Goal: Task Accomplishment & Management: Manage account settings

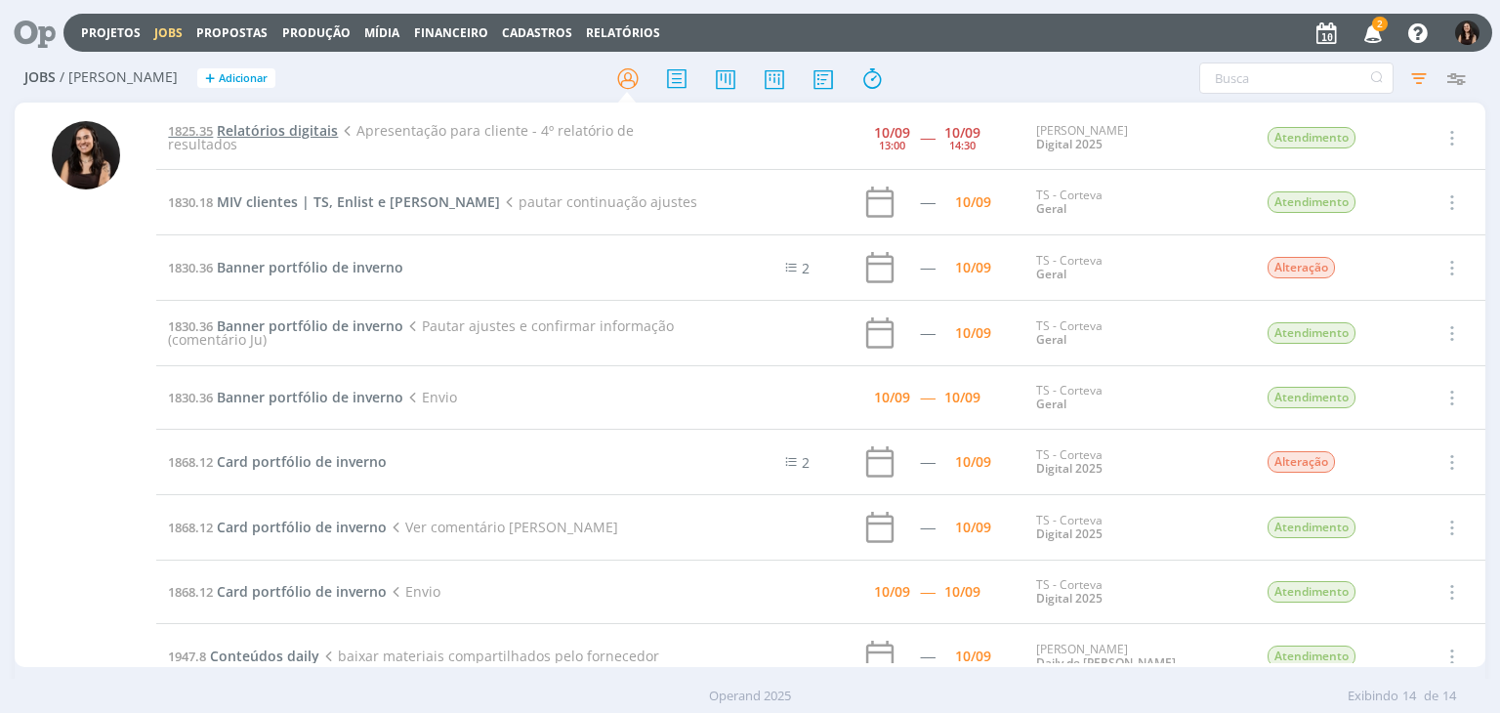
click at [281, 127] on span "Relatórios digitais" at bounding box center [277, 130] width 121 height 19
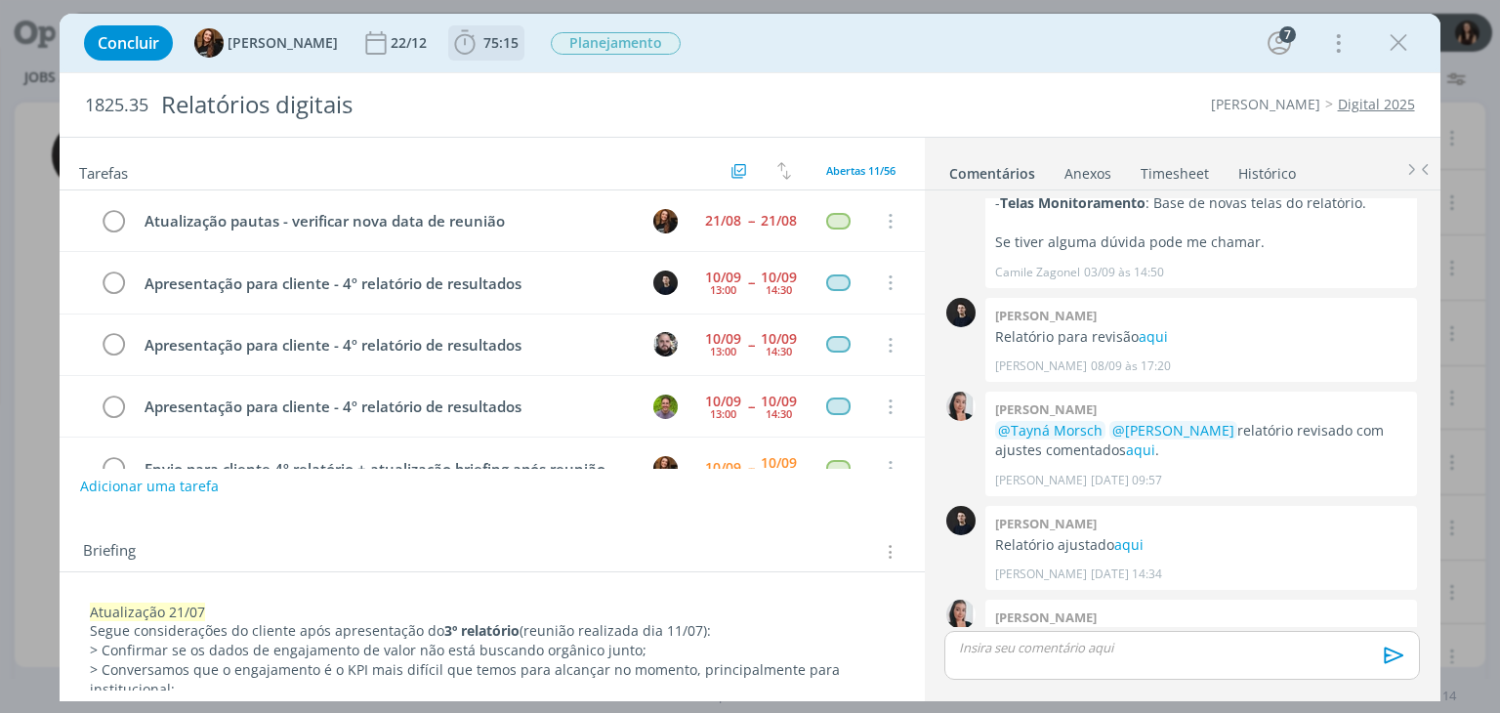
scroll to position [408, 0]
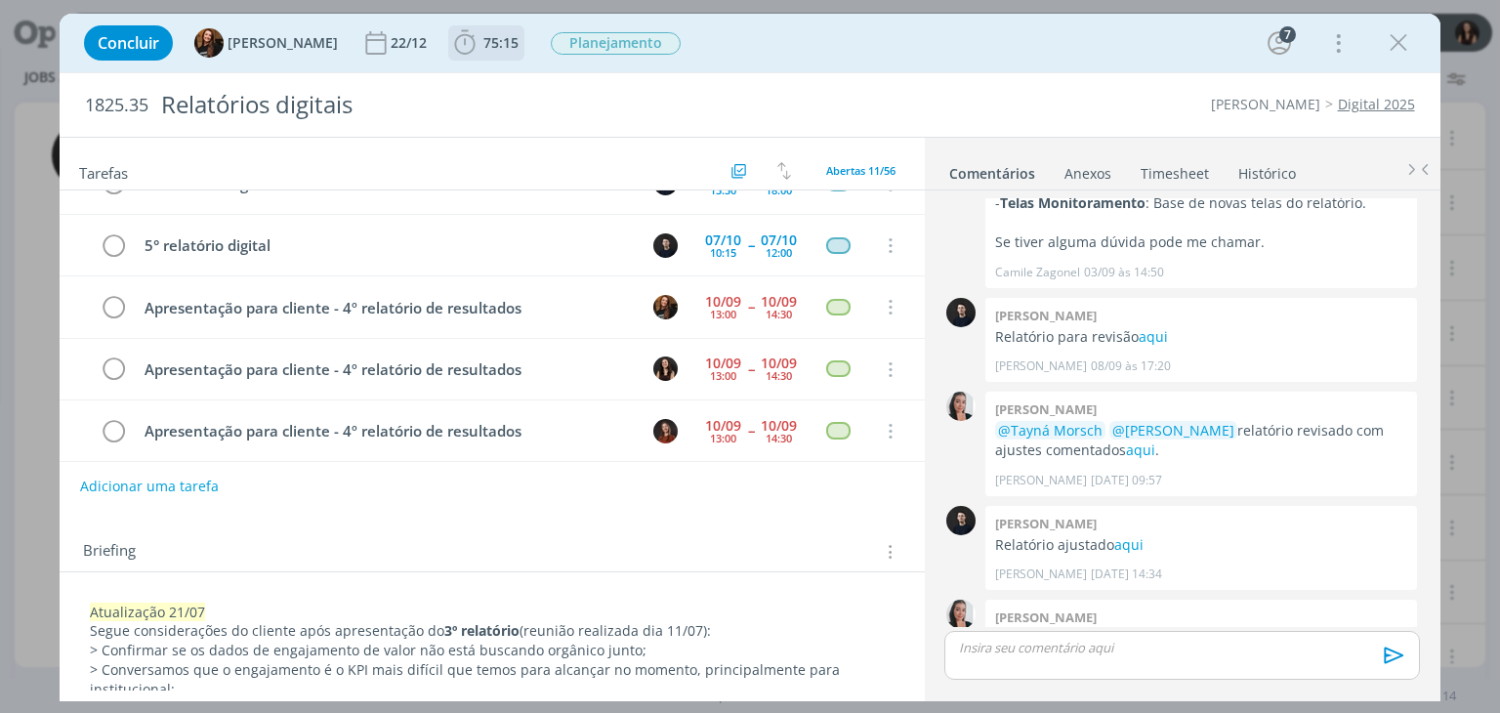
click at [483, 44] on span "75:15" at bounding box center [500, 42] width 35 height 19
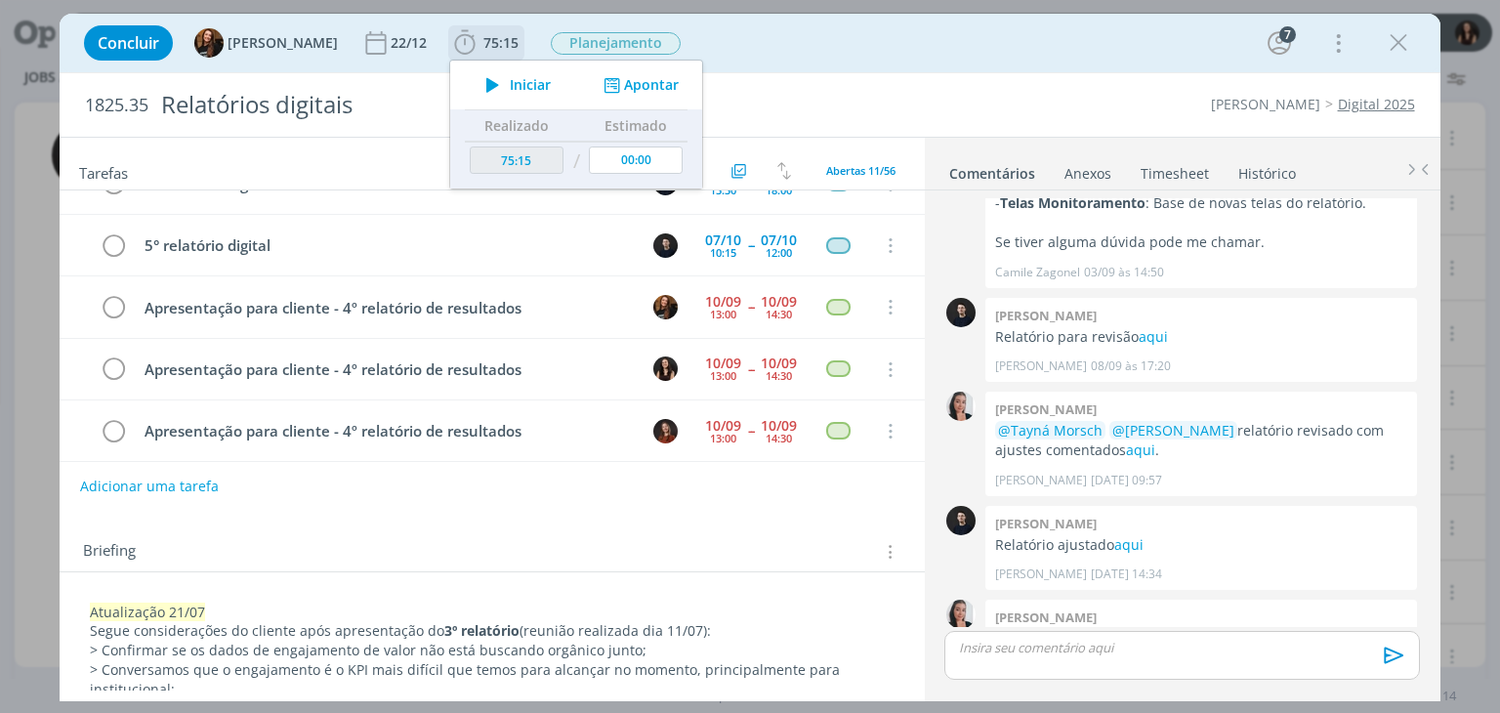
click at [633, 91] on button "Apontar" at bounding box center [639, 85] width 81 height 21
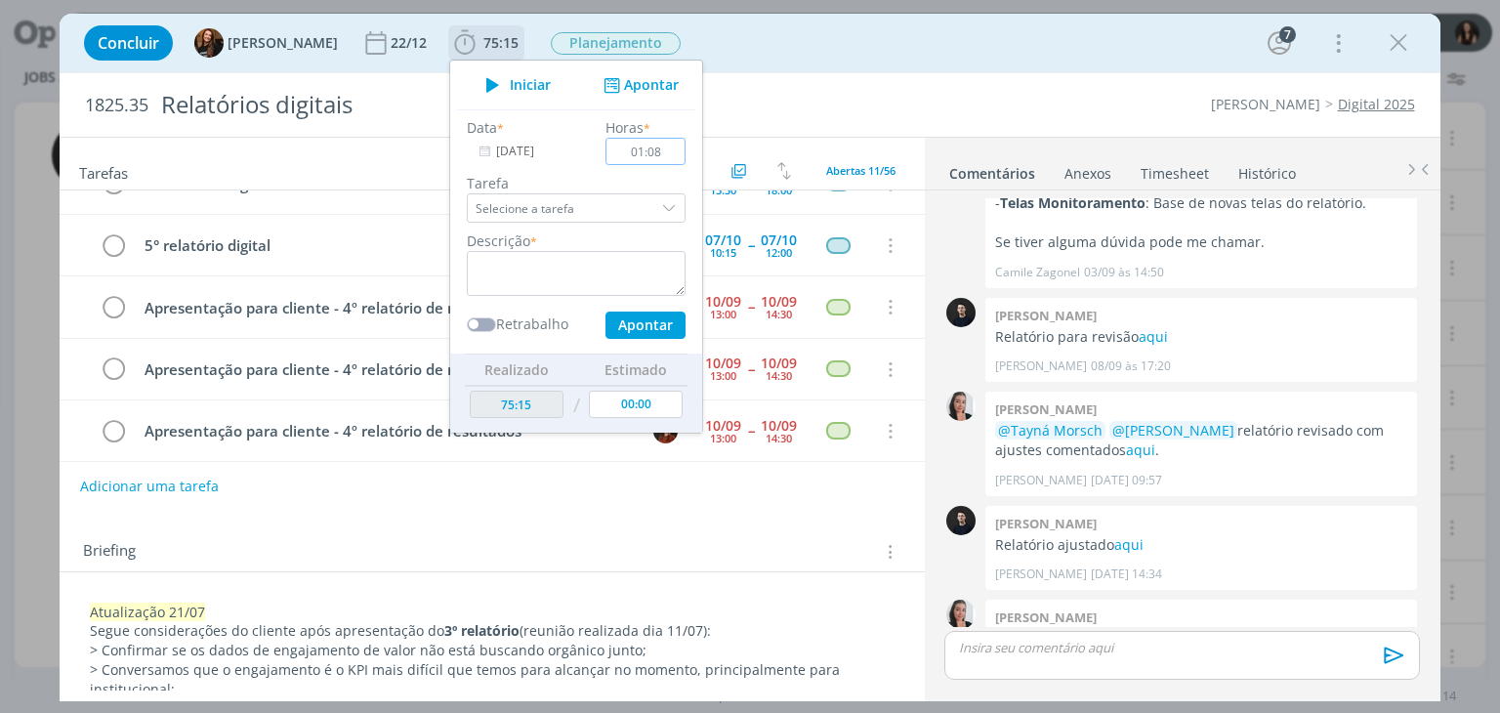
type input "01:08"
click at [549, 272] on textarea "dialog" at bounding box center [576, 273] width 219 height 45
click at [634, 317] on button "Apontar" at bounding box center [646, 325] width 80 height 27
type textarea "Apresentação 4° relatório de mídias"
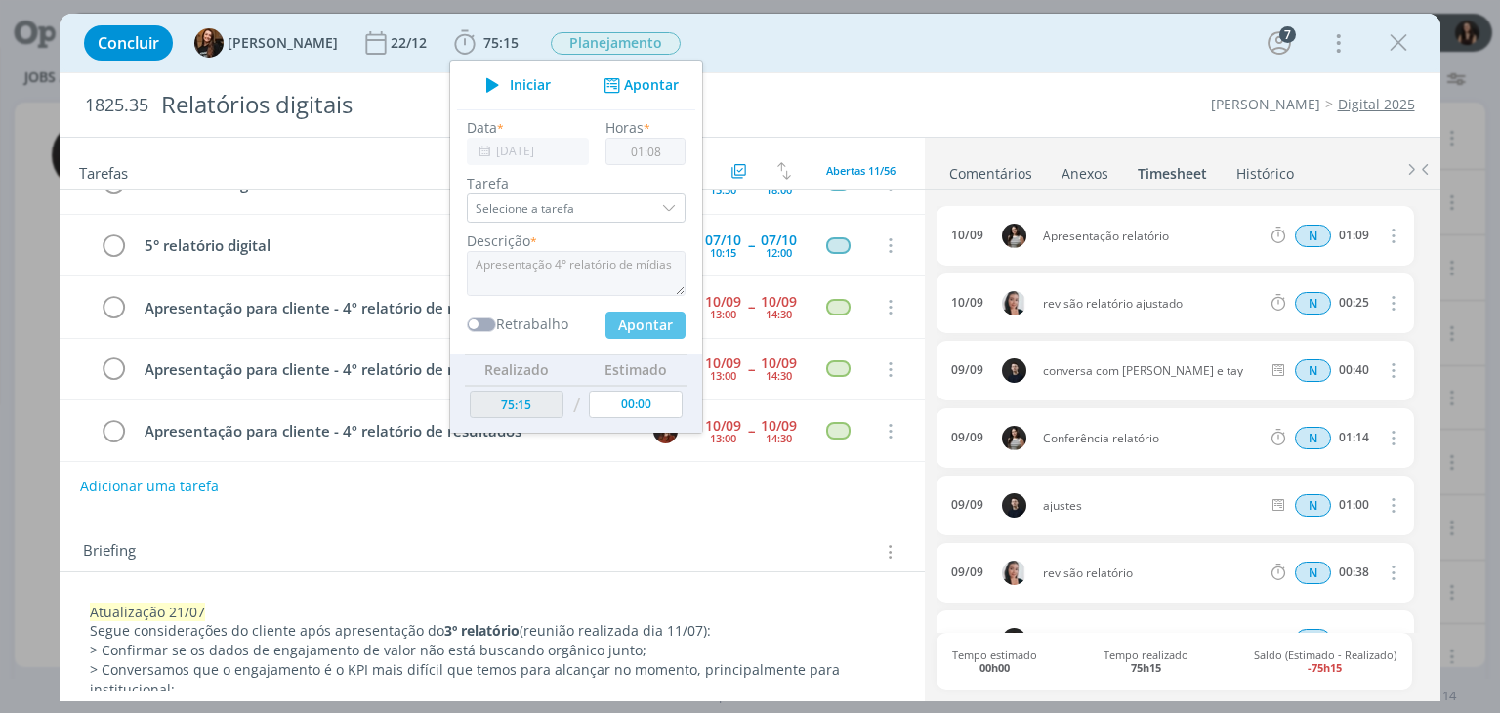
click at [885, 86] on div "1825.35 Relatórios digitais Cordius - Corteva Digital 2025" at bounding box center [750, 104] width 1380 height 63
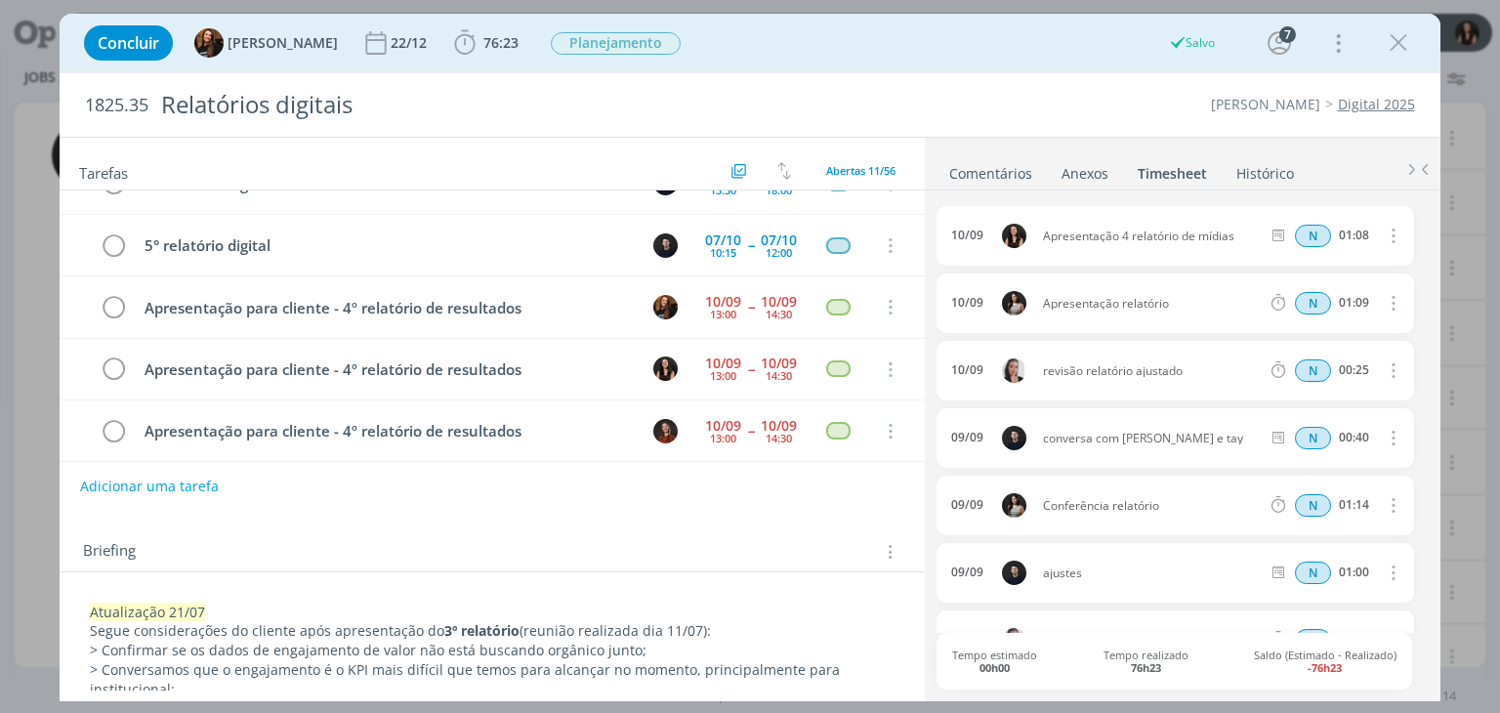
click at [1387, 233] on icon "dialog" at bounding box center [1391, 235] width 21 height 23
drag, startPoint x: 1321, startPoint y: 294, endPoint x: 1304, endPoint y: 289, distance: 17.3
click at [1321, 294] on link "Editar" at bounding box center [1337, 299] width 154 height 31
click at [1115, 245] on div "Apresentação 4 relatório de mídias" at bounding box center [1095, 236] width 105 height 48
click at [1383, 239] on icon "dialog" at bounding box center [1391, 237] width 16 height 16
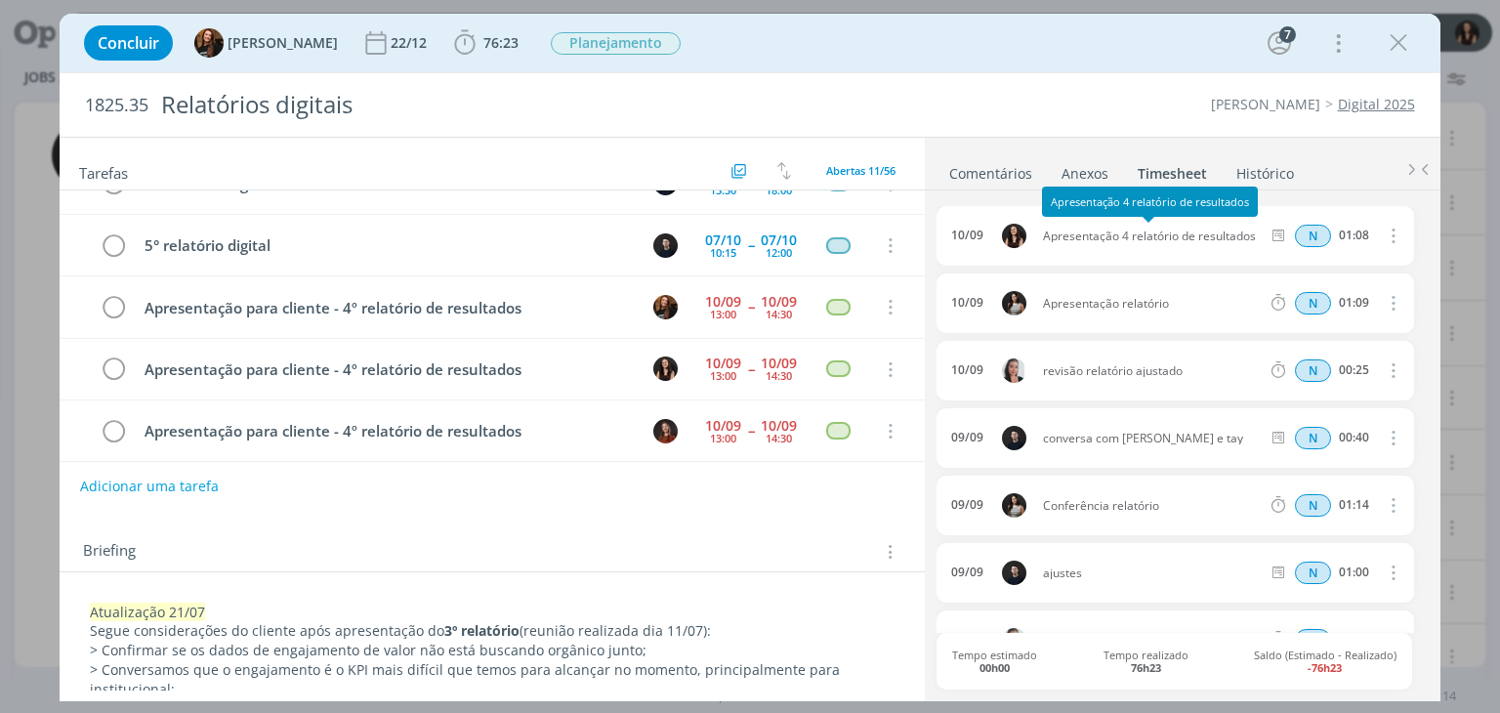
click at [1008, 169] on link "Comentários" at bounding box center [990, 169] width 85 height 28
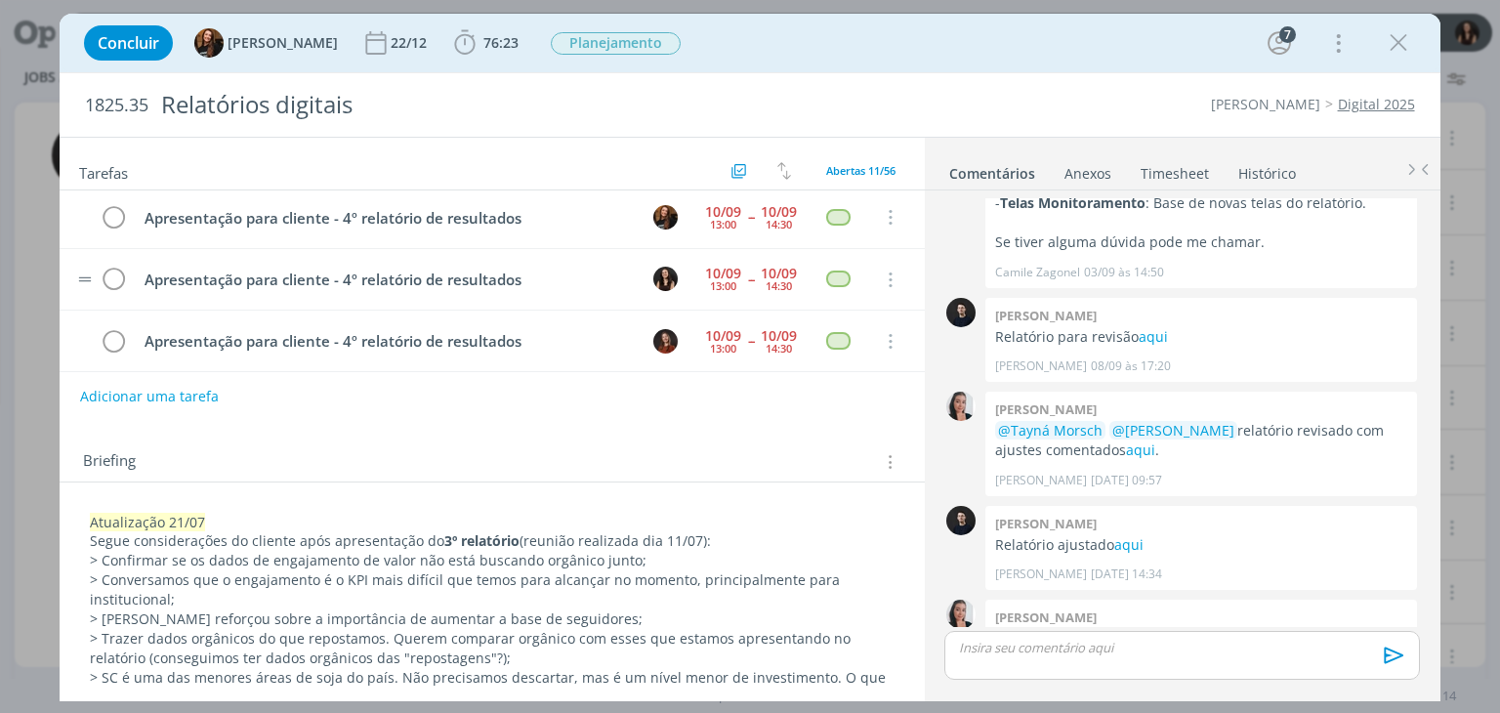
scroll to position [98, 0]
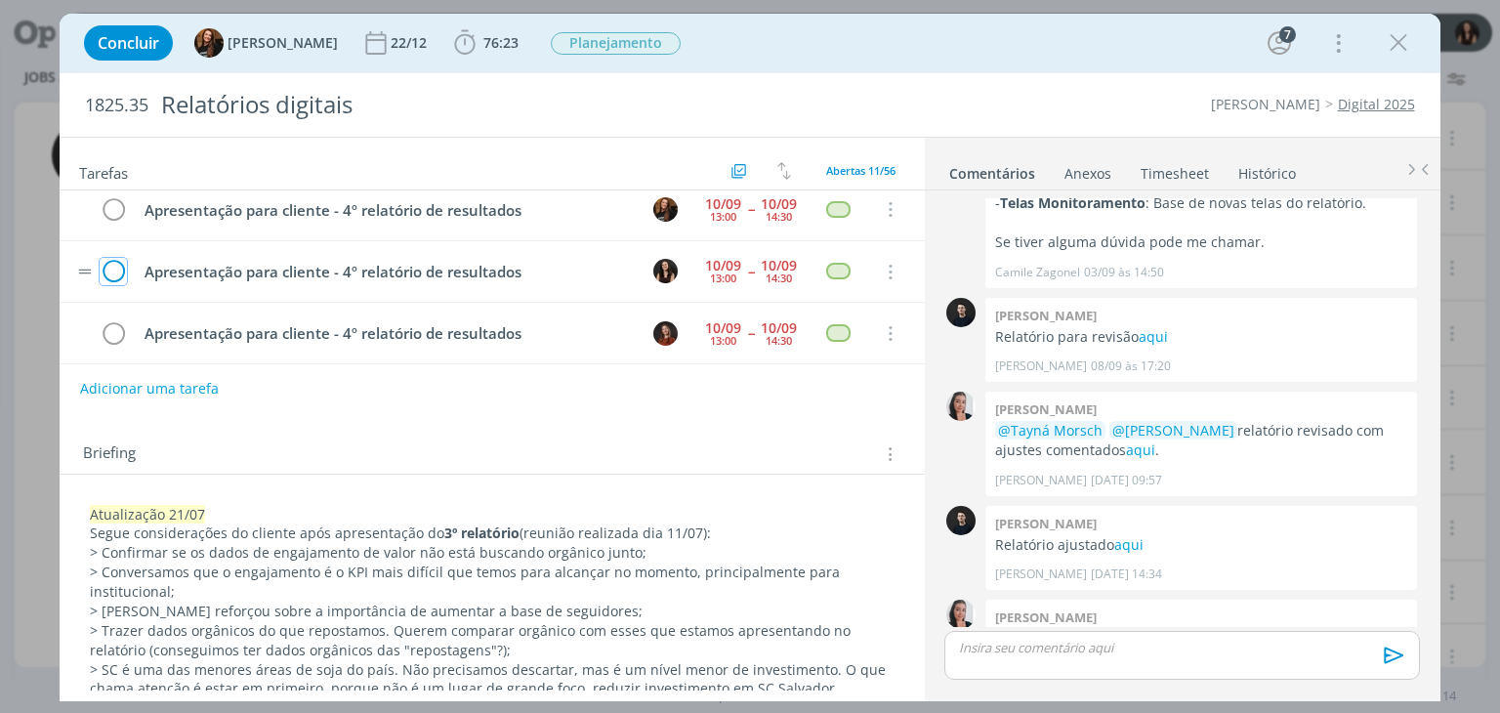
click at [121, 266] on icon "dialog" at bounding box center [113, 272] width 27 height 29
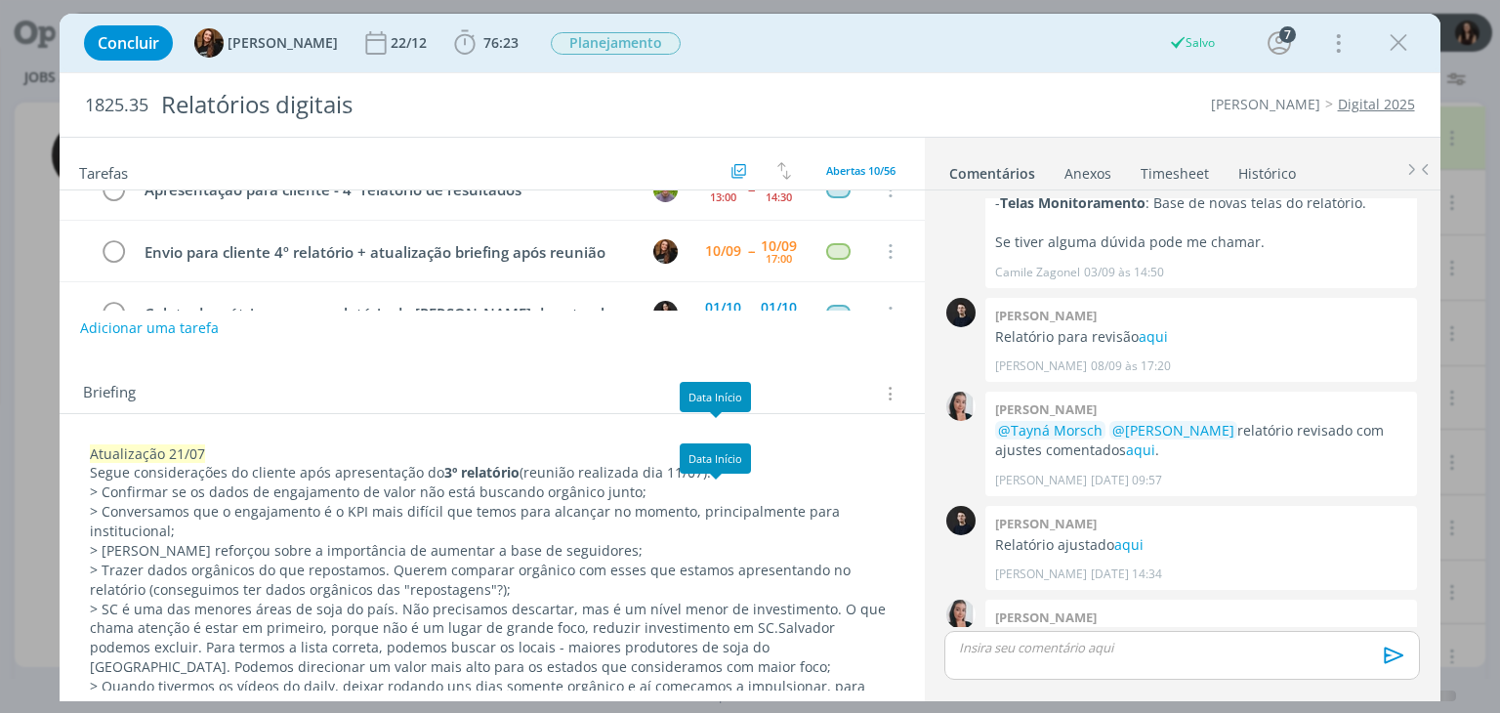
scroll to position [0, 0]
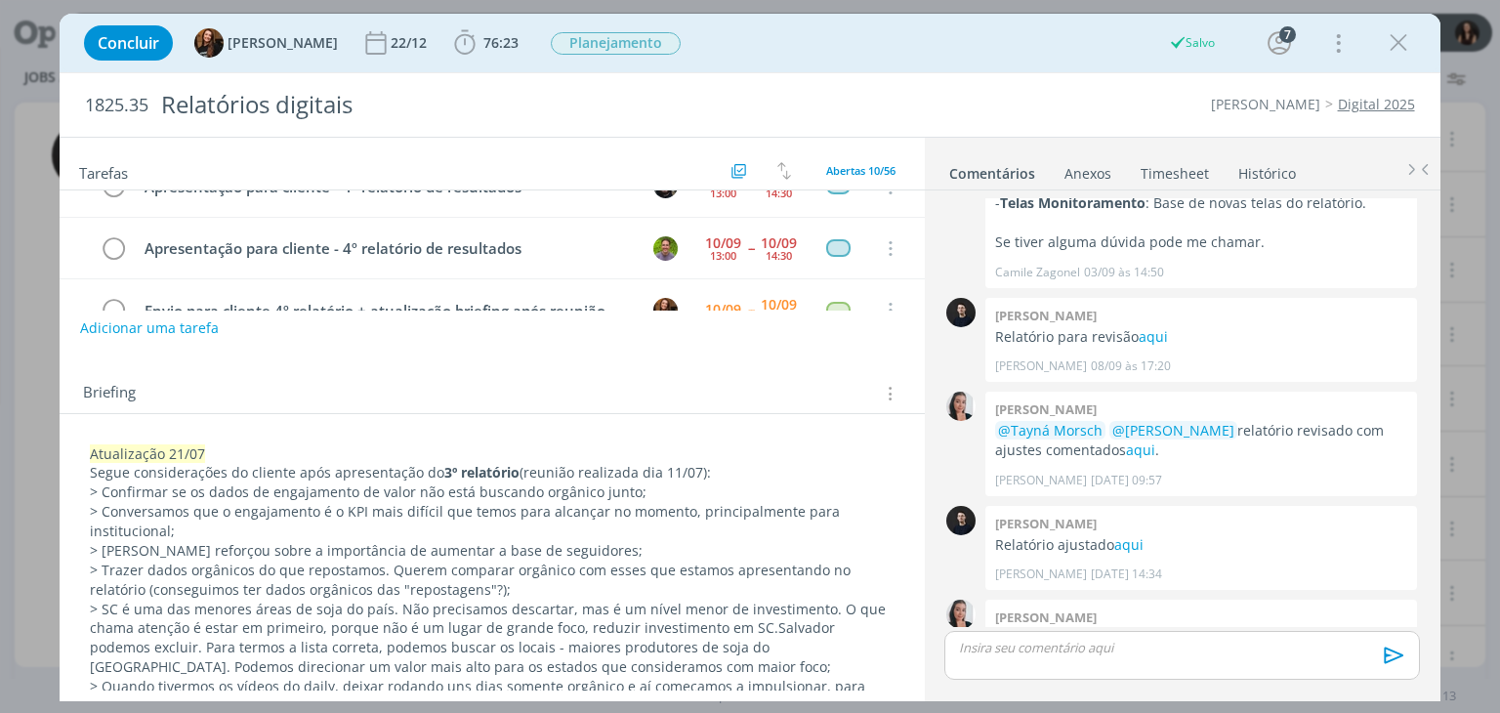
click at [1391, 40] on icon "dialog" at bounding box center [1398, 42] width 29 height 29
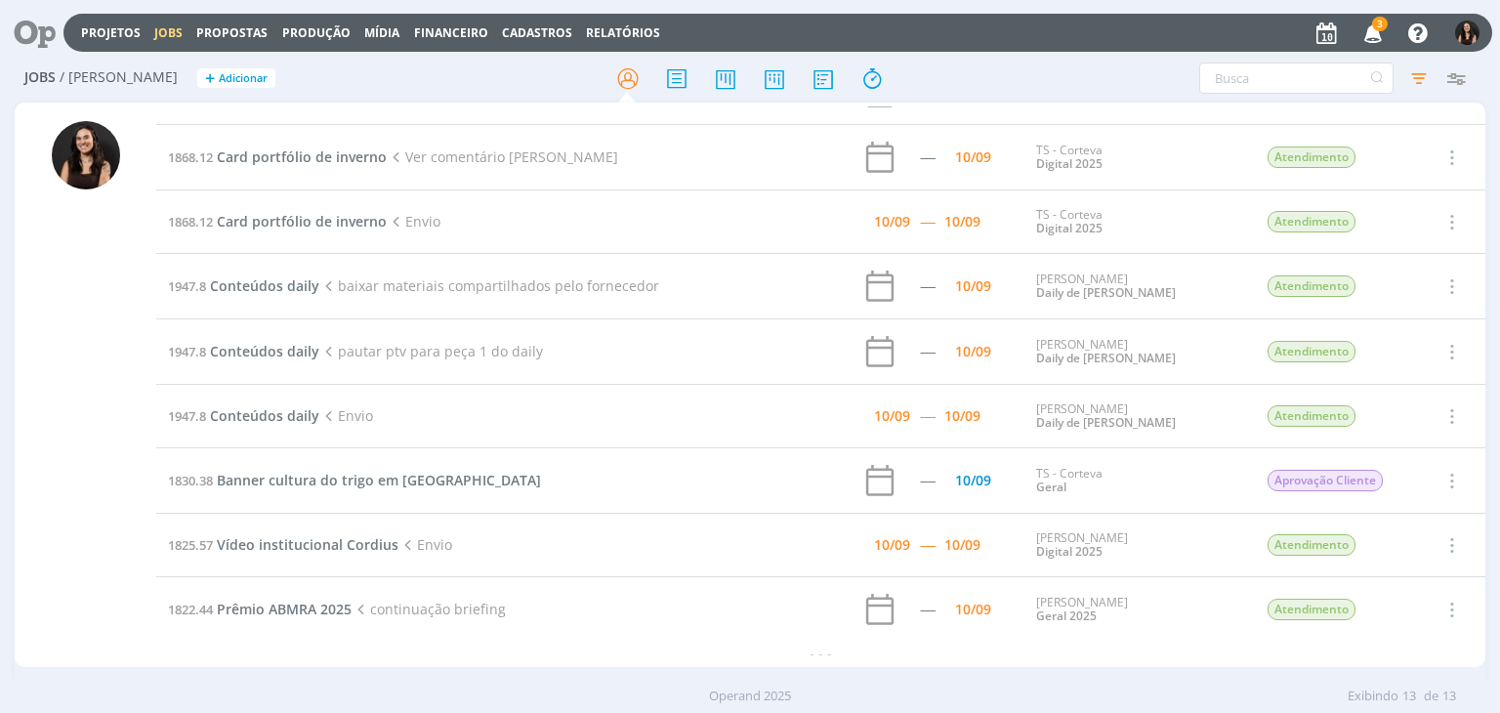
scroll to position [304, 0]
click at [312, 477] on span "Banner cultura do trigo em Dermacor" at bounding box center [379, 483] width 324 height 19
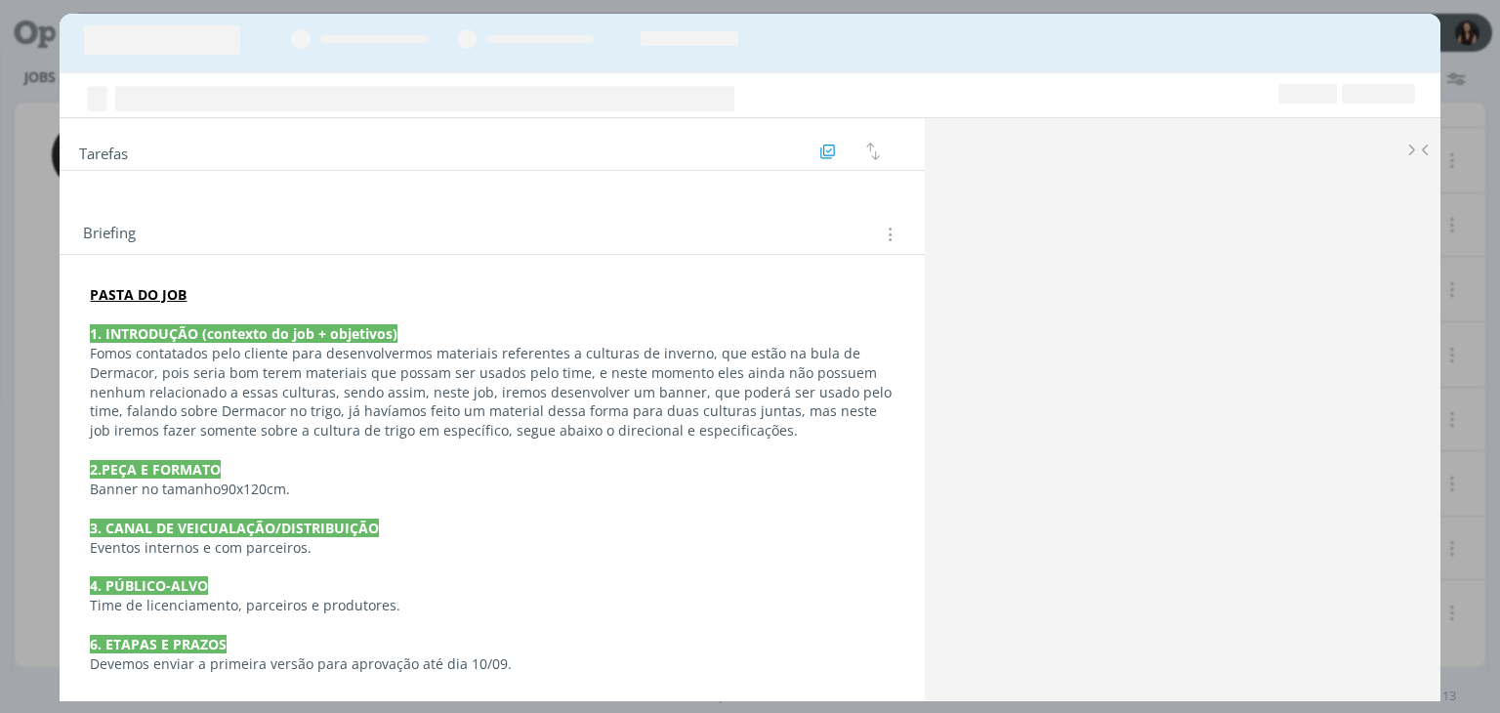
scroll to position [273, 0]
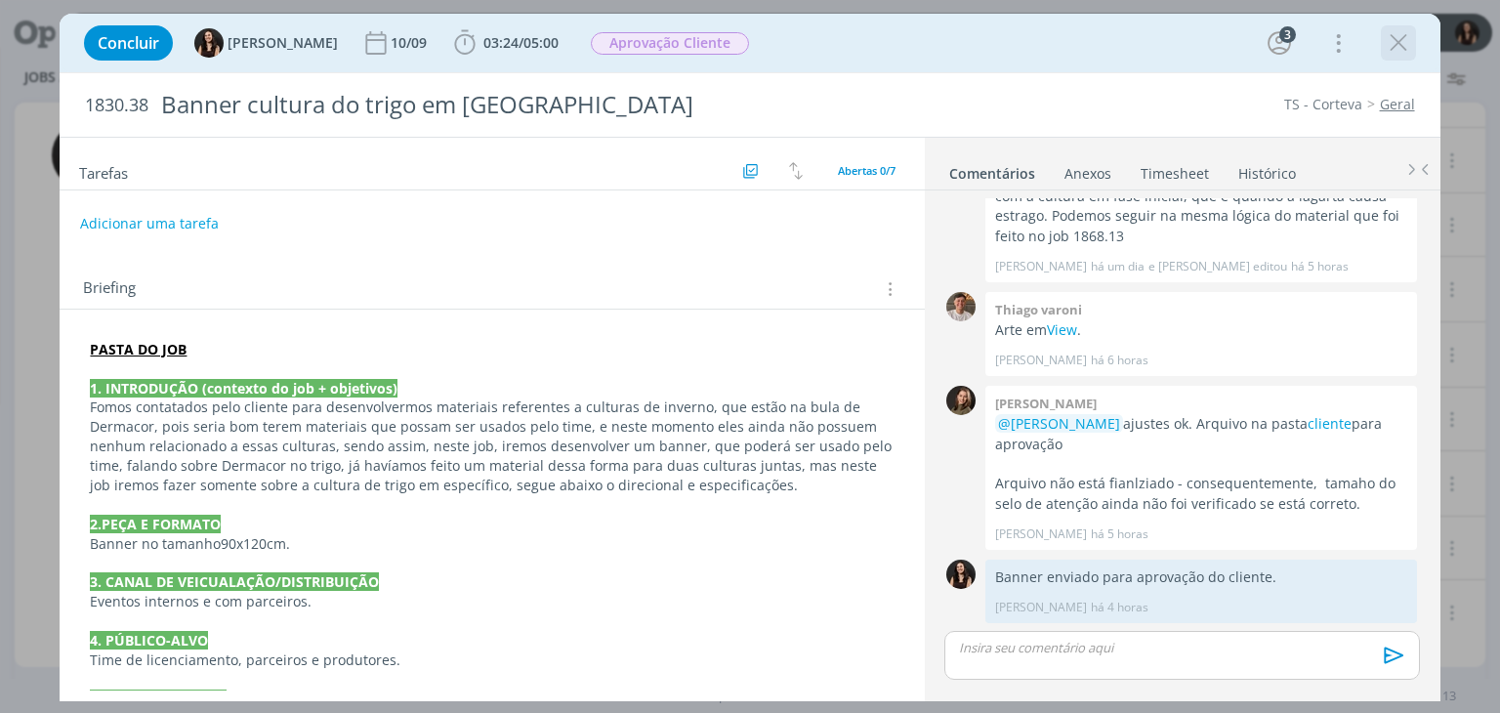
click at [1402, 36] on icon "dialog" at bounding box center [1398, 42] width 29 height 29
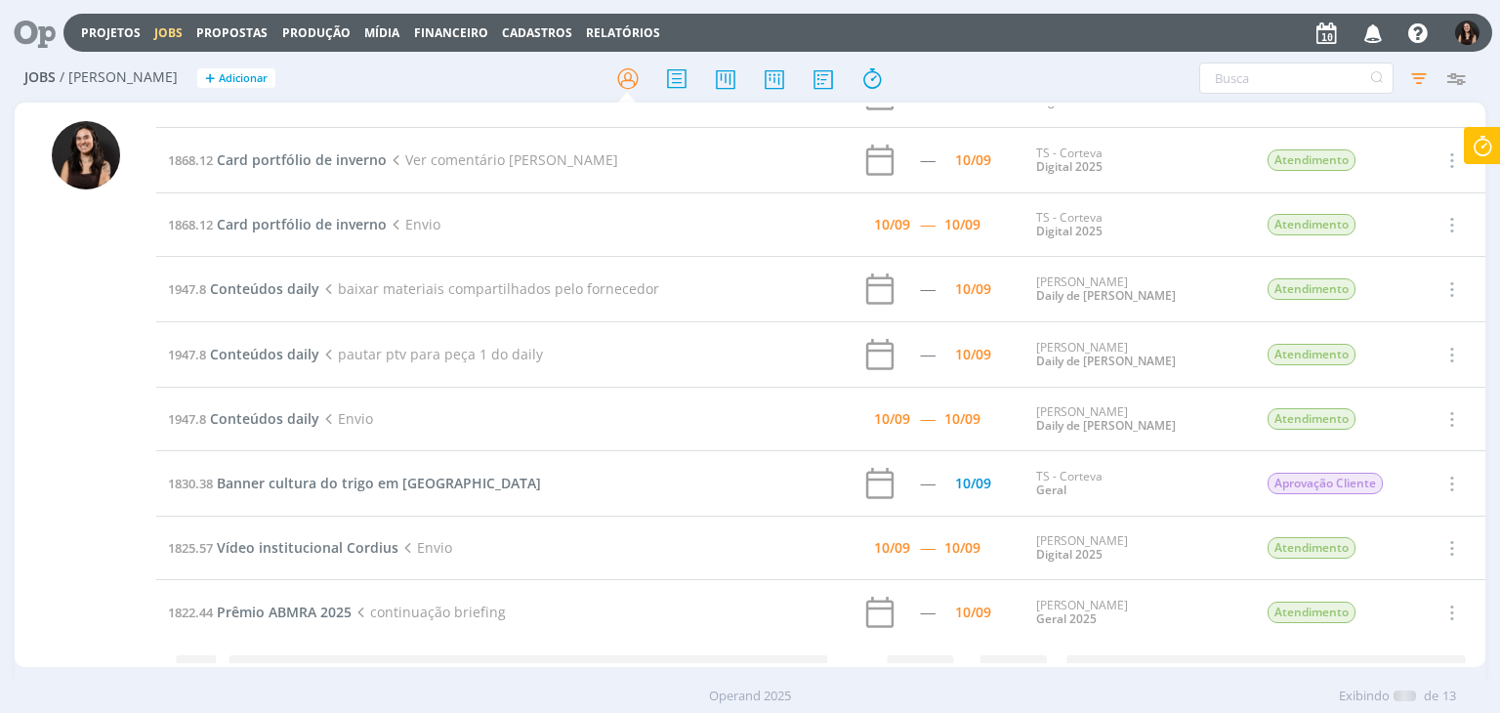
scroll to position [304, 0]
drag, startPoint x: 776, startPoint y: 75, endPoint x: 319, endPoint y: 48, distance: 457.9
click at [776, 75] on icon at bounding box center [774, 79] width 35 height 38
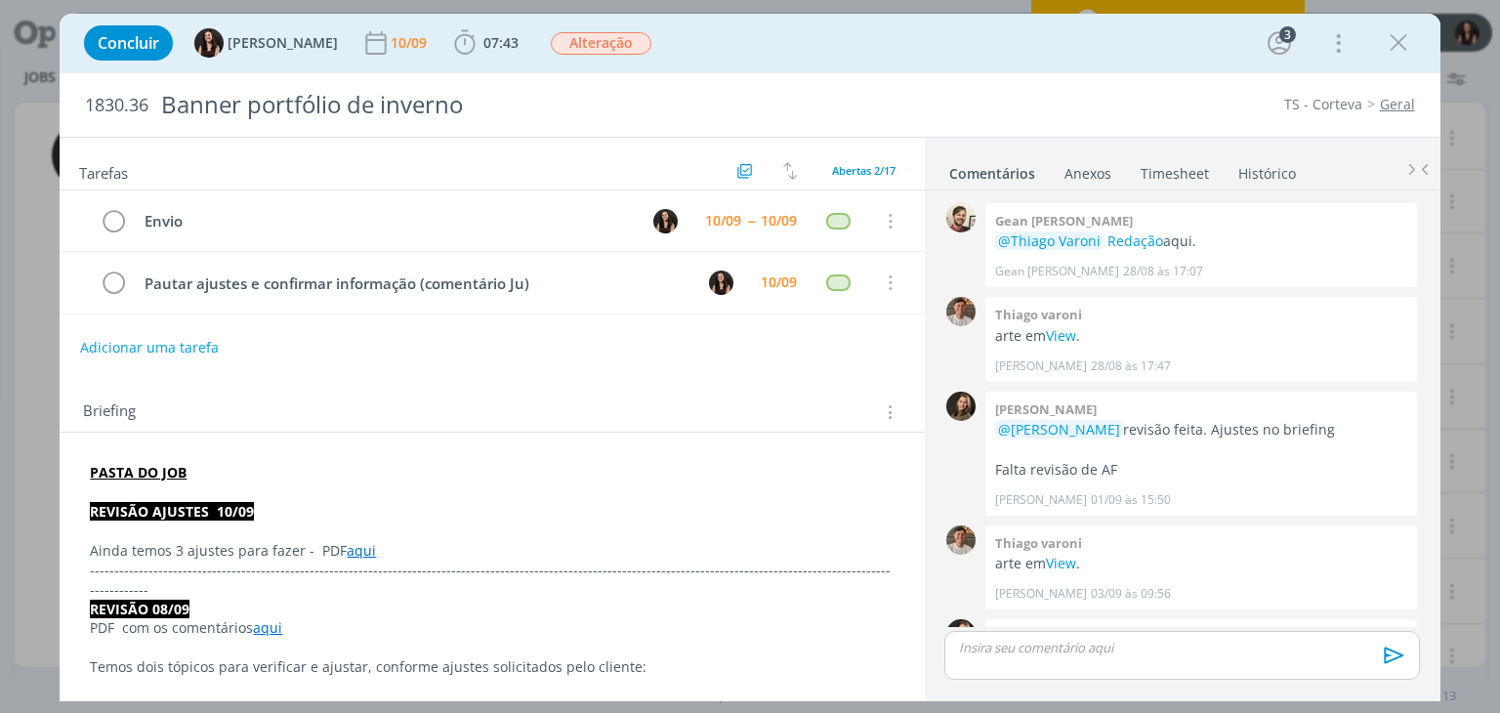
scroll to position [1209, 0]
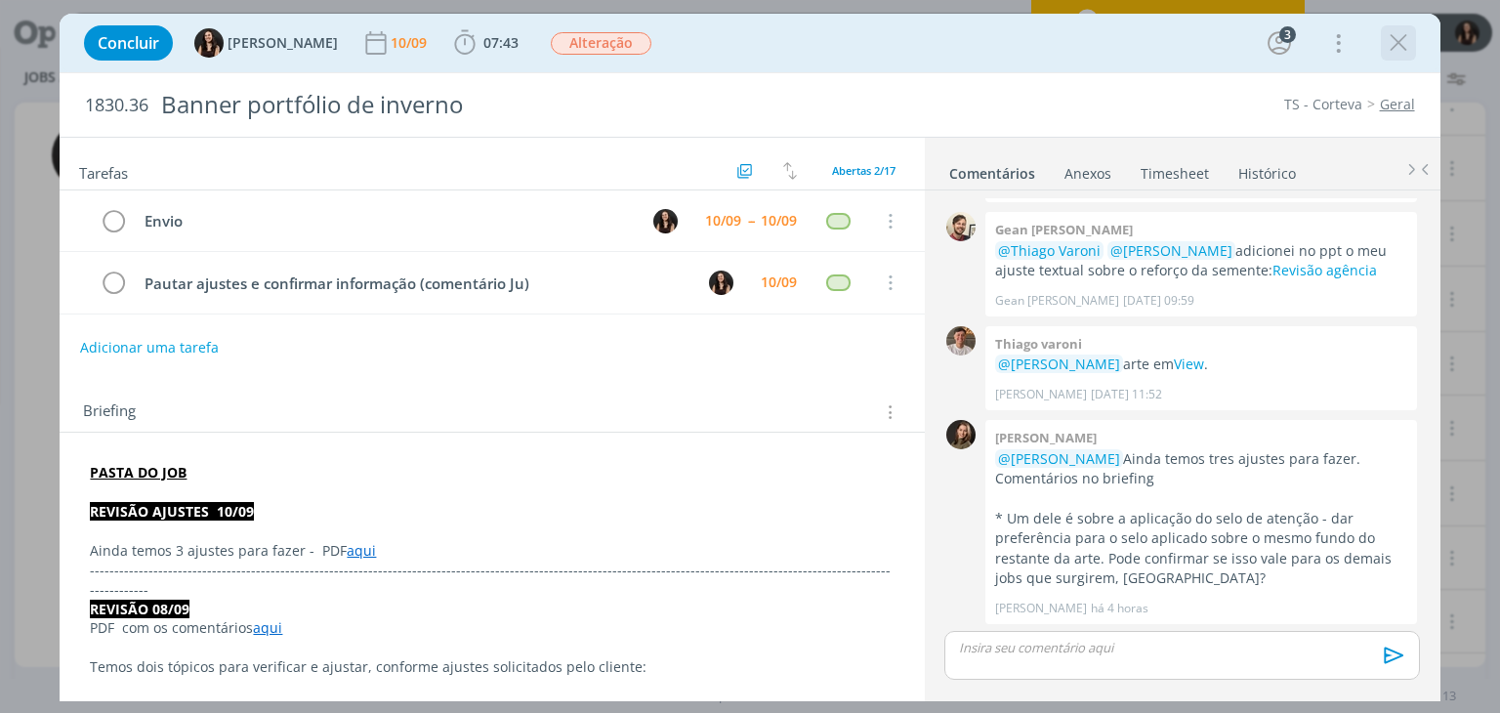
click at [1399, 48] on icon "dialog" at bounding box center [1398, 42] width 29 height 29
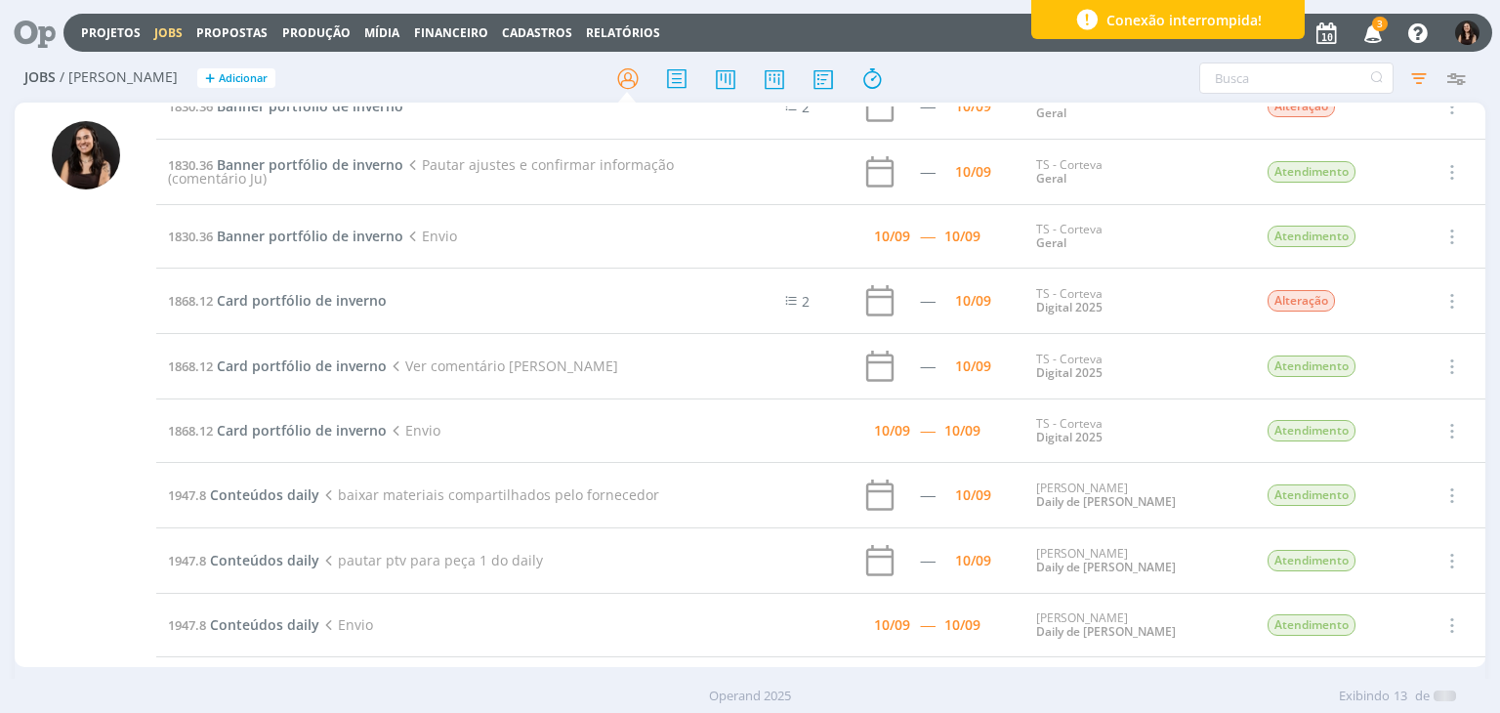
scroll to position [102, 0]
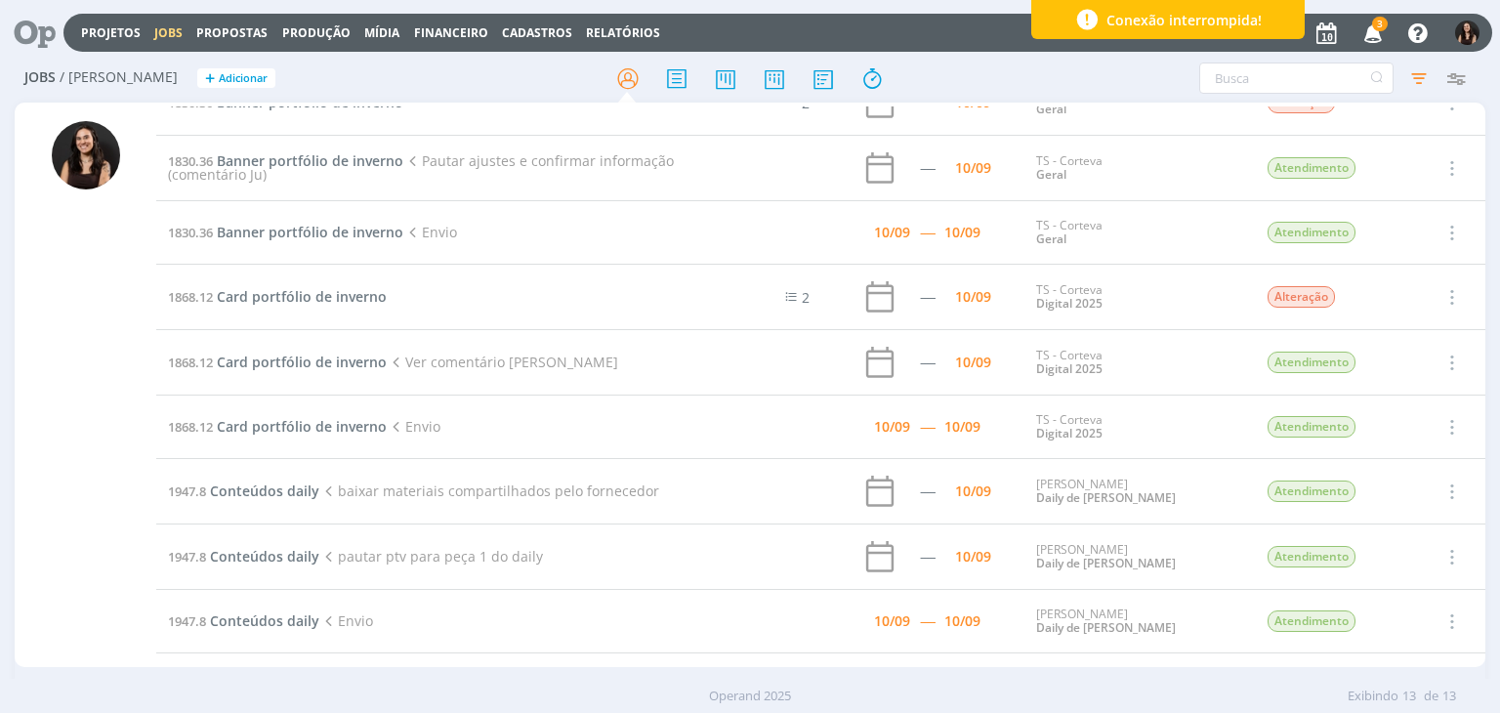
click at [35, 33] on icon at bounding box center [28, 33] width 40 height 38
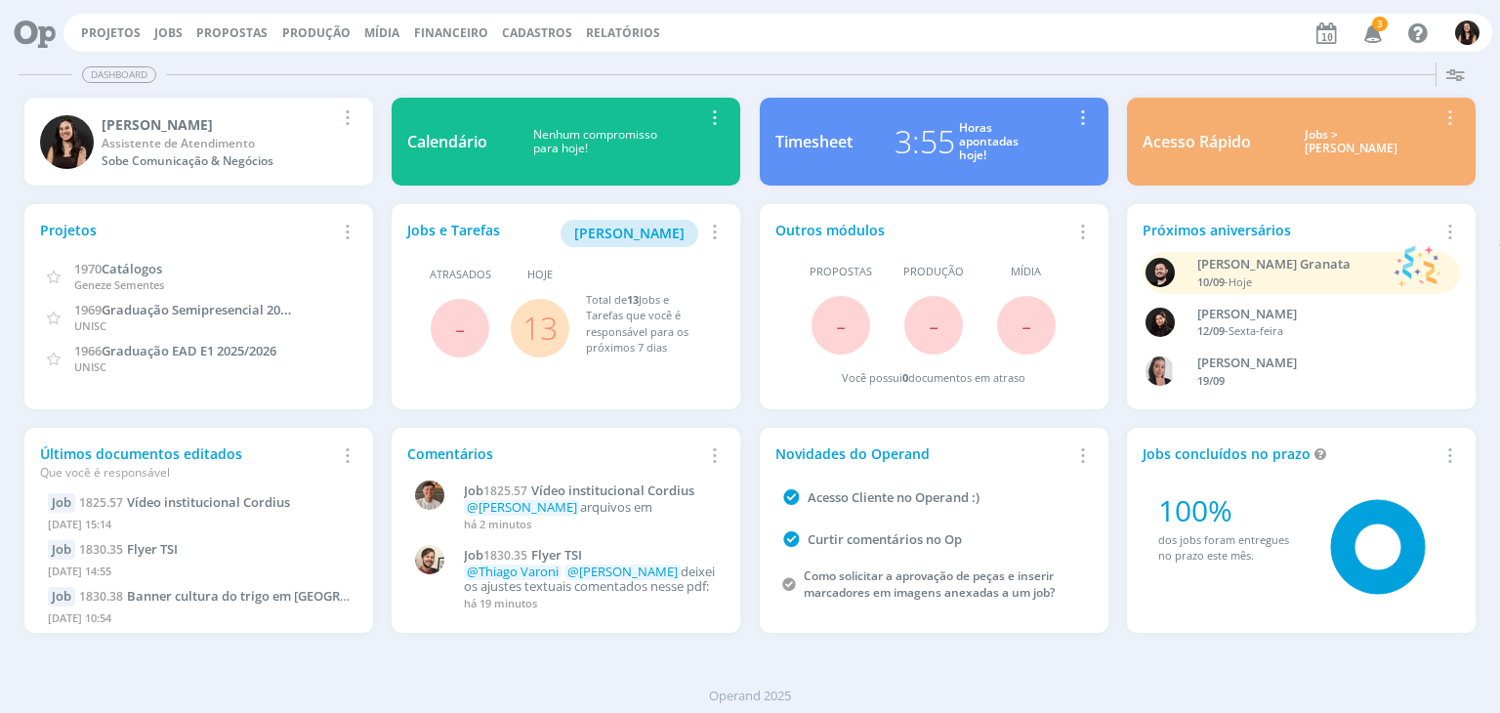
click at [1371, 24] on icon "button" at bounding box center [1374, 32] width 34 height 33
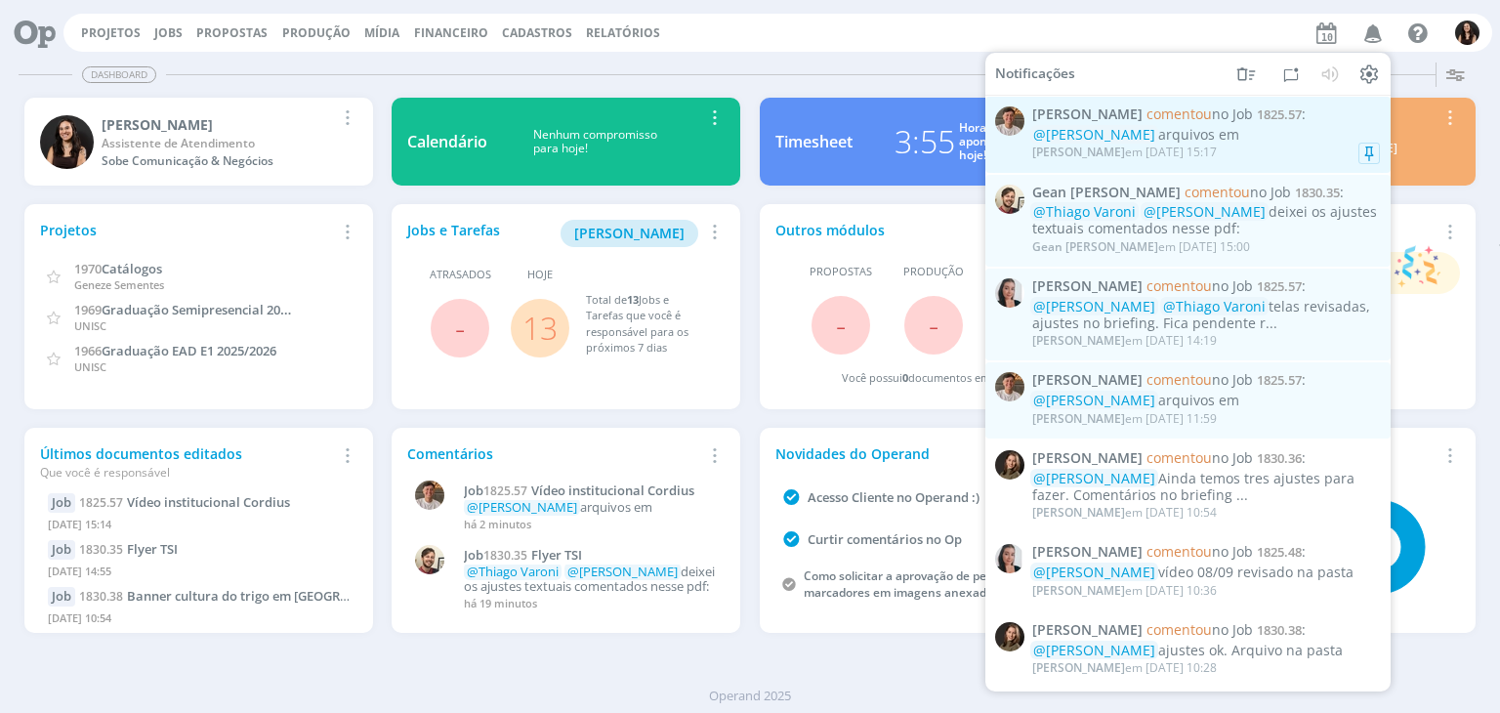
click at [1275, 156] on div "Thiago Varoni em 10/09 às 15:17" at bounding box center [1206, 153] width 348 height 20
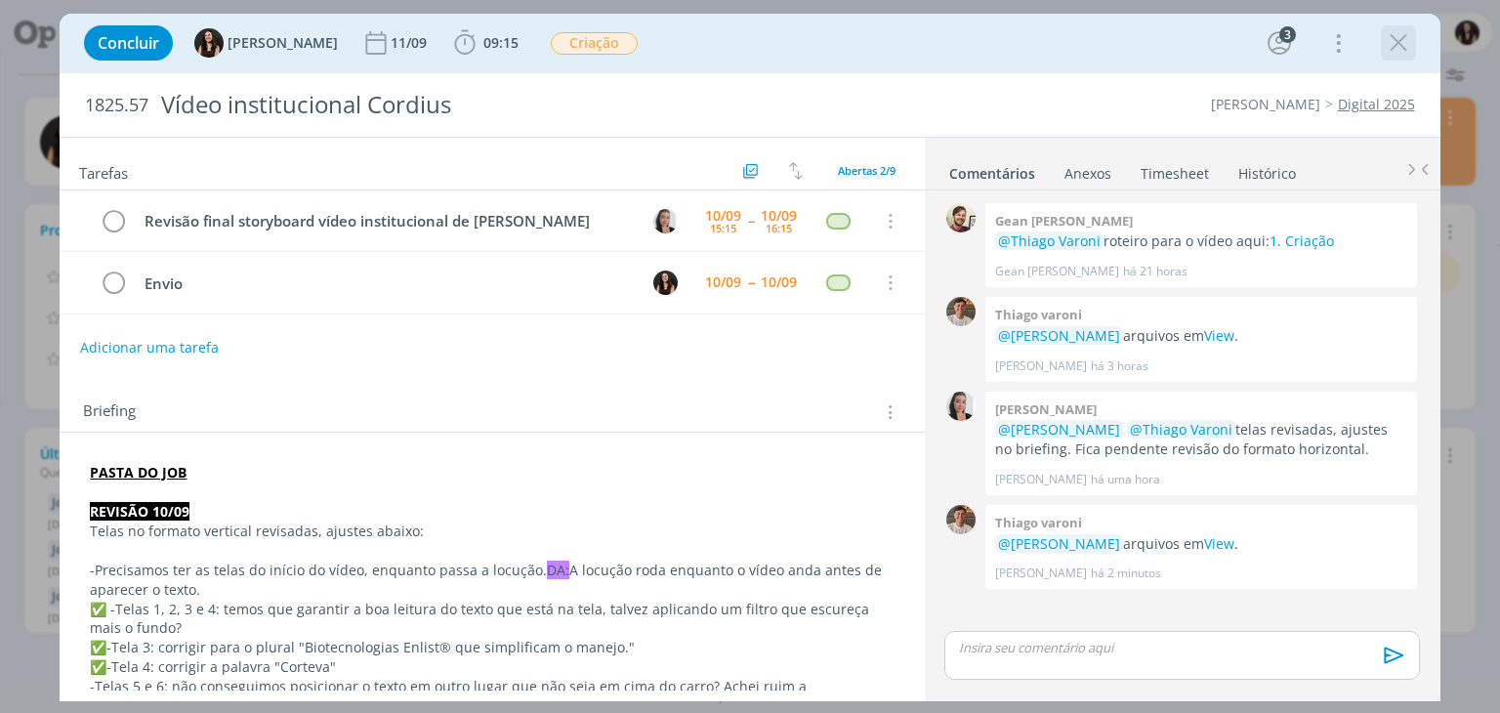
click at [1395, 39] on icon "dialog" at bounding box center [1398, 42] width 29 height 29
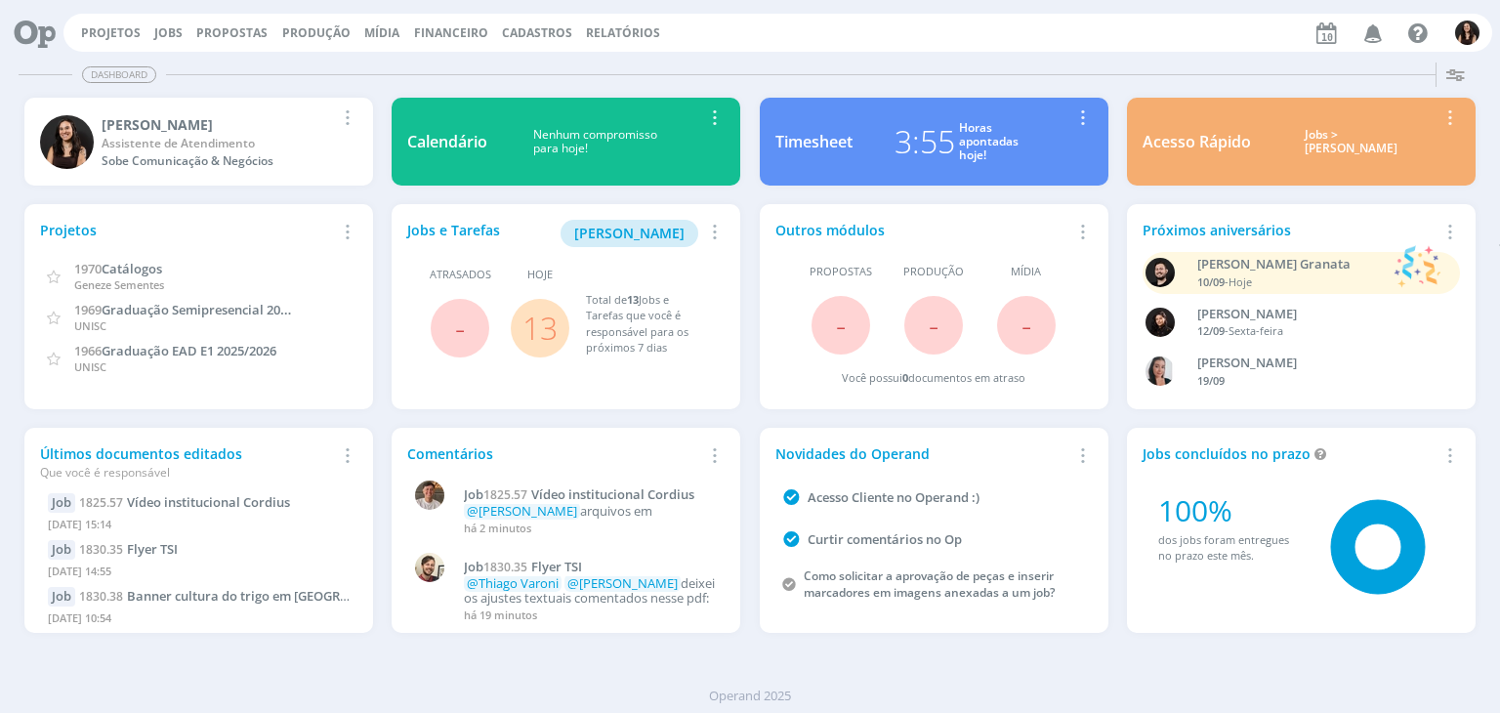
click at [1383, 37] on icon "button" at bounding box center [1374, 32] width 34 height 33
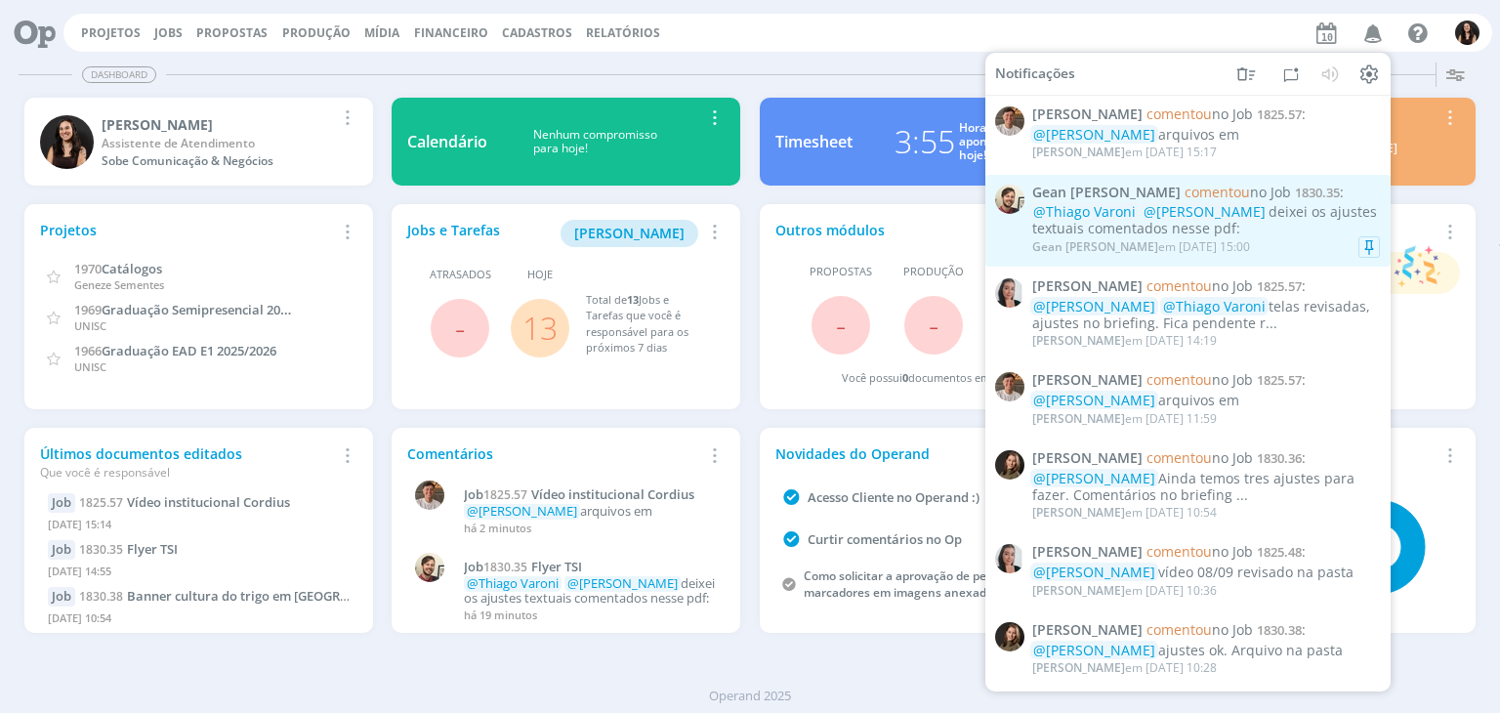
click at [1210, 220] on div "@Thiago Varoni @Julia Abich deixei os ajustes textuais comentados nesse pdf:" at bounding box center [1206, 220] width 348 height 33
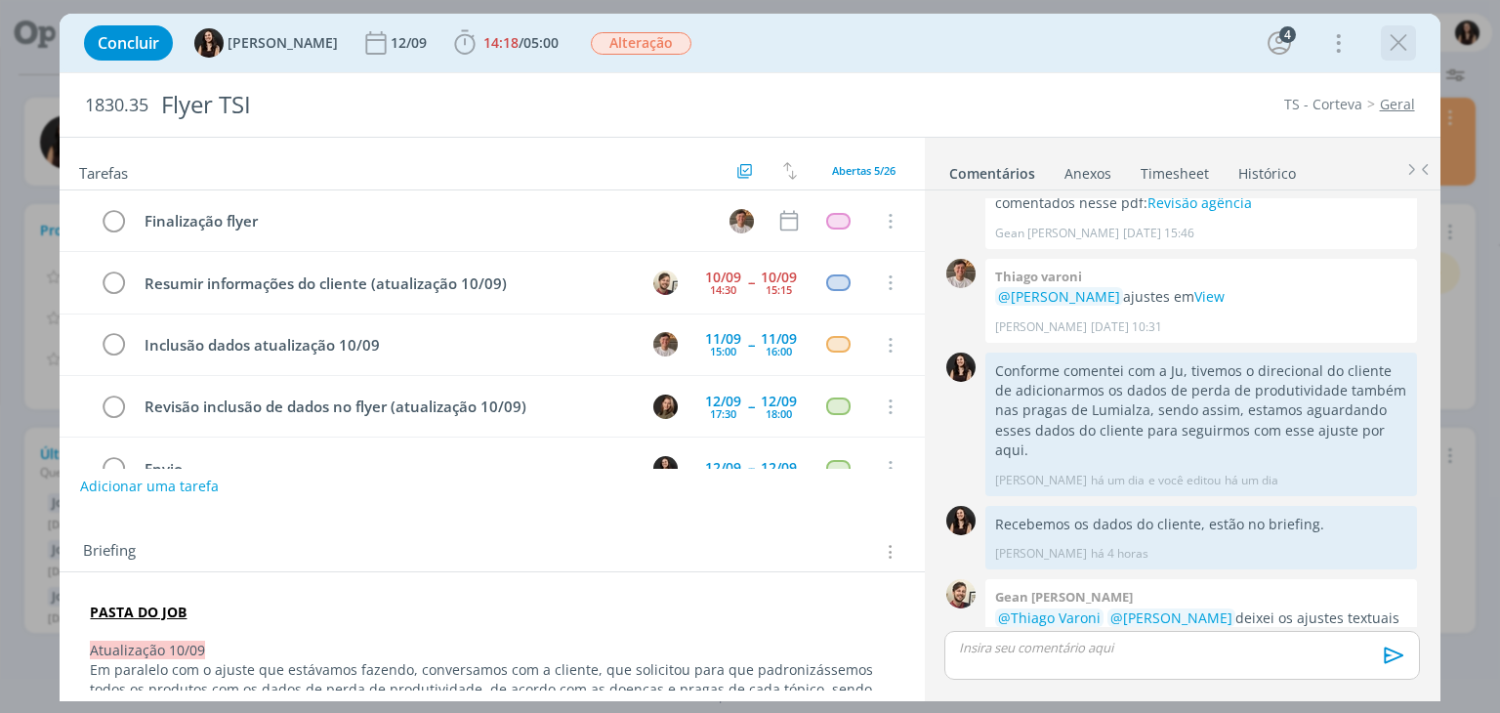
click at [1395, 44] on icon "dialog" at bounding box center [1398, 42] width 29 height 29
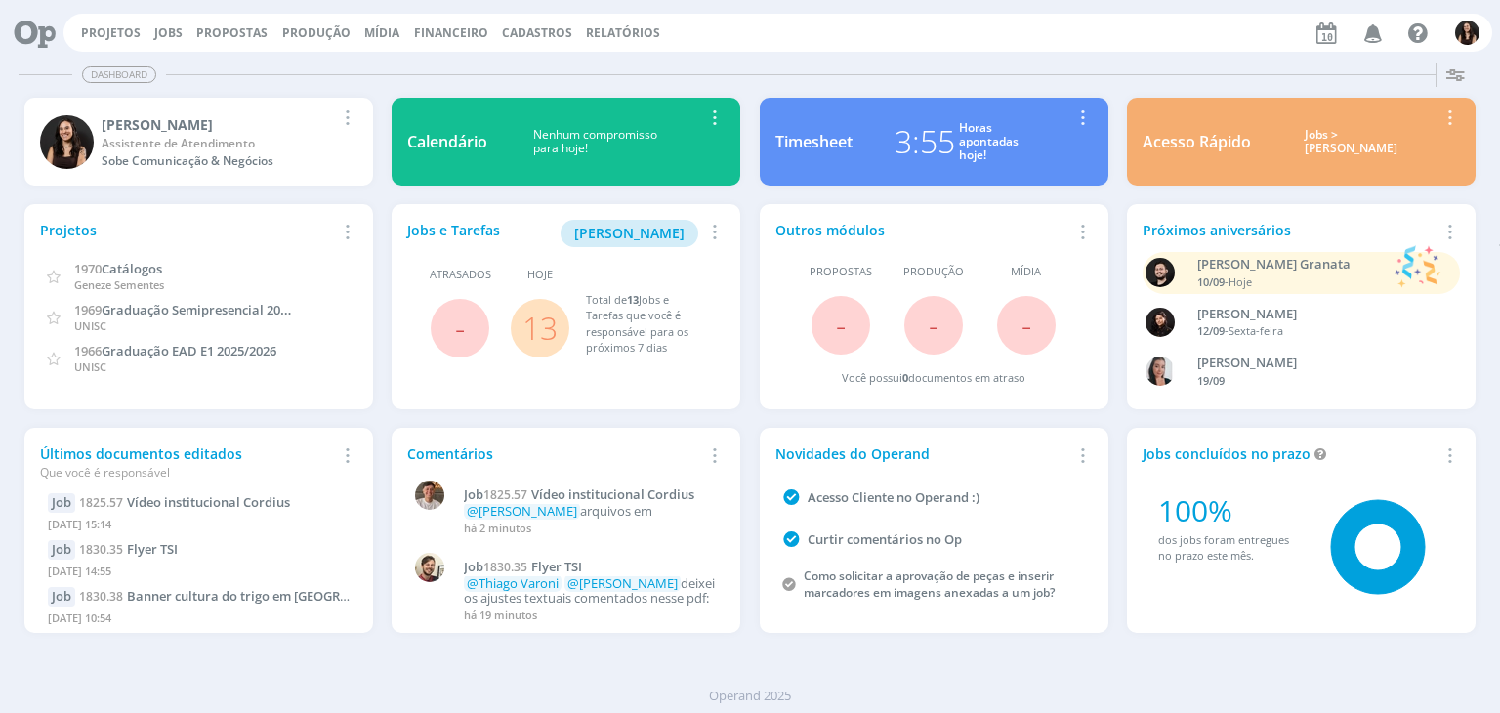
click at [1374, 39] on div "Projetos Jobs Propostas Produção Mídia Financeiro Cadastros Relatórios Notifica…" at bounding box center [750, 356] width 1500 height 713
click at [1374, 28] on icon "button" at bounding box center [1374, 32] width 34 height 33
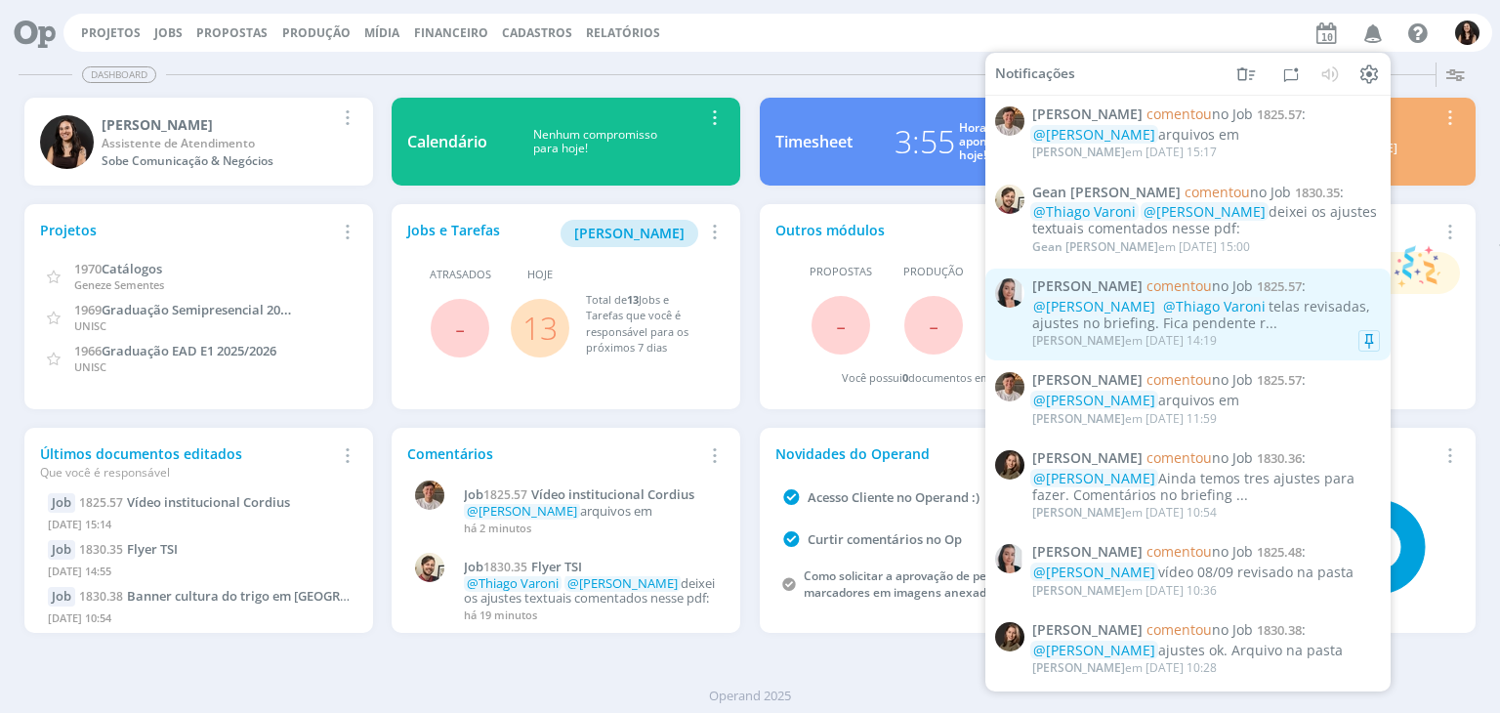
click at [1231, 326] on div "@Isabelle Silva @Thiago Varoni telas revisadas, ajustes no briefing. Fica pende…" at bounding box center [1206, 315] width 348 height 33
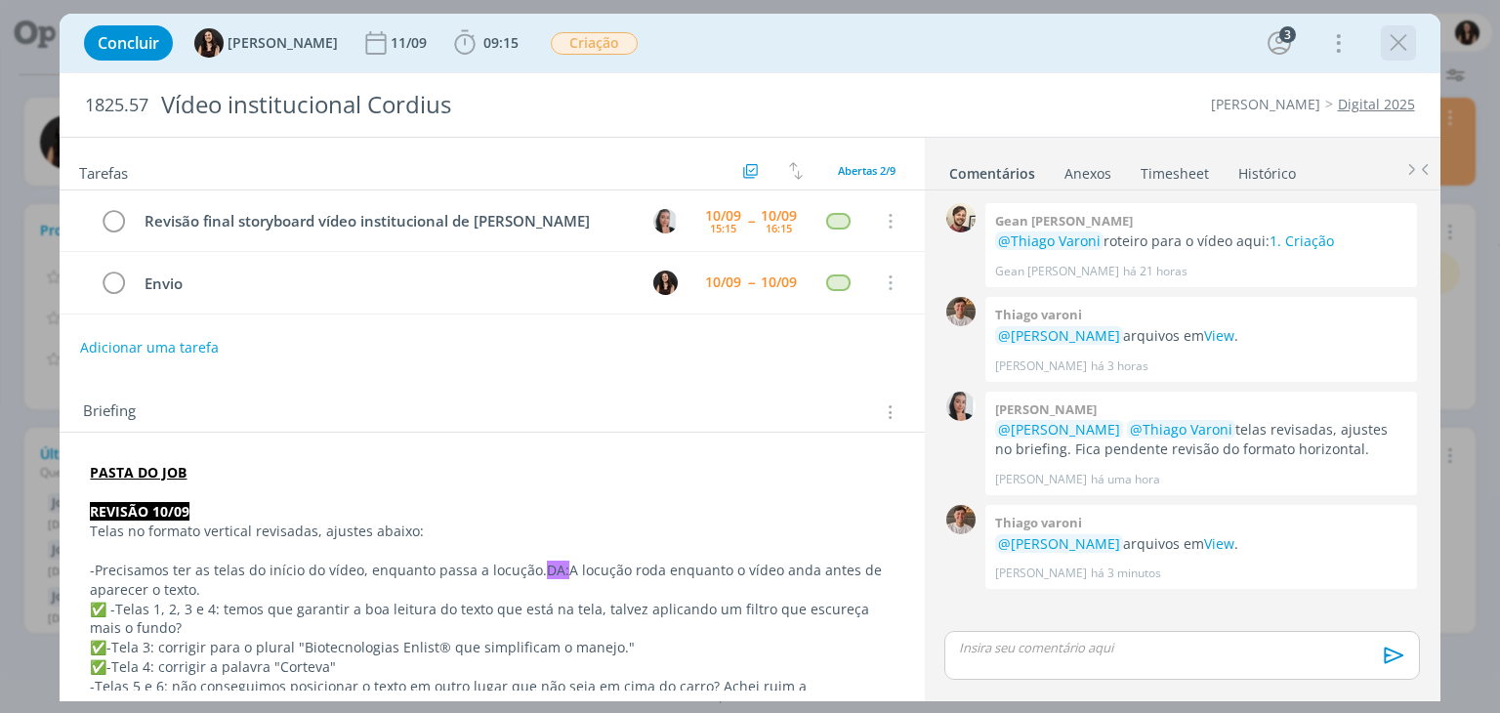
click at [1391, 47] on icon "dialog" at bounding box center [1398, 42] width 29 height 29
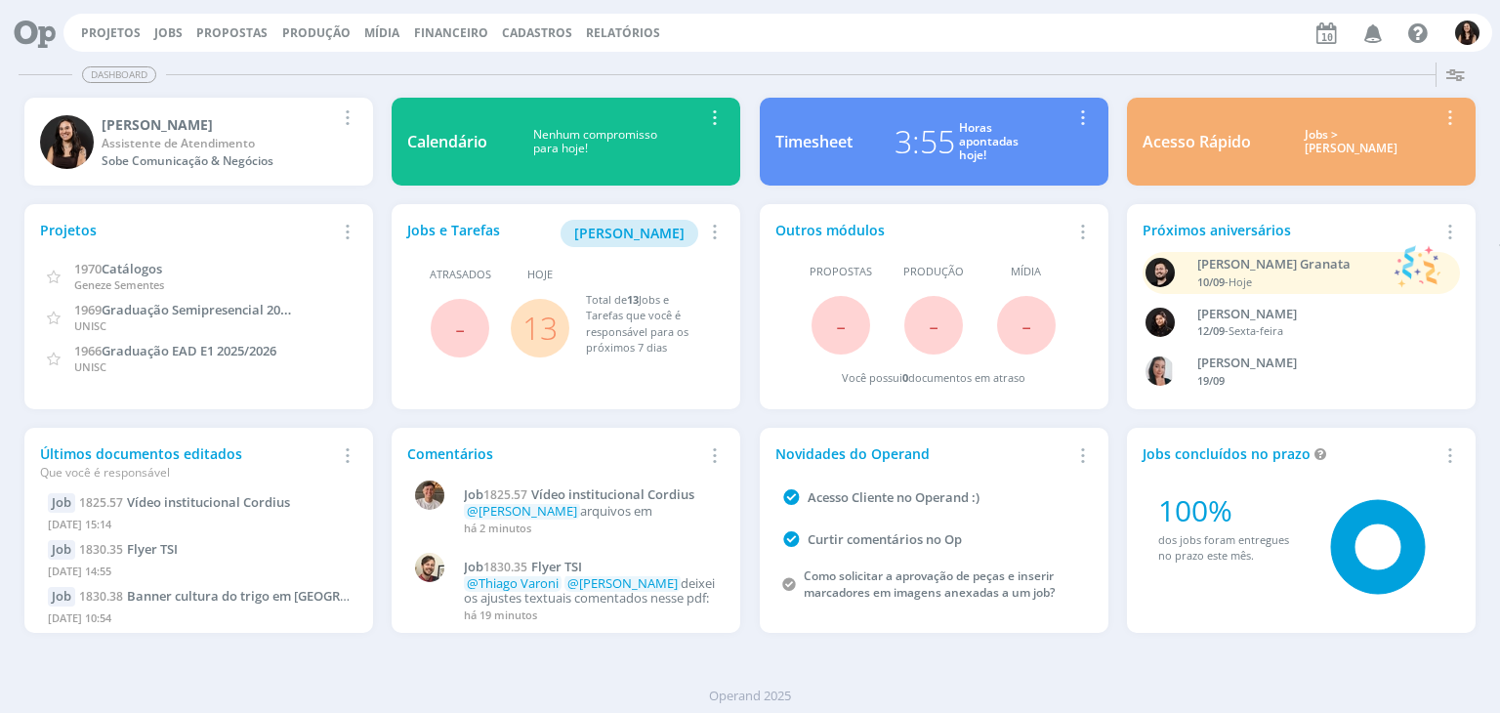
click at [552, 328] on link "13" at bounding box center [540, 328] width 35 height 42
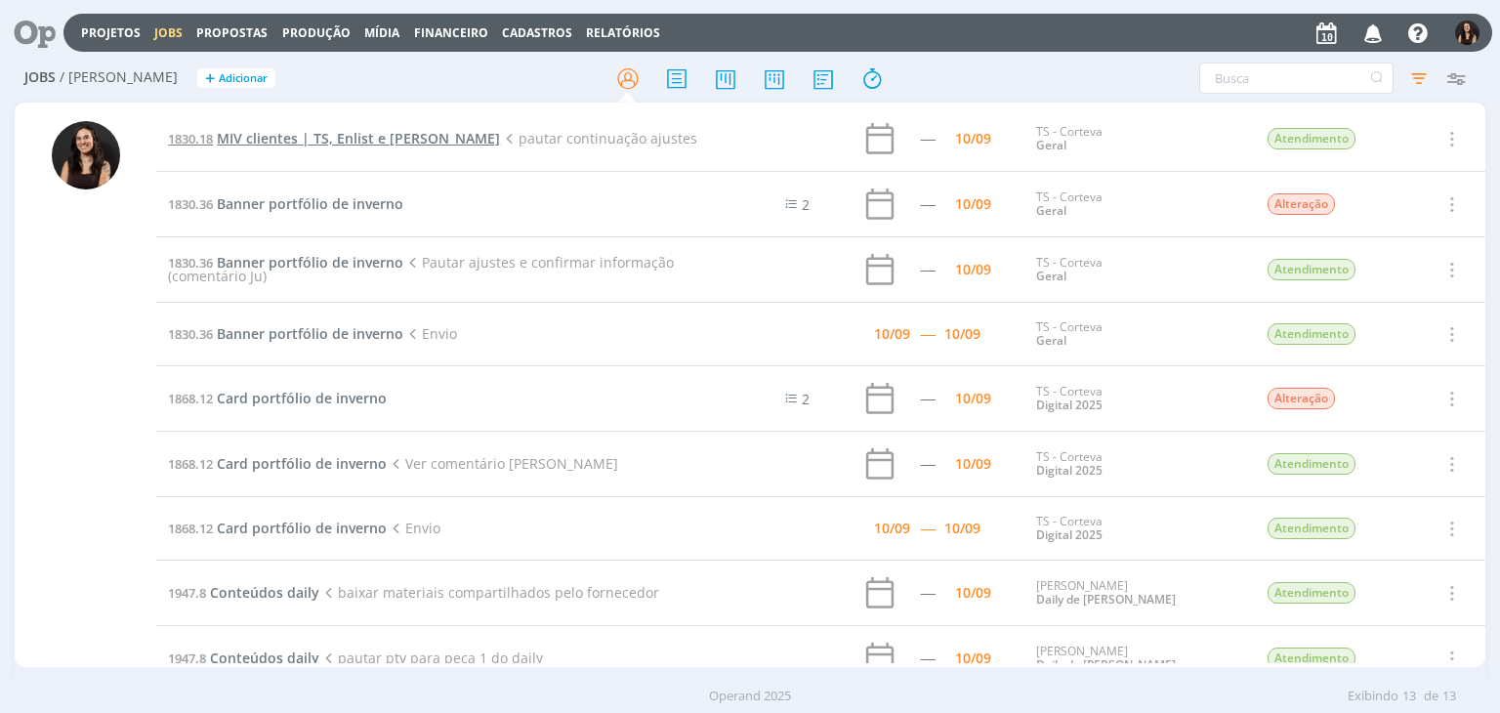
click at [298, 142] on span "MIV clientes | TS, Enlist e [PERSON_NAME]" at bounding box center [358, 138] width 283 height 19
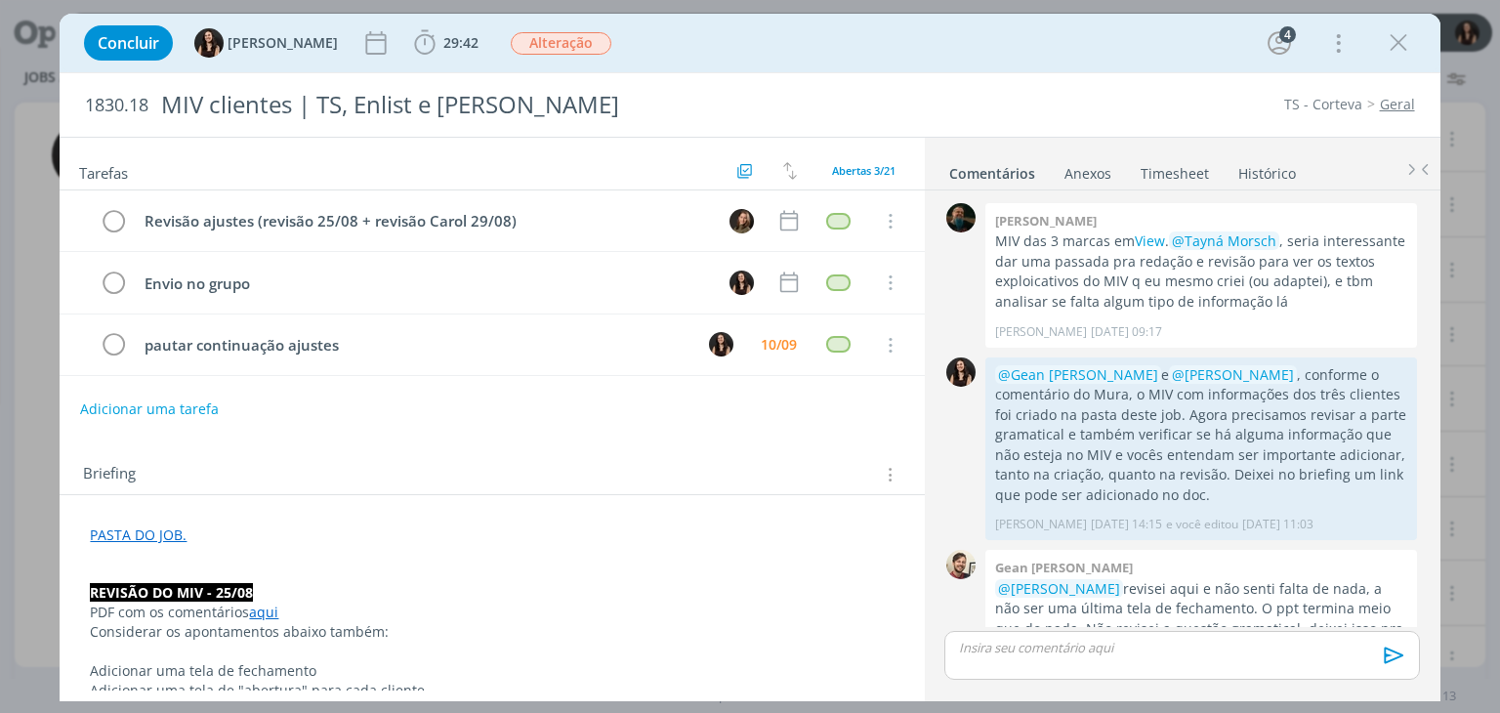
scroll to position [859, 0]
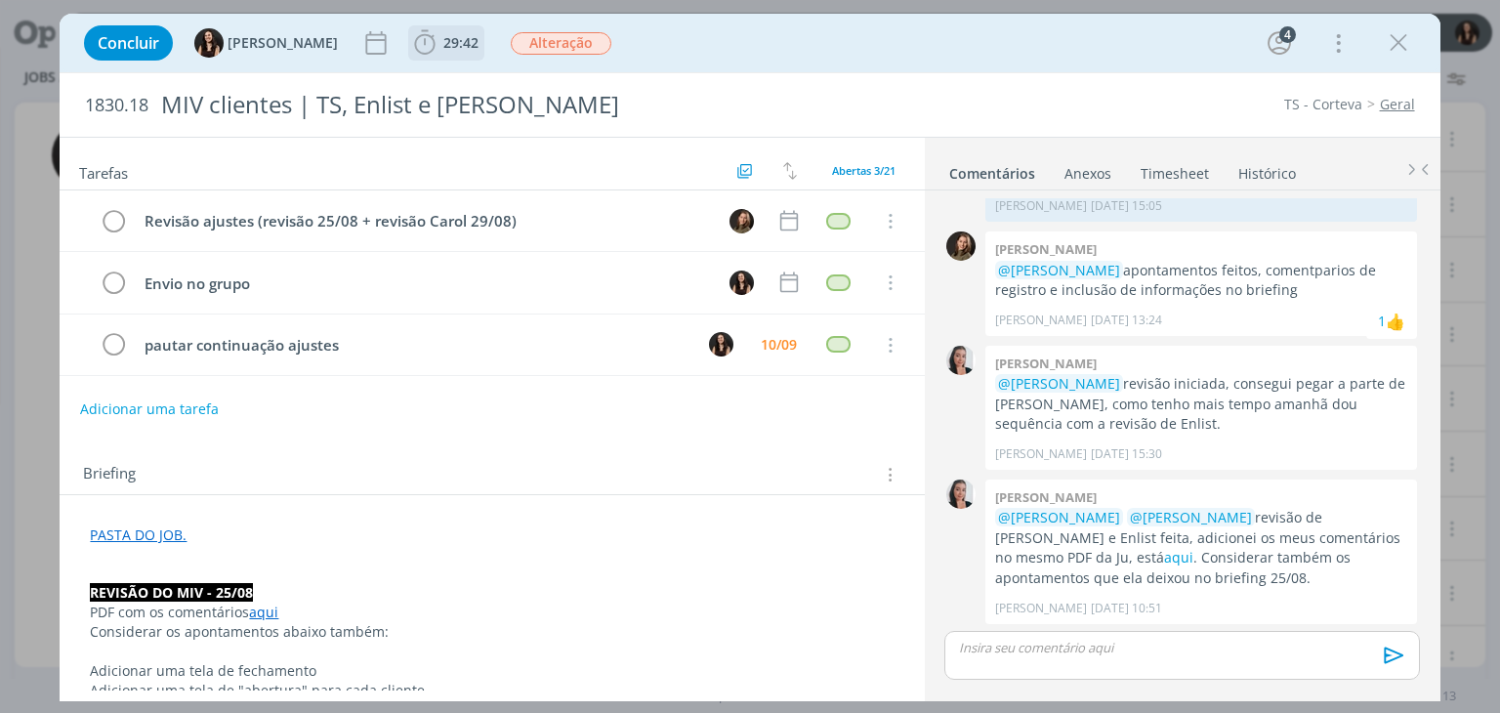
click at [412, 57] on icon "dialog" at bounding box center [424, 42] width 29 height 29
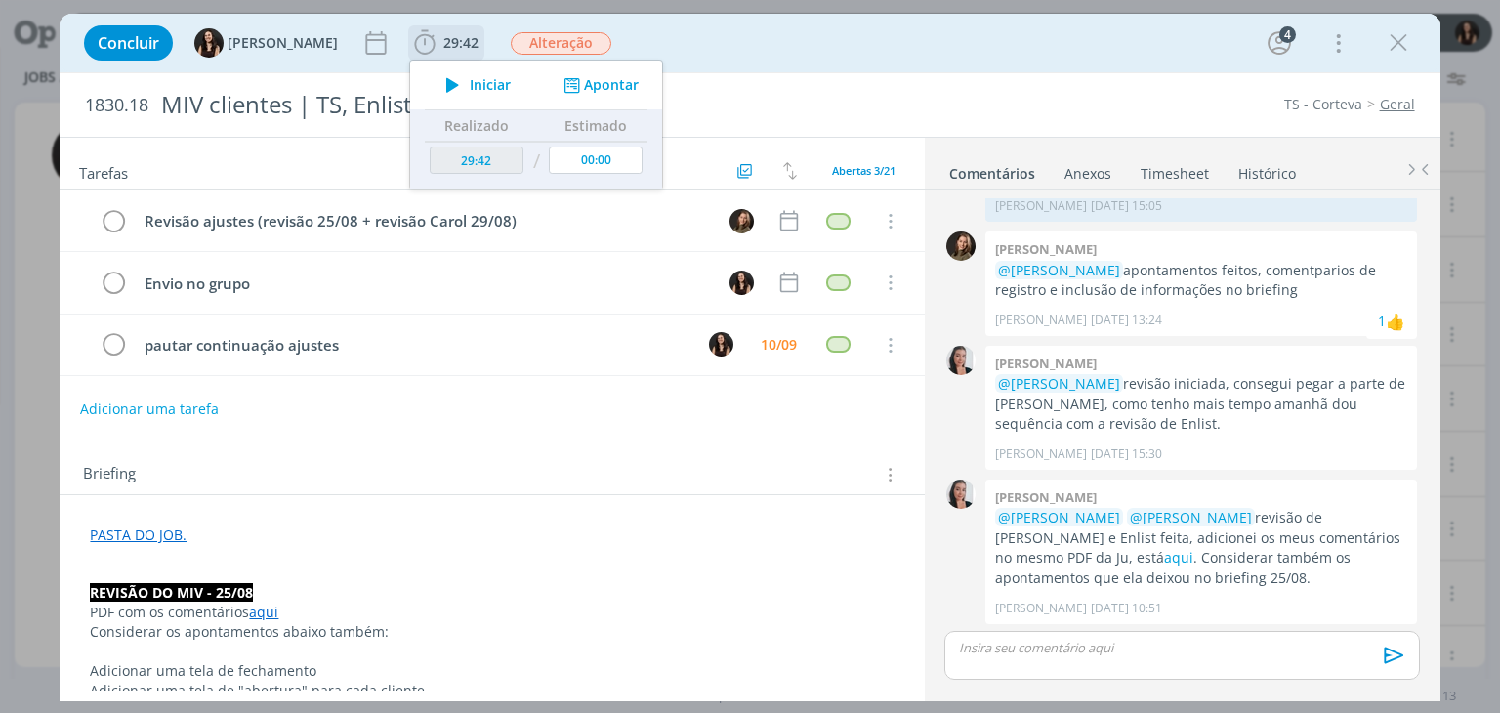
click at [436, 83] on icon "dialog" at bounding box center [453, 84] width 34 height 25
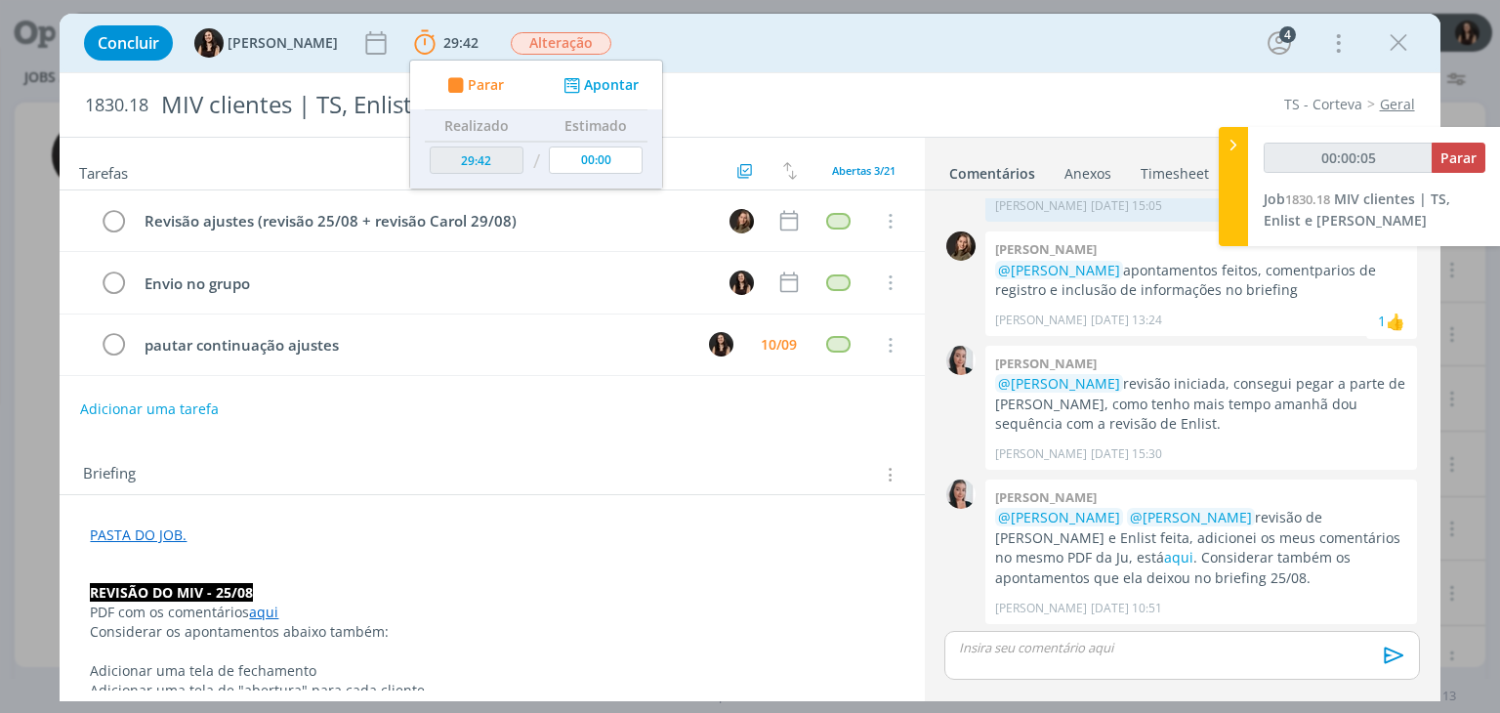
click at [652, 427] on div "Tarefas Usar Job de template Criar template a partir deste job Visualizar Templ…" at bounding box center [492, 414] width 864 height 553
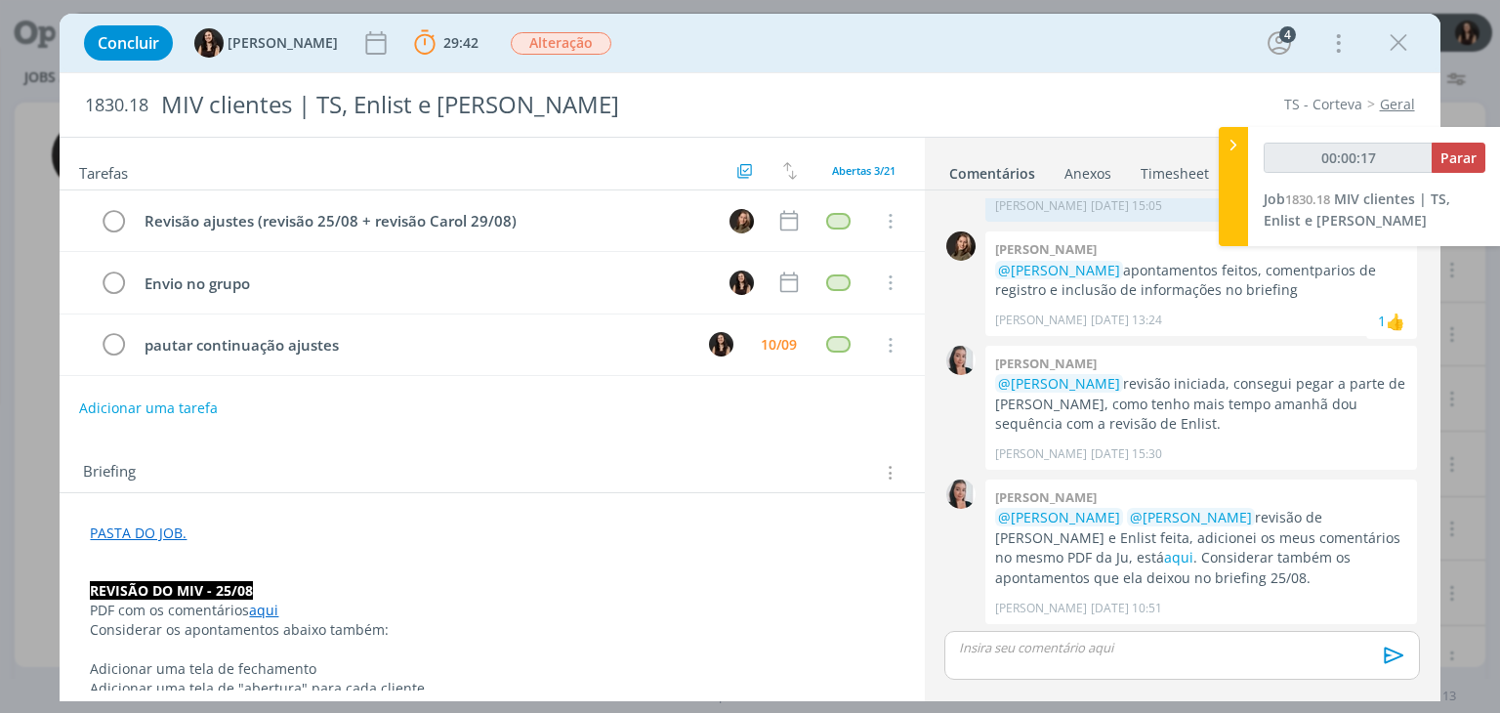
click at [182, 393] on button "Adicionar uma tarefa" at bounding box center [148, 408] width 139 height 33
type input "00:00:19"
type input "Con"
type input "00:00:20"
type input "Continuaç"
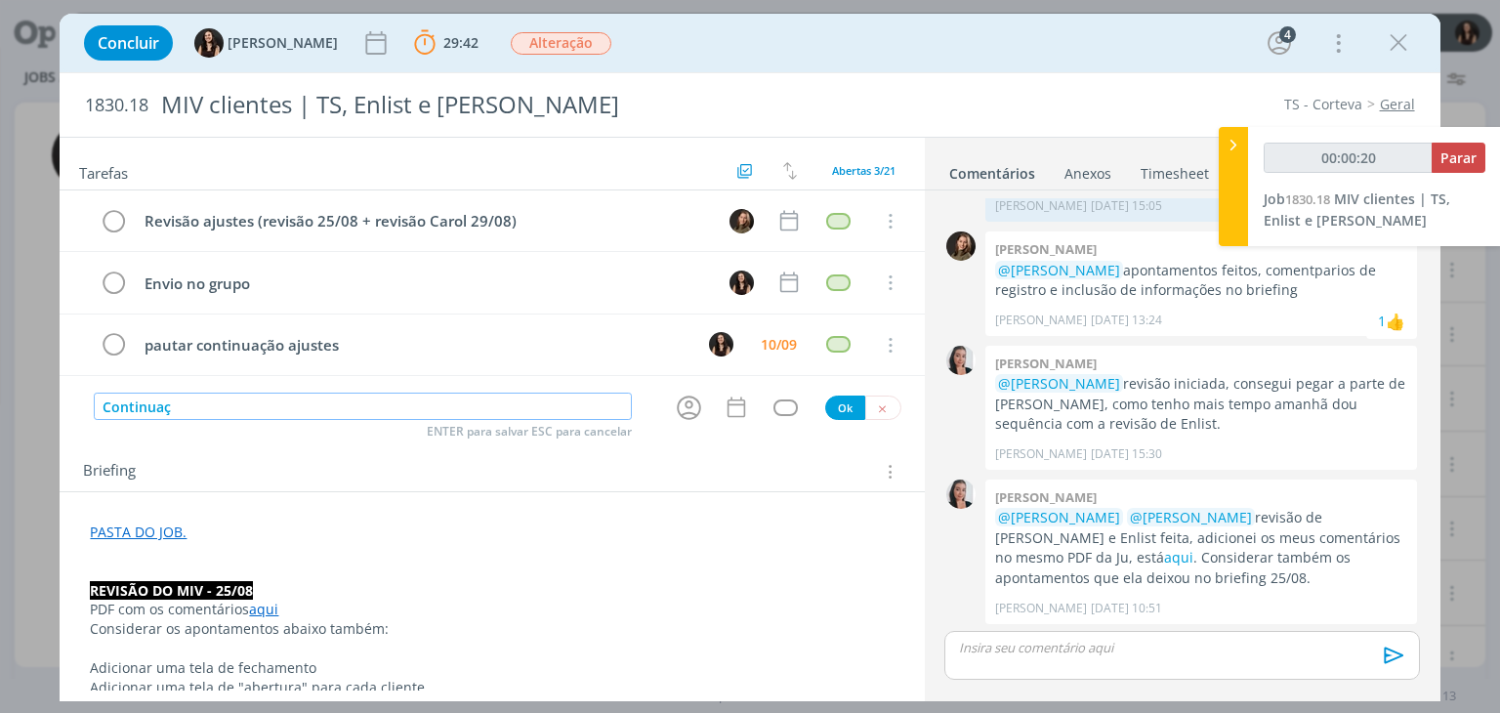
type input "00:00:21"
type input "Continuação ajus"
type input "00:00:22"
type input "Continuação ajustes d"
type input "00:00:23"
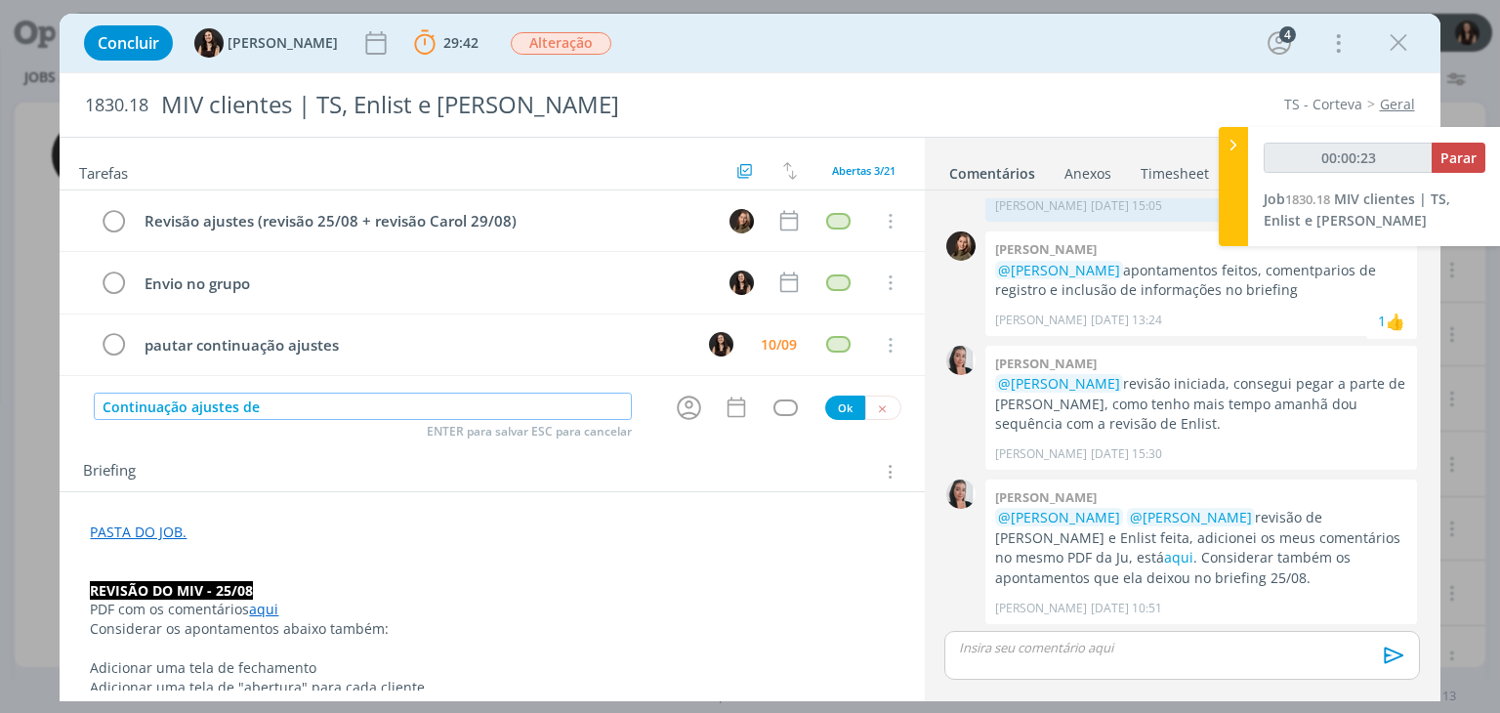
type input "Continuação ajustes de"
type input "00:00:24"
type input "Continuação ajustes re"
type input "00:00:25"
type input "Continuação ajustes revisão"
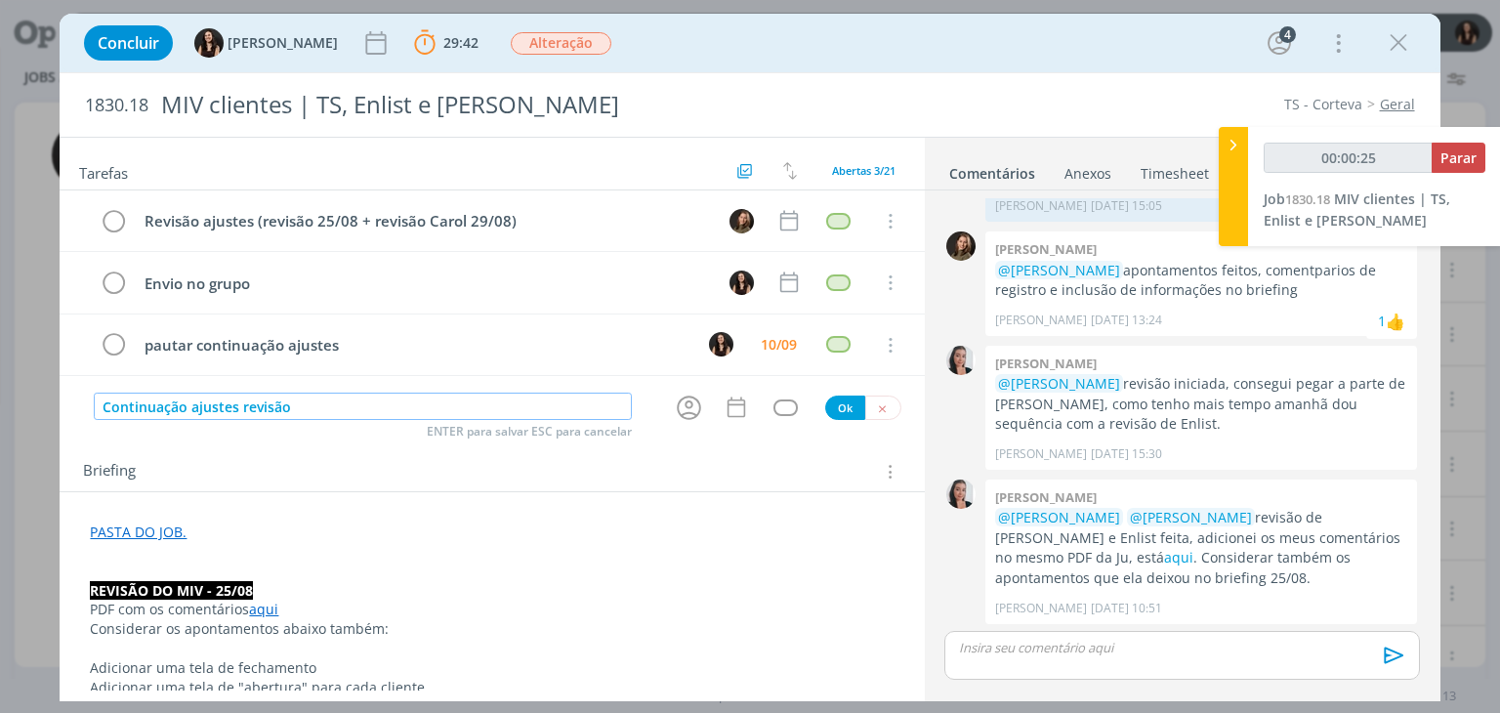
type input "00:00:26"
type input "Continuação ajustes revisão 2"
type input "00:00:27"
type input "Continuação ajustes revisão 25/09"
type input "00:00:28"
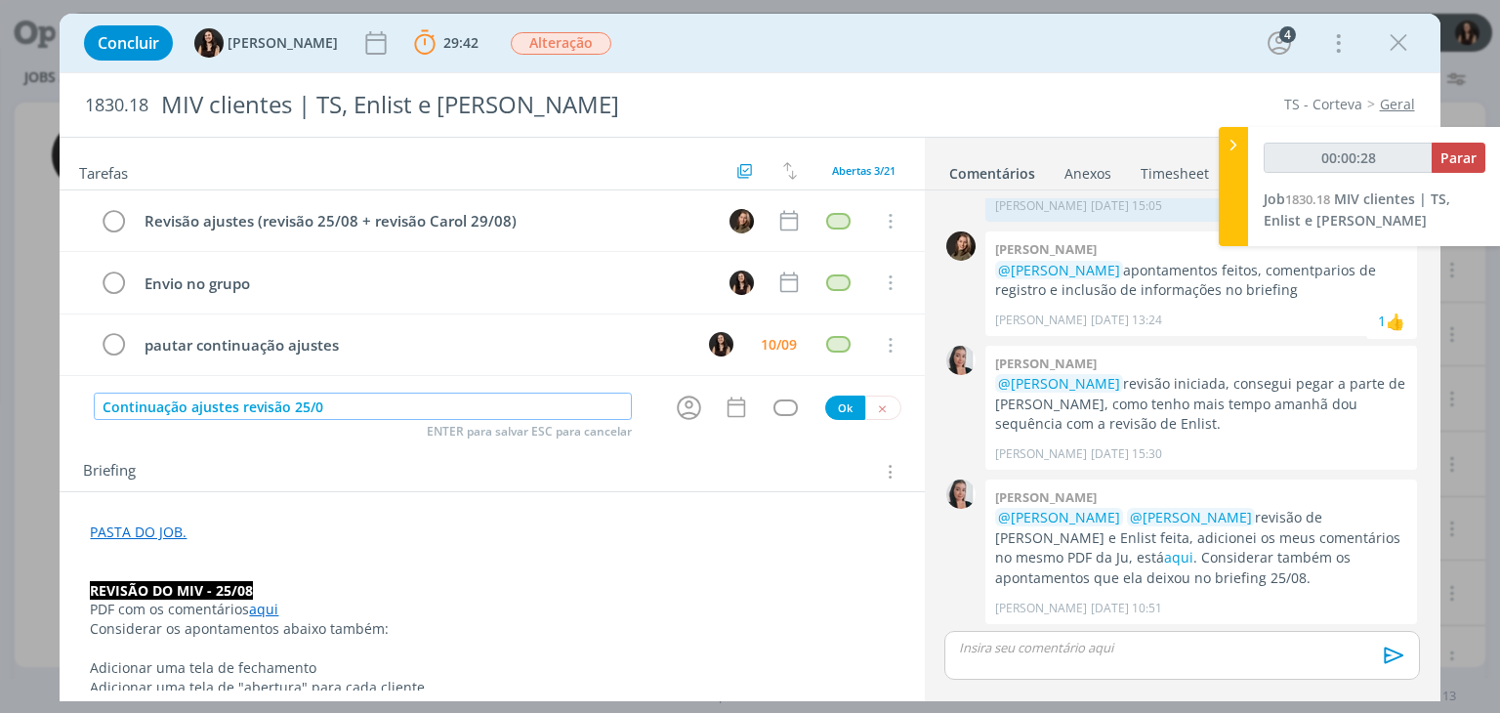
type input "Continuação ajustes revisão 25/08"
type input "00:00:30"
click at [684, 403] on icon "dialog" at bounding box center [689, 408] width 24 height 24
type input "Continuação ajustes revisão 25/08"
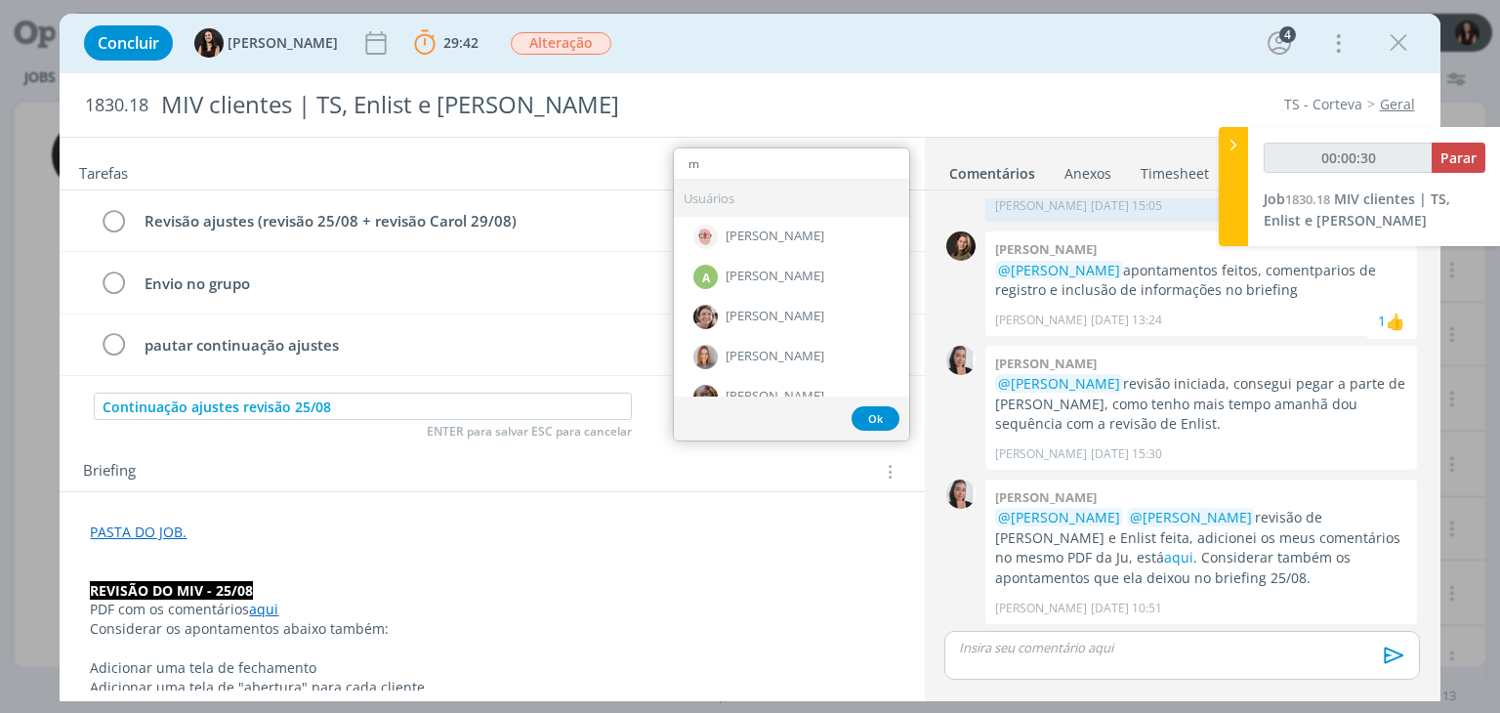
type input "mu"
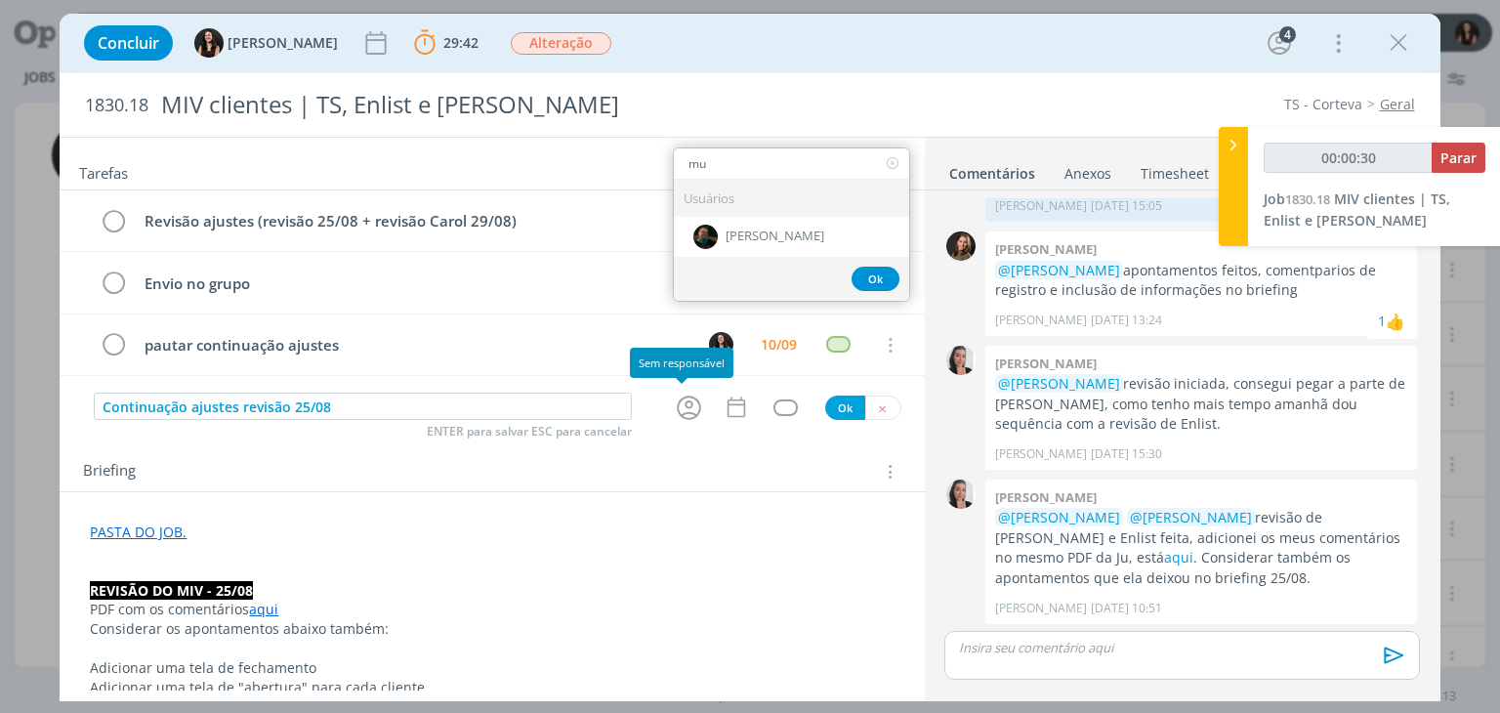
type input "00:00:31"
type input "mu"
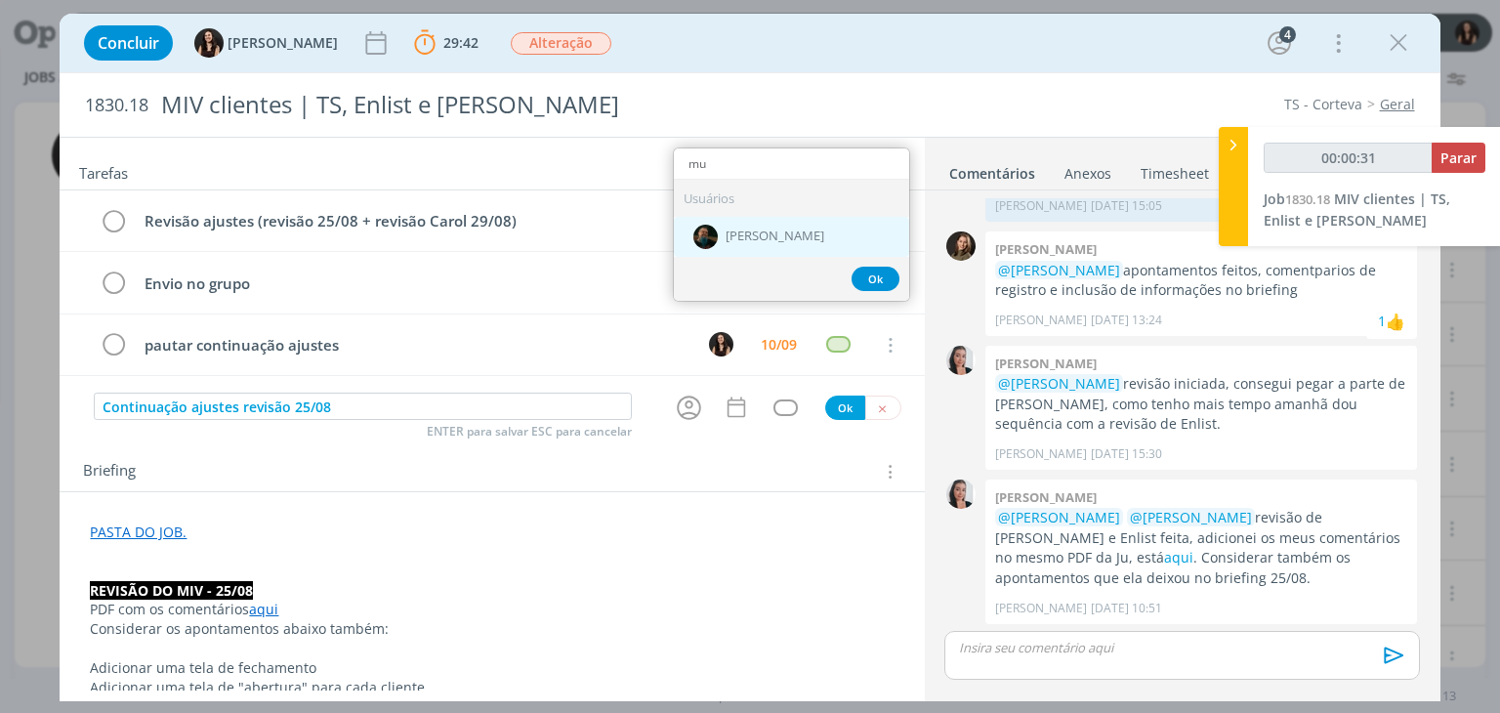
click at [783, 239] on div "[PERSON_NAME]" at bounding box center [791, 237] width 235 height 40
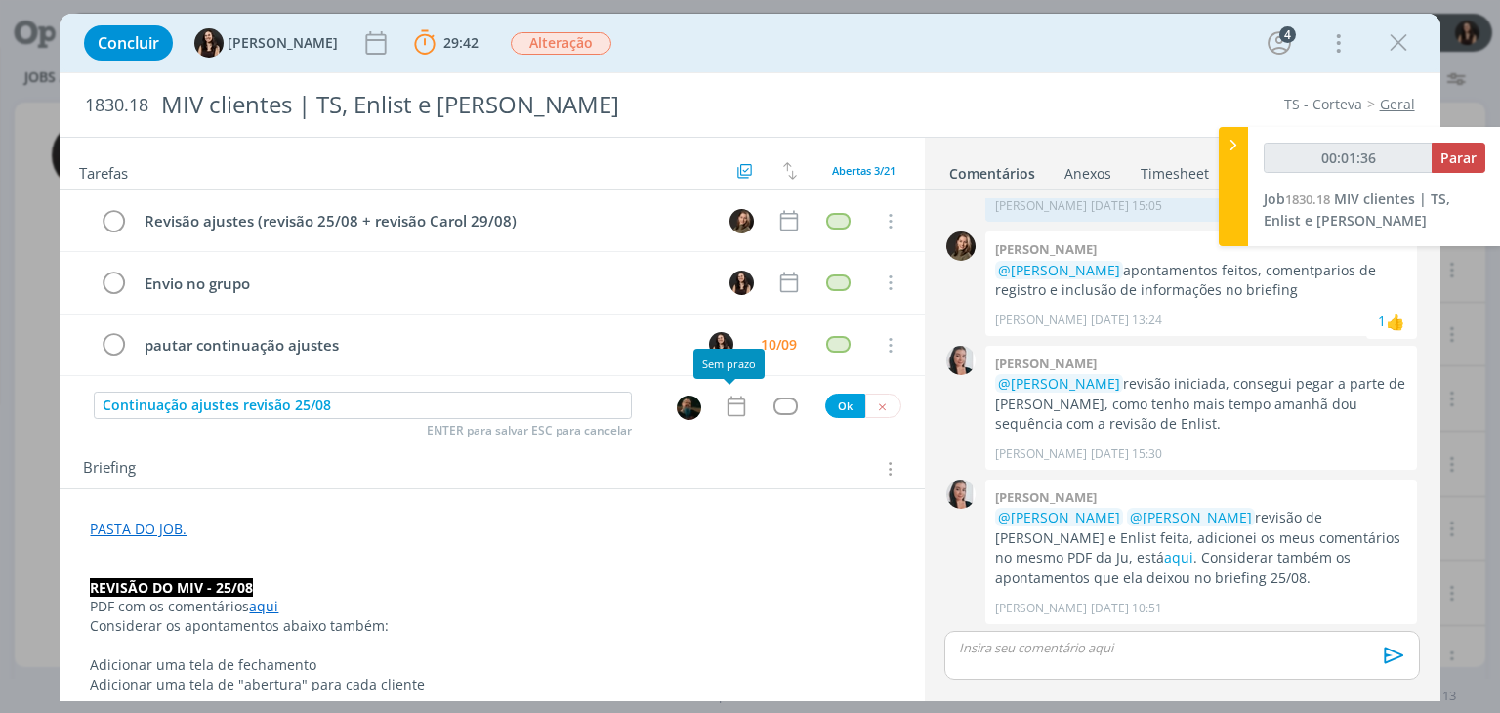
click at [724, 409] on icon "dialog" at bounding box center [736, 406] width 25 height 25
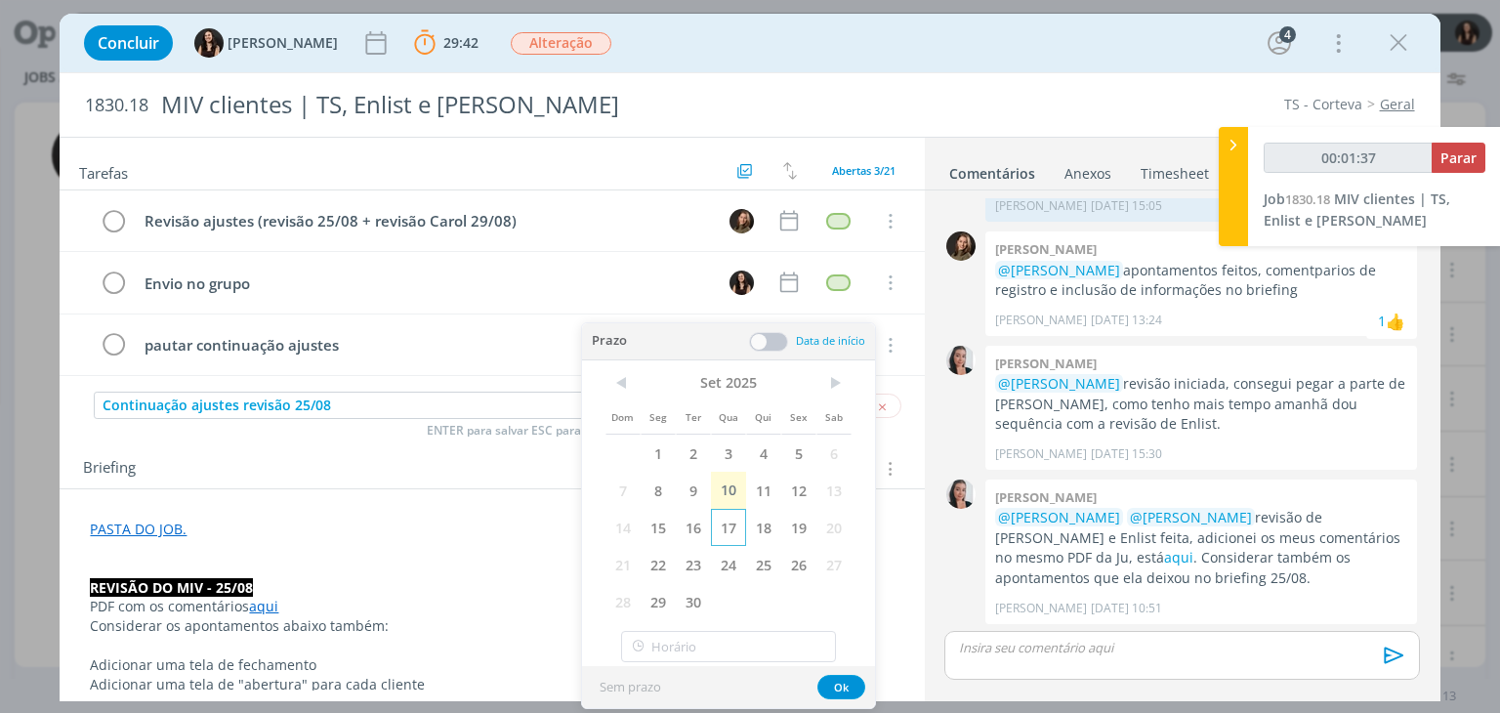
click at [727, 532] on span "17" at bounding box center [728, 527] width 35 height 37
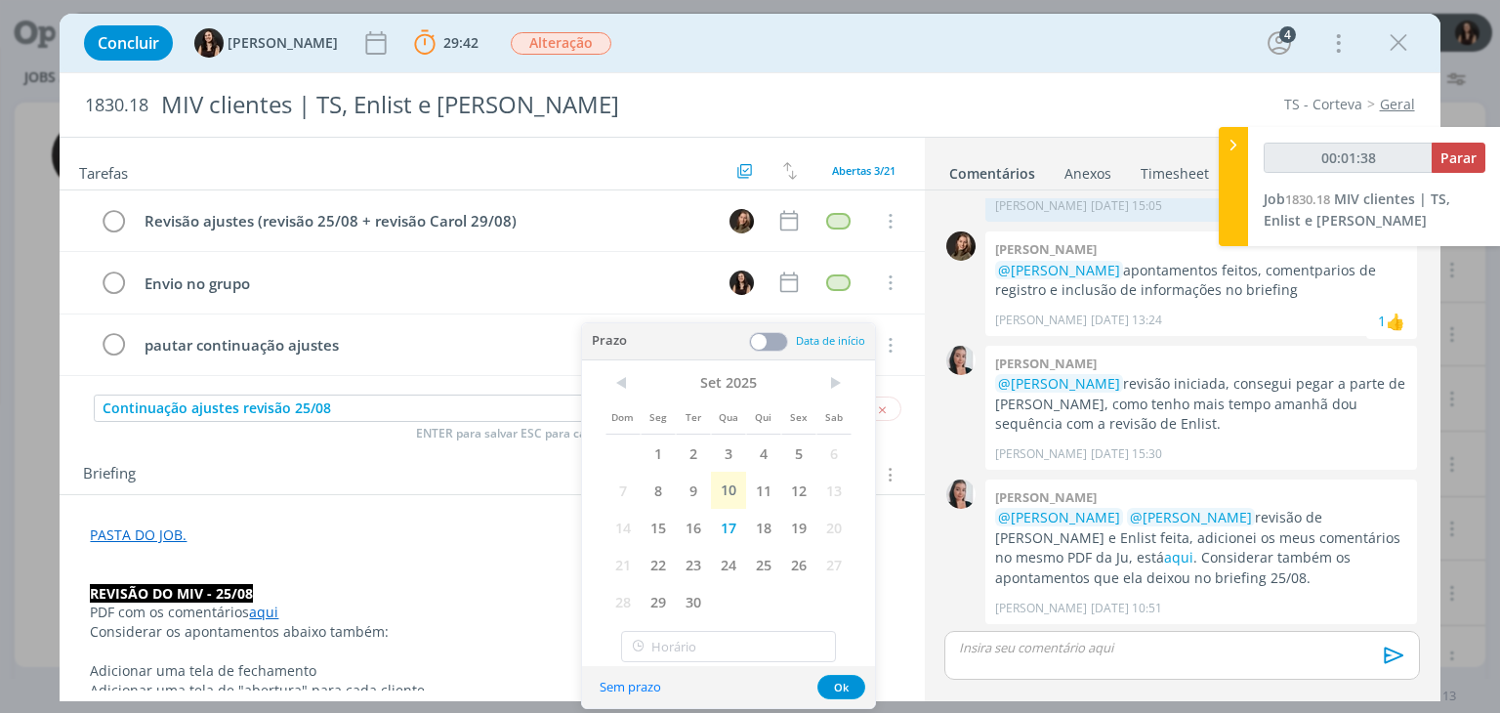
click at [773, 350] on span at bounding box center [768, 342] width 39 height 20
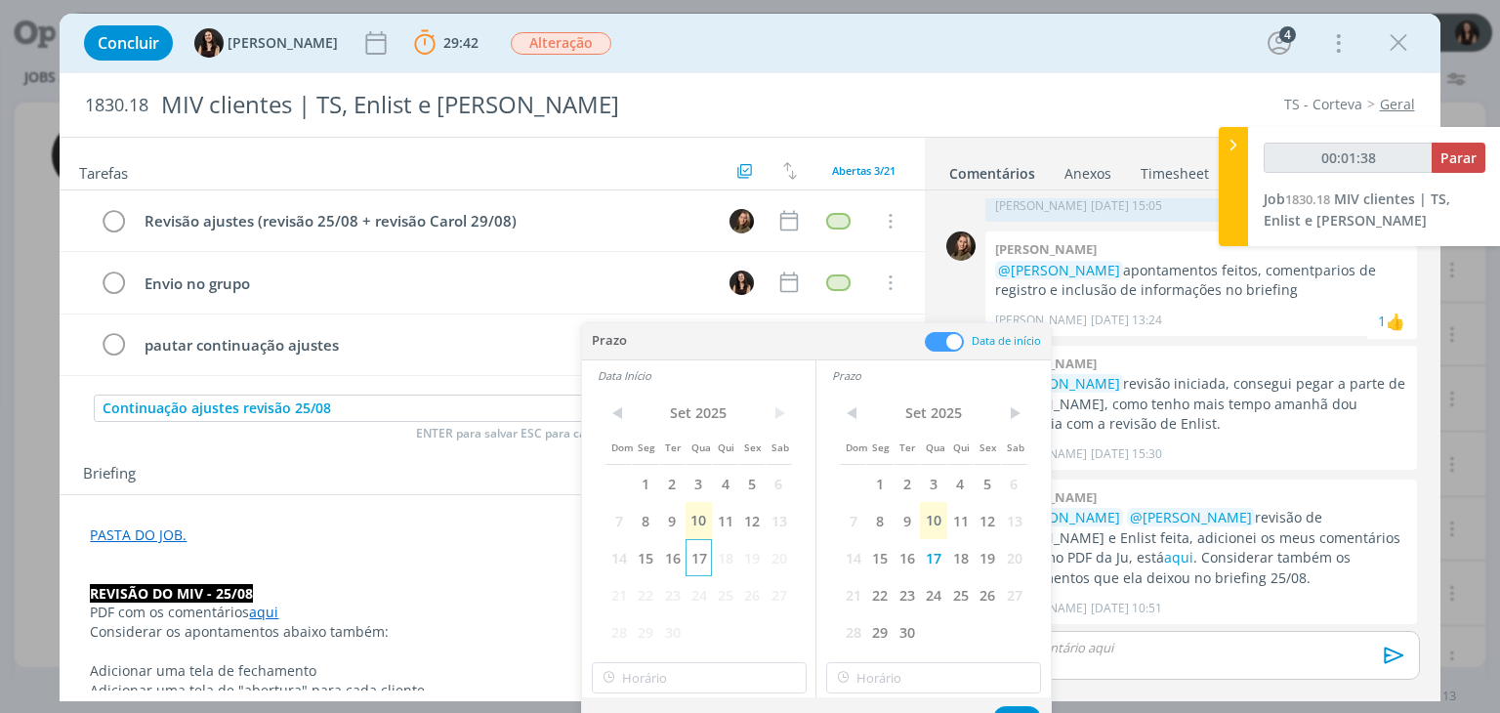
click at [702, 564] on span "17" at bounding box center [699, 557] width 26 height 37
type input "00:01:39"
type input "16:00"
click at [673, 677] on input "16:00" at bounding box center [699, 677] width 215 height 31
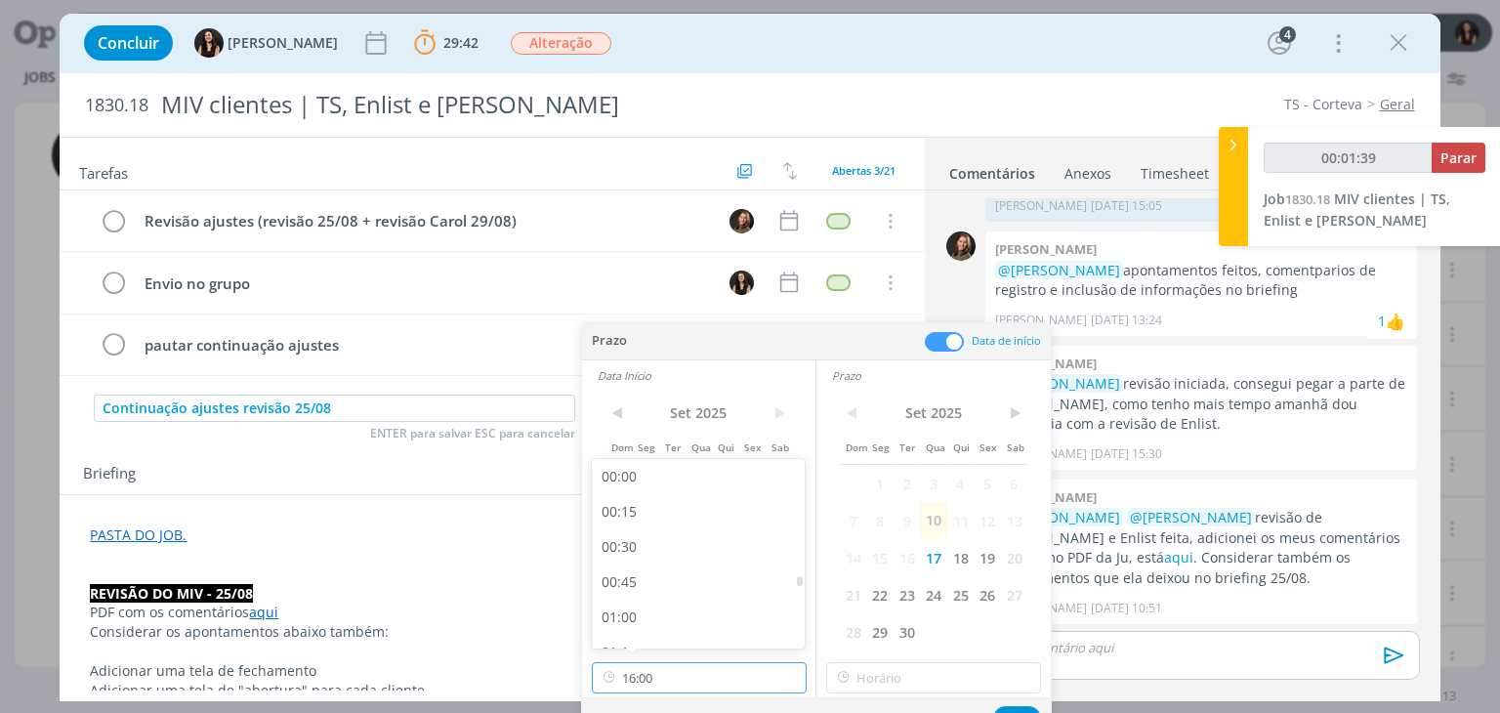
scroll to position [2102, 0]
type input "00:01:40"
click at [668, 637] on div "16:00" at bounding box center [701, 625] width 219 height 35
type input "16:00"
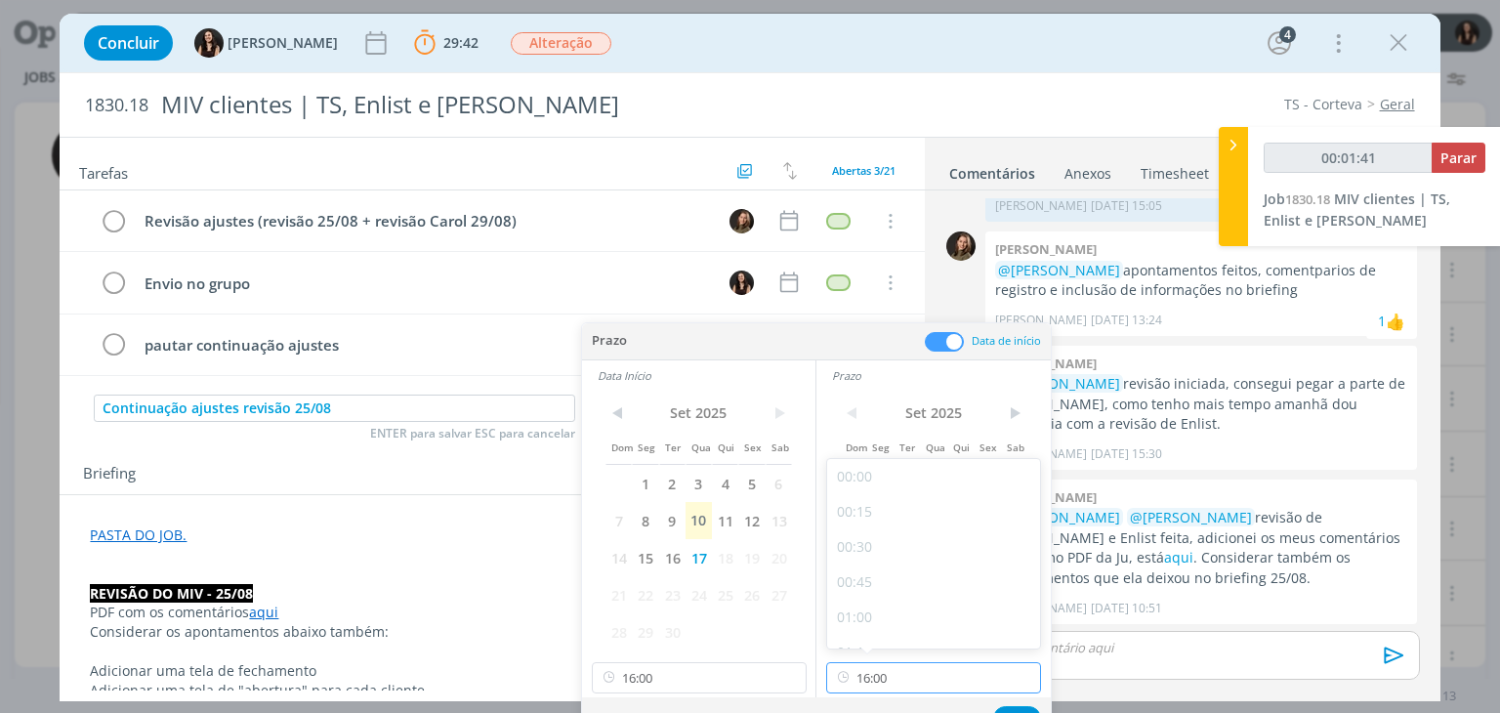
click at [888, 667] on input "16:00" at bounding box center [933, 677] width 215 height 31
type input "00:01:43"
click at [875, 619] on div "18:00" at bounding box center [936, 613] width 219 height 35
type input "18:00"
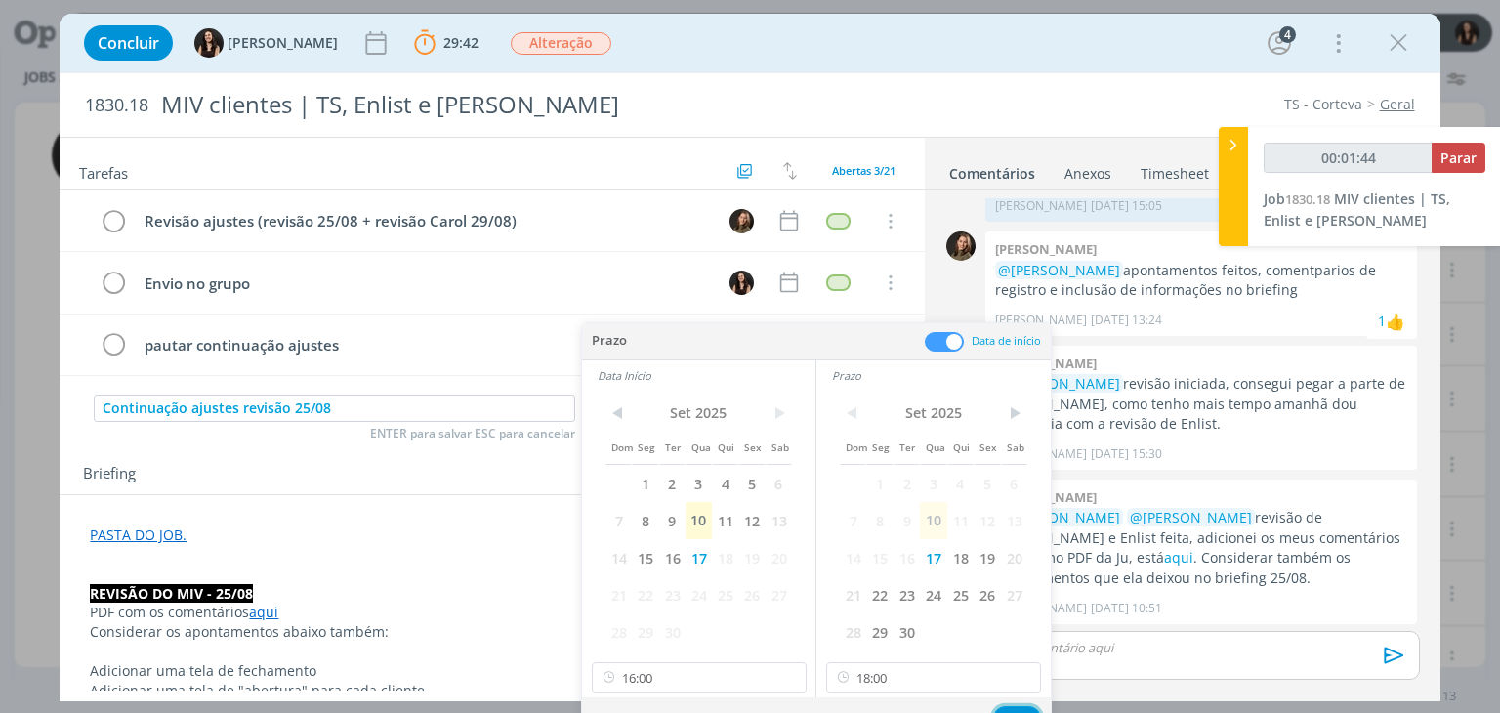
click at [1020, 711] on button "Ok" at bounding box center [1017, 718] width 48 height 24
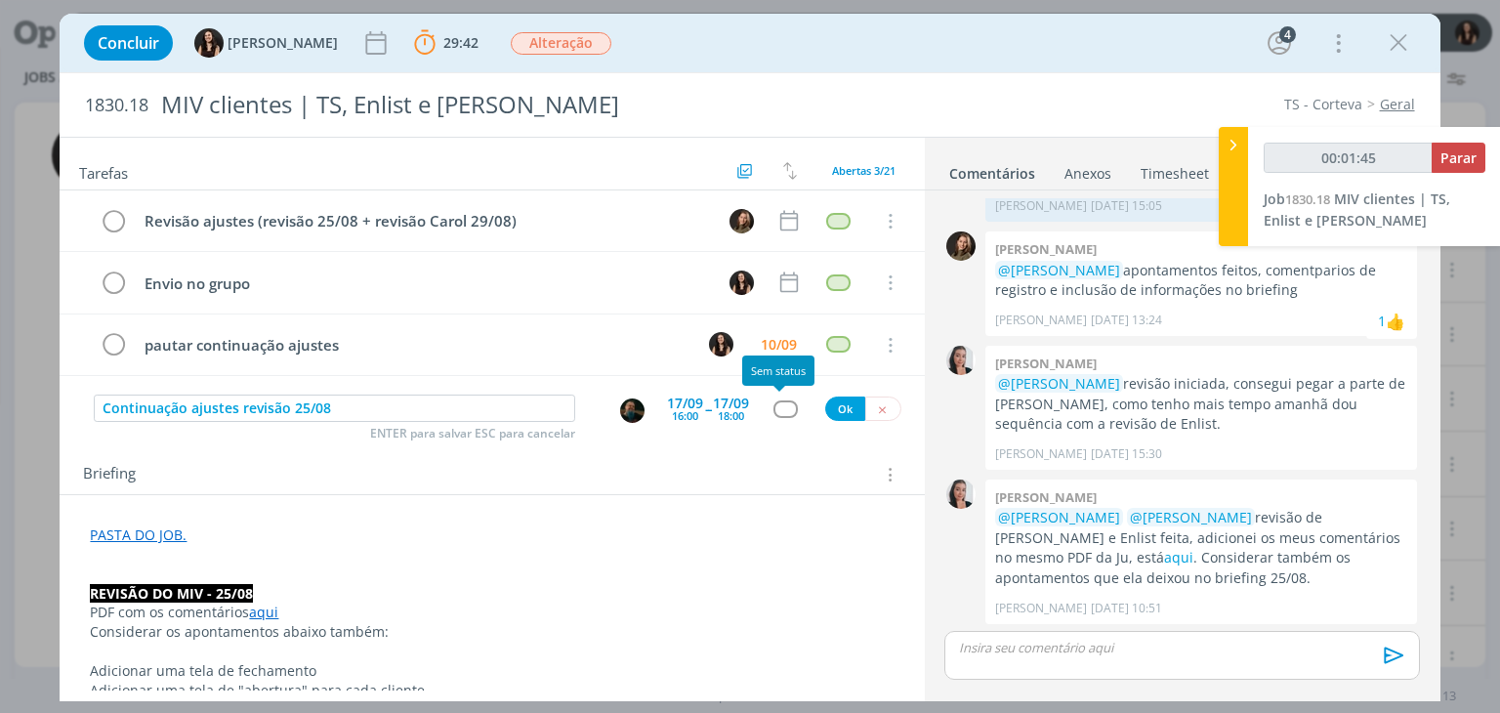
click at [781, 405] on div "dialog" at bounding box center [786, 408] width 24 height 17
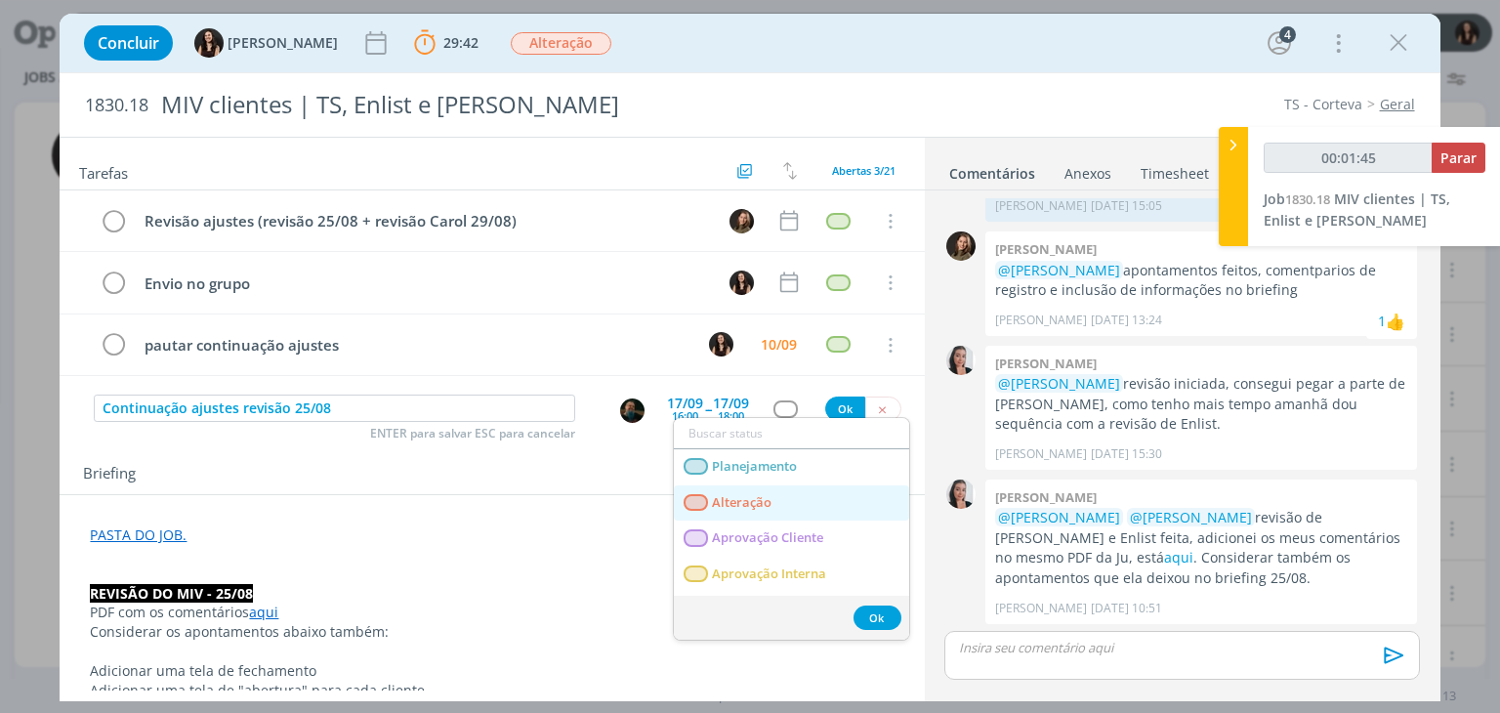
click at [764, 507] on span "Alteração" at bounding box center [743, 503] width 60 height 16
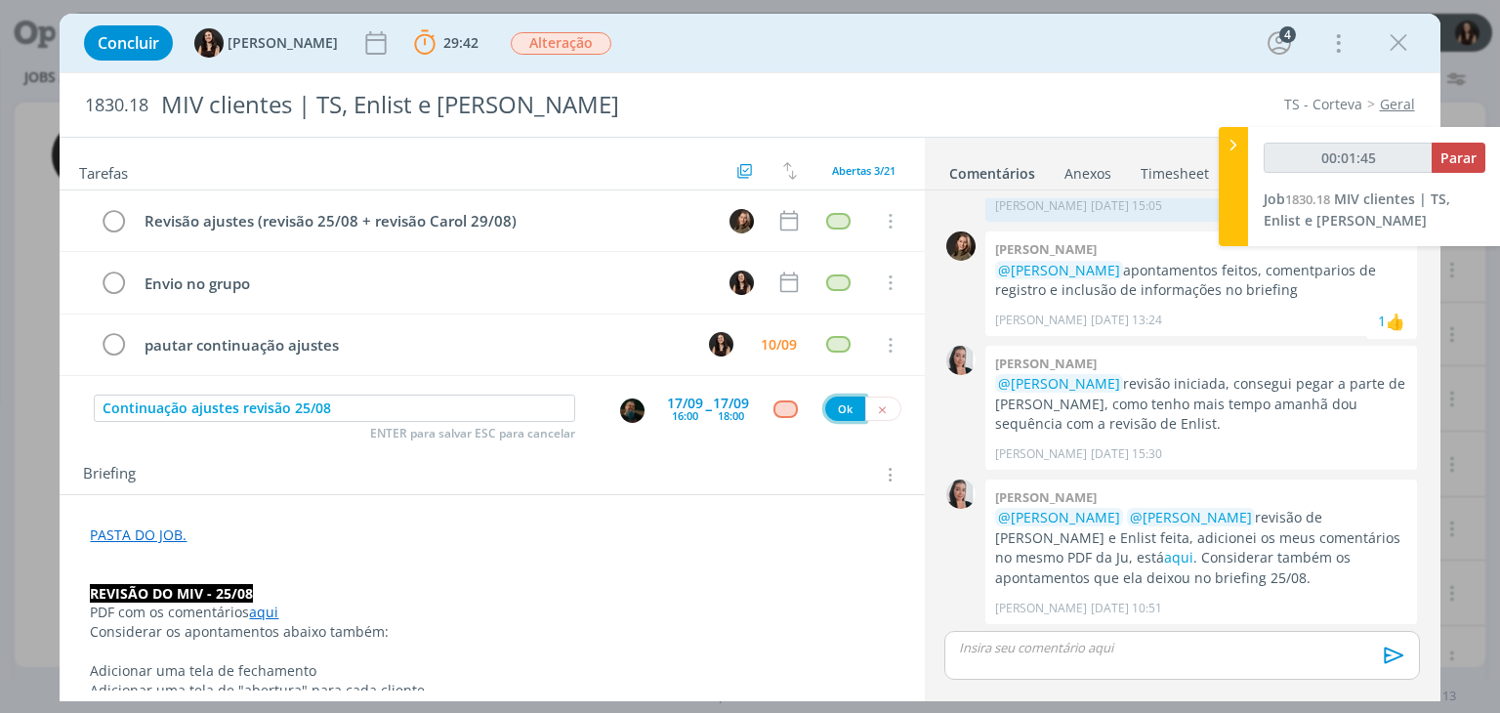
type input "00:01:47"
click at [825, 399] on button "Ok" at bounding box center [845, 409] width 40 height 24
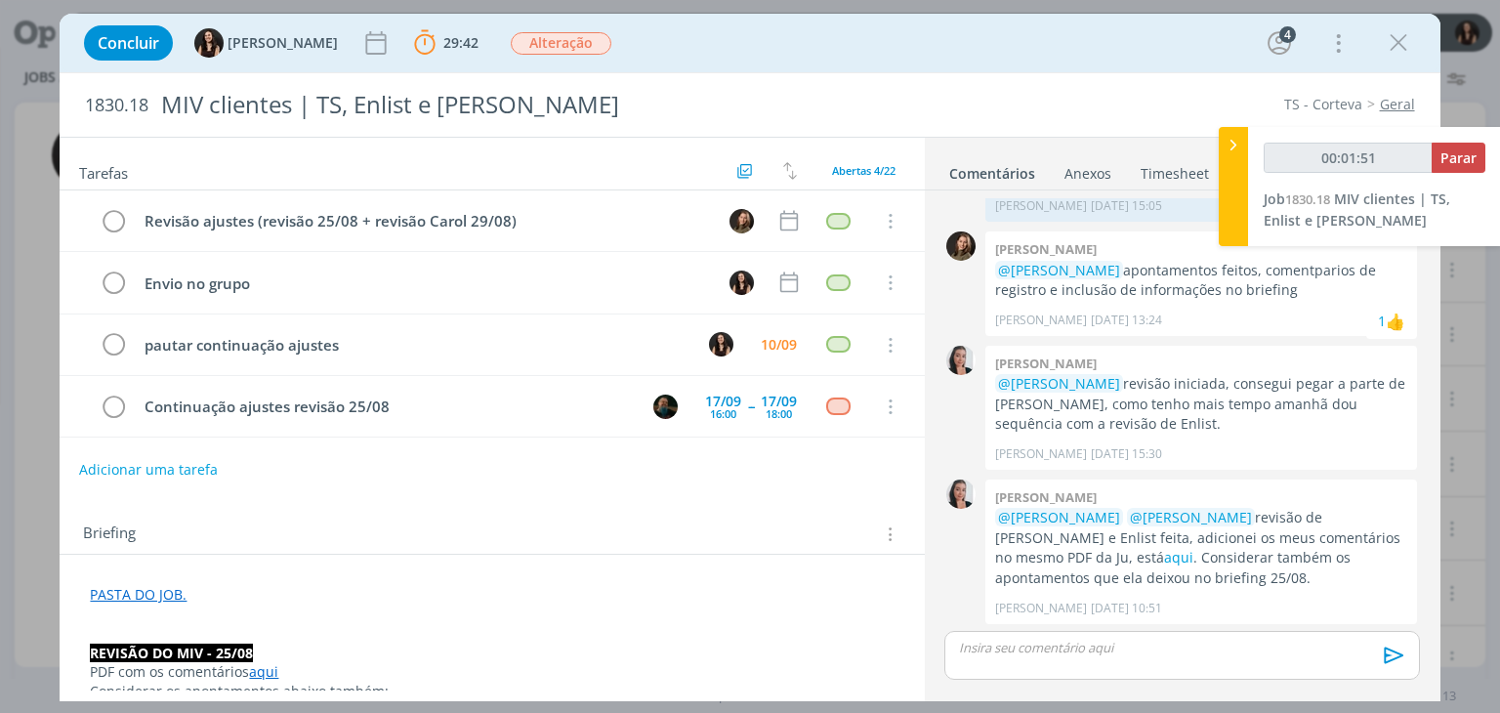
click at [206, 459] on button "Adicionar uma tarefa" at bounding box center [148, 469] width 139 height 33
type input "00:01:52"
type input "R"
type input "00:01:53"
type input "Revis"
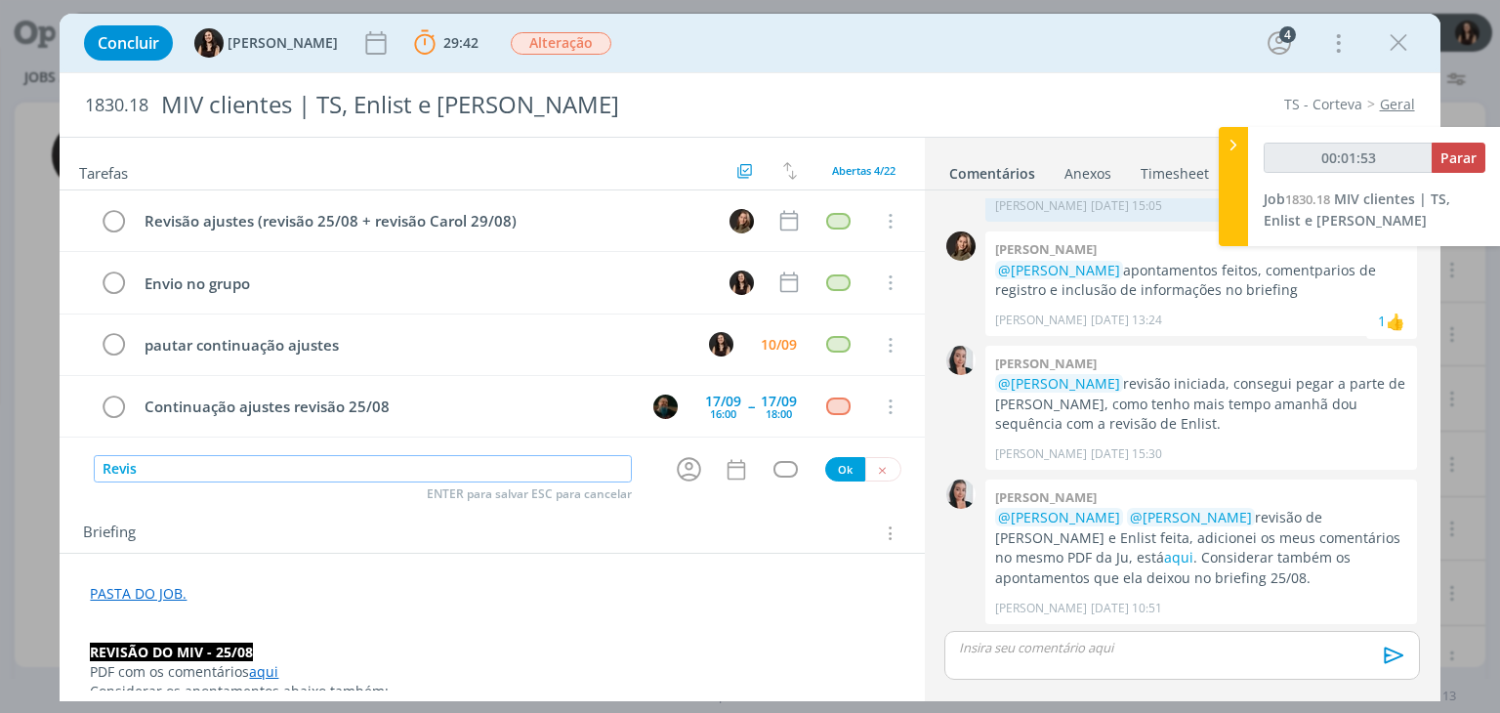
type input "00:01:54"
type input "Revis"
type input "00:01:55"
type input "Revisão"
type input "00:01:56"
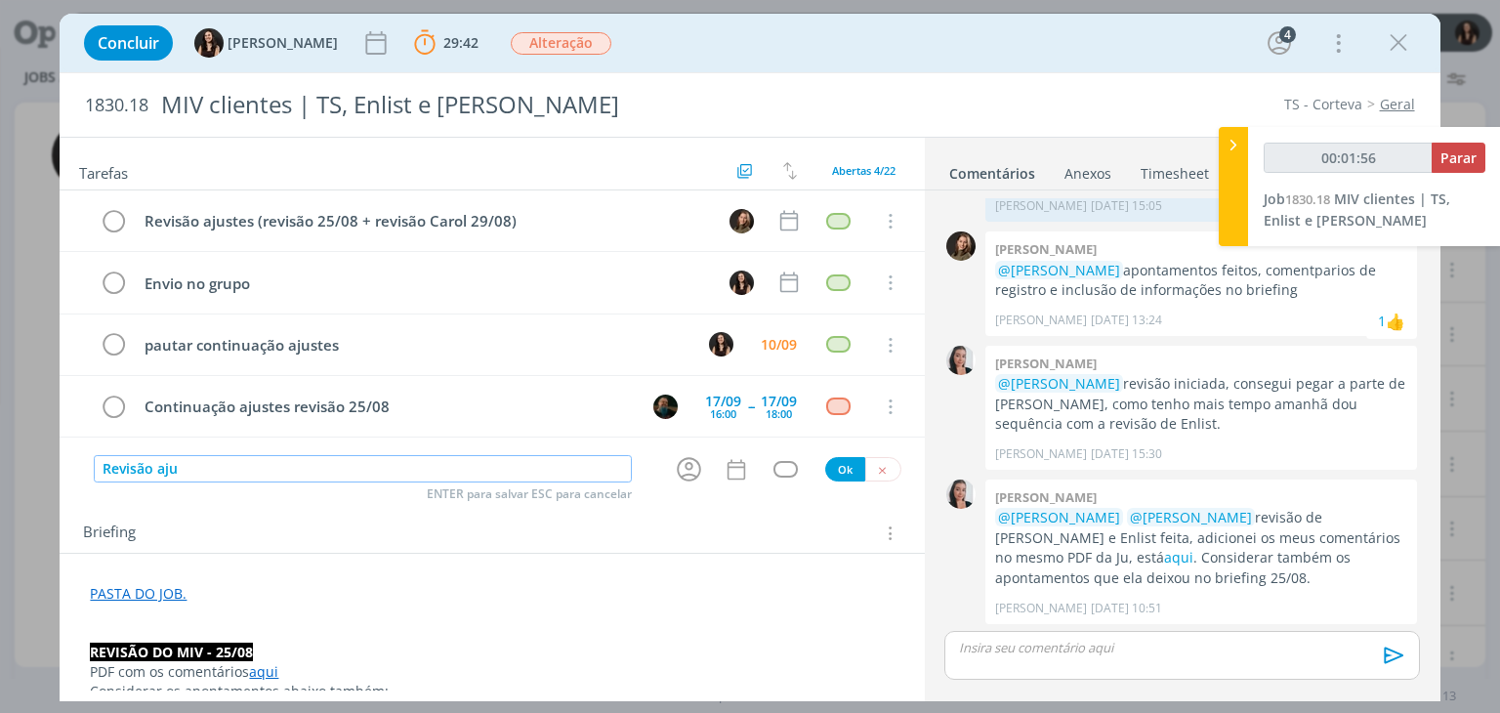
type input "Revisão ajus"
type input "00:01:57"
type input "Revisão ajustes ("
type input "00:01:58"
type input "Revisão ajustes (re"
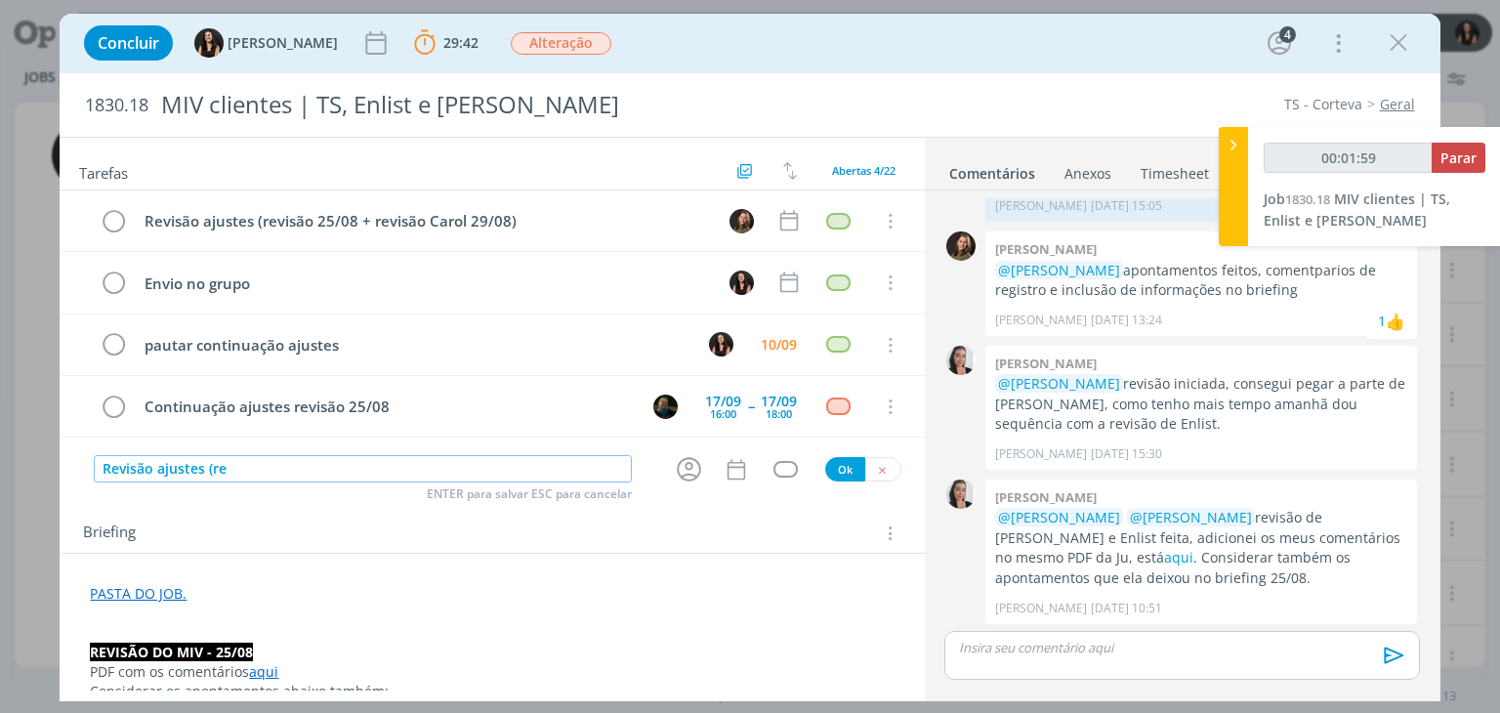
type input "00:02:00"
drag, startPoint x: 250, startPoint y: 464, endPoint x: 0, endPoint y: 483, distance: 250.8
click at [0, 483] on div "Concluir Isabelle Silva 29:42 Parar Apontar Data * 10/09/2025 Horas * 00:00 Tar…" at bounding box center [750, 356] width 1500 height 713
click at [883, 459] on button "dialog" at bounding box center [883, 469] width 36 height 24
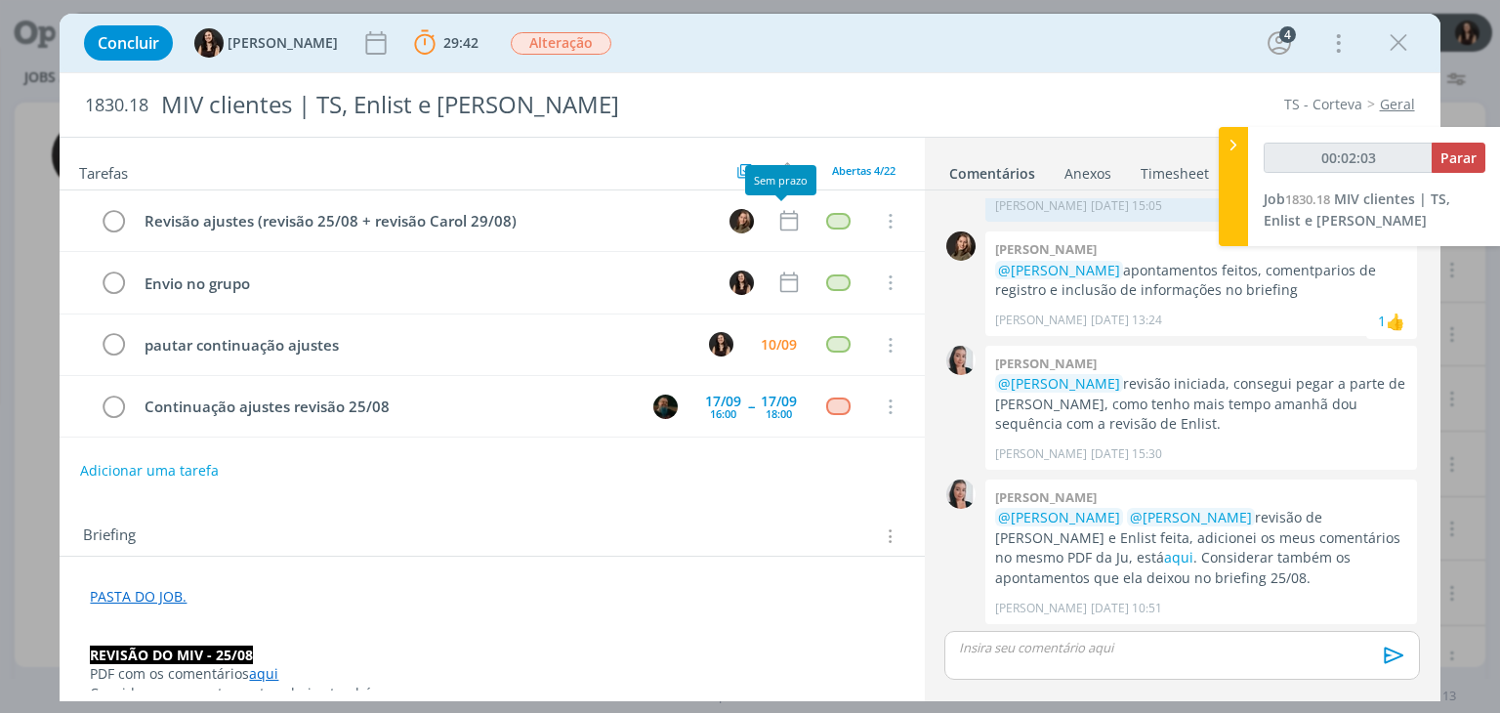
click at [789, 229] on icon "dialog" at bounding box center [788, 220] width 25 height 25
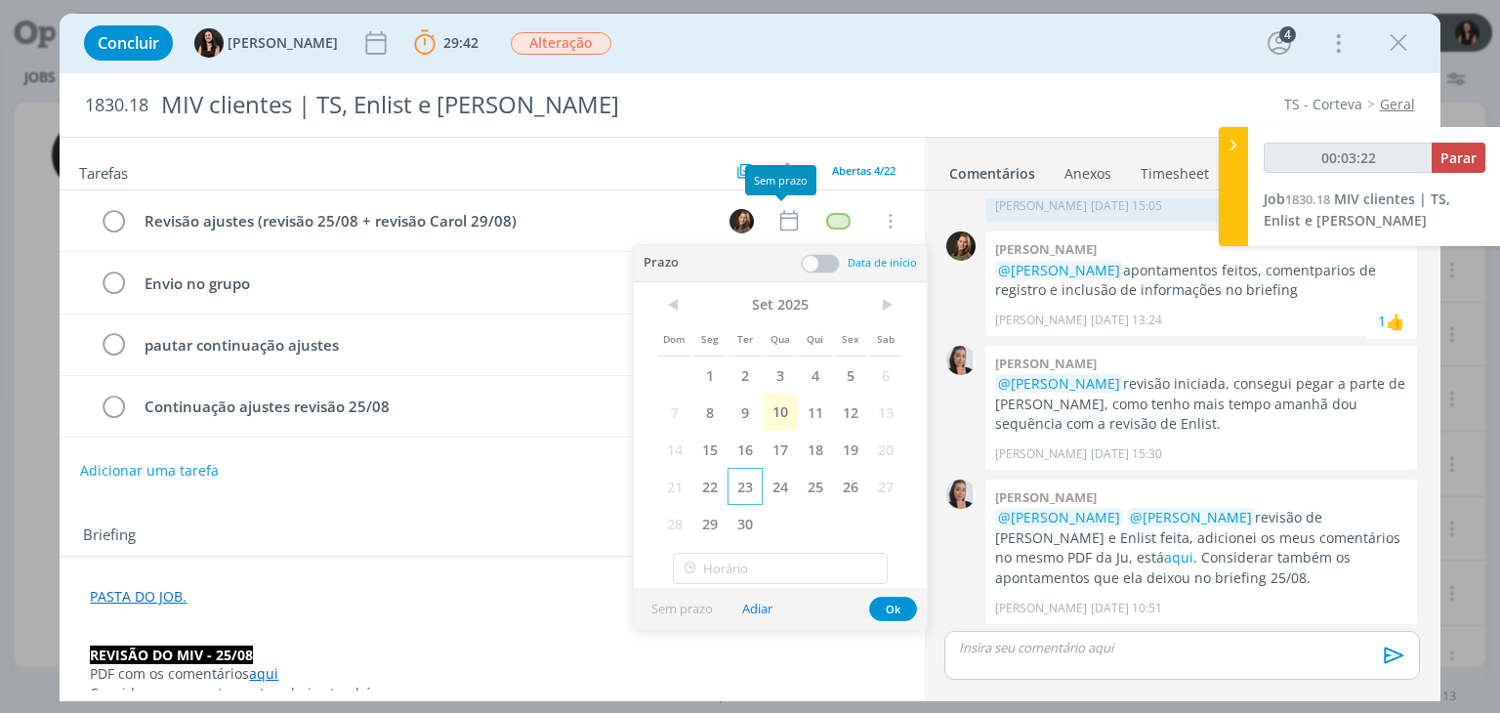
click at [749, 493] on span "23" at bounding box center [745, 486] width 35 height 37
click at [825, 274] on div "Prazo Data de início" at bounding box center [780, 263] width 293 height 37
click at [825, 269] on span at bounding box center [820, 264] width 39 height 20
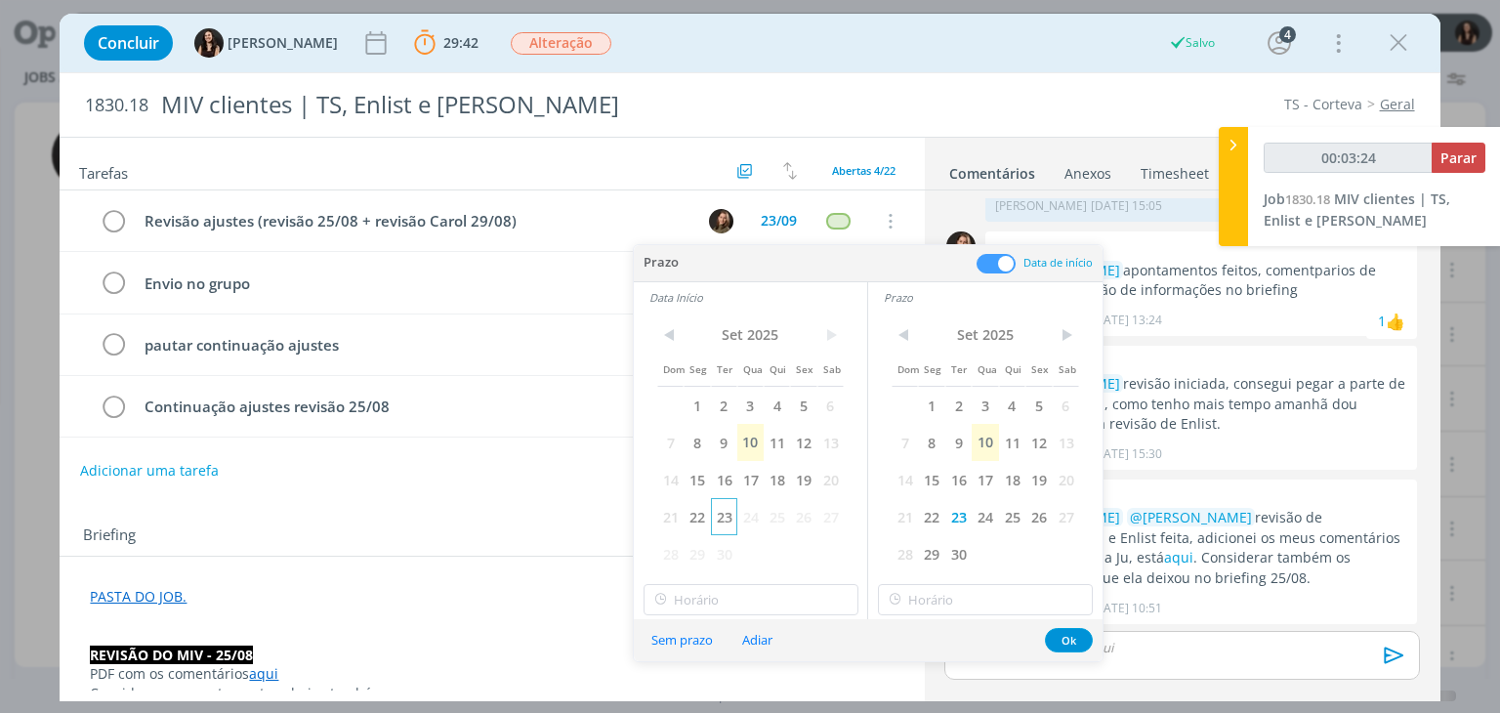
click at [724, 515] on span "23" at bounding box center [724, 516] width 26 height 37
type input "00:03:27"
type input "16:00"
click at [764, 599] on input "16:00" at bounding box center [751, 599] width 215 height 31
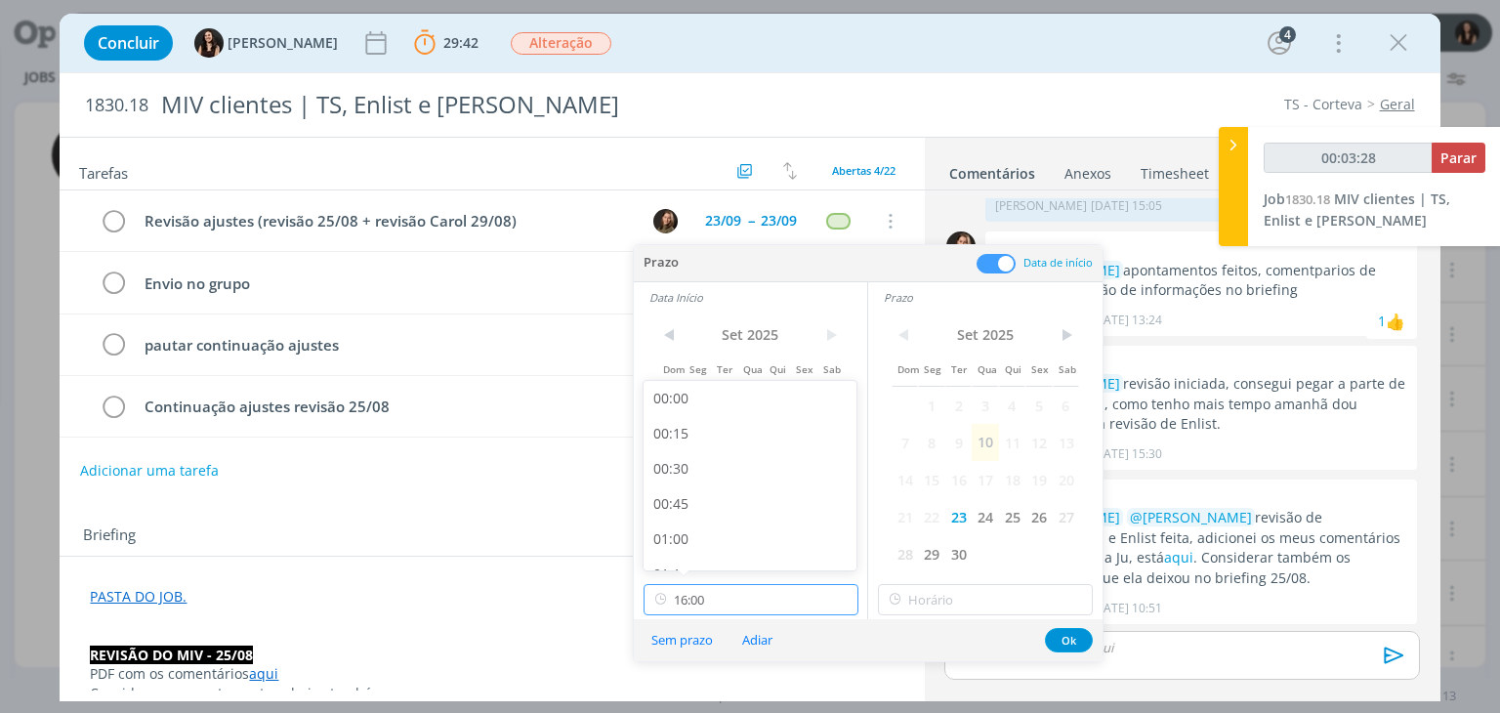
scroll to position [2102, 0]
click at [728, 537] on div "16:00" at bounding box center [753, 546] width 219 height 35
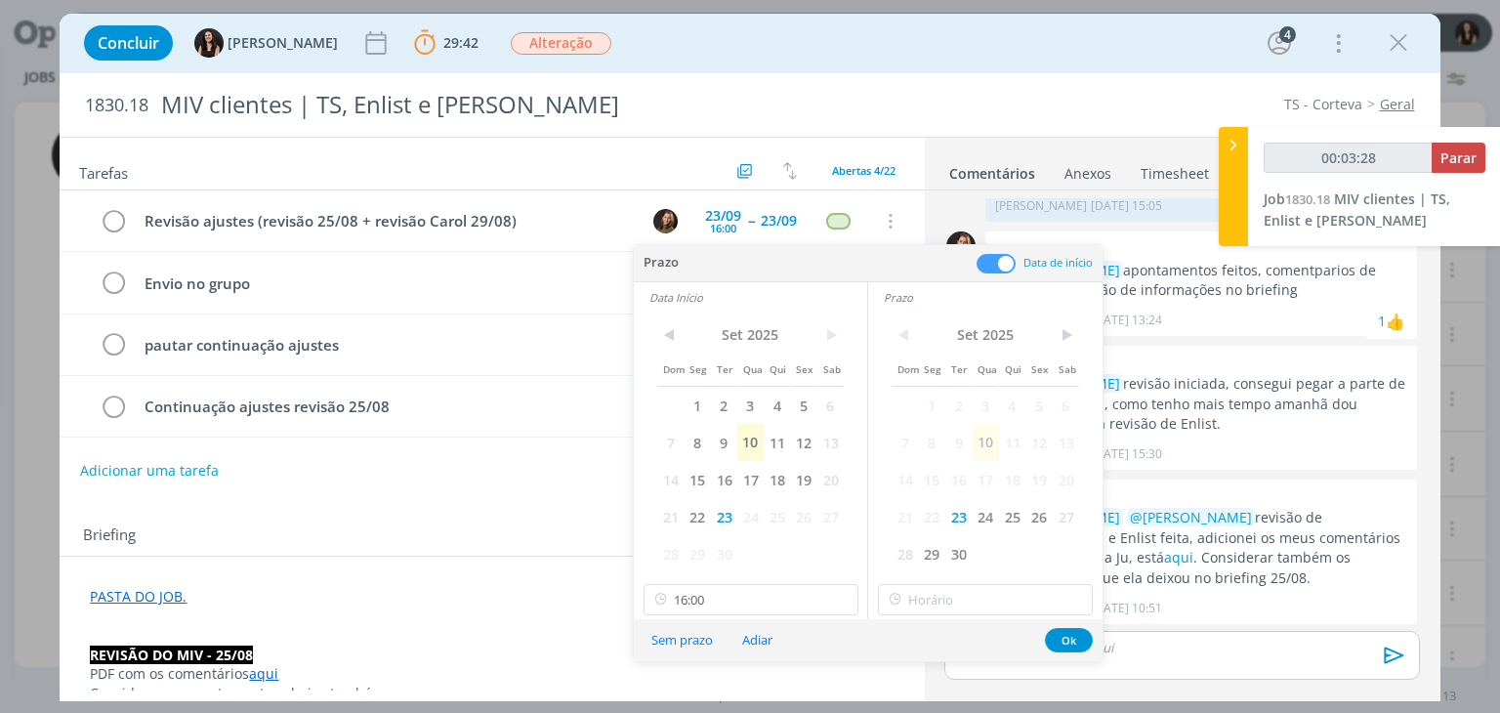
type input "00:03:29"
click at [1013, 582] on div "< Set 2025 > Dom Seg Ter Qua Qui Sex Sab 1 2 3 4 5 6 7 8 9 10 11 12 13 14 15 16…" at bounding box center [985, 466] width 234 height 307
type input "16:00"
drag, startPoint x: 996, startPoint y: 591, endPoint x: 984, endPoint y: 575, distance: 20.1
click at [989, 584] on input "16:00" at bounding box center [985, 599] width 215 height 31
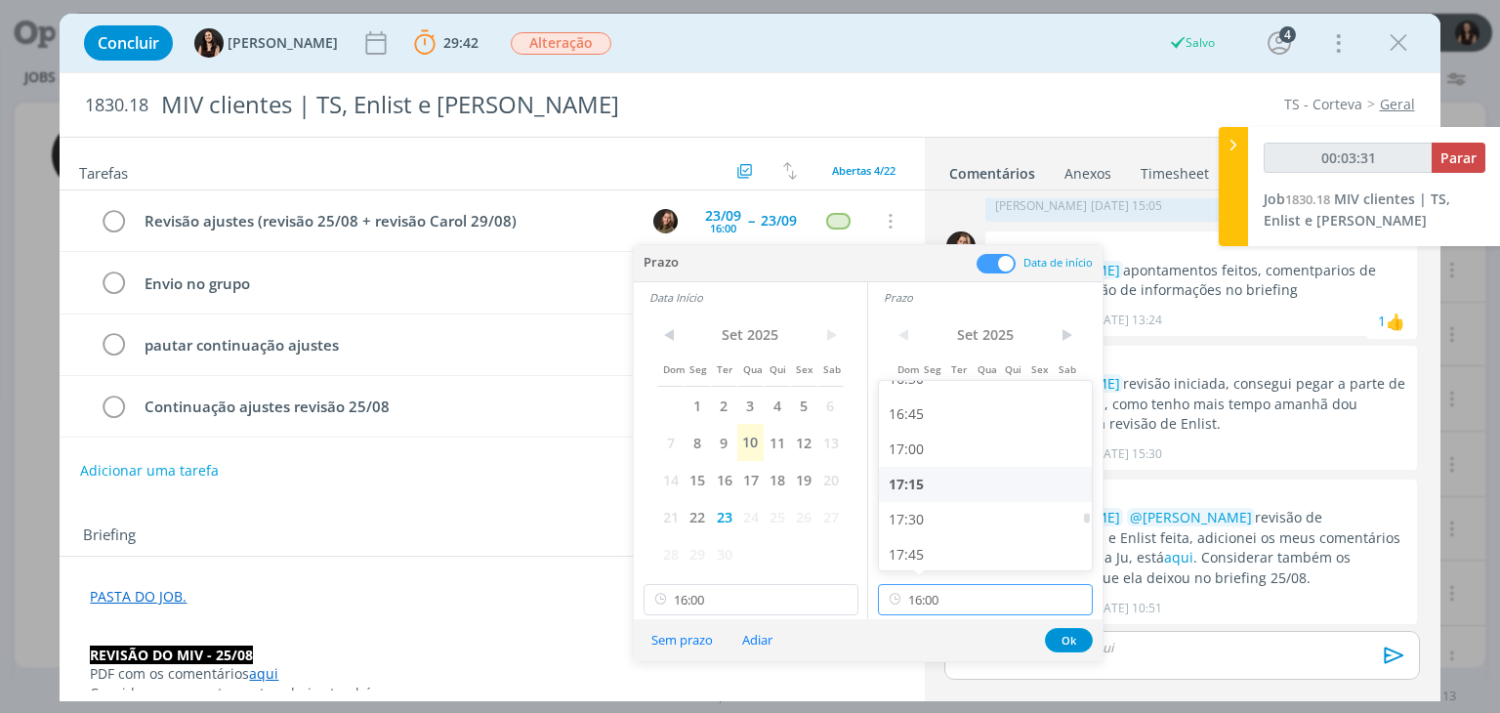
scroll to position [2395, 0]
type input "00:03:32"
click at [927, 533] on div "18:00" at bounding box center [988, 535] width 219 height 35
type input "18:00"
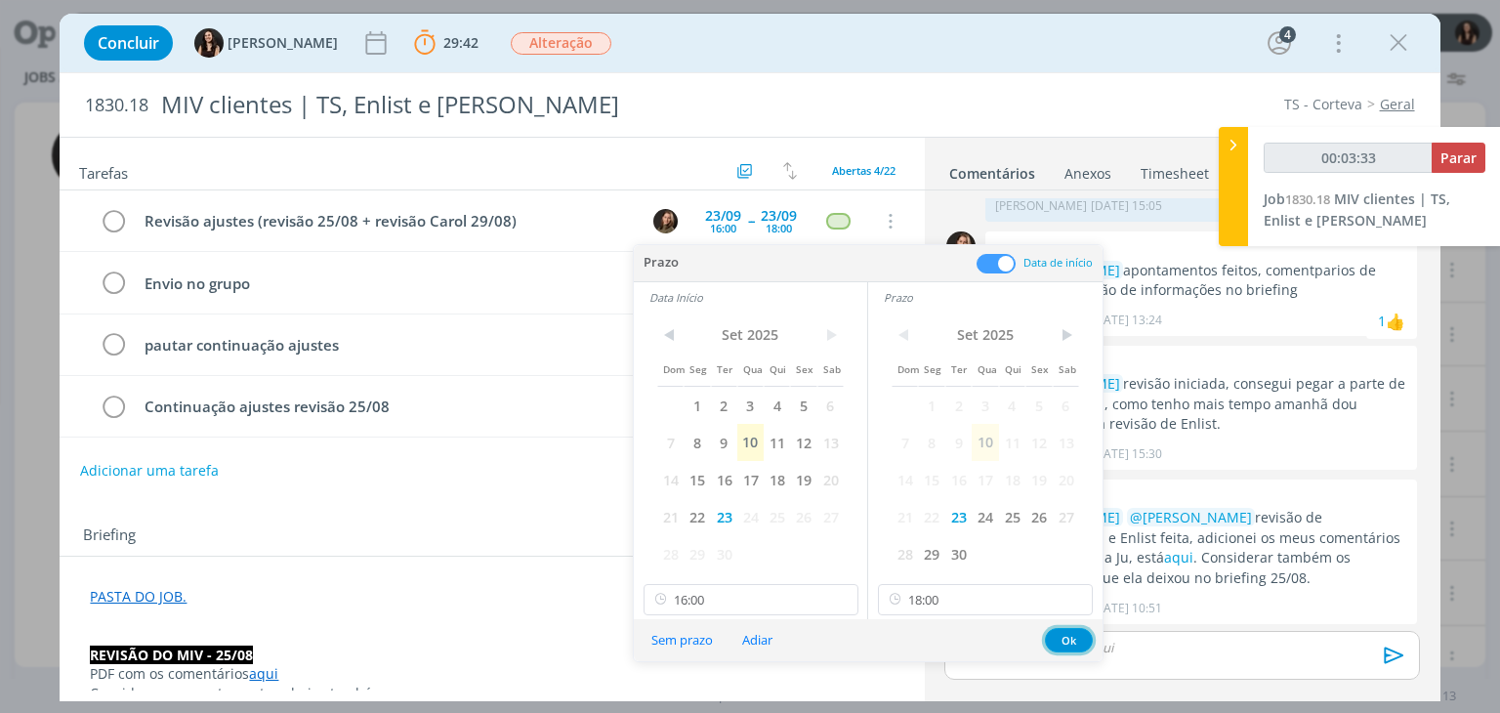
click at [1071, 635] on button "Ok" at bounding box center [1069, 640] width 48 height 24
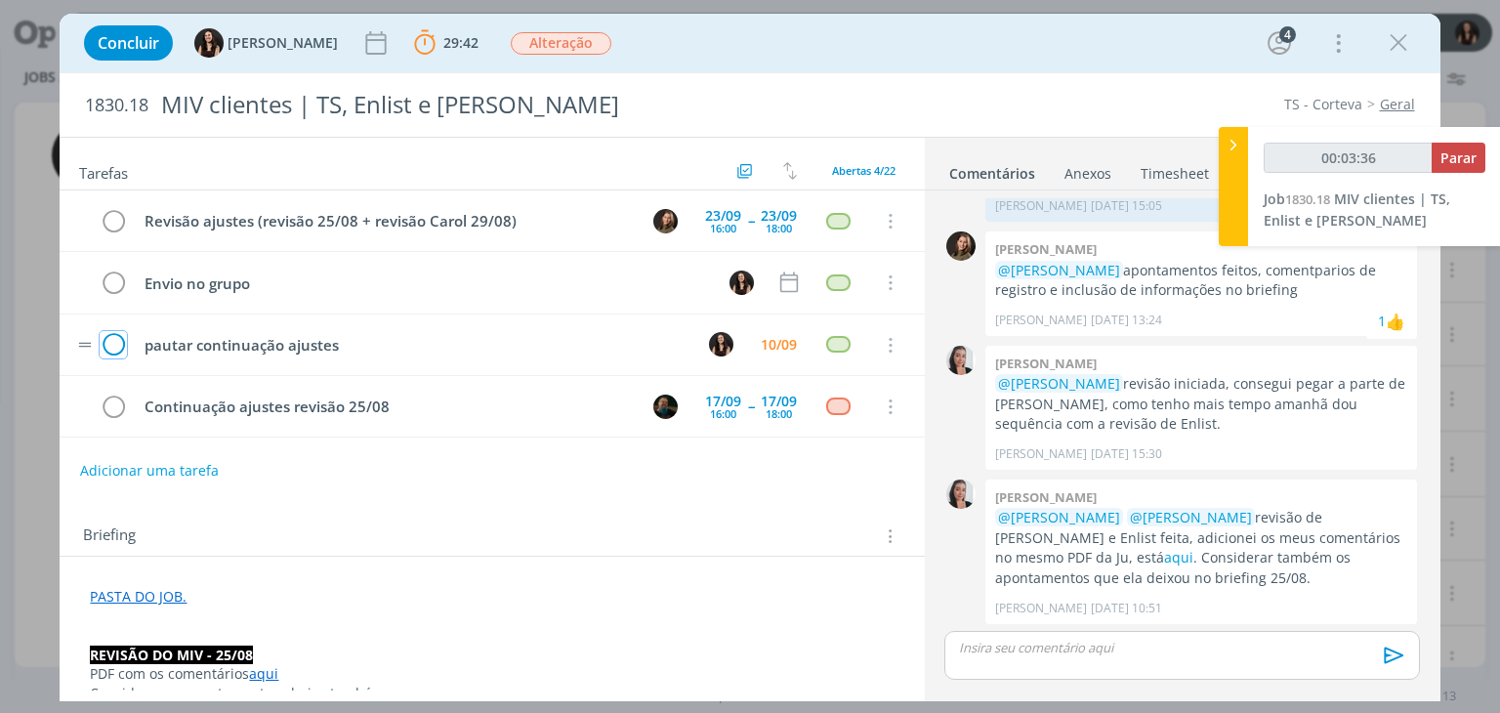
click at [109, 337] on icon "dialog" at bounding box center [113, 345] width 27 height 29
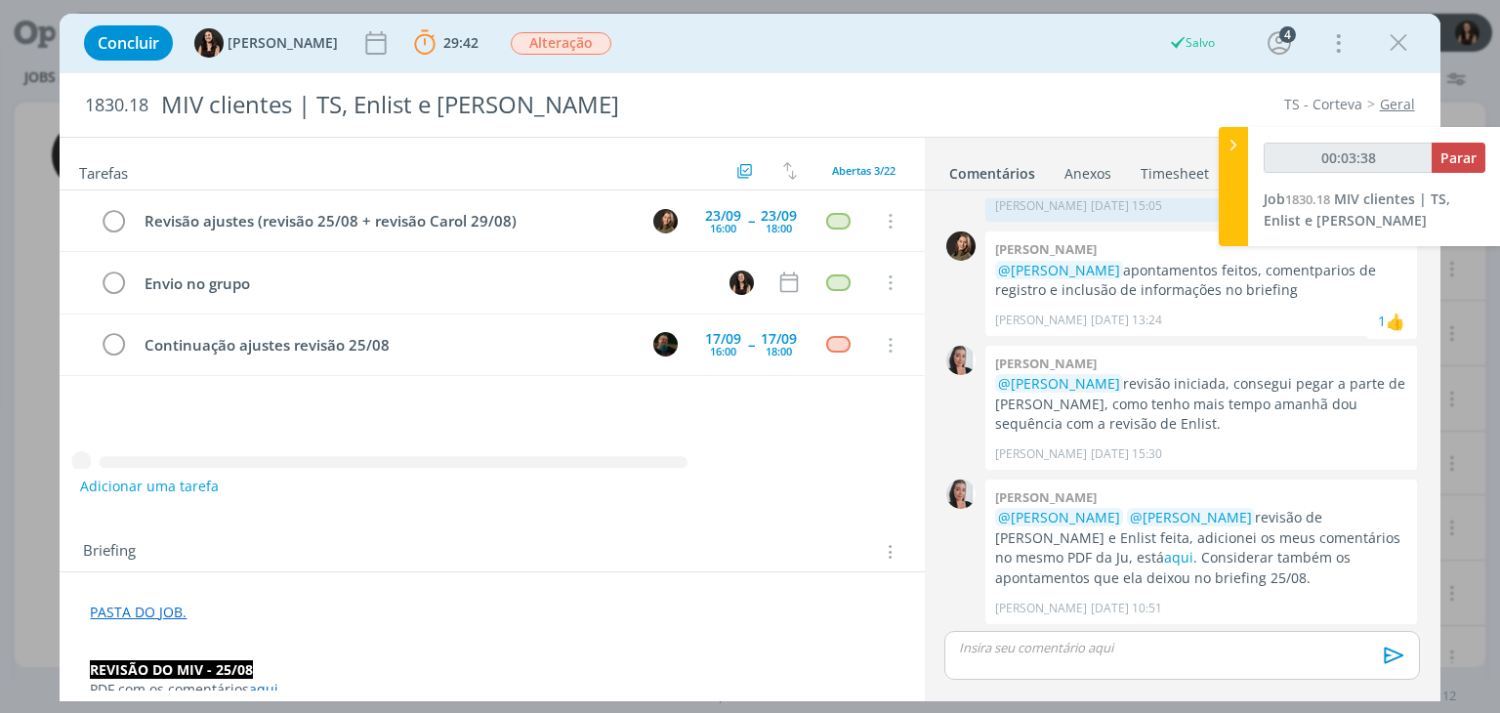
type input "00:03:39"
click at [1452, 157] on span "Parar" at bounding box center [1459, 157] width 36 height 19
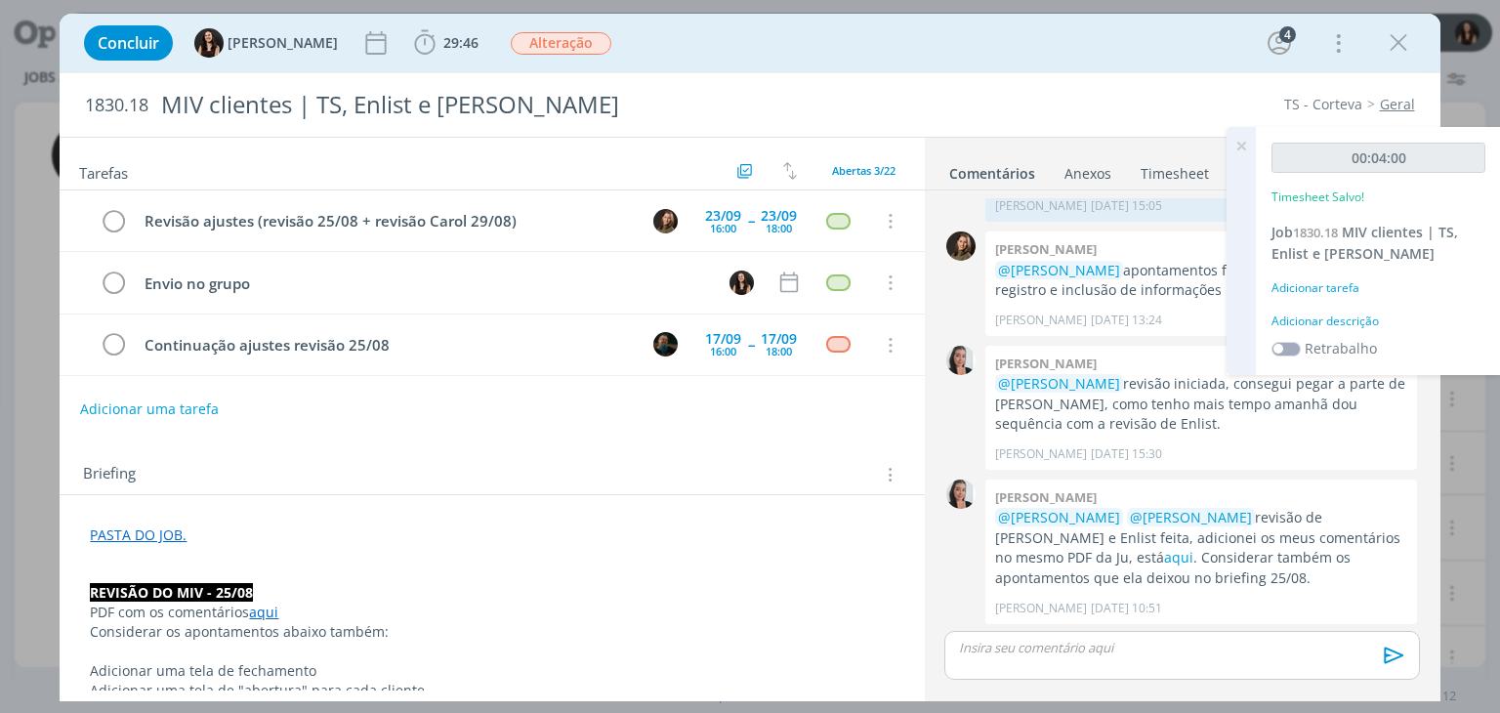
click at [1352, 317] on div "Adicionar descrição" at bounding box center [1379, 322] width 214 height 18
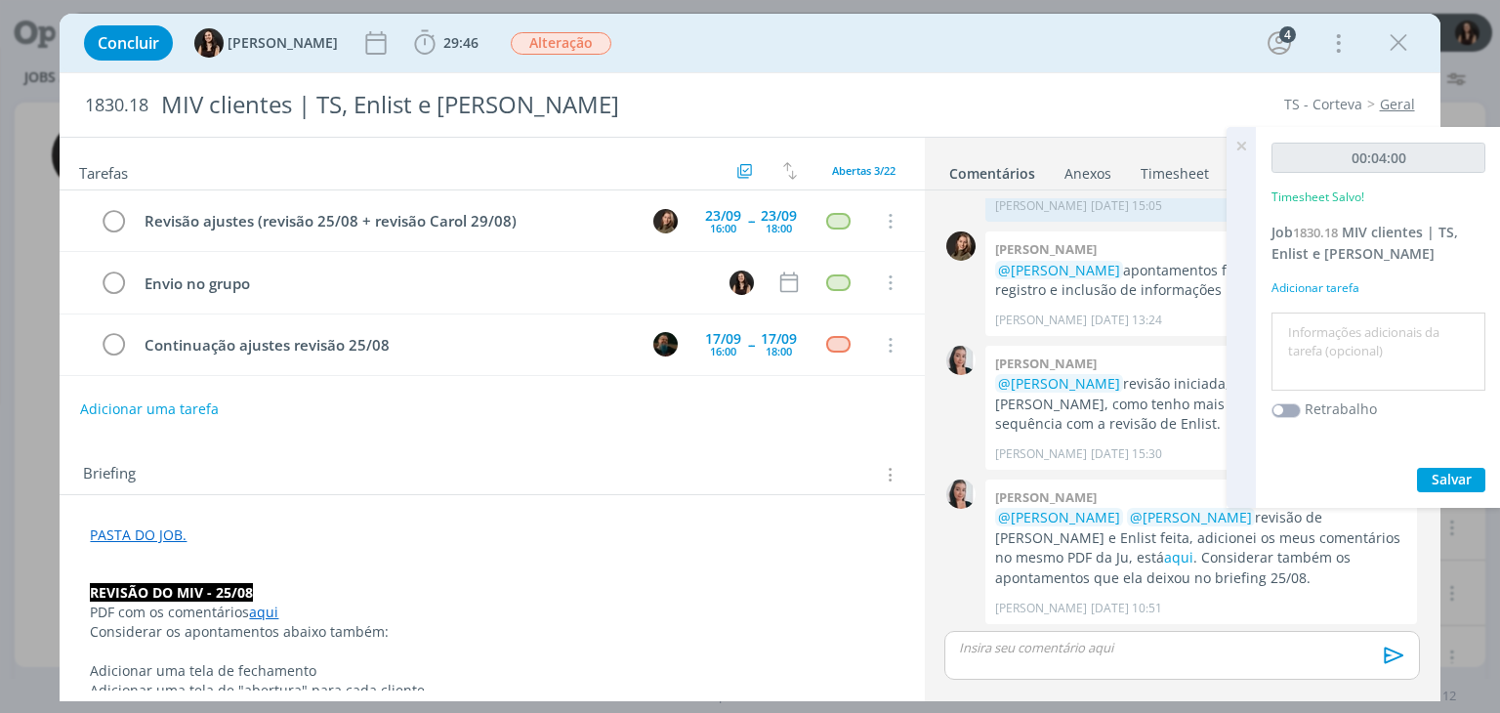
click at [1352, 338] on textarea at bounding box center [1379, 351] width 204 height 69
type textarea "Atualização pautas"
click at [1468, 482] on span "Salvar" at bounding box center [1452, 479] width 40 height 19
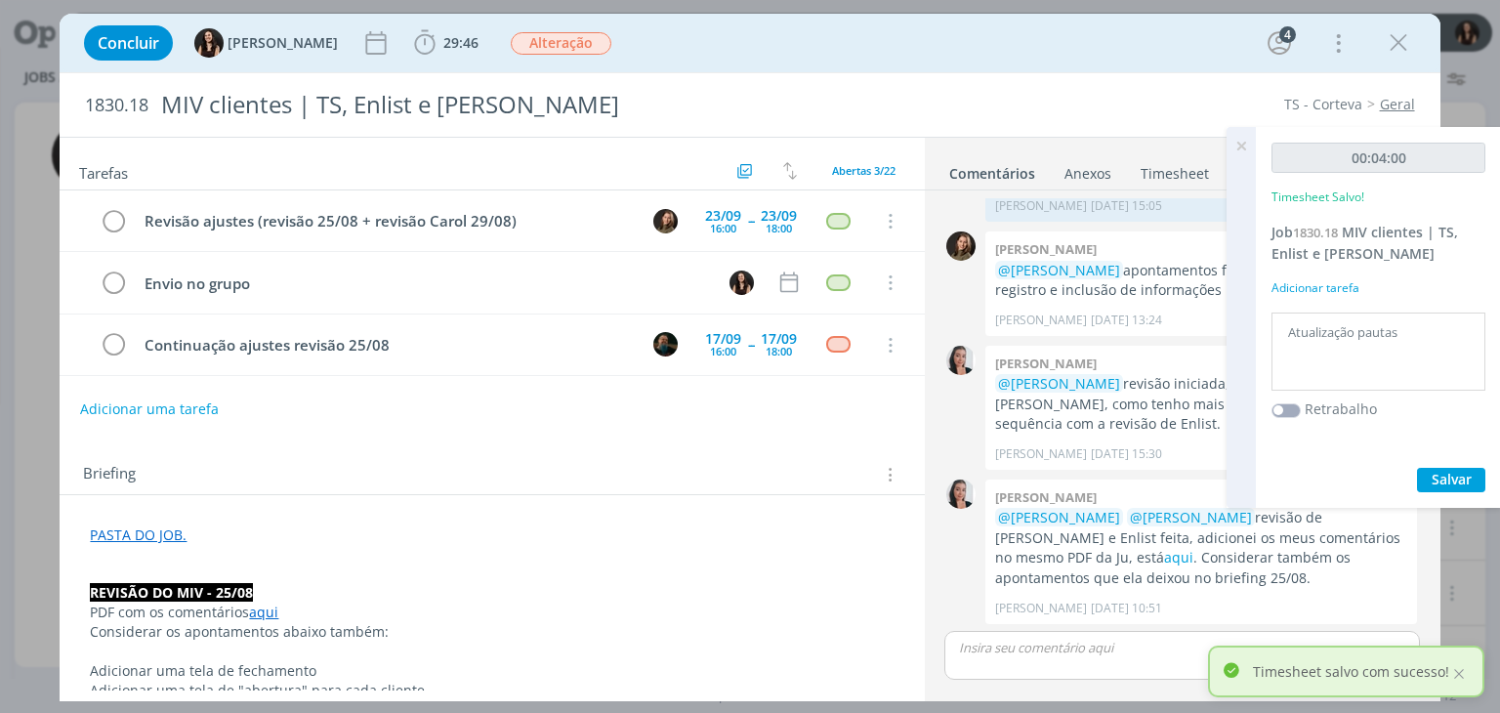
click at [1235, 141] on icon at bounding box center [1241, 146] width 35 height 38
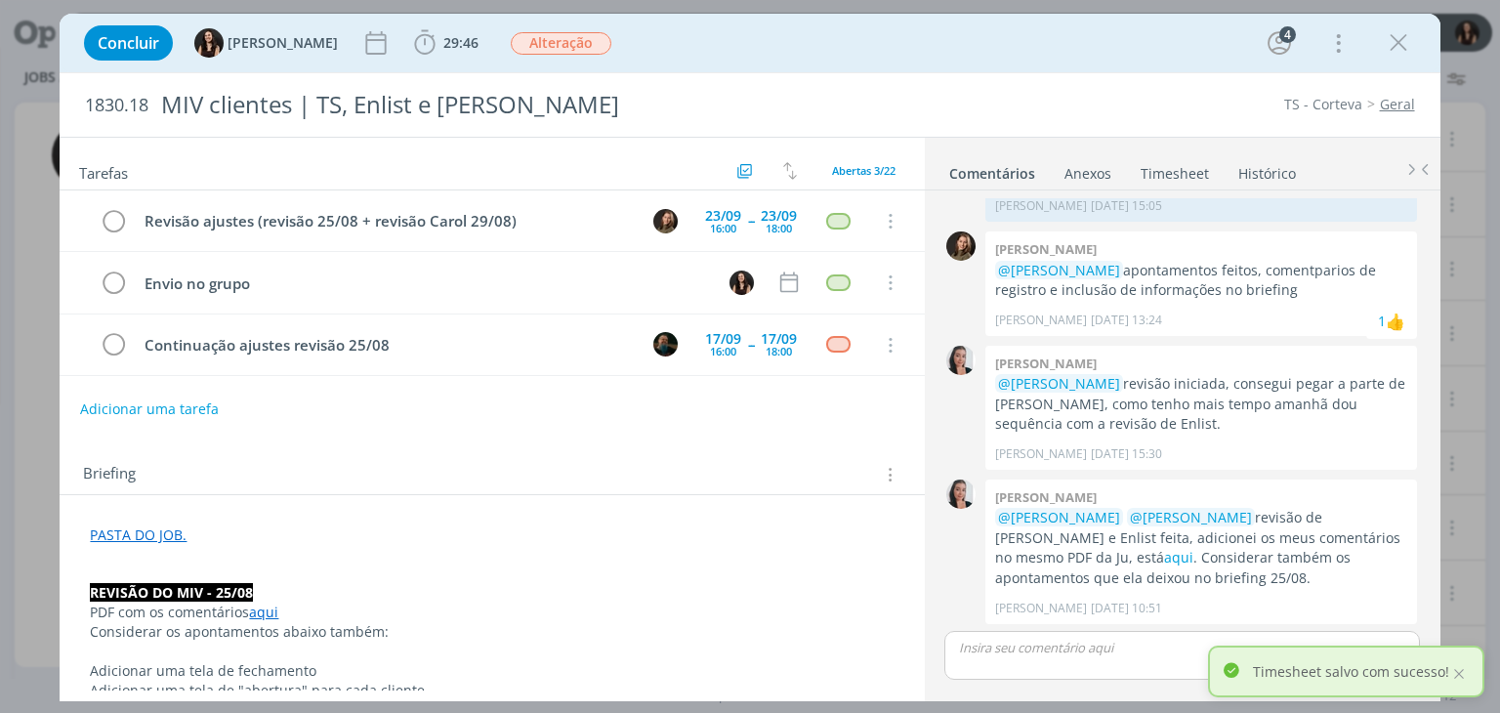
click at [1173, 67] on div "Concluir Isabelle Silva 29:46 Iniciar Apontar Data * 10/09/2025 Horas * 00:00 T…" at bounding box center [750, 43] width 1380 height 59
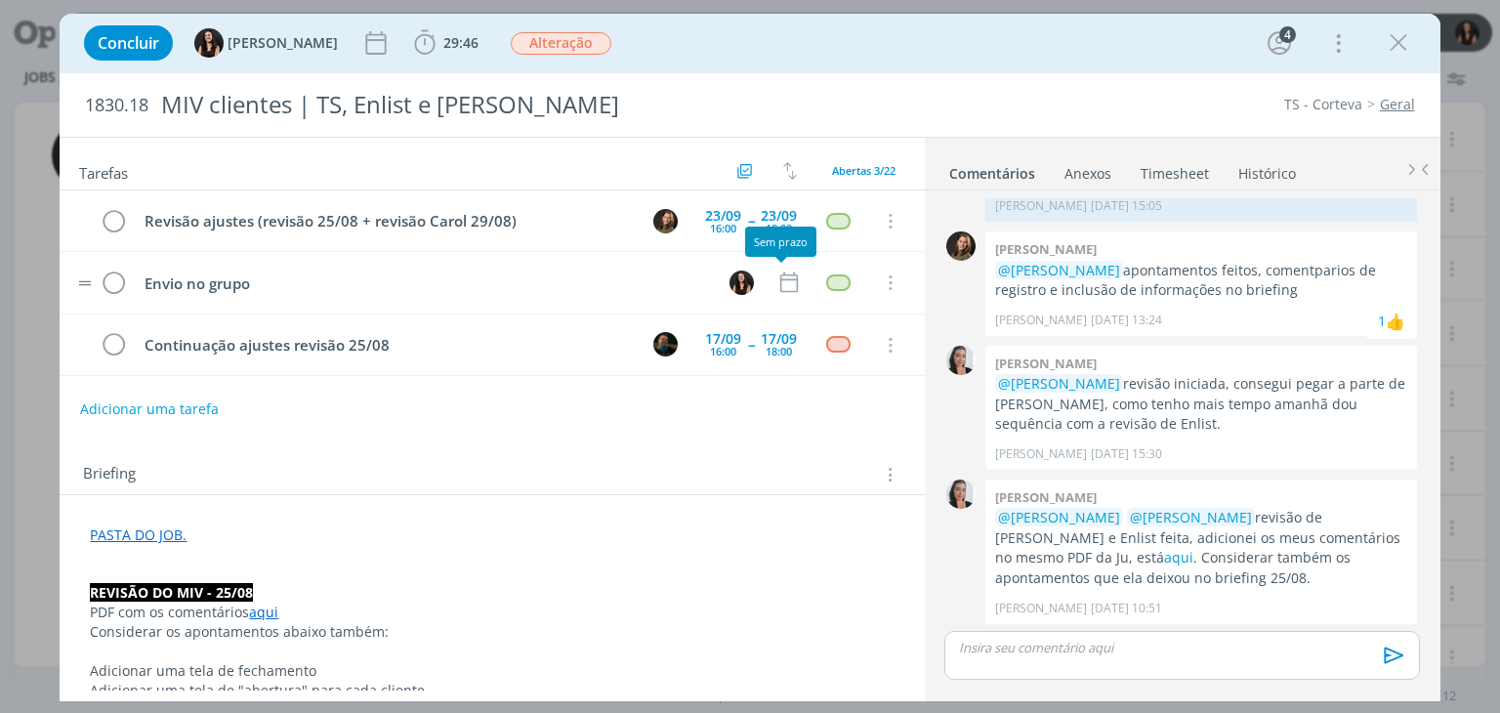
click at [763, 291] on tr "Envio no grupo Cancelar" at bounding box center [492, 283] width 864 height 62
click at [777, 281] on icon "dialog" at bounding box center [788, 282] width 25 height 25
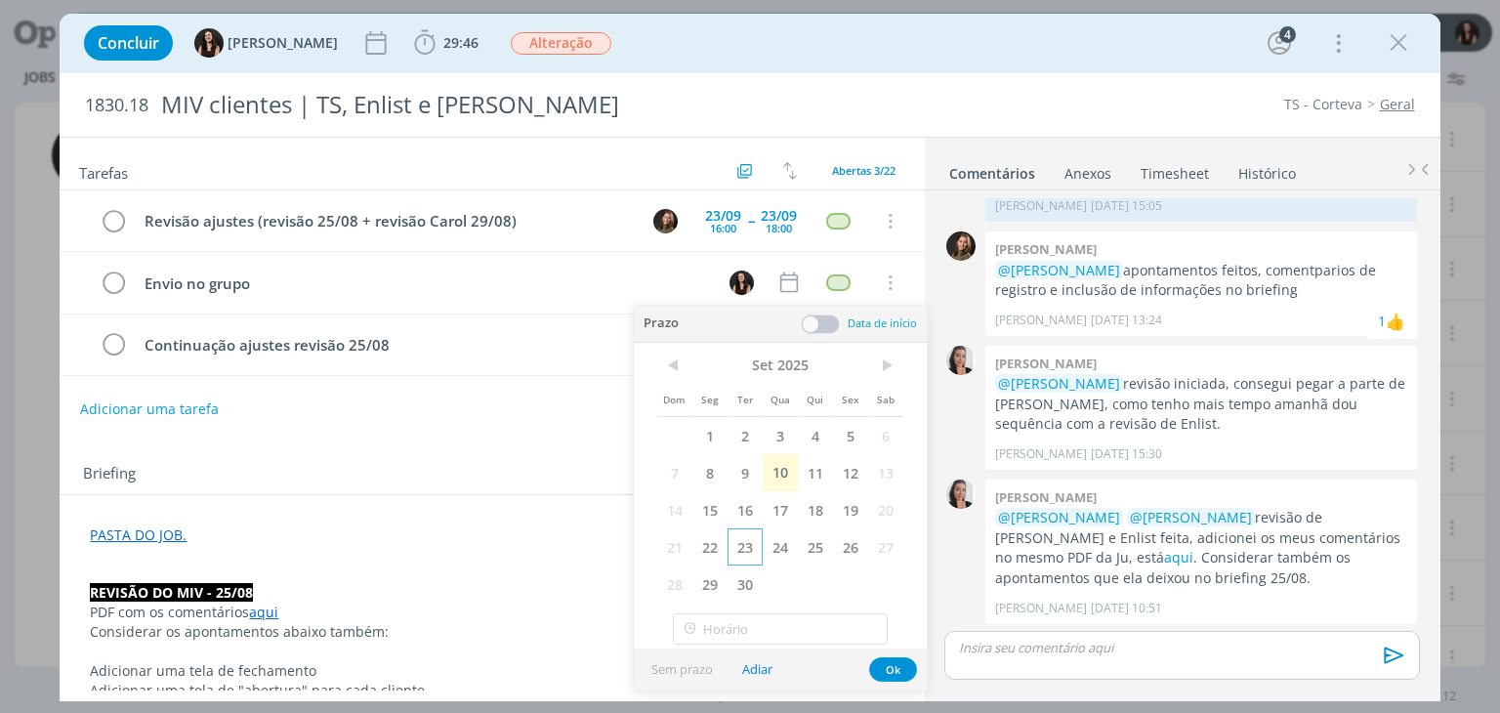
click at [734, 546] on span "23" at bounding box center [745, 546] width 35 height 37
click at [888, 674] on button "Ok" at bounding box center [893, 669] width 48 height 24
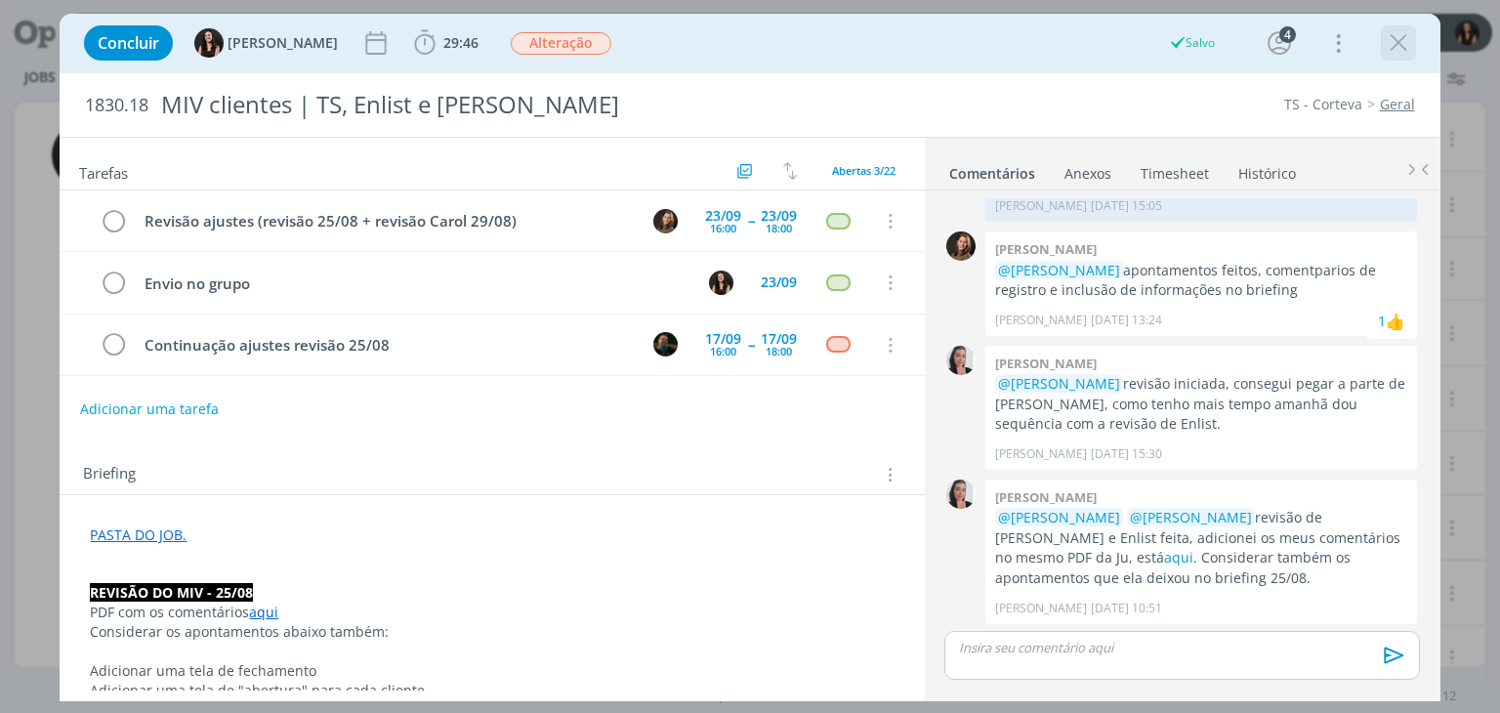
click at [1399, 43] on icon "dialog" at bounding box center [1398, 42] width 29 height 29
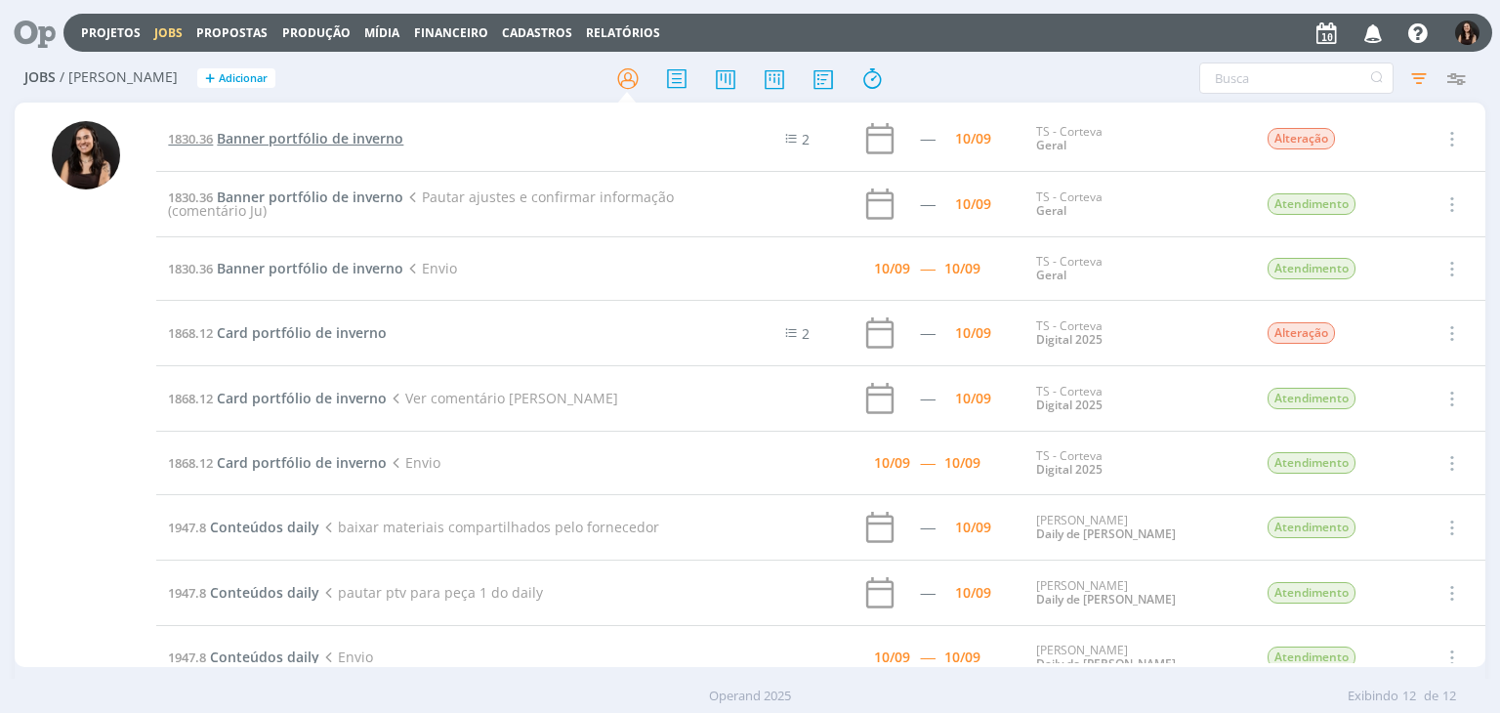
click at [340, 129] on span "Banner portfólio de inverno" at bounding box center [310, 138] width 187 height 19
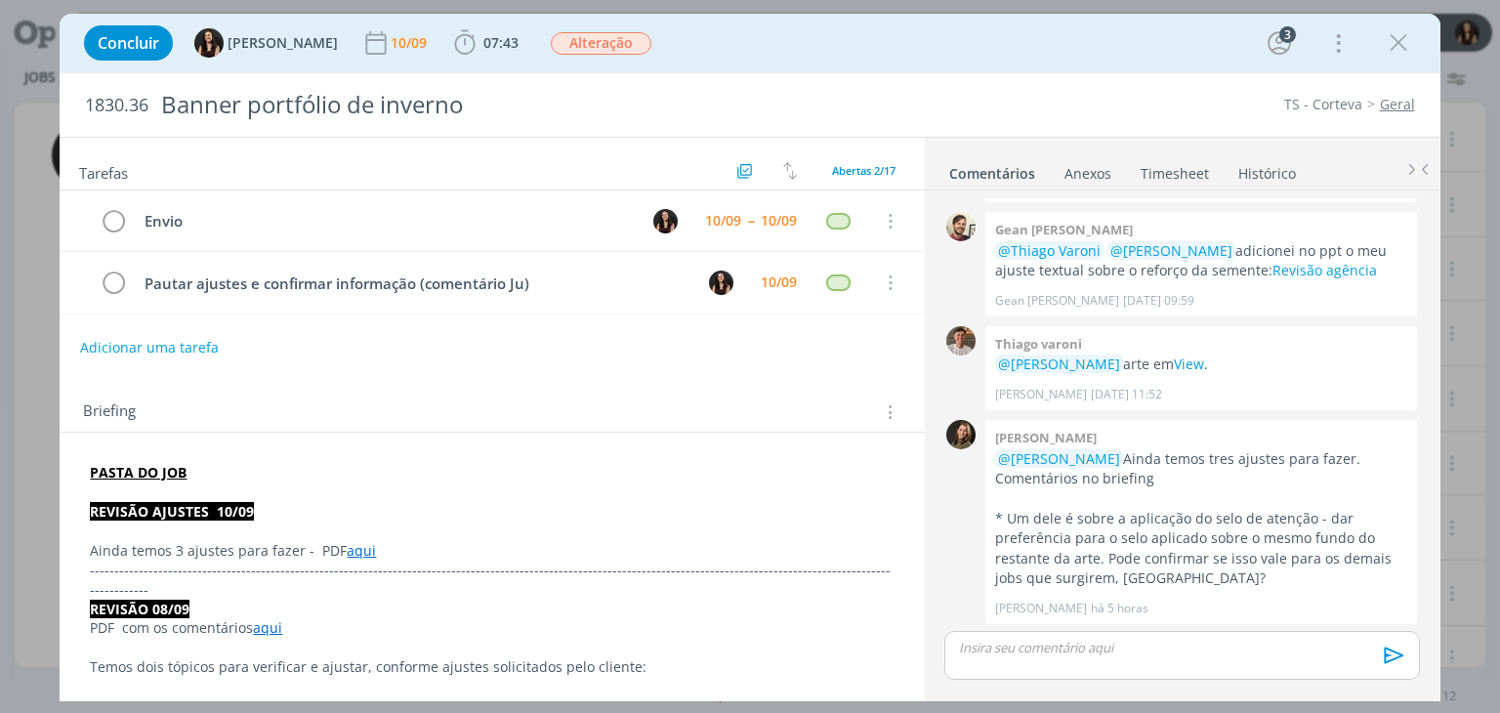
click at [1024, 644] on p "dialog" at bounding box center [1181, 648] width 443 height 18
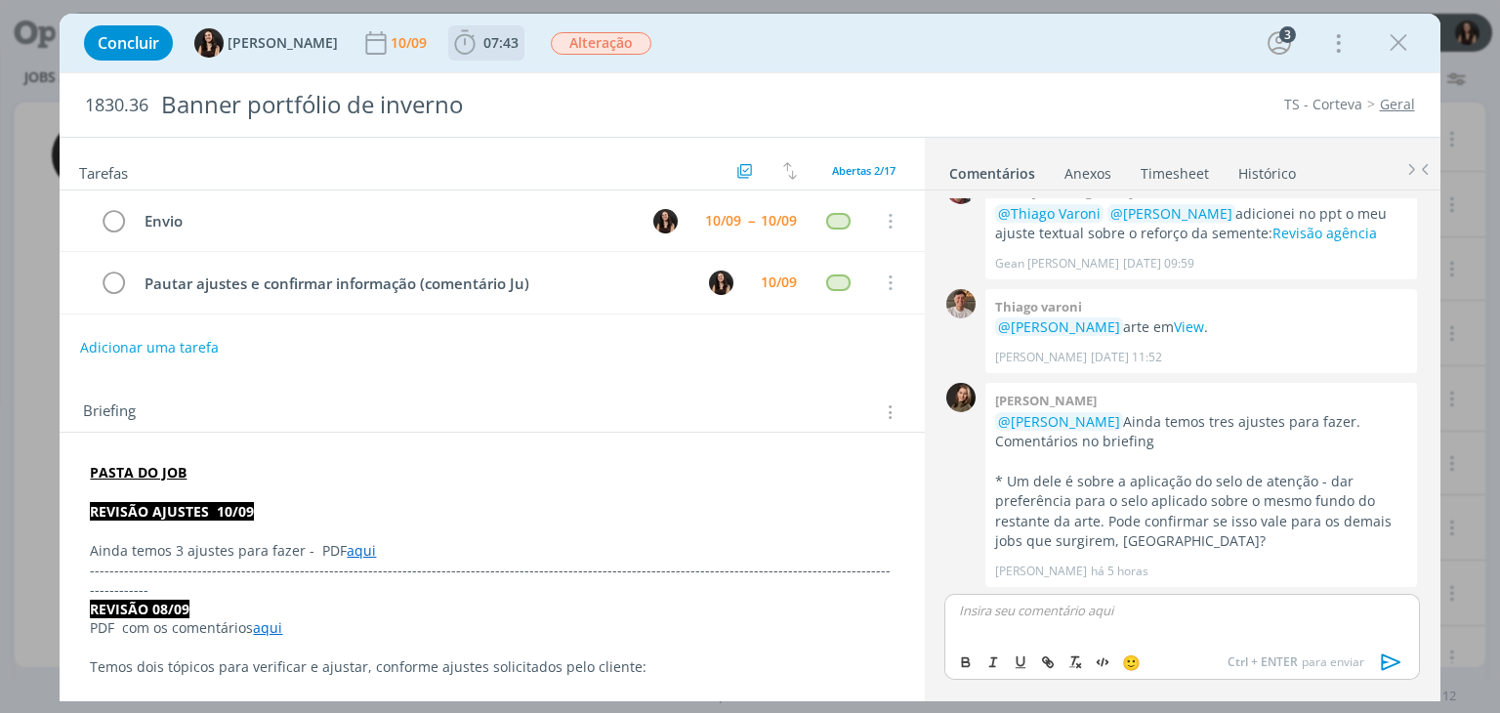
click at [483, 36] on span "07:43" at bounding box center [500, 42] width 35 height 19
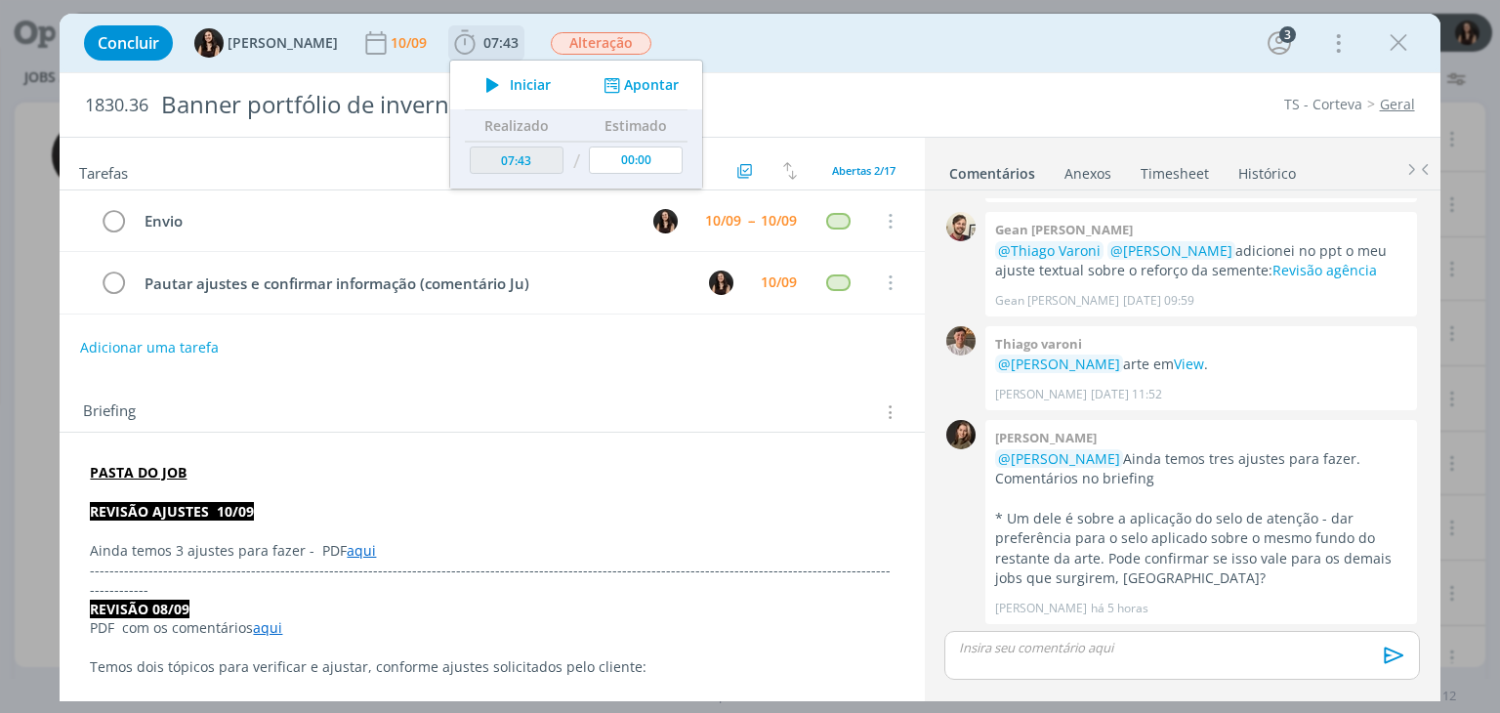
click at [510, 91] on span "Iniciar" at bounding box center [530, 85] width 41 height 14
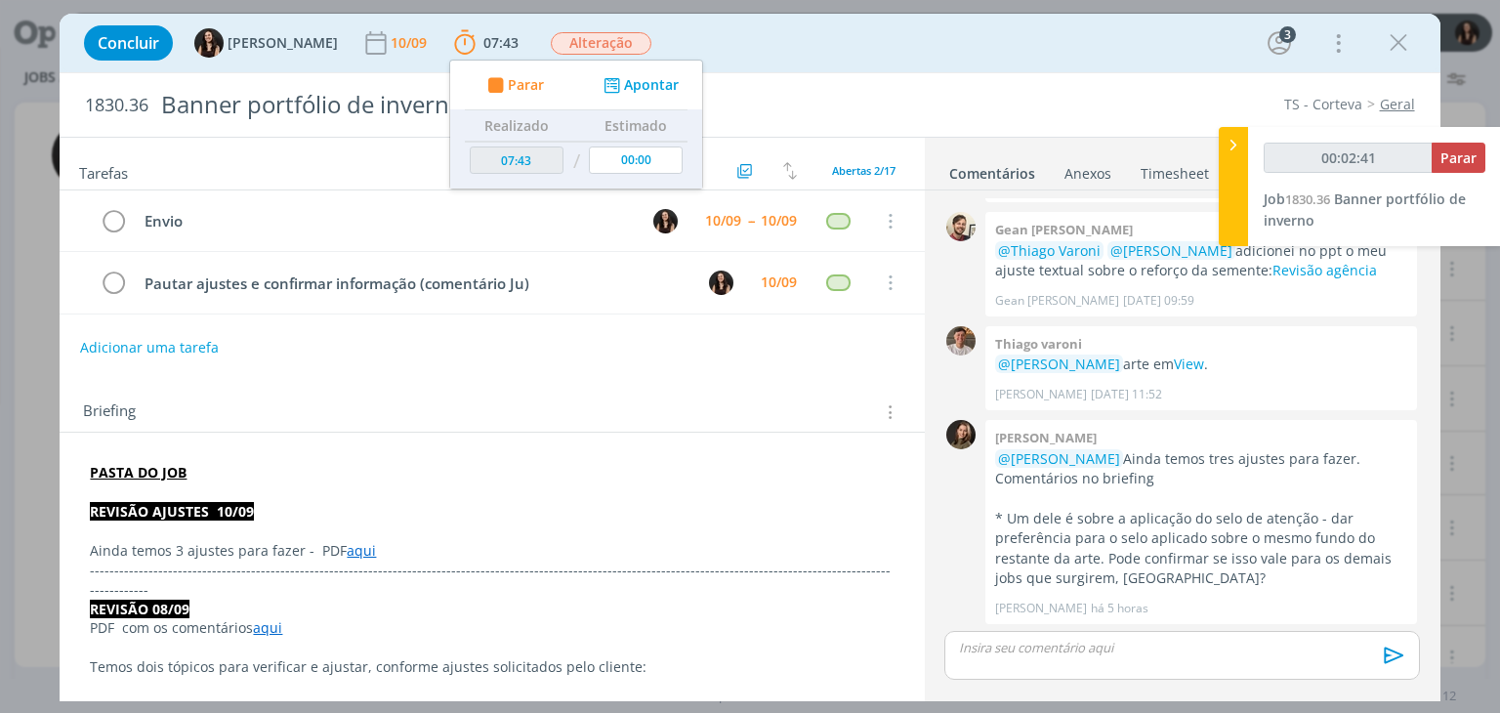
click at [1027, 653] on p "dialog" at bounding box center [1181, 648] width 443 height 18
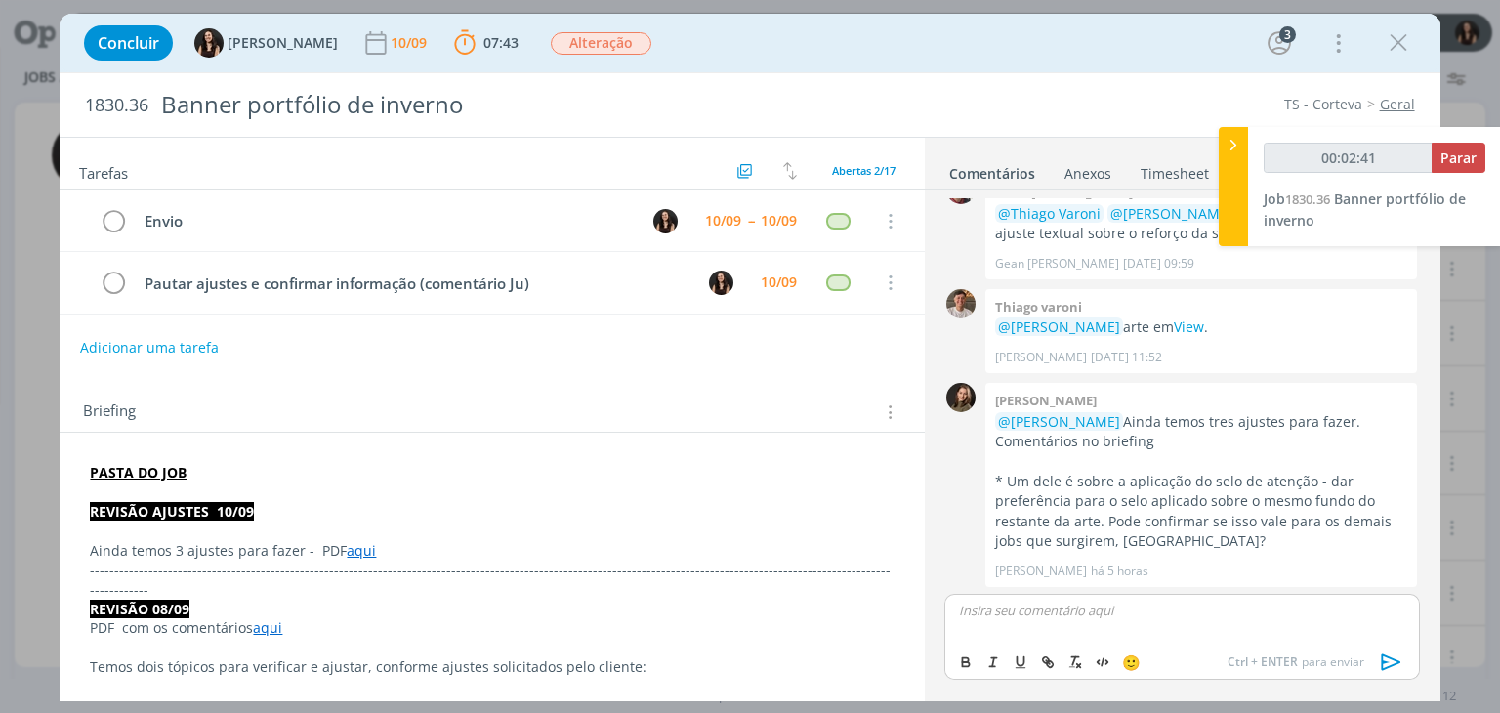
type input "00:02:42"
click at [1031, 638] on body "Projetos Jobs Propostas Produção Mídia Financeiro Cadastros Relatórios Notifica…" at bounding box center [750, 356] width 1500 height 713
click at [1049, 615] on p "@jul" at bounding box center [1181, 611] width 443 height 18
click at [1031, 640] on span "[PERSON_NAME]" at bounding box center [1065, 637] width 121 height 21
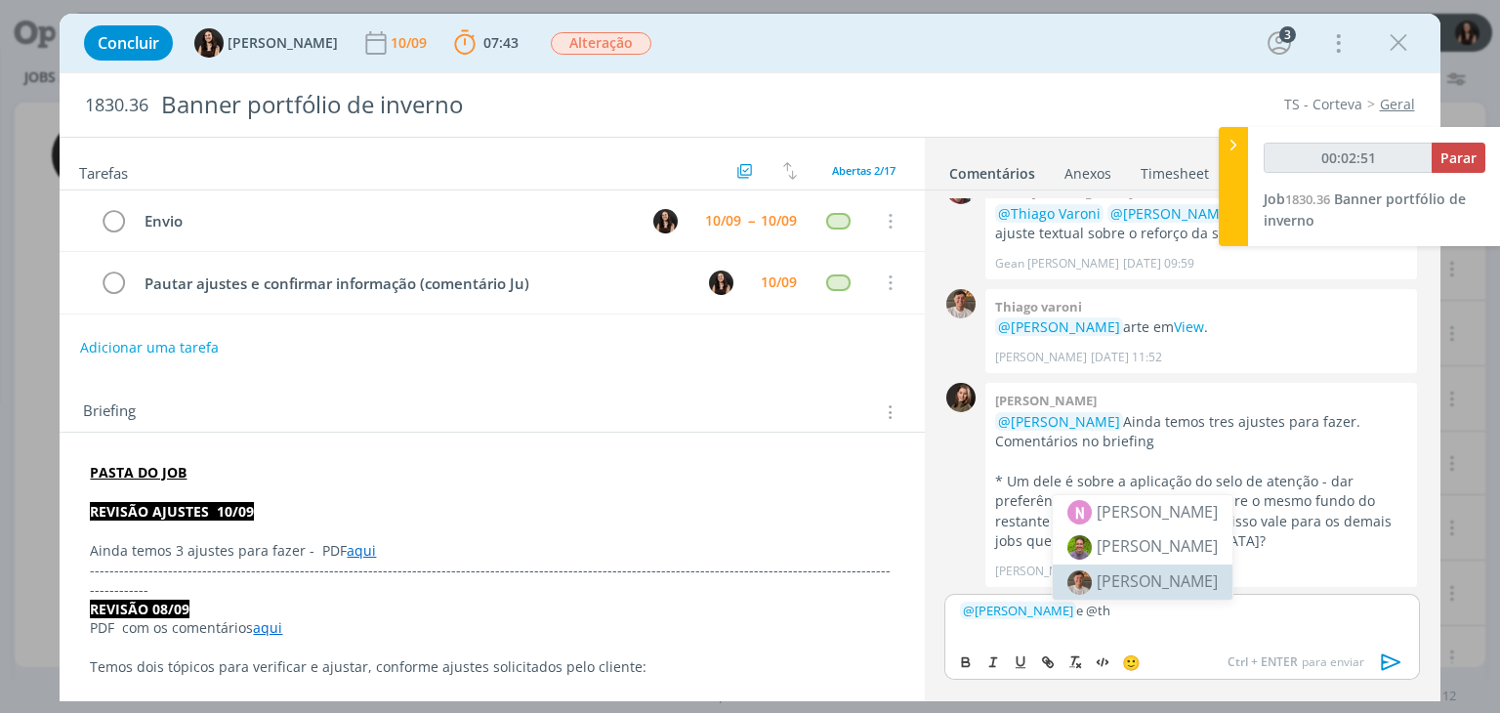
click at [1108, 594] on li "[PERSON_NAME]" at bounding box center [1143, 582] width 180 height 35
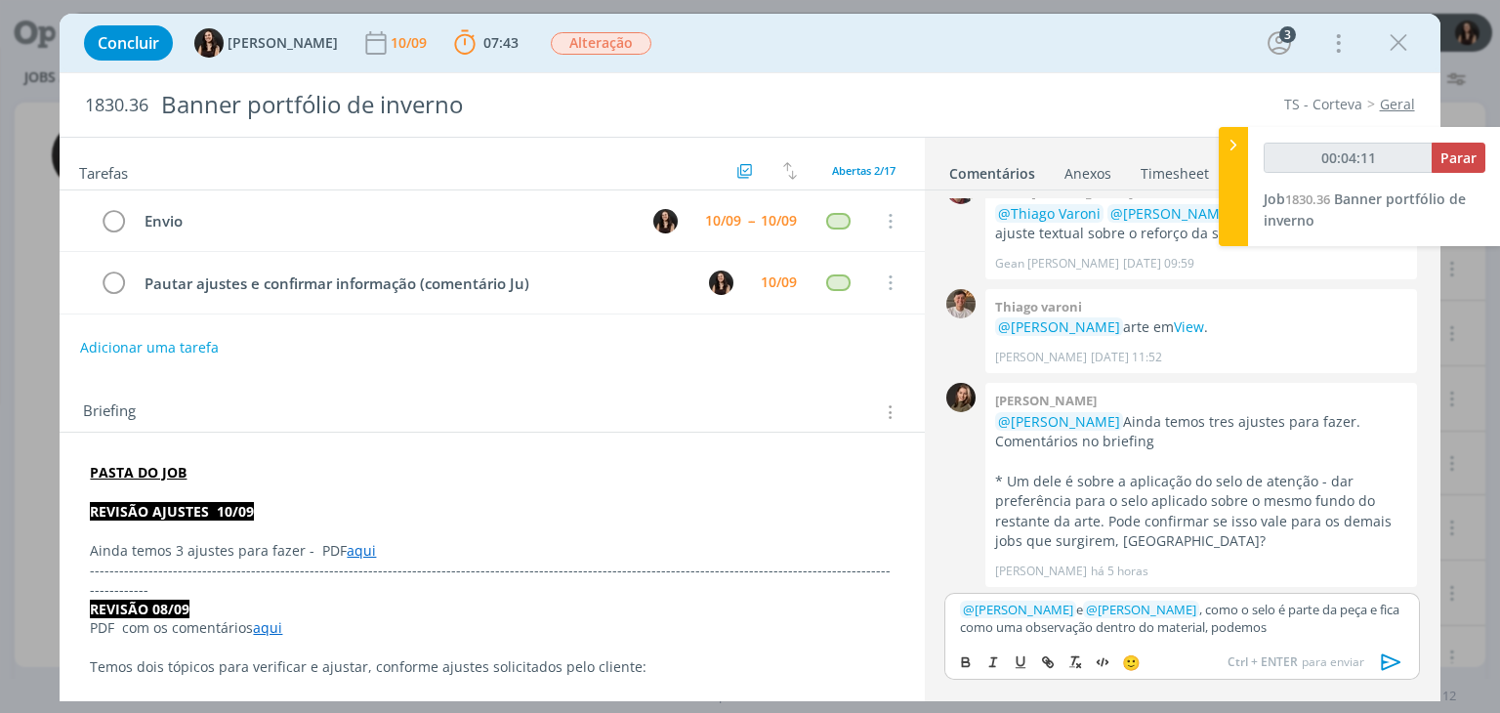
click at [1285, 626] on p "﻿ @ Julia Abich ﻿ e ﻿ @ Thiago Varoni ﻿ , como o selo é parte da peça e fica co…" at bounding box center [1181, 619] width 443 height 36
click at [1020, 629] on p "﻿ @ Julia Abich ﻿ e ﻿ @ Thiago Varoni ﻿ , como o selo é parte da peça e fica co…" at bounding box center [1181, 619] width 443 height 36
click at [1287, 625] on p "﻿ @ Julia Abich ﻿ e ﻿ @ Thiago Varoni ﻿ , como o selo é parte da peça e fica co…" at bounding box center [1181, 619] width 443 height 36
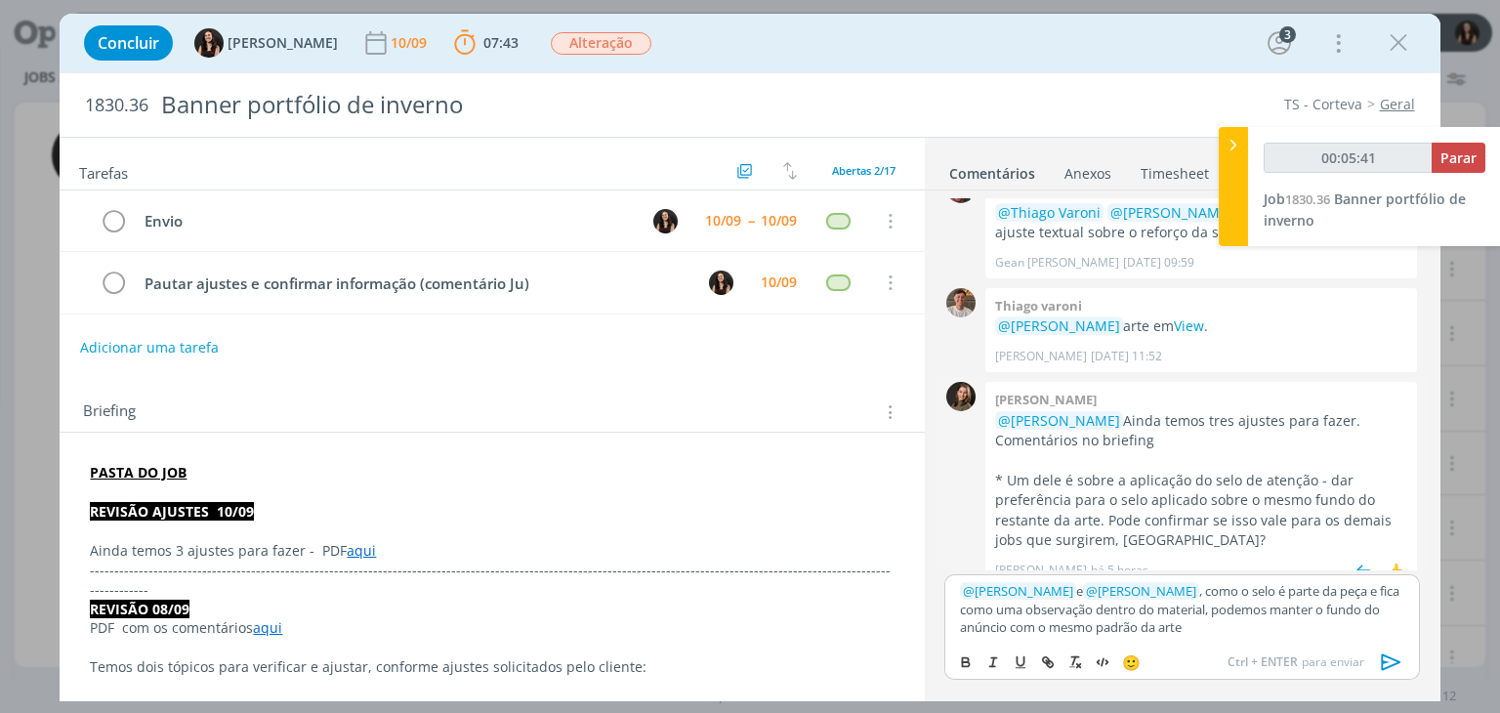
scroll to position [1266, 0]
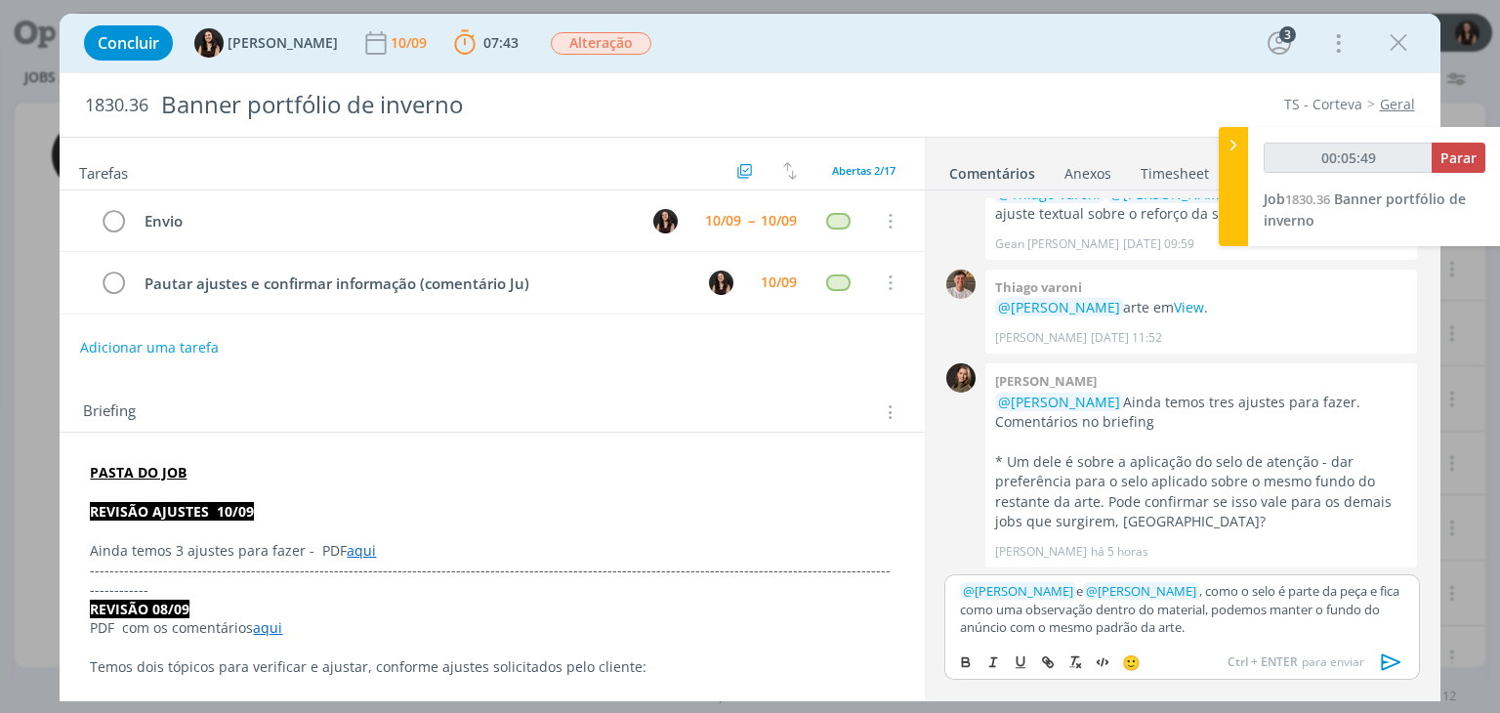
click at [1388, 665] on icon "dialog" at bounding box center [1391, 662] width 29 height 29
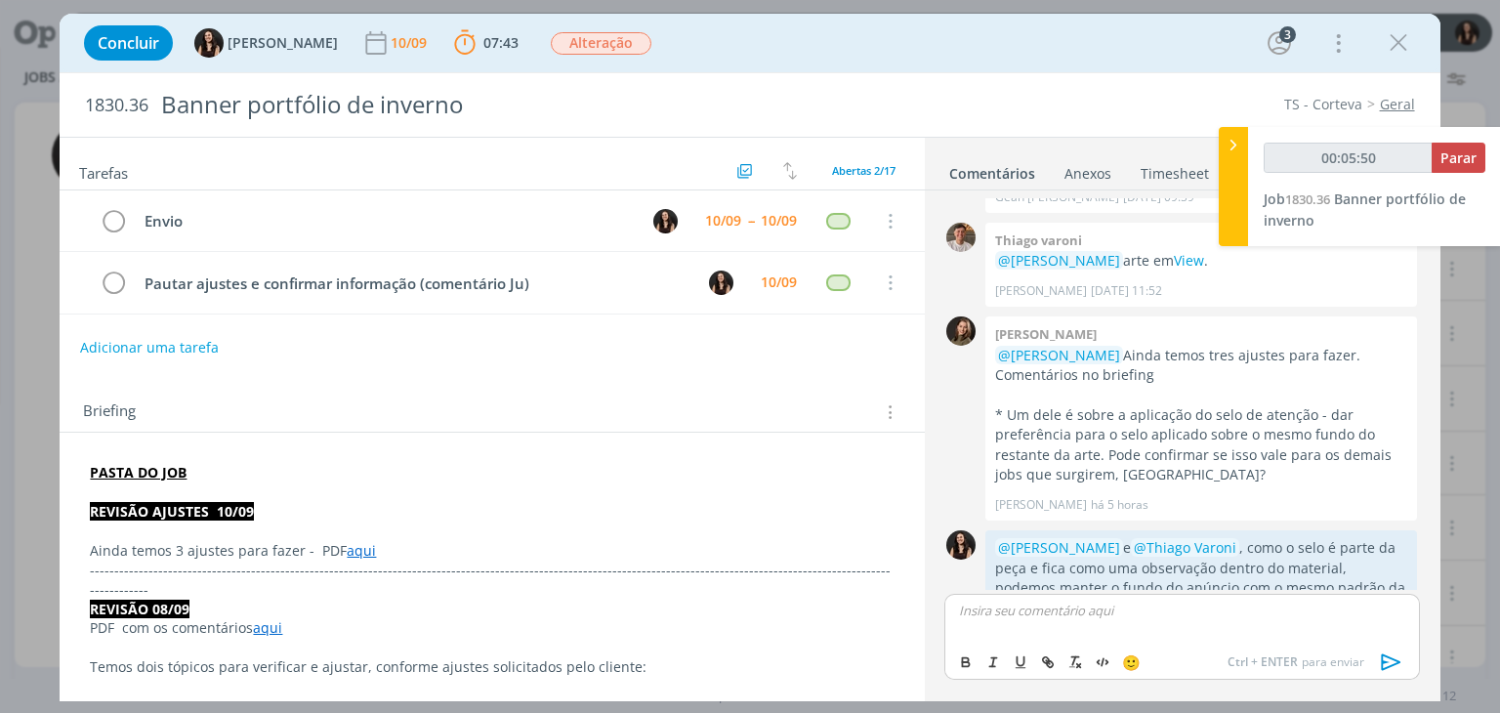
scroll to position [1360, 0]
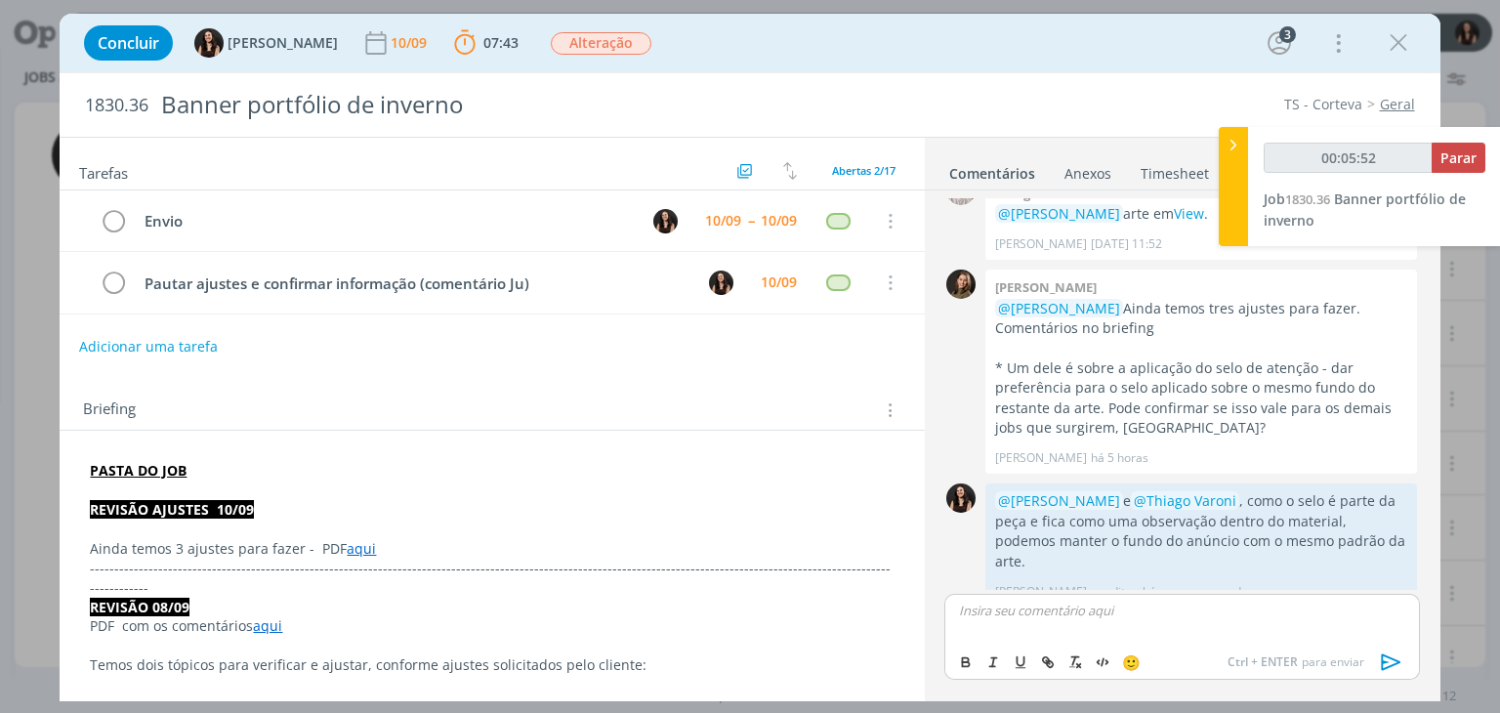
click at [122, 349] on button "Adicionar uma tarefa" at bounding box center [148, 346] width 139 height 33
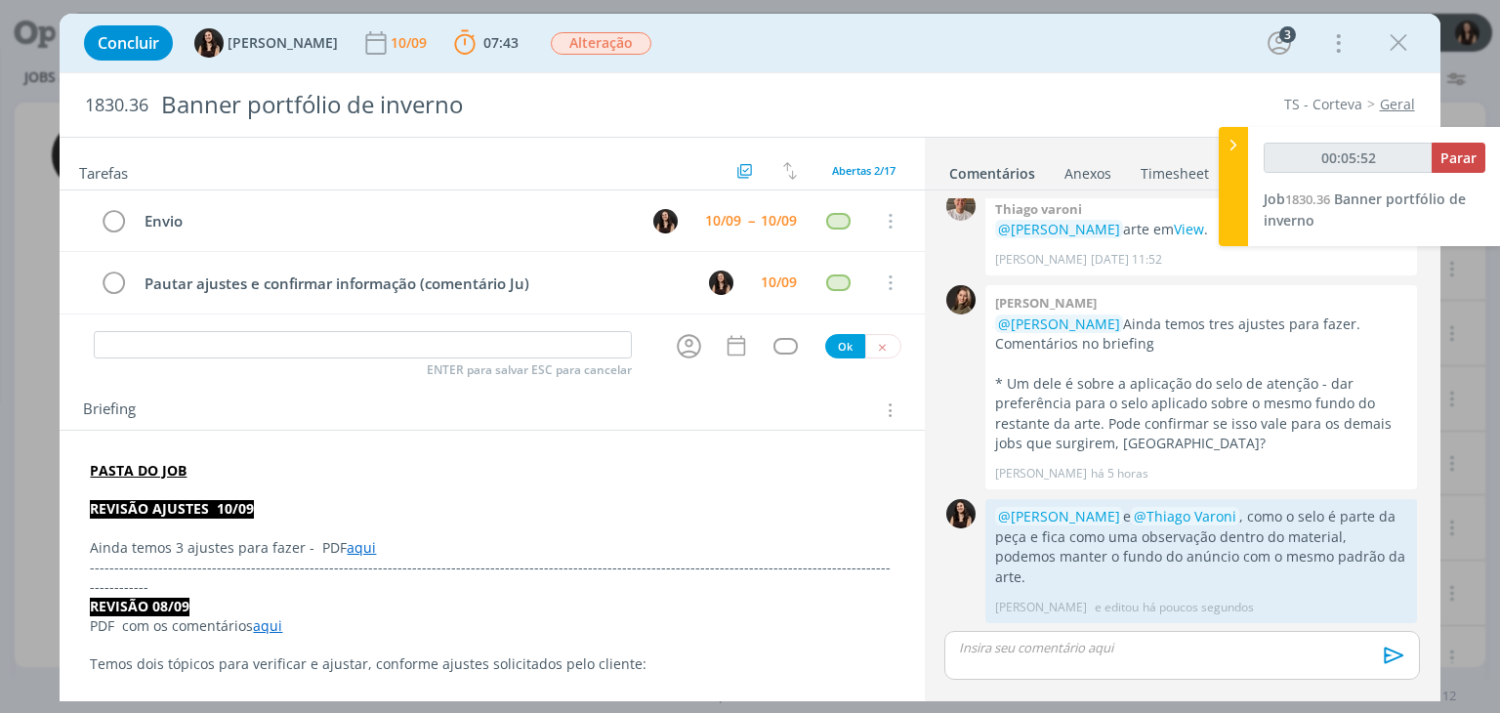
scroll to position [1322, 0]
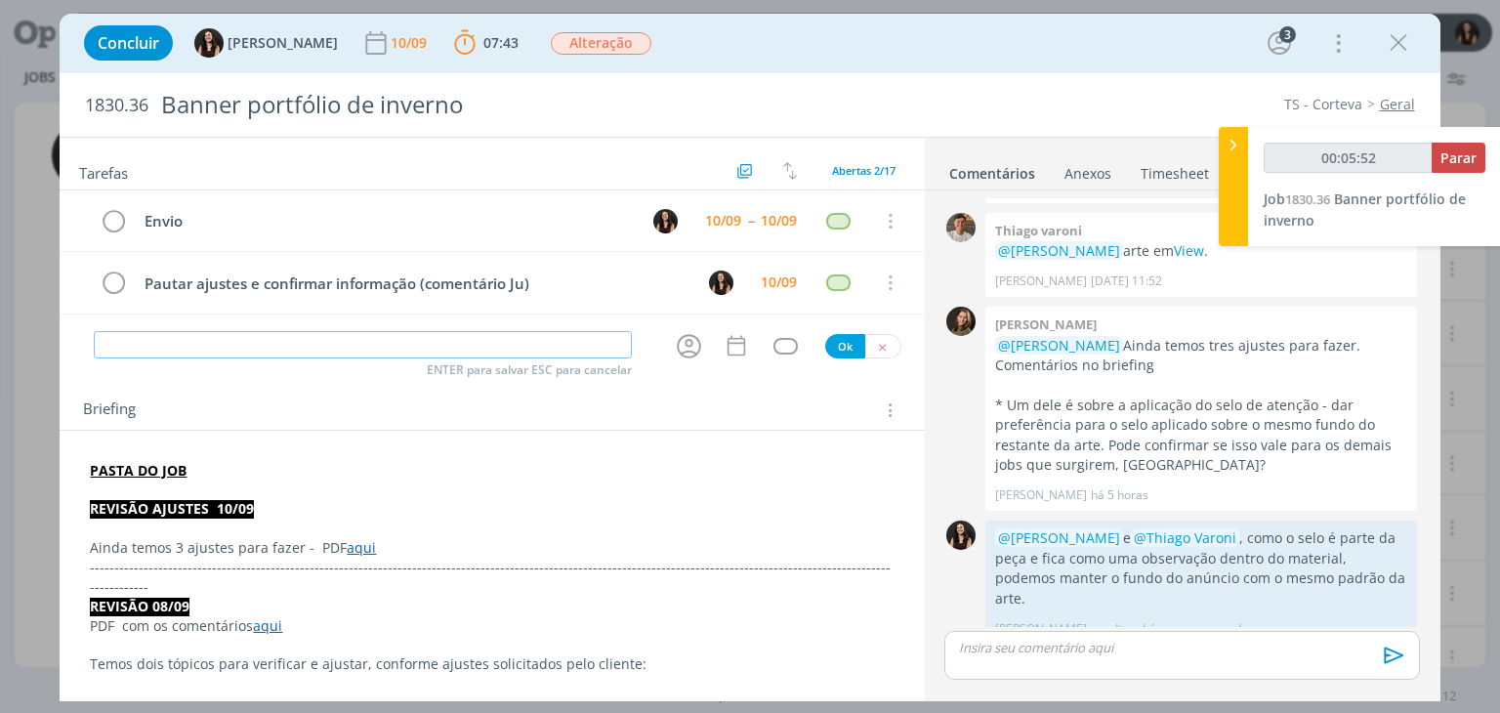
type input "00:05:53"
type input "Ajuste"
type input "00:05:54"
type input "Ajustes de r"
type input "00:05:55"
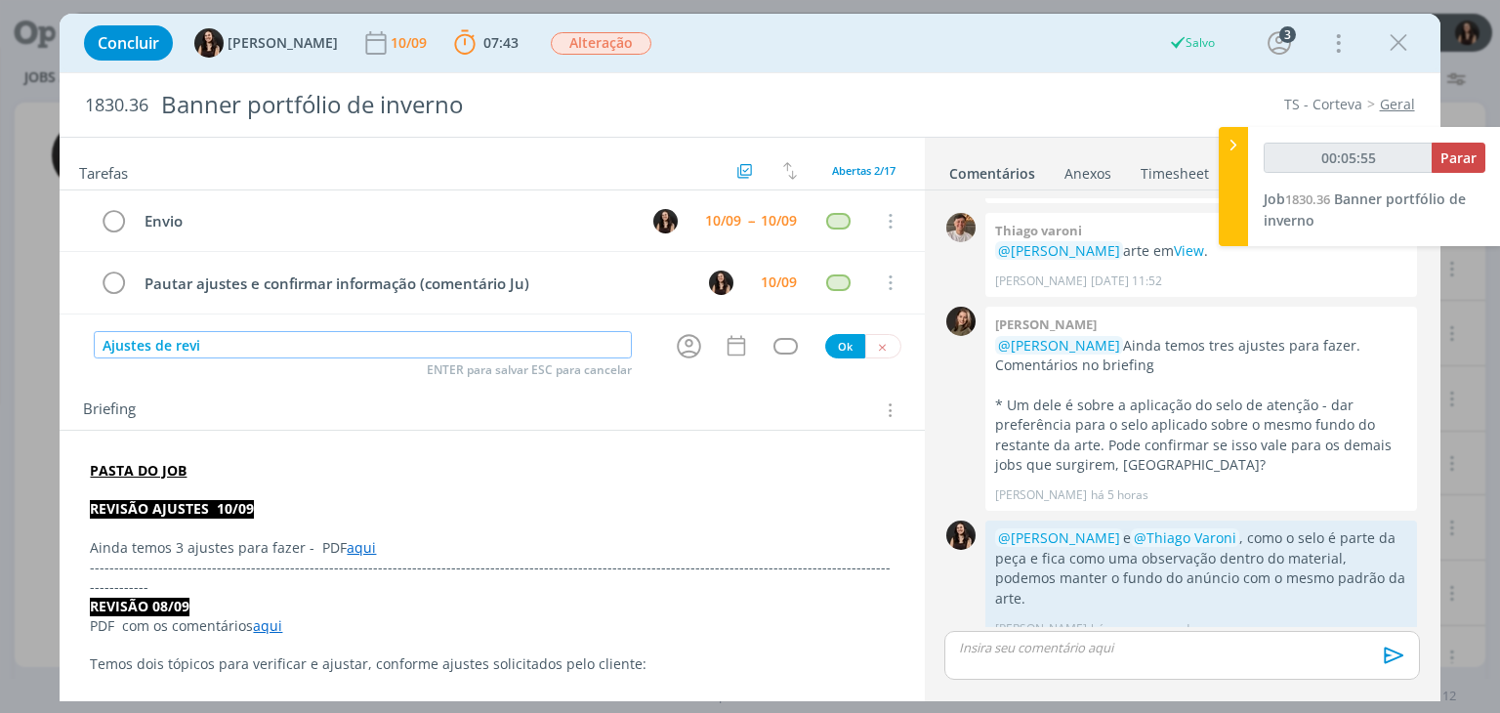
type input "Ajustes de revis"
type input "00:05:56"
type input "Ajustes de revisão"
type input "00:05:57"
type input "Ajustes de revisão 10/09"
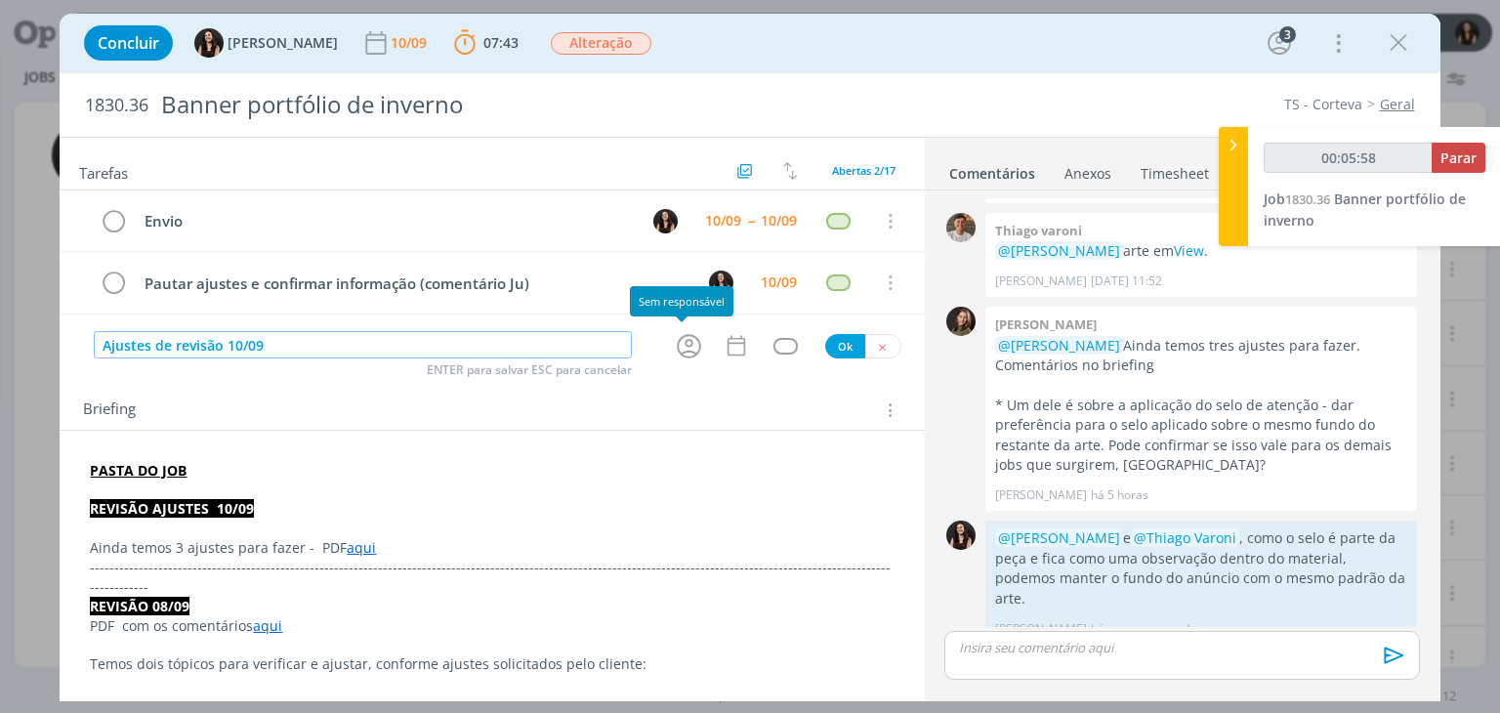
type input "00:05:59"
click at [687, 355] on icon "dialog" at bounding box center [689, 346] width 30 height 30
type input "Ajustes de revisão 10/09"
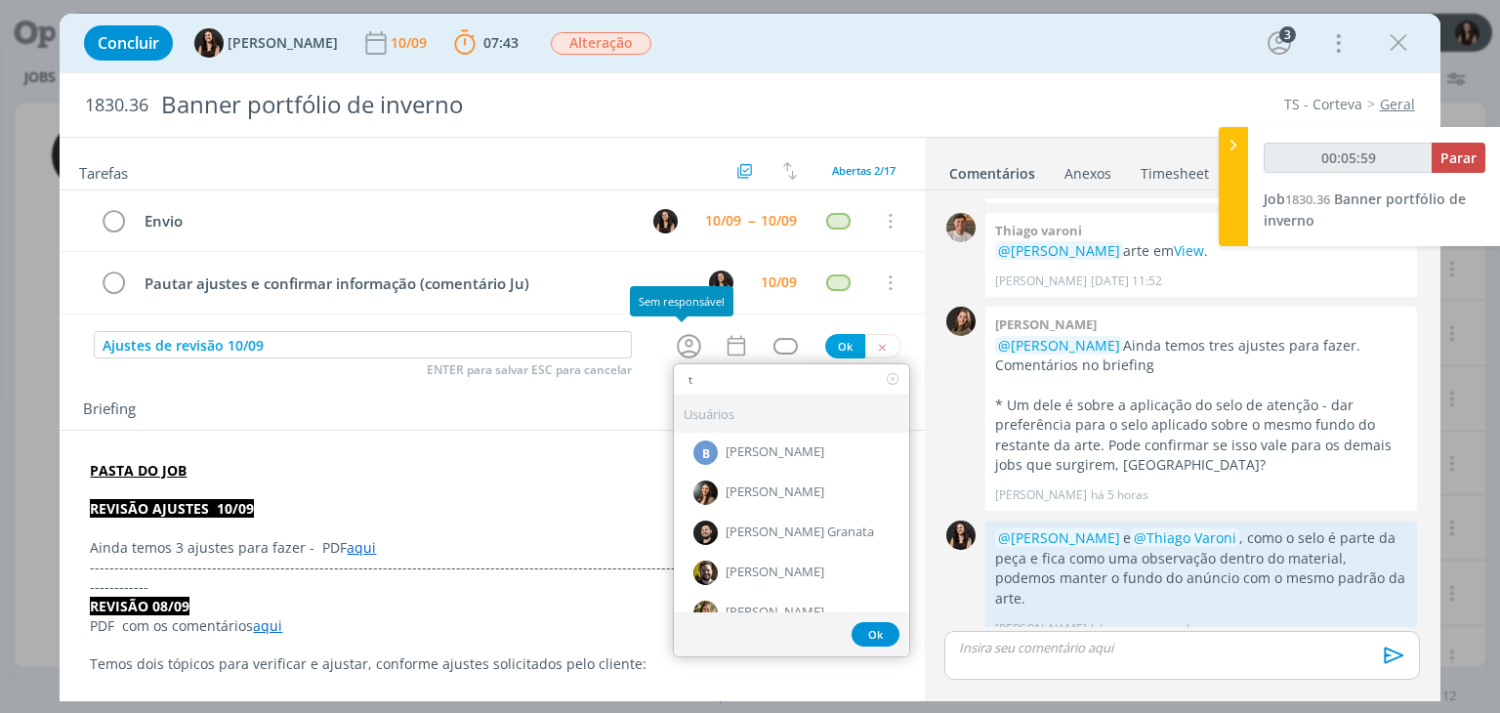
type input "th"
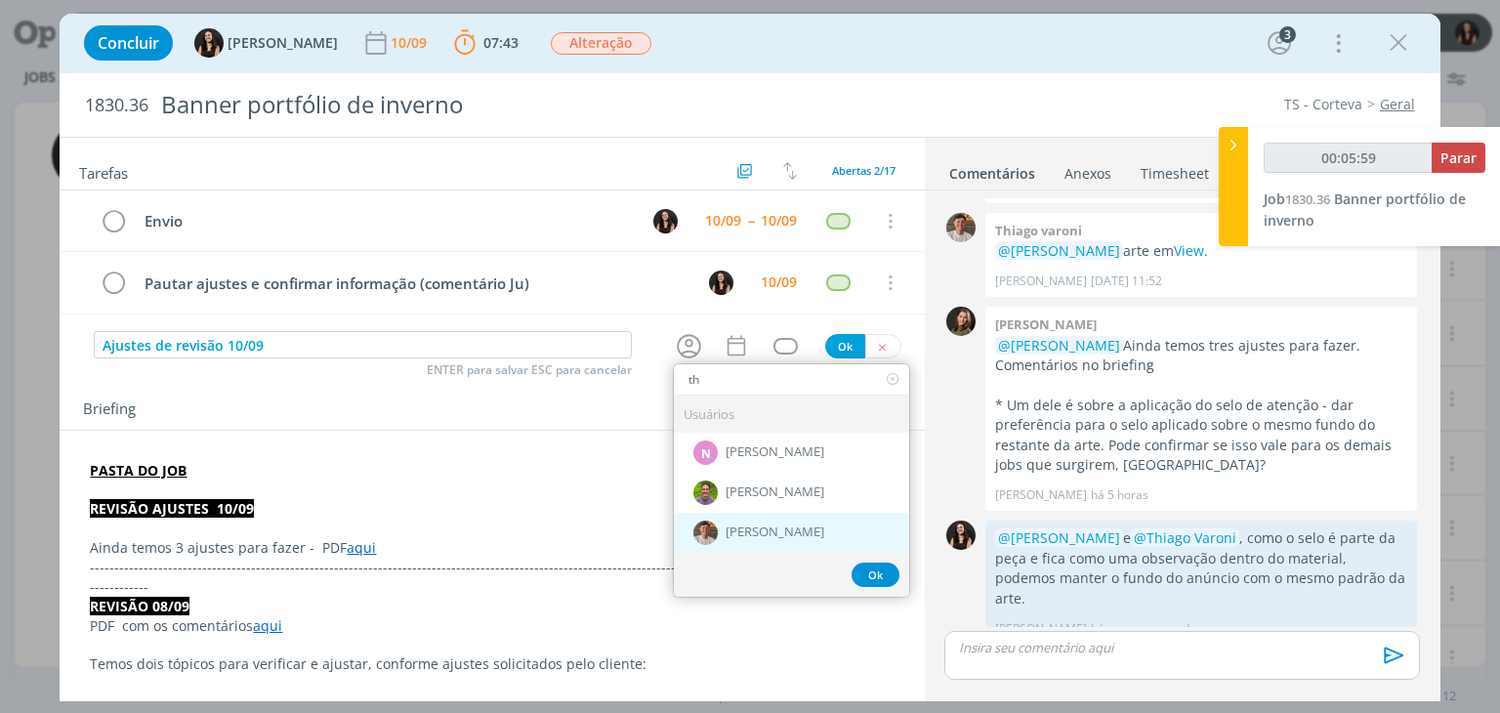
type input "00:06:00"
type input "th"
click at [716, 524] on div "[PERSON_NAME]" at bounding box center [791, 532] width 235 height 40
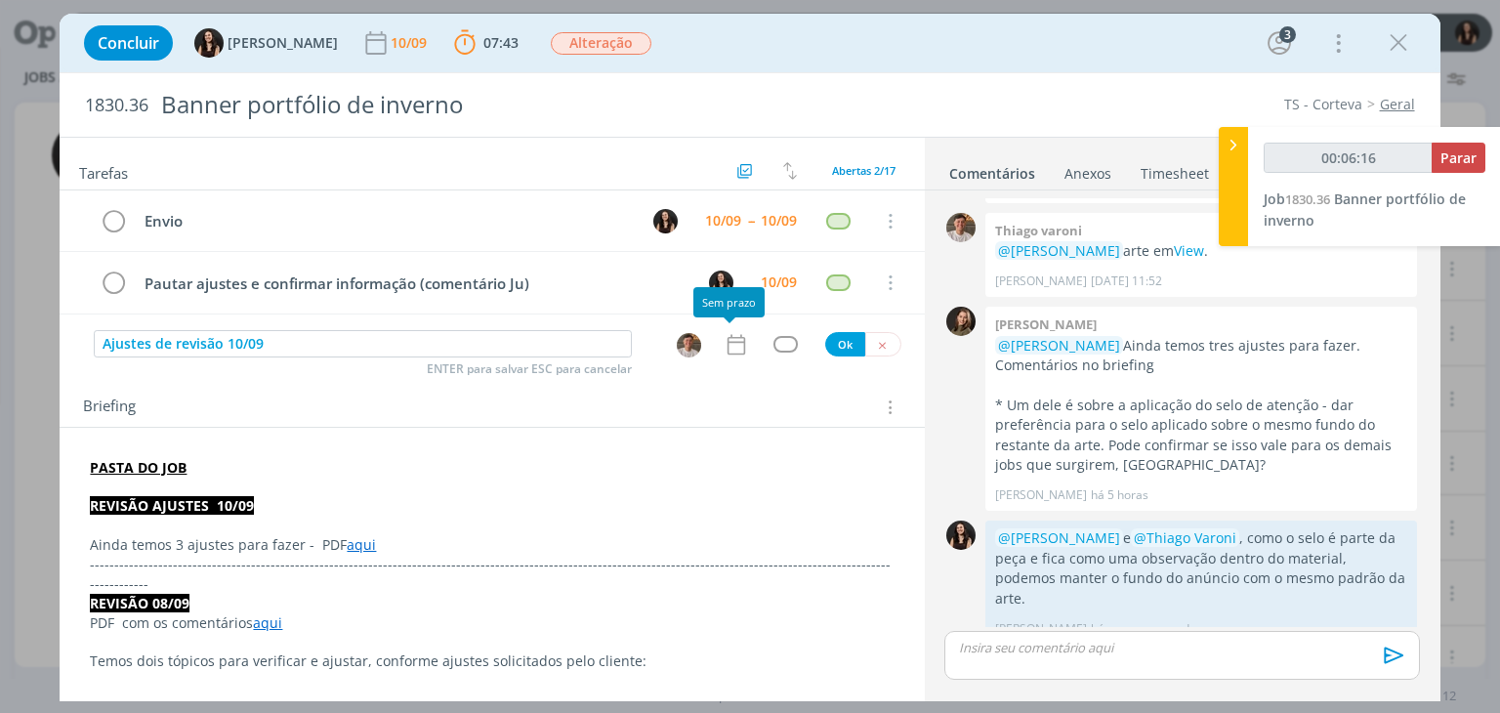
click at [724, 341] on icon "dialog" at bounding box center [736, 344] width 25 height 25
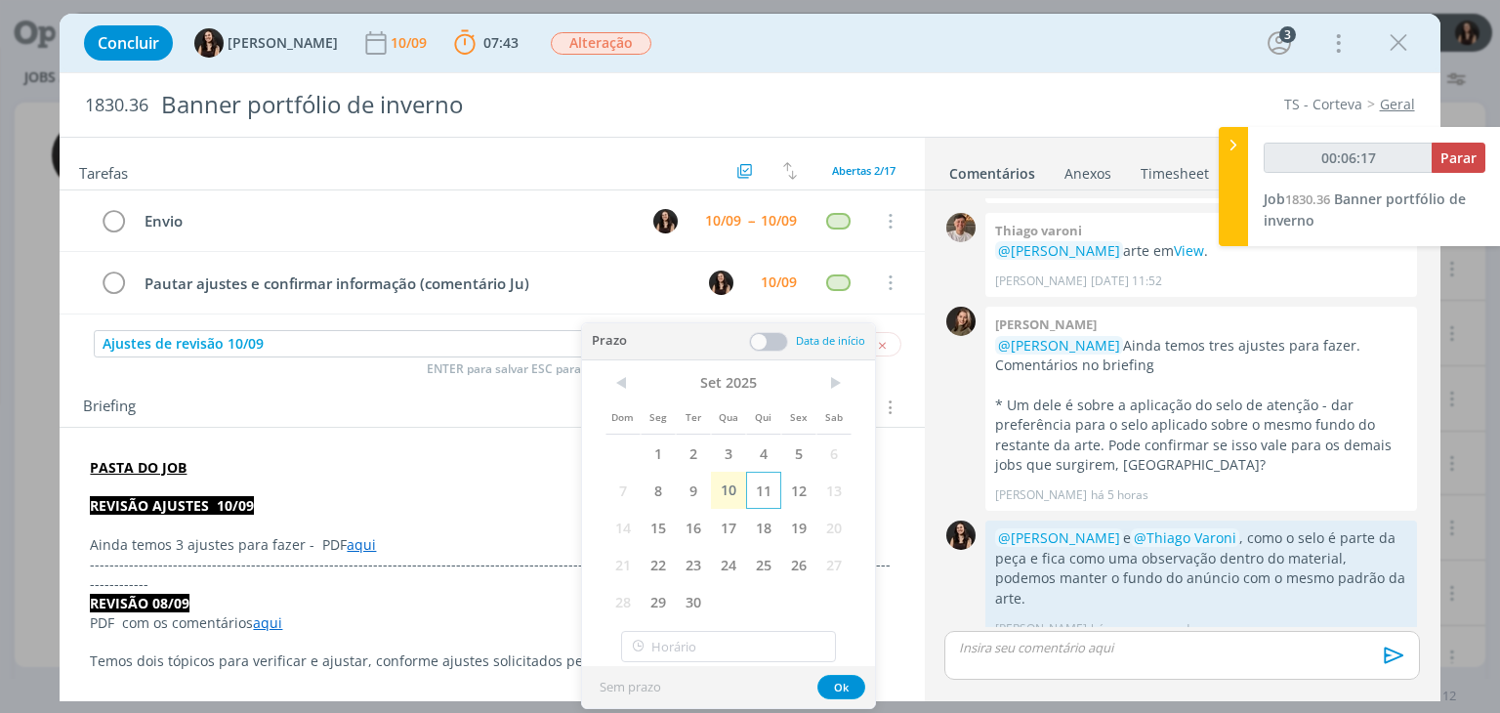
click at [764, 492] on span "11" at bounding box center [763, 490] width 35 height 37
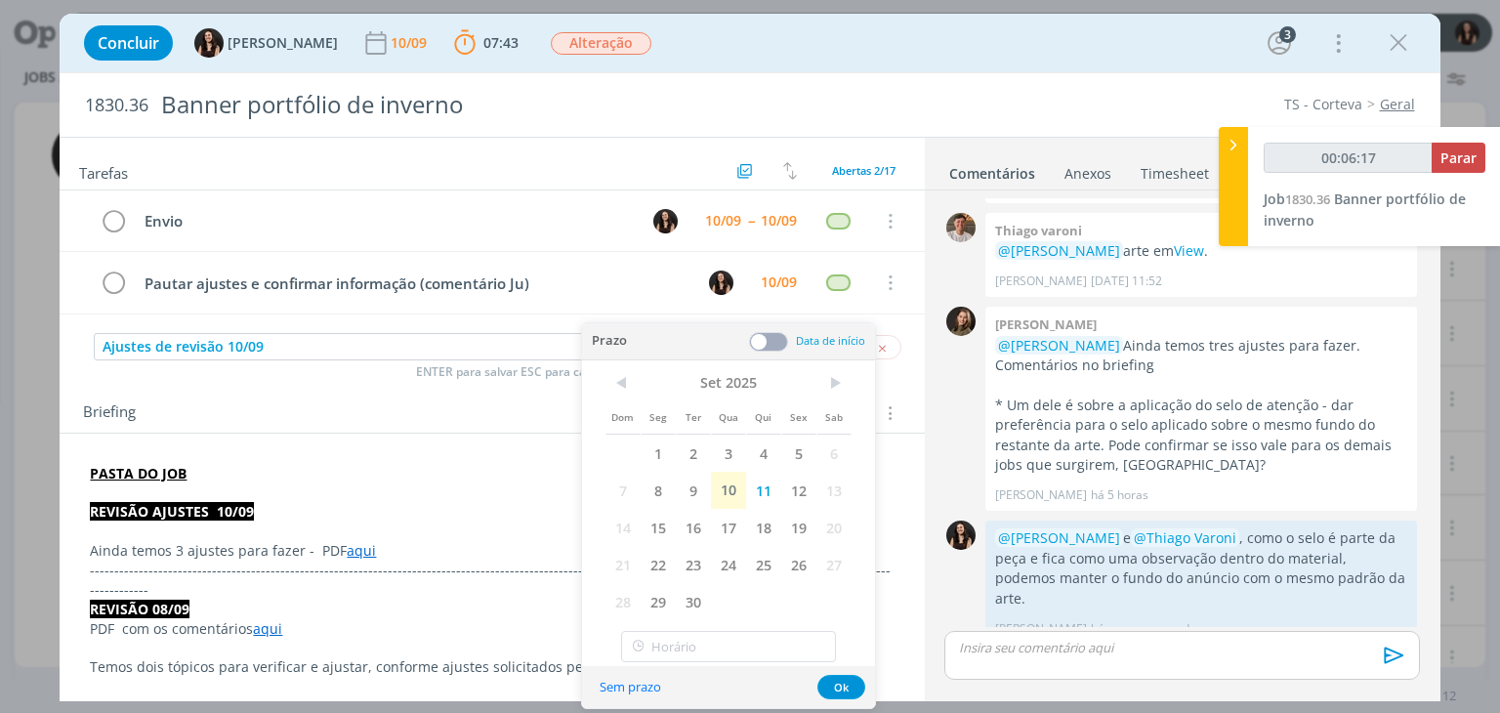
click at [776, 339] on span at bounding box center [768, 342] width 39 height 20
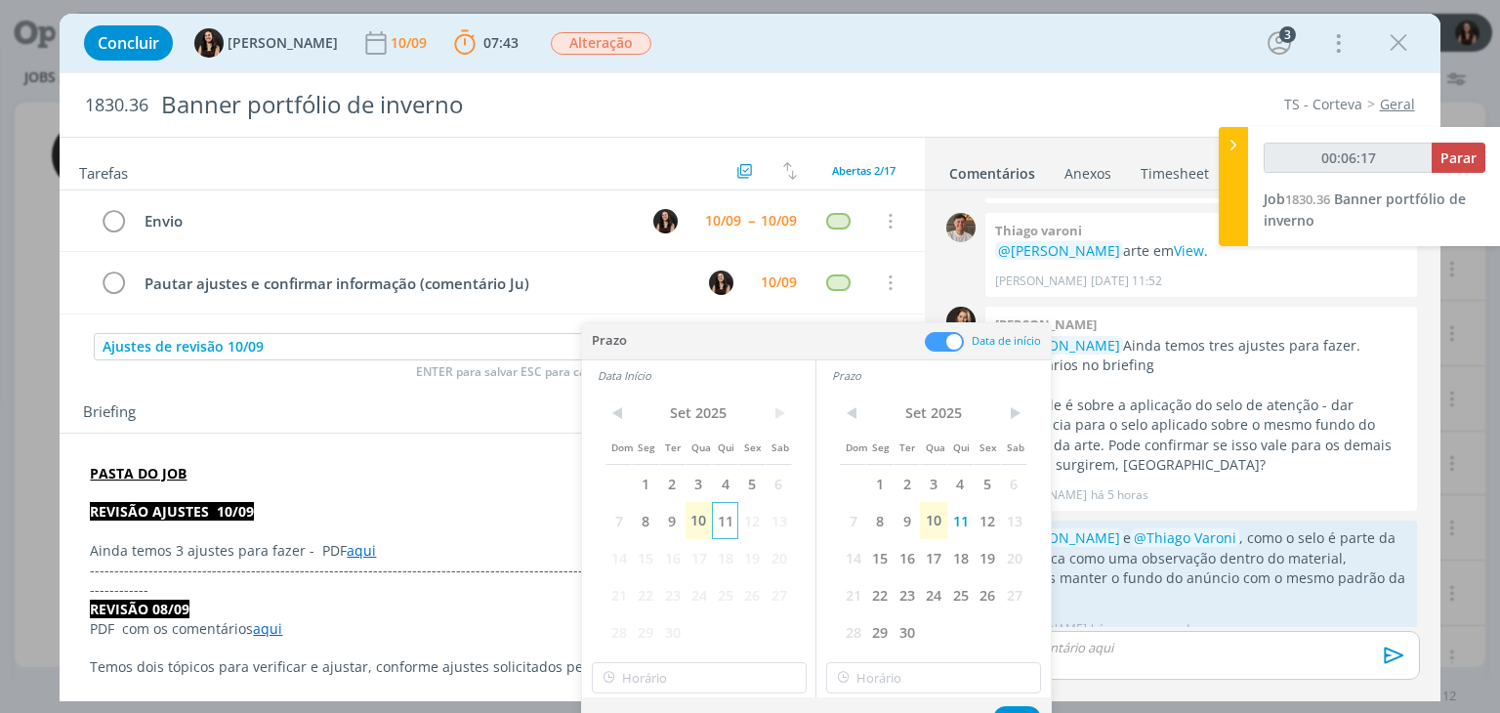
type input "00:06:18"
click at [731, 518] on span "11" at bounding box center [725, 520] width 26 height 37
type input "16:00"
click at [680, 688] on input "16:00" at bounding box center [699, 677] width 215 height 31
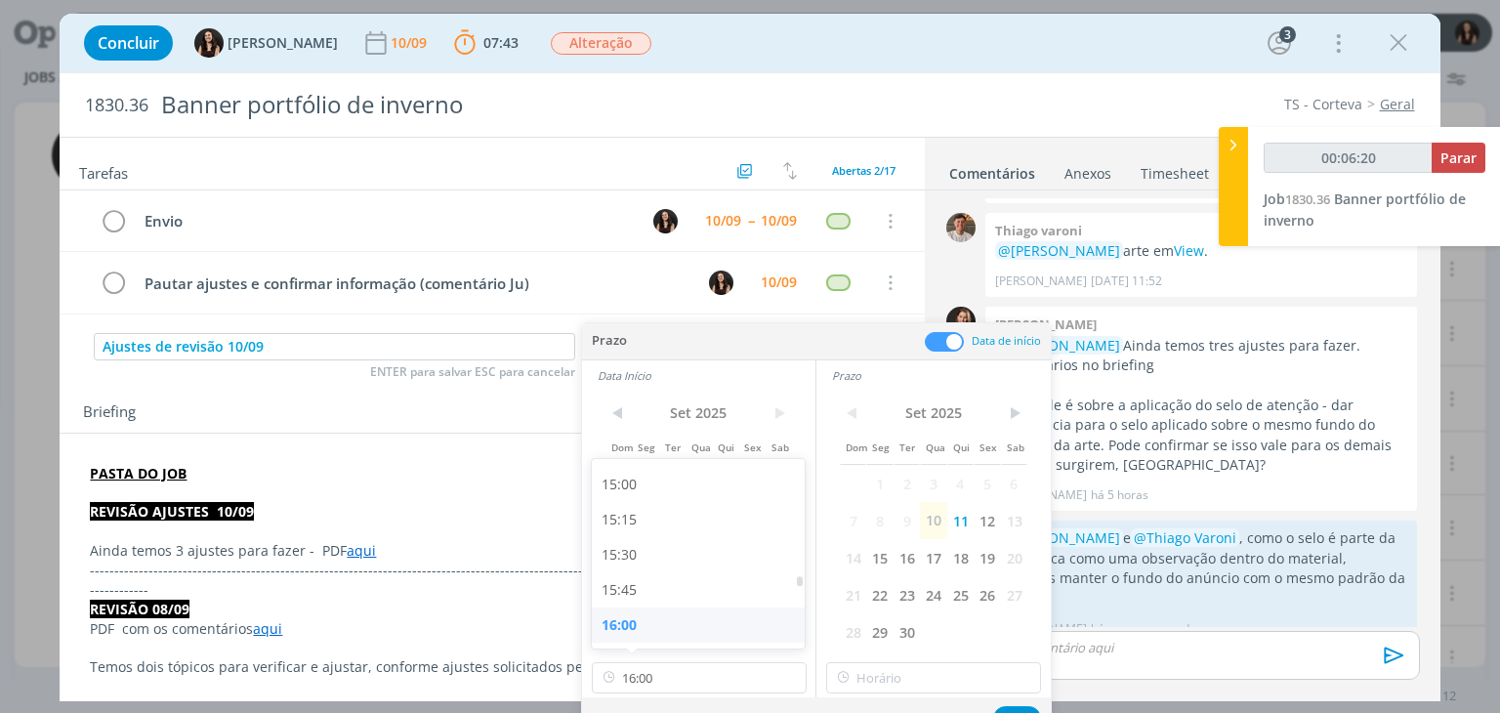
click at [654, 616] on div "16:00" at bounding box center [701, 625] width 219 height 35
type input "00:06:23"
type input "16:00"
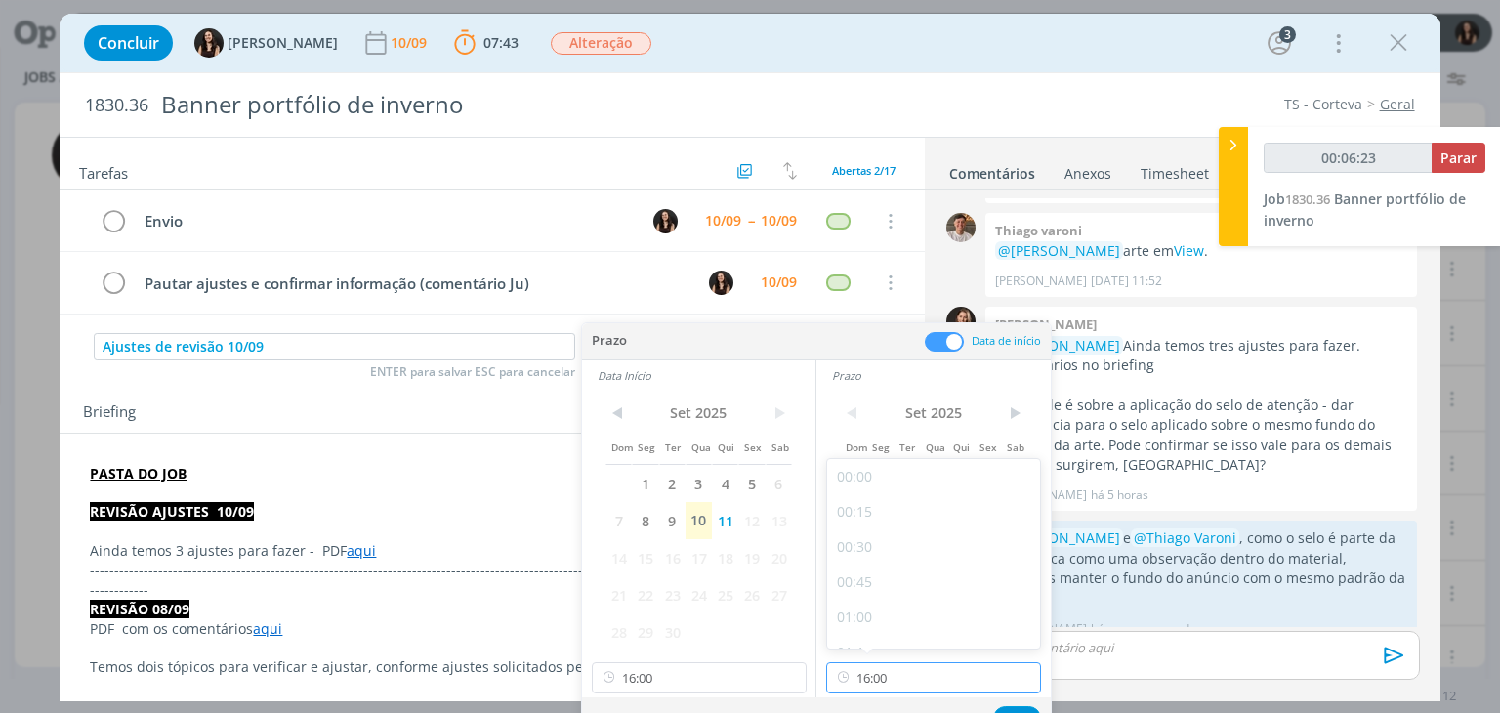
click at [896, 677] on input "16:00" at bounding box center [933, 677] width 215 height 31
type input "00:06:25"
click at [886, 589] on div "16:30" at bounding box center [936, 597] width 219 height 35
type input "16:30"
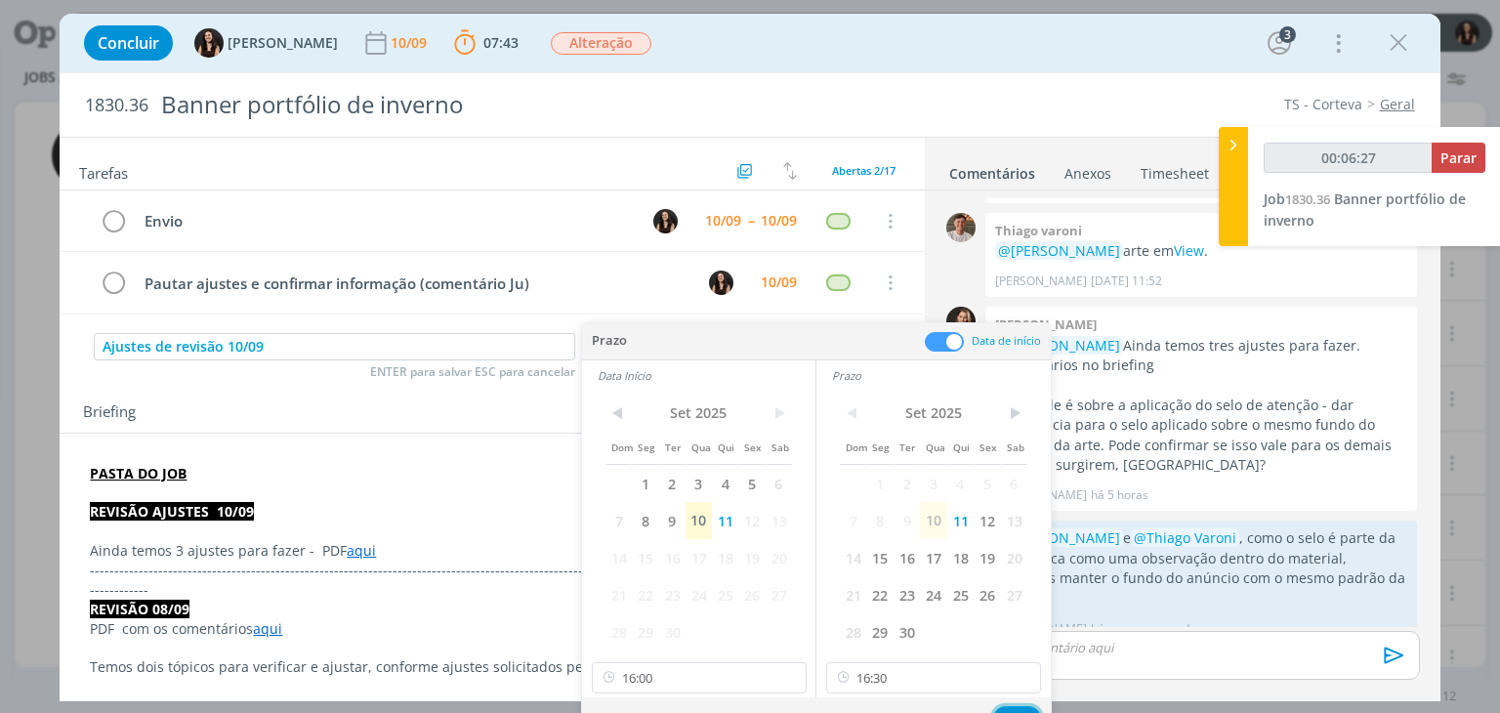
click at [1016, 707] on button "Ok" at bounding box center [1017, 718] width 48 height 24
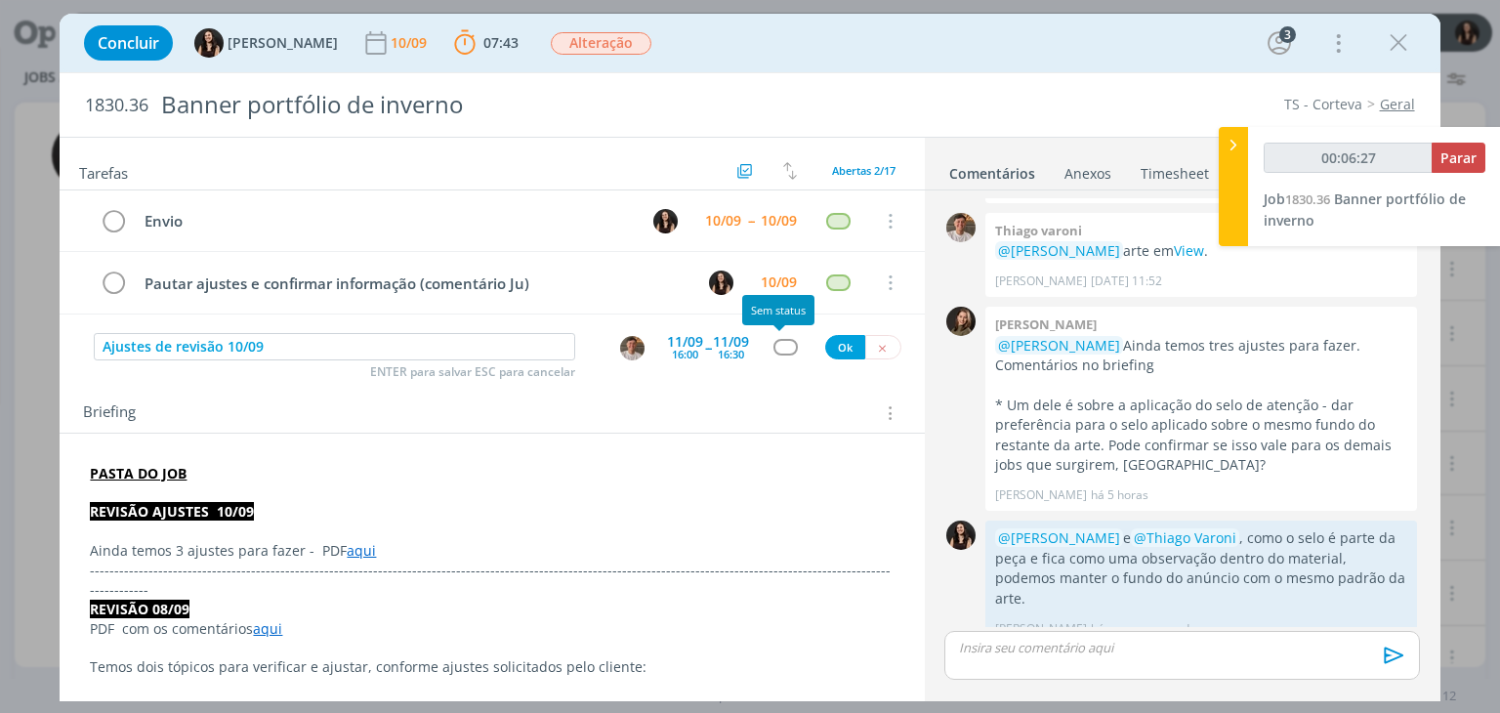
click at [784, 339] on div "dialog" at bounding box center [786, 347] width 24 height 17
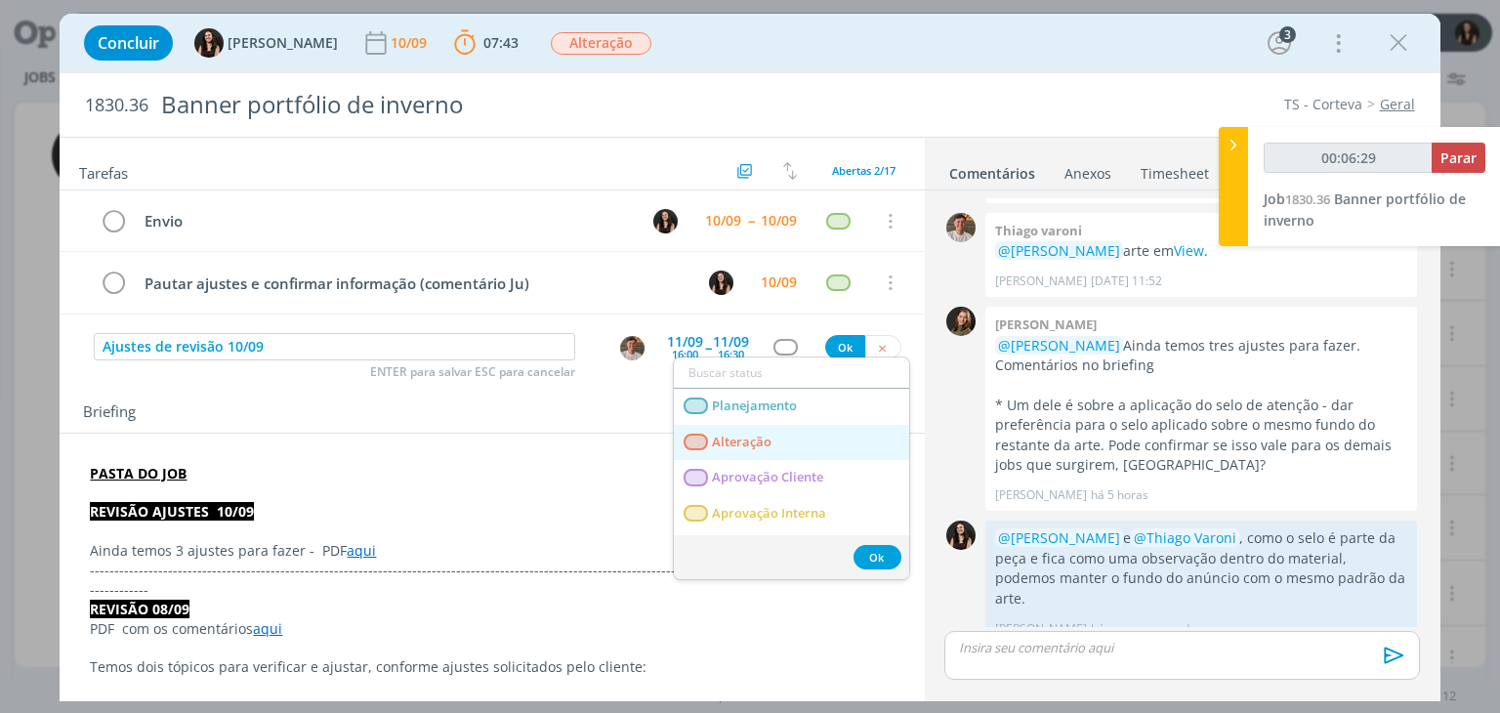
click at [770, 442] on span "Alteração" at bounding box center [743, 443] width 60 height 16
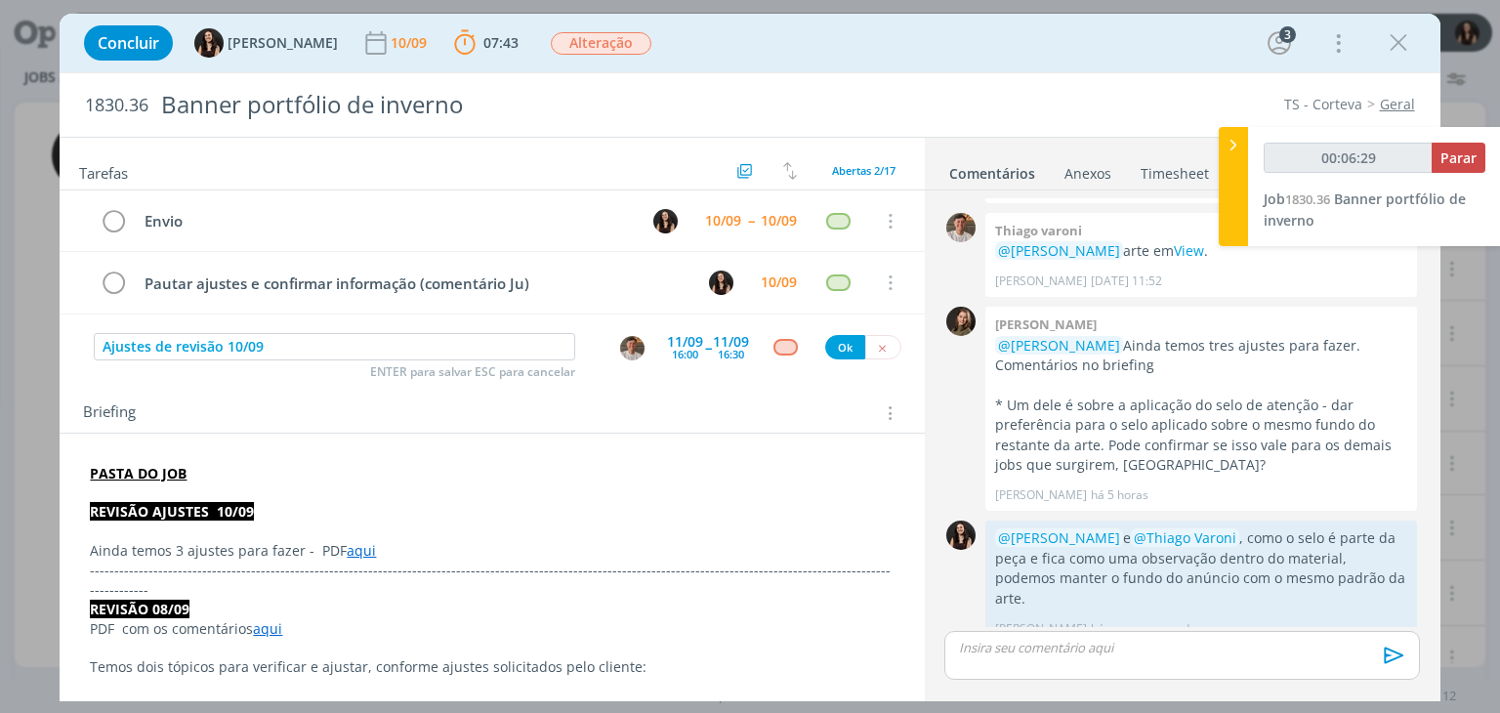
type input "00:06:30"
click at [845, 345] on button "Ok" at bounding box center [845, 347] width 40 height 24
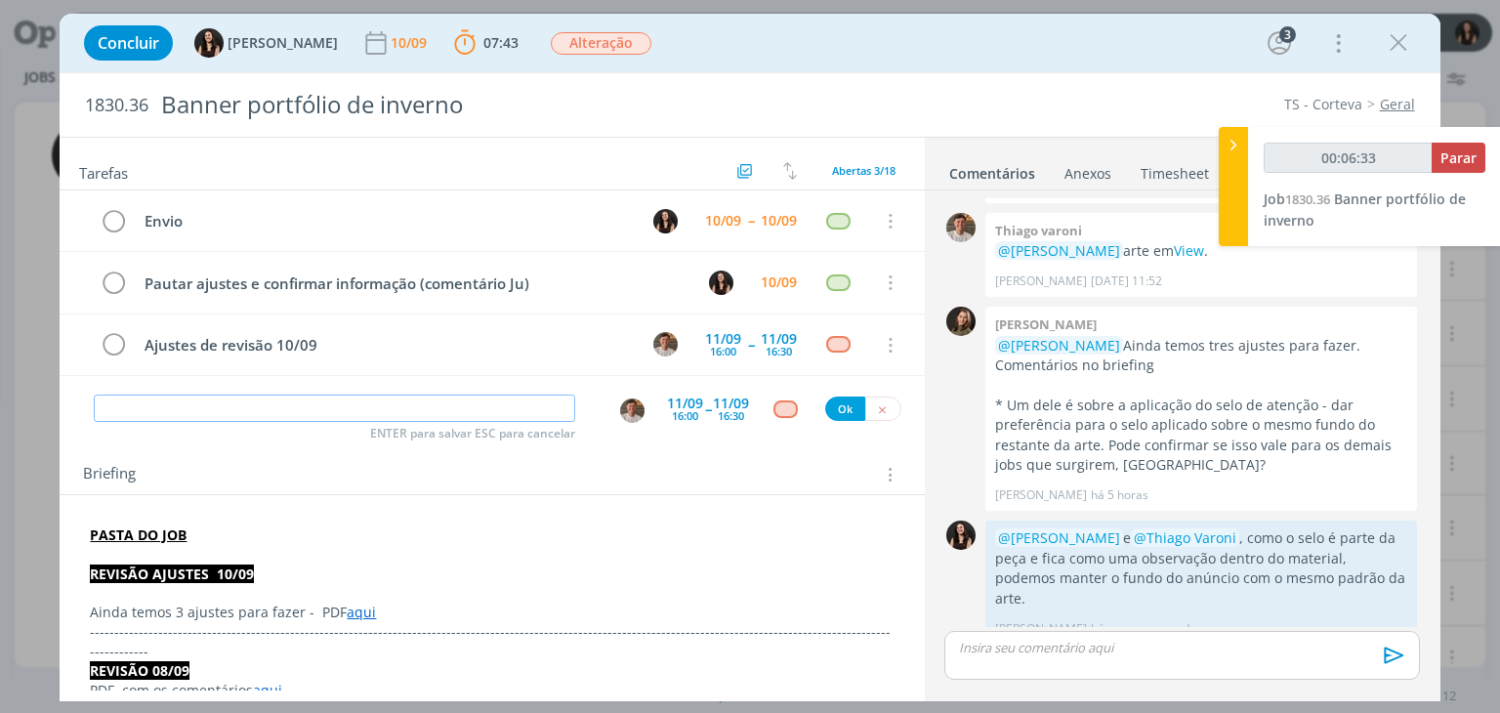
type input "00:06:34"
type input "Revis"
type input "00:06:35"
type input "Revisão ajust"
type input "00:06:36"
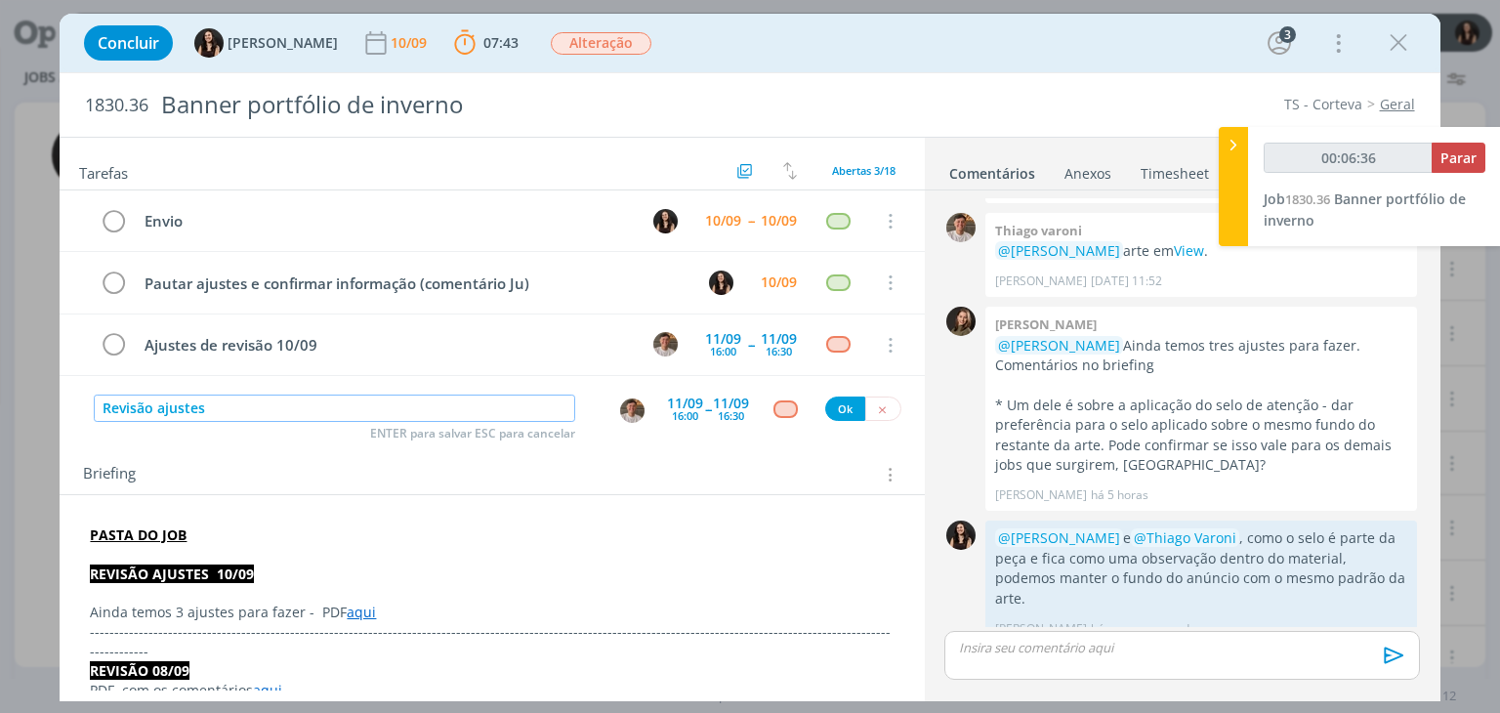
type input "Revisão ajustes"
type input "00:06:37"
type input "Revisão ajustes de revi"
type input "00:06:38"
type input "Revisão ajustes de revisão"
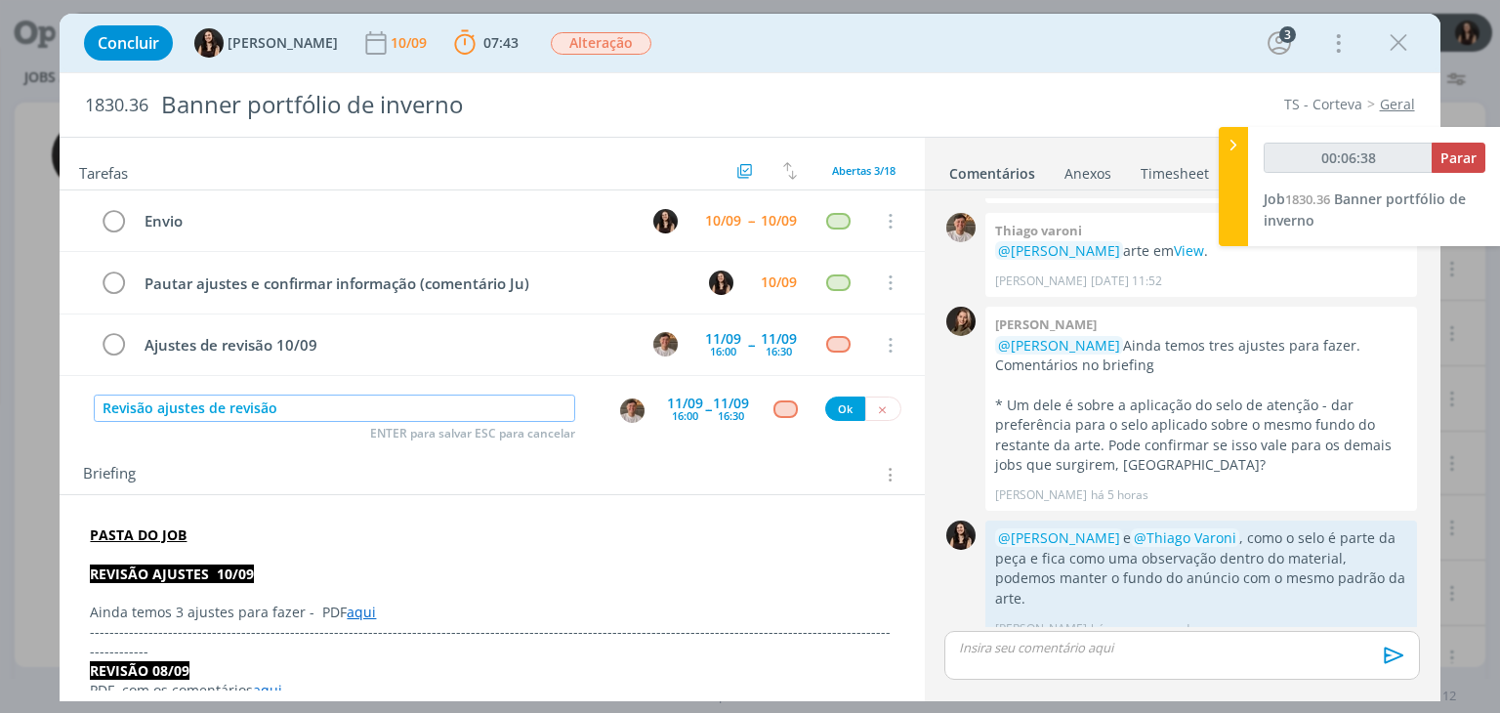
type input "00:06:39"
type input "Revisão ajustes de revisão 10/0"
type input "00:06:40"
type input "Revisão ajustes de revisão 10/09"
type input "00:06:43"
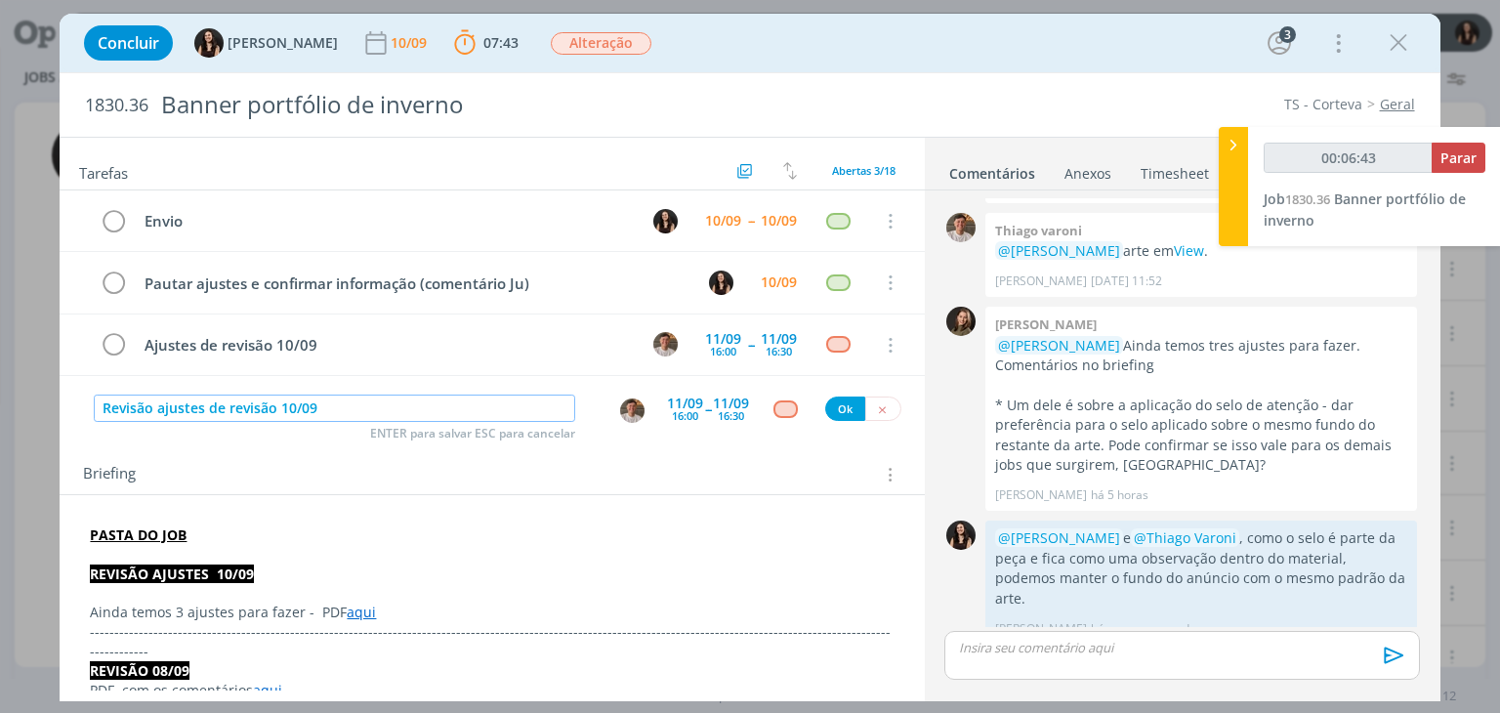
click at [621, 407] on img "dialog" at bounding box center [632, 410] width 24 height 24
type input "Revisão ajustes de revisão 10/09"
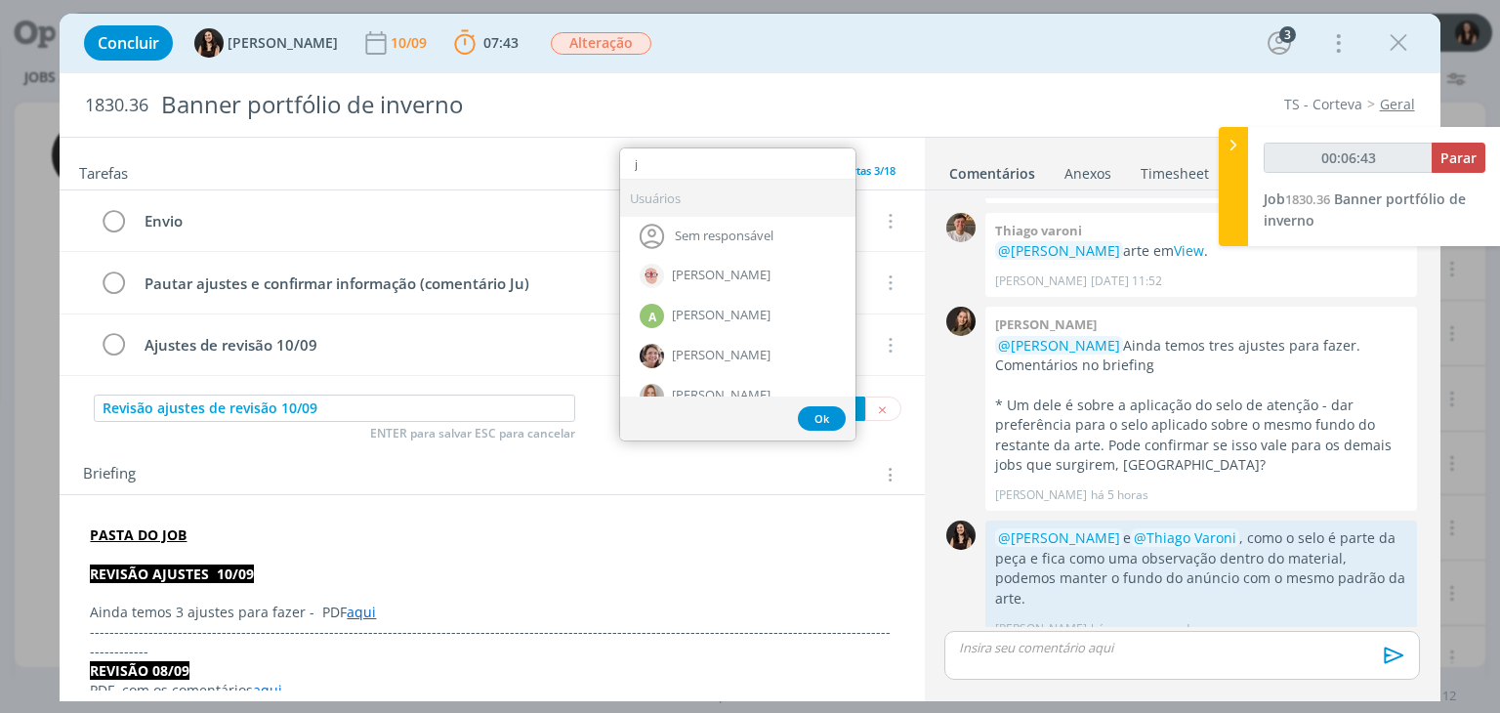
type input "ju"
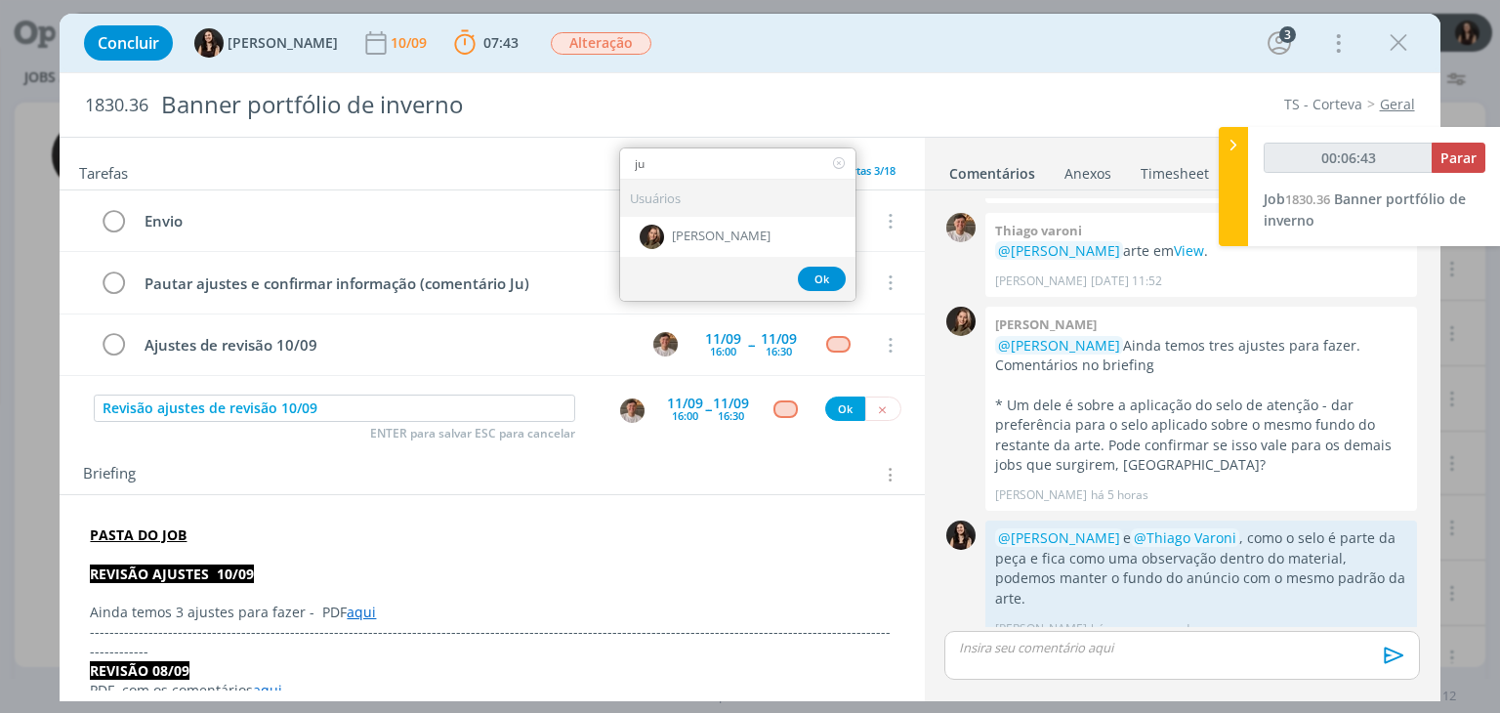
type input "00:06:44"
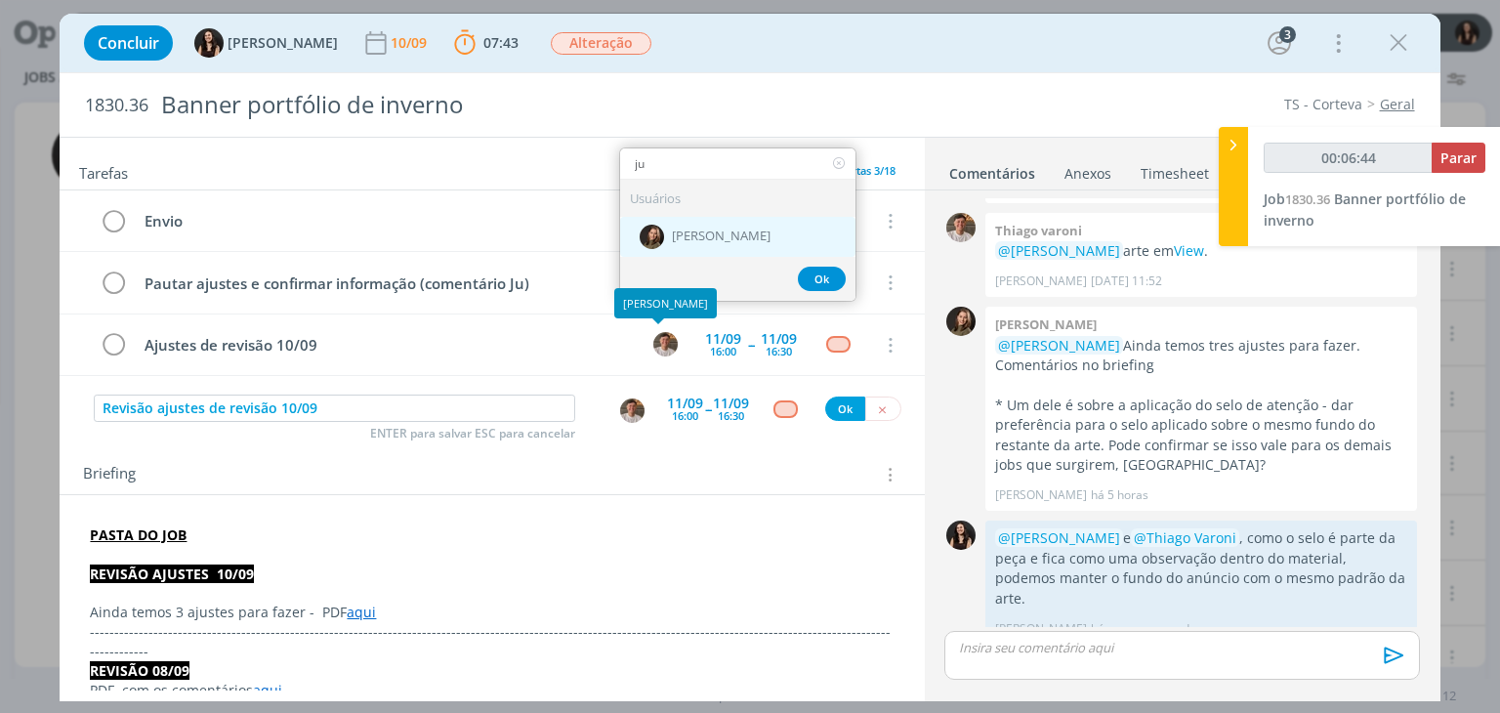
type input "ju"
click at [692, 216] on div "[PERSON_NAME]" at bounding box center [737, 236] width 235 height 40
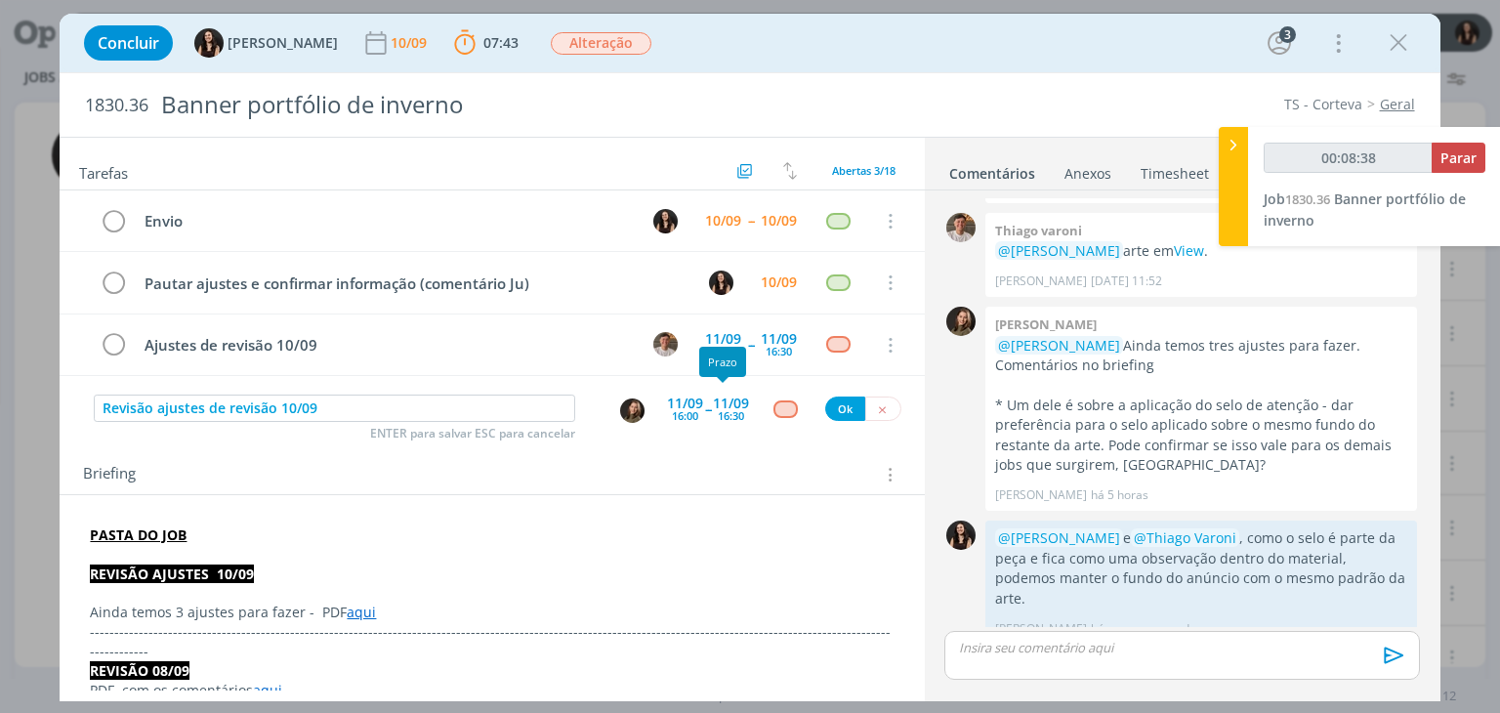
click at [713, 407] on div "11/09" at bounding box center [731, 404] width 36 height 14
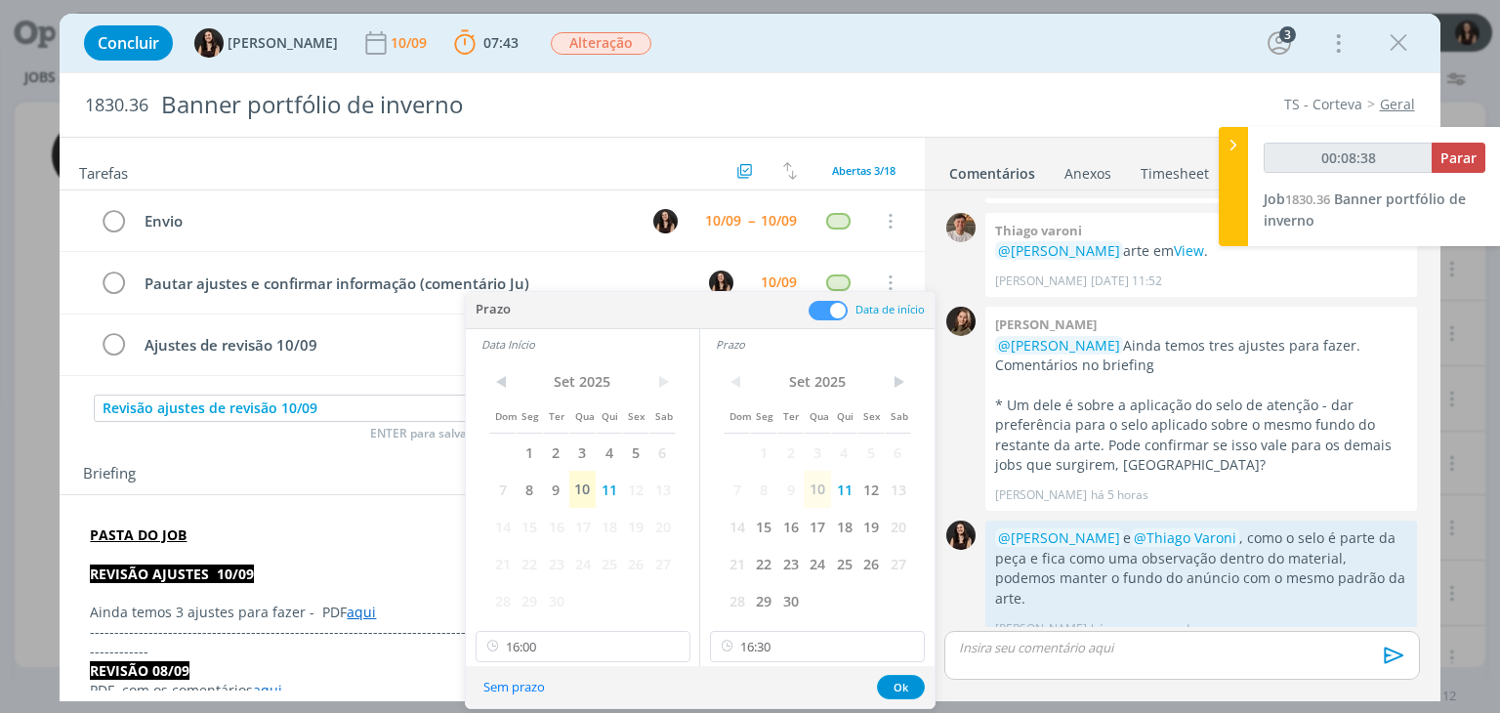
type input "00:08:39"
click at [535, 687] on button "Sem prazo" at bounding box center [514, 687] width 87 height 26
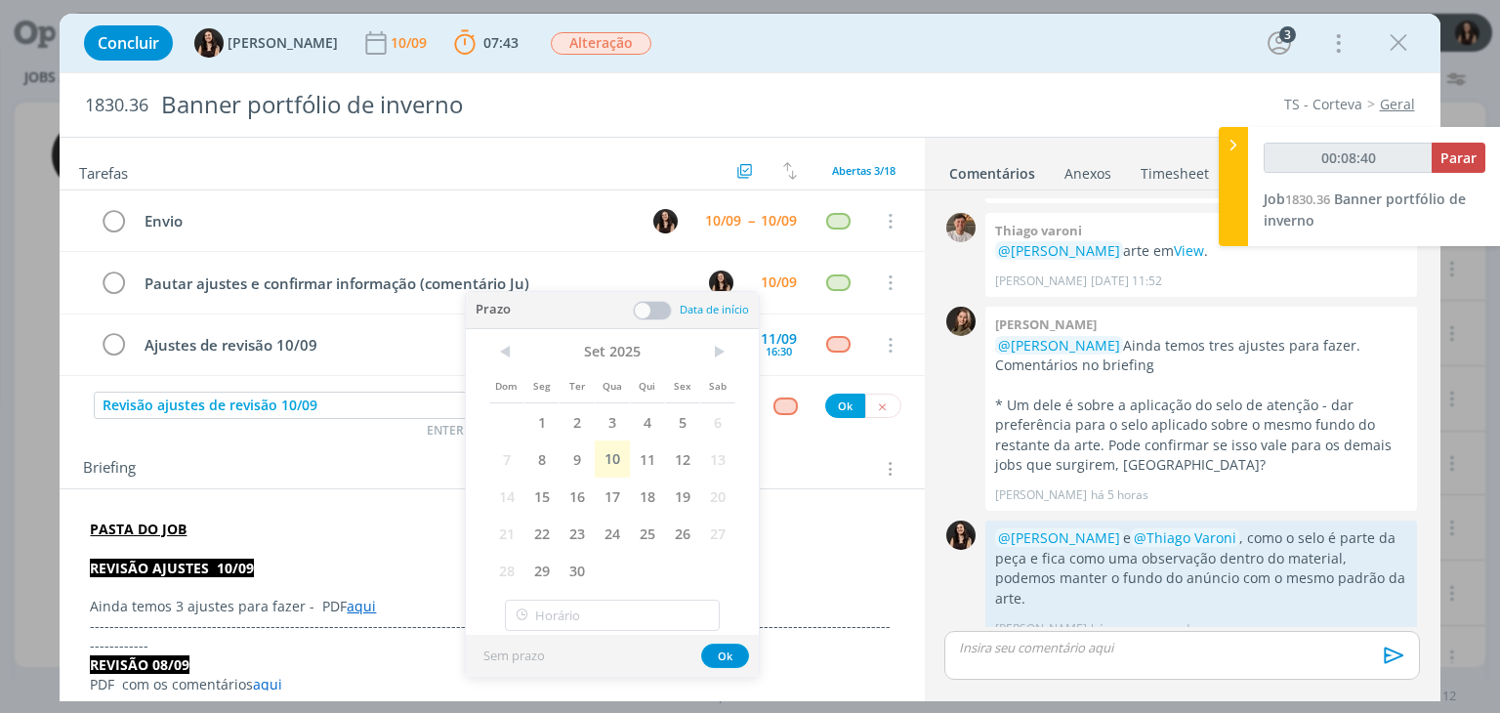
click at [744, 666] on div "Sem prazo Ok" at bounding box center [612, 656] width 293 height 42
click at [734, 650] on button "Ok" at bounding box center [725, 656] width 48 height 24
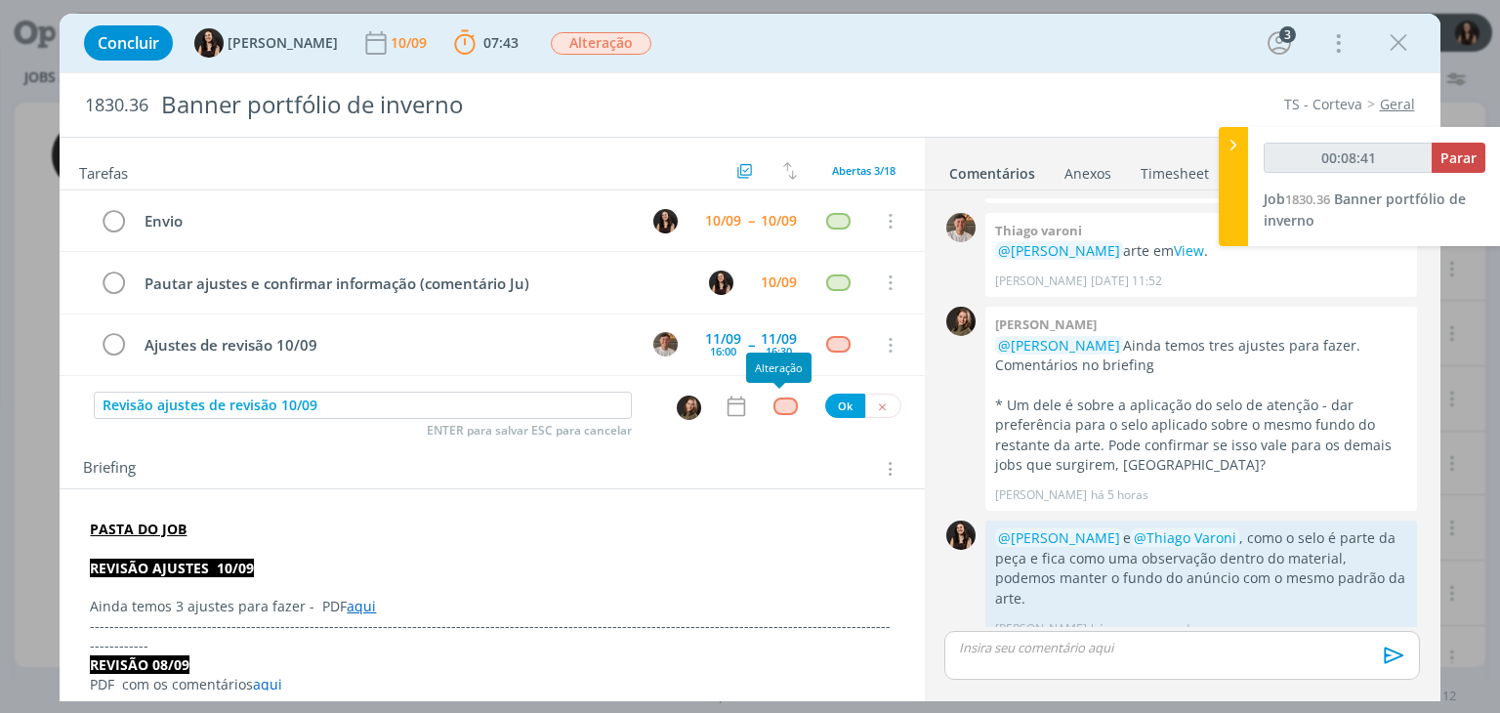
click at [786, 408] on div "dialog" at bounding box center [786, 406] width 24 height 17
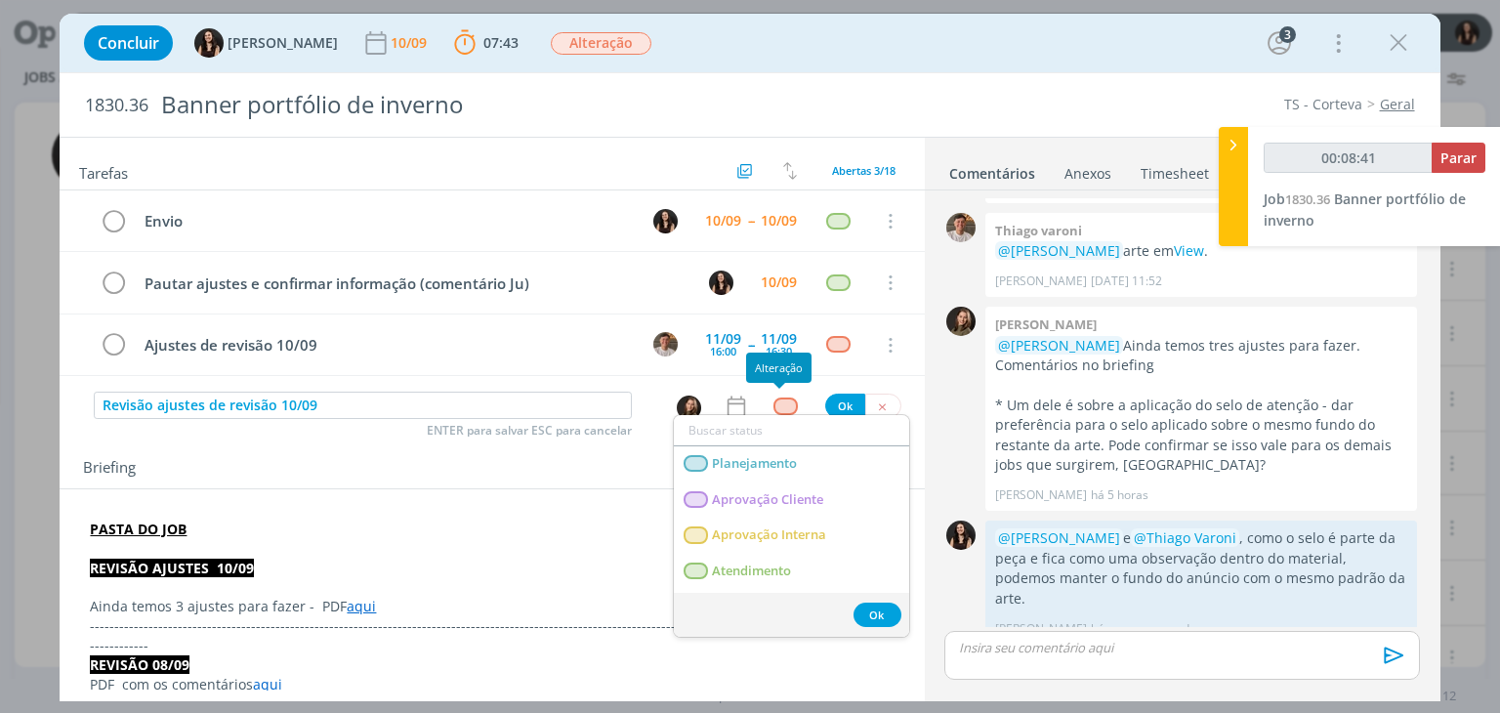
type input "00:08:42"
type input "rev"
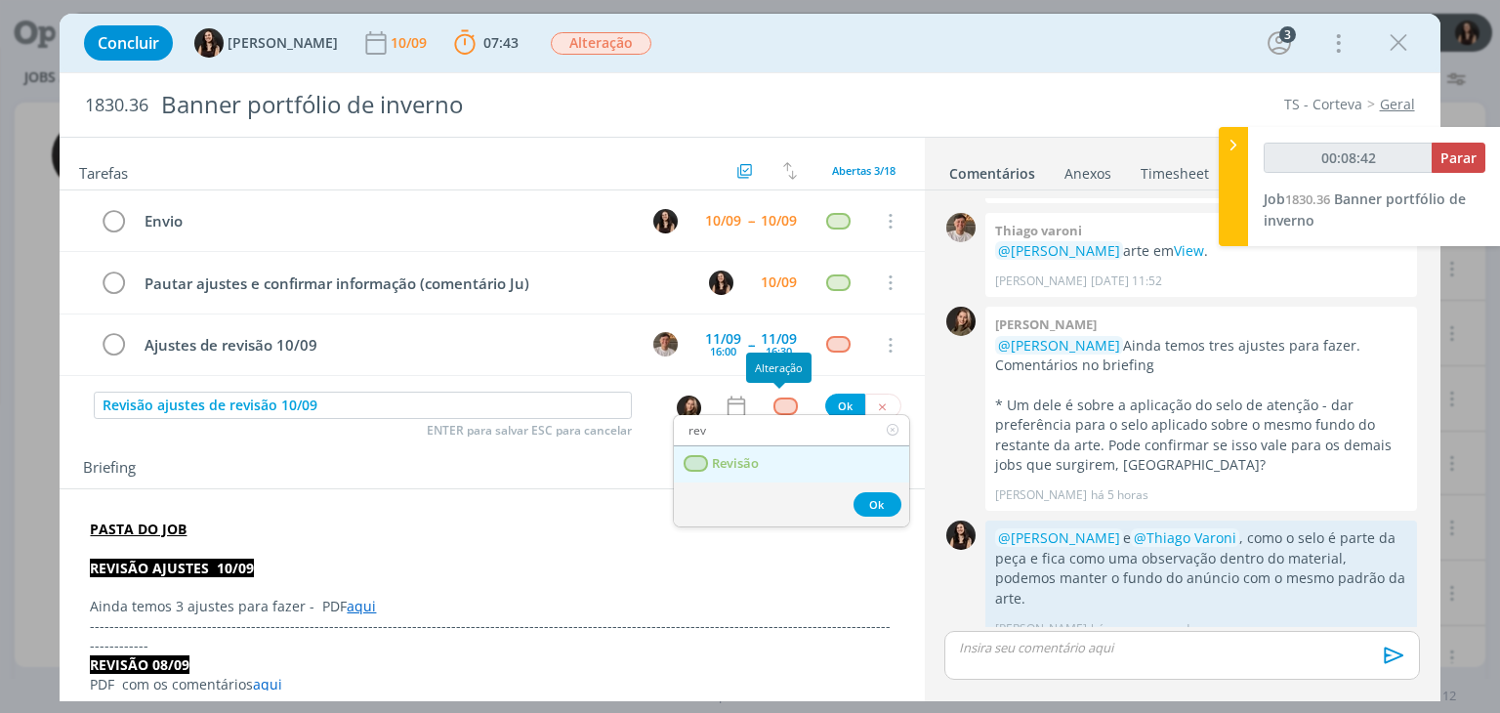
type input "00:08:43"
type input "rev"
click at [732, 466] on span "Revisão" at bounding box center [736, 464] width 47 height 16
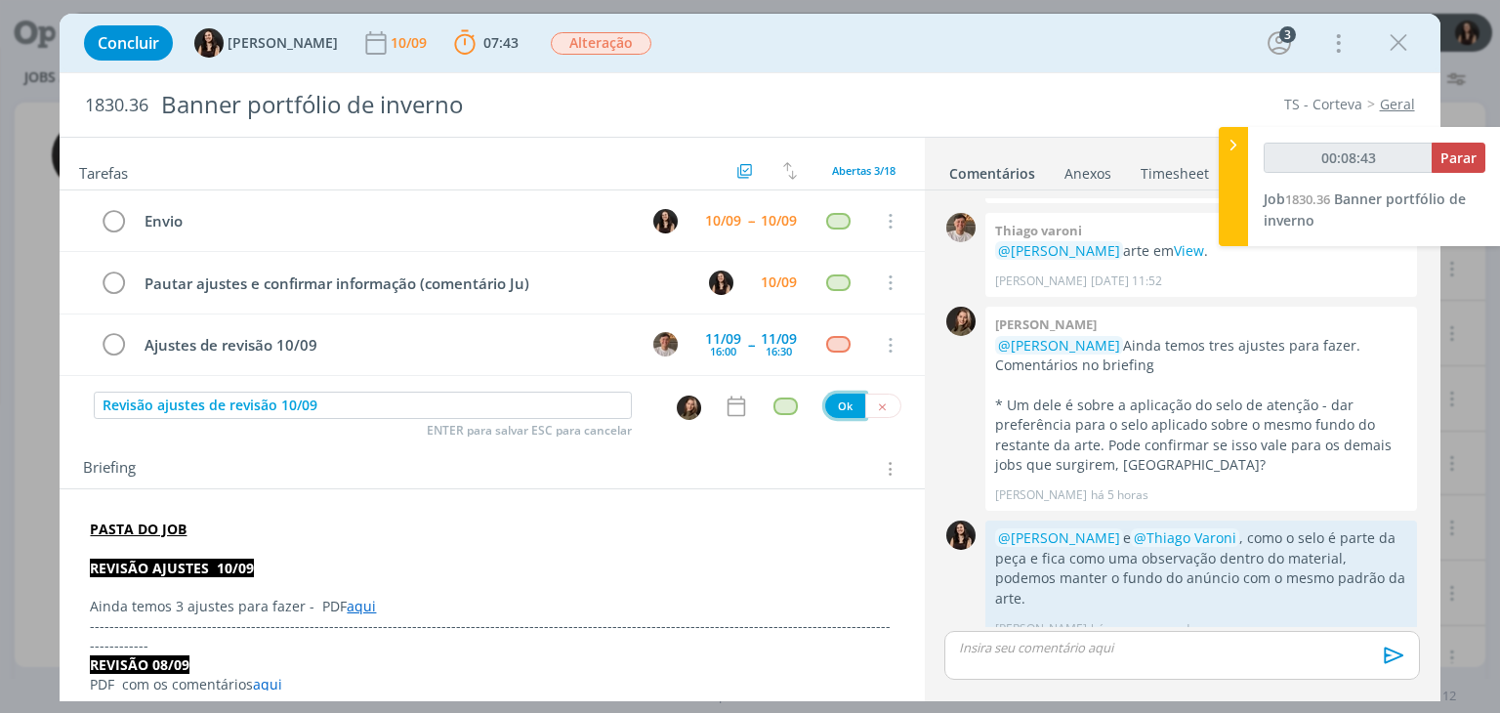
click at [831, 406] on button "Ok" at bounding box center [845, 406] width 40 height 24
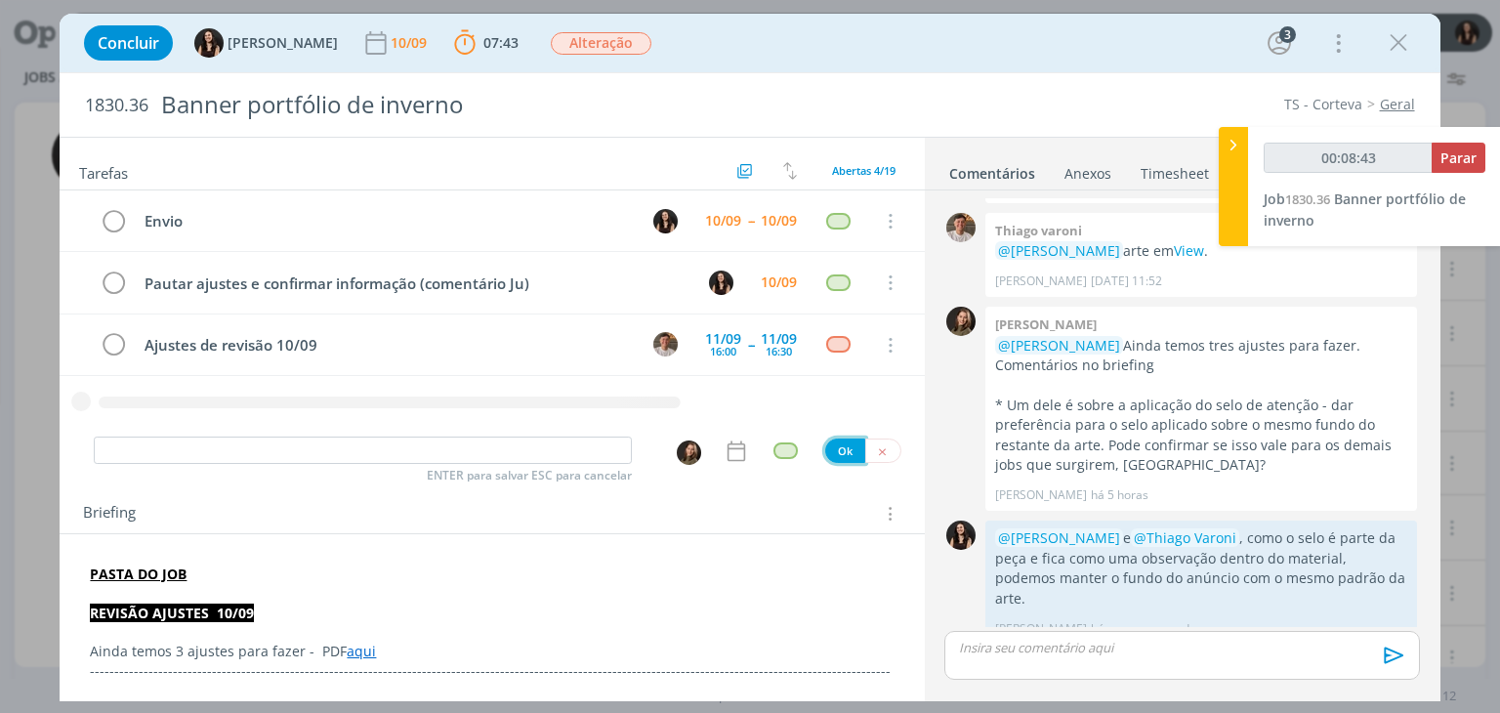
type input "00:08:44"
type input "P"
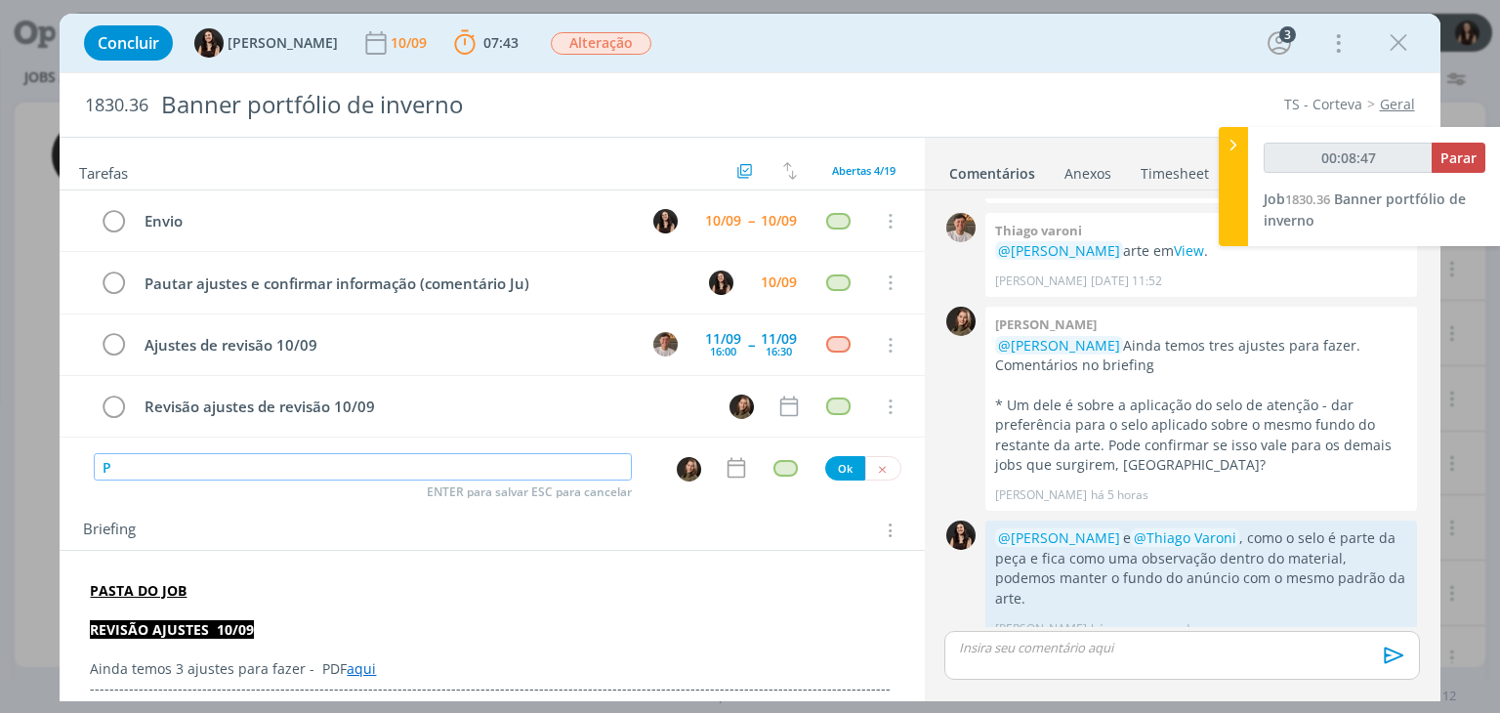
type input "00:08:48"
type input "P"
click at [878, 463] on icon "dialog" at bounding box center [882, 469] width 13 height 13
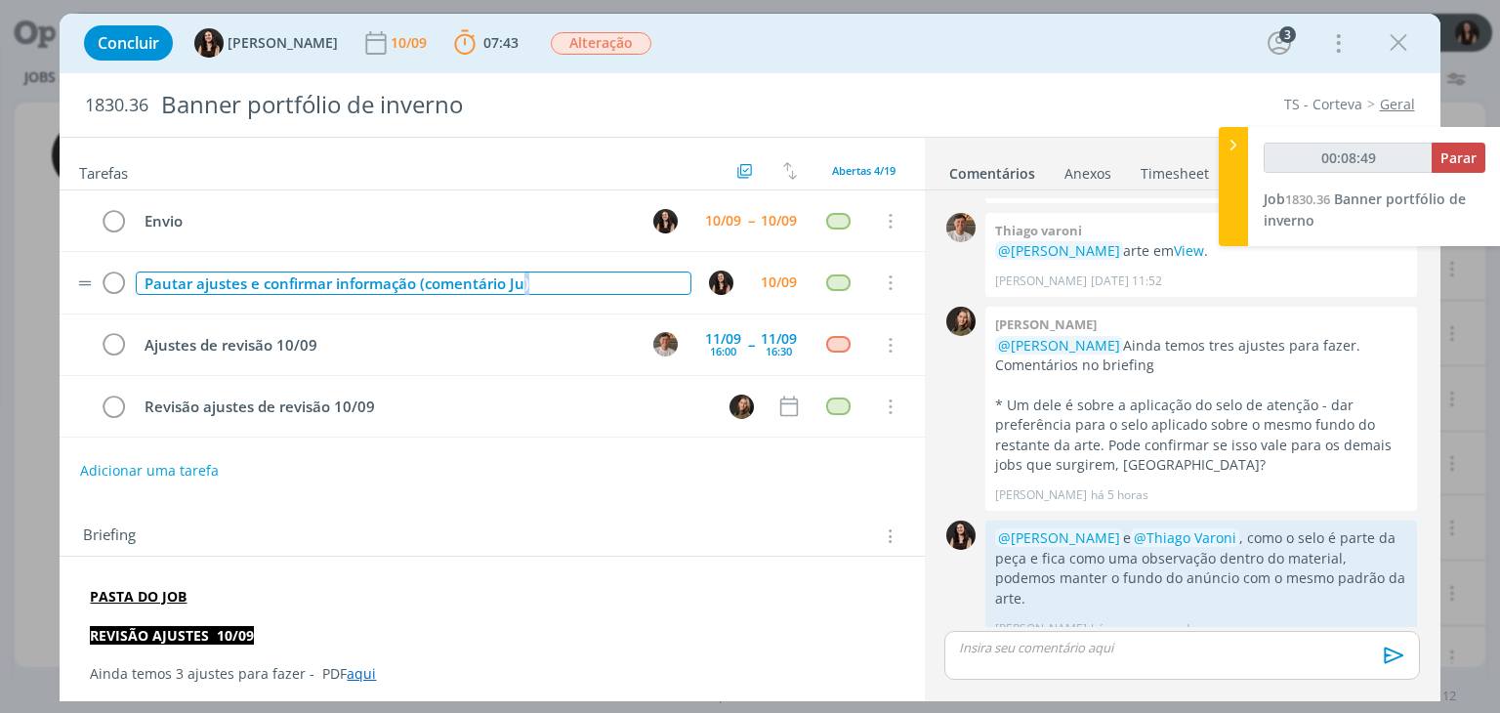
click at [531, 285] on div "Pautar ajustes e confirmar informação (comentário Ju)" at bounding box center [413, 284] width 555 height 24
click at [246, 272] on div "Pautar ajustes e confirmar informação (comentário Ju)" at bounding box center [413, 284] width 555 height 24
type input "00:08:52"
drag, startPoint x: 557, startPoint y: 276, endPoint x: 198, endPoint y: 271, distance: 358.5
click at [198, 272] on div "Pautar ajustes e confirmar informação (comentário Ju)" at bounding box center [413, 284] width 555 height 24
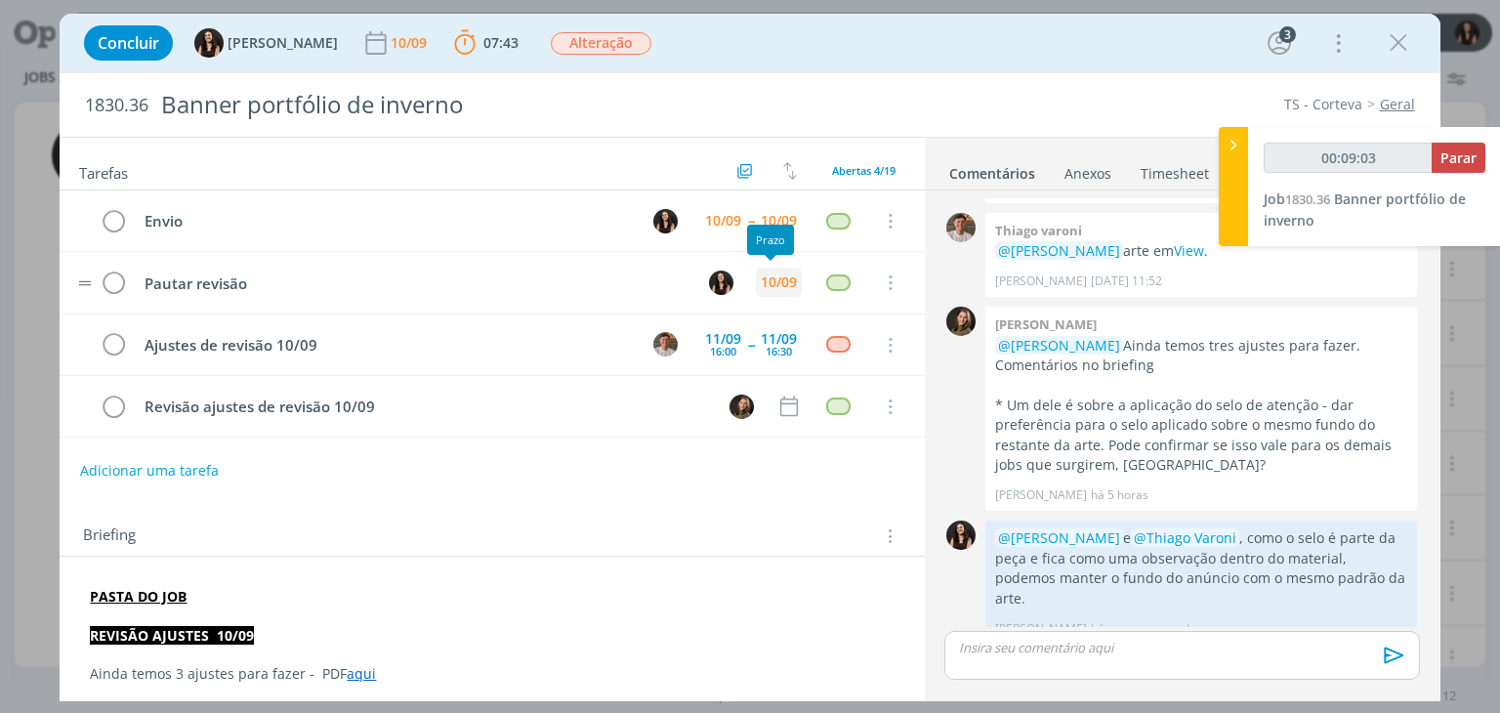
click at [766, 282] on div "10/09" at bounding box center [779, 282] width 36 height 14
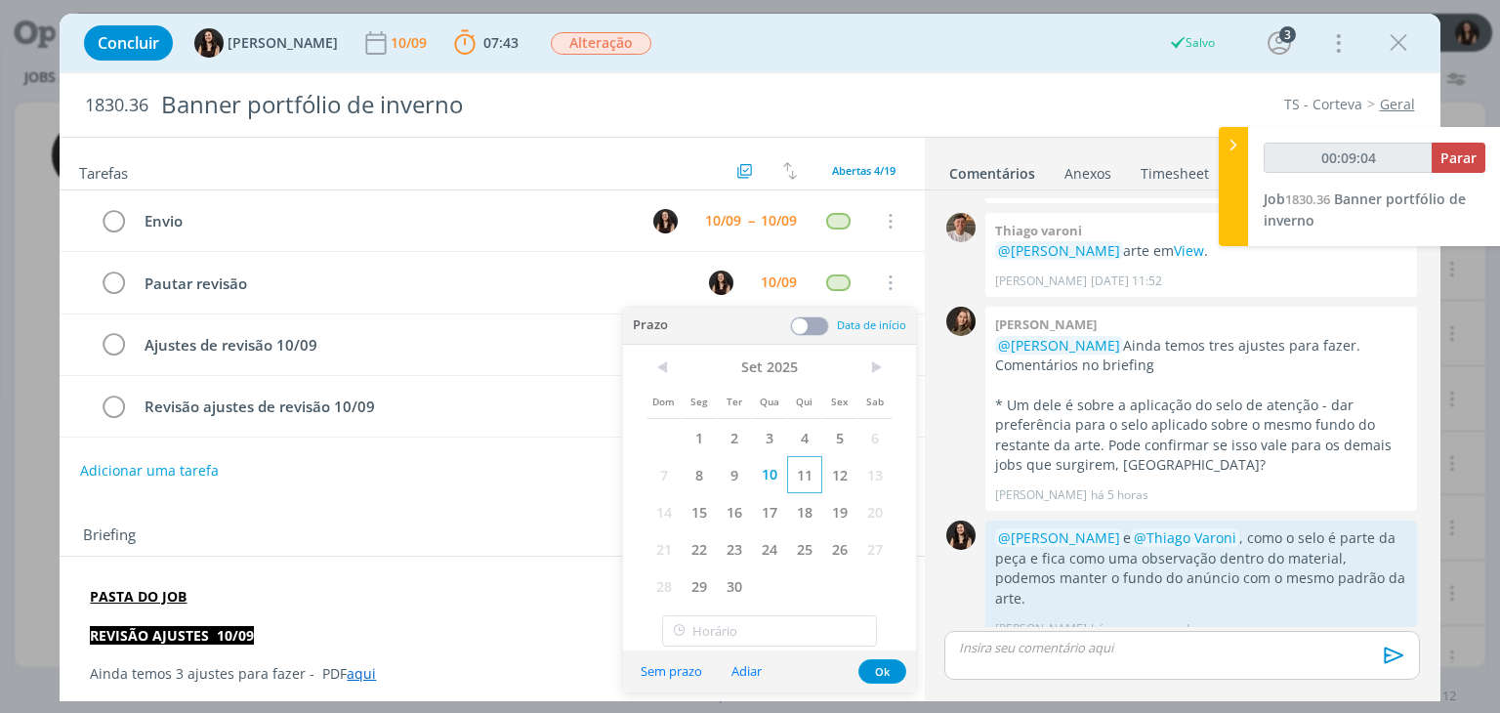
click at [801, 470] on span "11" at bounding box center [804, 474] width 35 height 37
click at [870, 673] on button "Ok" at bounding box center [883, 671] width 48 height 24
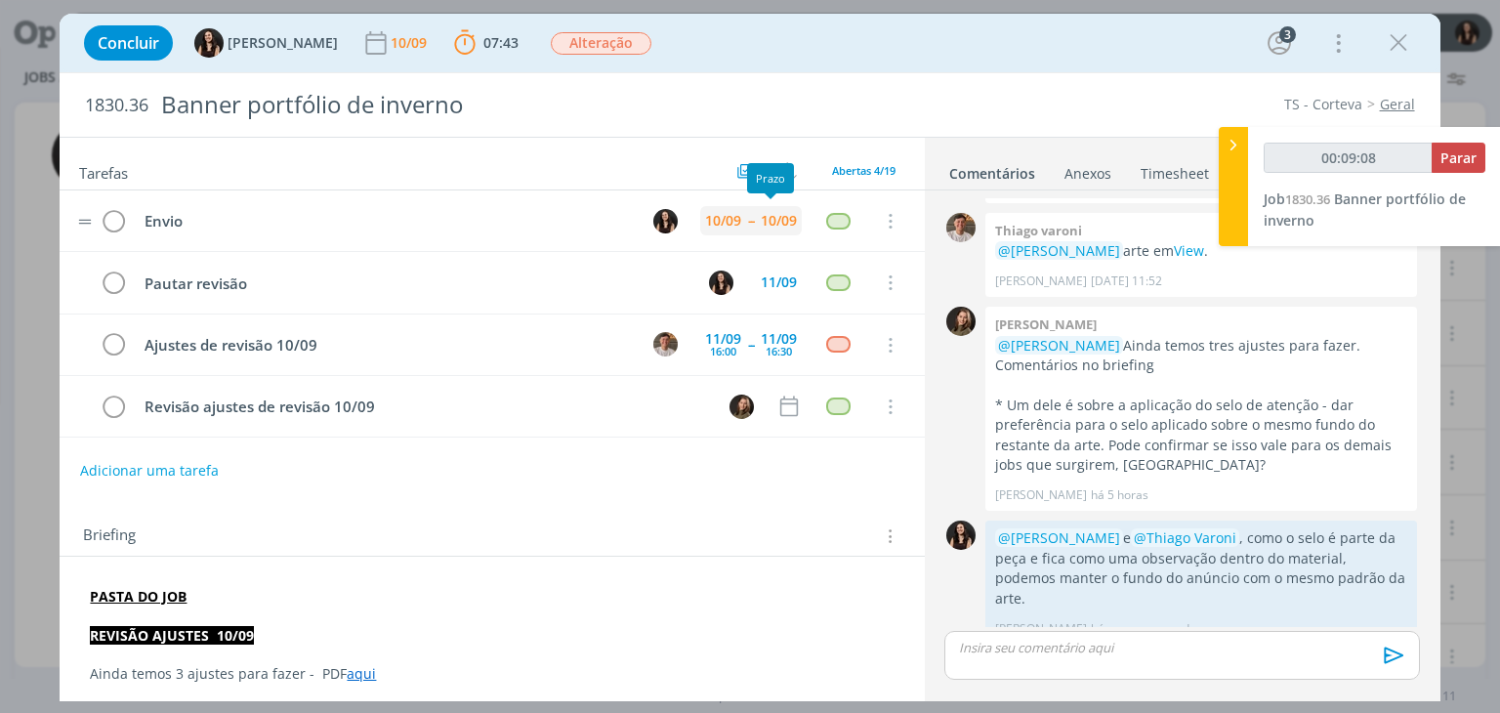
click at [771, 228] on div "10/09" at bounding box center [779, 221] width 36 height 14
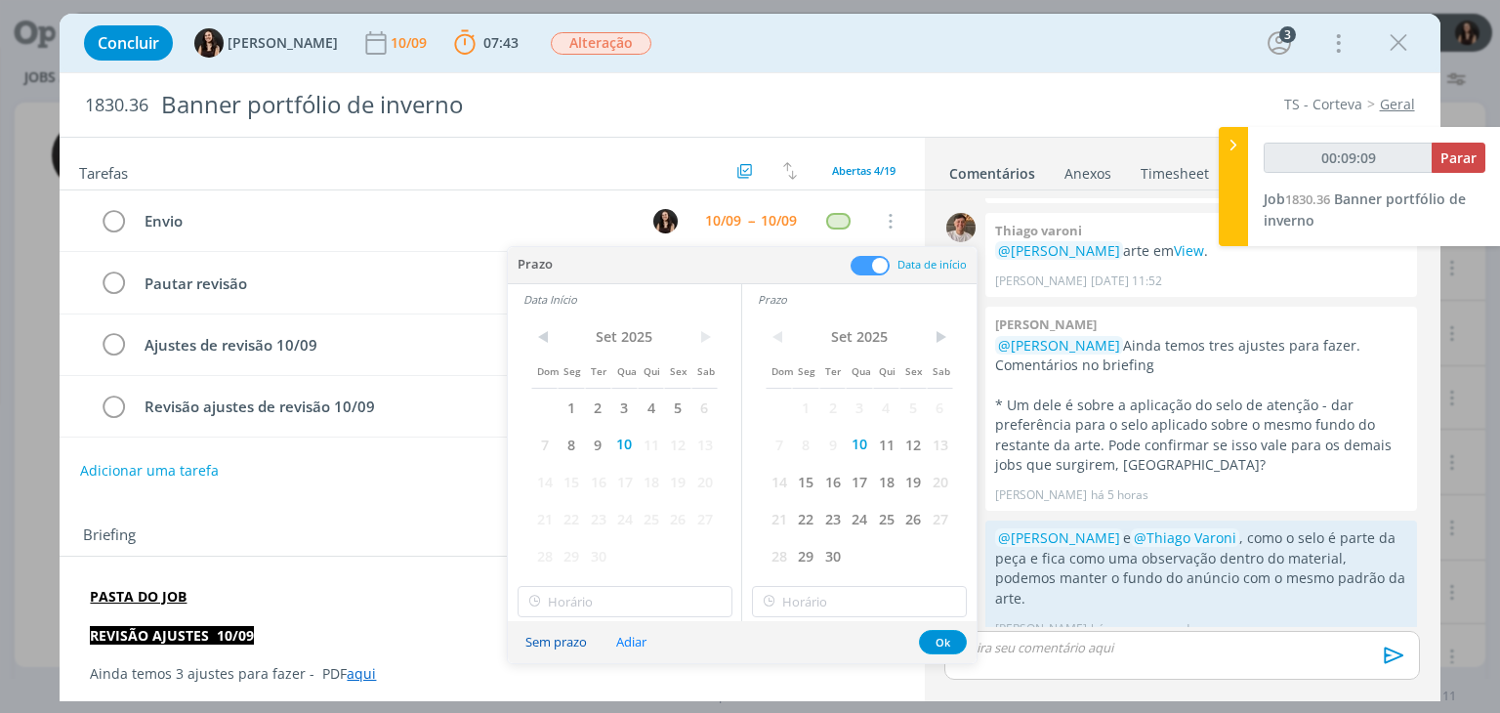
click at [566, 642] on button "Sem prazo" at bounding box center [556, 642] width 87 height 26
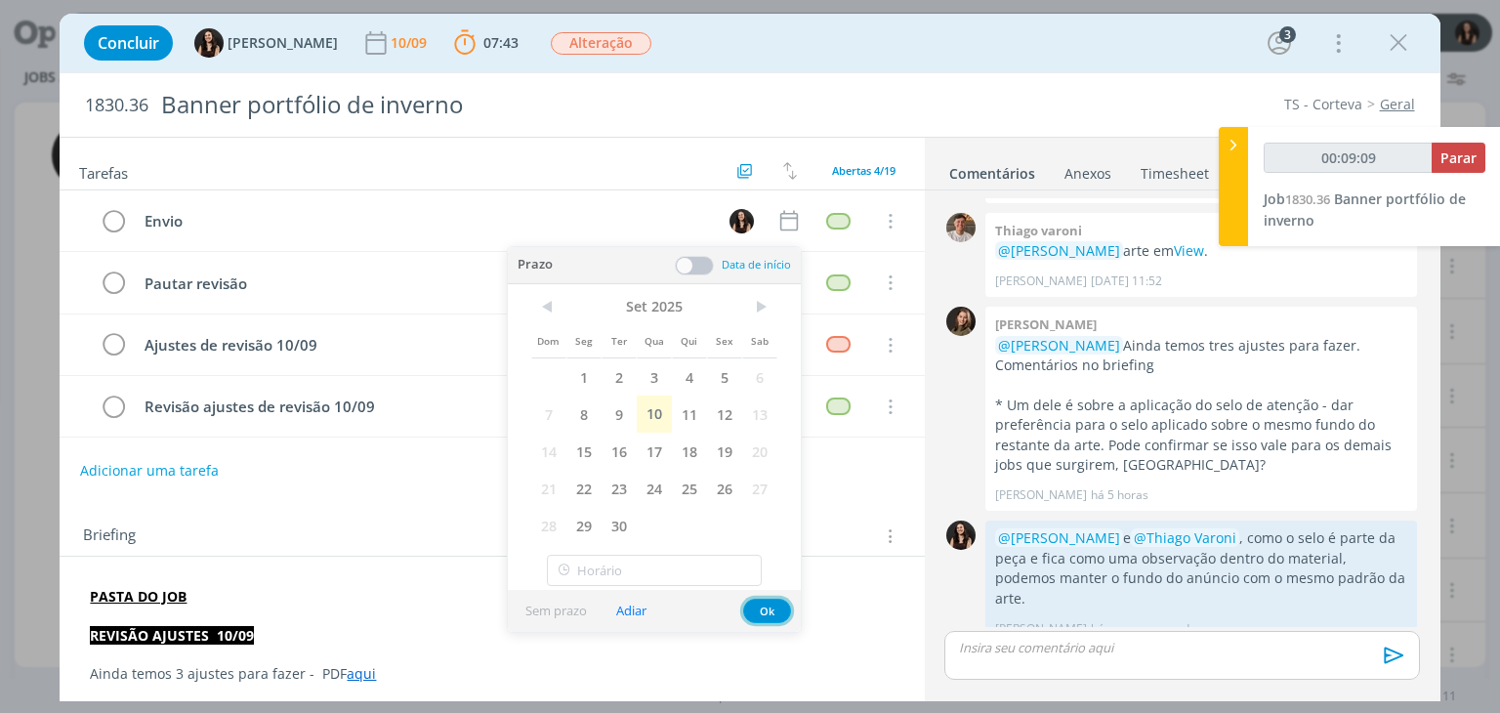
click at [762, 614] on button "Ok" at bounding box center [767, 611] width 48 height 24
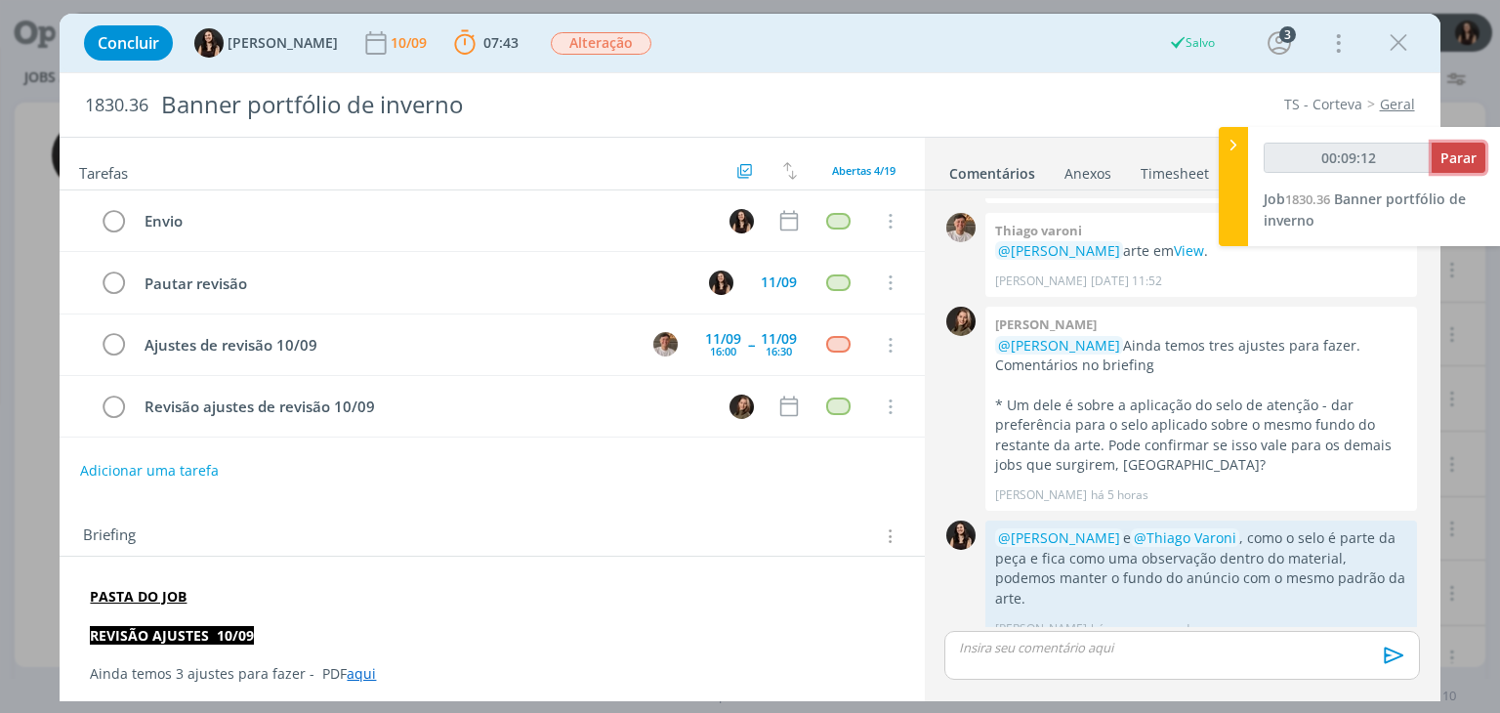
click at [1438, 158] on button "Parar" at bounding box center [1459, 158] width 54 height 30
type input "00:10:00"
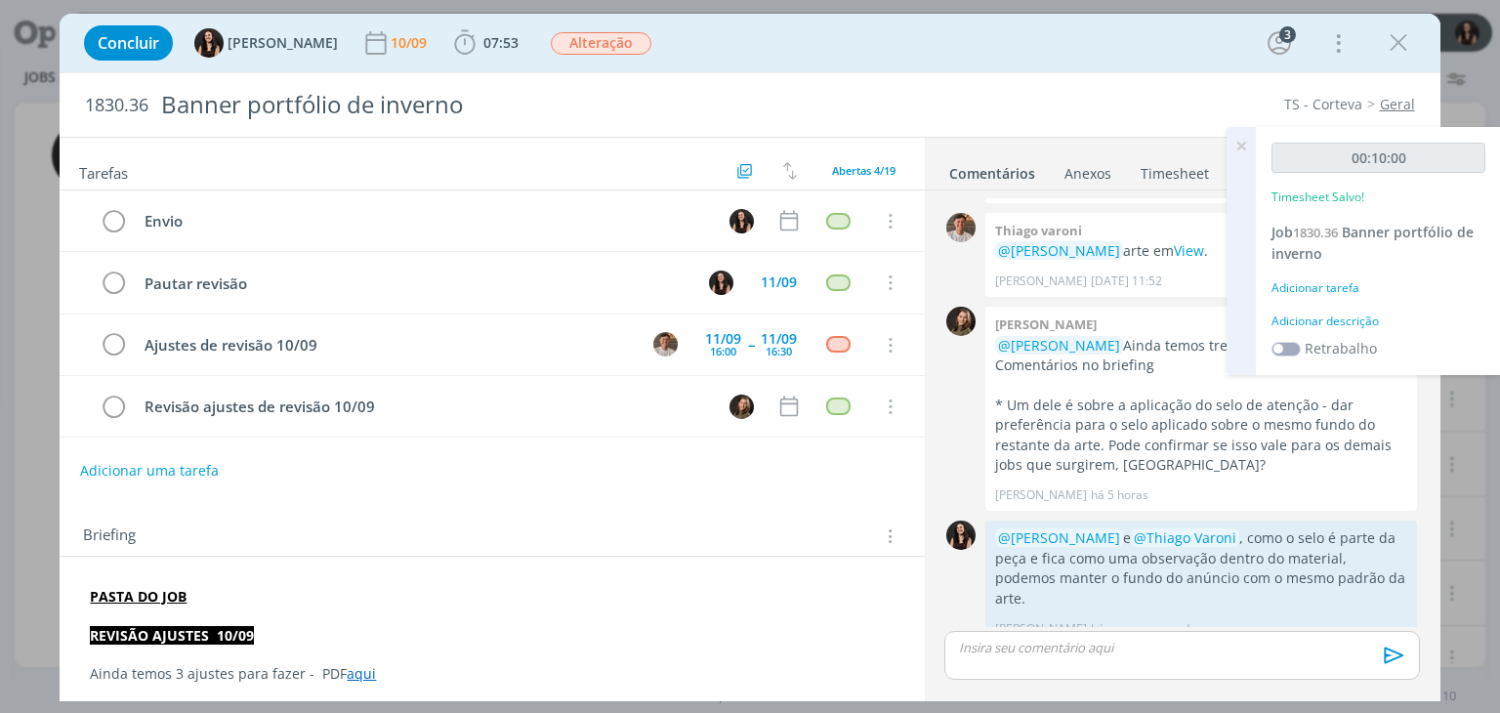
click at [1317, 317] on div "Adicionar descrição" at bounding box center [1379, 322] width 214 height 18
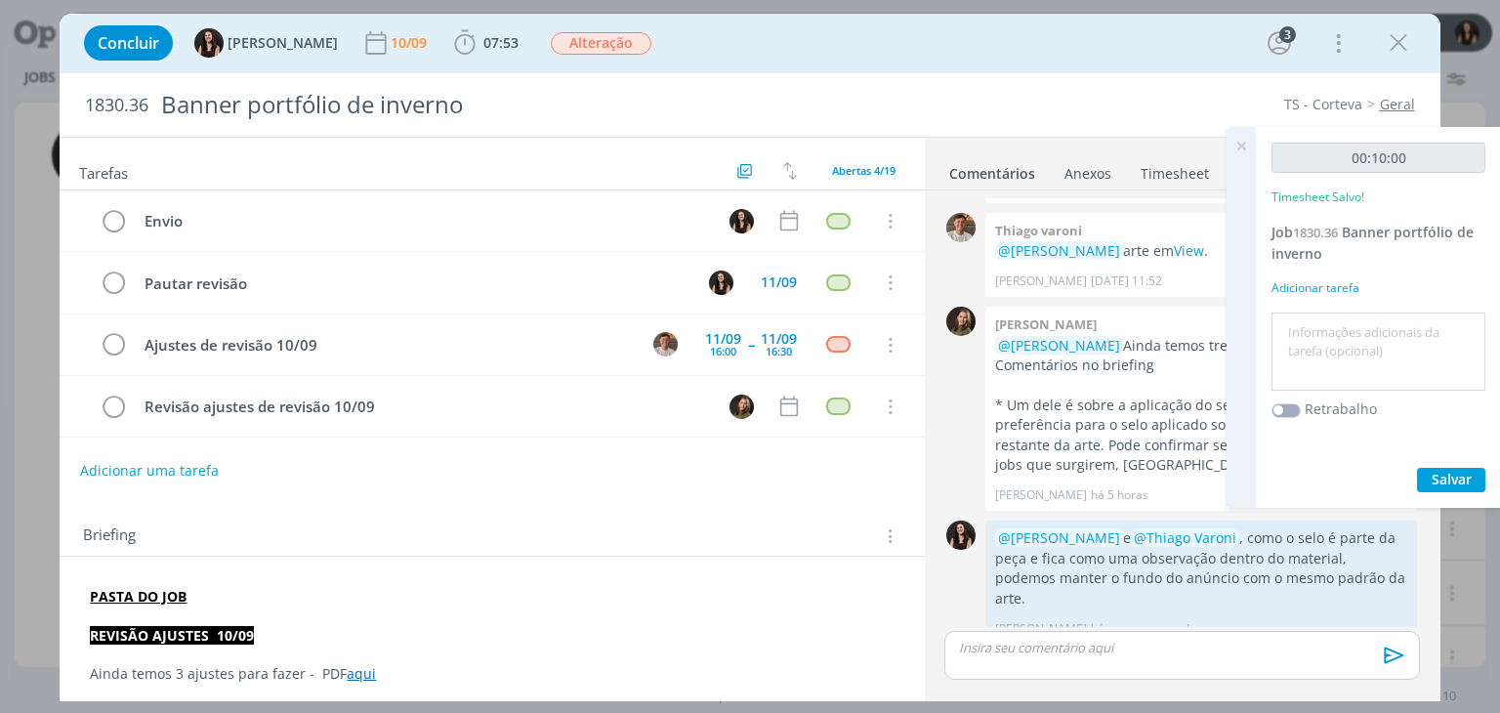
click at [1321, 325] on textarea at bounding box center [1379, 351] width 204 height 69
type textarea "Atualização pautas"
click at [1430, 466] on div "00:10:00 Timesheet Salvo! Job 1830.36 Banner portfólio de inverno Adicionar tar…" at bounding box center [1378, 317] width 245 height 381
click at [1430, 468] on button "Salvar" at bounding box center [1451, 480] width 68 height 24
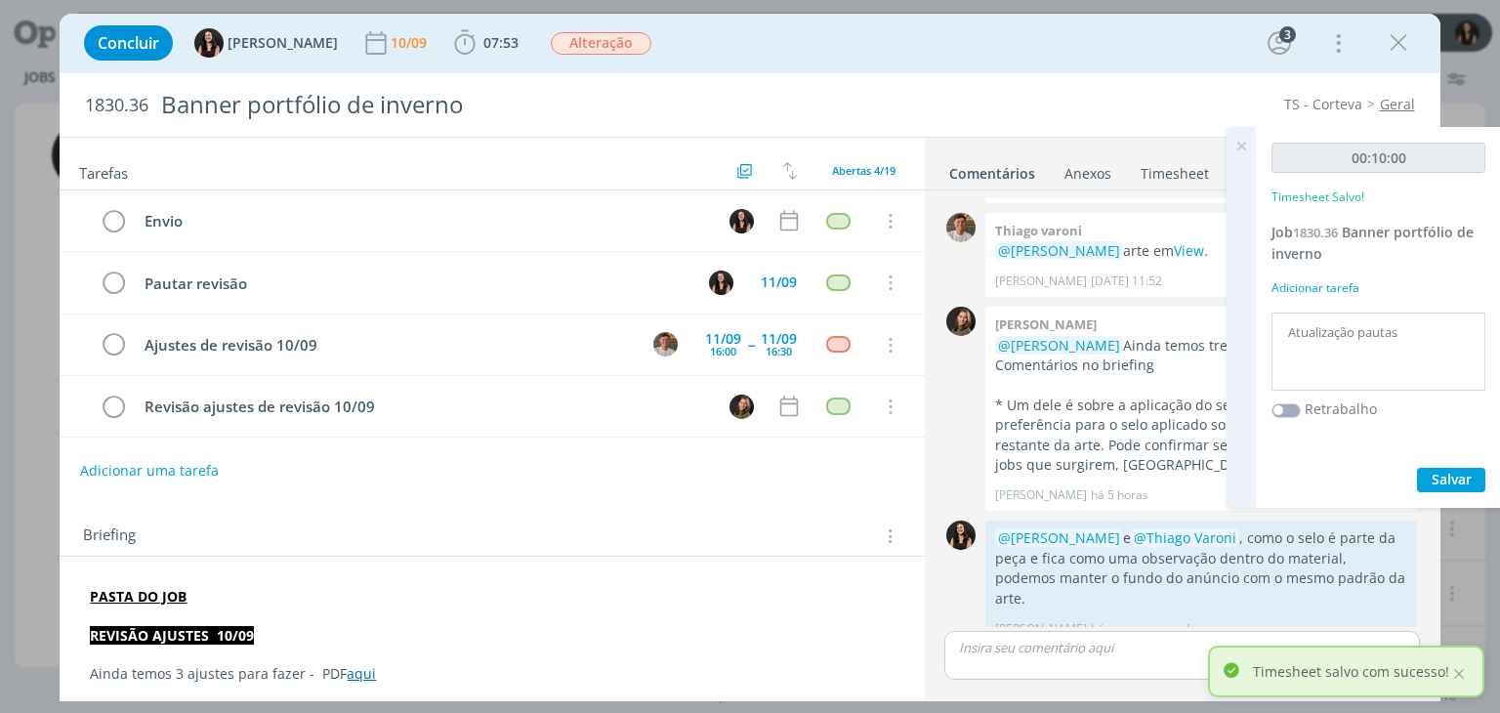
click at [1239, 151] on icon at bounding box center [1241, 146] width 35 height 38
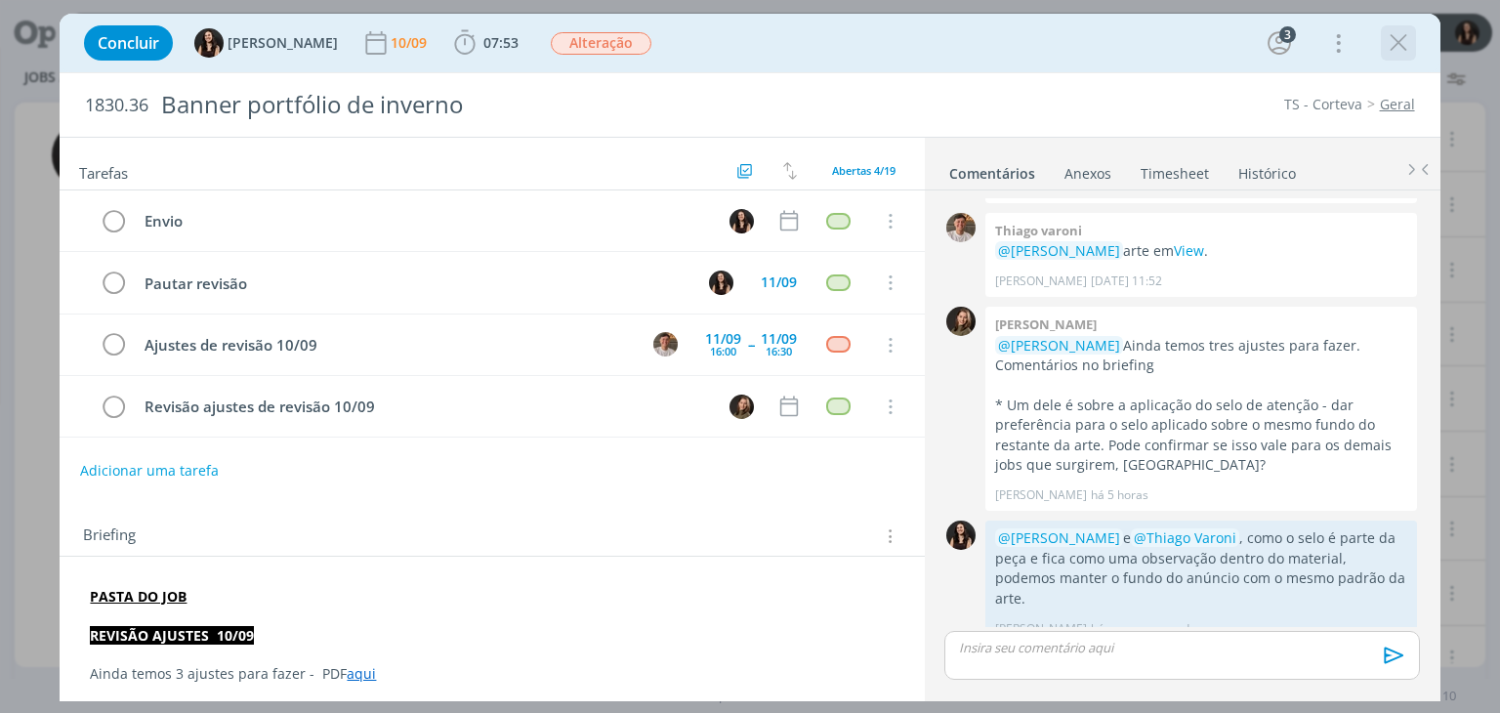
click at [1398, 51] on icon "dialog" at bounding box center [1398, 42] width 29 height 29
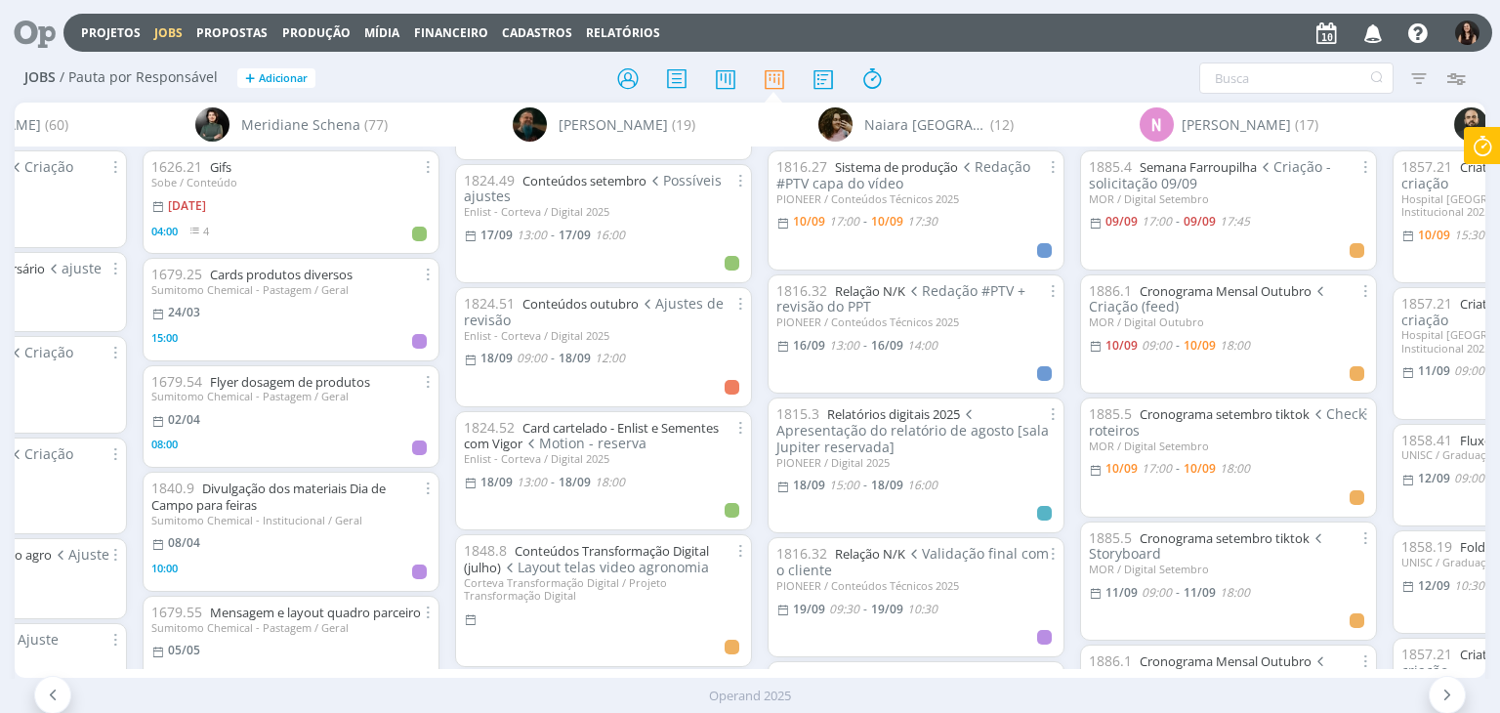
scroll to position [1660, 0]
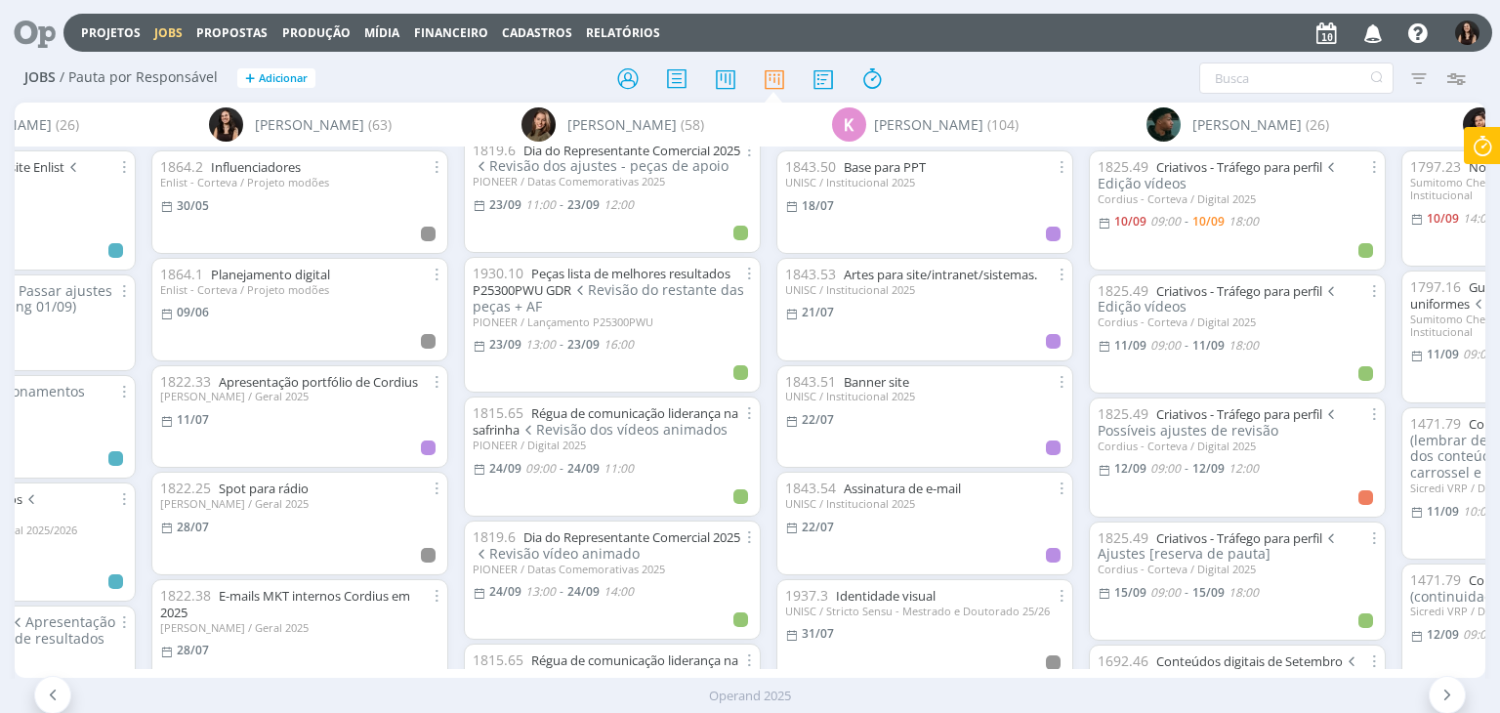
scroll to position [4628, 0]
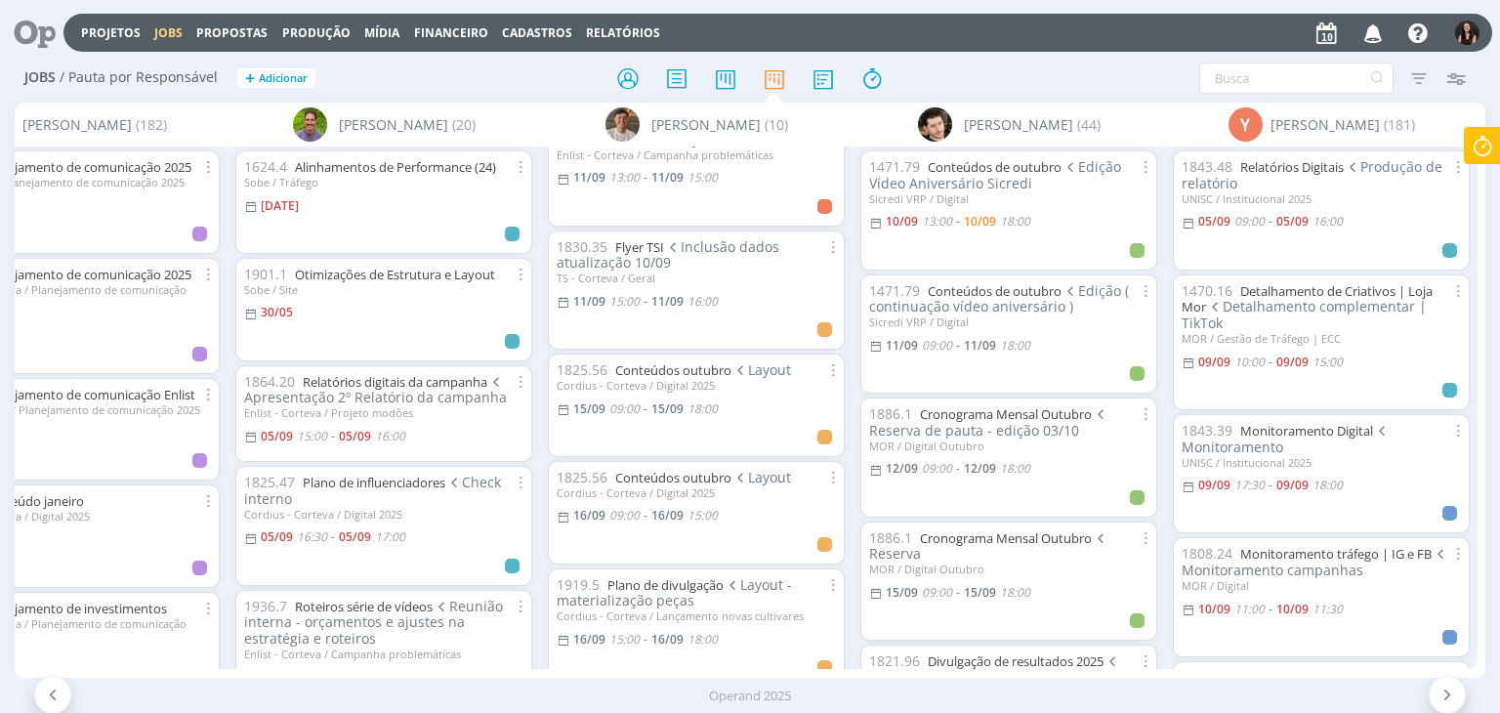
scroll to position [293, 0]
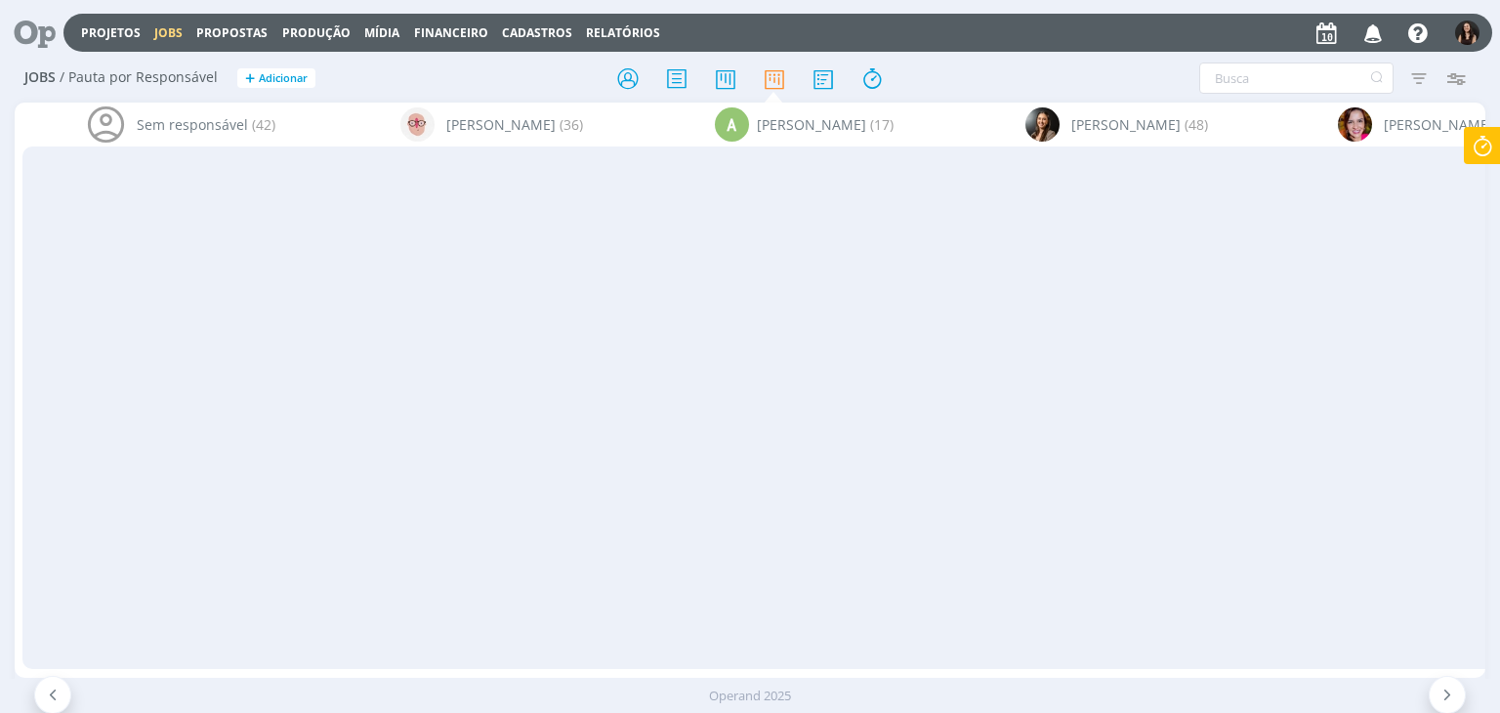
scroll to position [293, 0]
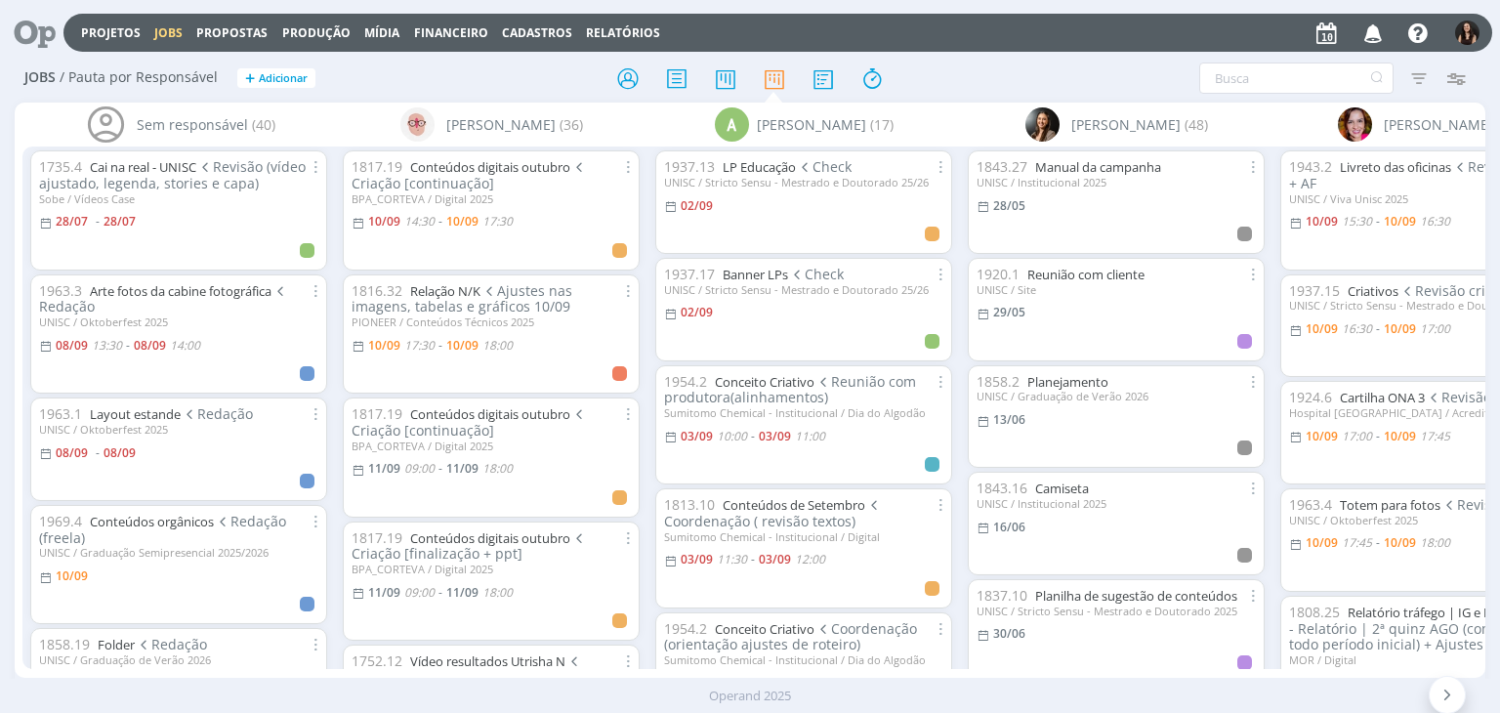
click at [184, 663] on div "Sem responsável (40) 1735.4 Cai na real - UNISC Revisão (vídeo ajustado, legend…" at bounding box center [750, 390] width 1470 height 575
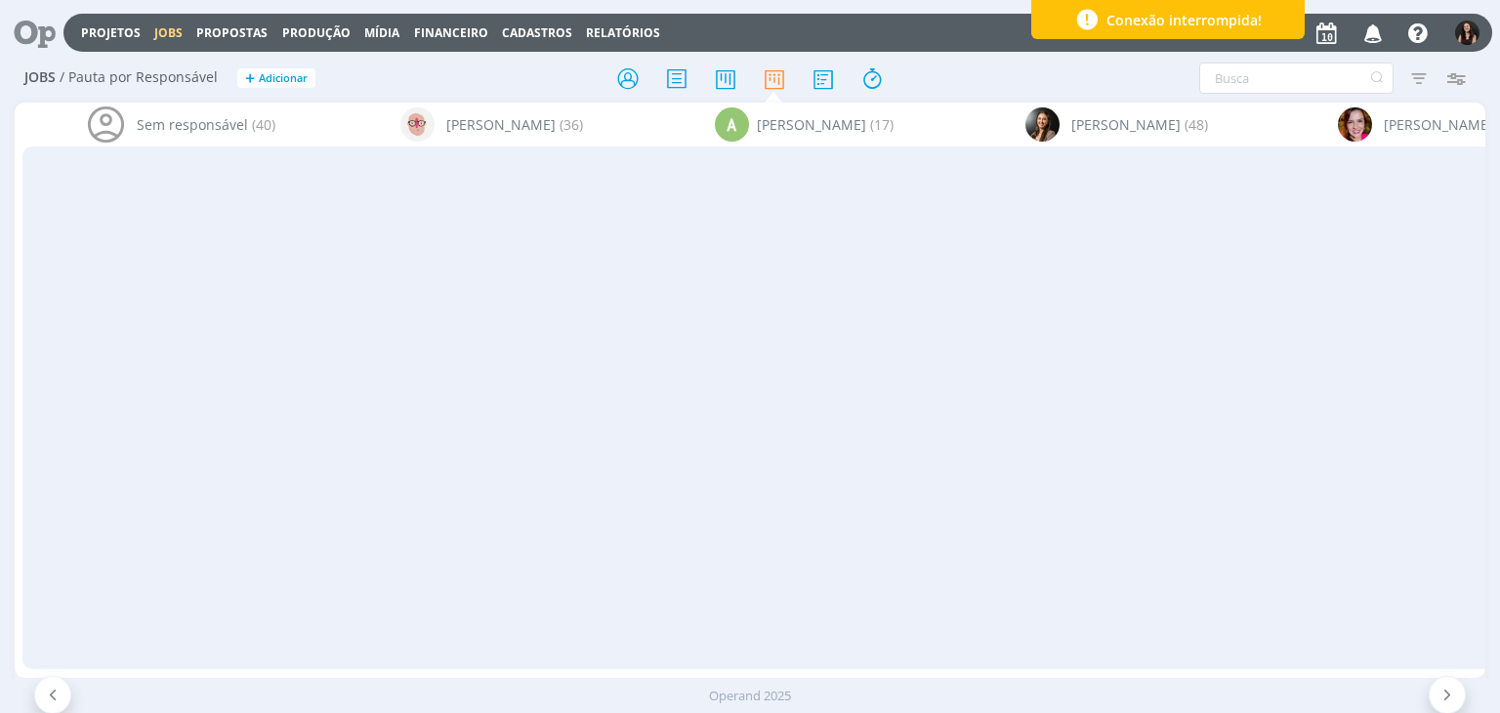
scroll to position [0, 5218]
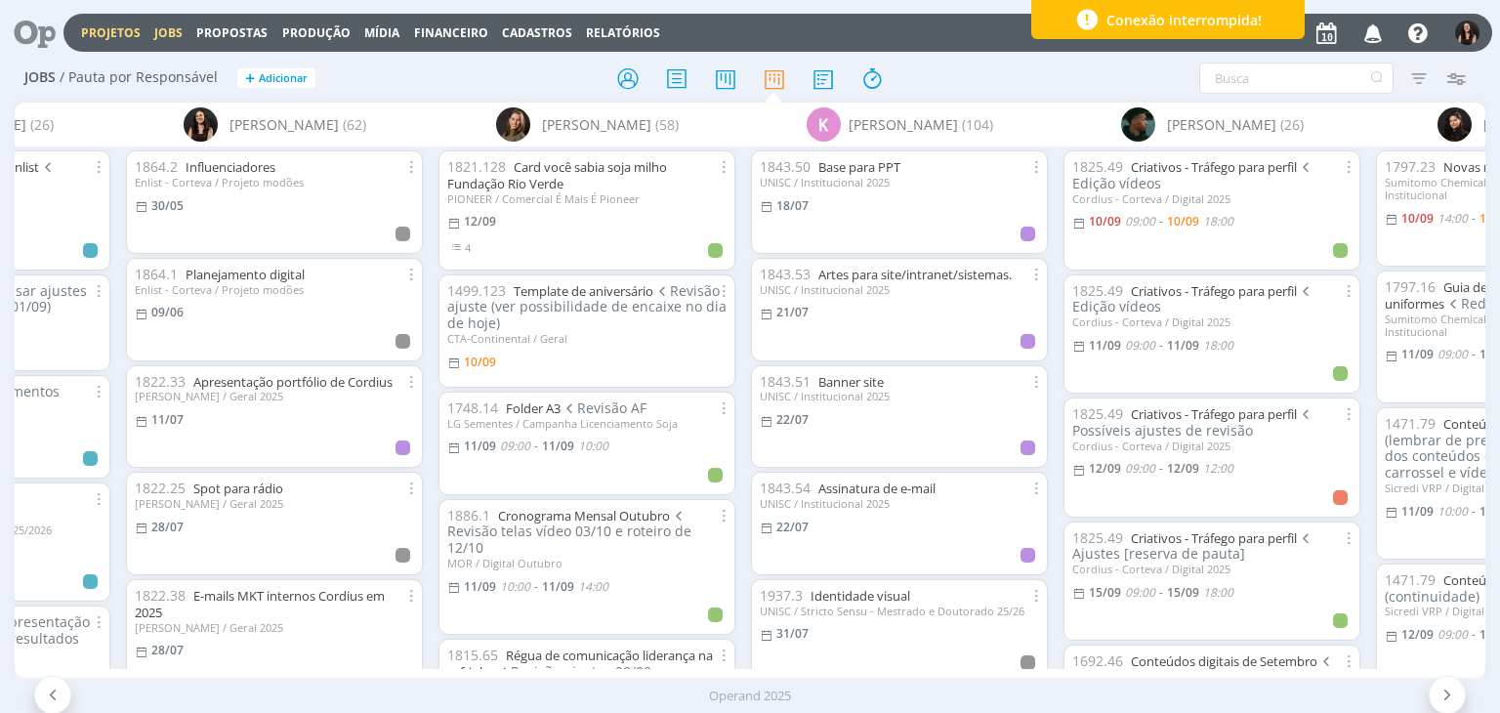
click at [129, 32] on link "Projetos" at bounding box center [111, 32] width 60 height 17
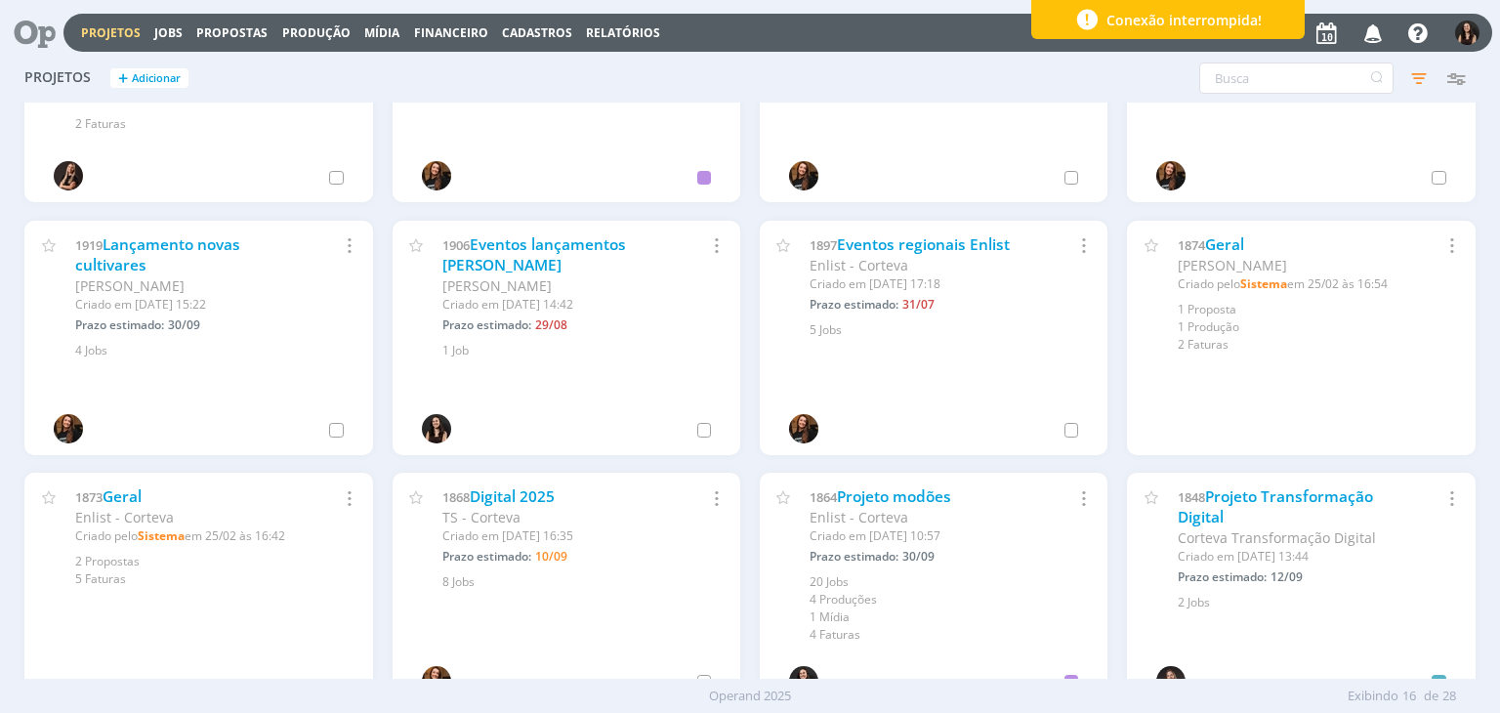
scroll to position [391, 0]
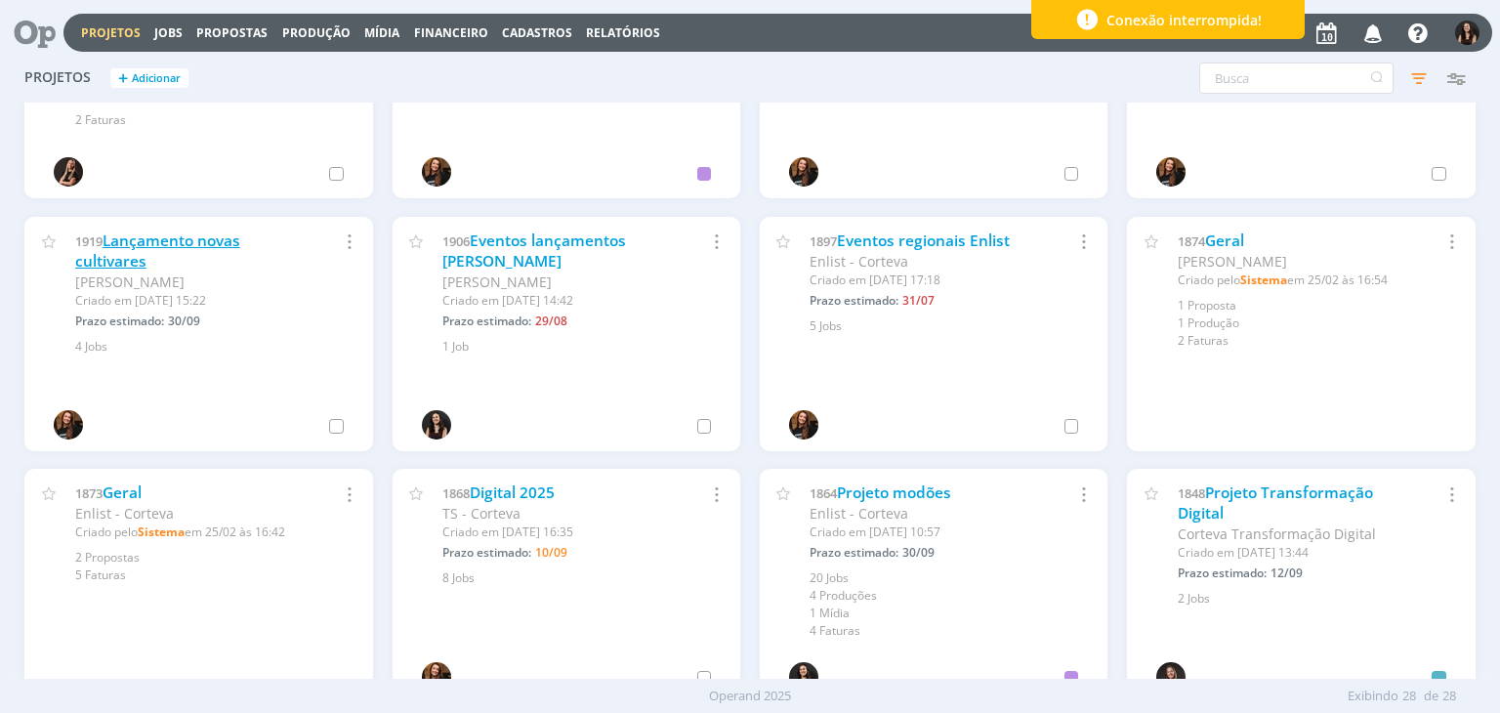
click at [145, 243] on link "Lançamento novas cultivares" at bounding box center [157, 252] width 165 height 42
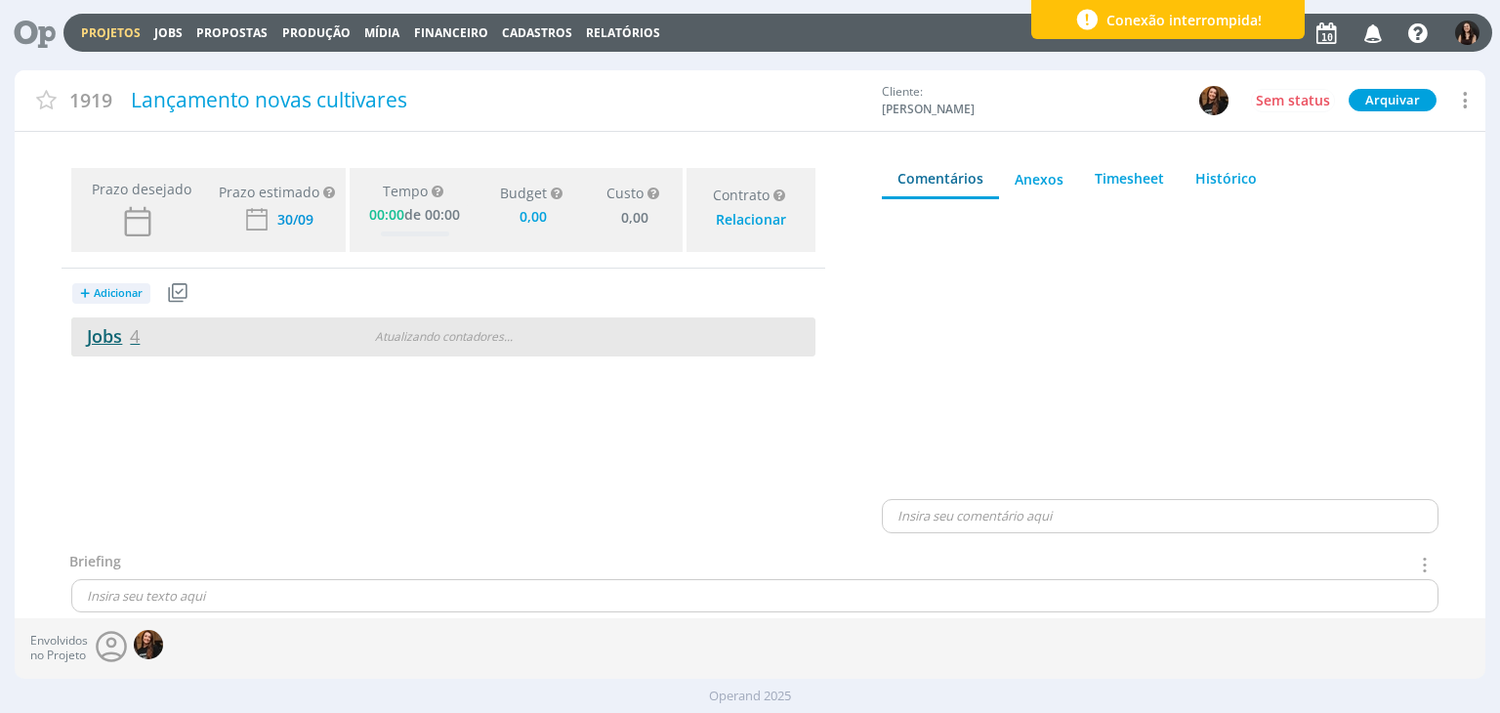
click at [119, 335] on link "Jobs 4" at bounding box center [105, 335] width 68 height 23
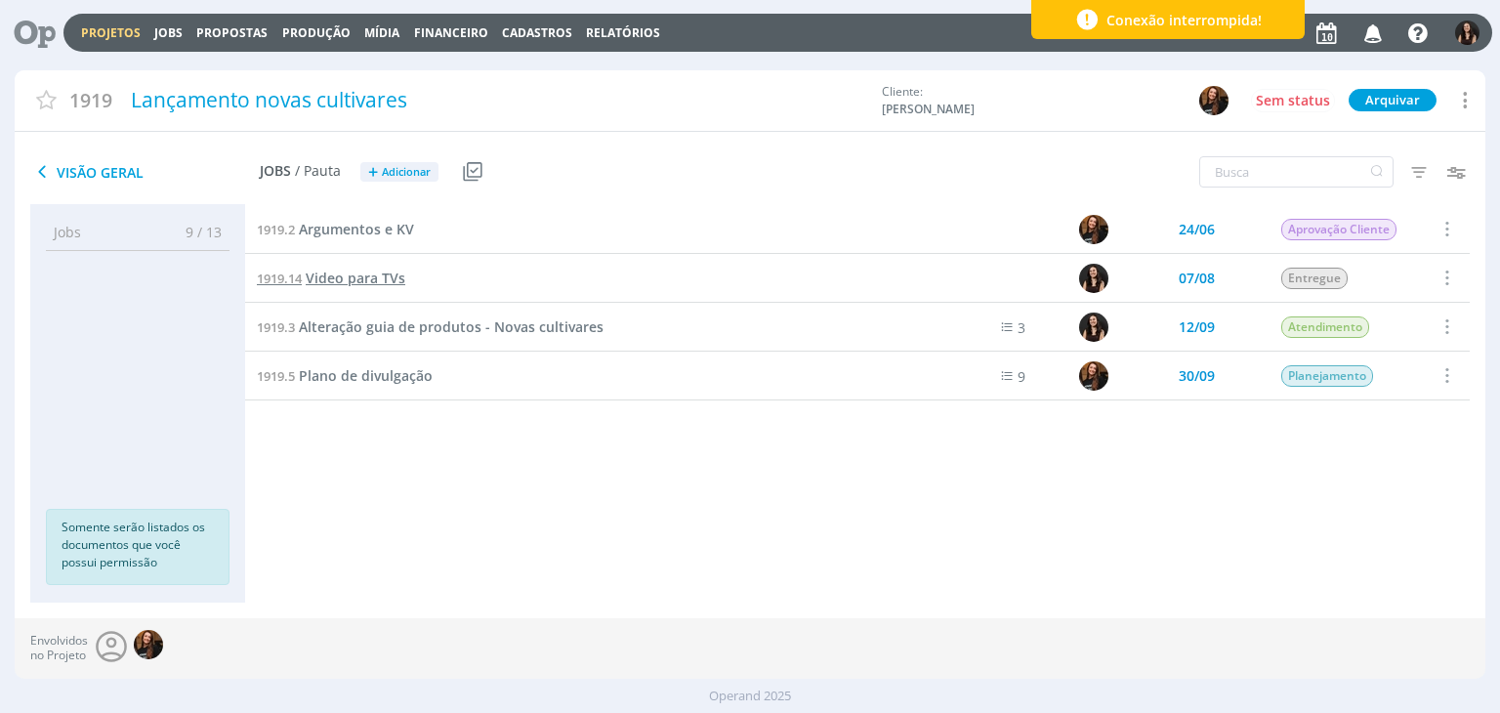
click at [356, 276] on span "Video para TVs" at bounding box center [356, 278] width 100 height 19
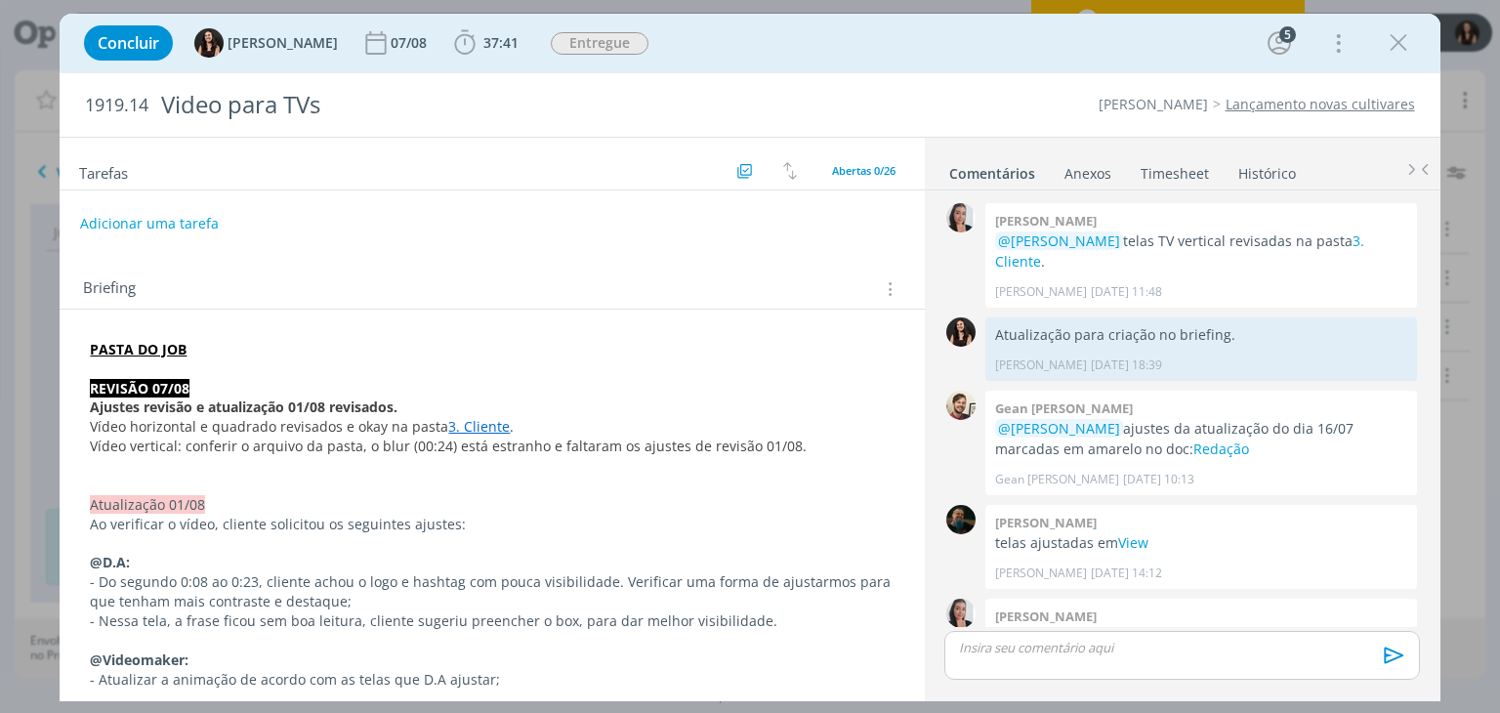
scroll to position [1546, 0]
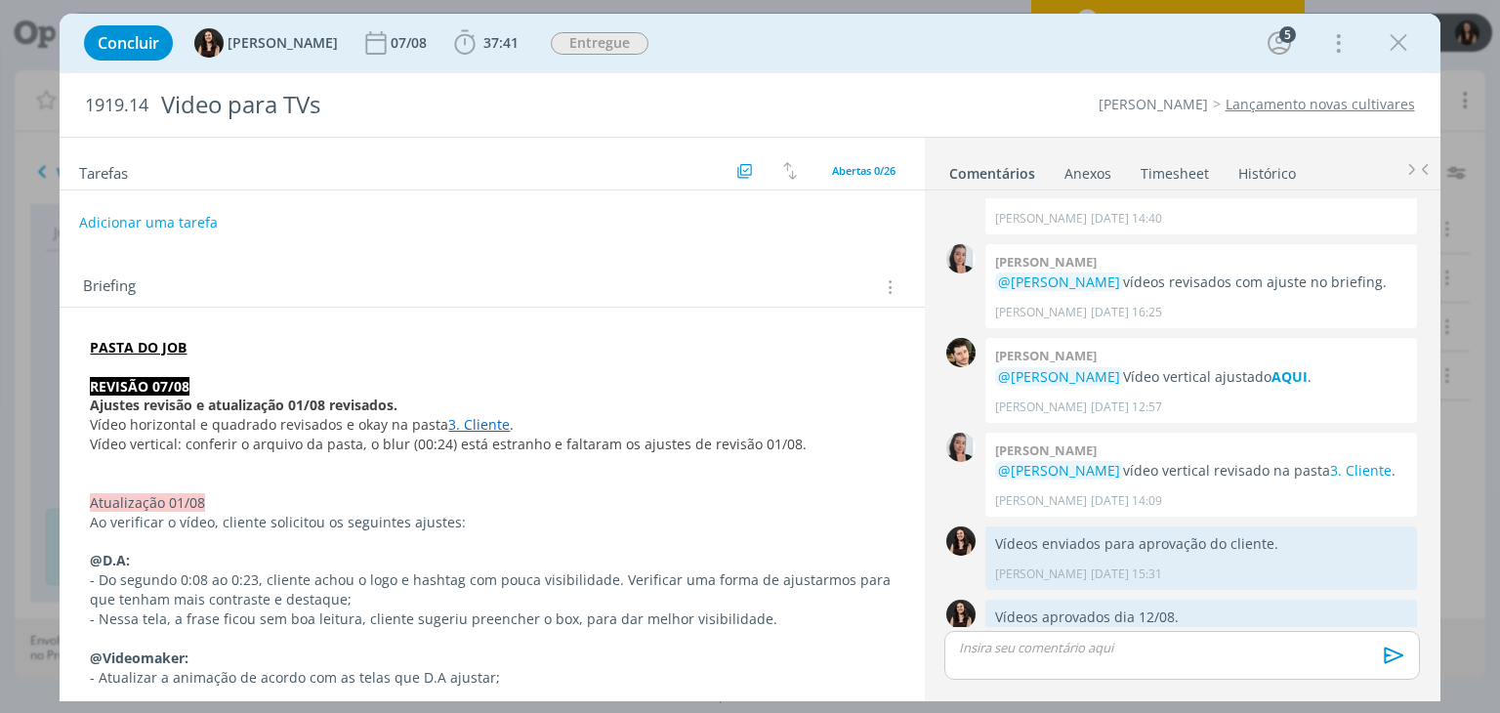
click at [130, 225] on button "Adicionar uma tarefa" at bounding box center [148, 222] width 139 height 33
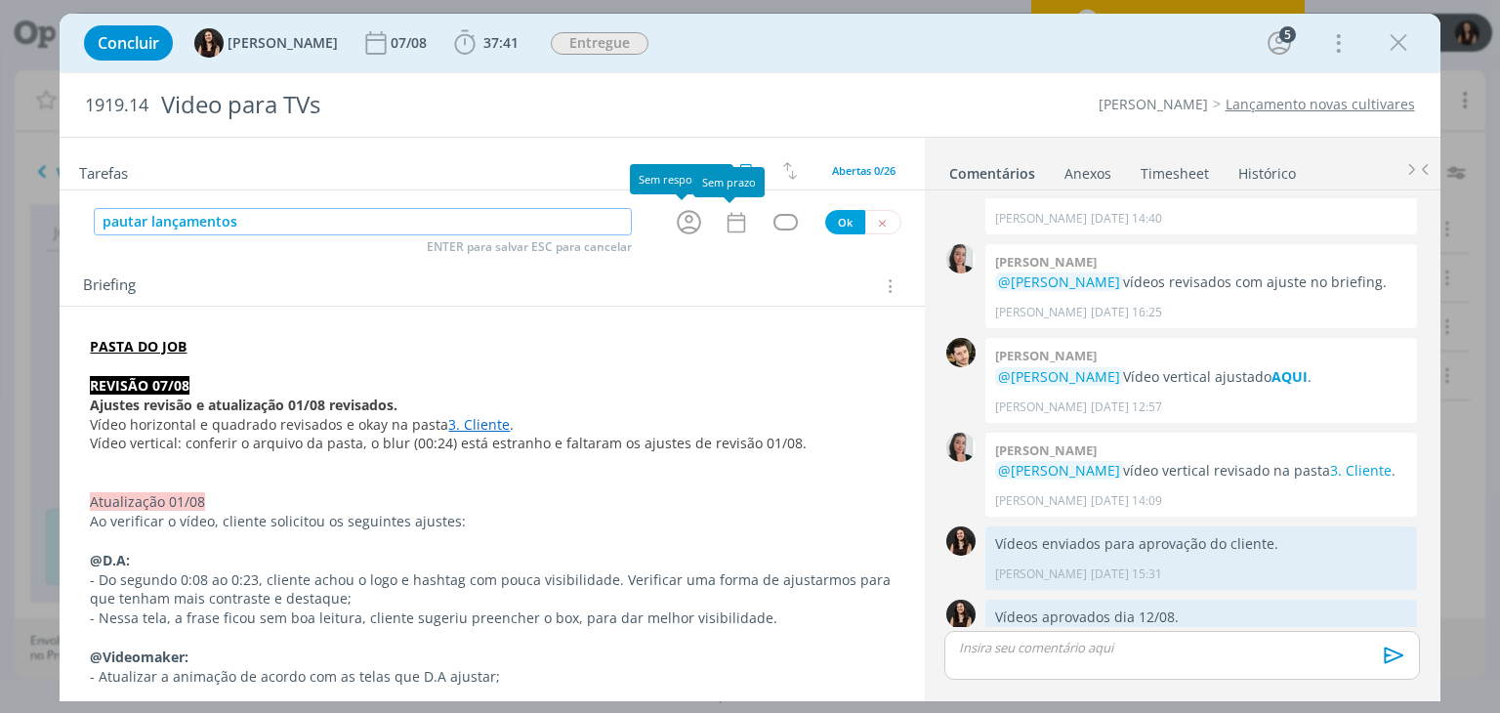
click at [684, 215] on icon "dialog" at bounding box center [689, 222] width 24 height 24
type input "pautar lançamentos"
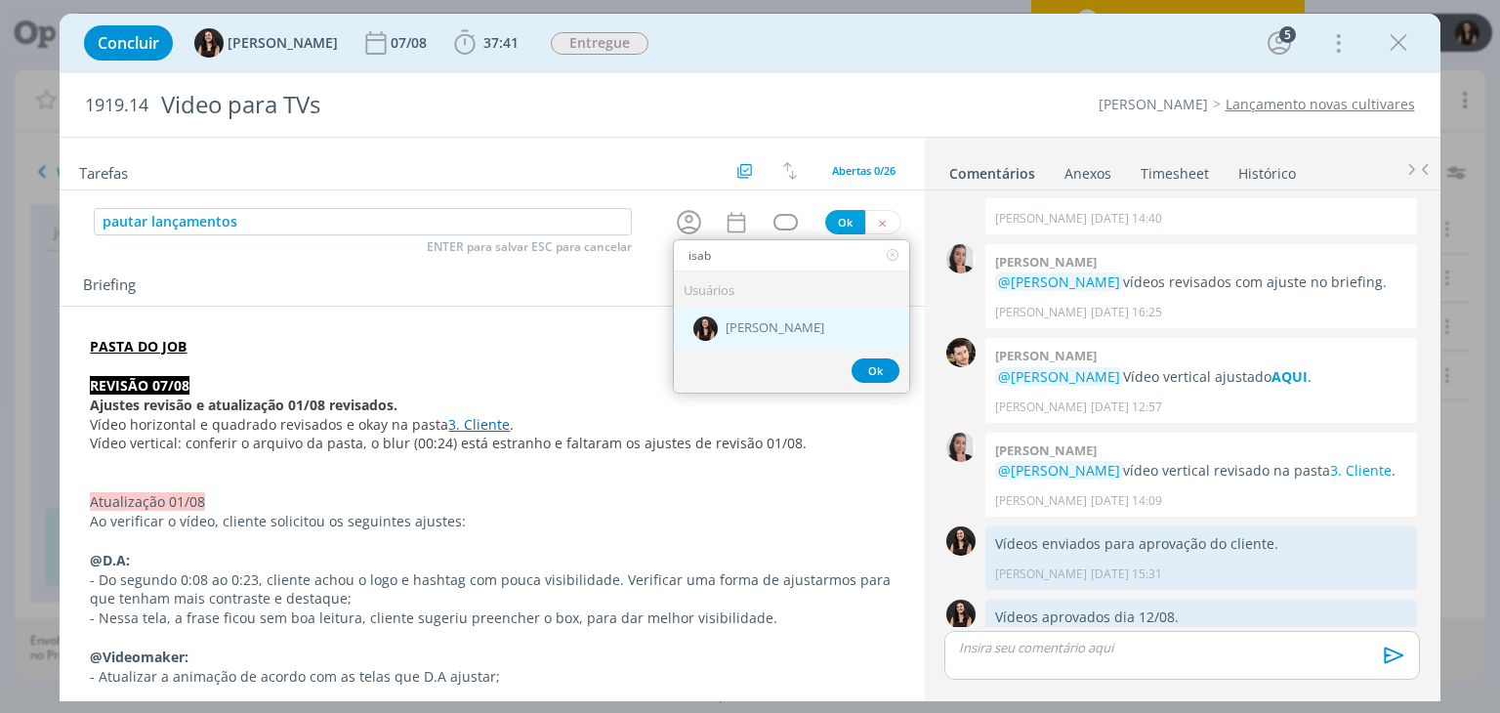
type input "isab"
click at [736, 321] on span "[PERSON_NAME]" at bounding box center [775, 329] width 99 height 16
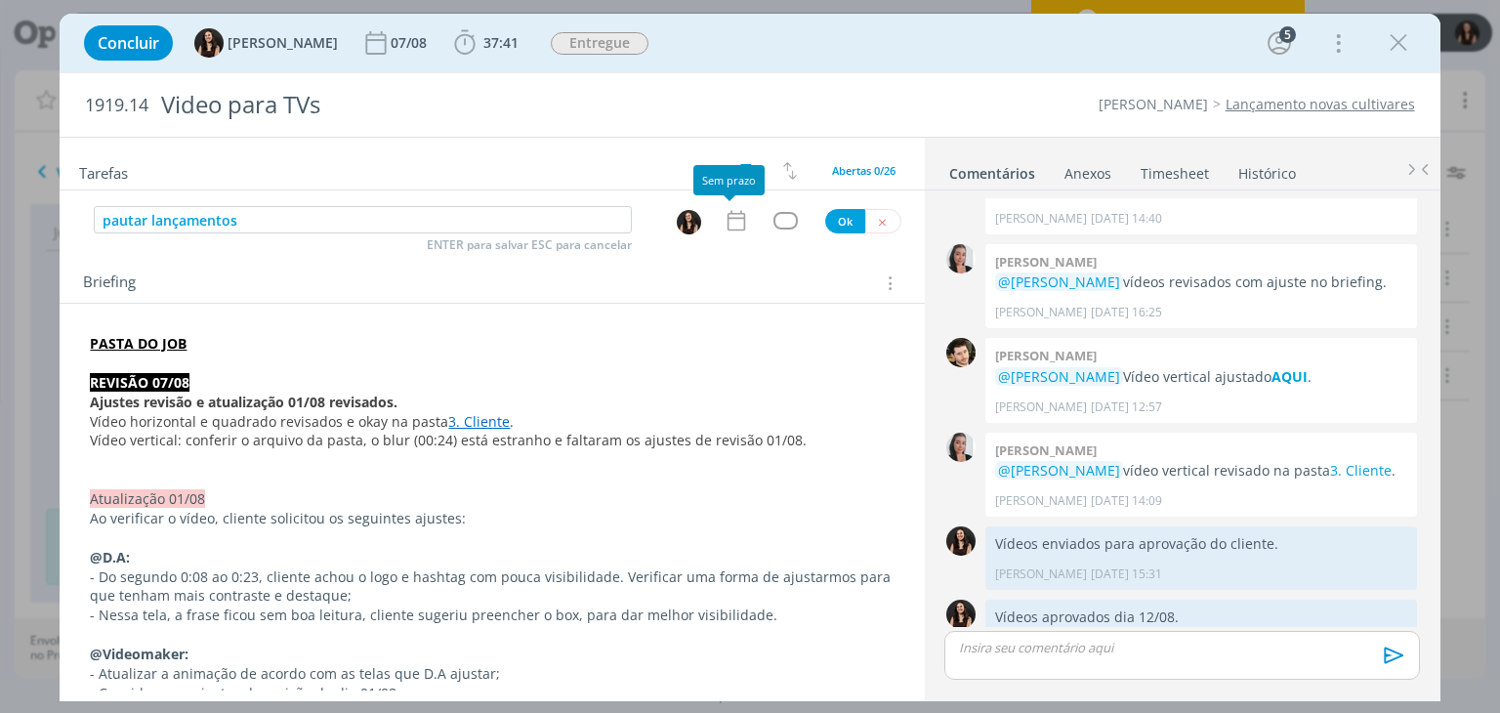
click at [731, 220] on icon "dialog" at bounding box center [736, 220] width 25 height 25
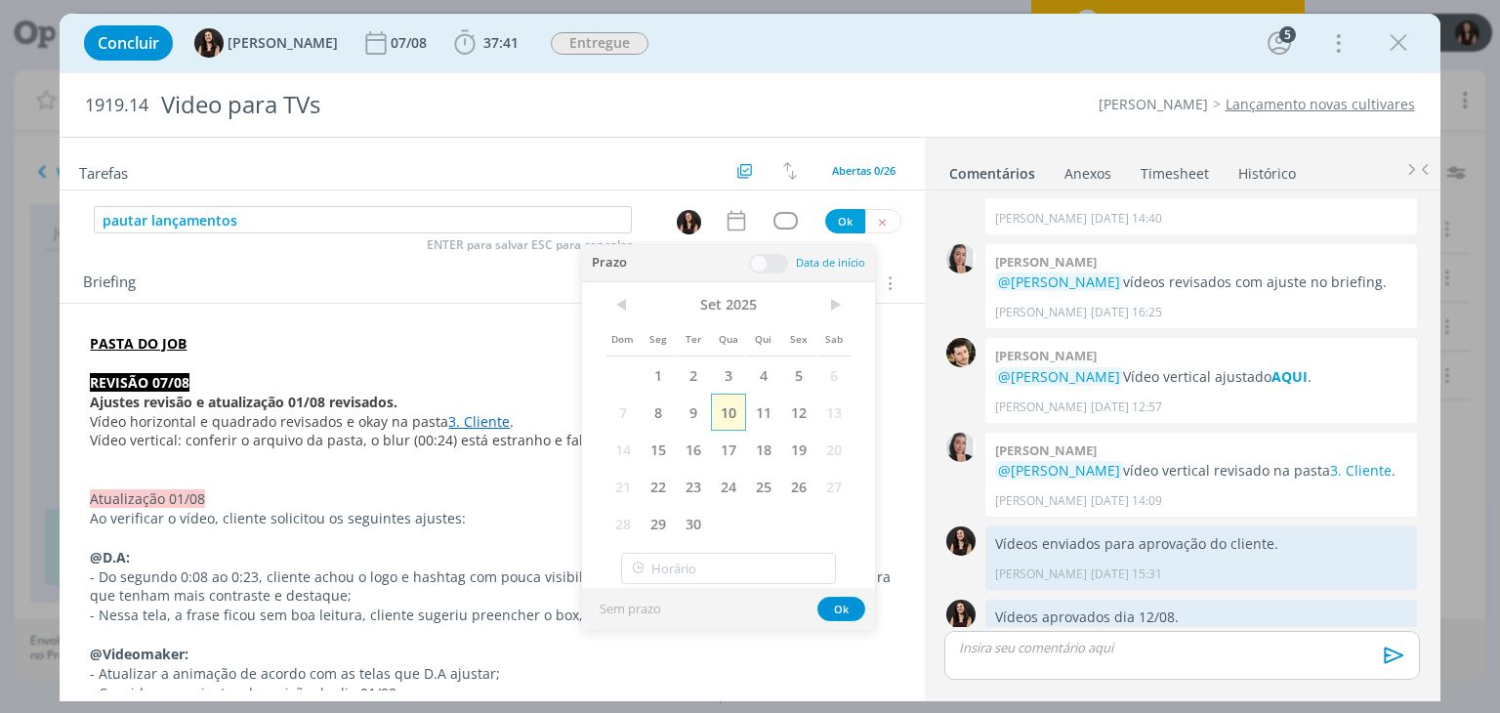
click at [728, 410] on span "10" at bounding box center [728, 412] width 35 height 37
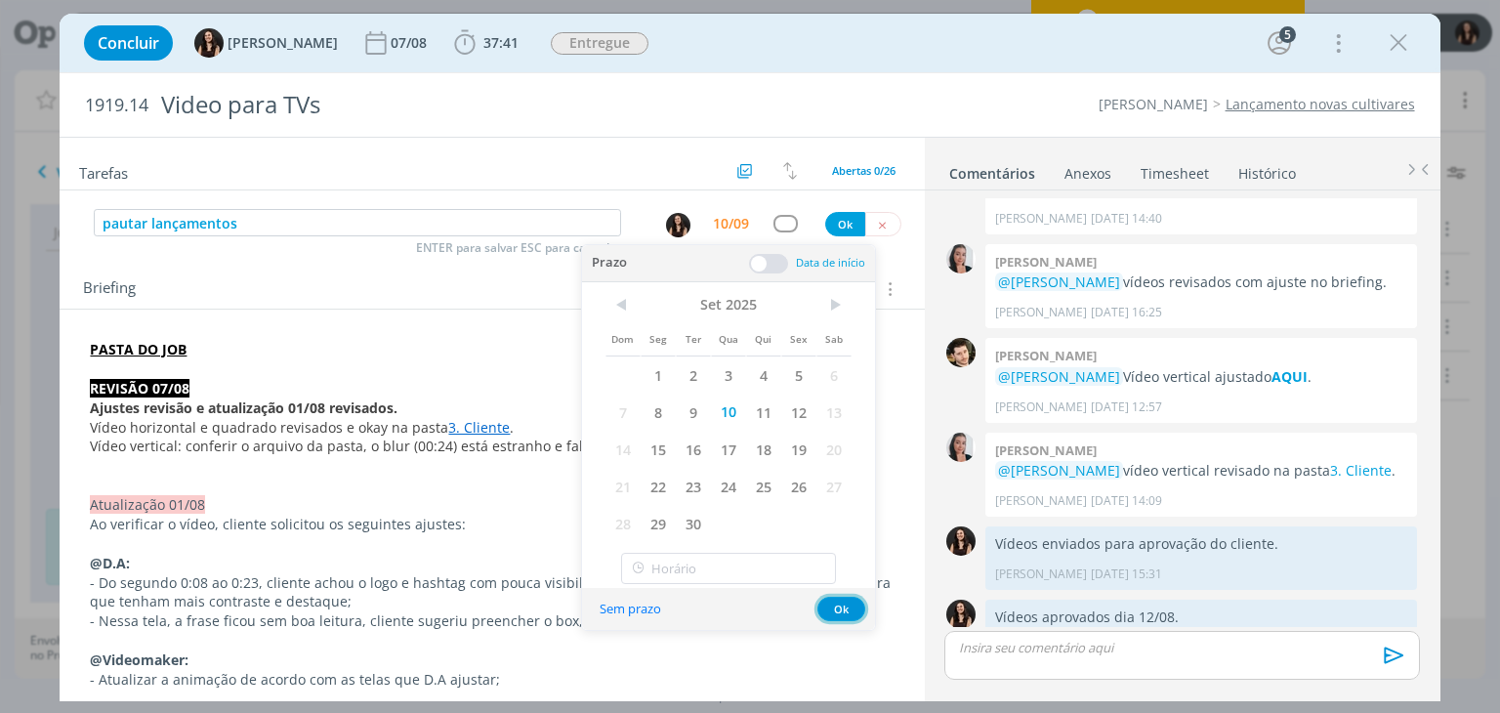
click at [844, 616] on button "Ok" at bounding box center [841, 609] width 48 height 24
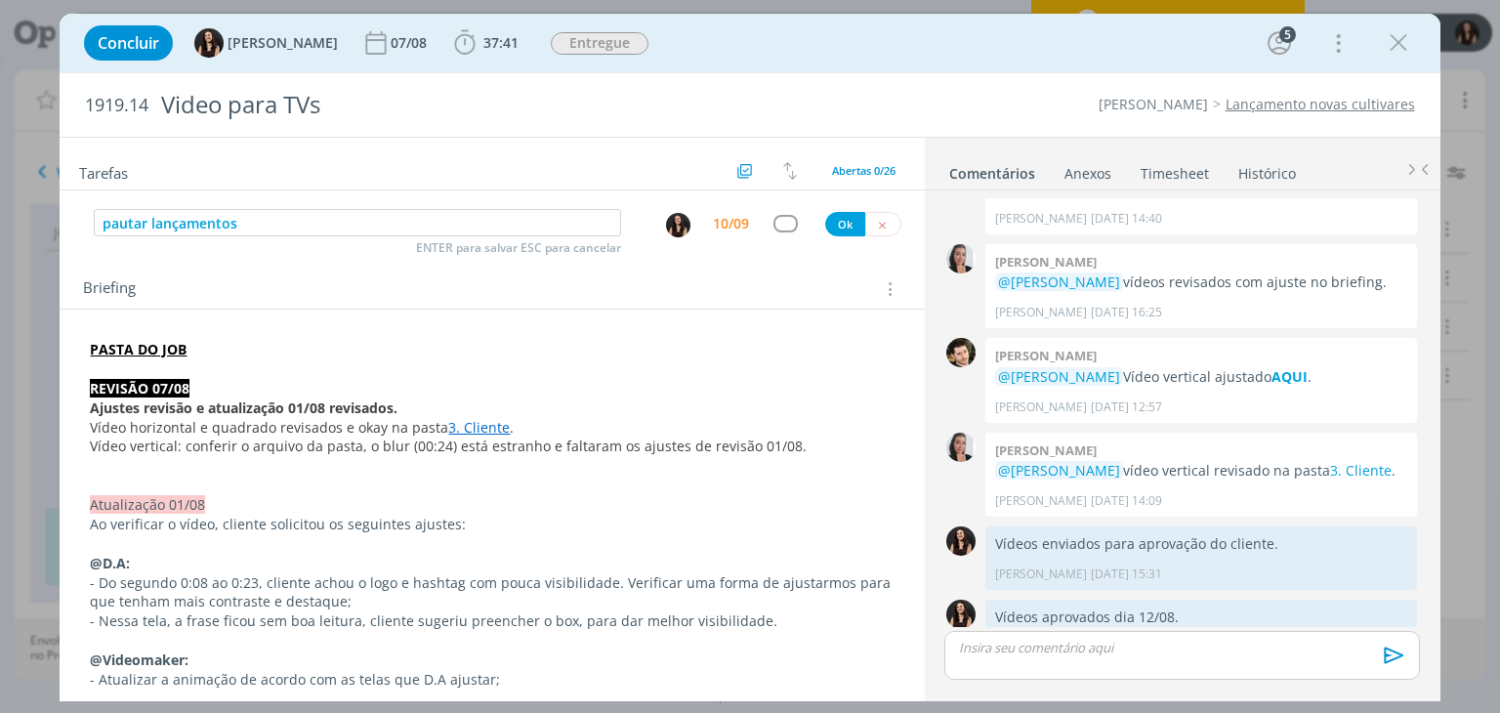
click at [780, 215] on div "dialog" at bounding box center [786, 223] width 24 height 17
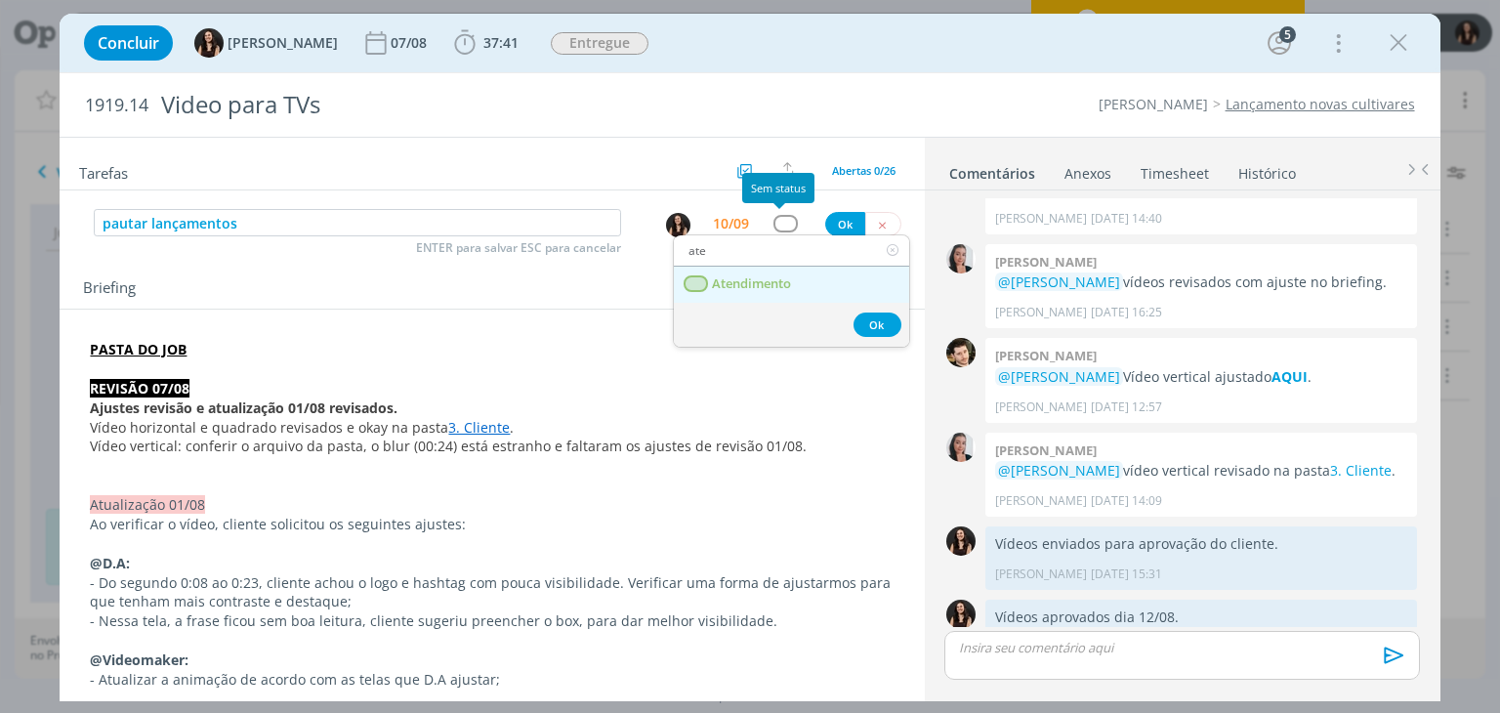
type input "ate"
click at [768, 280] on span "Atendimento" at bounding box center [752, 284] width 79 height 16
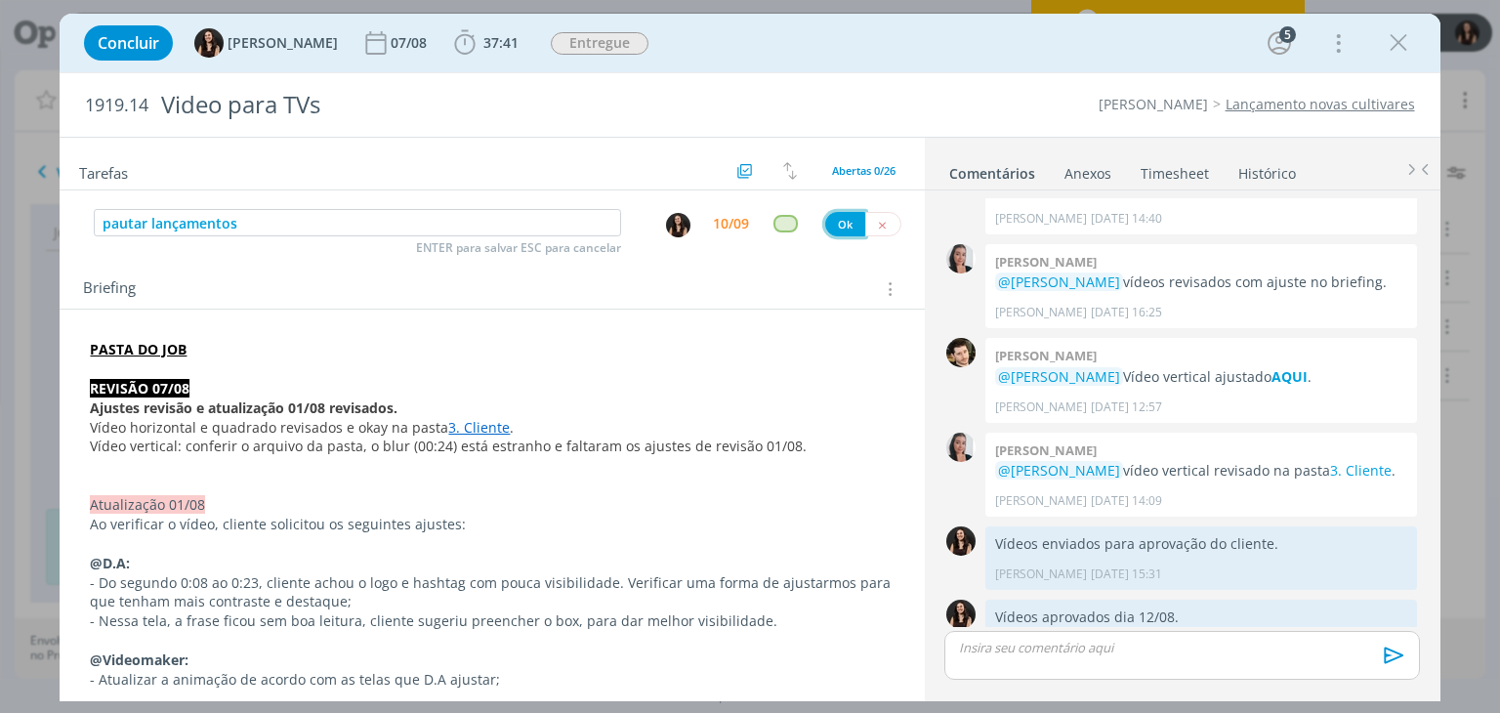
click at [835, 216] on button "Ok" at bounding box center [845, 224] width 40 height 24
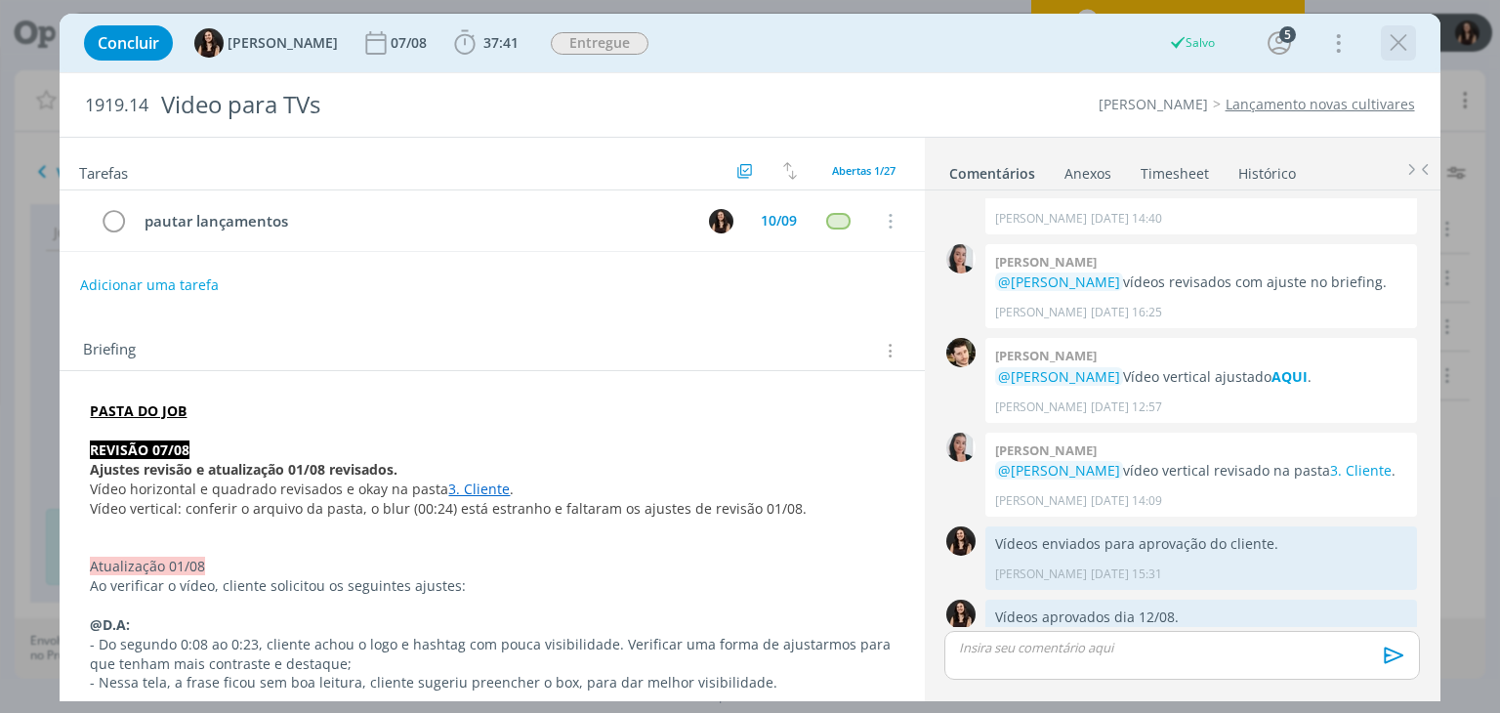
click at [1386, 36] on icon "dialog" at bounding box center [1398, 42] width 29 height 29
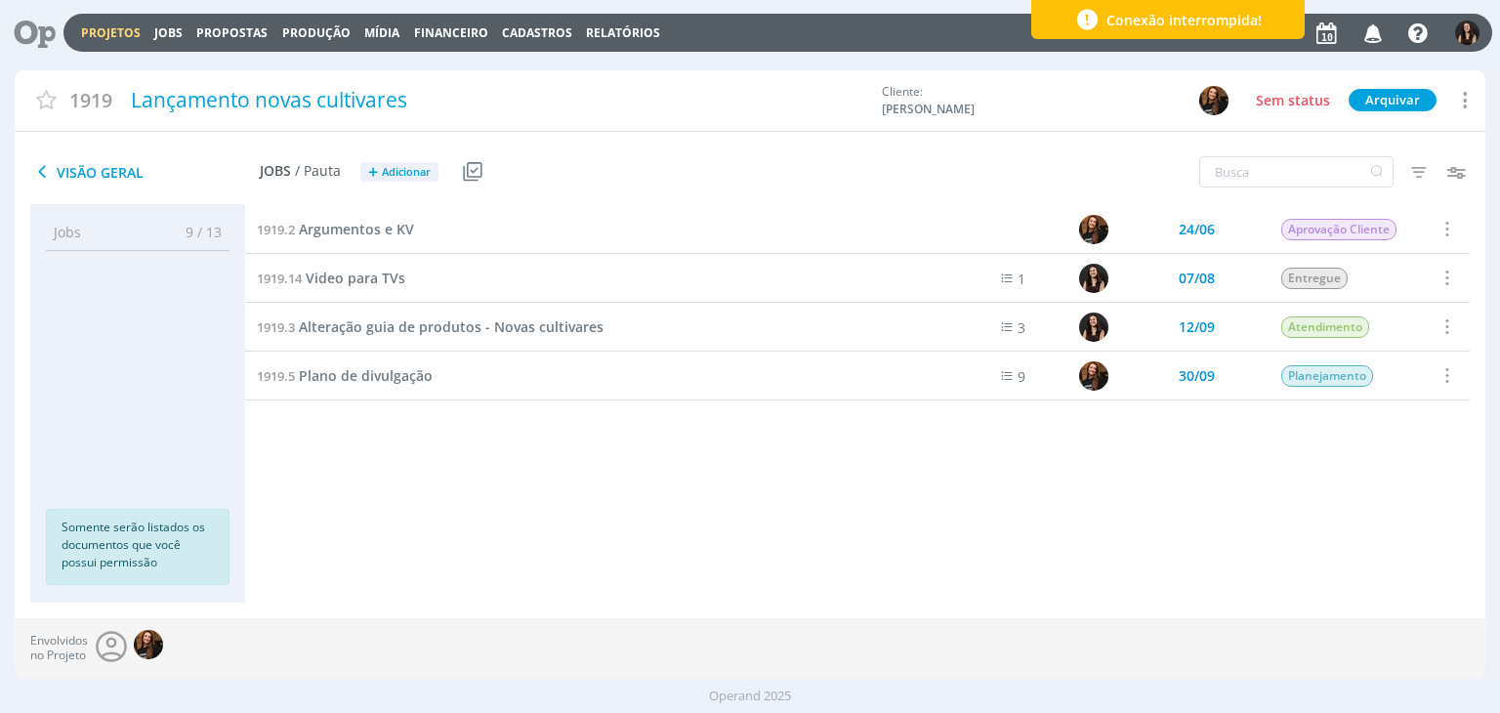
drag, startPoint x: 423, startPoint y: 423, endPoint x: 285, endPoint y: 292, distance: 190.0
click at [420, 415] on div "1919.2 Argumentos e KV 24/06 Aprovação Cliente Selecionar Concluir Cancelar Ini…" at bounding box center [857, 384] width 1225 height 358
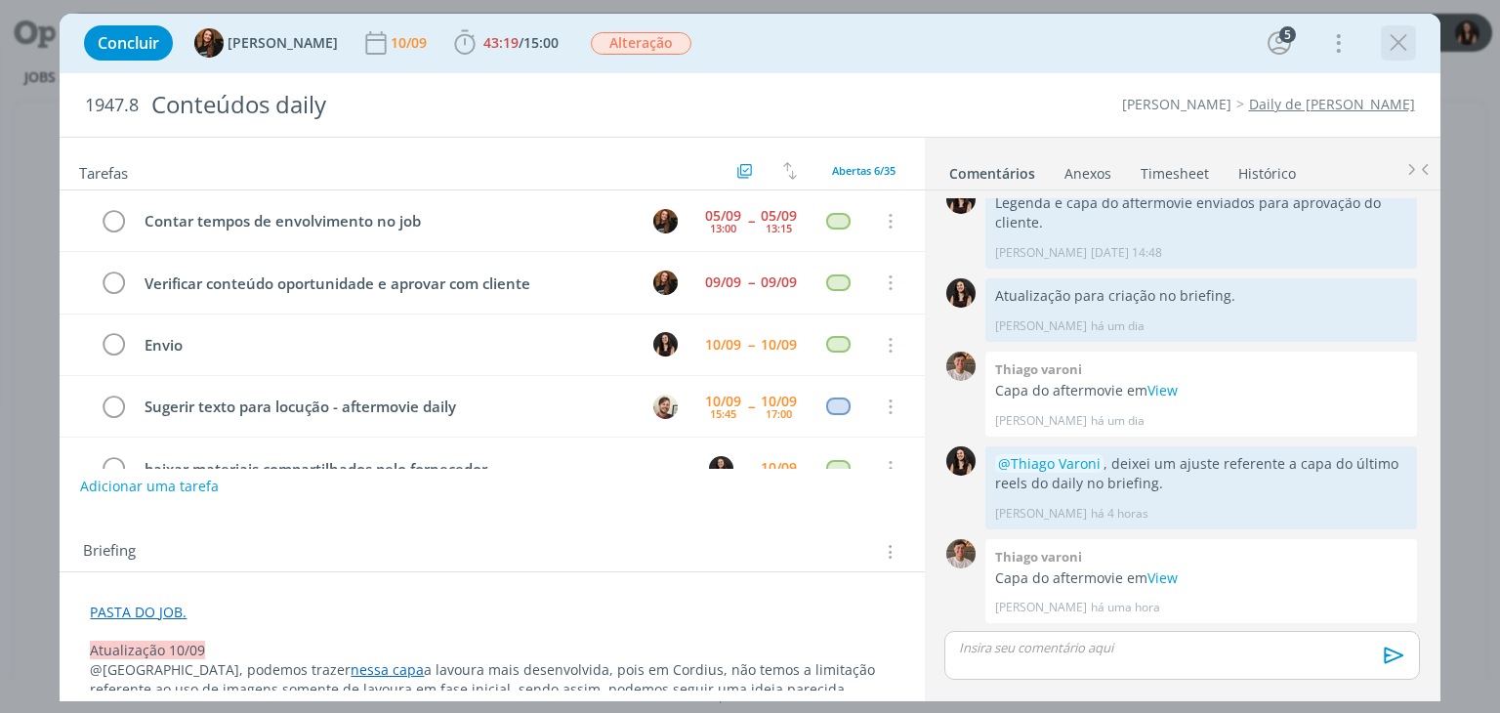
click at [1387, 42] on icon "dialog" at bounding box center [1398, 42] width 29 height 29
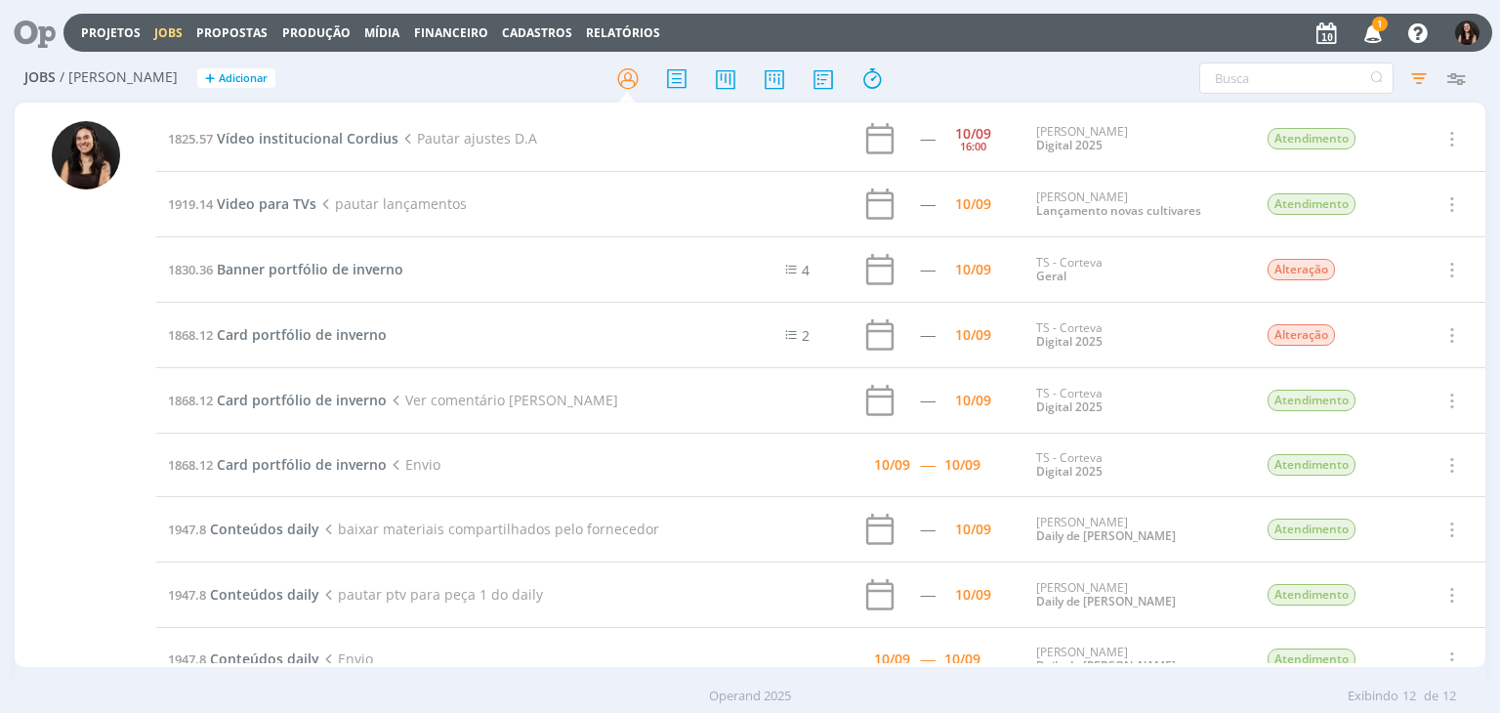
click at [48, 38] on icon at bounding box center [28, 33] width 40 height 38
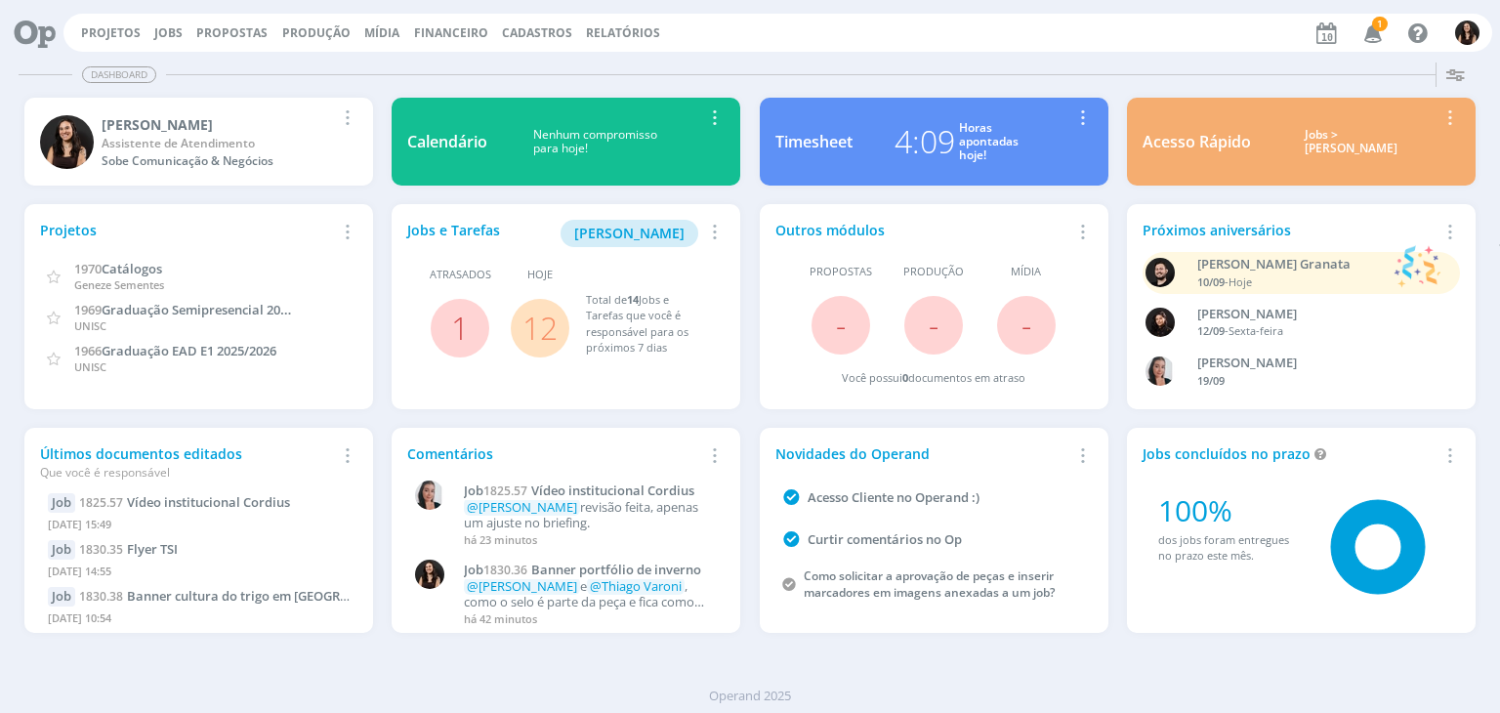
click at [530, 325] on link "12" at bounding box center [540, 328] width 35 height 42
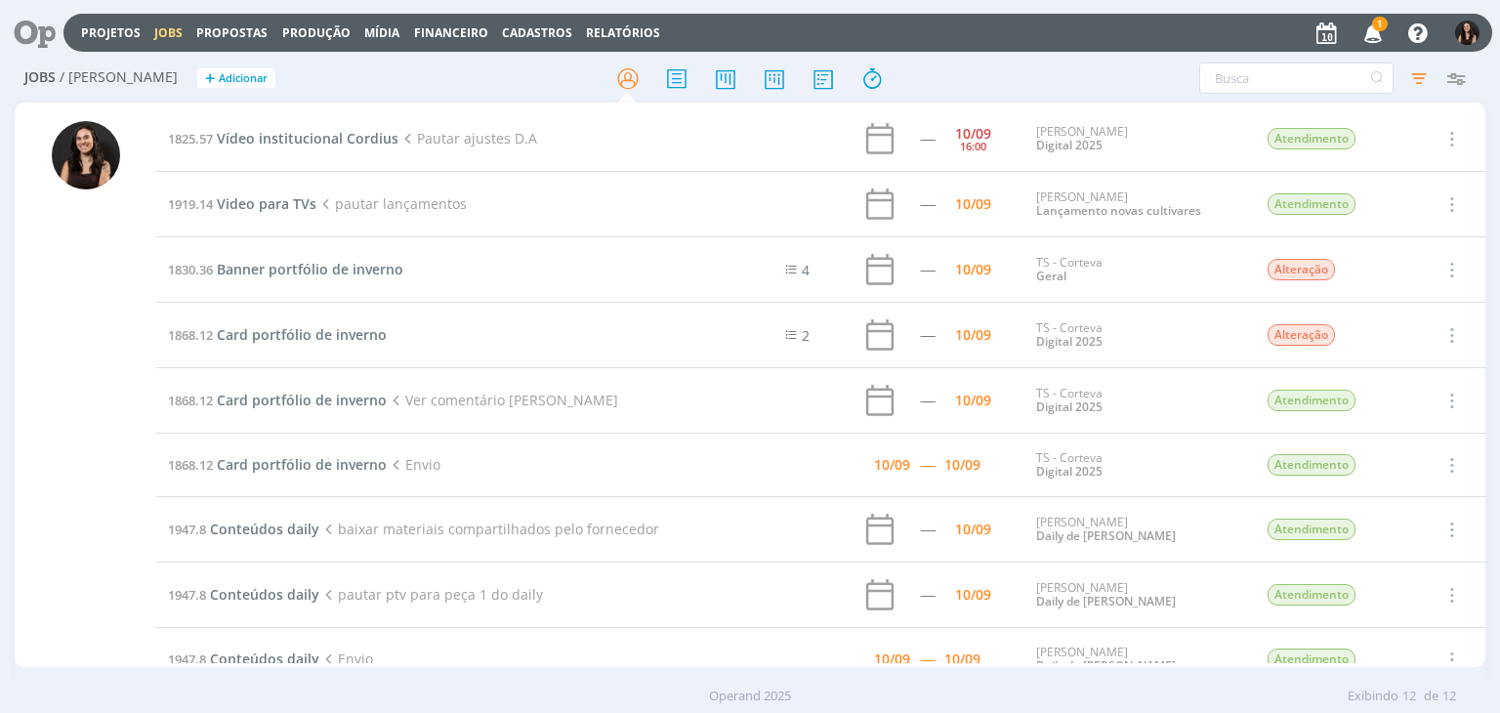
click at [35, 47] on icon at bounding box center [28, 33] width 40 height 38
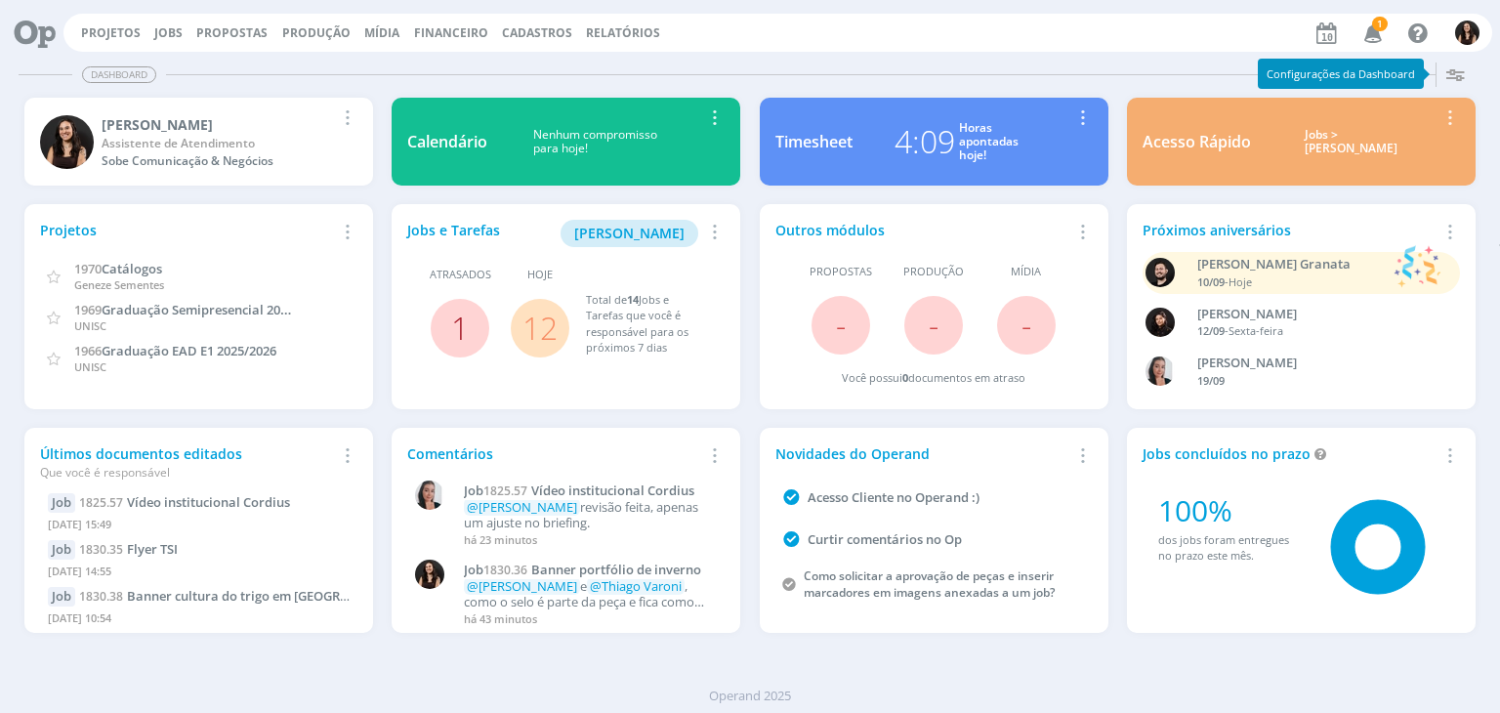
click at [454, 327] on link "1" at bounding box center [460, 328] width 18 height 42
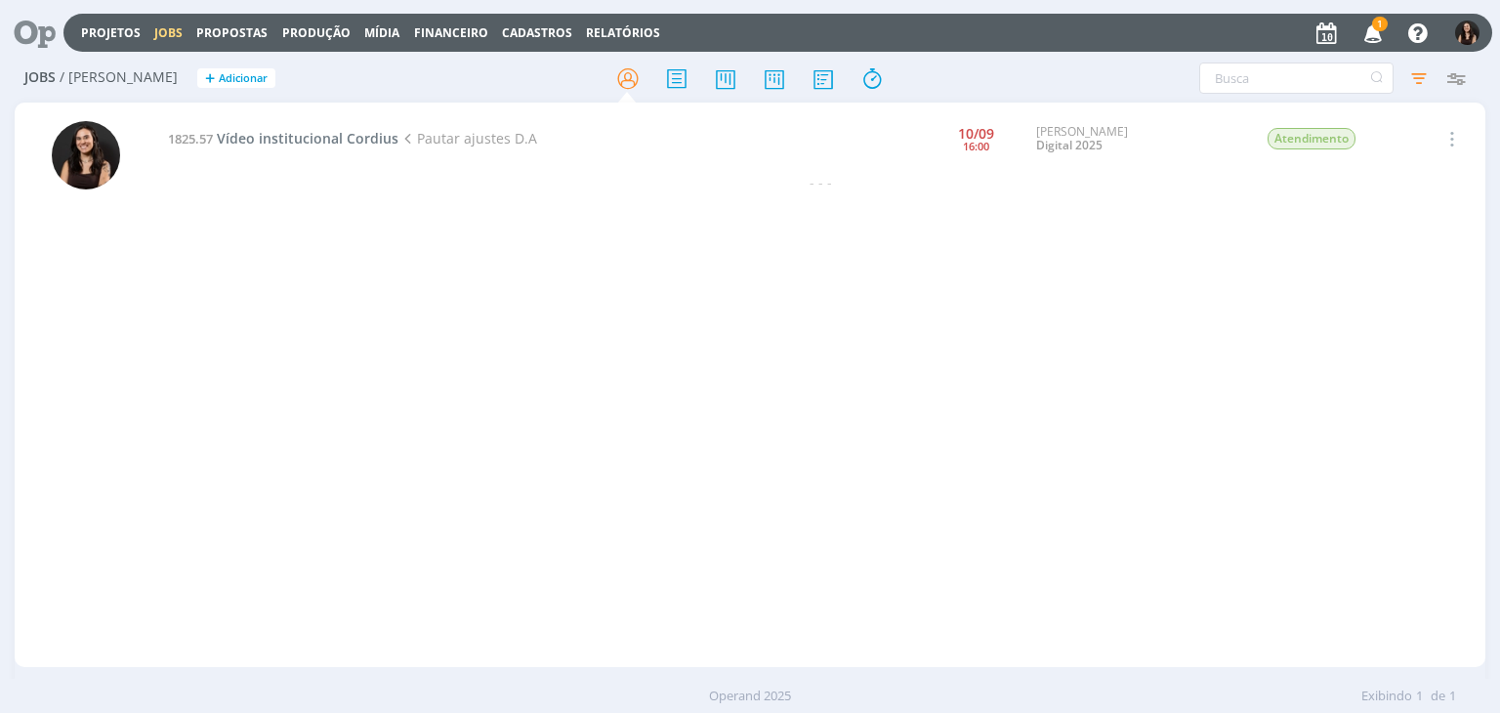
click at [27, 24] on icon at bounding box center [28, 33] width 40 height 38
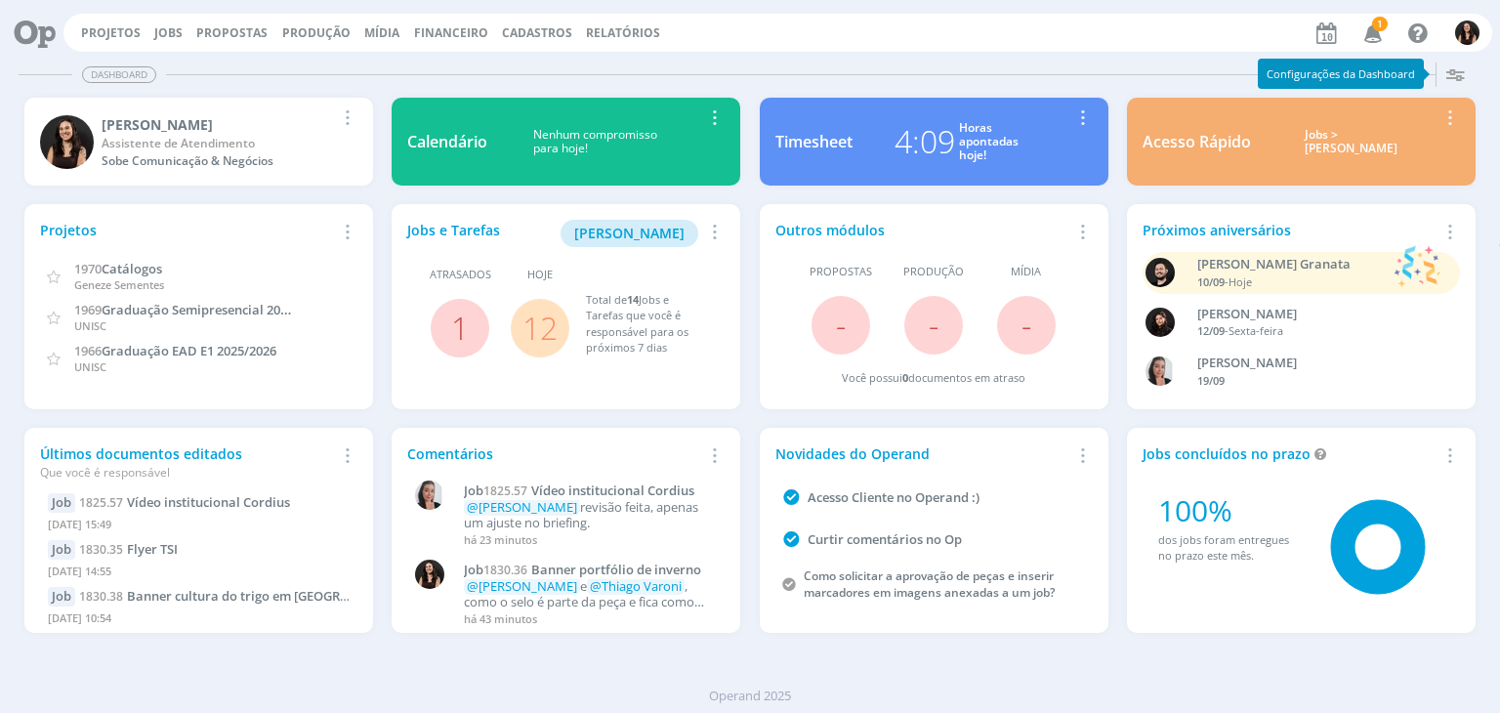
click at [547, 317] on link "12" at bounding box center [540, 328] width 35 height 42
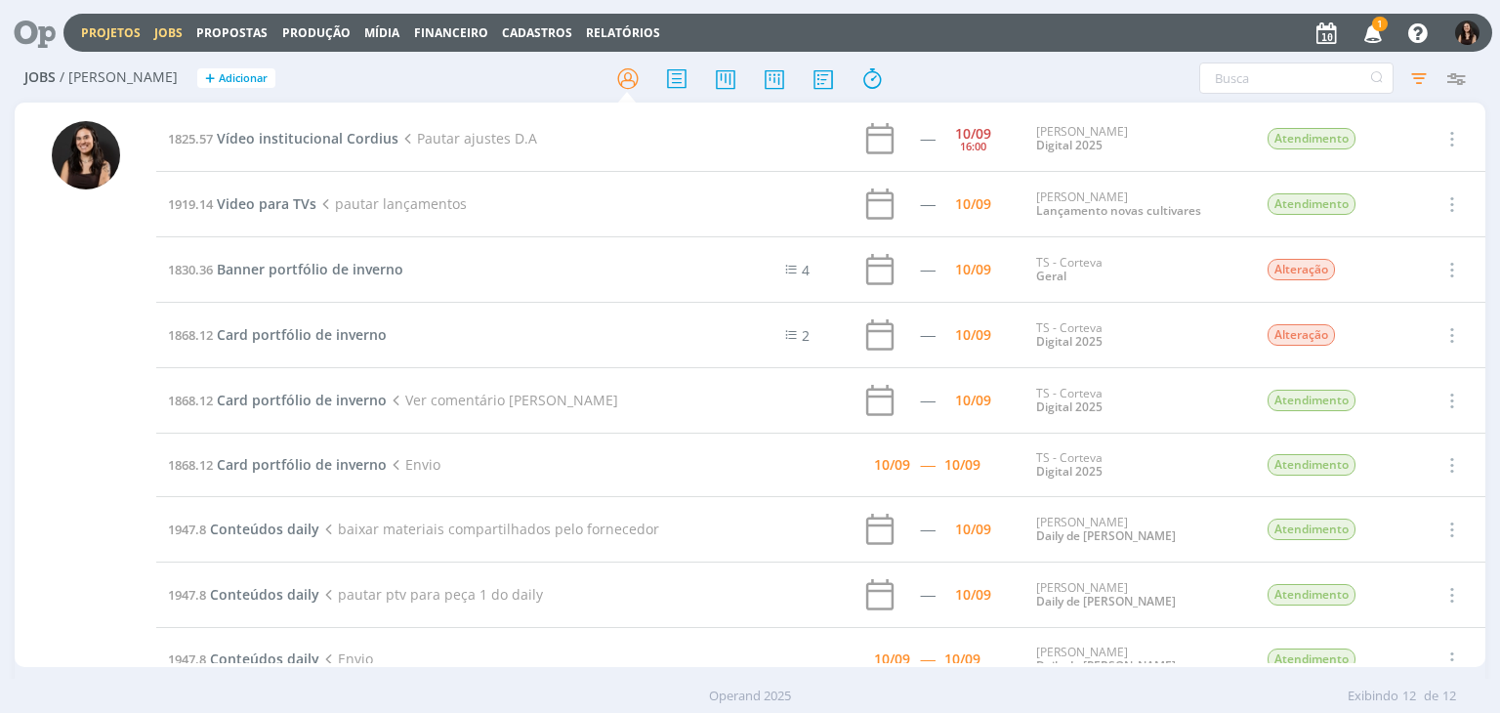
click at [111, 28] on link "Projetos" at bounding box center [111, 32] width 60 height 17
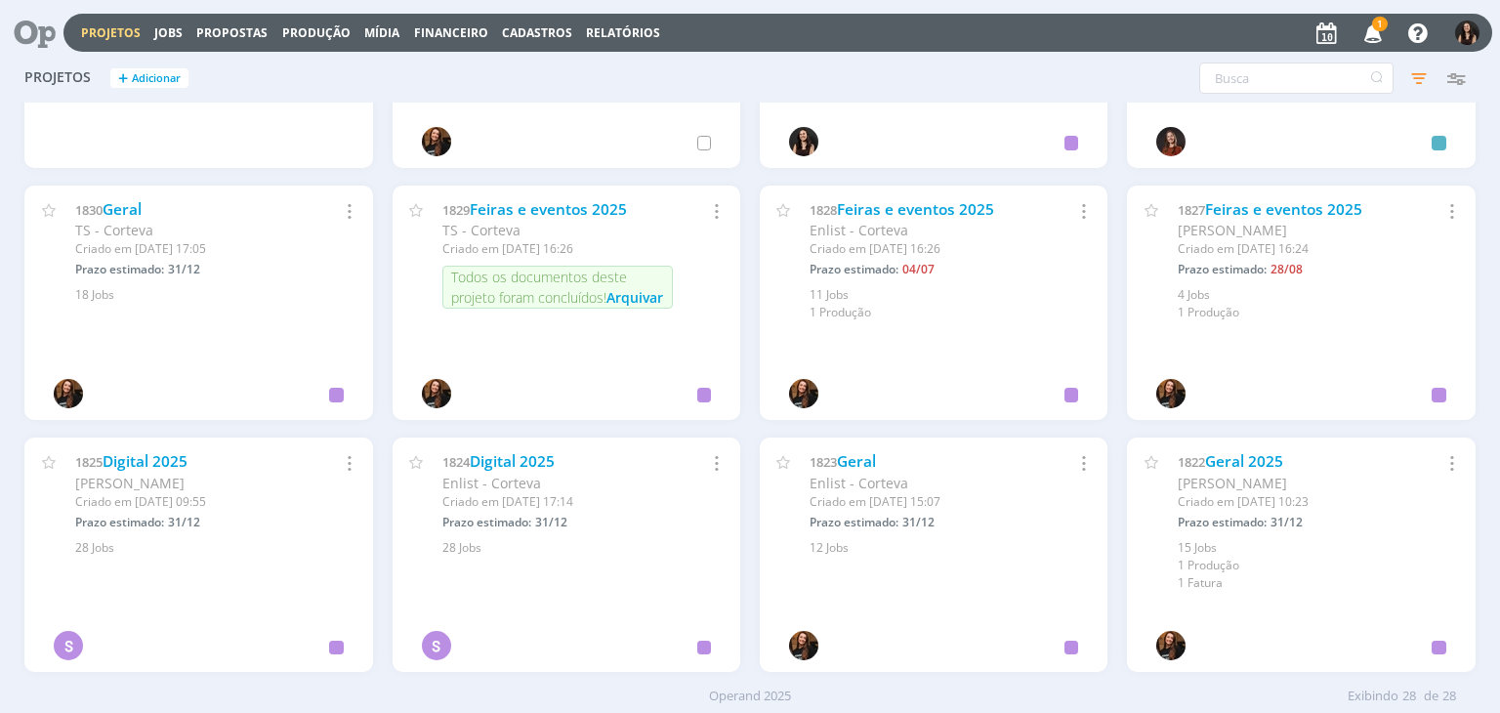
scroll to position [930, 0]
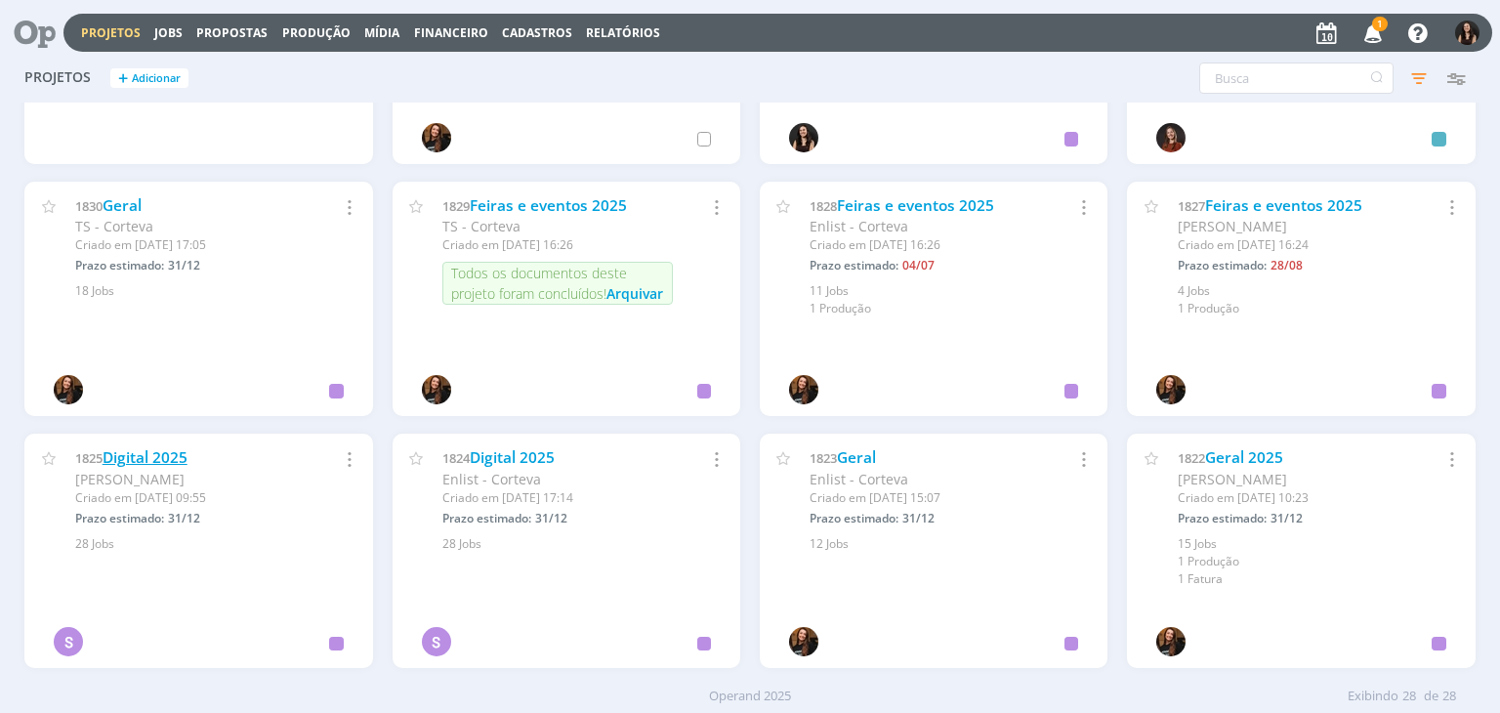
click at [141, 460] on link "Digital 2025" at bounding box center [145, 457] width 85 height 21
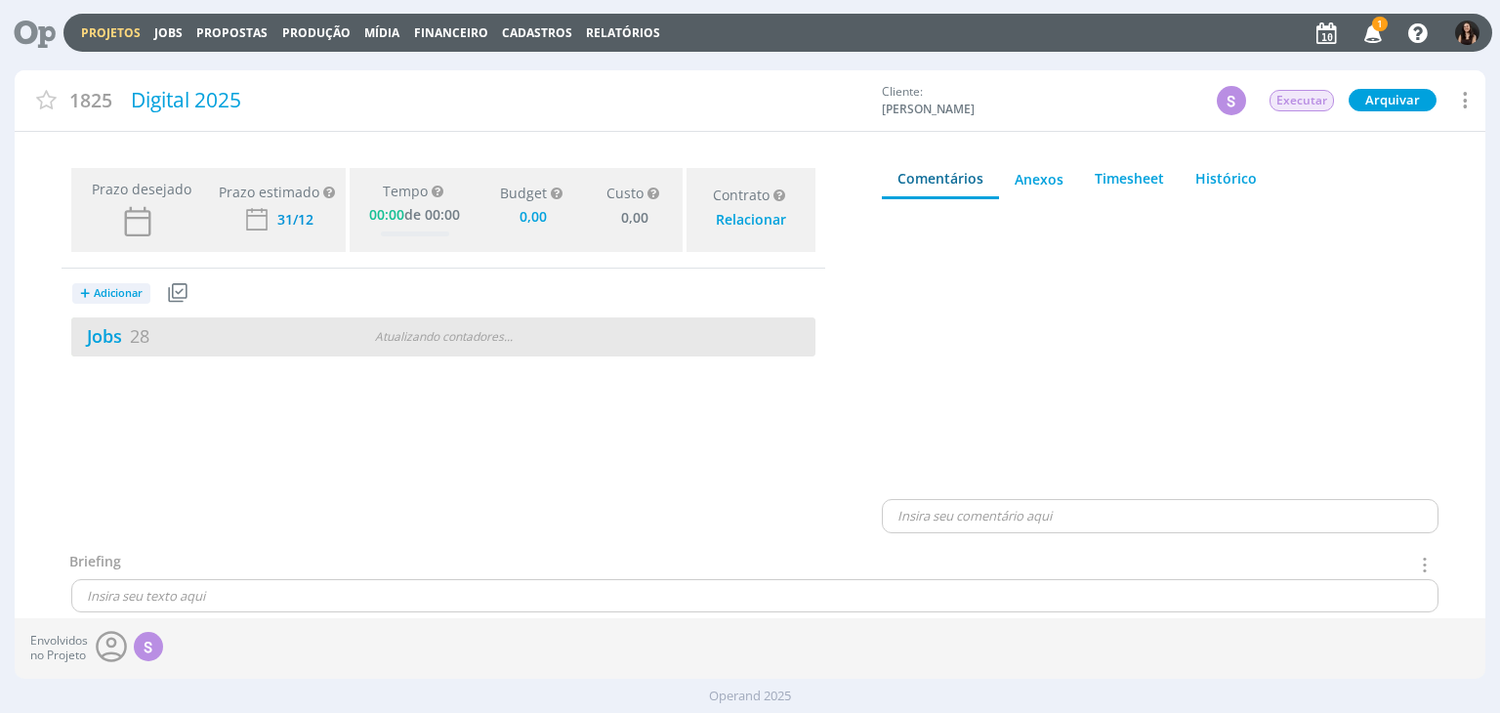
click at [119, 318] on div "Jobs 28 Atualizando contadores . . ." at bounding box center [443, 336] width 744 height 39
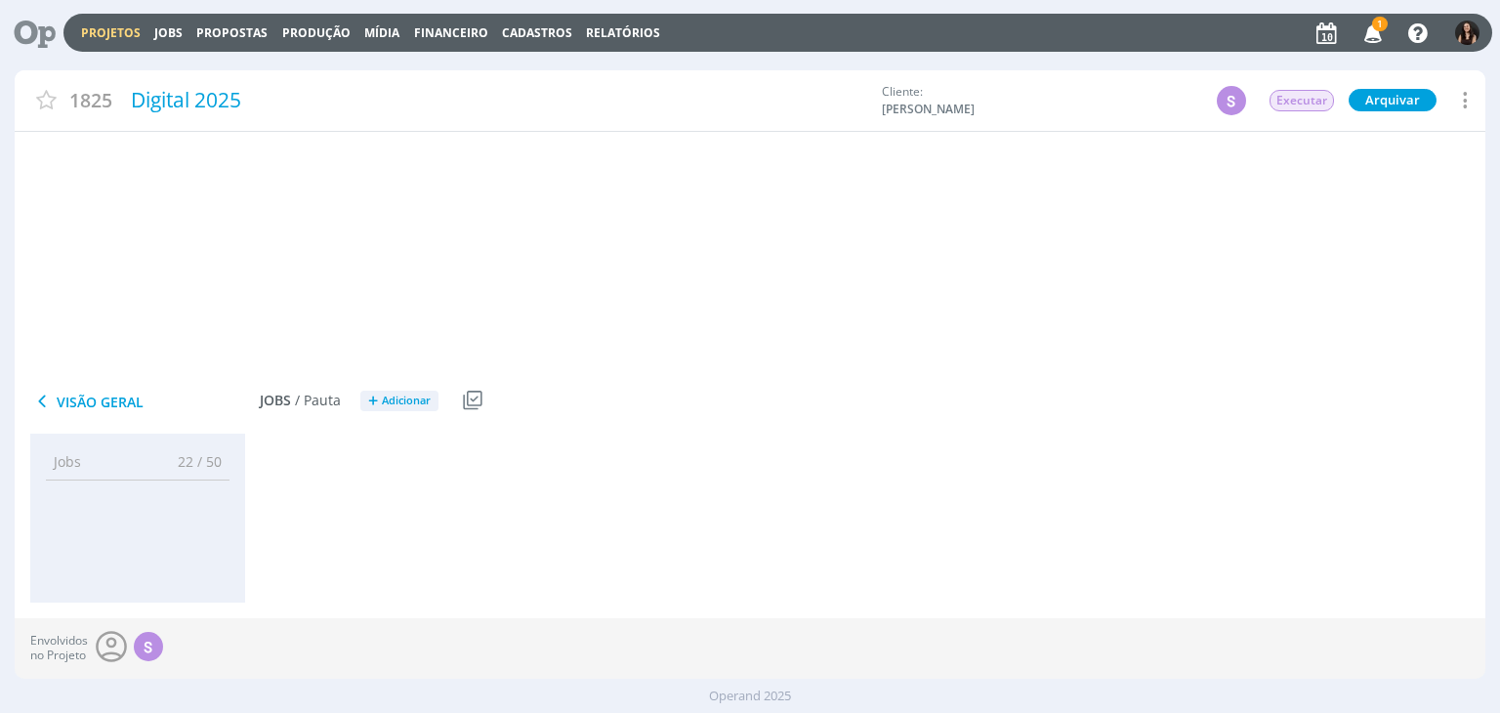
click at [122, 334] on link "Jobs 28" at bounding box center [110, 335] width 78 height 23
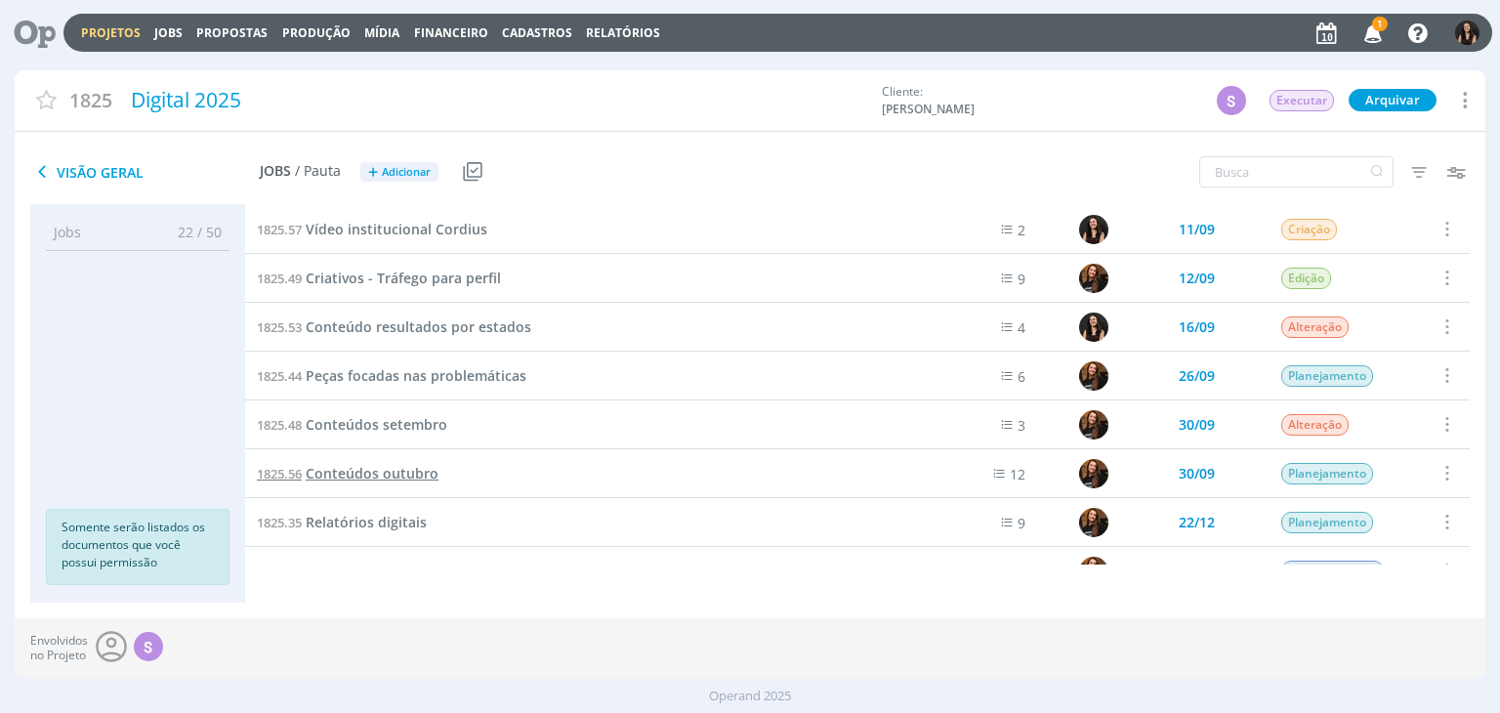
scroll to position [977, 0]
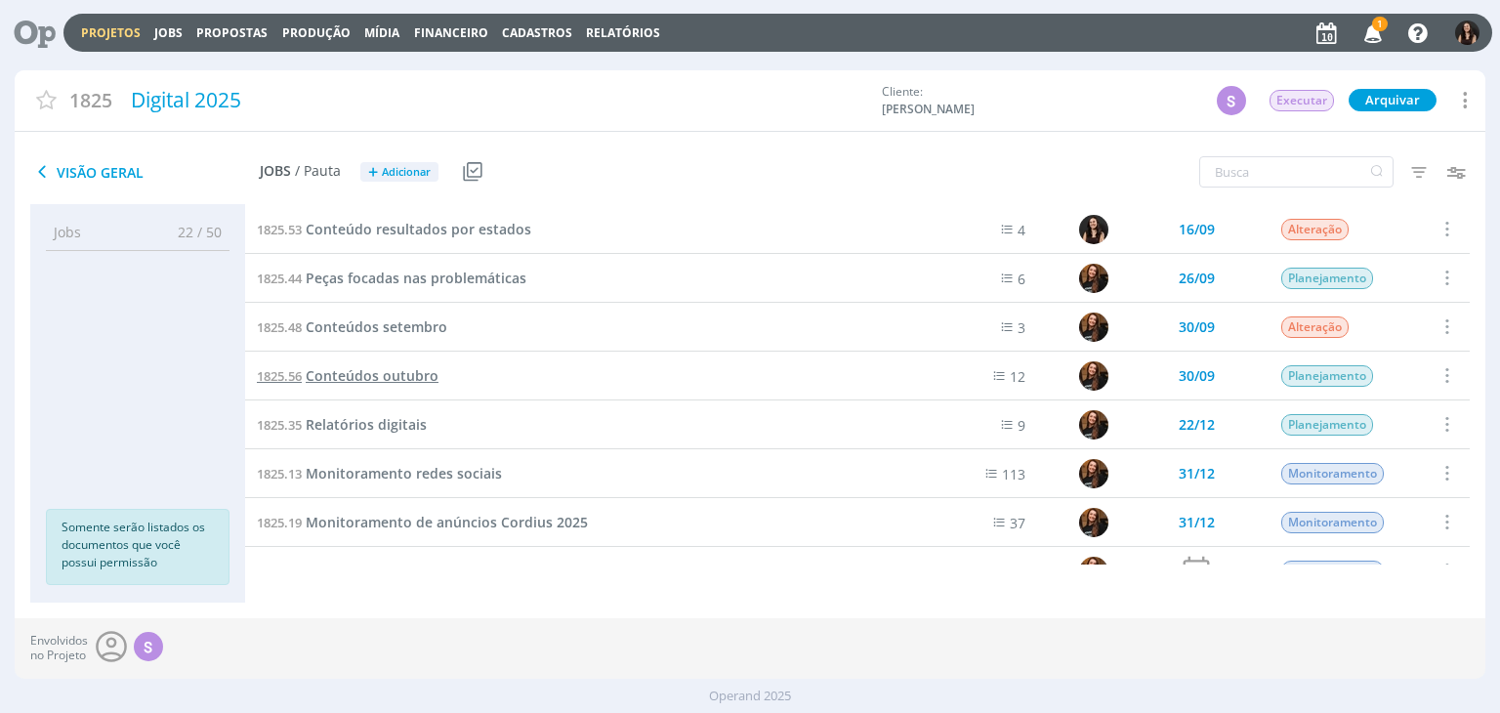
click at [391, 376] on span "Conteúdos outubro" at bounding box center [372, 375] width 133 height 19
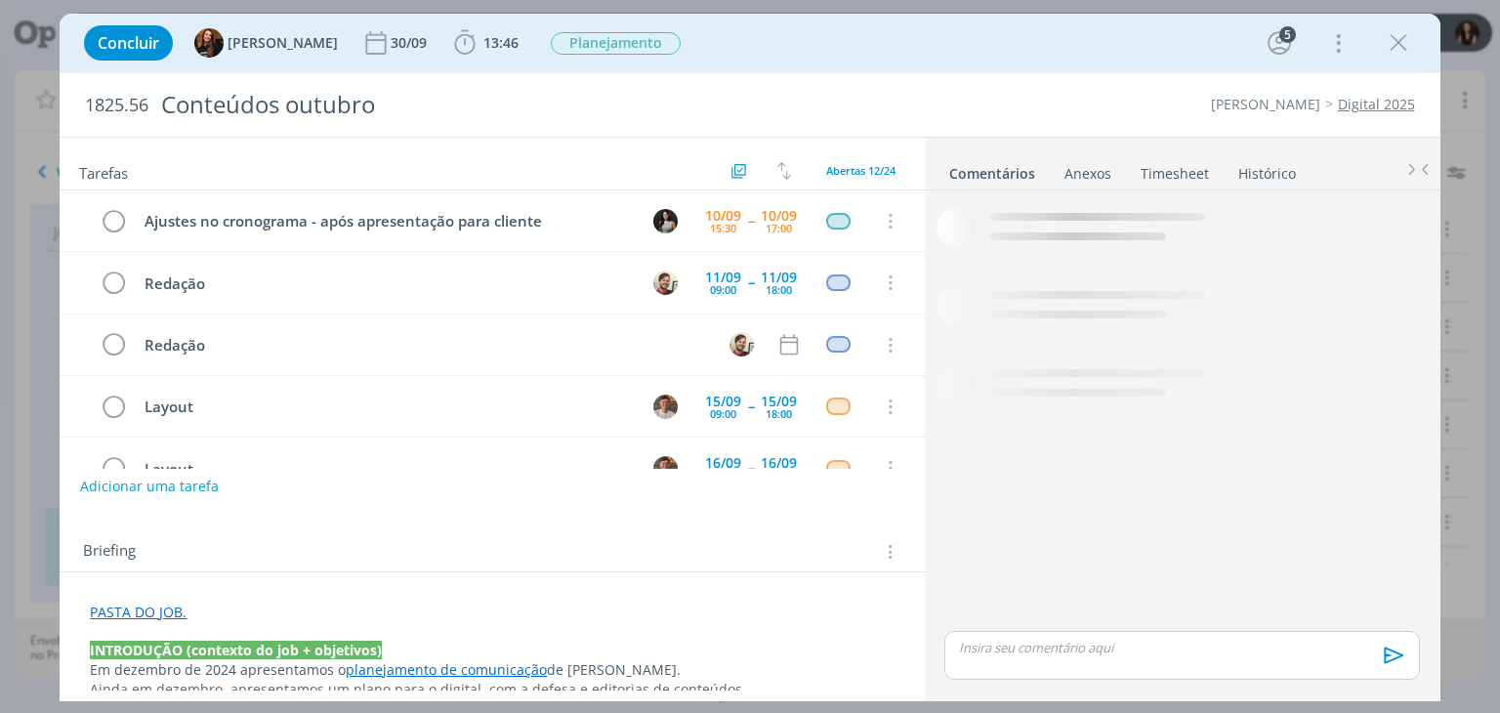
click at [1163, 167] on link "Timesheet" at bounding box center [1175, 169] width 70 height 28
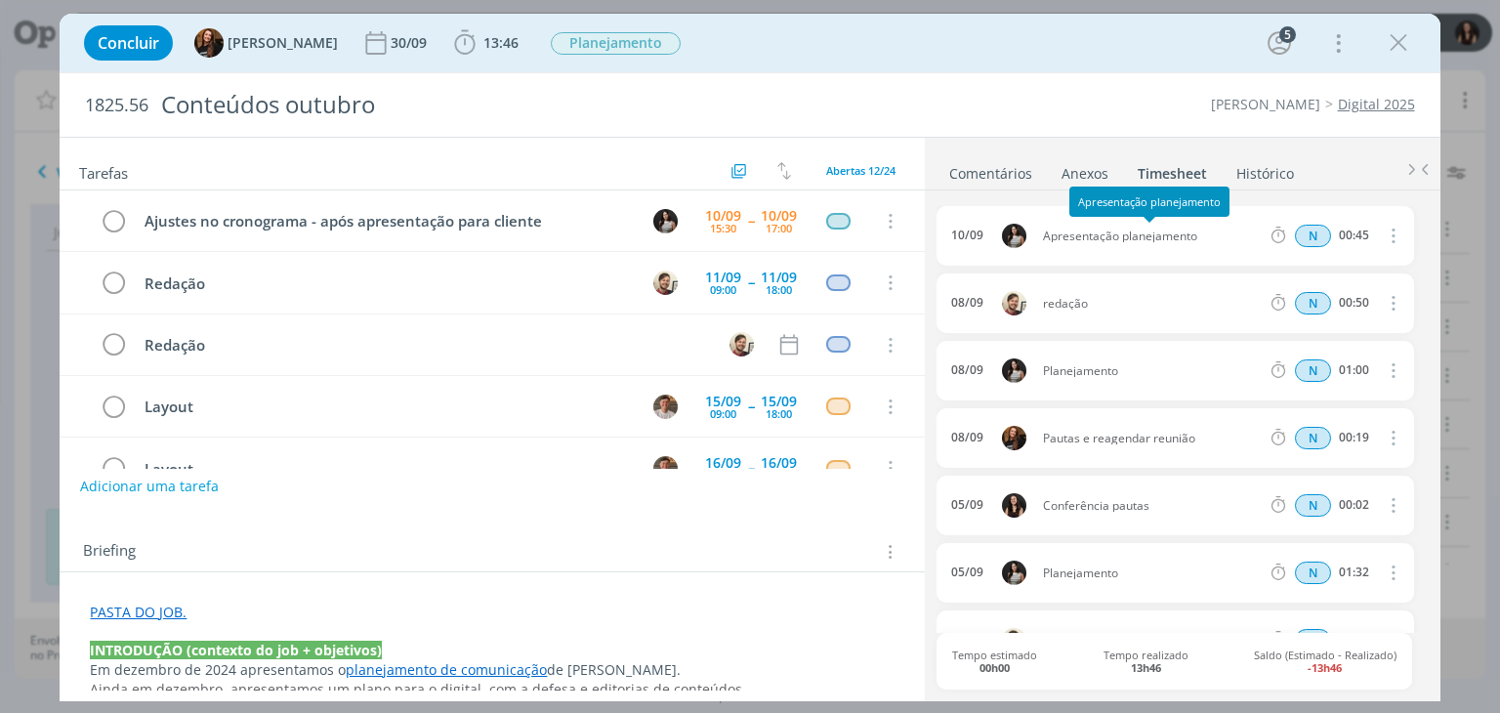
drag, startPoint x: 1203, startPoint y: 231, endPoint x: 1040, endPoint y: 236, distance: 163.2
click at [1040, 236] on span "Apresentação planejamento" at bounding box center [1151, 237] width 233 height 12
copy span "Apresentação planejamento"
click at [468, 25] on span "13:46 Iniciar Apontar Data * [DATE] Horas * 00:00 Tarefa Selecione a tarefa Des…" at bounding box center [486, 42] width 76 height 35
click at [483, 49] on span "13:46" at bounding box center [500, 42] width 35 height 19
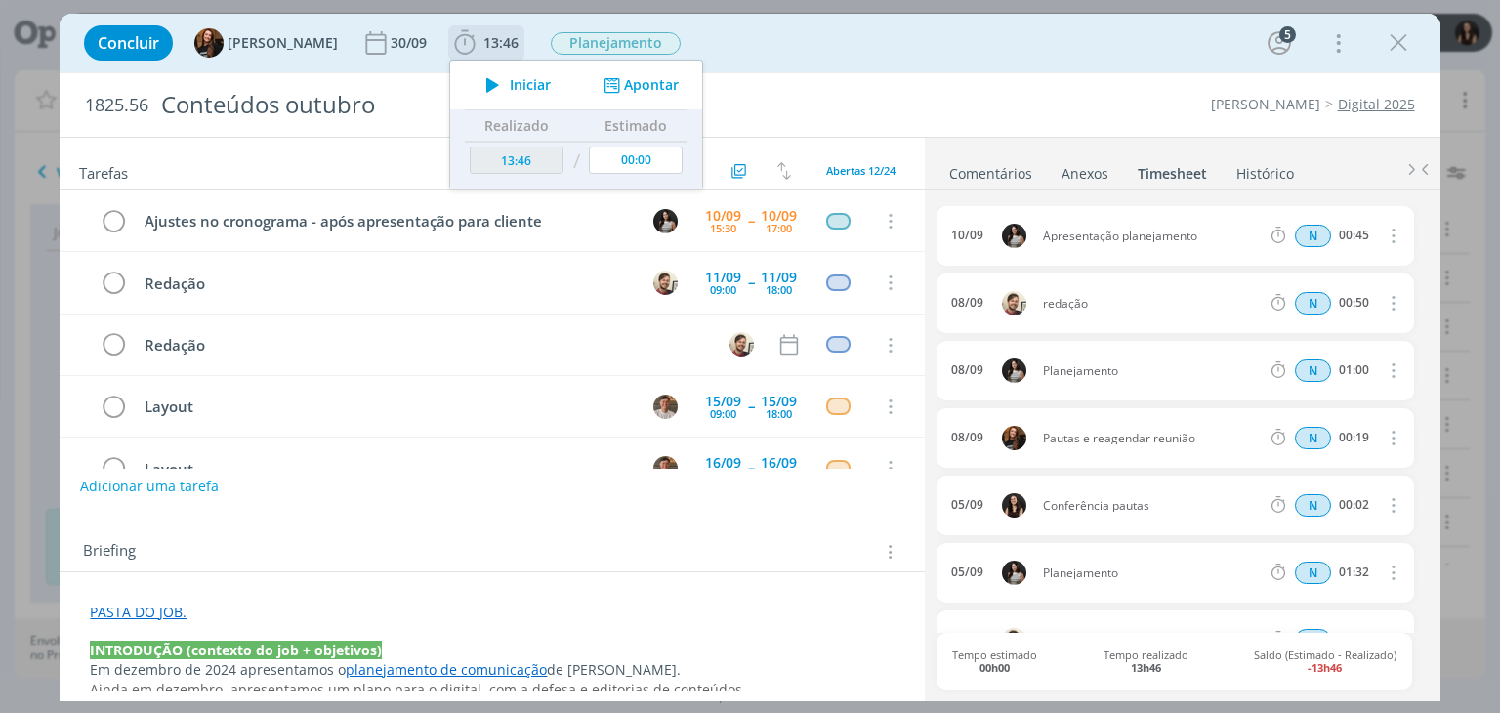
click at [637, 81] on button "Apontar" at bounding box center [639, 85] width 81 height 21
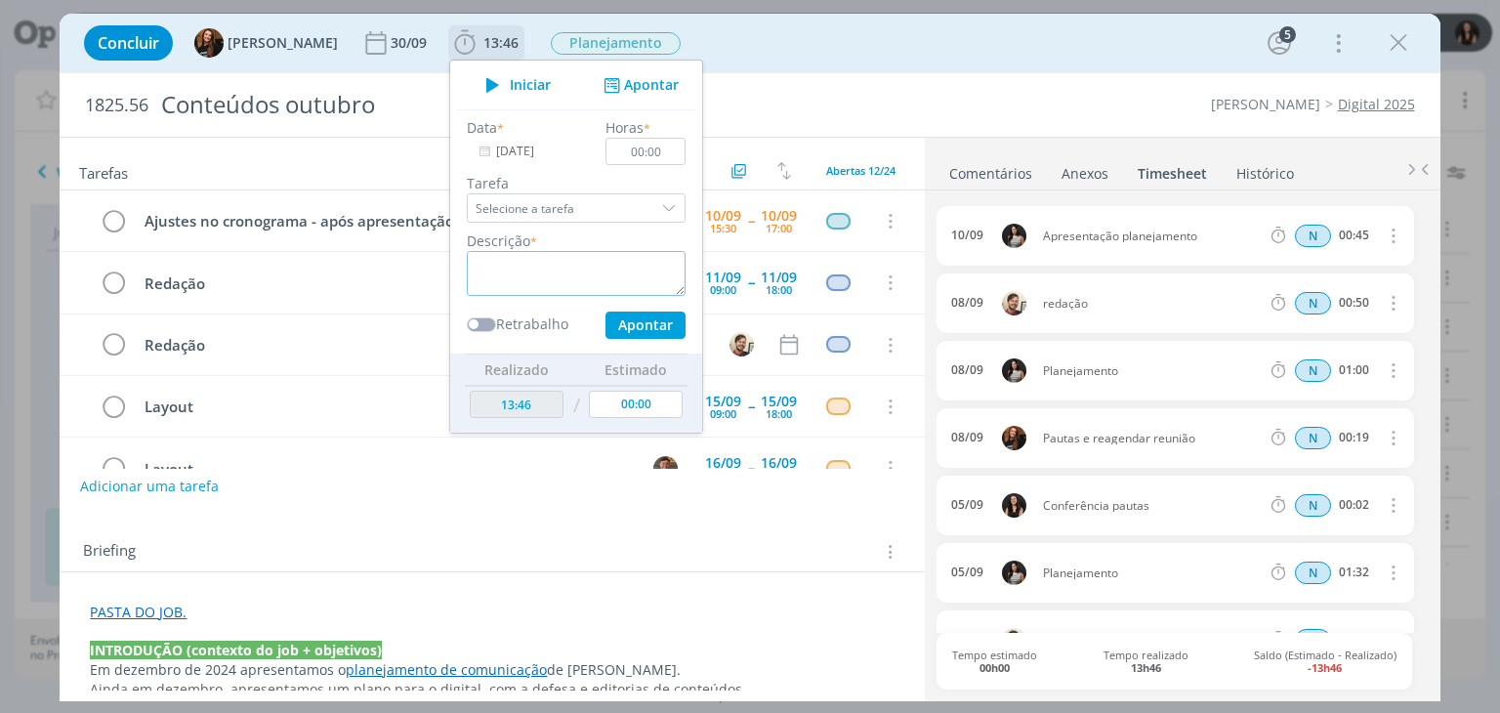
click at [606, 261] on textarea "dialog" at bounding box center [576, 273] width 219 height 45
paste textarea "Apresentação planejamento"
type textarea "Apresentação do crono para cliente"
click at [650, 153] on input "00:00" at bounding box center [647, 151] width 80 height 27
type input "00:45"
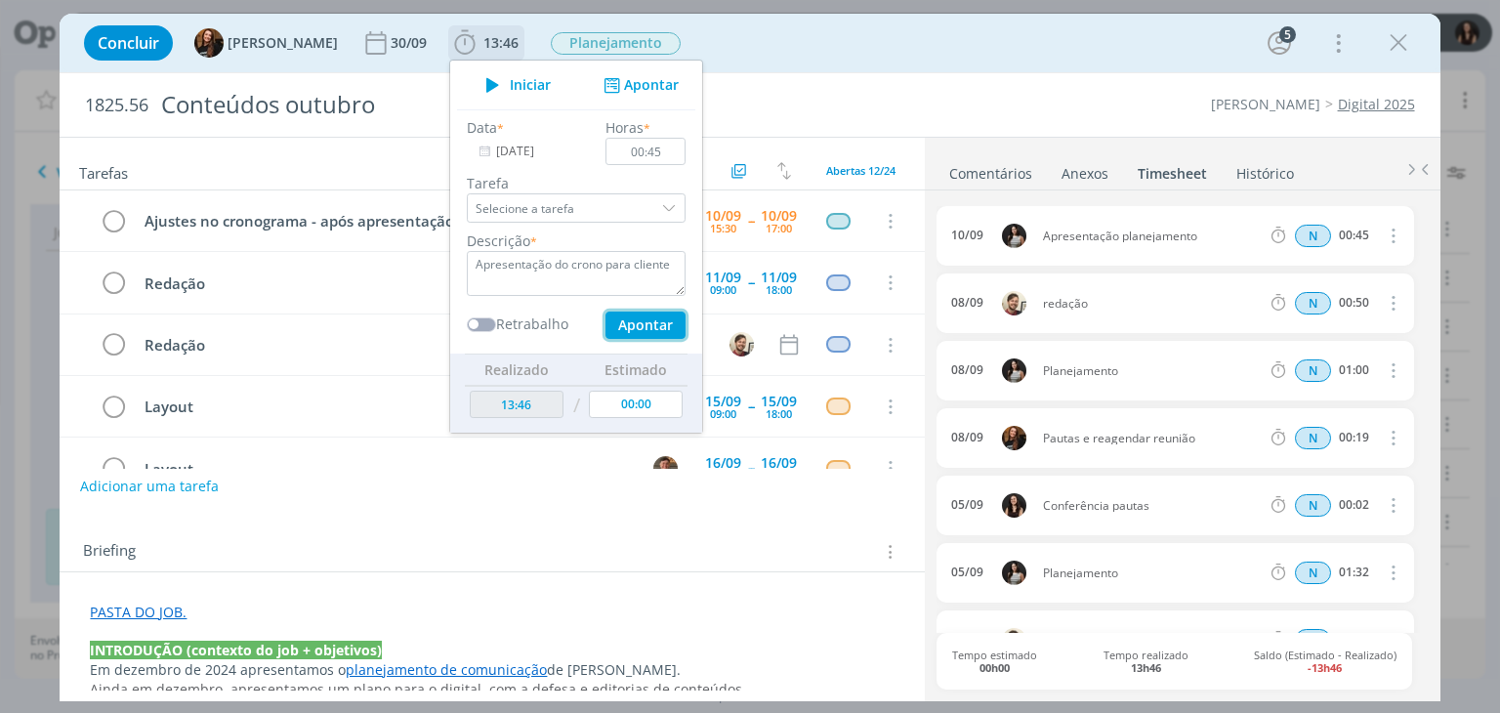
click at [664, 315] on button "Apontar" at bounding box center [646, 325] width 80 height 27
type input "14:31"
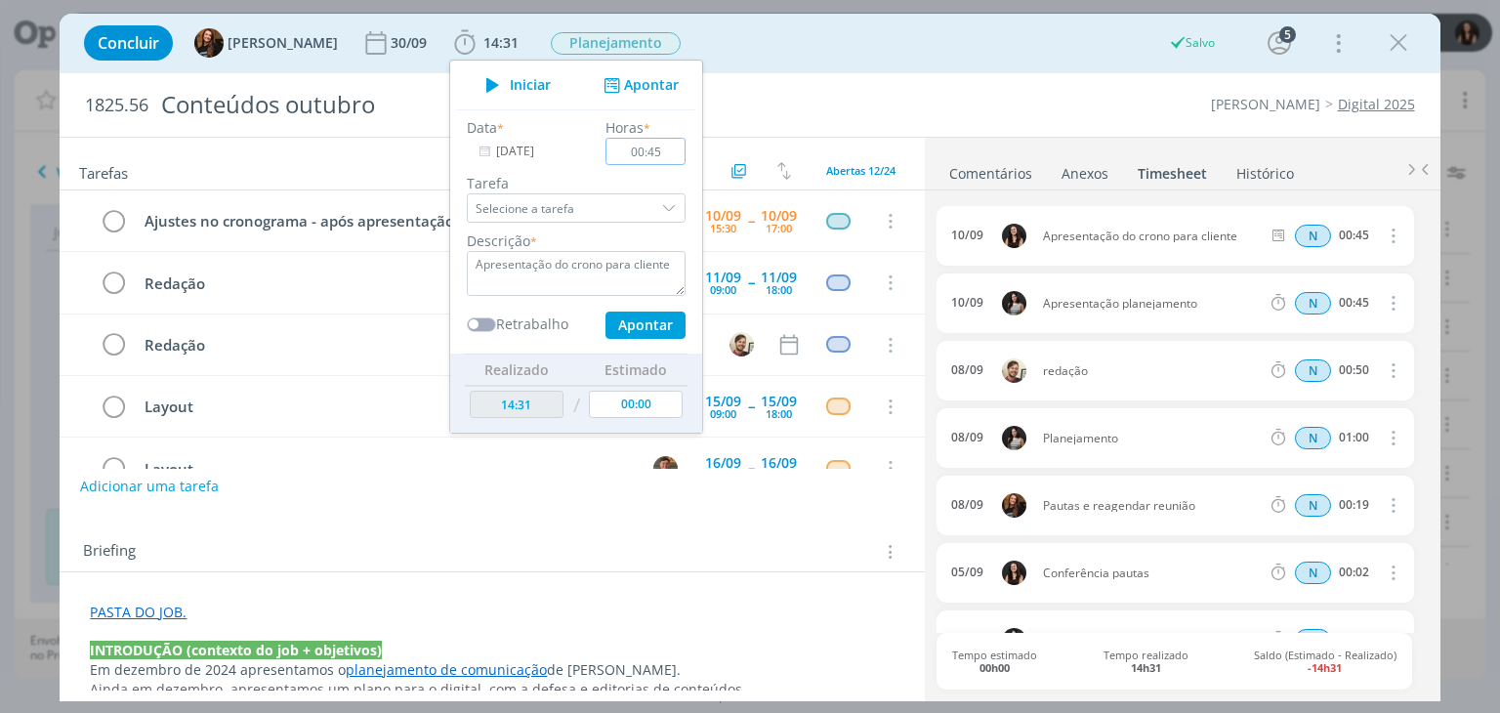
type input "00:00"
click at [747, 56] on div "Concluir Tayná Morsch 30/09 14:31 Iniciar Apontar Data * 10/09/2025 Horas * 00:…" at bounding box center [749, 43] width 1351 height 47
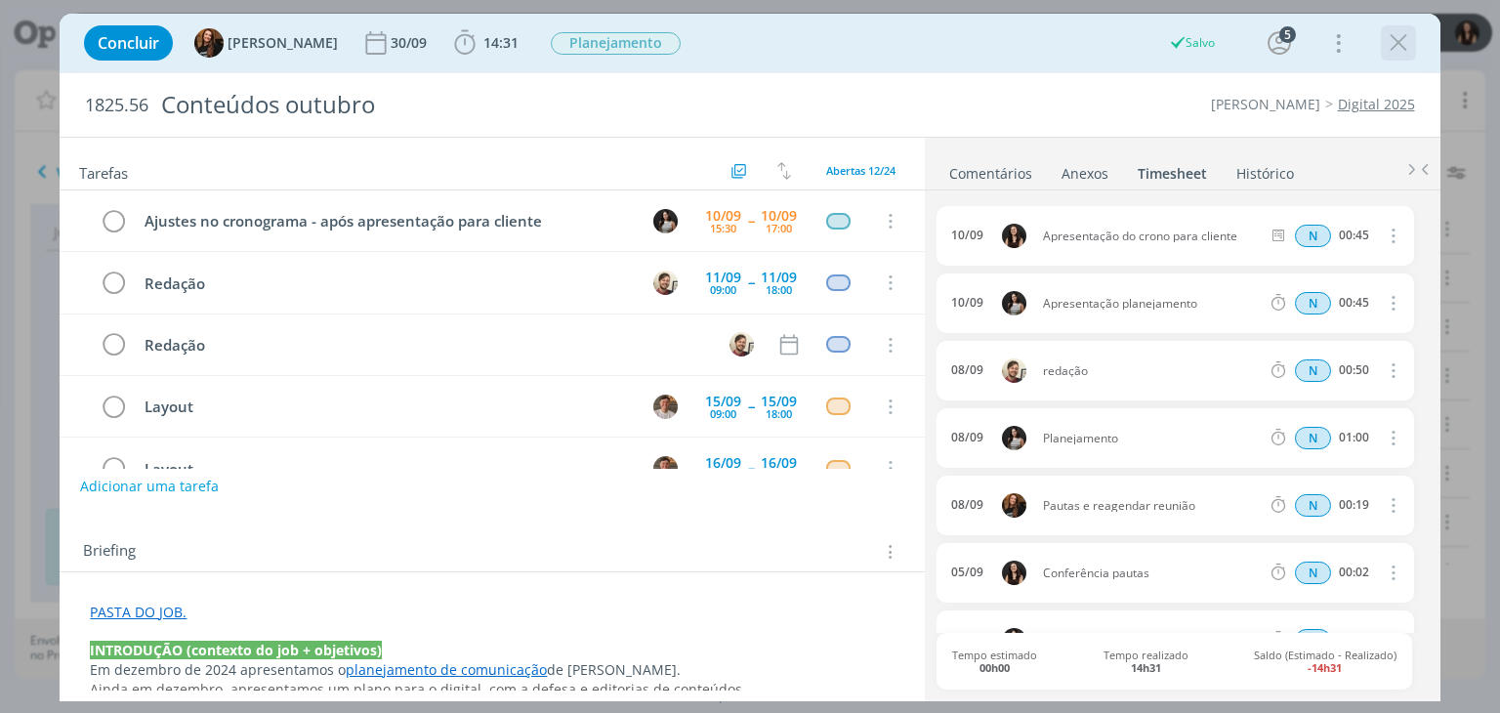
click at [1407, 44] on icon "dialog" at bounding box center [1398, 42] width 29 height 29
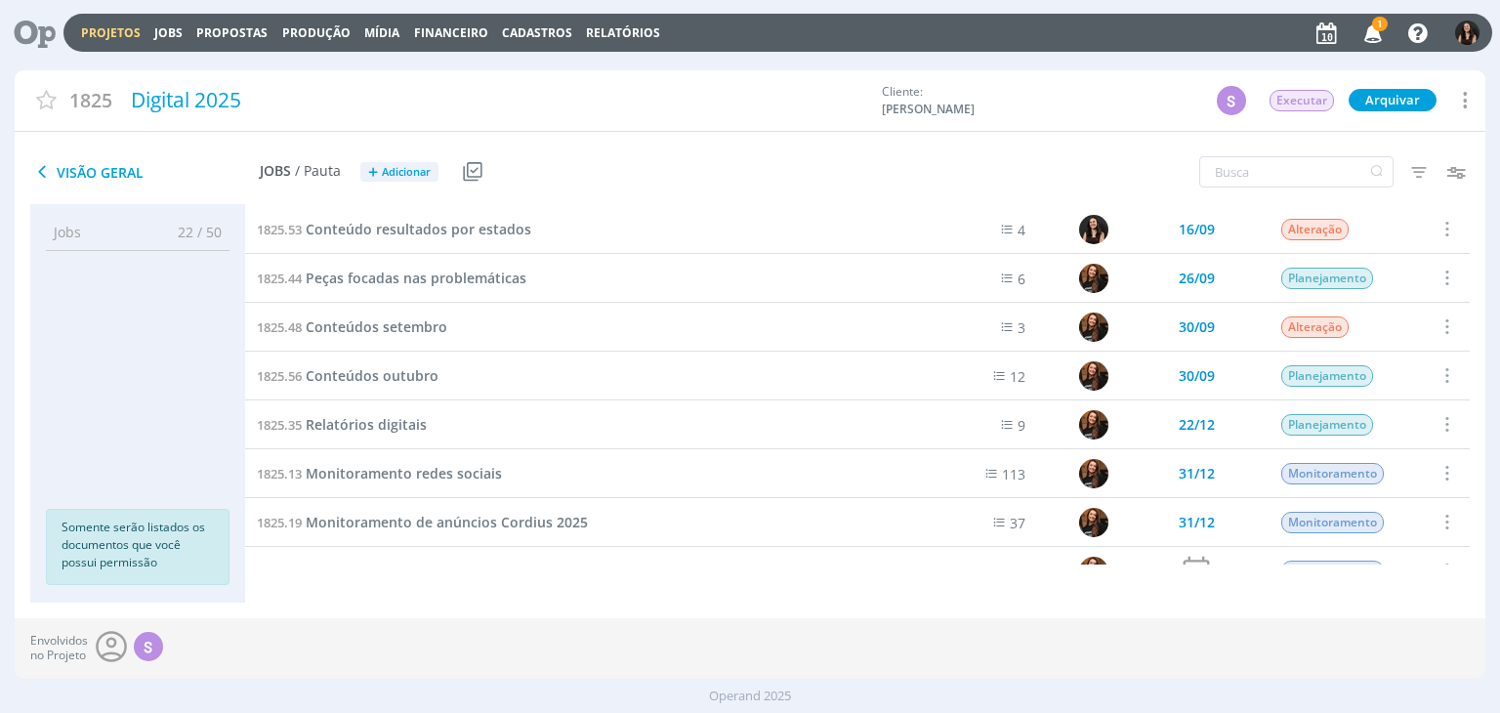
drag, startPoint x: 1379, startPoint y: 26, endPoint x: 1373, endPoint y: 41, distance: 15.8
click at [1379, 26] on span "1" at bounding box center [1380, 24] width 16 height 15
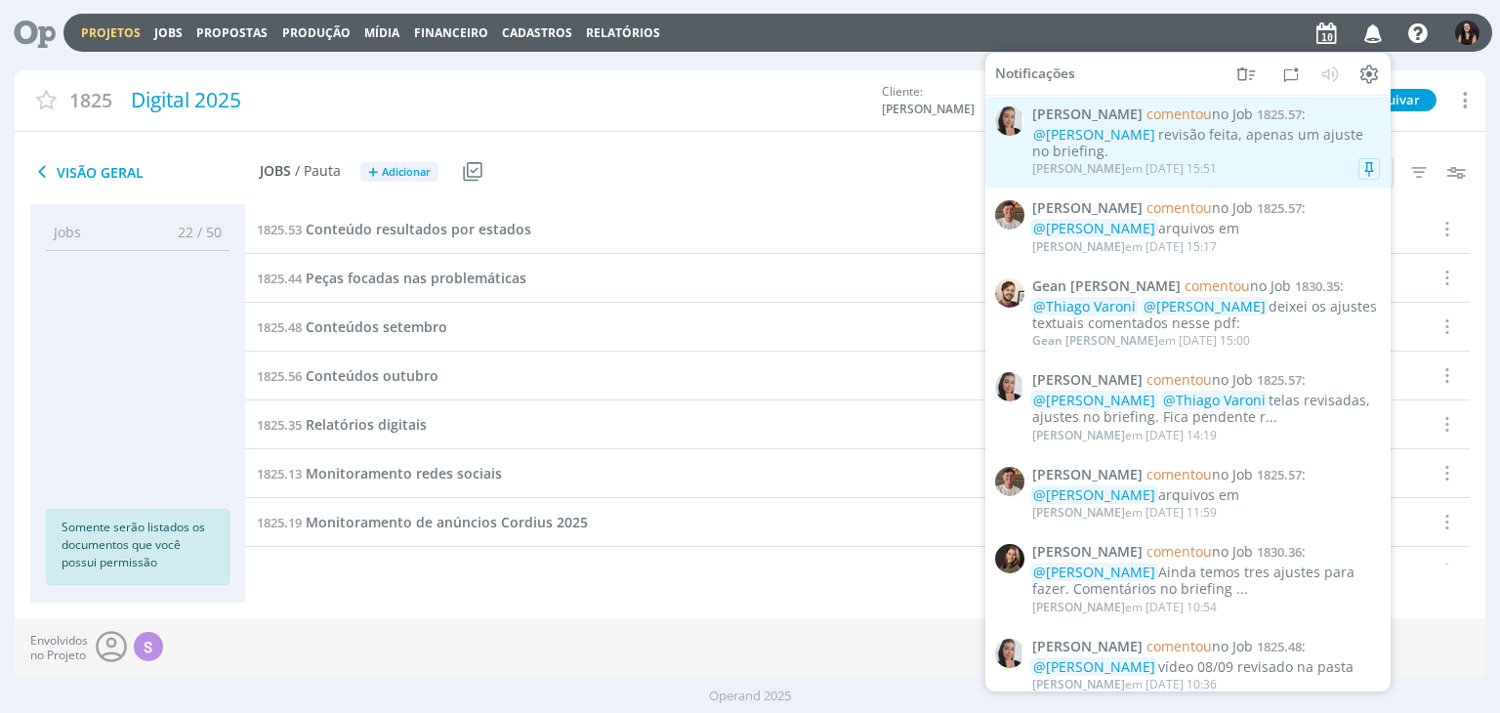
click at [1321, 158] on div "@Isabelle Silva revisão feita, apenas um ajuste no briefing." at bounding box center [1206, 143] width 348 height 33
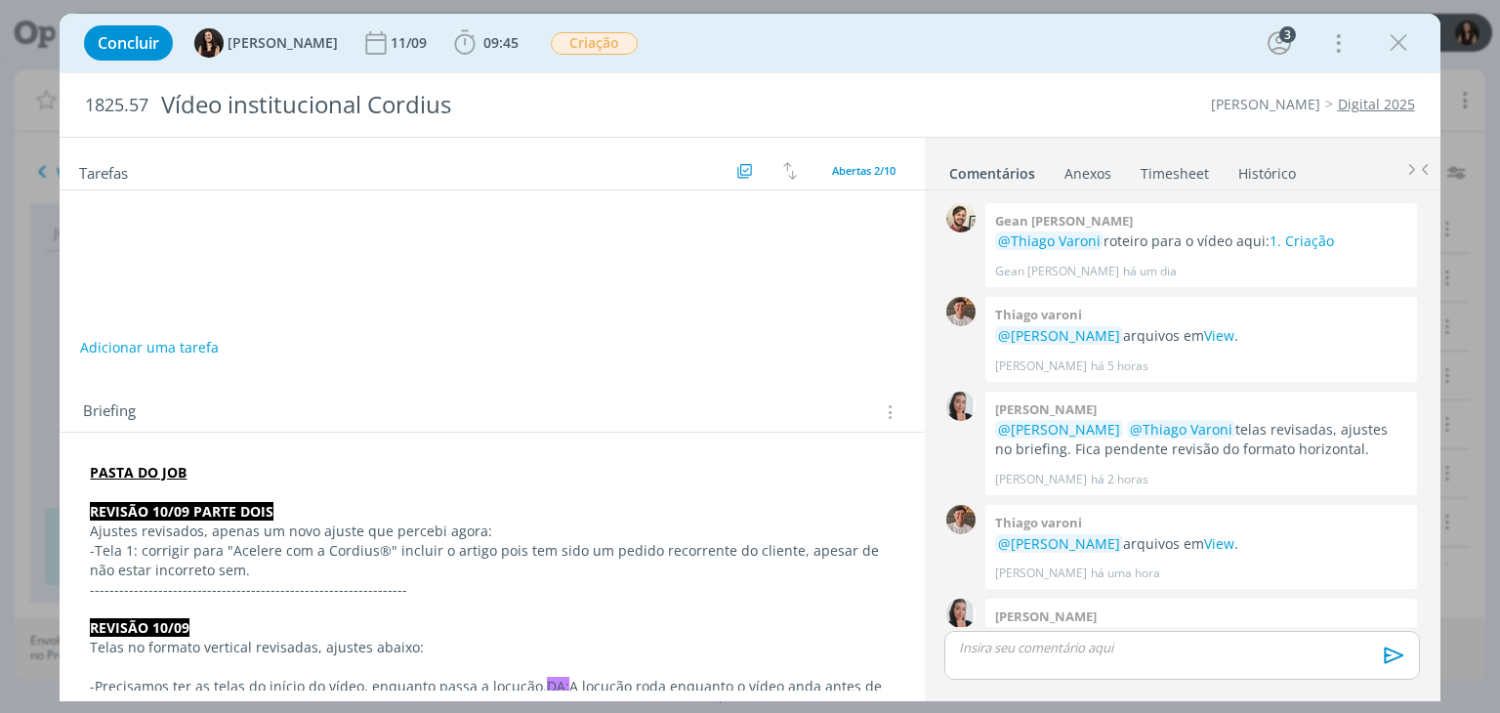
scroll to position [60, 0]
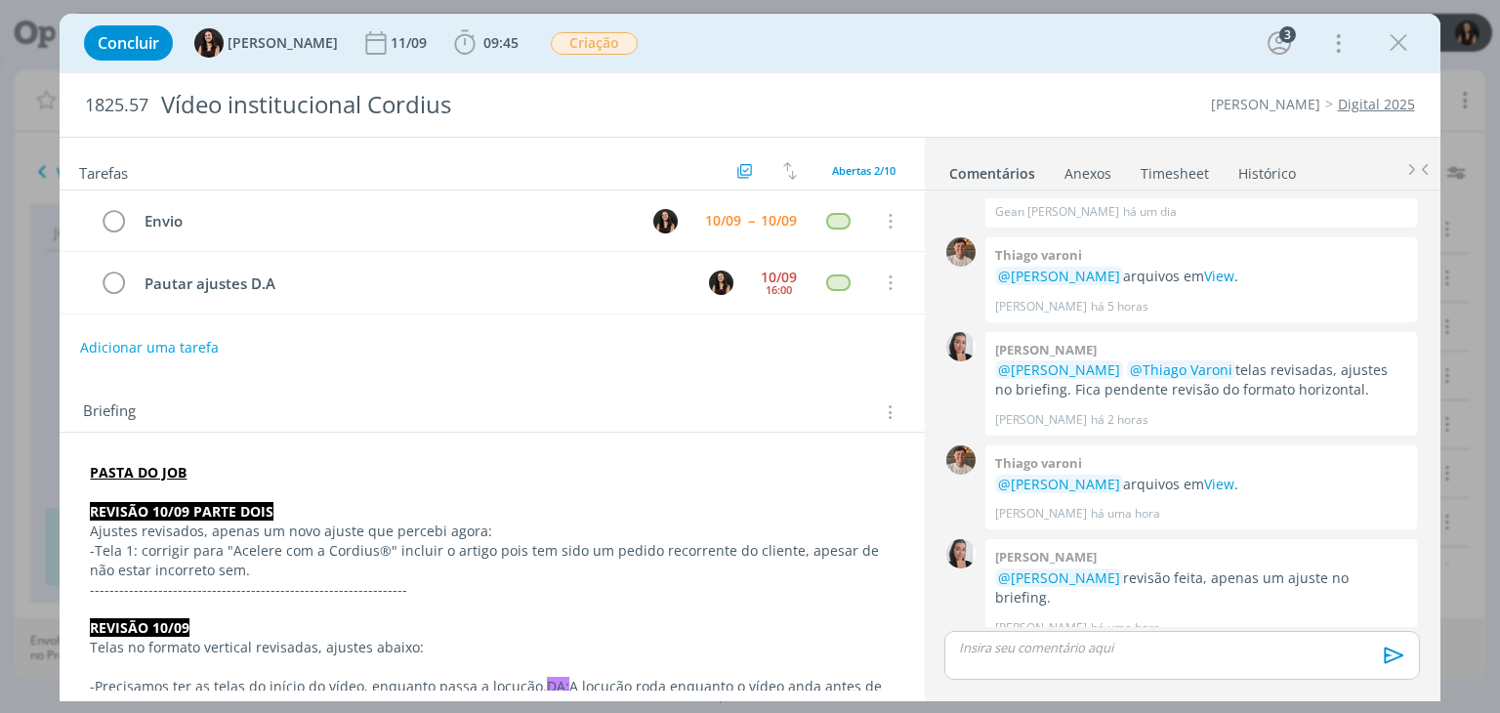
click at [750, 381] on div "Briefing Briefings Predefinidos Versões do Briefing Ver Briefing do Projeto" at bounding box center [492, 406] width 864 height 53
drag, startPoint x: 1392, startPoint y: 52, endPoint x: 293, endPoint y: 197, distance: 1108.4
click at [1388, 50] on icon "dialog" at bounding box center [1398, 42] width 29 height 29
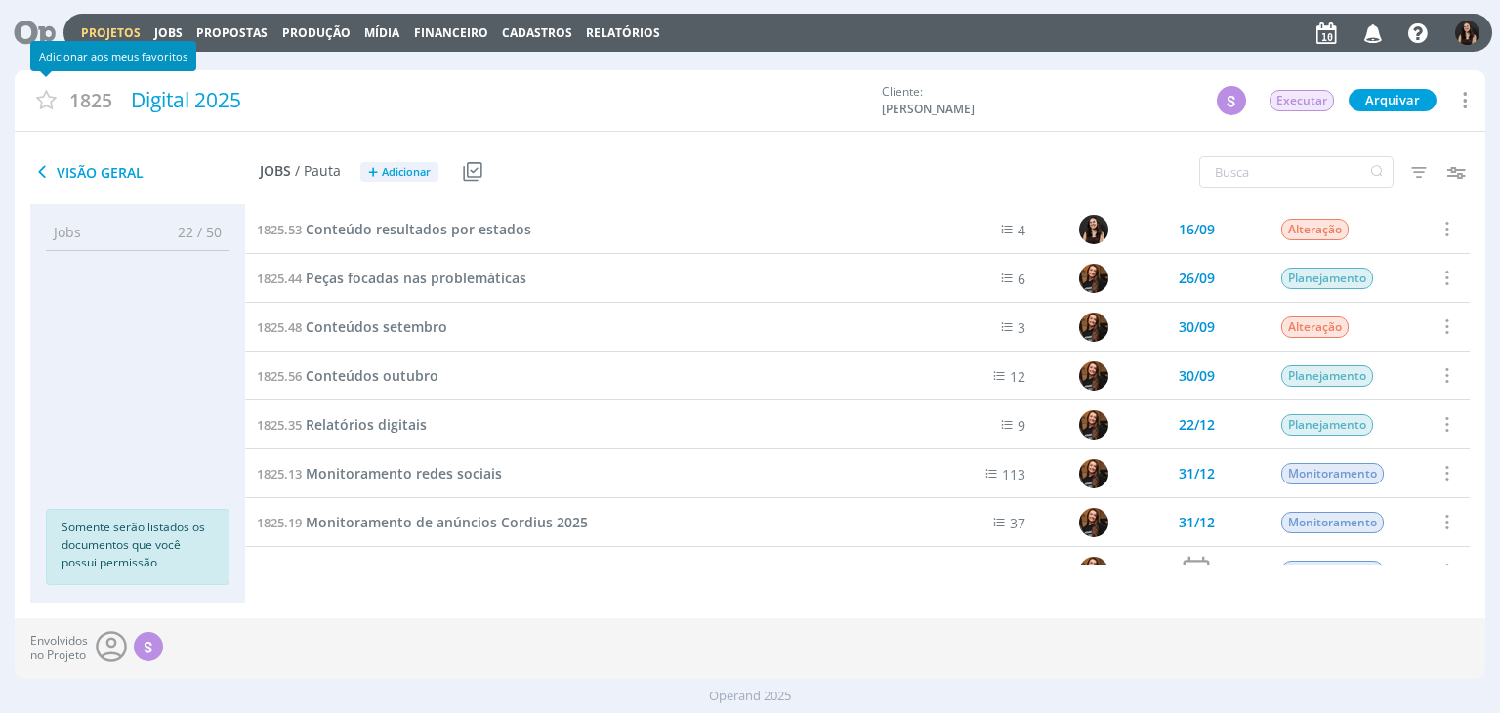
click at [7, 48] on header "Projetos Jobs Propostas Produção Mídia Financeiro Cadastros Relatórios Notifica…" at bounding box center [750, 27] width 1500 height 55
click at [31, 20] on icon at bounding box center [28, 33] width 40 height 38
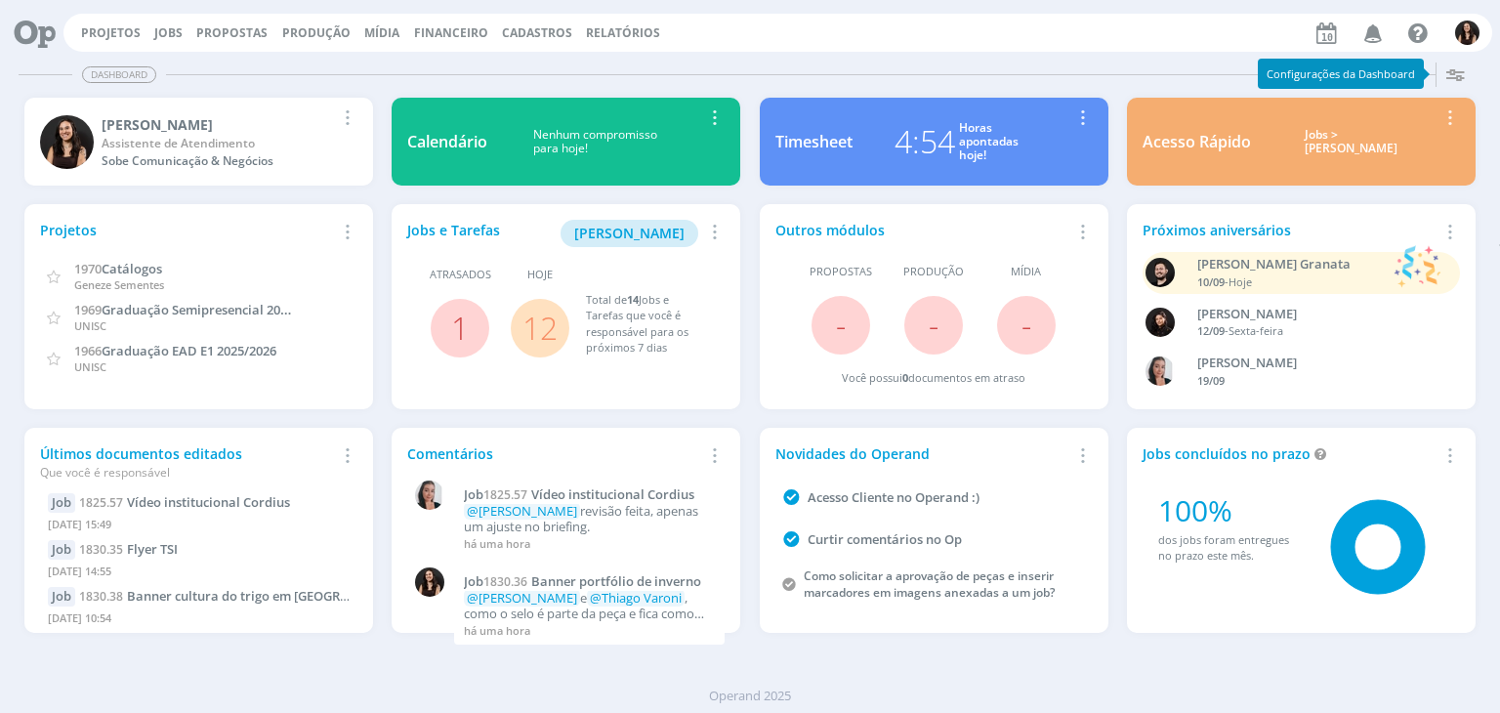
click at [528, 320] on link "12" at bounding box center [540, 328] width 35 height 42
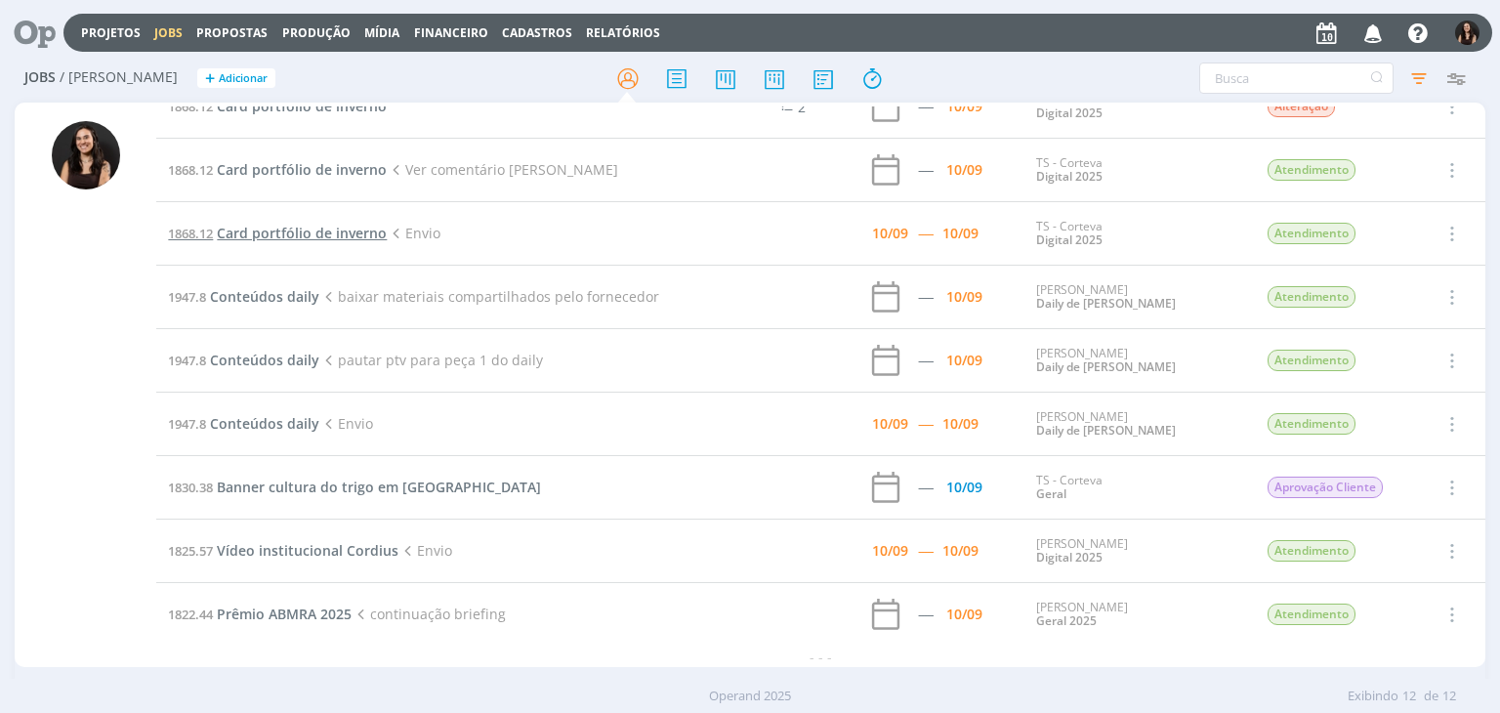
scroll to position [223, 0]
click at [273, 413] on span "Conteúdos daily" at bounding box center [264, 422] width 109 height 19
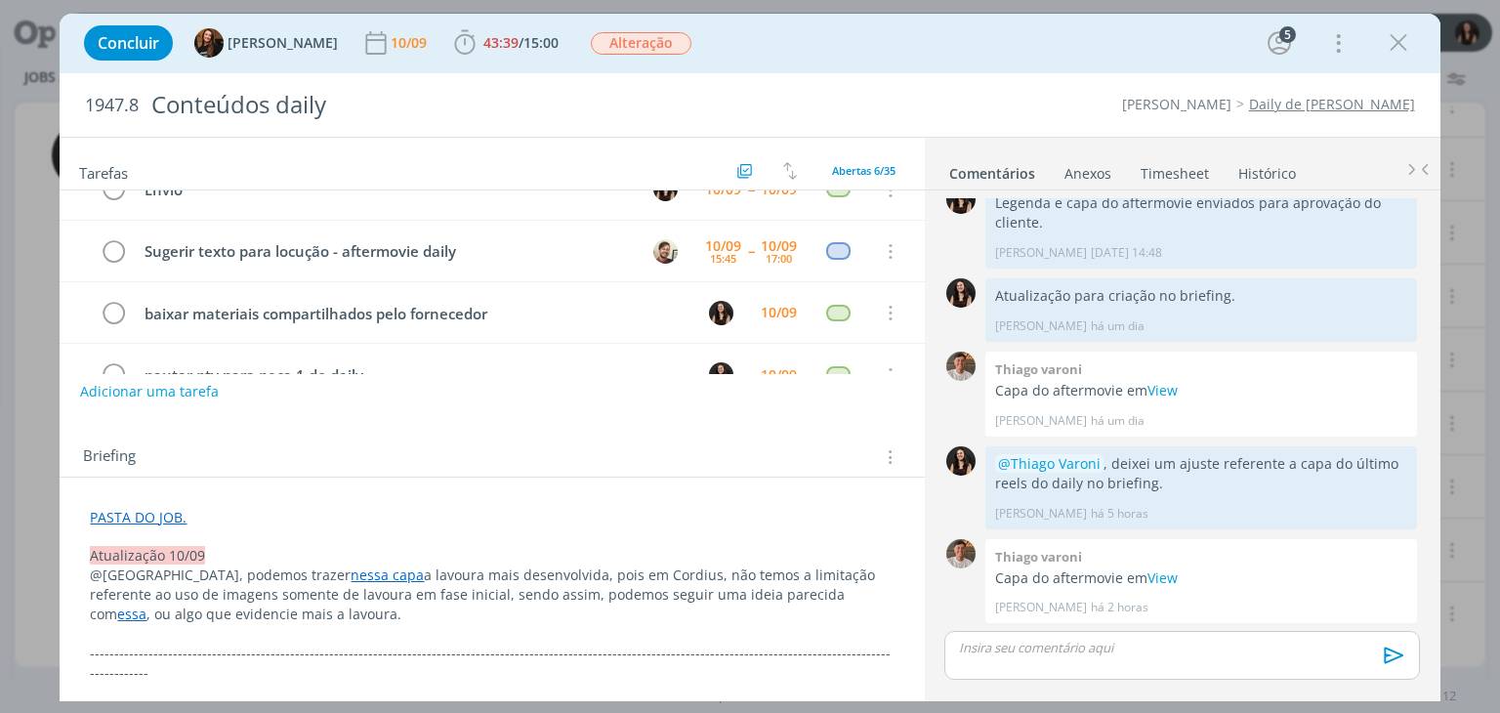
scroll to position [98, 0]
click at [147, 602] on link "essa" at bounding box center [131, 611] width 29 height 19
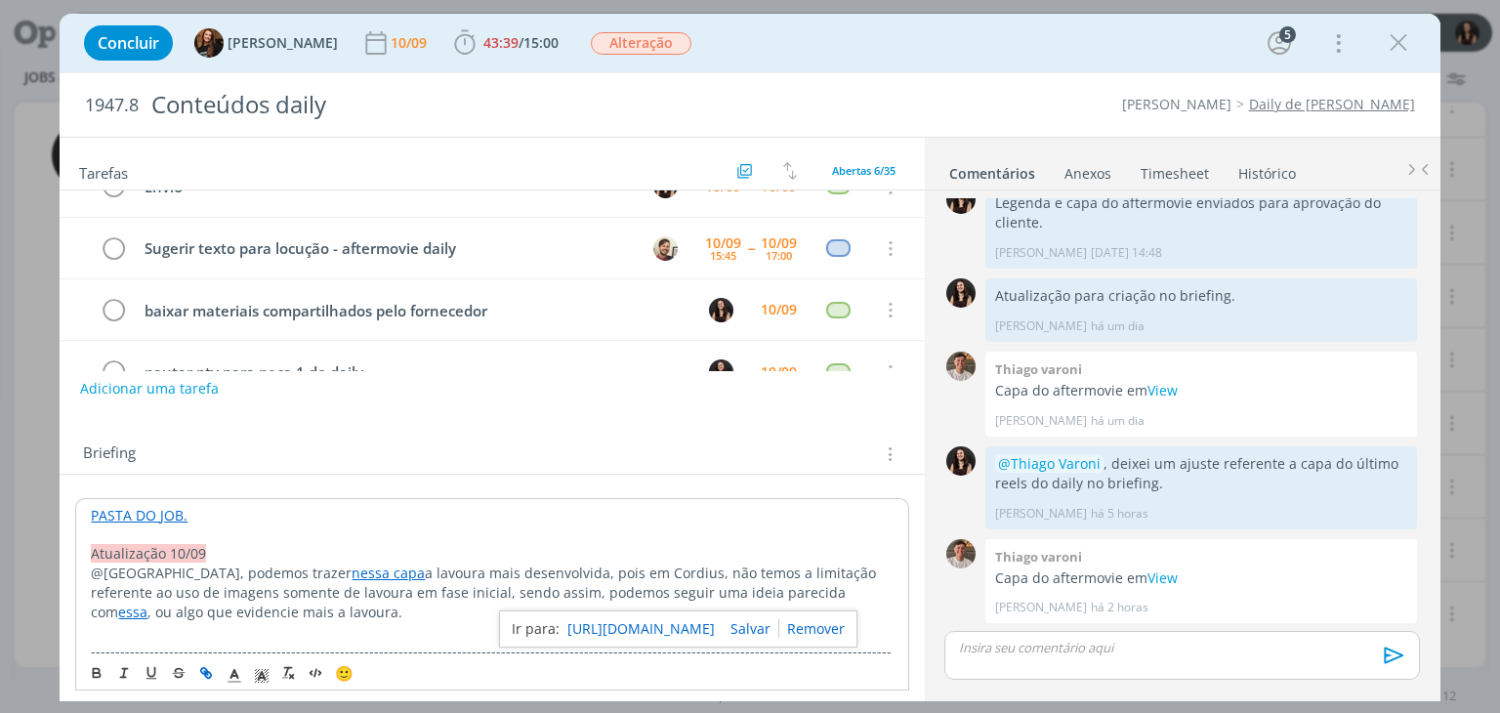
click at [648, 618] on link "https://www.instagram.com/p/DIyxeTXO2X_/?utm_source=ig_web_copy_link&igsh=cmh2Z…" at bounding box center [640, 628] width 147 height 25
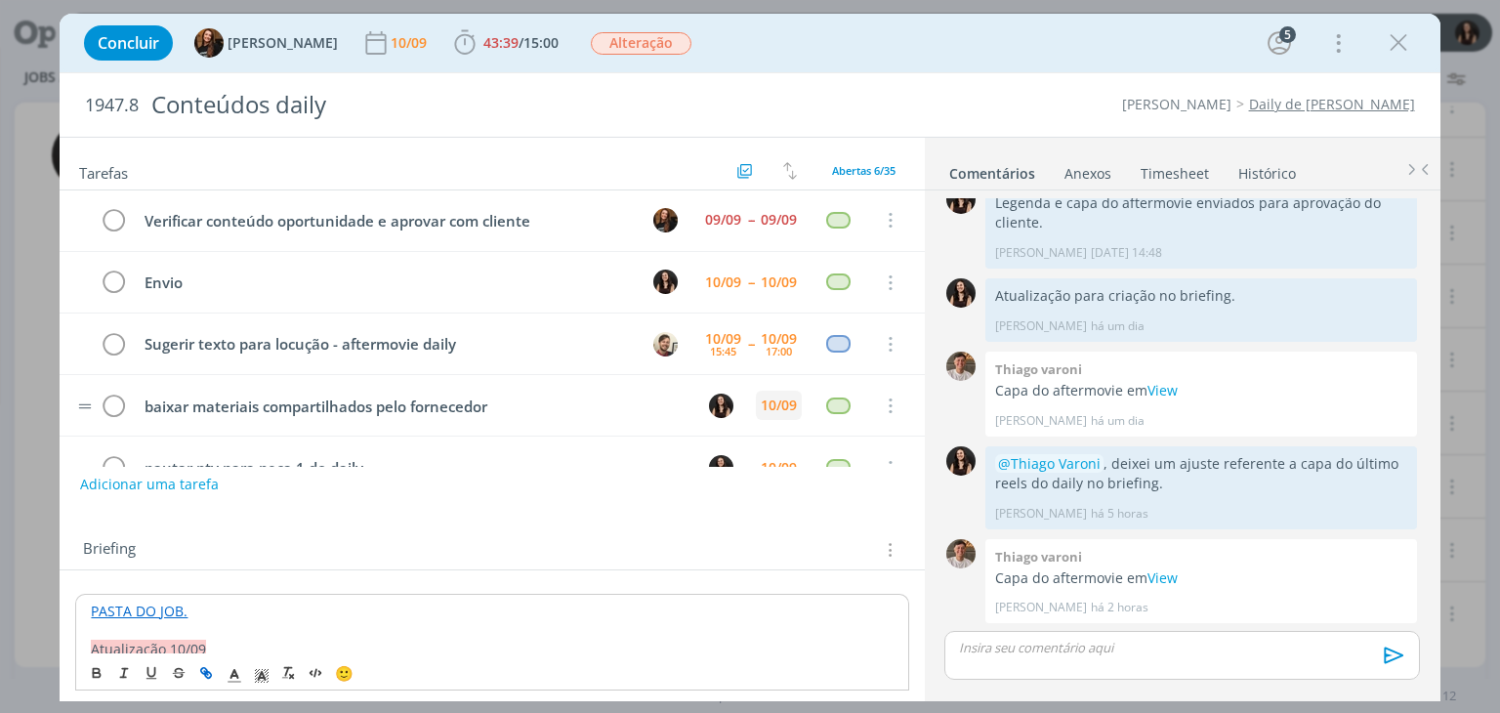
scroll to position [0, 0]
drag, startPoint x: 1047, startPoint y: 2, endPoint x: 1048, endPoint y: 39, distance: 37.1
click at [1047, 12] on div "Concluir Tayná Morsch 10/09 43:39 / 15:00 Iniciar Apontar Data * 10/09/2025 Hor…" at bounding box center [750, 356] width 1500 height 713
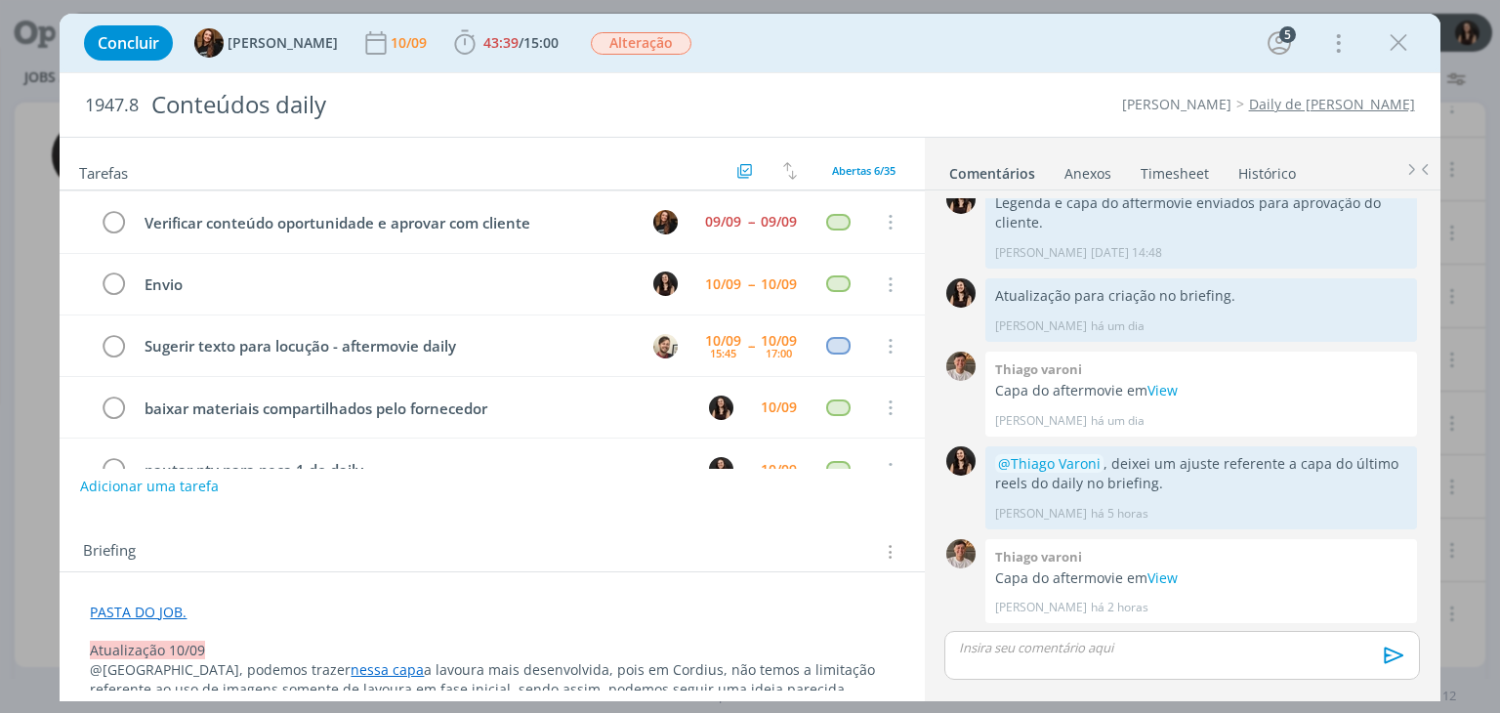
click at [1049, 41] on div "Concluir Tayná Morsch 10/09 43:39 / 15:00 Iniciar Apontar Data * 10/09/2025 Hor…" at bounding box center [749, 43] width 1351 height 47
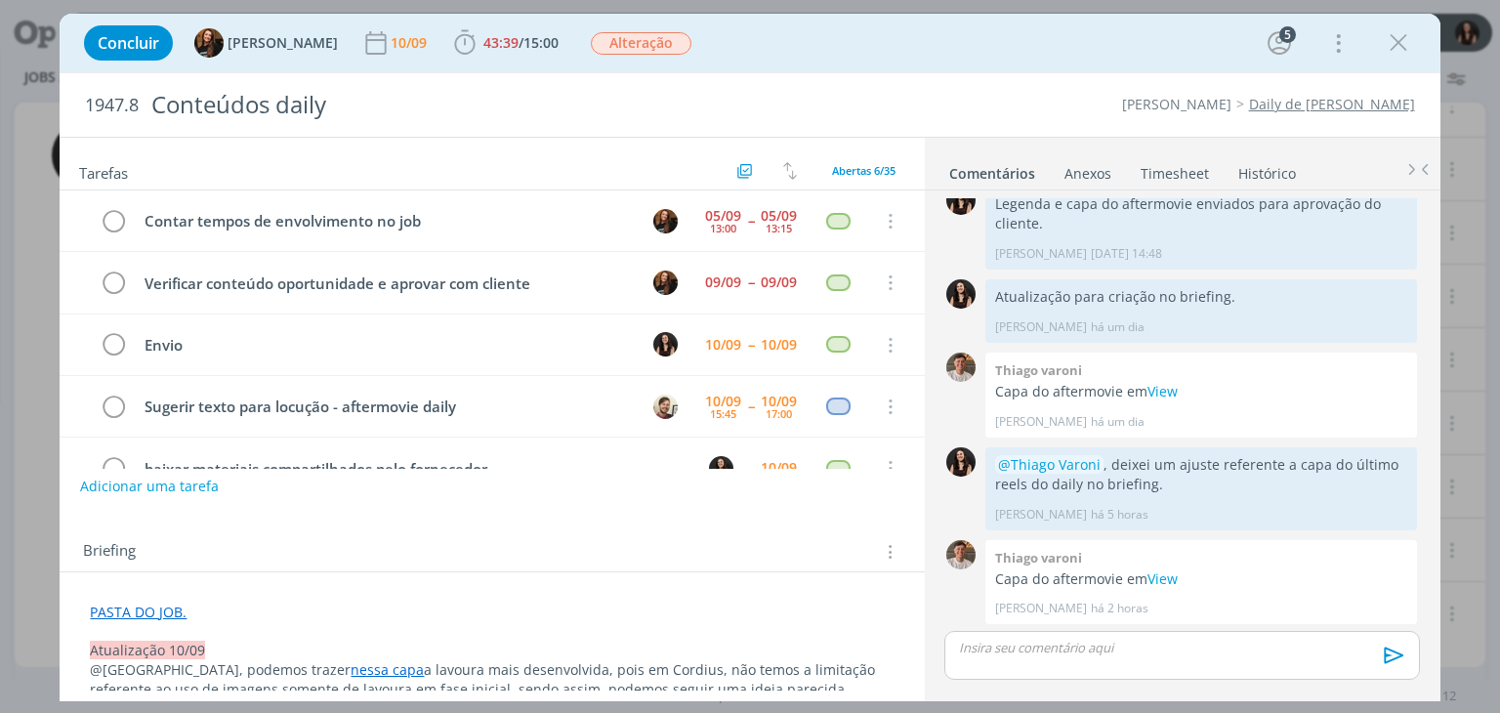
drag, startPoint x: 1403, startPoint y: 40, endPoint x: 893, endPoint y: 707, distance: 839.6
click at [1403, 40] on icon "dialog" at bounding box center [1398, 42] width 29 height 29
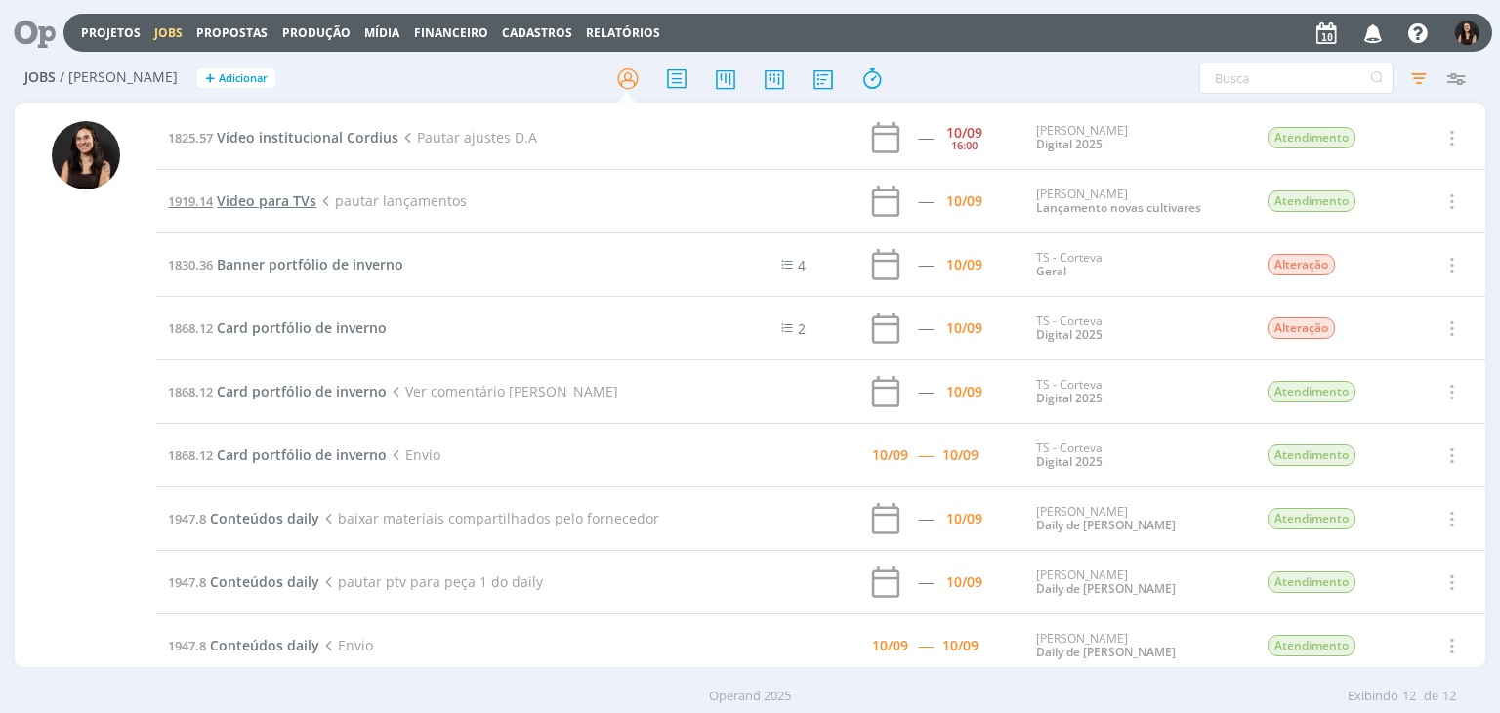
click at [258, 202] on span "Video para TVs" at bounding box center [267, 200] width 100 height 19
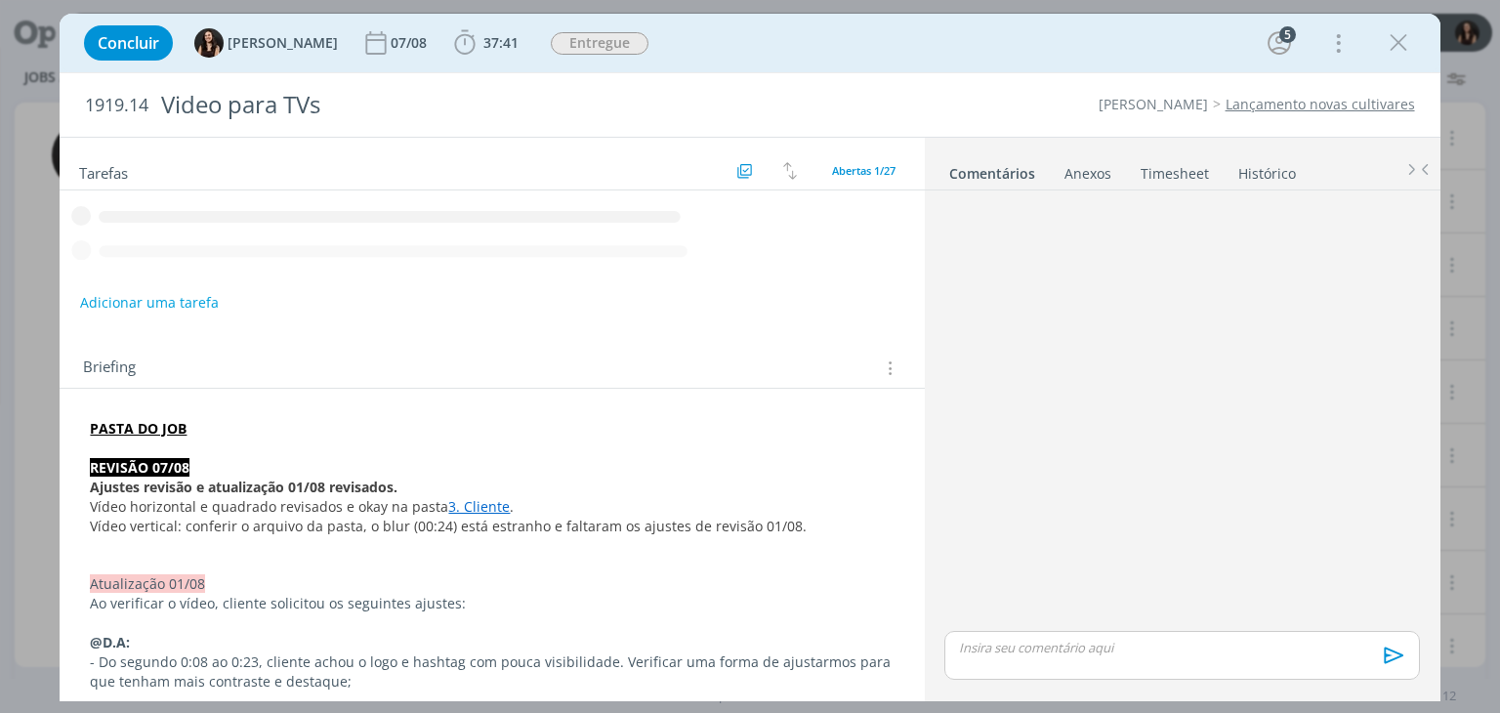
scroll to position [1546, 0]
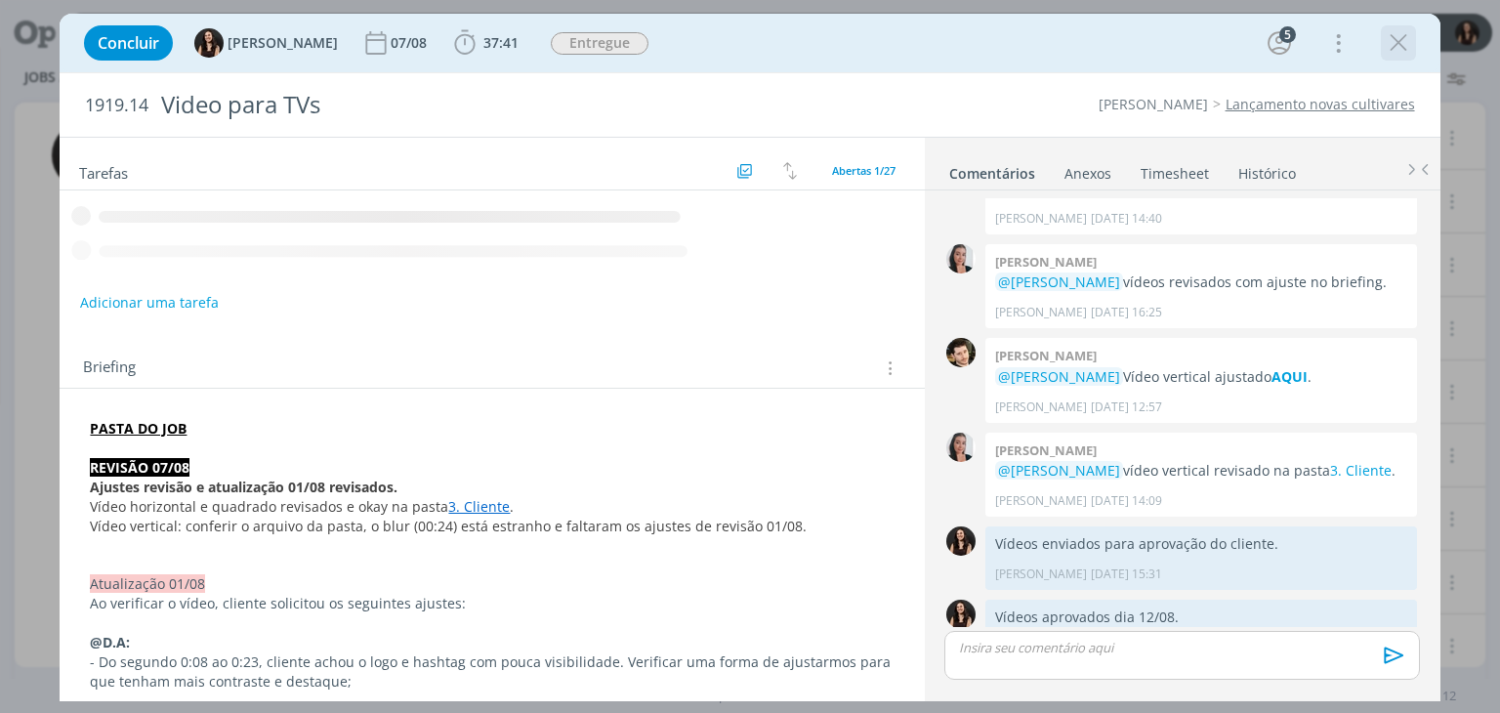
click at [1413, 48] on div "dialog" at bounding box center [1398, 42] width 35 height 35
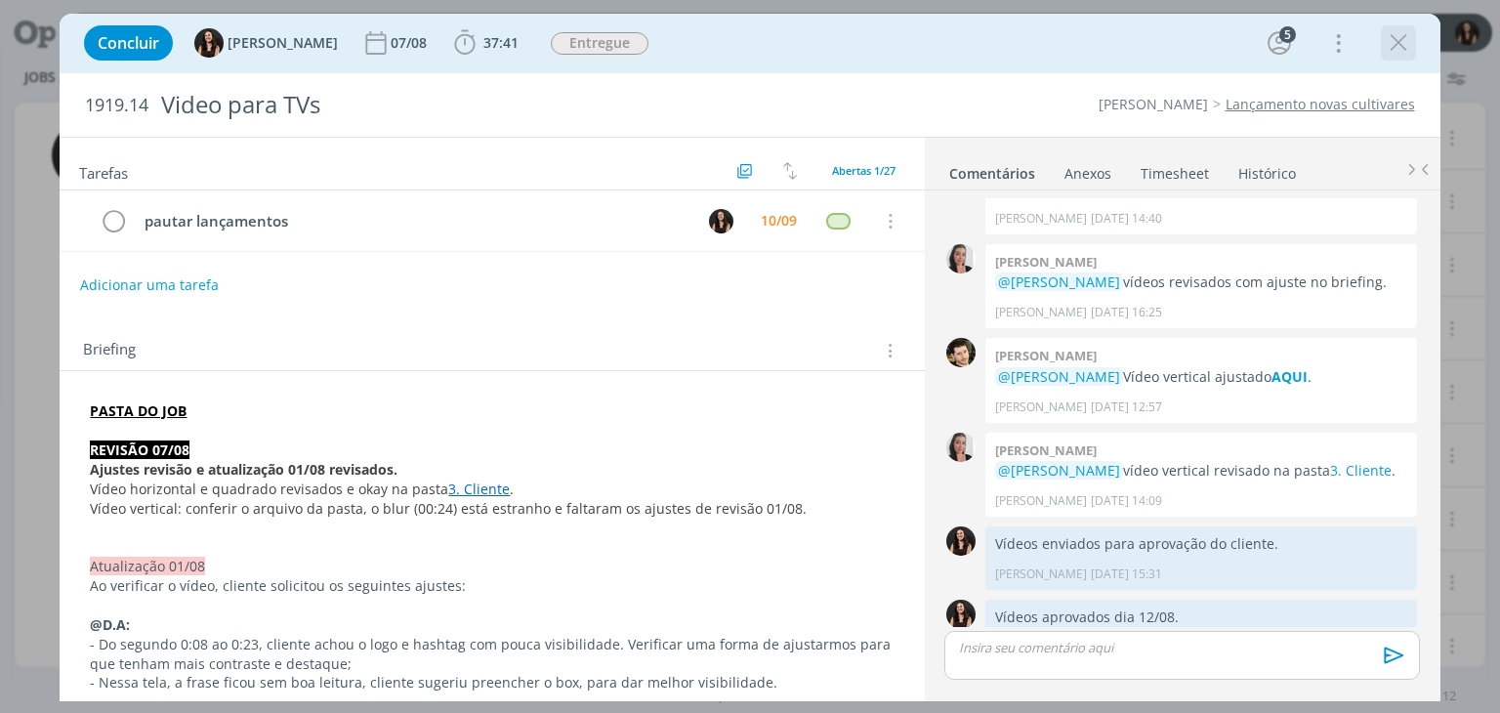
click at [1406, 45] on icon "dialog" at bounding box center [1398, 42] width 29 height 29
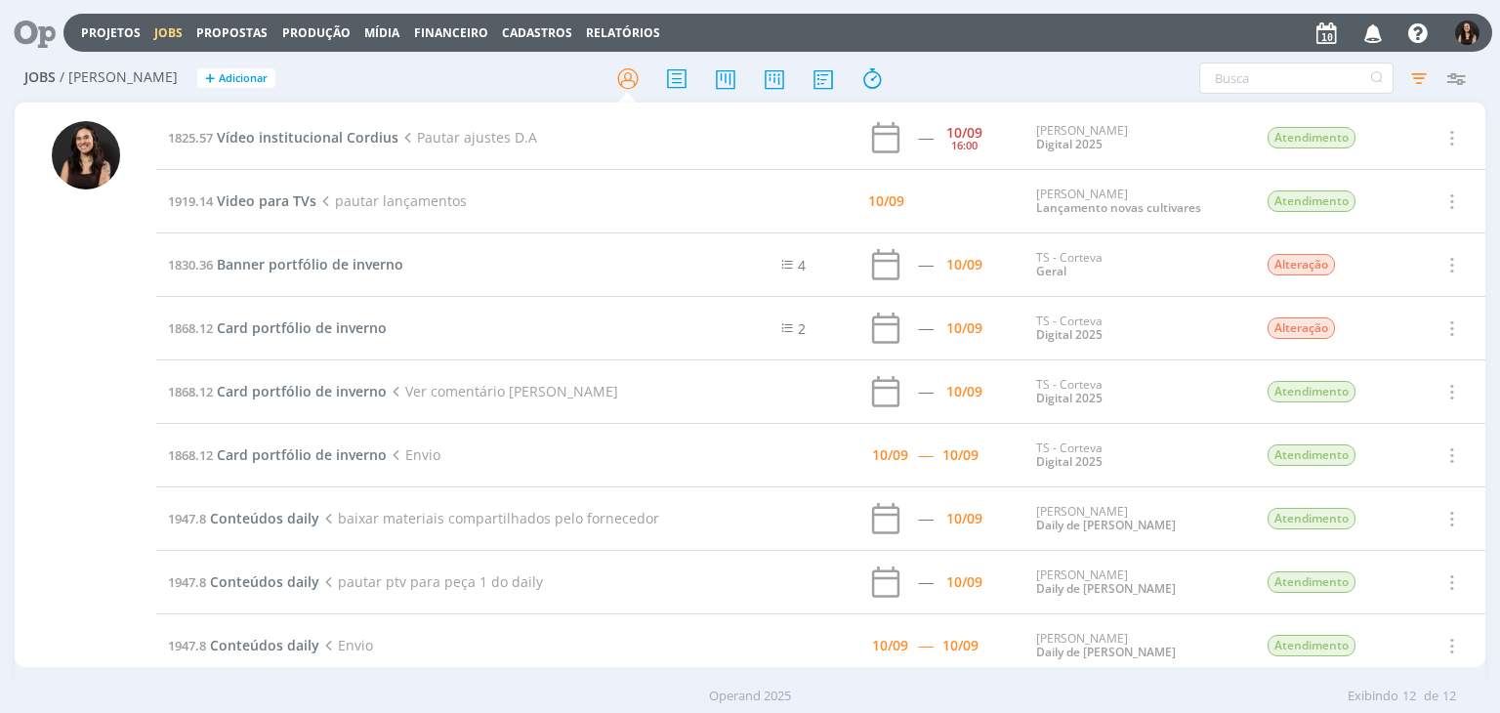
click at [348, 147] on td "1825.57 Vídeo institucional Cordius Pautar ajustes D.A" at bounding box center [432, 137] width 552 height 63
click at [348, 142] on span "Vídeo institucional Cordius" at bounding box center [308, 137] width 182 height 19
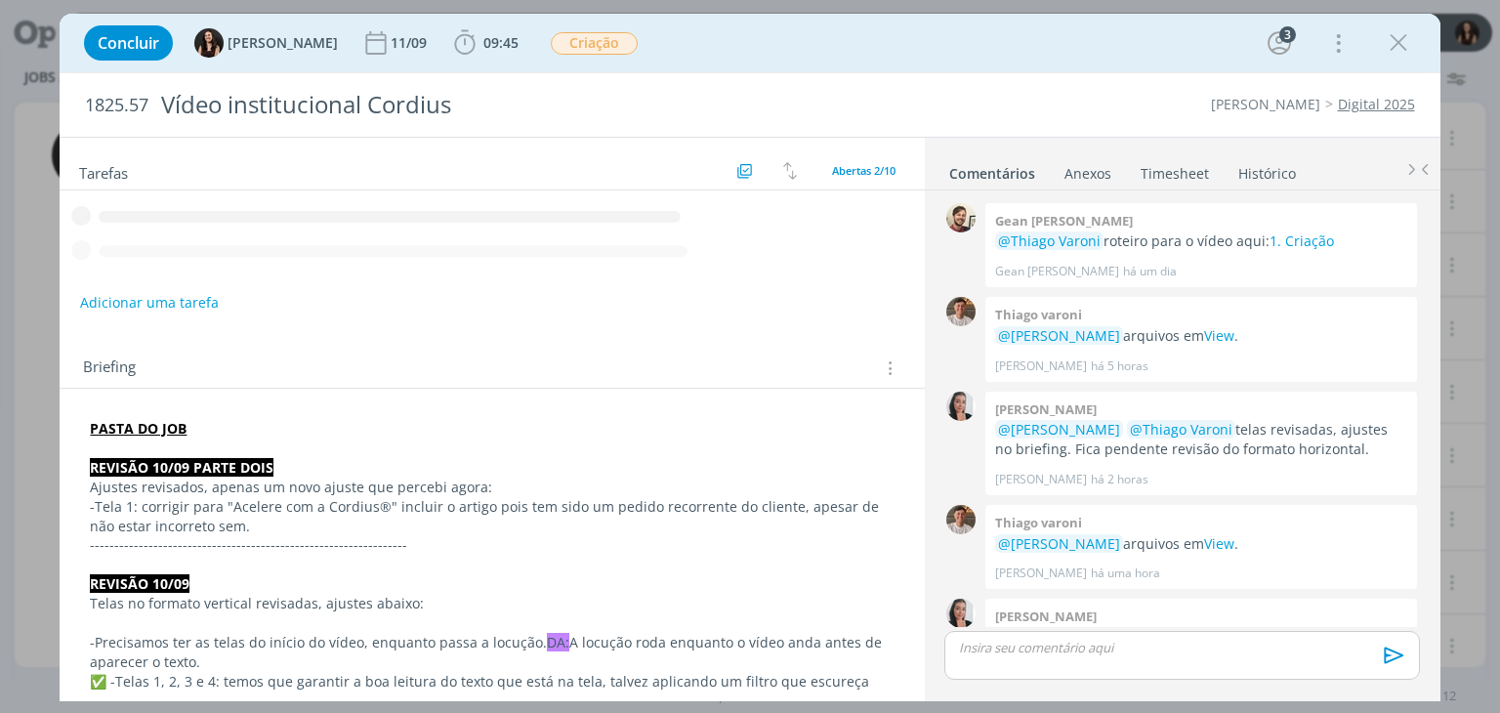
scroll to position [60, 0]
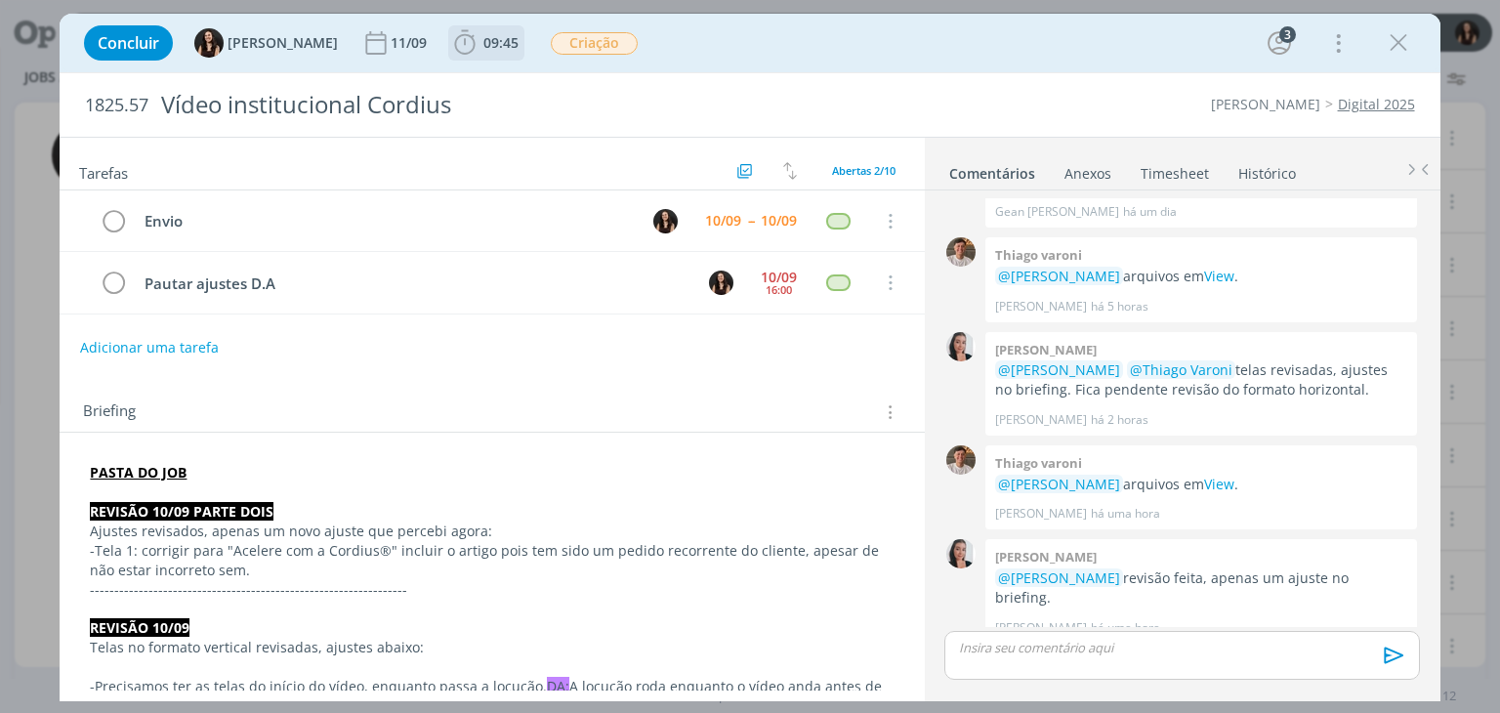
click at [483, 43] on span "09:45" at bounding box center [500, 42] width 35 height 19
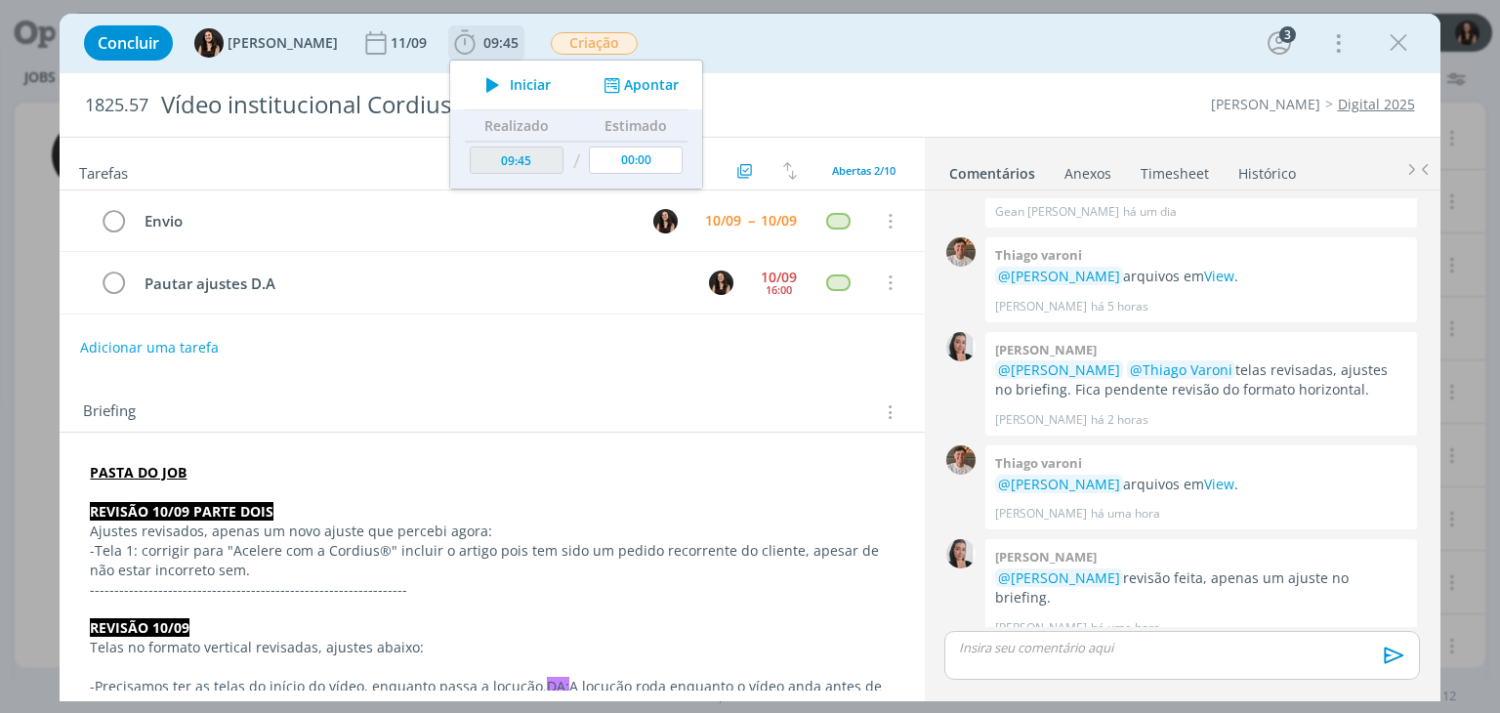
click at [510, 92] on span "Iniciar" at bounding box center [530, 85] width 41 height 14
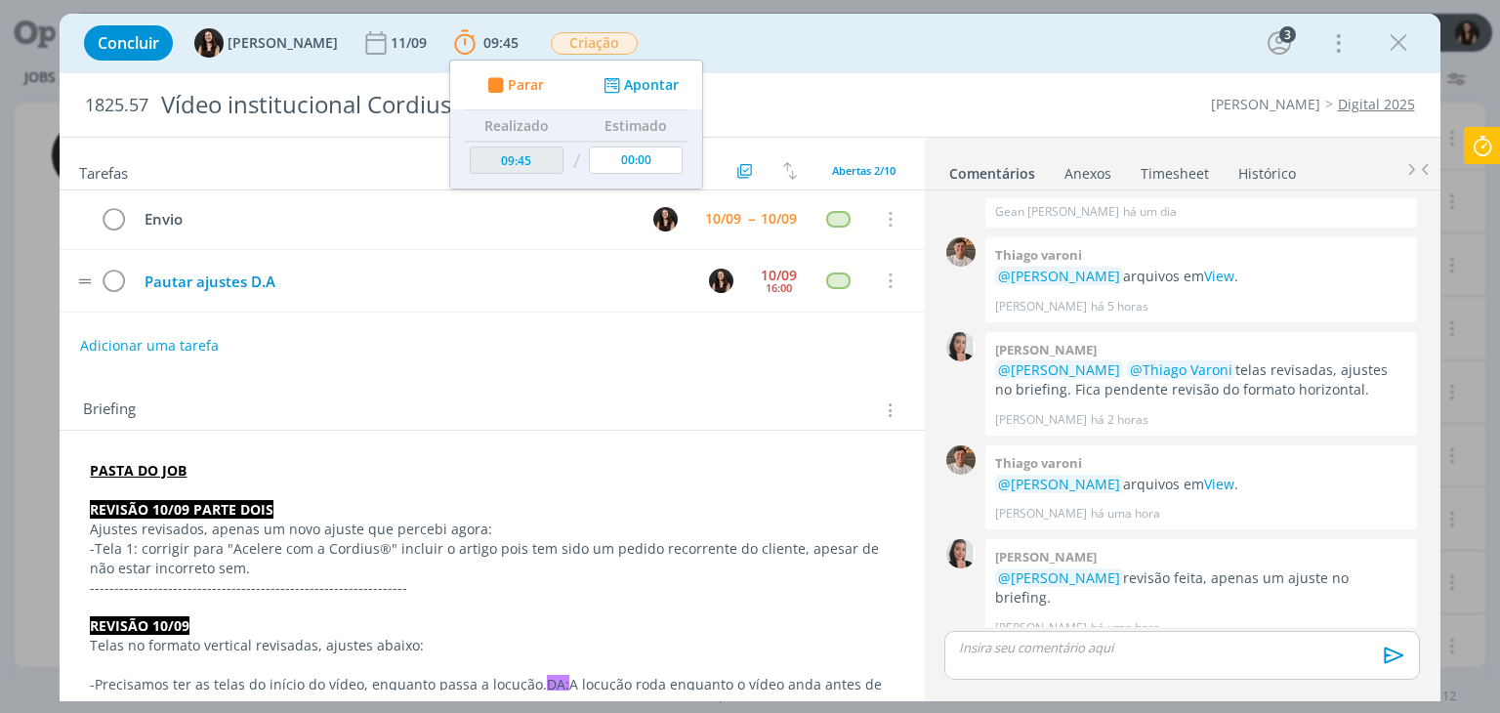
scroll to position [0, 0]
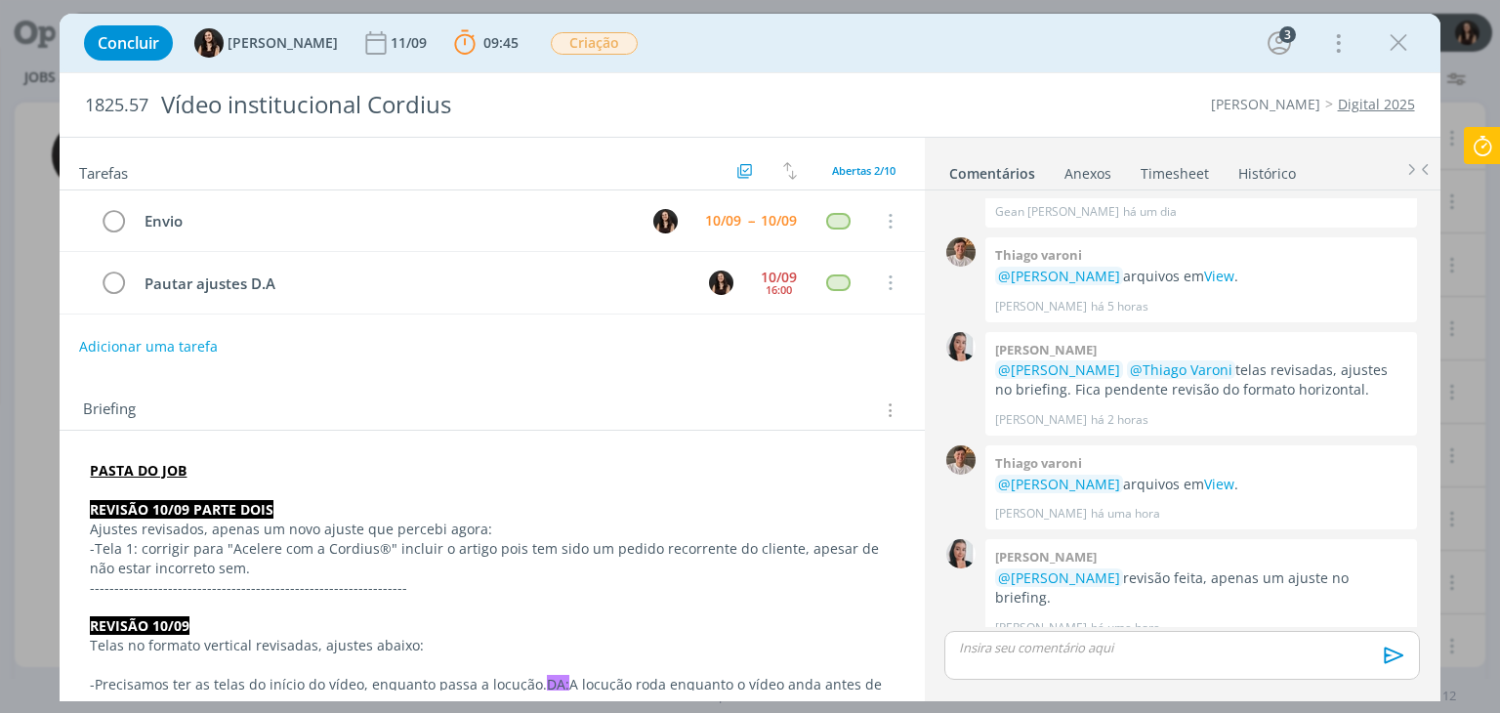
click at [167, 334] on button "Adicionar uma tarefa" at bounding box center [148, 346] width 139 height 33
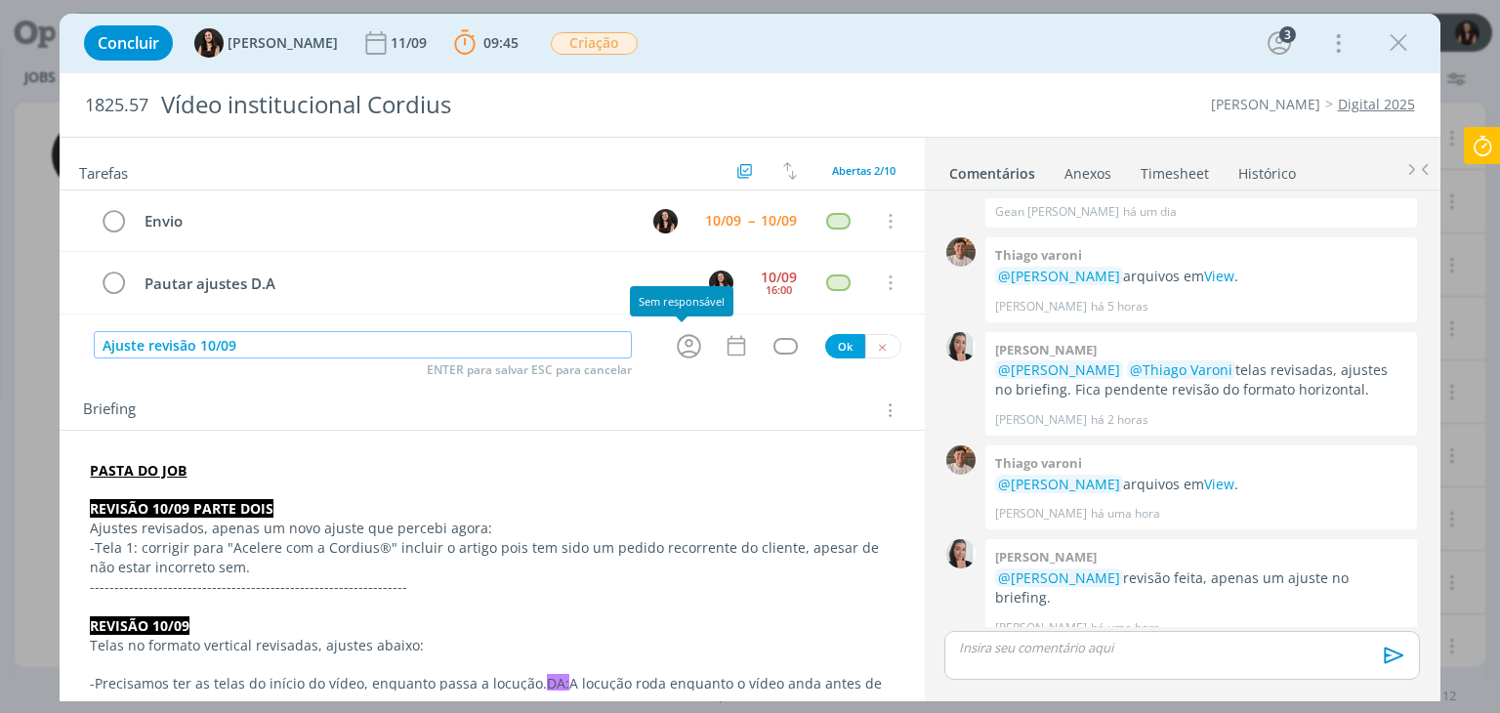
click at [677, 348] on icon "dialog" at bounding box center [689, 346] width 30 height 30
type input "Ajuste revisão 10/09"
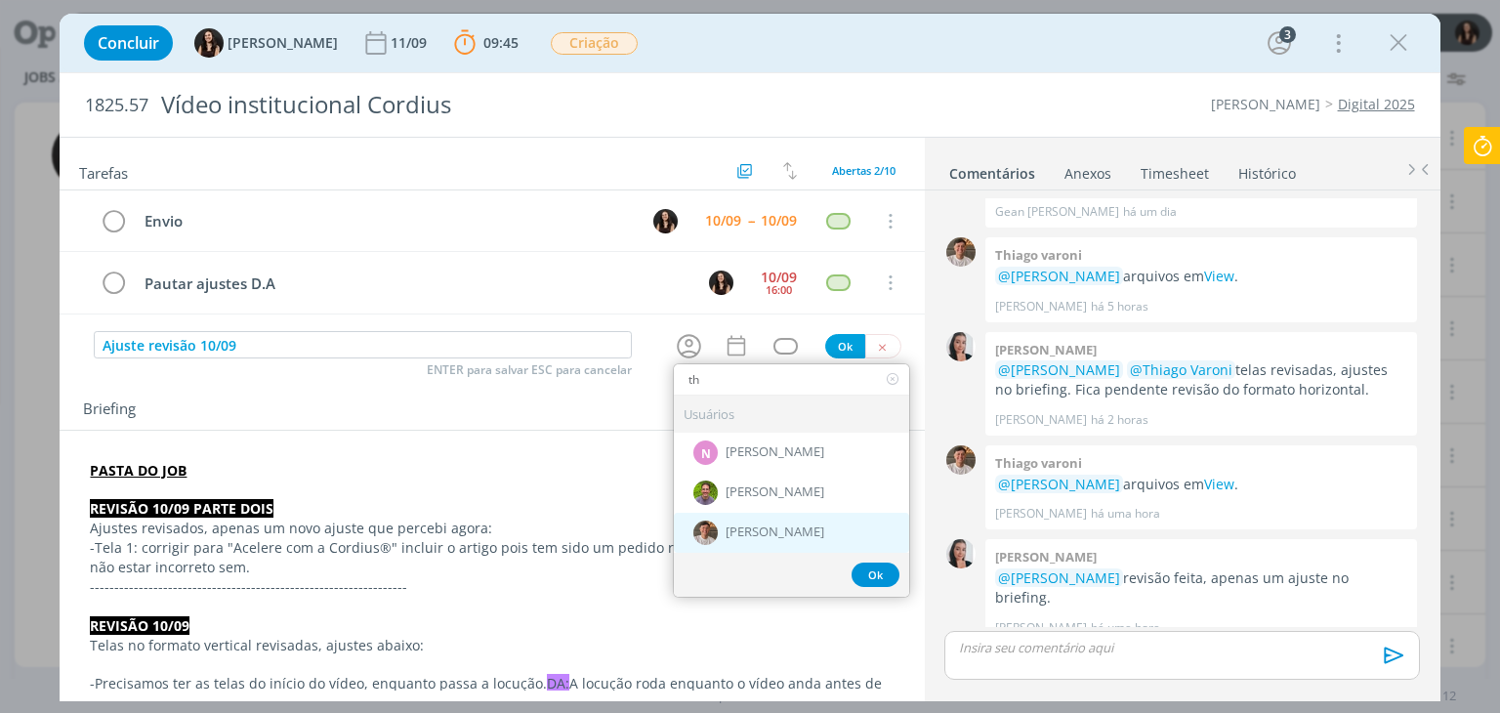
type input "th"
click at [750, 535] on span "[PERSON_NAME]" at bounding box center [775, 532] width 99 height 16
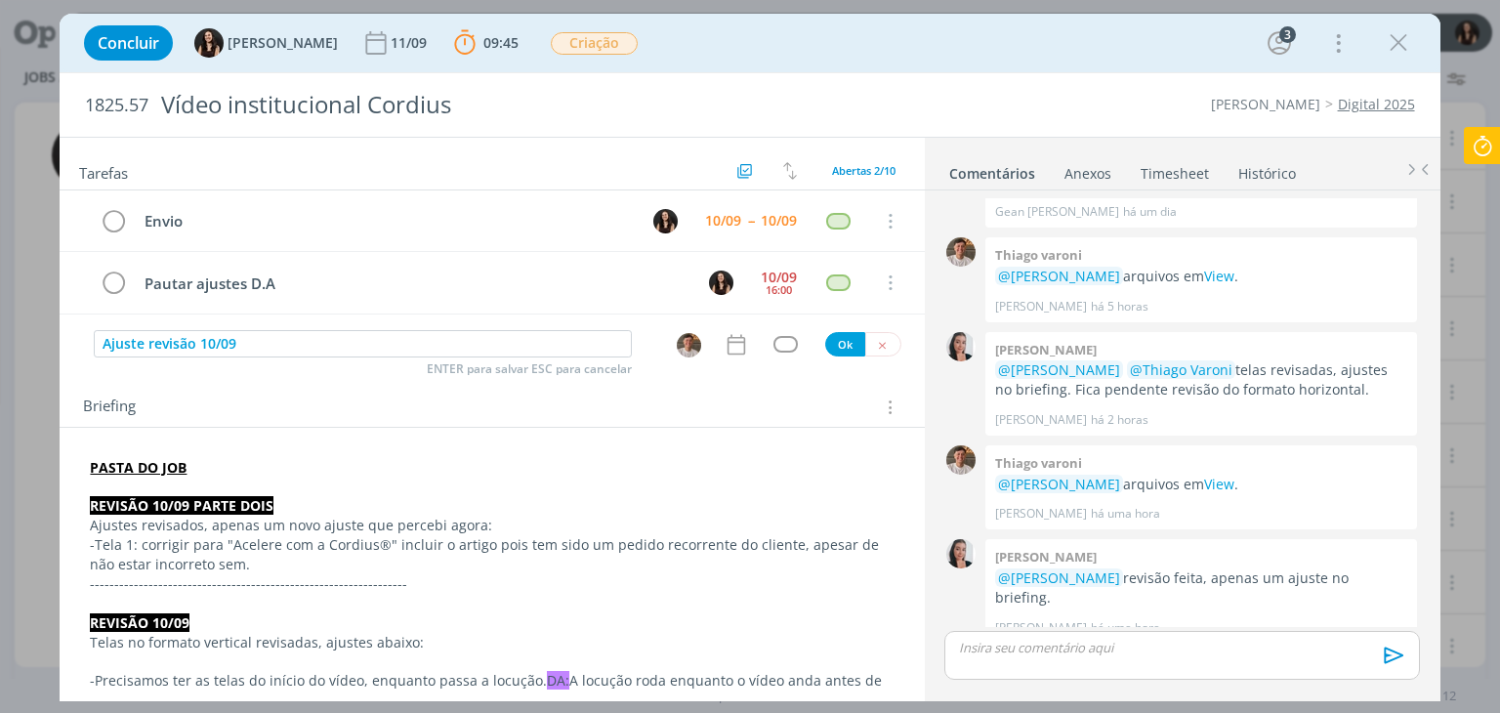
click at [734, 345] on icon "dialog" at bounding box center [736, 344] width 25 height 25
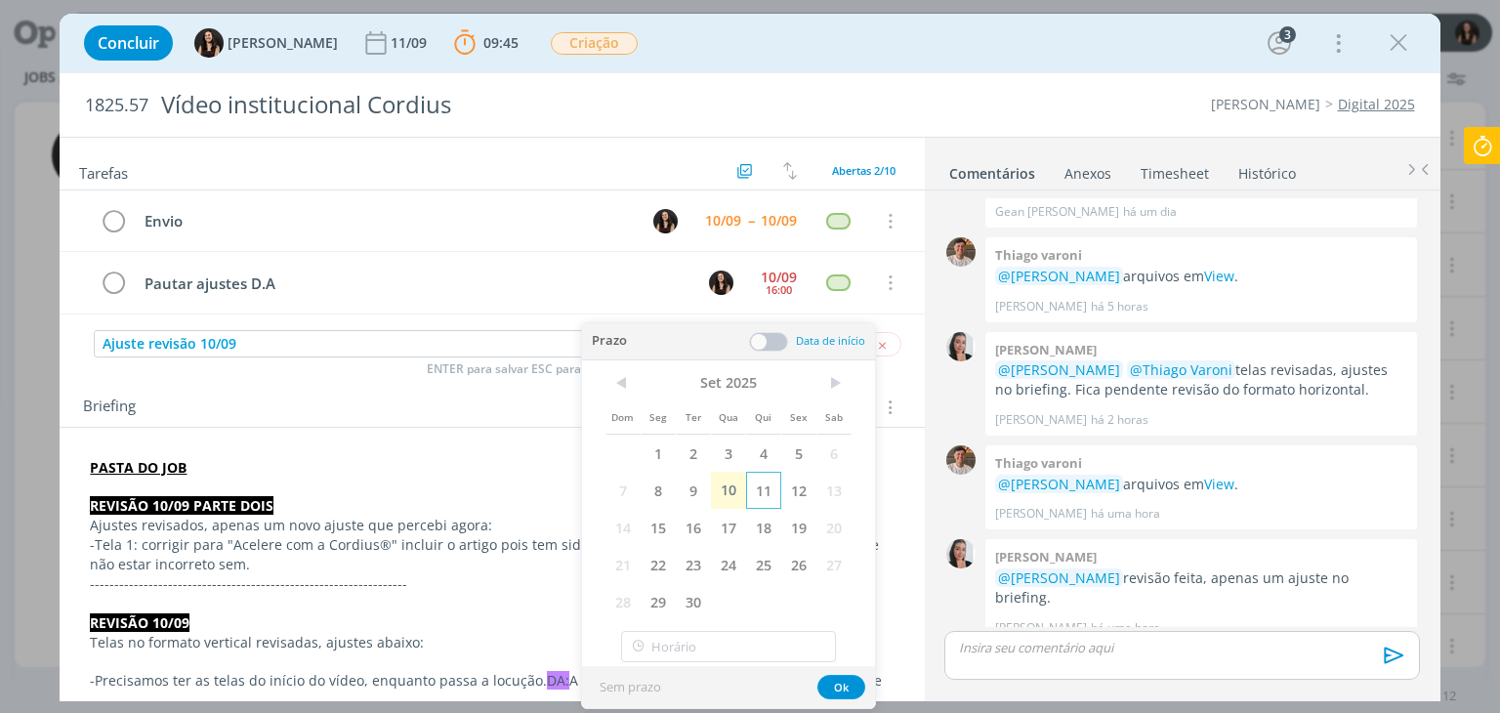
click at [763, 490] on span "11" at bounding box center [763, 490] width 35 height 37
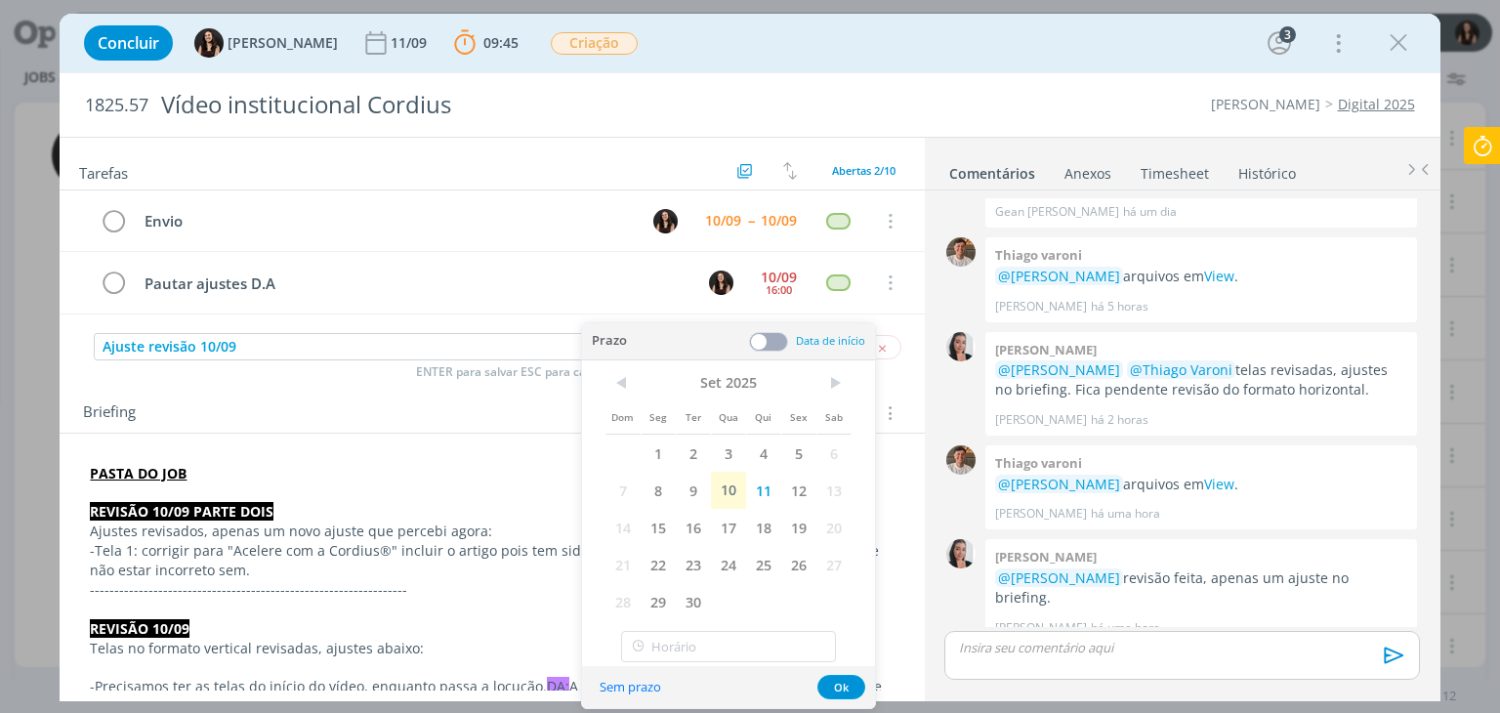
click at [769, 339] on span at bounding box center [768, 342] width 39 height 20
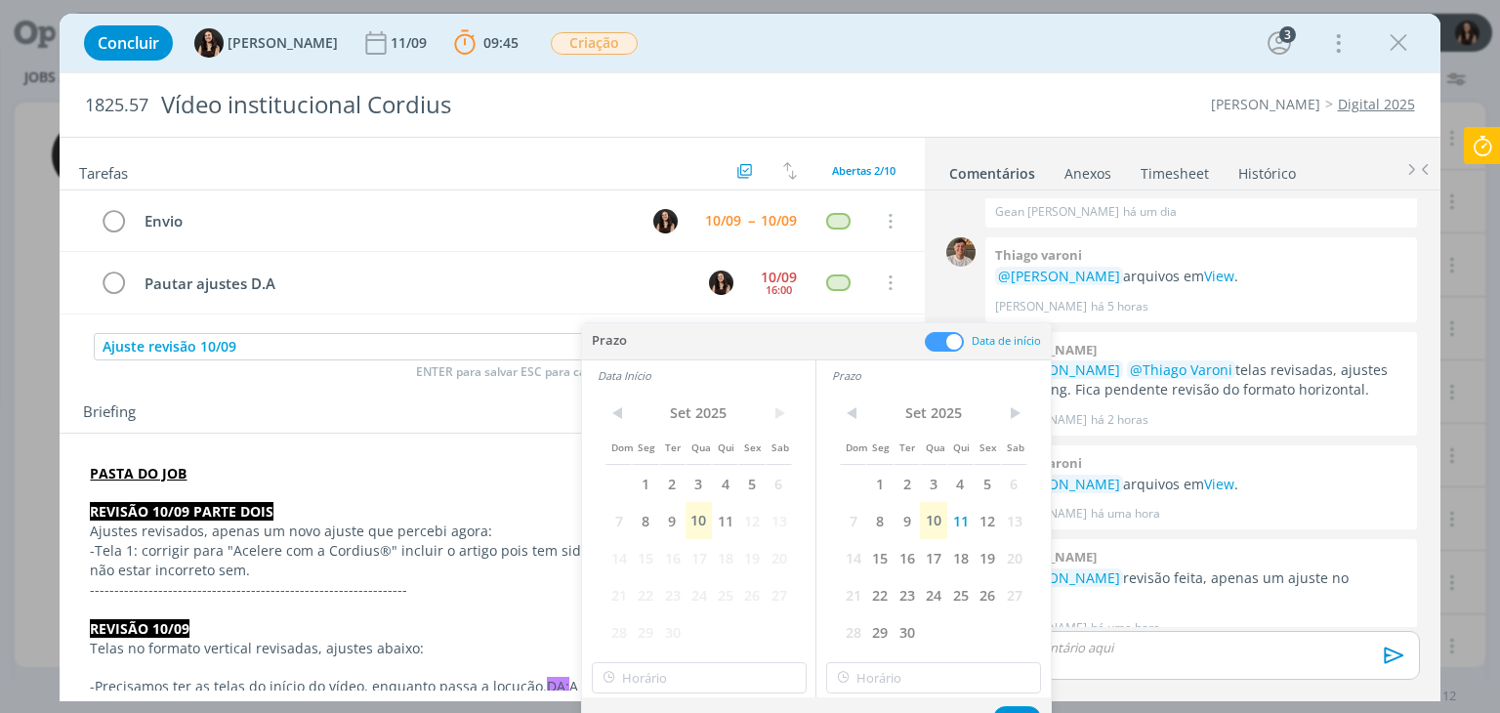
click at [738, 526] on span "12" at bounding box center [751, 520] width 26 height 37
click at [734, 524] on span "11" at bounding box center [725, 520] width 26 height 37
click at [715, 685] on input "17:00" at bounding box center [699, 677] width 215 height 31
click at [660, 550] on div "16:30" at bounding box center [701, 554] width 219 height 35
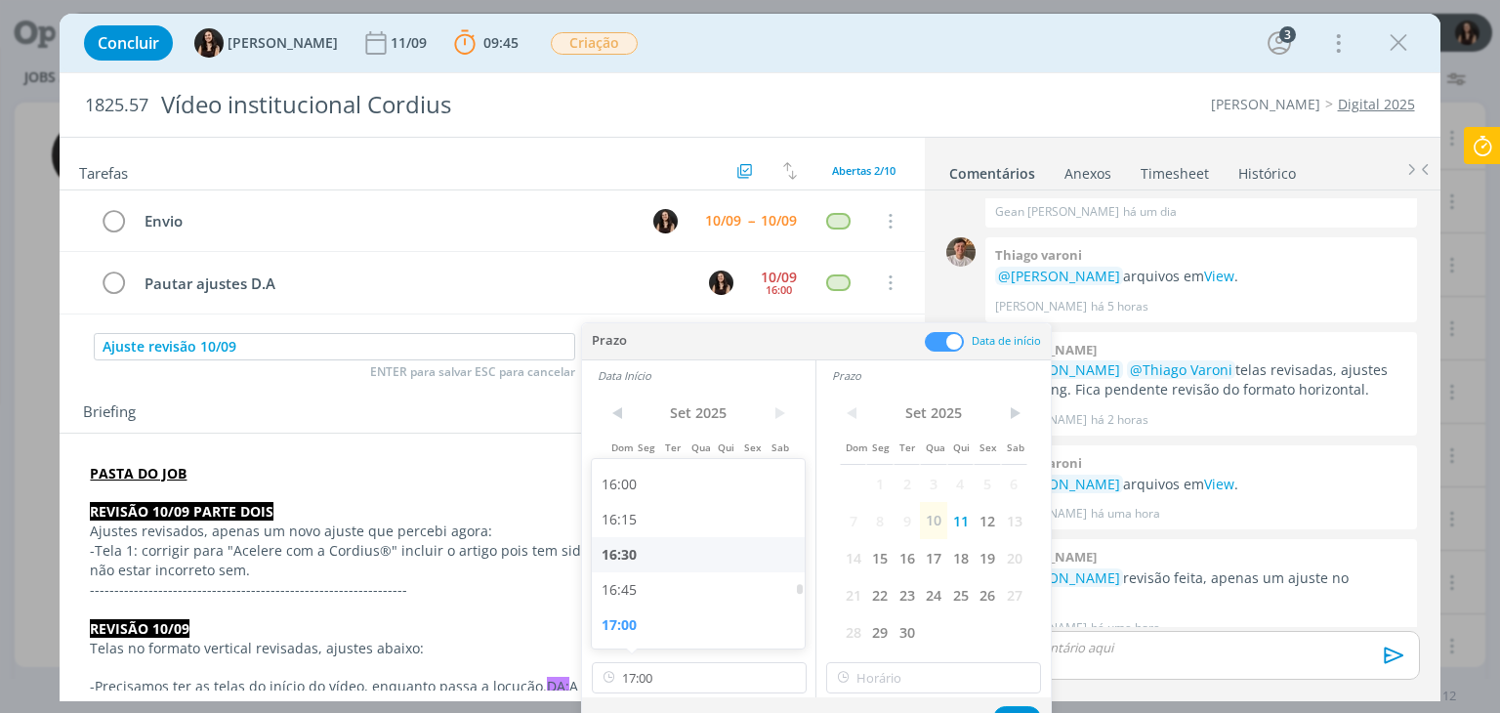
type input "16:30"
drag, startPoint x: 880, startPoint y: 689, endPoint x: 887, endPoint y: 676, distance: 14.4
click at [883, 686] on input "17:00" at bounding box center [933, 677] width 215 height 31
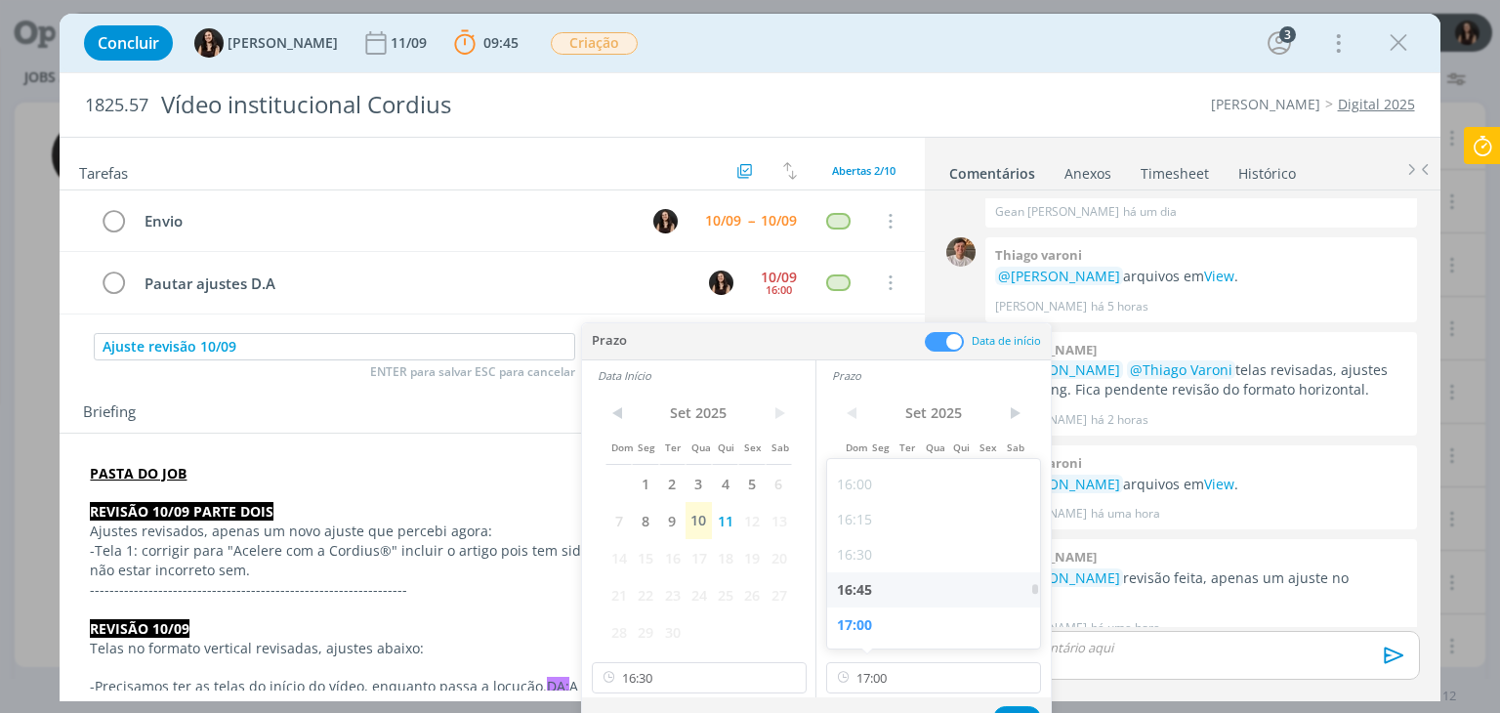
click at [875, 587] on div "16:45" at bounding box center [936, 589] width 219 height 35
type input "16:45"
click at [1017, 710] on button "Ok" at bounding box center [1017, 718] width 48 height 24
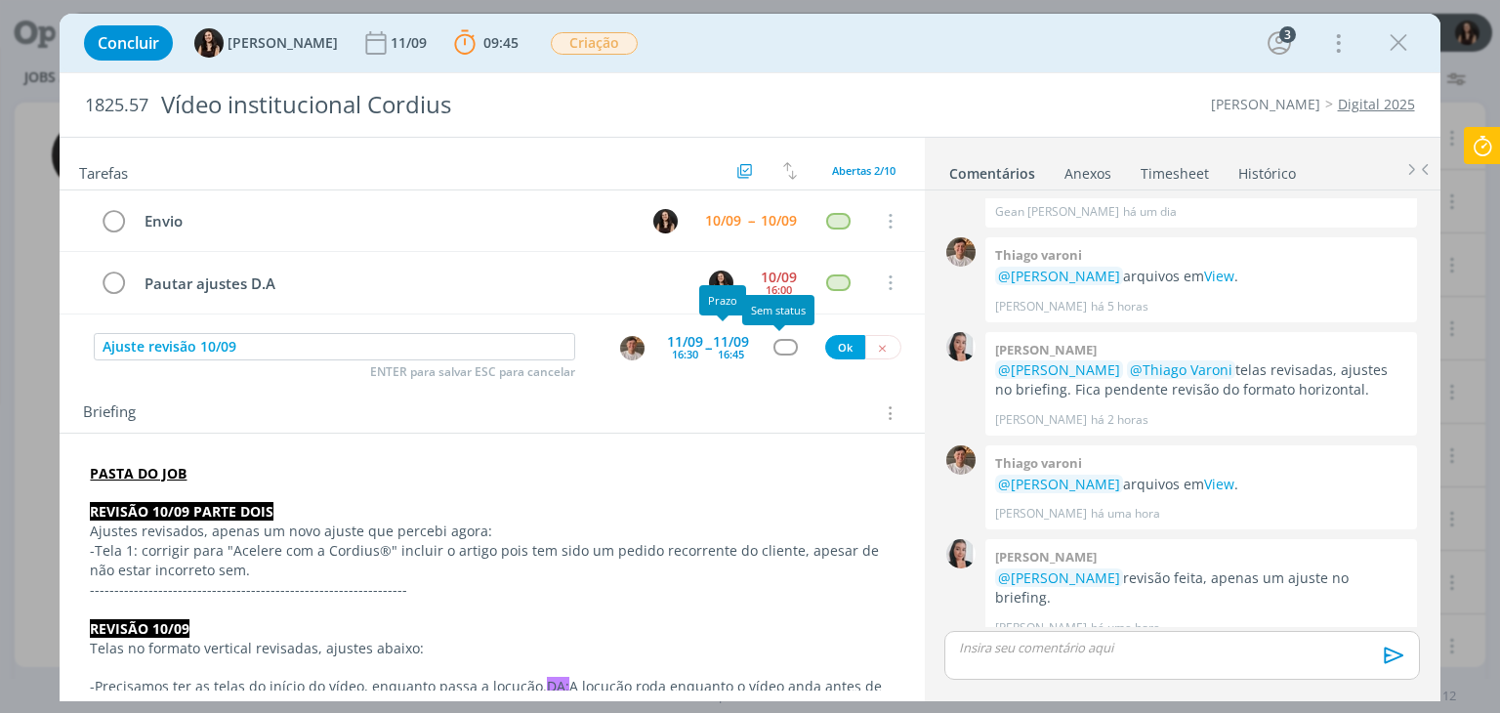
click at [789, 341] on div "dialog" at bounding box center [786, 347] width 24 height 17
click at [783, 342] on div "dialog" at bounding box center [786, 347] width 24 height 17
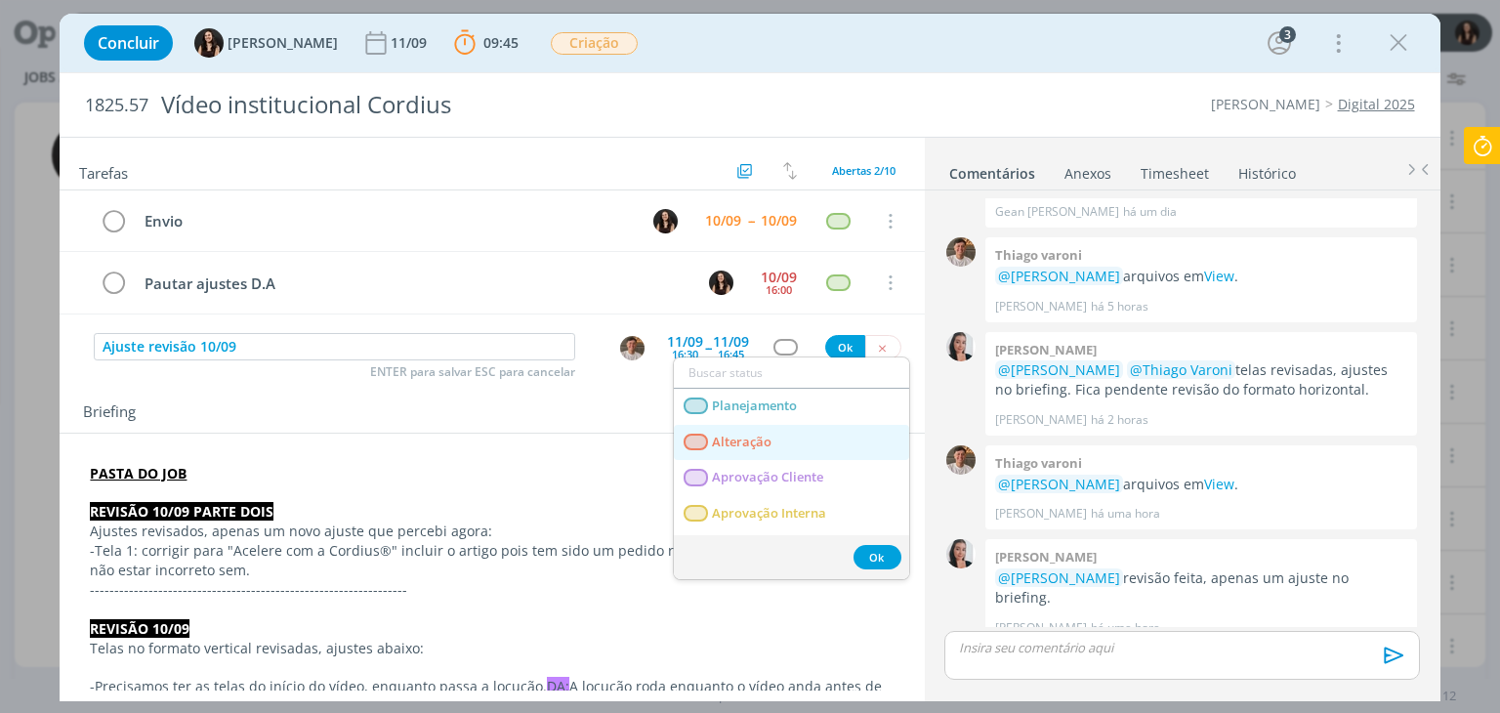
drag, startPoint x: 758, startPoint y: 450, endPoint x: 789, endPoint y: 363, distance: 92.4
click at [759, 448] on link "Alteração" at bounding box center [791, 443] width 235 height 36
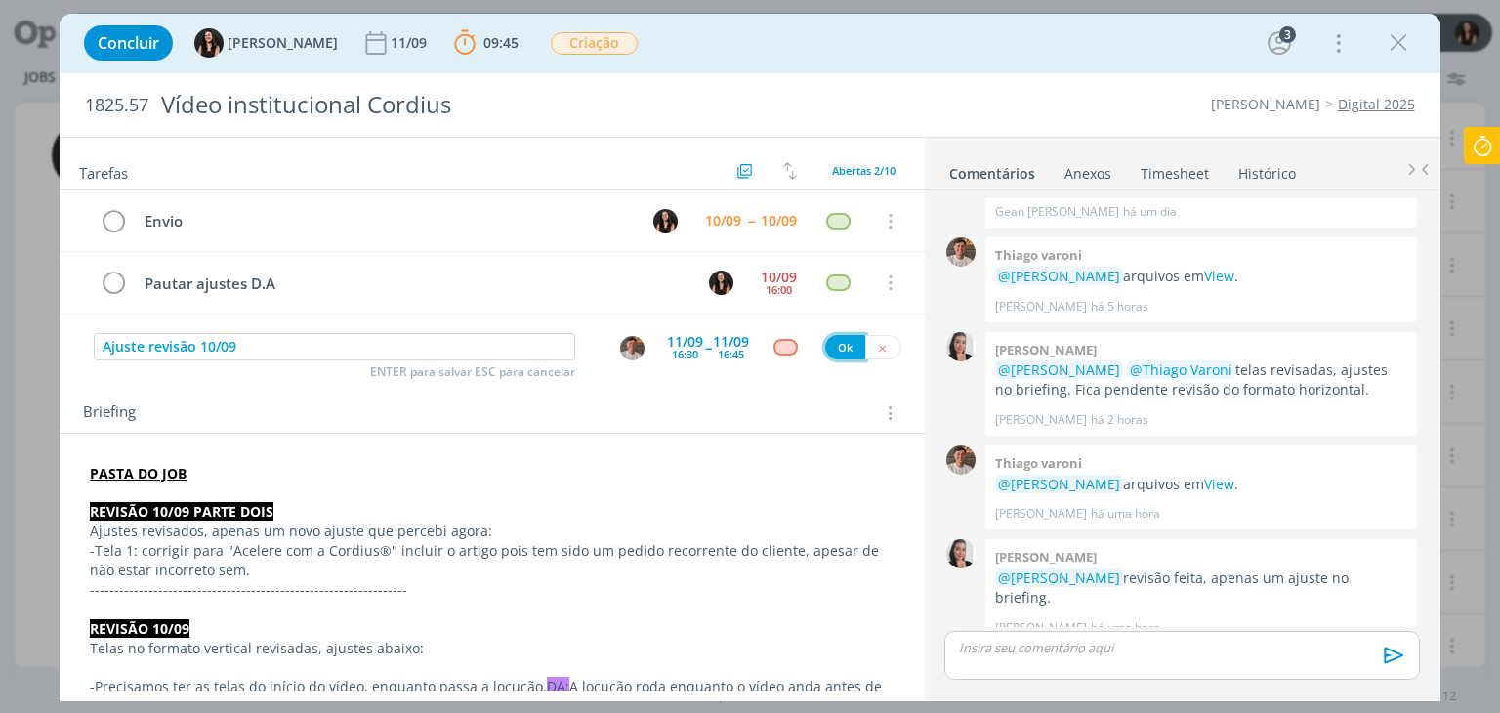
click at [825, 344] on button "Ok" at bounding box center [845, 347] width 40 height 24
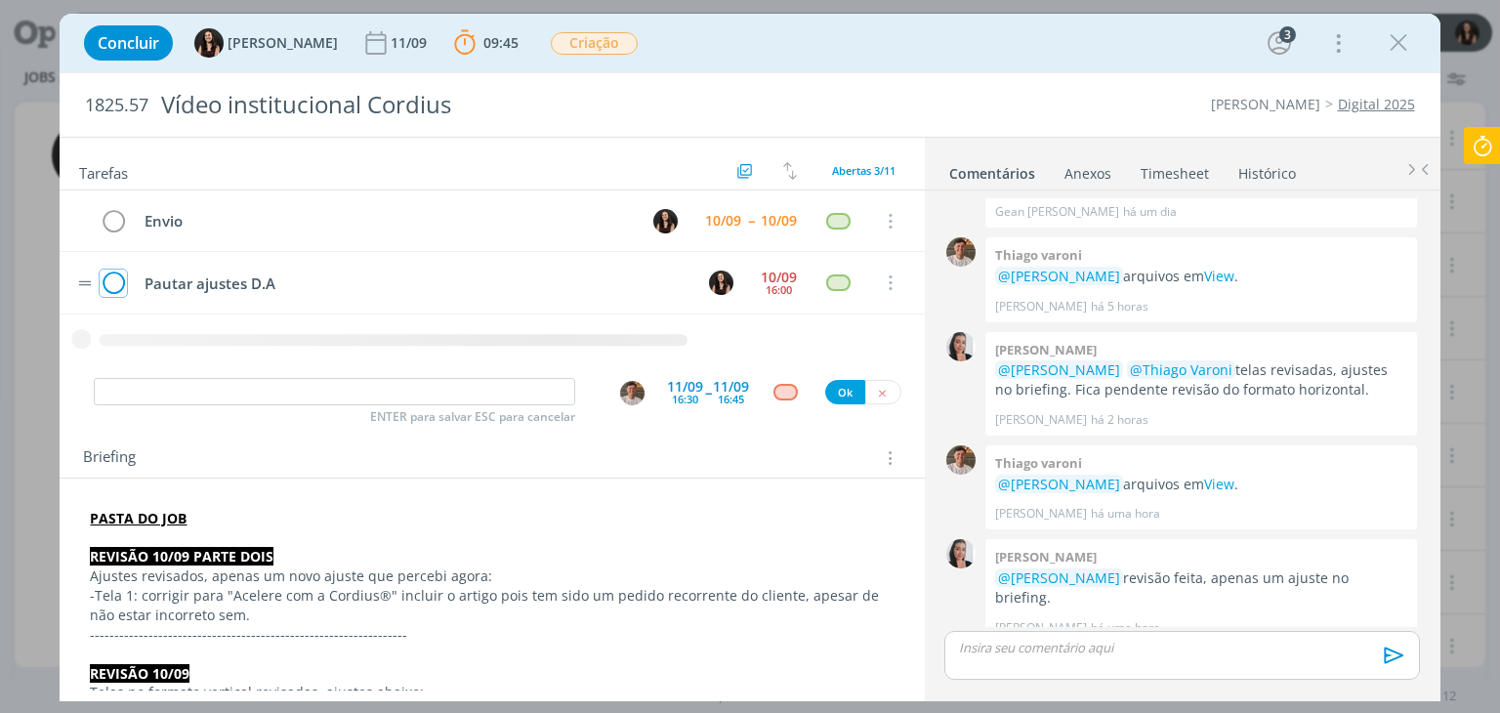
click at [117, 282] on icon "dialog" at bounding box center [113, 283] width 27 height 29
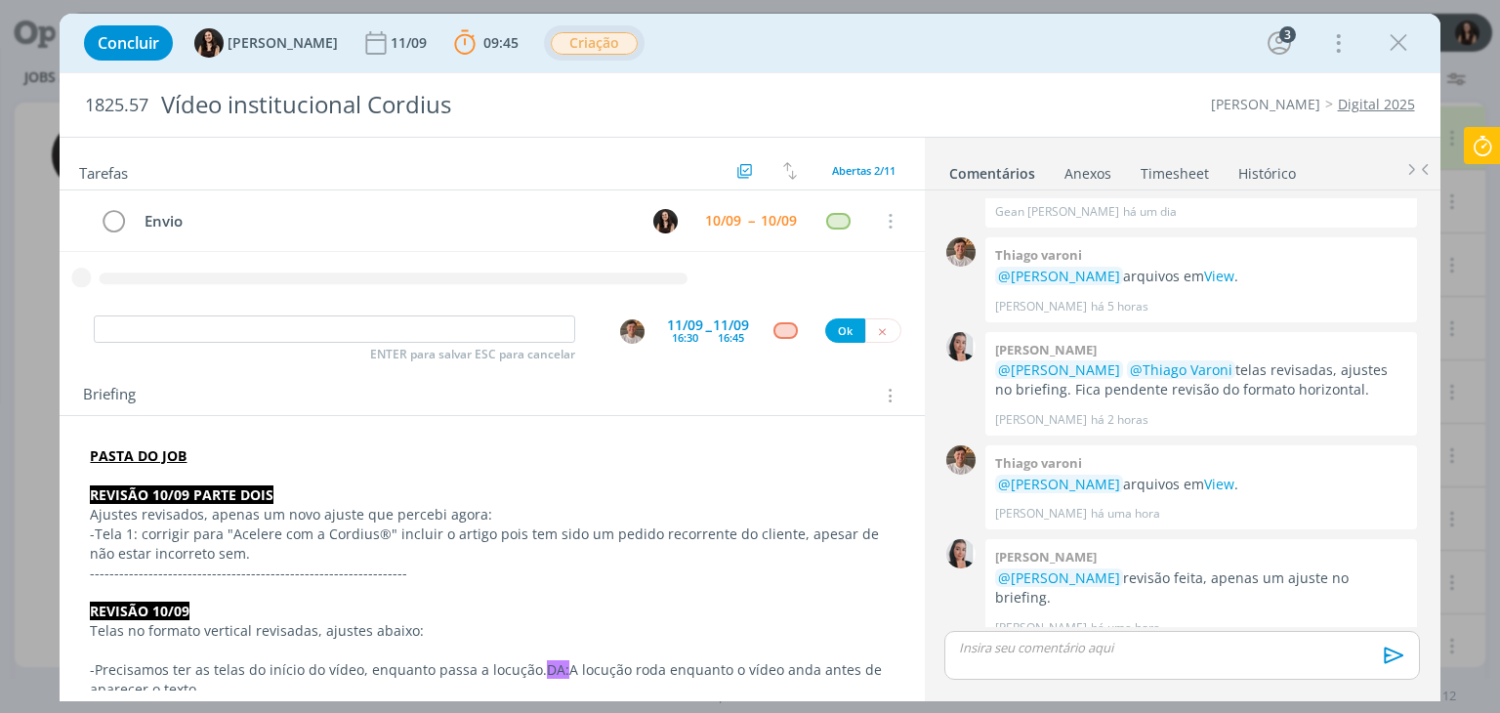
click at [566, 40] on span "Criação" at bounding box center [594, 43] width 87 height 22
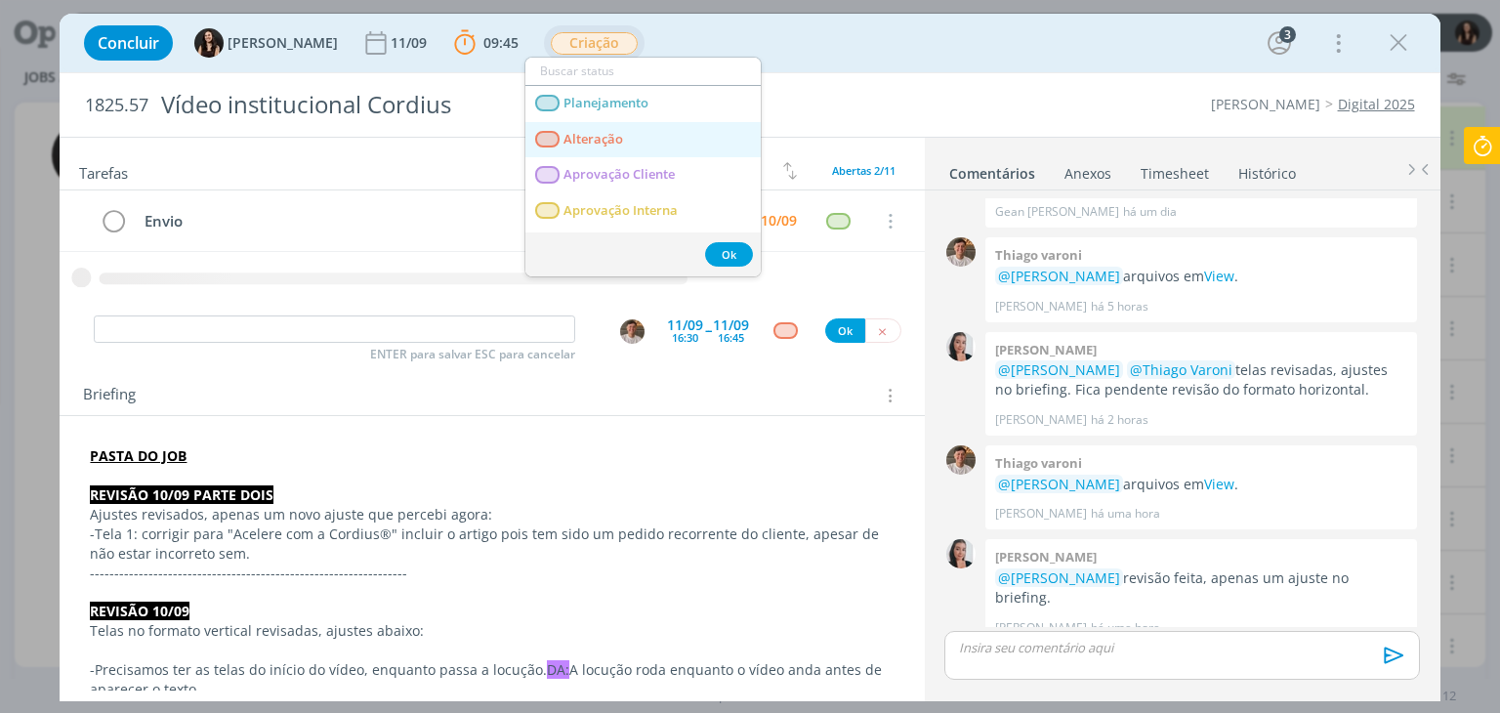
click at [571, 141] on span "Alteração" at bounding box center [595, 140] width 60 height 16
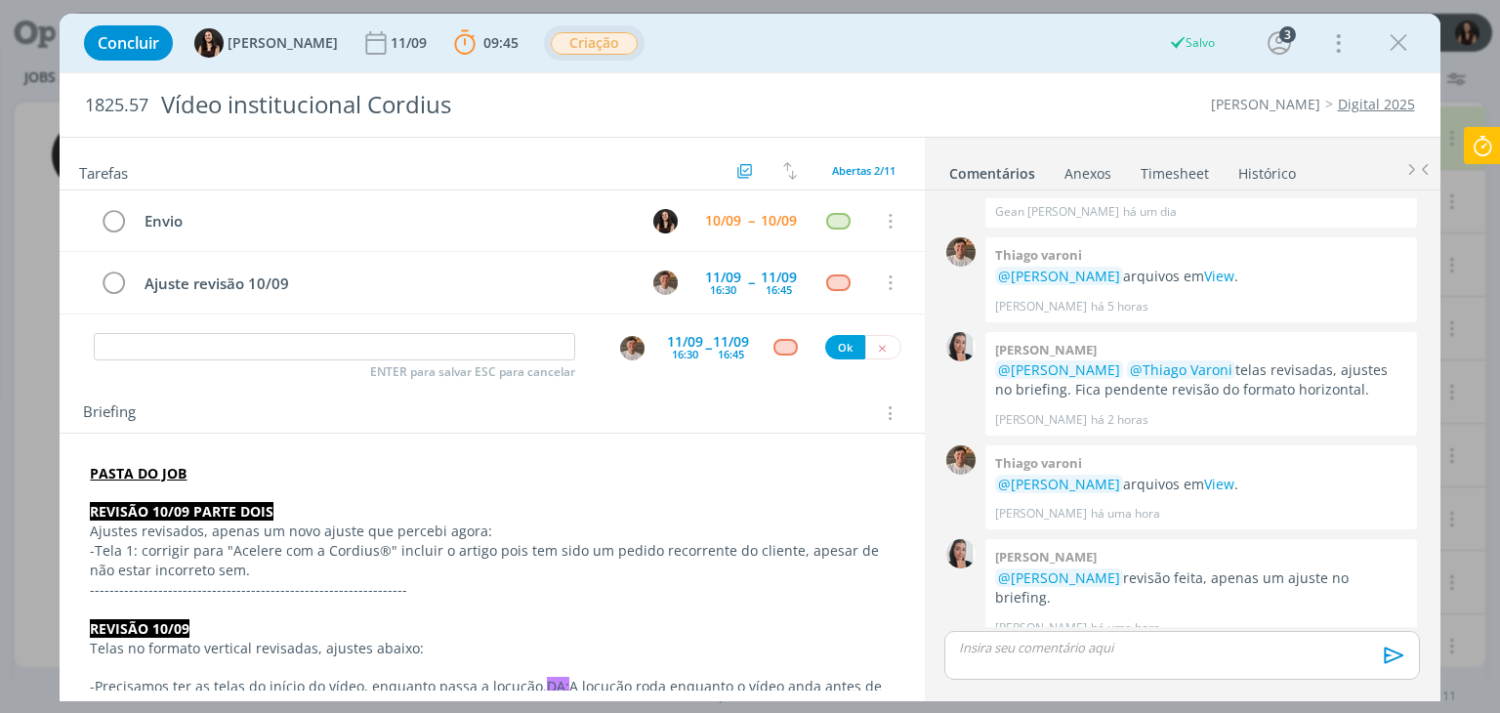
click at [551, 48] on span "Criação" at bounding box center [594, 43] width 87 height 22
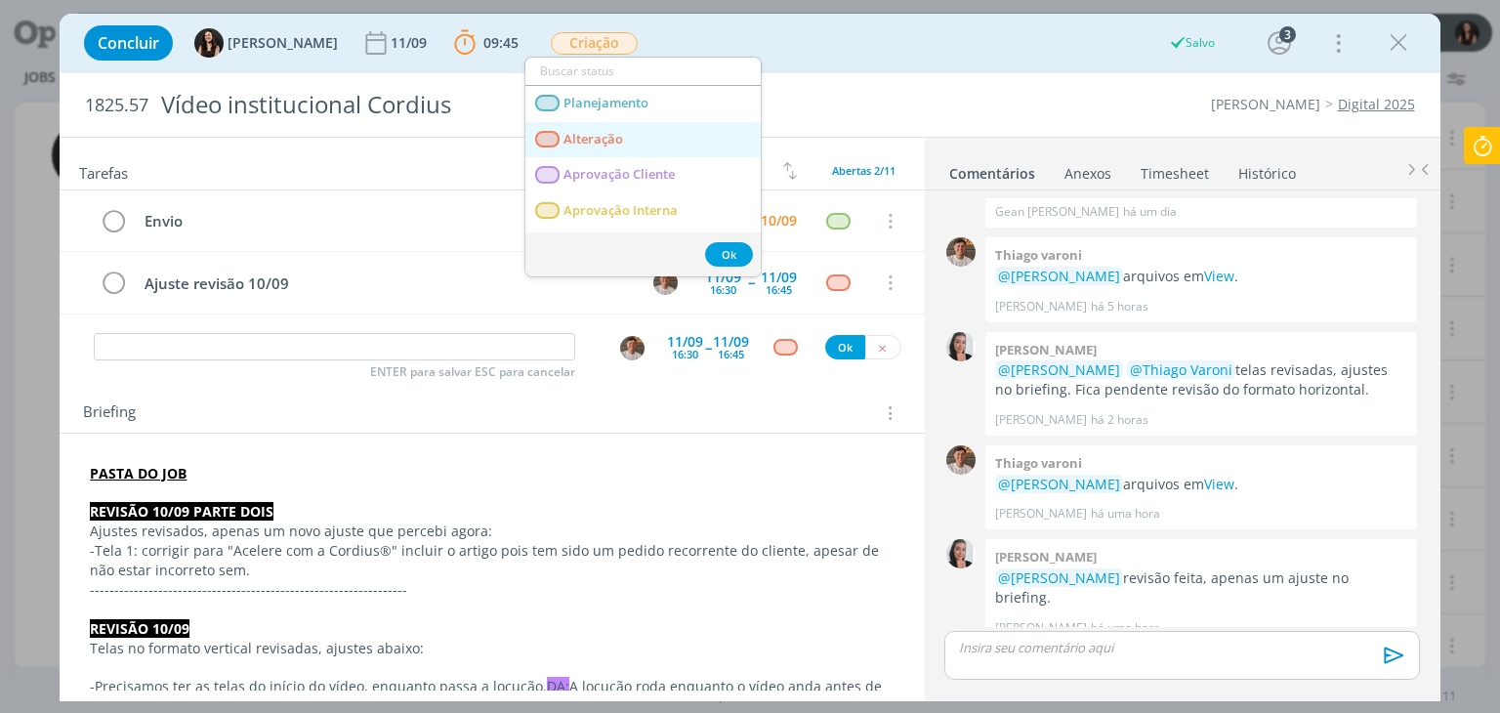
click at [573, 134] on span "Alteração" at bounding box center [595, 140] width 60 height 16
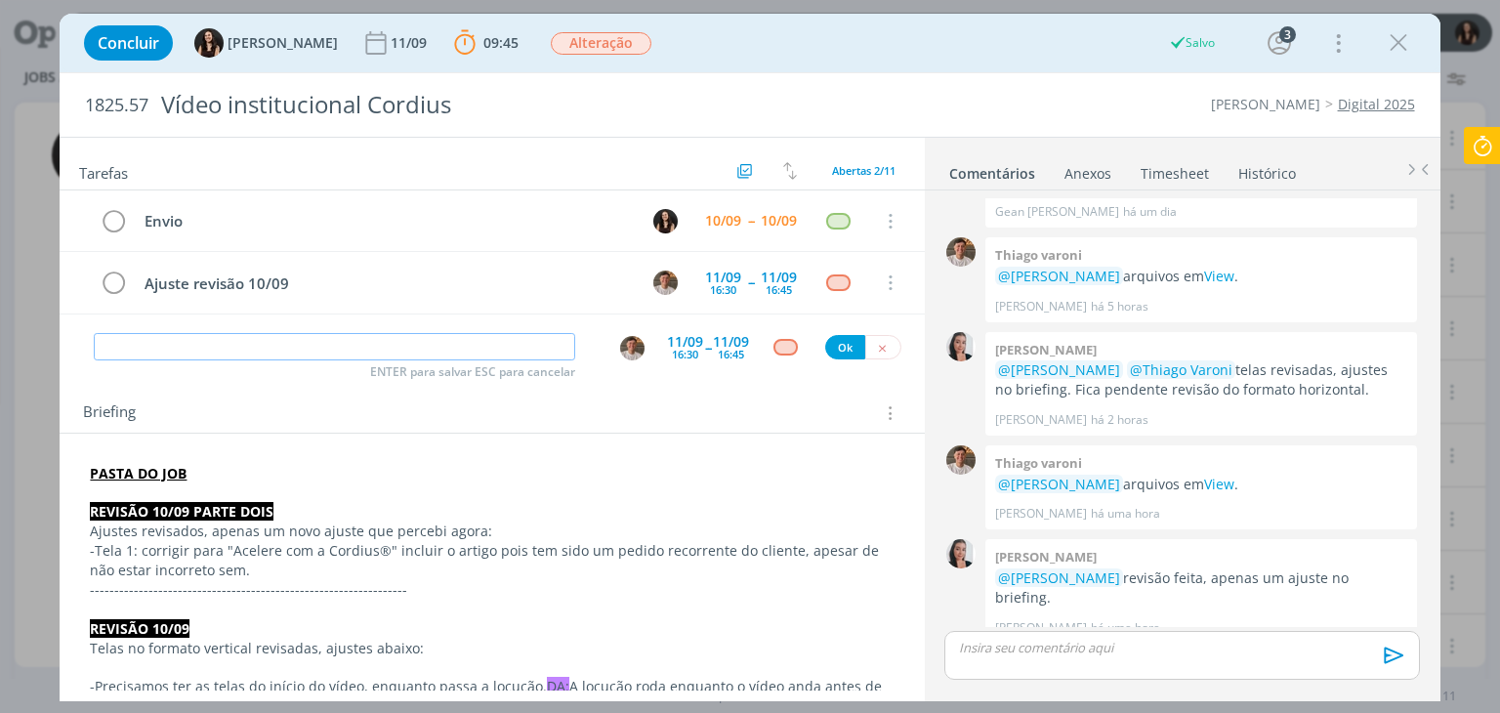
click at [312, 353] on input "dialog" at bounding box center [335, 346] width 482 height 27
click at [620, 345] on img "dialog" at bounding box center [632, 348] width 24 height 24
type input "Revisão ajuste (revisão 10/09)"
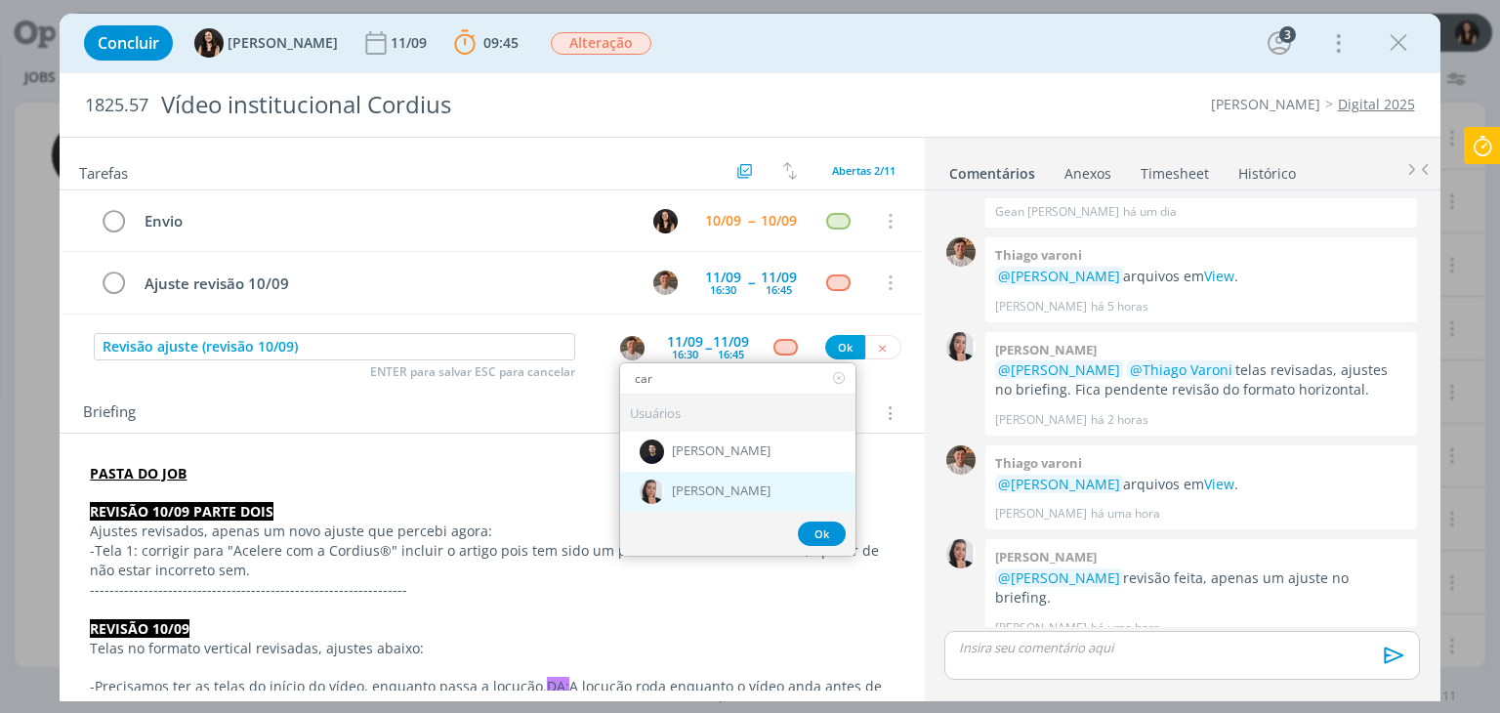
type input "car"
click at [692, 494] on span "[PERSON_NAME]" at bounding box center [721, 492] width 99 height 16
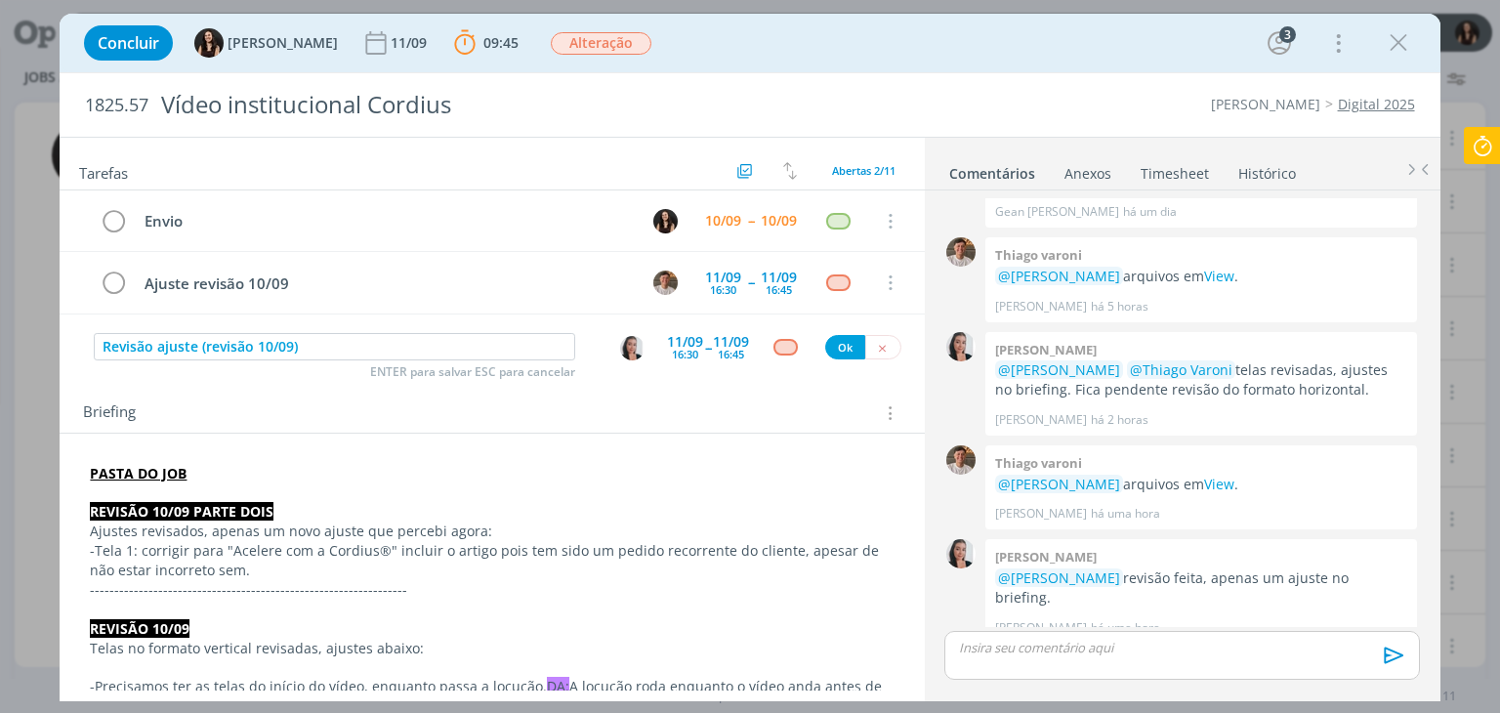
click at [684, 335] on div "11/09" at bounding box center [685, 342] width 36 height 14
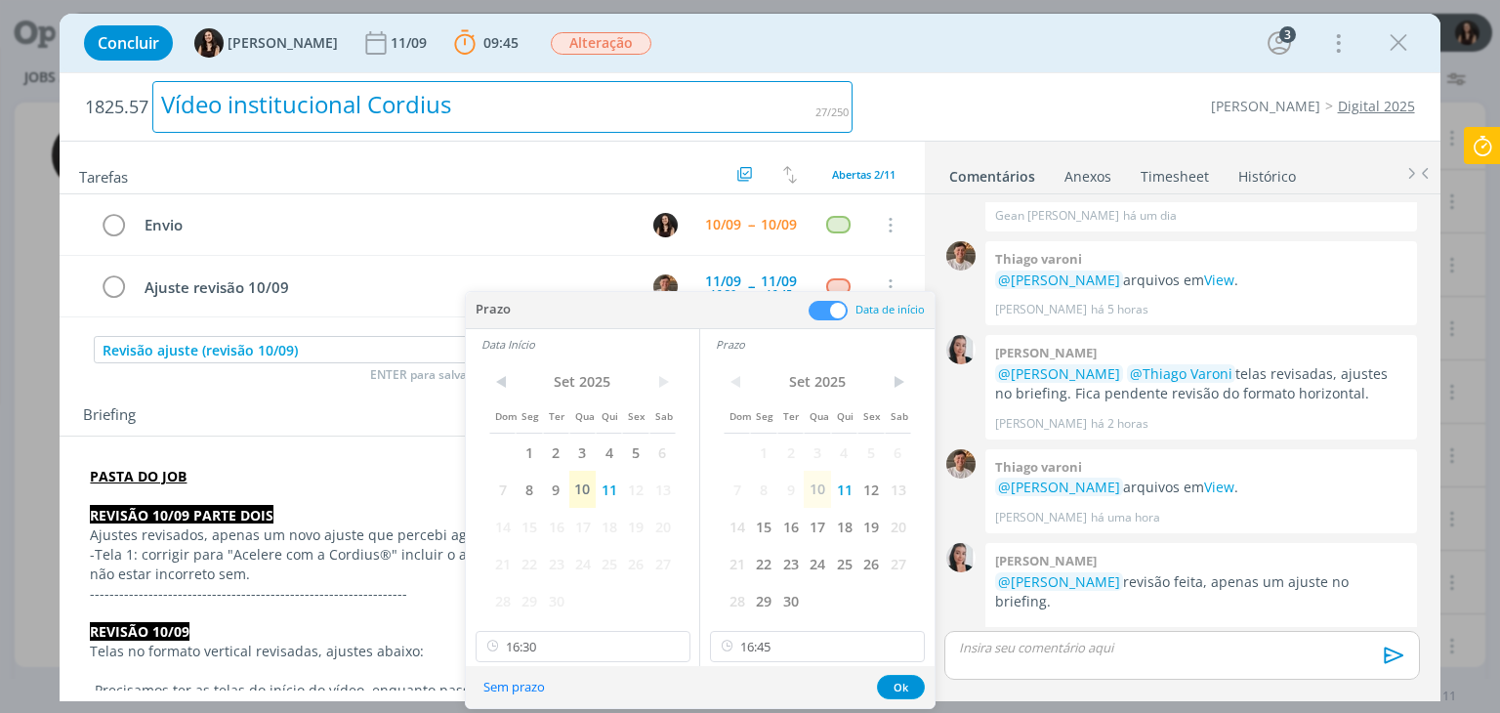
click at [797, 76] on h2 "1825.57 Vídeo institucional Cordius" at bounding box center [469, 106] width 768 height 67
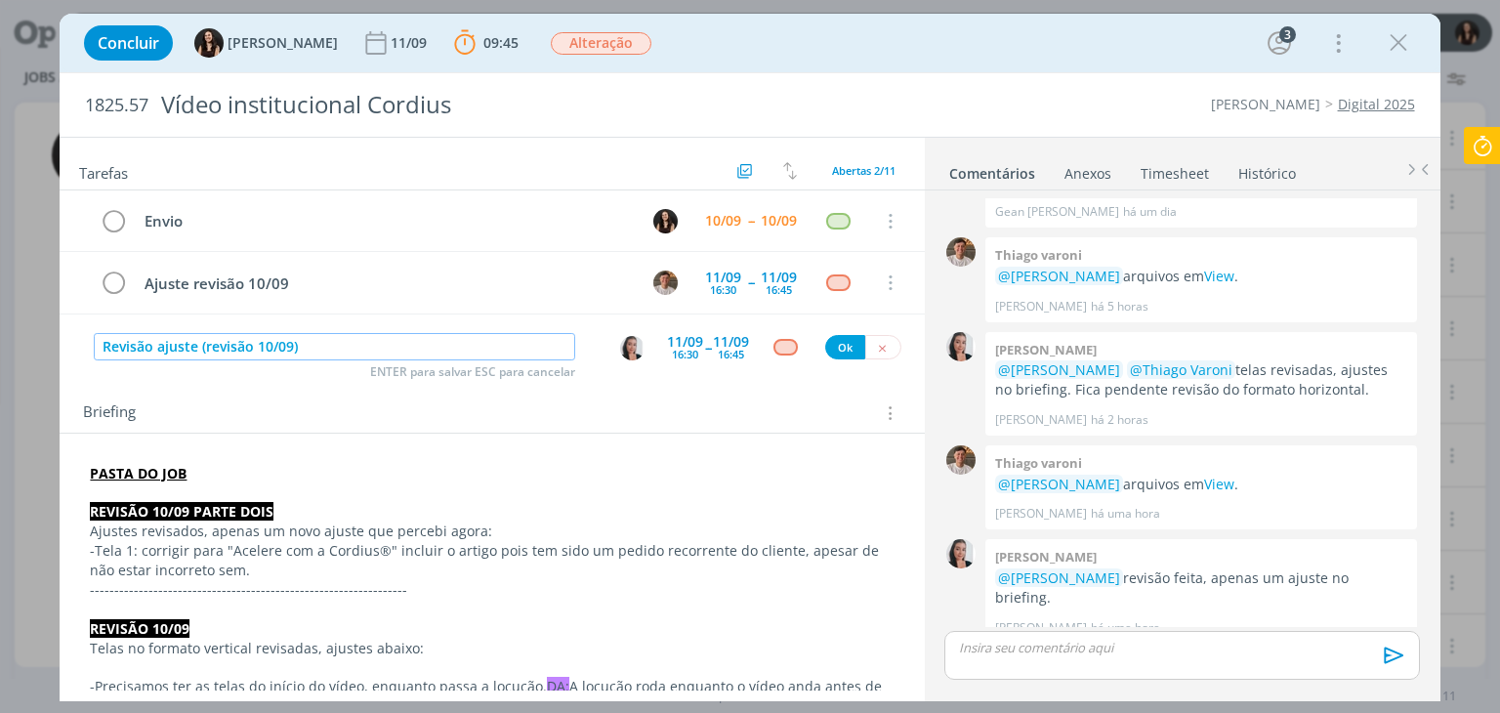
drag, startPoint x: 335, startPoint y: 352, endPoint x: 44, endPoint y: 345, distance: 291.1
click at [44, 345] on div "Concluir Isabelle Silva 11/09 09:45 Parar Apontar Data * 10/09/2025 Horas * 00:…" at bounding box center [750, 356] width 1500 height 713
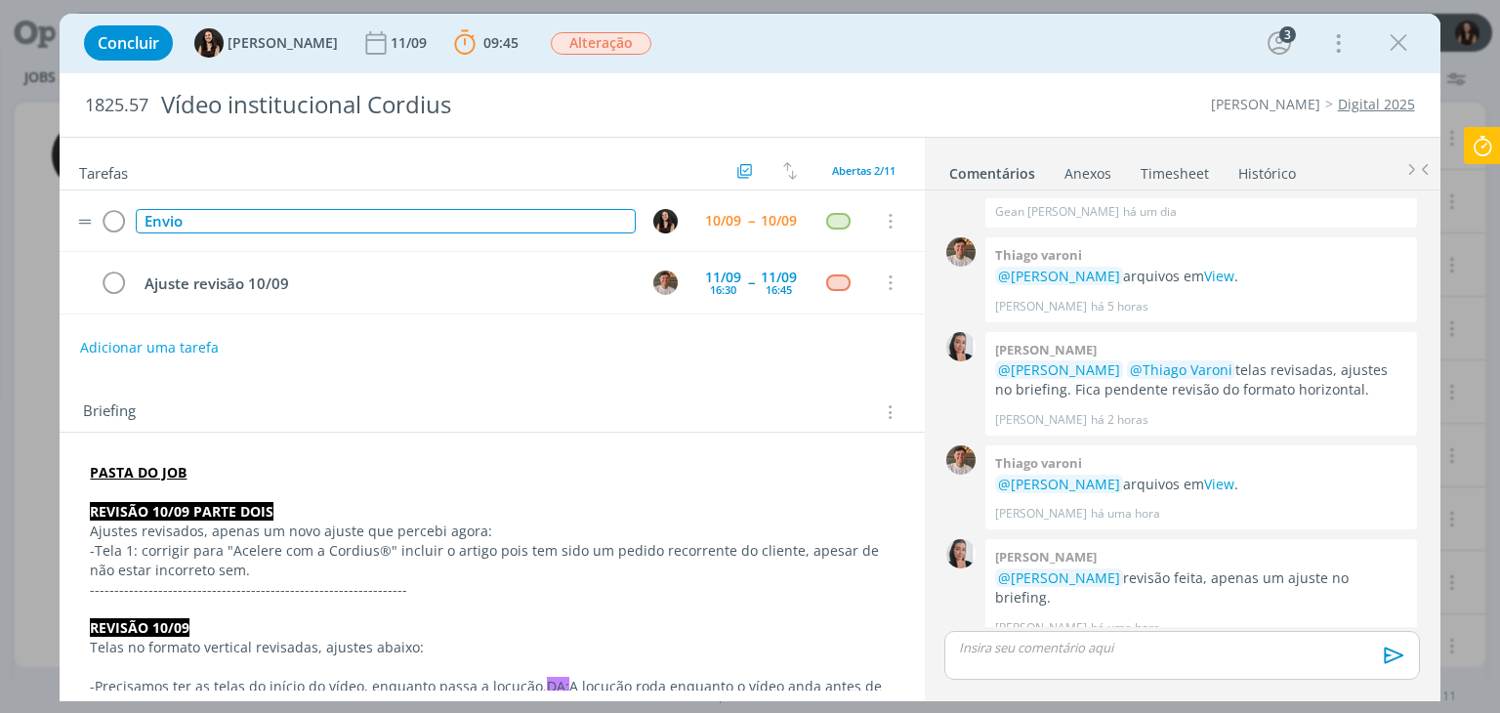
click at [156, 215] on div "Envio" at bounding box center [385, 221] width 499 height 24
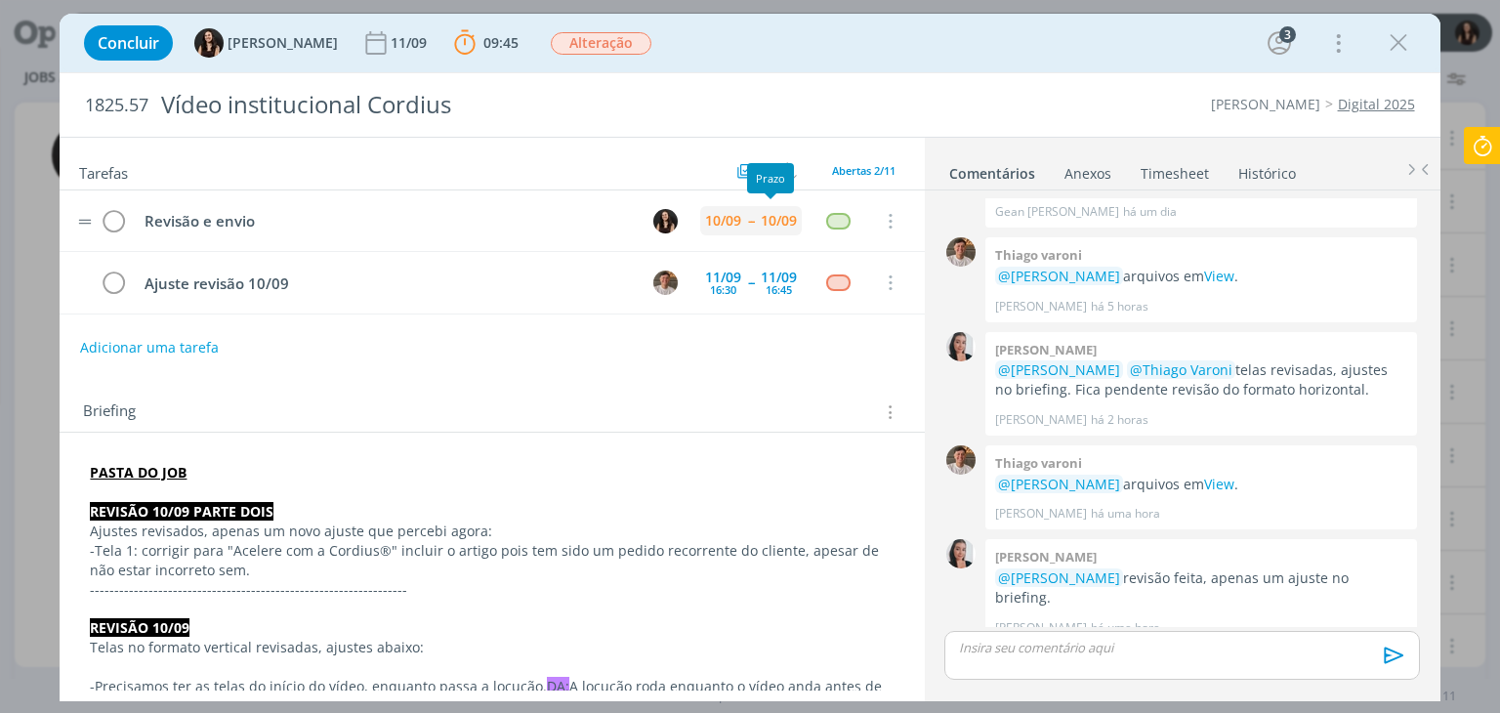
click at [756, 231] on div "10/09" at bounding box center [779, 220] width 46 height 29
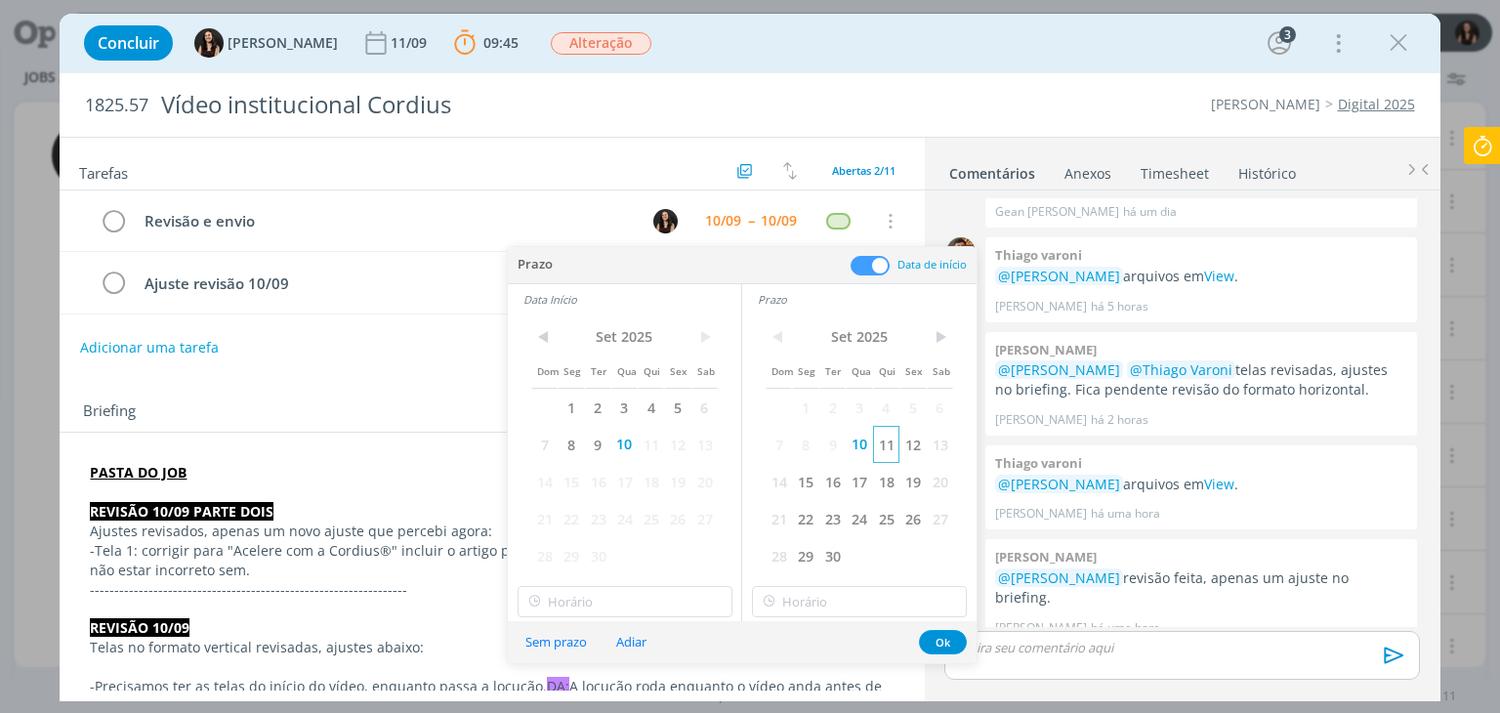
drag, startPoint x: 892, startPoint y: 452, endPoint x: 880, endPoint y: 454, distance: 11.9
click at [890, 451] on span "11" at bounding box center [886, 444] width 26 height 37
click at [649, 442] on span "11" at bounding box center [651, 444] width 26 height 37
click at [951, 635] on button "Ok" at bounding box center [943, 642] width 48 height 24
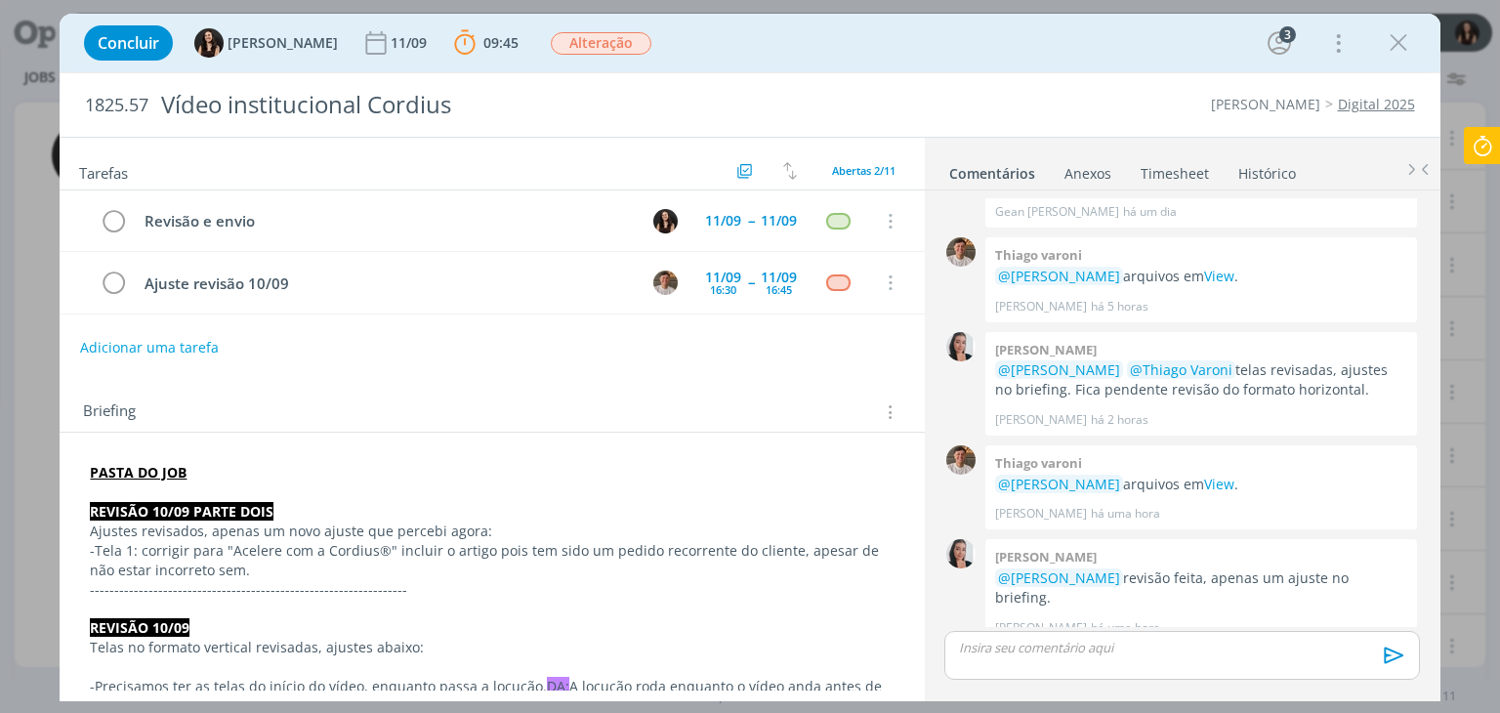
click at [1488, 151] on icon at bounding box center [1482, 146] width 35 height 38
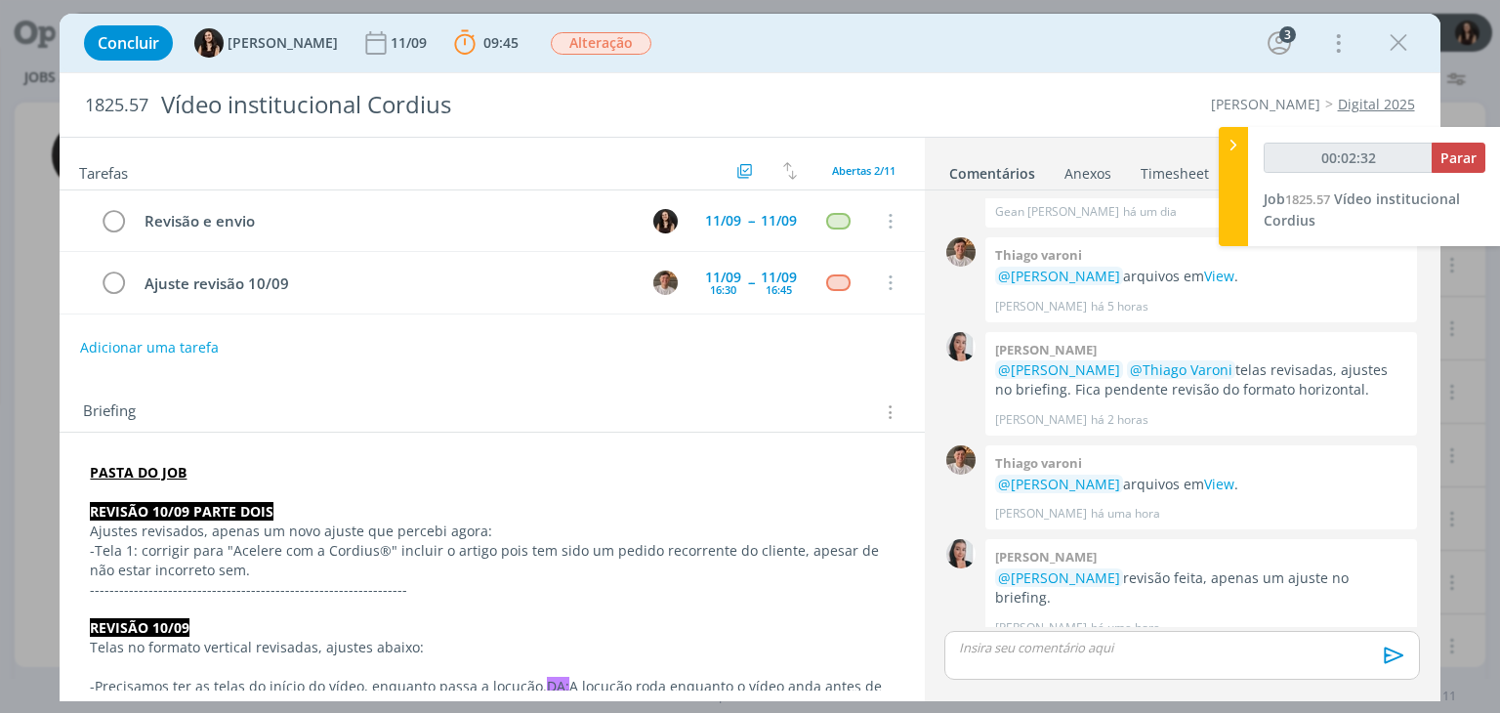
type input "00:02:33"
click at [1465, 160] on span "Parar" at bounding box center [1459, 157] width 36 height 19
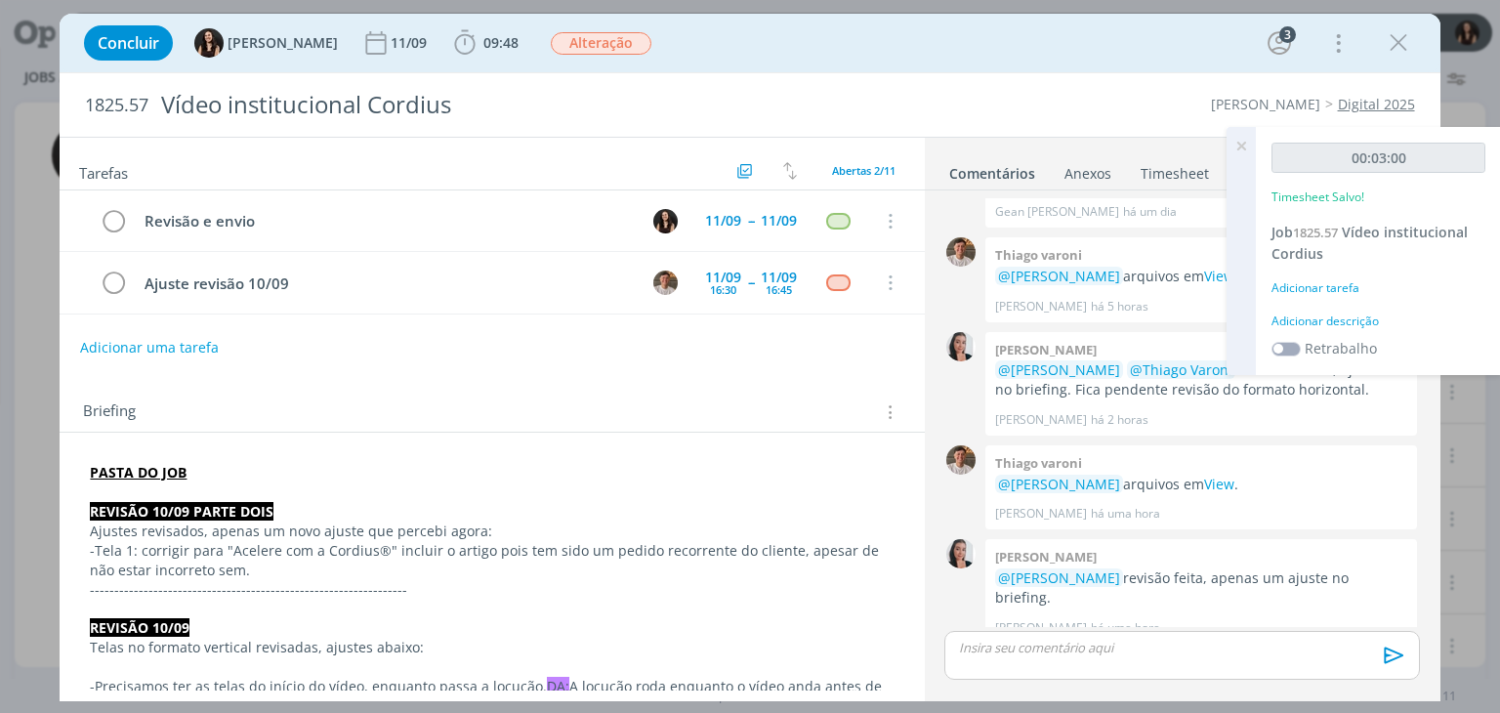
click at [1310, 310] on div "00:03:00 Timesheet Salvo! Job 1825.57 Vídeo institucional Cordius Adicionar tar…" at bounding box center [1378, 251] width 245 height 248
click at [1322, 323] on div "Adicionar descrição" at bounding box center [1379, 322] width 214 height 18
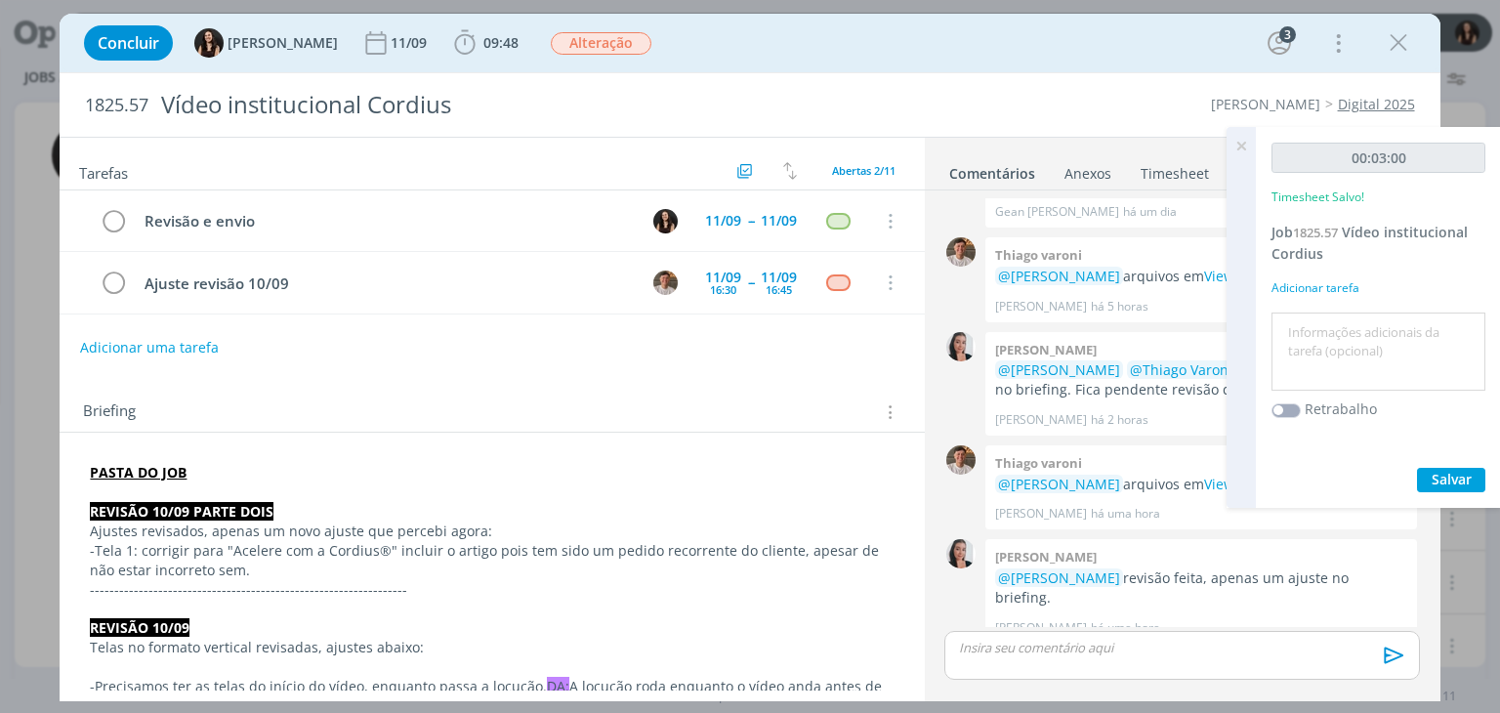
click at [1325, 325] on textarea at bounding box center [1379, 351] width 204 height 69
type textarea "Atualização pautas"
click at [1446, 472] on span "Salvar" at bounding box center [1452, 479] width 40 height 19
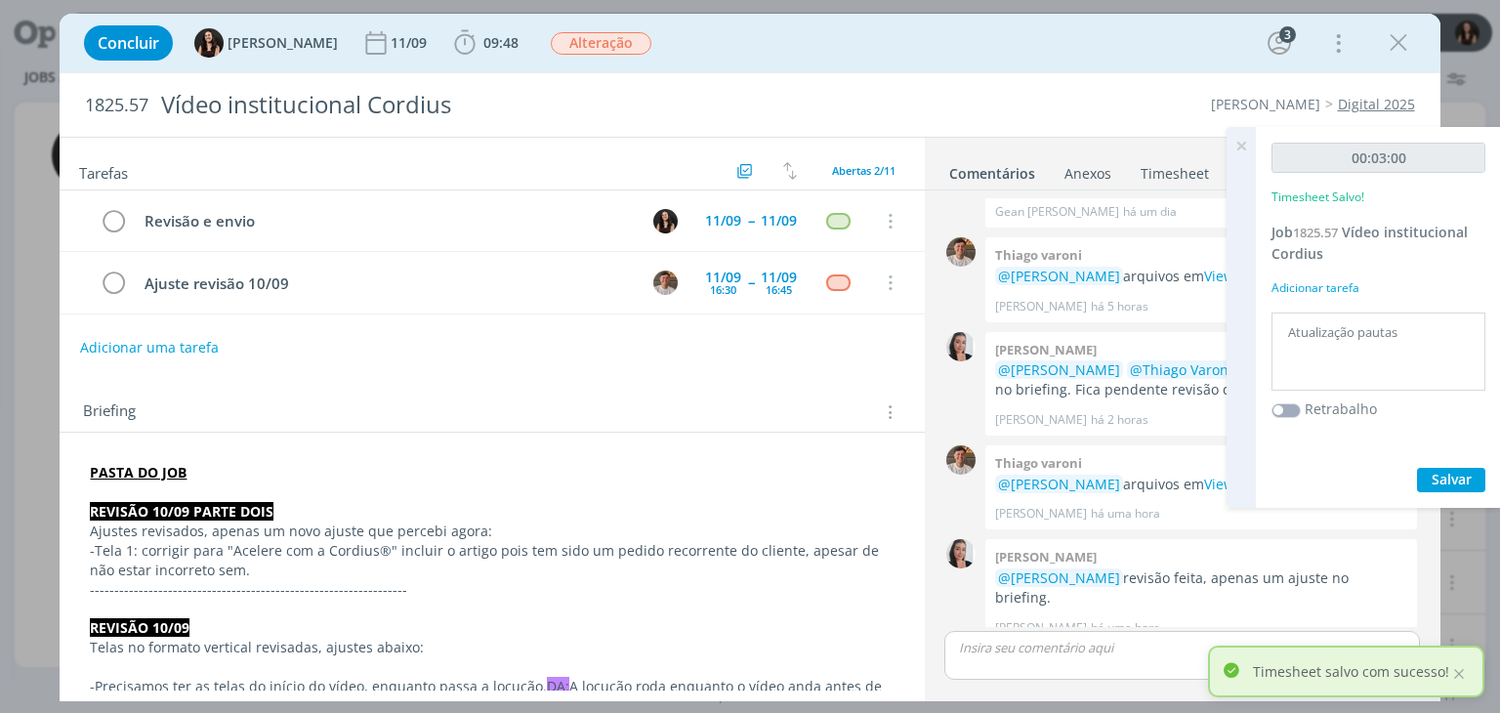
click at [1241, 141] on icon at bounding box center [1241, 146] width 35 height 38
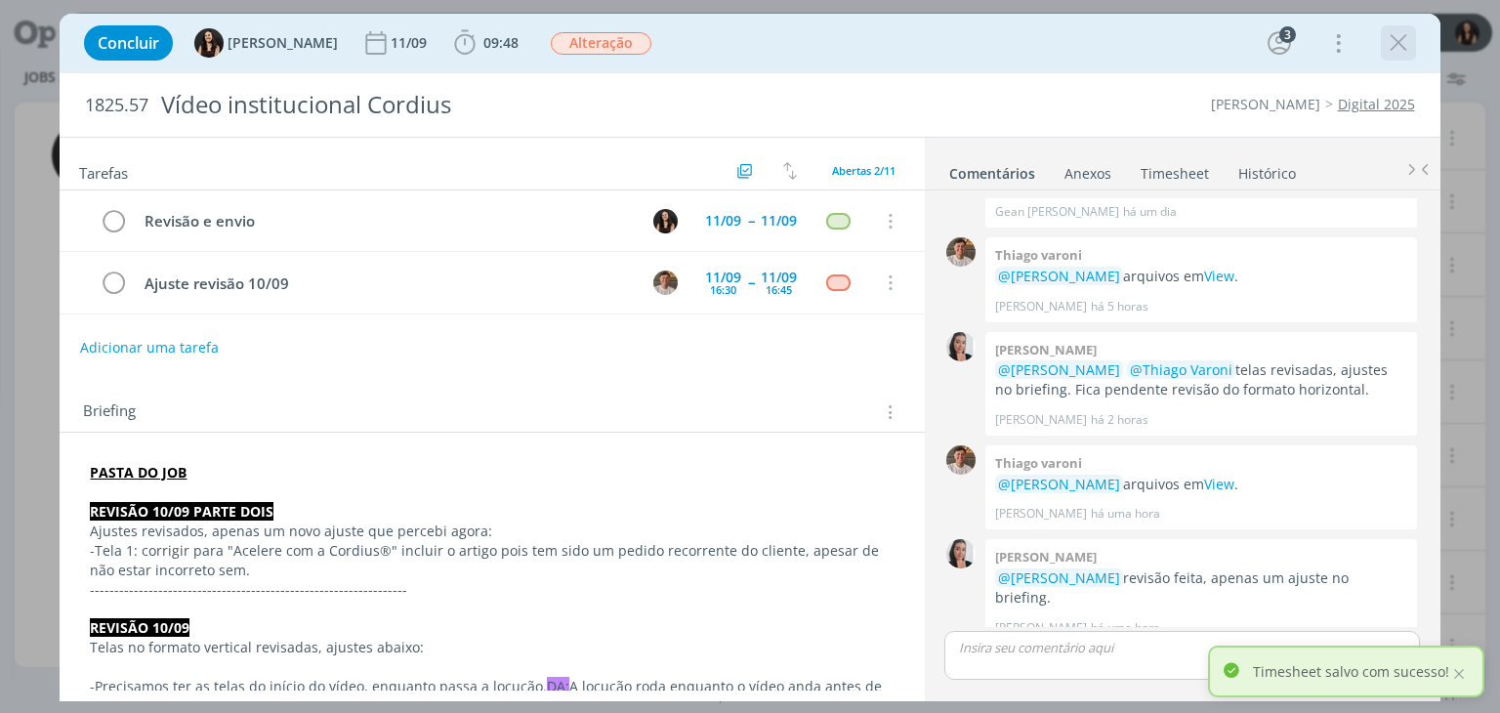
click at [1407, 48] on icon "dialog" at bounding box center [1398, 42] width 29 height 29
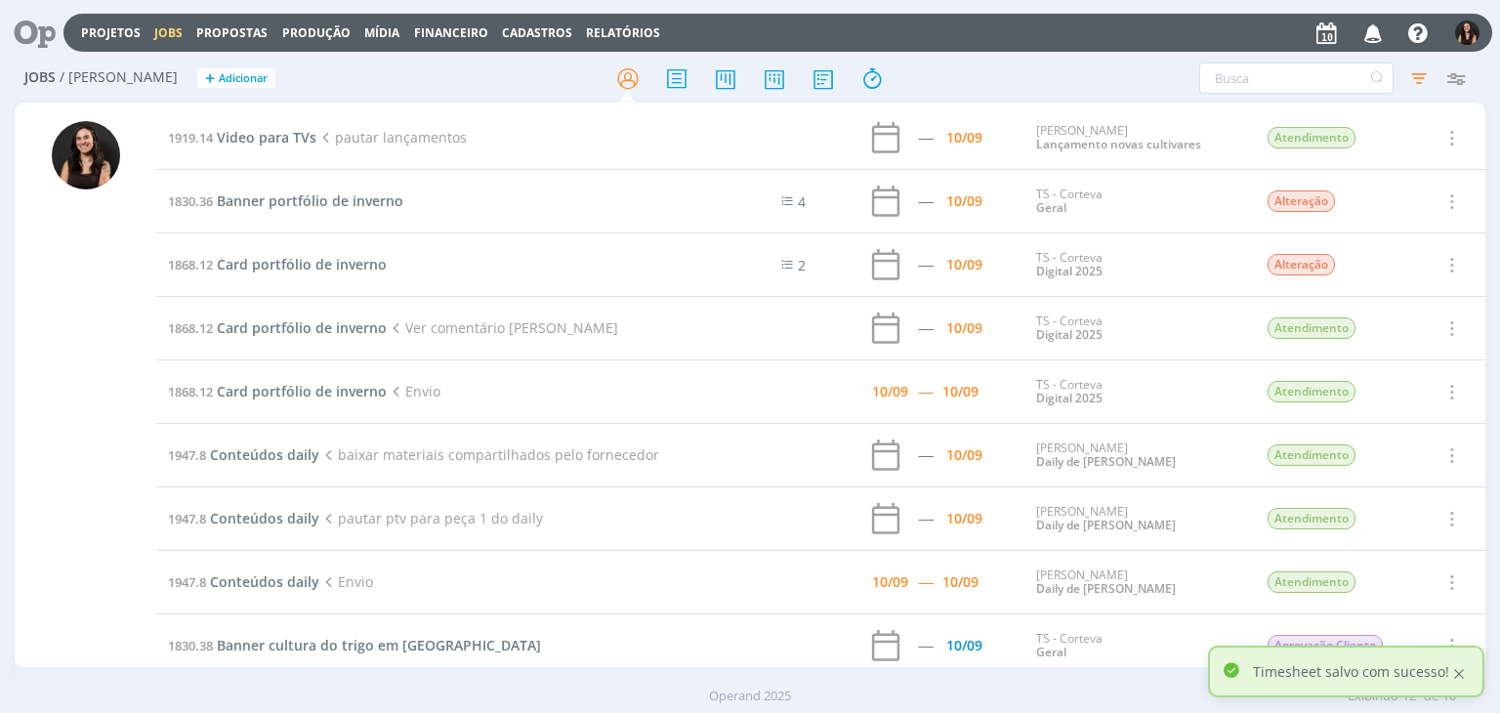
click at [1461, 669] on div at bounding box center [1459, 674] width 18 height 18
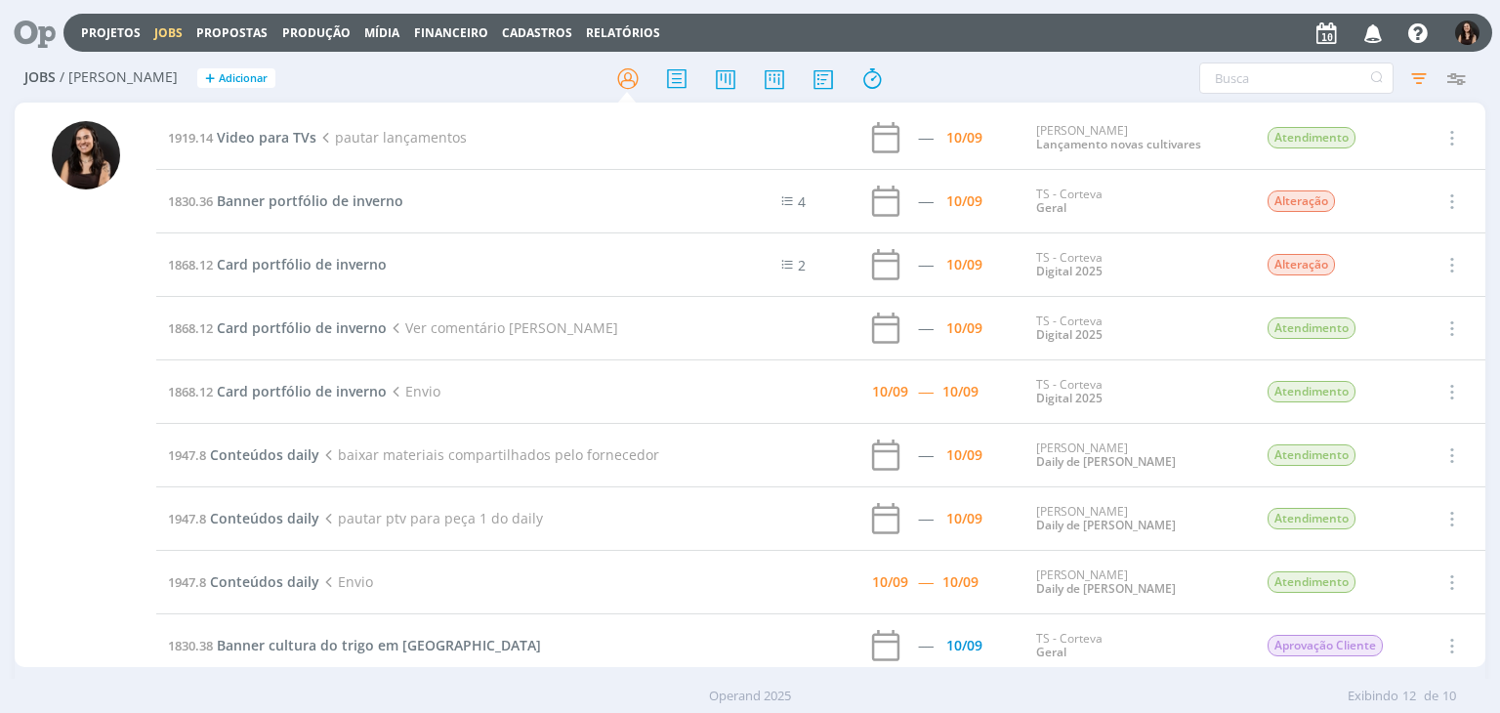
drag, startPoint x: 39, startPoint y: 28, endPoint x: 66, endPoint y: 5, distance: 36.0
click at [39, 28] on icon at bounding box center [28, 33] width 40 height 38
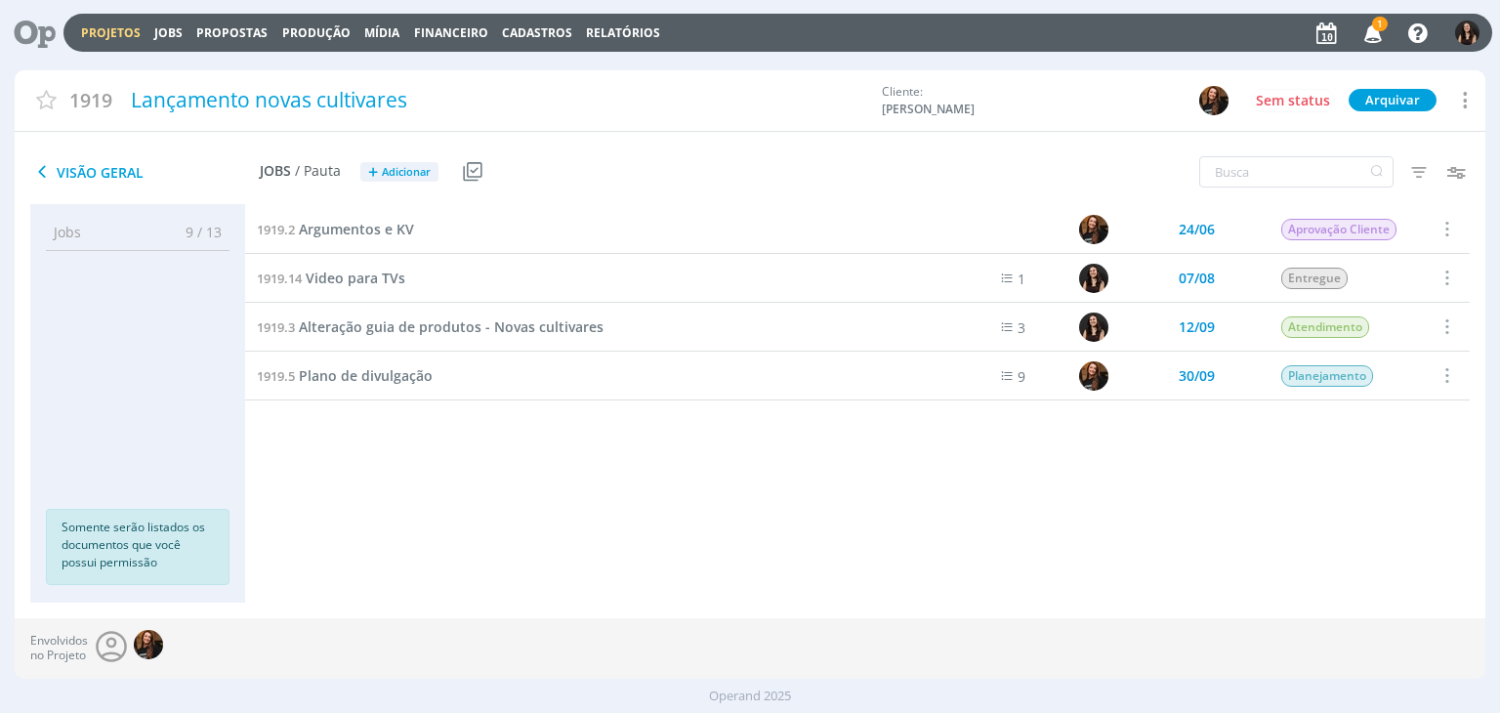
click at [1375, 28] on span "1" at bounding box center [1380, 24] width 16 height 15
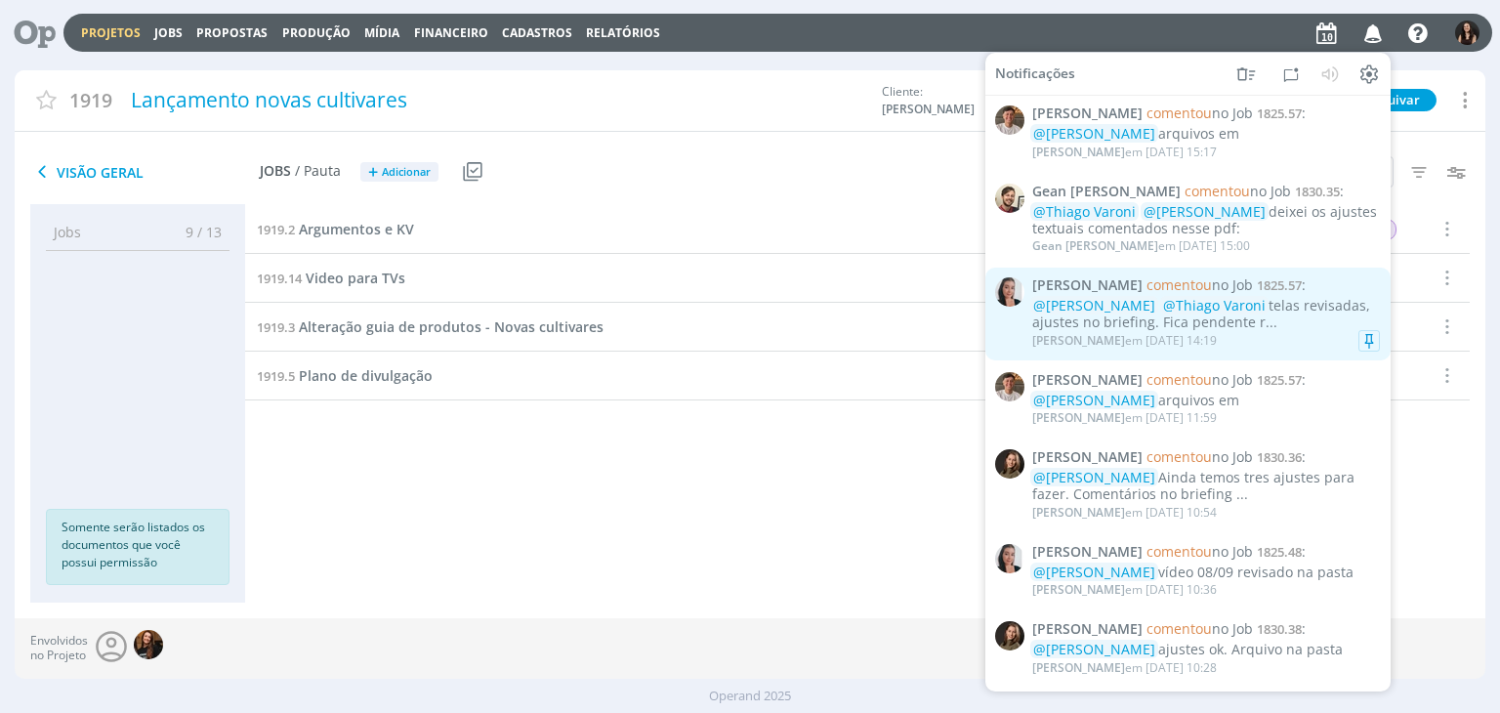
scroll to position [98, 0]
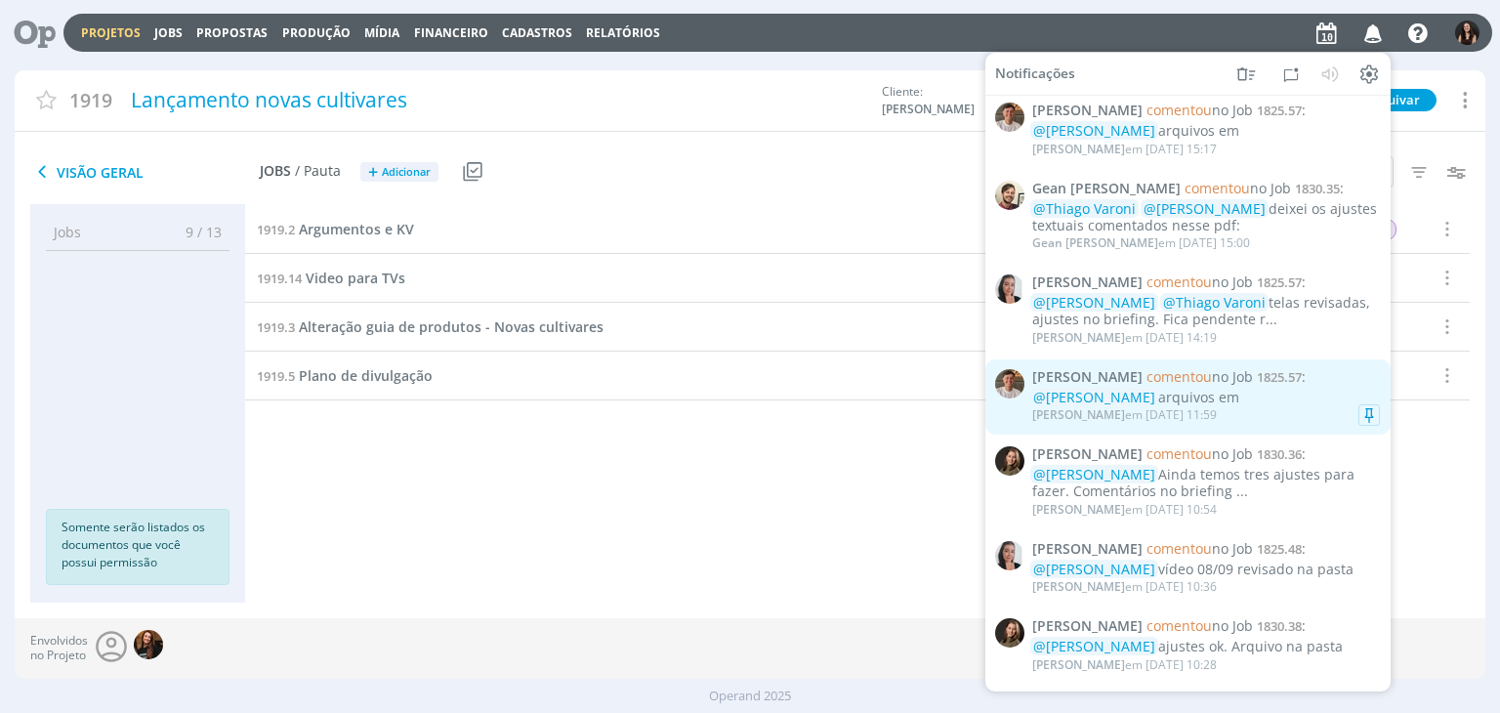
click at [1254, 430] on link "[PERSON_NAME] comentou no Job 1825.57 : @[PERSON_NAME] arquivos em Thiago Varon…" at bounding box center [1187, 397] width 405 height 76
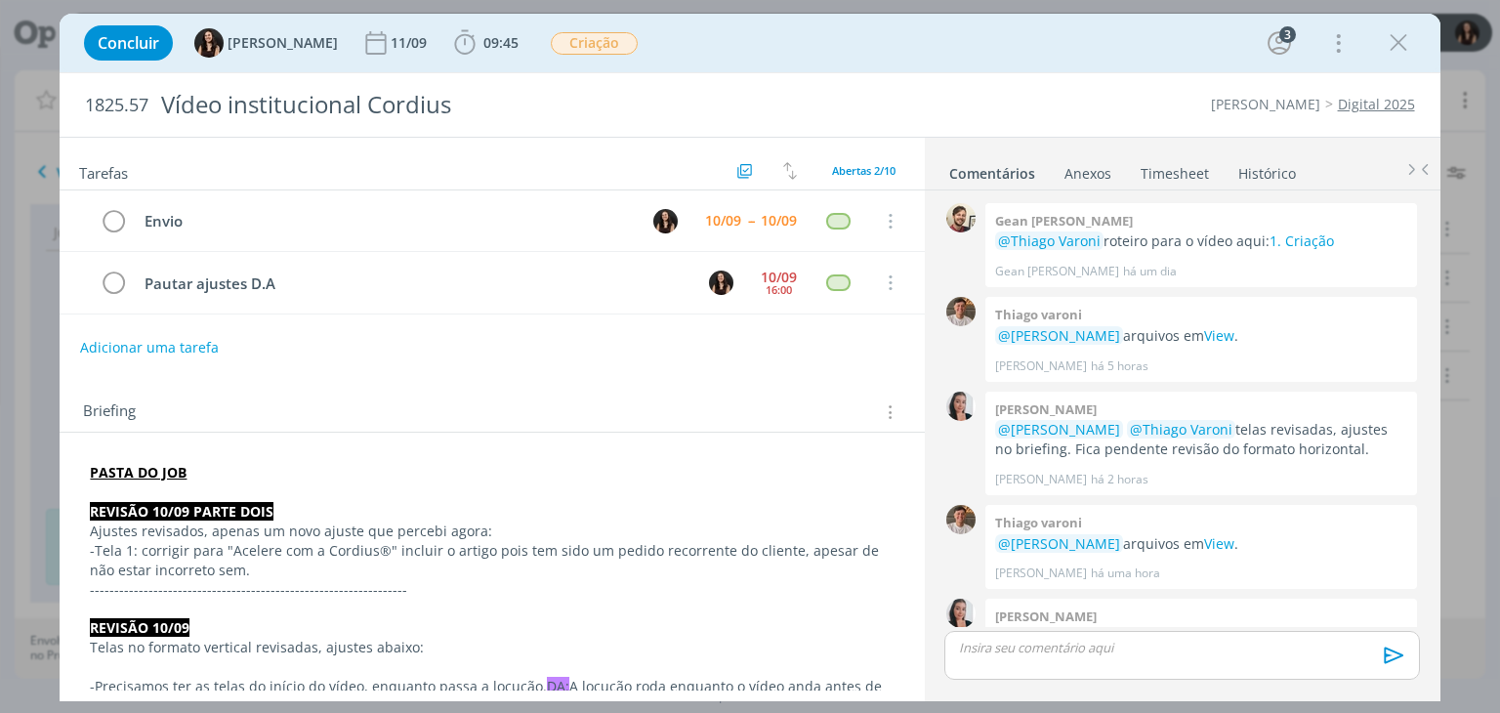
scroll to position [60, 0]
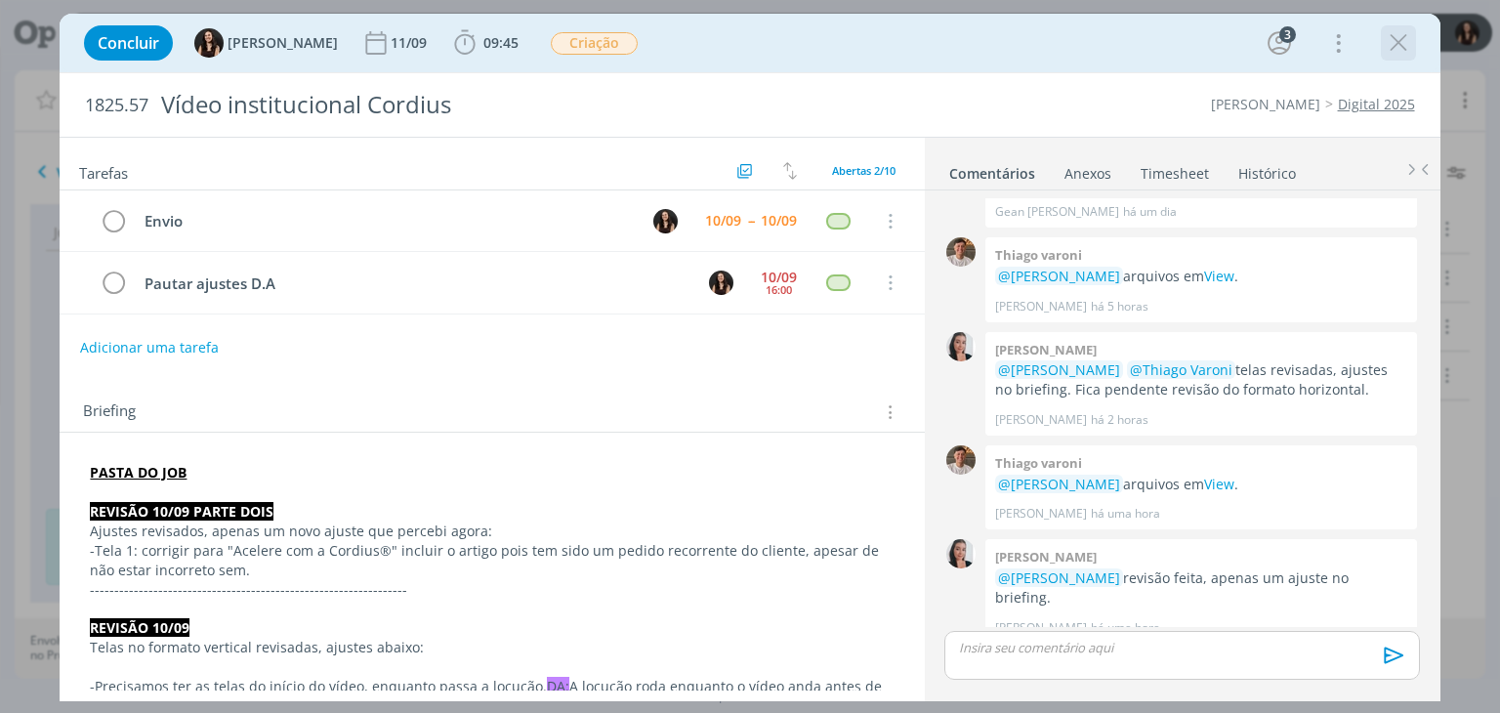
click at [1391, 43] on icon "dialog" at bounding box center [1398, 42] width 29 height 29
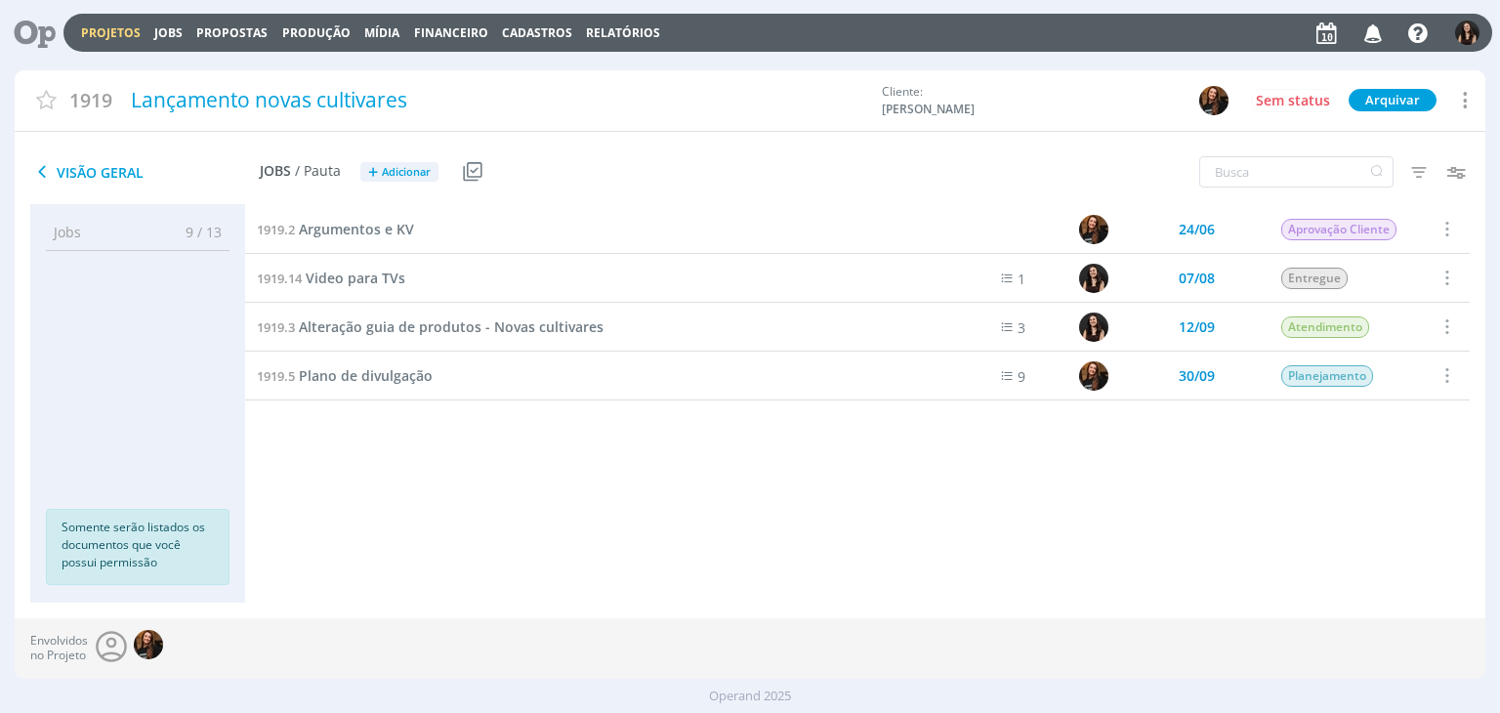
click at [1371, 38] on div at bounding box center [750, 356] width 1500 height 713
click at [1373, 31] on icon "button" at bounding box center [1374, 32] width 34 height 33
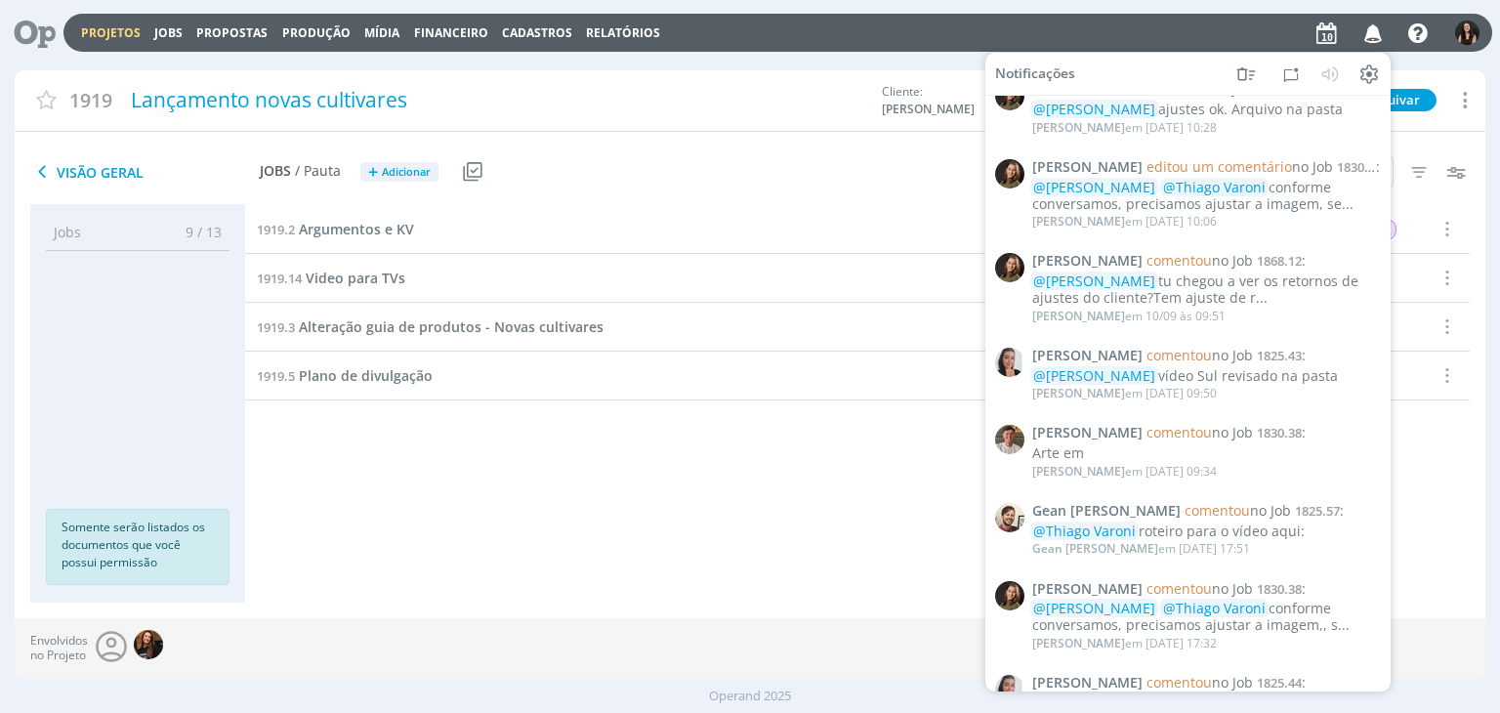
scroll to position [684, 0]
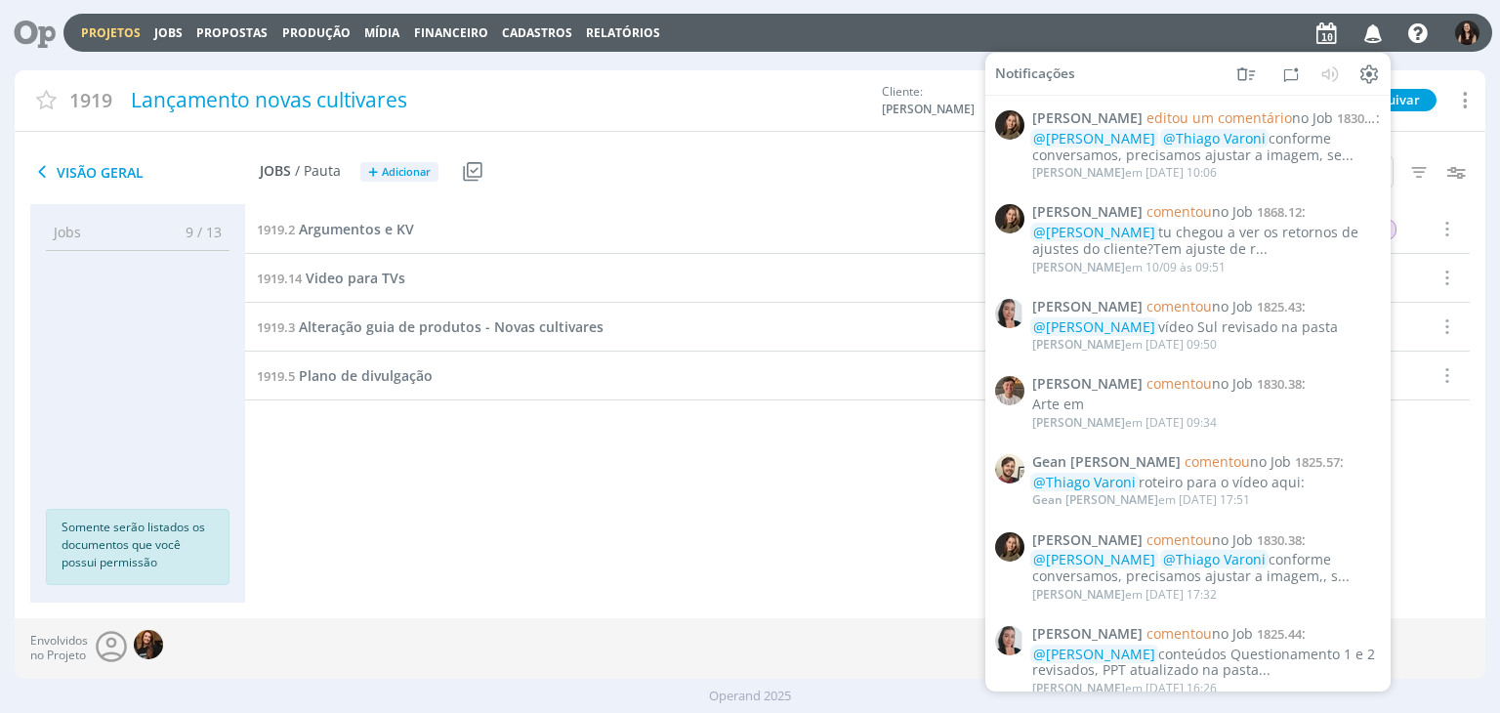
click at [1257, 392] on span "1830.38" at bounding box center [1279, 384] width 45 height 18
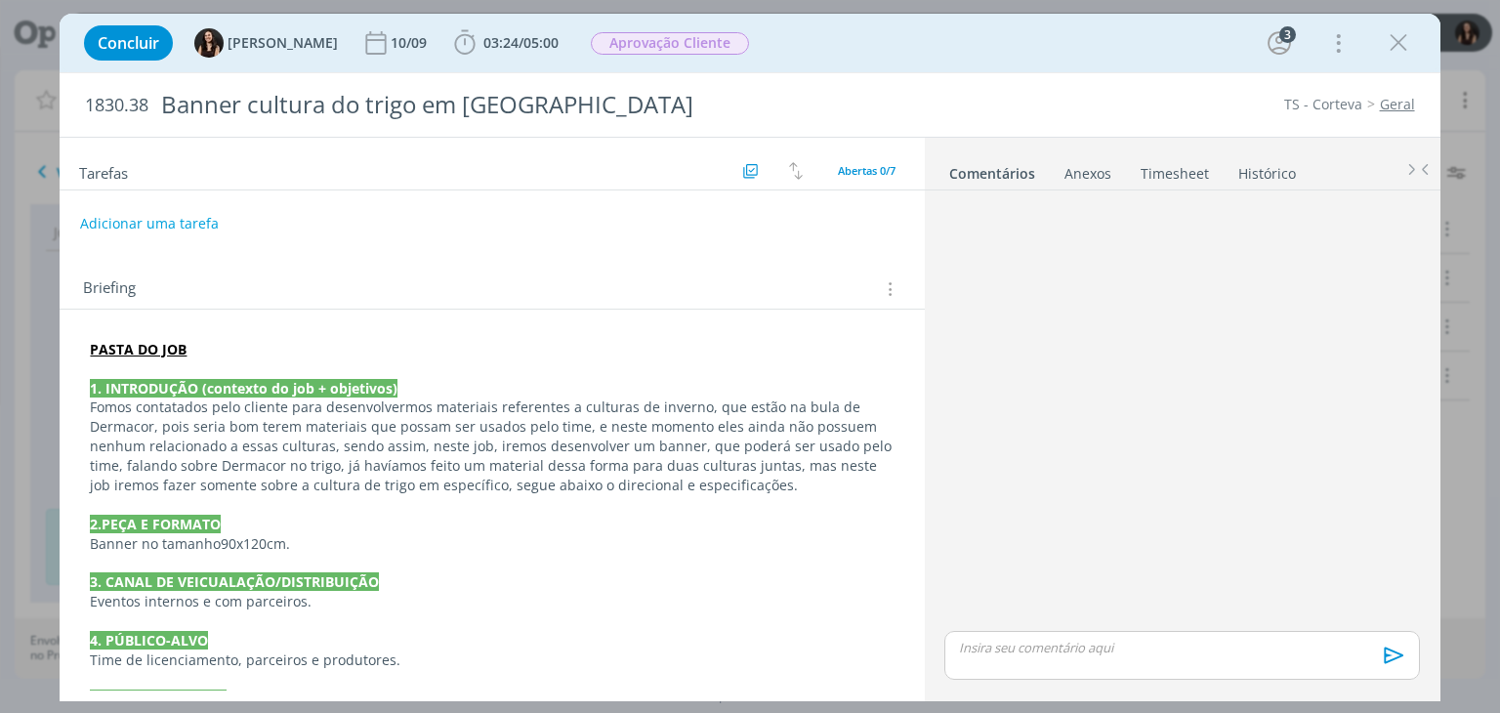
scroll to position [273, 0]
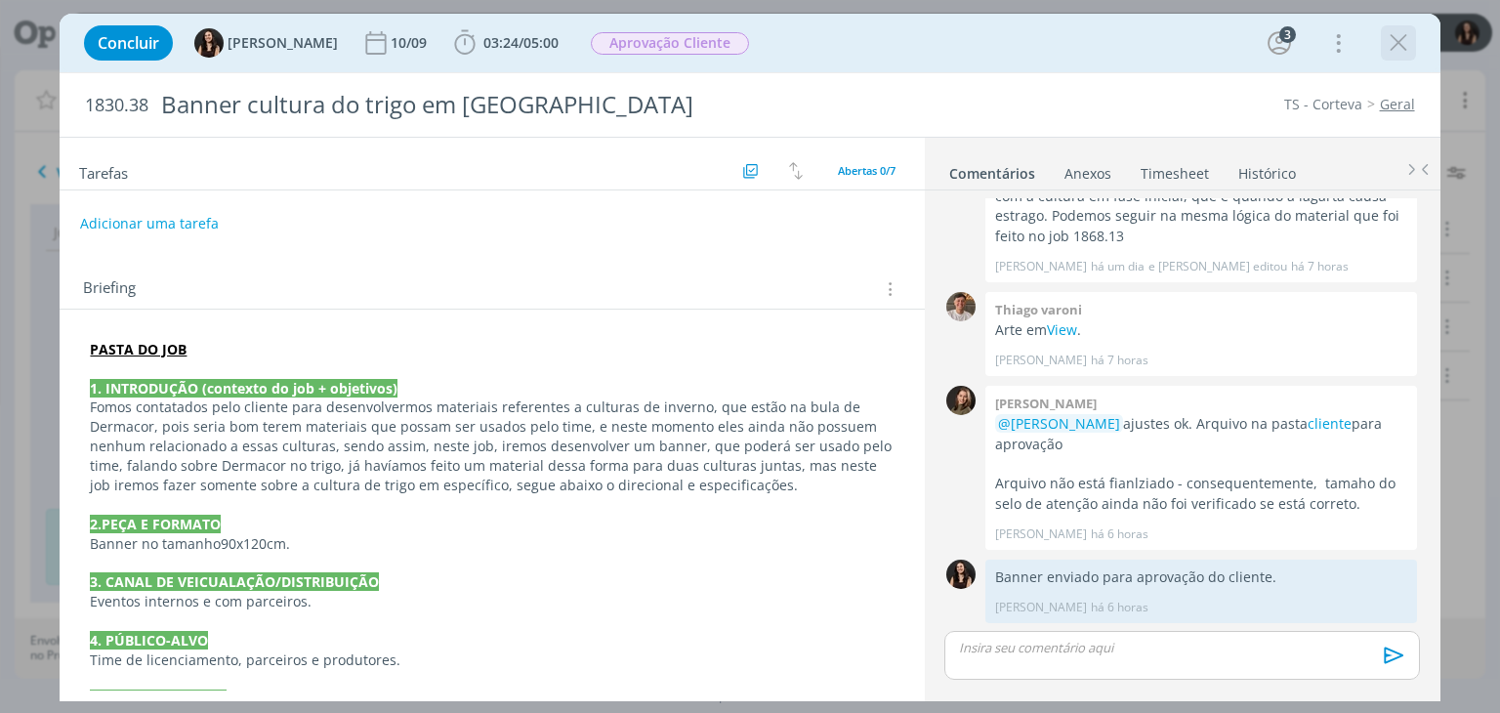
click at [1395, 29] on icon "dialog" at bounding box center [1398, 42] width 29 height 29
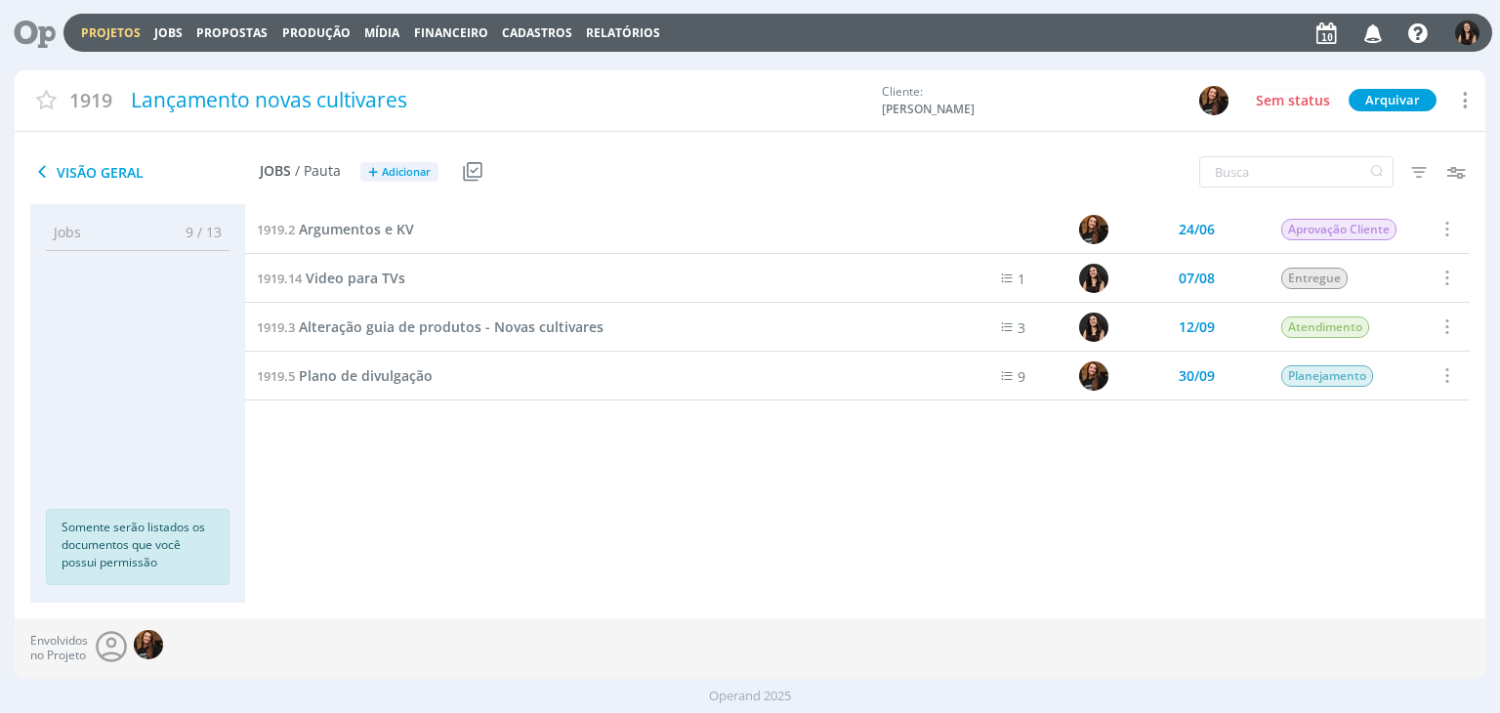
click at [1371, 29] on div at bounding box center [750, 356] width 1500 height 713
click at [1371, 29] on icon "button" at bounding box center [1374, 32] width 34 height 33
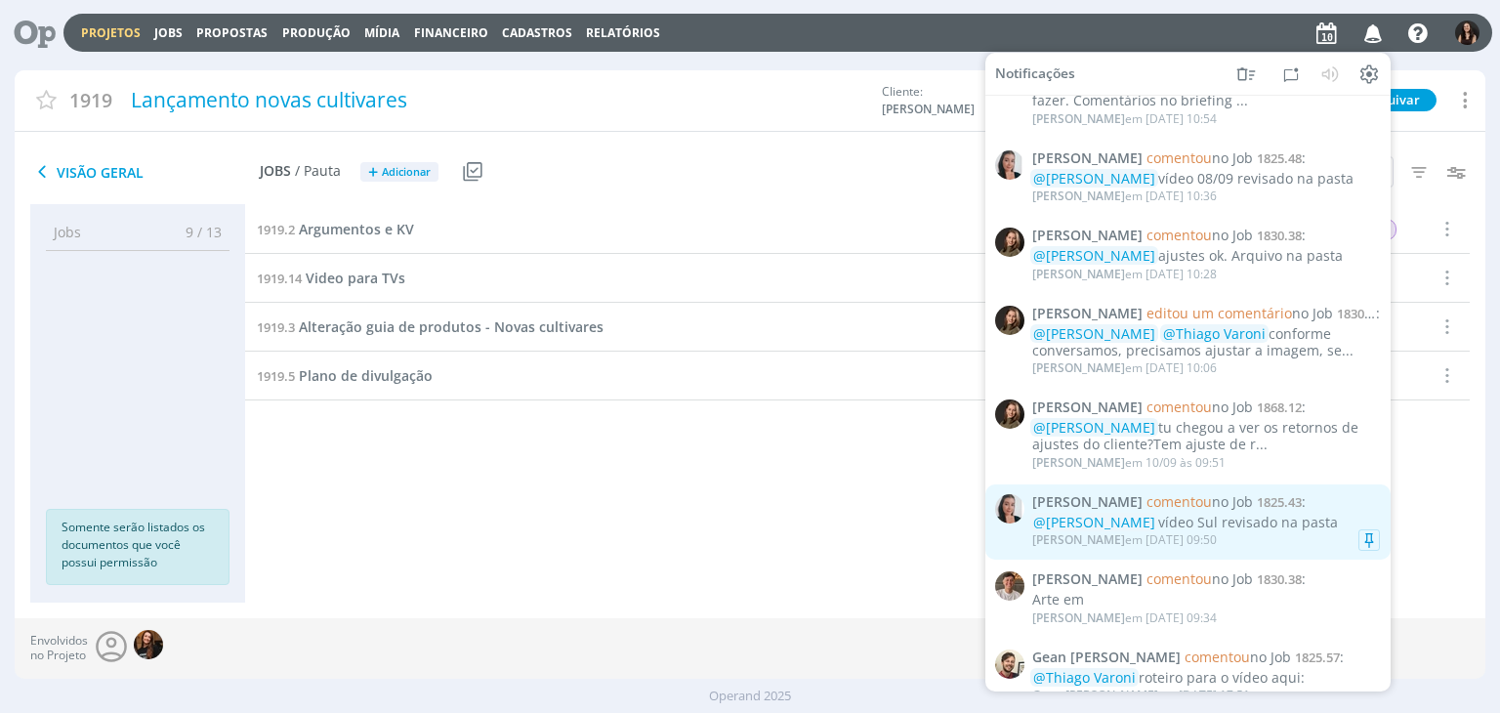
scroll to position [879, 0]
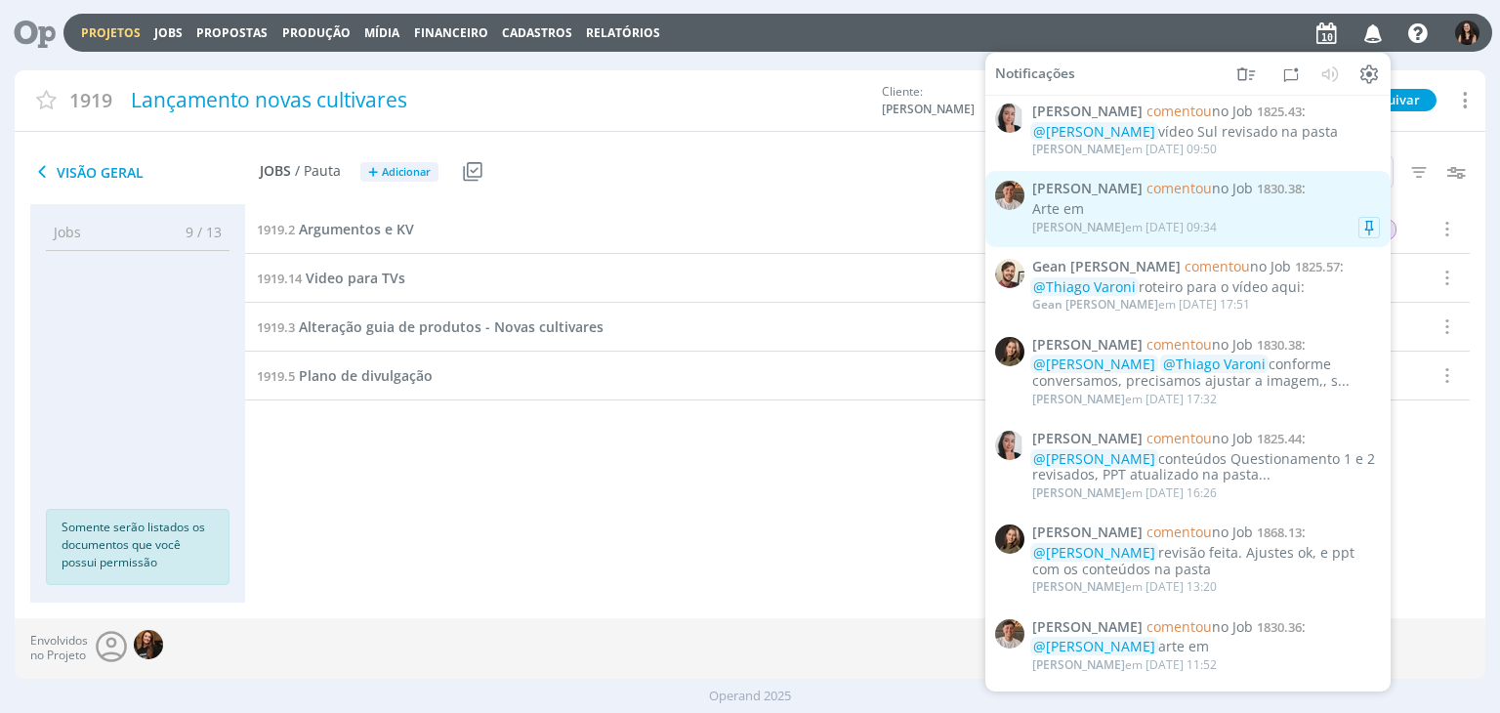
click at [1195, 208] on div "Arte em" at bounding box center [1206, 209] width 348 height 17
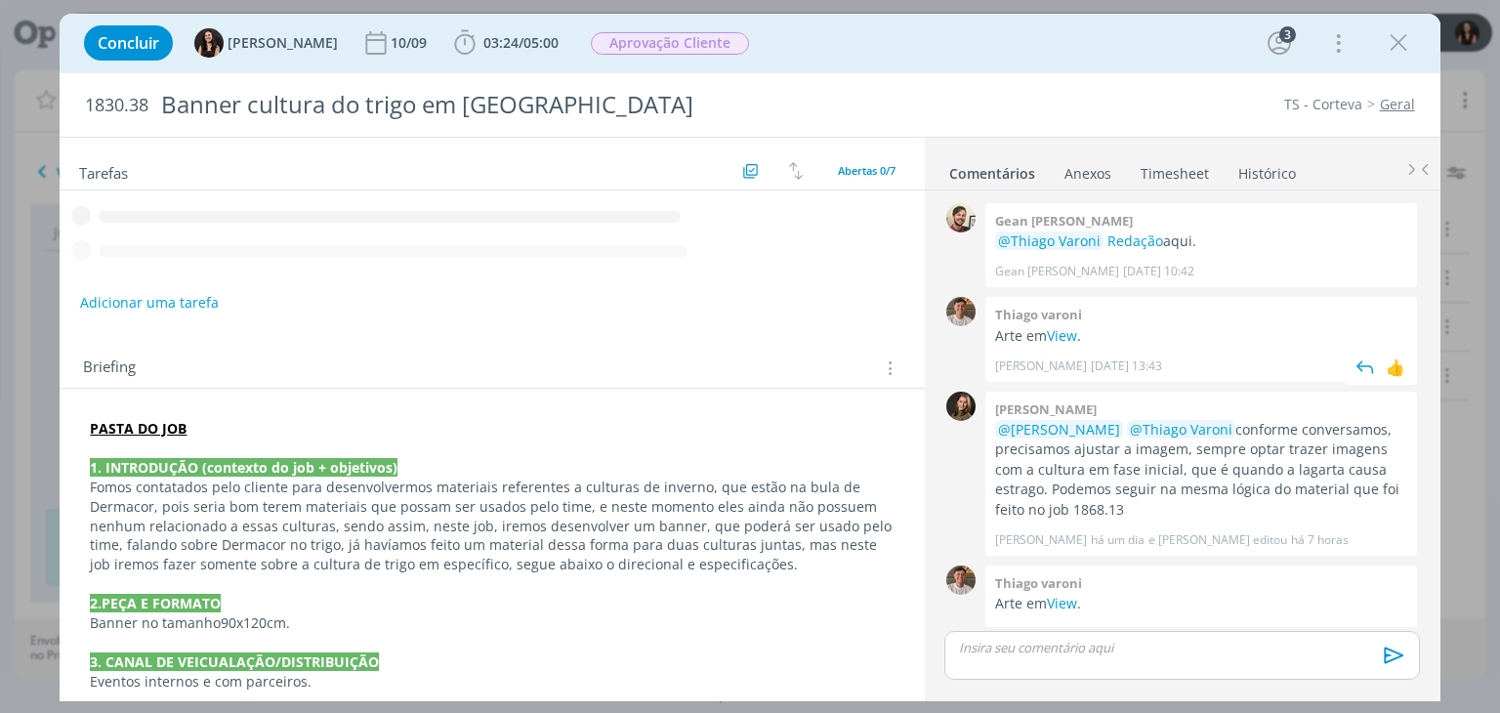
scroll to position [273, 0]
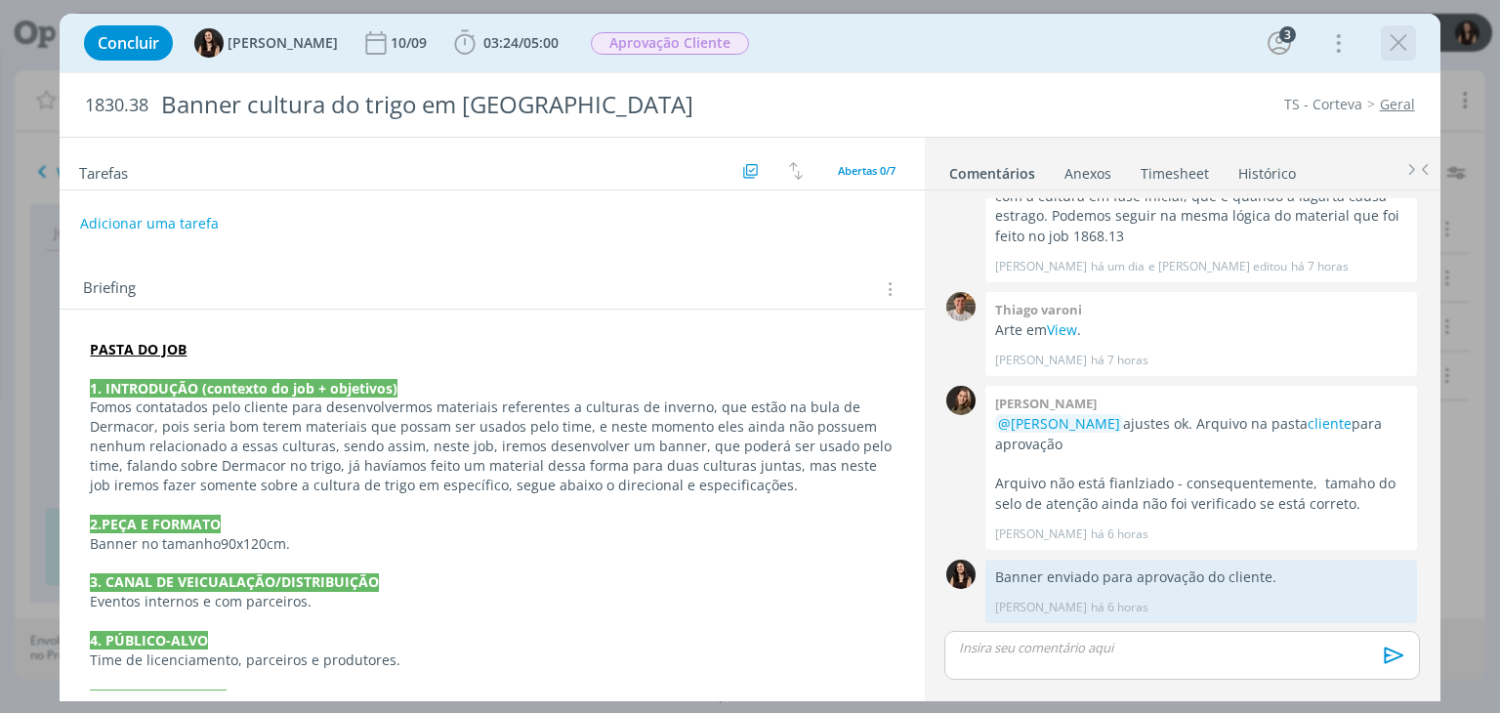
click at [1392, 41] on icon "dialog" at bounding box center [1398, 42] width 29 height 29
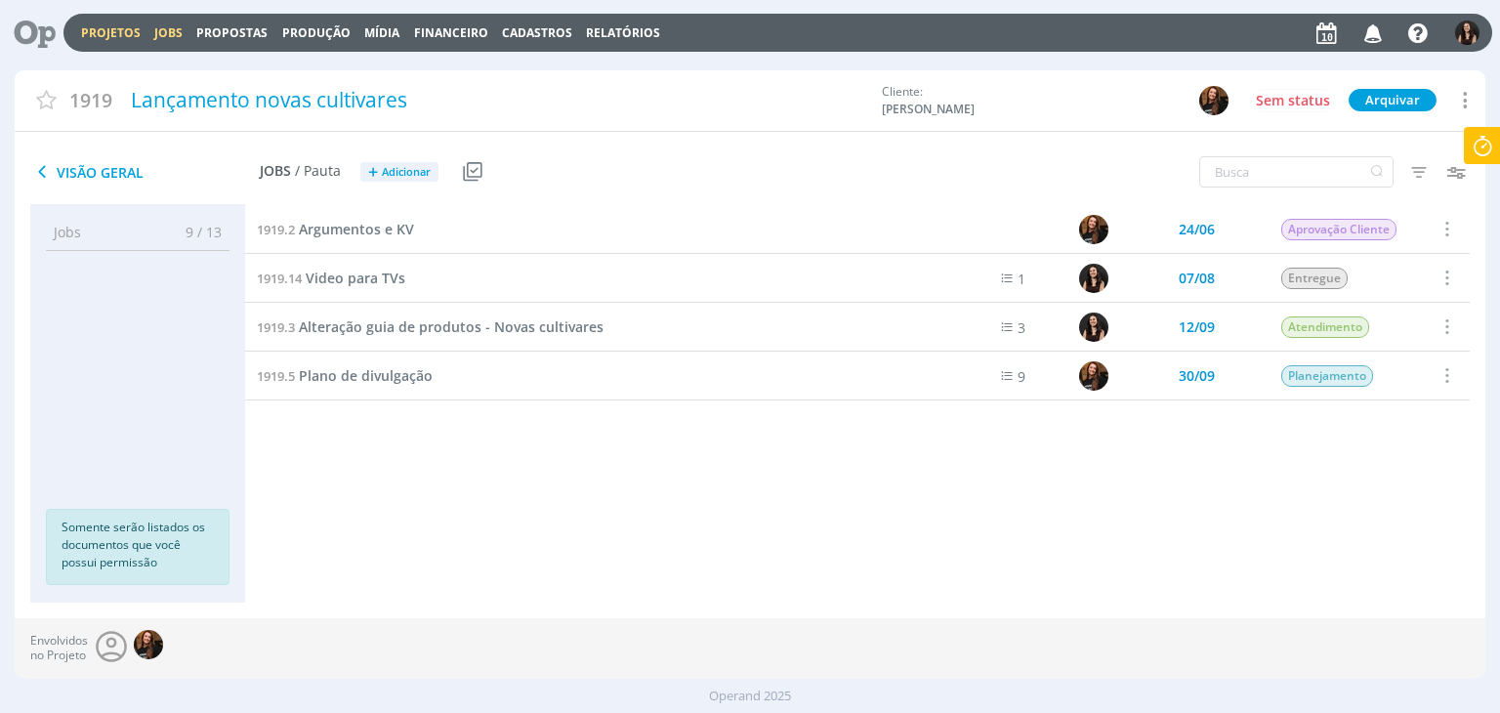
click at [174, 24] on link "Jobs" at bounding box center [168, 32] width 28 height 17
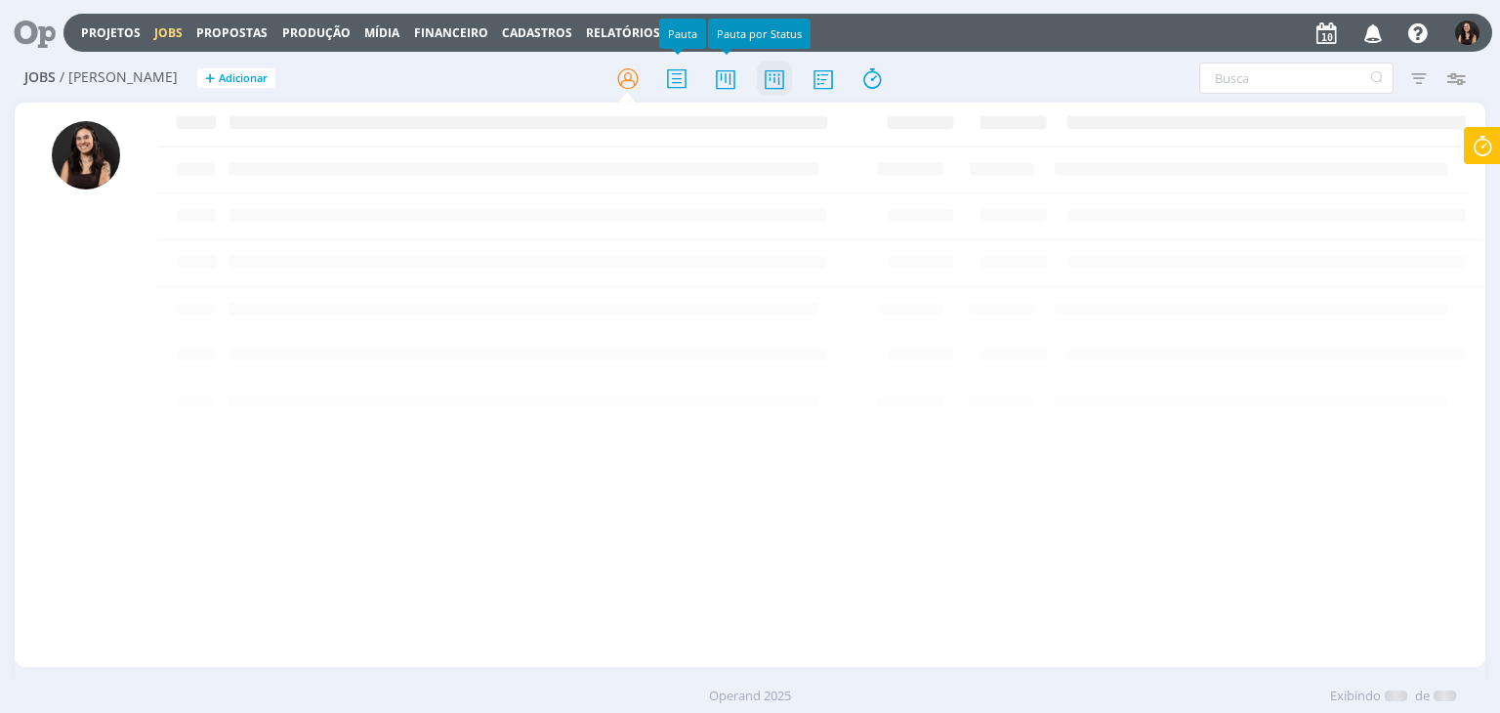
click at [771, 82] on icon at bounding box center [774, 79] width 35 height 38
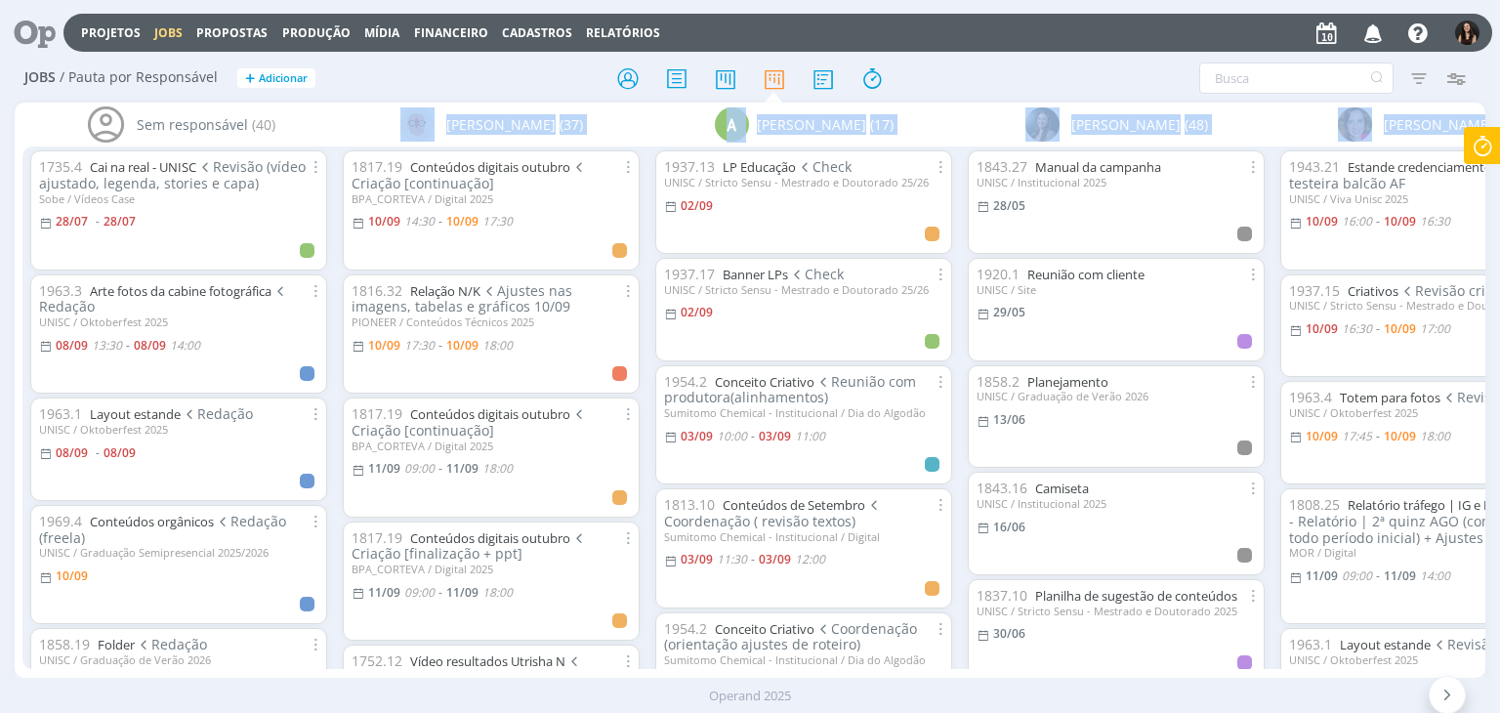
click at [167, 674] on div "Projetos Jobs Propostas Produção Mídia Financeiro Cadastros Relatórios Notifica…" at bounding box center [750, 356] width 1500 height 713
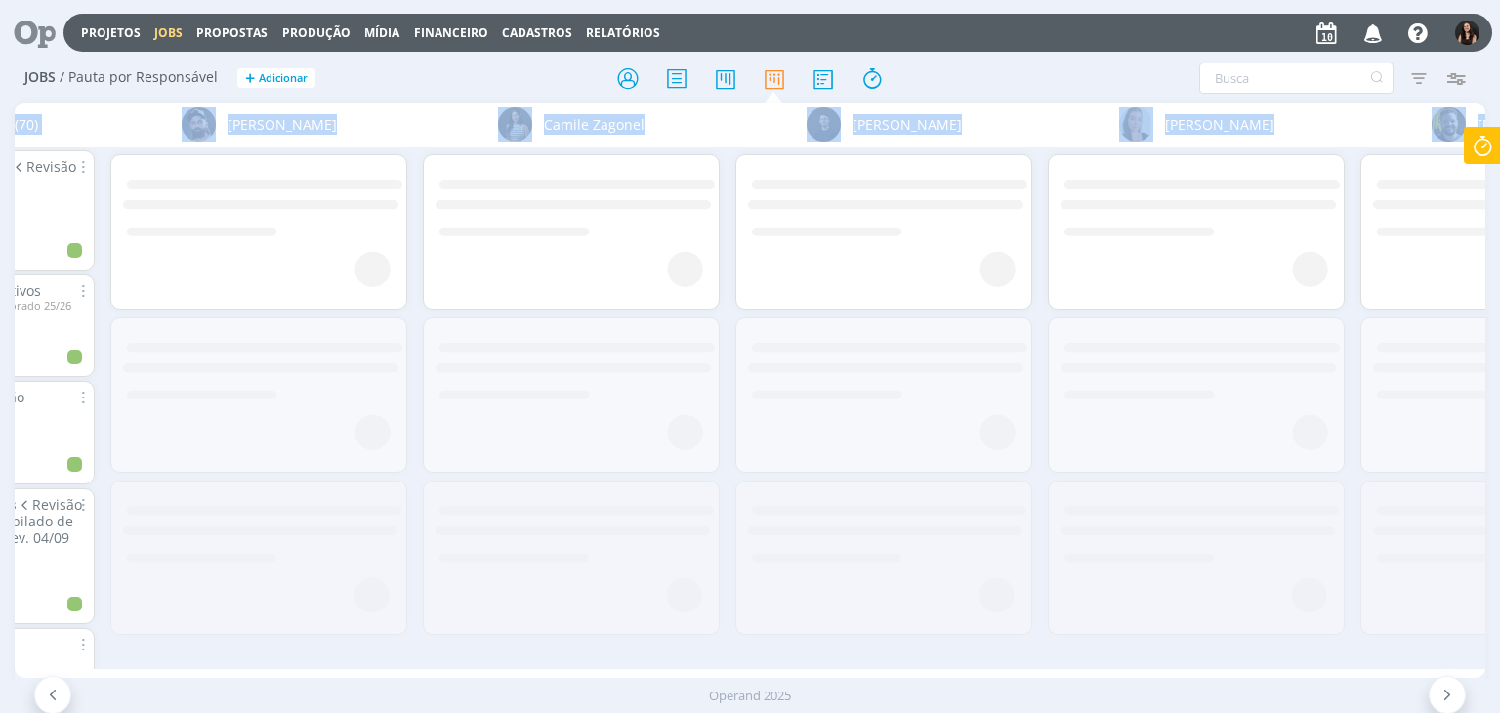
scroll to position [0, 1488]
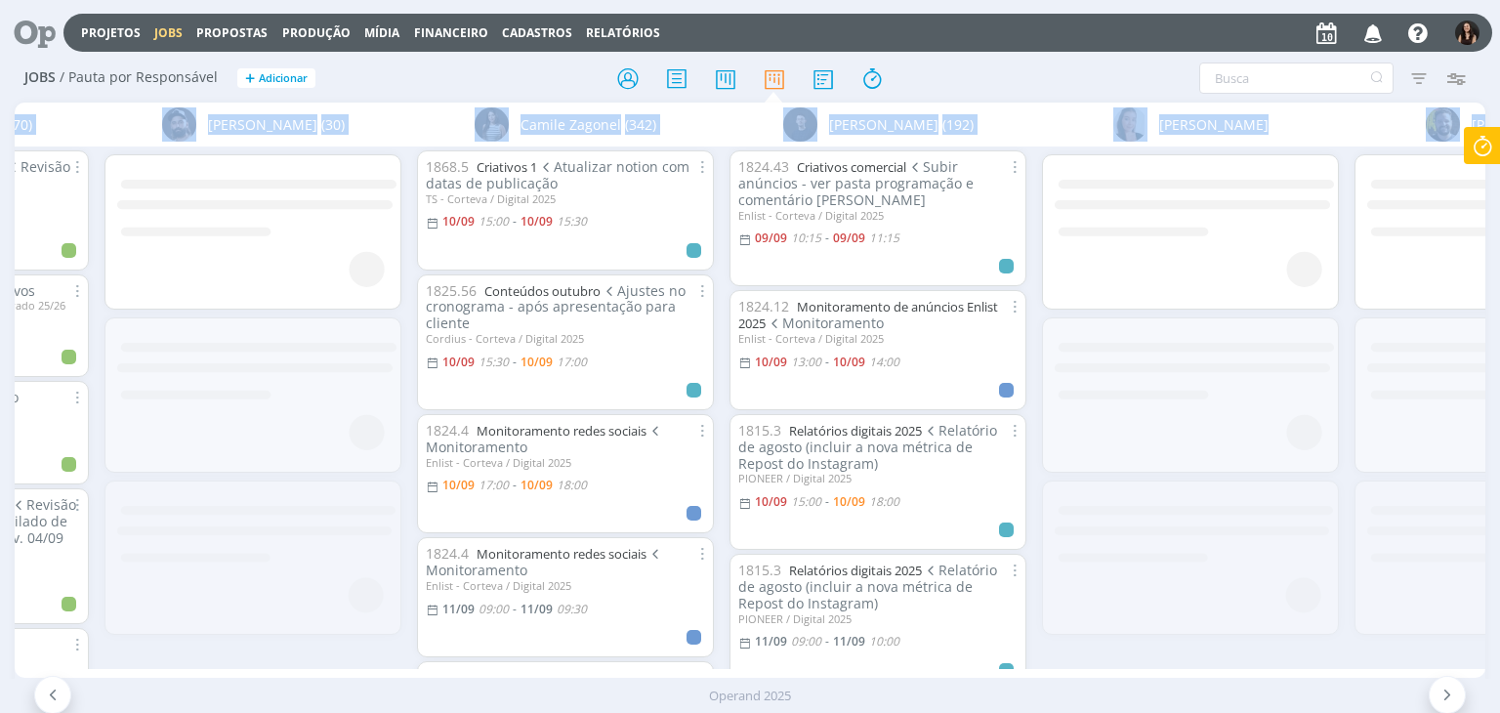
click at [1347, 104] on div "[PERSON_NAME]" at bounding box center [1503, 125] width 313 height 44
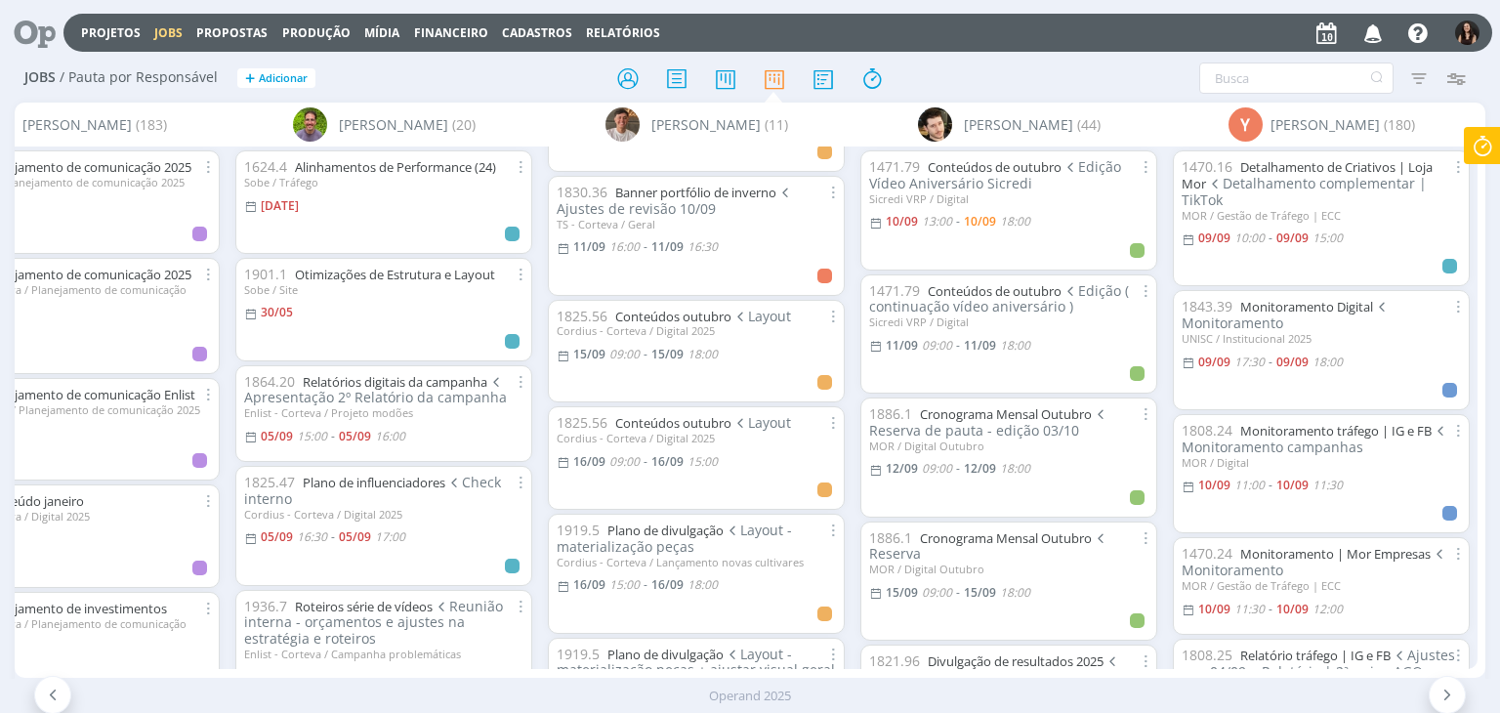
scroll to position [488, 0]
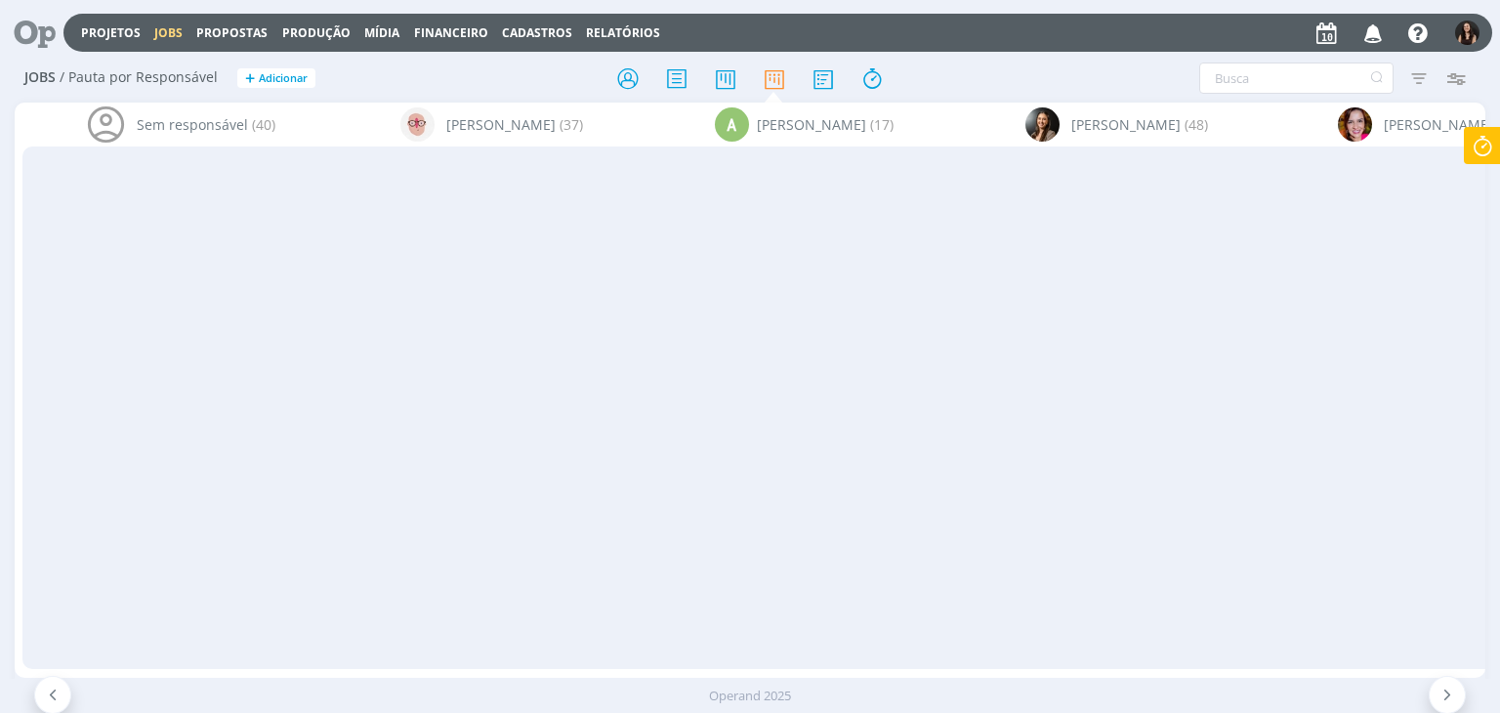
scroll to position [488, 0]
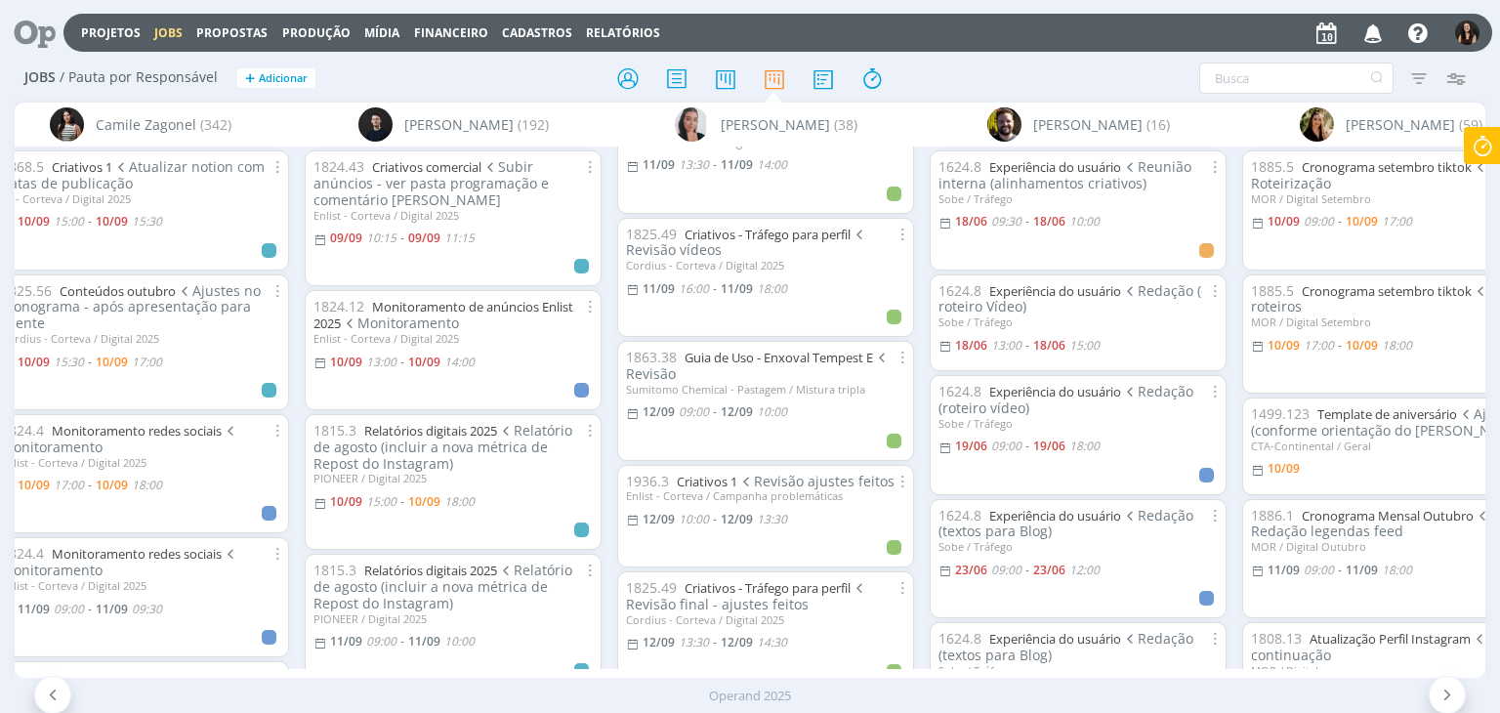
scroll to position [977, 0]
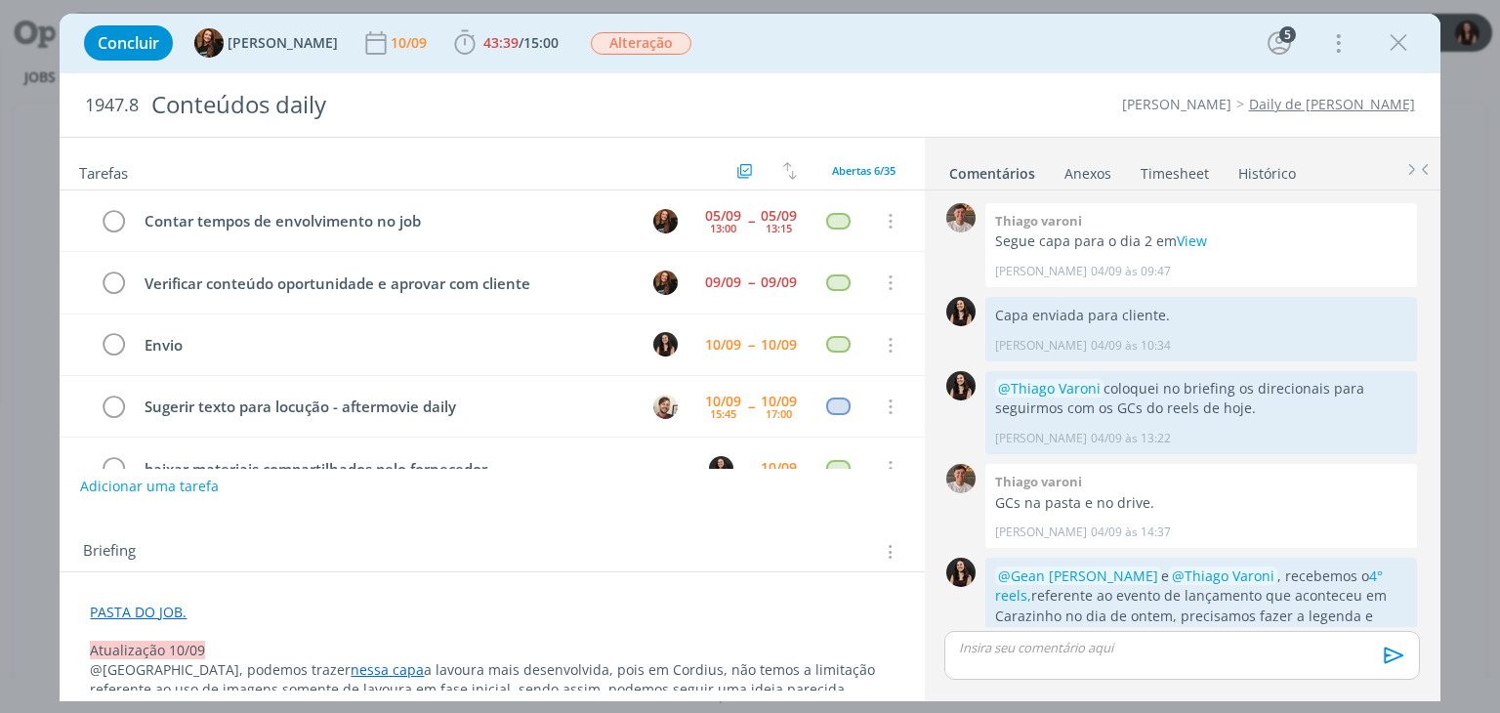
scroll to position [1424, 0]
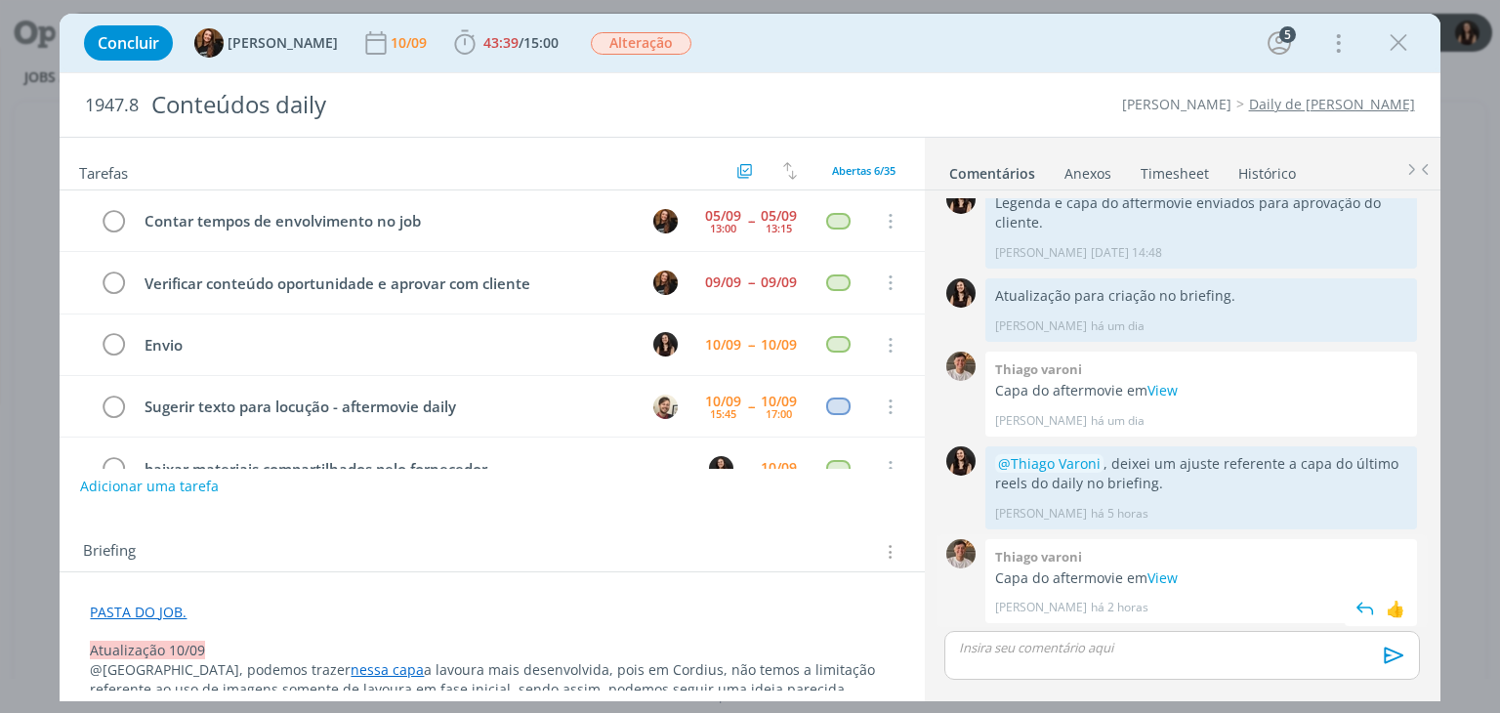
click at [1178, 589] on div "Thiago Varoni há 2 horas 👍" at bounding box center [1201, 602] width 412 height 27
click at [1175, 583] on link "View" at bounding box center [1163, 577] width 30 height 19
drag, startPoint x: 502, startPoint y: 40, endPoint x: 586, endPoint y: 62, distance: 86.7
click at [506, 40] on b "43:39 / 15:00" at bounding box center [521, 43] width 83 height 14
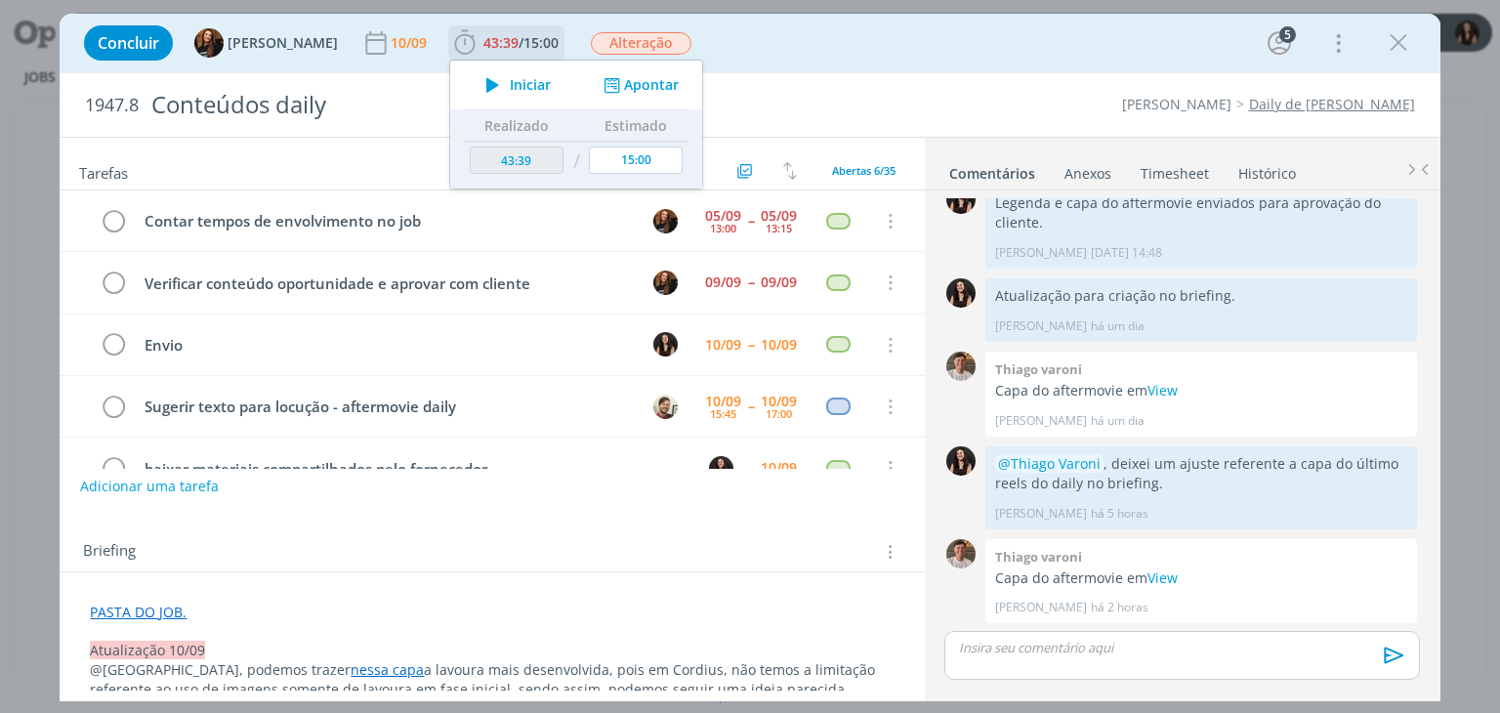
click at [667, 90] on div "Apontar" at bounding box center [639, 85] width 126 height 21
click at [652, 85] on button "Apontar" at bounding box center [639, 85] width 81 height 21
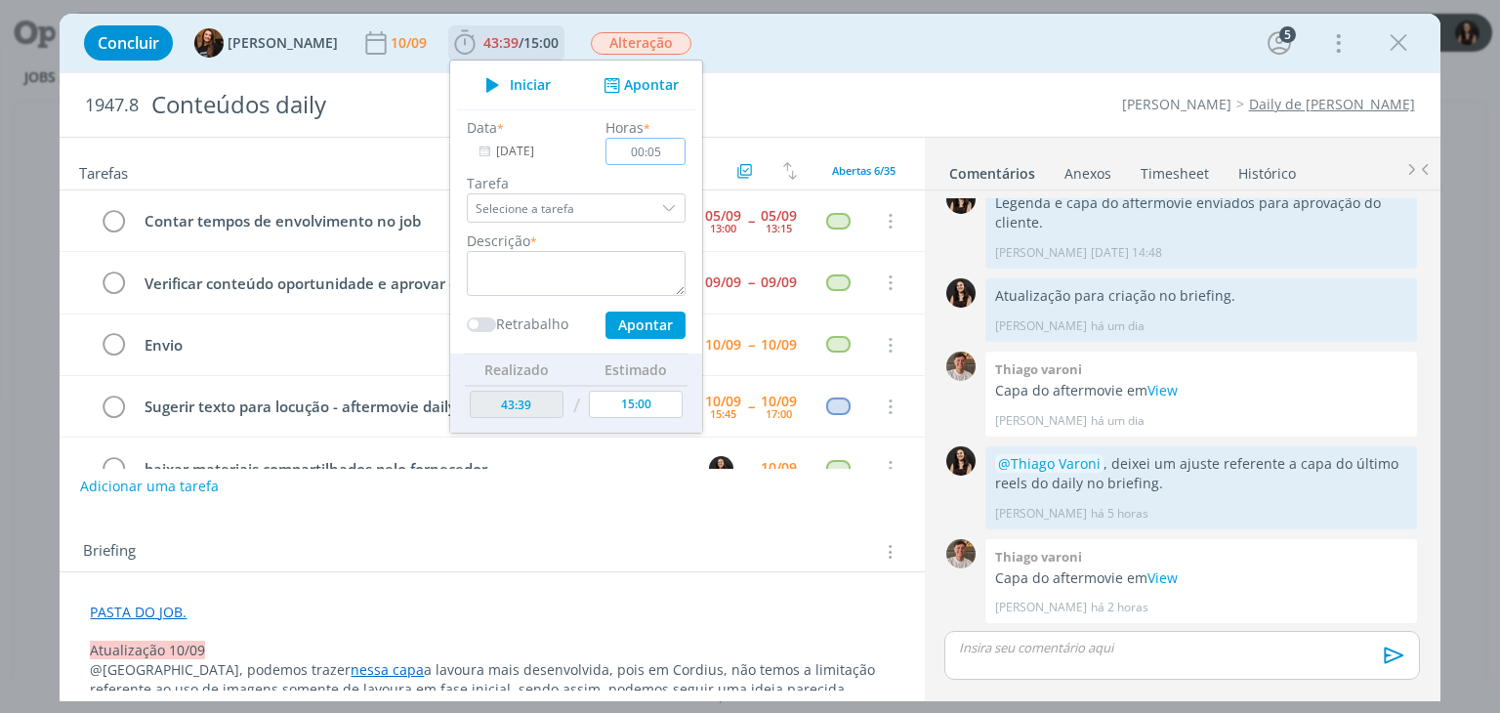
type input "00:05"
drag, startPoint x: 585, startPoint y: 247, endPoint x: 591, endPoint y: 257, distance: 11.4
click at [586, 250] on div "Descrição *" at bounding box center [576, 263] width 238 height 65
click at [593, 259] on textarea "dialog" at bounding box center [576, 273] width 219 height 45
type textarea "Conferência ajustes capa"
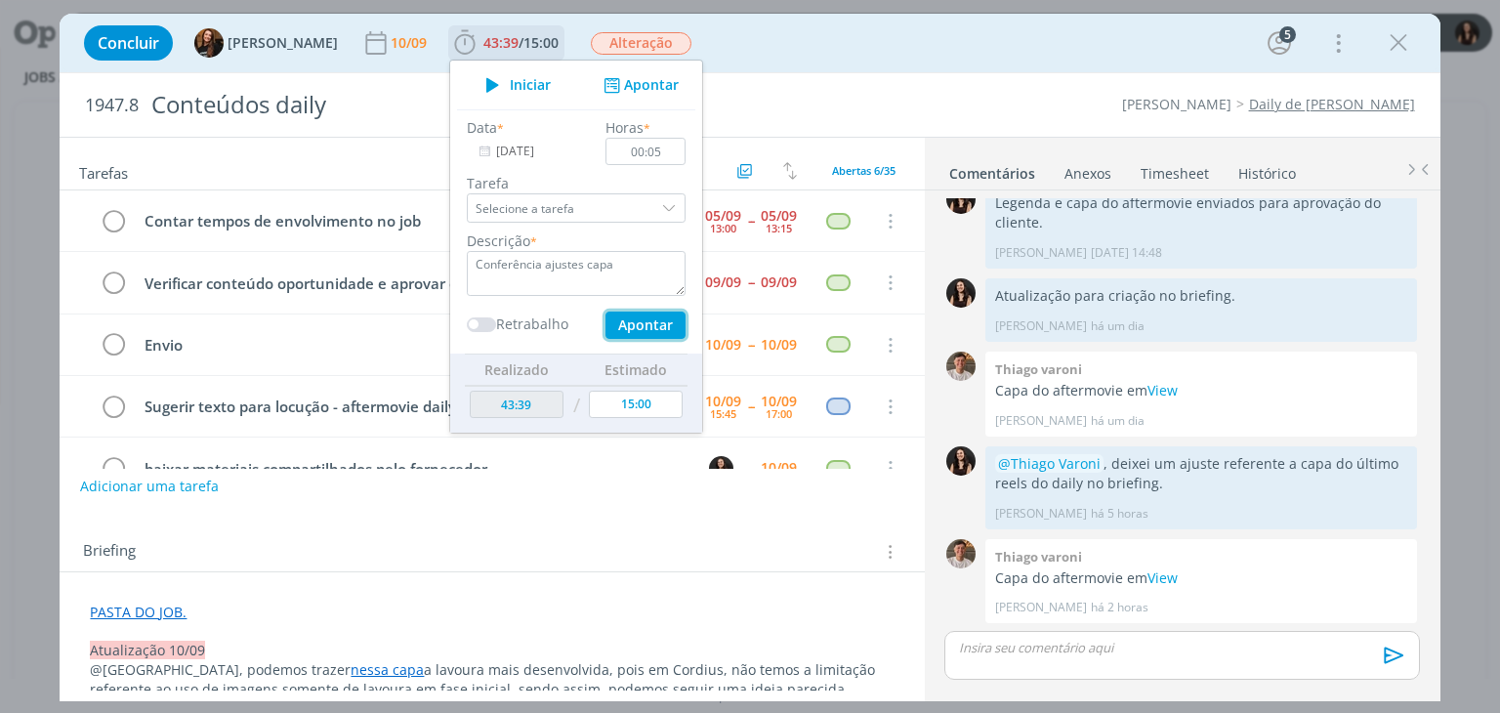
drag, startPoint x: 633, startPoint y: 316, endPoint x: 624, endPoint y: 307, distance: 13.1
click at [625, 312] on button "Apontar" at bounding box center [646, 325] width 80 height 27
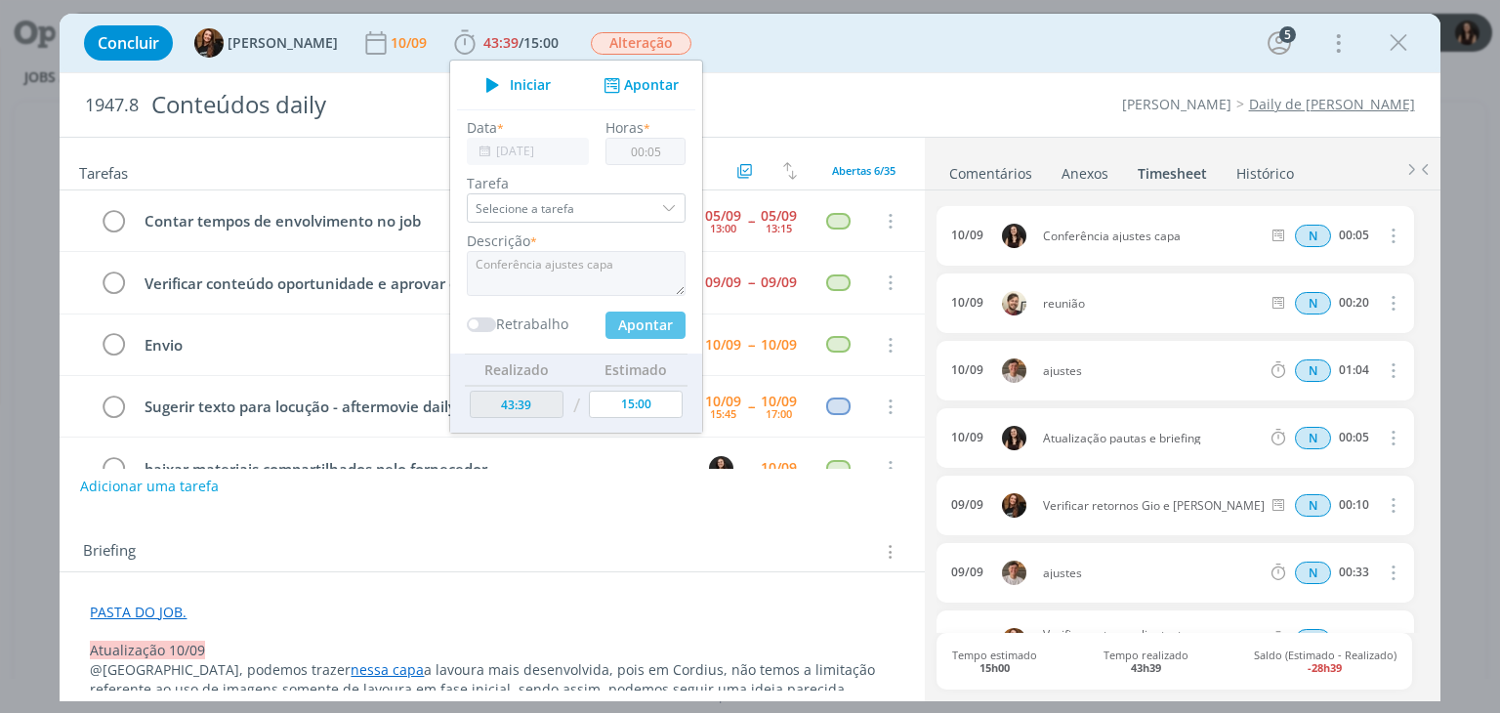
type input "43:44"
type input "00:00"
click at [776, 67] on div "Concluir Tayná Morsch 10/09 43:44 / 15:00 Iniciar Apontar Data * [DATE] Horas *…" at bounding box center [750, 43] width 1380 height 59
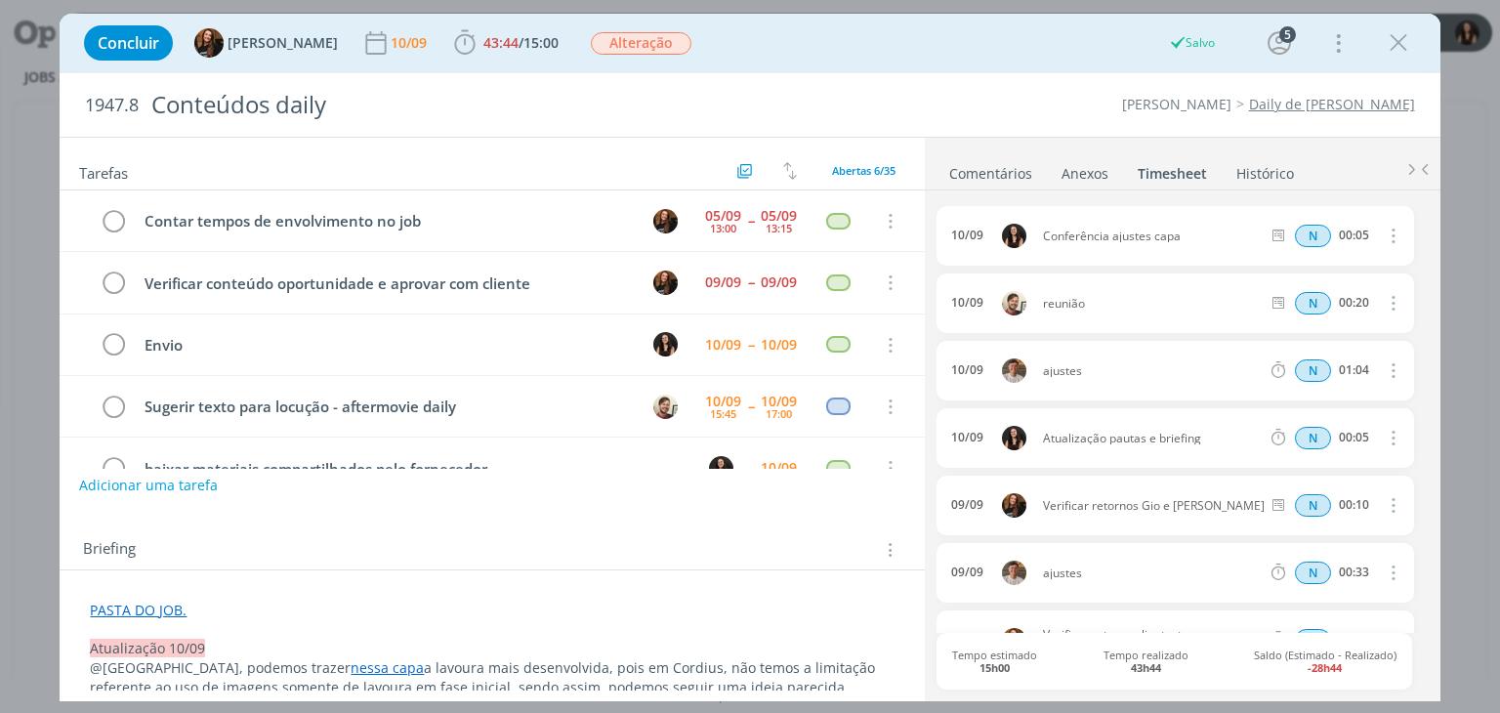
click at [188, 491] on button "Adicionar uma tarefa" at bounding box center [148, 485] width 139 height 33
click at [865, 487] on button "dialog" at bounding box center [883, 485] width 36 height 24
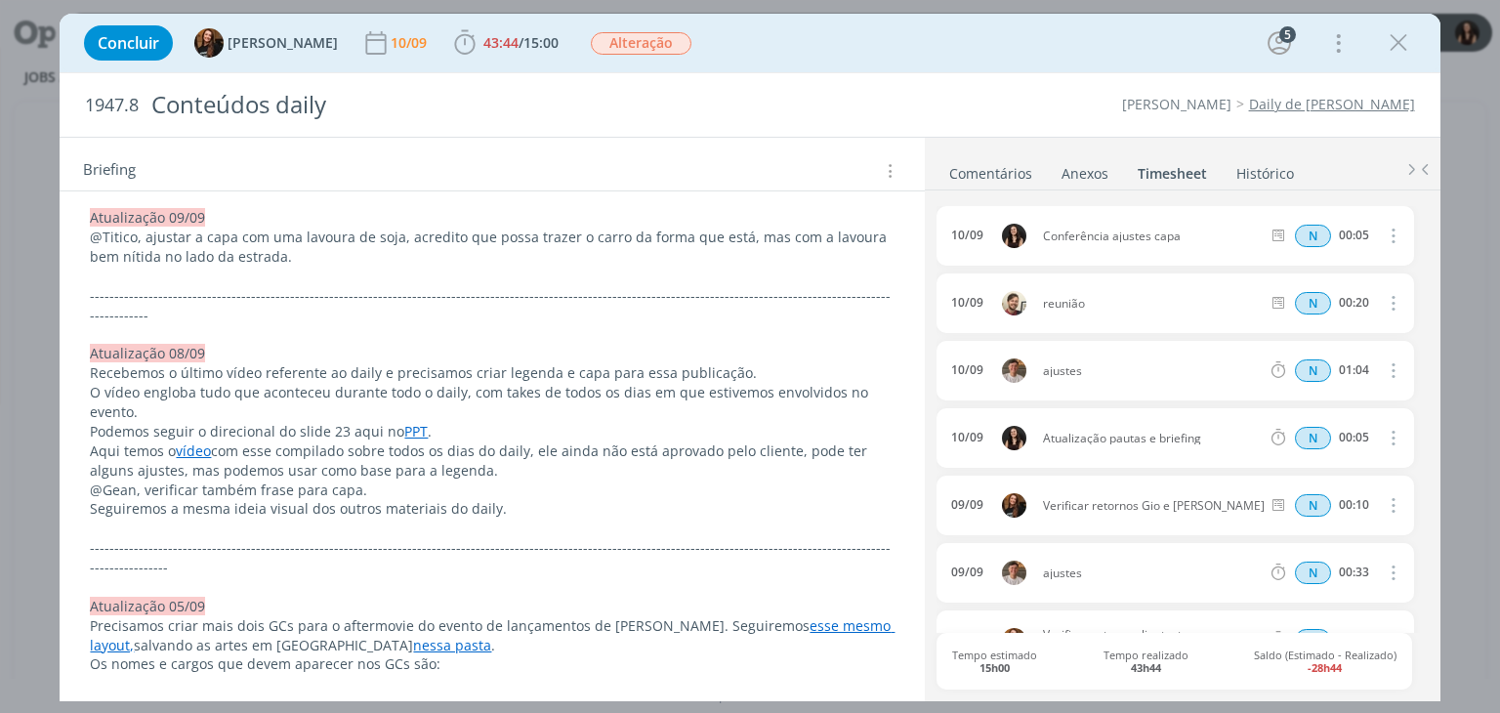
scroll to position [0, 0]
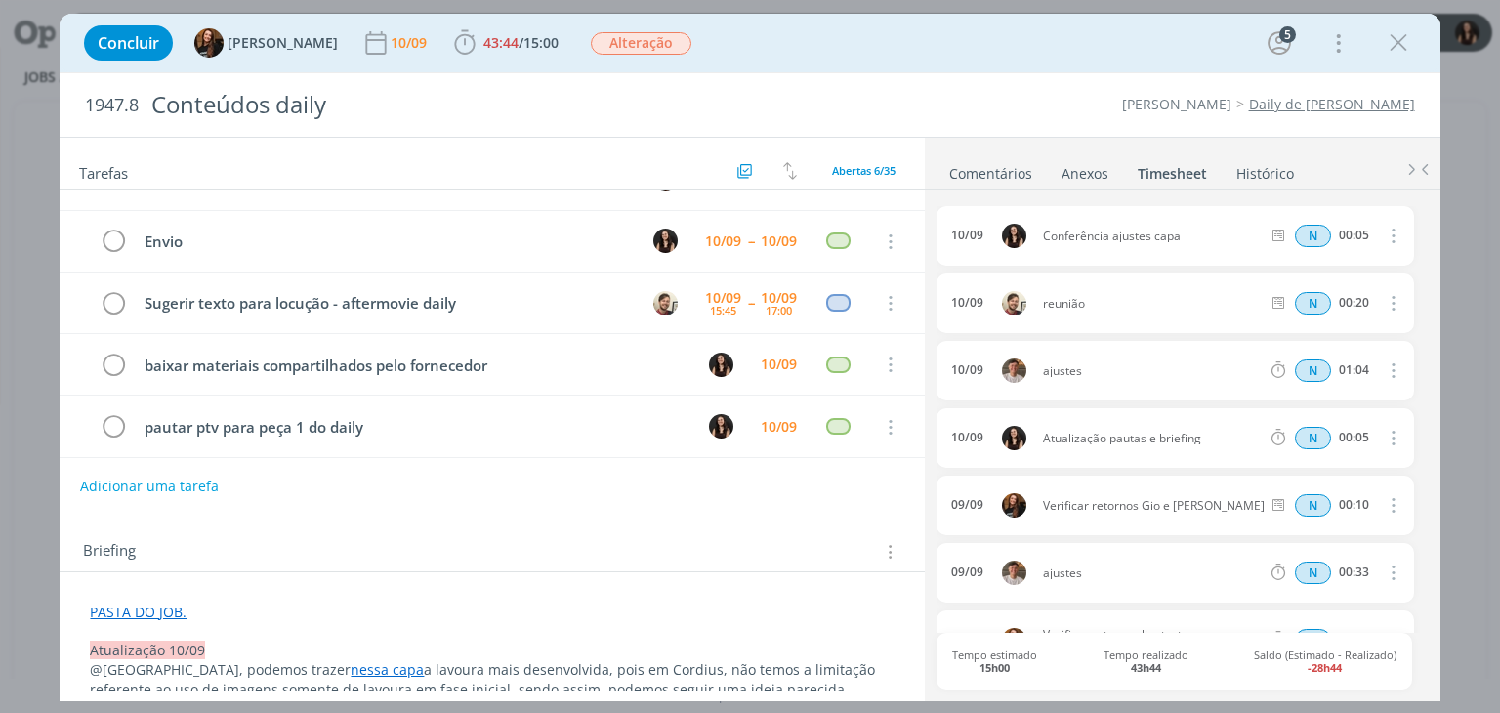
drag, startPoint x: 1403, startPoint y: 56, endPoint x: 424, endPoint y: 65, distance: 978.7
click at [1403, 56] on icon "dialog" at bounding box center [1398, 42] width 29 height 29
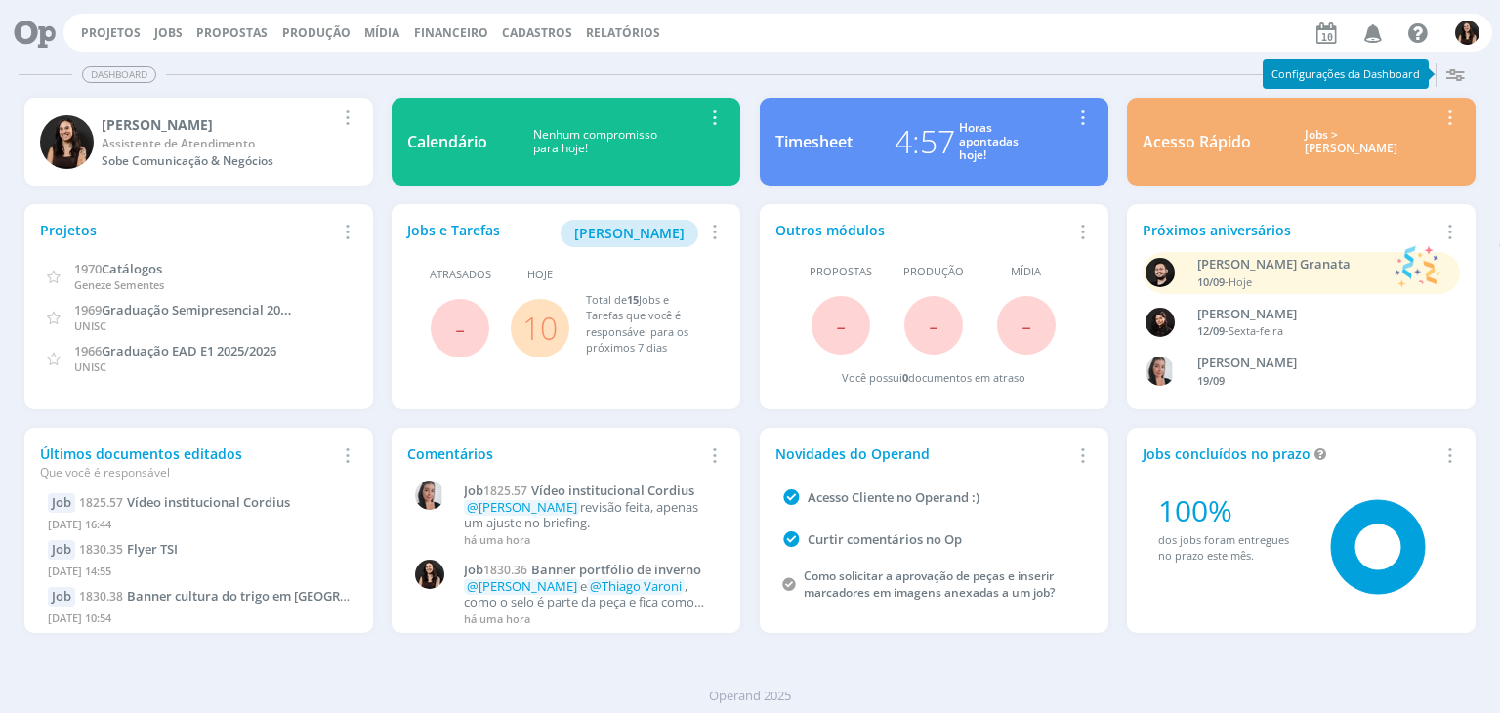
click at [538, 309] on link "10" at bounding box center [540, 328] width 35 height 42
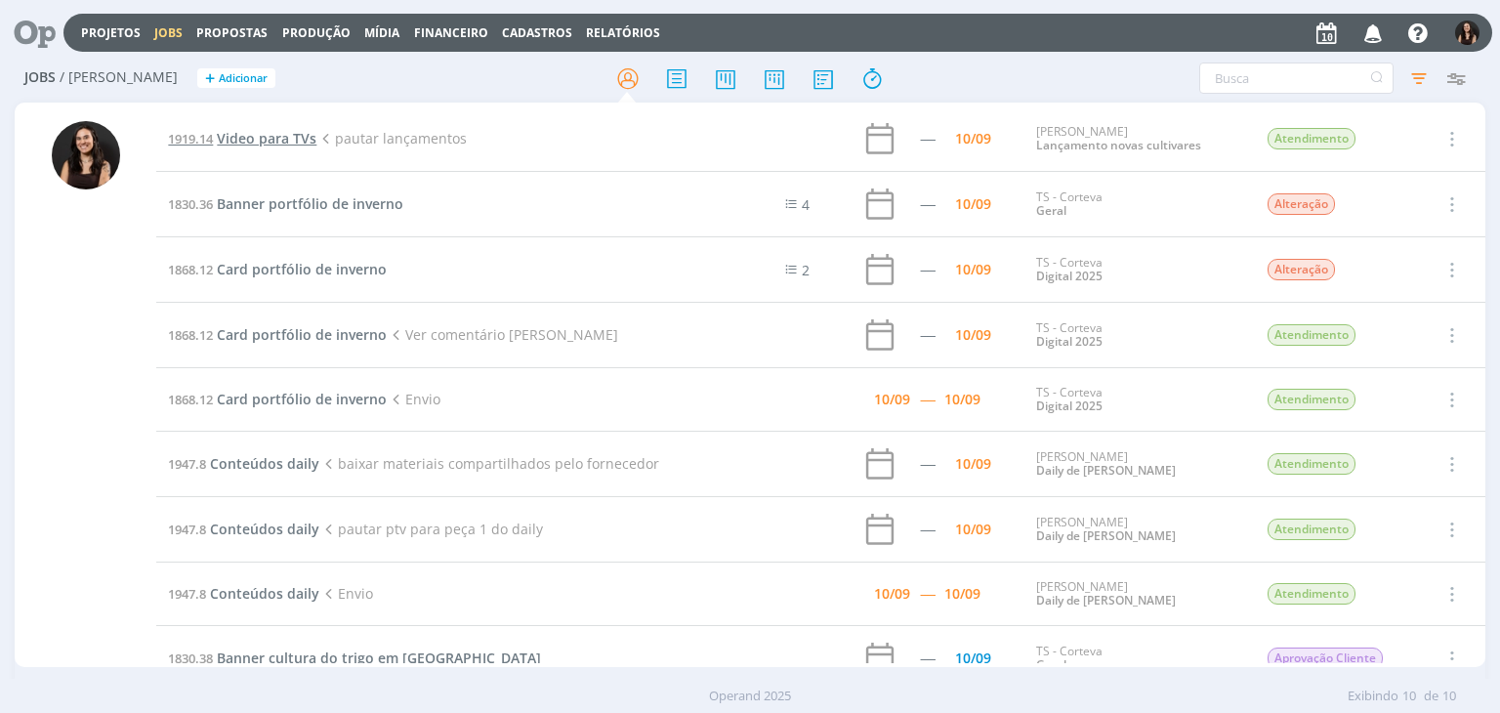
click at [308, 131] on span "Video para TVs" at bounding box center [267, 138] width 100 height 19
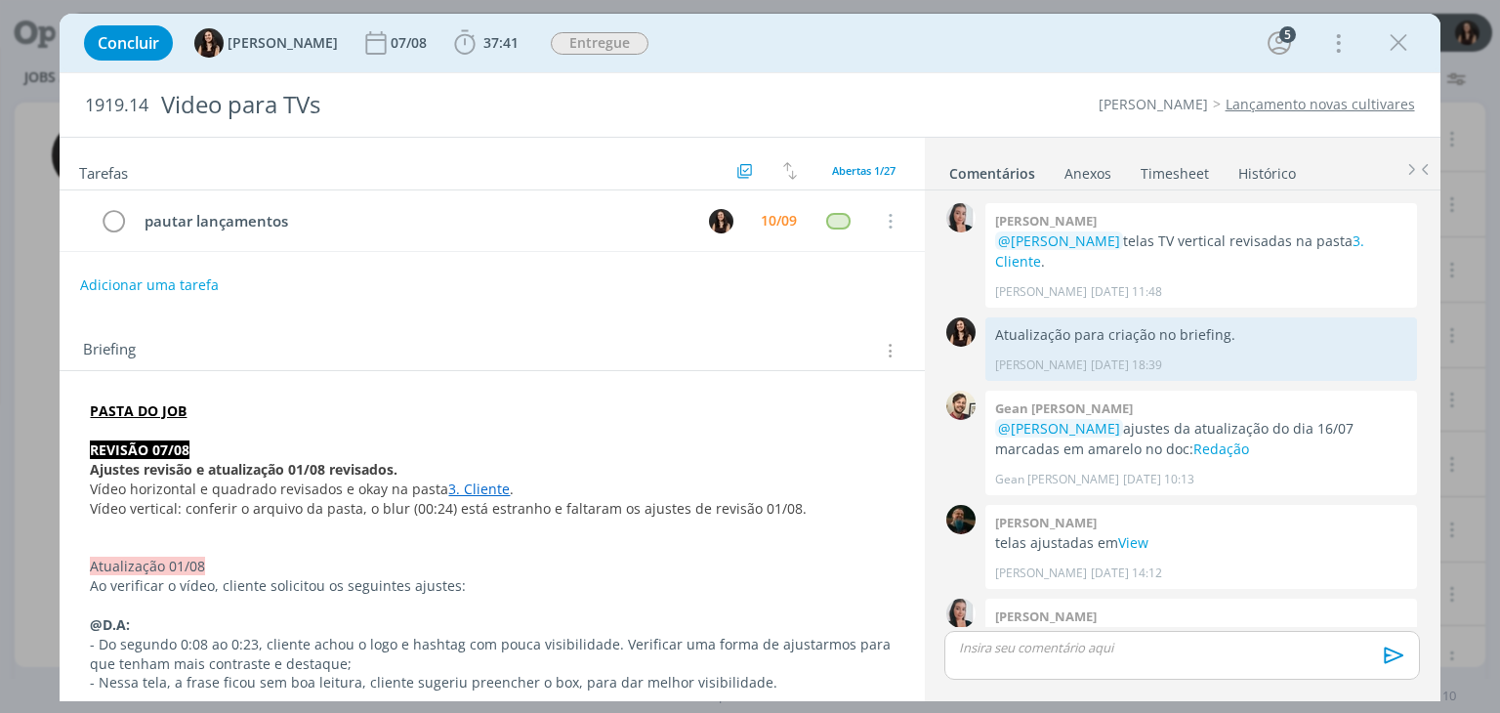
scroll to position [1546, 0]
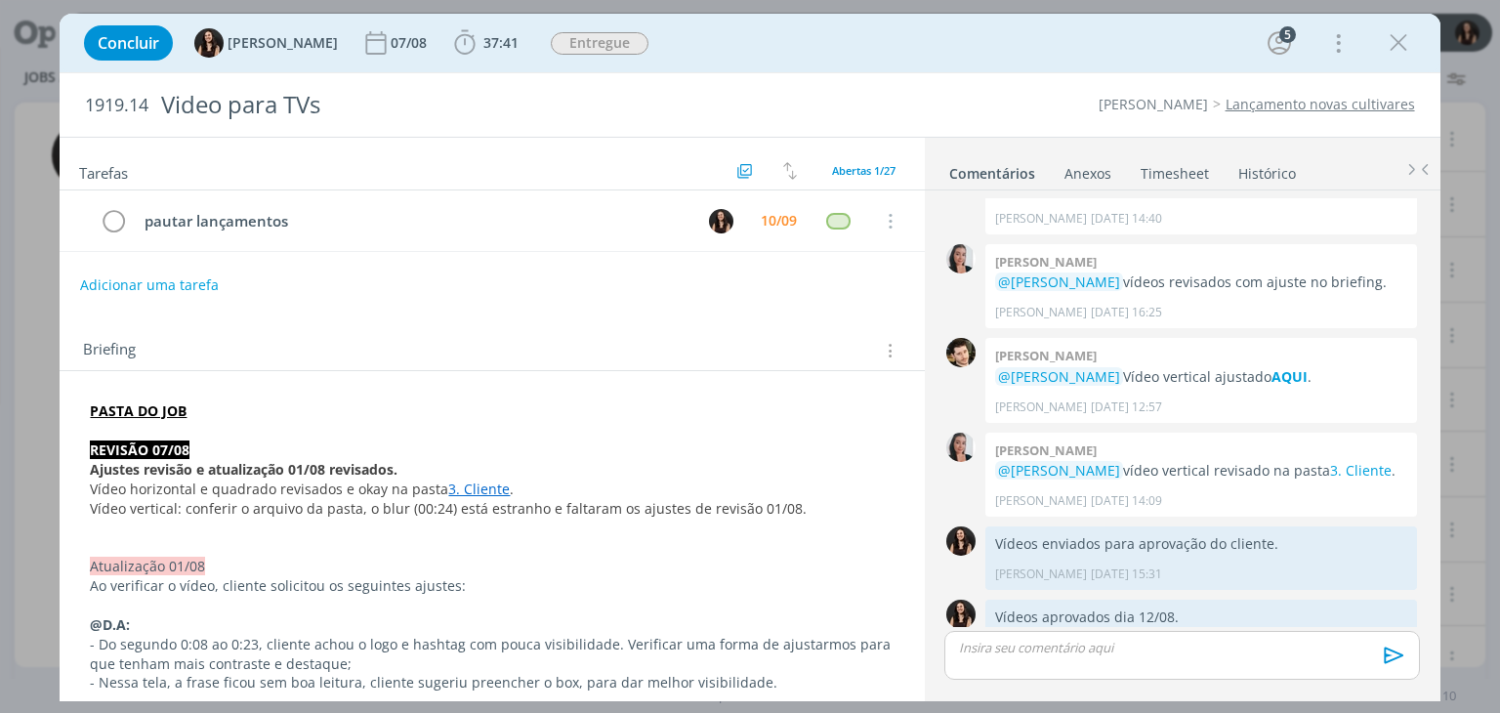
click at [1375, 48] on div "Concluir Isabelle Silva 07/08 37:41 Apontar Data * 10/09/2025 Horas * 00:00 Tar…" at bounding box center [749, 43] width 1351 height 47
click at [1393, 44] on icon "dialog" at bounding box center [1398, 42] width 29 height 29
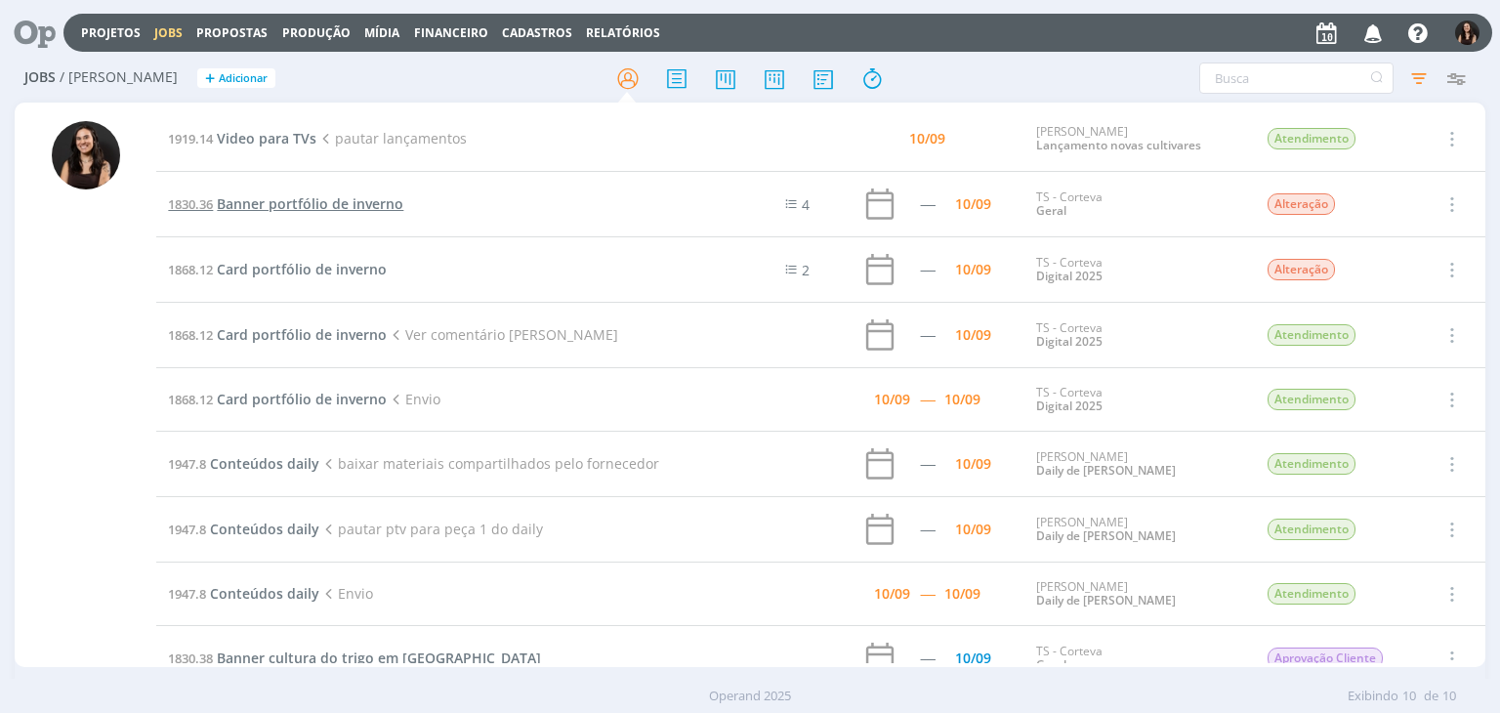
click at [305, 200] on span "Banner portfólio de inverno" at bounding box center [310, 203] width 187 height 19
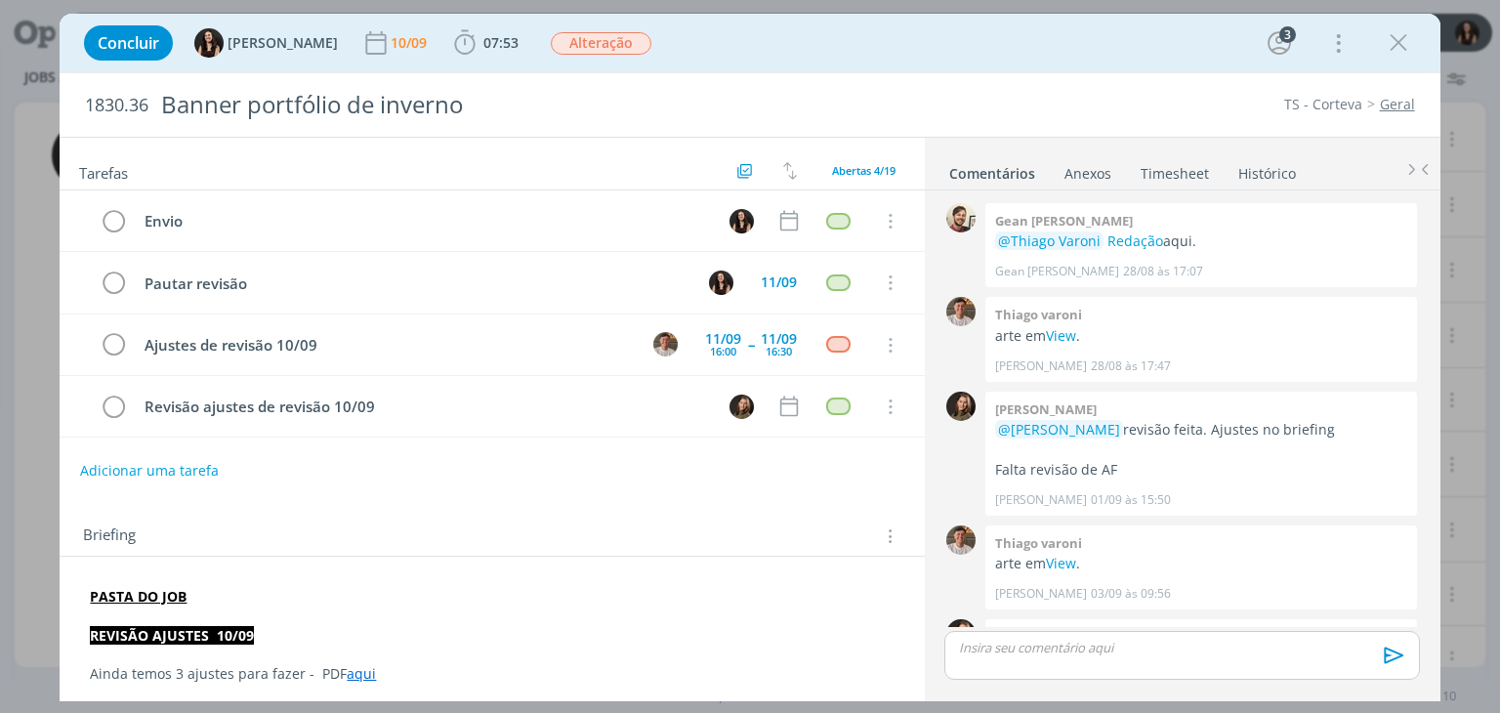
scroll to position [1322, 0]
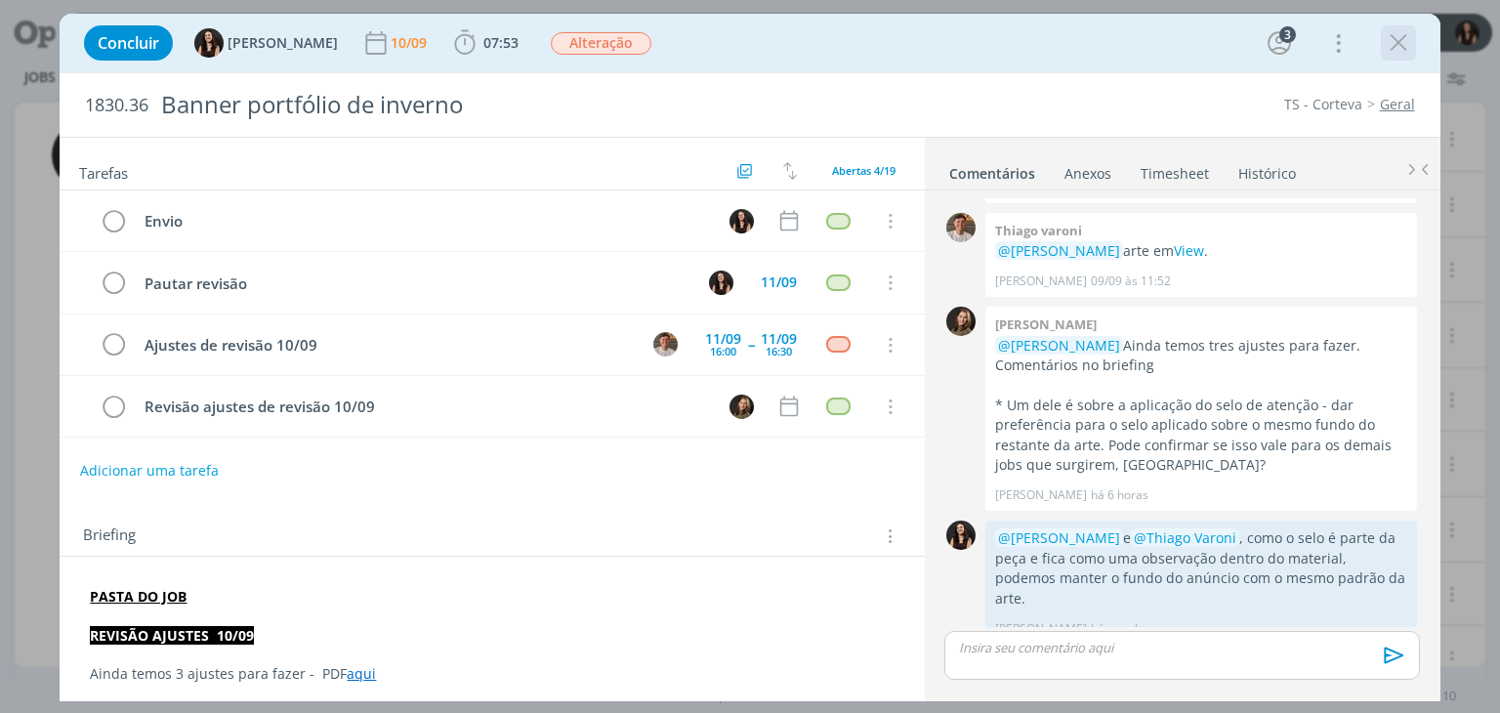
click at [1385, 42] on icon "dialog" at bounding box center [1398, 42] width 29 height 29
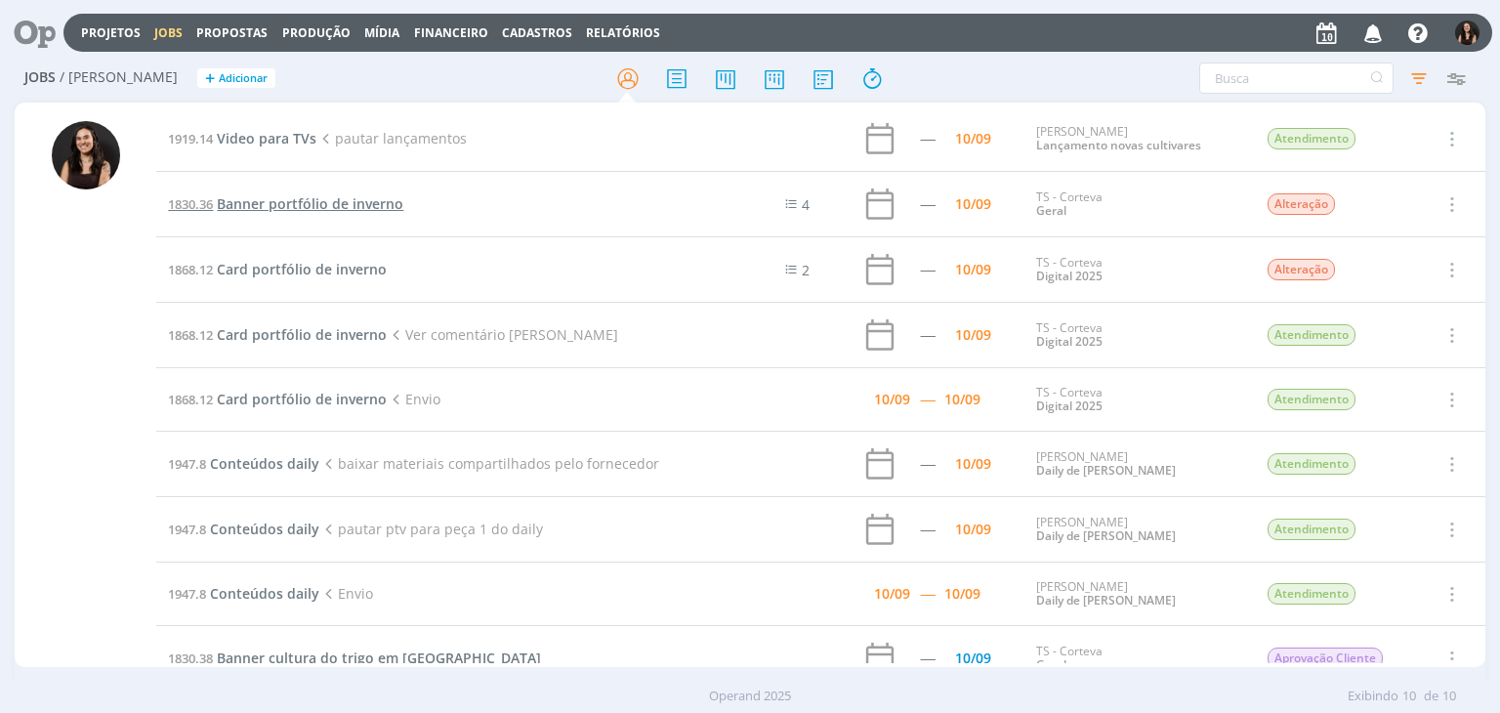
click at [282, 200] on span "Banner portfólio de inverno" at bounding box center [310, 203] width 187 height 19
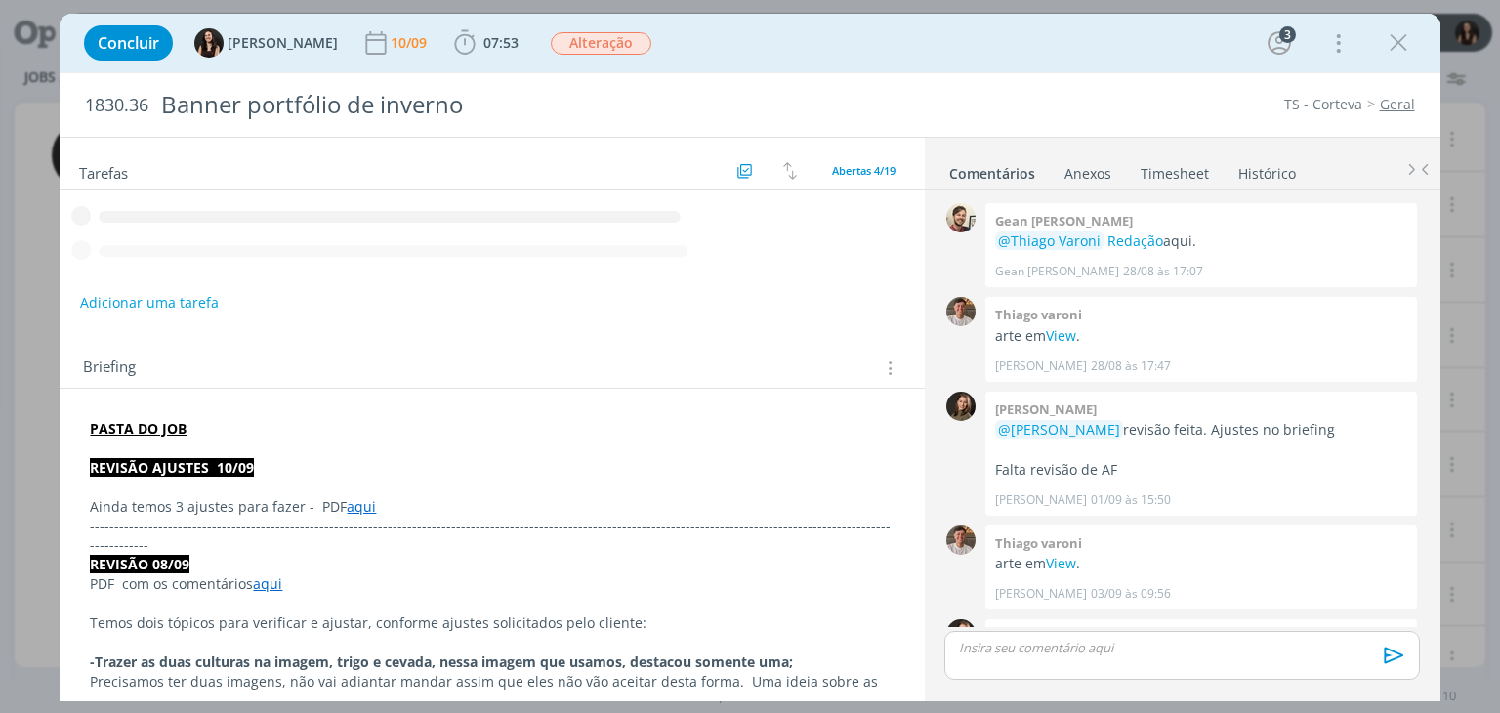
scroll to position [1322, 0]
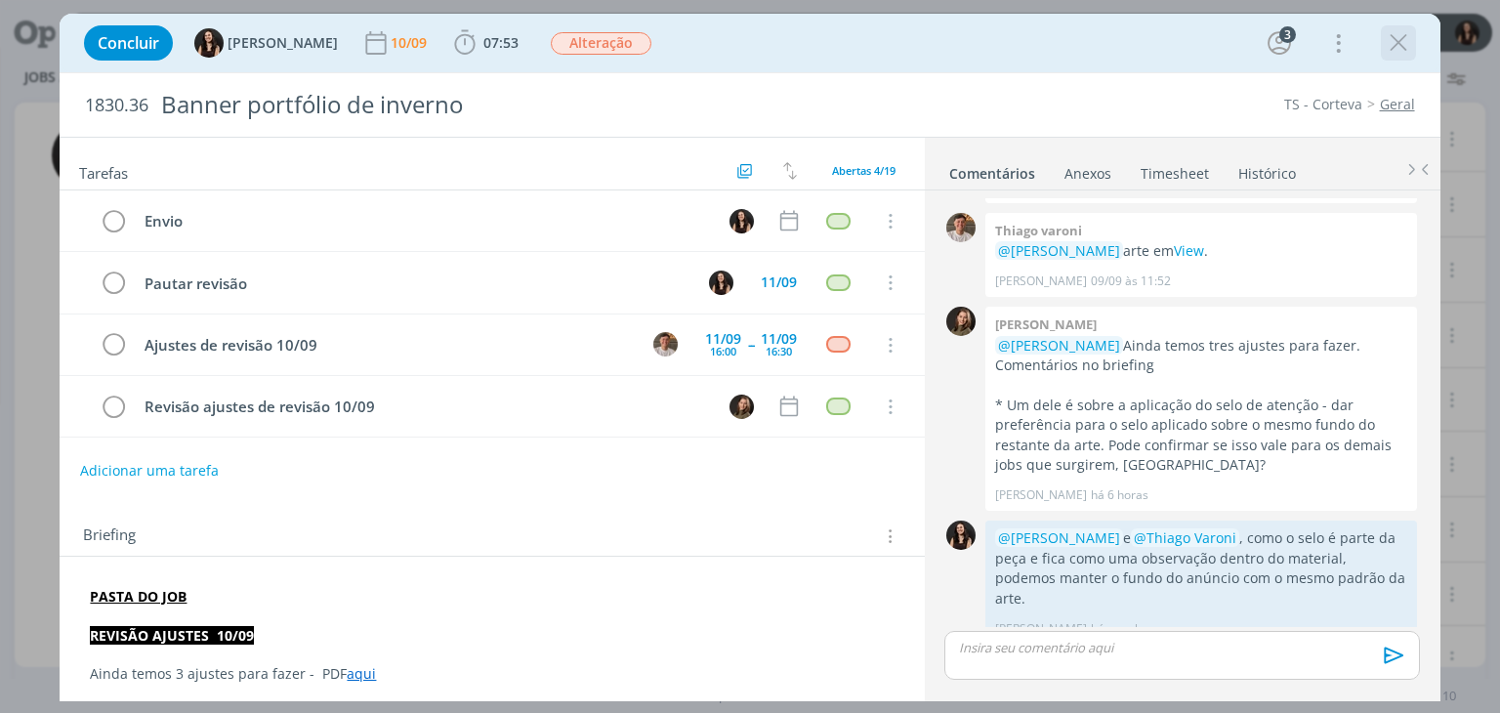
click at [1385, 48] on icon "dialog" at bounding box center [1398, 42] width 29 height 29
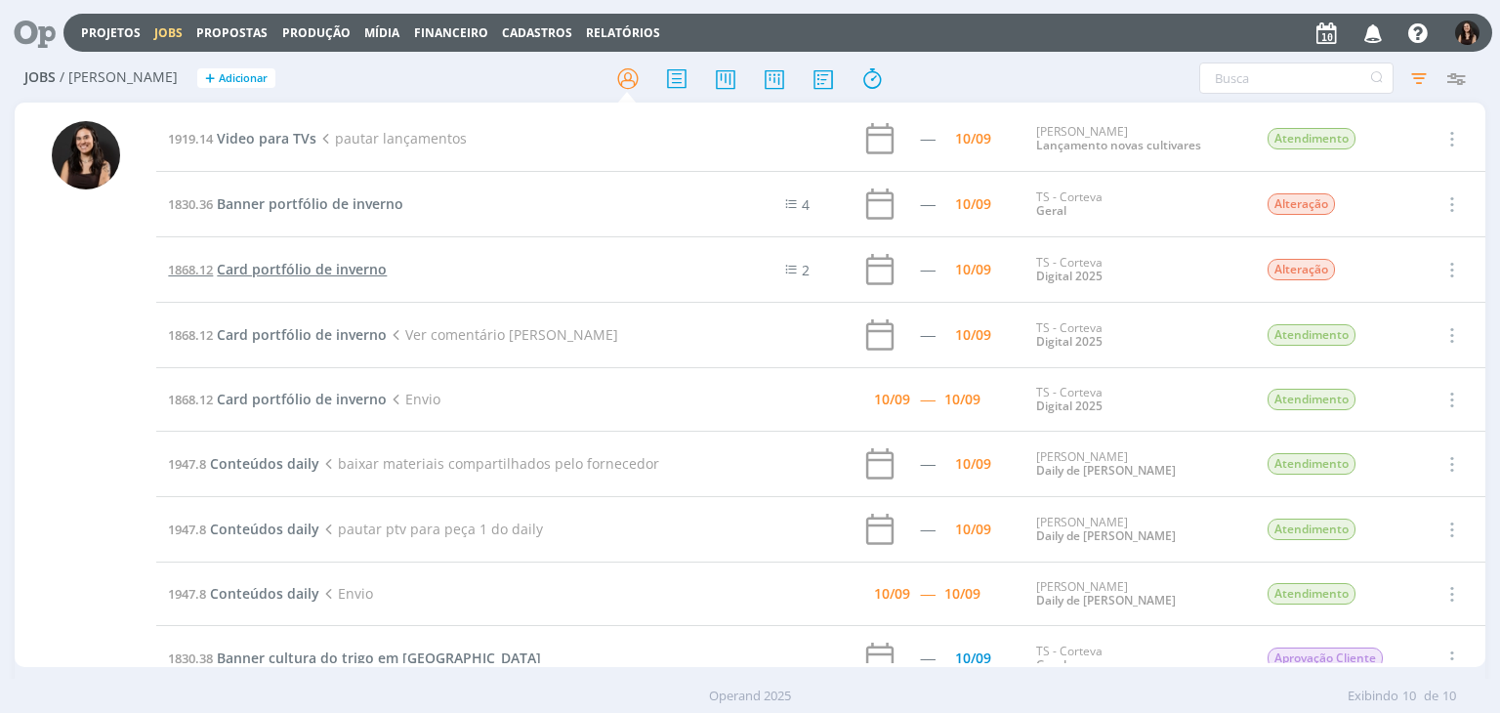
click at [271, 274] on span "Card portfólio de inverno" at bounding box center [302, 269] width 170 height 19
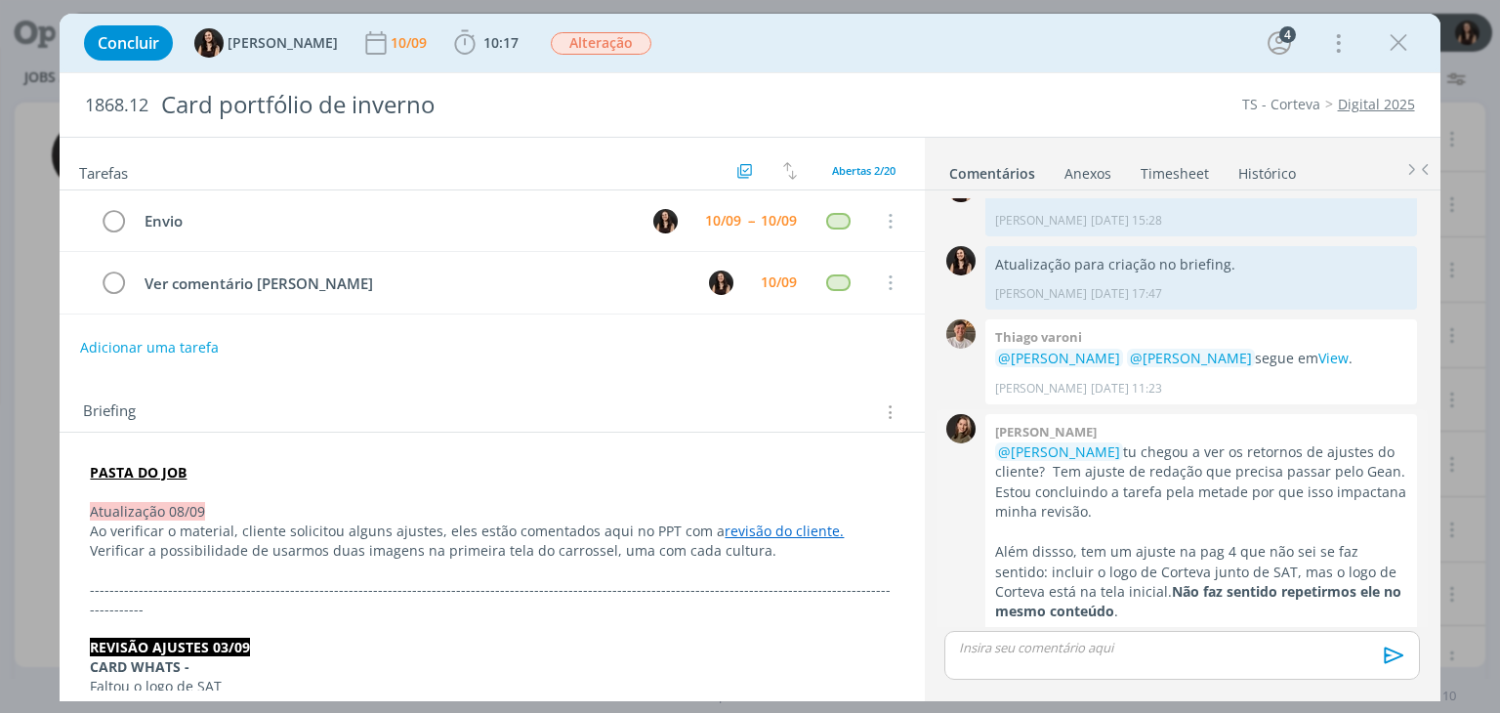
scroll to position [1289, 0]
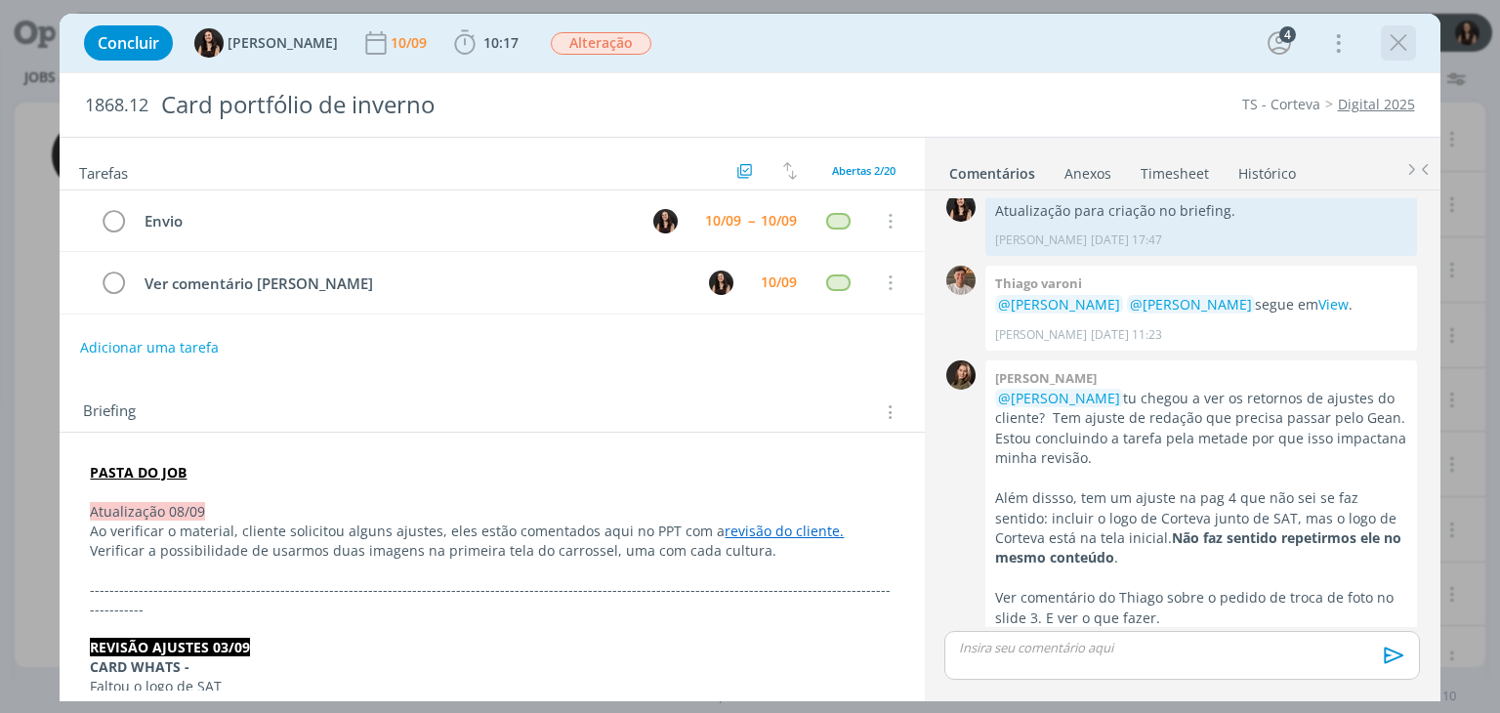
click at [1391, 40] on icon "dialog" at bounding box center [1398, 42] width 29 height 29
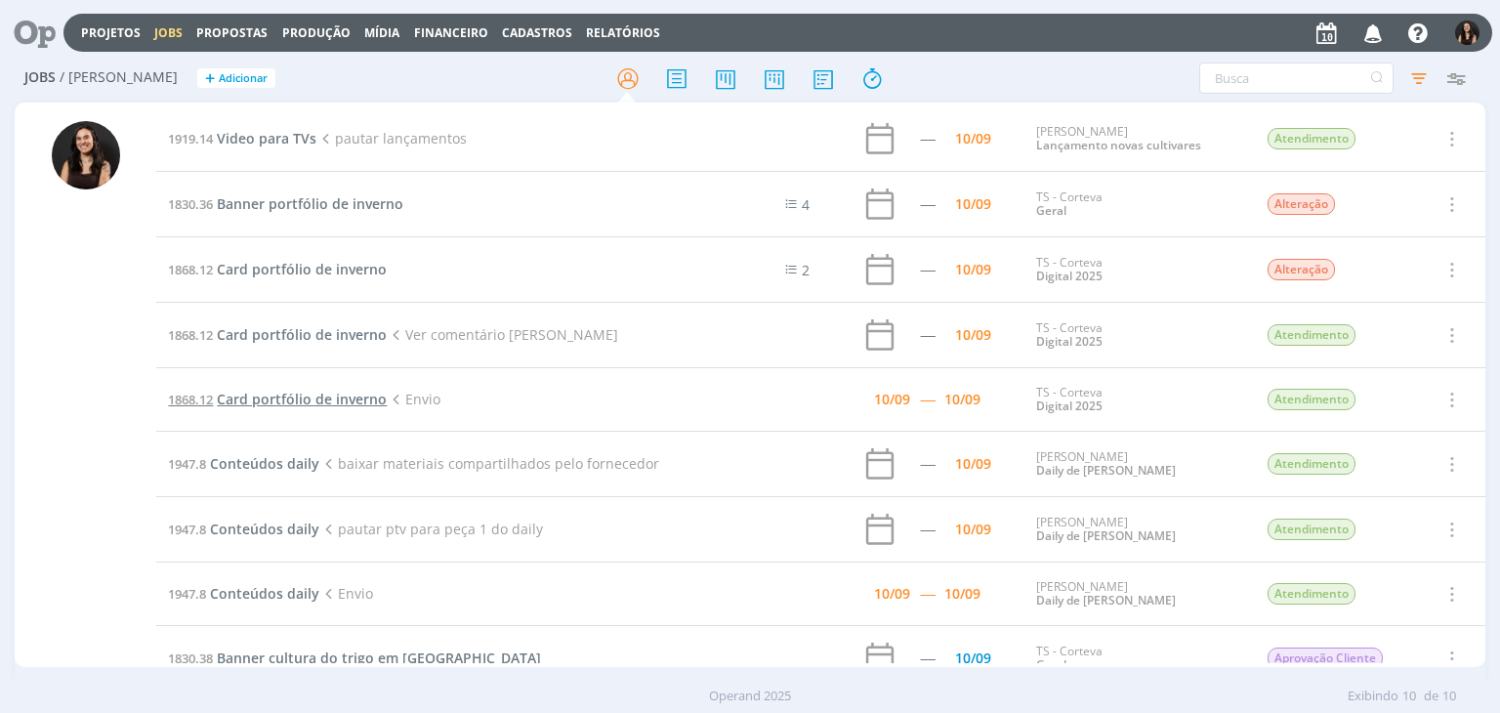
click at [305, 397] on span "Card portfólio de inverno" at bounding box center [302, 399] width 170 height 19
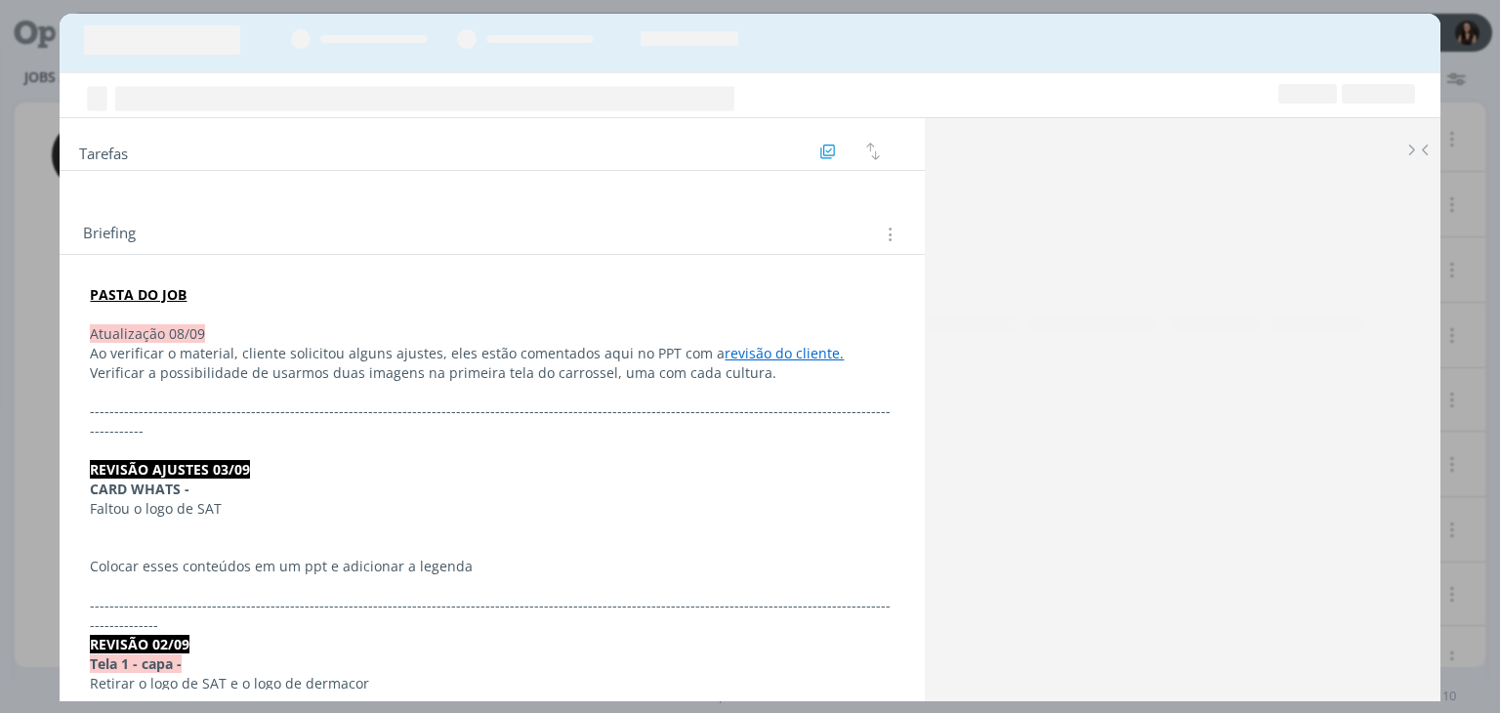
scroll to position [1289, 0]
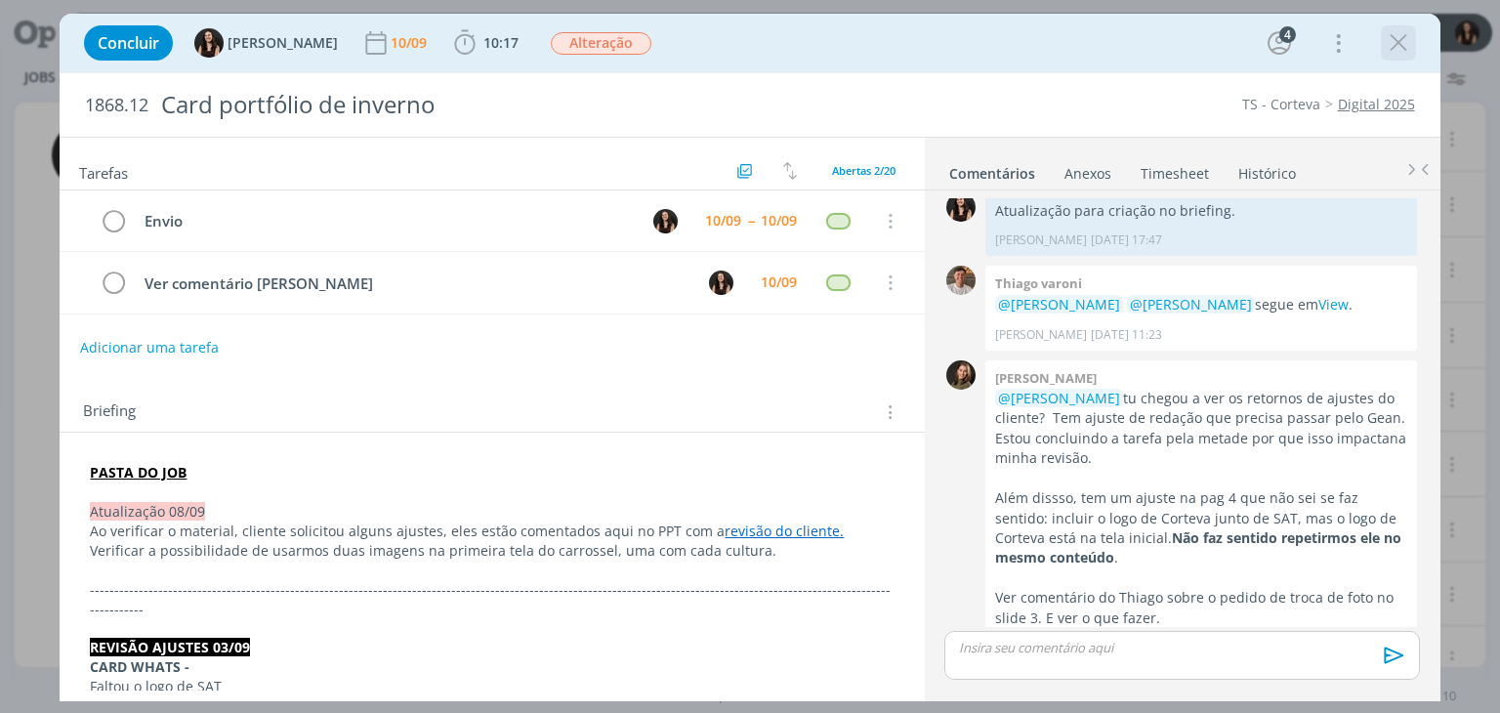
click at [1401, 48] on icon "dialog" at bounding box center [1398, 42] width 29 height 29
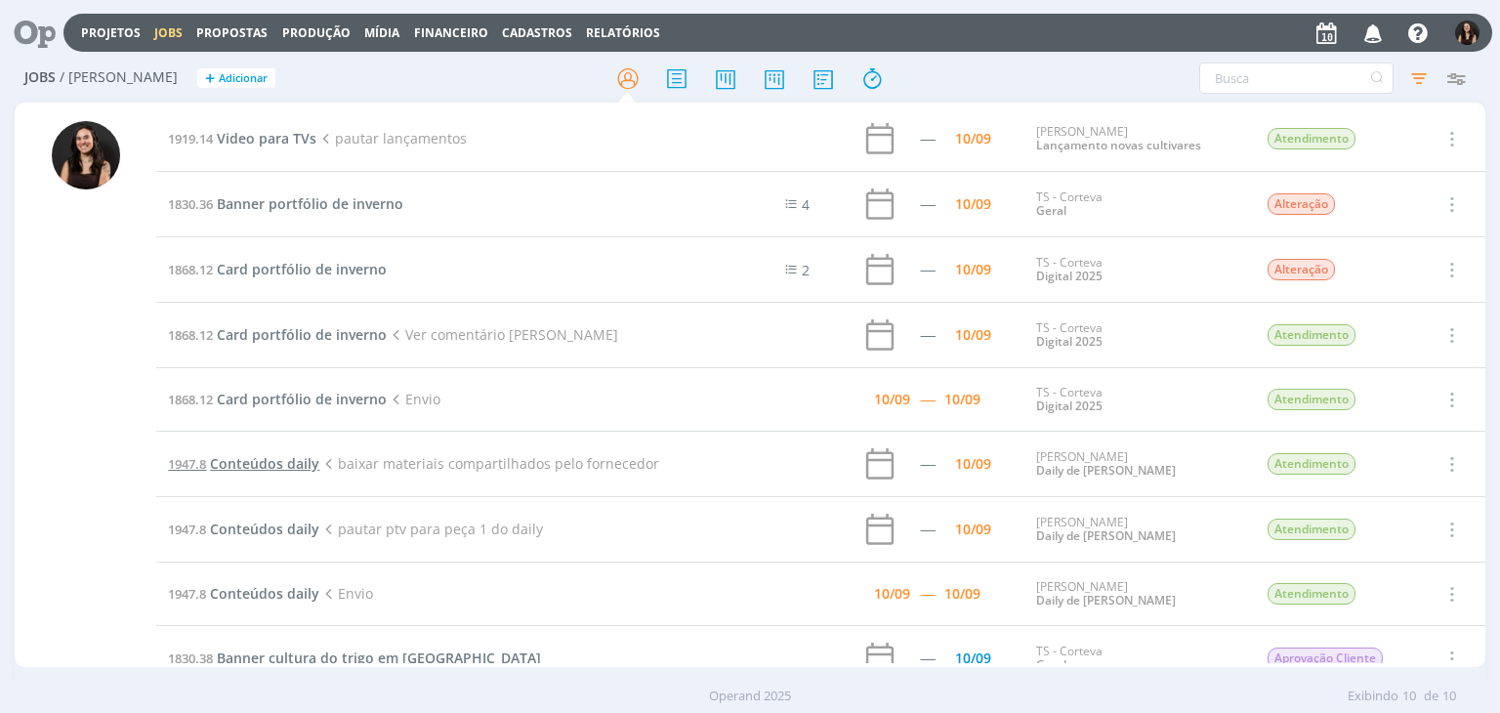
click at [271, 467] on span "Conteúdos daily" at bounding box center [264, 463] width 109 height 19
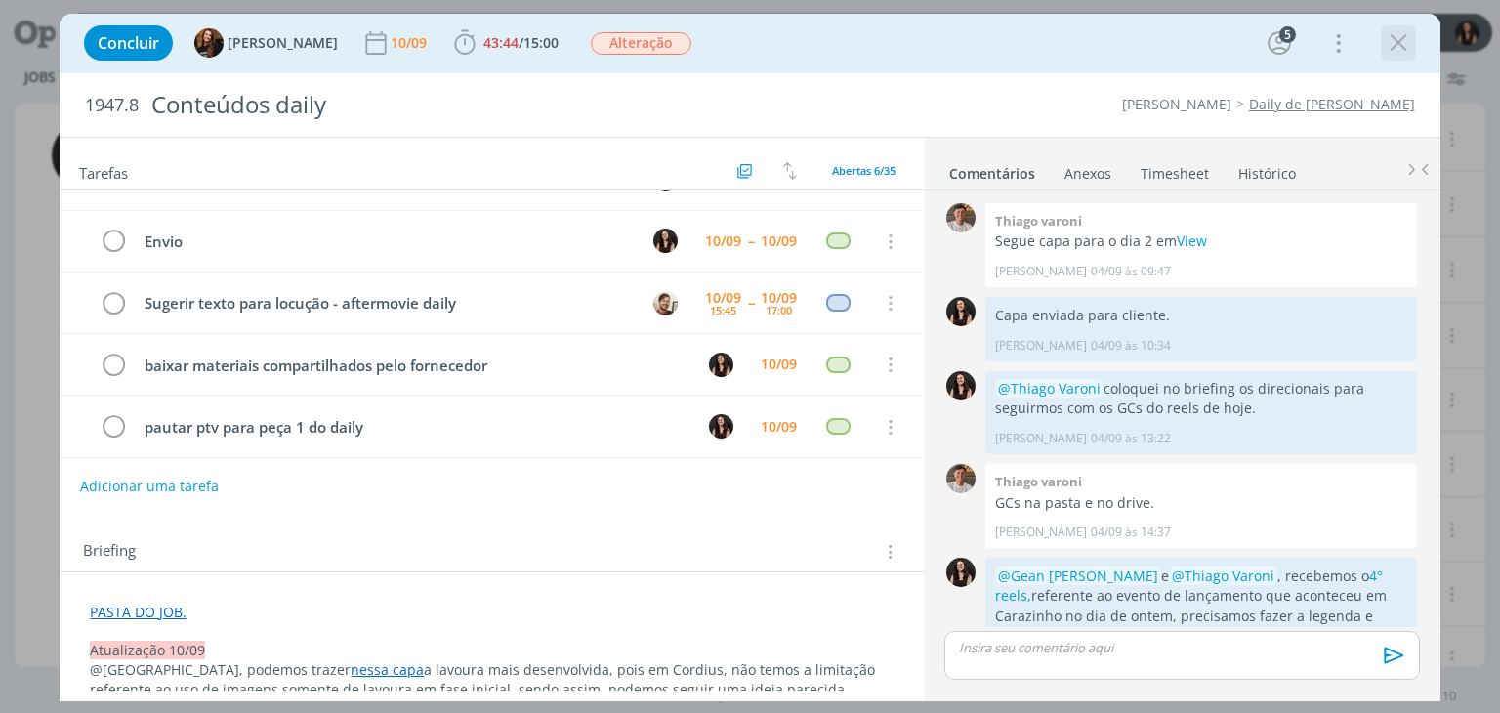
scroll to position [1424, 0]
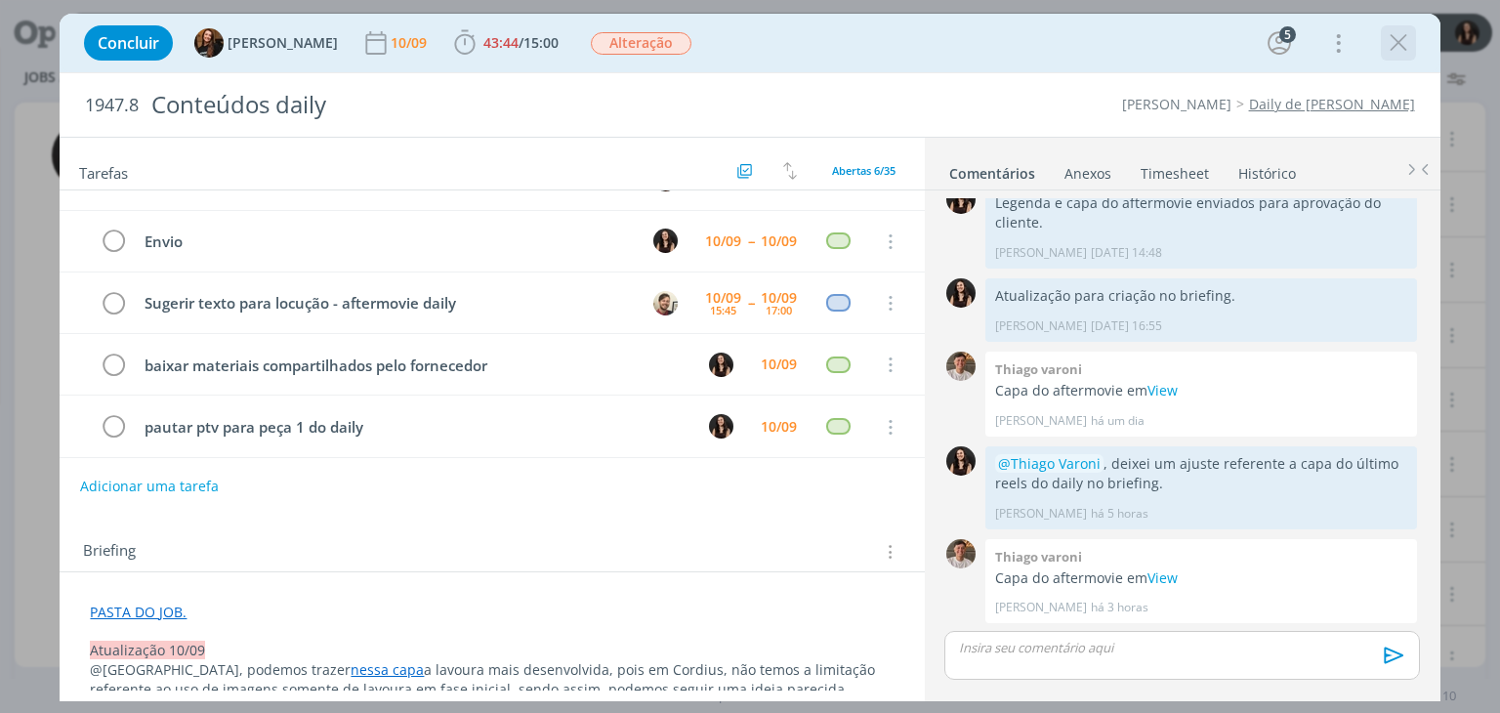
click at [1398, 46] on icon "dialog" at bounding box center [1398, 42] width 29 height 29
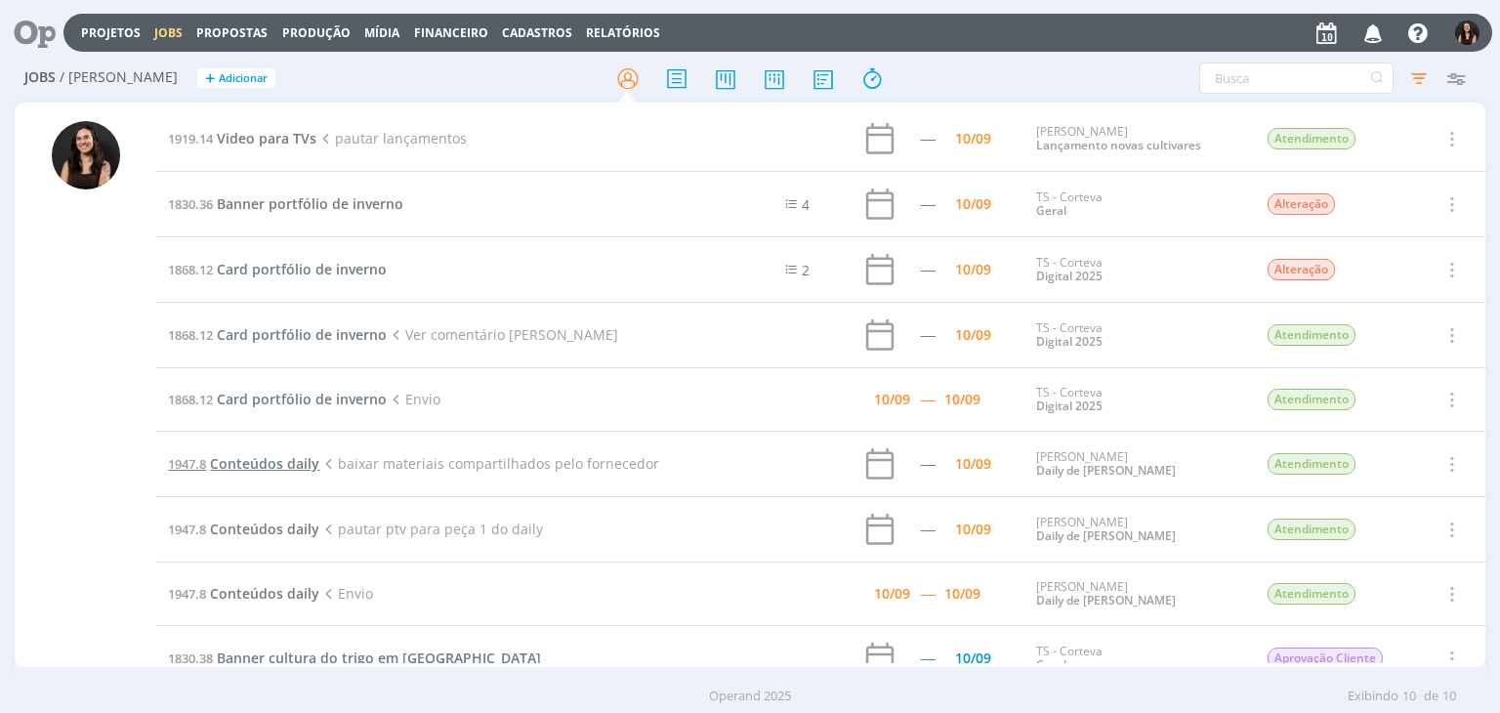
click at [293, 467] on span "Conteúdos daily" at bounding box center [264, 463] width 109 height 19
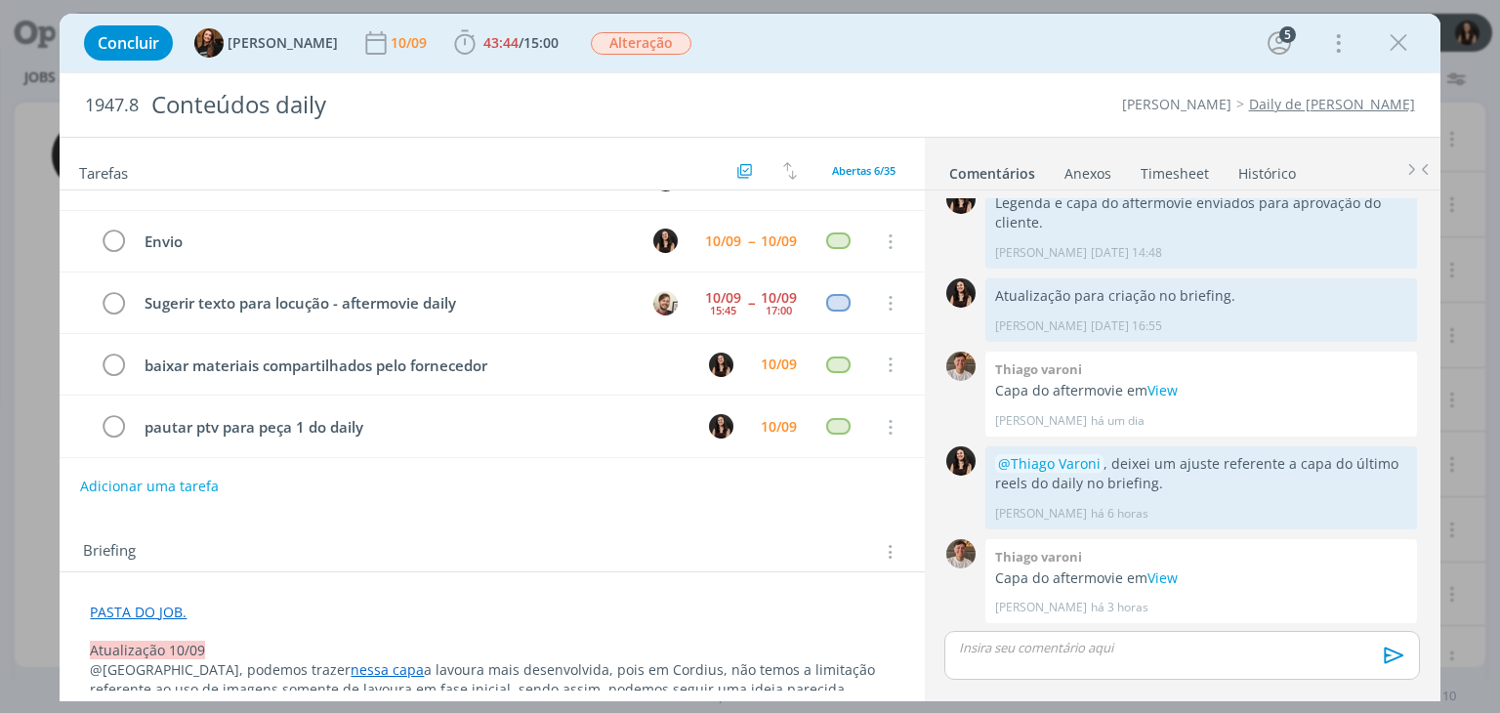
click at [957, 79] on div "1947.8 Conteúdos daily Cordius - Corteva Daily de Cordius" at bounding box center [750, 104] width 1380 height 63
click at [926, 52] on div "Concluir Tayná Morsch 10/09 43:44 / 15:00 Iniciar Apontar Data * 10/09/2025 Hor…" at bounding box center [749, 43] width 1351 height 47
click at [411, 510] on div "Tarefas Usar Job de template Criar template a partir deste job Visualizar Templ…" at bounding box center [492, 414] width 864 height 553
drag, startPoint x: 488, startPoint y: 30, endPoint x: 498, endPoint y: 63, distance: 34.6
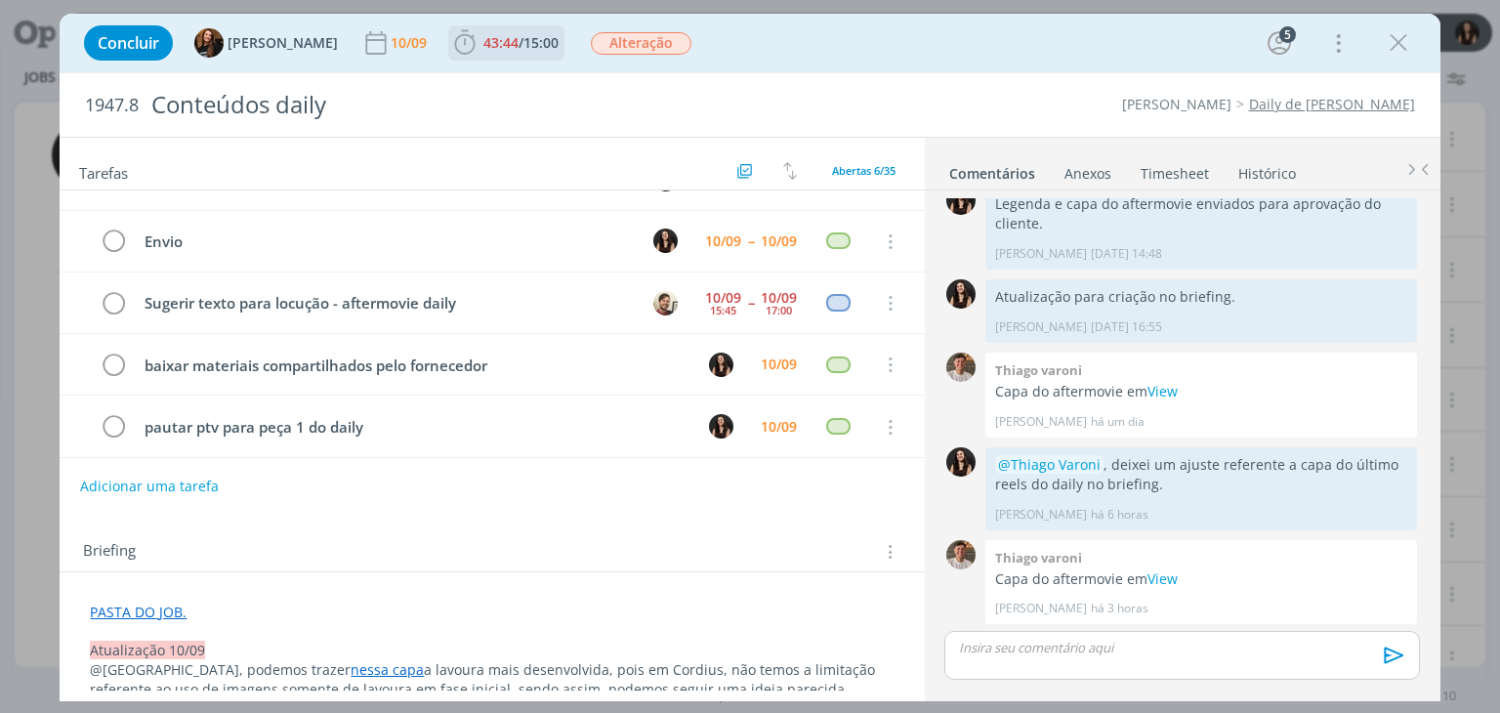
click at [489, 29] on span "43:44 / 15:00" at bounding box center [506, 42] width 112 height 29
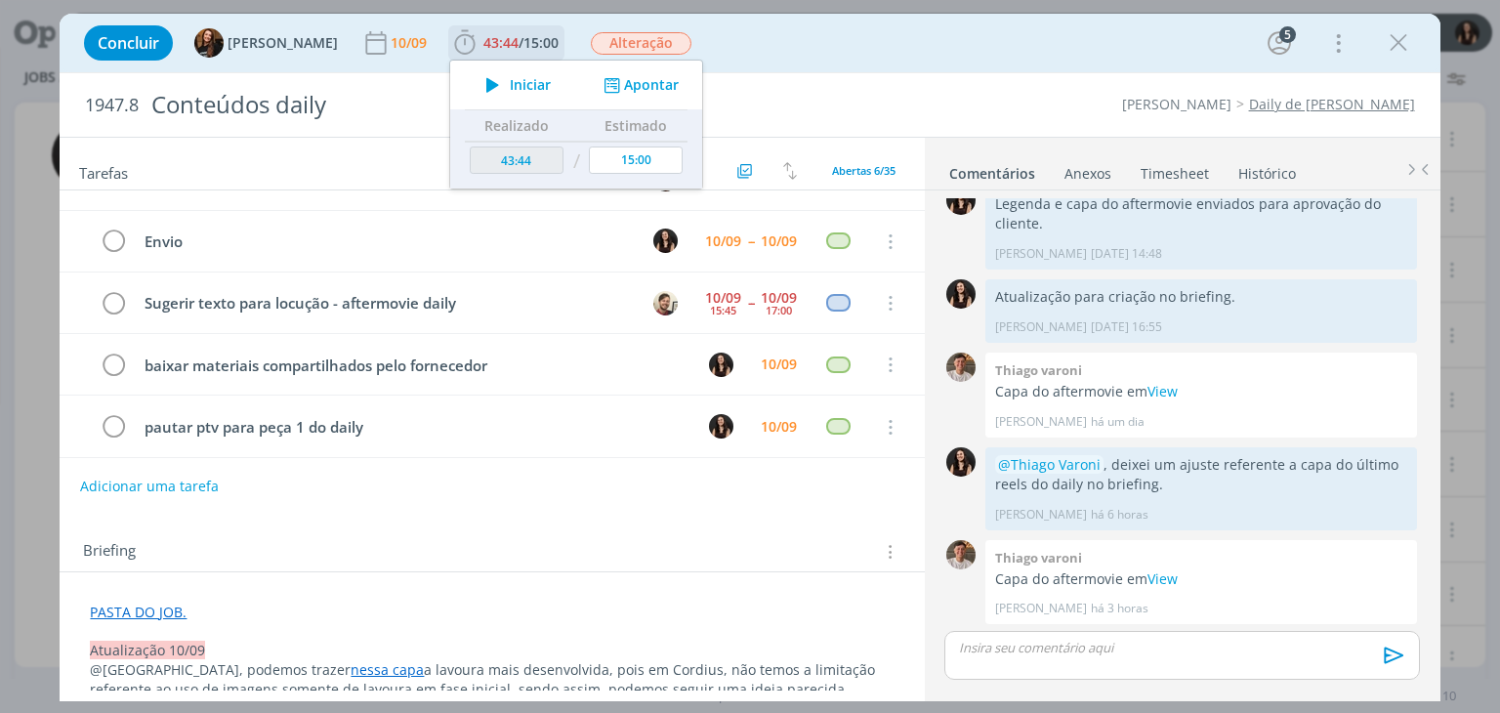
click at [516, 92] on span "Iniciar" at bounding box center [530, 85] width 41 height 14
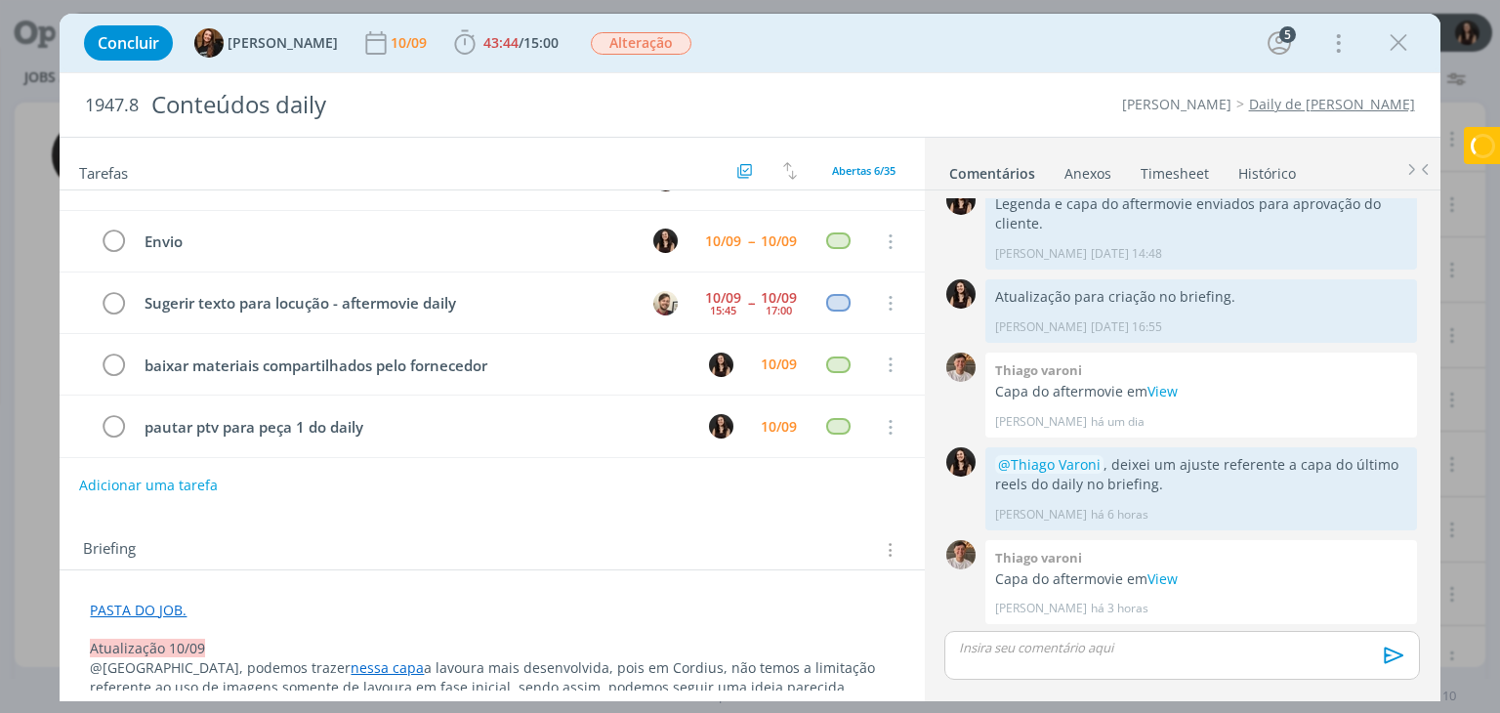
click at [197, 488] on button "Adicionar uma tarefa" at bounding box center [148, 485] width 139 height 33
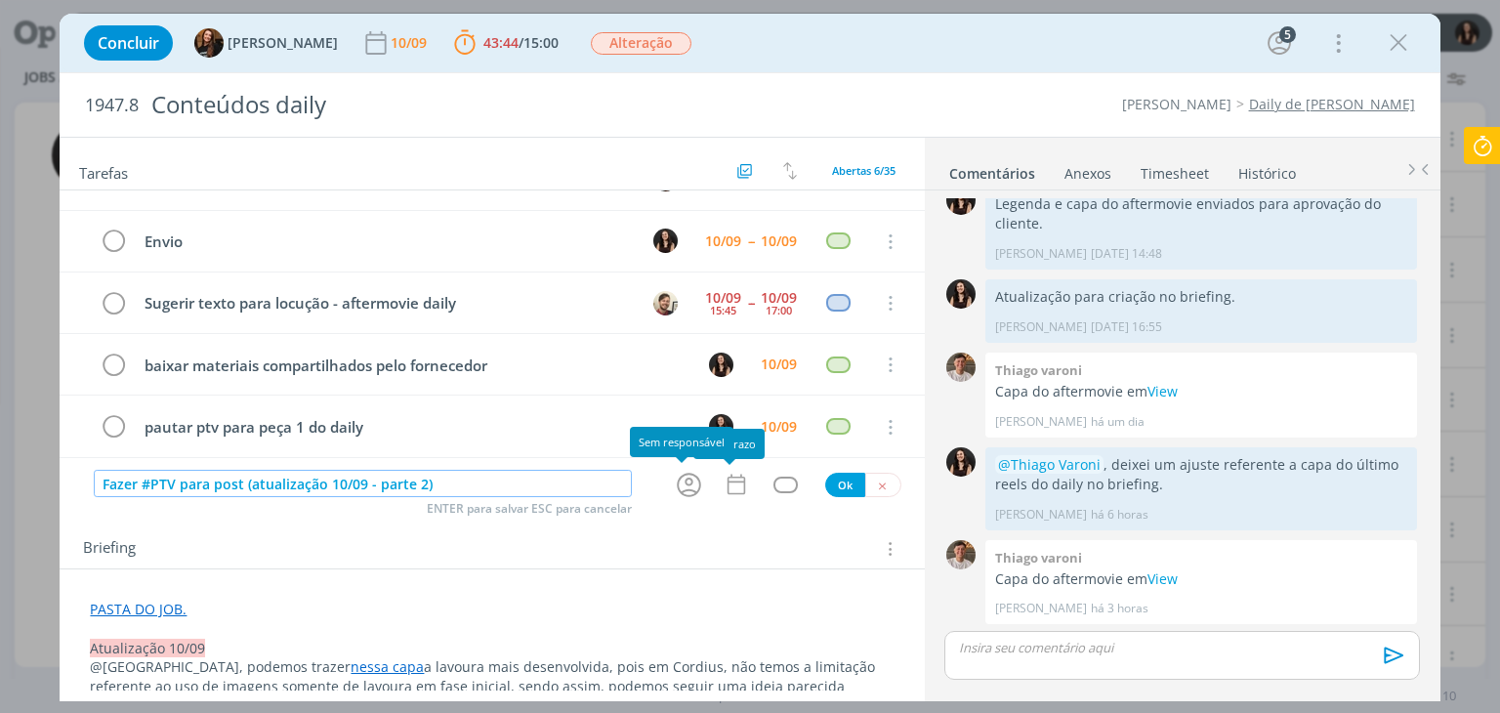
click at [682, 479] on icon "dialog" at bounding box center [689, 485] width 30 height 30
type input "Fazer #PTV para post (atualização 10/09 - parte 2)"
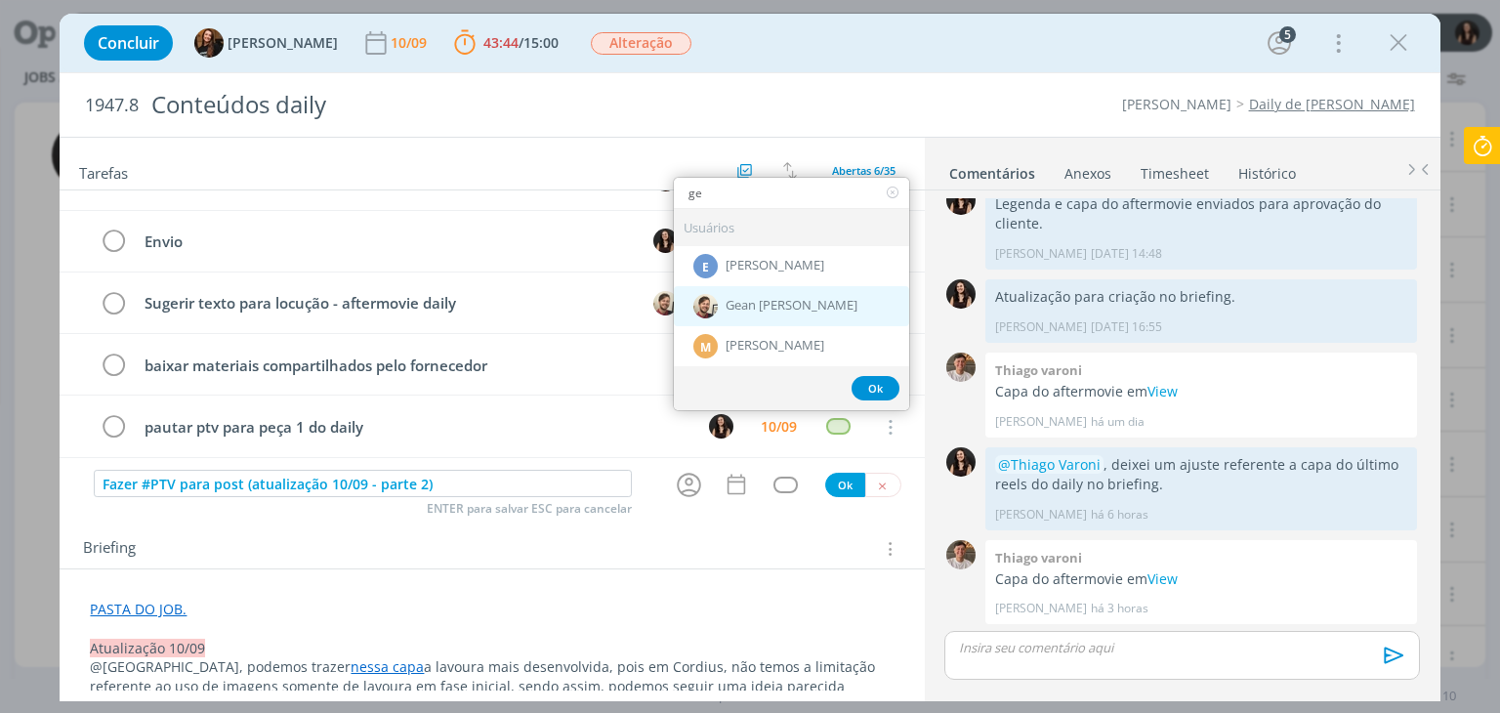
type input "ge"
click at [733, 302] on span "Gean [PERSON_NAME]" at bounding box center [792, 306] width 132 height 16
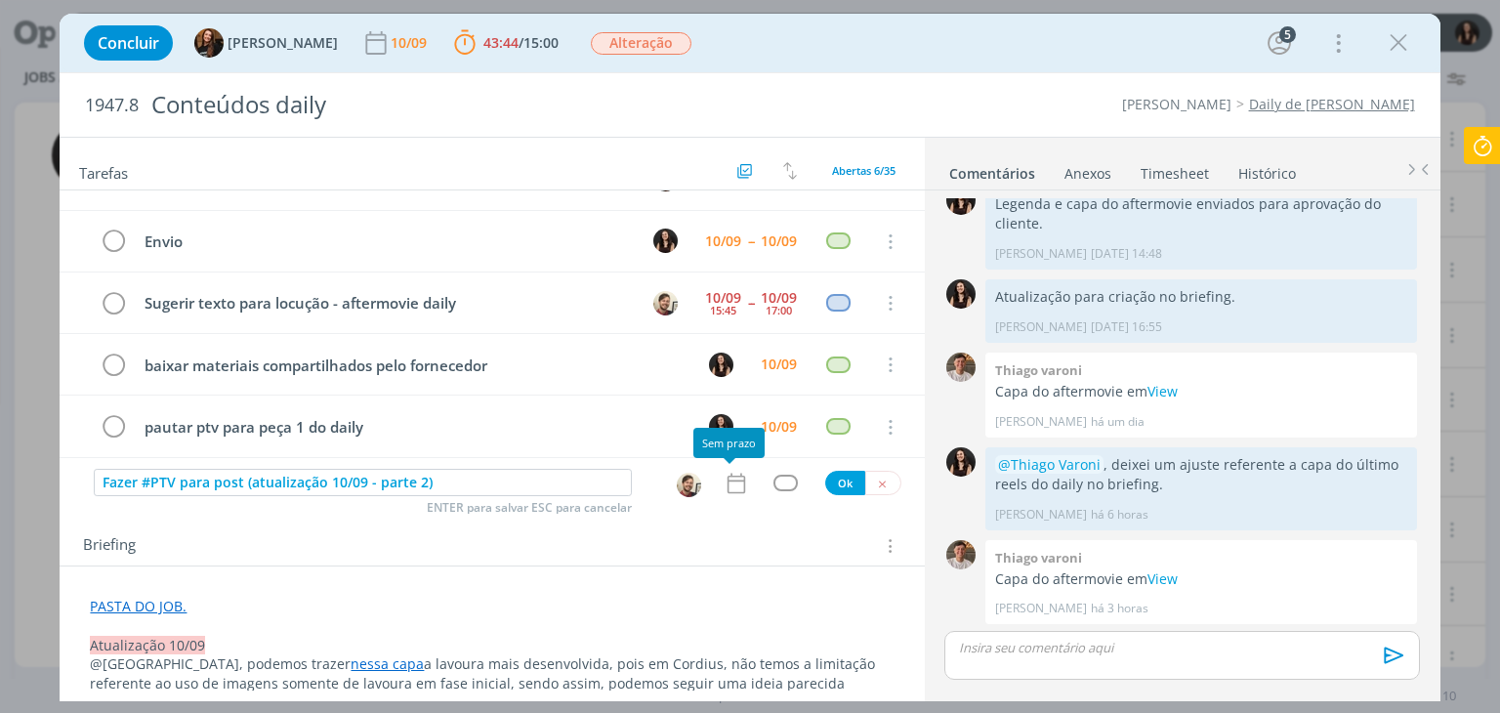
click at [733, 479] on icon "dialog" at bounding box center [736, 483] width 18 height 21
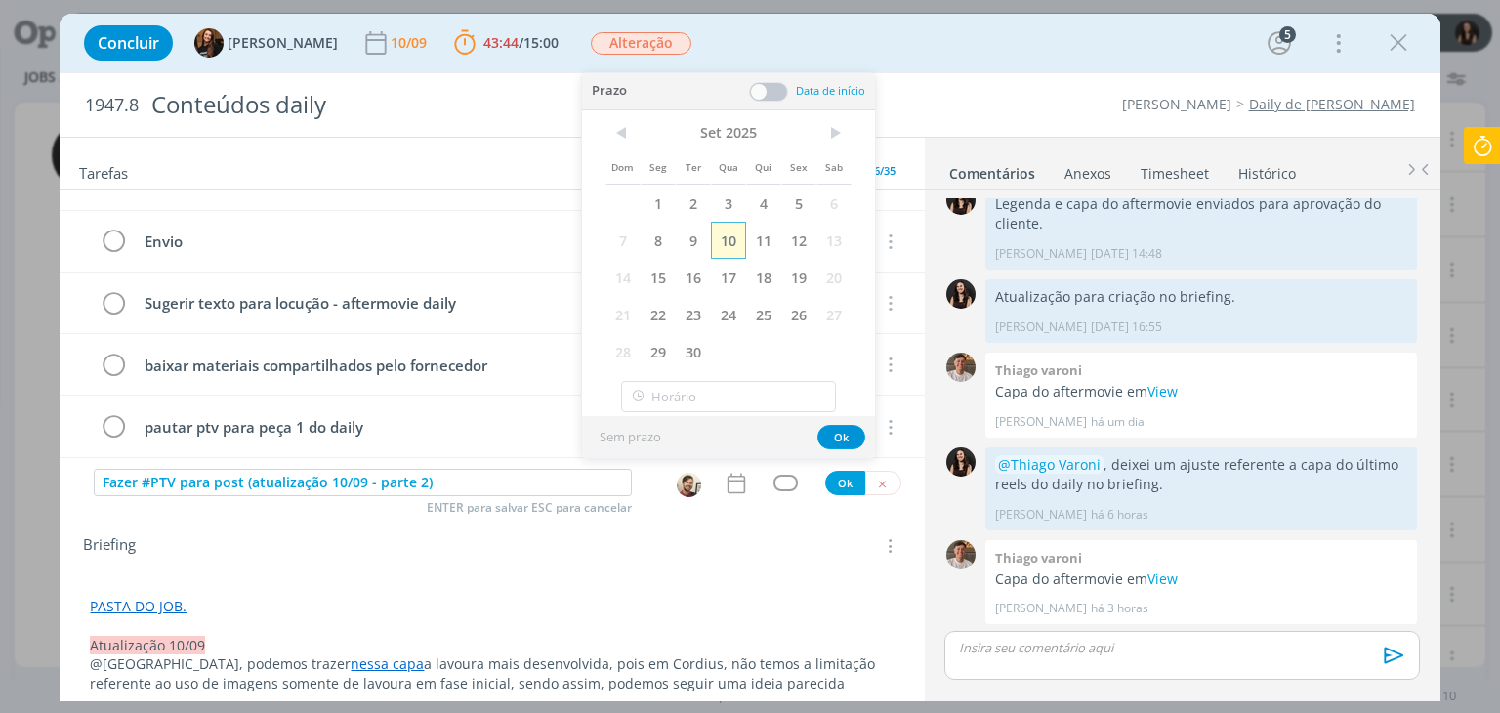
click at [737, 246] on span "10" at bounding box center [728, 240] width 35 height 37
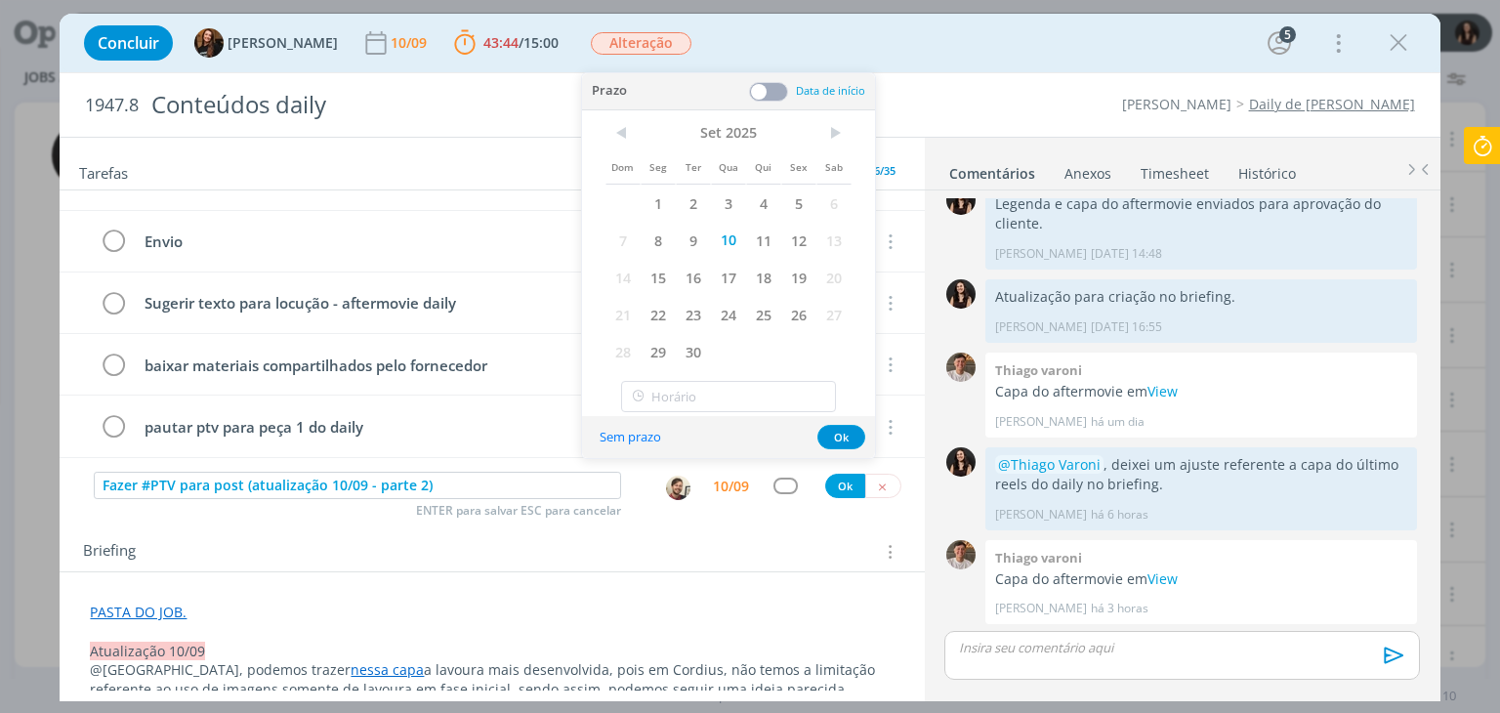
click at [760, 92] on span at bounding box center [768, 92] width 39 height 20
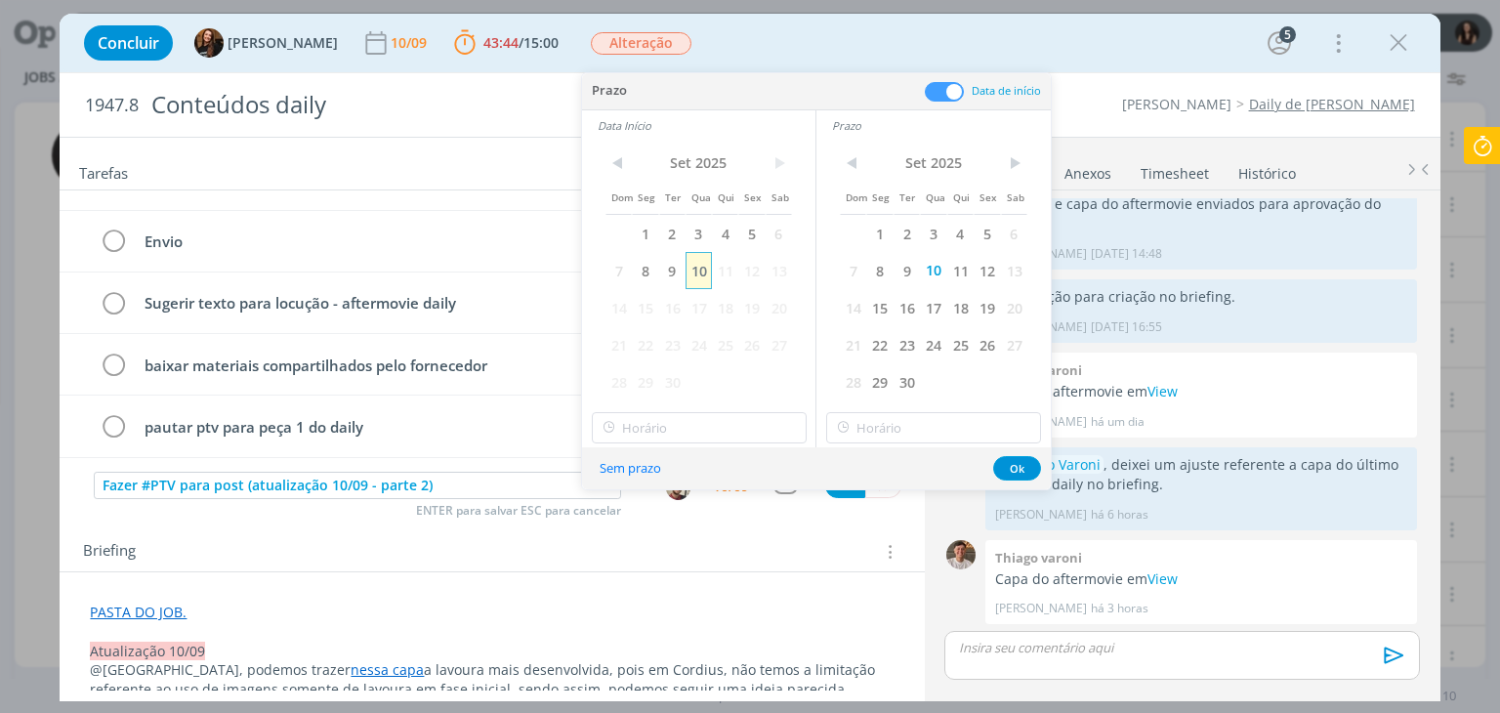
click at [700, 271] on span "10" at bounding box center [699, 270] width 26 height 37
click at [697, 439] on input "18:00" at bounding box center [699, 427] width 215 height 31
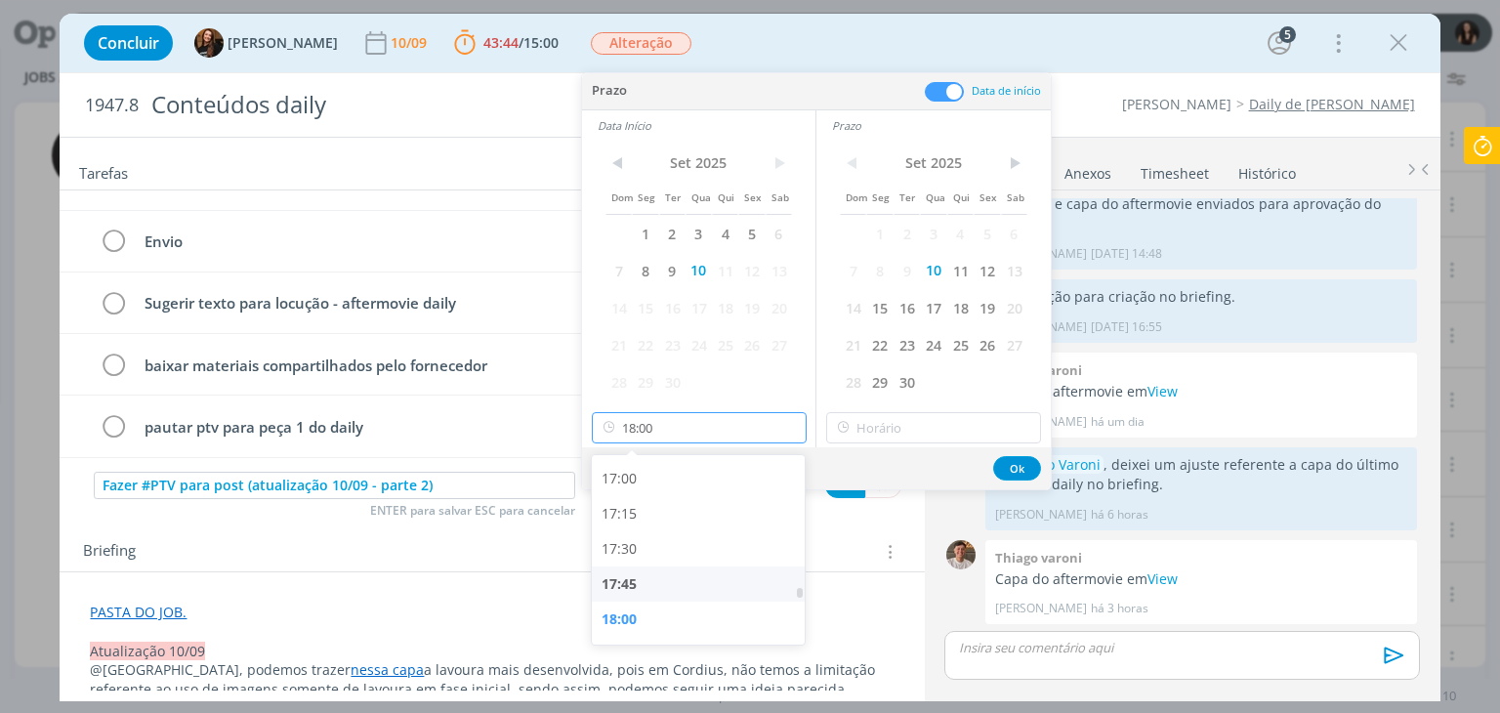
scroll to position [2383, 0]
drag, startPoint x: 666, startPoint y: 548, endPoint x: 700, endPoint y: 528, distance: 39.4
click at [667, 548] on div "17:30" at bounding box center [701, 550] width 219 height 35
type input "17:30"
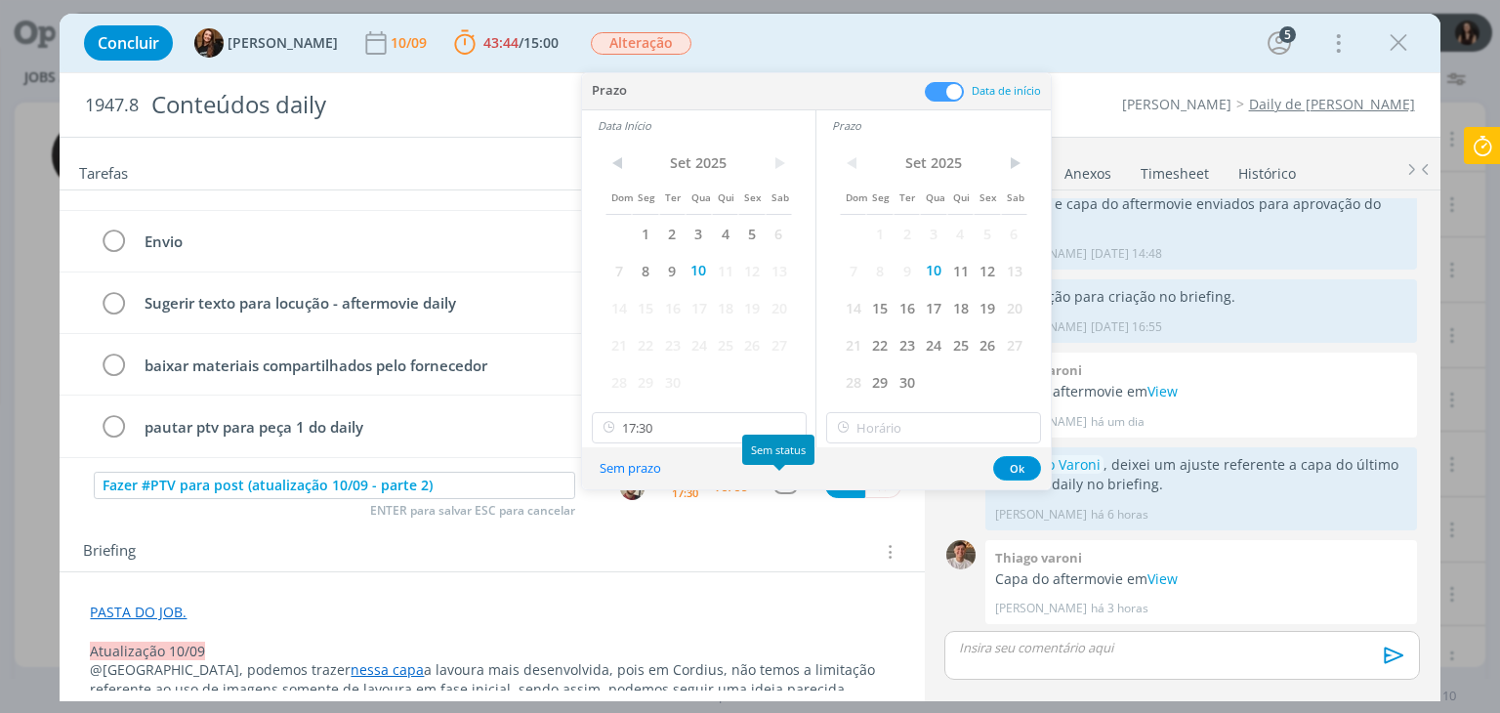
click at [901, 443] on div "< Set 2025 > Dom Seg Ter Qua Qui Sex Sab 1 2 3 4 5 6 7 8 9 10 11 12 13 14 15 16…" at bounding box center [934, 294] width 234 height 307
type input "18:00"
click at [910, 433] on input "18:00" at bounding box center [933, 427] width 215 height 31
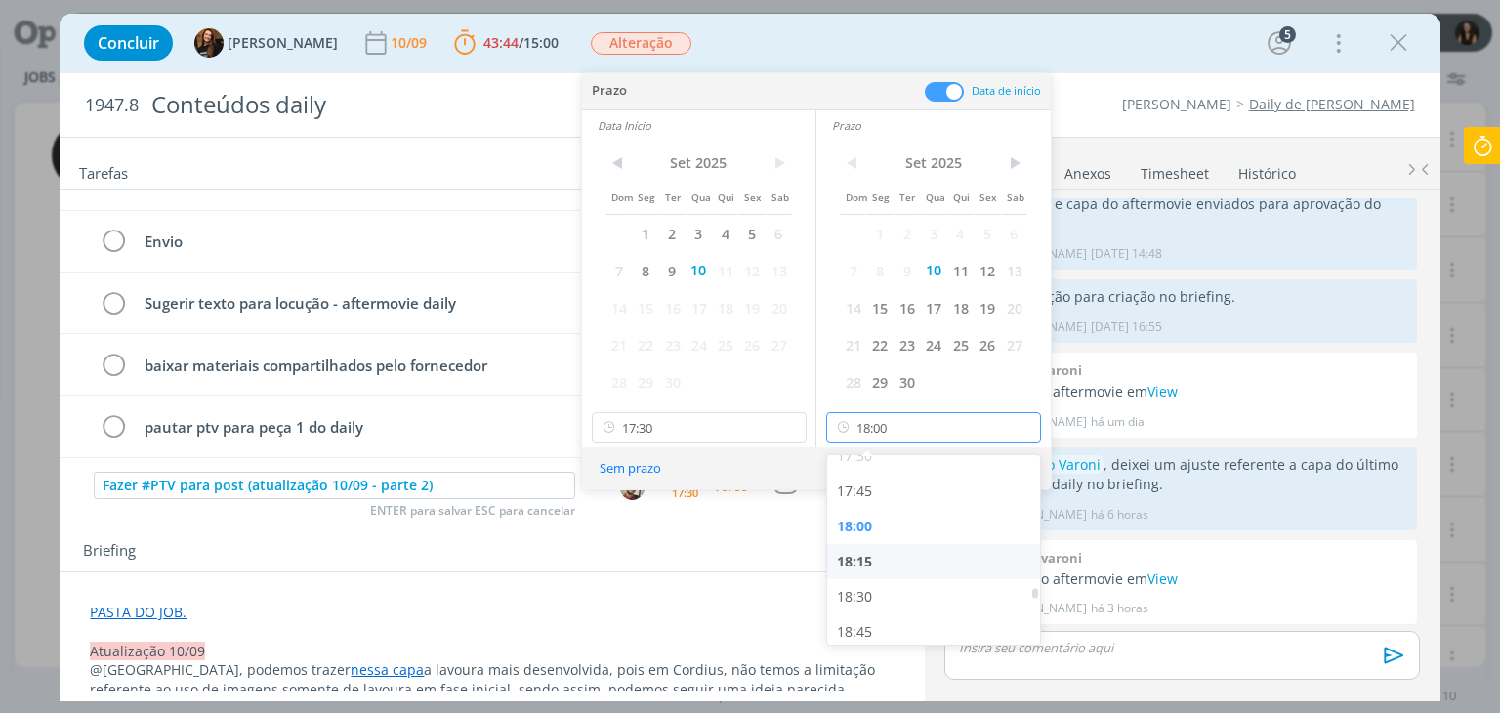
scroll to position [2481, 0]
click at [891, 512] on div "18:00" at bounding box center [936, 523] width 219 height 35
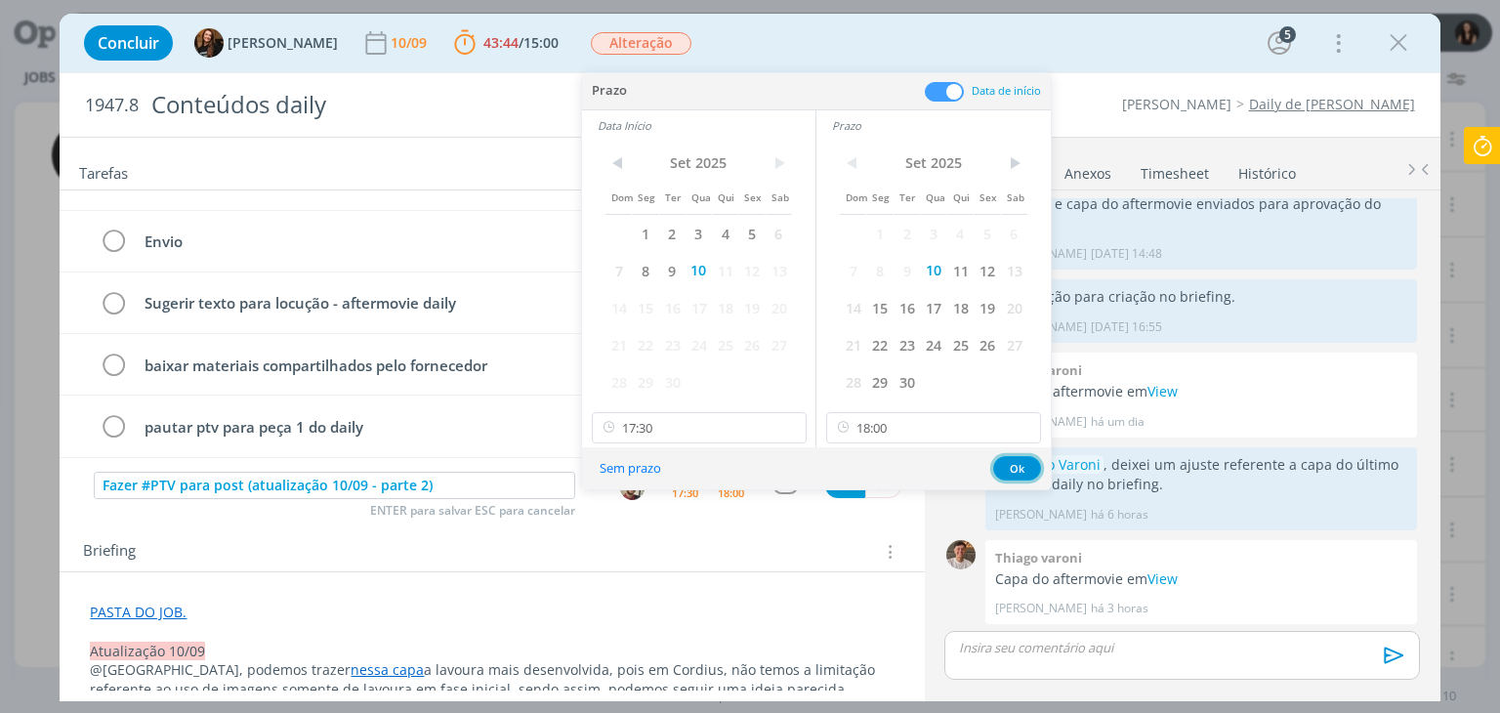
click at [1023, 466] on button "Ok" at bounding box center [1017, 468] width 48 height 24
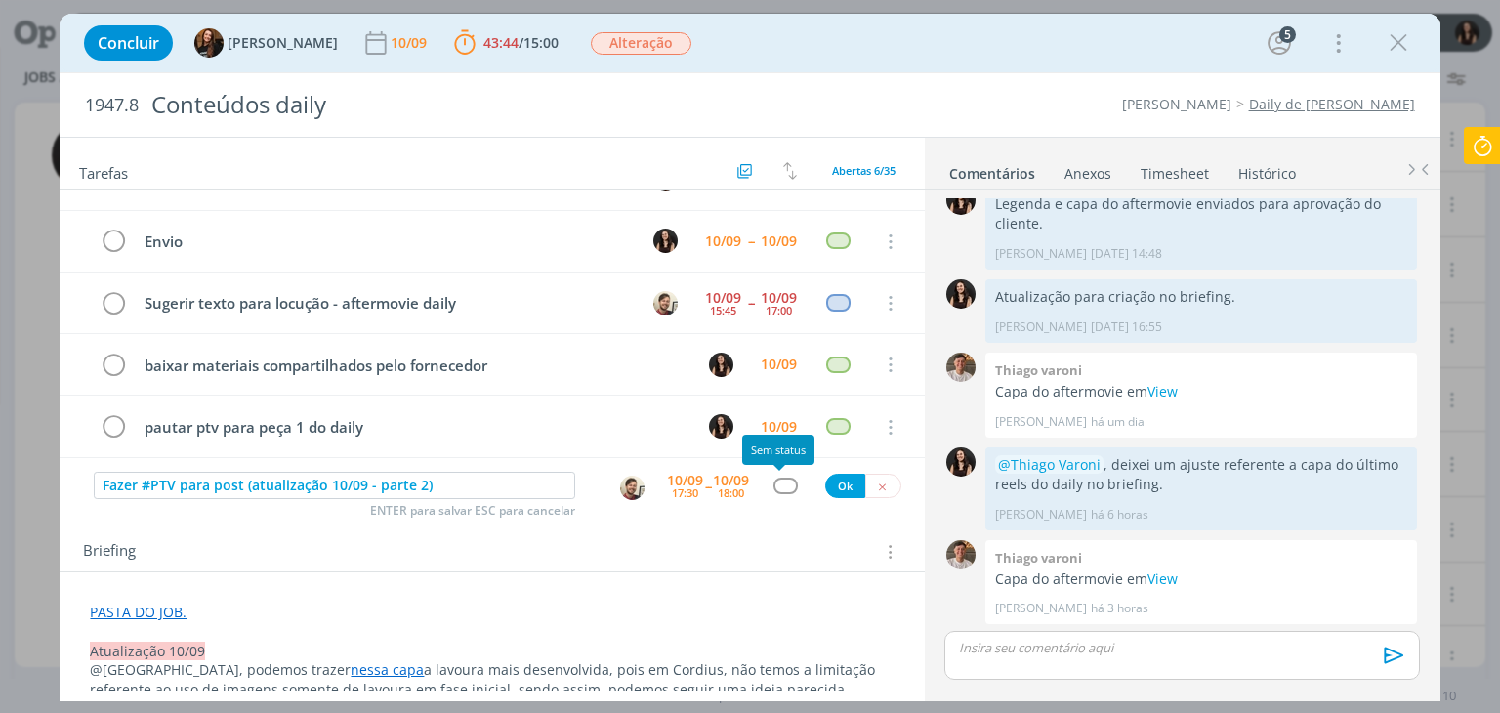
click at [774, 486] on div "dialog" at bounding box center [786, 486] width 24 height 17
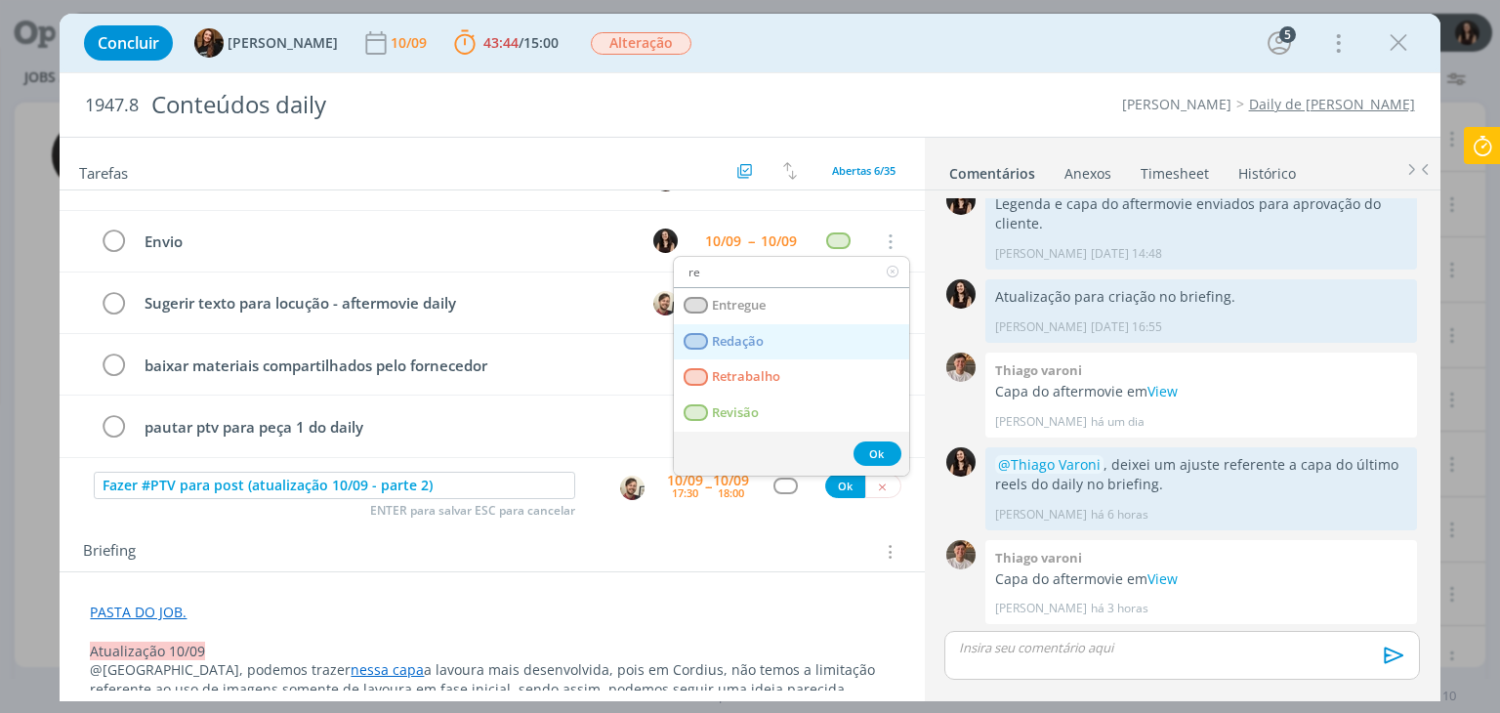
type input "re"
click at [746, 339] on span "Redação" at bounding box center [739, 342] width 52 height 16
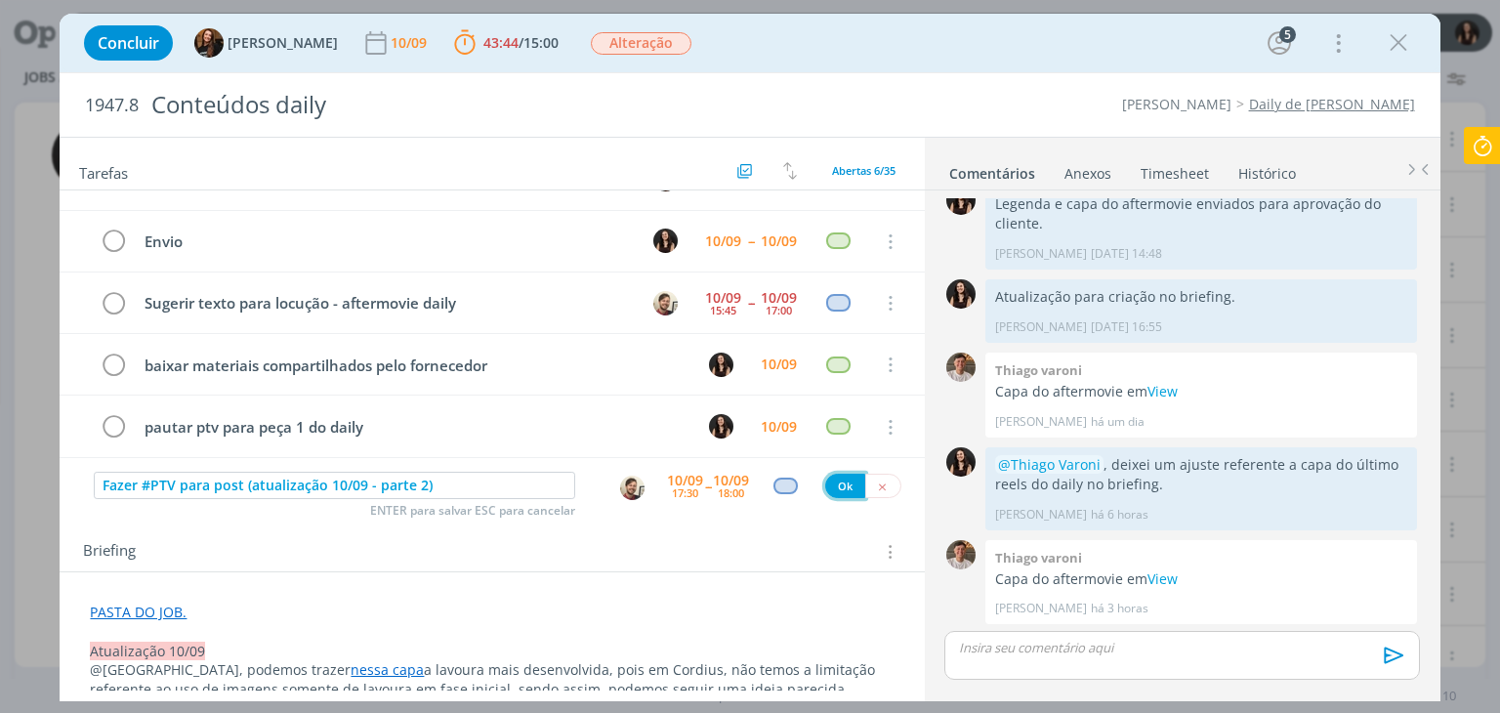
click at [841, 489] on button "Ok" at bounding box center [845, 486] width 40 height 24
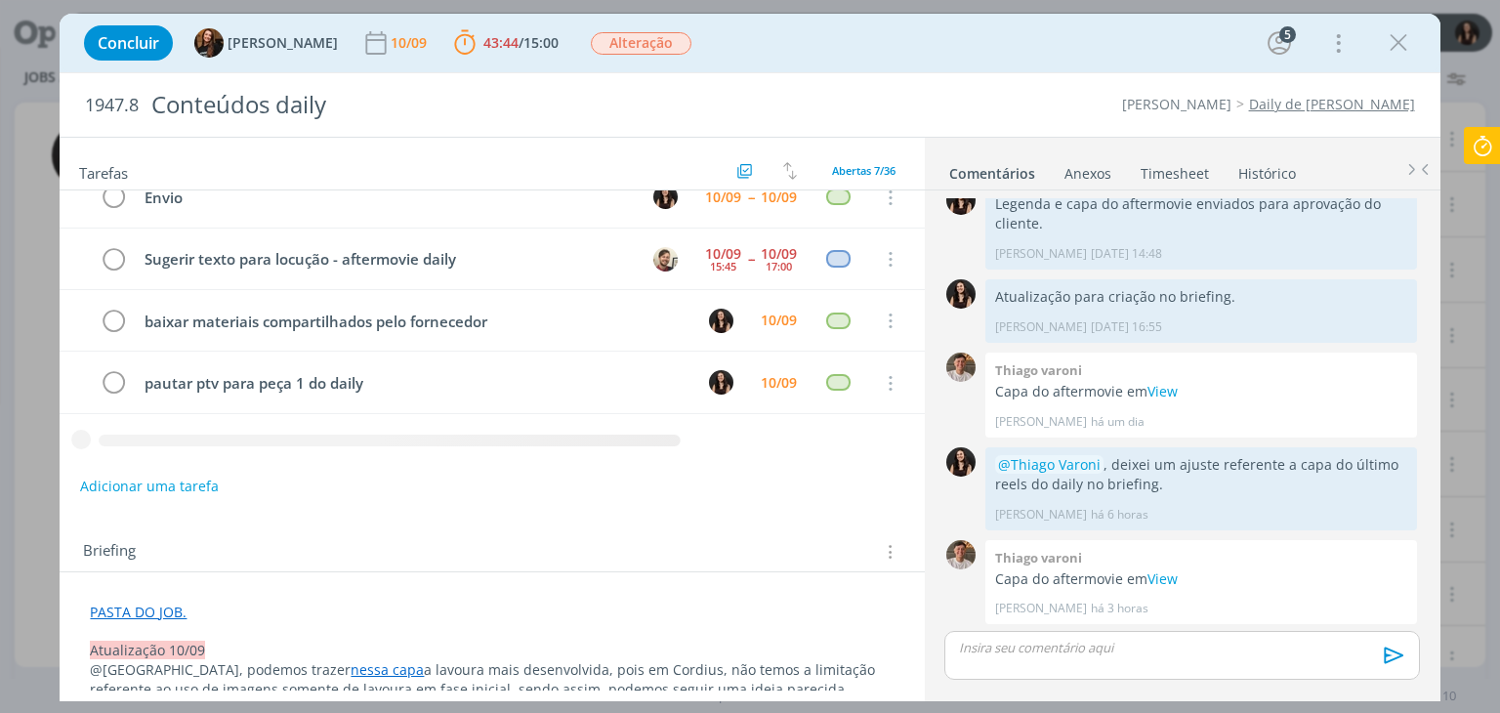
click at [189, 627] on p "dialog" at bounding box center [492, 631] width 804 height 20
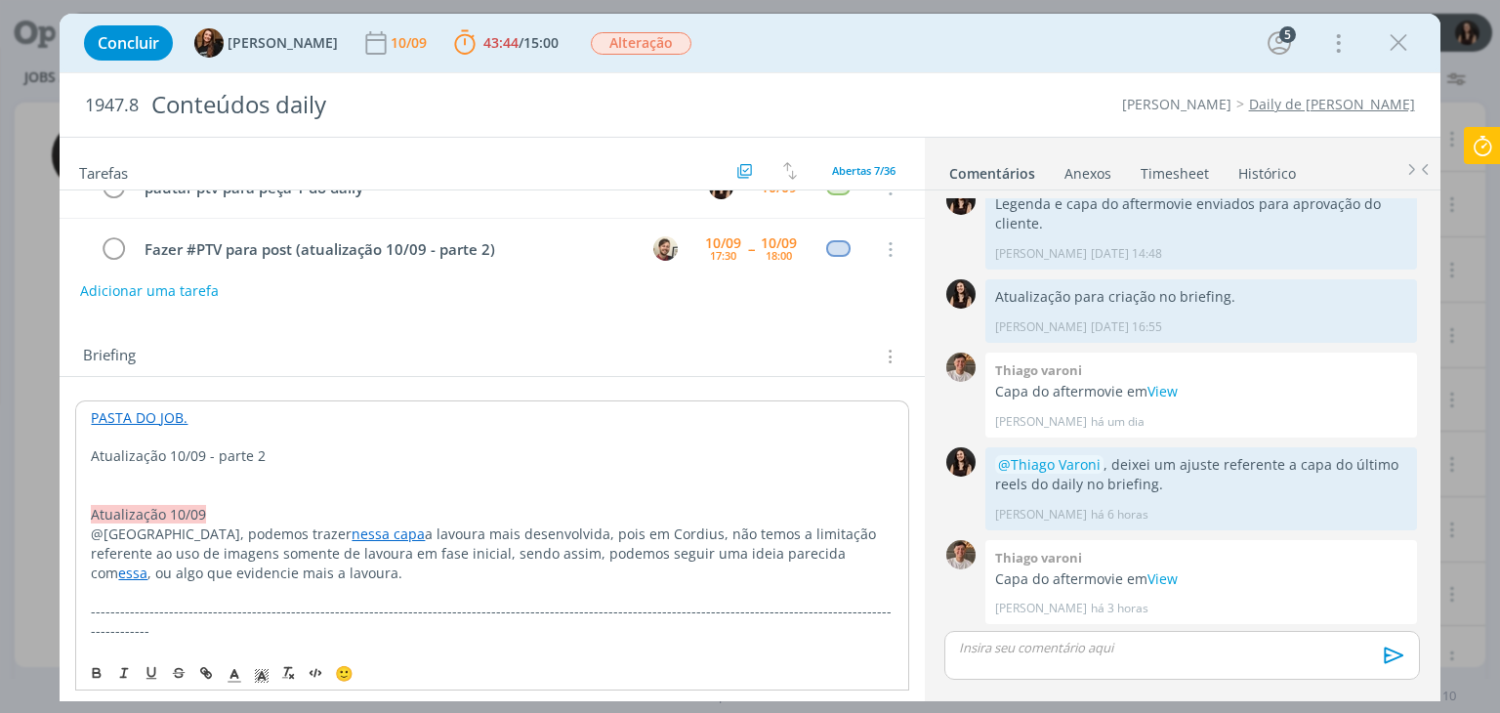
scroll to position [1424, 0]
drag, startPoint x: 276, startPoint y: 451, endPoint x: 71, endPoint y: 449, distance: 205.1
click at [257, 679] on icon "dialog" at bounding box center [262, 676] width 18 height 18
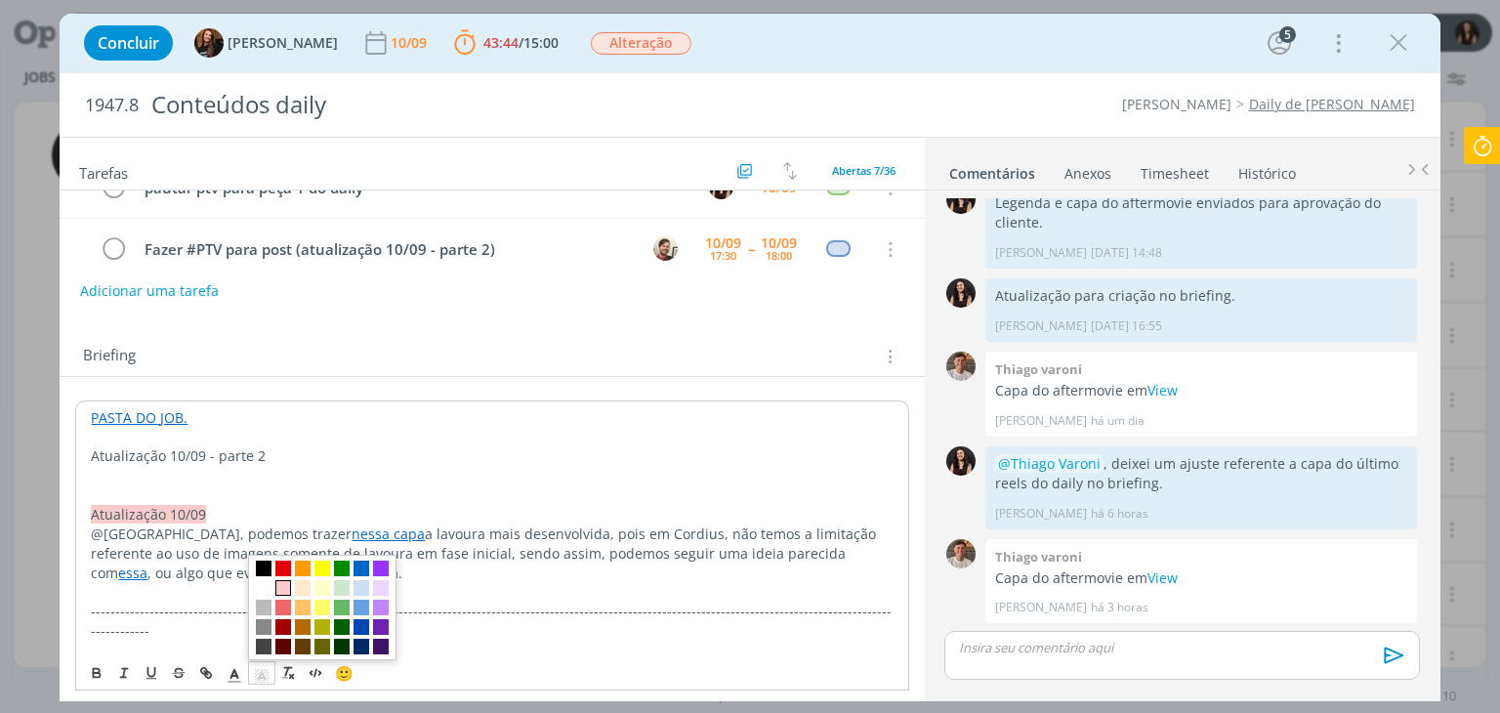
click at [278, 588] on span "dialog" at bounding box center [283, 588] width 16 height 16
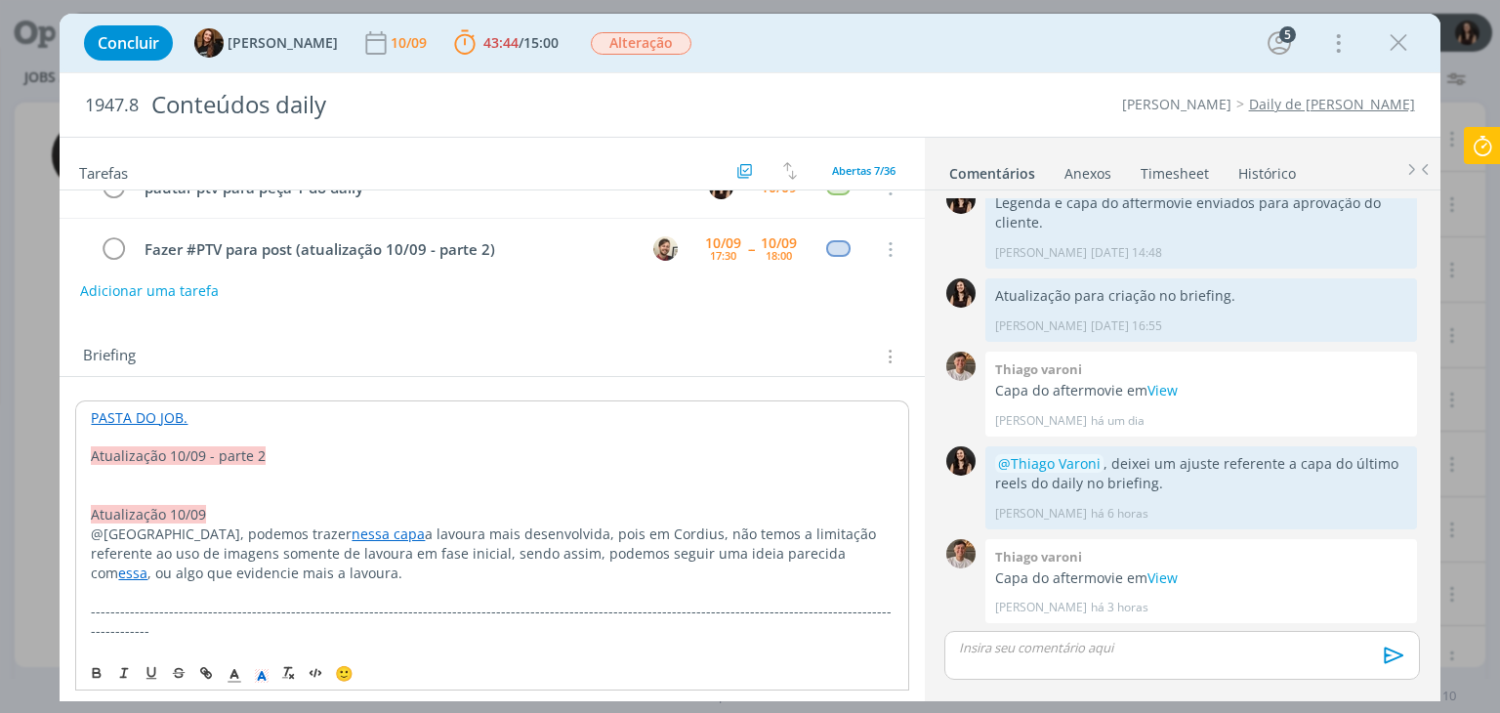
click at [217, 485] on p "dialog" at bounding box center [492, 495] width 802 height 20
click at [208, 470] on p "dialog" at bounding box center [492, 476] width 802 height 20
drag, startPoint x: 132, startPoint y: 476, endPoint x: 80, endPoint y: 468, distance: 52.4
click at [53, 467] on div "Concluir Tayná Morsch 10/09 43:44 / 15:00 Parar Apontar Data * 10/09/2025 Horas…" at bounding box center [750, 356] width 1500 height 713
click at [127, 472] on p "@Gean, vimos por aqui que" at bounding box center [492, 476] width 802 height 20
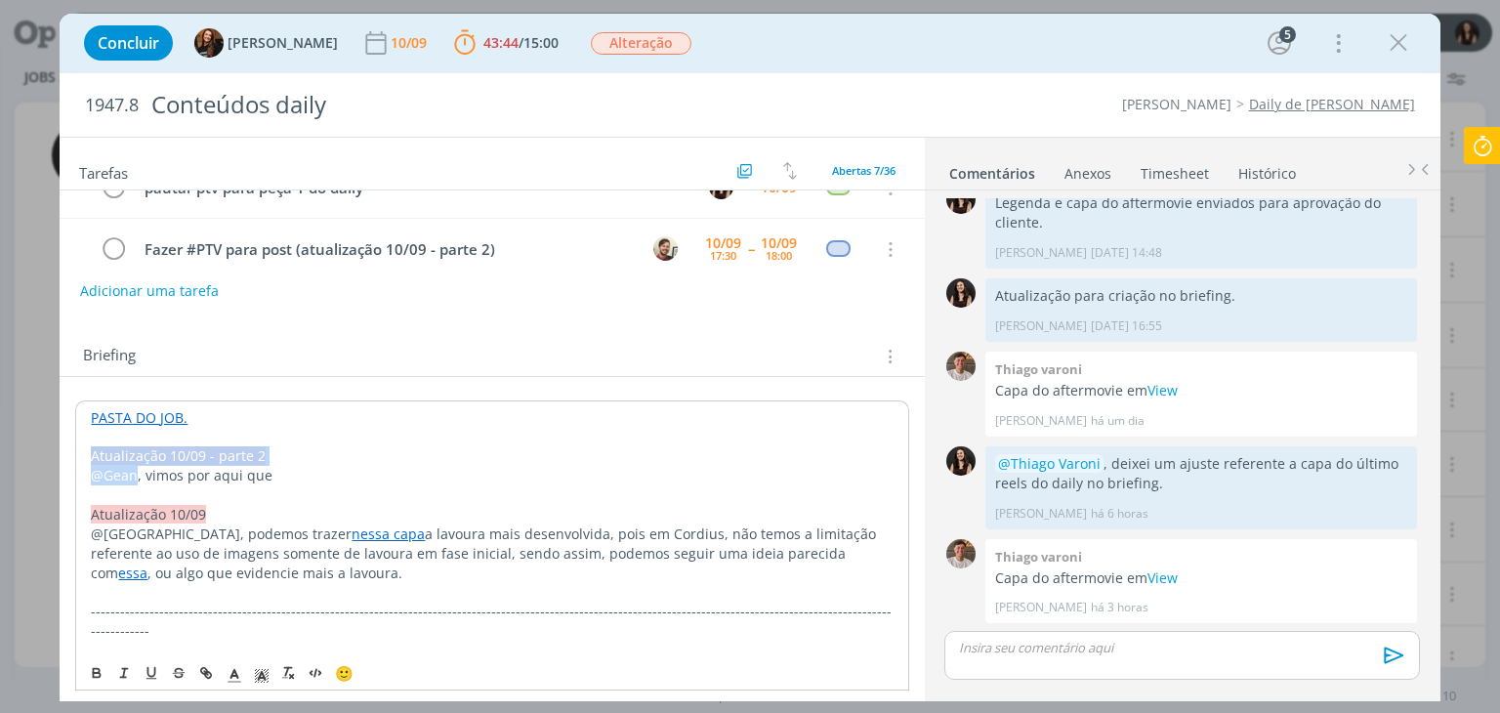
drag, startPoint x: 133, startPoint y: 474, endPoint x: 86, endPoint y: 463, distance: 48.1
click at [122, 479] on p "@Gean, vimos por aqui que" at bounding box center [492, 476] width 802 height 20
drag, startPoint x: 132, startPoint y: 475, endPoint x: 43, endPoint y: 468, distance: 89.1
click at [43, 468] on div "Concluir Tayná Morsch 10/09 43:44 / 15:00 Parar Apontar Data * 10/09/2025 Horas…" at bounding box center [750, 356] width 1500 height 713
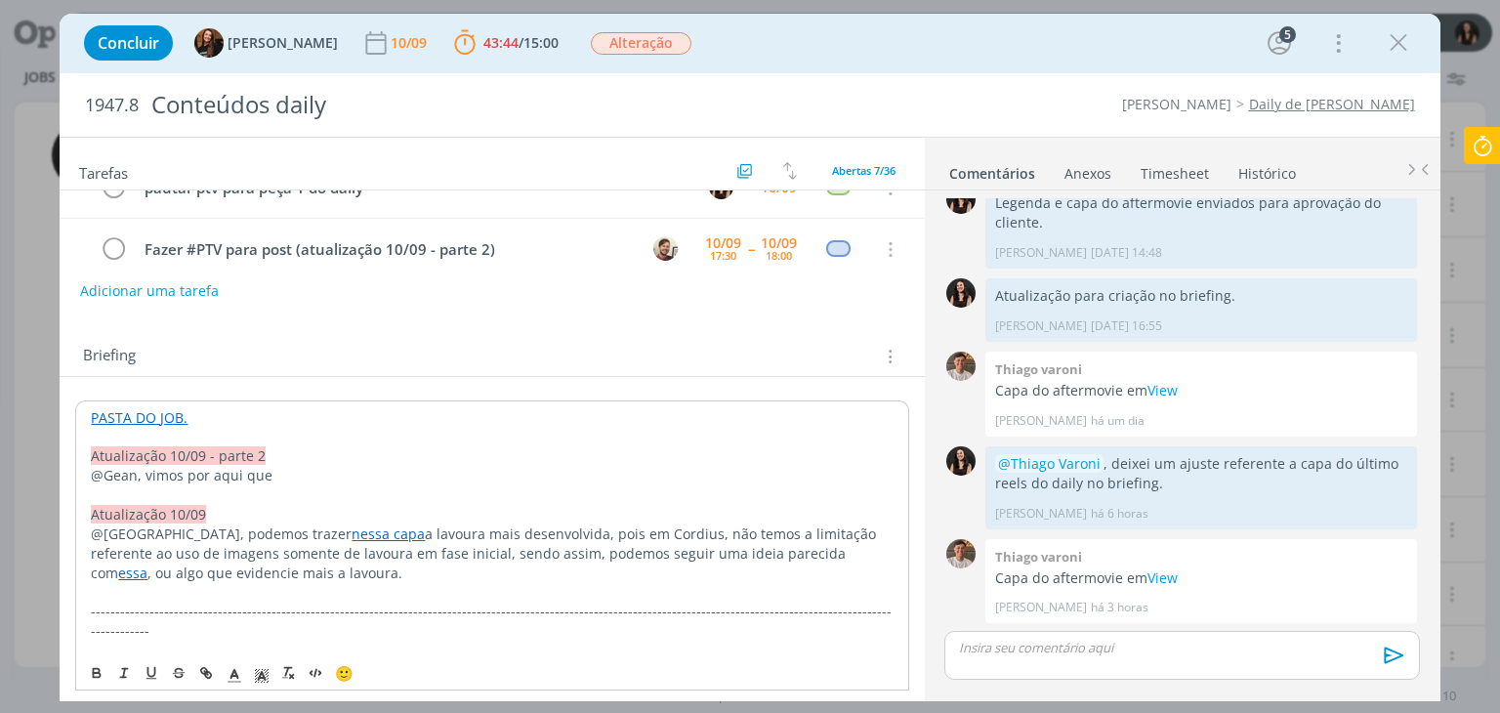
click at [118, 489] on p "dialog" at bounding box center [492, 495] width 802 height 20
drag, startPoint x: 133, startPoint y: 475, endPoint x: 68, endPoint y: 477, distance: 64.5
drag, startPoint x: 97, startPoint y: 673, endPoint x: 173, endPoint y: 603, distance: 103.7
click at [98, 673] on icon "dialog" at bounding box center [97, 673] width 16 height 16
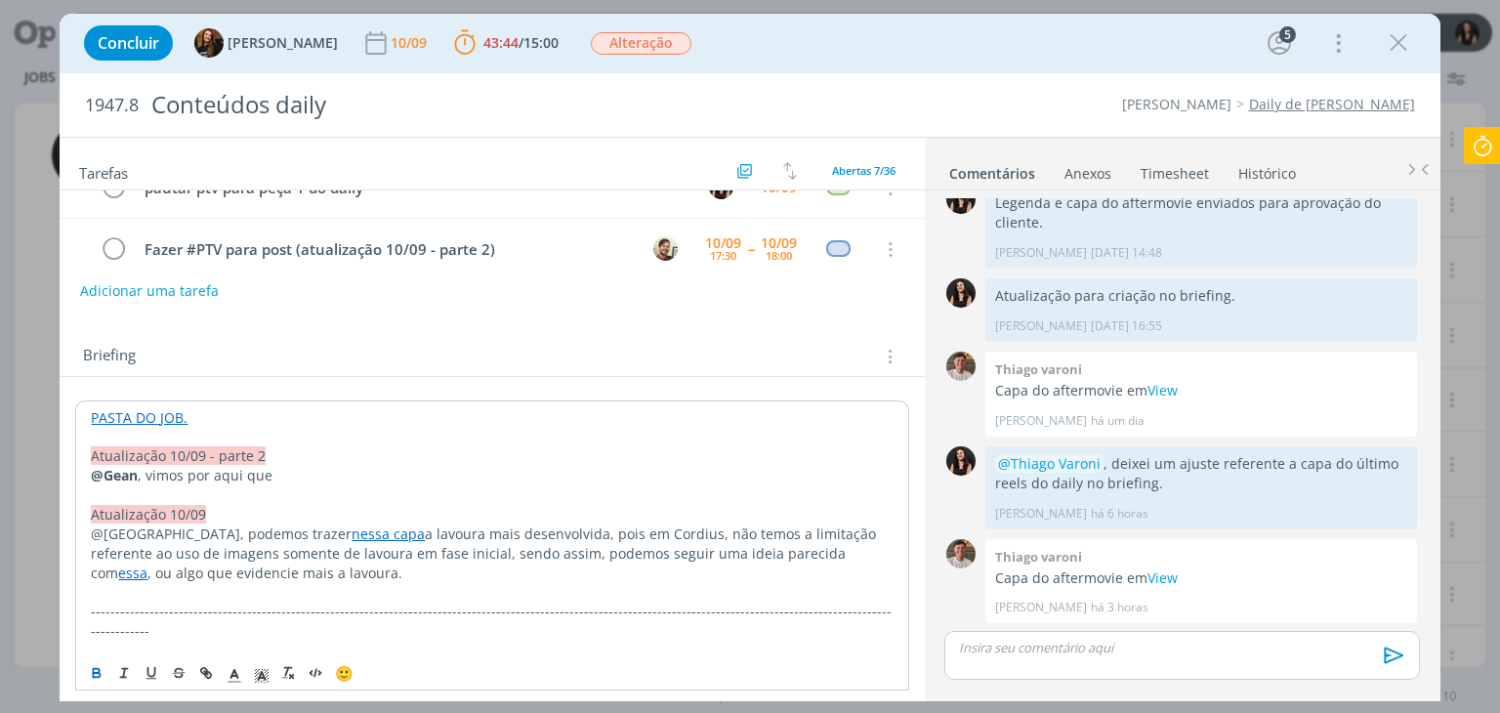
click at [285, 478] on p "@Gean , vimos por aqui que" at bounding box center [492, 476] width 802 height 20
click at [336, 485] on p "dialog" at bounding box center [492, 495] width 802 height 20
click at [338, 480] on p "@Gean , vimos por aqui que" at bounding box center [492, 476] width 802 height 20
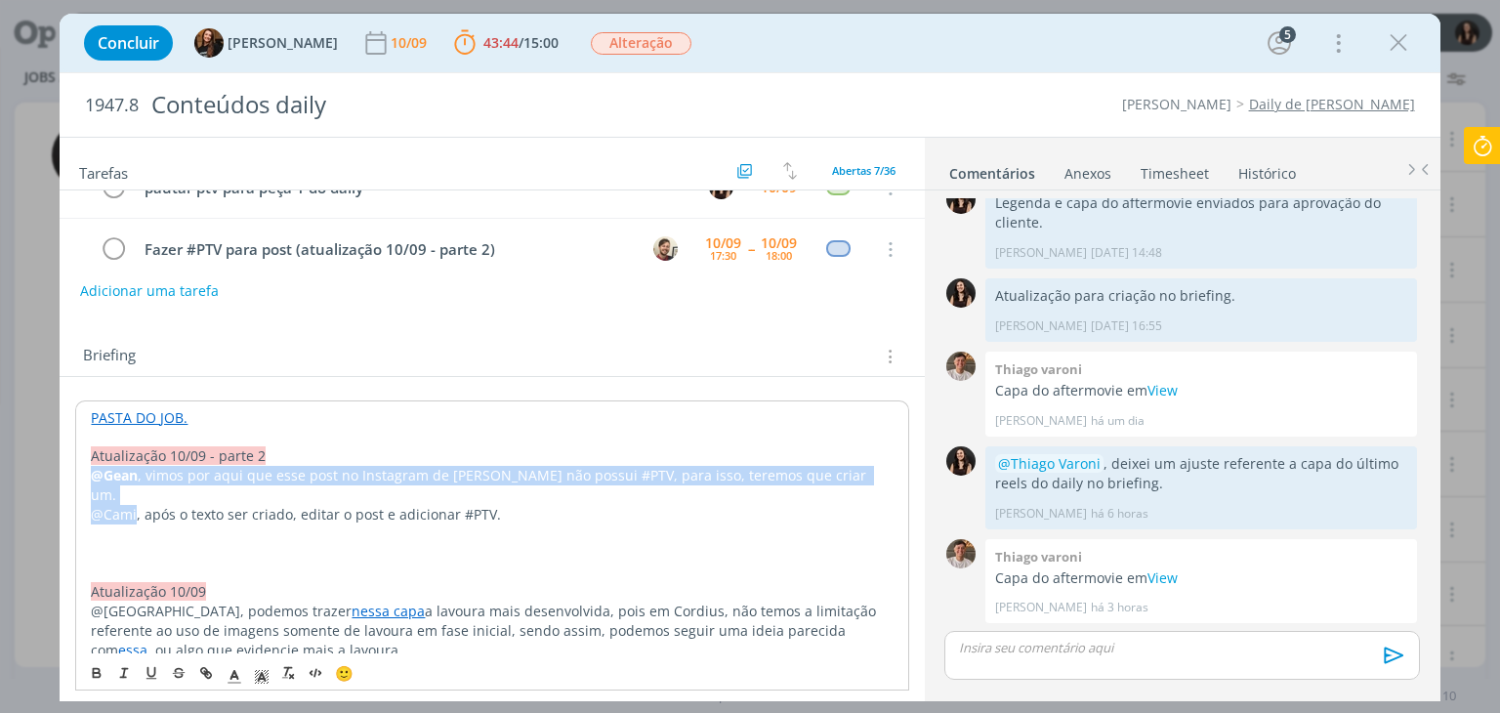
drag, startPoint x: 135, startPoint y: 484, endPoint x: 53, endPoint y: 482, distance: 82.1
click at [53, 482] on div "Concluir Tayná Morsch 10/09 43:44 / 15:00 Parar Apontar Data * 10/09/2025 Horas…" at bounding box center [750, 356] width 1500 height 713
click at [120, 505] on p "@Cami, após o texto ser criado, editar o post e adicionar #PTV." at bounding box center [492, 515] width 802 height 20
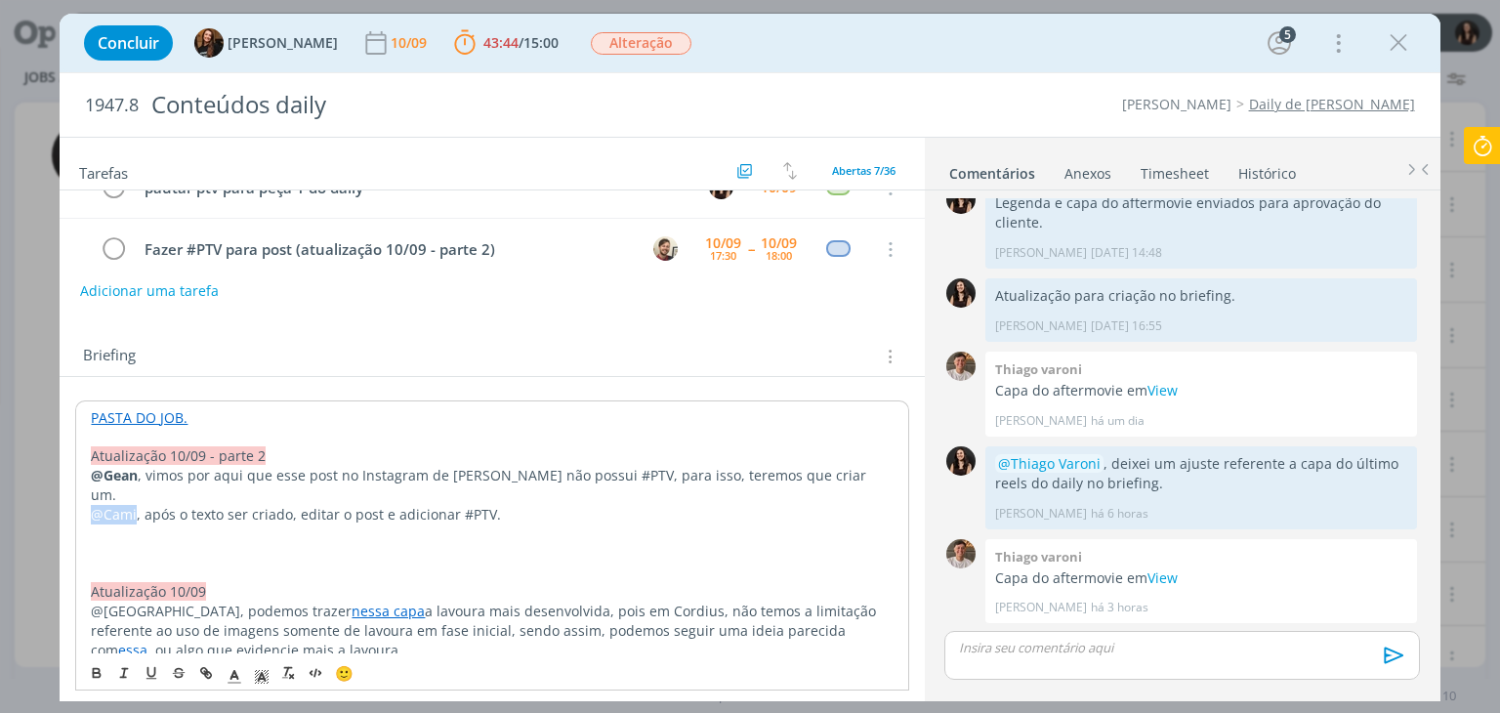
drag, startPoint x: 134, startPoint y: 494, endPoint x: 117, endPoint y: 577, distance: 84.7
click at [87, 681] on button "dialog" at bounding box center [97, 672] width 27 height 23
click at [160, 524] on p "dialog" at bounding box center [492, 534] width 802 height 20
click at [160, 544] on p "dialog" at bounding box center [492, 554] width 802 height 20
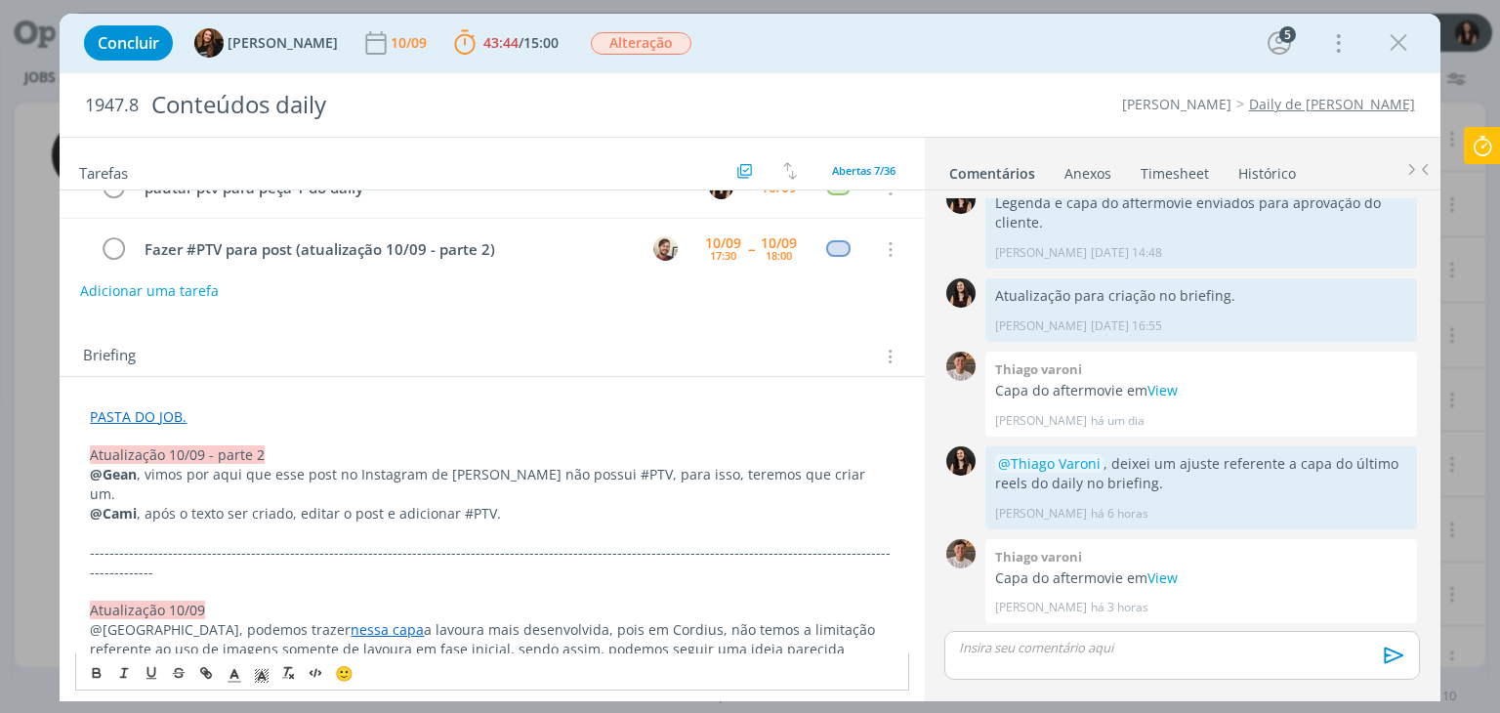
click at [1053, 669] on div "dialog" at bounding box center [1181, 655] width 475 height 49
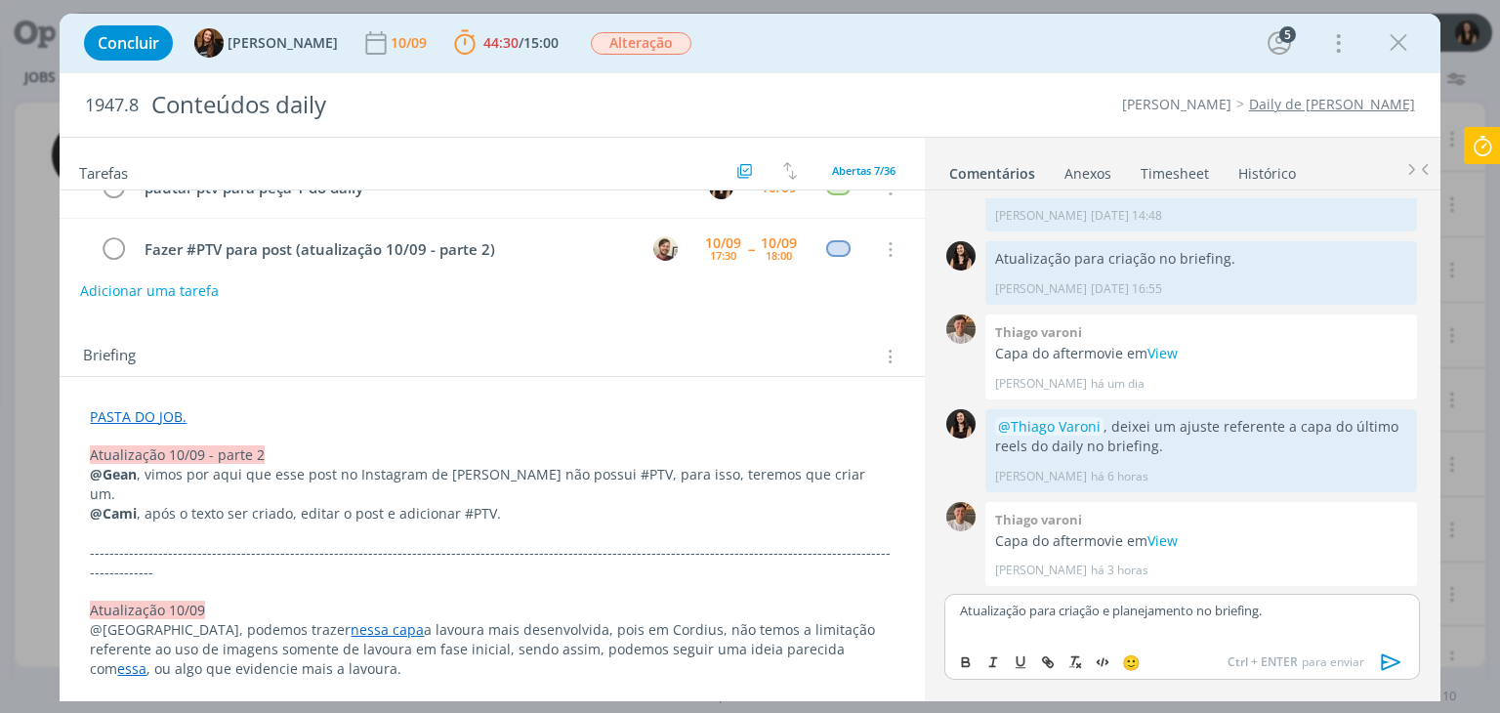
click at [1384, 668] on icon "dialog" at bounding box center [1391, 662] width 20 height 17
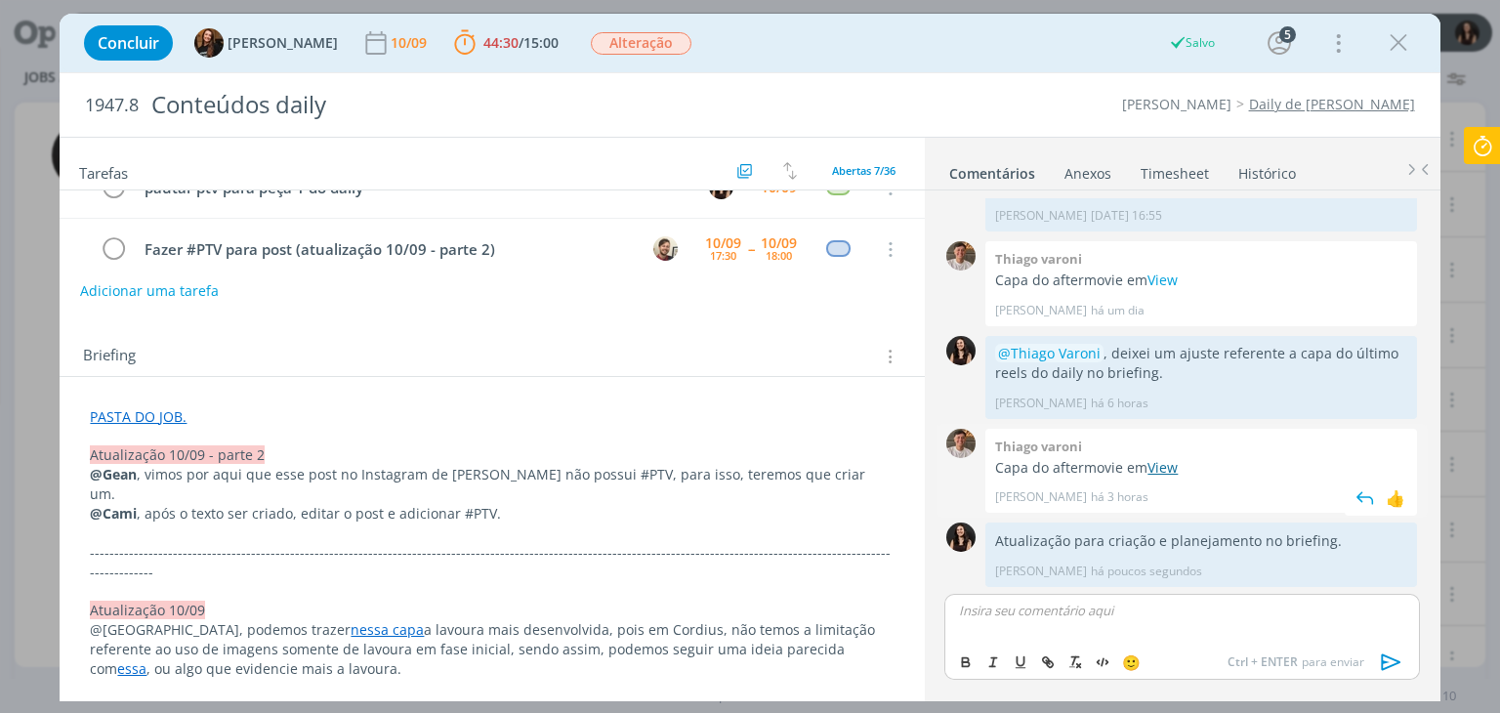
click at [1167, 462] on link "View" at bounding box center [1163, 467] width 30 height 19
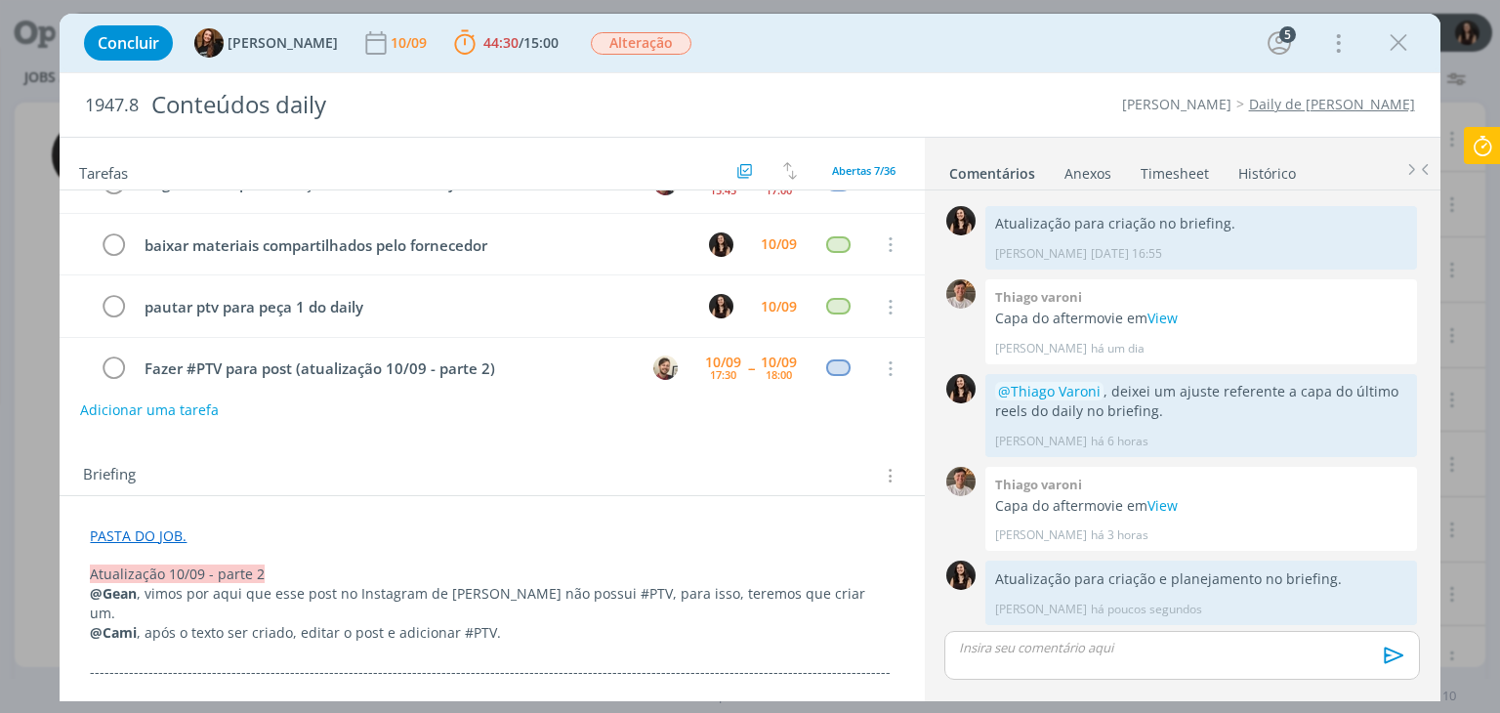
scroll to position [0, 0]
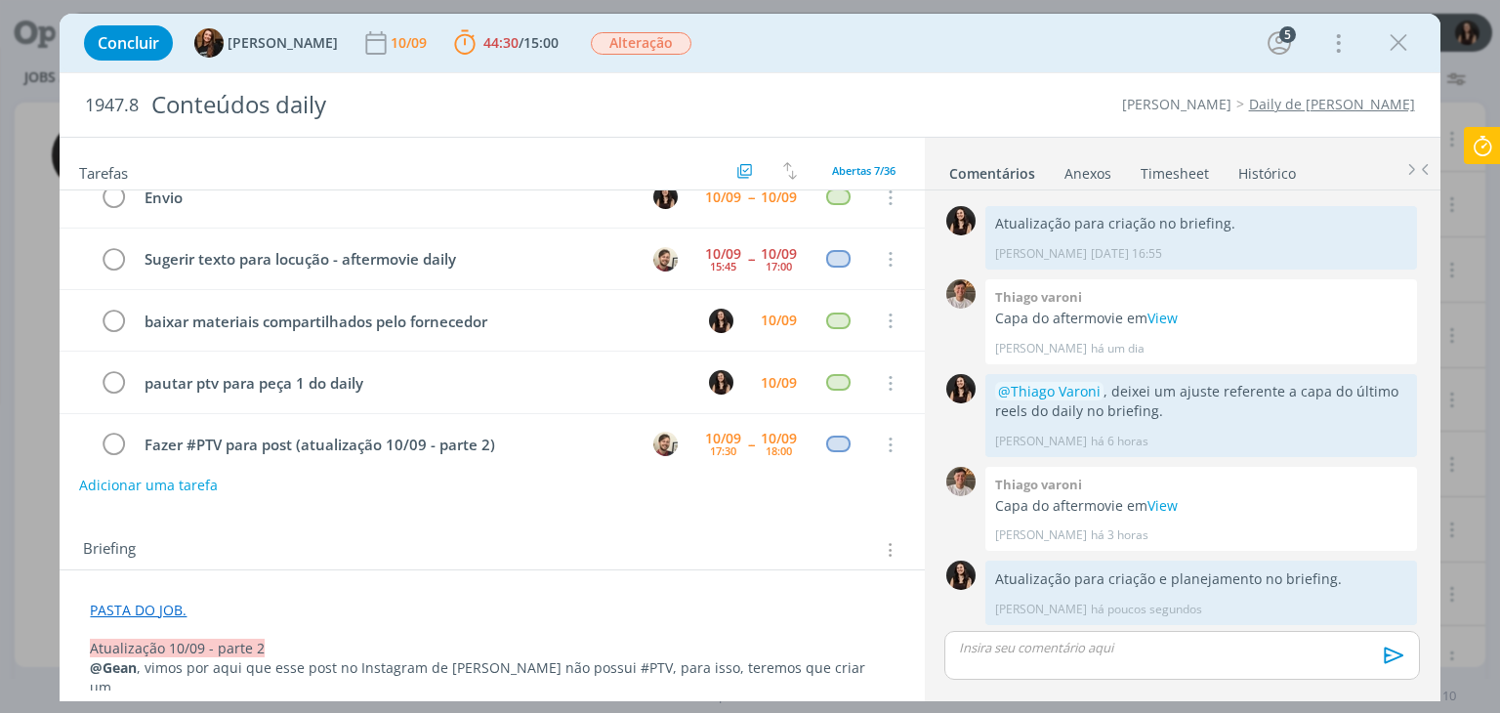
click at [204, 482] on button "Adicionar uma tarefa" at bounding box center [148, 485] width 139 height 33
type input "Editar publicação"
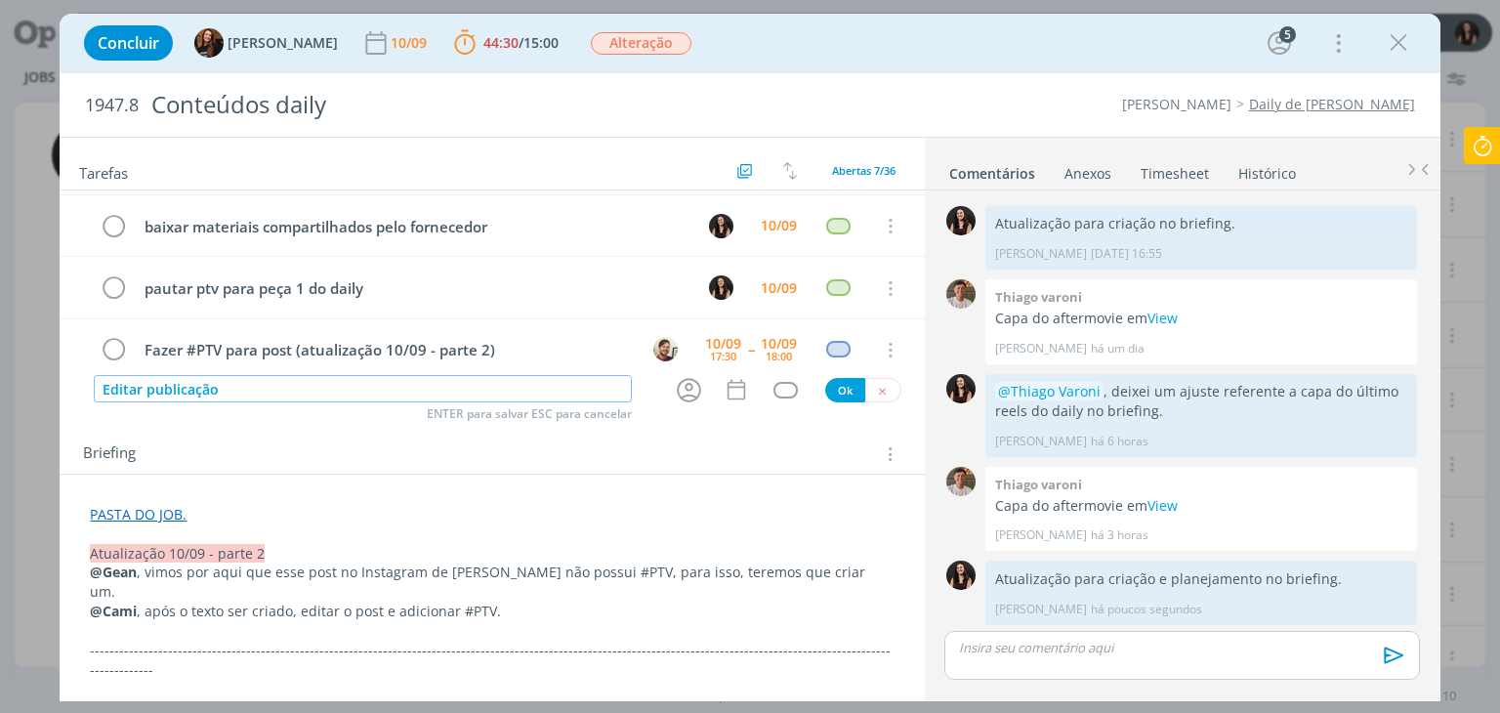
scroll to position [98, 0]
drag, startPoint x: 273, startPoint y: 567, endPoint x: 332, endPoint y: 567, distance: 58.6
click at [332, 567] on p "@Gean , vimos por aqui que esse post no Instagram de Cordius não possui #PTV, p…" at bounding box center [492, 579] width 804 height 39
click at [211, 680] on icon "dialog" at bounding box center [206, 673] width 16 height 16
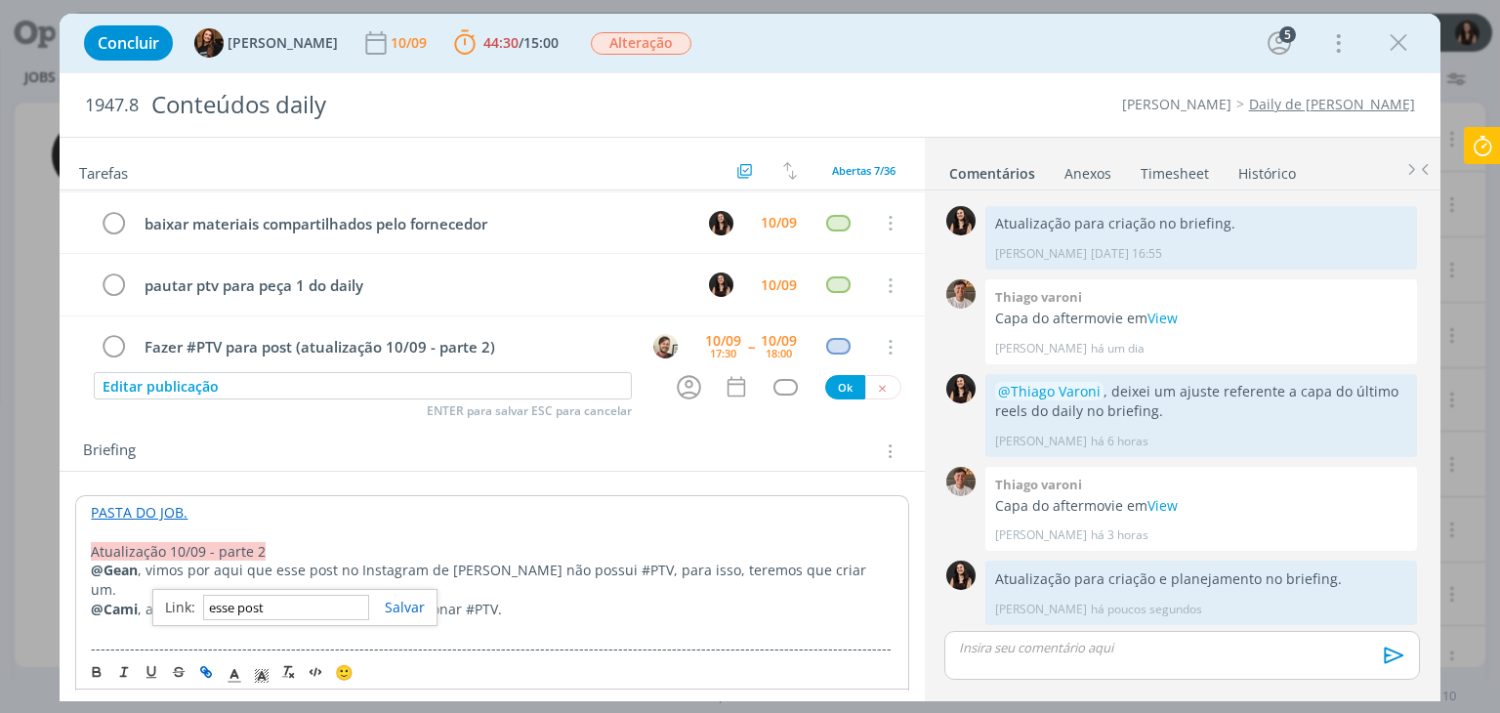
paste input "https://www.instagram.com/p/DN-0qSnjRoD/?utm_source=ig_web_copy_link&igsh=MWwwZ…"
type input "https://www.instagram.com/p/DN-0qSnjRoD/?utm_source=ig_web_copy_link&igsh=MWwwZ…"
click at [403, 607] on link "dialog" at bounding box center [397, 607] width 56 height 19
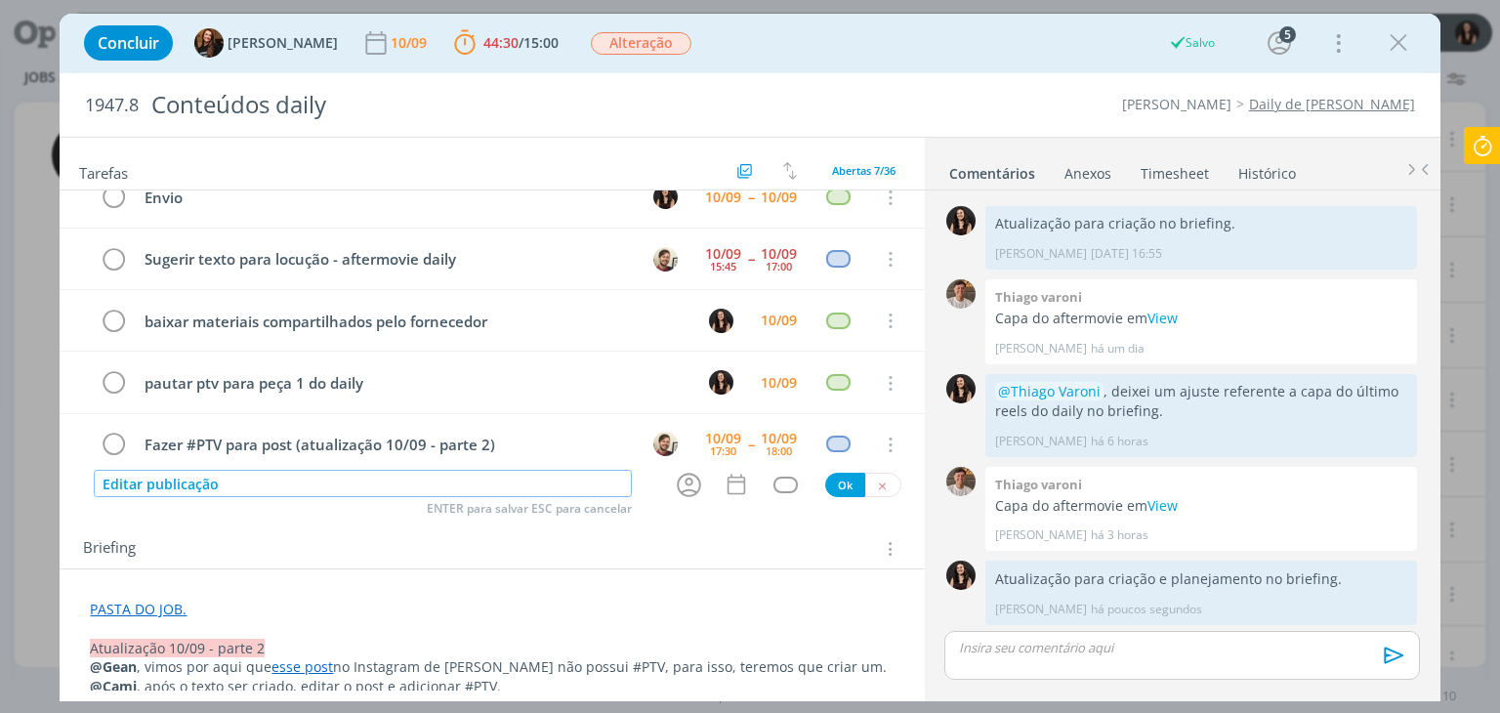
click at [494, 475] on input "Editar publicação" at bounding box center [363, 483] width 538 height 27
click at [680, 490] on icon "dialog" at bounding box center [689, 485] width 30 height 30
type input "Editar publicação (atualização 10/09 - parte 2)"
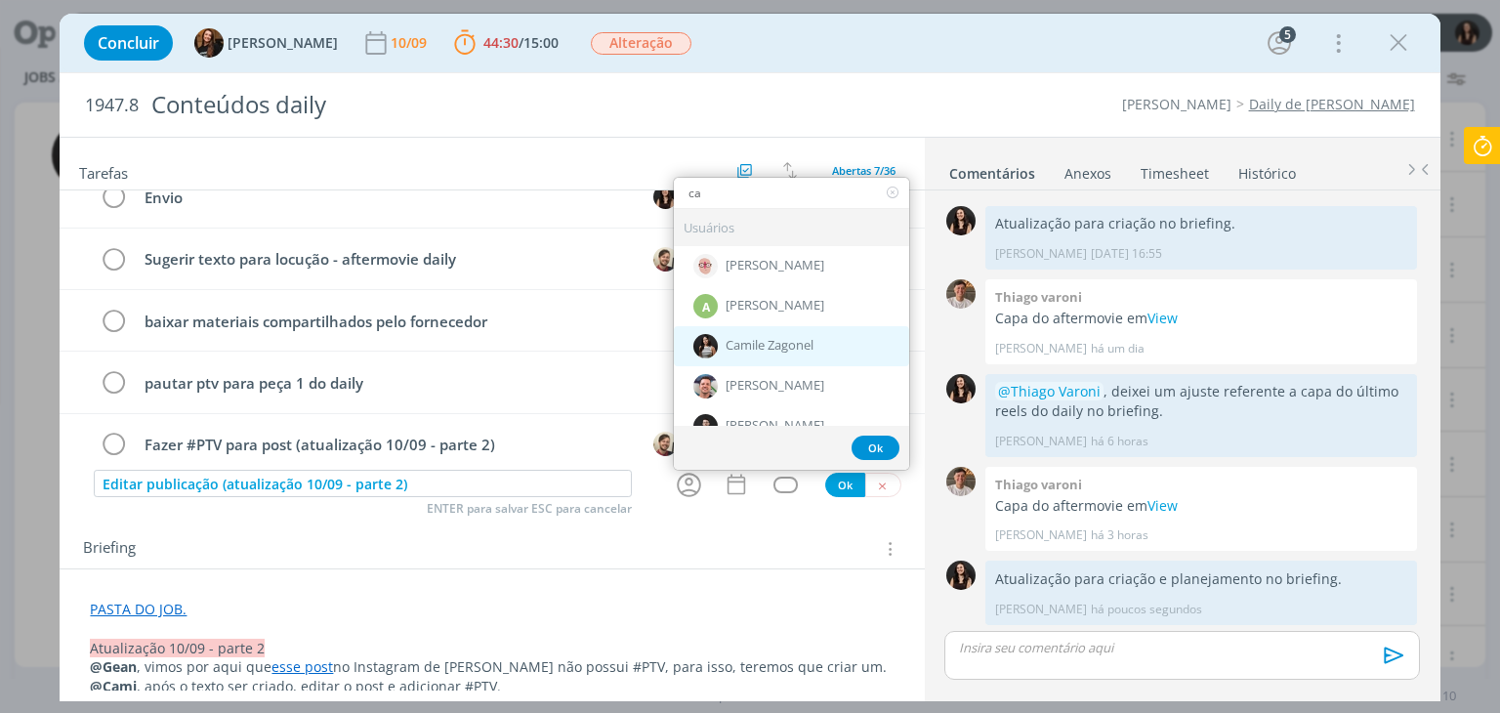
type input "ca"
click at [750, 359] on div "Camile Zagonel" at bounding box center [791, 346] width 235 height 40
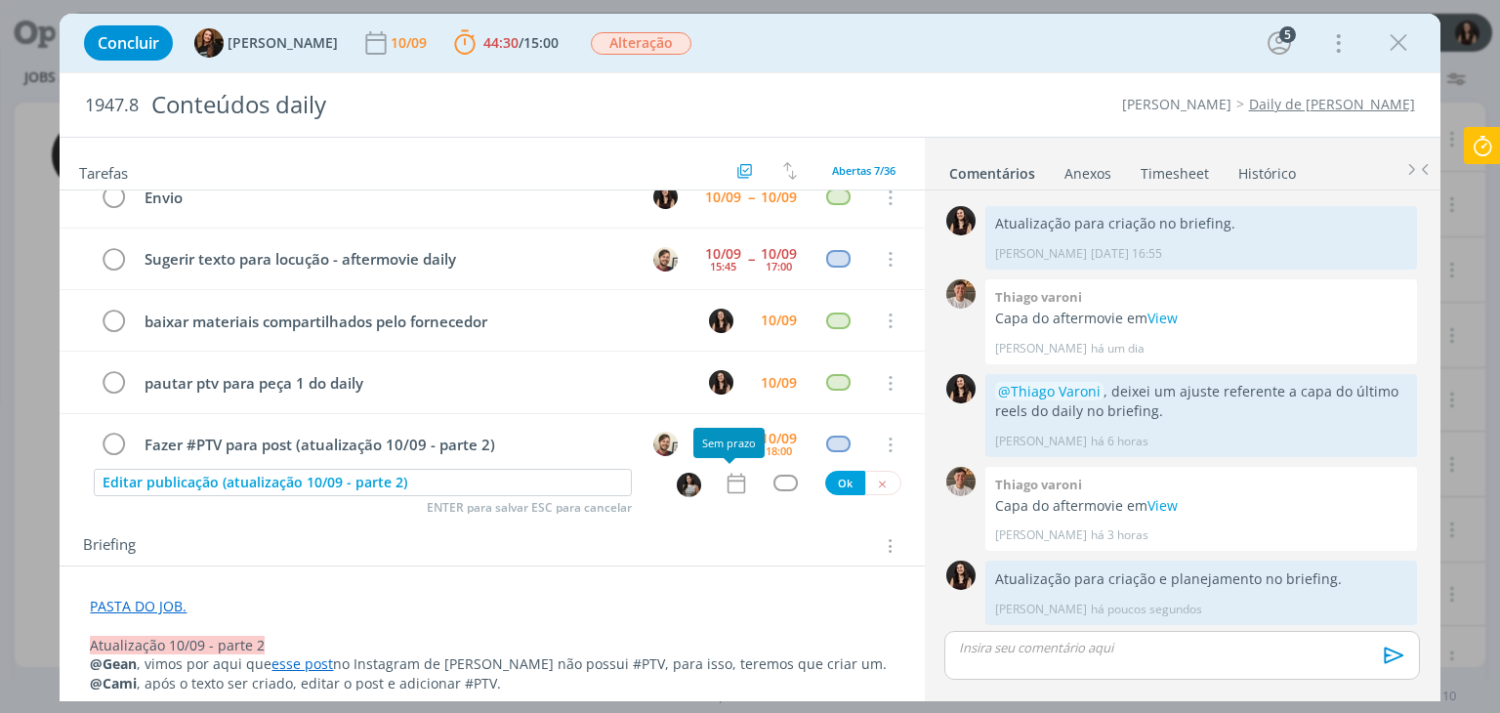
click at [724, 478] on icon "dialog" at bounding box center [736, 483] width 25 height 25
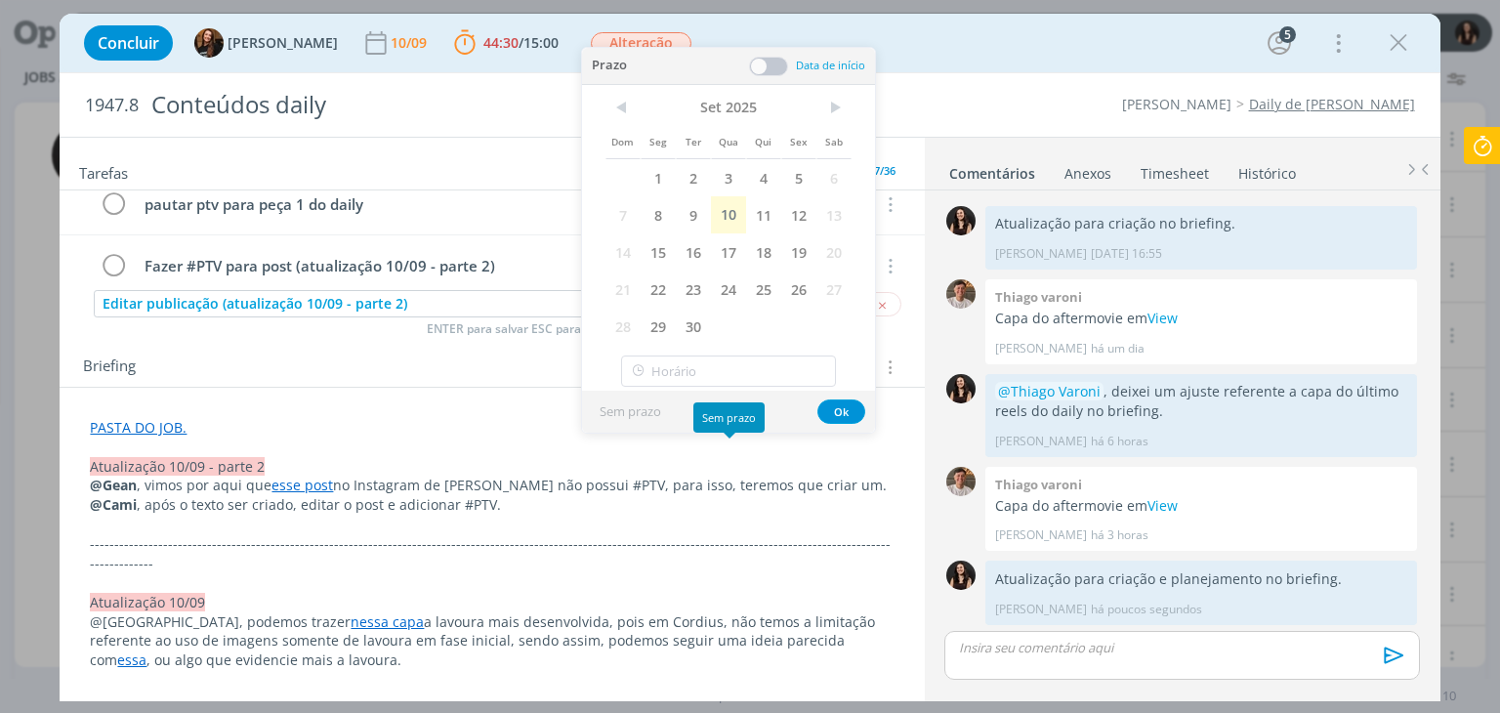
scroll to position [195, 0]
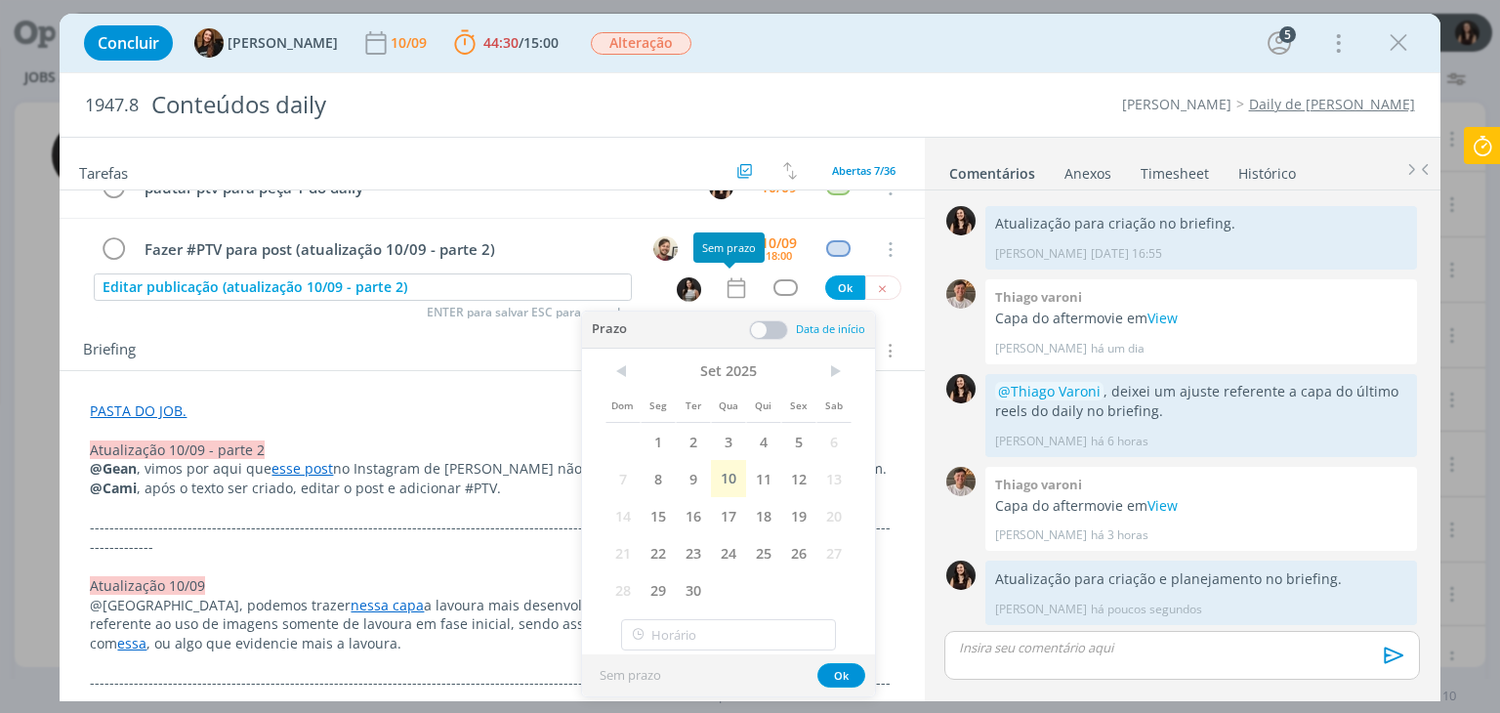
click at [529, 518] on p "-------------------------------------------------------------------------------…" at bounding box center [492, 537] width 804 height 39
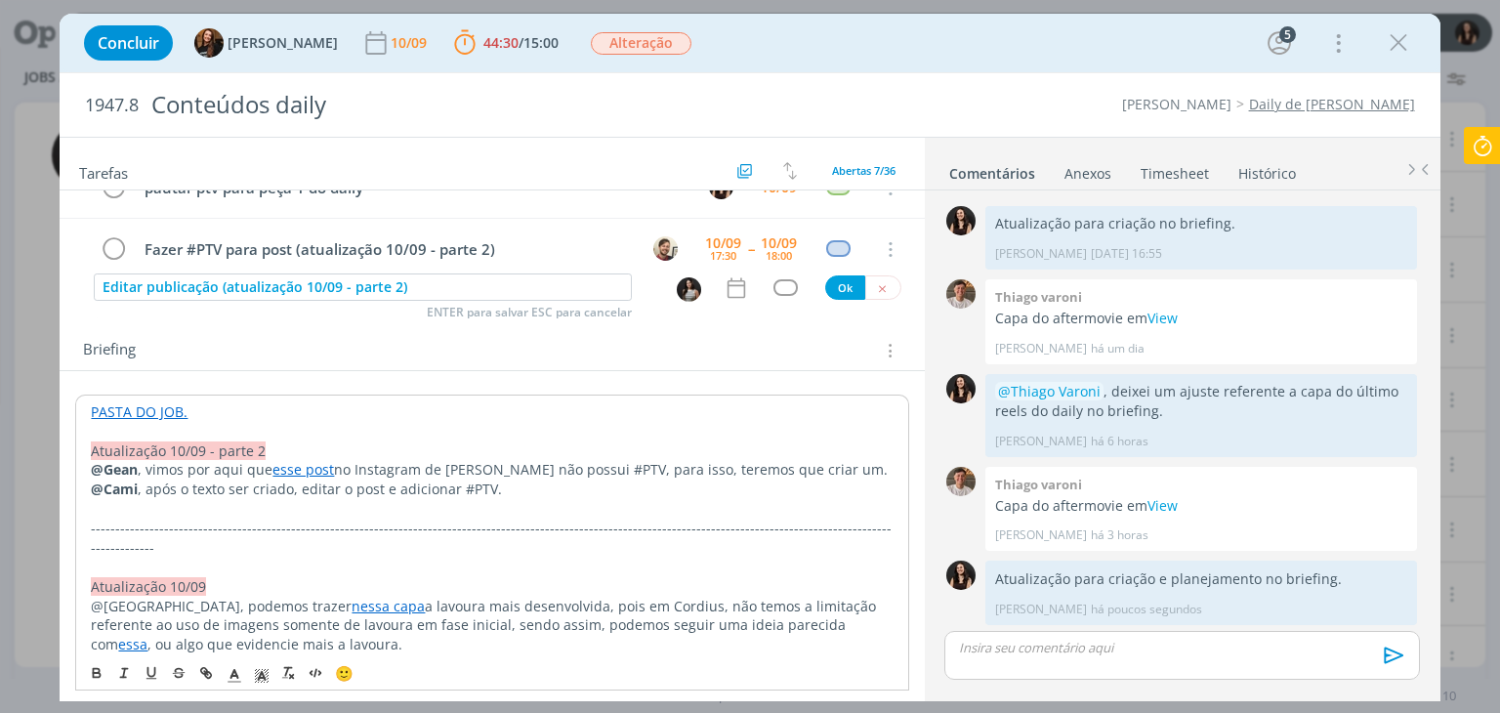
click at [533, 501] on p "dialog" at bounding box center [492, 509] width 802 height 20
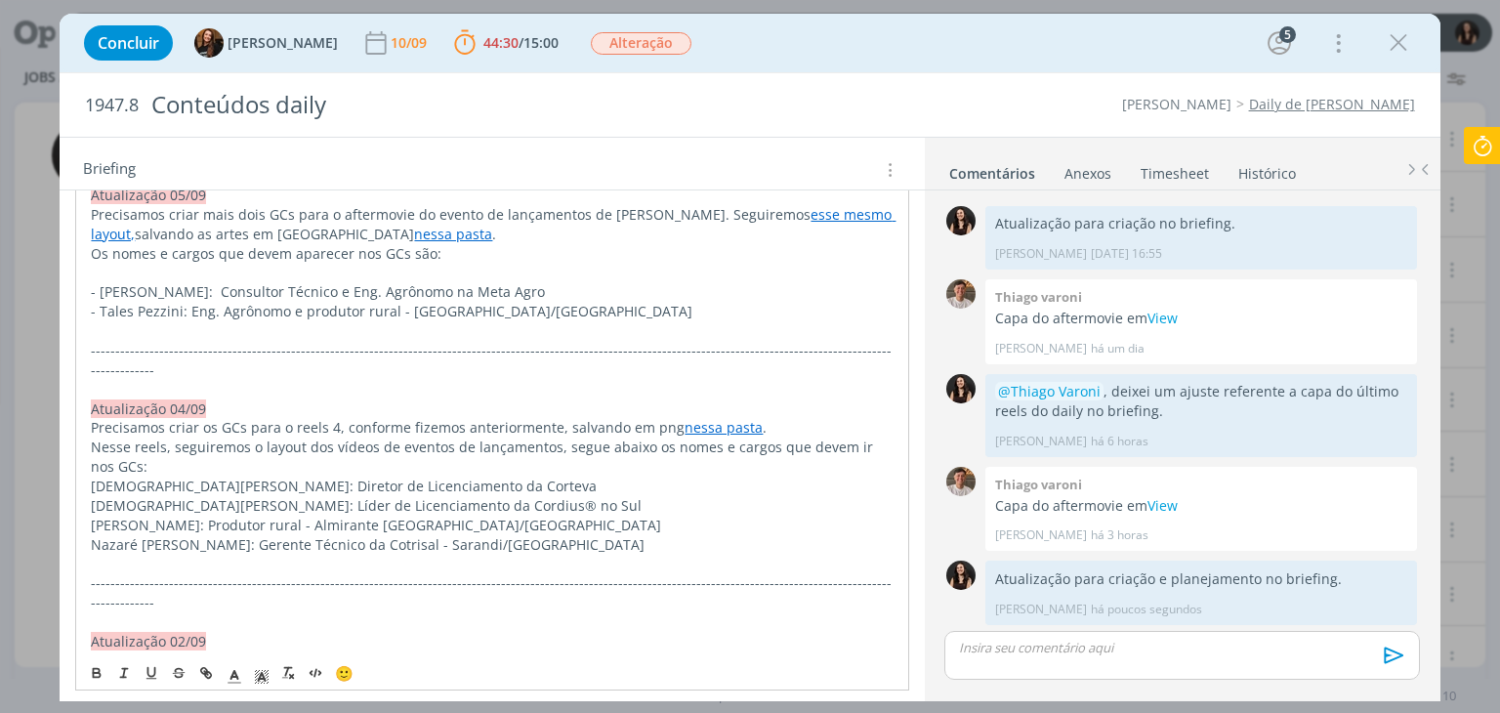
scroll to position [1172, 0]
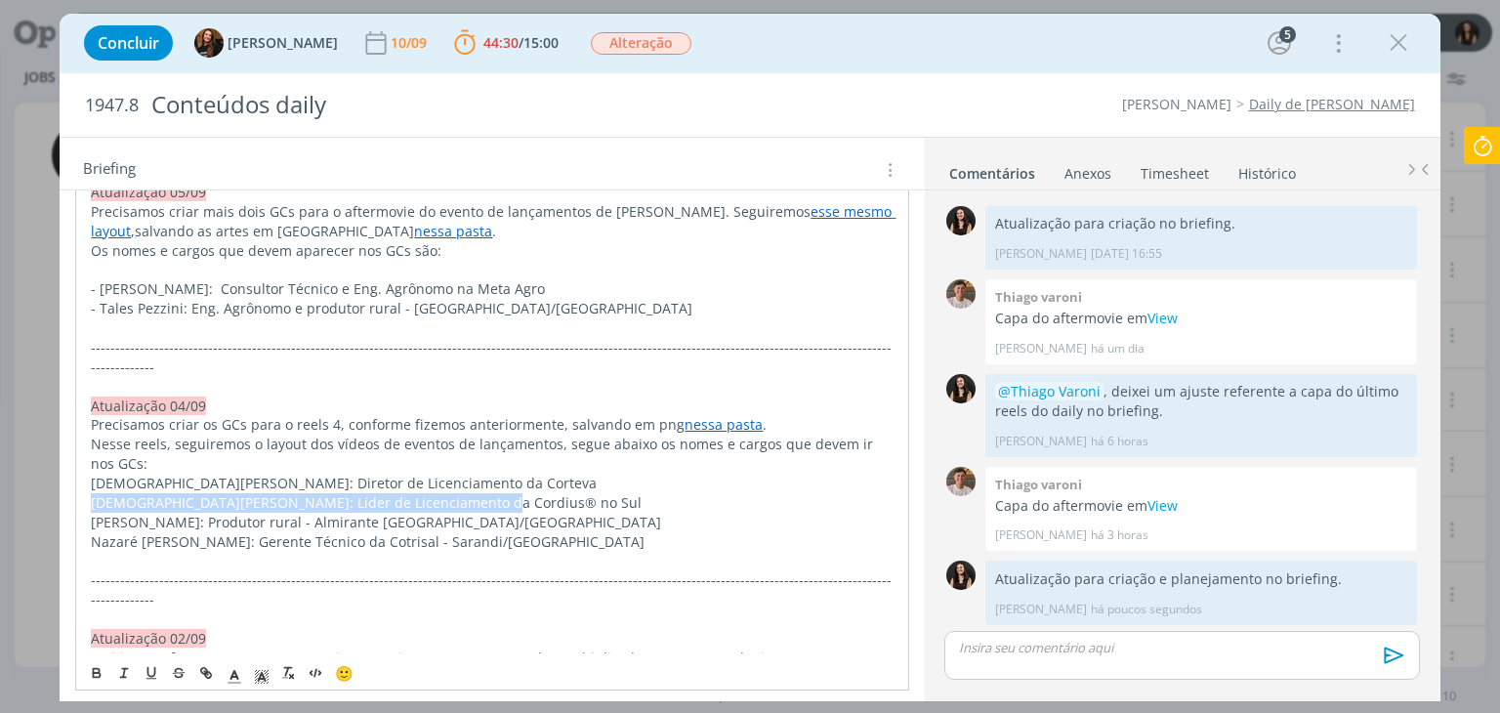
drag, startPoint x: 94, startPoint y: 402, endPoint x: 465, endPoint y: 412, distance: 371.3
click at [463, 413] on div "PASTA DO JOB. Atualização 10/09 - parte 2 @Gean , vimos por aqui que esse post …" at bounding box center [491, 551] width 833 height 2267
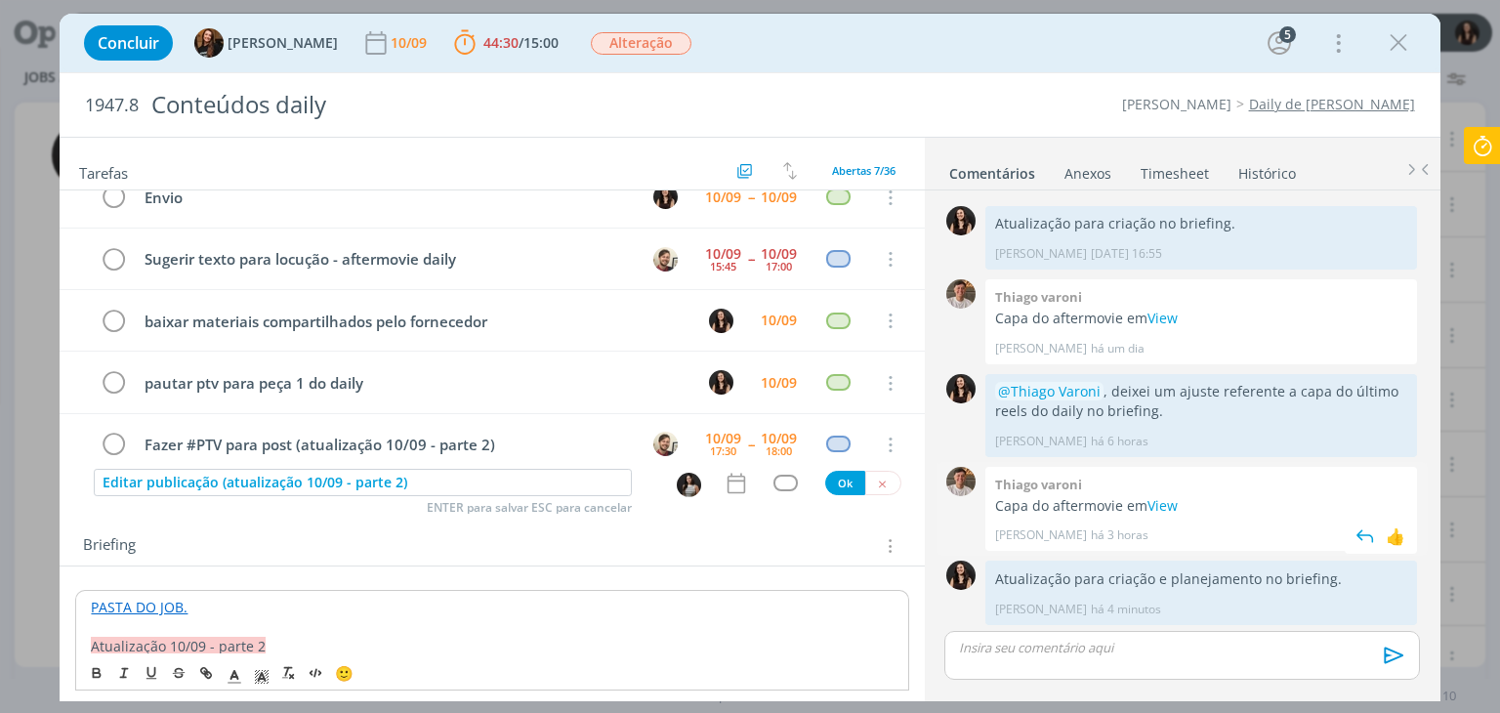
scroll to position [1497, 0]
click at [1165, 317] on link "View" at bounding box center [1163, 317] width 30 height 19
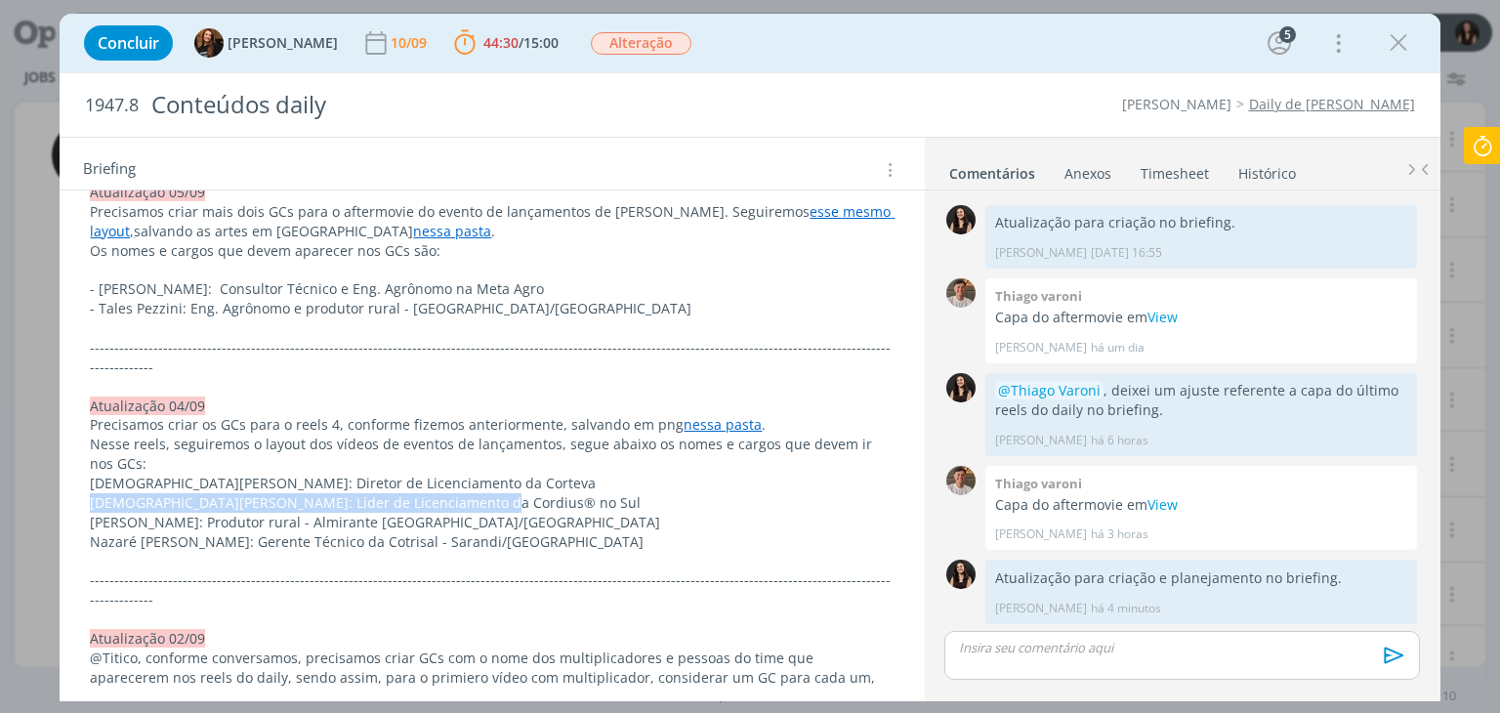
scroll to position [1172, 0]
copy p "Cristiano Rosa: Líder de Licenciamento da Cordius® no Sul"
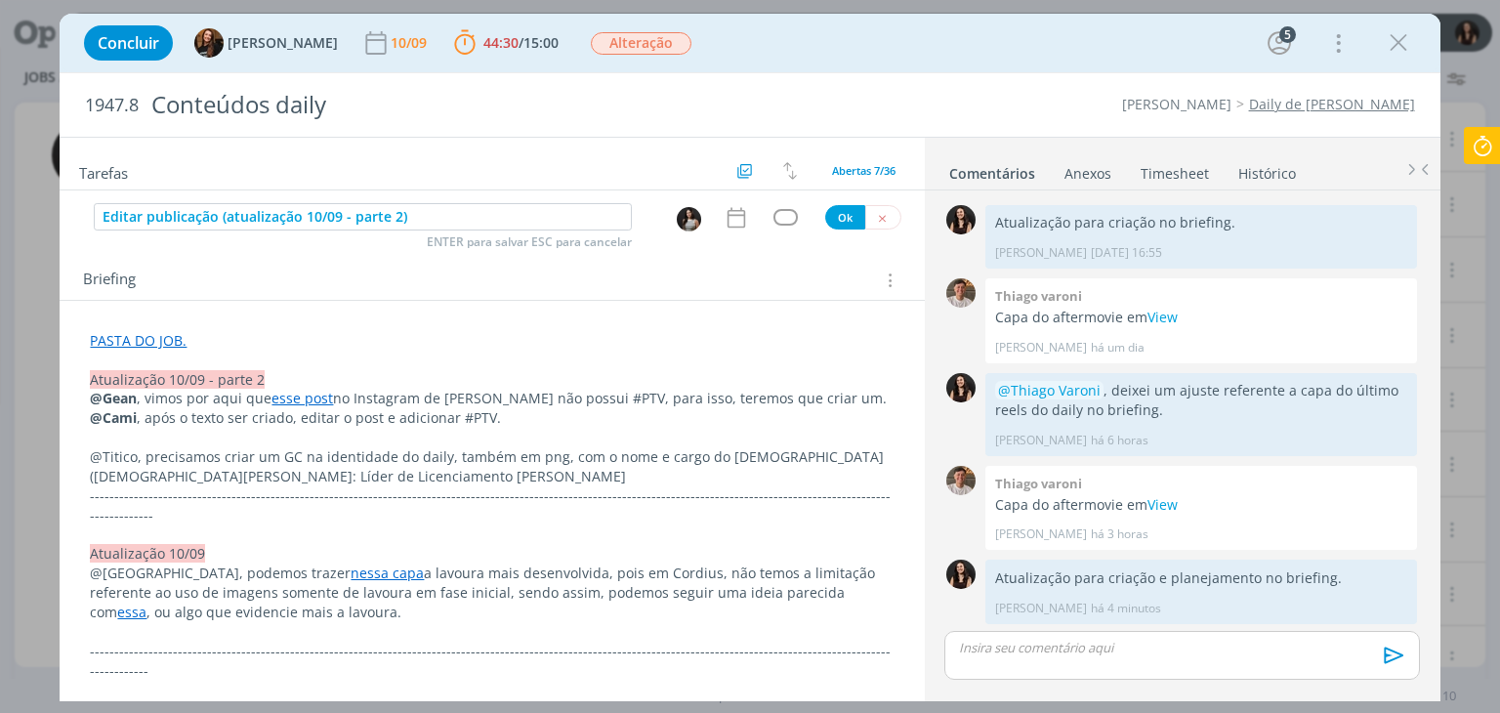
scroll to position [293, 0]
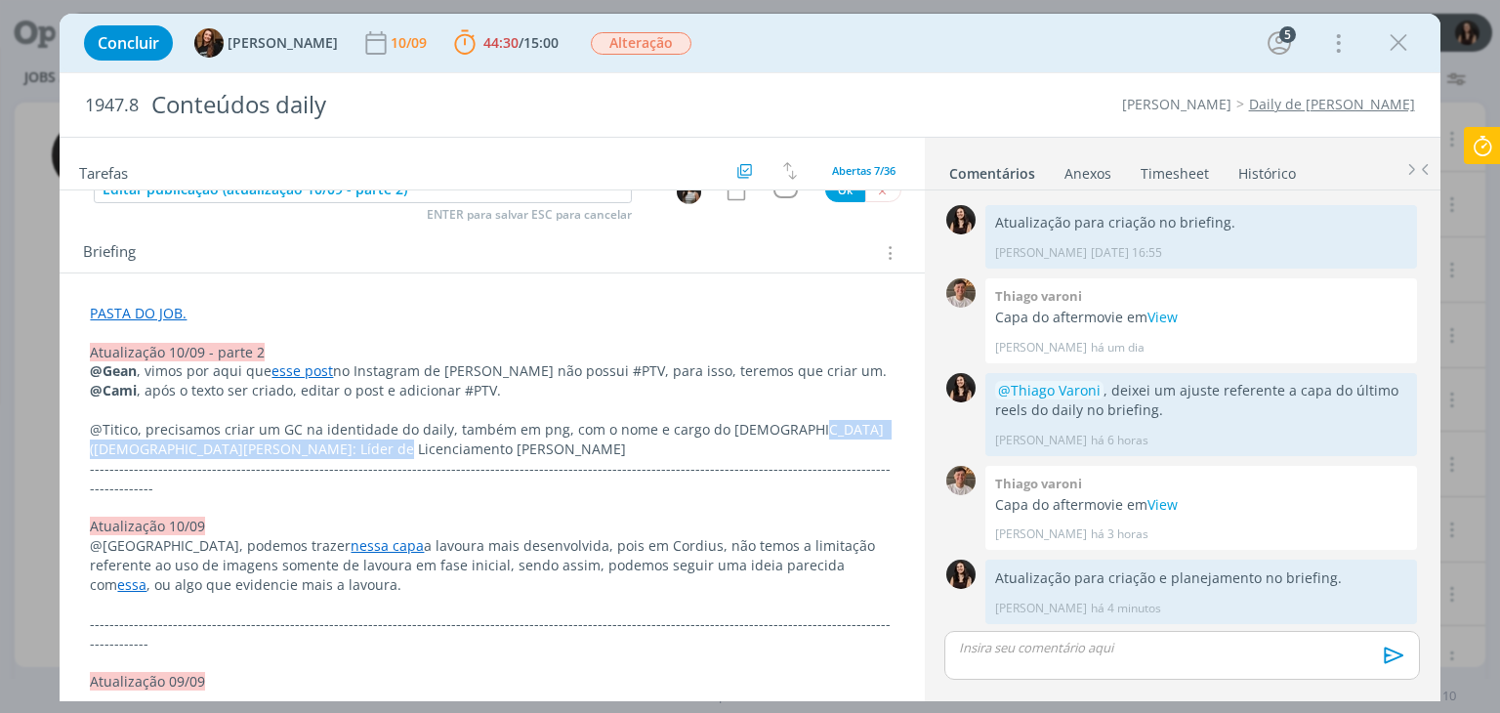
drag, startPoint x: 819, startPoint y: 451, endPoint x: 786, endPoint y: 427, distance: 41.2
click at [779, 429] on p "@Titico, precisamos criar um GC na identidade do daily, também em png, com o no…" at bounding box center [492, 439] width 804 height 39
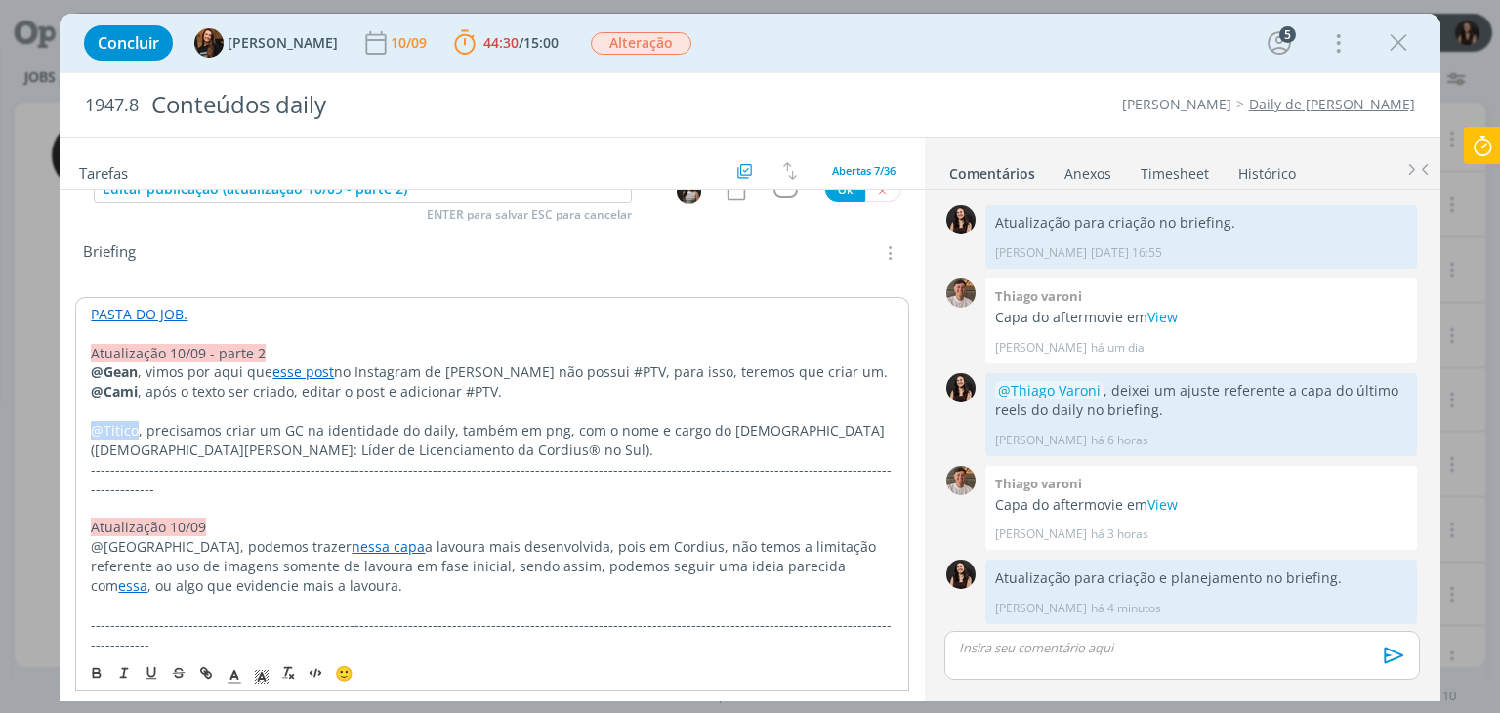
drag, startPoint x: 132, startPoint y: 430, endPoint x: 79, endPoint y: 425, distance: 53.0
click at [95, 677] on icon "dialog" at bounding box center [97, 675] width 7 height 4
click at [121, 411] on p "dialog" at bounding box center [492, 411] width 802 height 20
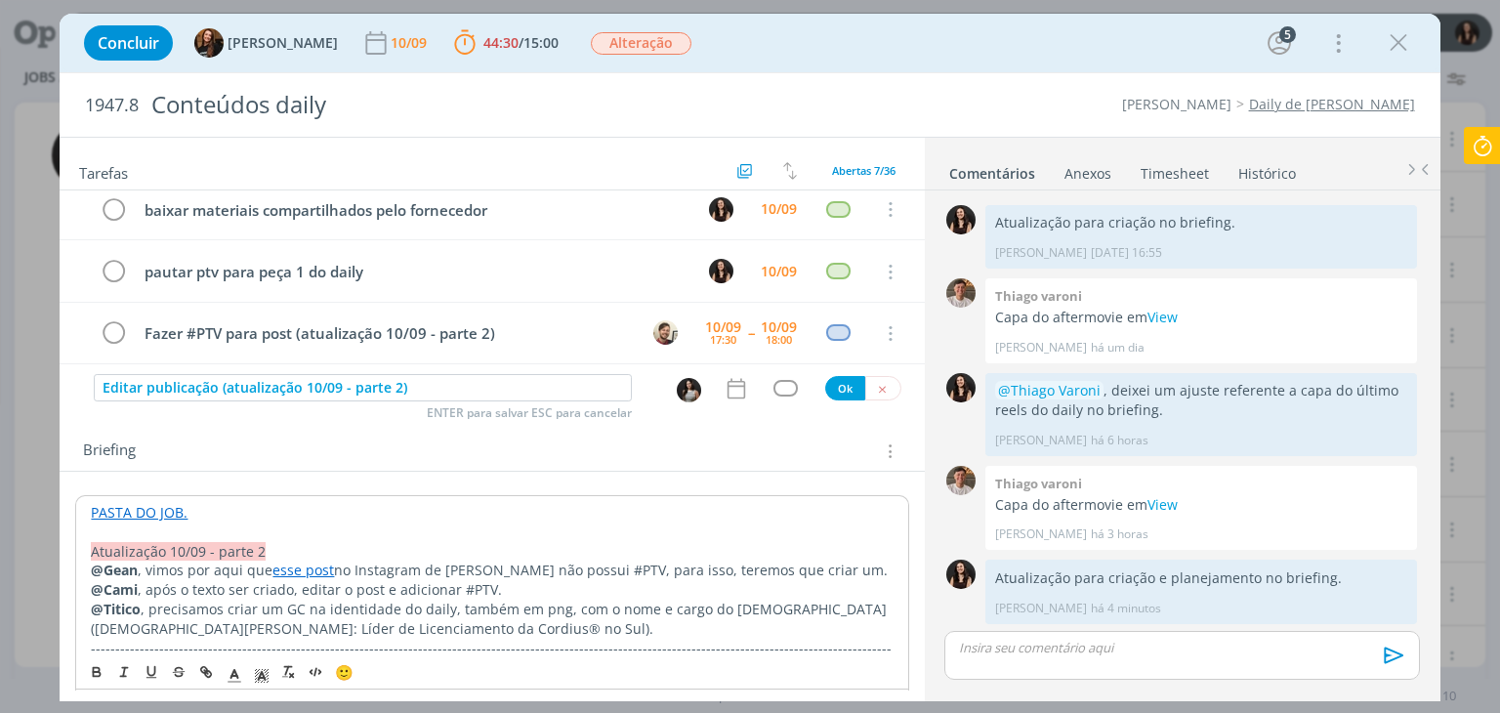
scroll to position [98, 0]
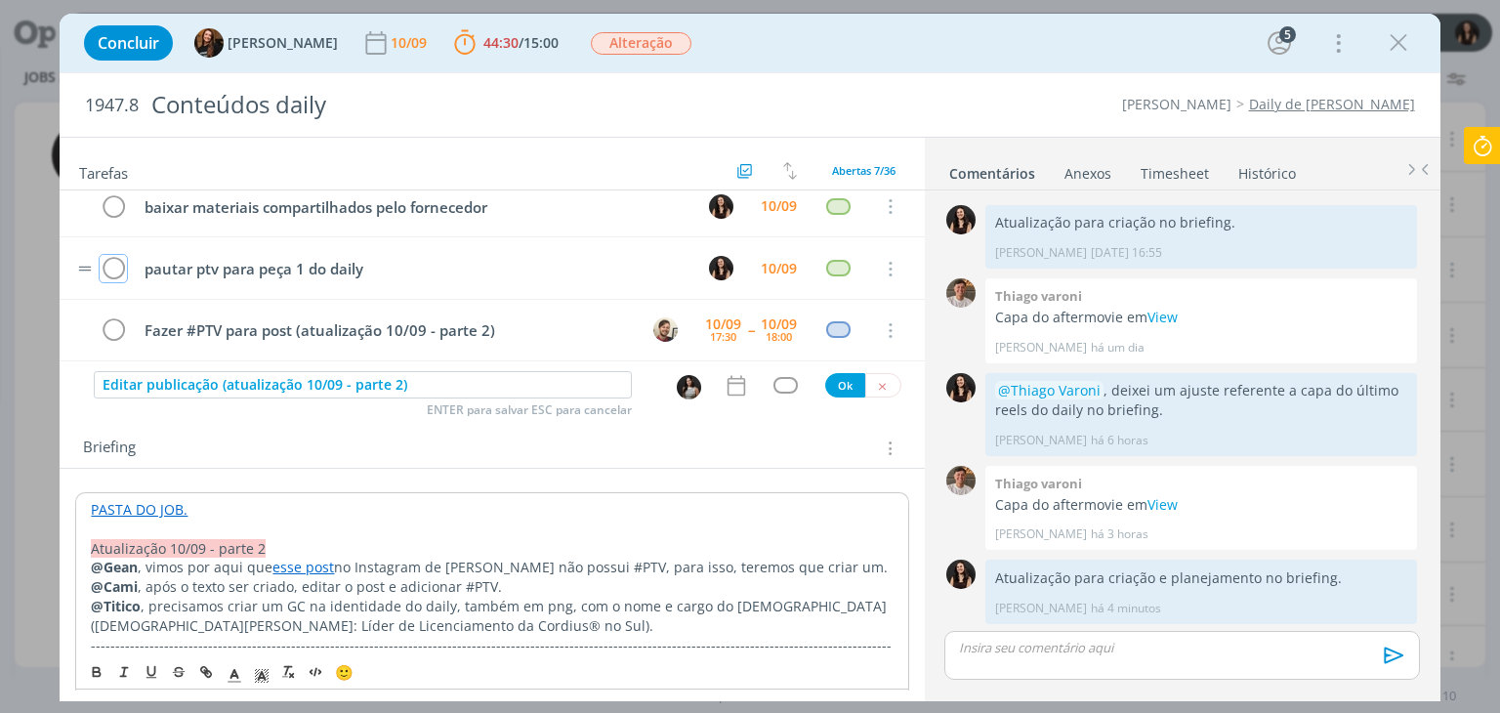
drag, startPoint x: 119, startPoint y: 266, endPoint x: 131, endPoint y: 270, distance: 12.4
click at [120, 266] on icon "dialog" at bounding box center [113, 269] width 27 height 29
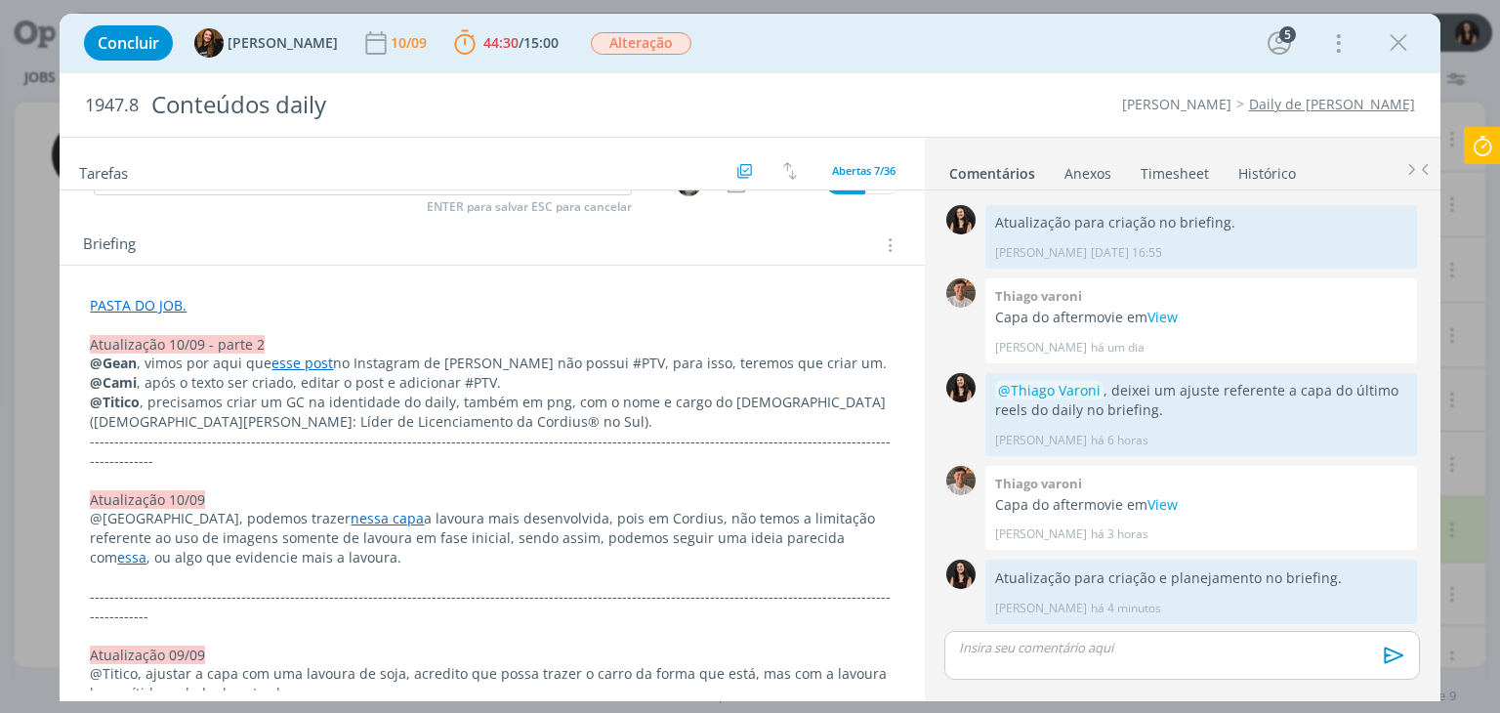
scroll to position [293, 0]
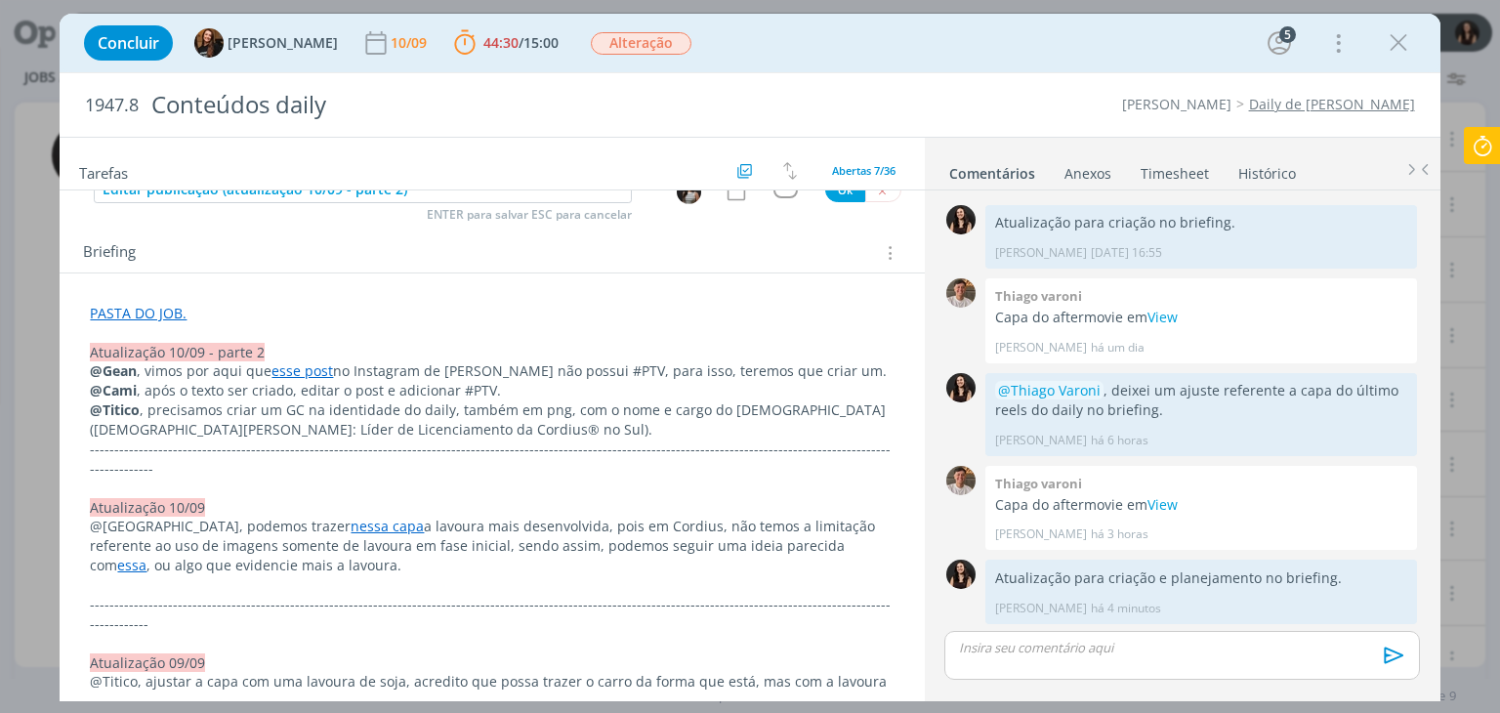
click at [310, 355] on p "Atualização 10/09 - parte 2" at bounding box center [492, 353] width 804 height 20
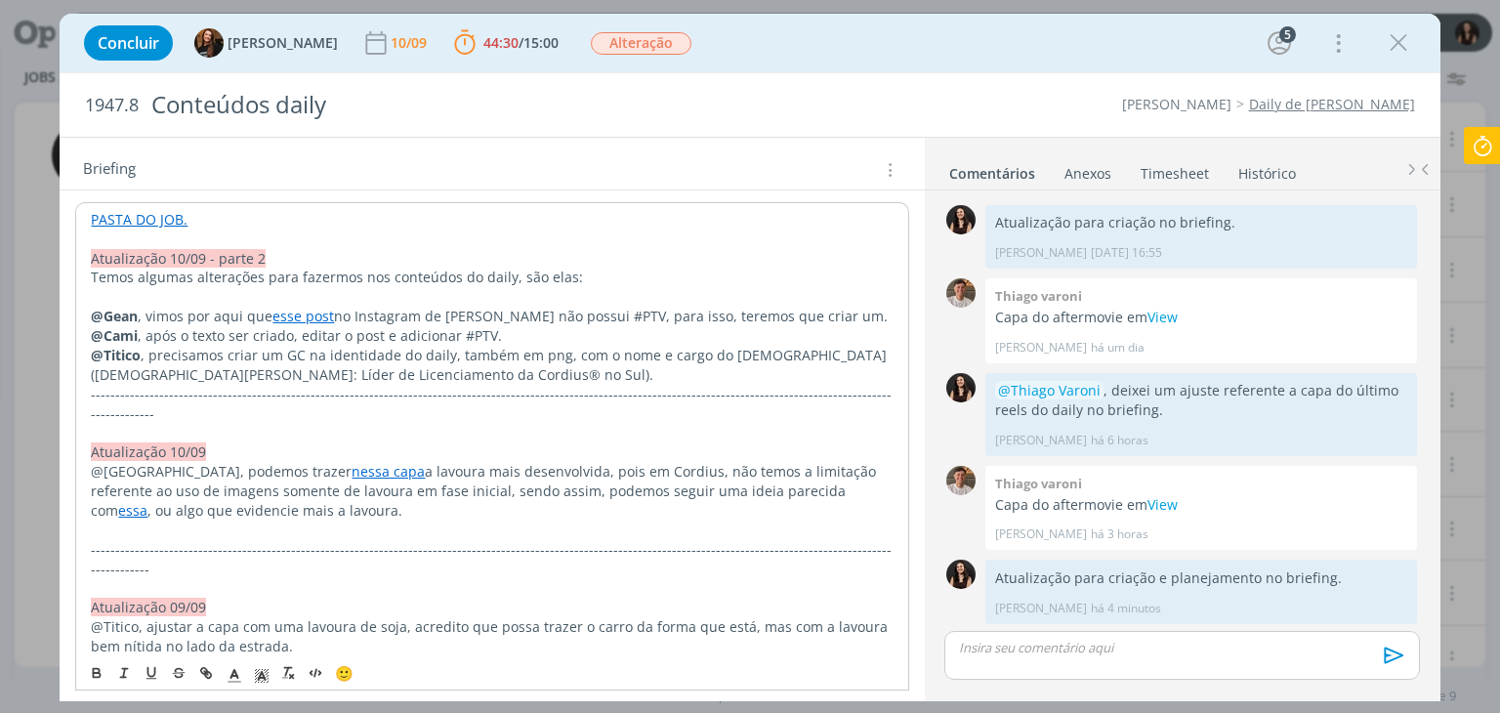
scroll to position [391, 0]
click at [414, 377] on p "@Titico , precisamos criar um GC na identidade do daily, também em png, com o n…" at bounding box center [492, 362] width 802 height 39
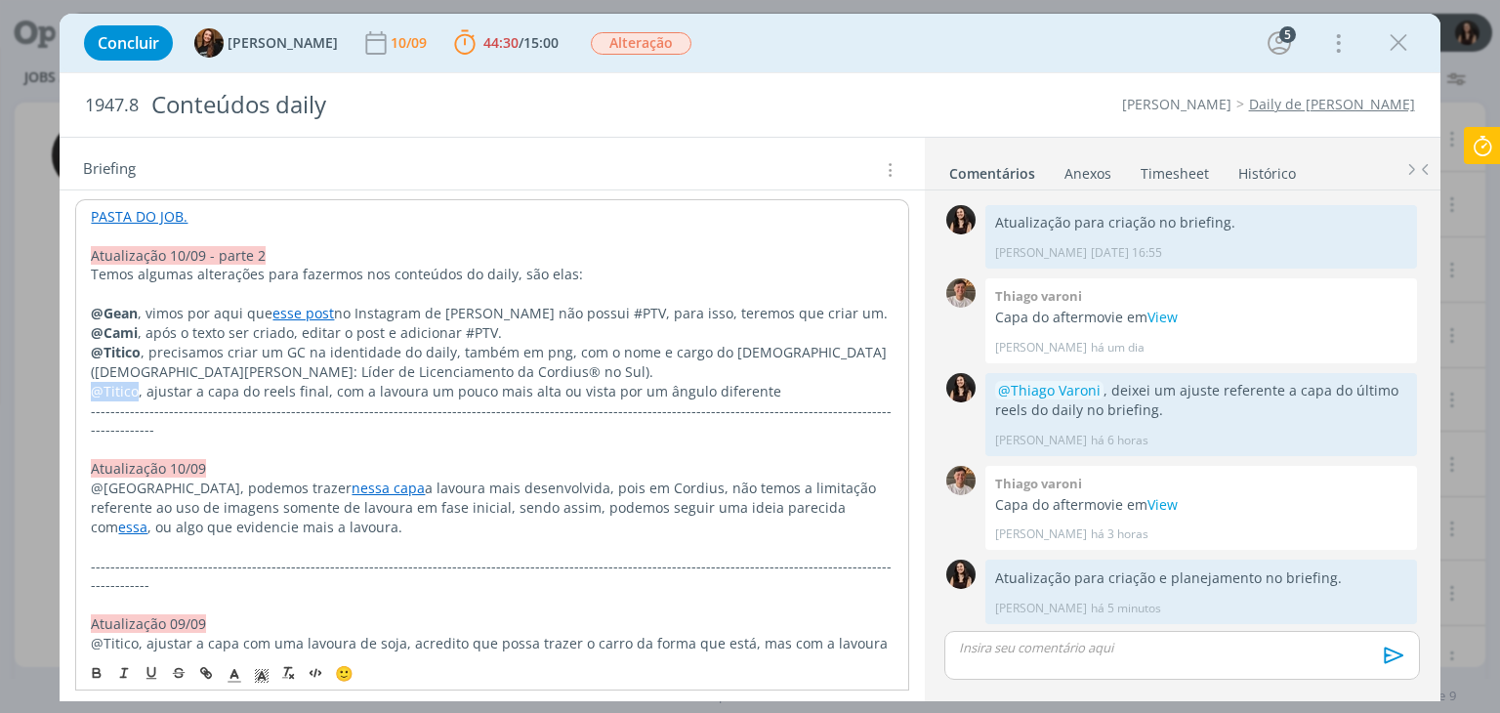
drag, startPoint x: 134, startPoint y: 386, endPoint x: 89, endPoint y: 478, distance: 102.2
click at [93, 392] on span "@Titico, ajustar a capa do reels final, com a lavoura um pouco mais alta ou vis…" at bounding box center [436, 391] width 691 height 19
click at [94, 671] on icon "dialog" at bounding box center [97, 670] width 6 height 4
click at [811, 401] on p "-------------------------------------------------------------------------------…" at bounding box center [492, 420] width 802 height 39
click at [801, 389] on p "@Titico , ajustar a capa do reels final, com a lavoura um pouco mais alta ou vi…" at bounding box center [492, 392] width 802 height 20
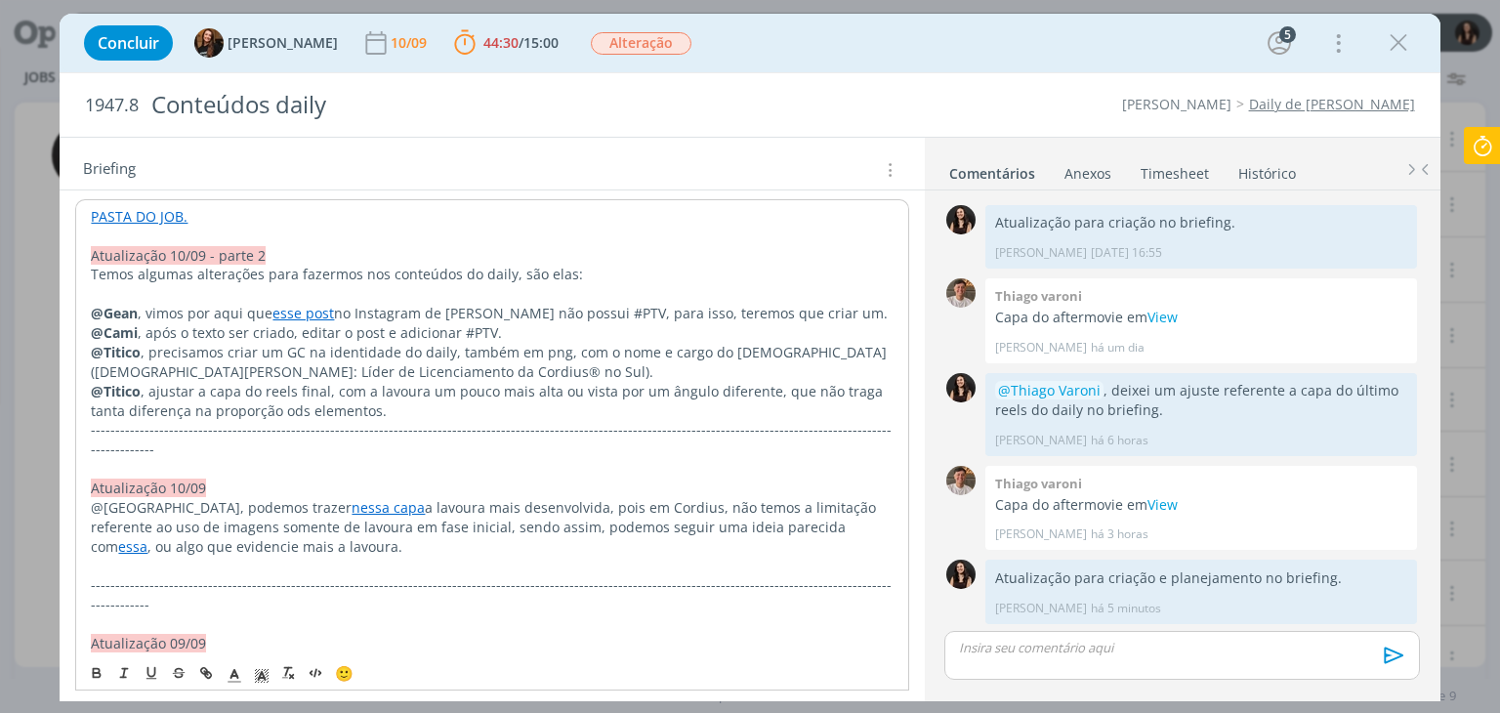
click at [298, 413] on span ", ajustar a capa do reels final, com a lavoura um pouco mais alta ou vista por …" at bounding box center [489, 401] width 796 height 38
click at [1163, 504] on link "View" at bounding box center [1163, 504] width 30 height 19
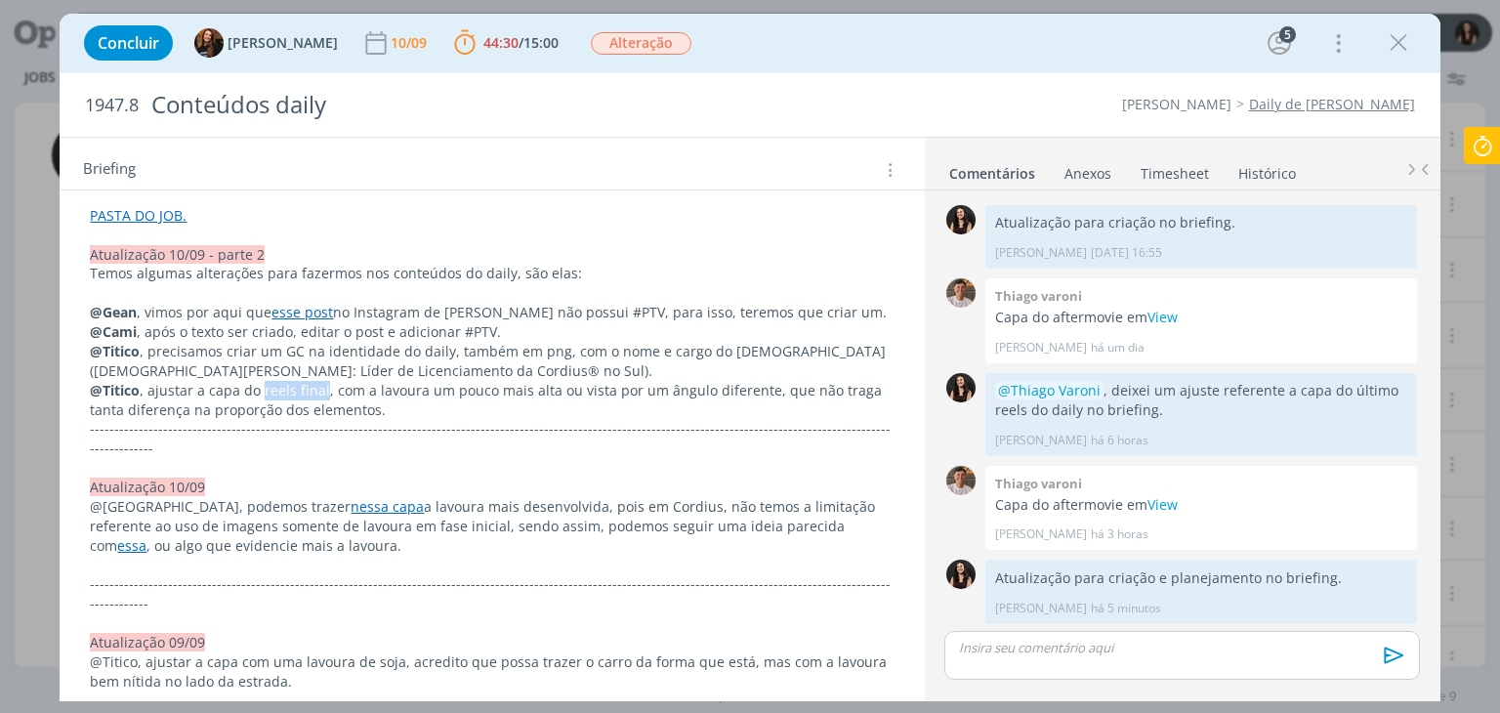
drag, startPoint x: 262, startPoint y: 390, endPoint x: 322, endPoint y: 392, distance: 60.6
click at [322, 392] on span ", ajustar a capa do reels final, com a lavoura um pouco mais alta ou vista por …" at bounding box center [488, 400] width 796 height 38
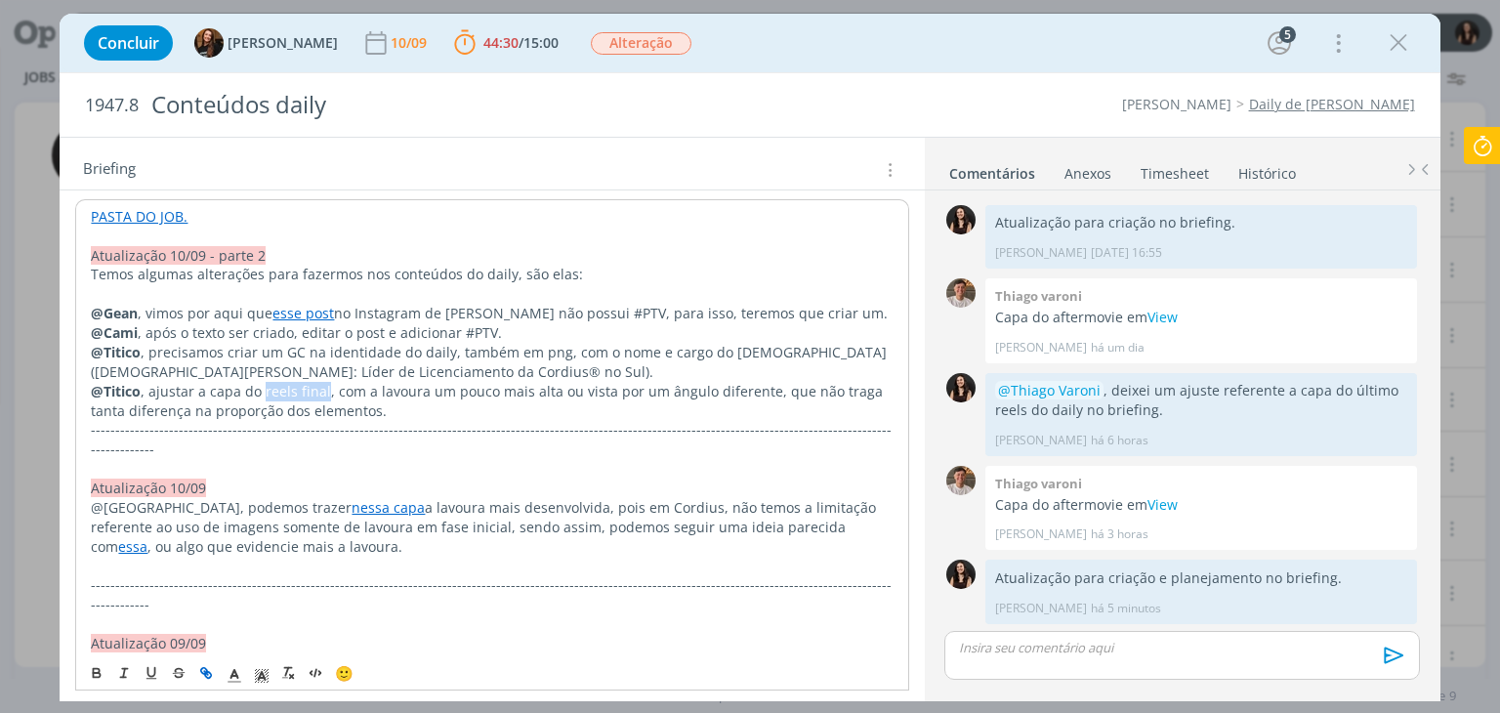
click at [208, 677] on icon "dialog" at bounding box center [209, 675] width 6 height 6
paste input "https://sobeae.sharepoint.com/:i:/s/SOBEAE/EZWmye76fCFNqp0NEETwHzYBndQQxNvajepv…"
click at [399, 423] on link "dialog" at bounding box center [395, 428] width 56 height 19
click at [398, 405] on p "@Titico , ajustar a capa do reels final , com a lavoura um pouco mais alta ou v…" at bounding box center [492, 401] width 802 height 39
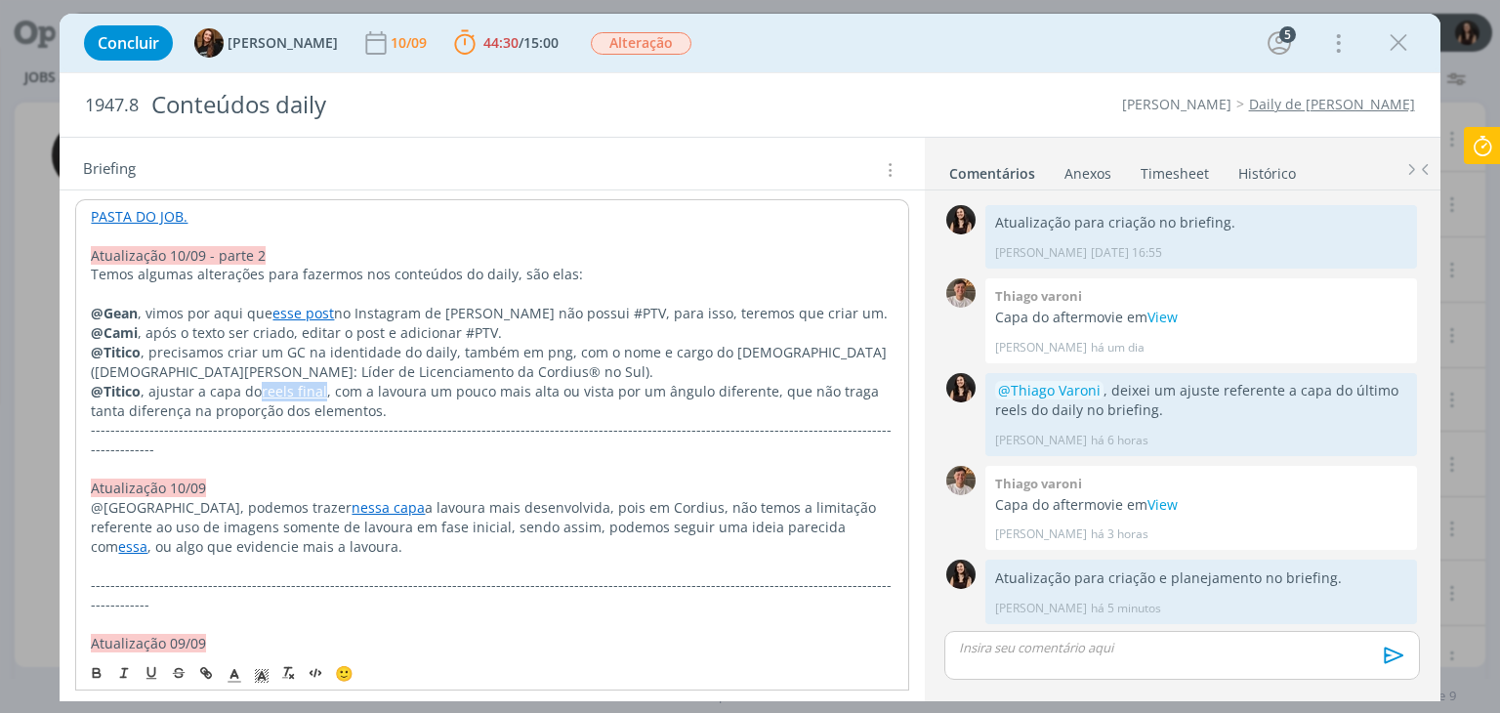
drag, startPoint x: 322, startPoint y: 396, endPoint x: 262, endPoint y: 515, distance: 133.7
click at [262, 397] on p "@Titico , ajustar a capa do reels final , com a lavoura um pouco mais alta ou v…" at bounding box center [492, 401] width 802 height 39
click at [234, 676] on line "dialog" at bounding box center [234, 676] width 5 height 0
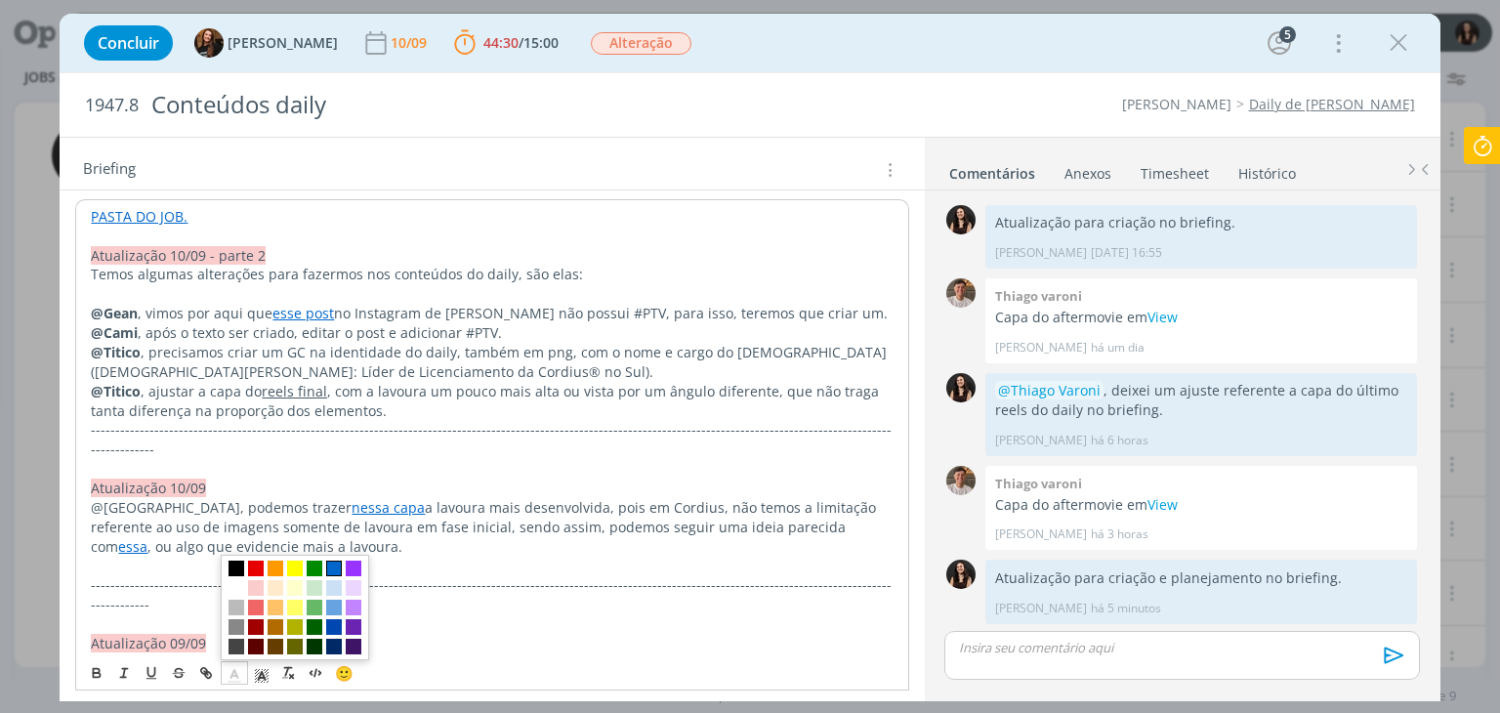
click at [333, 564] on span "dialog" at bounding box center [334, 569] width 16 height 16
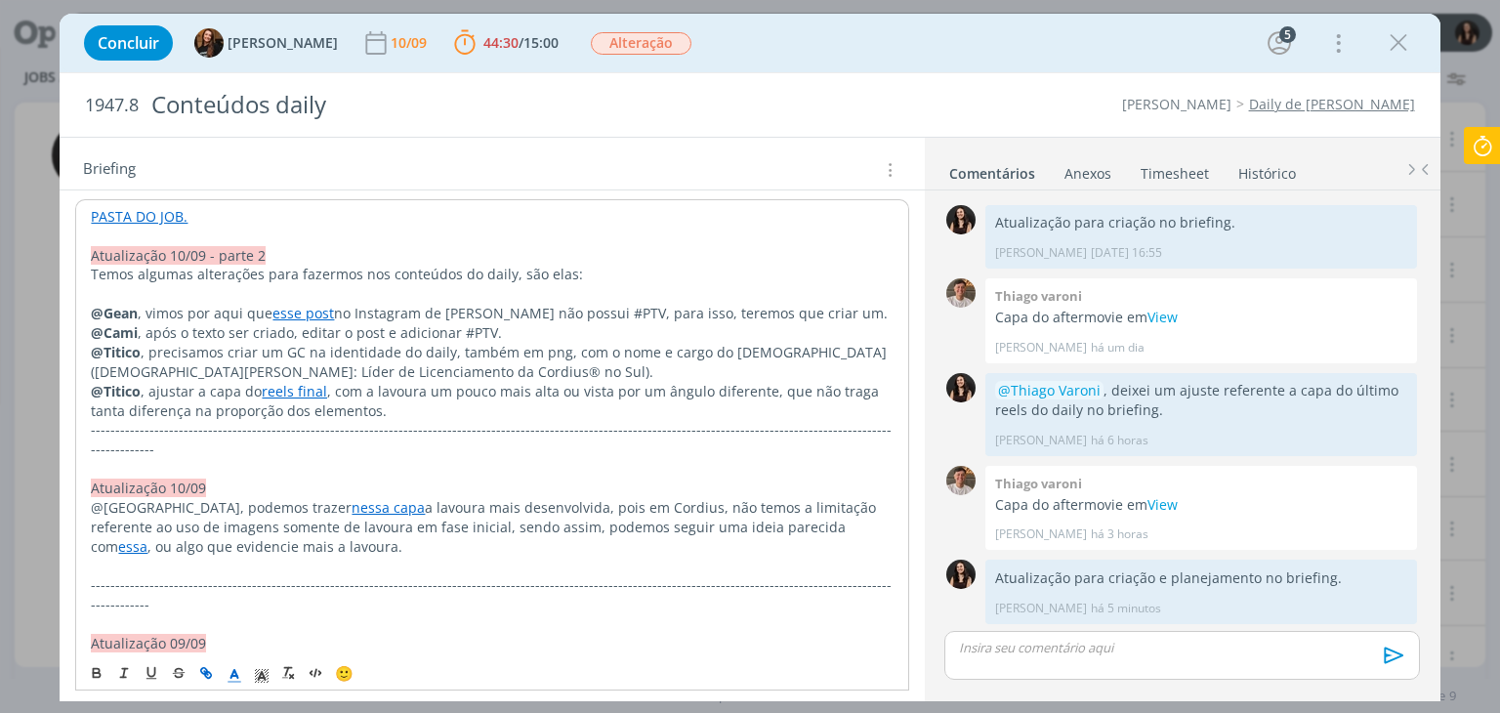
click at [348, 417] on span ", com a lavoura um pouco mais alta ou vista por um ângulo diferente, que não tr…" at bounding box center [487, 401] width 792 height 38
click at [359, 329] on p "@Cami , após o texto ser criado, editar o post e adicionar #PTV." at bounding box center [492, 333] width 802 height 20
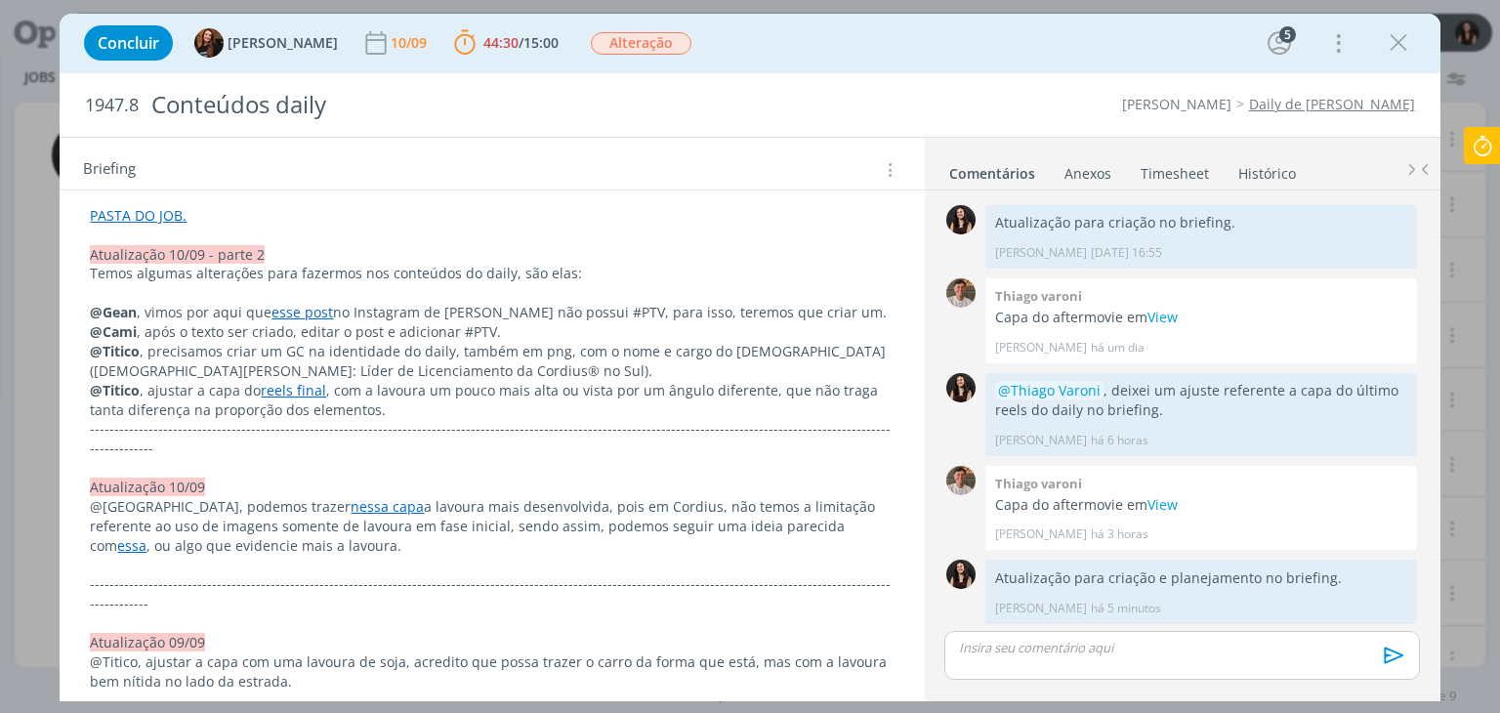
click at [315, 306] on link "esse post" at bounding box center [303, 312] width 62 height 19
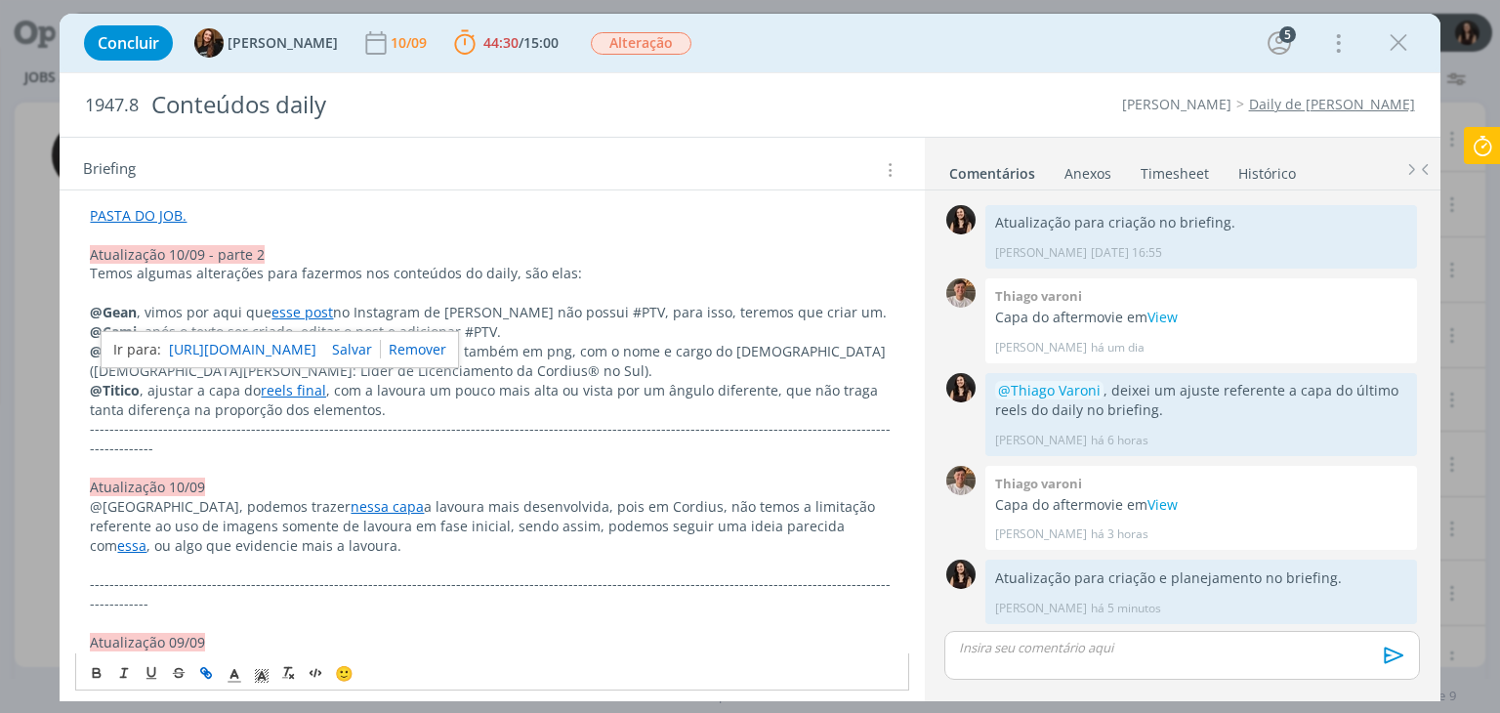
click at [320, 312] on link "esse post" at bounding box center [303, 312] width 62 height 19
click at [316, 353] on link "https://www.instagram.com/p/DN-0qSnjRoD/?utm_source=ig_web_copy_link&igsh=MWwwZ…" at bounding box center [242, 349] width 147 height 25
click at [391, 397] on span ", com a lavoura um pouco mais alta ou vista por um ângulo diferente, que não tr…" at bounding box center [486, 400] width 792 height 38
click at [371, 330] on p "@Cami , após o texto ser criado, editar o post e adicionar #PTV." at bounding box center [492, 332] width 804 height 20
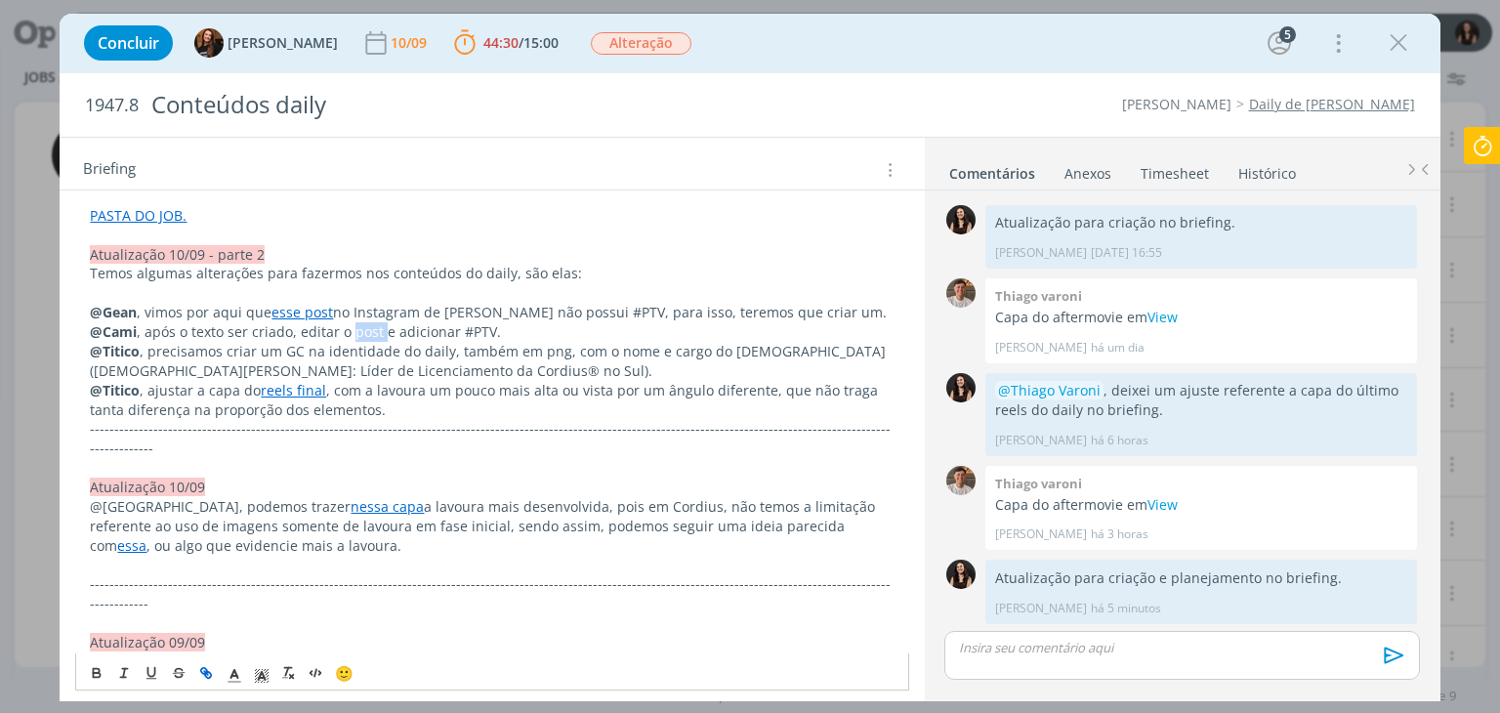
click at [205, 671] on line "dialog" at bounding box center [207, 673] width 4 height 4
paste input "https://www.instagram.com/p/DN-0qSnjRoD/?utm_source=ig_web_copy_link"
click at [469, 372] on link "dialog" at bounding box center [461, 368] width 56 height 19
click at [467, 369] on p "@Titico , precisamos criar um GC na identidade do daily, também em png, com o n…" at bounding box center [492, 361] width 804 height 39
drag, startPoint x: 322, startPoint y: 350, endPoint x: 443, endPoint y: 350, distance: 121.1
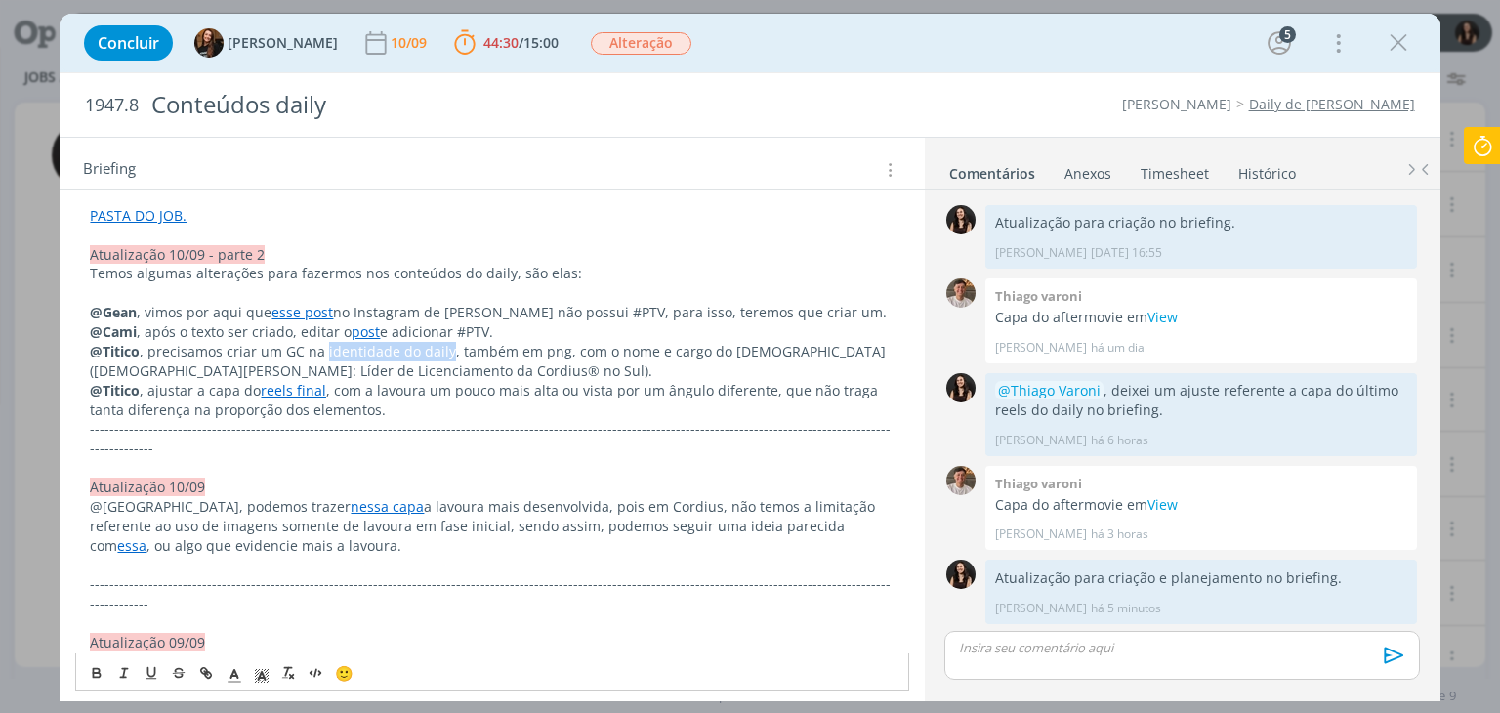
click at [443, 350] on p "@Titico , precisamos criar um GC na identidade do daily, também em png, com o n…" at bounding box center [492, 361] width 804 height 39
click at [201, 685] on div "🙂" at bounding box center [491, 671] width 831 height 36
click at [204, 672] on icon "dialog" at bounding box center [206, 673] width 16 height 16
paste input "https://sobeae.sharepoint.com/:i:/s/SOBEAE/ESNOHjtJqcVKnV8RKBAzHc8BuBIwv6FFFs7l…"
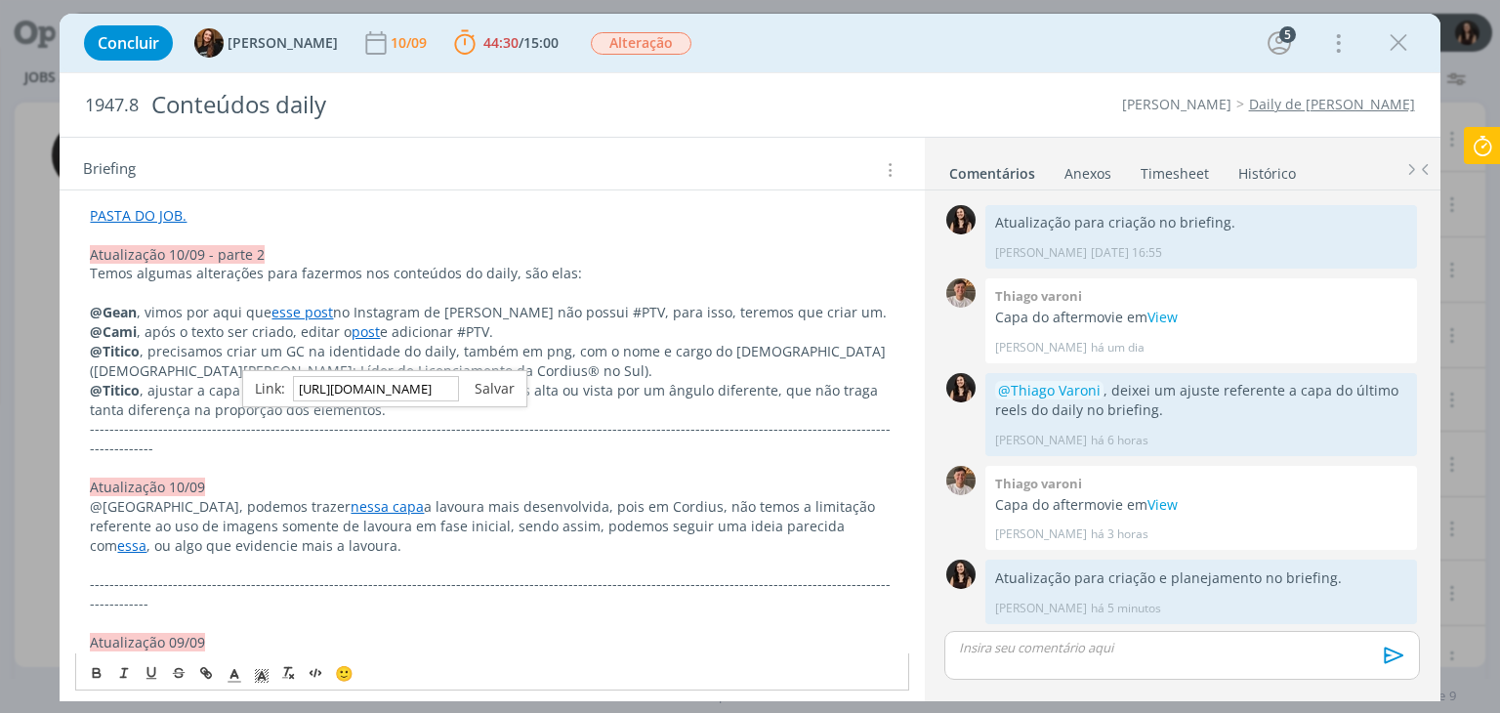
type input "https://sobeae.sharepoint.com/:i:/s/SOBEAE/ESNOHjtJqcVKnV8RKBAzHc8BuBIwv6FFFs7l…"
click at [506, 390] on link "dialog" at bounding box center [487, 388] width 56 height 19
click at [506, 390] on span ", com a lavoura um pouco mais alta ou vista por um ângulo diferente, que não tr…" at bounding box center [486, 400] width 792 height 38
click at [395, 412] on p "@Titico , ajustar a capa do reels final , com a lavoura um pouco mais alta ou v…" at bounding box center [492, 400] width 804 height 39
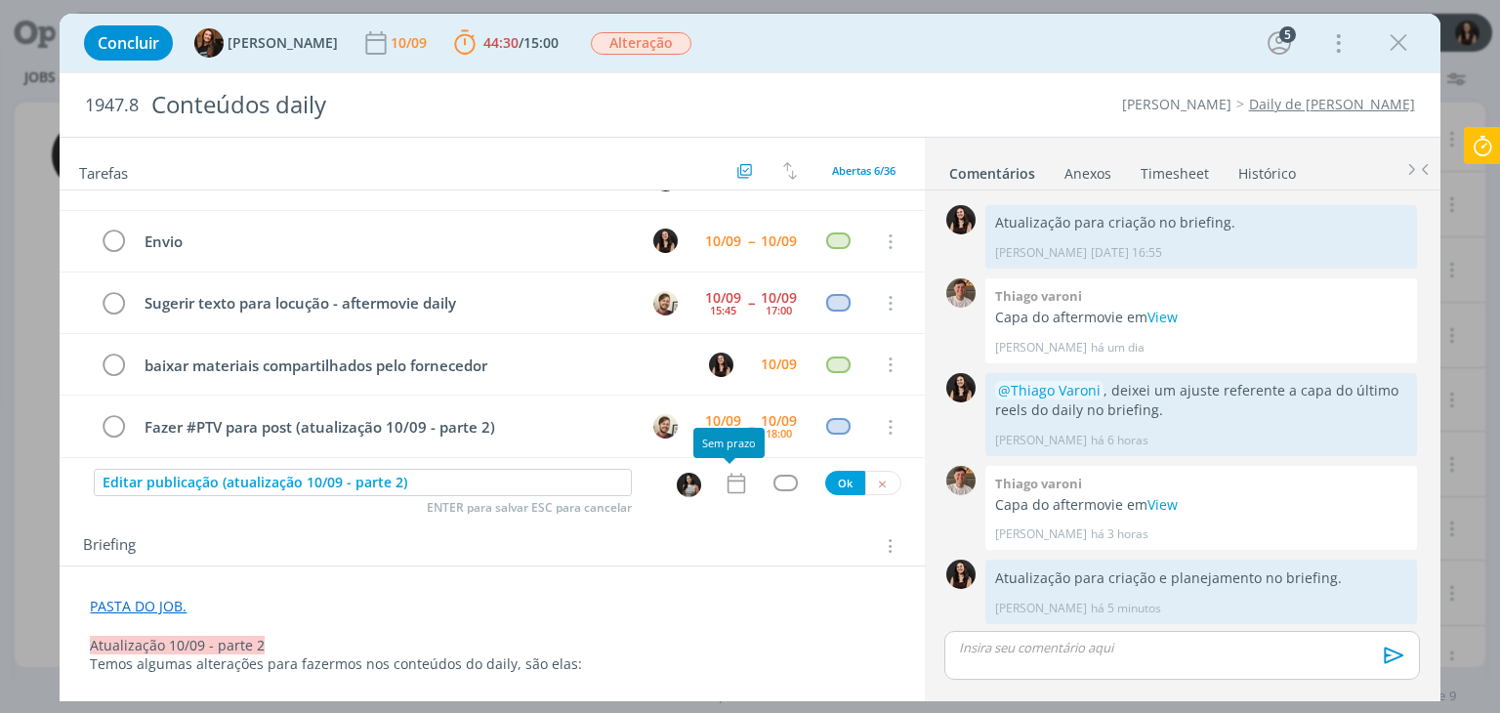
click at [738, 474] on icon "dialog" at bounding box center [736, 483] width 25 height 25
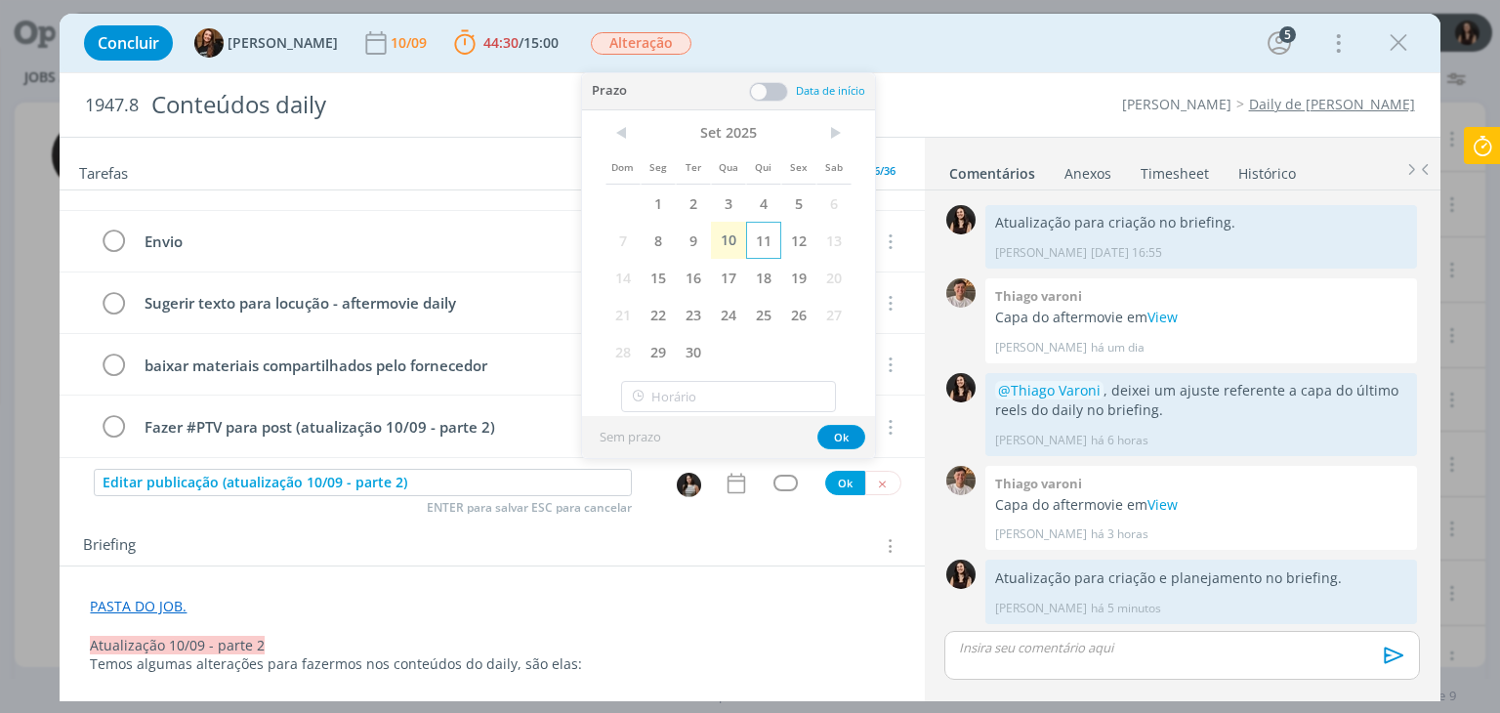
click at [759, 231] on span "11" at bounding box center [763, 240] width 35 height 37
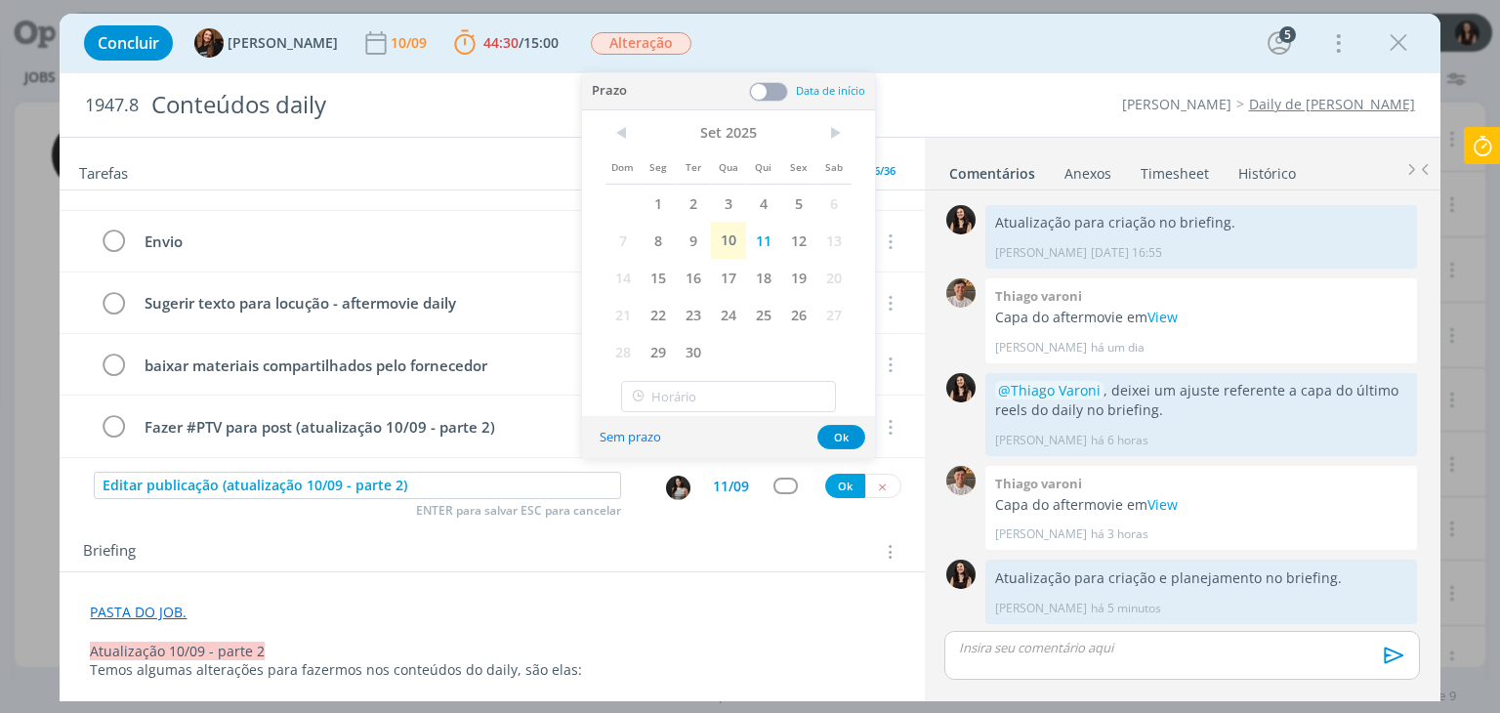
click at [762, 83] on span at bounding box center [768, 92] width 39 height 20
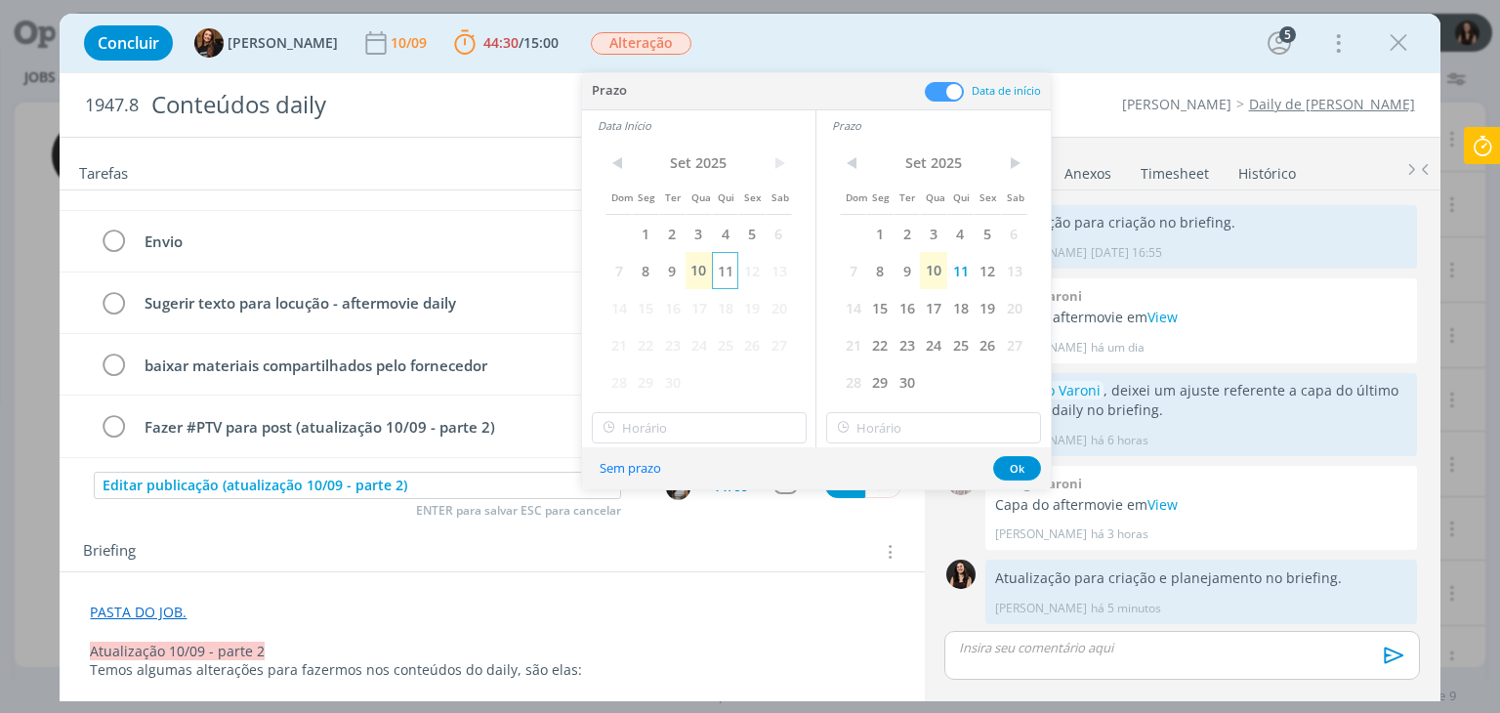
click at [726, 264] on span "11" at bounding box center [725, 270] width 26 height 37
drag, startPoint x: 723, startPoint y: 442, endPoint x: 720, endPoint y: 427, distance: 15.9
click at [722, 441] on div "< Set 2025 > Dom Seg Ter Qua Qui Sex Sab 1 2 3 4 5 6 7 8 9 10 11 12 13 14 15 16…" at bounding box center [698, 294] width 233 height 307
click at [720, 426] on input "text" at bounding box center [699, 427] width 215 height 31
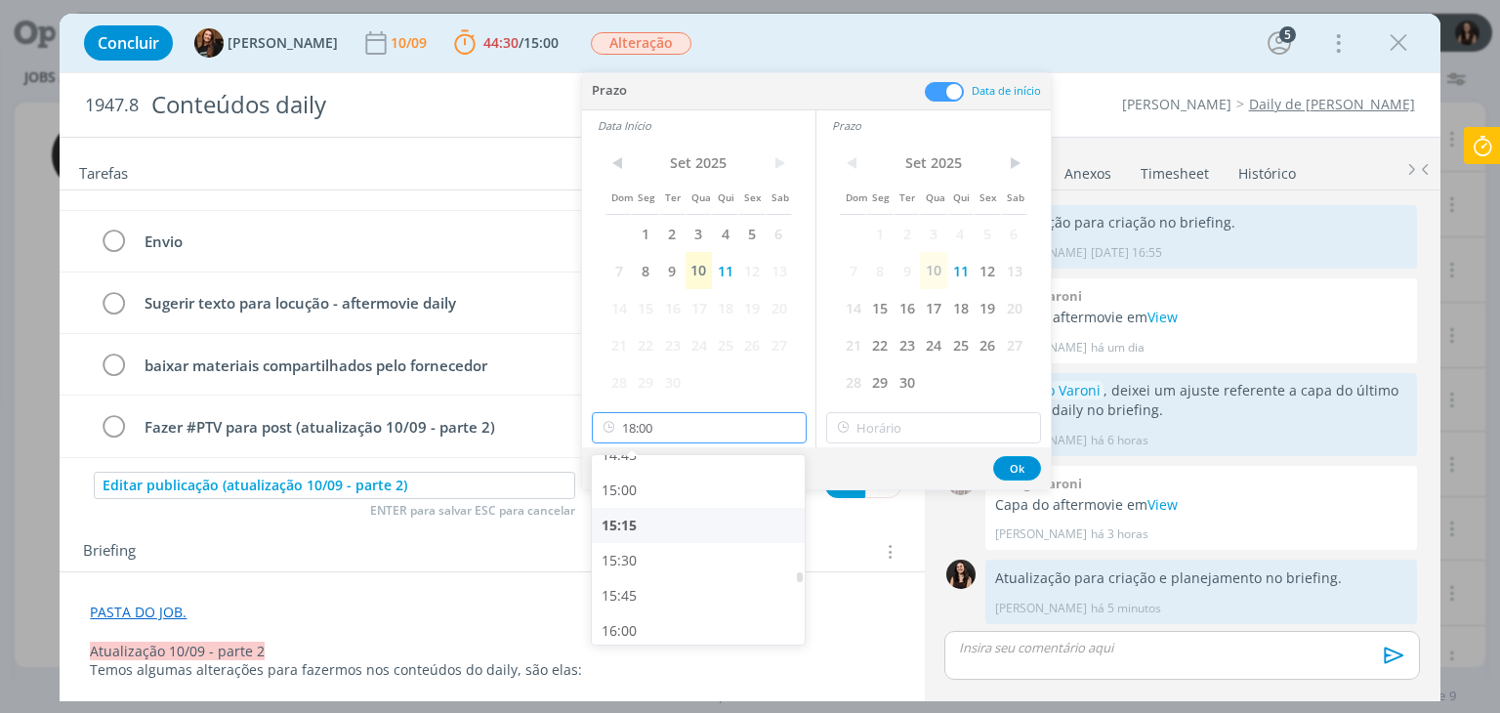
scroll to position [2090, 0]
click at [663, 531] on div "15:15" at bounding box center [701, 527] width 219 height 35
click at [670, 427] on input "15:15" at bounding box center [699, 427] width 215 height 31
click at [673, 583] on div "15:00" at bounding box center [701, 585] width 219 height 35
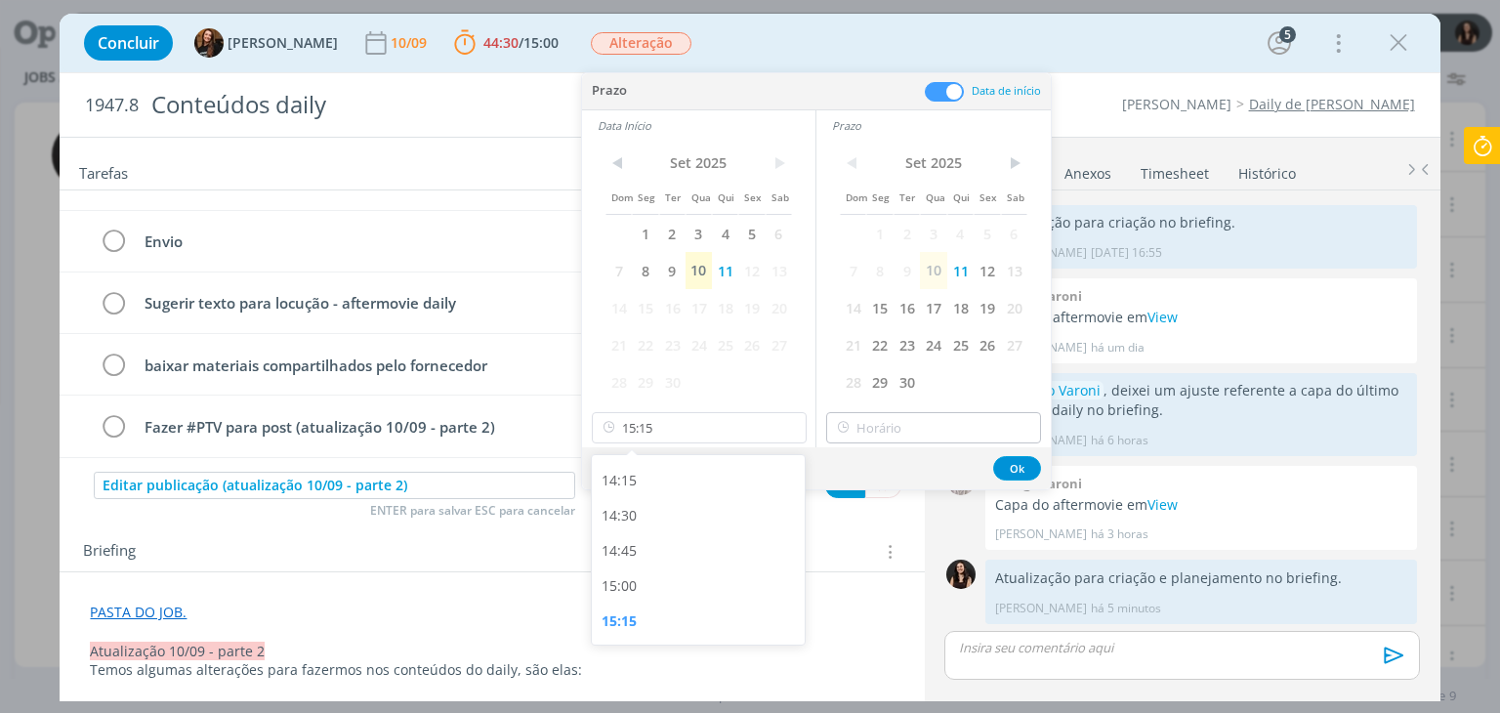
type input "15:00"
click at [957, 406] on div "< Set 2025 > Dom Seg Ter Qua Qui Sex Sab 1 2 3 4 5 6 7 8 9 10 11 12 13 14 15 16…" at bounding box center [934, 294] width 234 height 307
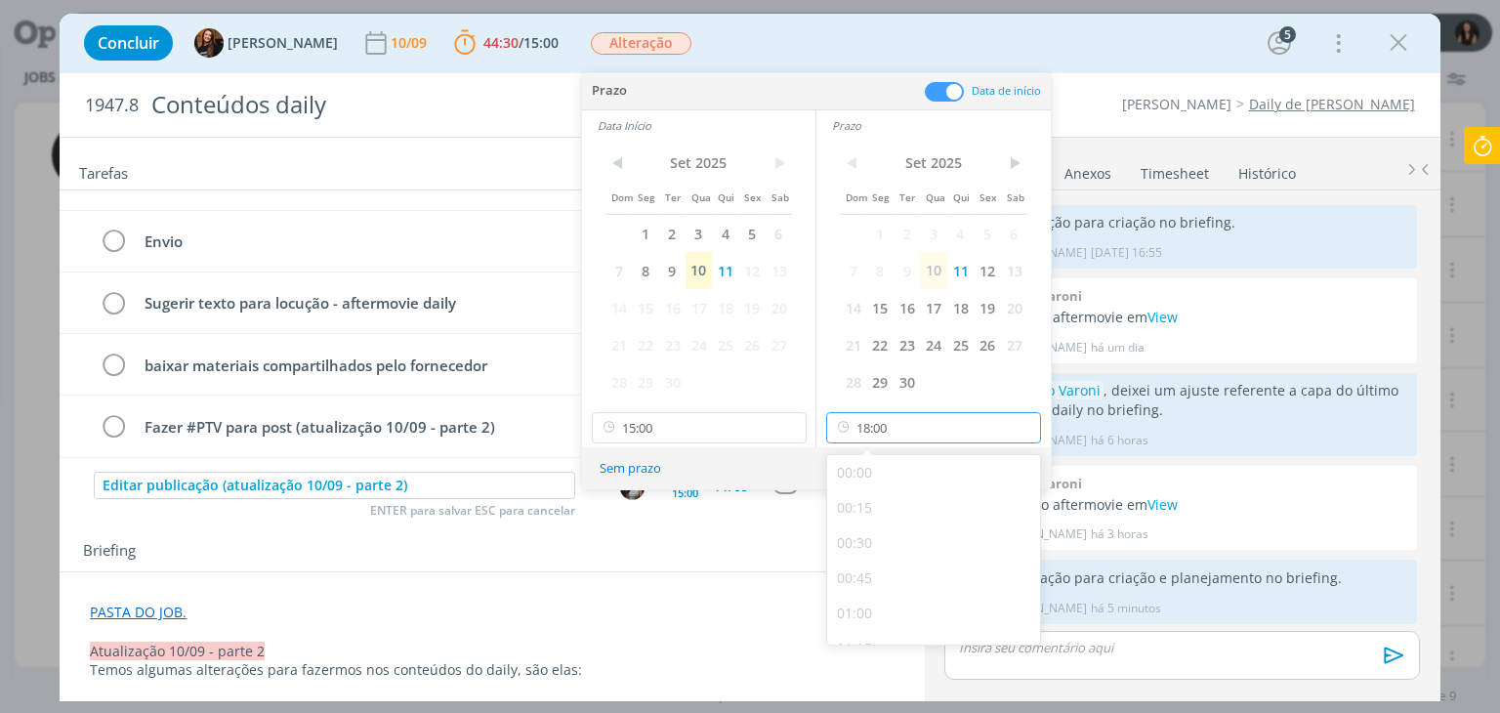
click at [949, 435] on input "18:00" at bounding box center [933, 427] width 215 height 31
click at [875, 547] on div "15:30" at bounding box center [936, 562] width 219 height 35
type input "15:30"
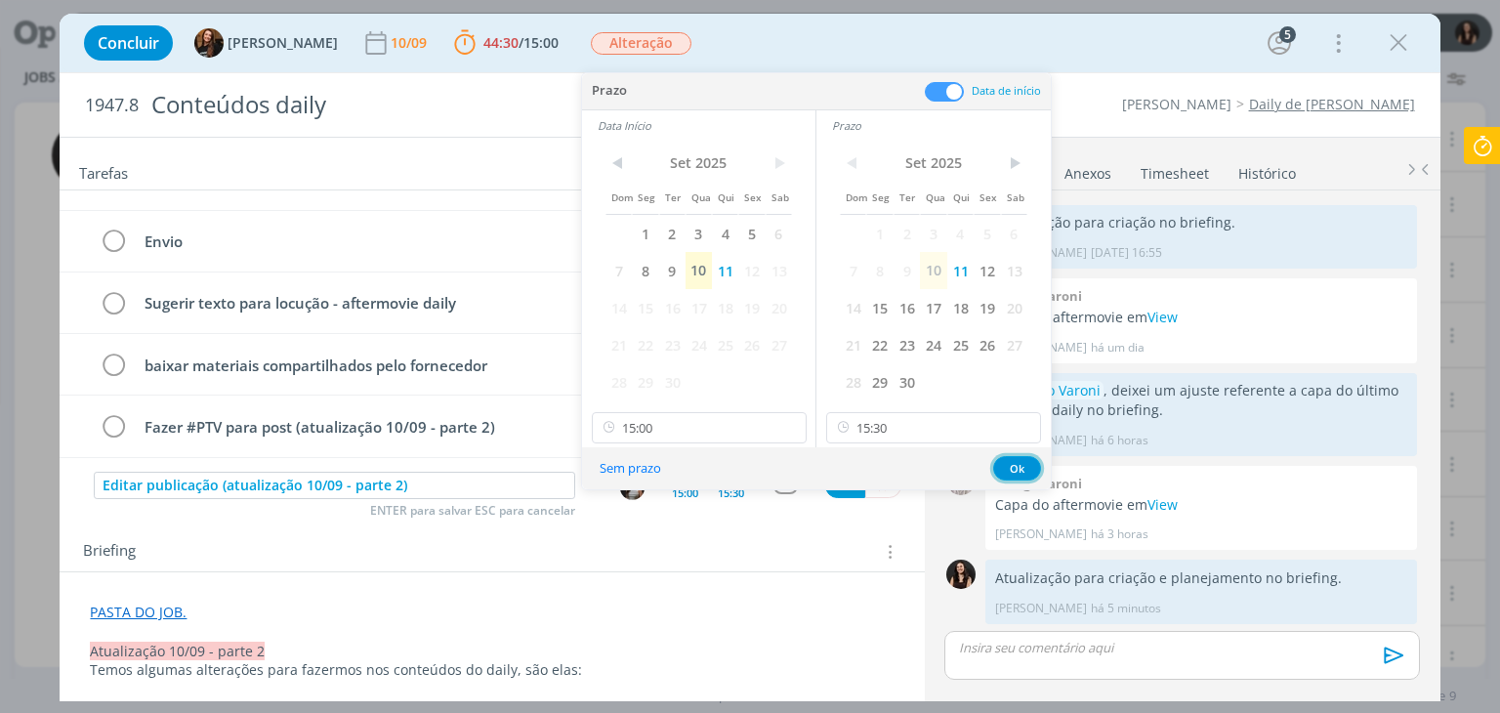
click at [1010, 468] on button "Ok" at bounding box center [1017, 468] width 48 height 24
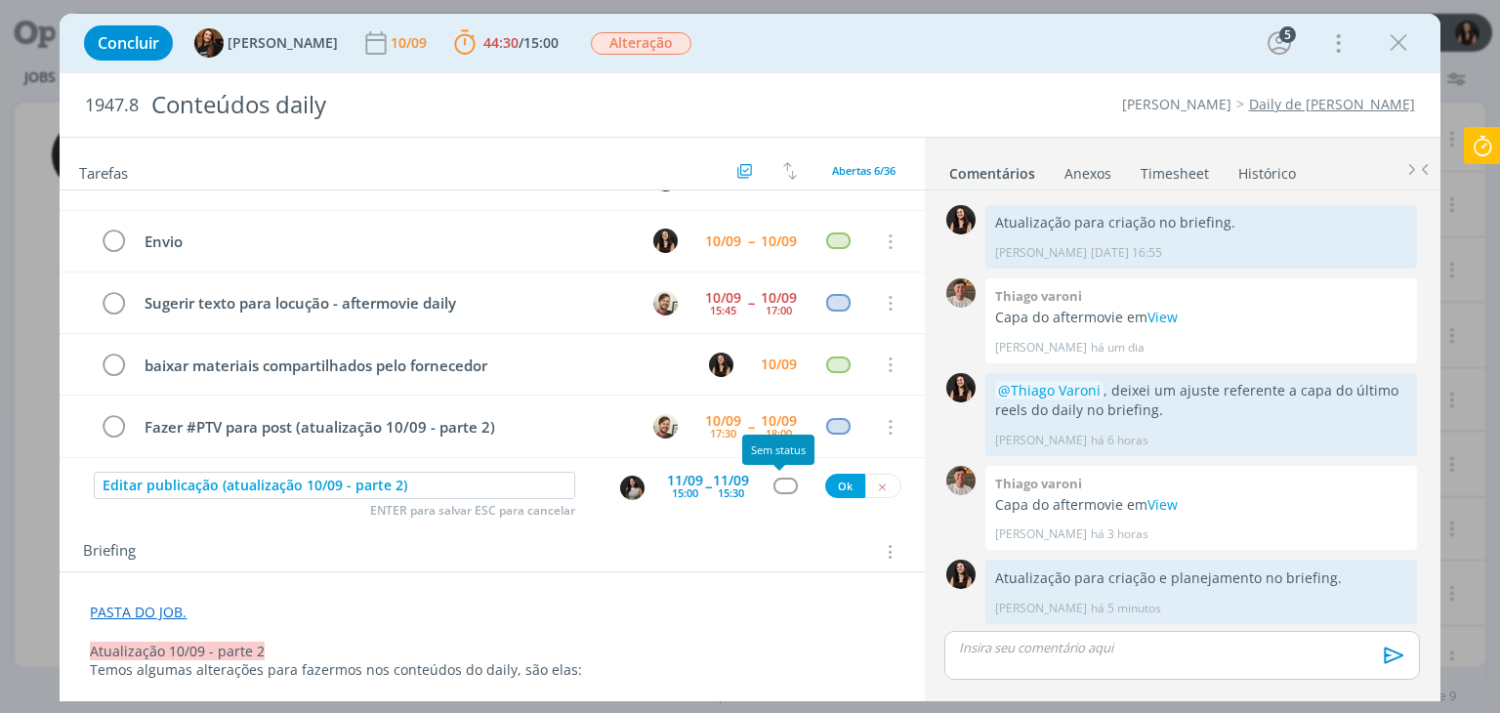
click at [775, 479] on div "dialog" at bounding box center [786, 486] width 24 height 17
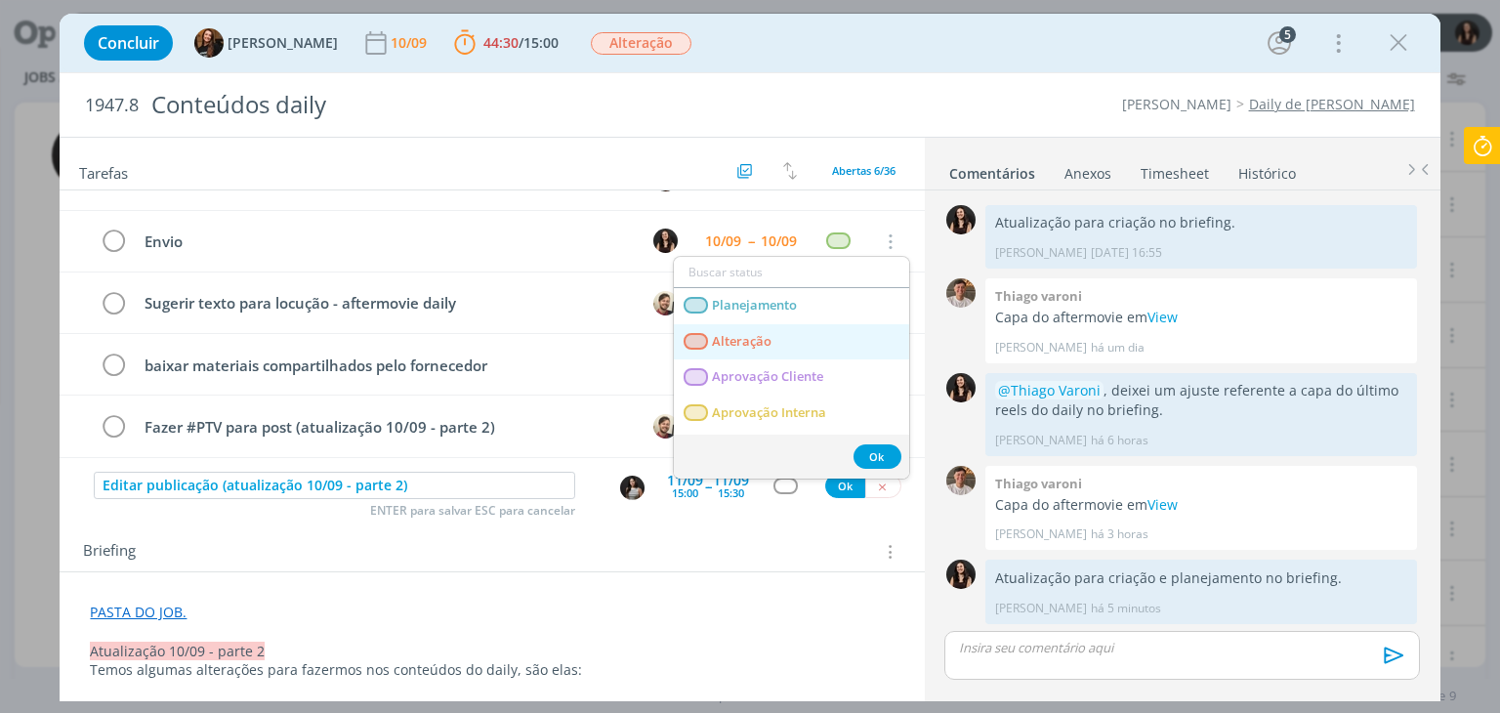
click at [762, 339] on span "Alteração" at bounding box center [743, 342] width 60 height 16
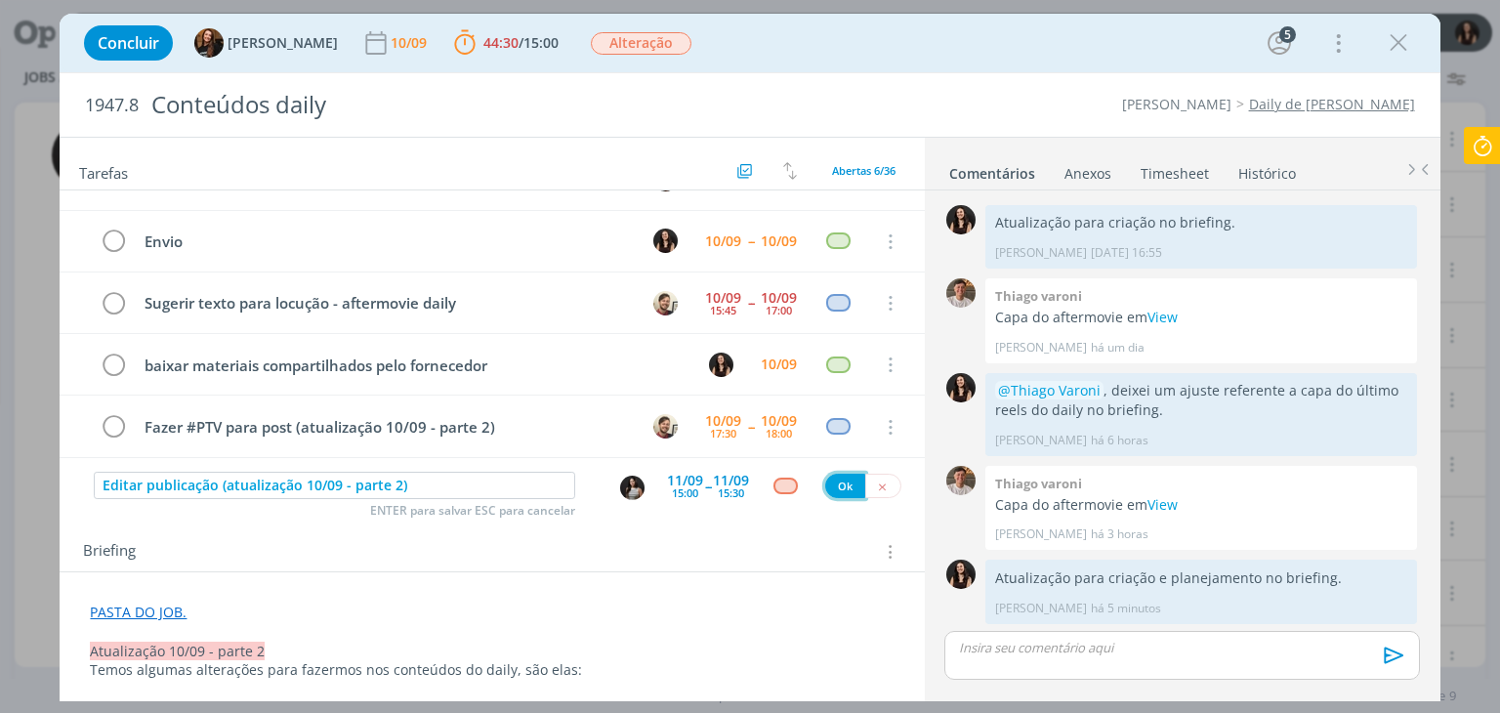
click at [842, 486] on button "Ok" at bounding box center [845, 486] width 40 height 24
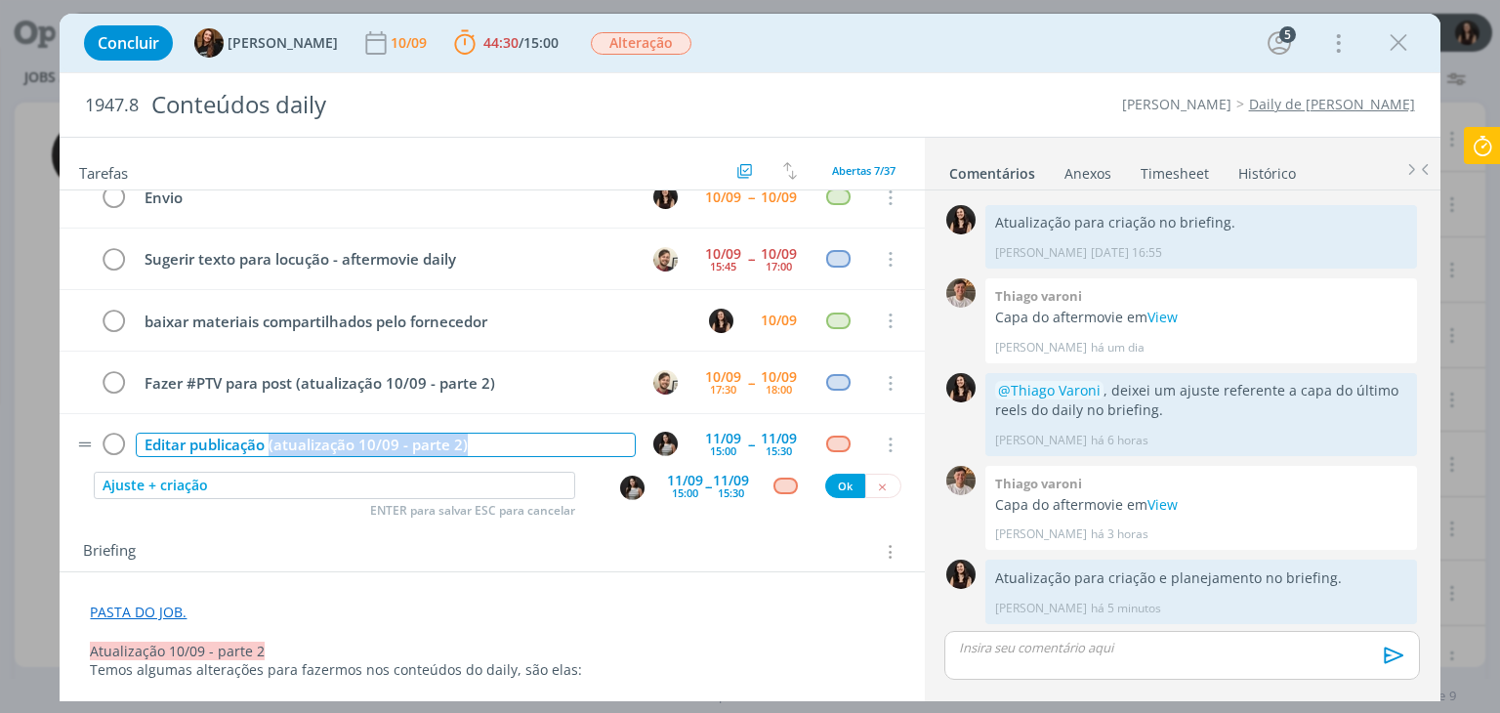
drag, startPoint x: 269, startPoint y: 441, endPoint x: 478, endPoint y: 448, distance: 209.1
click at [478, 448] on div "Editar publicação (atualização 10/09 - parte 2)" at bounding box center [385, 445] width 499 height 24
copy div "(atualização 10/09 - parte 2)"
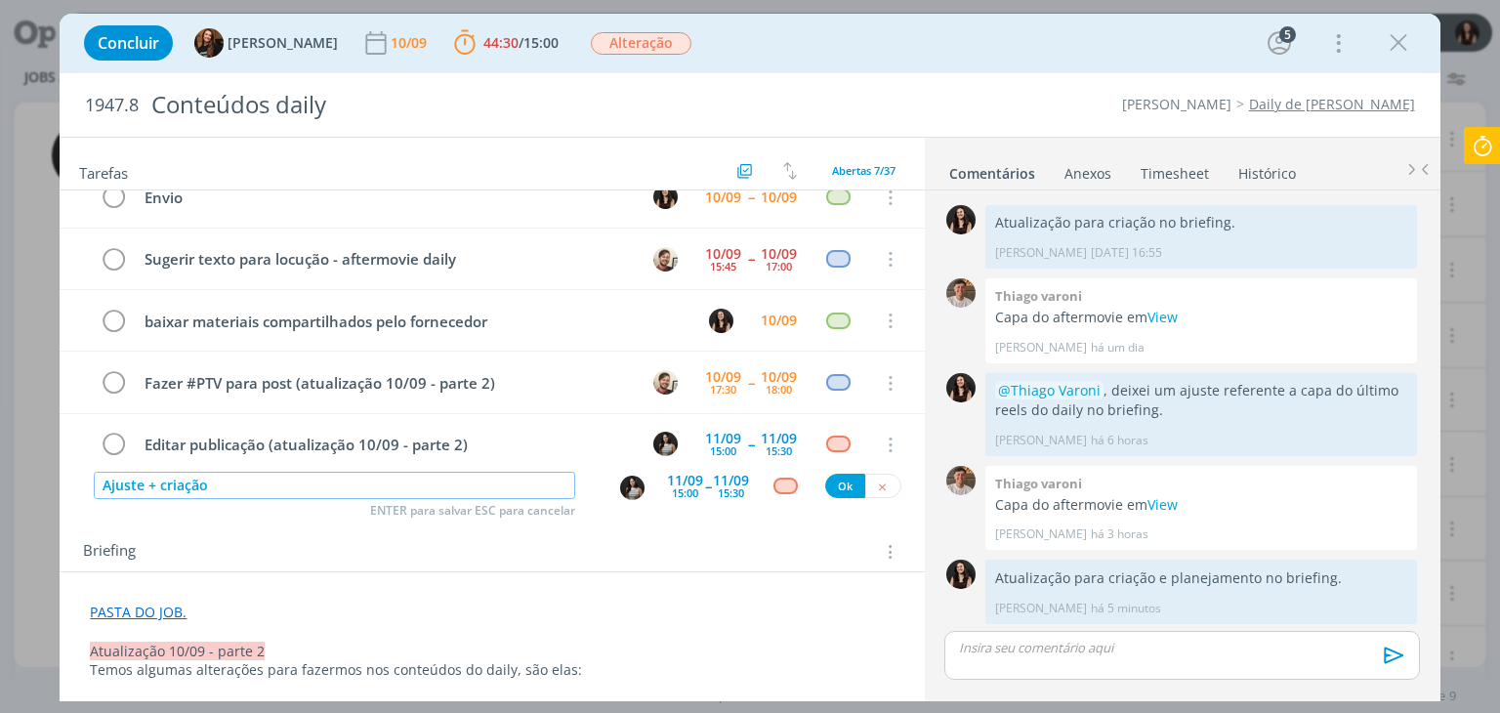
click at [349, 494] on input "Ajuste + criação" at bounding box center [335, 485] width 482 height 27
paste input "(atualização 10/09 - parte 2)"
click at [621, 489] on img "dialog" at bounding box center [632, 488] width 24 height 24
type input "Ajuste + criação (atualização 10/09 - parte 2)"
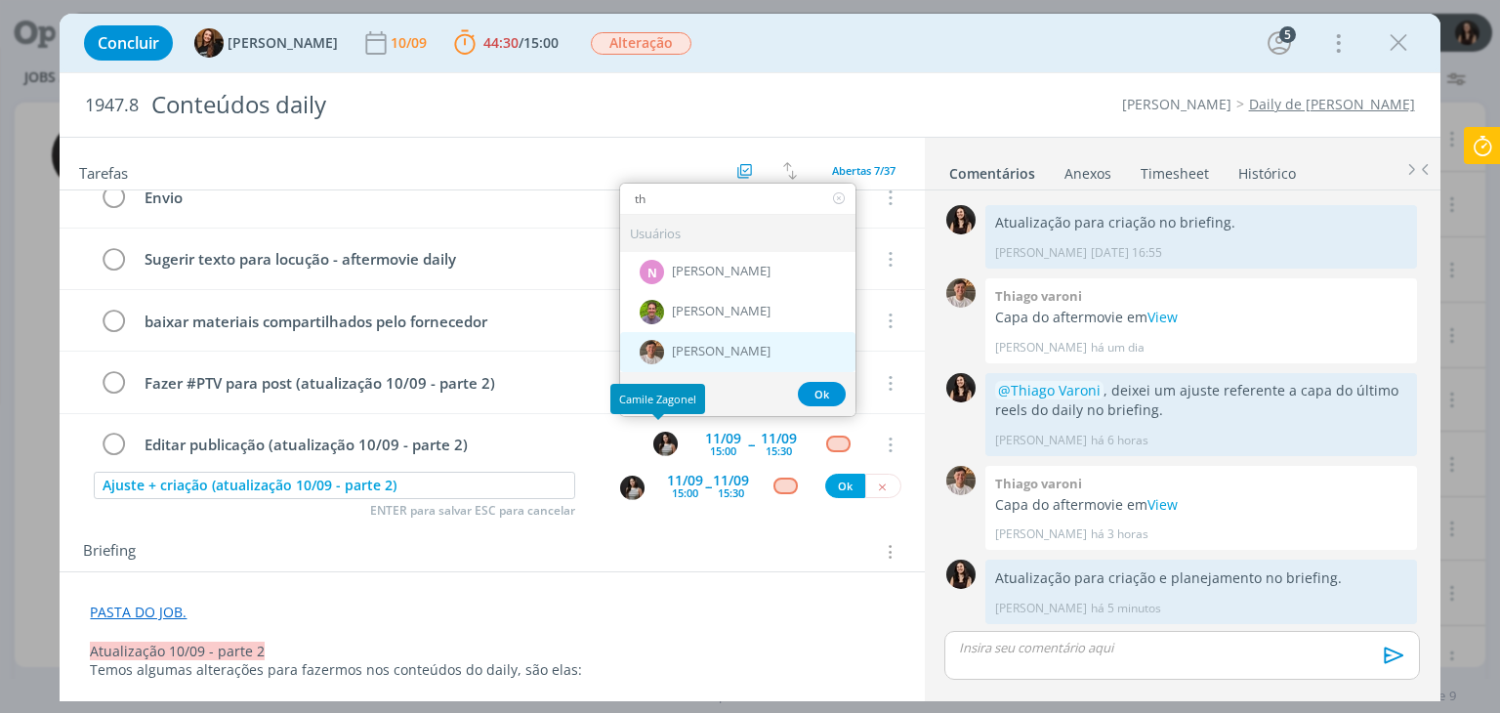
type input "th"
click at [673, 348] on span "[PERSON_NAME]" at bounding box center [721, 352] width 99 height 16
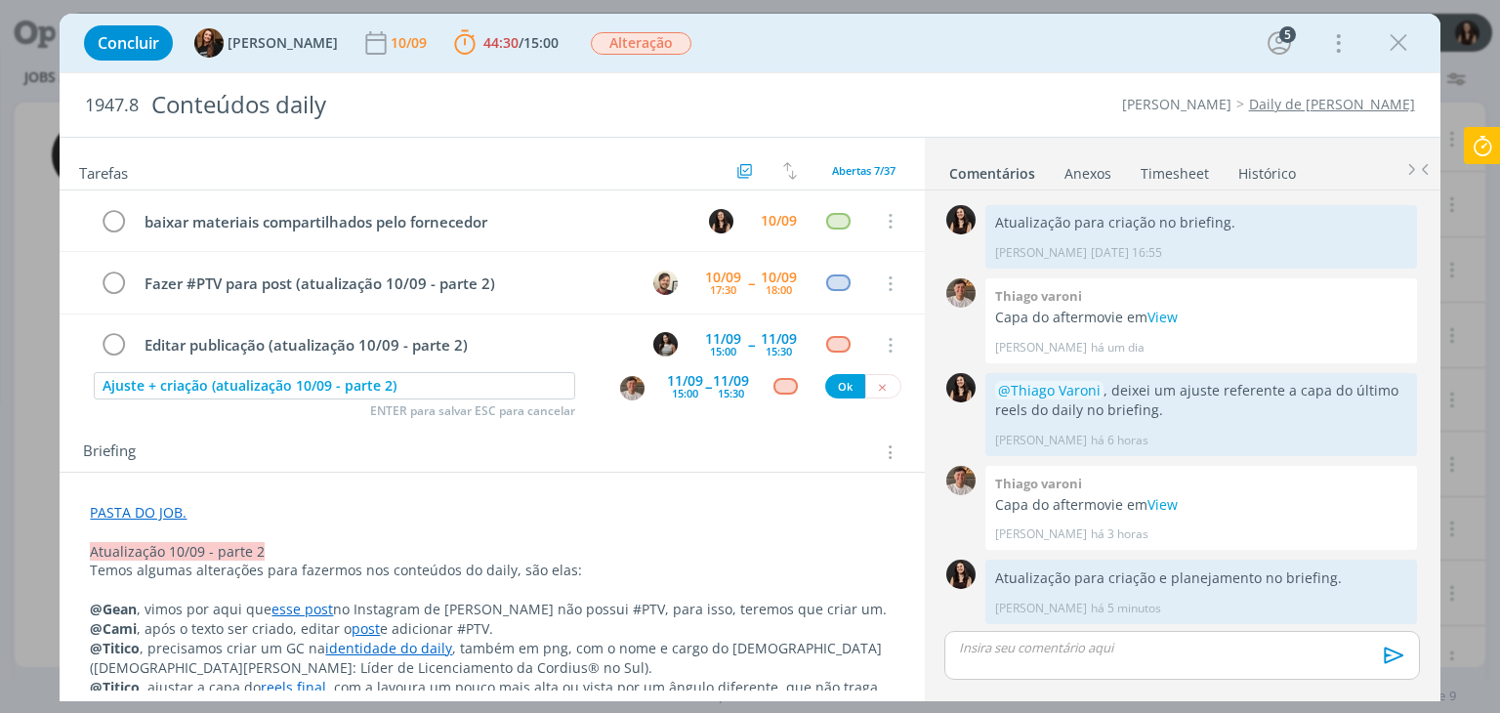
scroll to position [98, 0]
click at [705, 389] on span "--" at bounding box center [708, 388] width 6 height 19
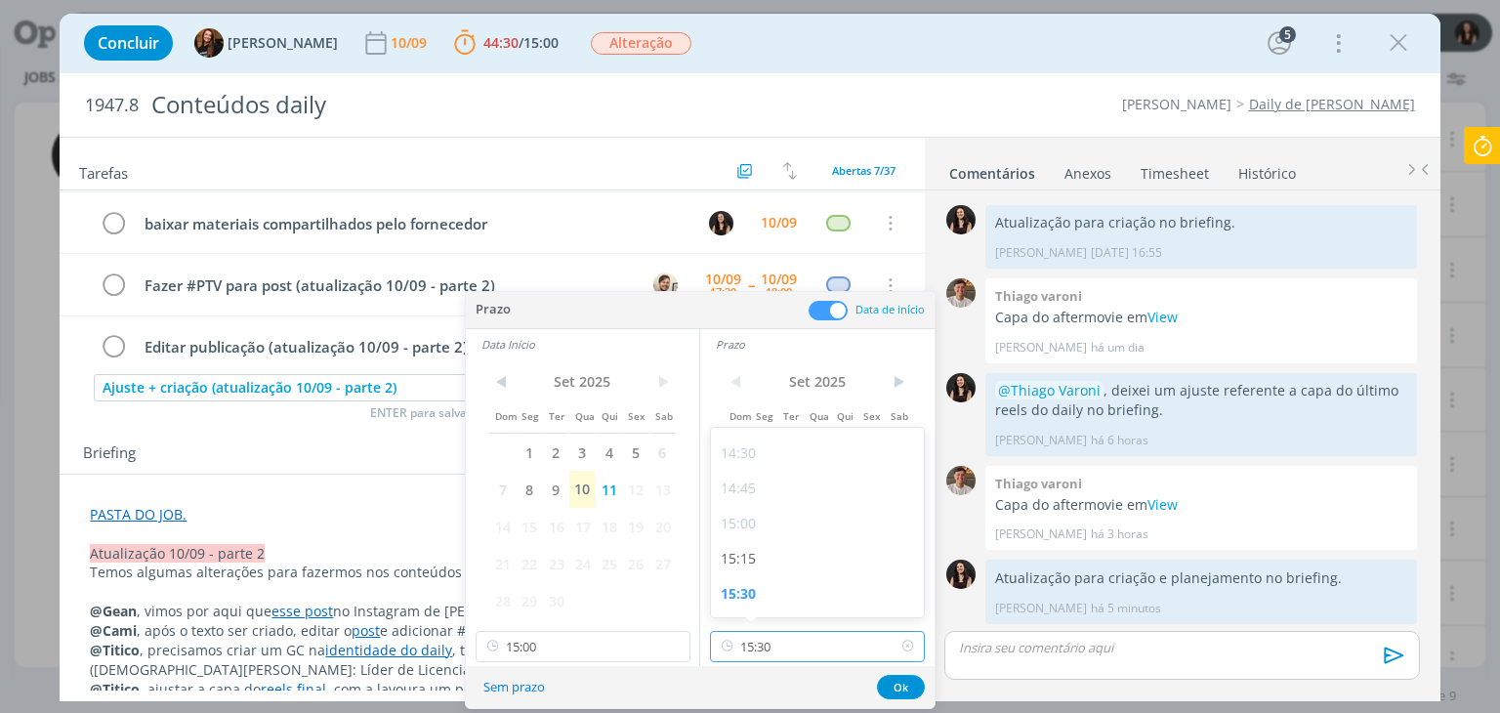
click at [787, 645] on input "15:30" at bounding box center [817, 646] width 215 height 31
click at [746, 536] on div "17:15" at bounding box center [820, 546] width 219 height 35
type input "17:15"
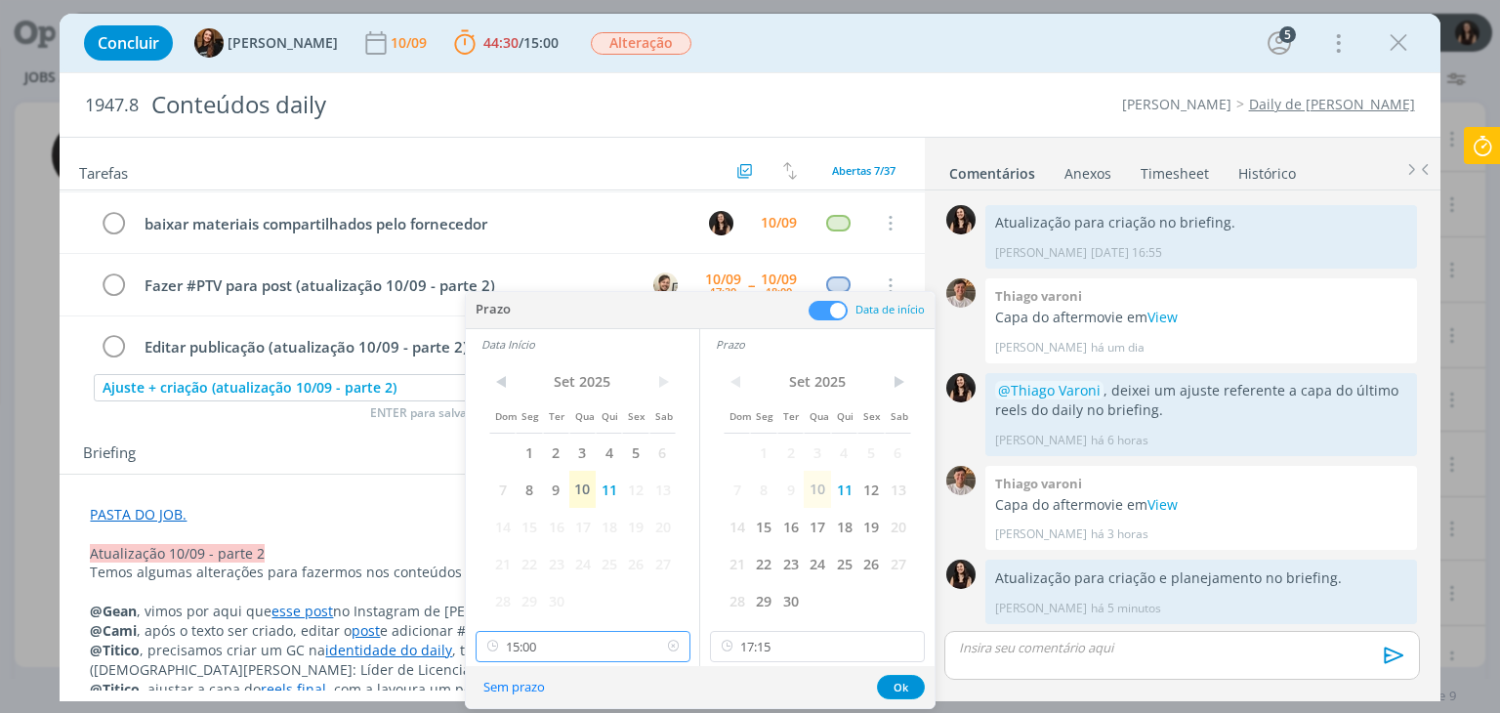
click at [598, 632] on input "15:00" at bounding box center [583, 646] width 215 height 31
click at [539, 548] on div "16:45" at bounding box center [585, 546] width 219 height 35
type input "16:45"
click at [906, 679] on button "Ok" at bounding box center [901, 687] width 48 height 24
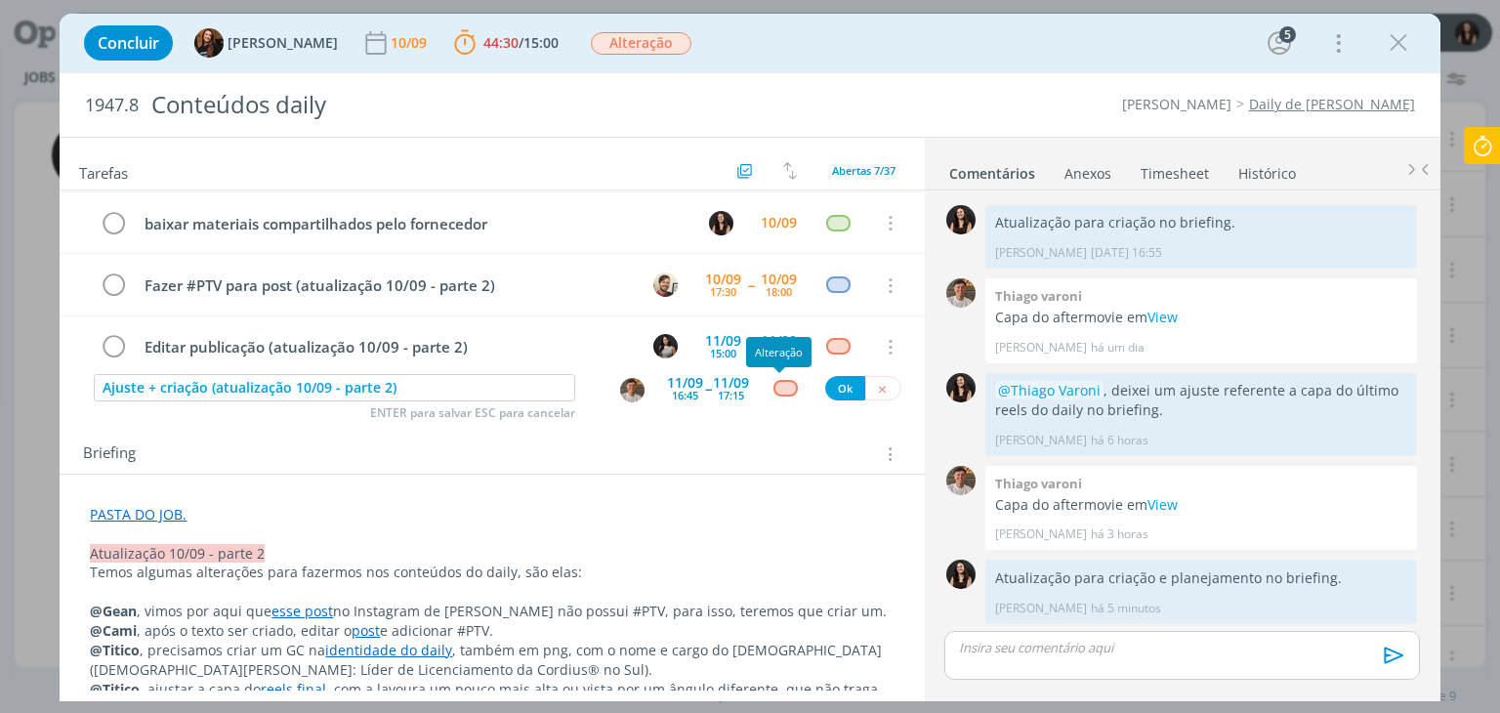
click at [776, 390] on div "dialog" at bounding box center [786, 388] width 24 height 17
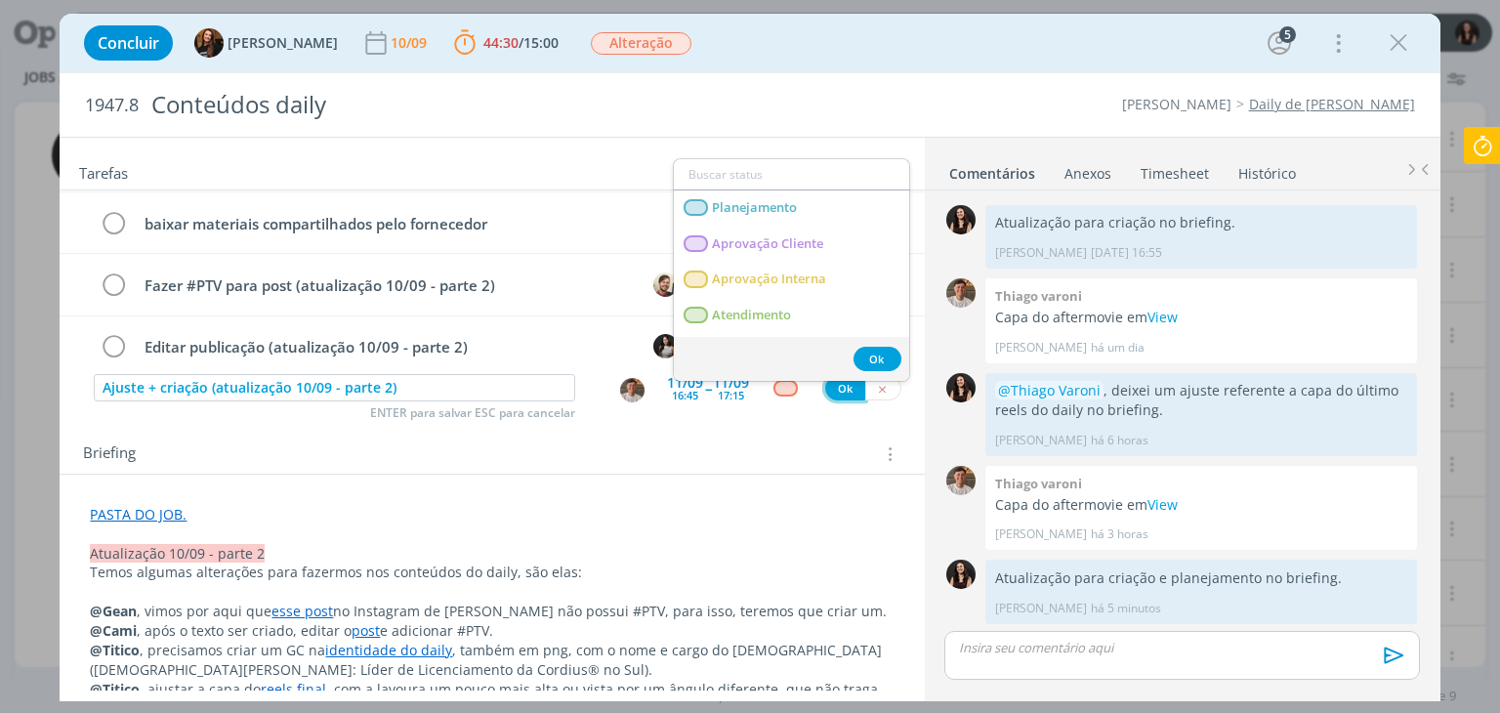
click at [826, 396] on button "Ok" at bounding box center [845, 388] width 40 height 24
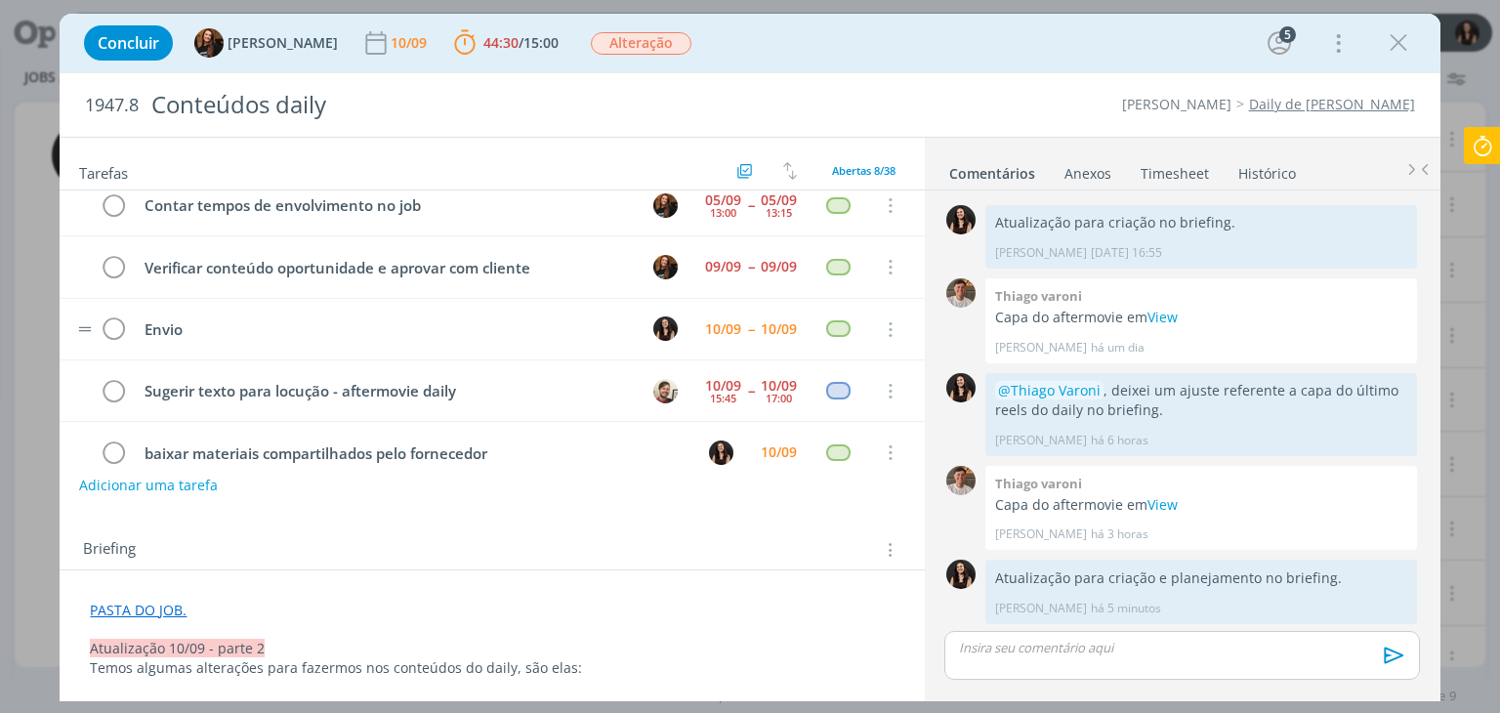
scroll to position [14, 0]
click at [719, 332] on div "10/09" at bounding box center [723, 331] width 36 height 14
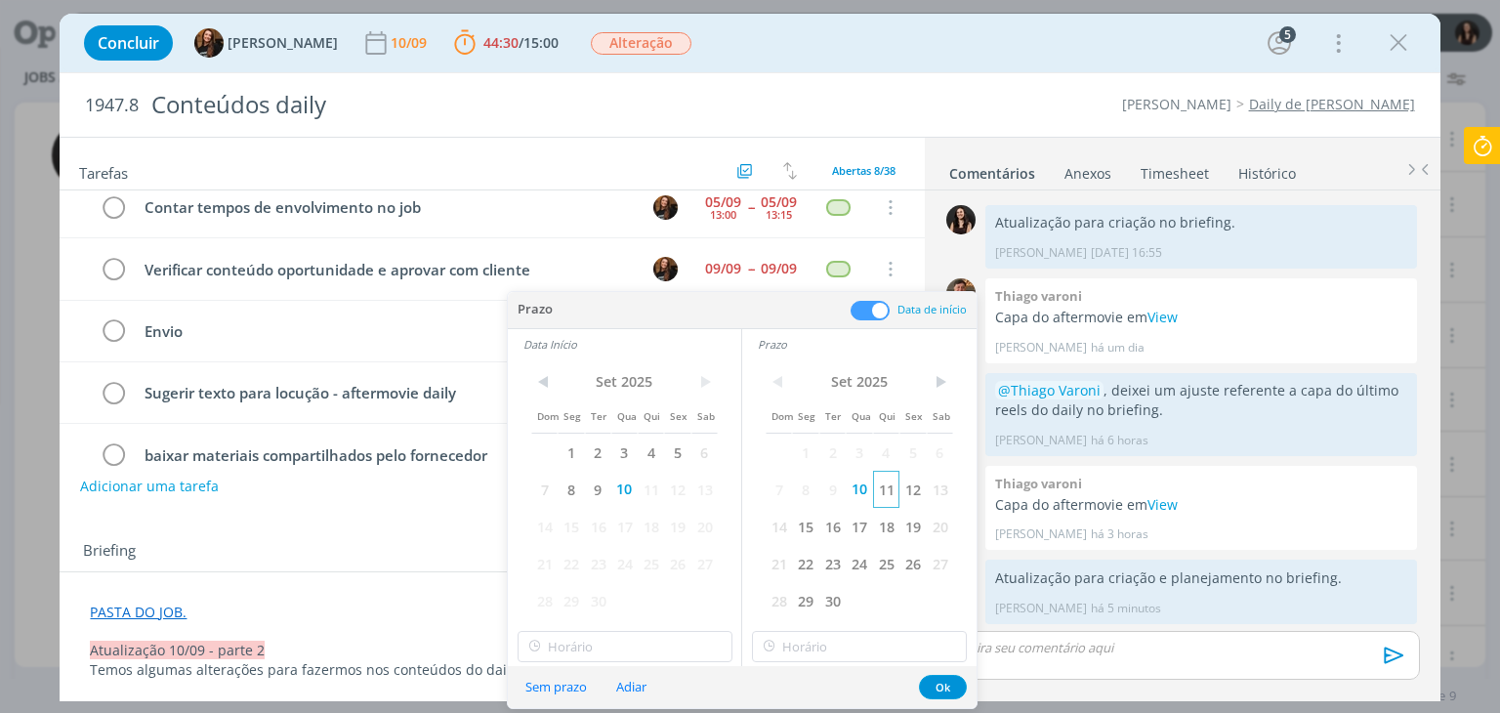
click at [887, 492] on span "11" at bounding box center [886, 489] width 26 height 37
click at [646, 485] on span "11" at bounding box center [651, 489] width 26 height 37
click at [934, 685] on button "Ok" at bounding box center [943, 687] width 48 height 24
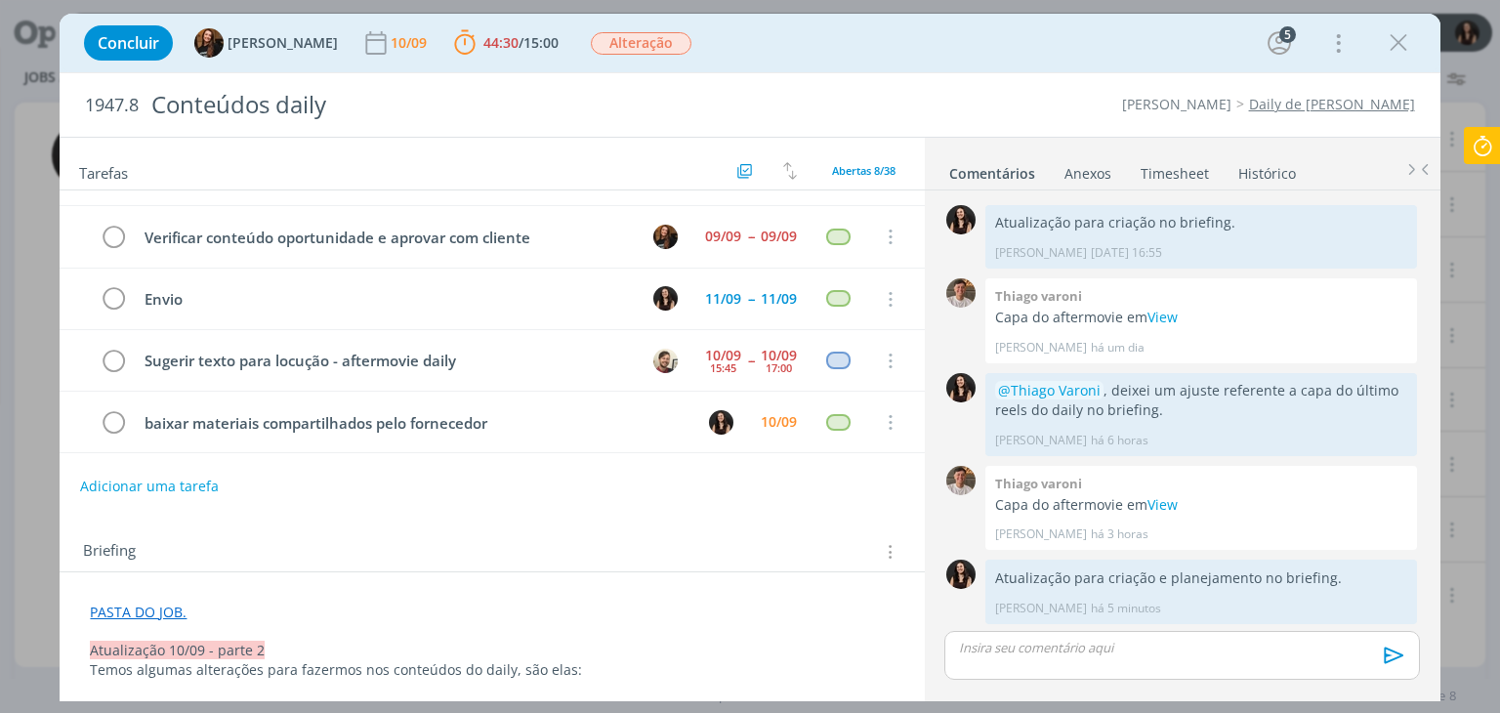
scroll to position [0, 0]
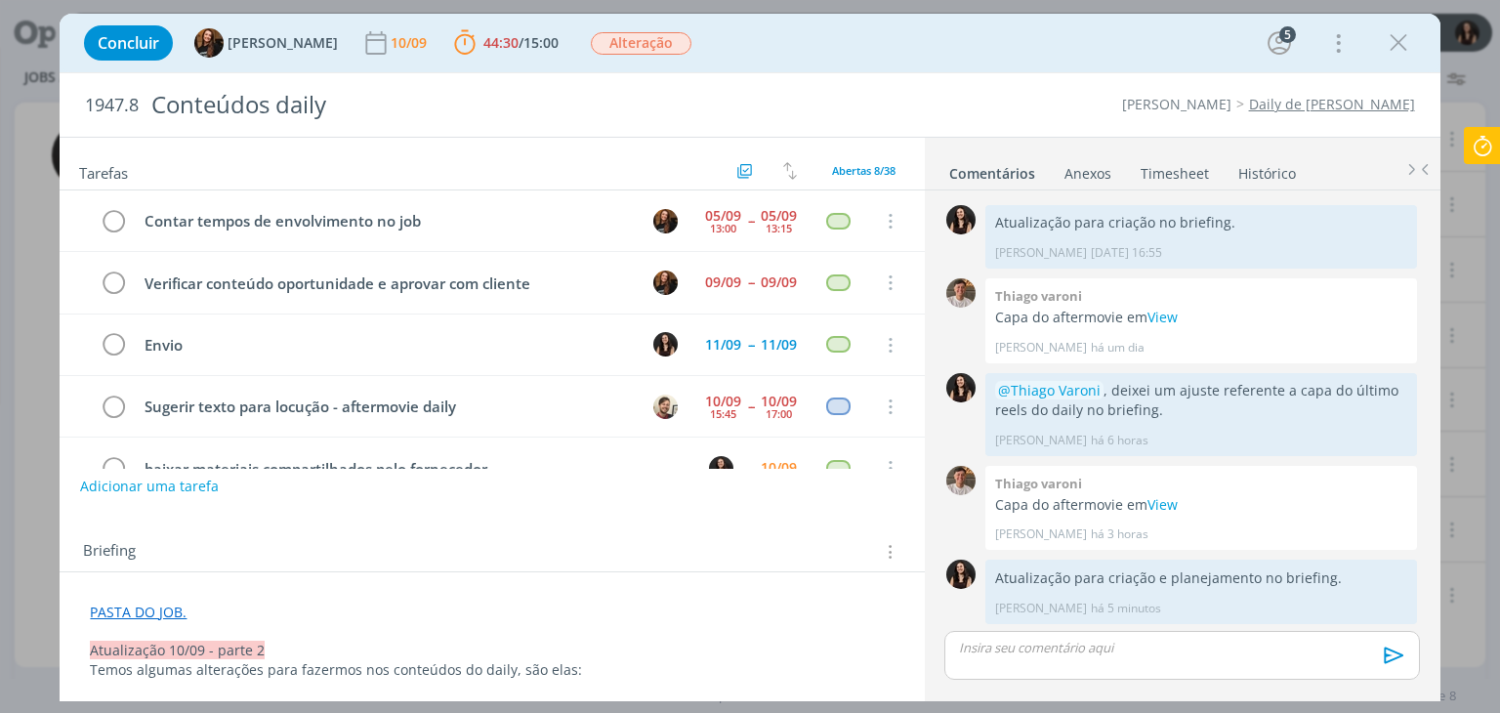
click at [1479, 139] on icon at bounding box center [1482, 146] width 35 height 38
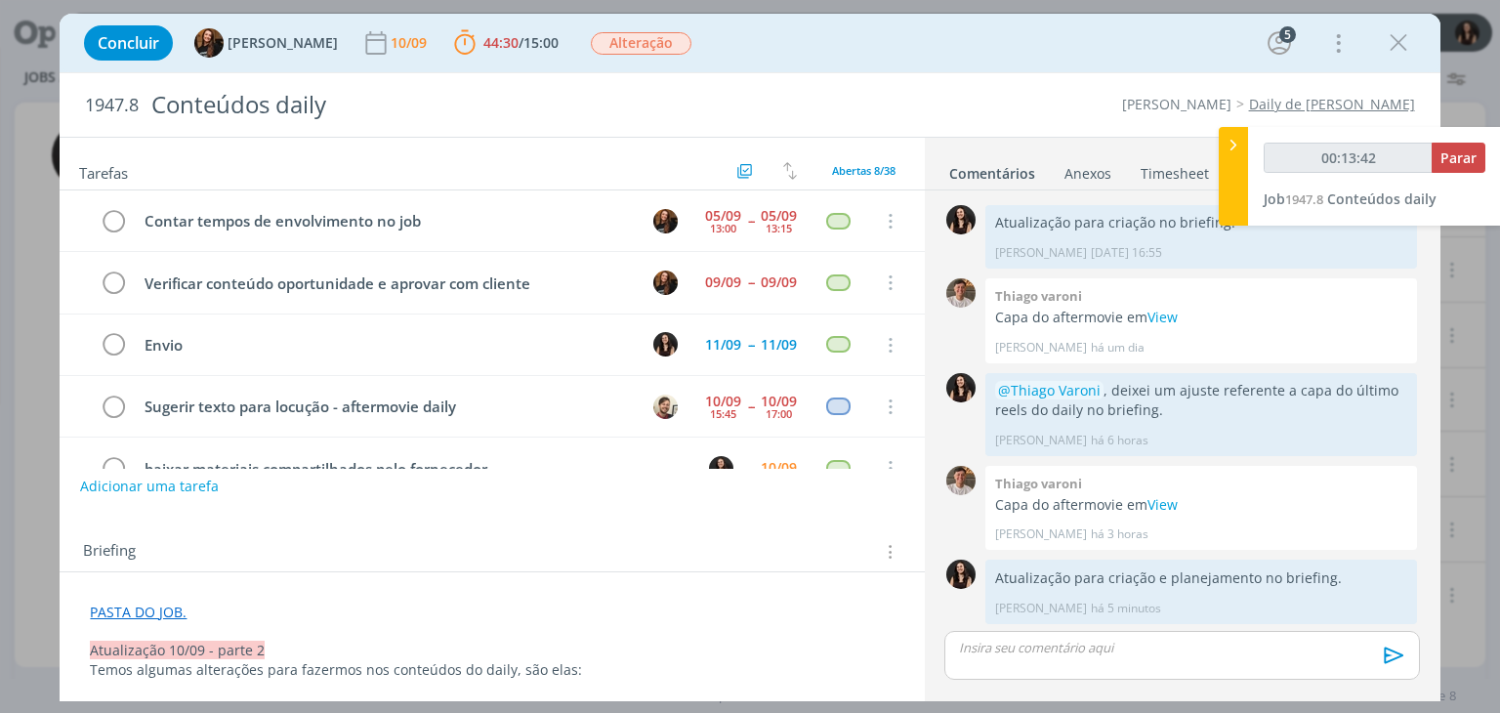
type input "00:13:43"
click at [1453, 161] on span "Parar" at bounding box center [1459, 157] width 36 height 19
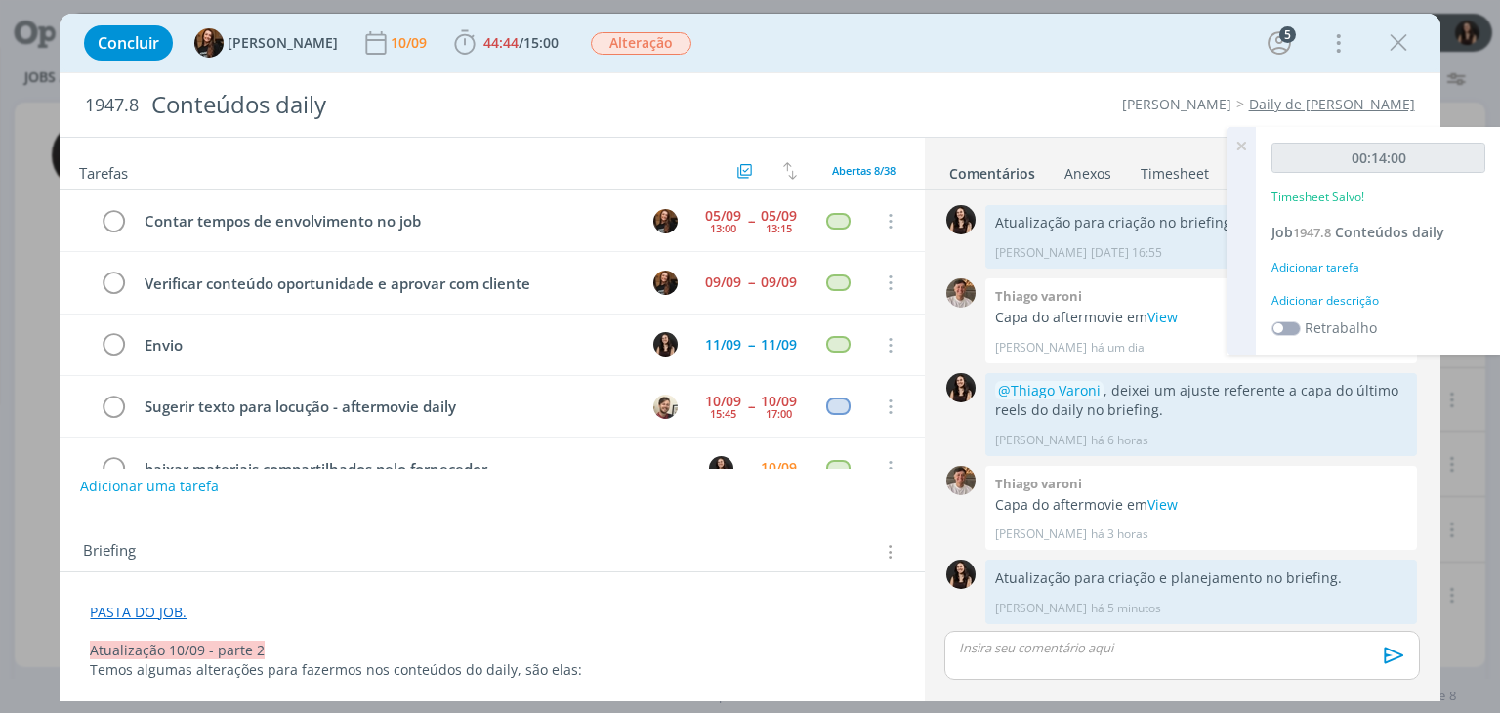
click at [1360, 298] on div "Adicionar descrição" at bounding box center [1379, 301] width 214 height 18
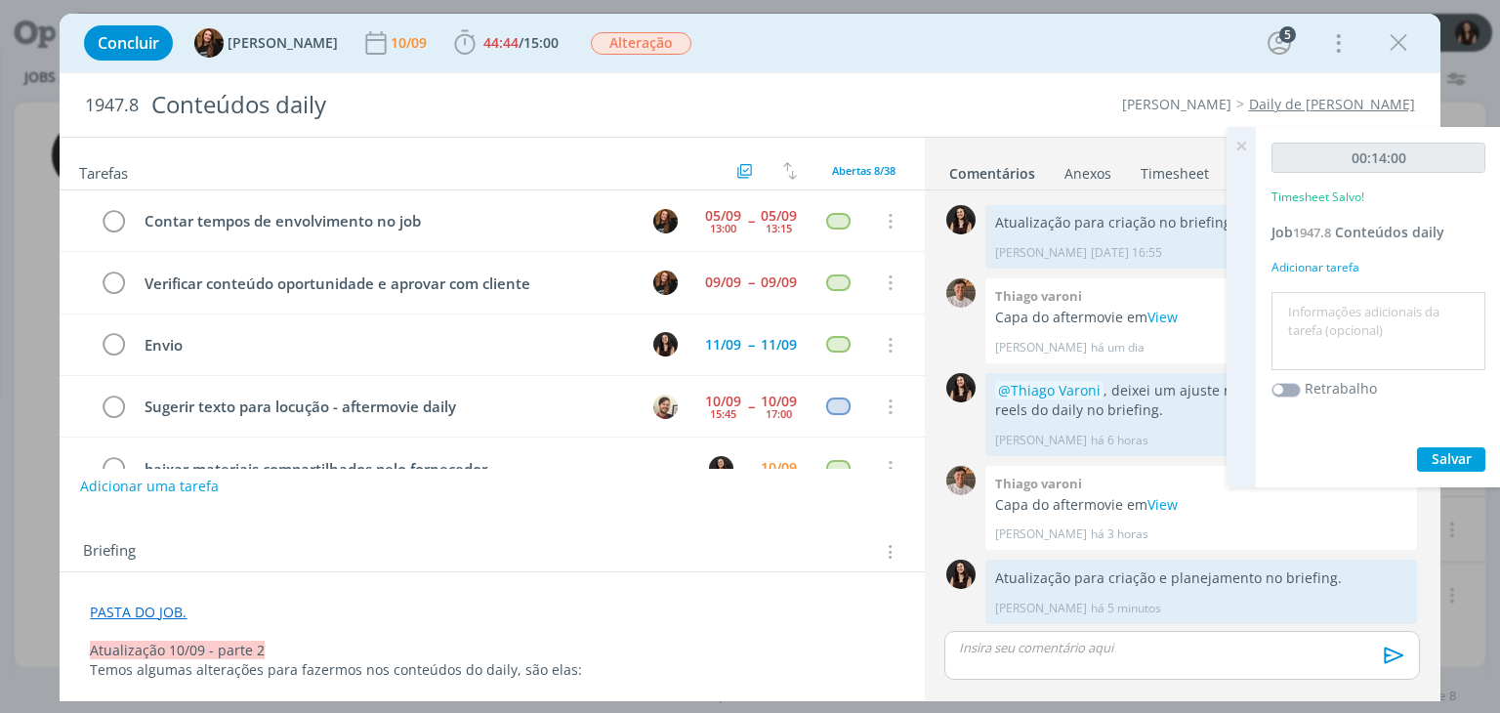
click at [1363, 309] on textarea at bounding box center [1379, 331] width 204 height 69
type textarea "Atualização pautas"
click at [1453, 453] on span "Salvar" at bounding box center [1452, 458] width 40 height 19
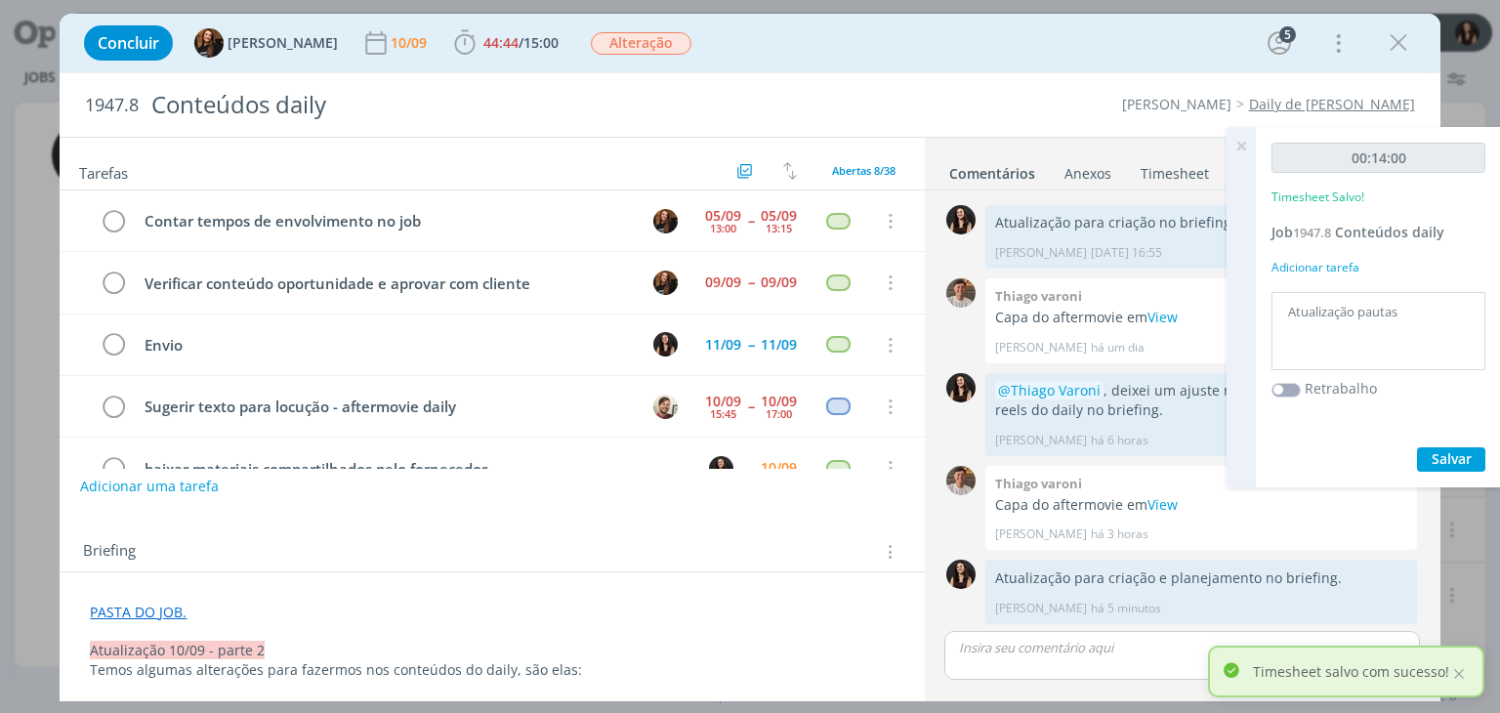
click at [1236, 147] on icon at bounding box center [1241, 146] width 35 height 38
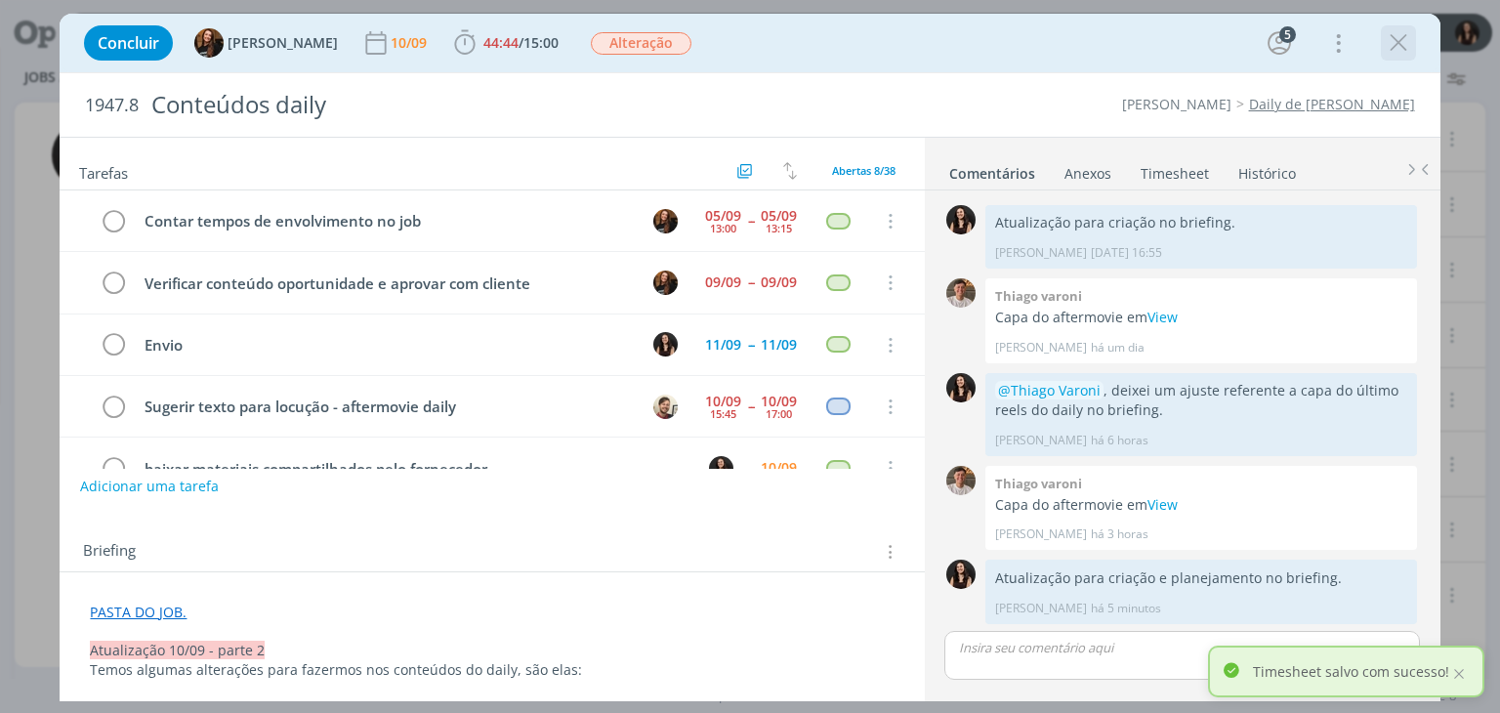
click at [1392, 47] on icon "dialog" at bounding box center [1398, 42] width 29 height 29
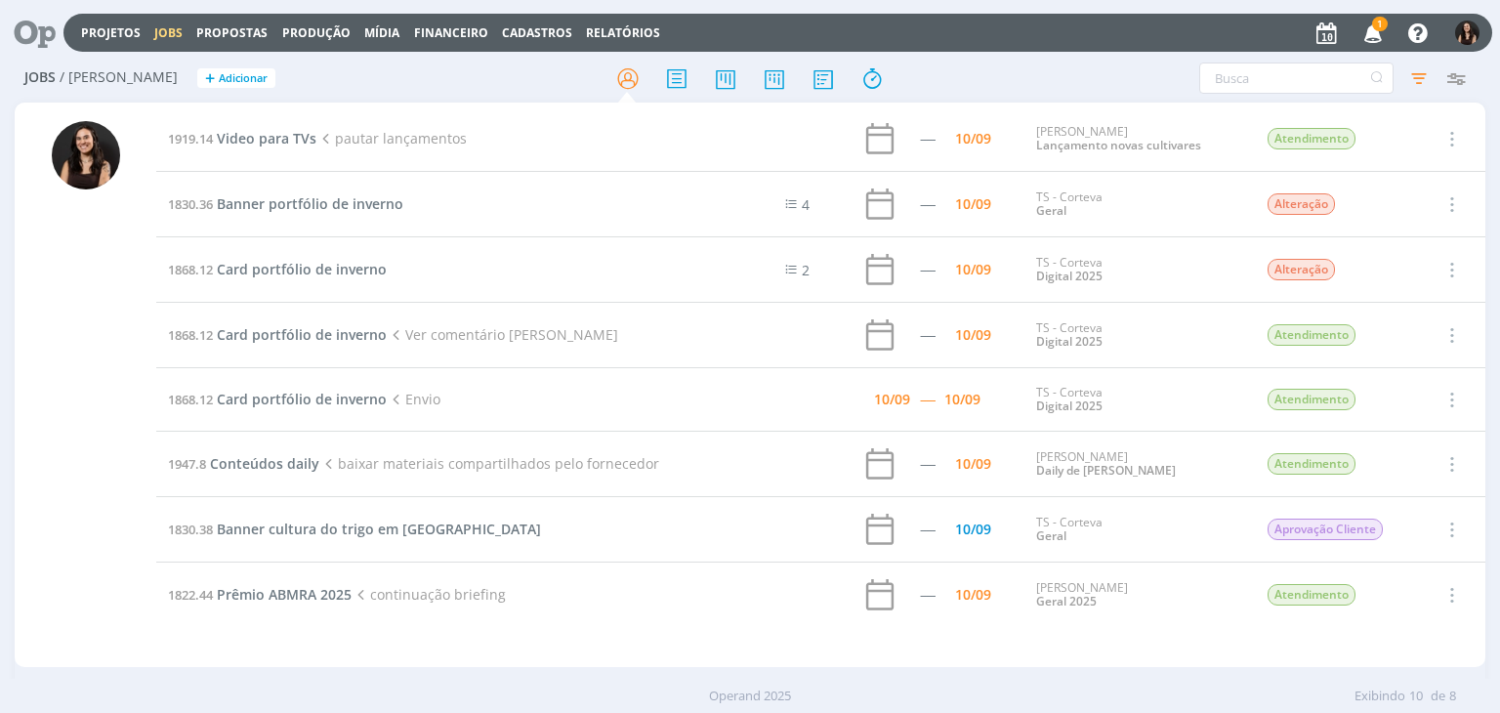
drag, startPoint x: 21, startPoint y: 21, endPoint x: 37, endPoint y: 10, distance: 20.3
click at [21, 21] on icon at bounding box center [28, 33] width 40 height 38
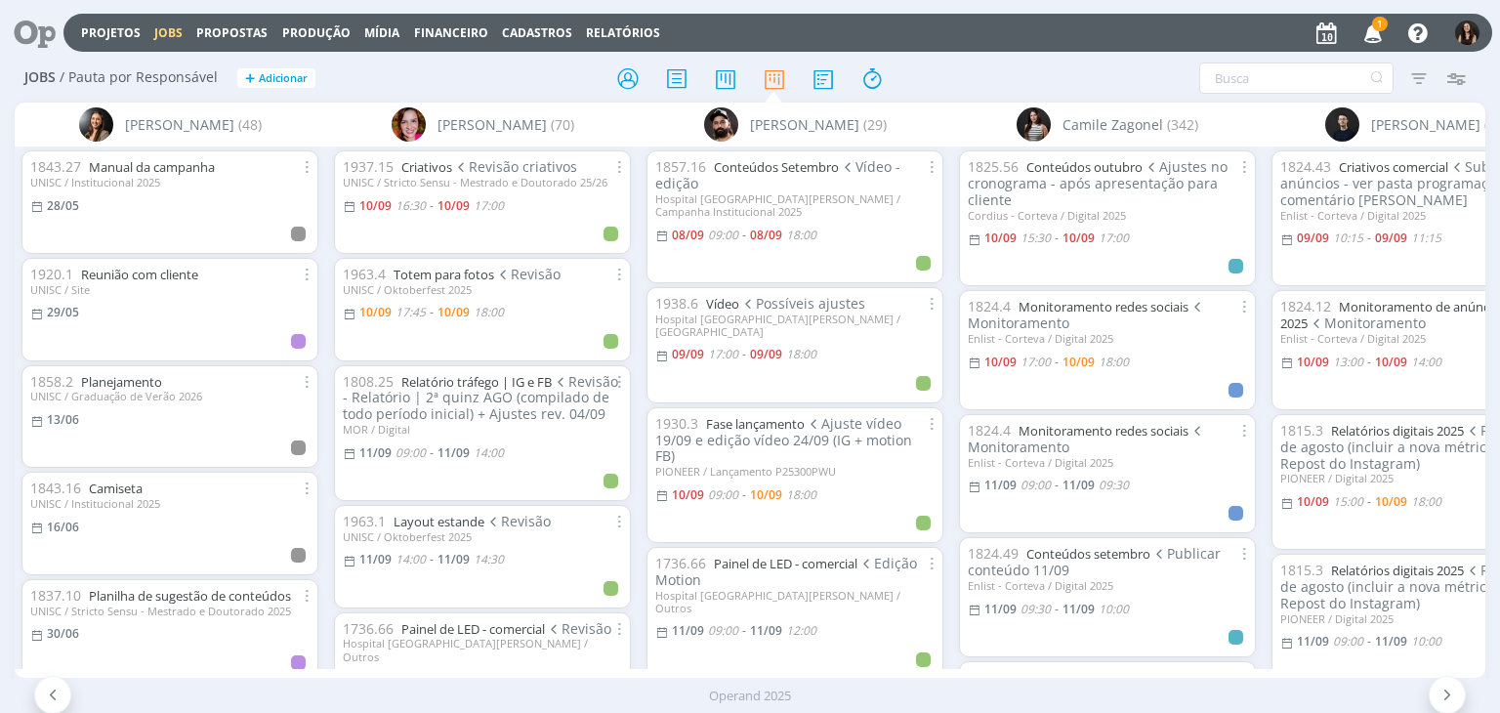
scroll to position [0, 1458]
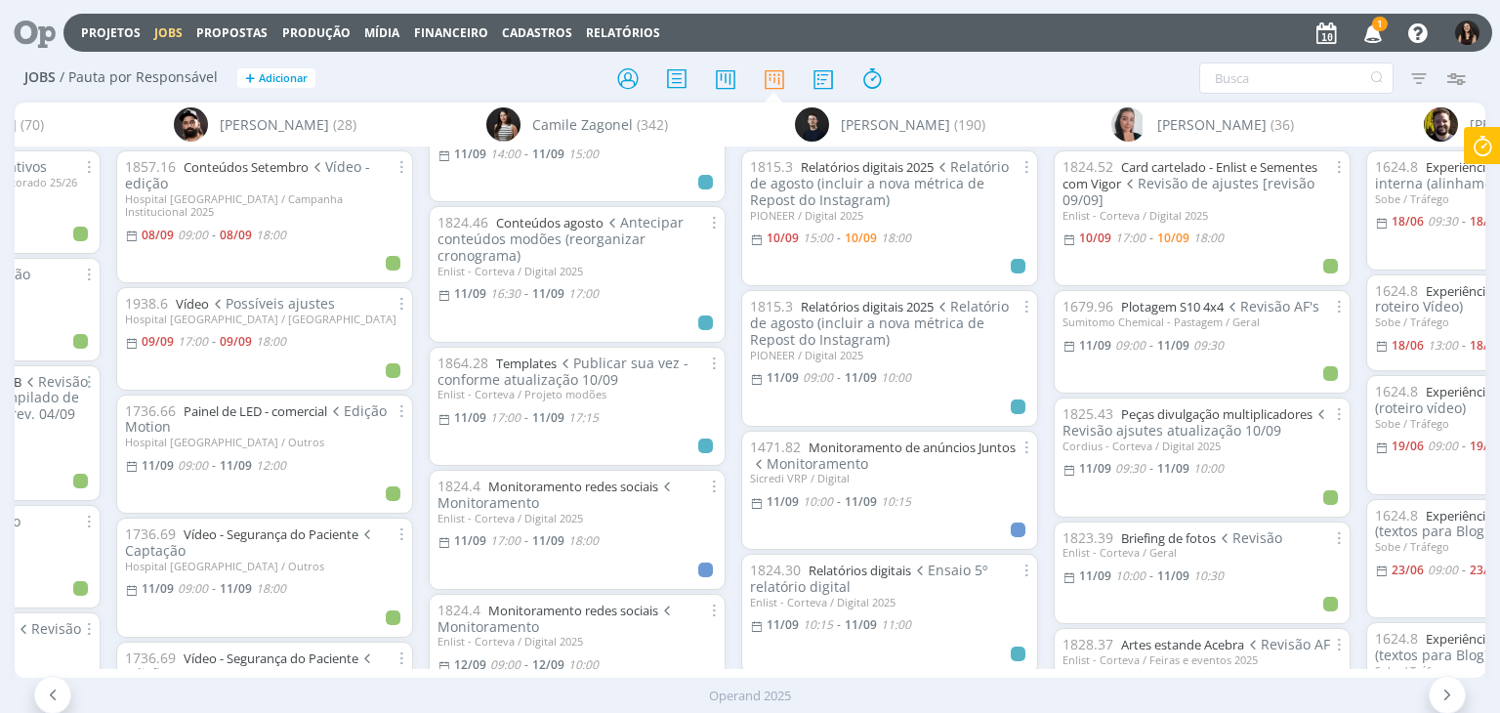
scroll to position [1074, 0]
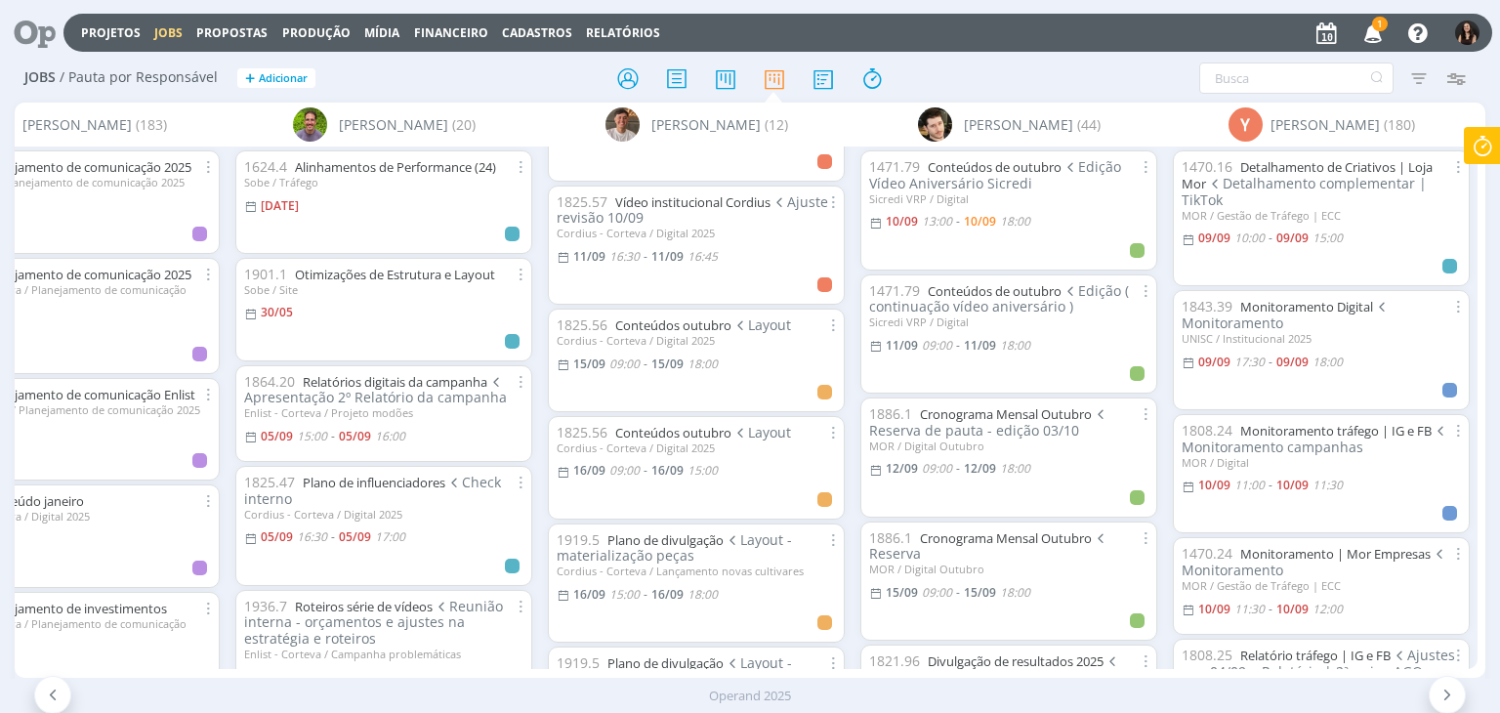
scroll to position [586, 0]
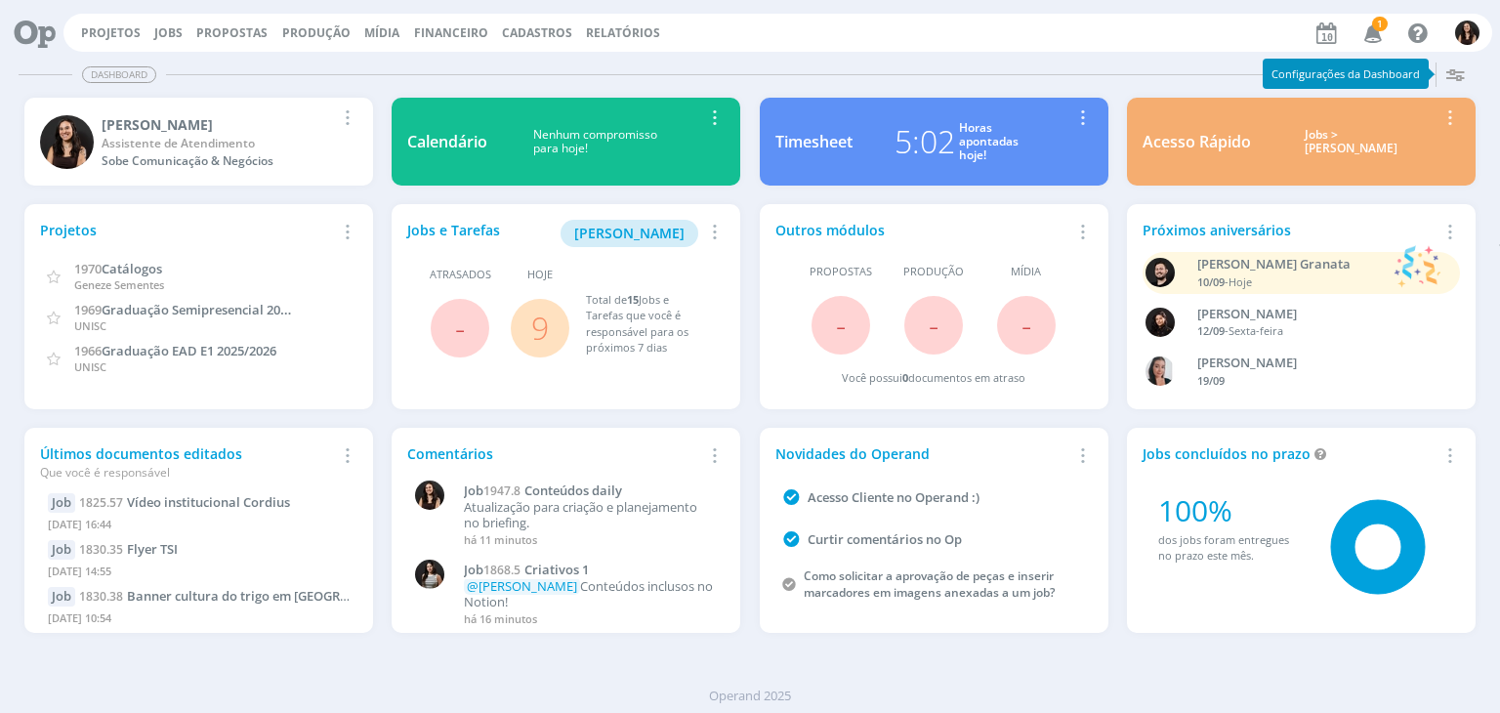
click at [548, 332] on link "9" at bounding box center [540, 328] width 18 height 42
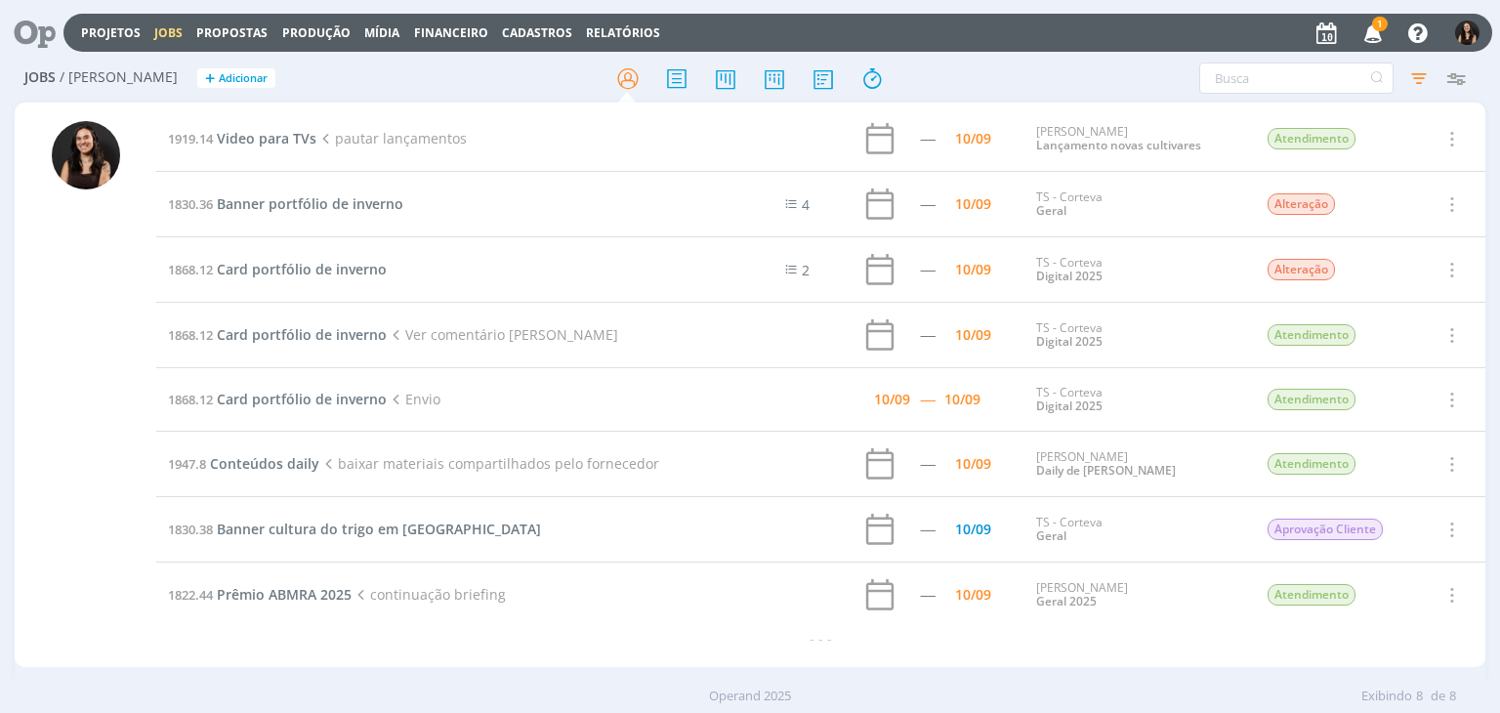
click at [282, 255] on td "1868.12 Card portfólio de inverno" at bounding box center [434, 269] width 556 height 65
click at [281, 267] on span "Card portfólio de inverno" at bounding box center [302, 269] width 170 height 19
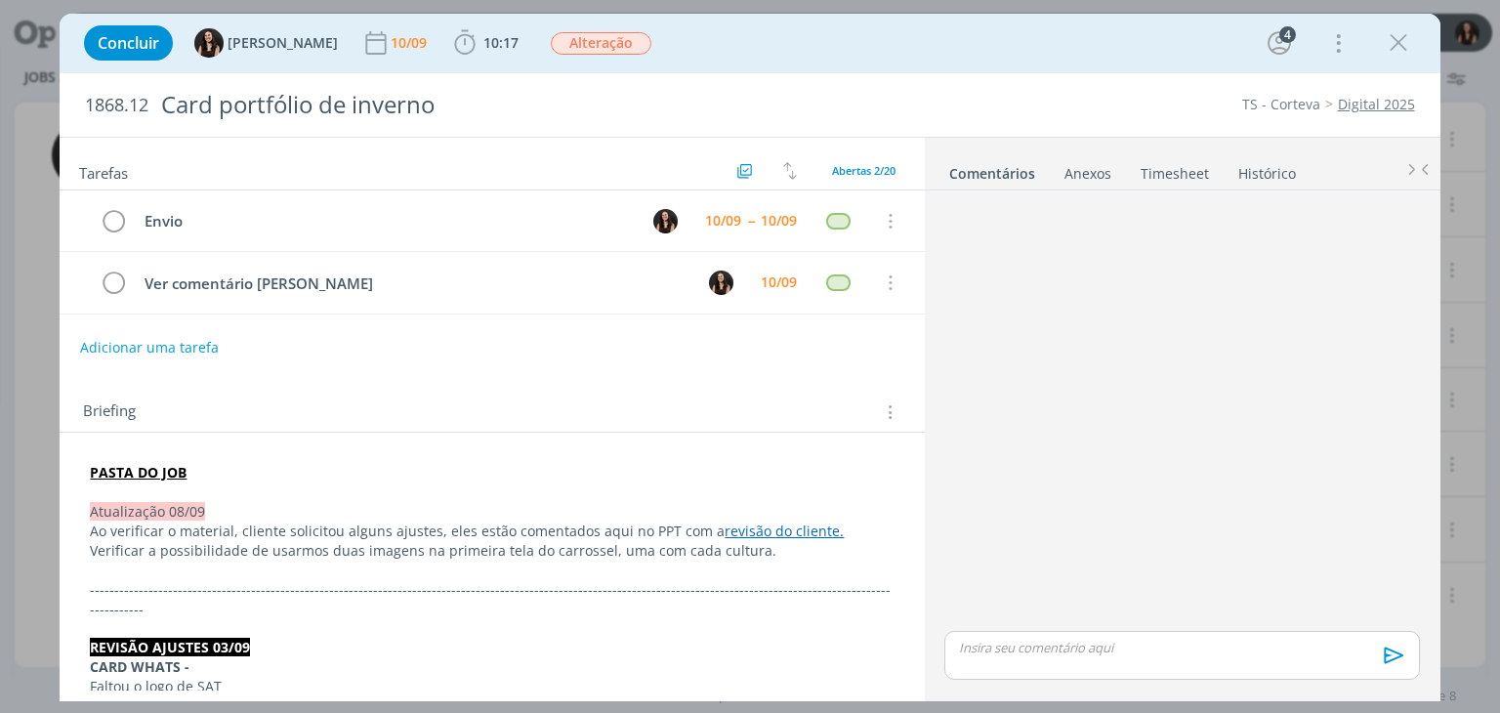
scroll to position [1289, 0]
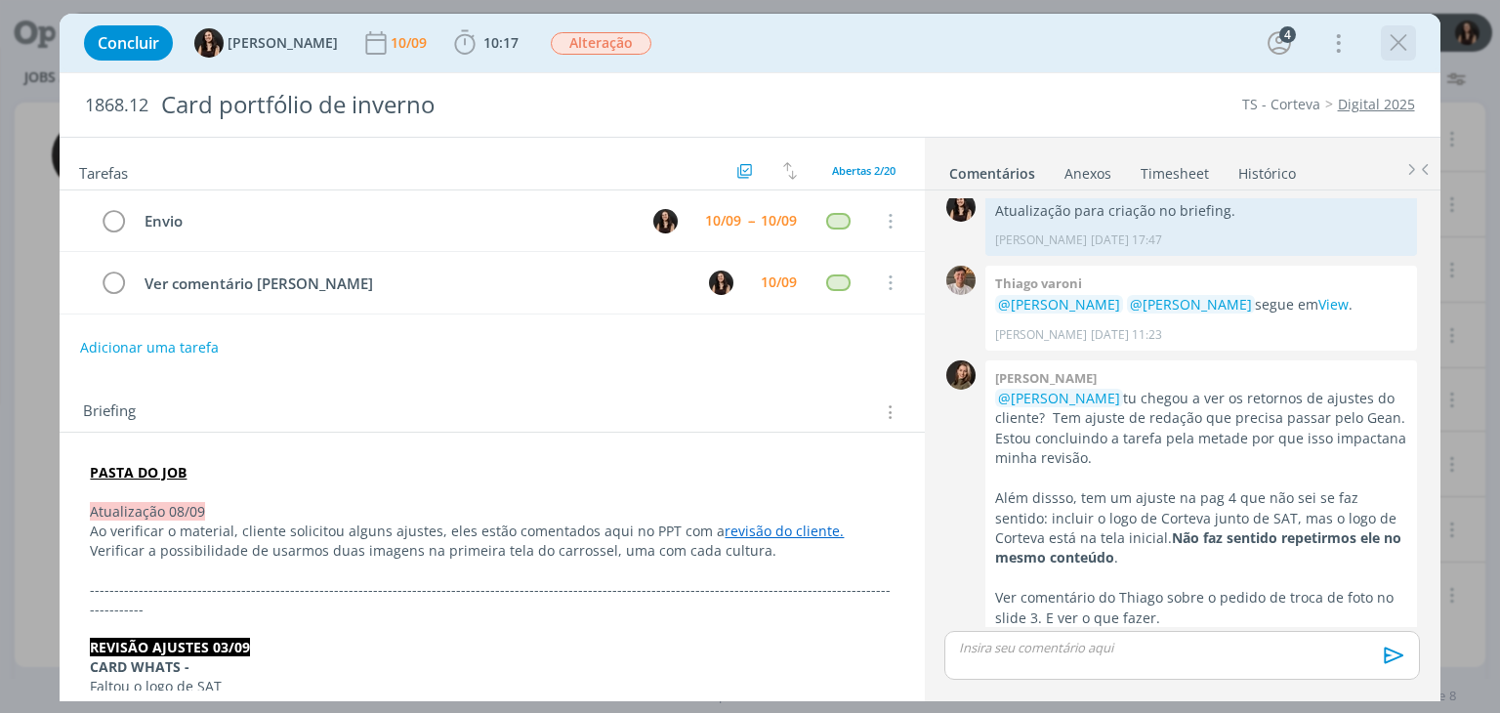
click at [1396, 26] on div "dialog" at bounding box center [1398, 42] width 35 height 35
click at [1385, 48] on icon "dialog" at bounding box center [1398, 42] width 29 height 29
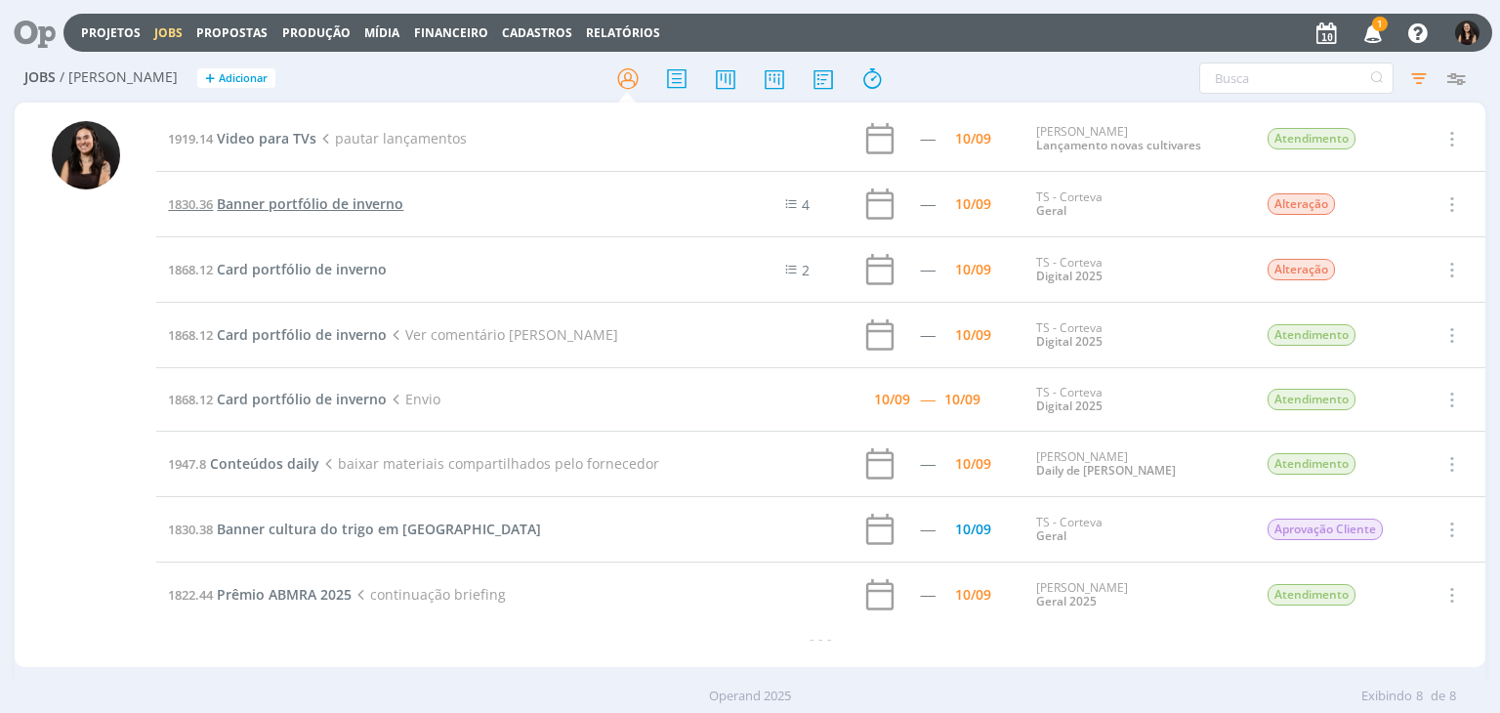
click at [298, 200] on span "Banner portfólio de inverno" at bounding box center [310, 203] width 187 height 19
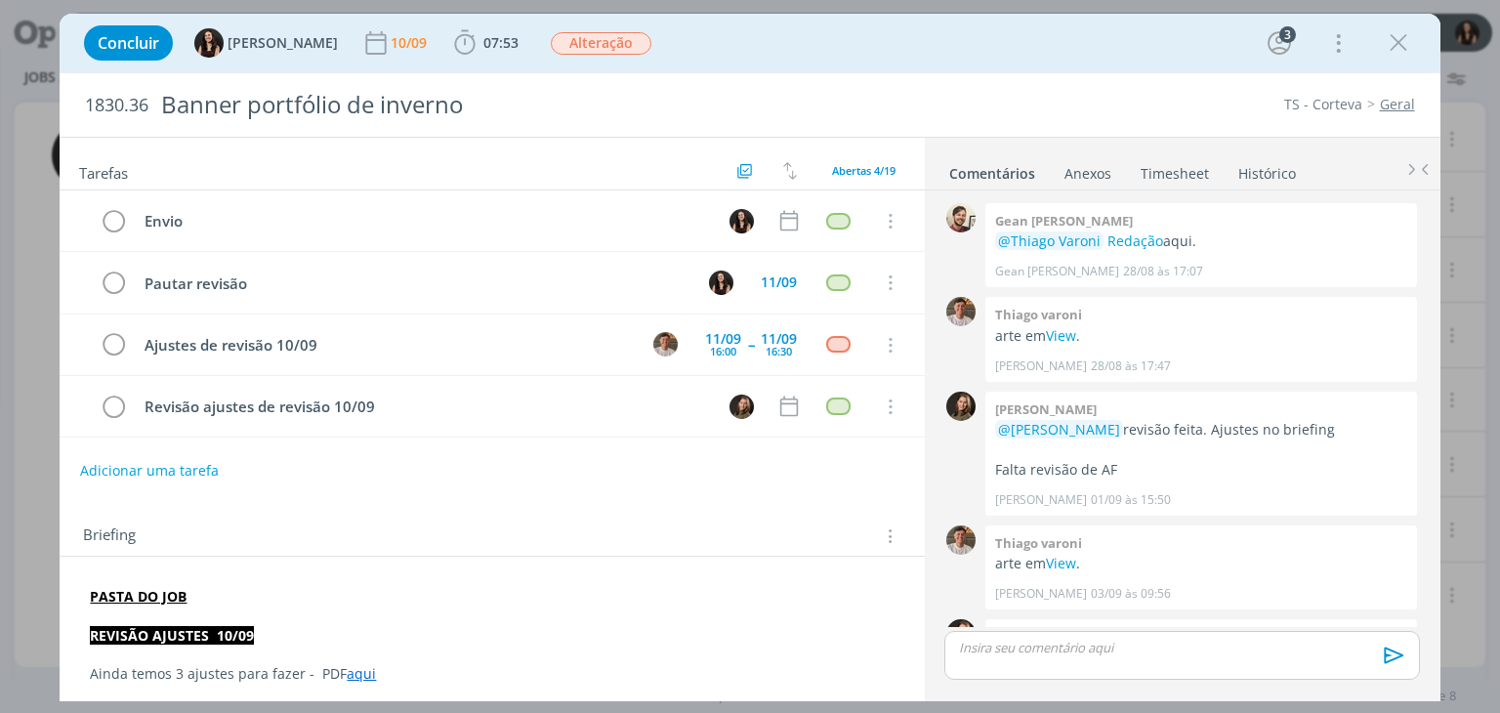
scroll to position [1322, 0]
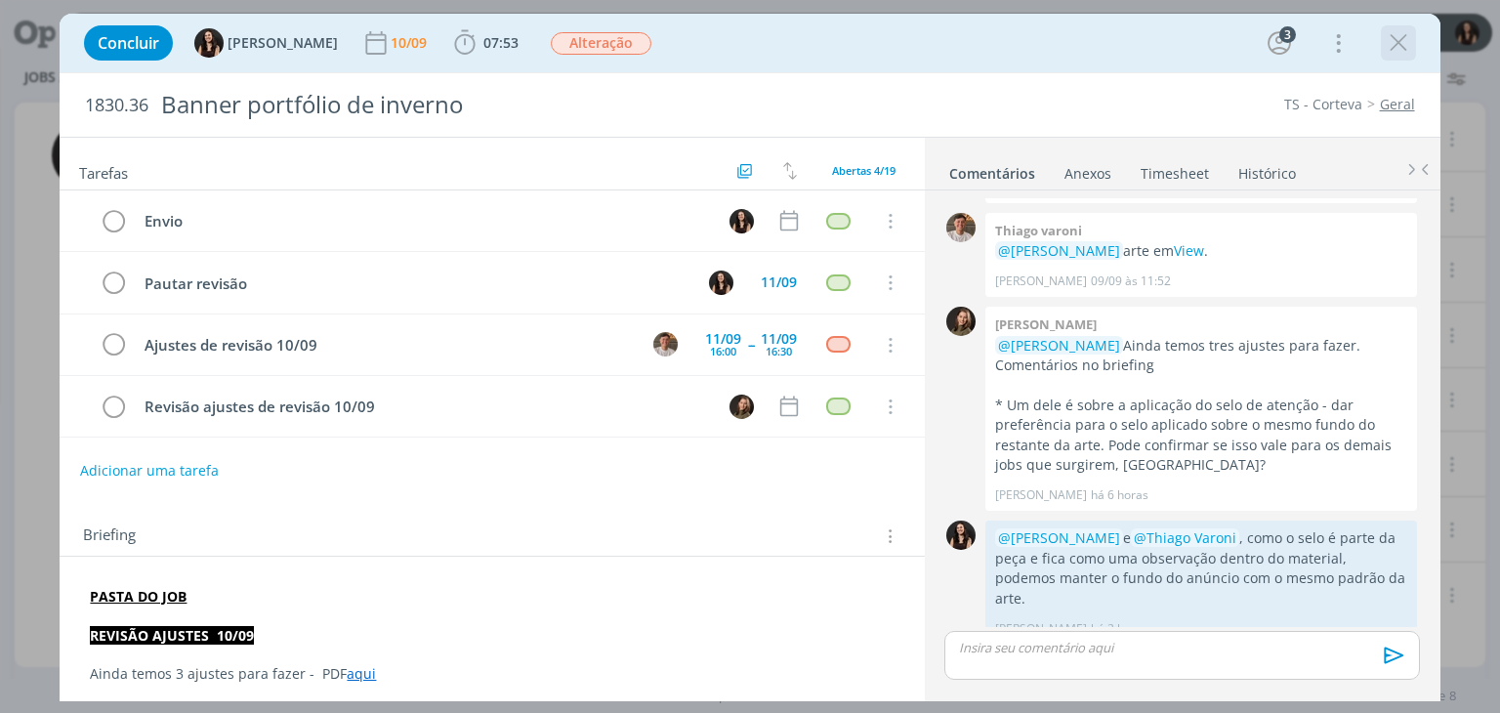
click at [1383, 47] on div "dialog" at bounding box center [1398, 42] width 35 height 35
click at [1384, 47] on button "dialog" at bounding box center [1398, 42] width 29 height 29
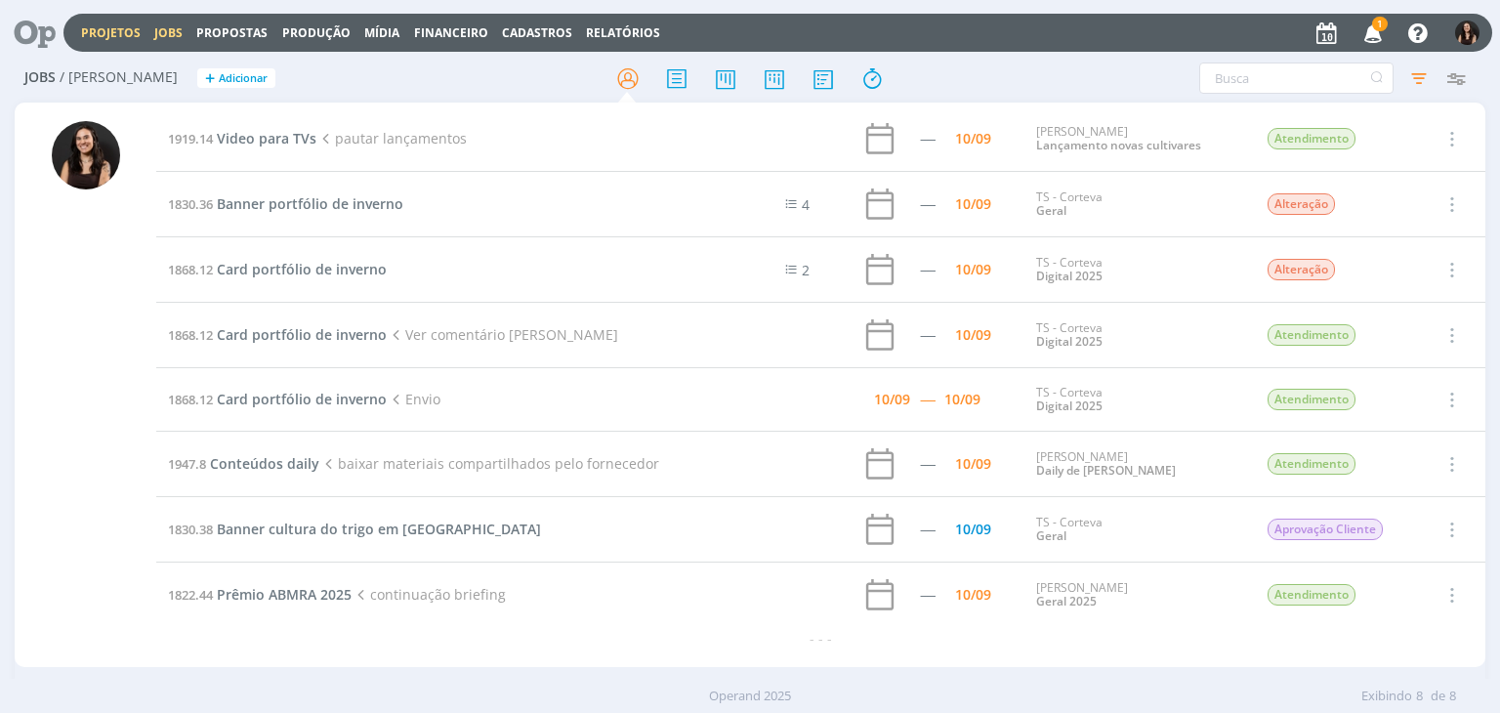
click at [92, 32] on link "Projetos" at bounding box center [111, 32] width 60 height 17
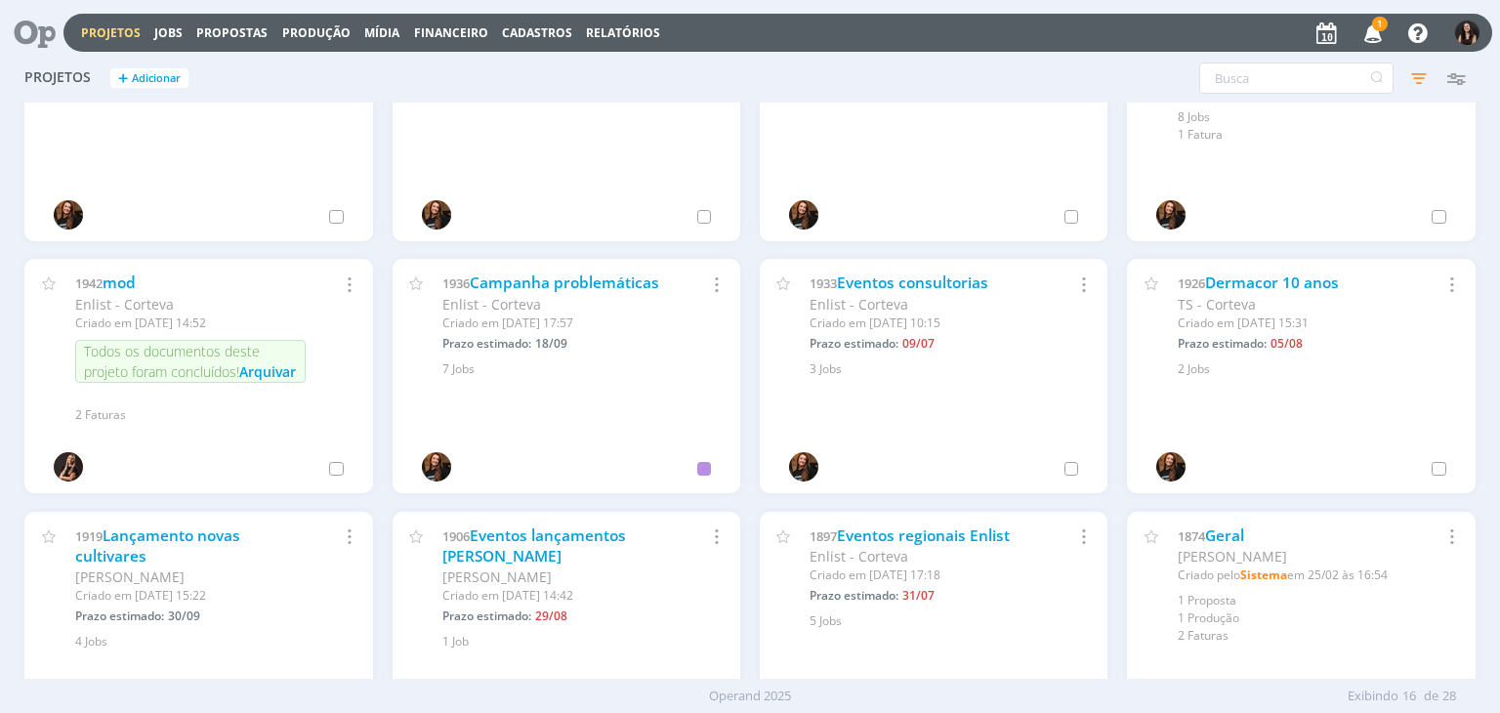
scroll to position [98, 0]
click at [196, 532] on link "Lançamento novas cultivares" at bounding box center [157, 545] width 165 height 42
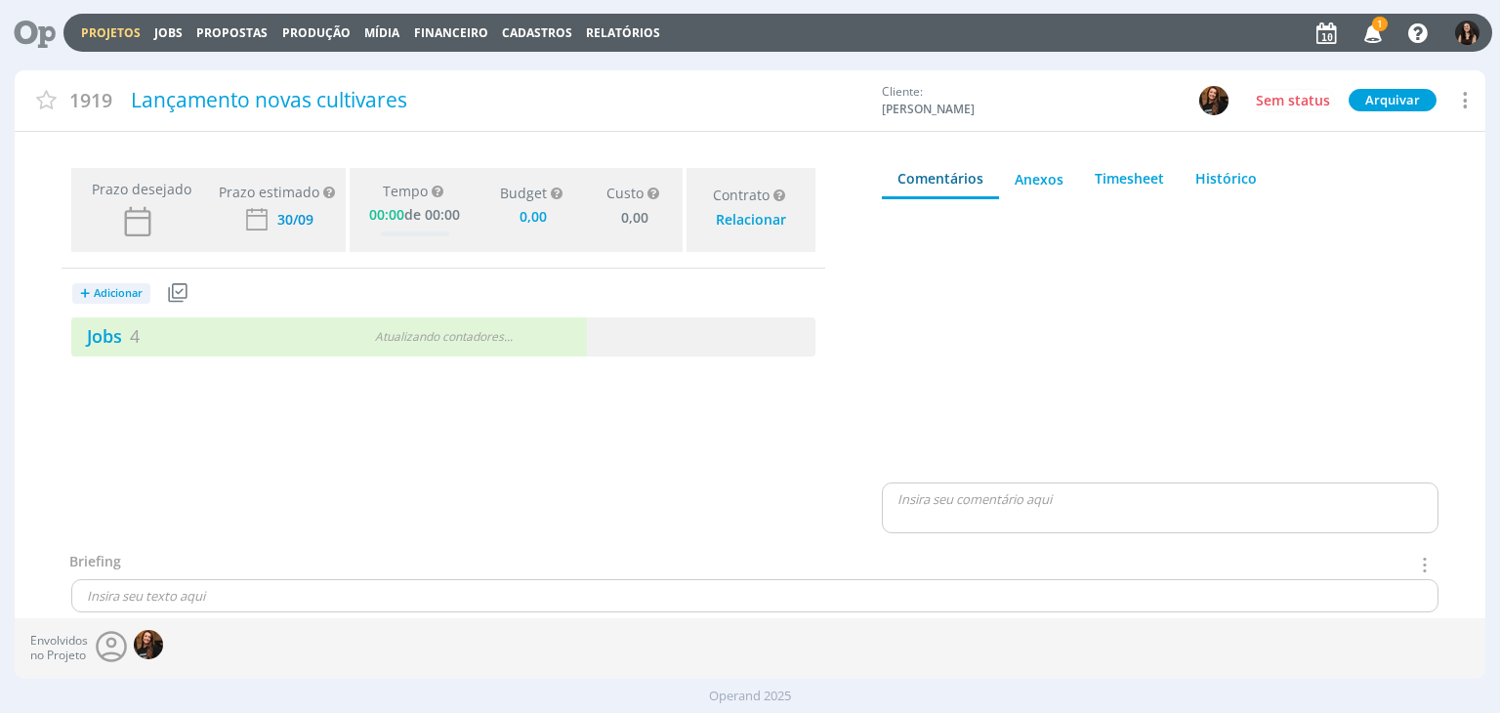
type input "0,00"
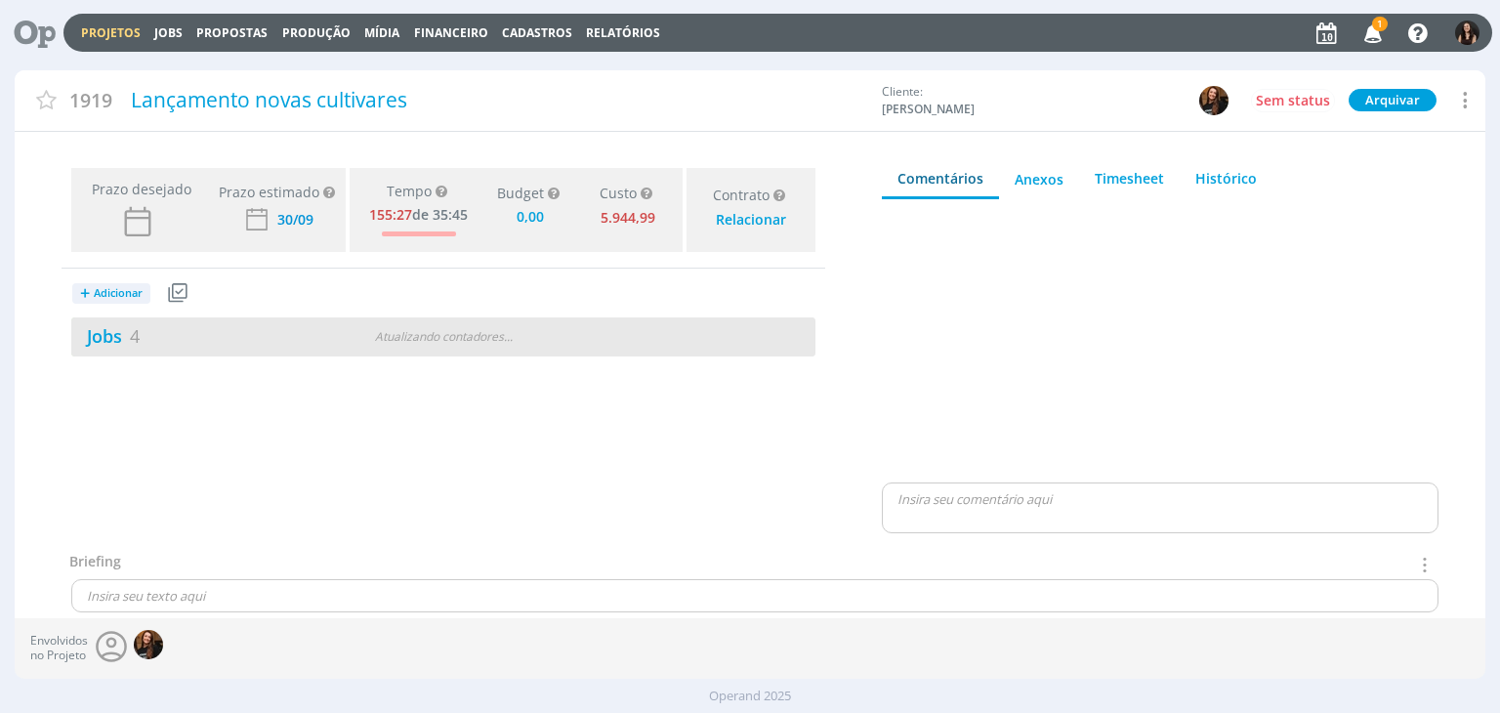
click at [107, 348] on div "Jobs 4" at bounding box center [197, 336] width 253 height 26
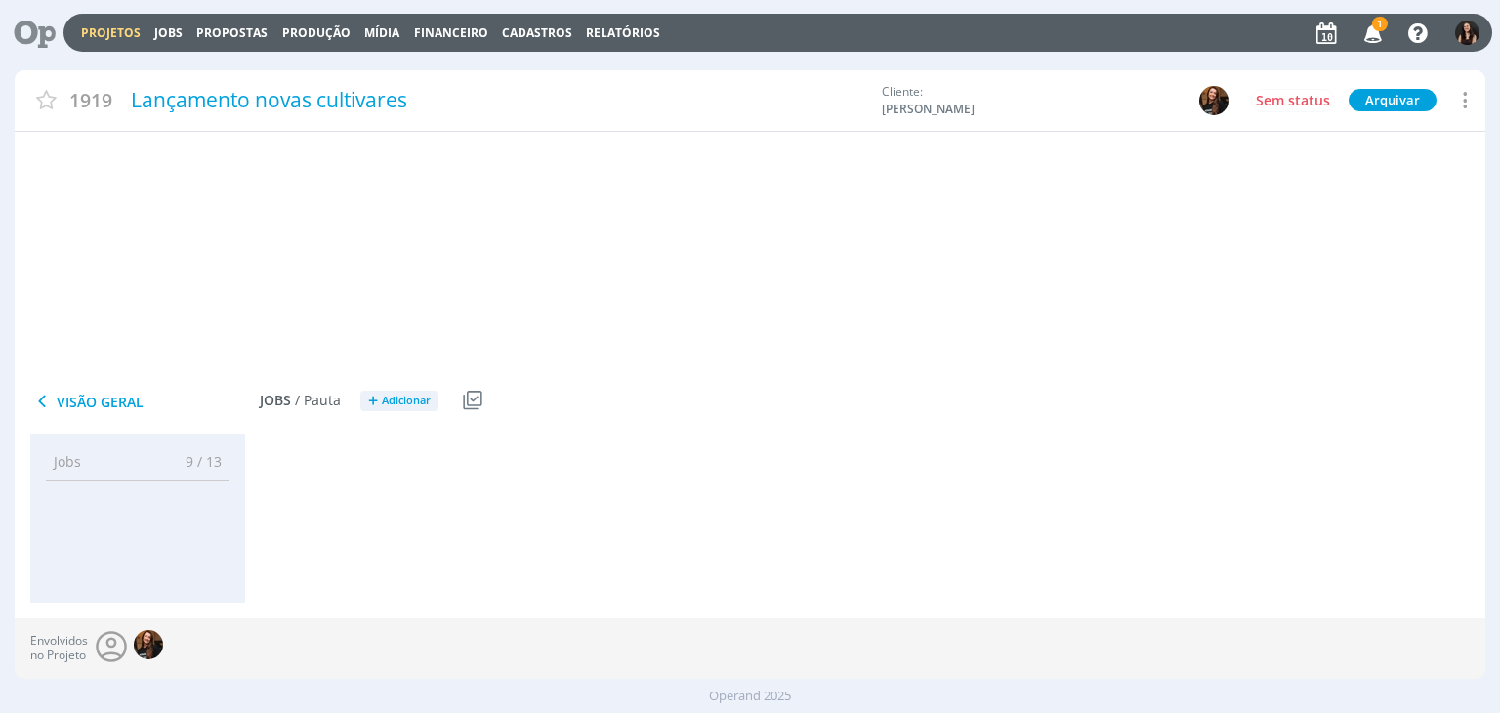
click at [109, 342] on link "Jobs 4" at bounding box center [105, 335] width 68 height 23
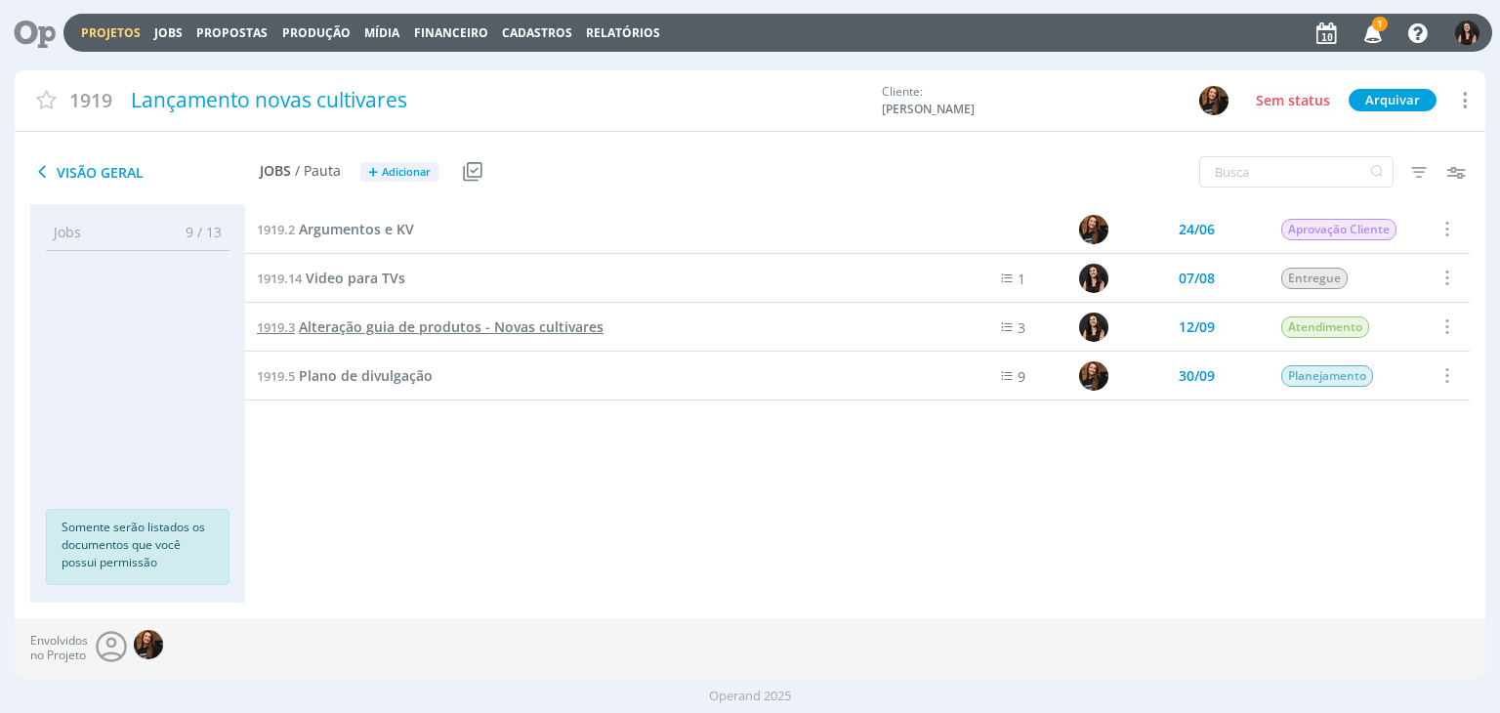
click at [391, 332] on span "Alteração guia de produtos - Novas cultivares" at bounding box center [451, 326] width 305 height 19
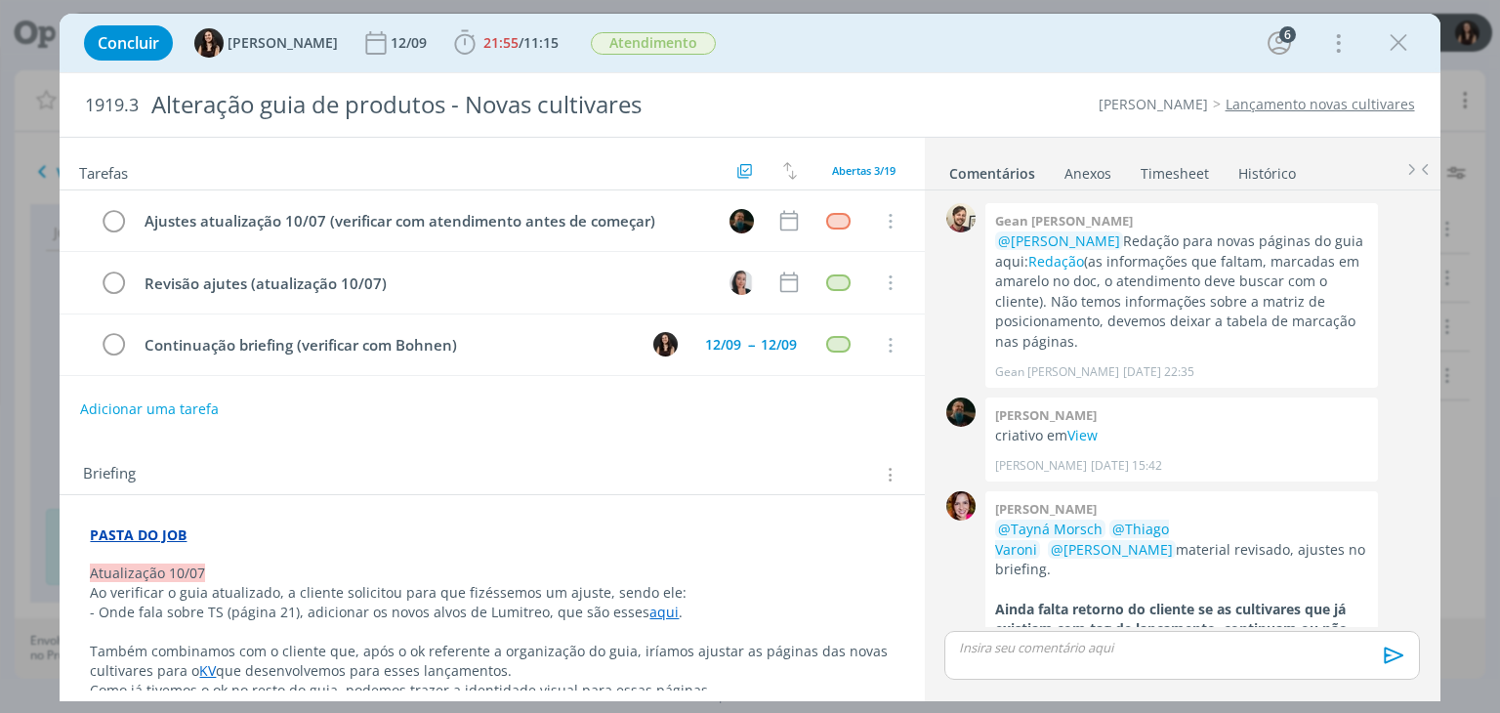
scroll to position [1322, 0]
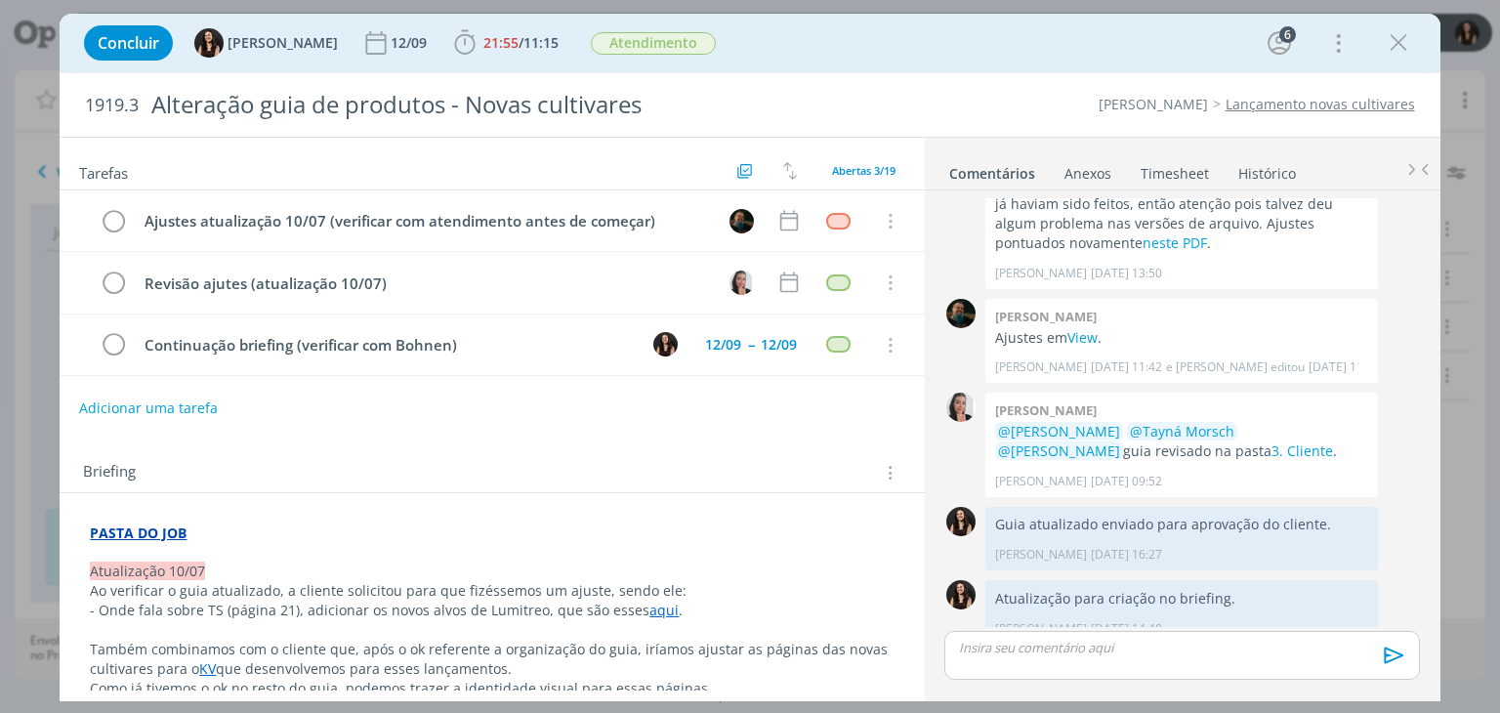
click at [153, 399] on button "Adicionar uma tarefa" at bounding box center [148, 408] width 139 height 33
click at [883, 410] on button "dialog" at bounding box center [883, 408] width 36 height 24
click at [756, 342] on div "12/09" at bounding box center [779, 344] width 46 height 29
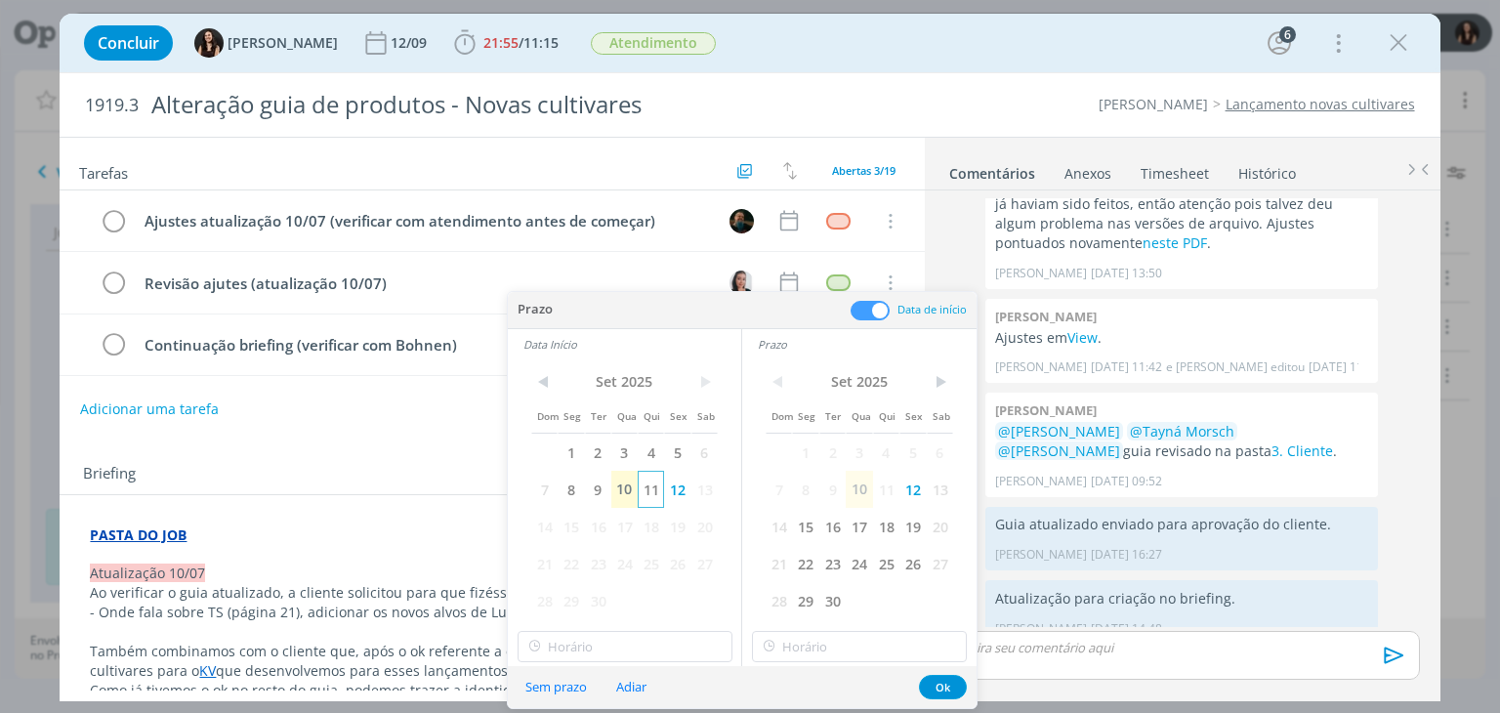
click at [646, 487] on span "11" at bounding box center [651, 489] width 26 height 37
drag, startPoint x: 887, startPoint y: 485, endPoint x: 897, endPoint y: 501, distance: 18.4
click at [888, 485] on span "11" at bounding box center [886, 489] width 26 height 37
drag, startPoint x: 964, startPoint y: 696, endPoint x: 953, endPoint y: 683, distance: 17.4
click at [961, 692] on div "Sem prazo Adiar Ok" at bounding box center [742, 687] width 469 height 42
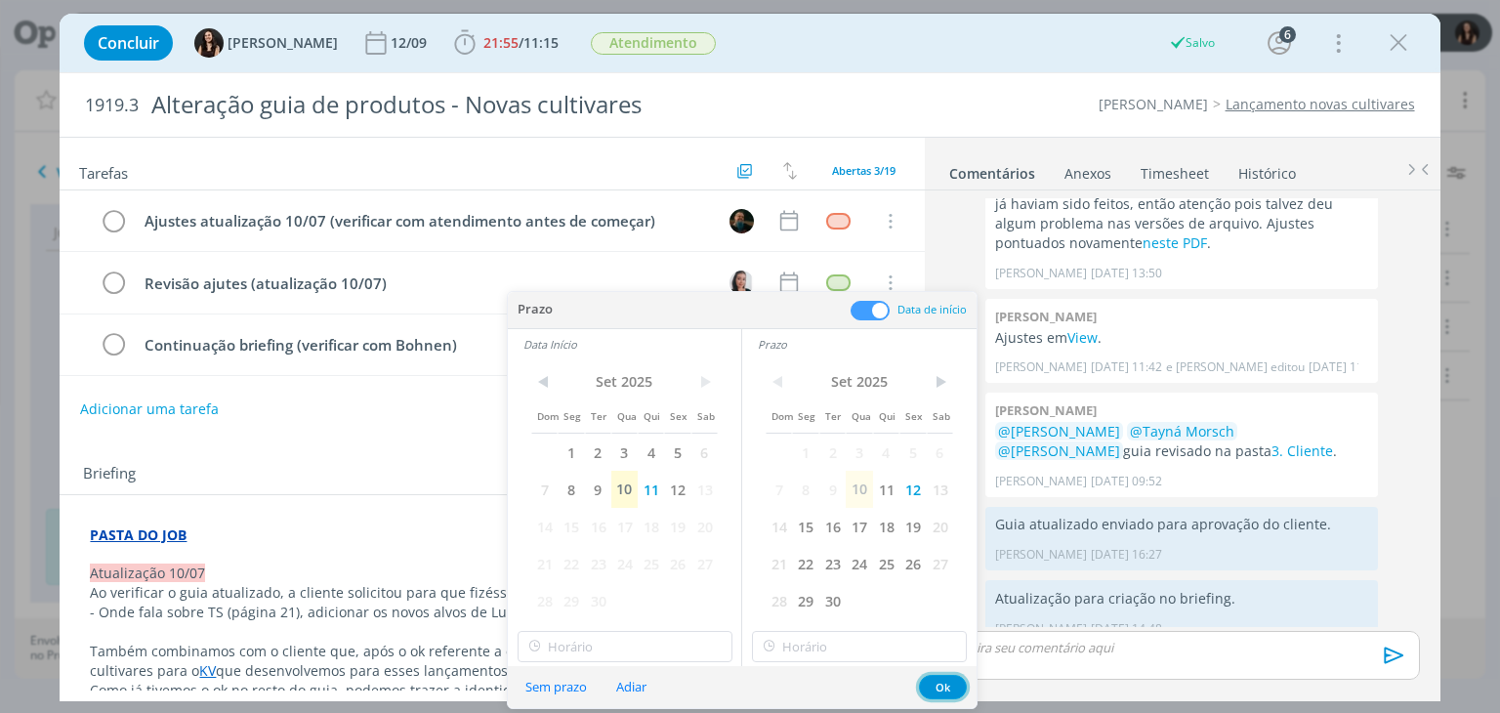
click at [953, 683] on button "Ok" at bounding box center [943, 687] width 48 height 24
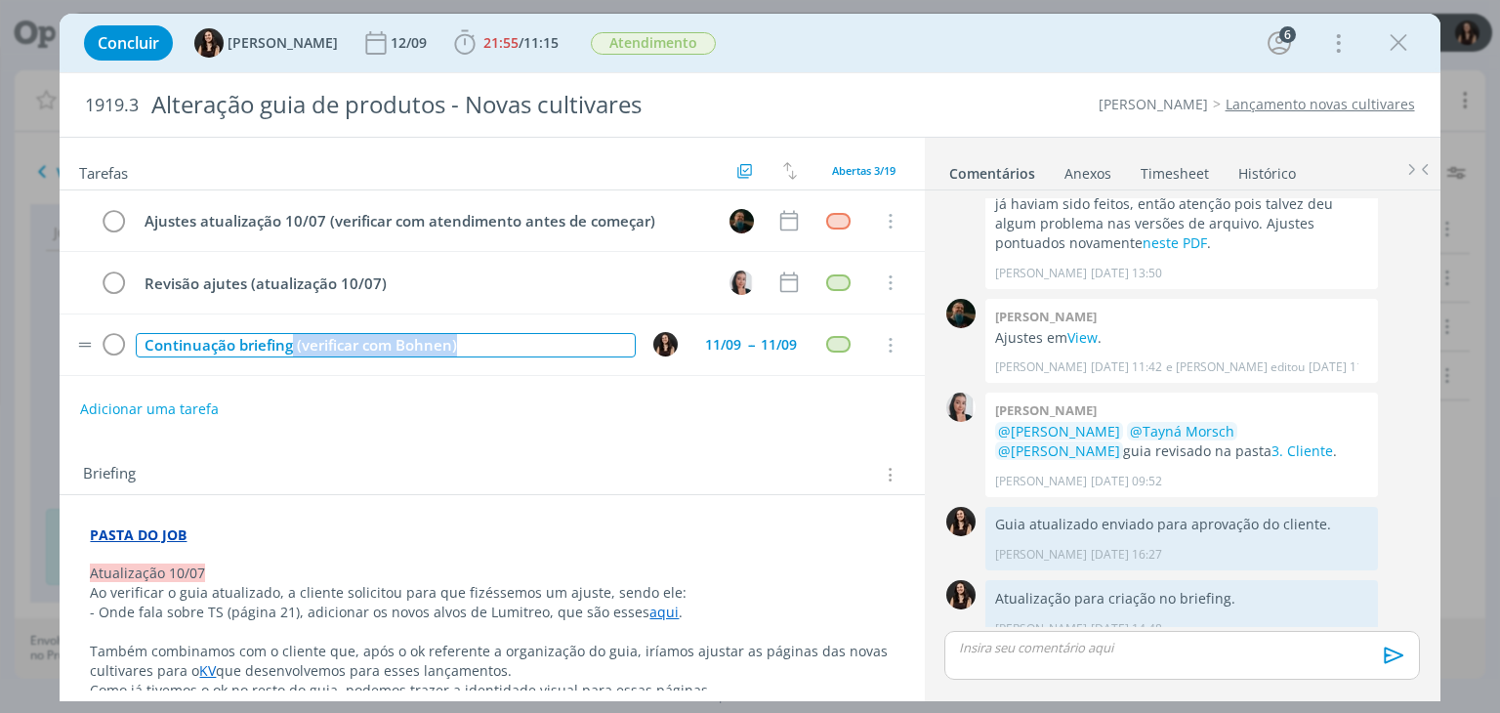
drag, startPoint x: 500, startPoint y: 333, endPoint x: 292, endPoint y: 343, distance: 208.3
click at [292, 343] on div "Continuação briefing (verificar com Bohnen)" at bounding box center [385, 345] width 499 height 24
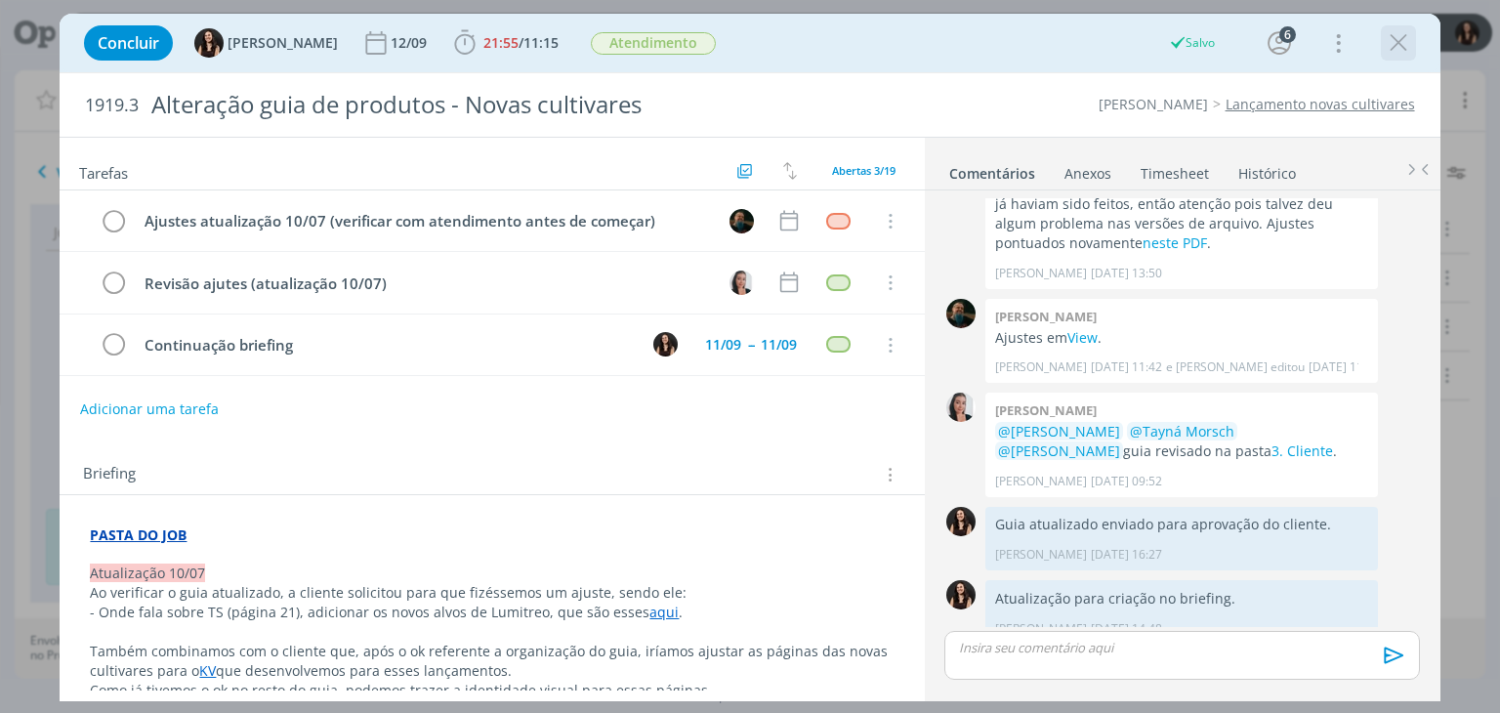
click at [1394, 45] on icon "dialog" at bounding box center [1398, 42] width 29 height 29
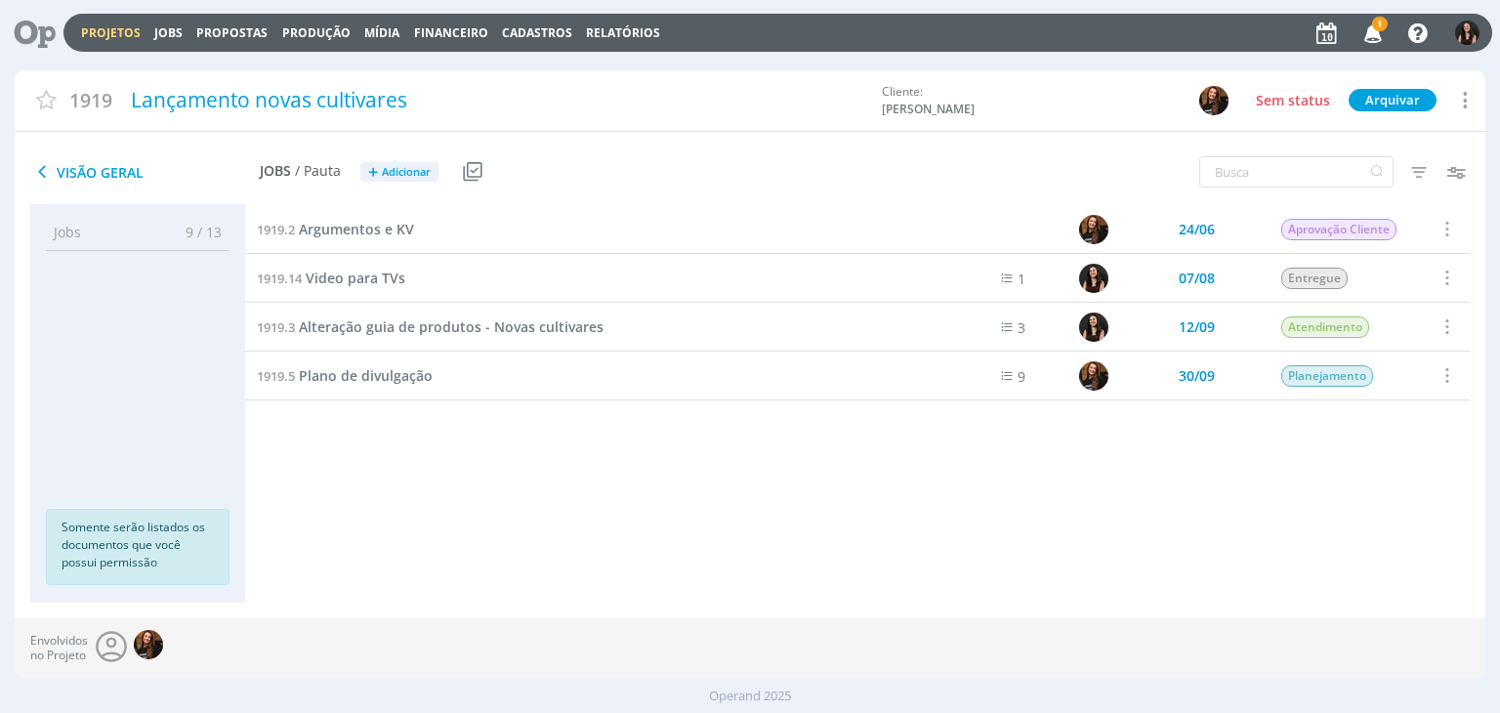
click at [21, 21] on icon at bounding box center [28, 33] width 40 height 38
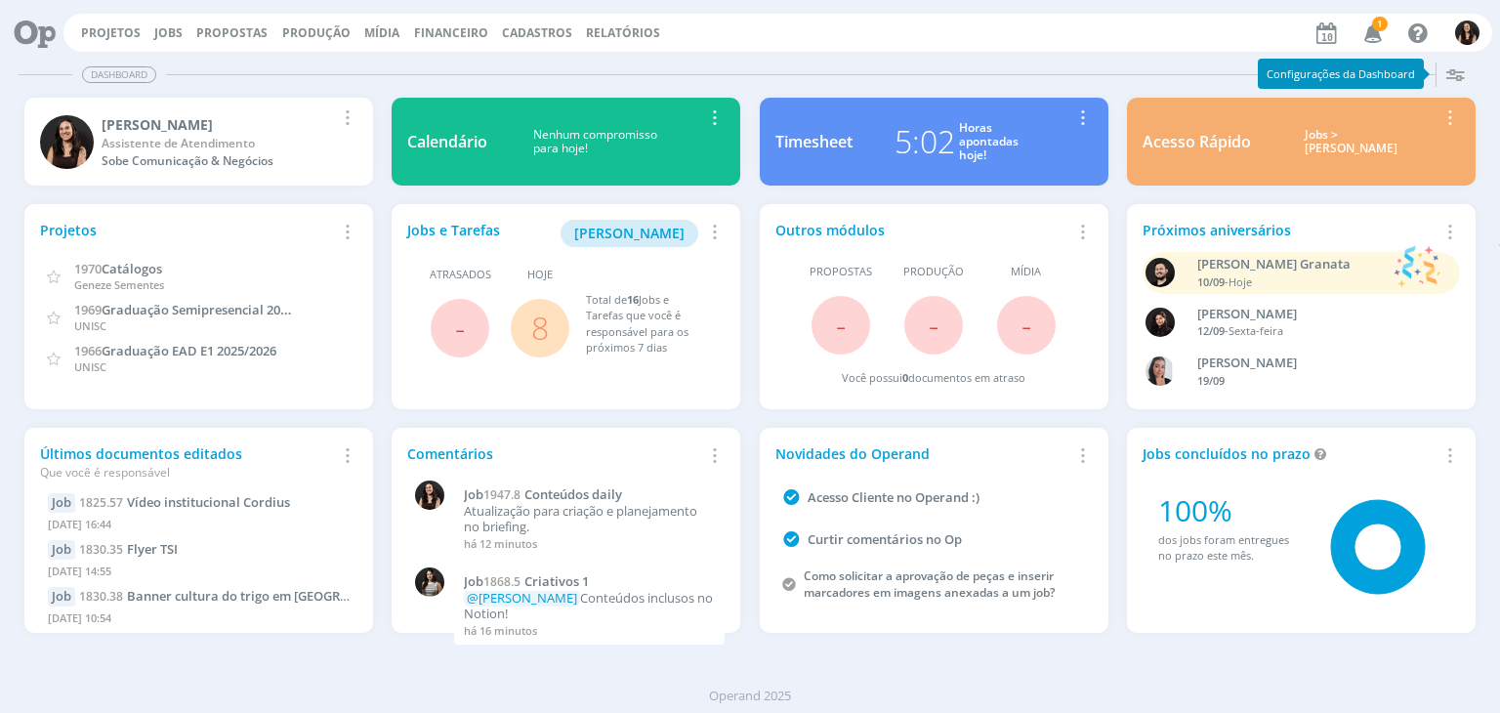
click at [557, 329] on span "8" at bounding box center [540, 328] width 59 height 59
click at [551, 325] on span "8" at bounding box center [540, 328] width 59 height 59
click at [549, 323] on span "8" at bounding box center [540, 328] width 59 height 59
click at [531, 328] on link "8" at bounding box center [540, 328] width 18 height 42
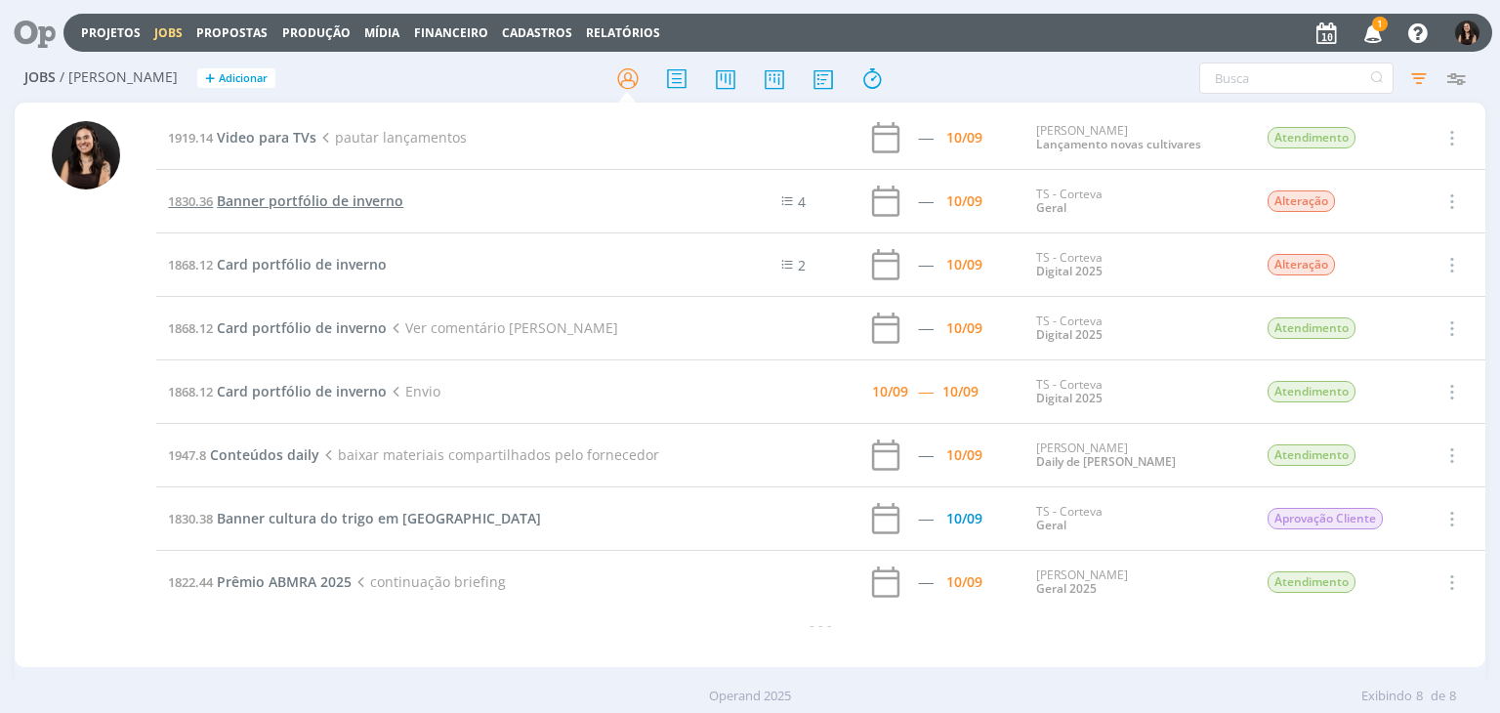
click at [245, 204] on span "Banner portfólio de inverno" at bounding box center [310, 200] width 187 height 19
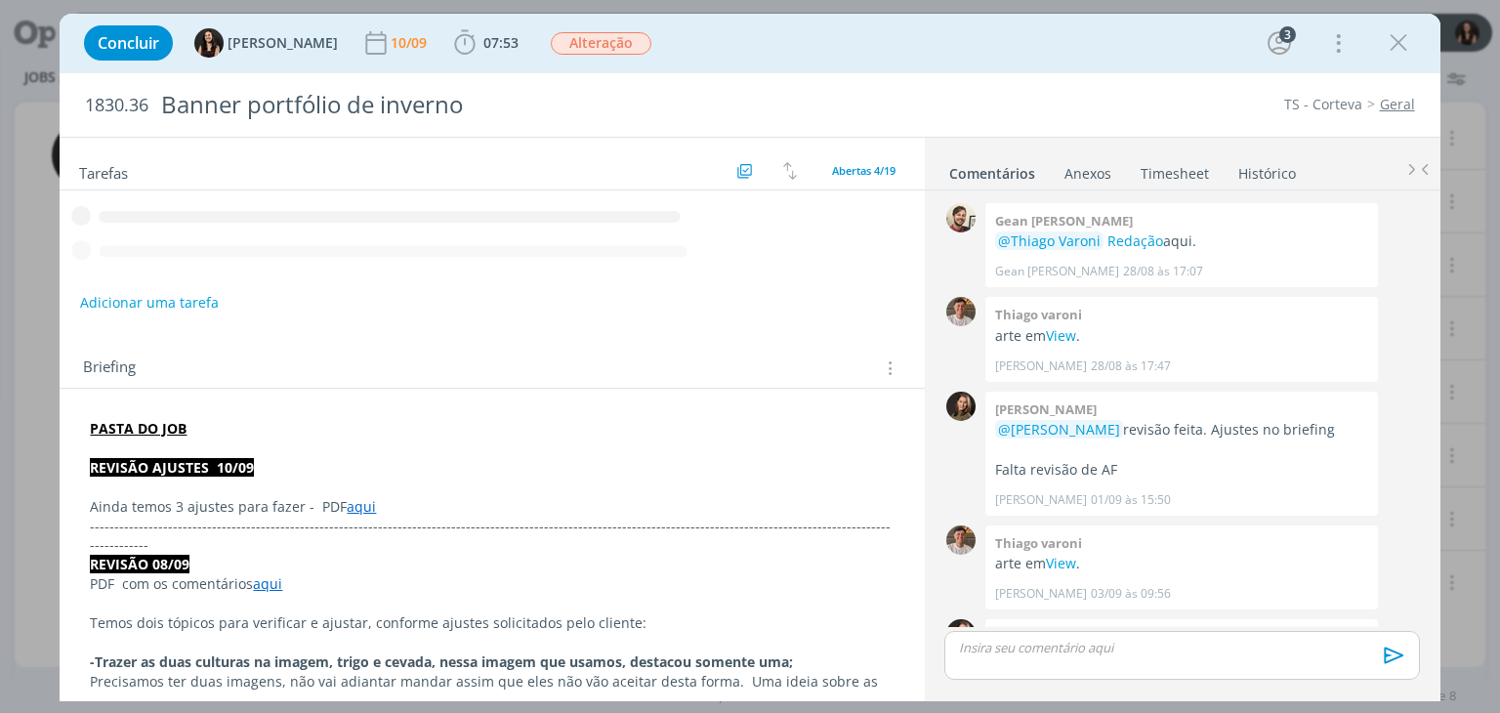
scroll to position [1383, 0]
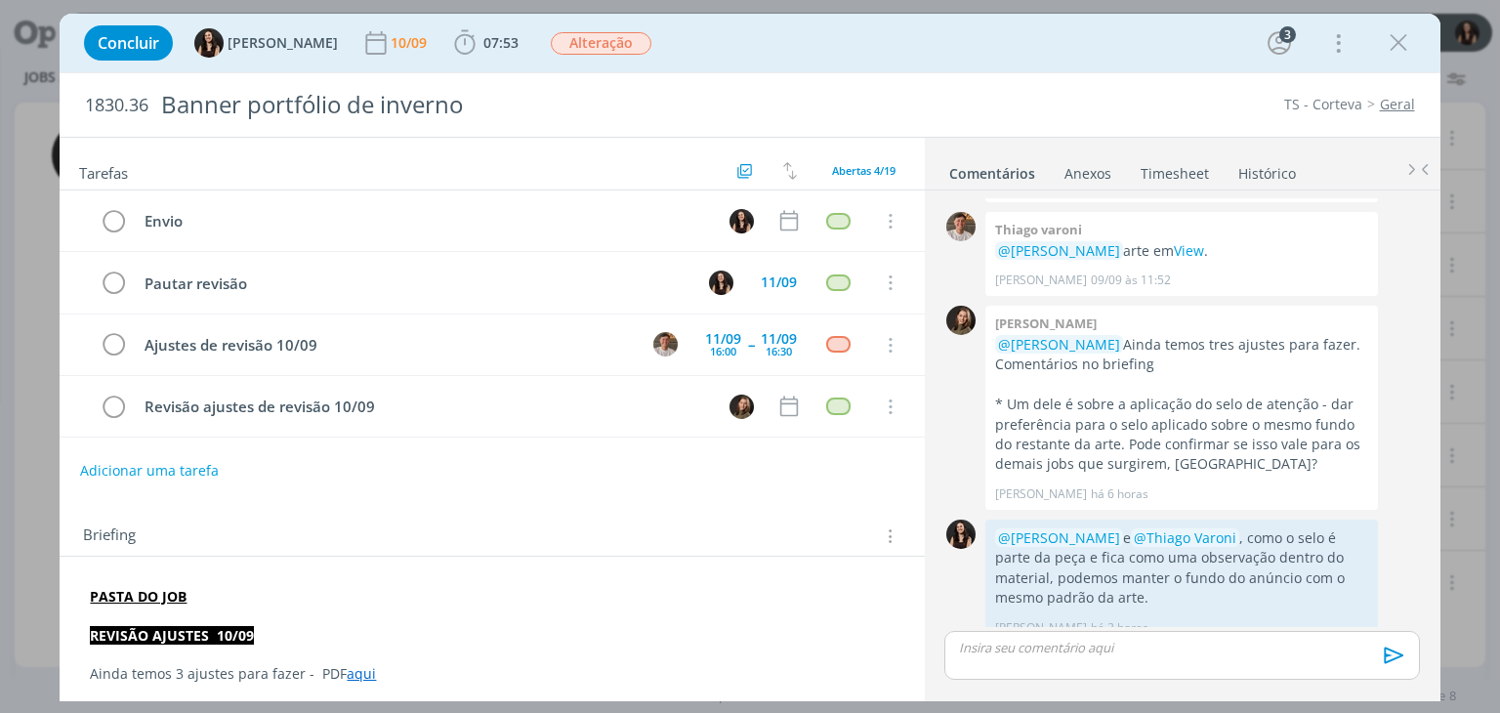
click at [1386, 47] on icon "dialog" at bounding box center [1398, 42] width 29 height 29
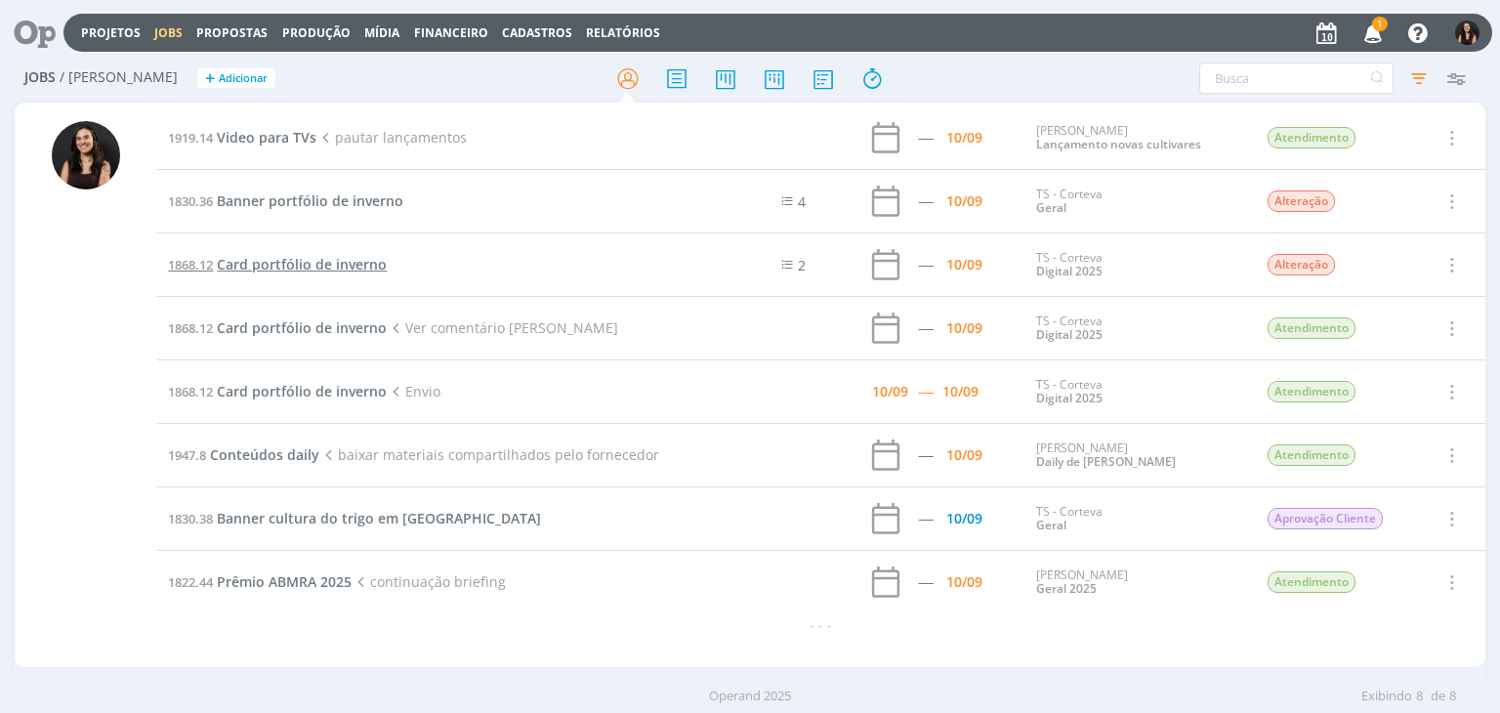
click at [240, 263] on span "Card portfólio de inverno" at bounding box center [302, 264] width 170 height 19
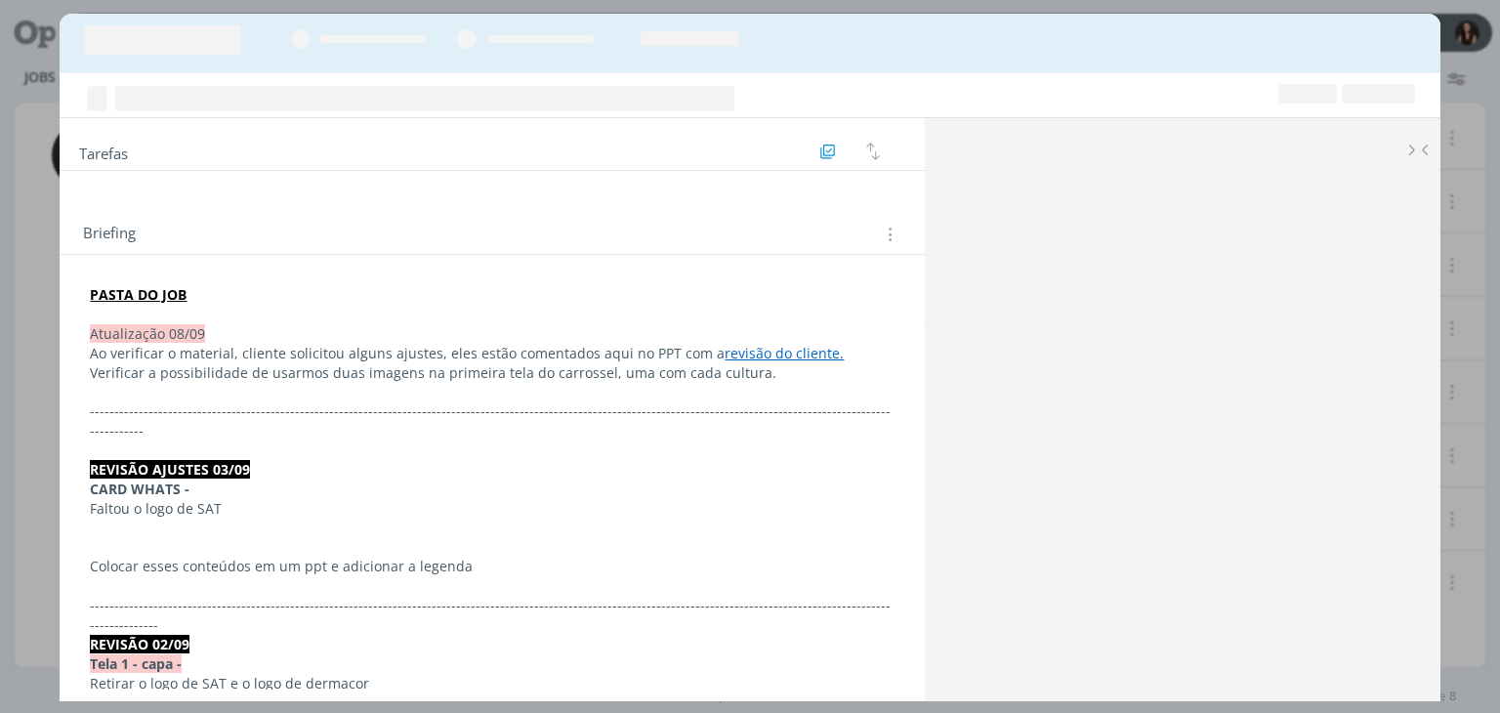
scroll to position [1349, 0]
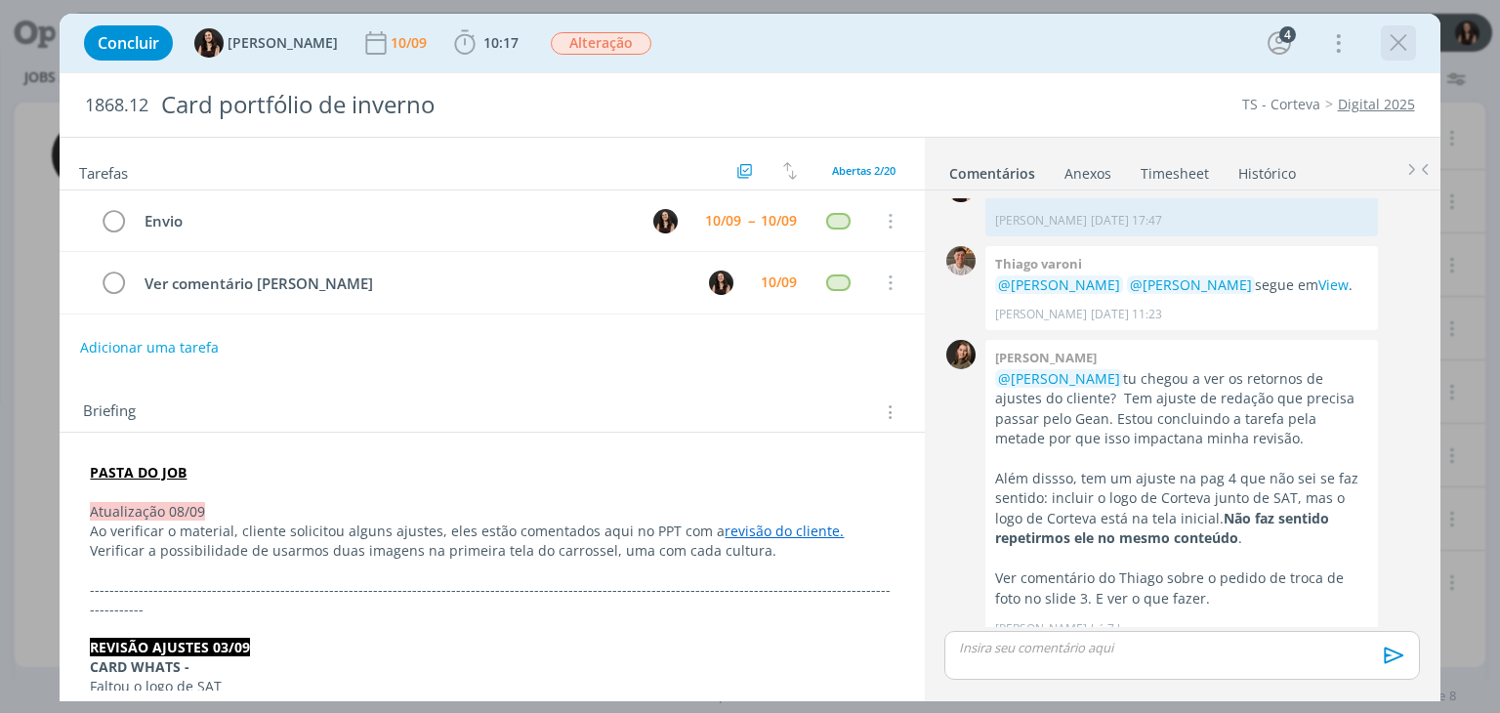
click at [1395, 39] on icon "dialog" at bounding box center [1398, 42] width 29 height 29
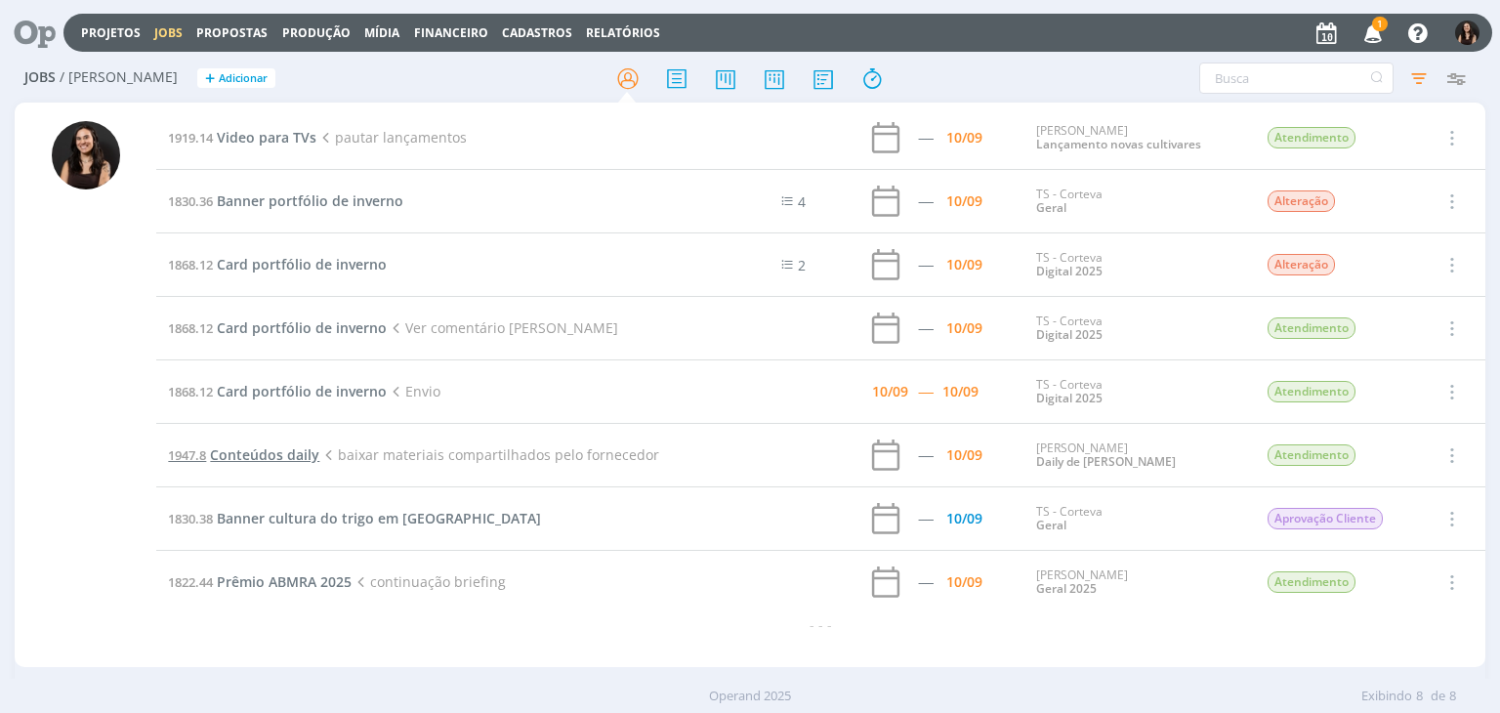
click at [276, 454] on span "Conteúdos daily" at bounding box center [264, 454] width 109 height 19
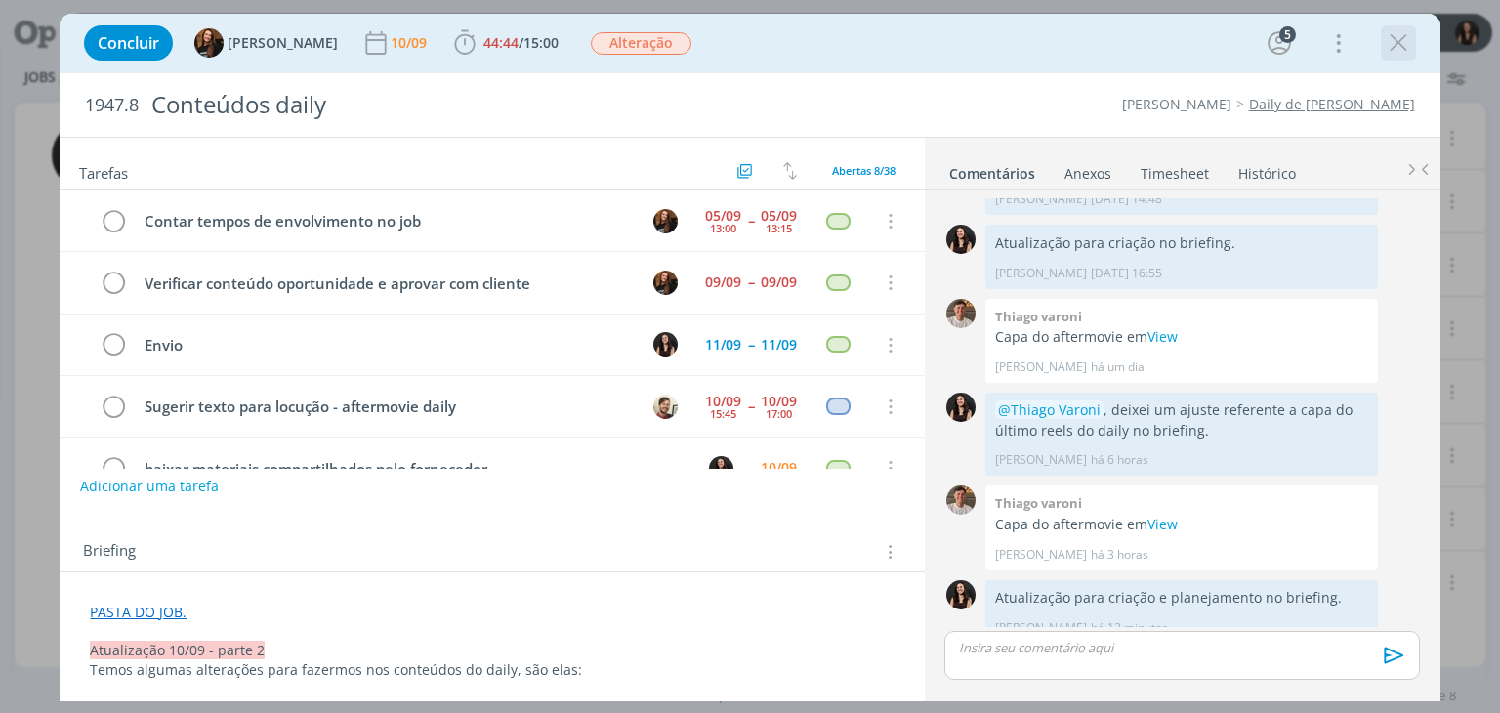
scroll to position [183, 0]
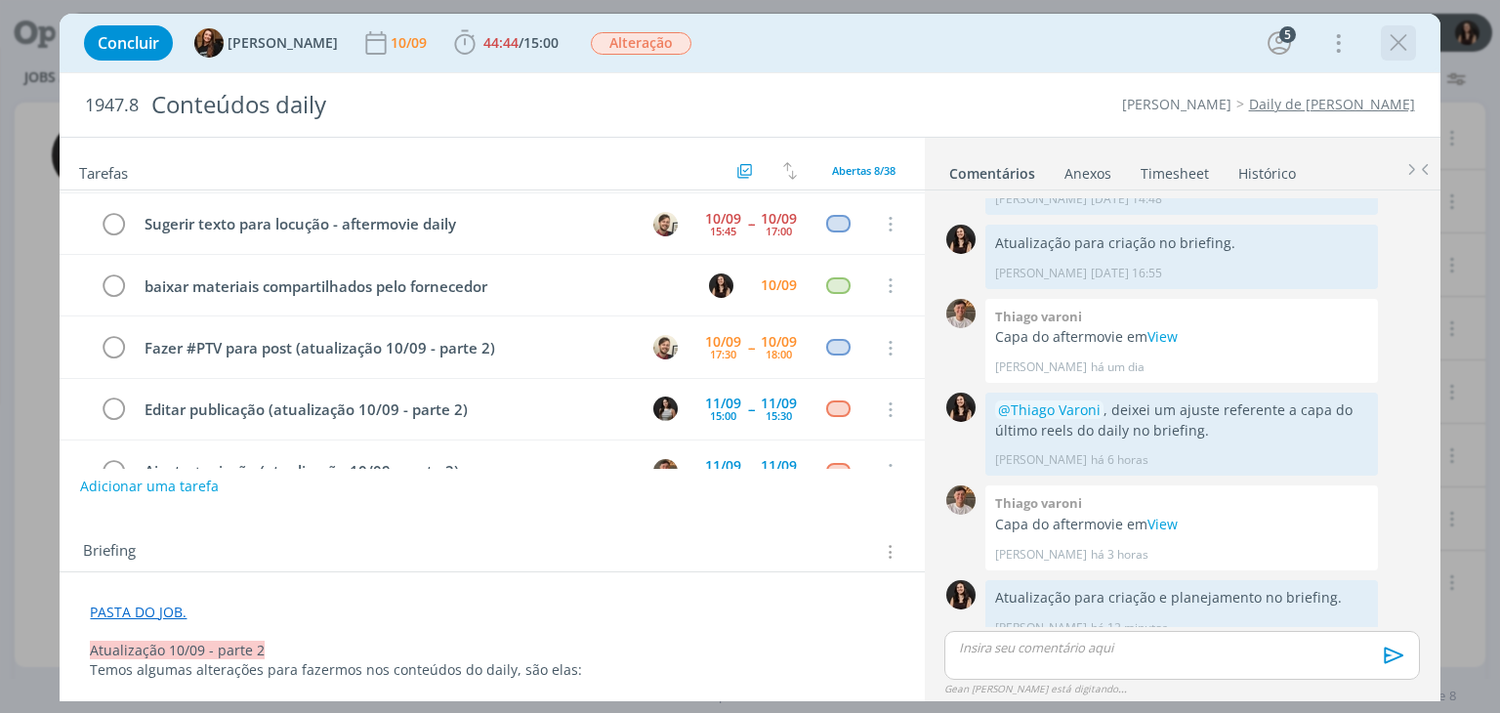
drag, startPoint x: 1371, startPoint y: 36, endPoint x: 1383, endPoint y: 40, distance: 12.4
click at [1375, 36] on div "Concluir Tayná Morsch 10/09 44:44 / 15:00 Iniciar Apontar Data * 10/09/2025 Hor…" at bounding box center [749, 43] width 1351 height 47
click at [1395, 48] on icon "dialog" at bounding box center [1398, 42] width 29 height 29
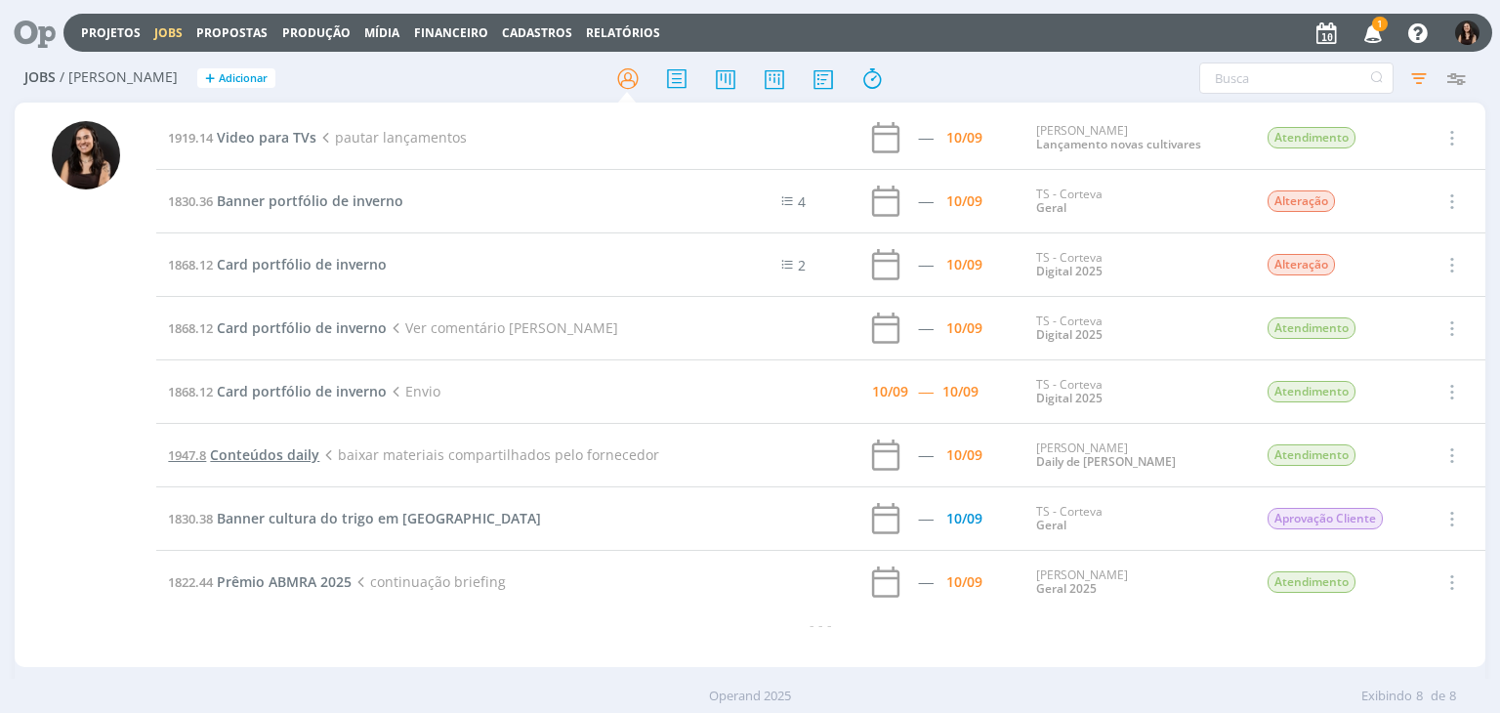
click at [300, 453] on span "Conteúdos daily" at bounding box center [264, 454] width 109 height 19
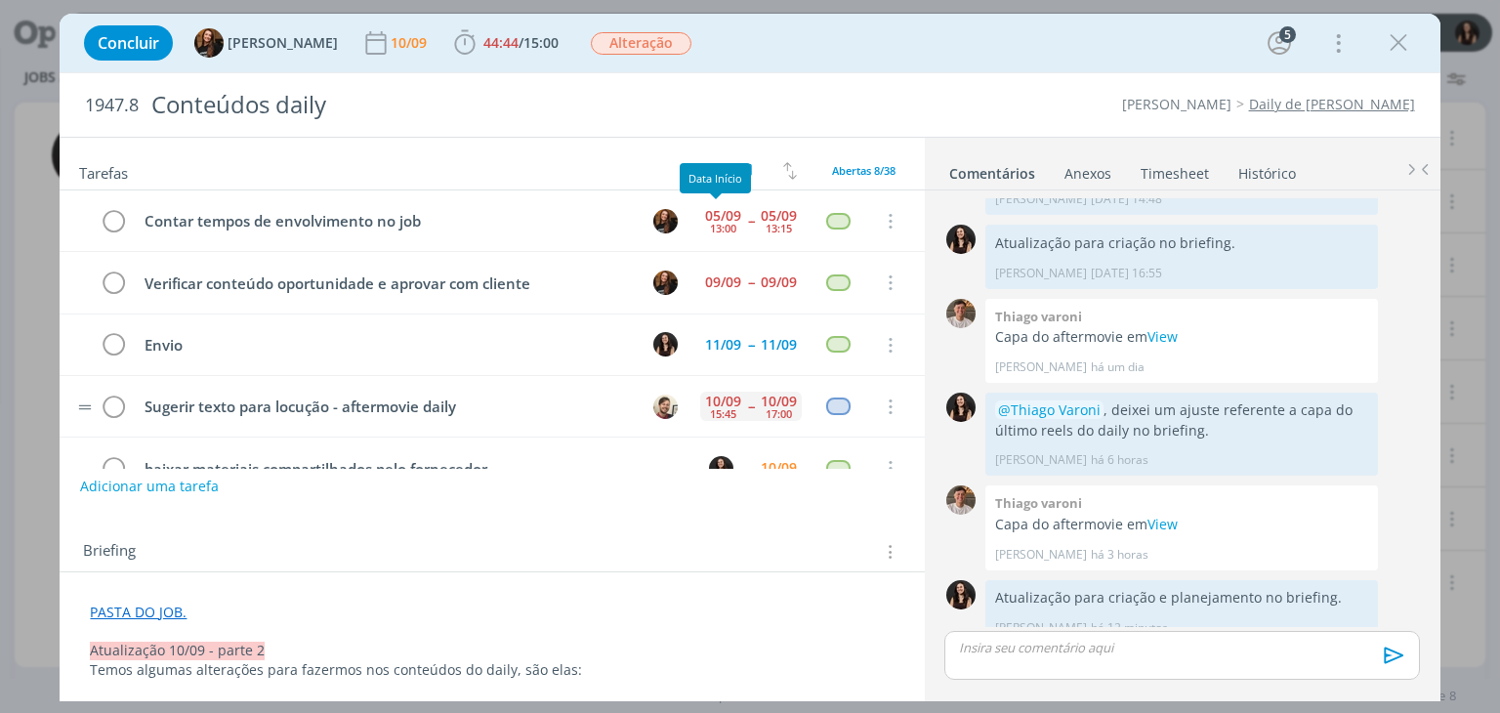
scroll to position [183, 0]
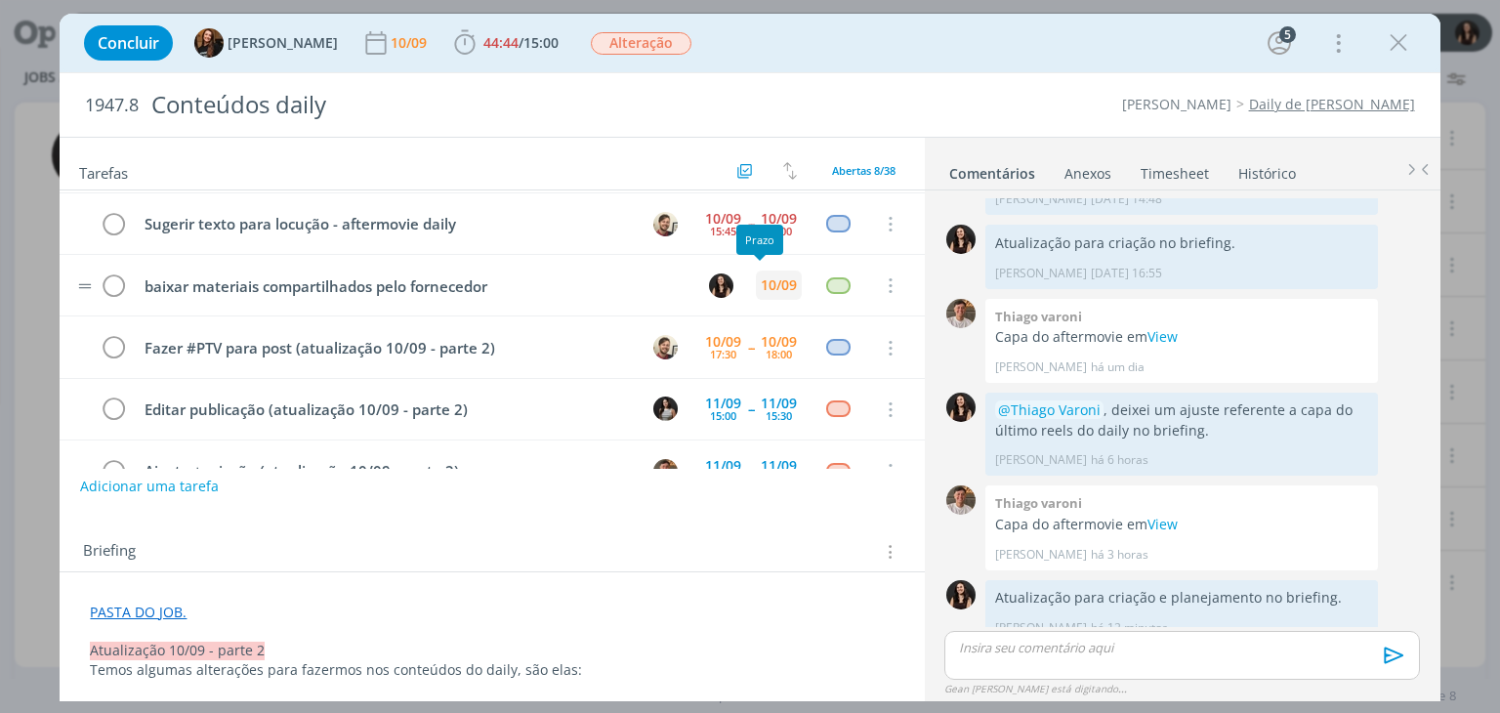
click at [763, 278] on div "10/09" at bounding box center [779, 285] width 36 height 14
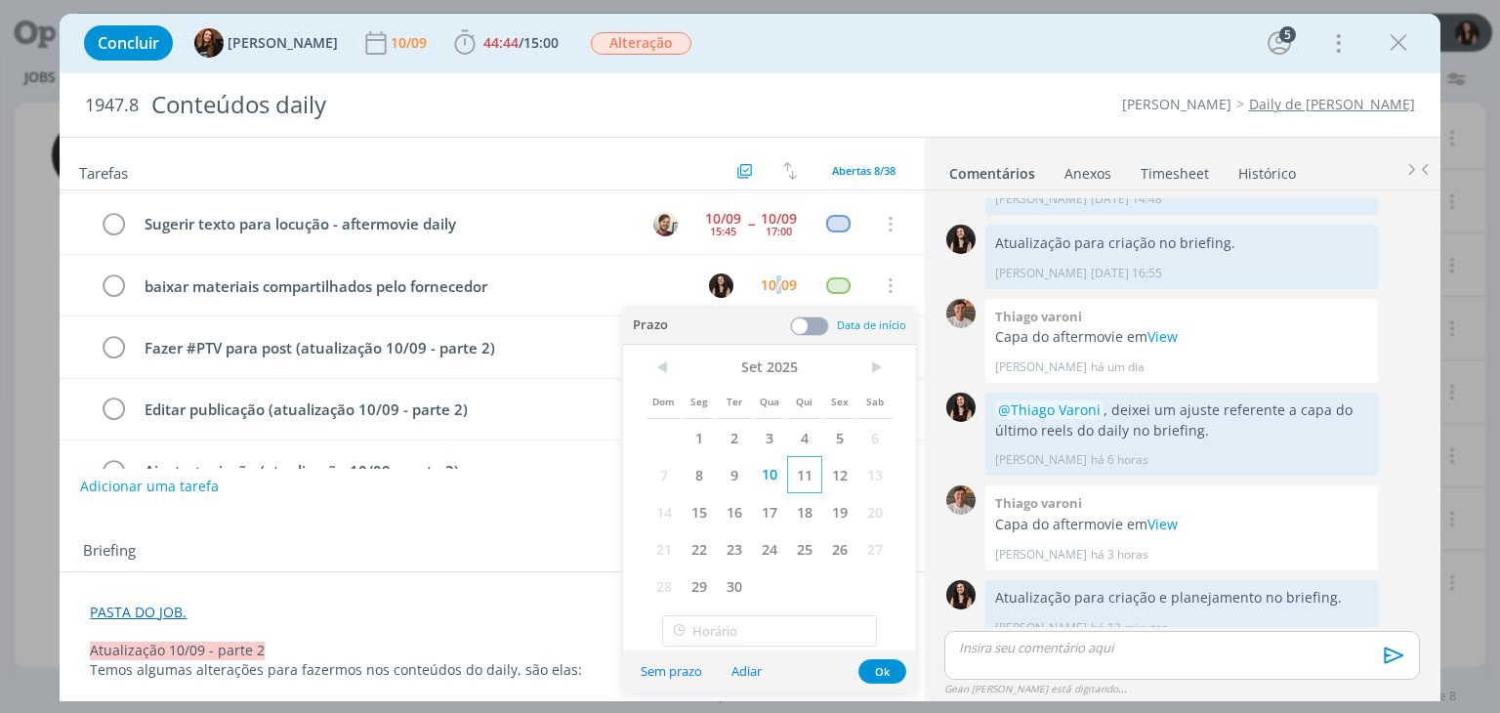
click at [798, 475] on span "11" at bounding box center [804, 474] width 35 height 37
click at [886, 676] on button "Ok" at bounding box center [883, 671] width 48 height 24
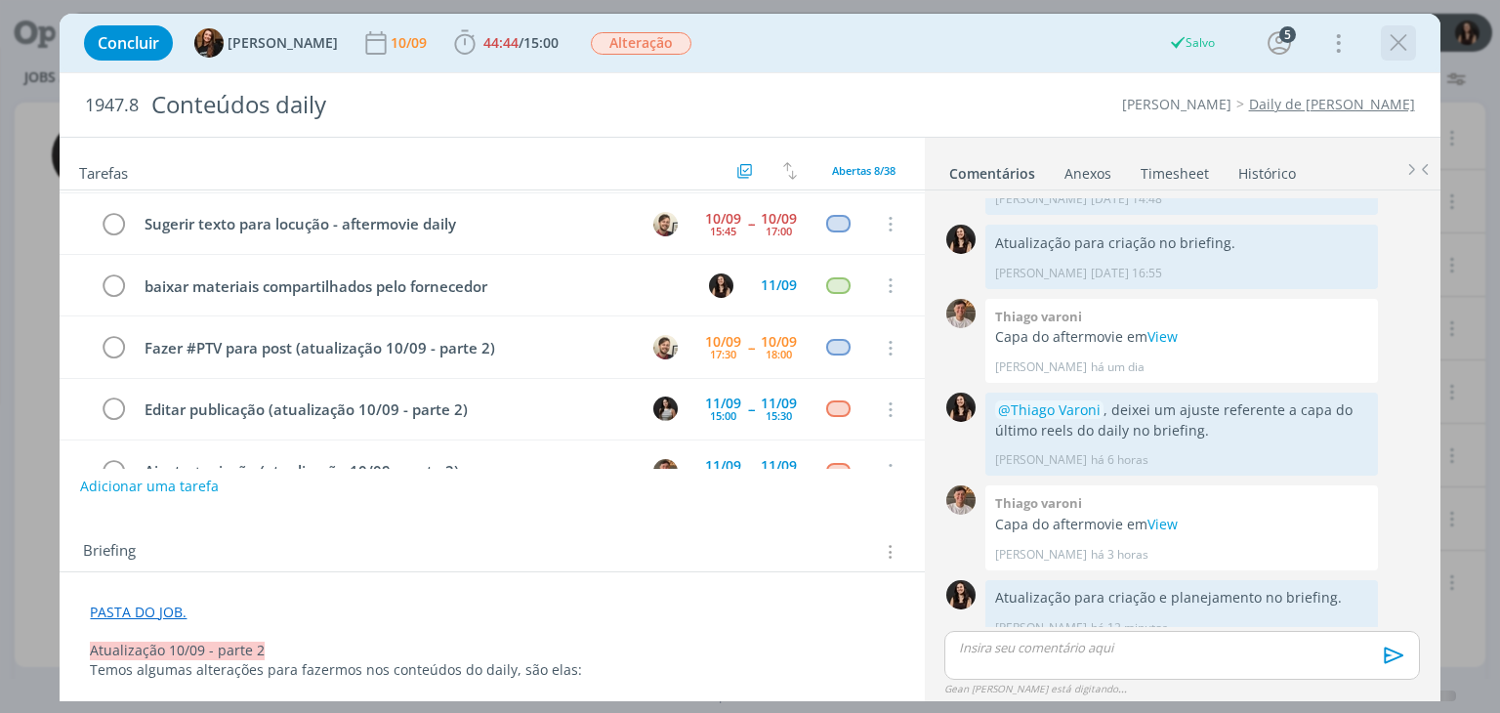
click at [1399, 43] on icon "dialog" at bounding box center [1398, 42] width 29 height 29
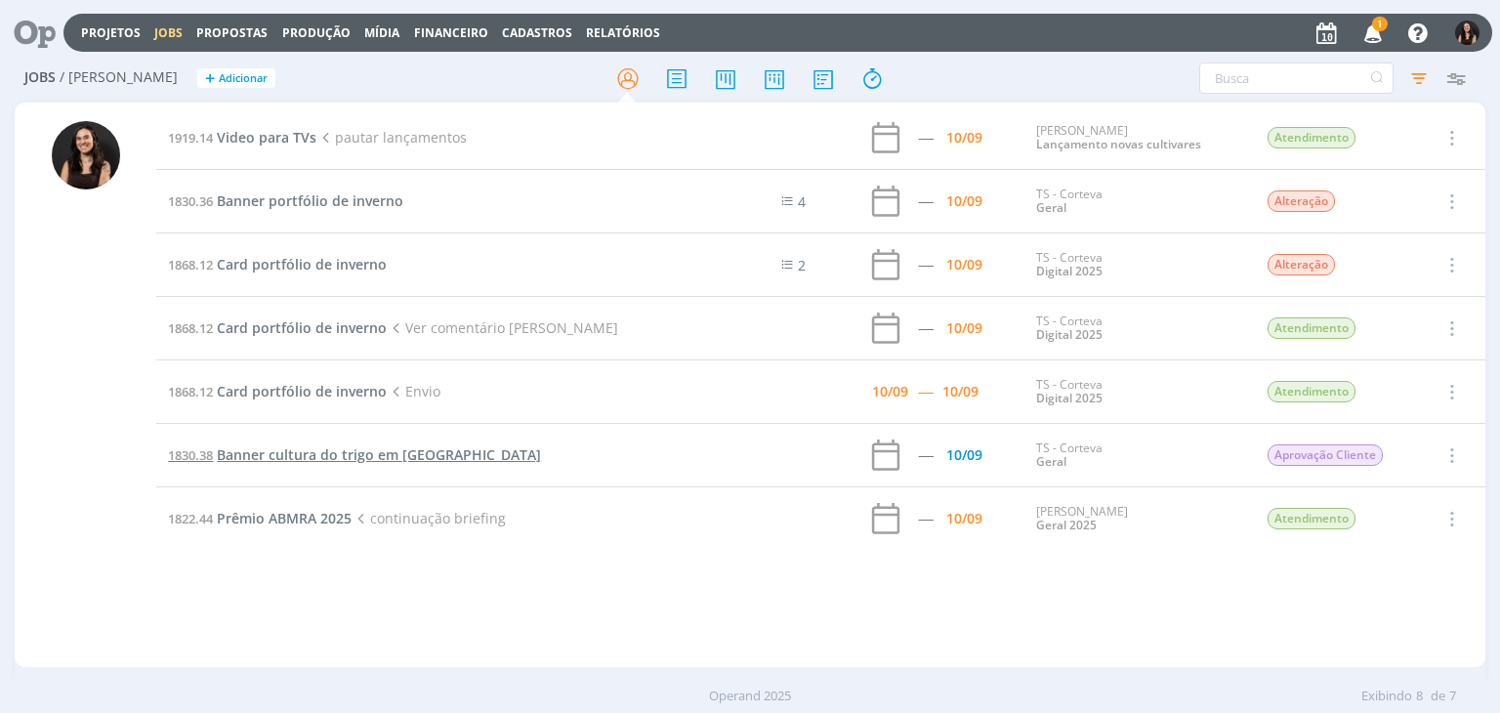
click at [407, 450] on span "Banner cultura do trigo em [GEOGRAPHIC_DATA]" at bounding box center [379, 454] width 324 height 19
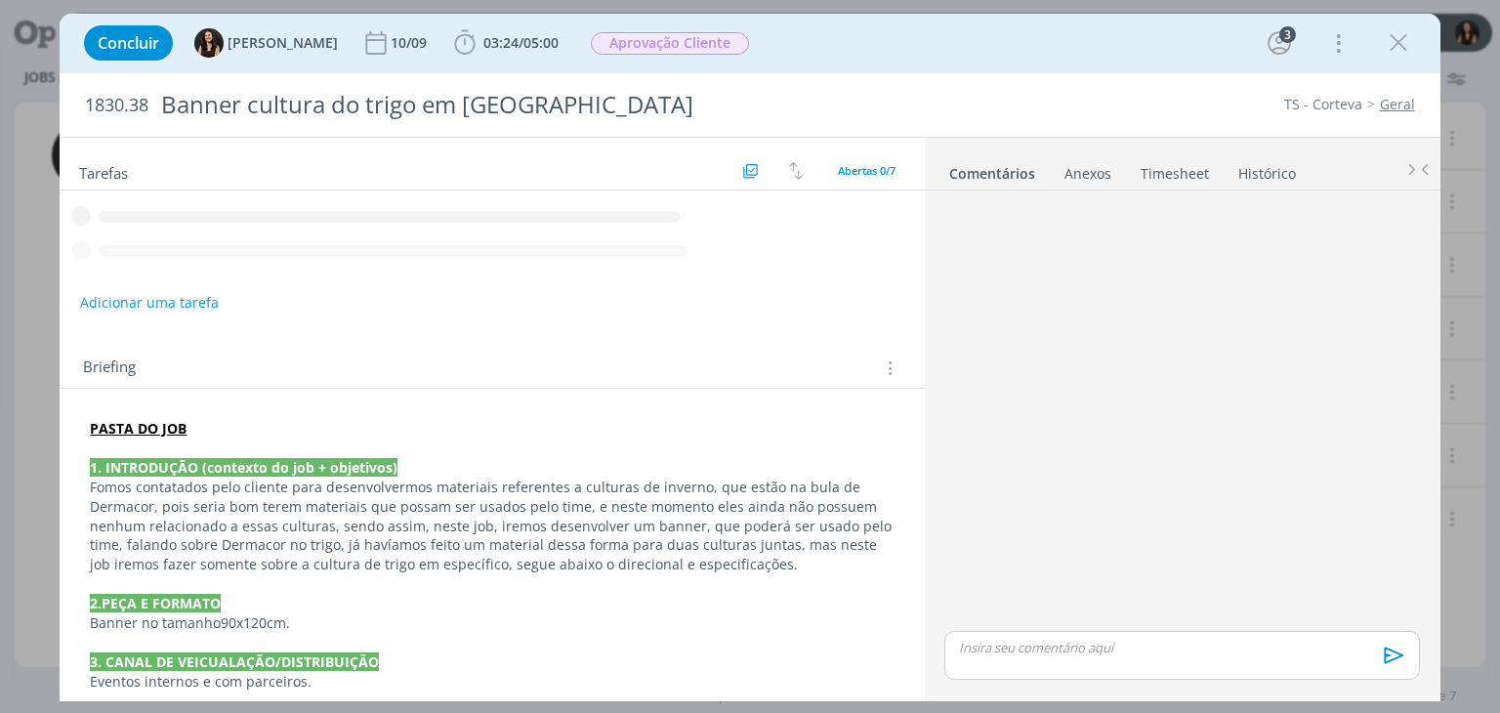
scroll to position [293, 0]
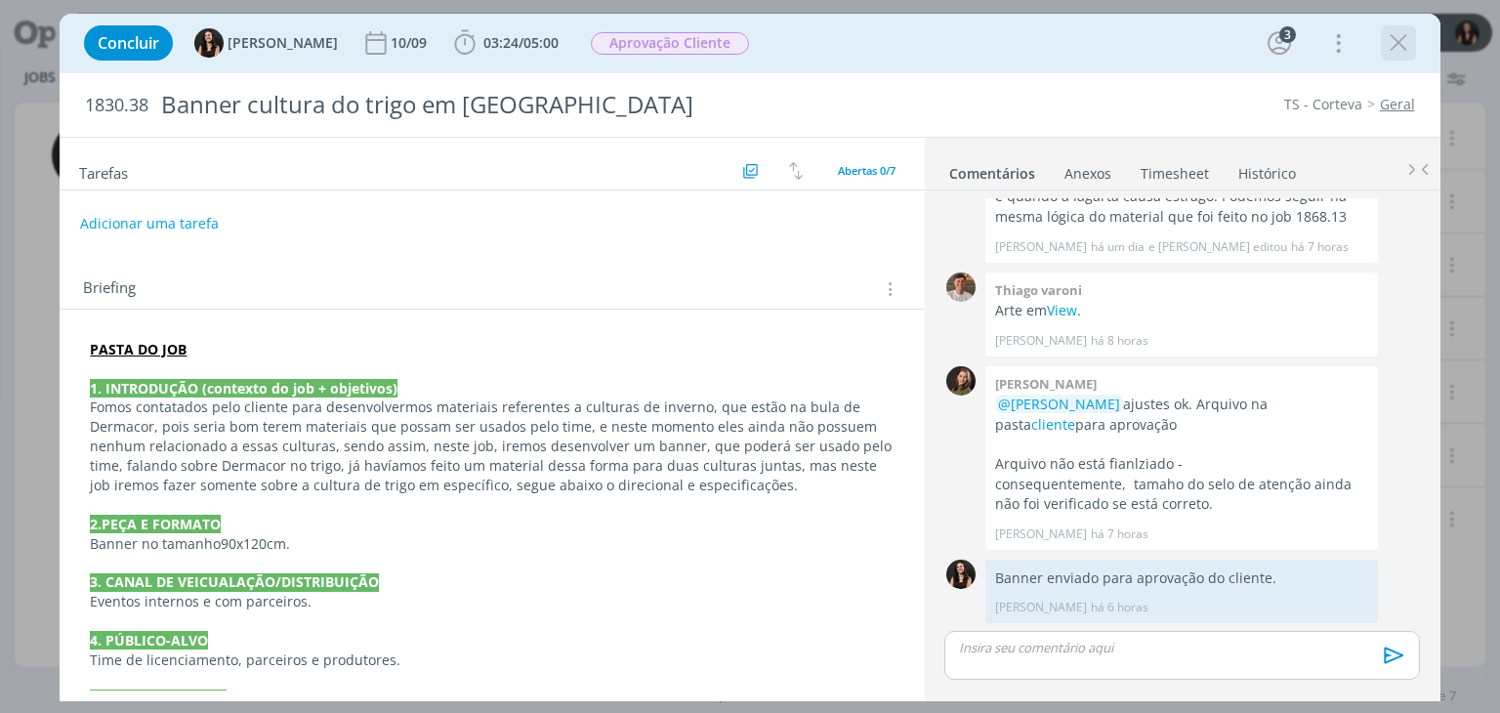
click at [1406, 46] on icon "dialog" at bounding box center [1398, 42] width 29 height 29
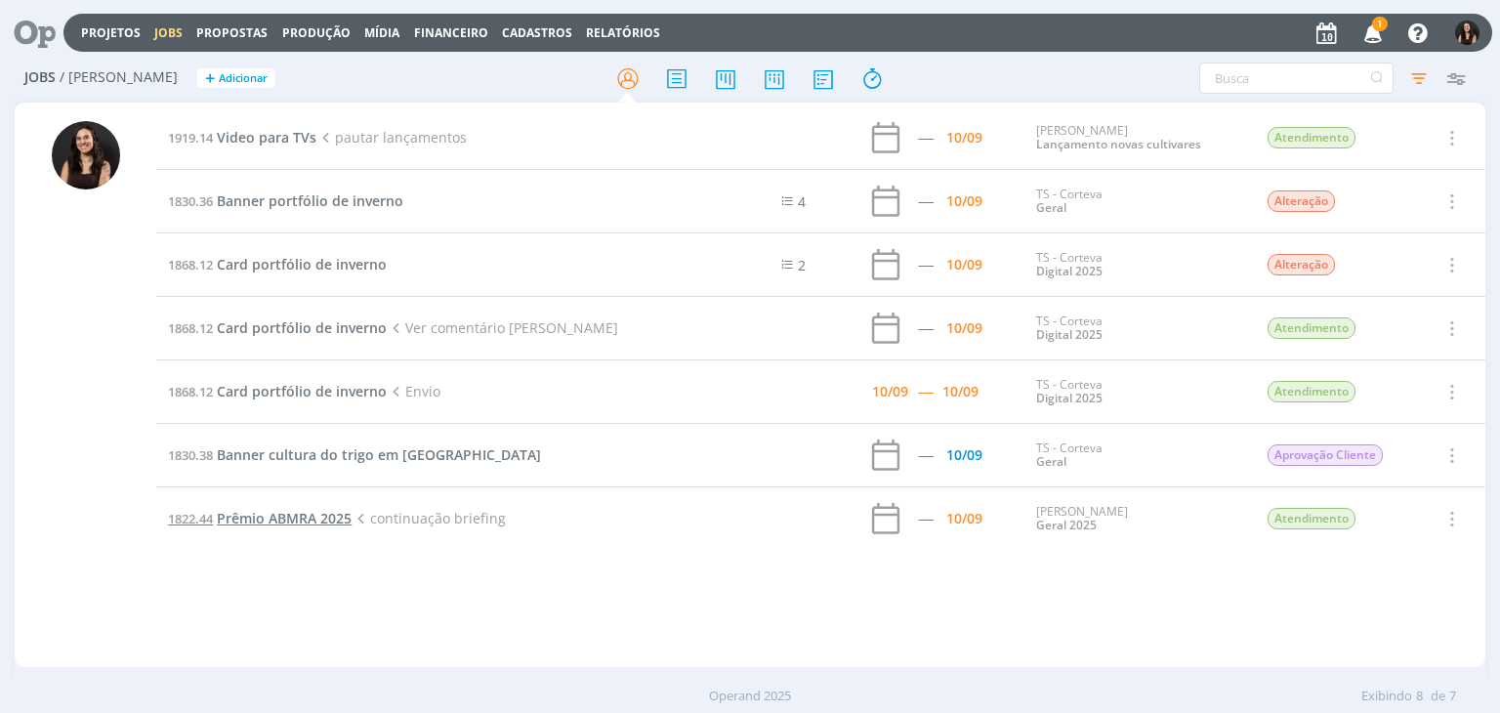
click at [273, 512] on span "Prêmio ABMRA 2025" at bounding box center [284, 518] width 135 height 19
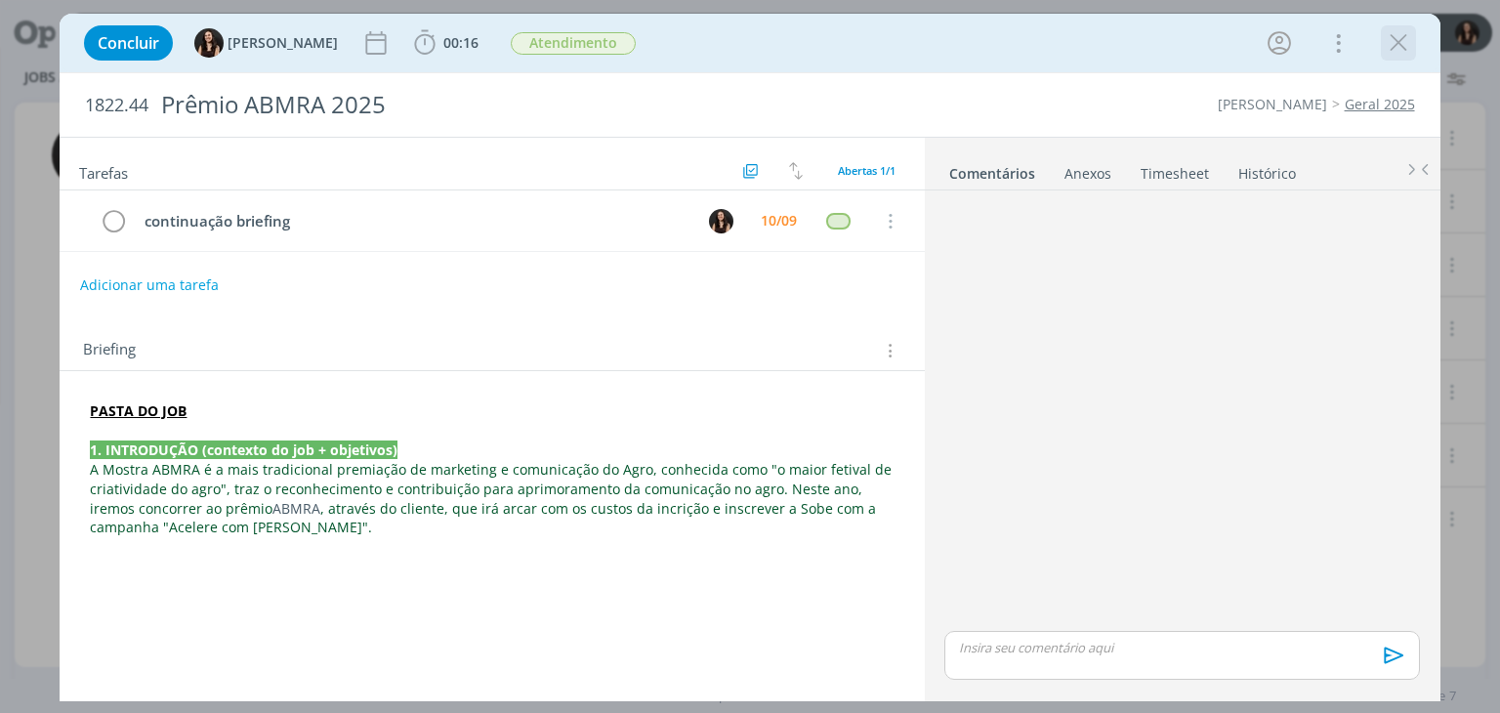
click at [1397, 44] on icon "dialog" at bounding box center [1398, 42] width 29 height 29
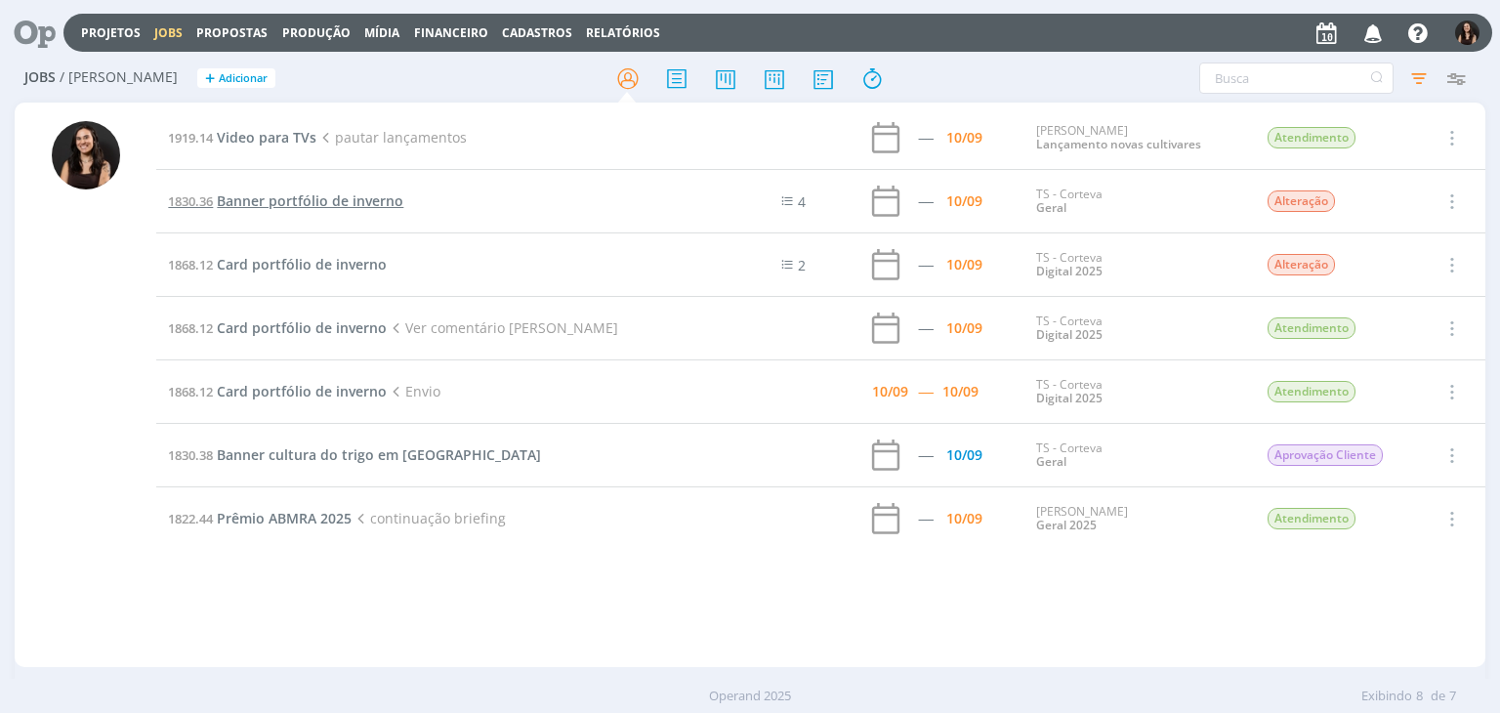
click at [294, 198] on span "Banner portfólio de inverno" at bounding box center [310, 200] width 187 height 19
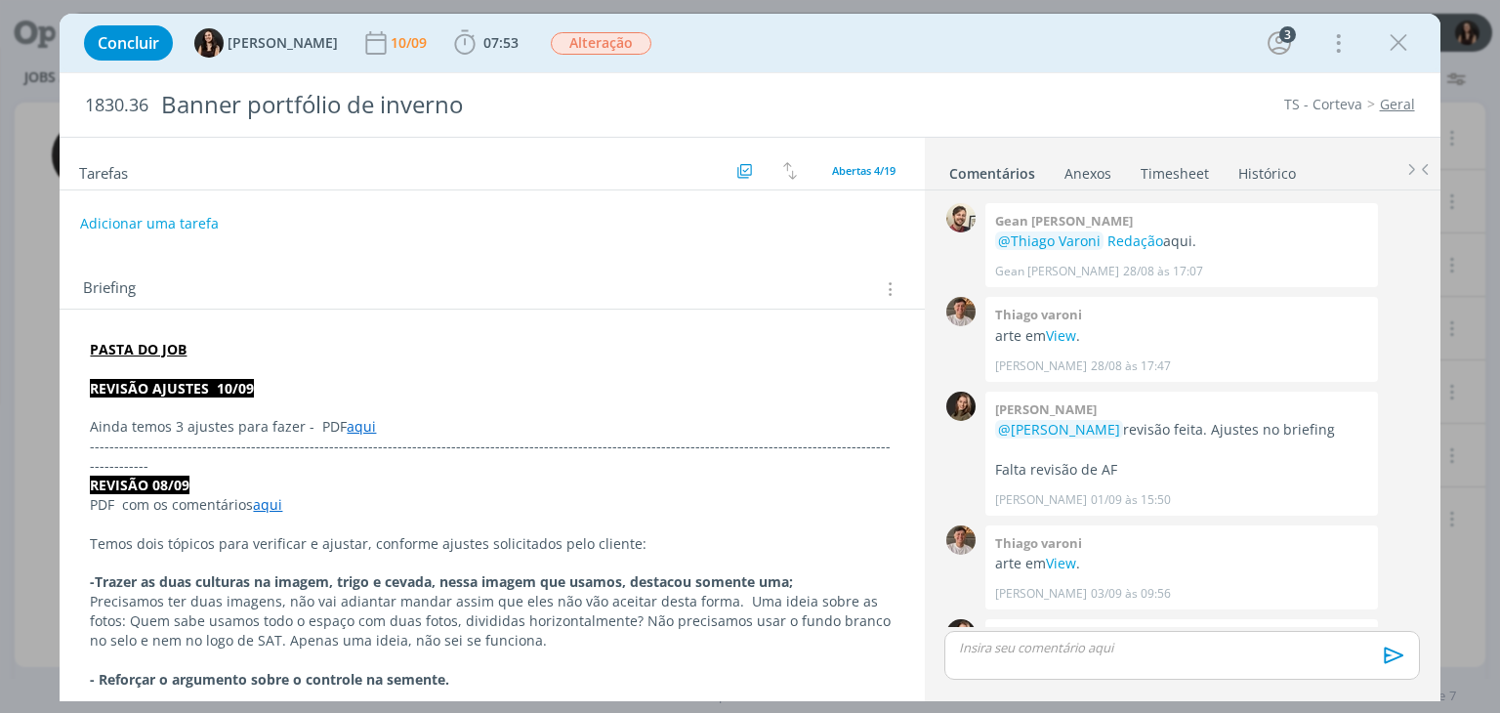
scroll to position [1383, 0]
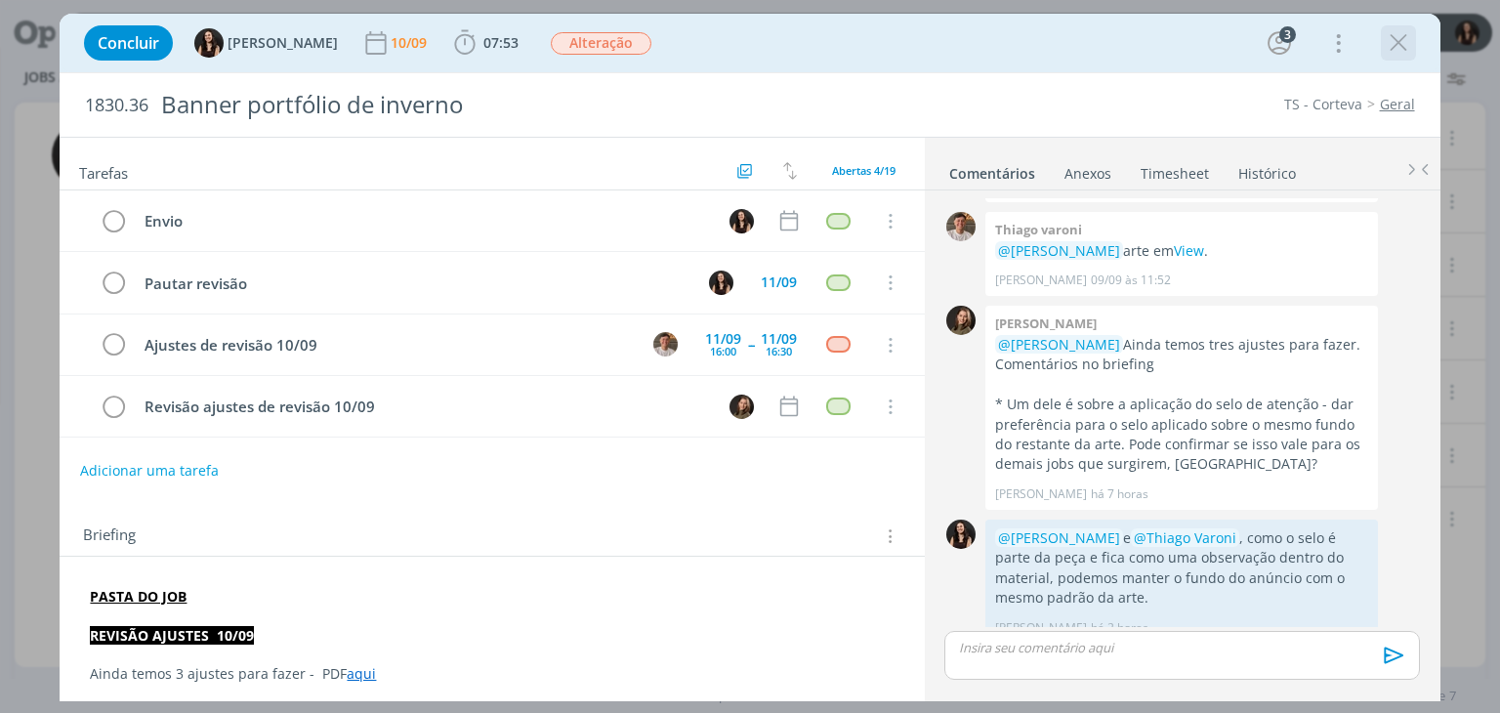
drag, startPoint x: 1404, startPoint y: 40, endPoint x: 375, endPoint y: 196, distance: 1040.3
click at [1403, 40] on icon "dialog" at bounding box center [1398, 42] width 29 height 29
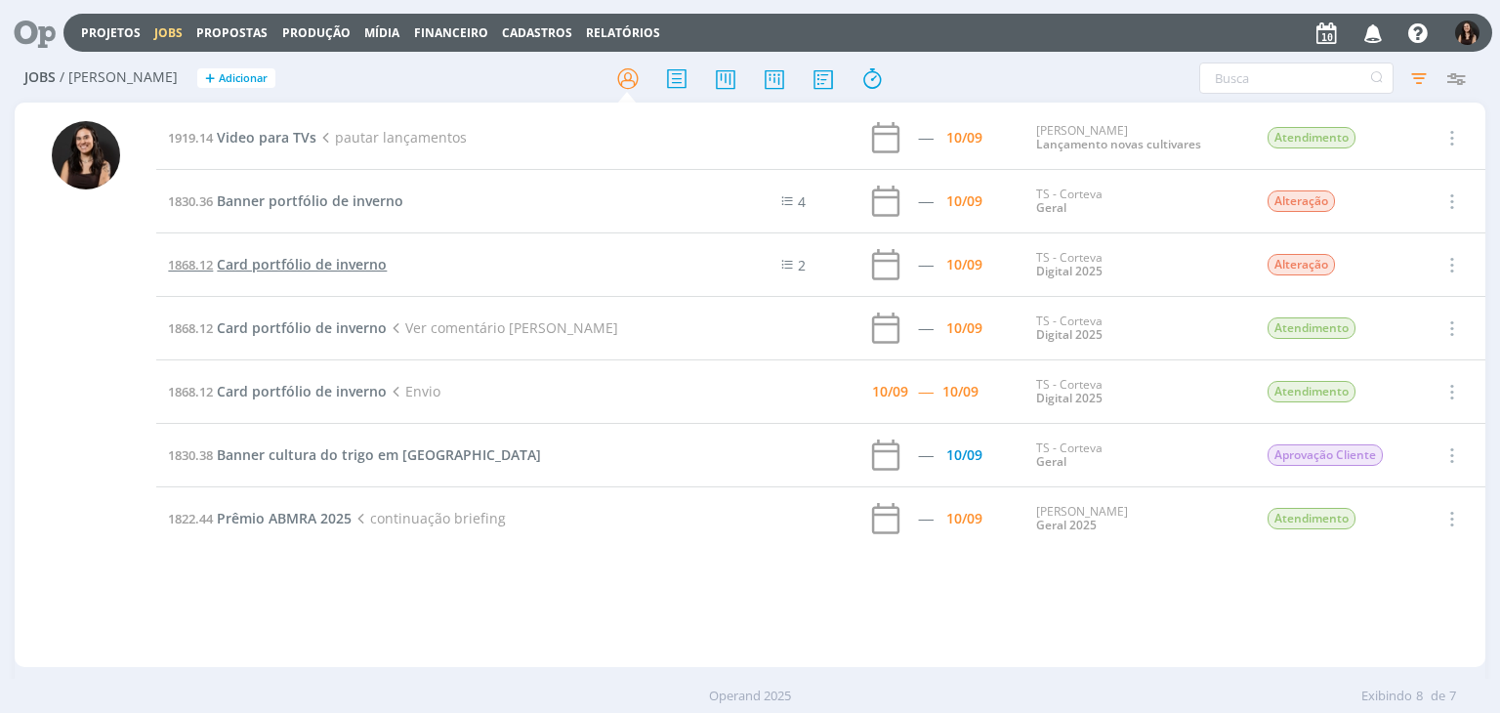
click at [295, 257] on span "Card portfólio de inverno" at bounding box center [302, 264] width 170 height 19
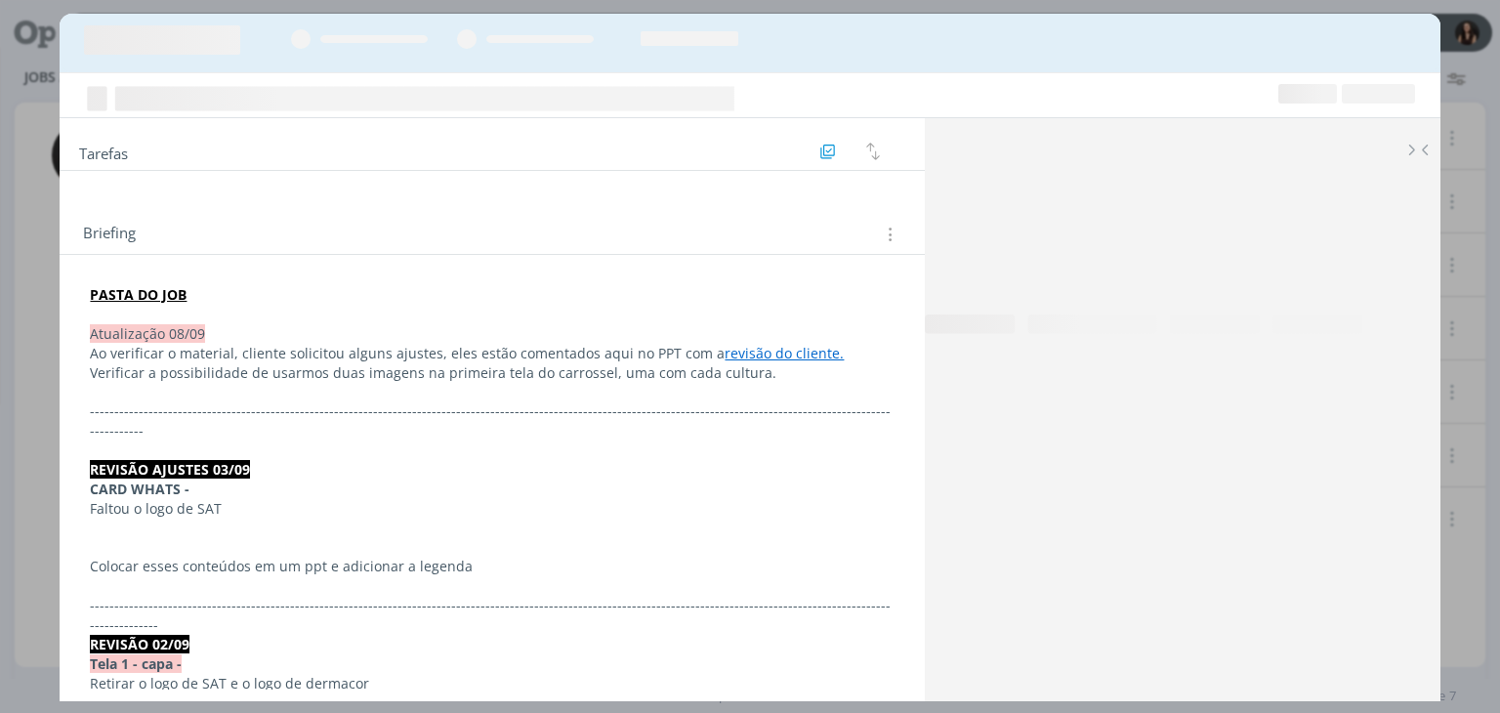
scroll to position [1349, 0]
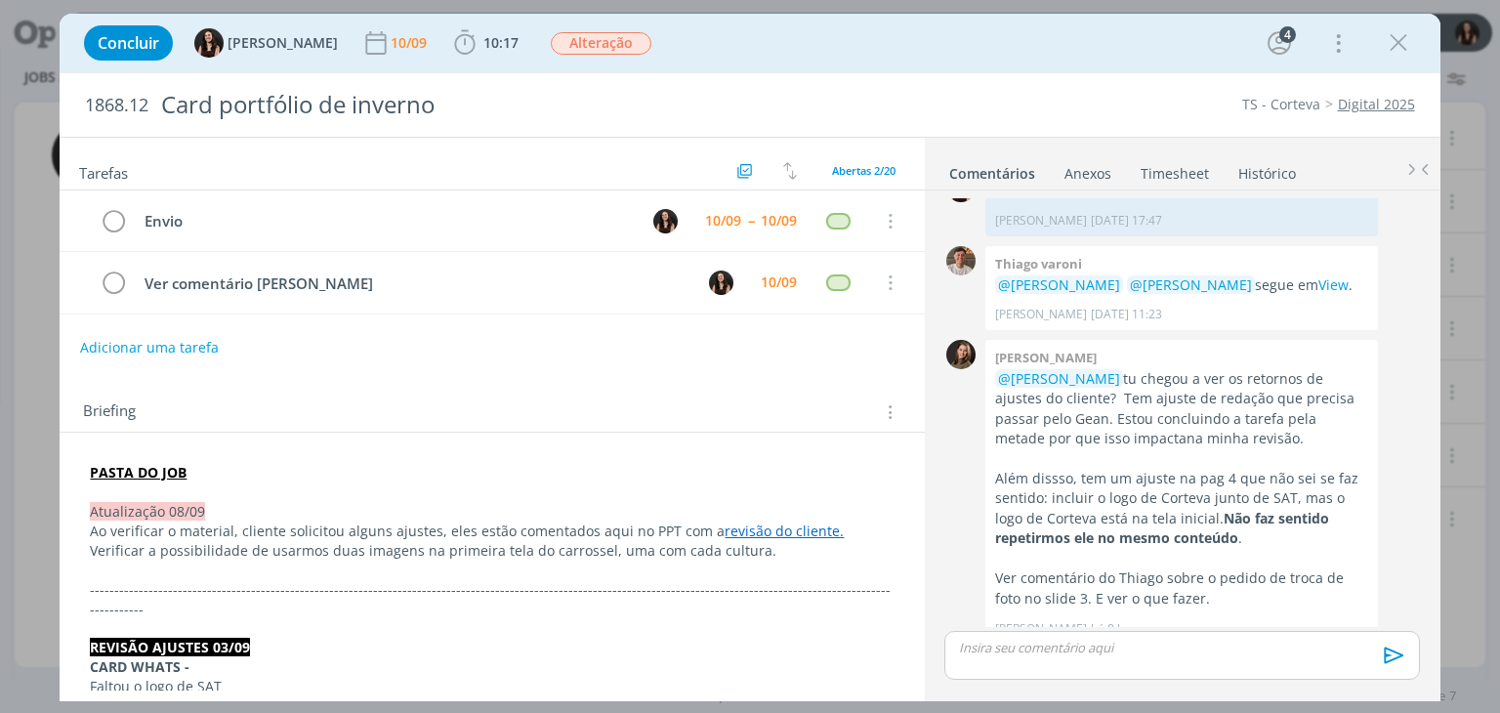
click at [641, 344] on div "Adicionar uma tarefa" at bounding box center [492, 347] width 864 height 35
click at [1319, 276] on link "View" at bounding box center [1334, 285] width 30 height 19
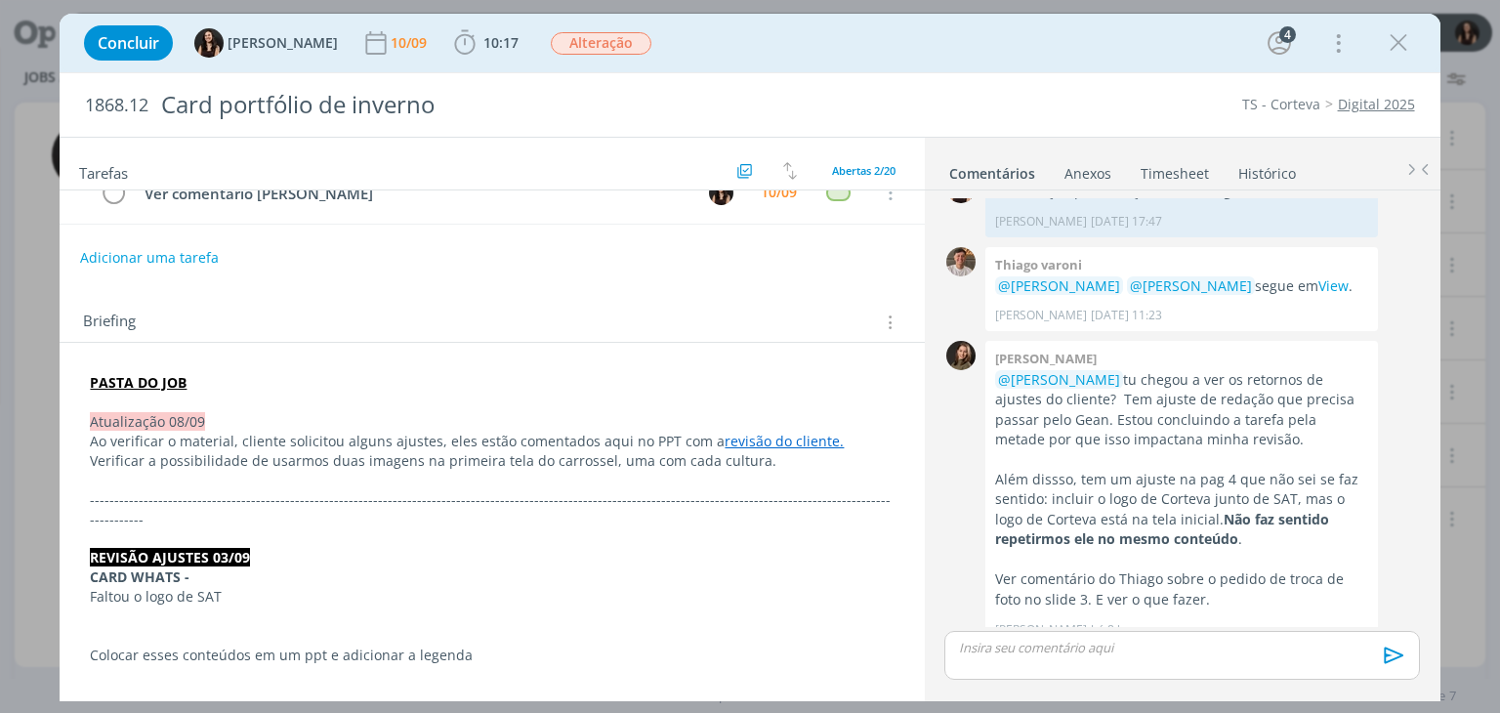
scroll to position [98, 0]
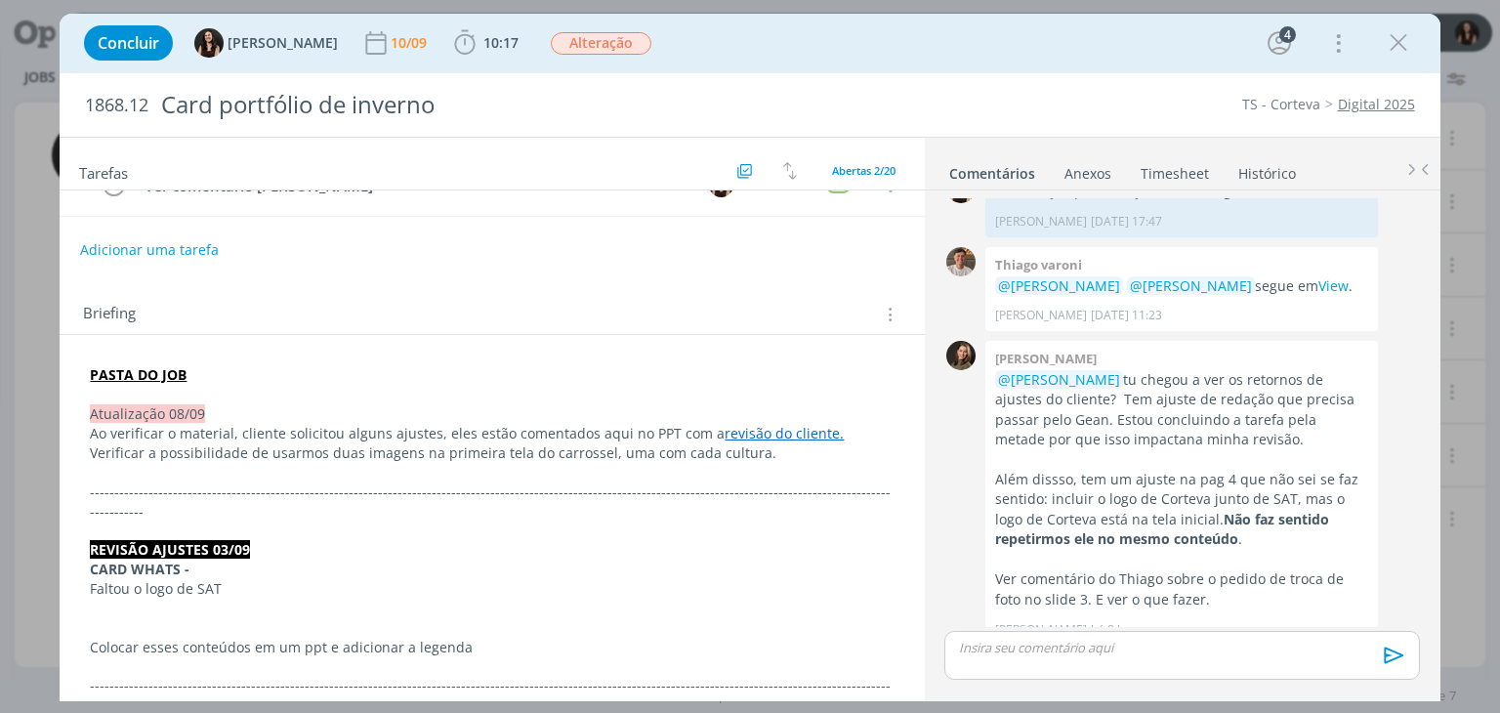
click at [726, 435] on link "revisão do cliente." at bounding box center [784, 433] width 119 height 19
click at [699, 471] on link "https://sobeae.sharepoint.com/:p:/s/SOBEAE/EUN6aLlsZjpOoegOzb1EBpMBj-XkbBOsIWwB…" at bounding box center [640, 470] width 147 height 25
click at [1319, 275] on link "View" at bounding box center [1334, 284] width 30 height 19
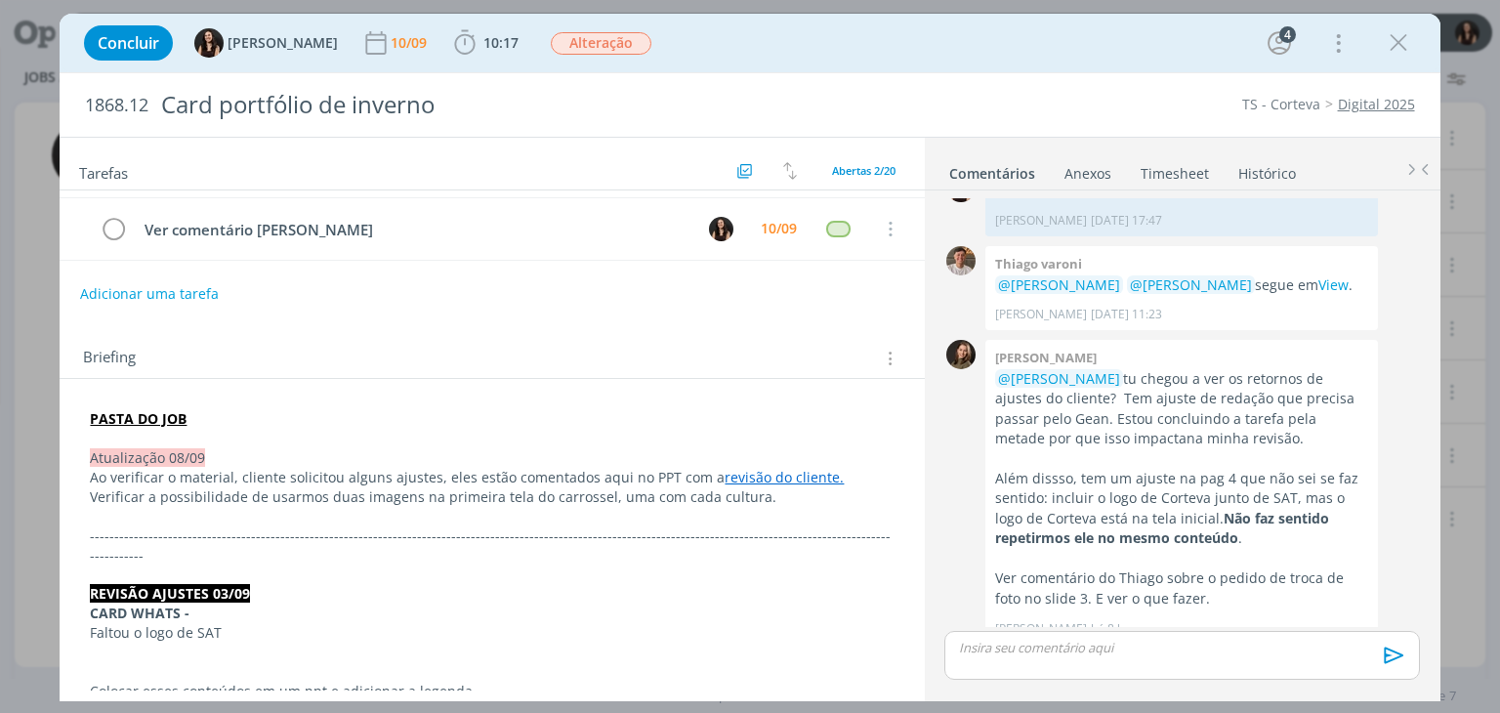
scroll to position [0, 0]
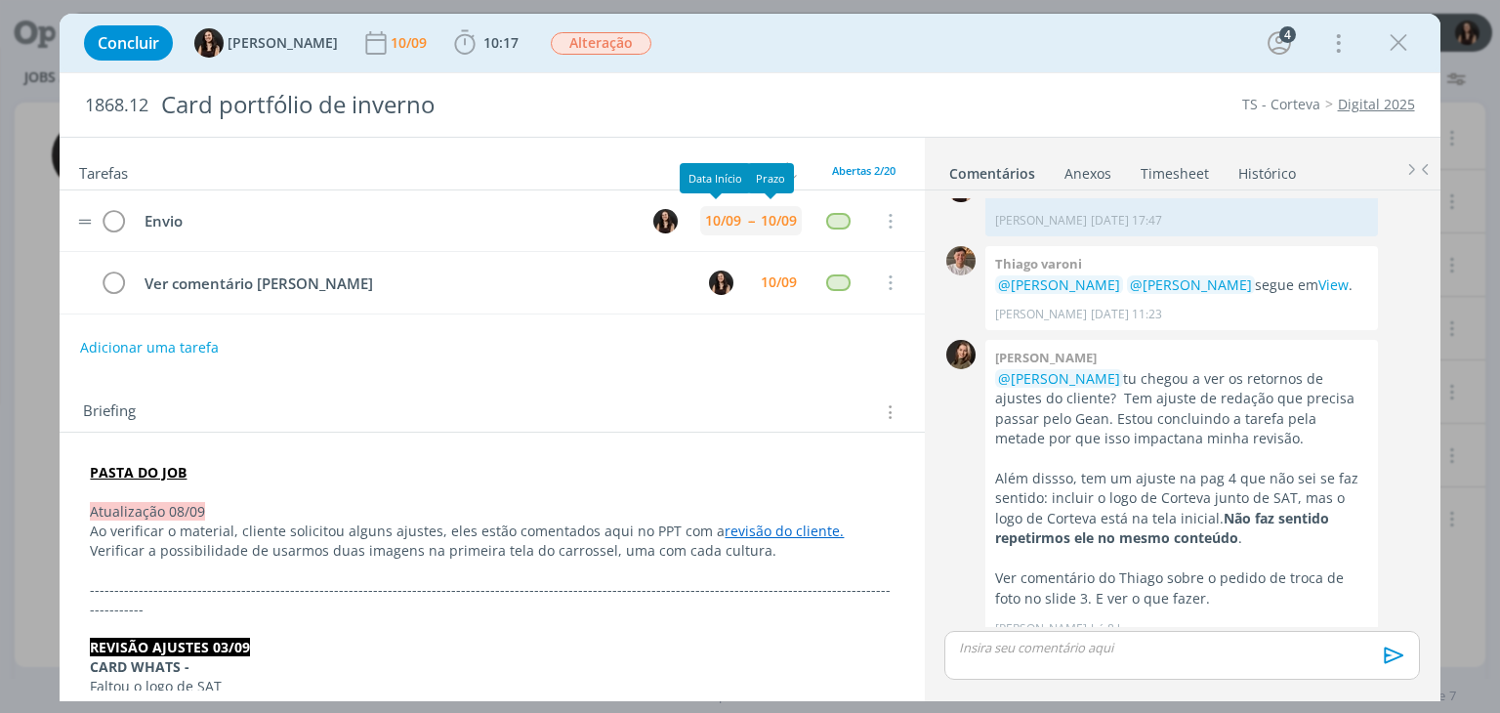
click at [761, 214] on div "10/09" at bounding box center [779, 221] width 36 height 14
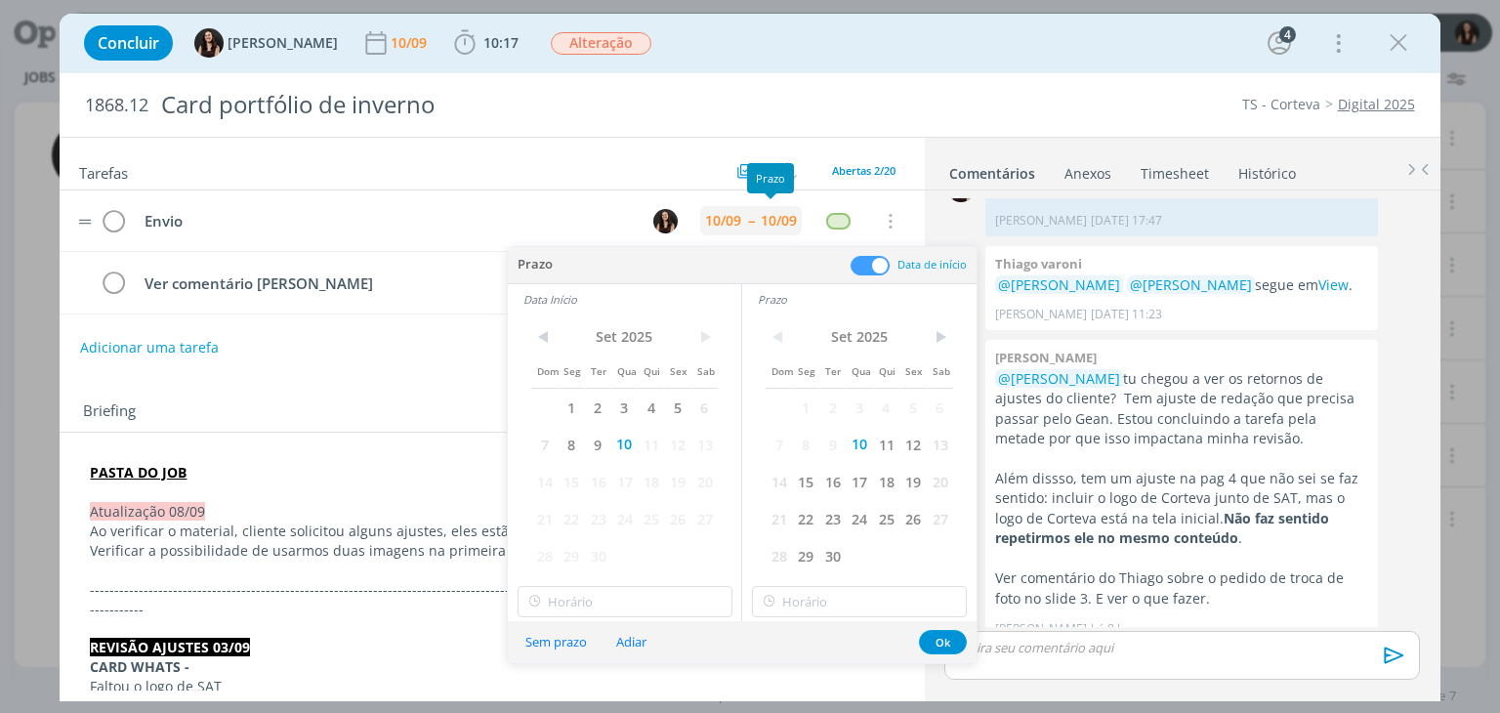
click at [761, 214] on div "10/09" at bounding box center [779, 221] width 36 height 14
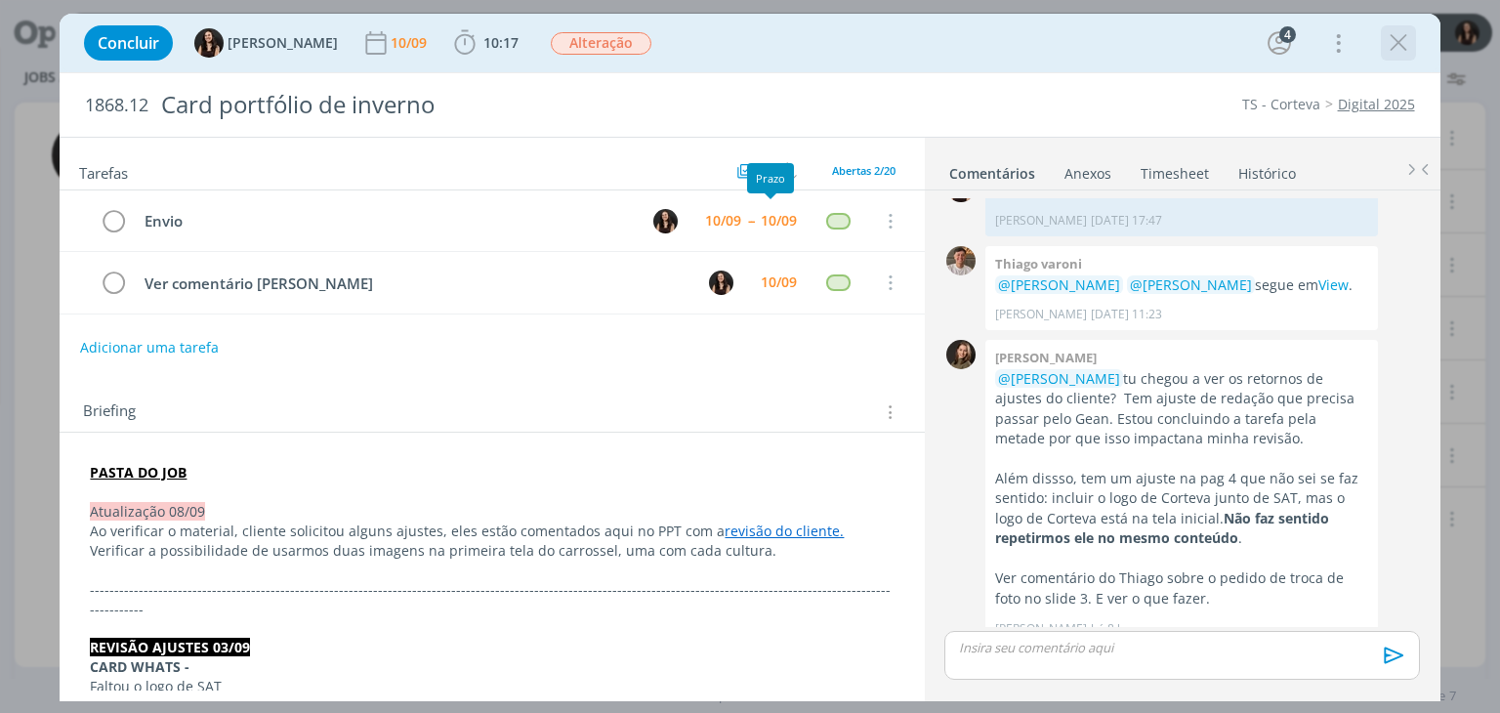
click at [1392, 40] on icon "dialog" at bounding box center [1398, 42] width 29 height 29
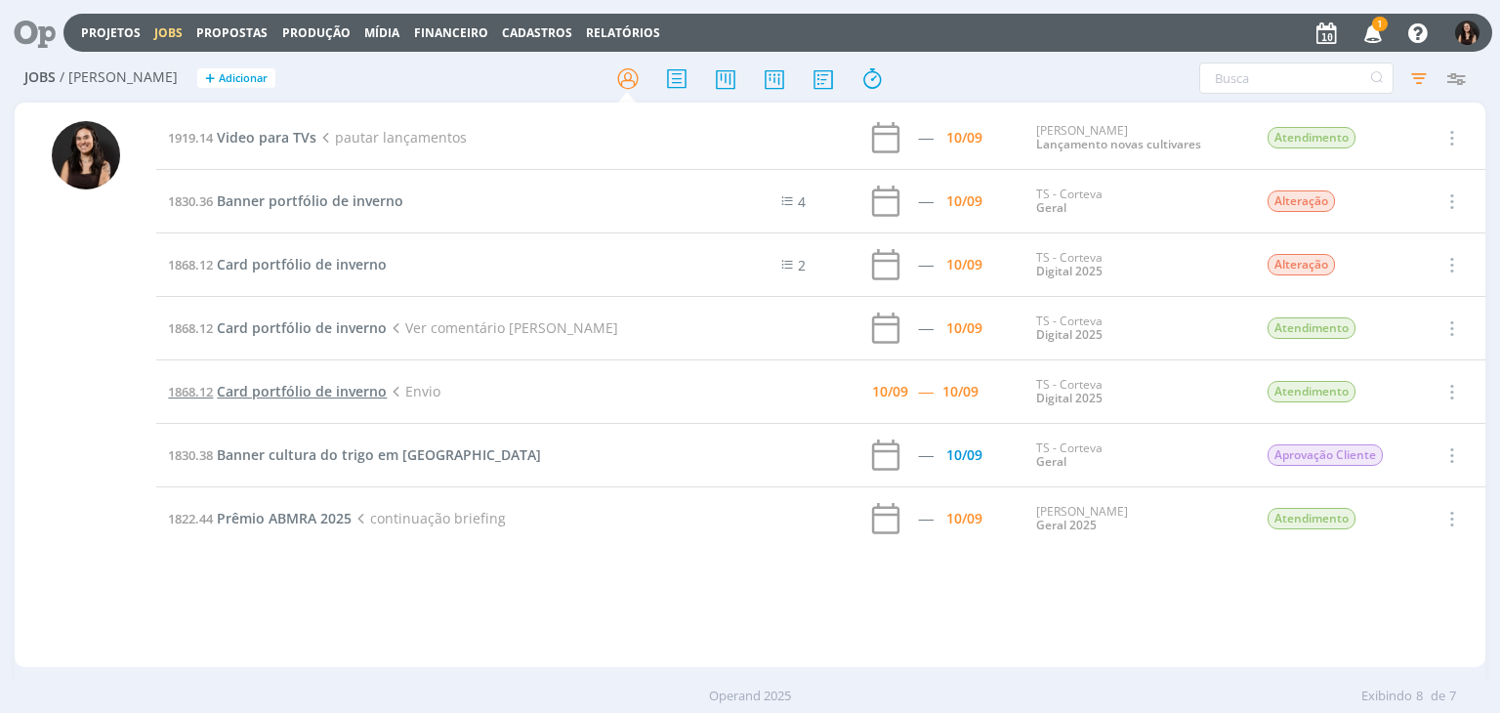
click at [329, 389] on span "Card portfólio de inverno" at bounding box center [302, 391] width 170 height 19
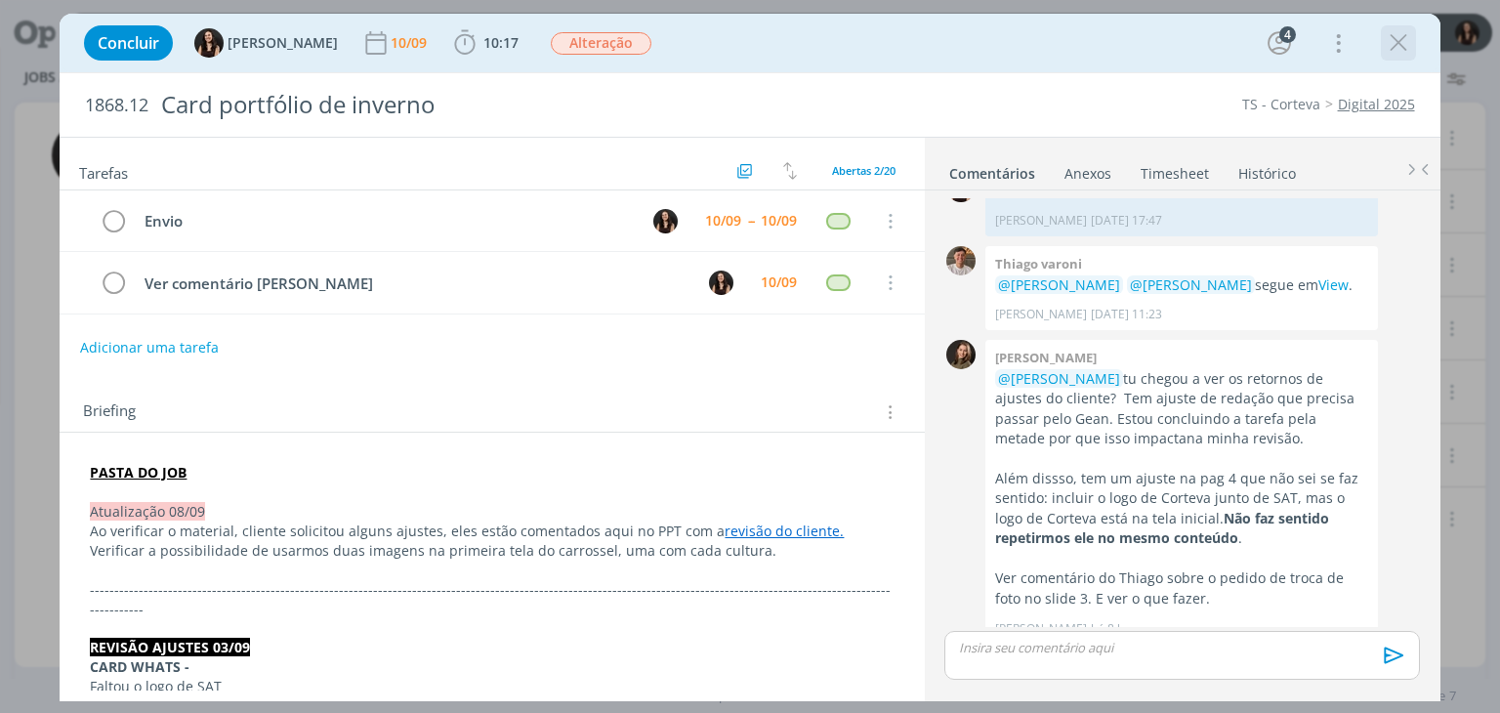
click at [1392, 43] on icon "dialog" at bounding box center [1398, 42] width 29 height 29
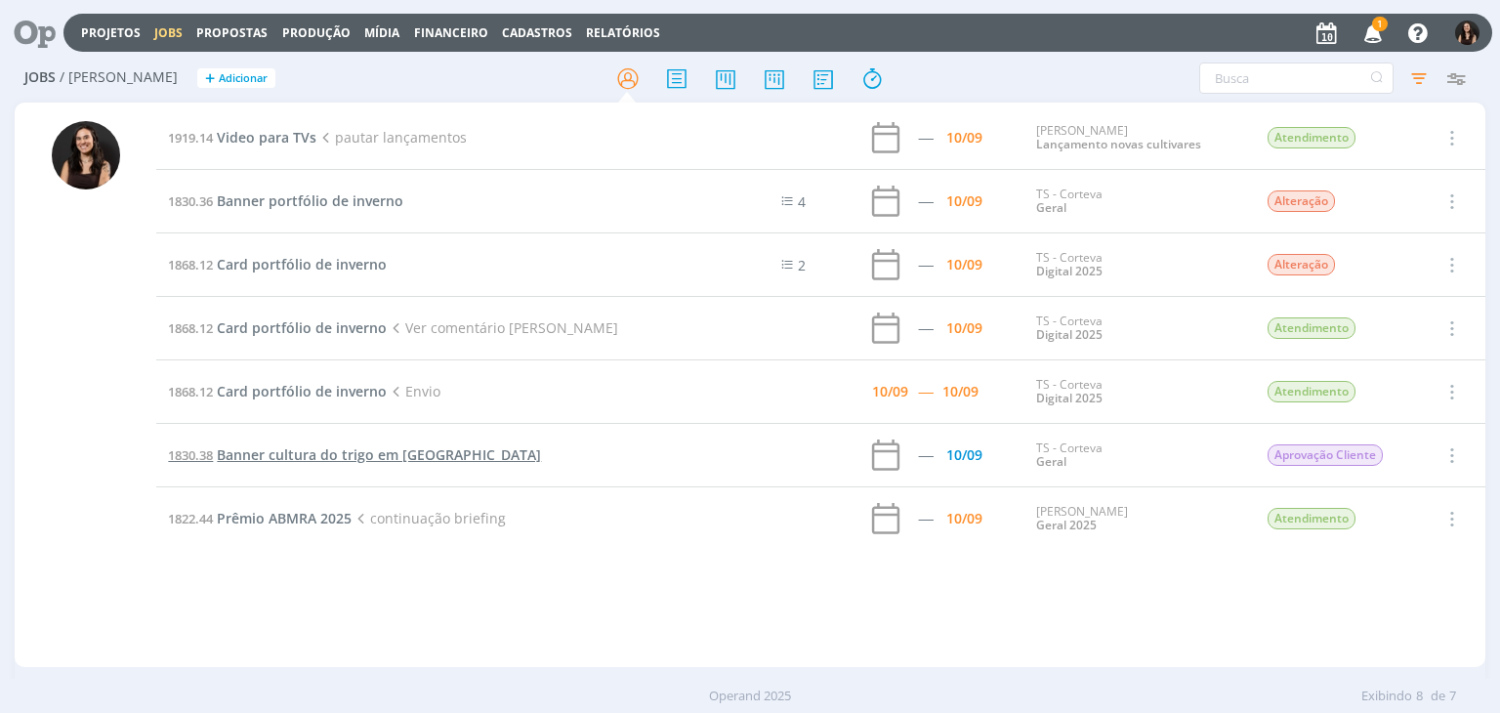
click at [287, 457] on span "Banner cultura do trigo em [GEOGRAPHIC_DATA]" at bounding box center [379, 454] width 324 height 19
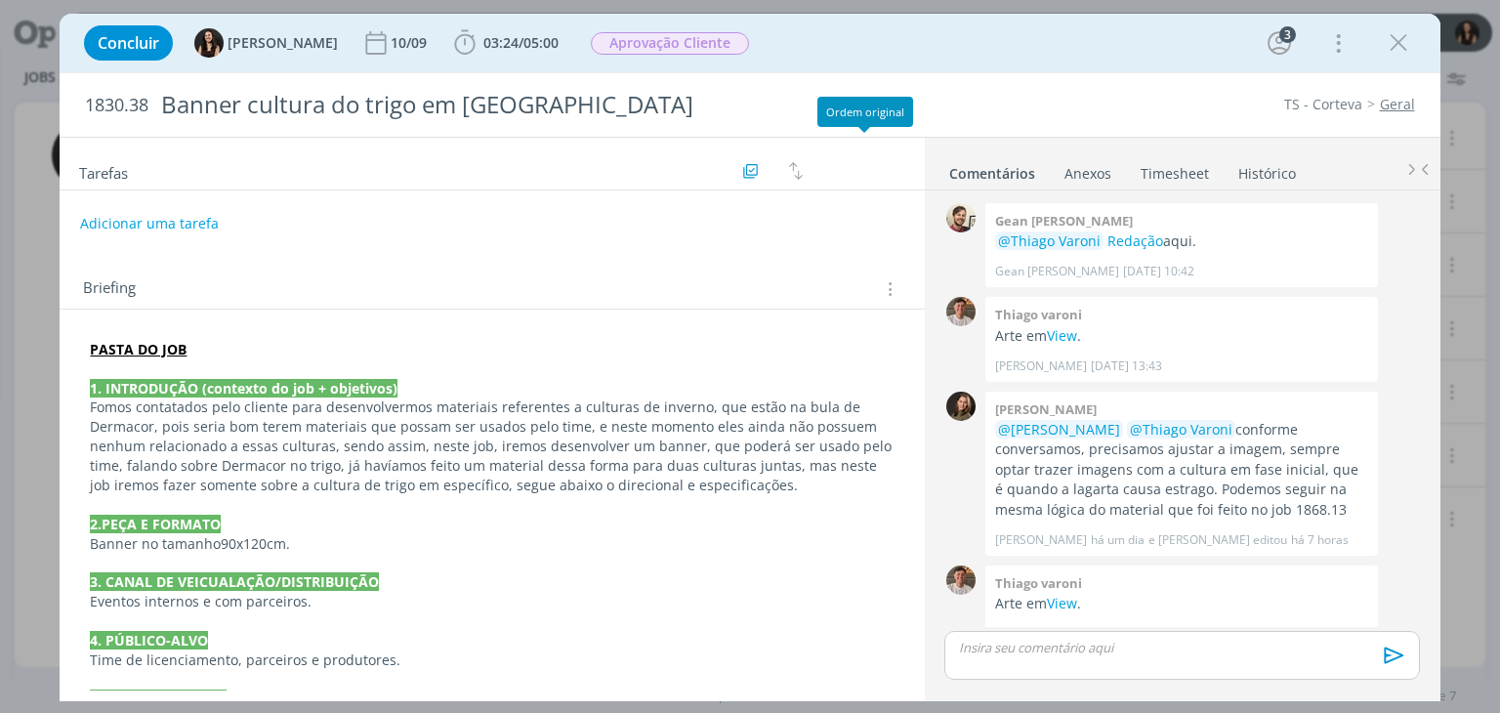
scroll to position [293, 0]
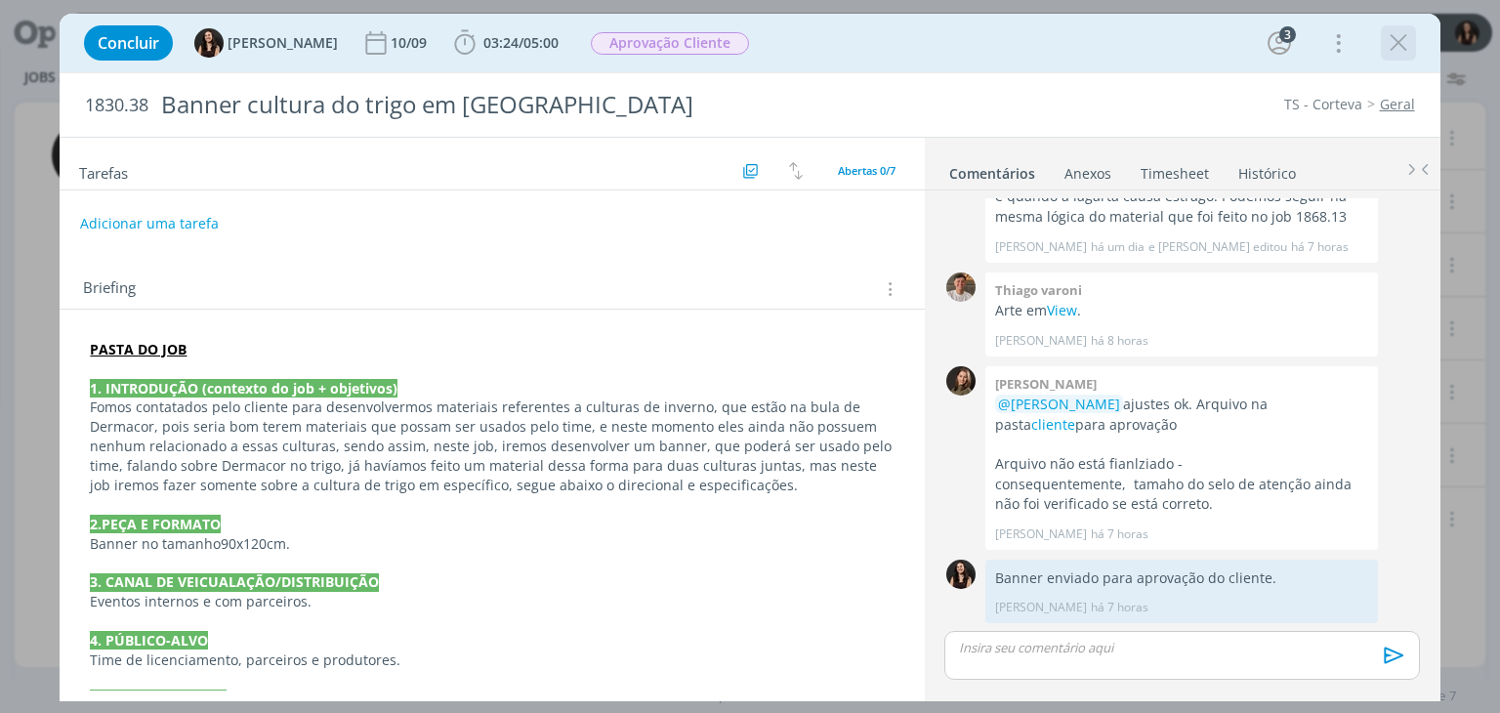
click at [1391, 49] on icon "dialog" at bounding box center [1398, 42] width 29 height 29
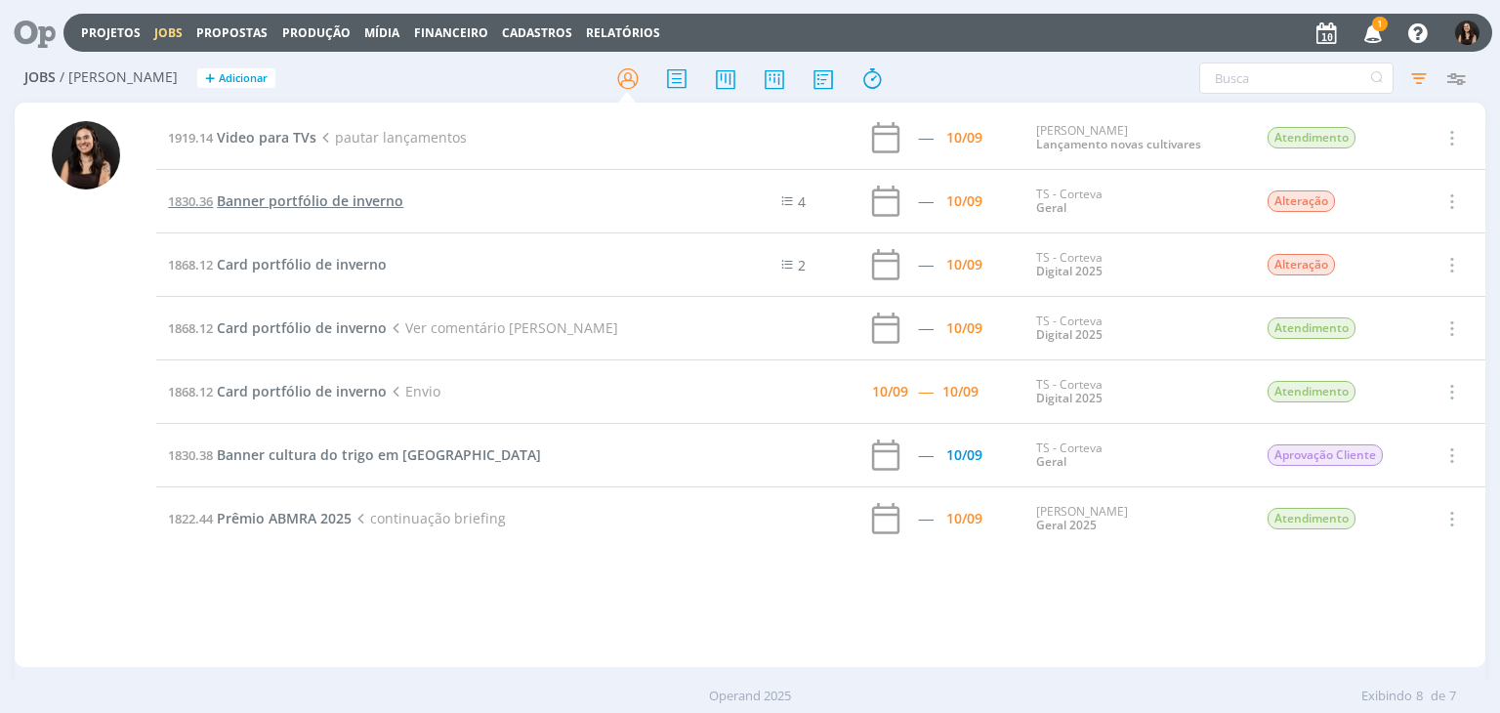
click at [250, 206] on span "Banner portfólio de inverno" at bounding box center [310, 200] width 187 height 19
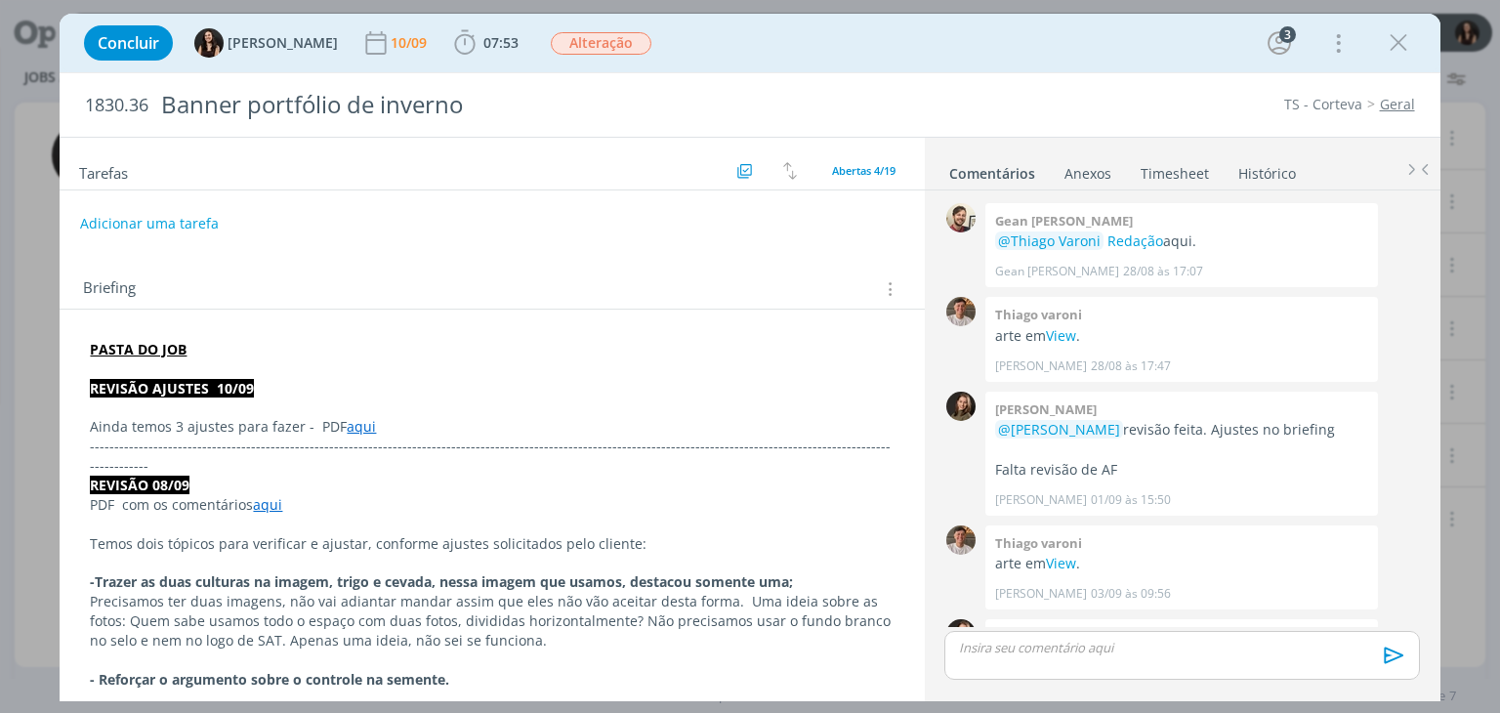
scroll to position [1383, 0]
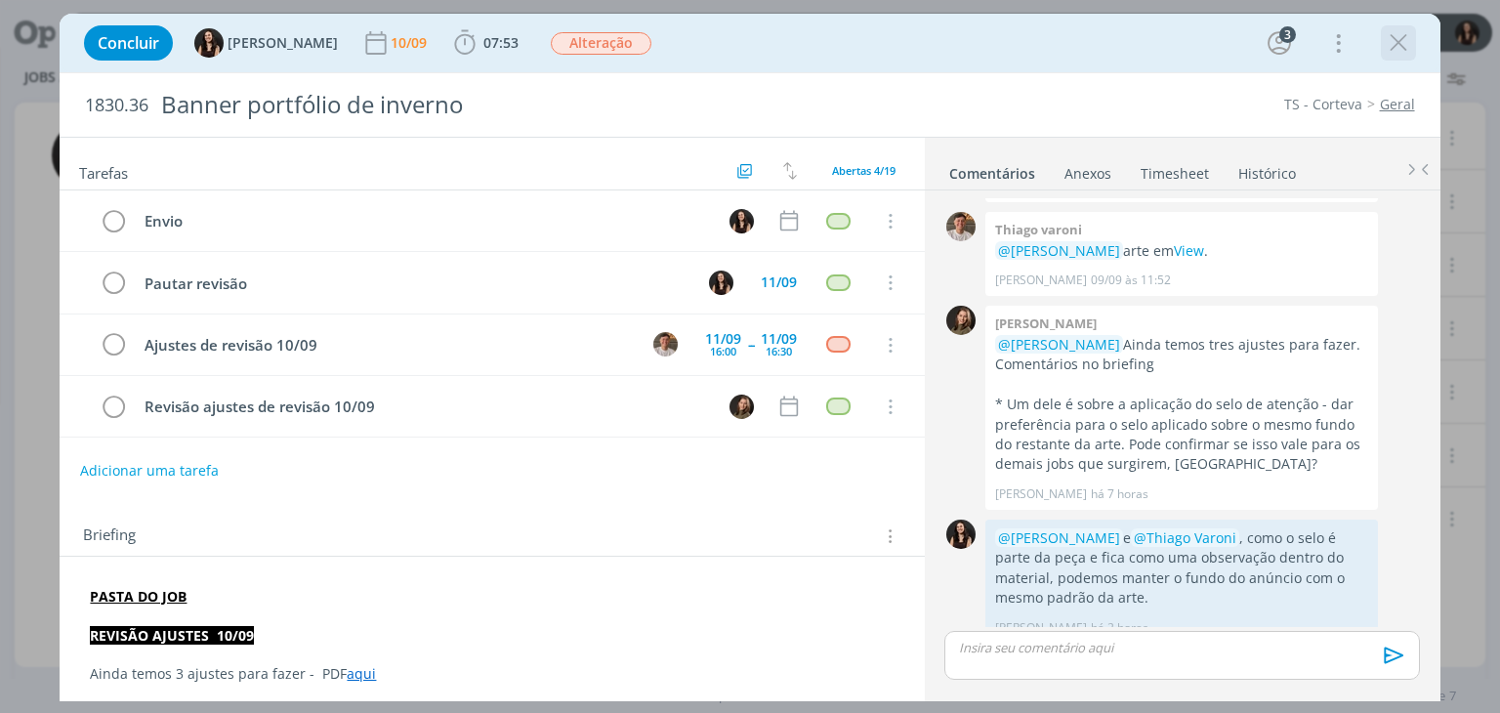
click at [1395, 52] on icon "dialog" at bounding box center [1398, 42] width 29 height 29
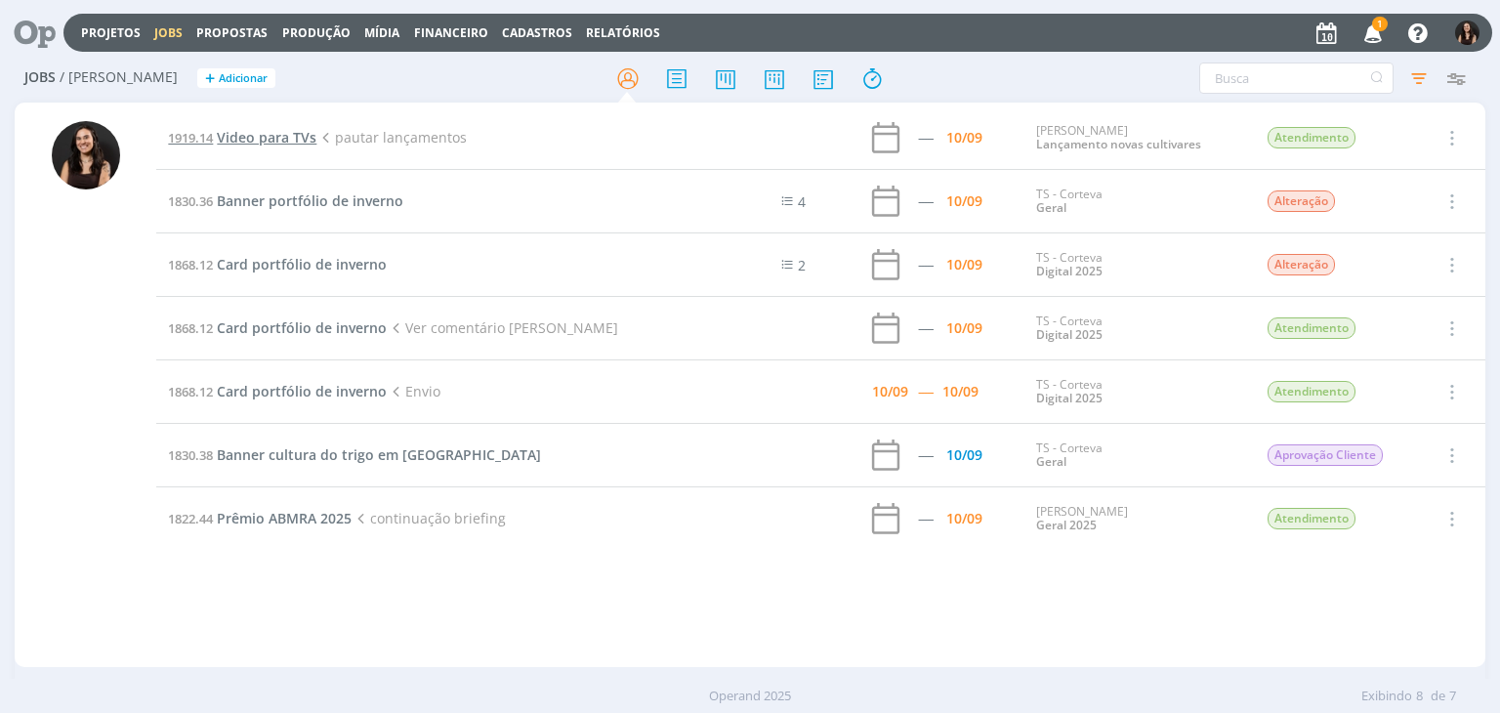
click at [285, 141] on span "Video para TVs" at bounding box center [267, 137] width 100 height 19
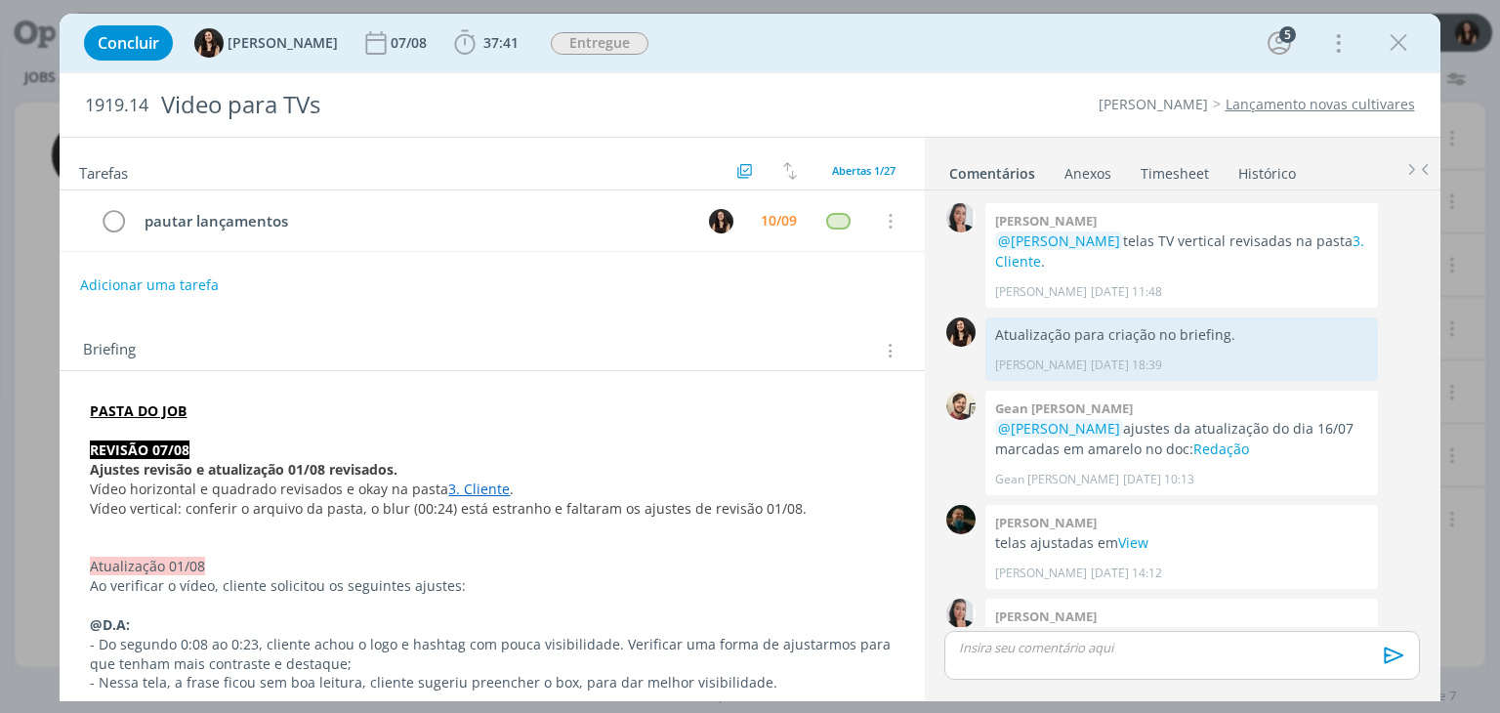
scroll to position [1625, 0]
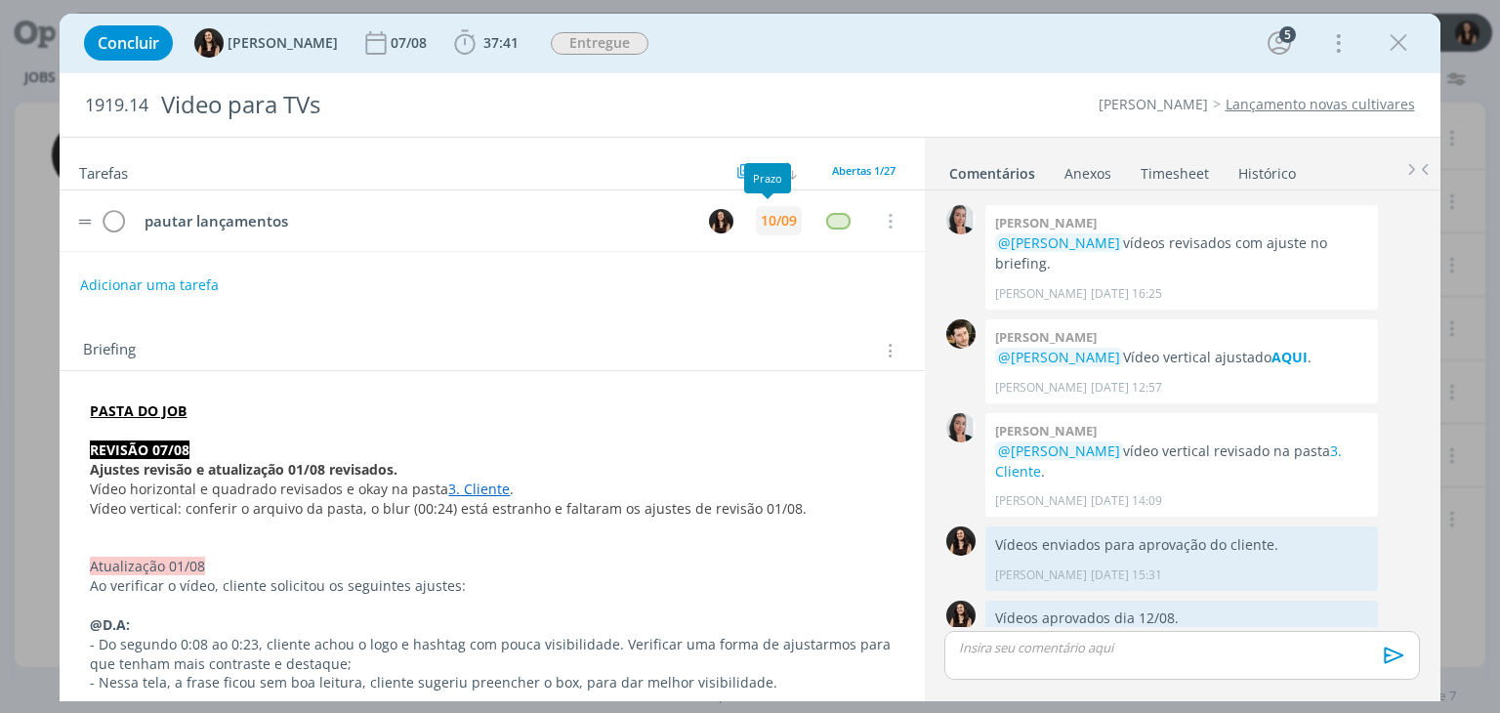
click at [761, 214] on div "10/09" at bounding box center [779, 221] width 36 height 14
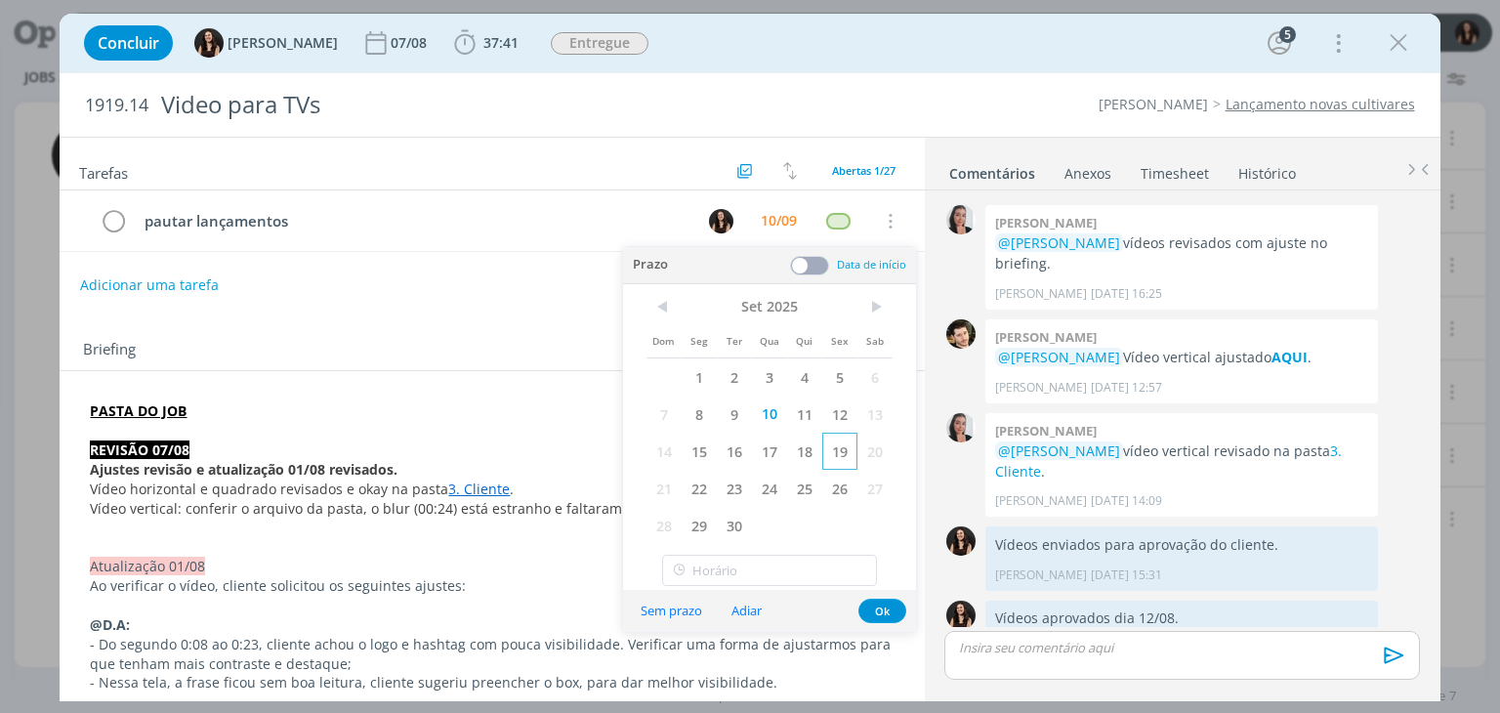
drag, startPoint x: 811, startPoint y: 407, endPoint x: 837, endPoint y: 465, distance: 63.4
click at [812, 407] on span "11" at bounding box center [804, 414] width 35 height 37
click at [888, 608] on button "Ok" at bounding box center [883, 611] width 48 height 24
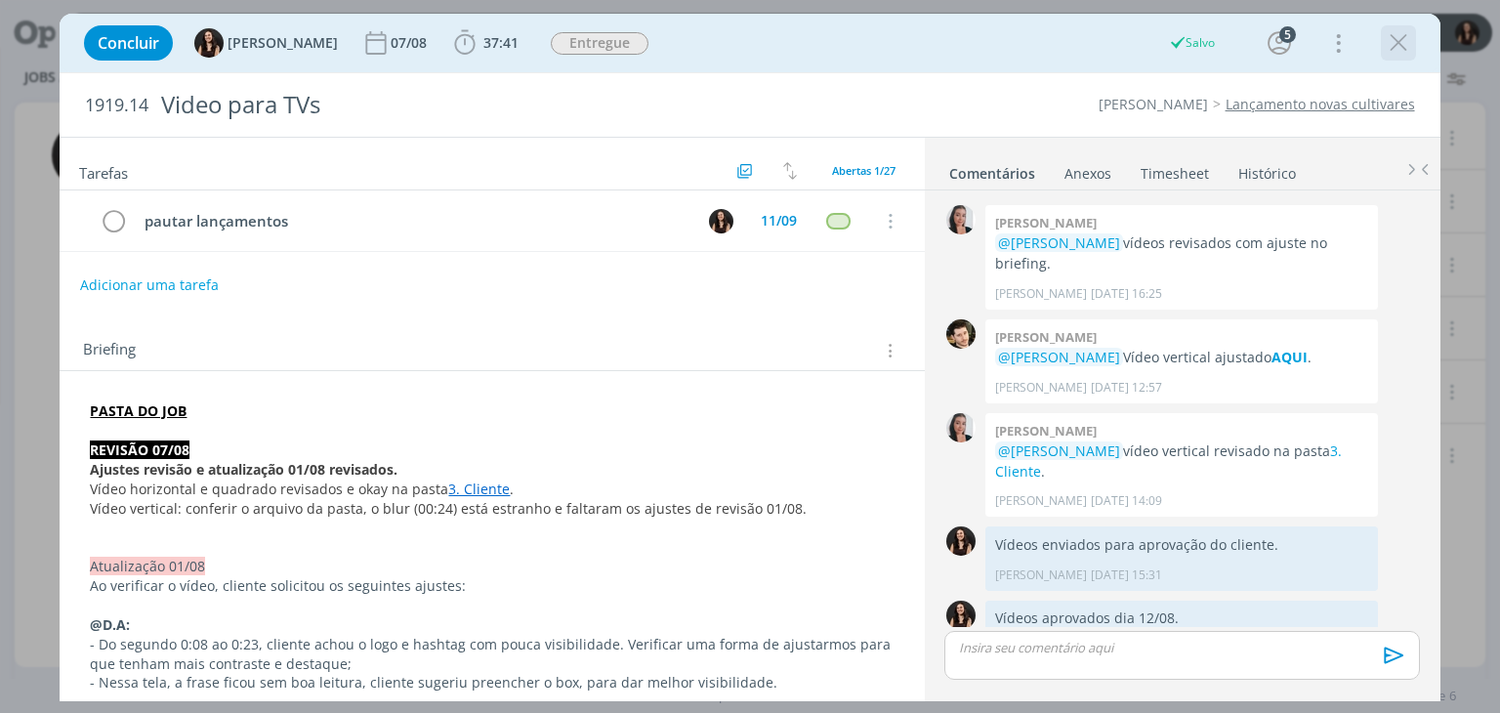
click at [1403, 36] on icon "dialog" at bounding box center [1398, 42] width 29 height 29
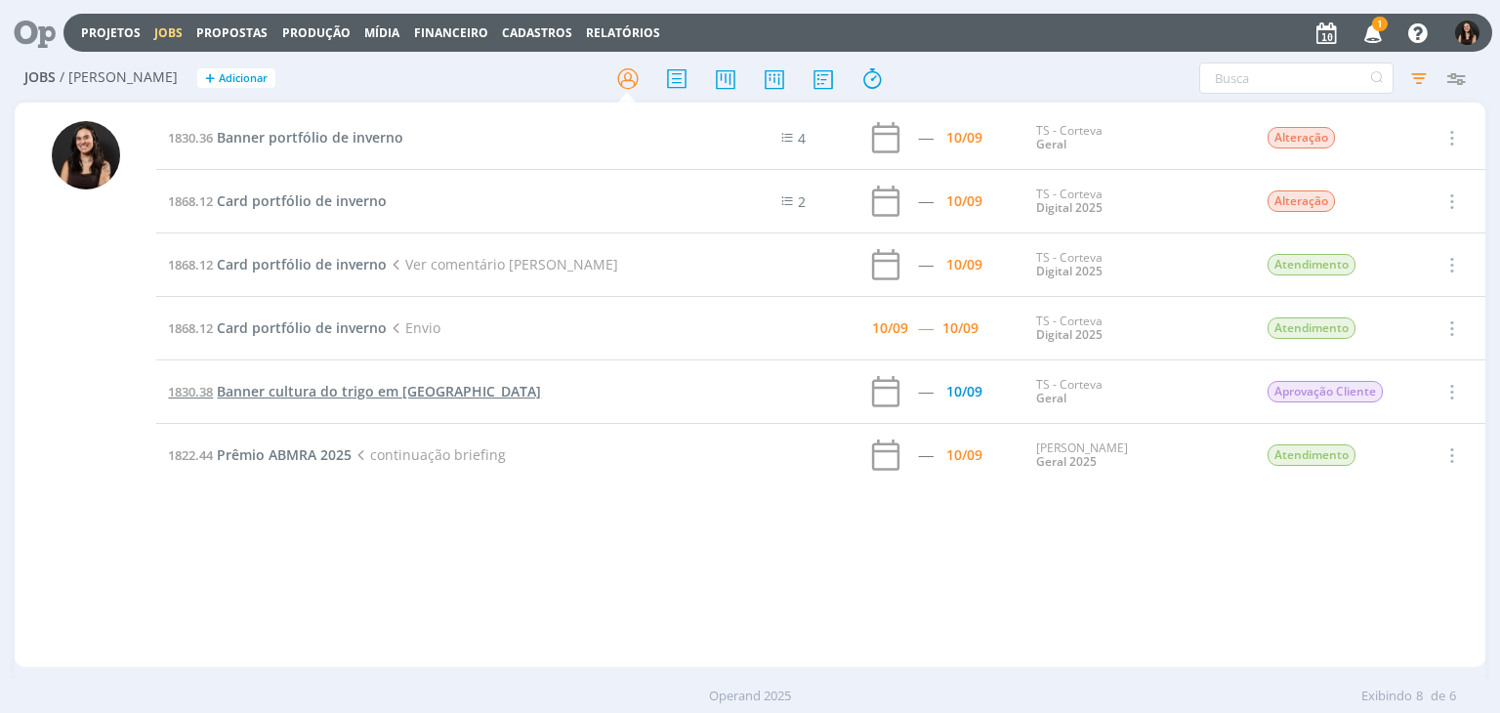
click at [418, 396] on span "Banner cultura do trigo em Dermacor" at bounding box center [379, 391] width 324 height 19
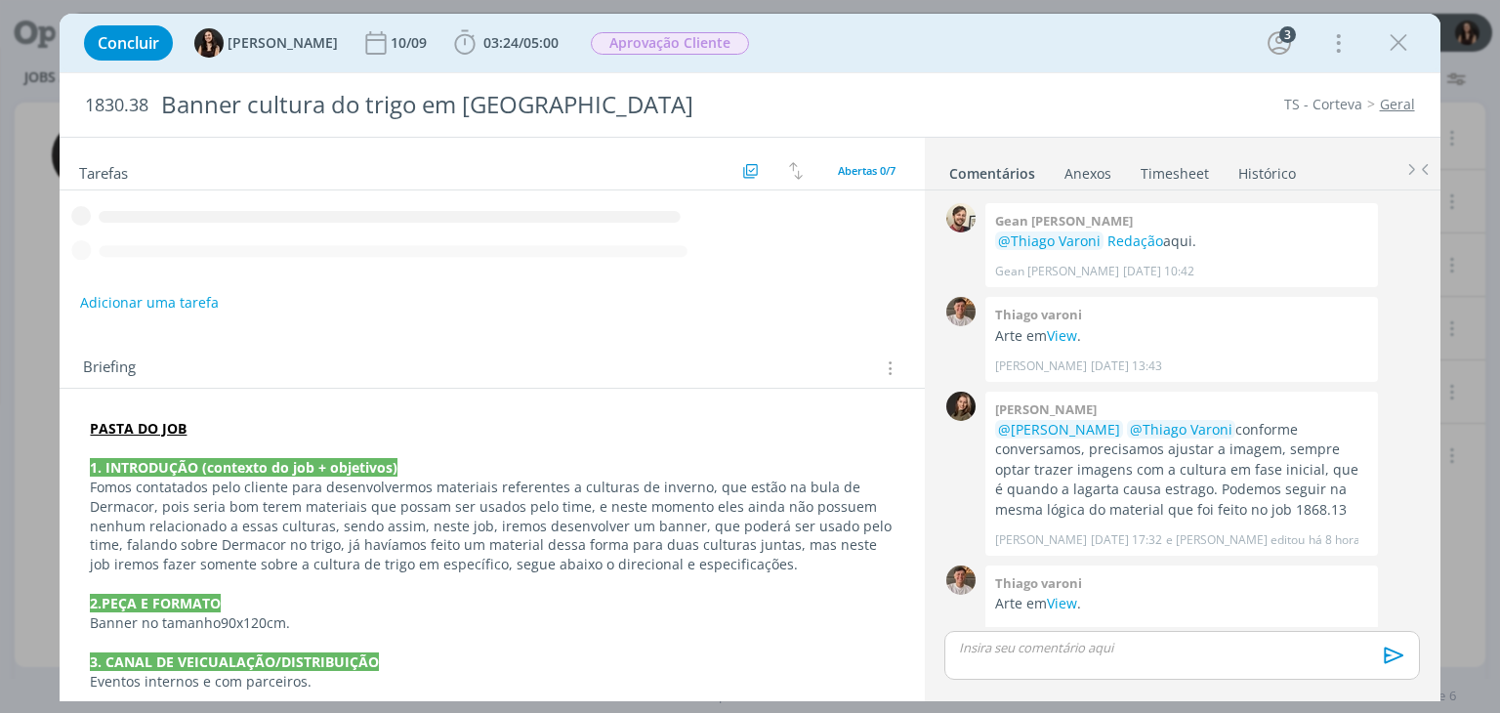
scroll to position [293, 0]
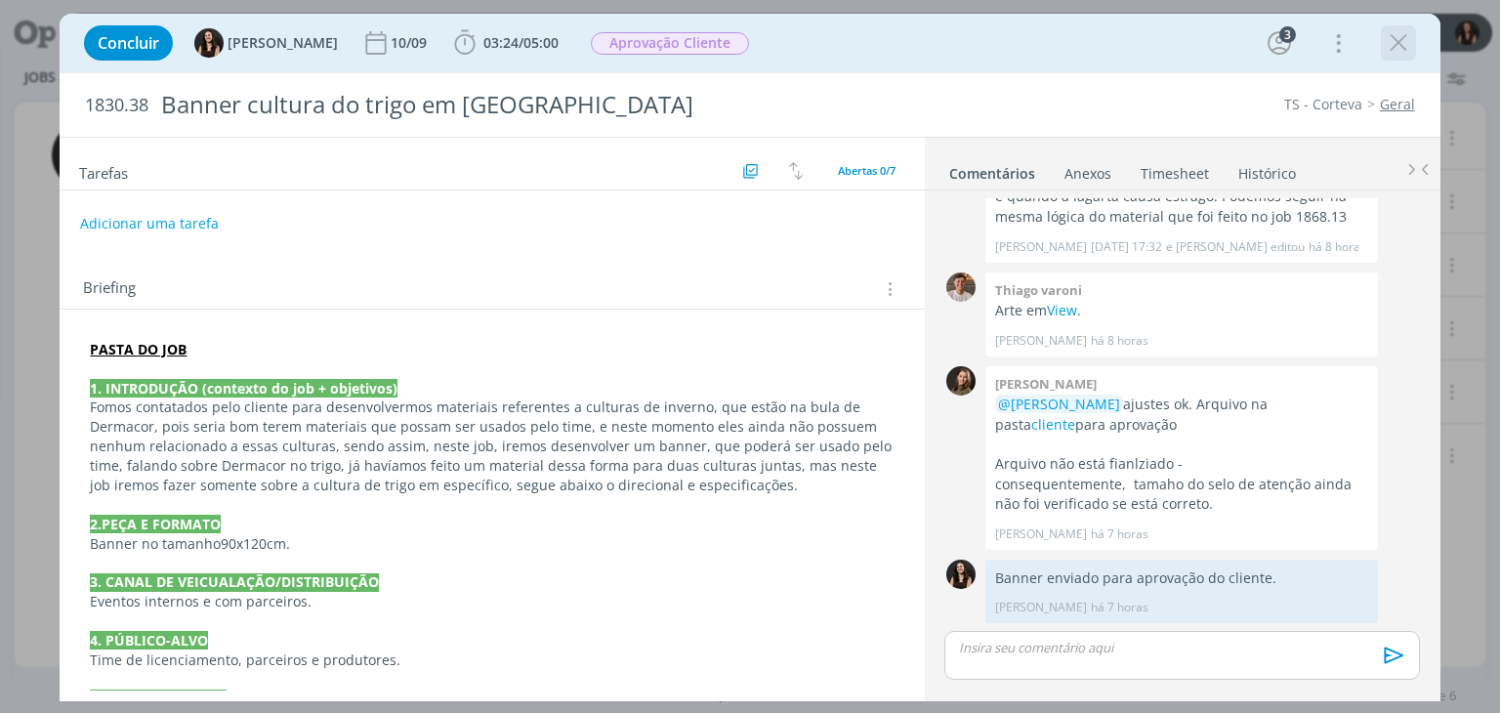
click at [1387, 43] on icon "dialog" at bounding box center [1398, 42] width 29 height 29
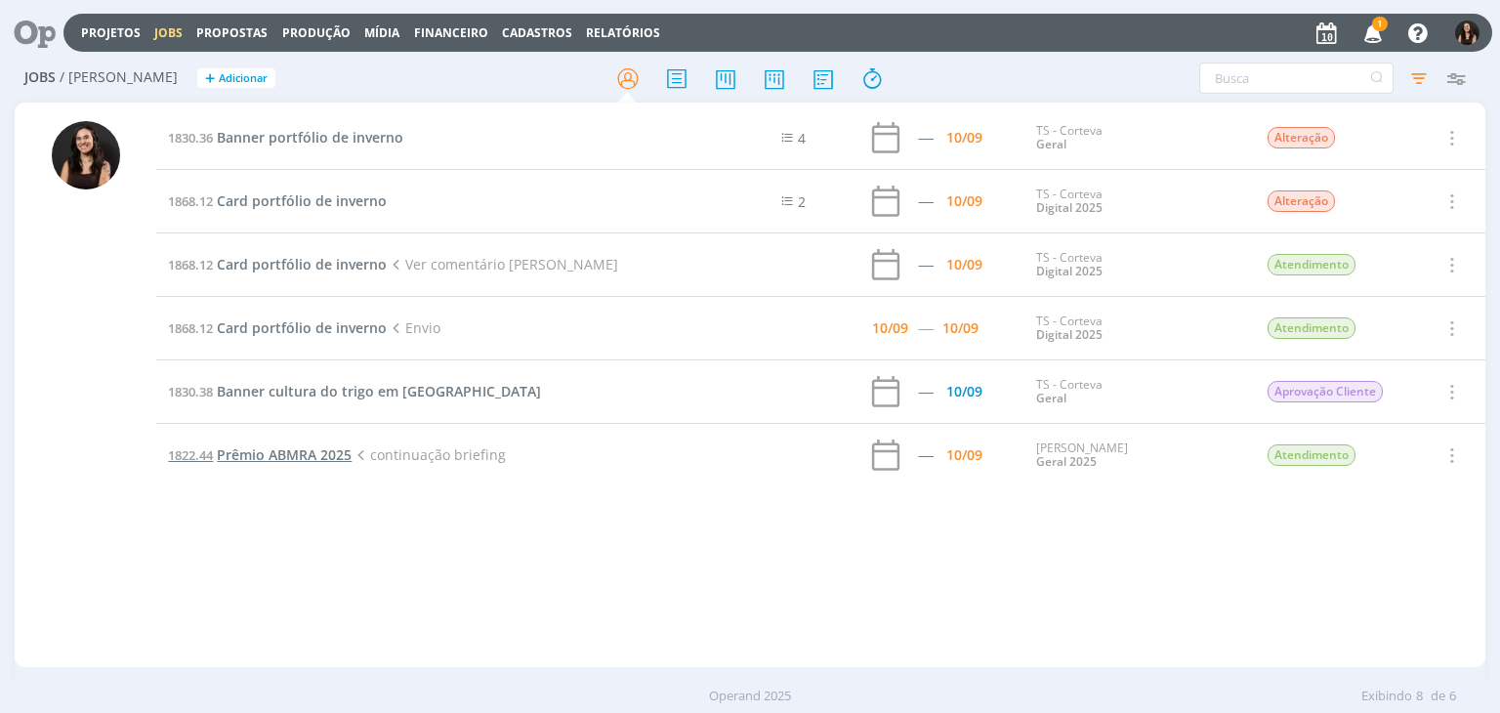
click at [293, 456] on span "Prêmio ABMRA 2025" at bounding box center [284, 454] width 135 height 19
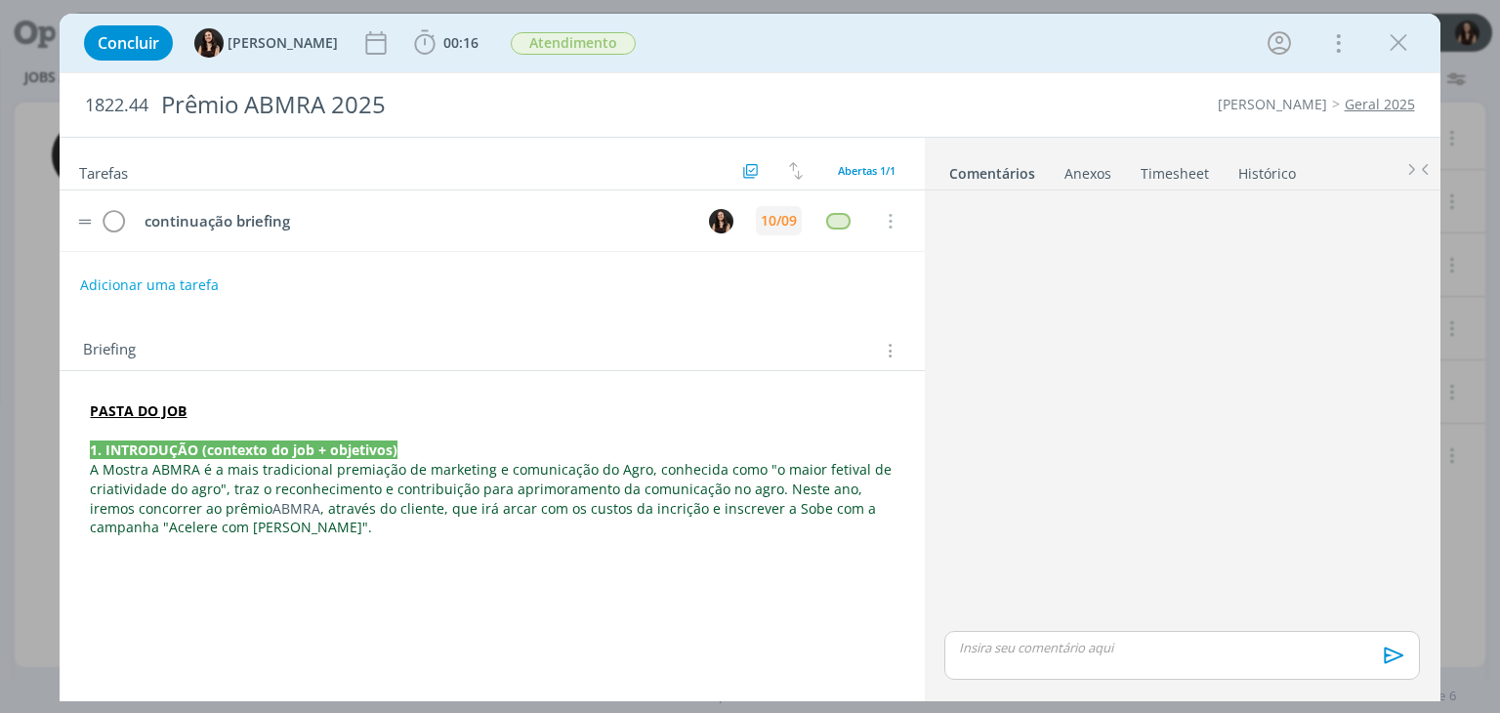
click at [766, 214] on div "10/09" at bounding box center [779, 221] width 36 height 14
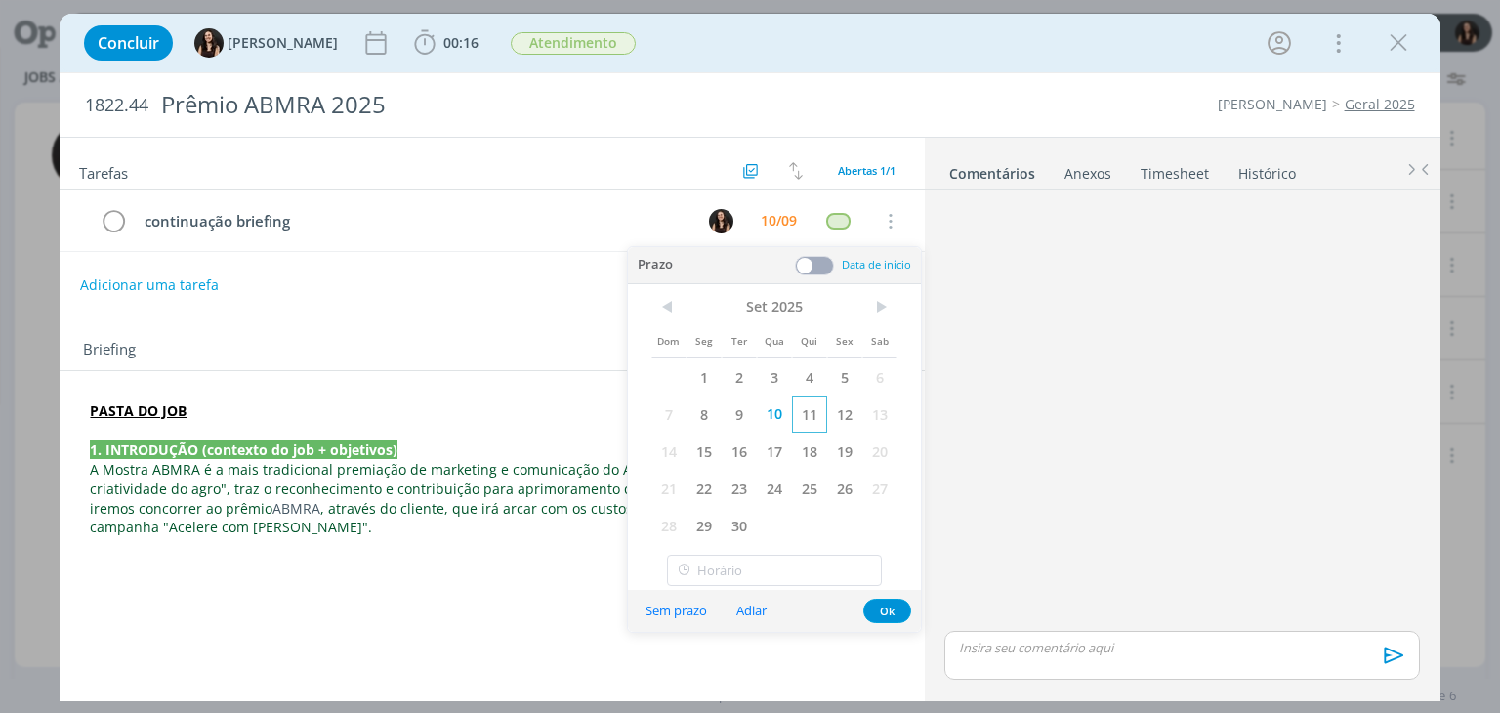
click at [802, 407] on span "11" at bounding box center [809, 414] width 35 height 37
click at [892, 602] on button "Ok" at bounding box center [887, 611] width 48 height 24
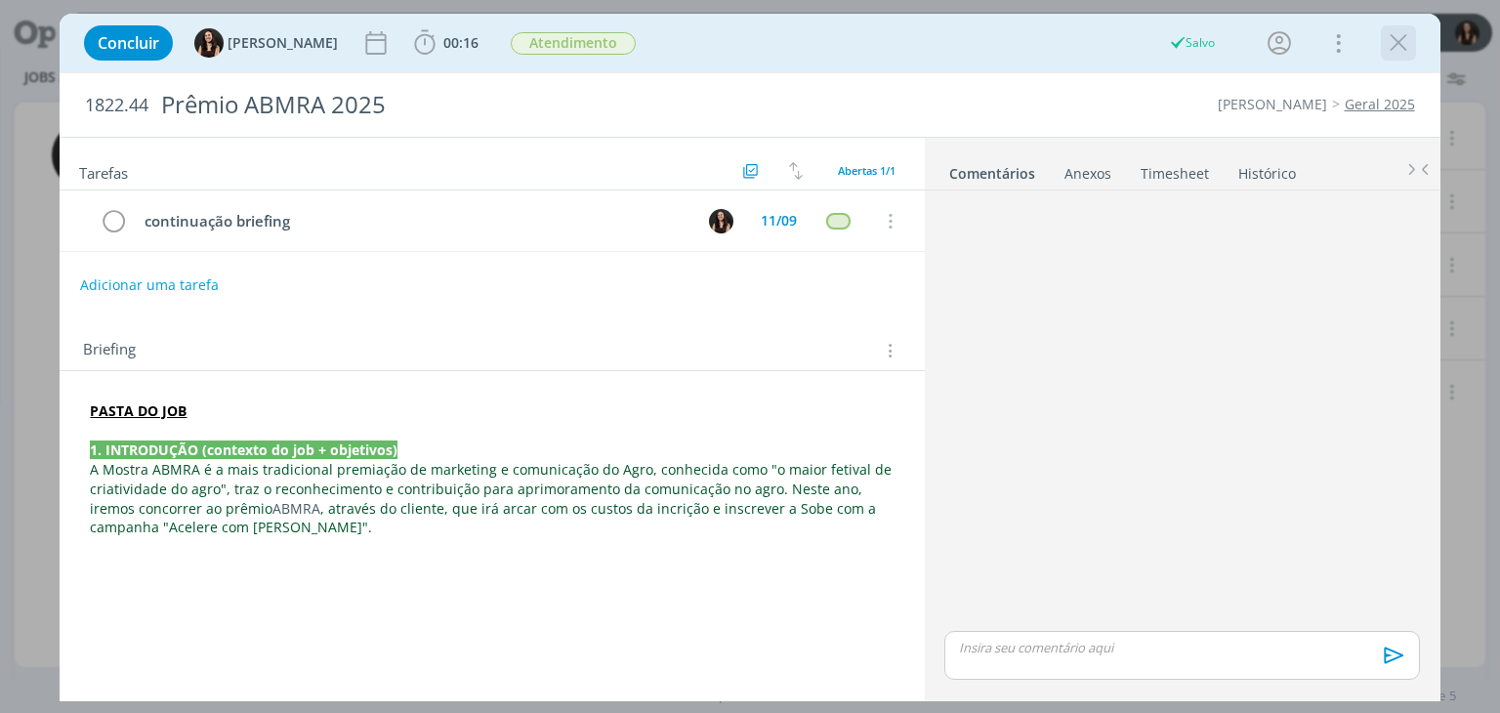
click at [1387, 35] on icon "dialog" at bounding box center [1398, 42] width 29 height 29
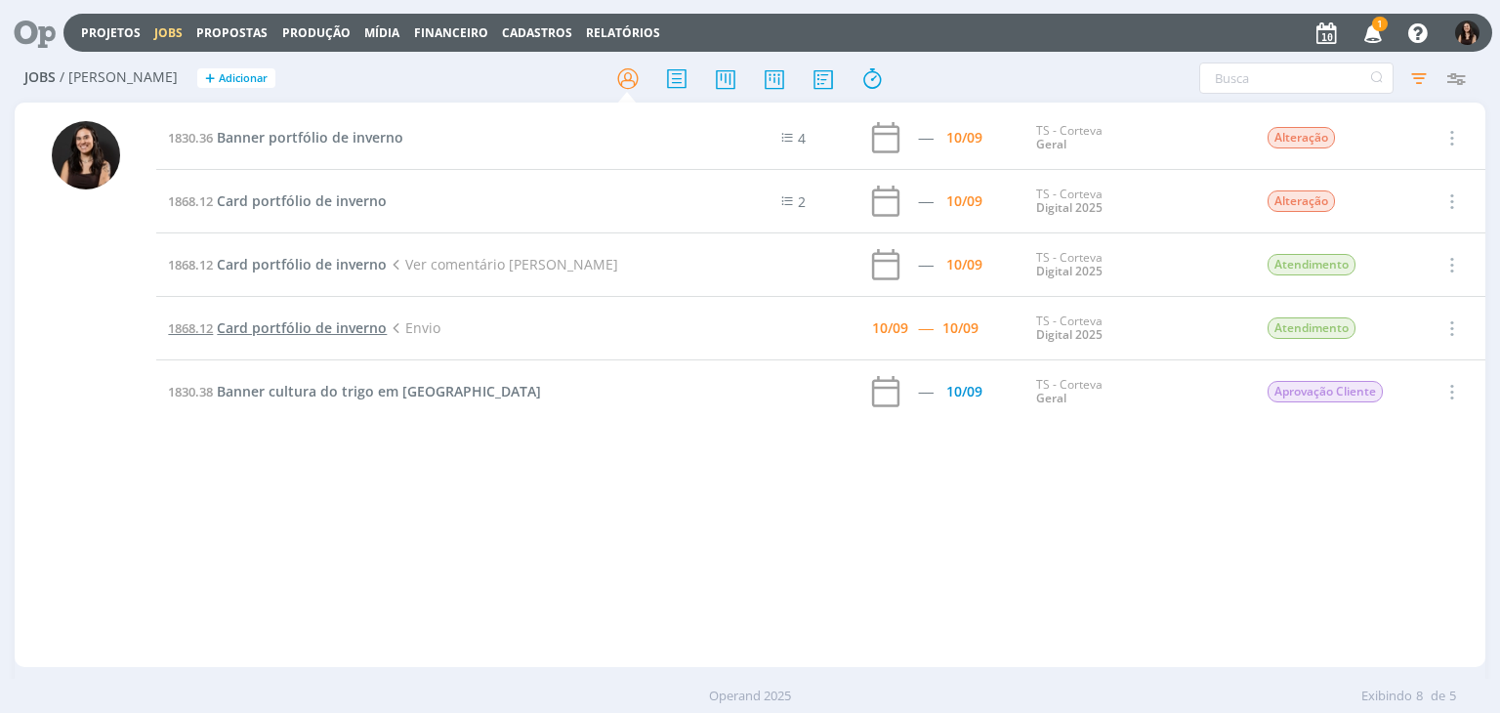
click at [249, 321] on span "Card portfólio de inverno" at bounding box center [302, 327] width 170 height 19
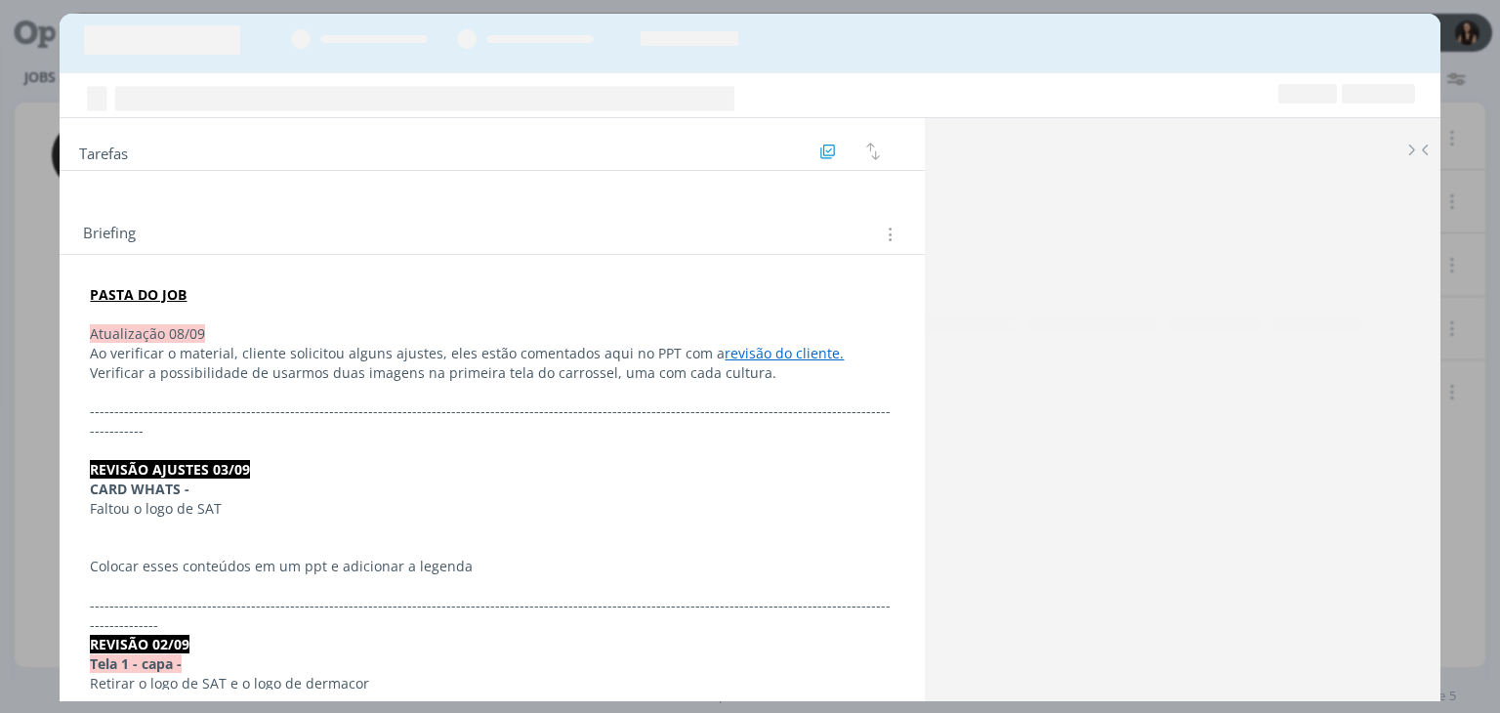
scroll to position [1349, 0]
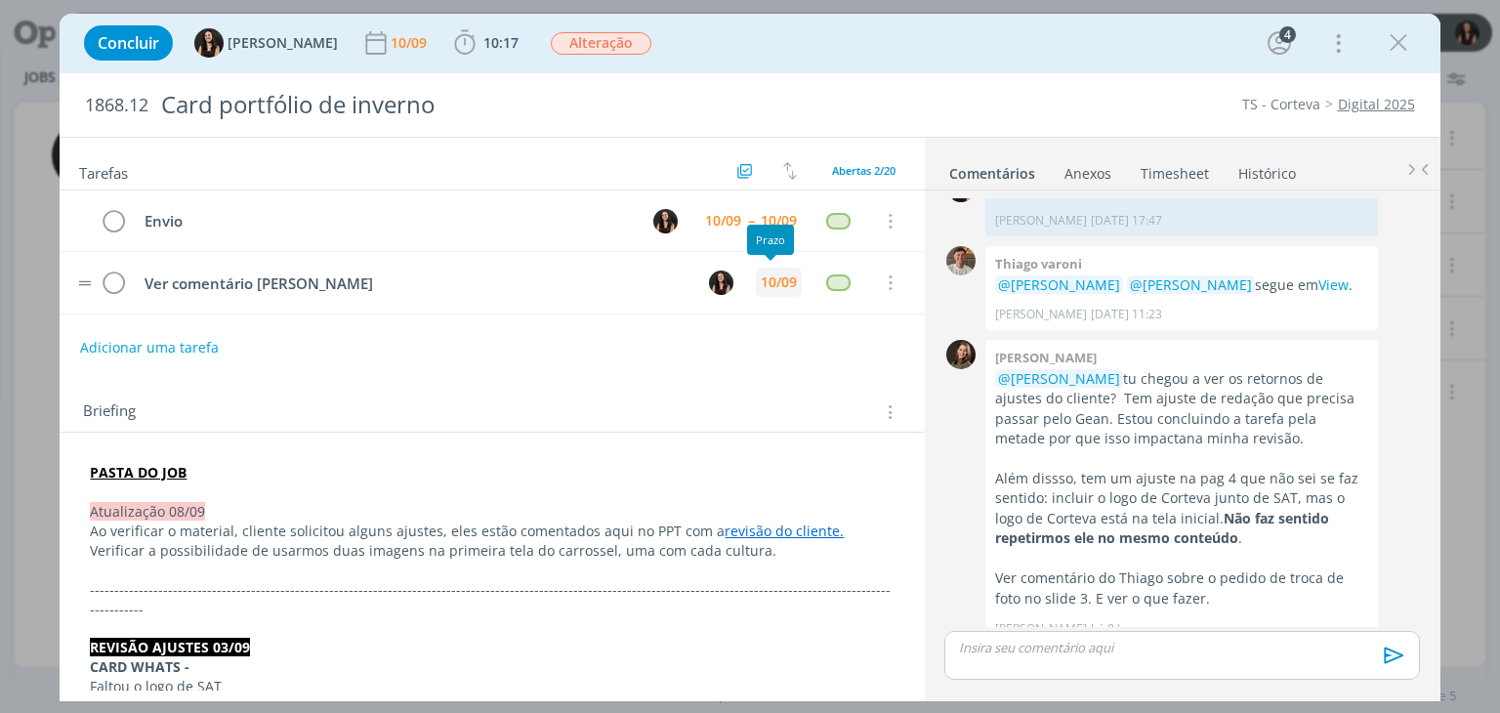
click at [763, 275] on div "10/09" at bounding box center [779, 282] width 36 height 14
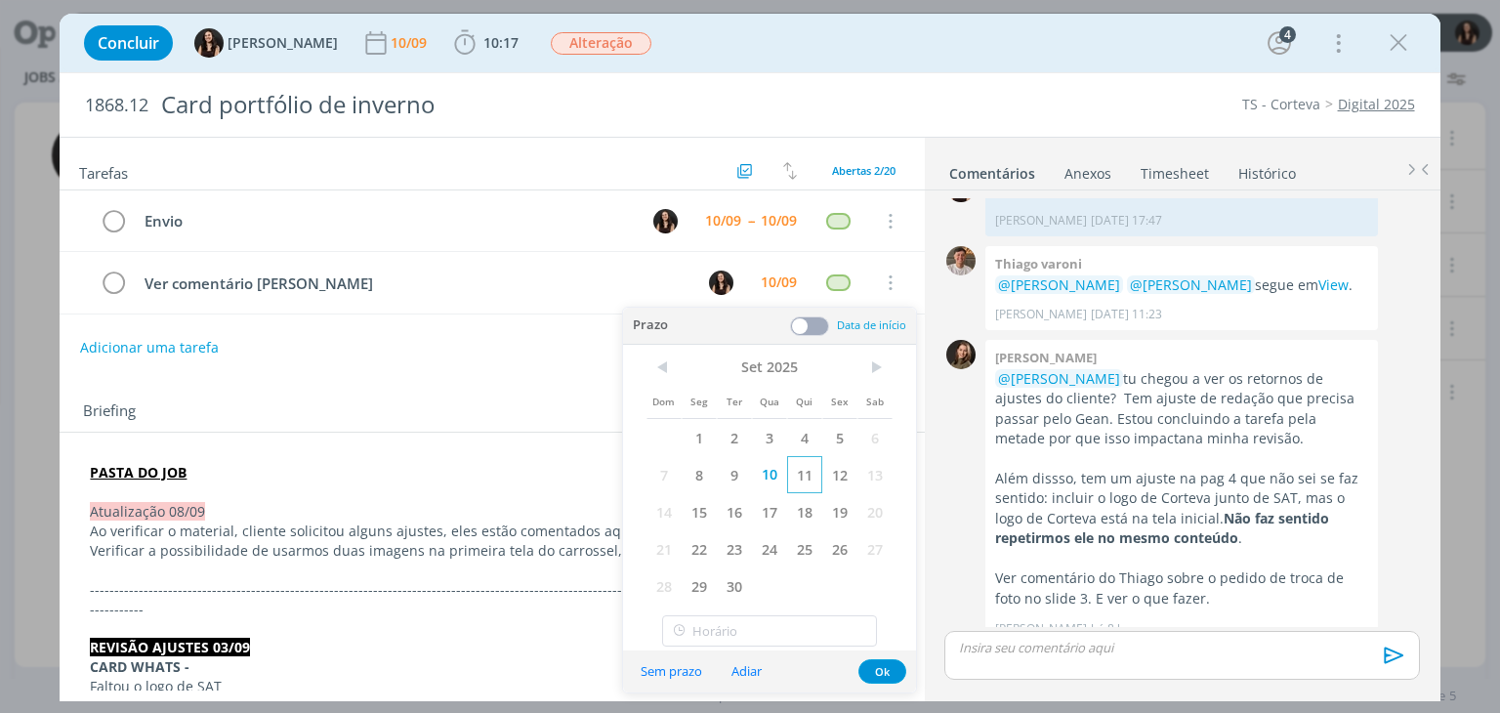
click at [799, 473] on span "11" at bounding box center [804, 474] width 35 height 37
drag, startPoint x: 888, startPoint y: 675, endPoint x: 867, endPoint y: 638, distance: 42.4
click at [887, 674] on button "Ok" at bounding box center [883, 671] width 48 height 24
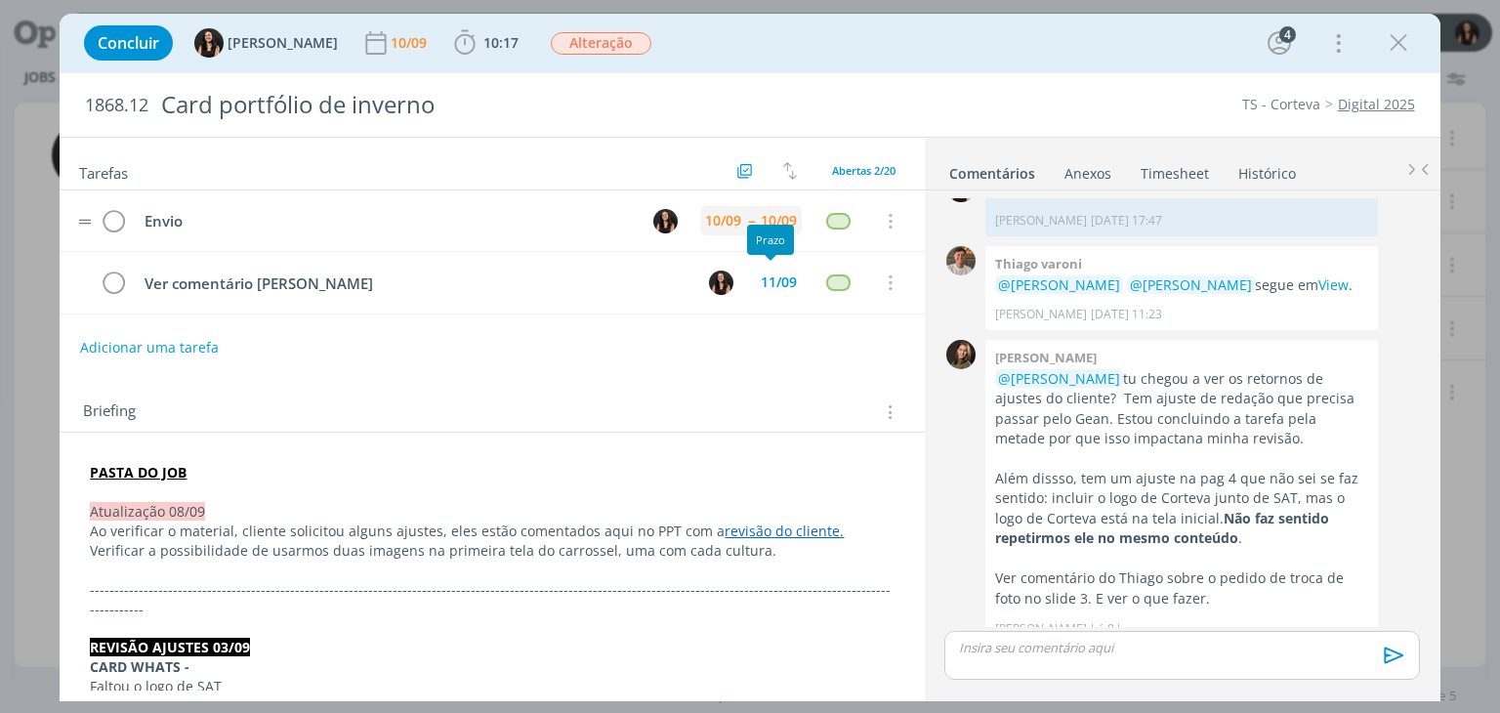
click at [756, 217] on div "10/09" at bounding box center [779, 220] width 46 height 29
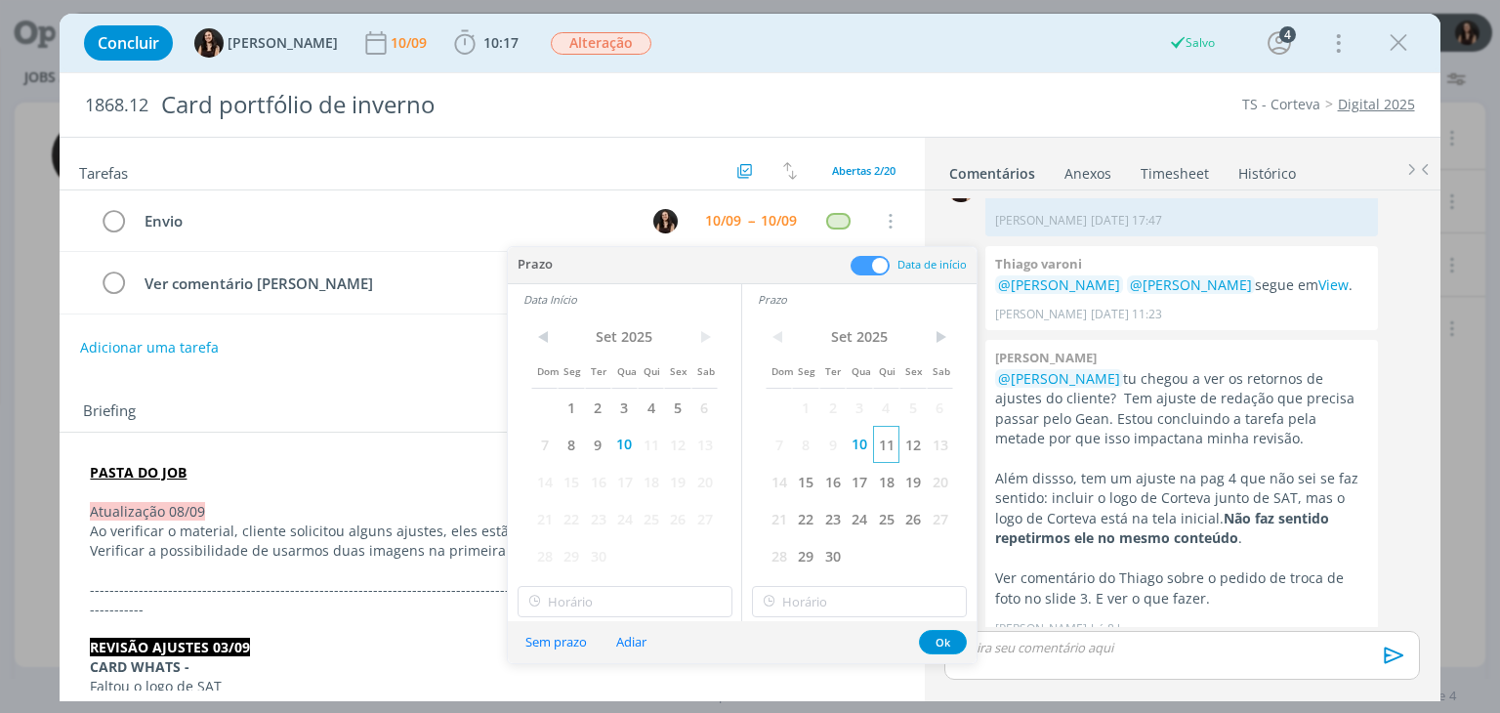
click at [877, 444] on span "11" at bounding box center [886, 444] width 26 height 37
click at [636, 443] on span "10" at bounding box center [624, 444] width 26 height 37
drag, startPoint x: 652, startPoint y: 442, endPoint x: 740, endPoint y: 521, distance: 117.6
click at [652, 443] on span "11" at bounding box center [651, 444] width 26 height 37
click at [932, 633] on button "Ok" at bounding box center [943, 642] width 48 height 24
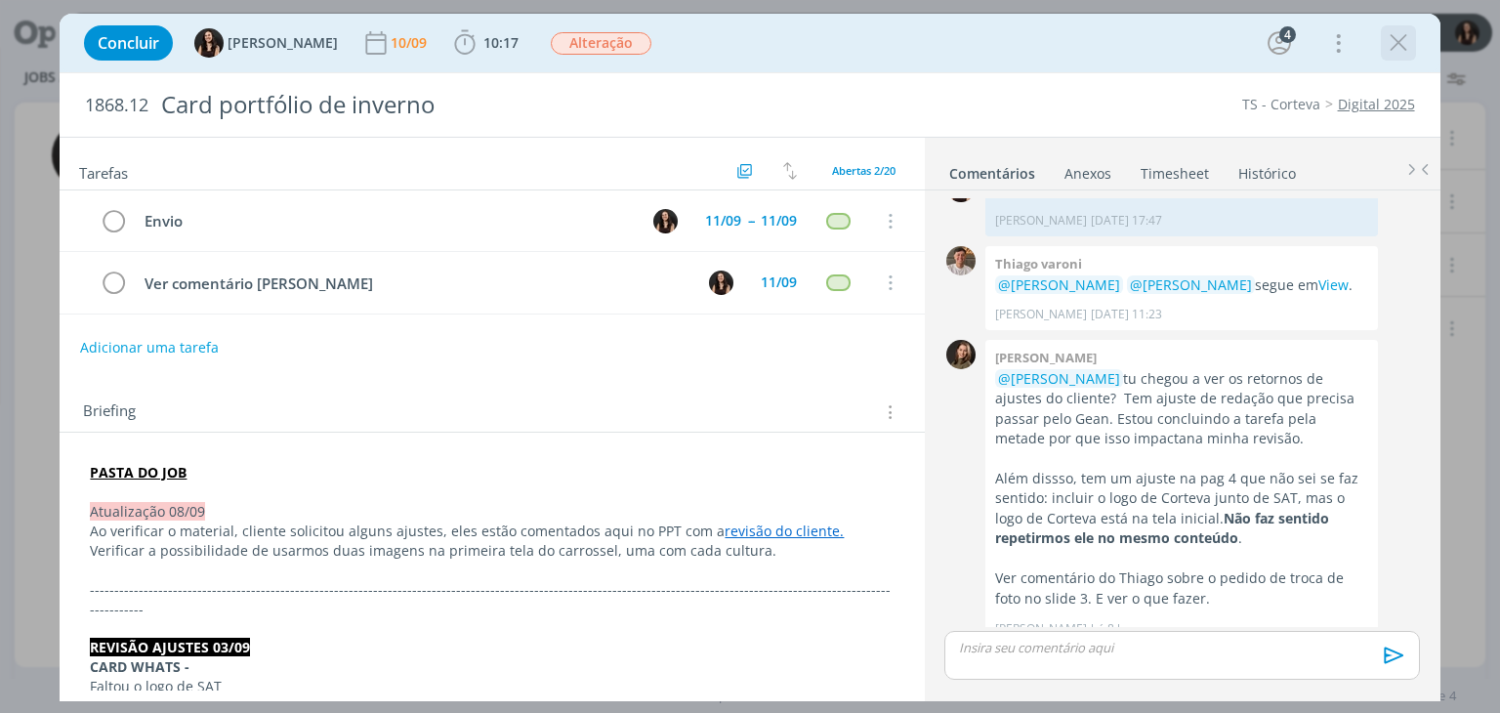
click at [1386, 40] on icon "dialog" at bounding box center [1398, 42] width 29 height 29
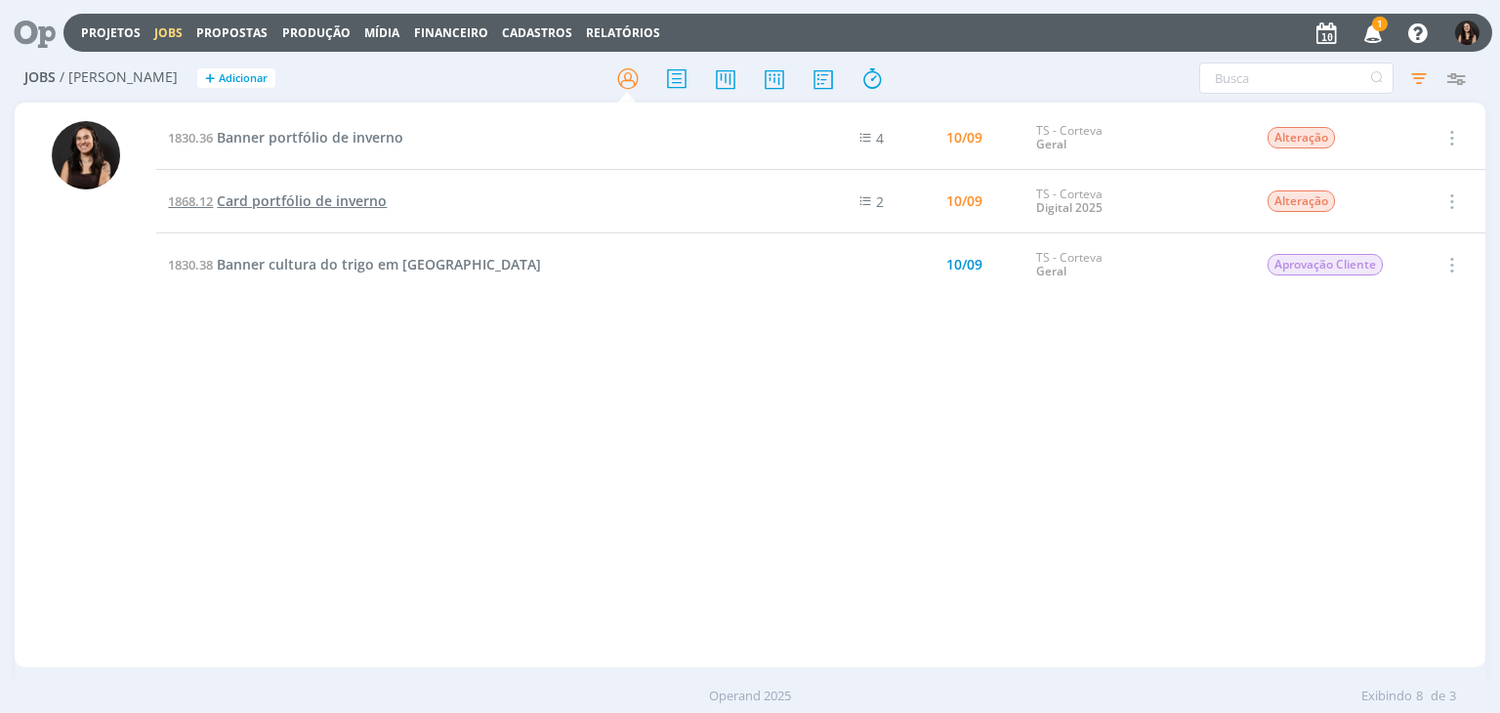
click at [318, 196] on span "Card portfólio de inverno" at bounding box center [302, 200] width 170 height 19
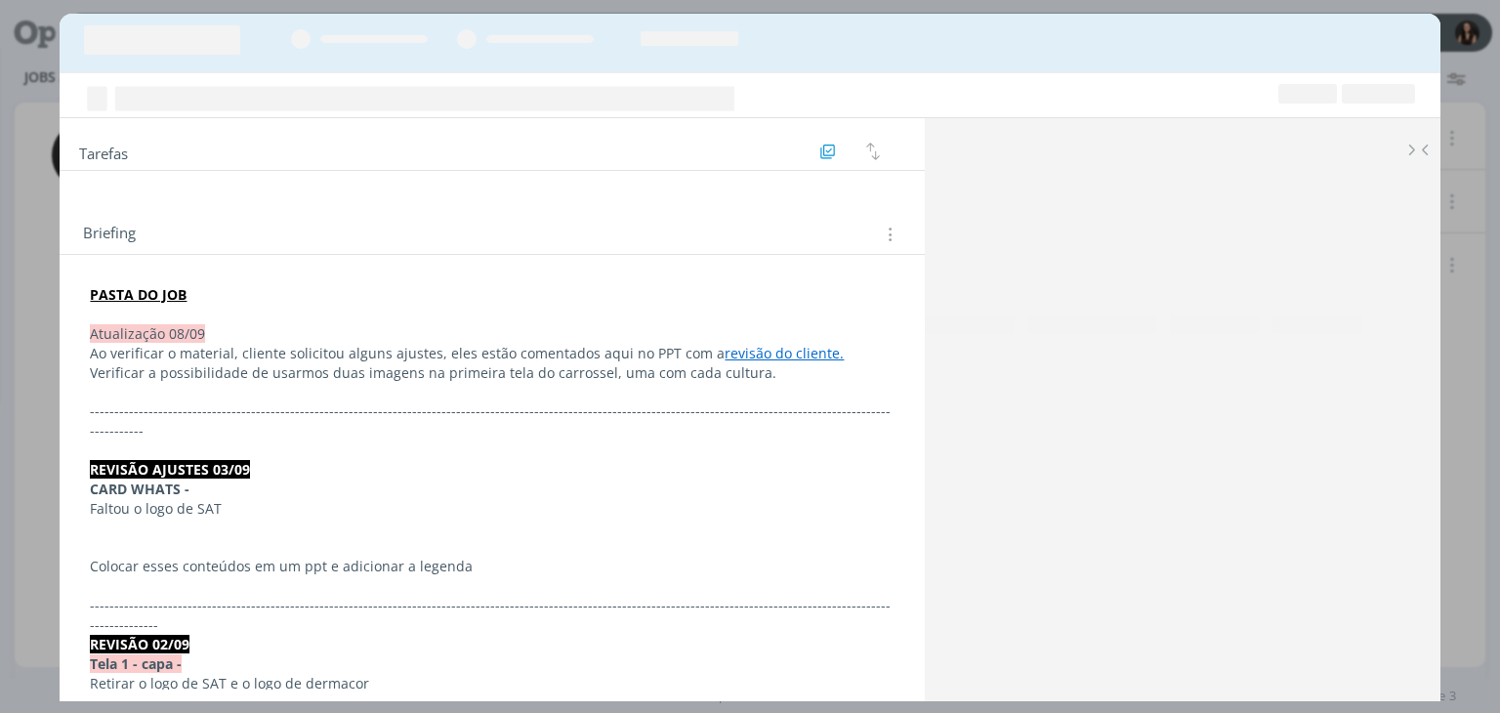
scroll to position [1349, 0]
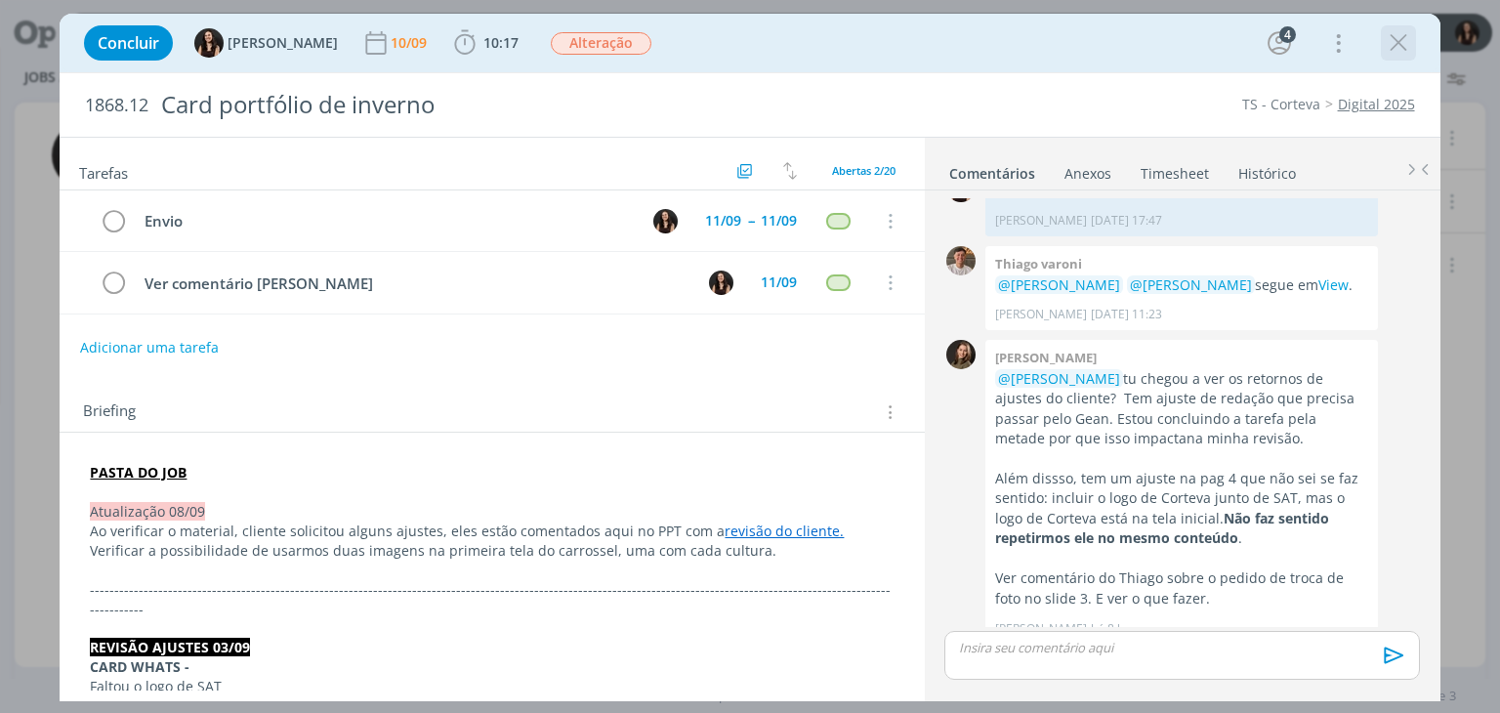
click at [1395, 54] on icon "dialog" at bounding box center [1398, 42] width 29 height 29
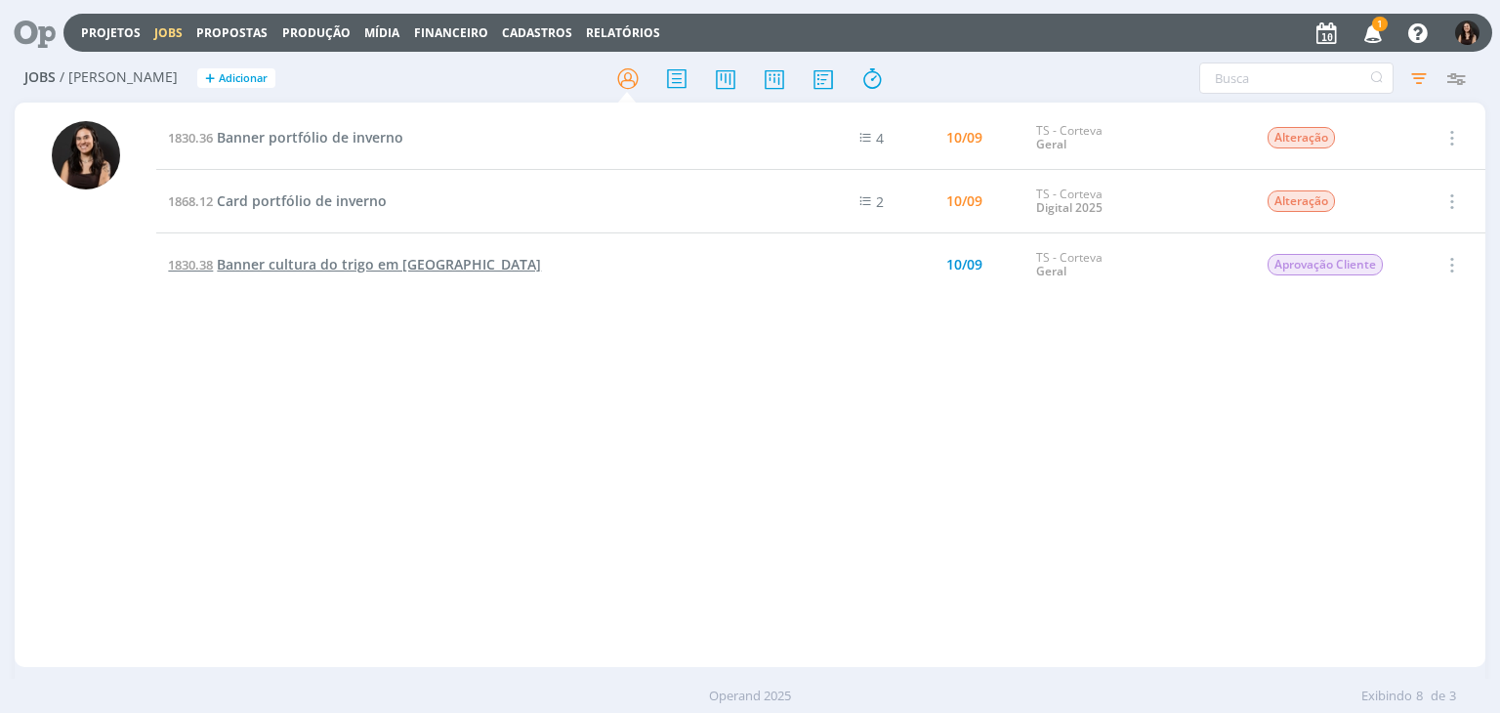
click at [304, 263] on span "Banner cultura do trigo em [GEOGRAPHIC_DATA]" at bounding box center [379, 264] width 324 height 19
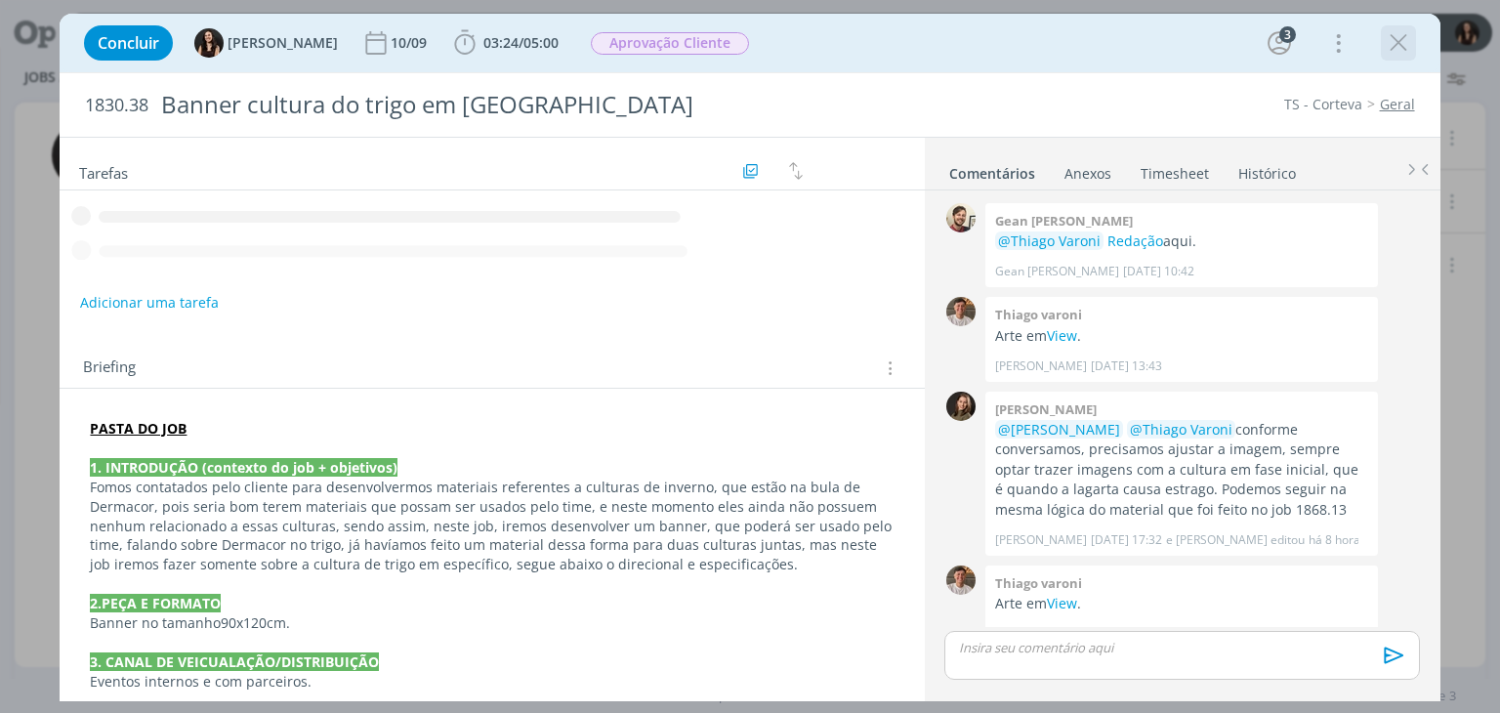
scroll to position [293, 0]
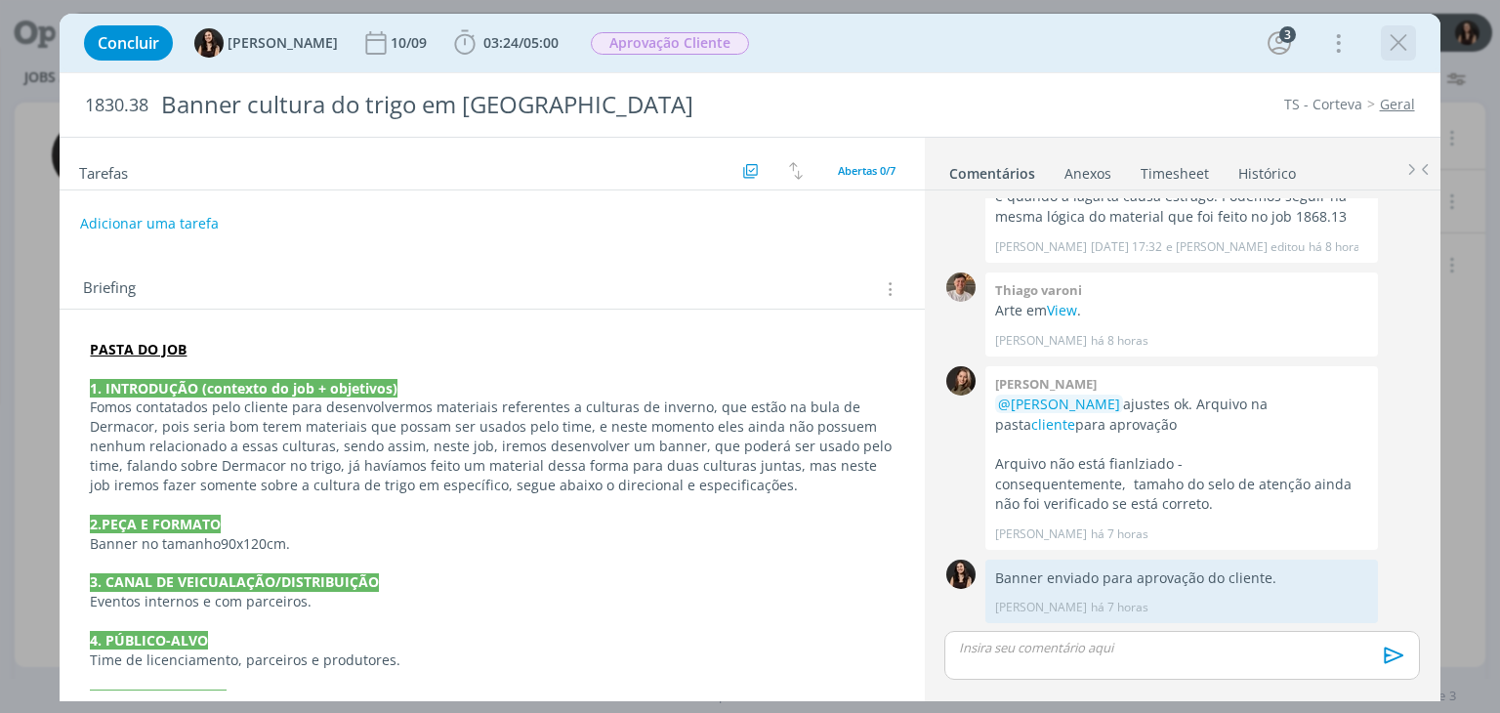
click at [1390, 39] on icon "dialog" at bounding box center [1398, 42] width 29 height 29
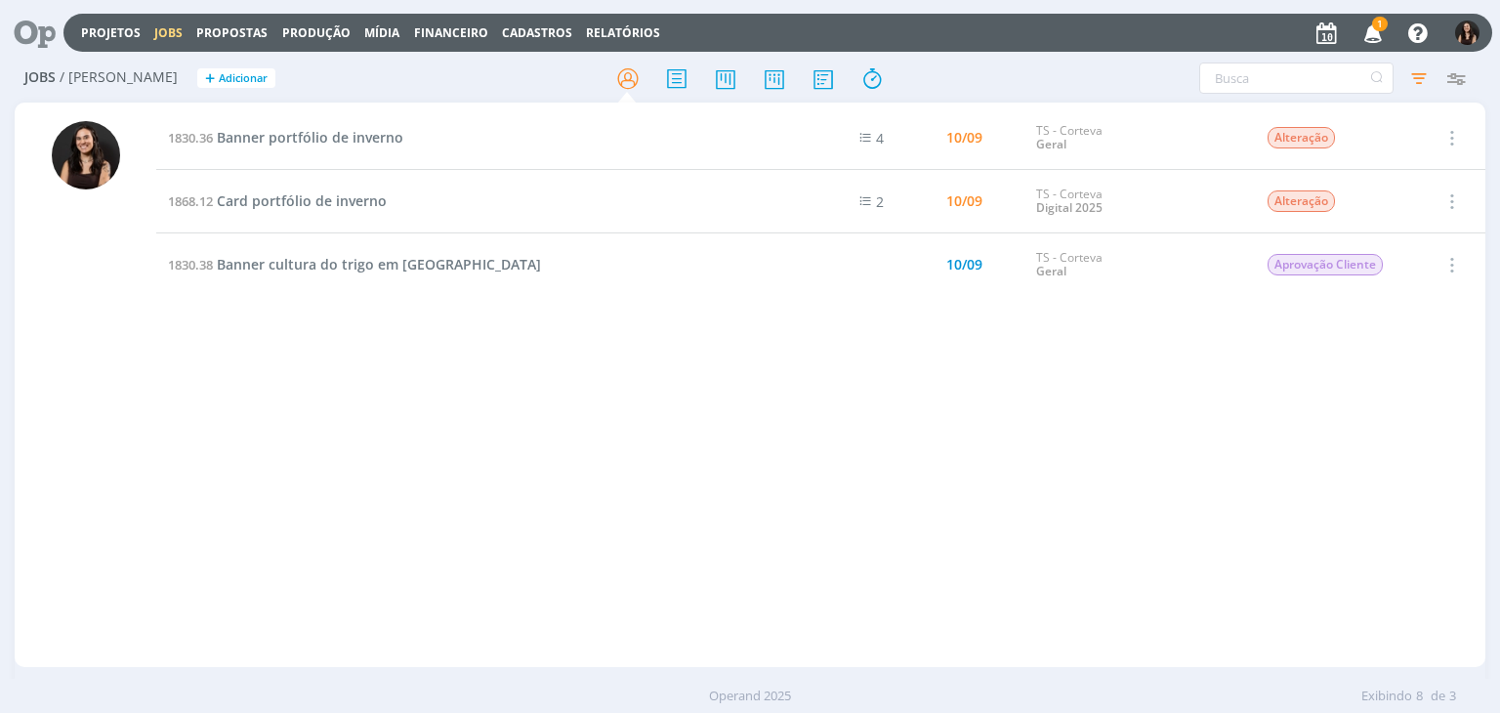
click at [291, 141] on span "Banner portfólio de inverno" at bounding box center [310, 137] width 187 height 19
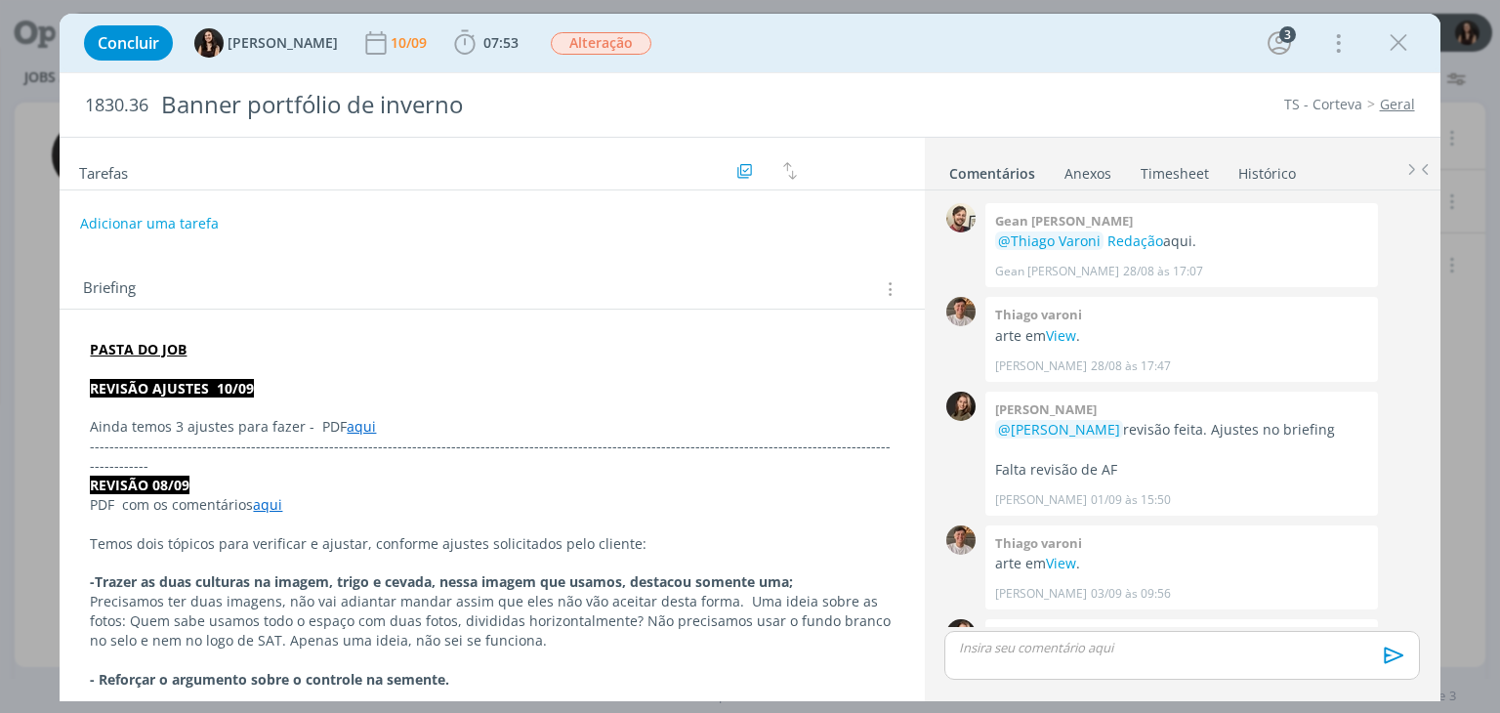
scroll to position [1383, 0]
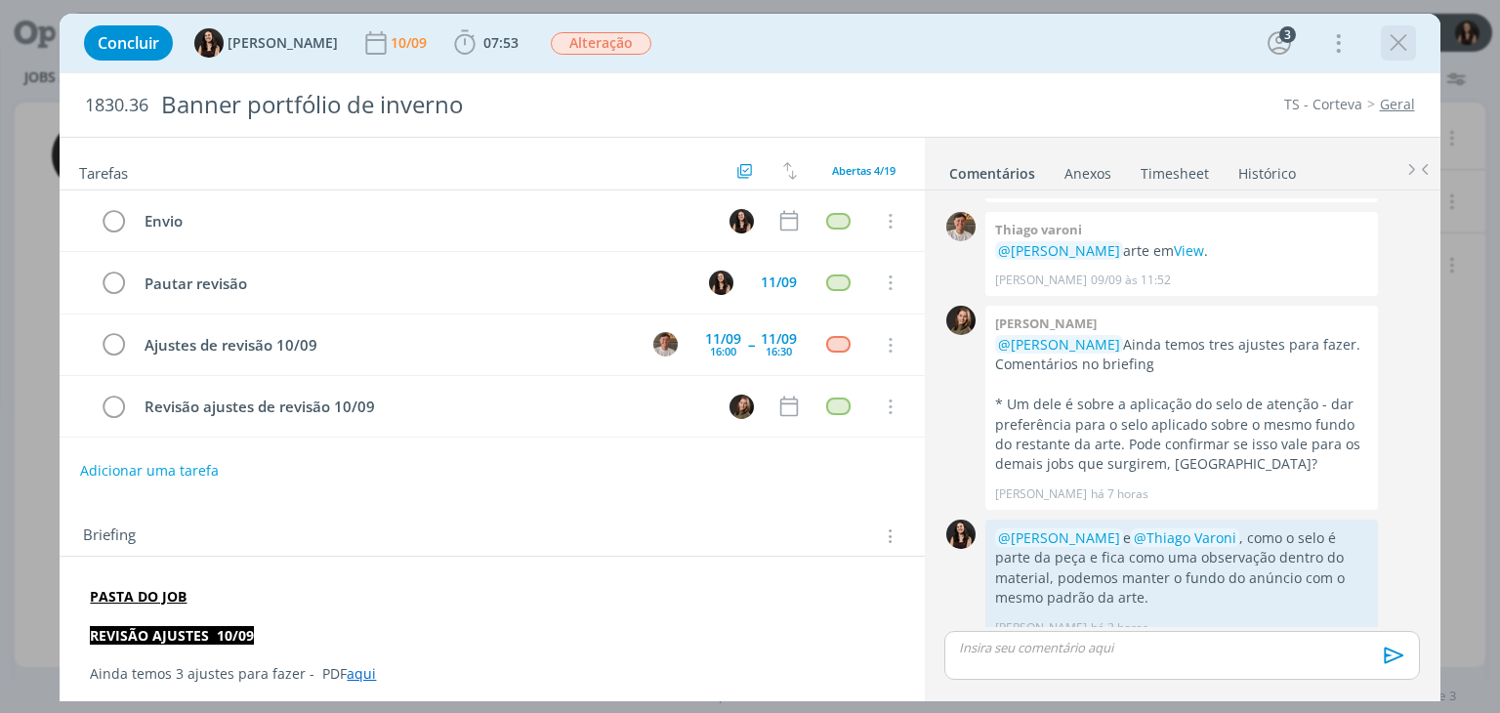
click at [1387, 48] on icon "dialog" at bounding box center [1398, 42] width 29 height 29
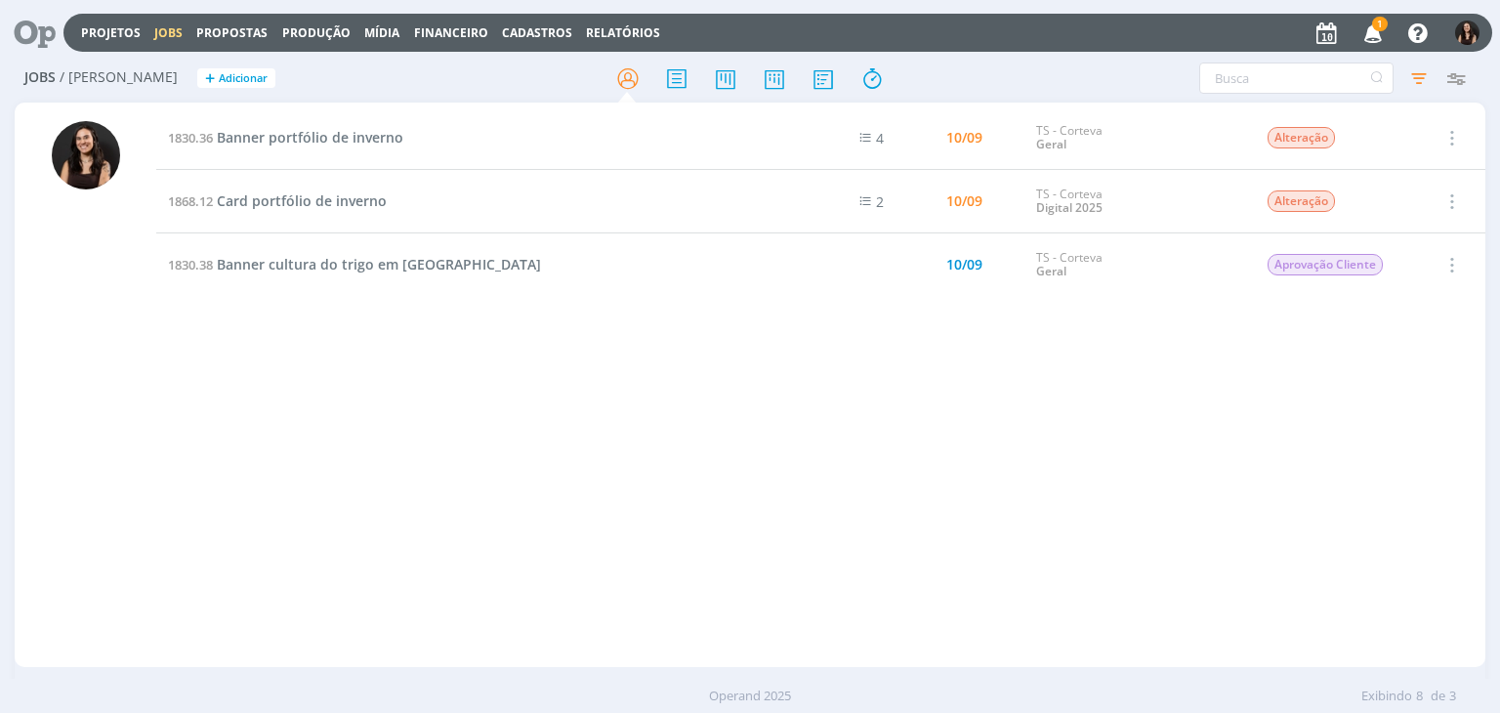
click at [1375, 44] on icon "button" at bounding box center [1374, 32] width 34 height 33
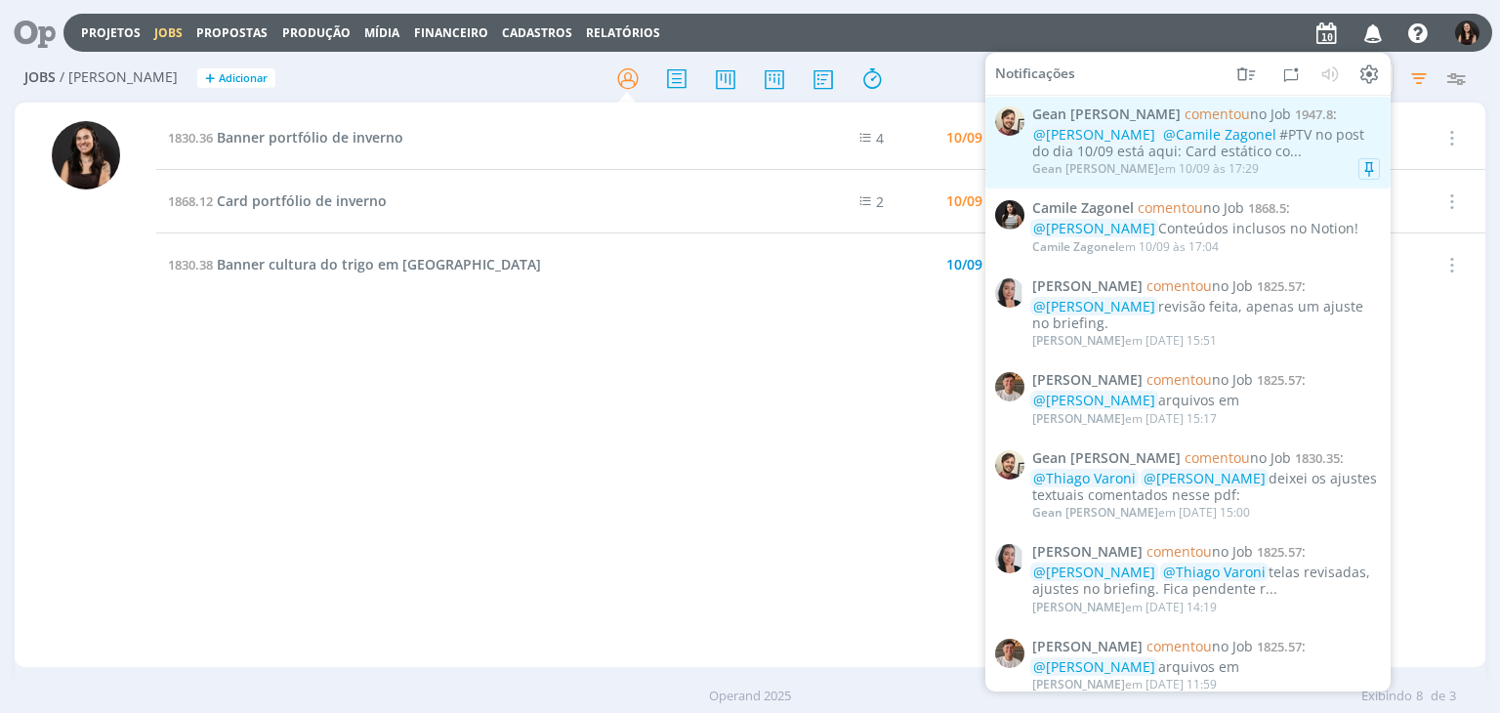
click at [1241, 165] on div "Gean Paulo Naue em 10/09 às 17:29" at bounding box center [1206, 169] width 348 height 20
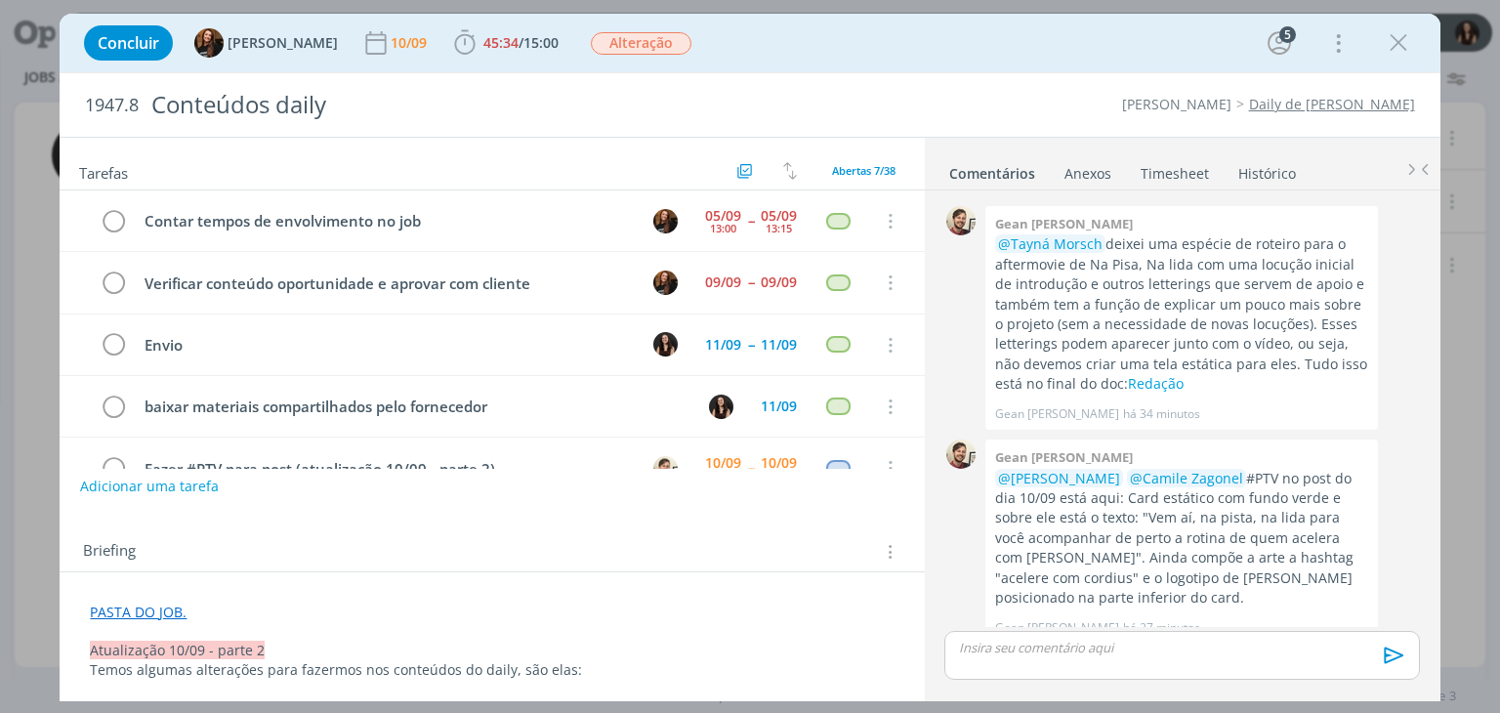
drag, startPoint x: 1396, startPoint y: 45, endPoint x: 1304, endPoint y: 118, distance: 117.5
click at [1397, 45] on icon "dialog" at bounding box center [1398, 42] width 29 height 29
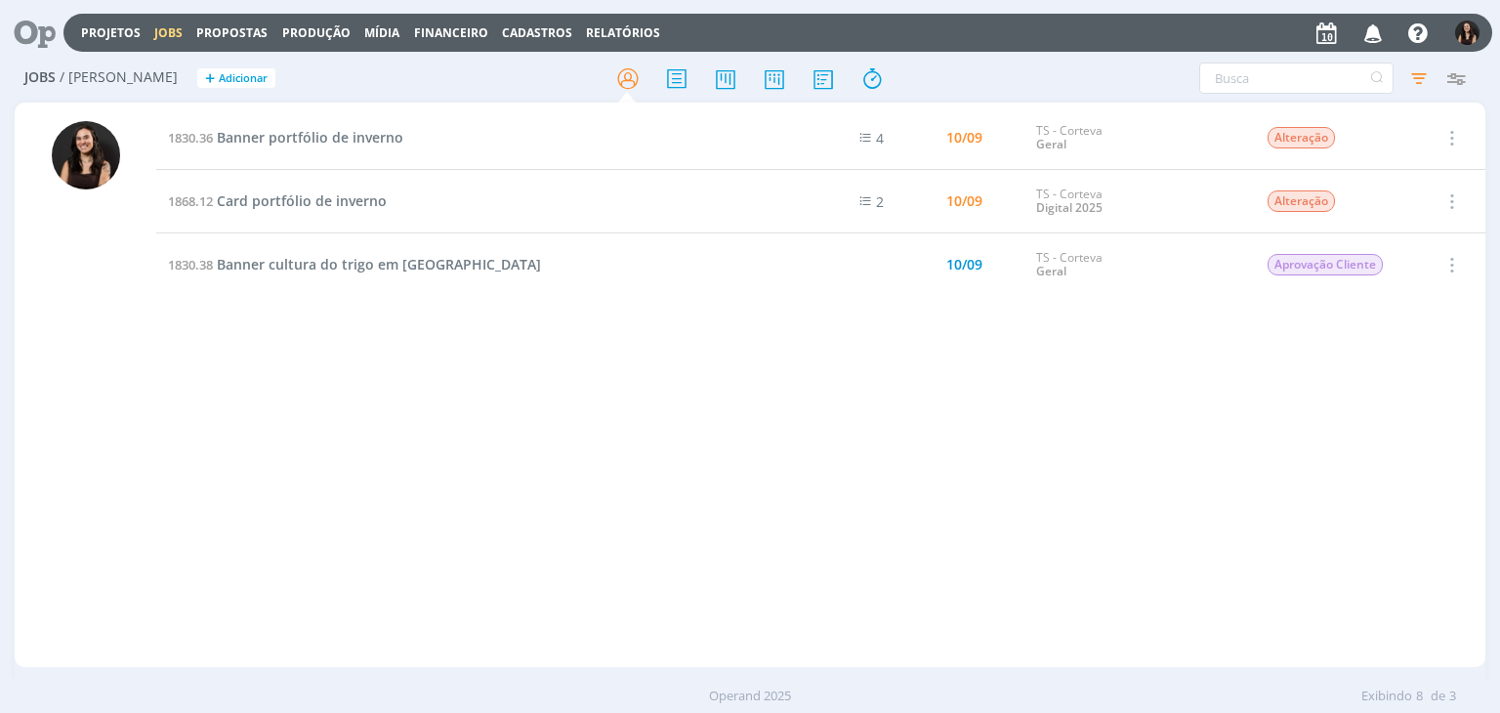
click at [23, 41] on icon at bounding box center [28, 33] width 40 height 38
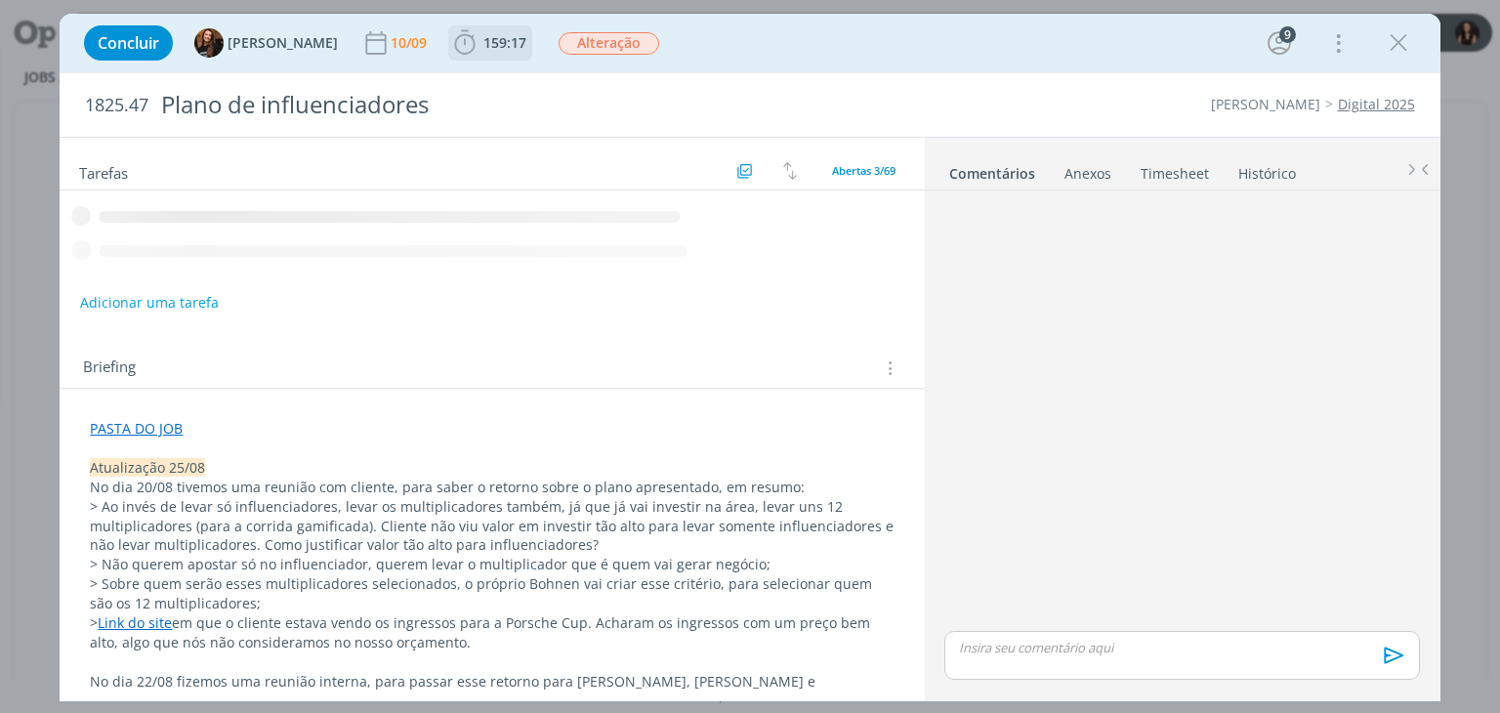
click at [506, 47] on span "159:17" at bounding box center [504, 42] width 43 height 19
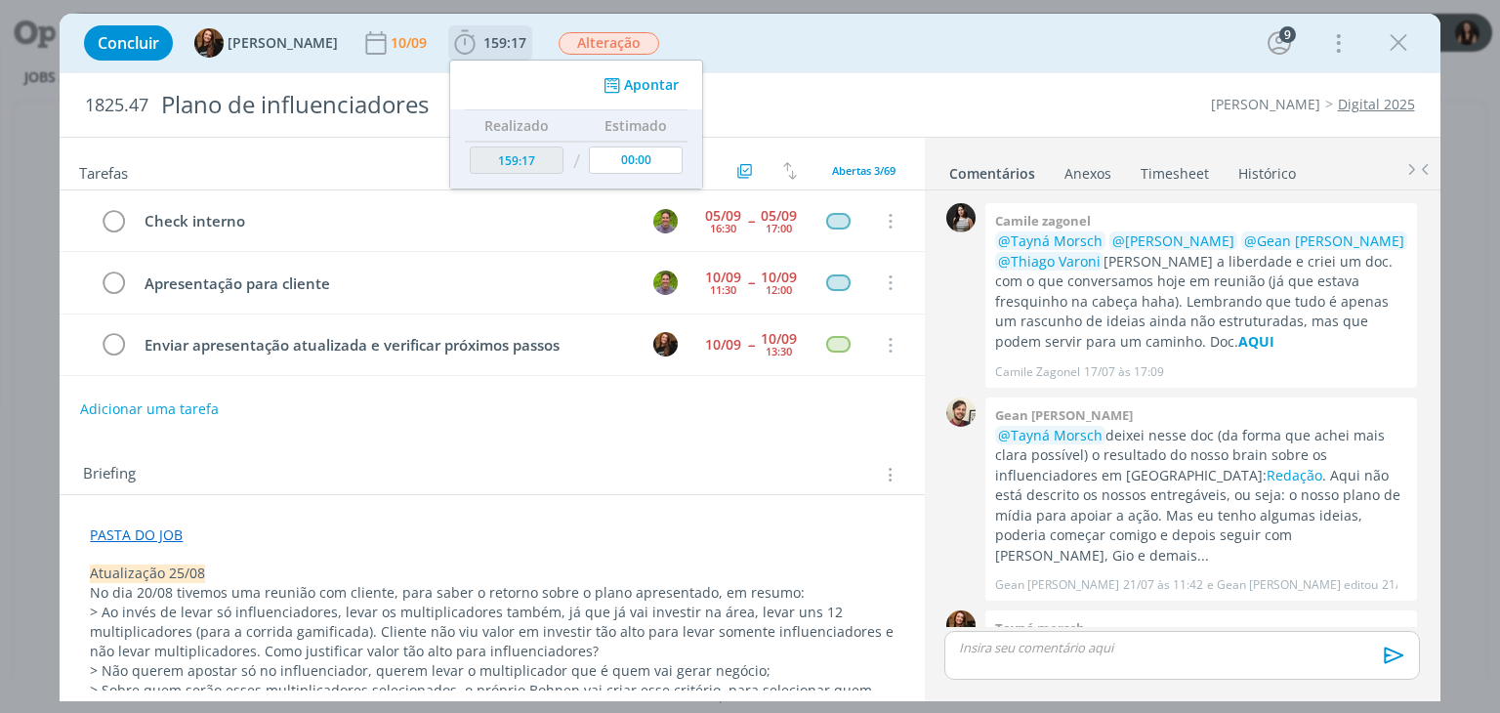
scroll to position [969, 0]
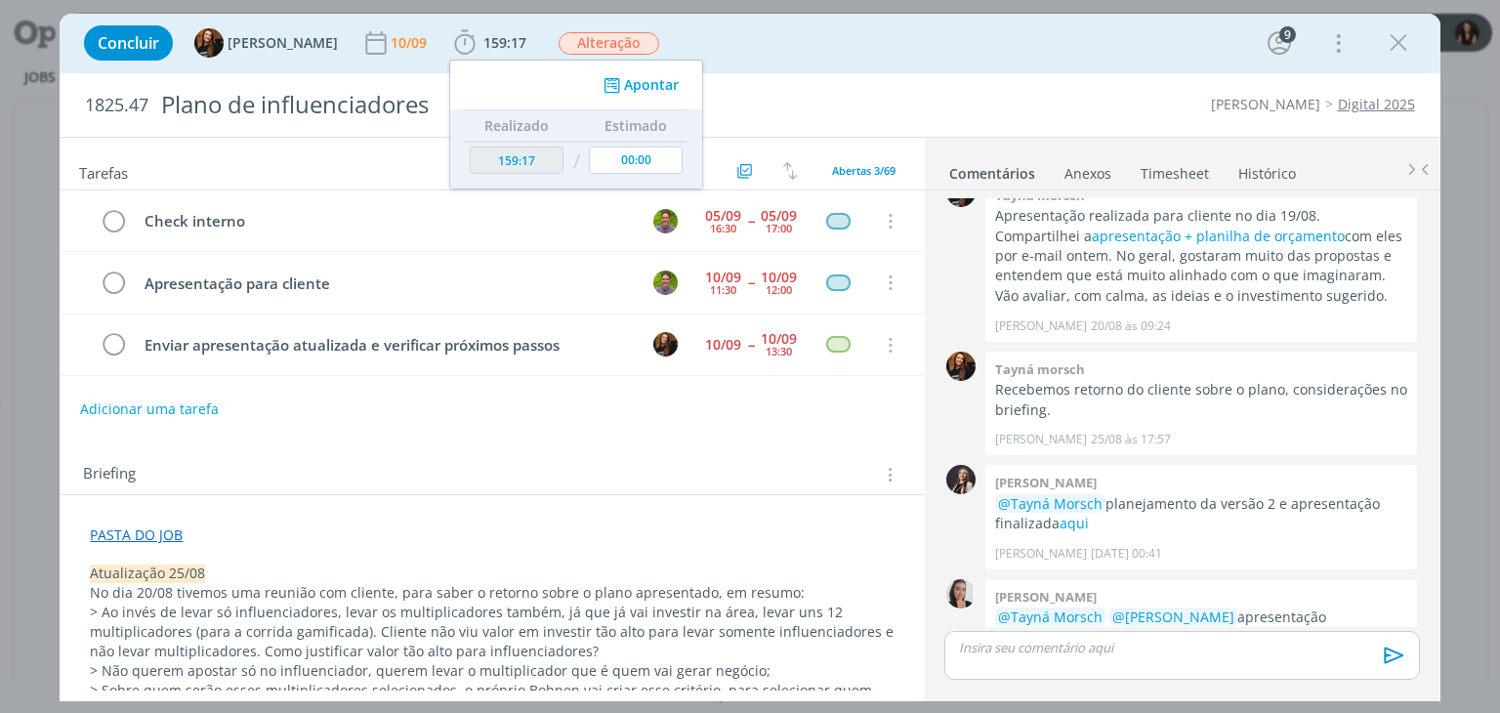
click at [776, 67] on div "Concluir Tayná Morsch 10/09 159:17 Apontar Data * 10/09/2025 Horas * 00:00 Tare…" at bounding box center [750, 43] width 1380 height 59
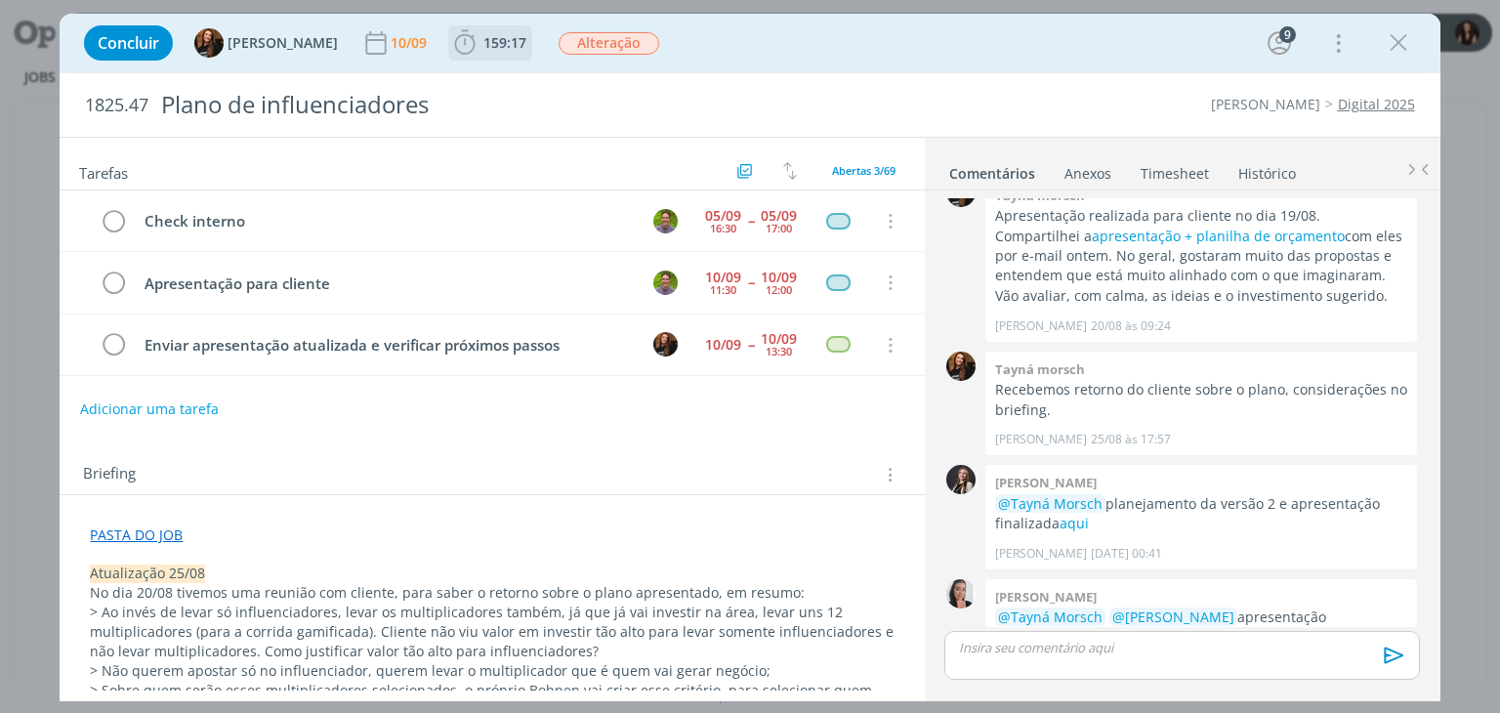
click at [463, 51] on span "159:17" at bounding box center [490, 42] width 80 height 29
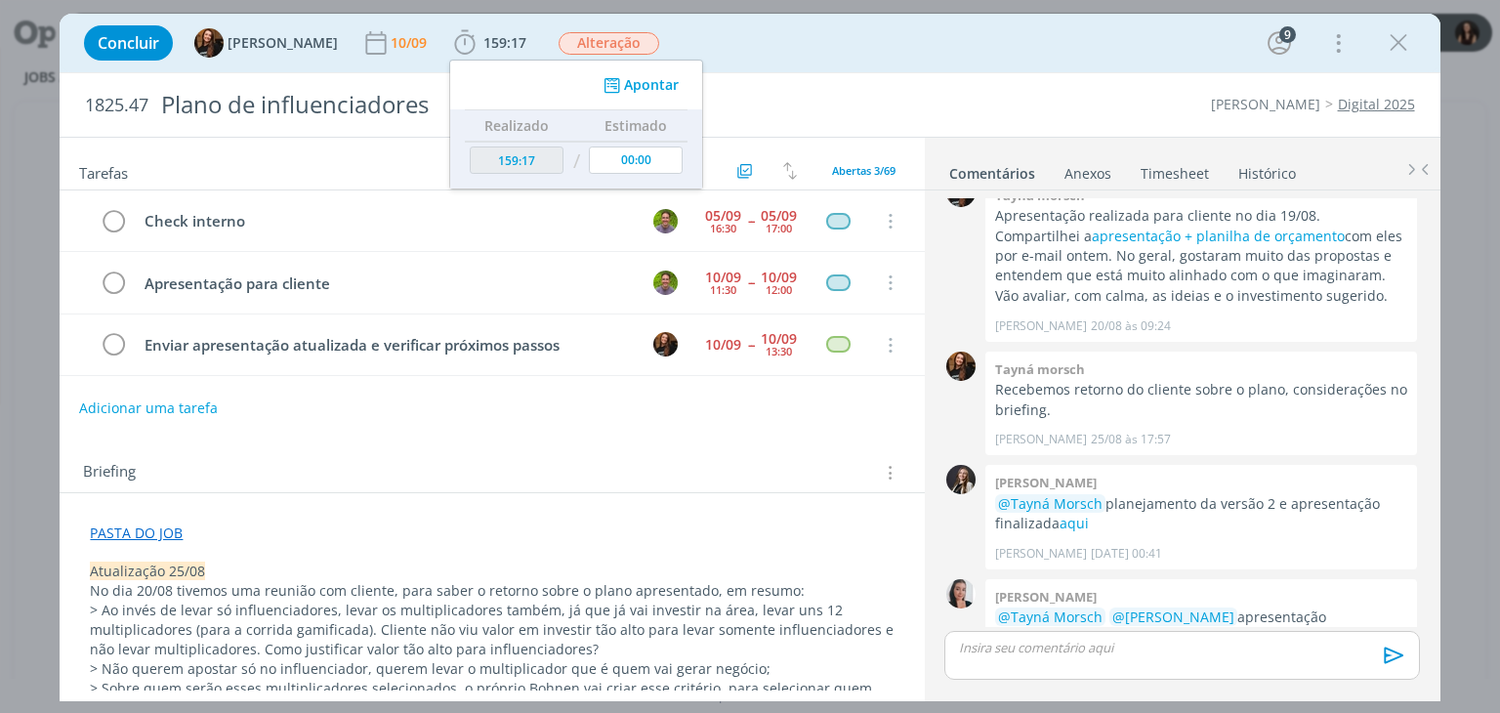
click at [153, 410] on button "Adicionar uma tarefa" at bounding box center [148, 408] width 139 height 33
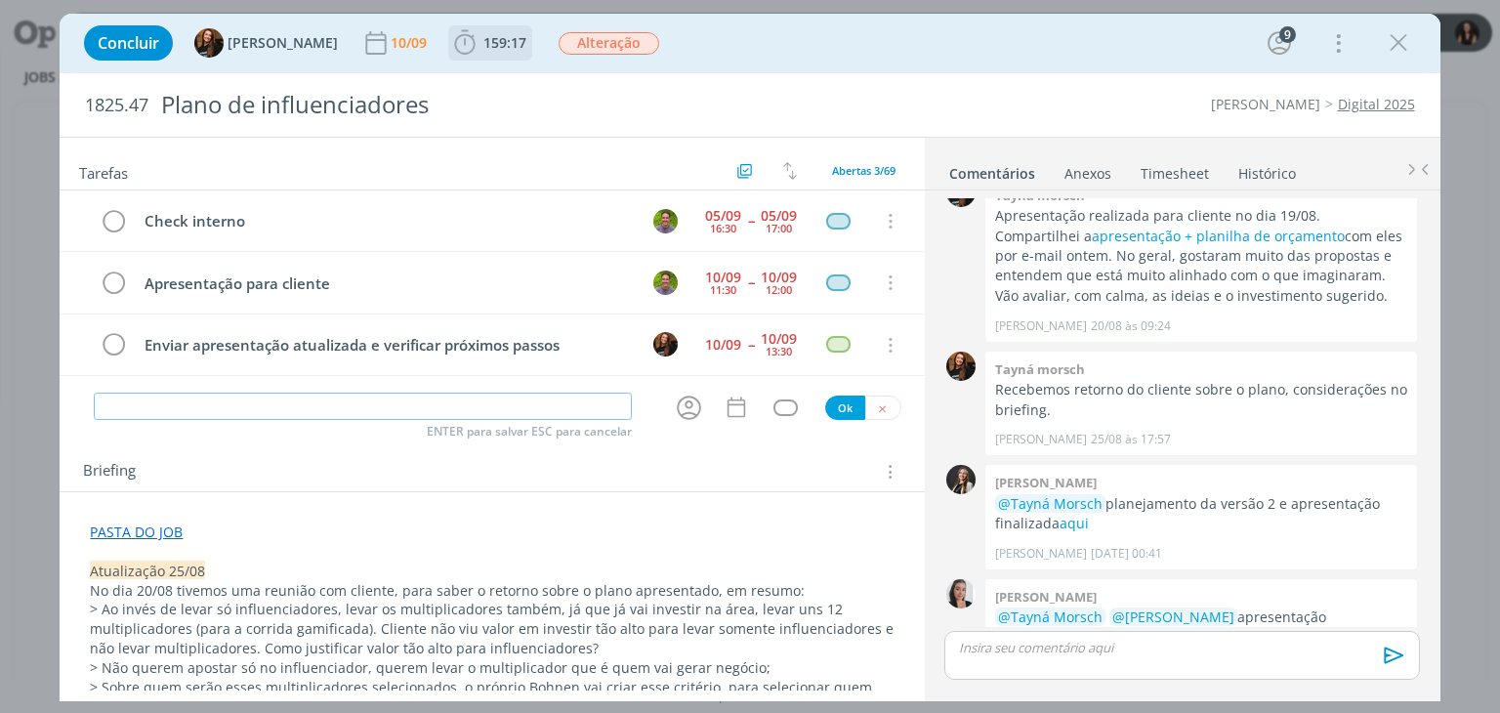
click at [500, 31] on span "159:17" at bounding box center [490, 42] width 80 height 29
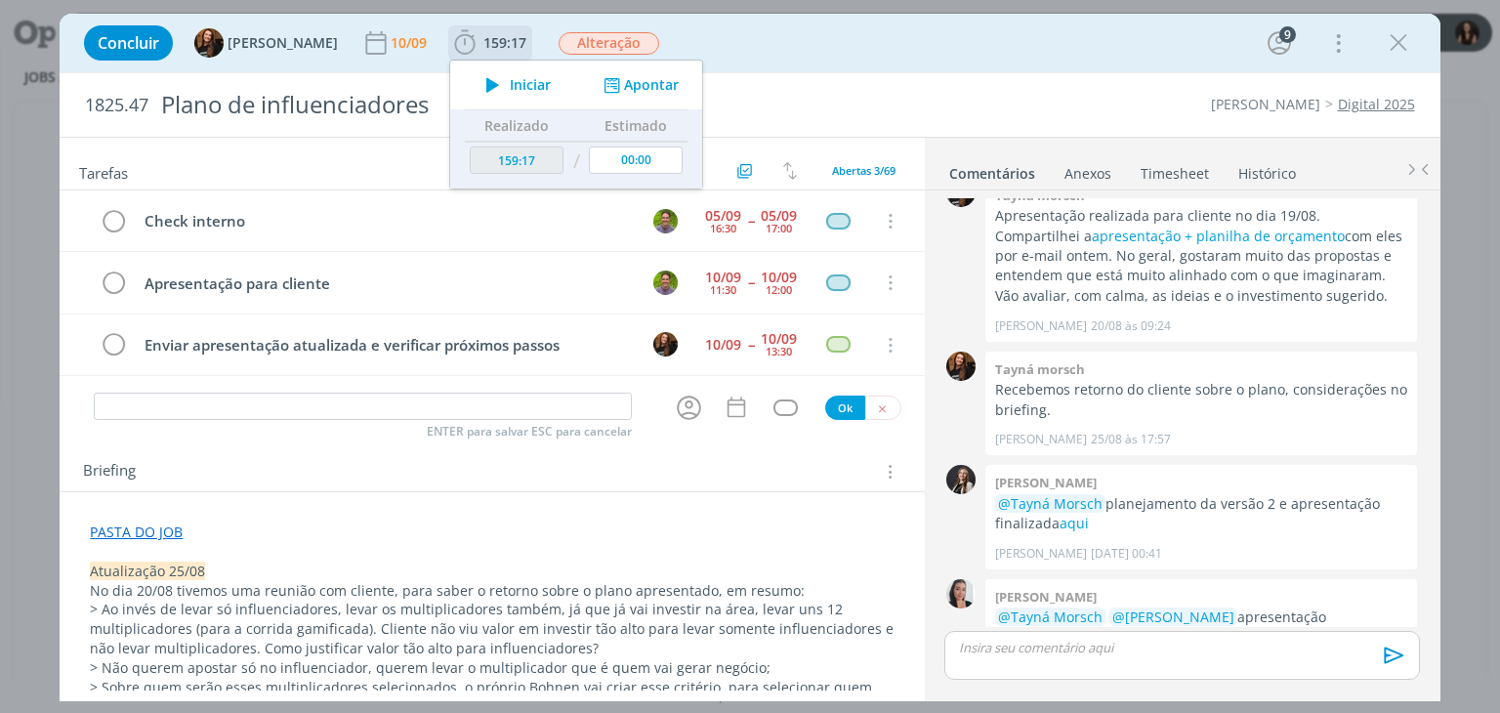
click at [510, 91] on span "Iniciar" at bounding box center [530, 85] width 41 height 14
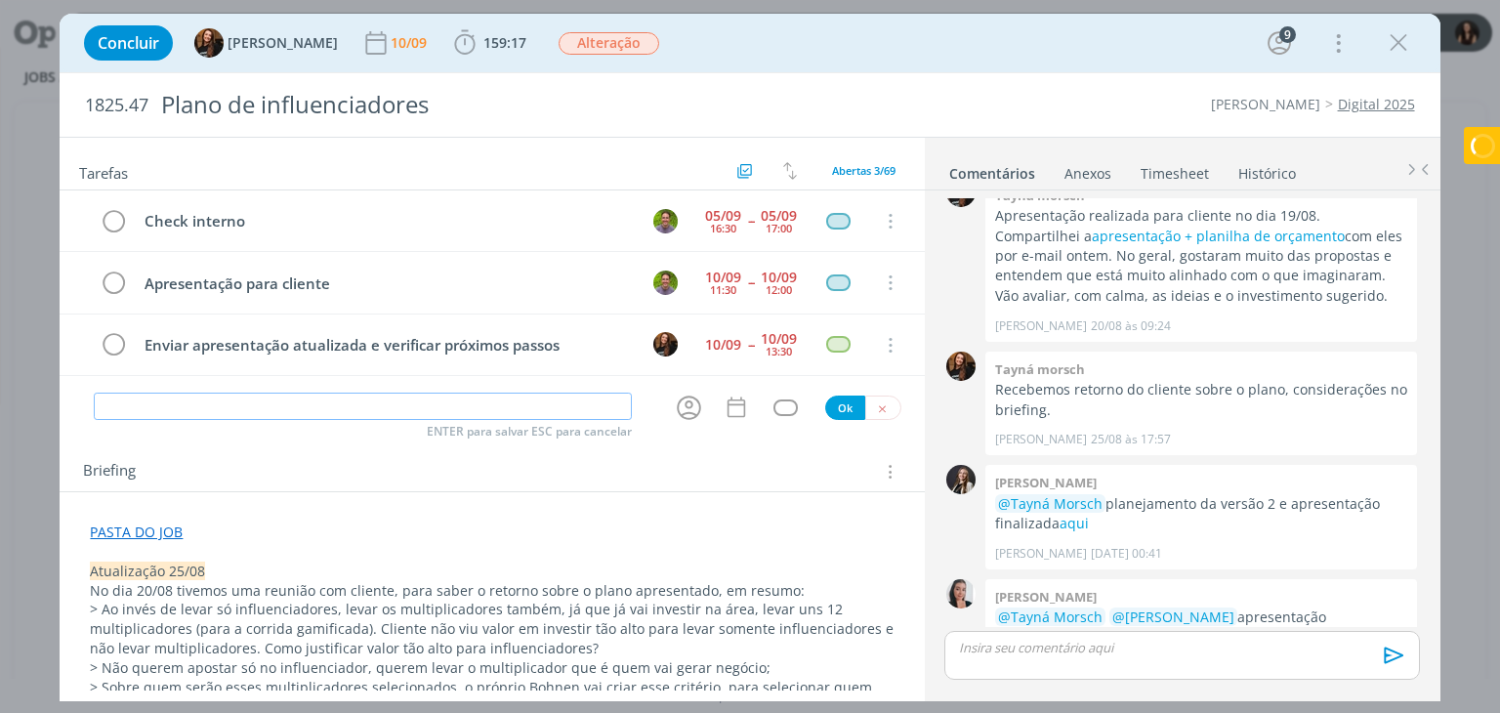
click at [348, 404] on input "dialog" at bounding box center [363, 406] width 538 height 27
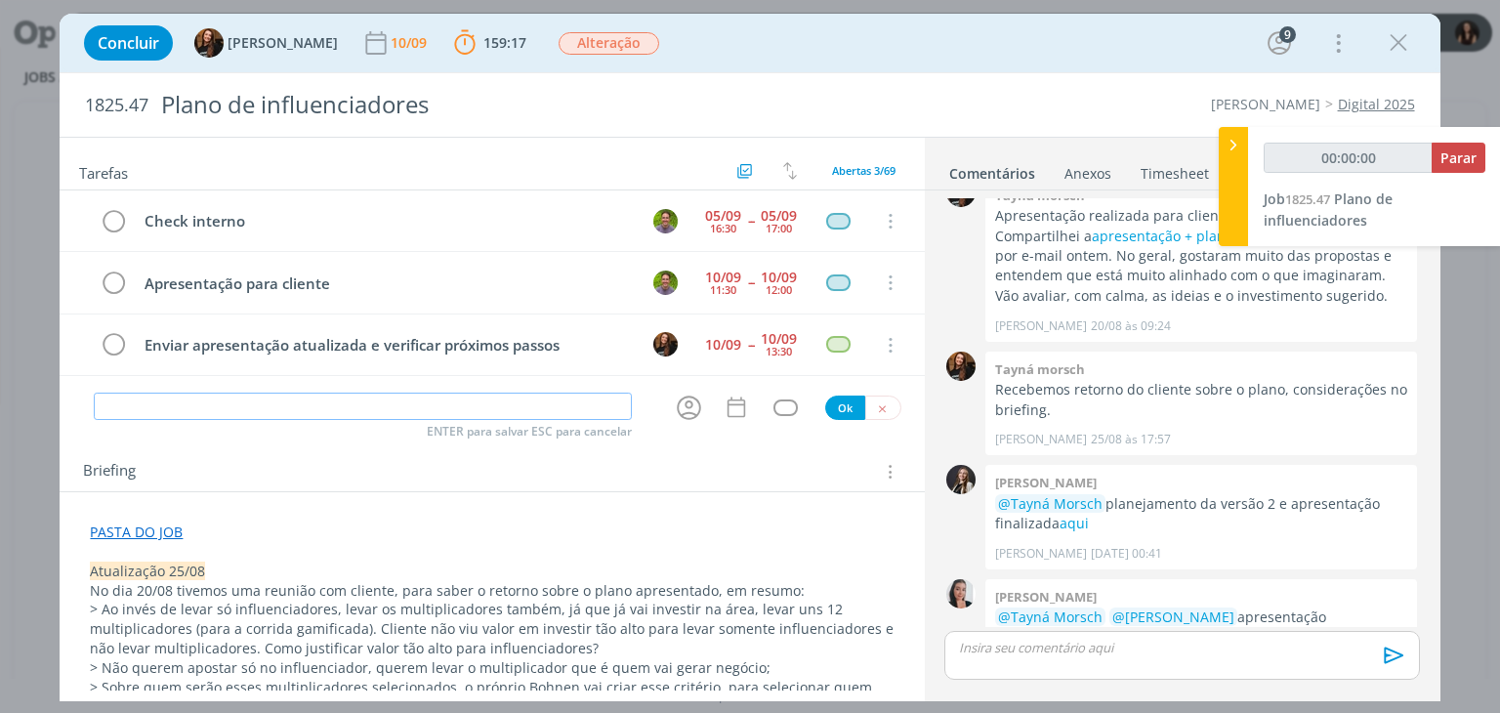
paste input "ajustes plano após reunião com cliente"
type input "ajustes plano após reunião com cliente"
click at [108, 401] on input "ajustes plano após reunião com cliente" at bounding box center [363, 406] width 538 height 27
type input "00:00:02"
type input "Ajustes plano após reunião com cliente"
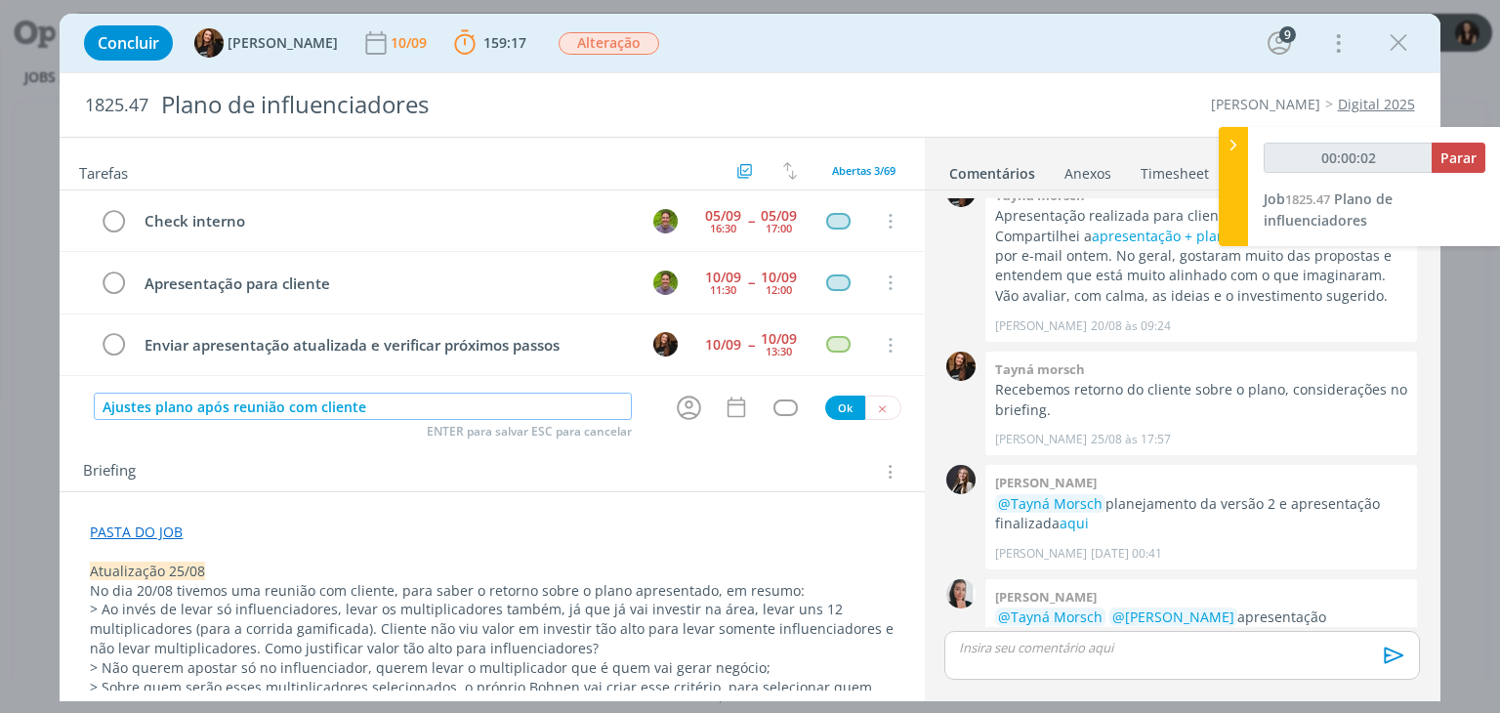
type input "00:00:03"
click at [681, 398] on icon "dialog" at bounding box center [689, 408] width 24 height 24
type input "Ajustes plano após reunião com cliente"
type input "00:00:04"
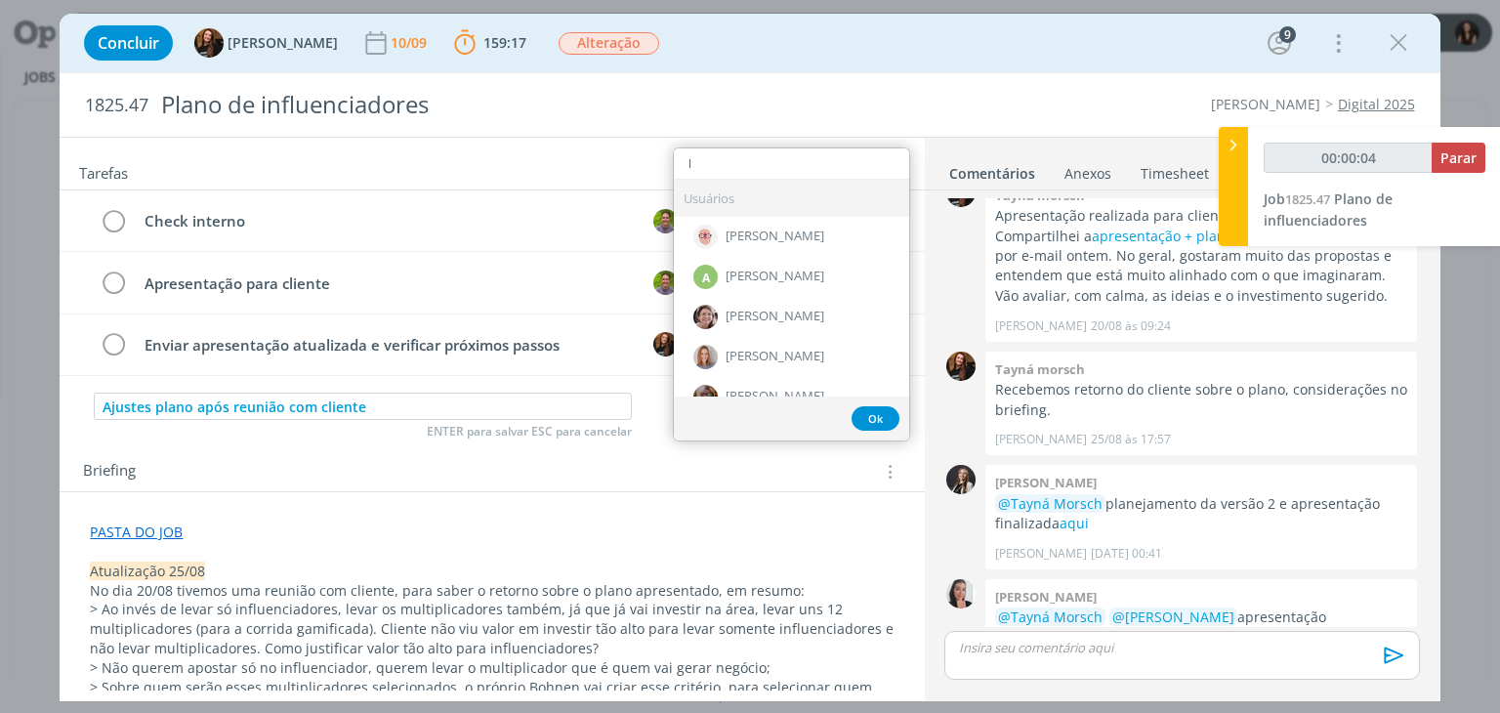
type input "li"
type input "00:00:06"
type input "lili"
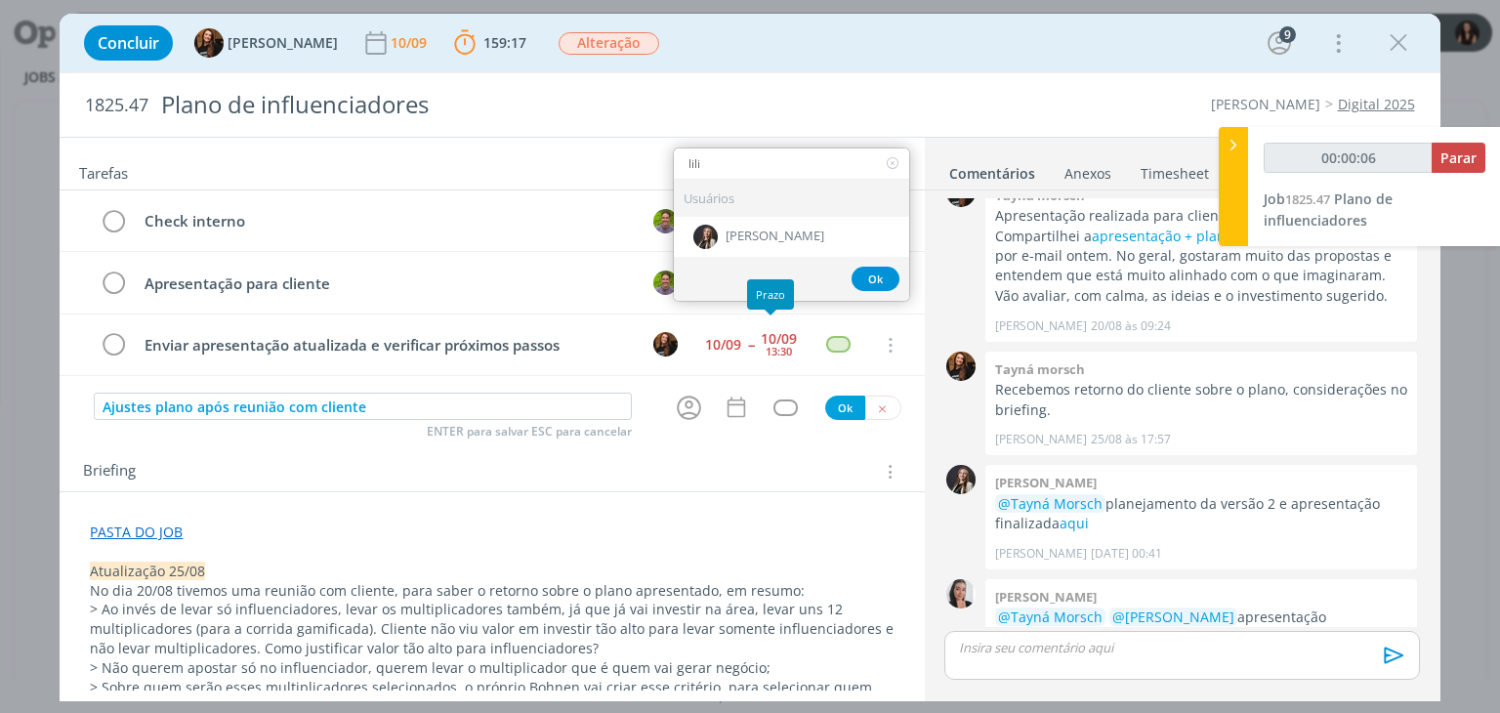
type input "00:00:07"
type input "lili"
click at [785, 231] on span "[PERSON_NAME]" at bounding box center [775, 237] width 99 height 16
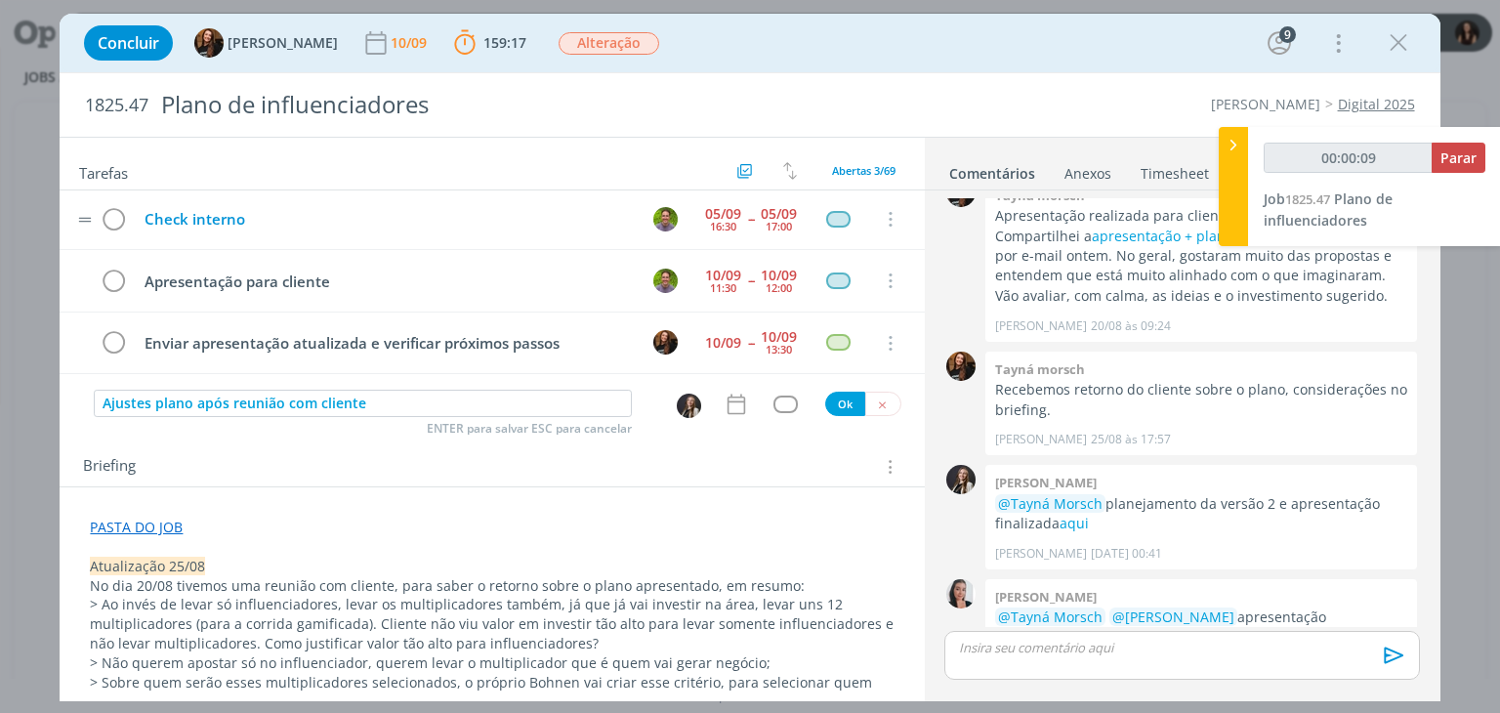
scroll to position [0, 0]
click at [781, 410] on div "dialog" at bounding box center [786, 406] width 24 height 17
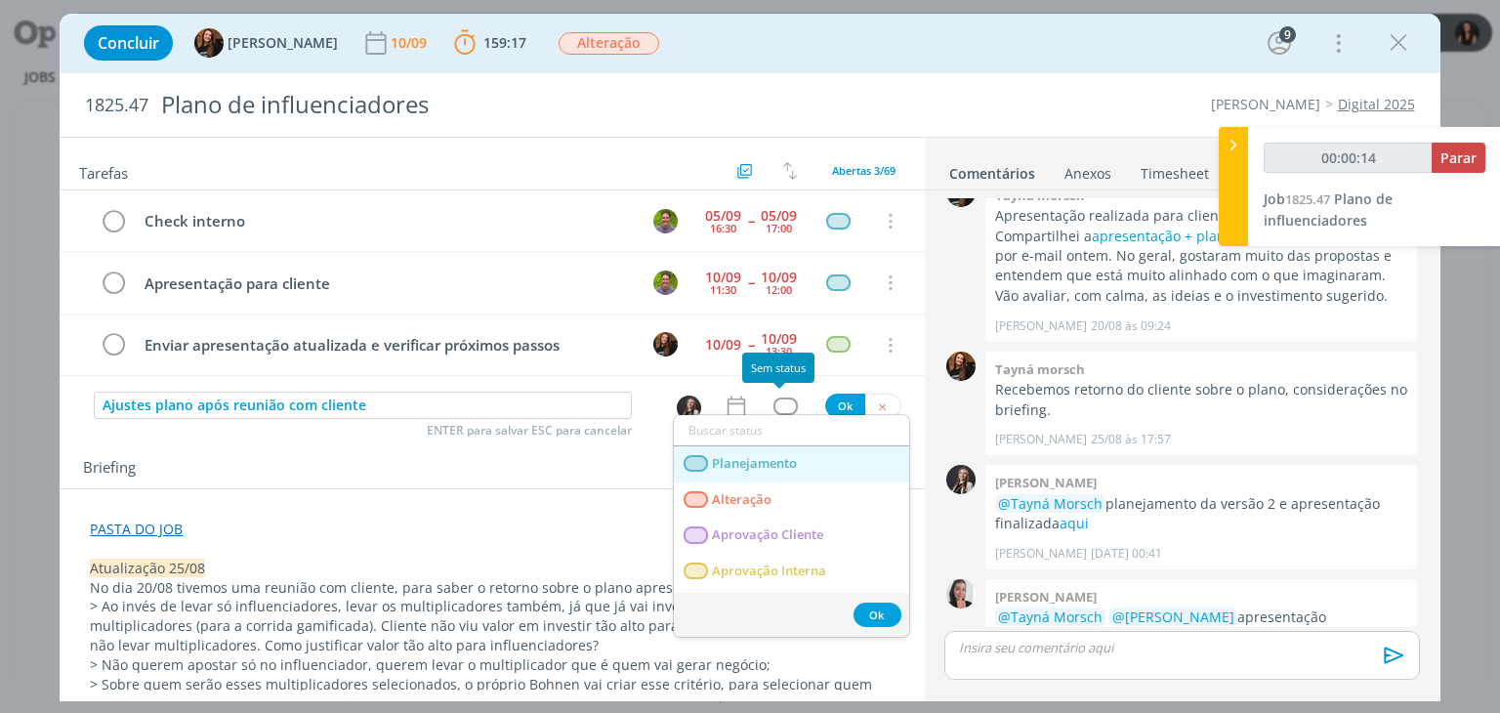
click at [791, 468] on span "Planejamento" at bounding box center [755, 464] width 85 height 16
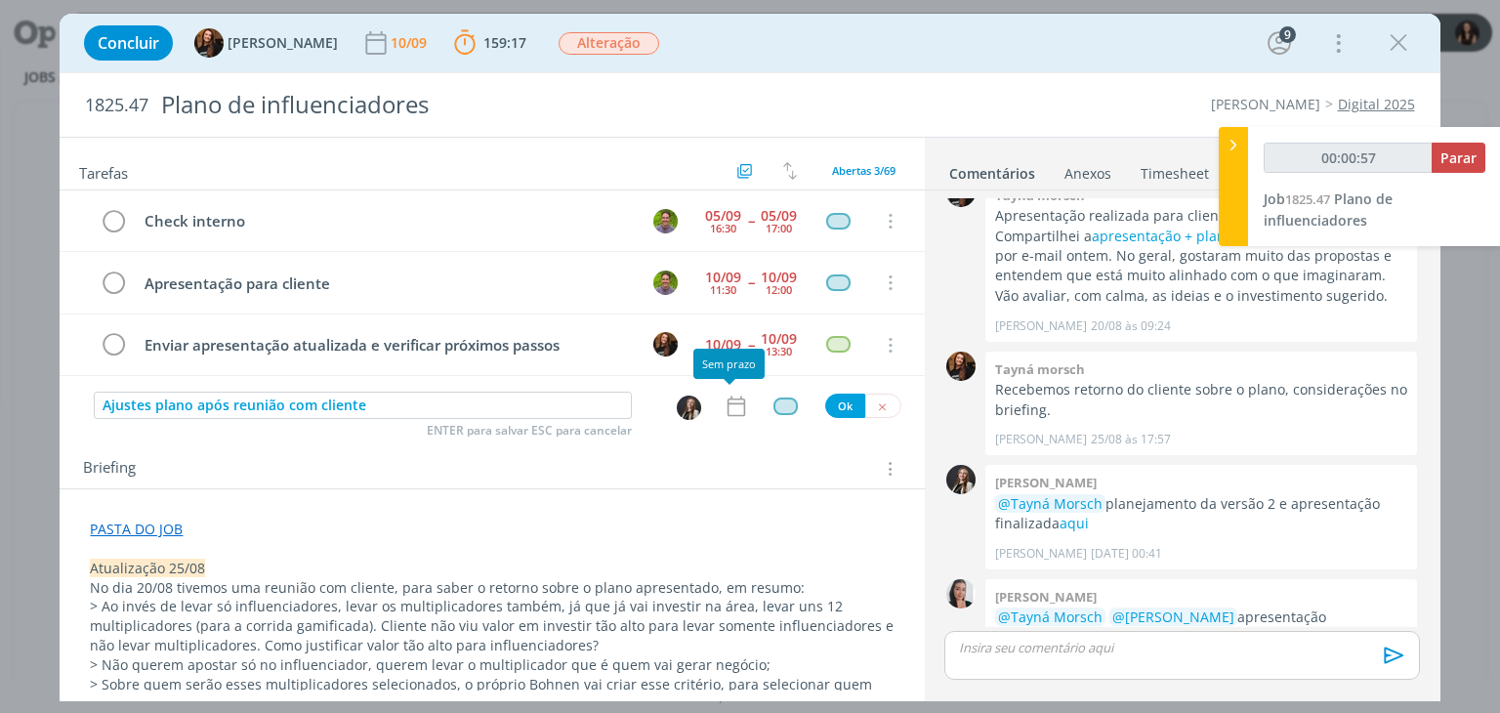
click at [738, 404] on icon "dialog" at bounding box center [736, 406] width 25 height 25
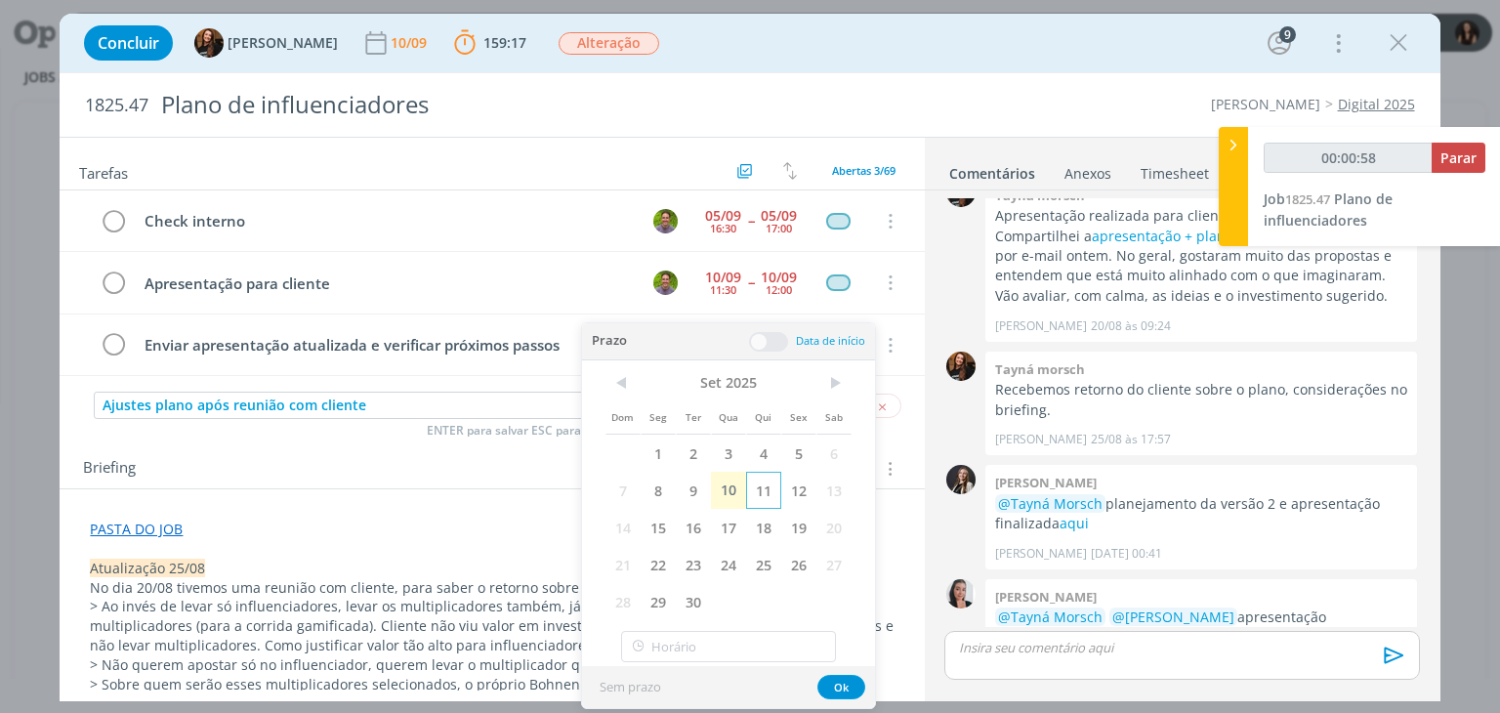
click at [767, 482] on span "11" at bounding box center [763, 490] width 35 height 37
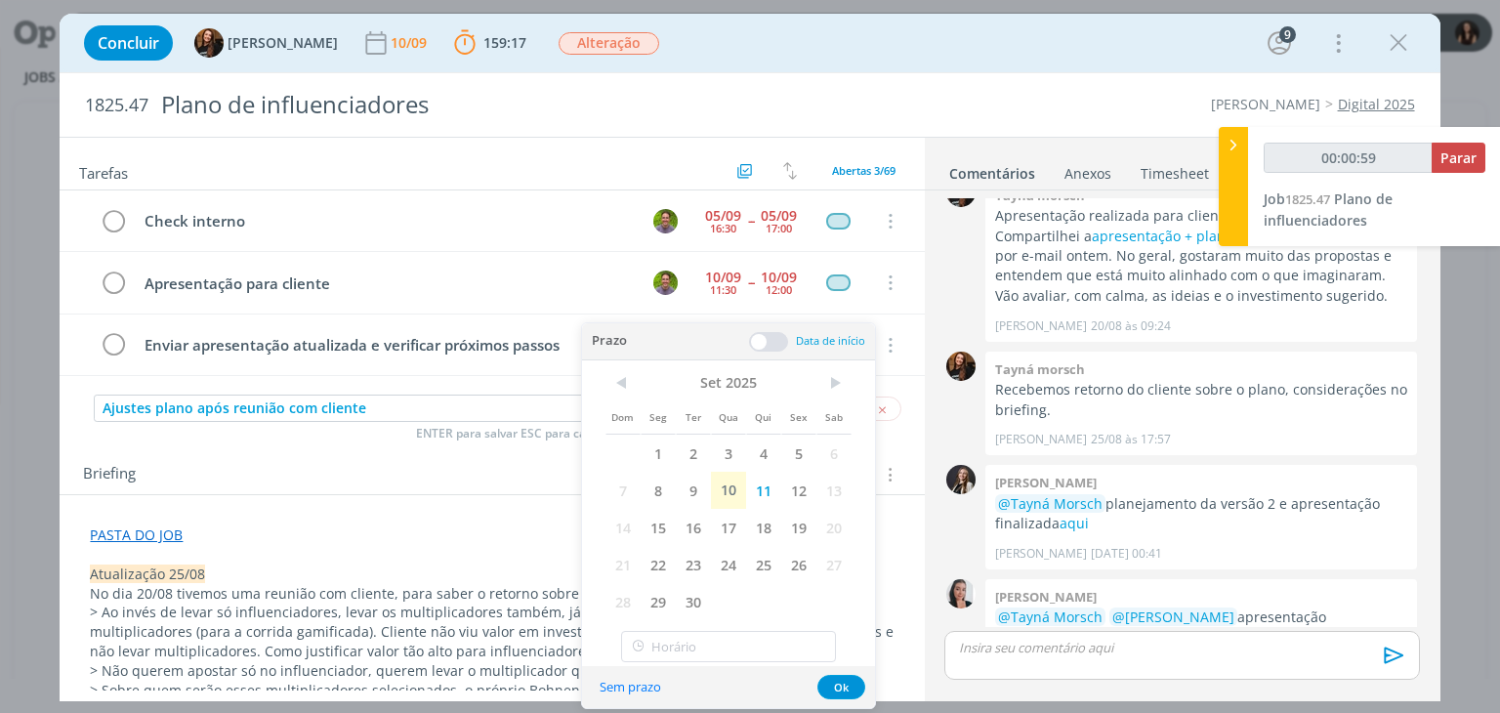
click at [776, 346] on span at bounding box center [768, 342] width 39 height 20
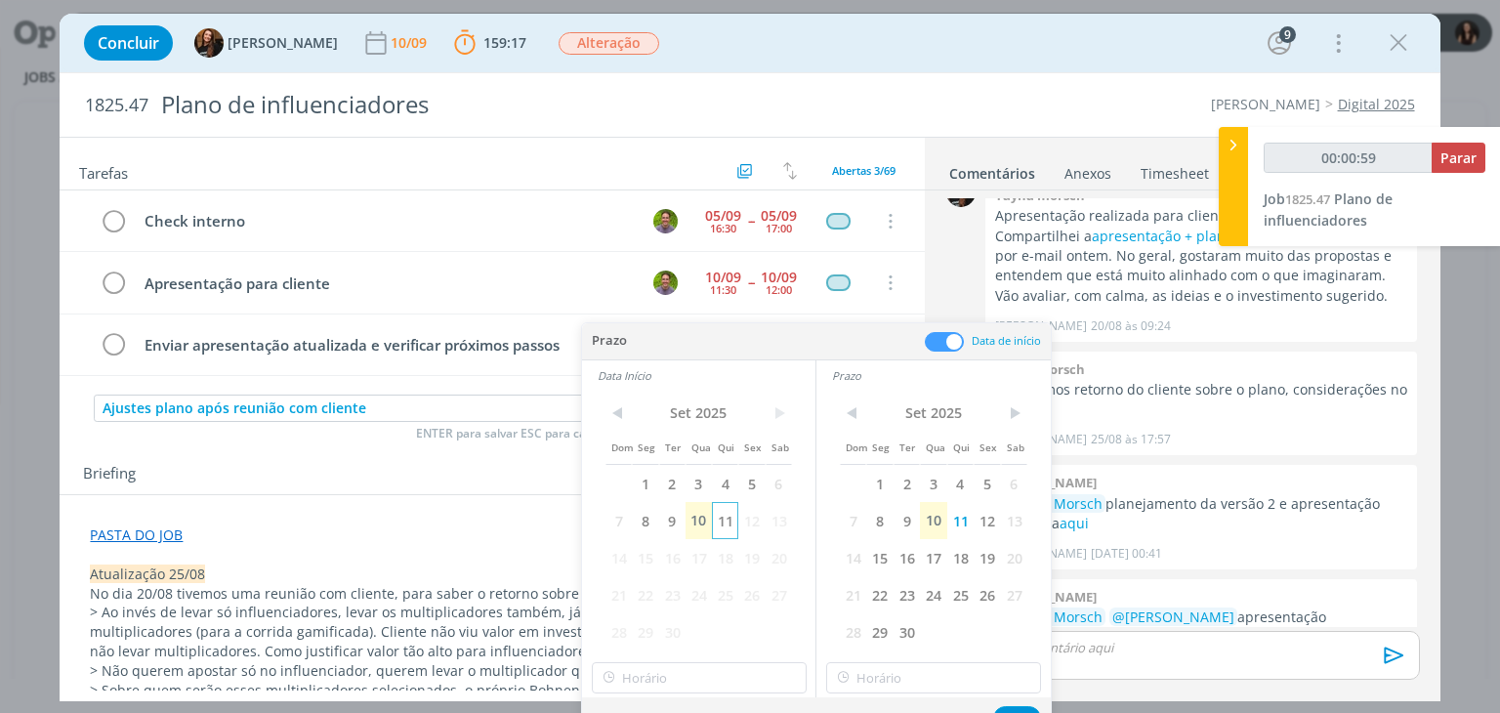
click at [727, 509] on span "11" at bounding box center [725, 520] width 26 height 37
type input "00:01:00"
type input "18:00"
click at [712, 680] on input "18:00" at bounding box center [699, 677] width 215 height 31
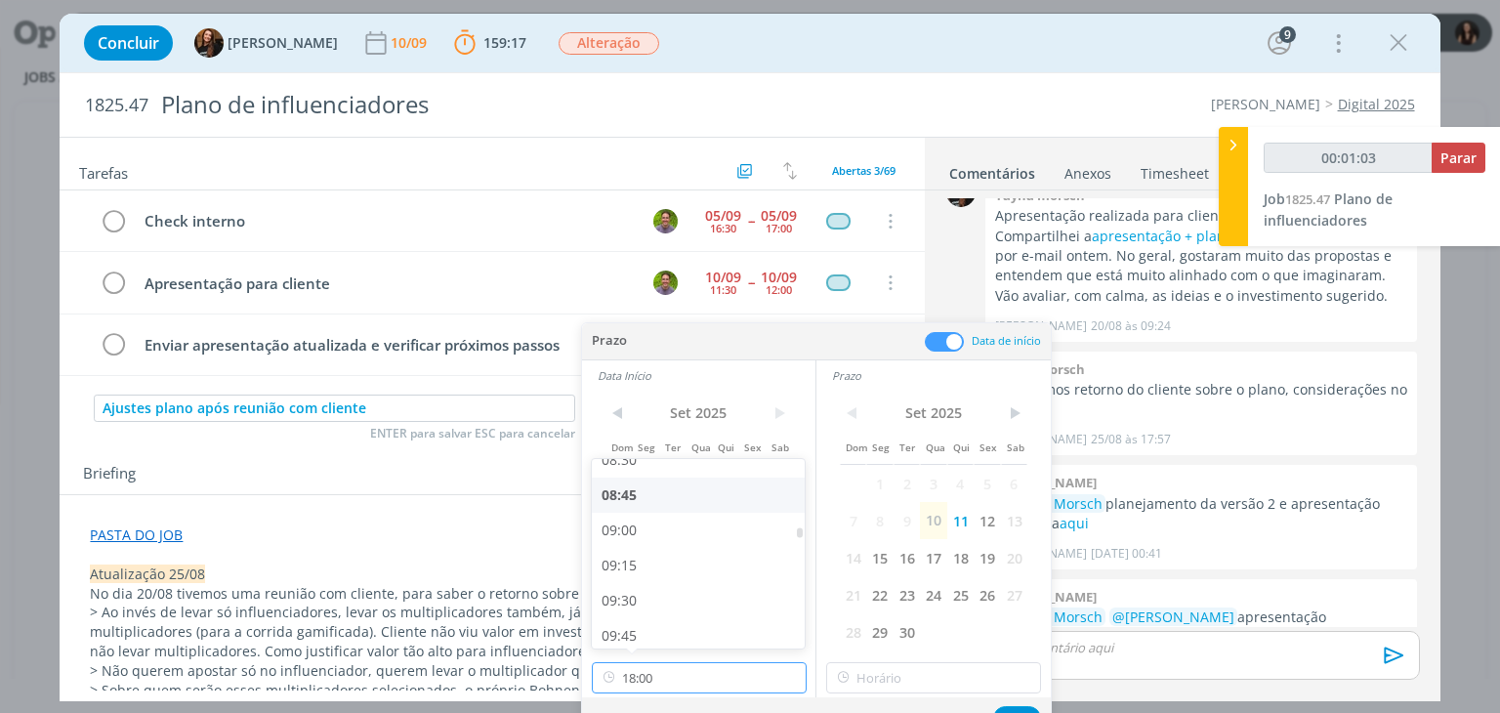
scroll to position [1211, 0]
type input "00:01:04"
click at [650, 526] on div "09:00" at bounding box center [701, 531] width 219 height 35
type input "09:00"
type input "18:00"
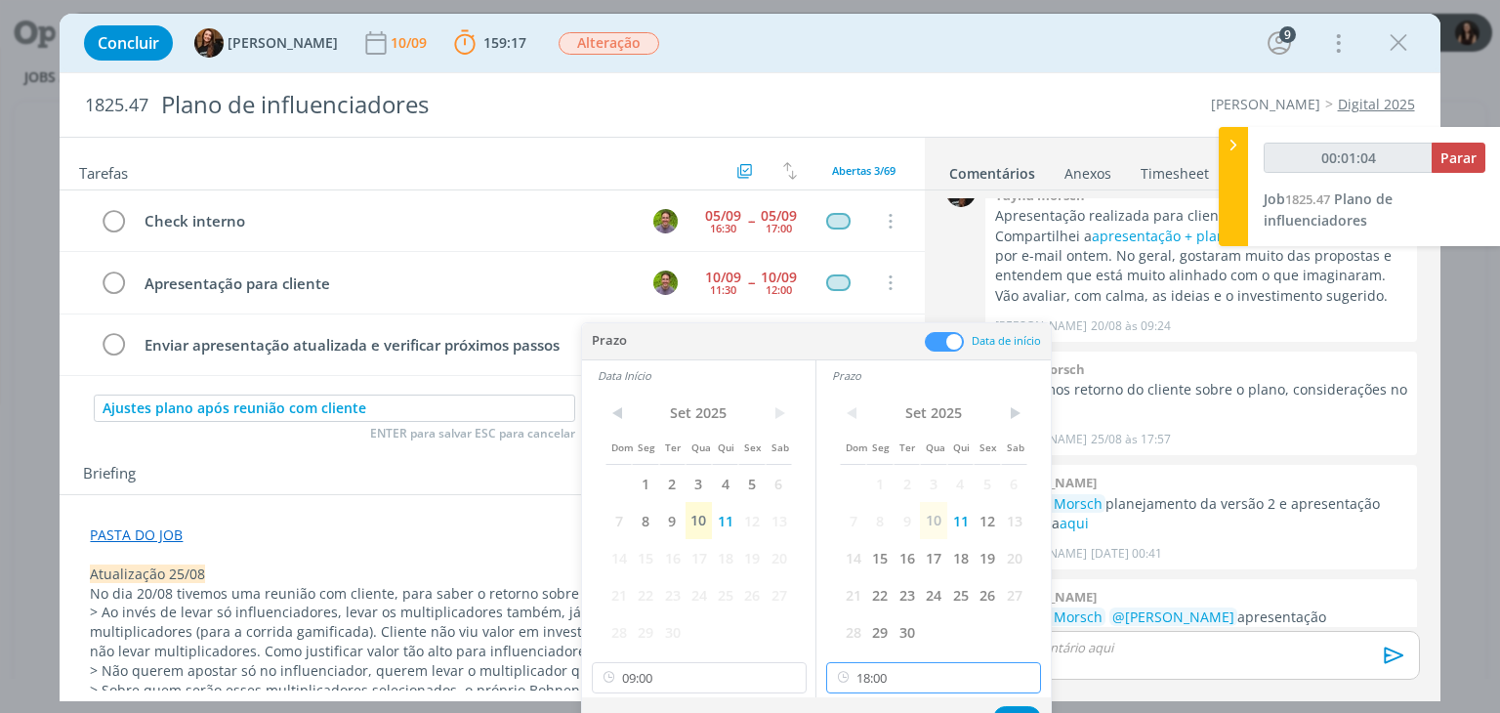
drag, startPoint x: 910, startPoint y: 670, endPoint x: 918, endPoint y: 645, distance: 26.6
click at [912, 670] on input "18:00" at bounding box center [933, 677] width 215 height 31
type input "00:01:07"
click at [891, 552] on div "12:00" at bounding box center [936, 562] width 219 height 35
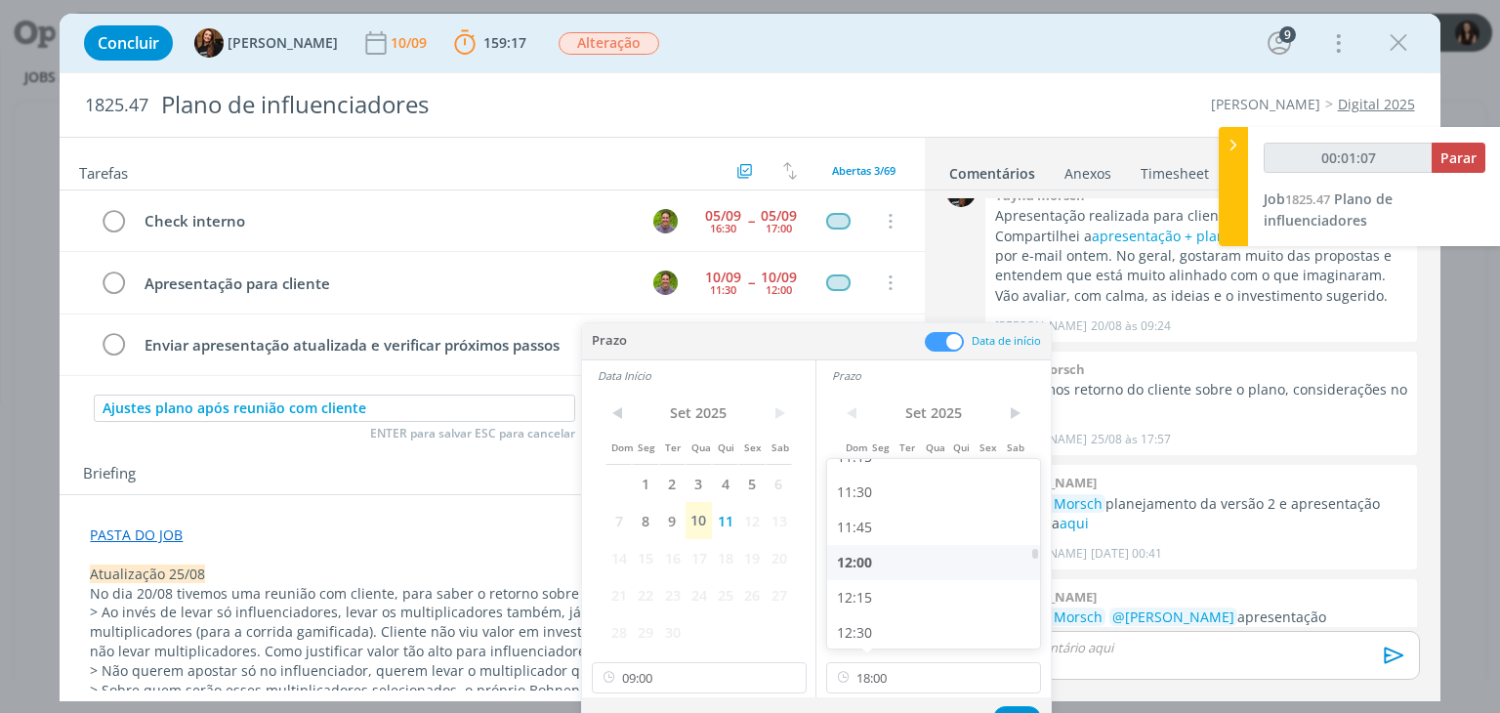
type input "12:00"
click at [1015, 707] on button "Ok" at bounding box center [1017, 718] width 48 height 24
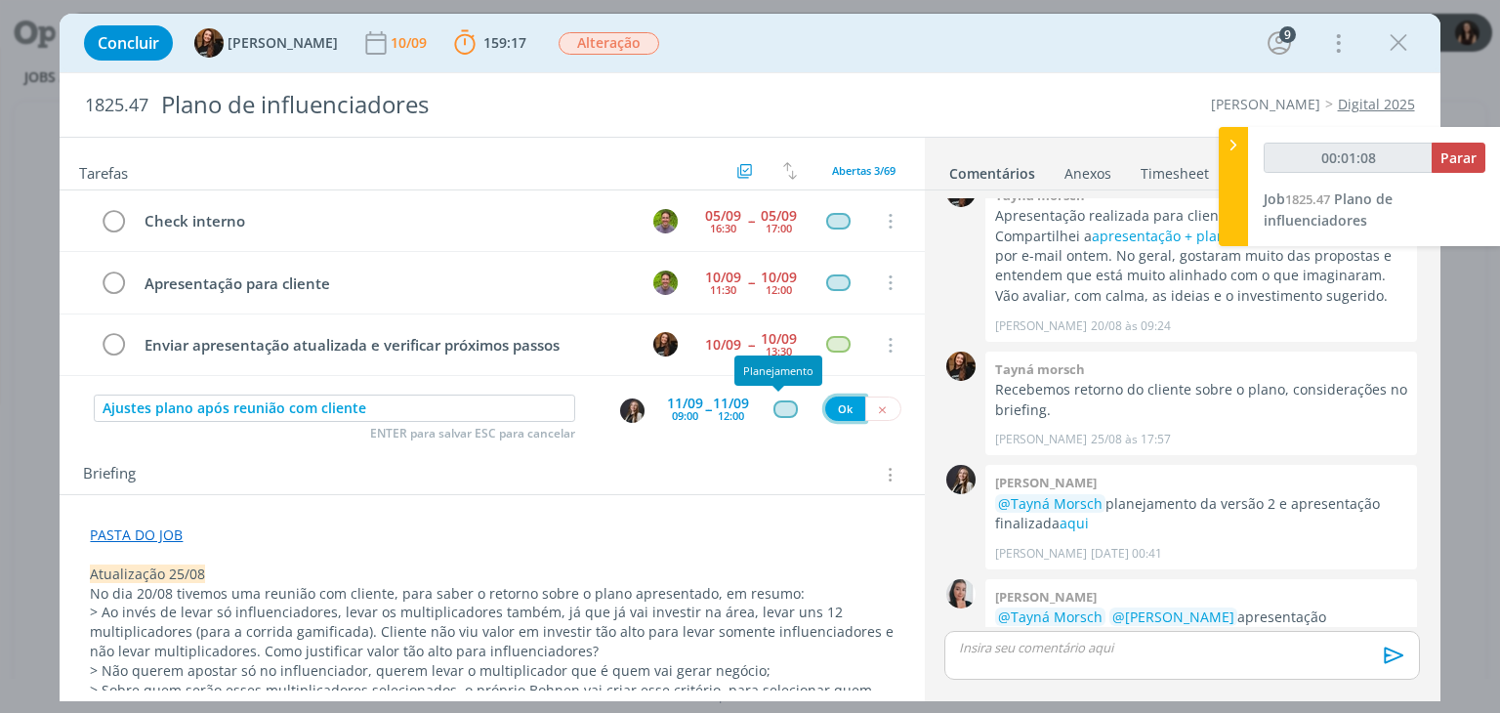
type input "00:01:09"
click at [836, 415] on button "Ok" at bounding box center [845, 409] width 40 height 24
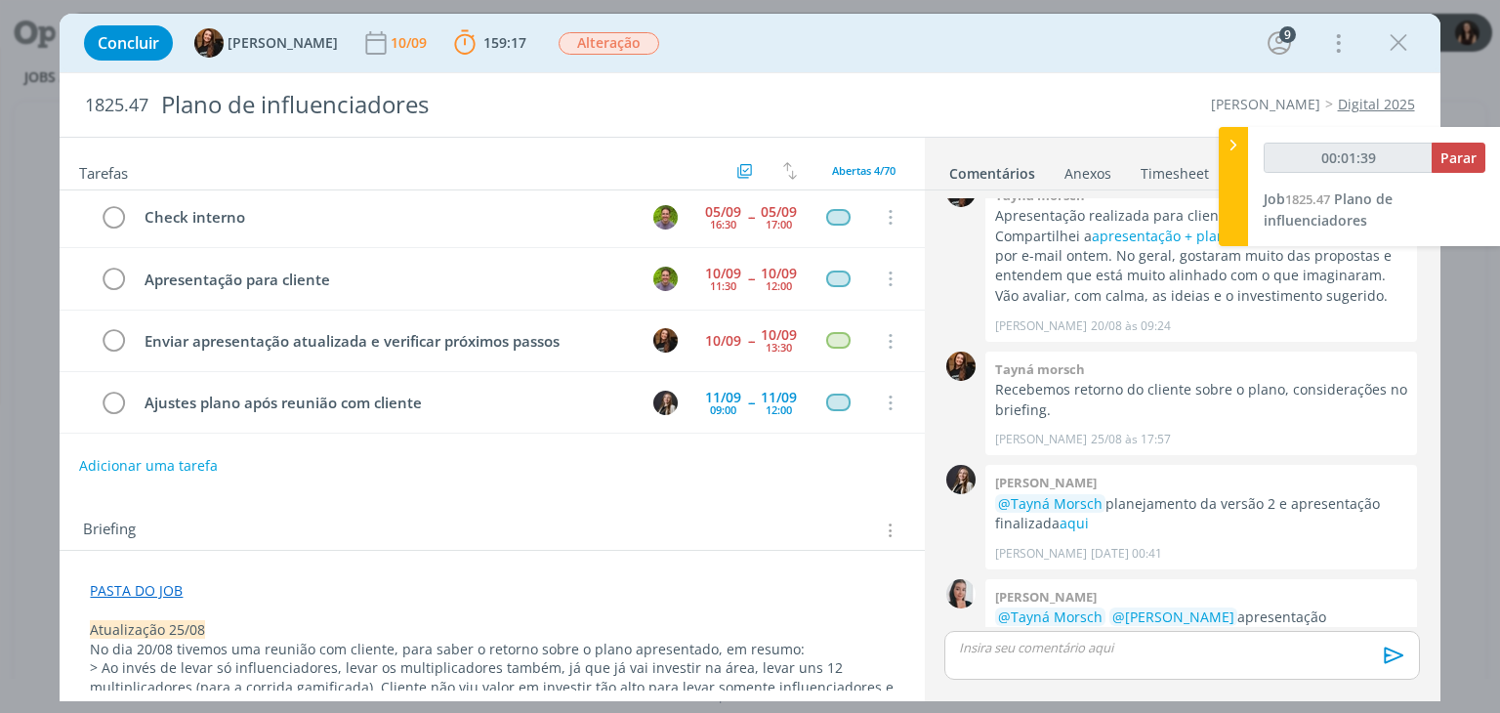
scroll to position [0, 0]
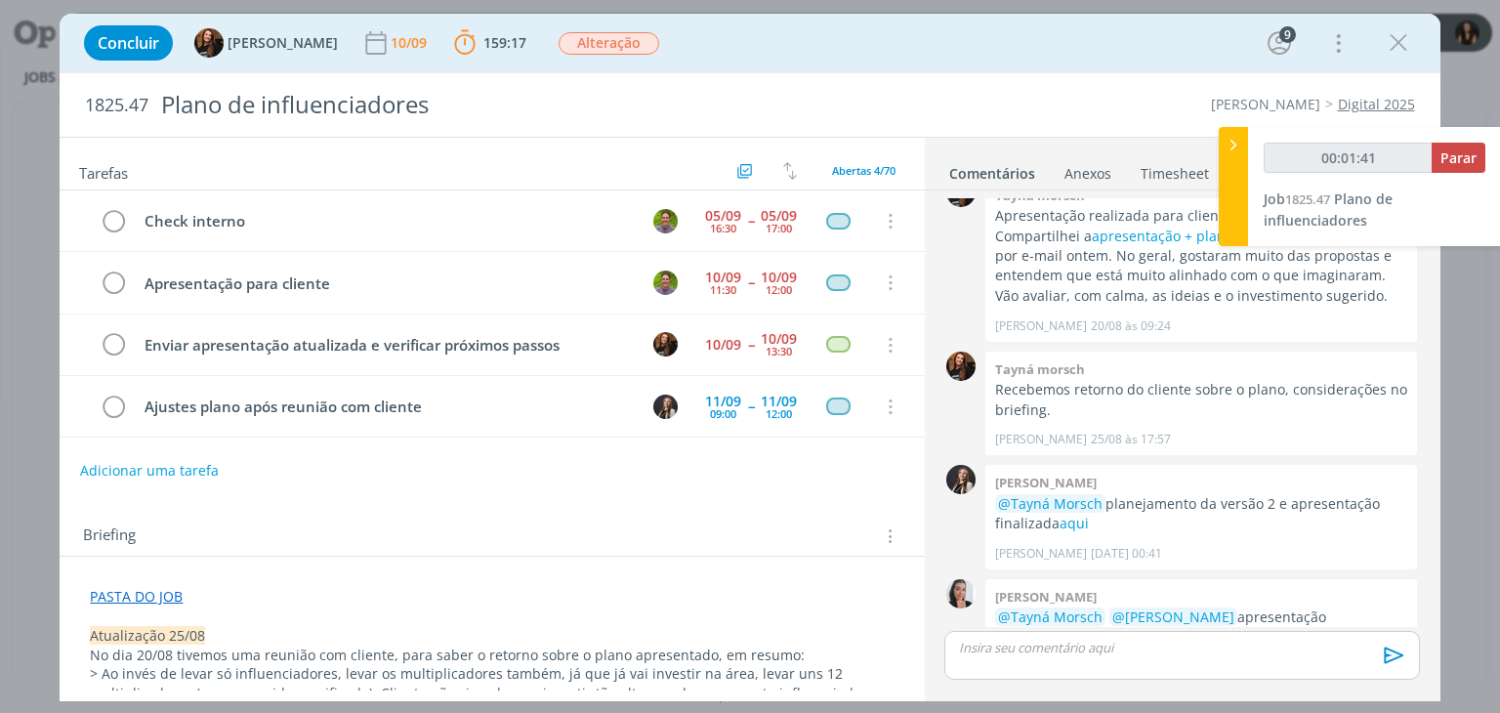
click at [949, 44] on div "Concluir Tayná Morsch 10/09 159:17 Parar Apontar Data * 10/09/2025 Horas * 00:0…" at bounding box center [749, 43] width 1351 height 47
click at [945, 63] on div "Concluir Tayná Morsch 10/09 159:17 Parar Apontar Data * 10/09/2025 Horas * 00:0…" at bounding box center [749, 43] width 1351 height 47
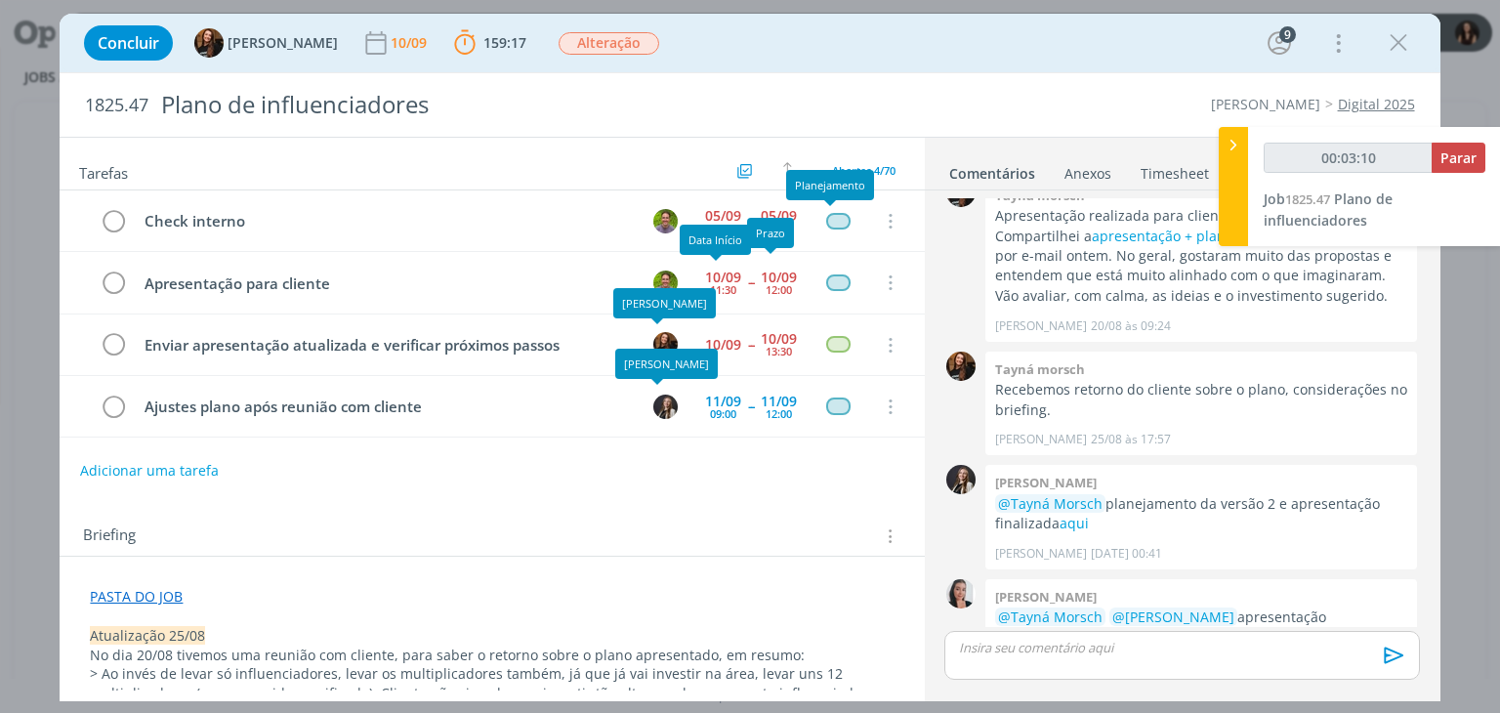
type input "00:03:11"
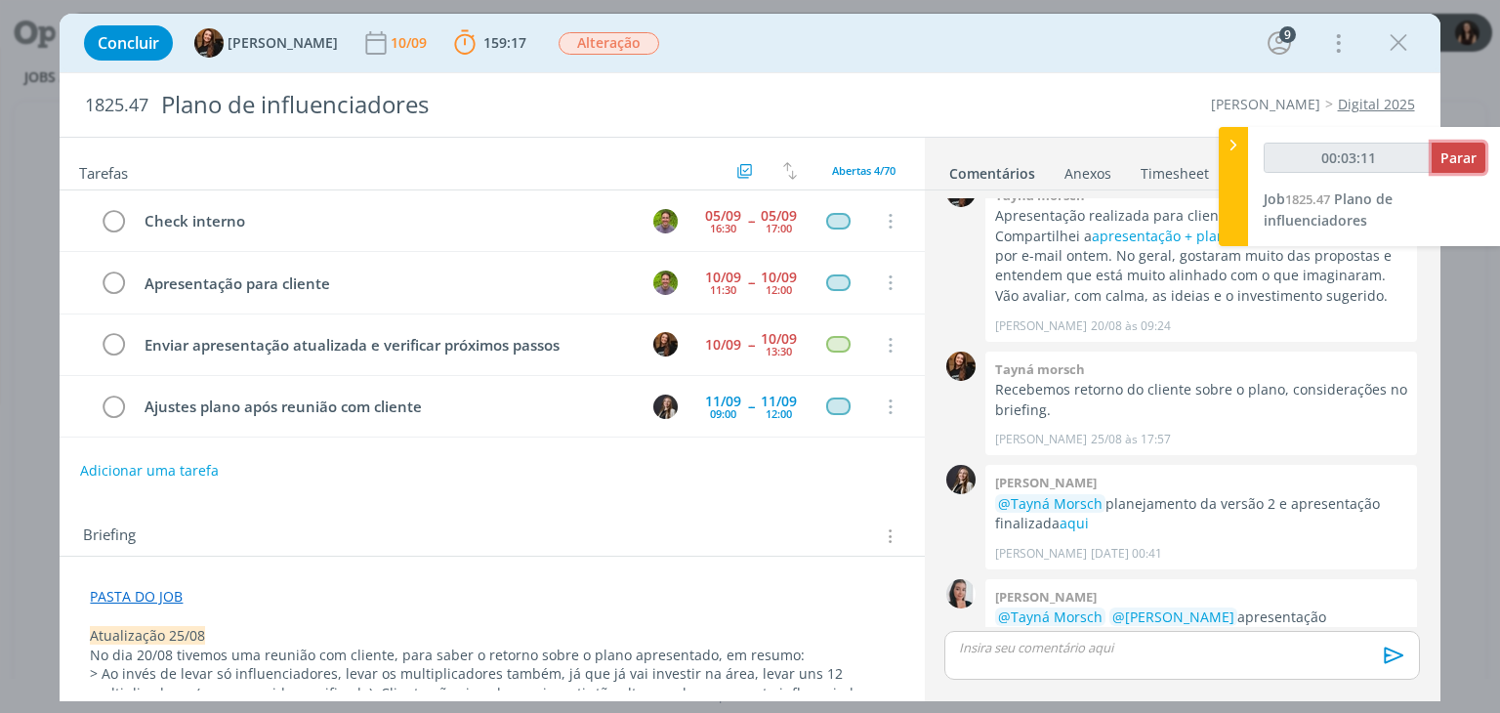
click at [1448, 152] on span "Parar" at bounding box center [1459, 157] width 36 height 19
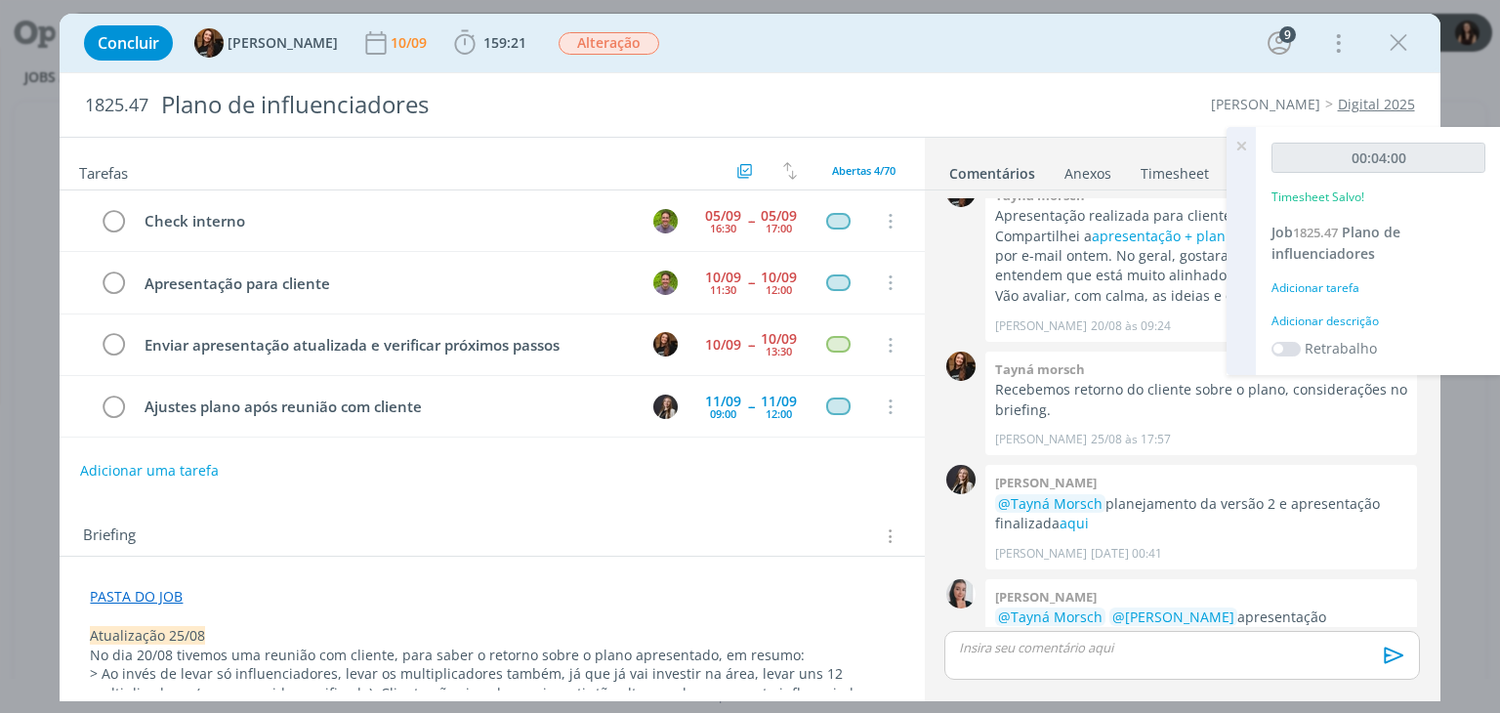
click at [1360, 313] on div "Adicionar descrição" at bounding box center [1379, 322] width 214 height 18
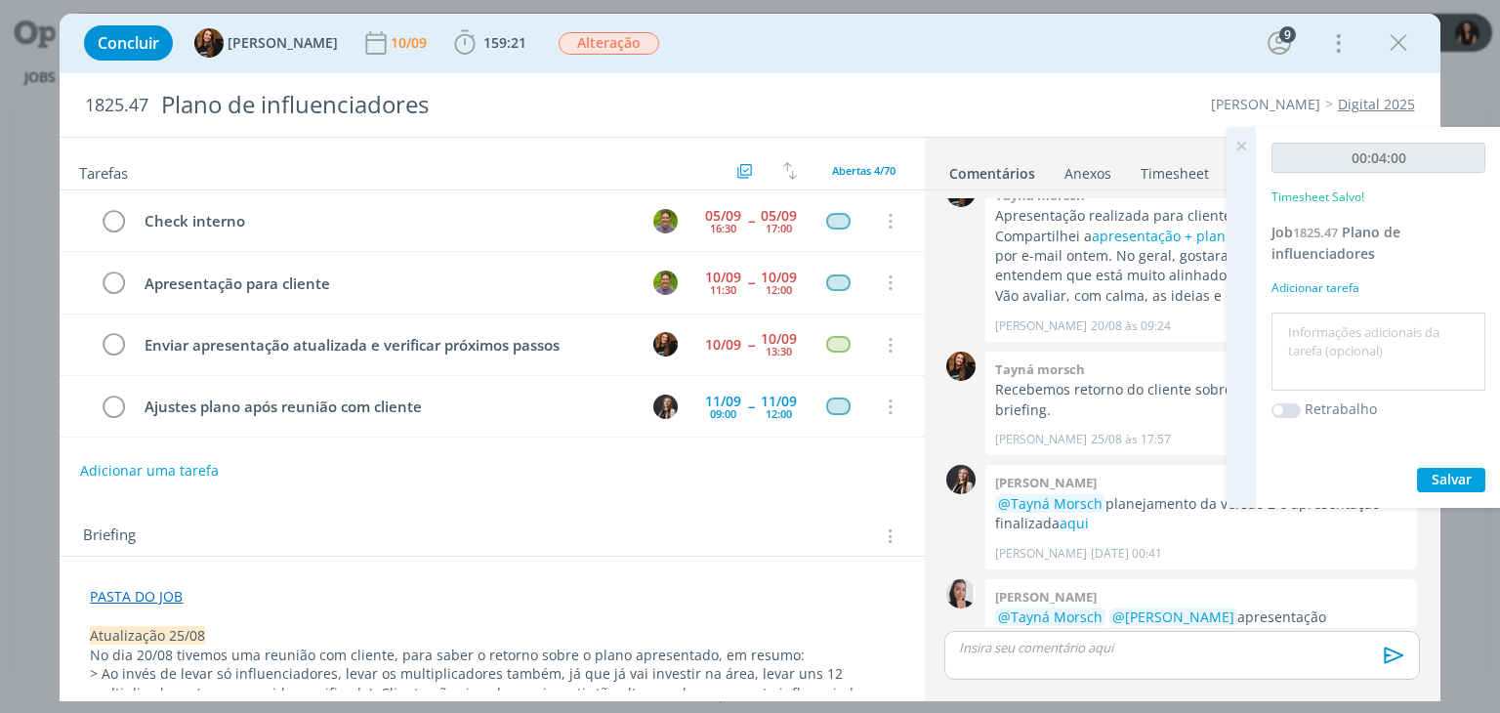
click at [1363, 345] on textarea at bounding box center [1379, 351] width 204 height 69
type textarea "Atualização pautas"
click at [1433, 492] on div "00:04:00 Timesheet Salvo! Job 1825.47 Plano de influenciadores Adicionar tarefa…" at bounding box center [1378, 317] width 245 height 381
click at [1434, 489] on button "Salvar" at bounding box center [1451, 480] width 68 height 24
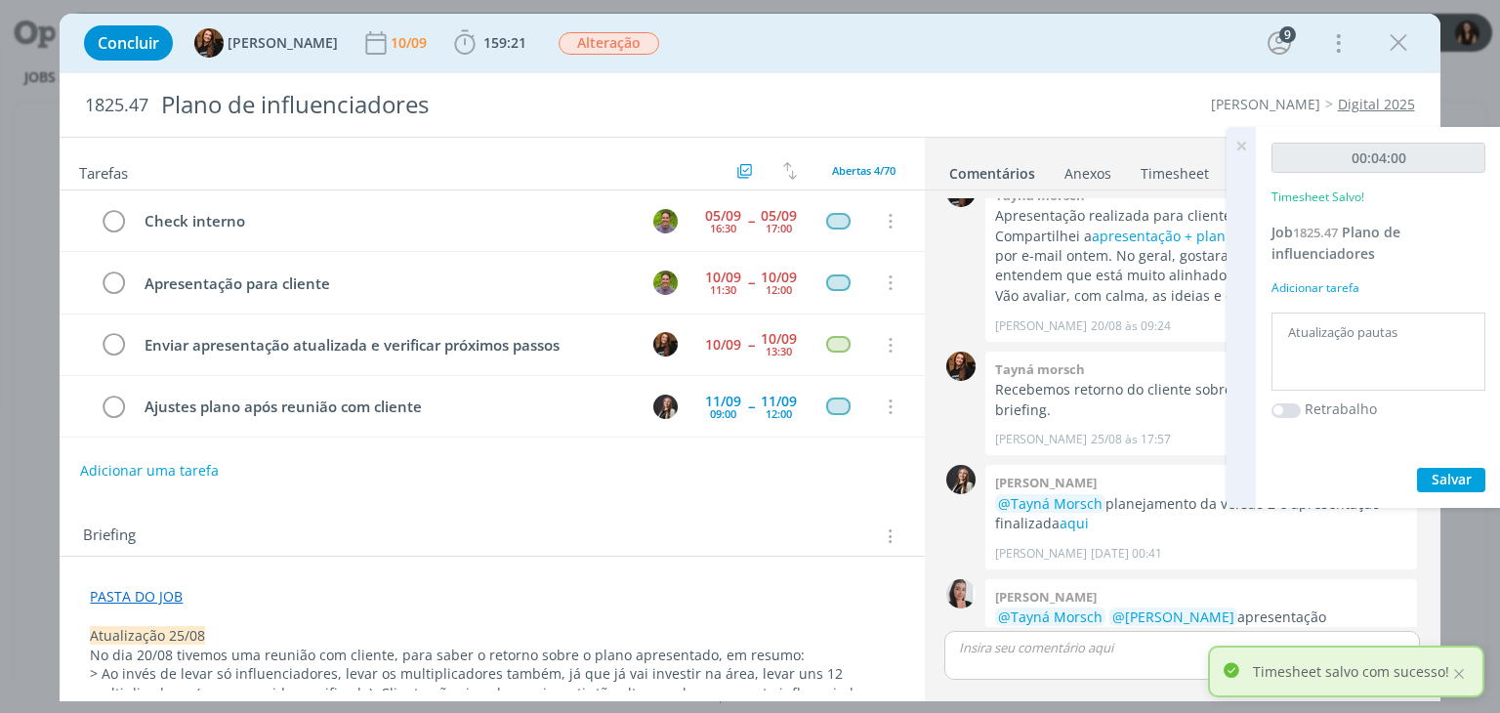
click at [1243, 146] on icon at bounding box center [1241, 146] width 35 height 38
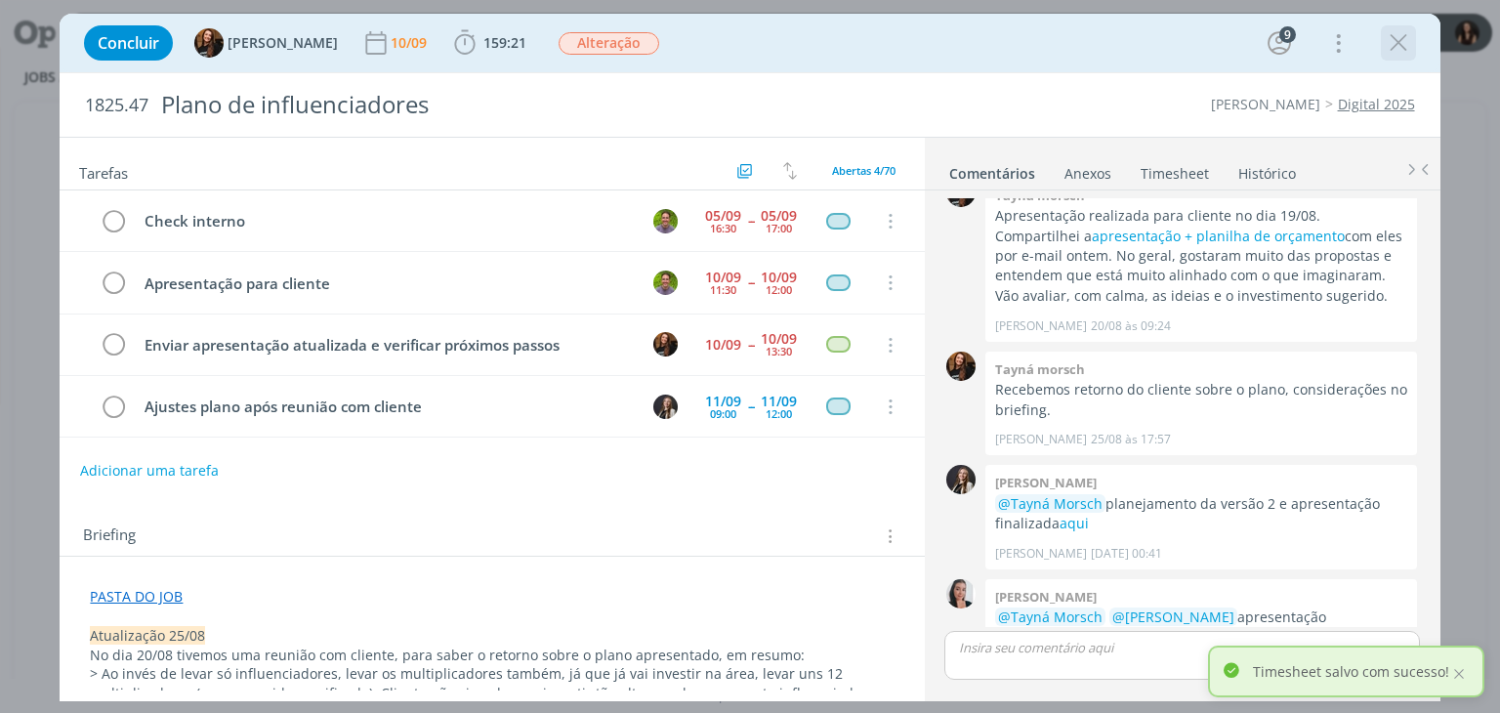
click at [1386, 44] on icon "dialog" at bounding box center [1398, 42] width 29 height 29
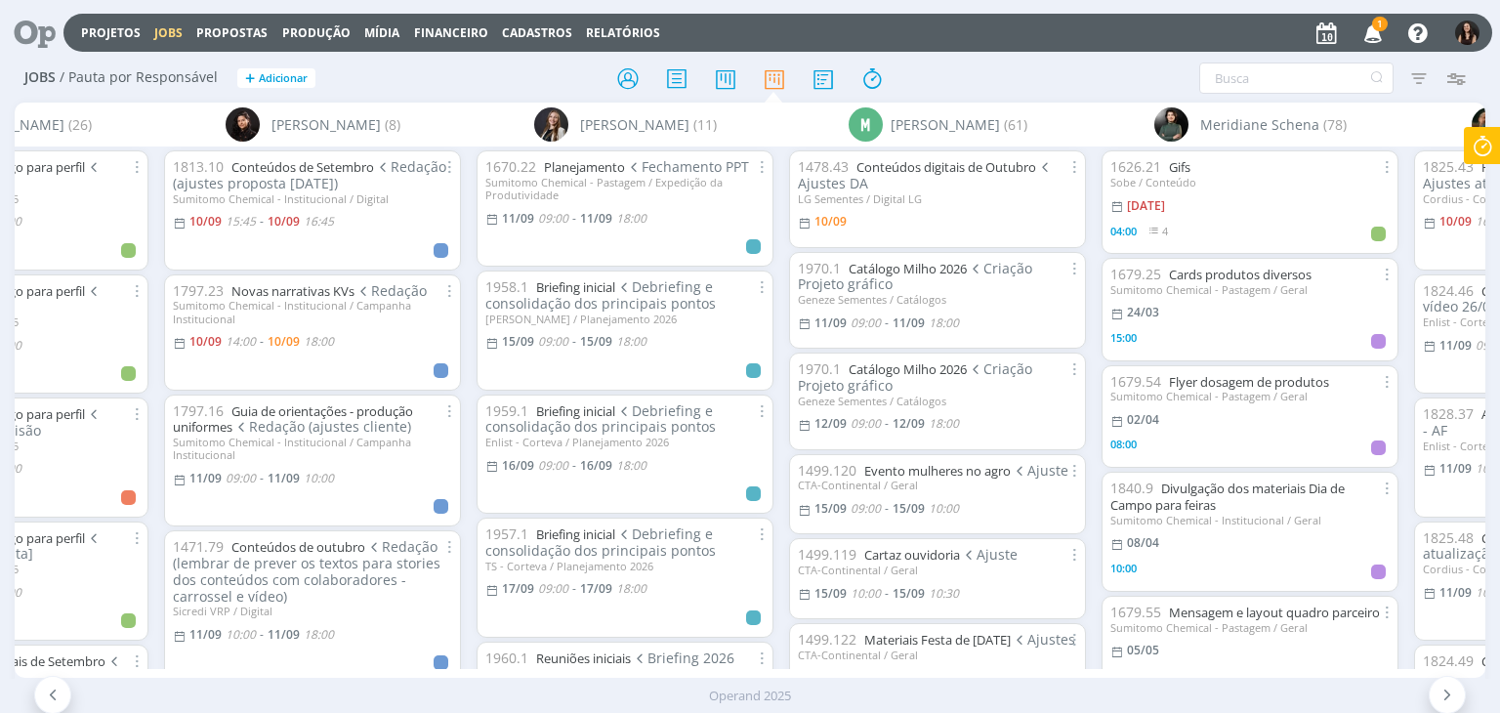
scroll to position [0, 6350]
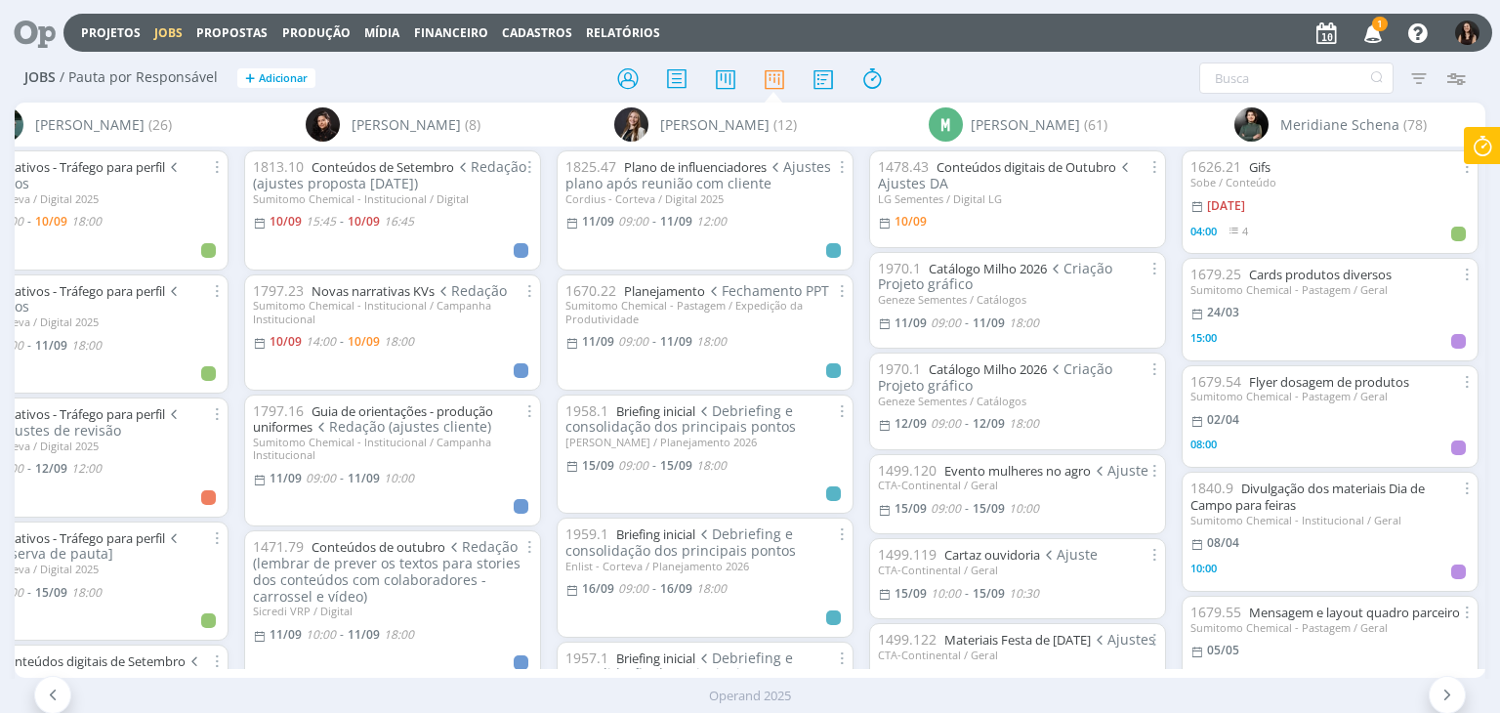
click at [1377, 42] on icon "button" at bounding box center [1374, 32] width 34 height 33
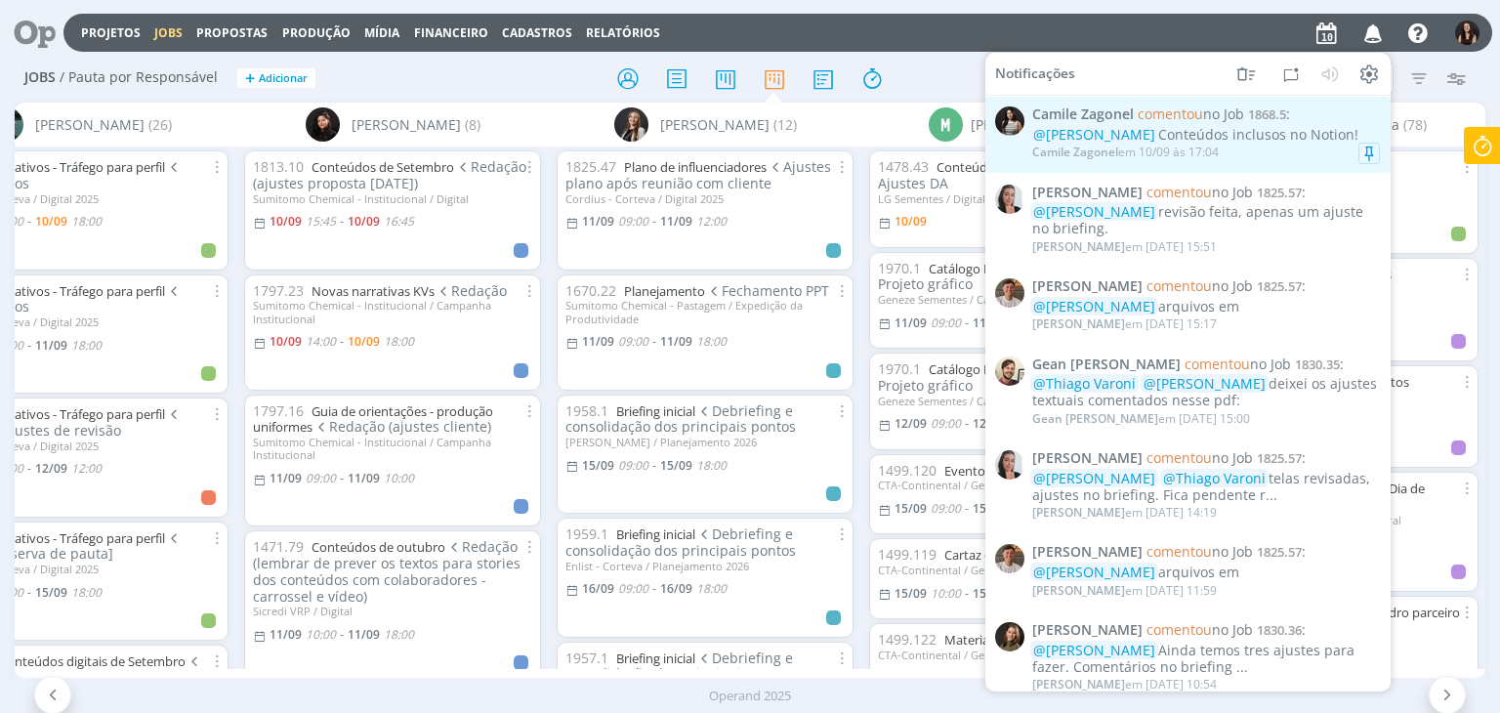
click at [1263, 142] on div "@[PERSON_NAME] Conteúdos inclusos no Notion!" at bounding box center [1206, 135] width 348 height 17
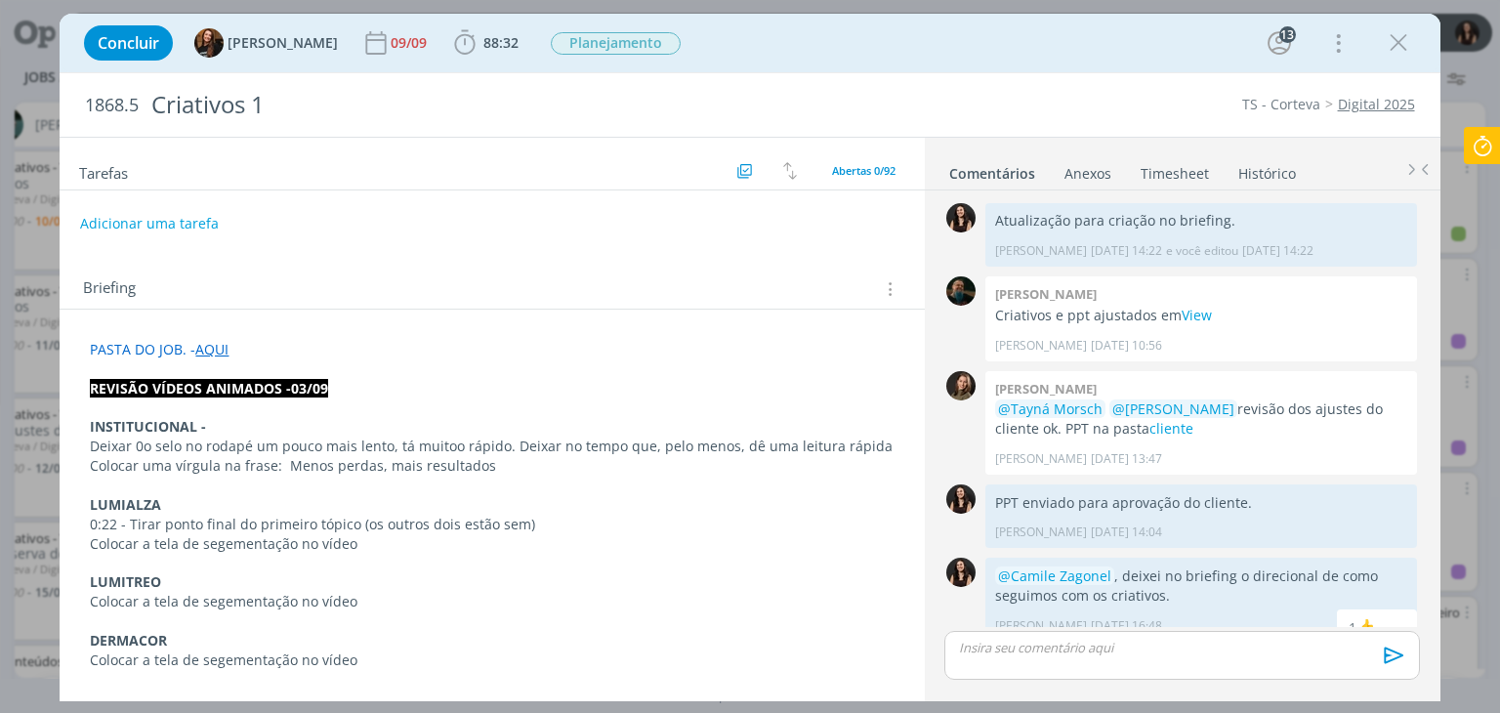
scroll to position [2377, 0]
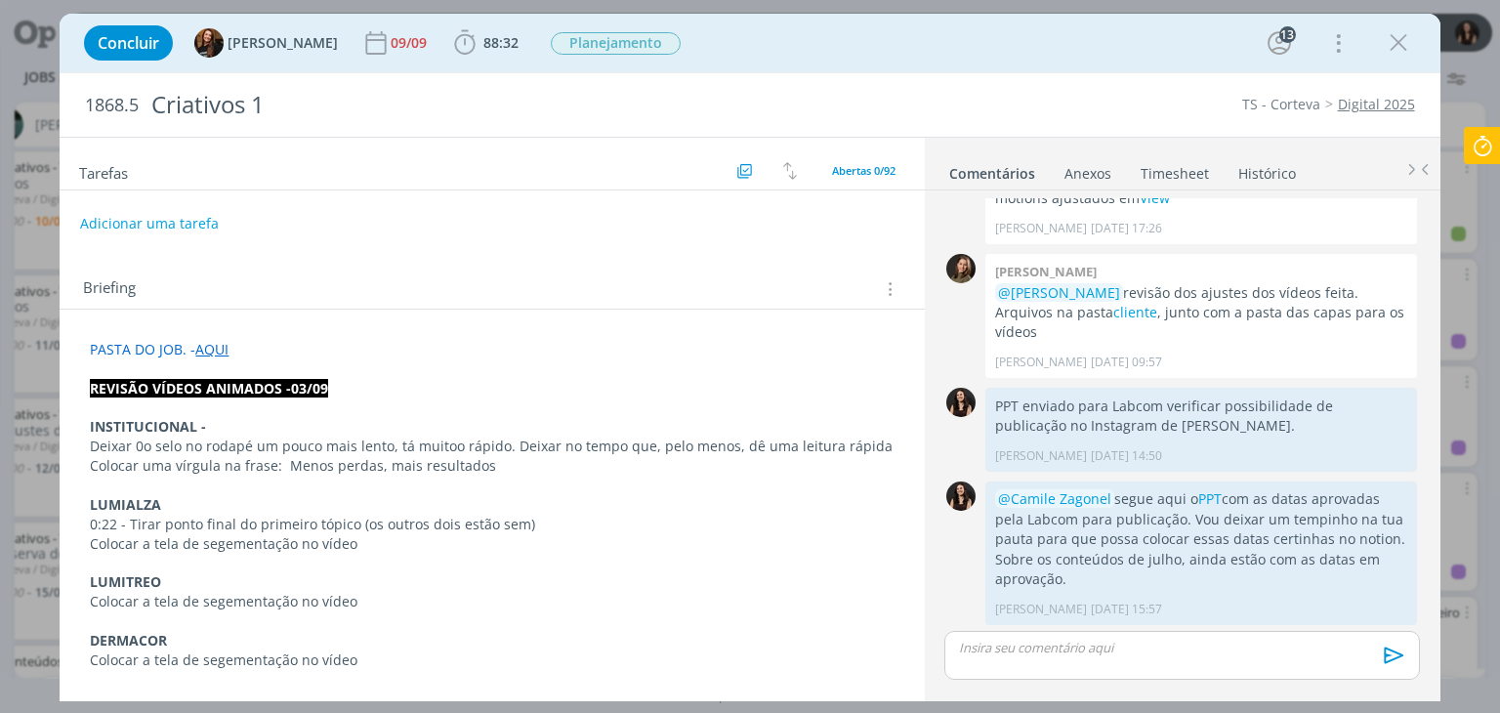
click at [1390, 692] on div "👍" at bounding box center [1396, 703] width 20 height 23
click at [601, 38] on span "Planejamento" at bounding box center [616, 43] width 130 height 22
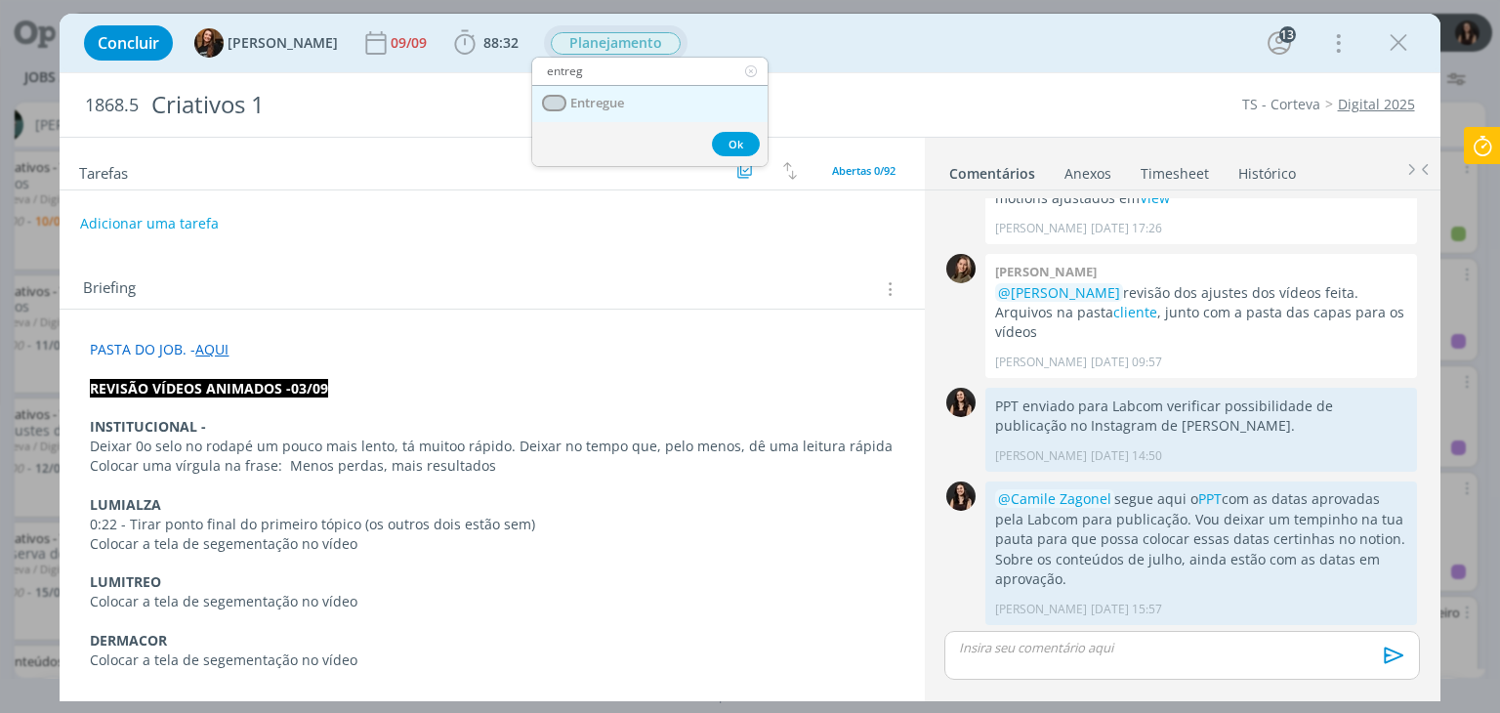
type input "entreg"
click at [642, 104] on link "Entregue" at bounding box center [649, 104] width 235 height 36
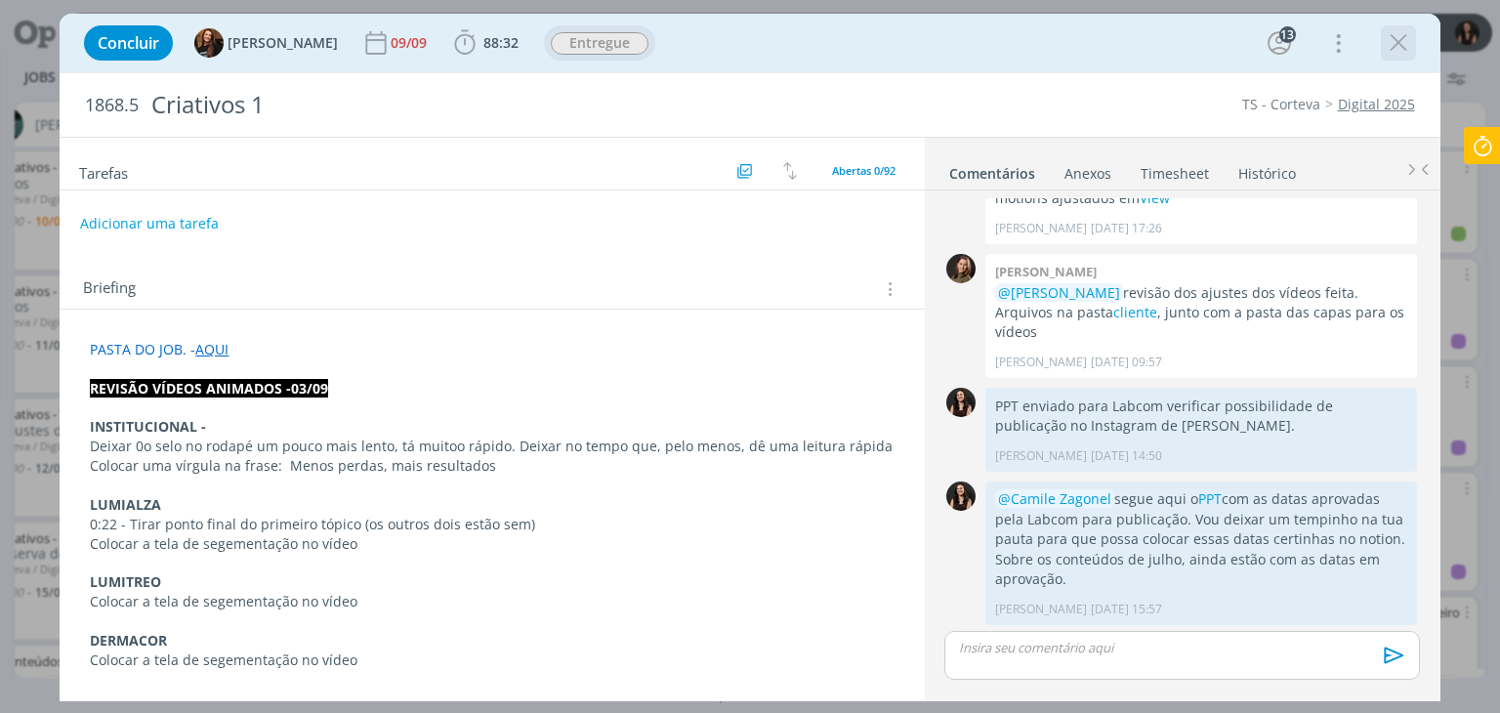
click at [1388, 52] on icon "dialog" at bounding box center [1398, 42] width 29 height 29
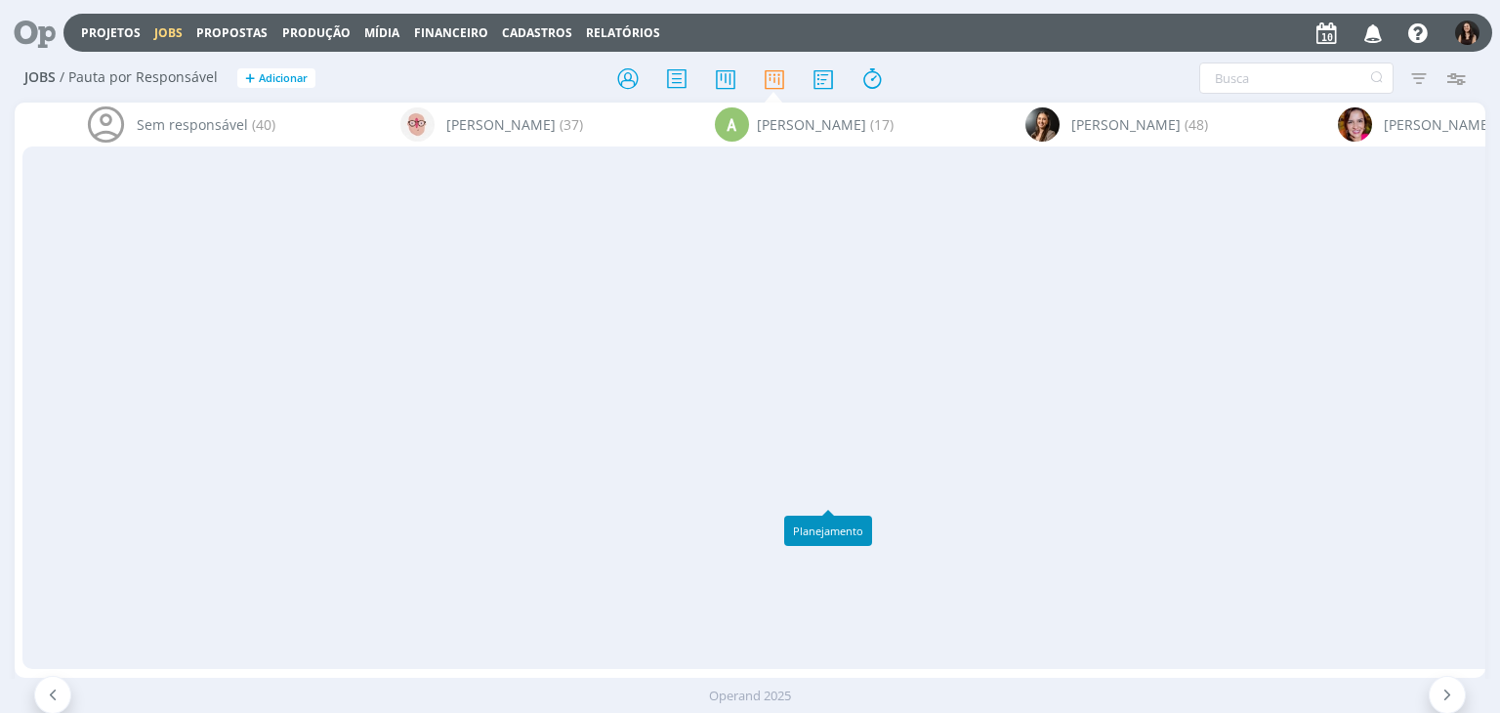
scroll to position [0, 6350]
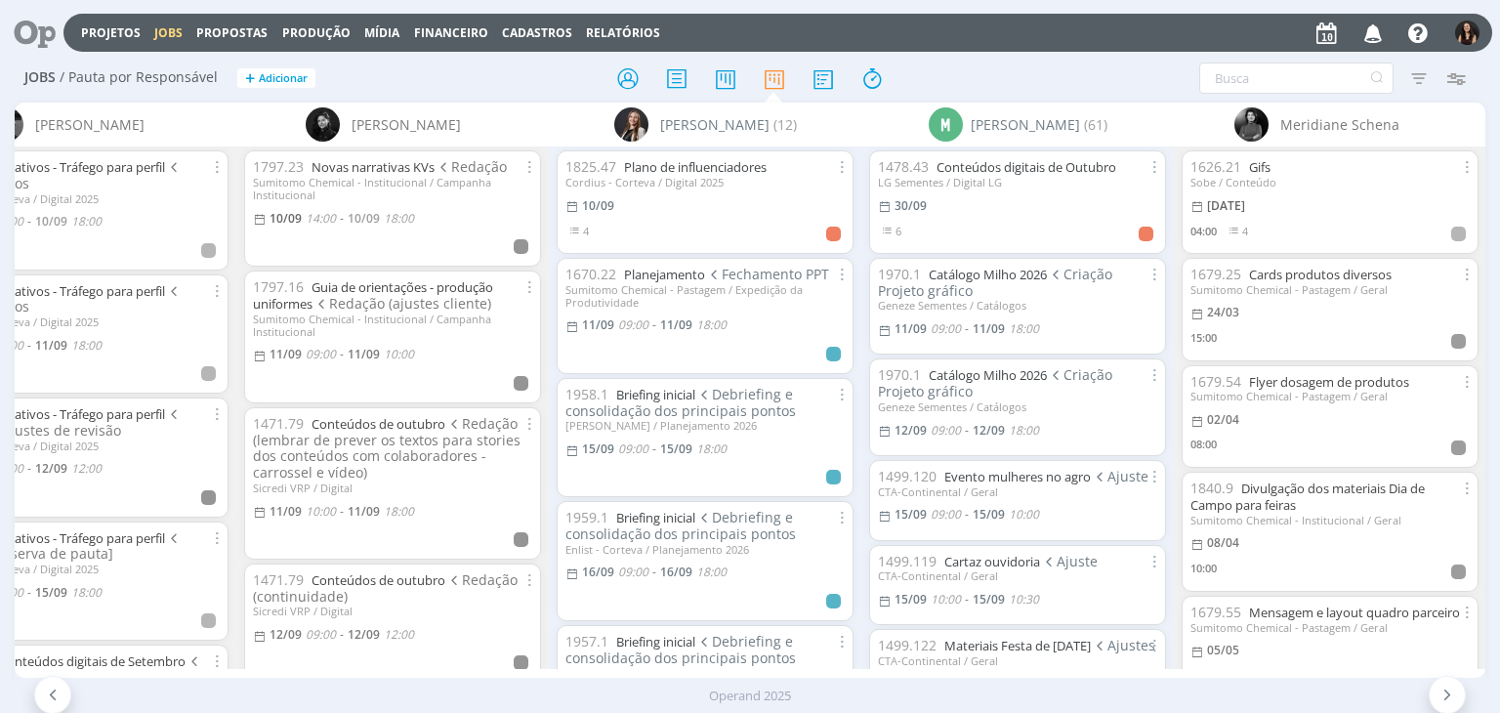
click at [1372, 29] on icon "button" at bounding box center [1374, 32] width 34 height 33
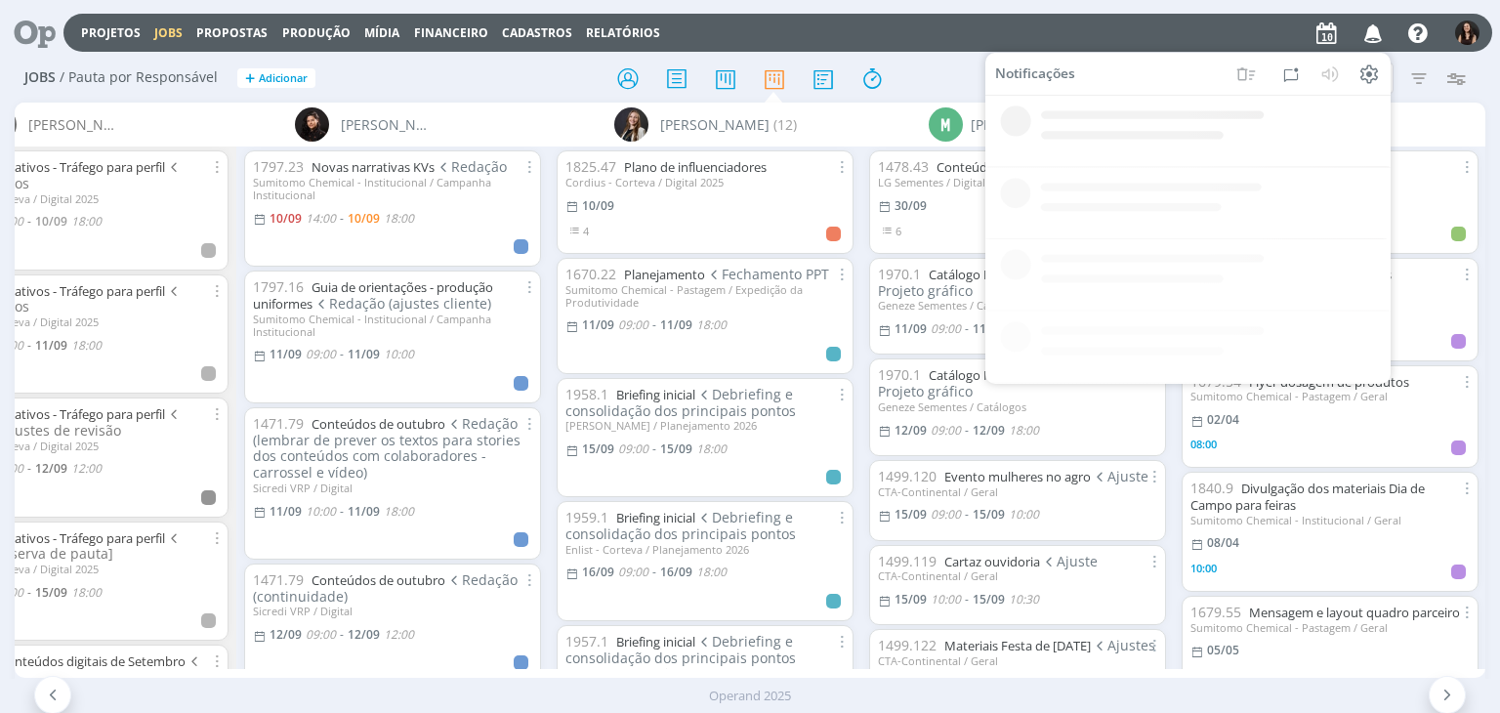
click at [914, 32] on div "Projetos Jobs Propostas Produção [GEOGRAPHIC_DATA] Financeiro Cadastros Relatór…" at bounding box center [777, 33] width 1429 height 38
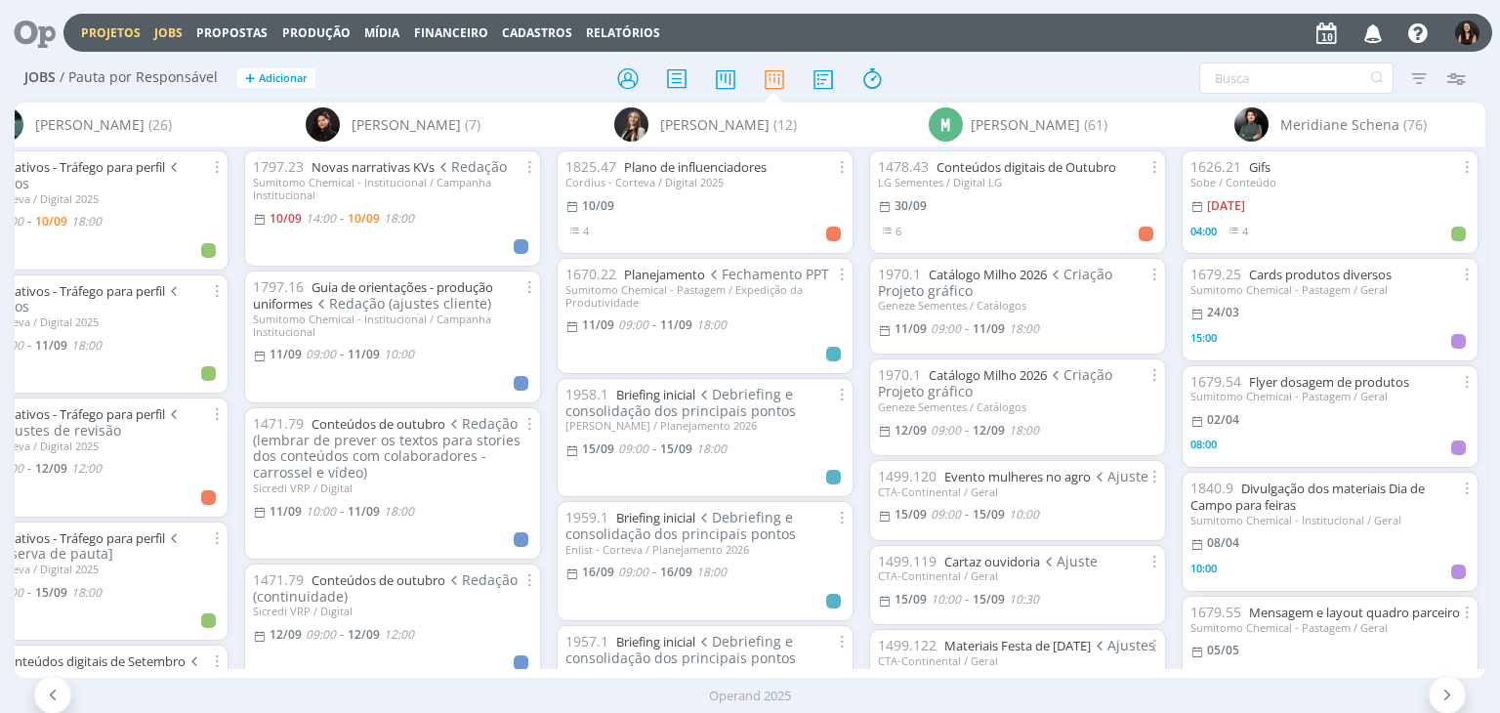
click at [117, 32] on link "Projetos" at bounding box center [111, 32] width 60 height 17
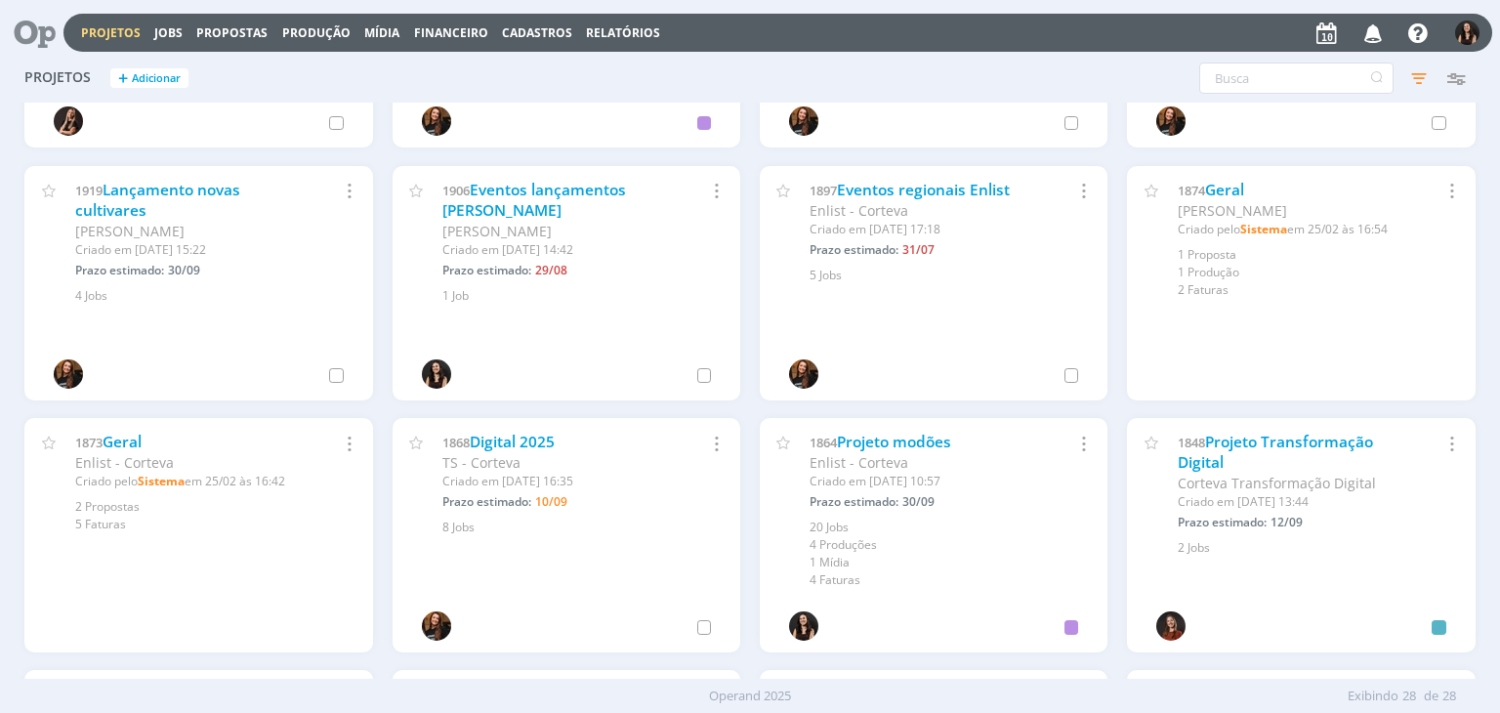
scroll to position [692, 0]
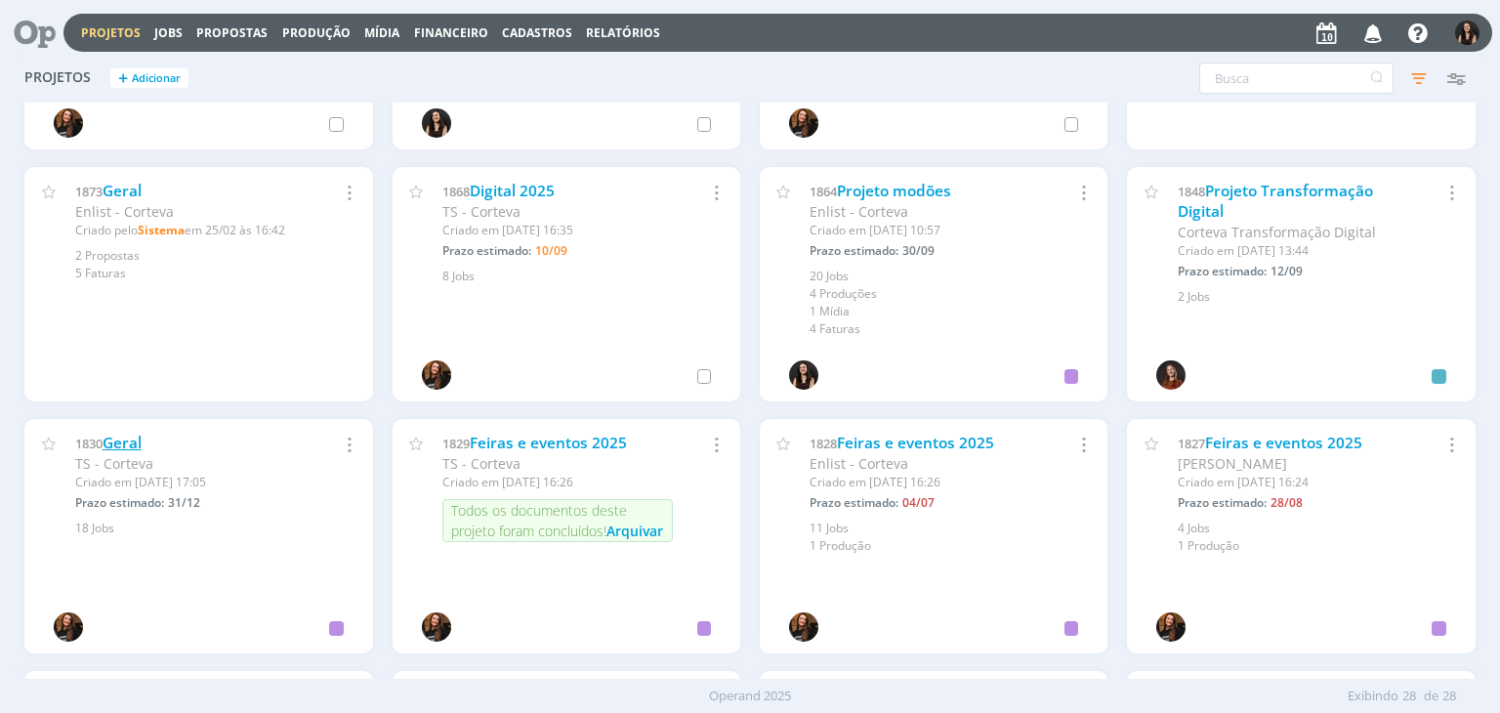
click at [130, 440] on link "Geral" at bounding box center [122, 443] width 39 height 21
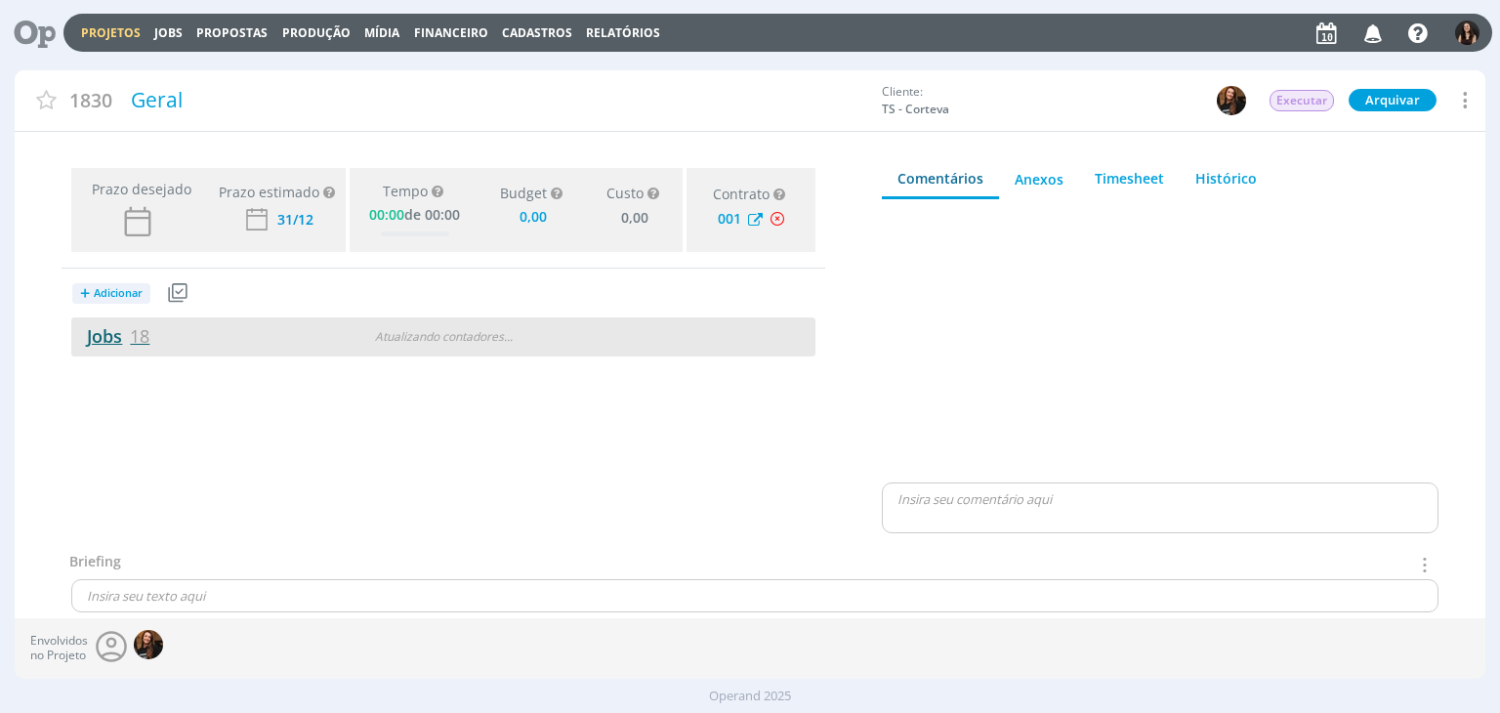
type input "0,00"
click at [101, 338] on link "Jobs 18" at bounding box center [110, 335] width 78 height 23
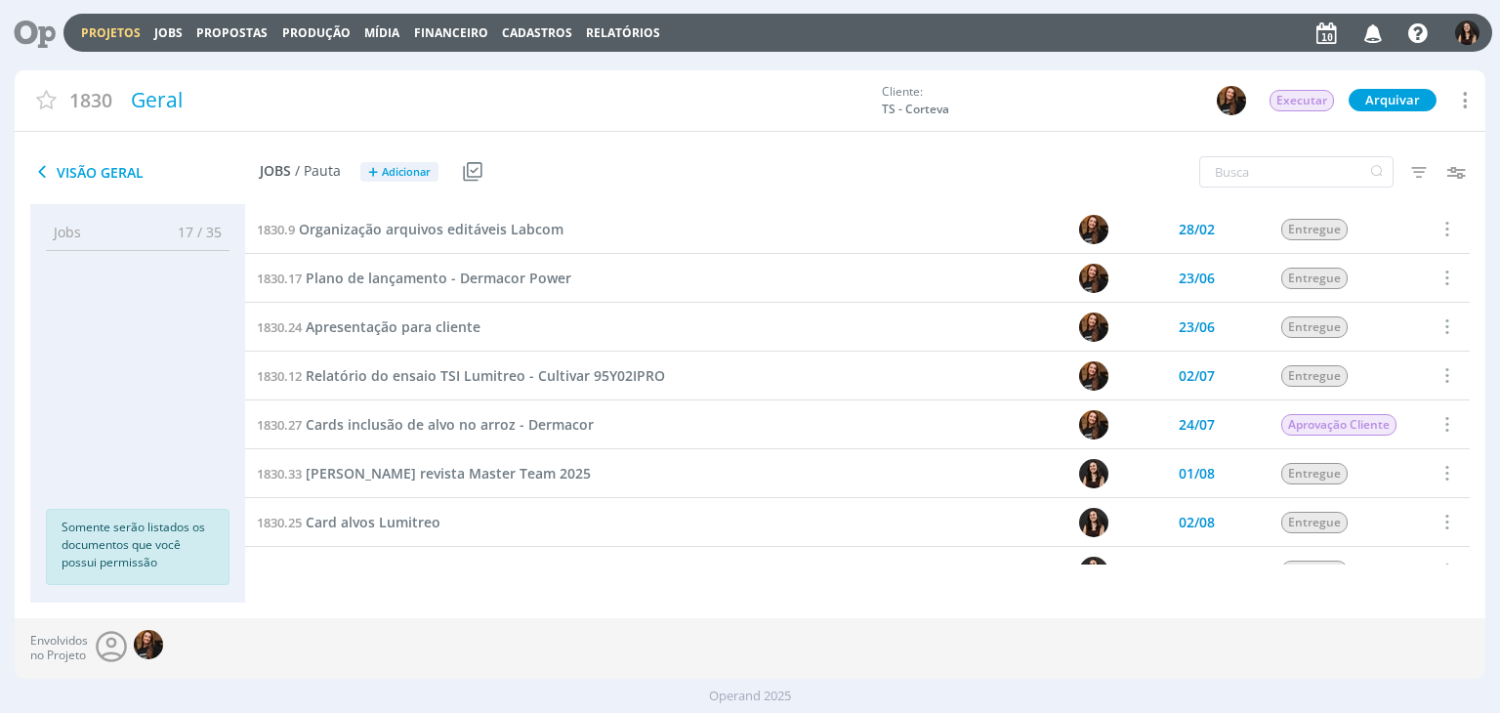
click at [113, 30] on link "Projetos" at bounding box center [111, 32] width 60 height 17
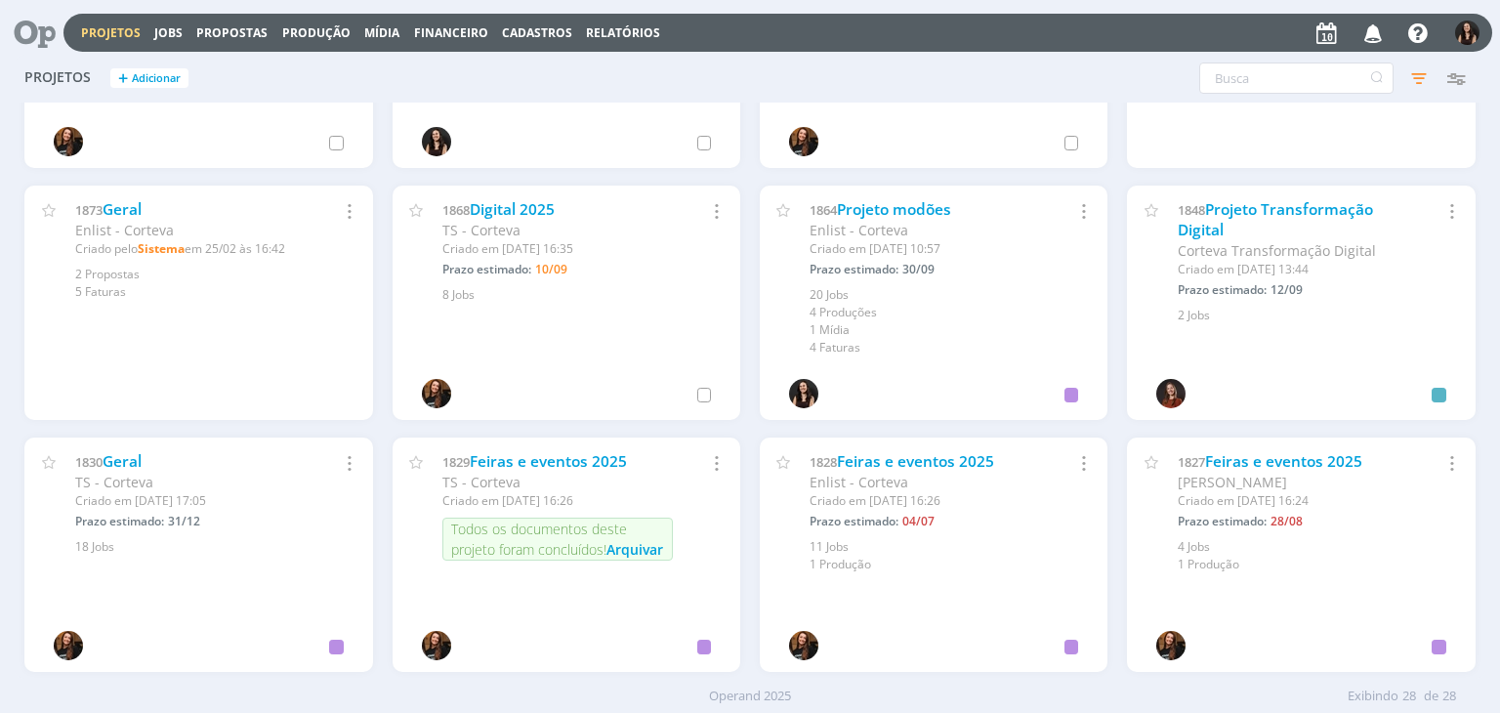
scroll to position [684, 0]
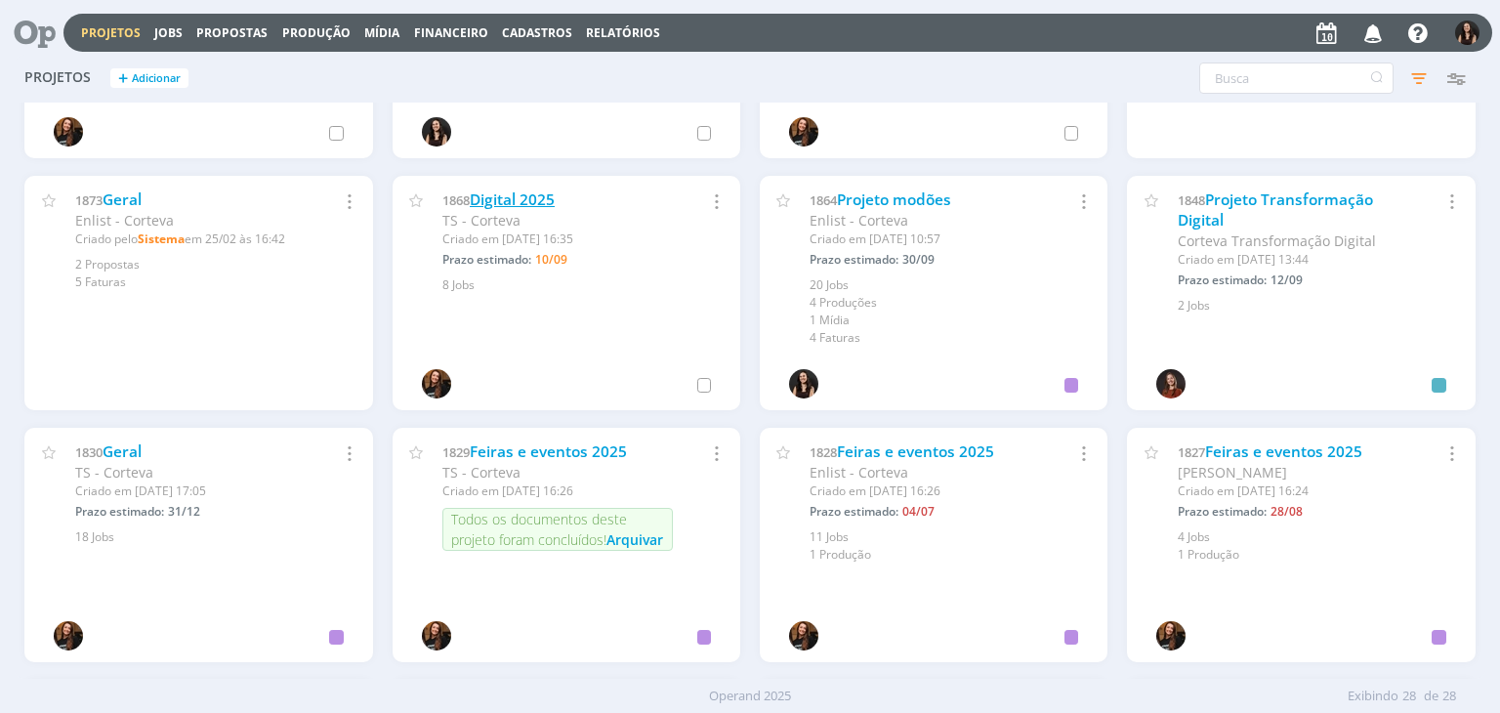
click at [491, 200] on link "Digital 2025" at bounding box center [512, 199] width 85 height 21
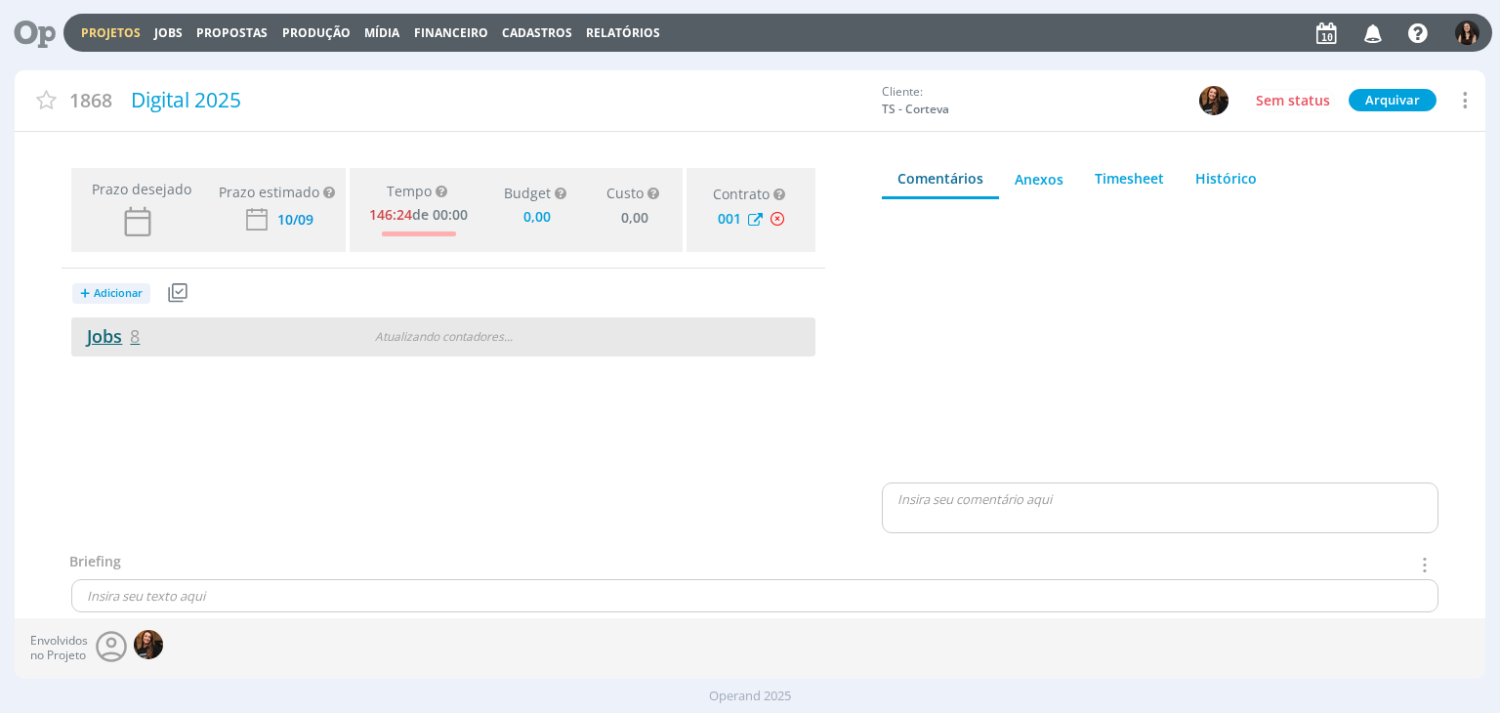
type input "0,00"
click at [117, 337] on link "Jobs 8" at bounding box center [105, 335] width 68 height 23
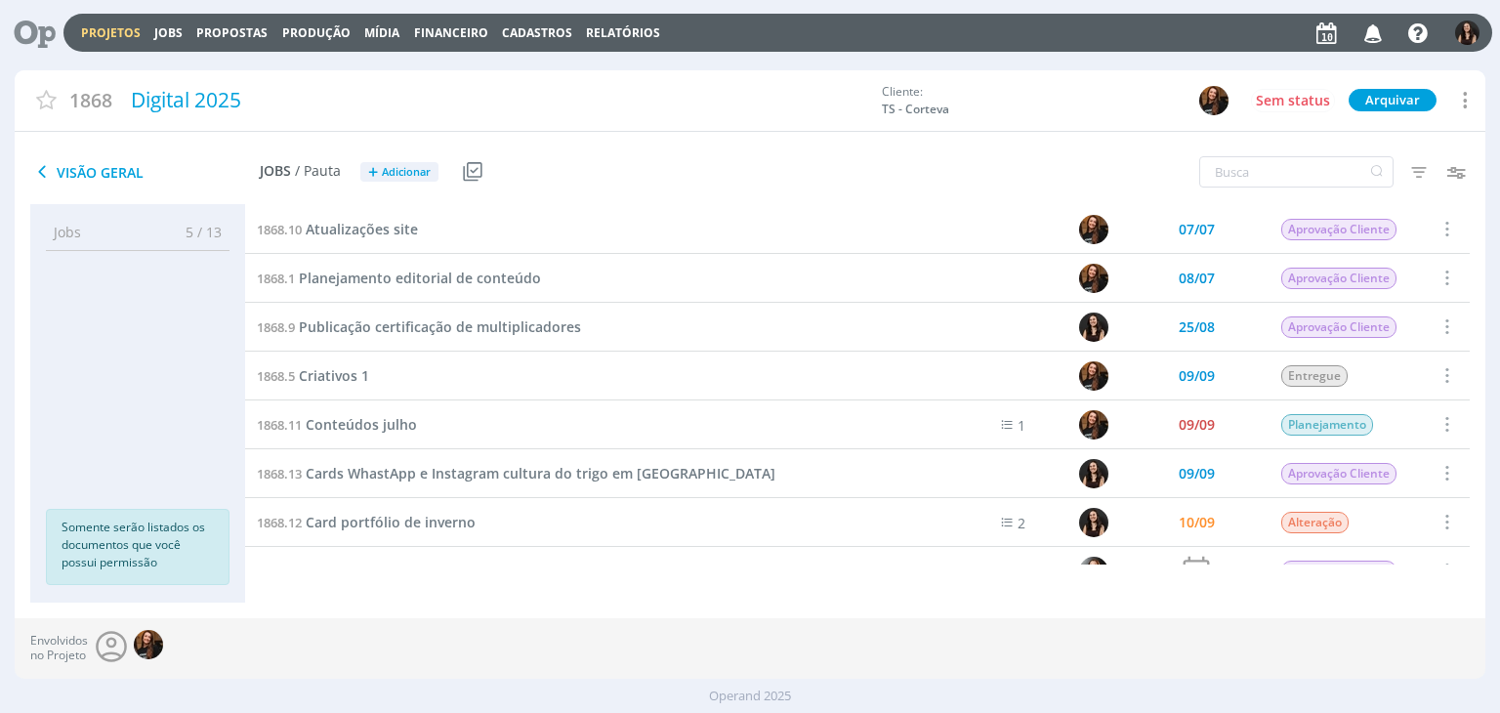
click at [111, 30] on link "Projetos" at bounding box center [111, 32] width 60 height 17
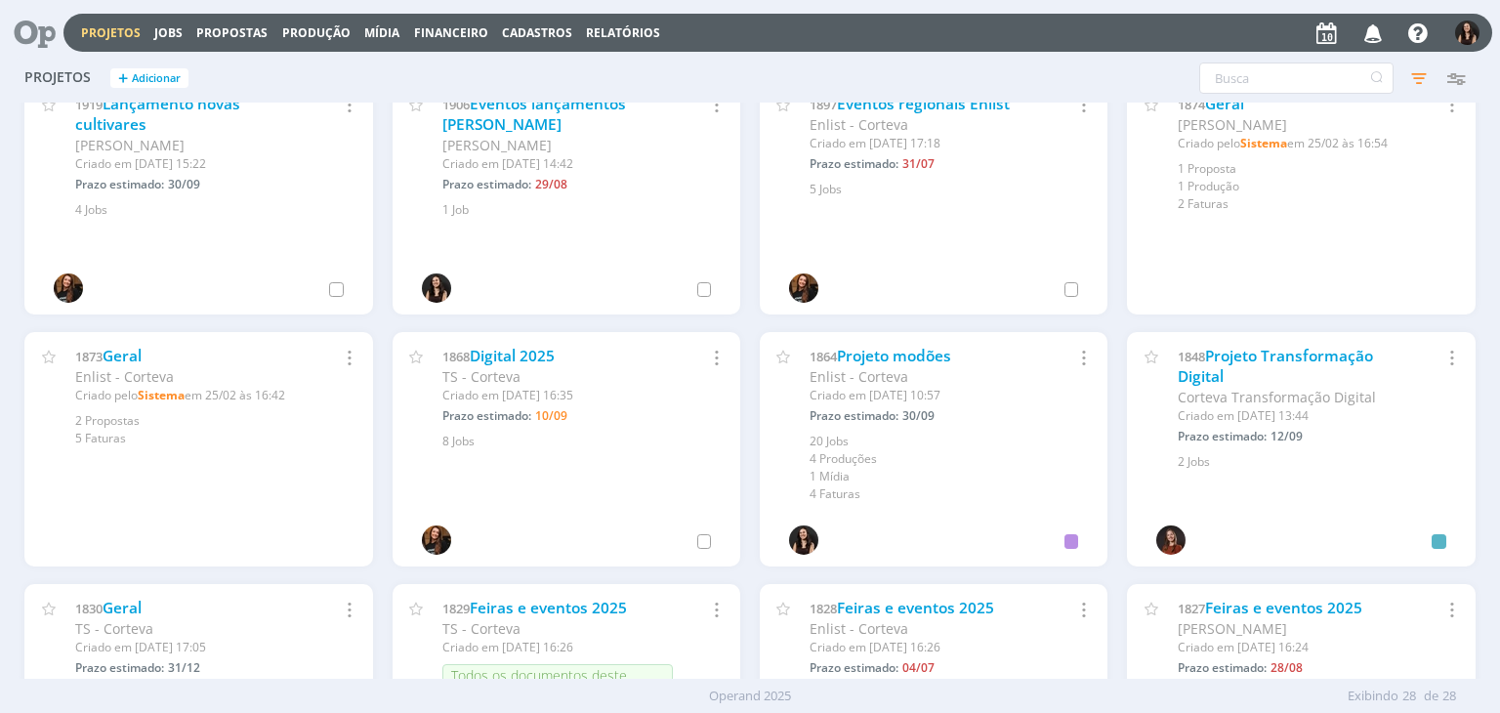
scroll to position [586, 0]
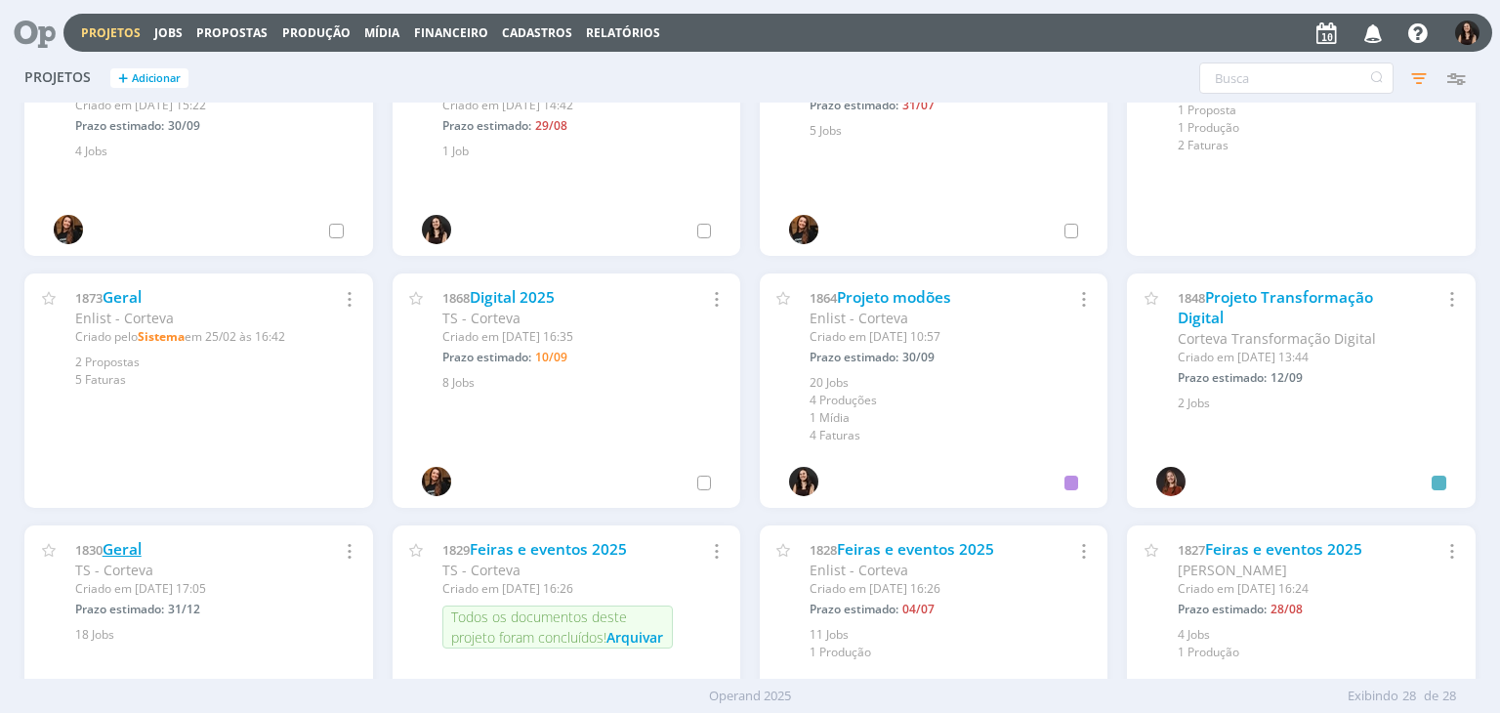
click at [124, 550] on link "Geral" at bounding box center [122, 549] width 39 height 21
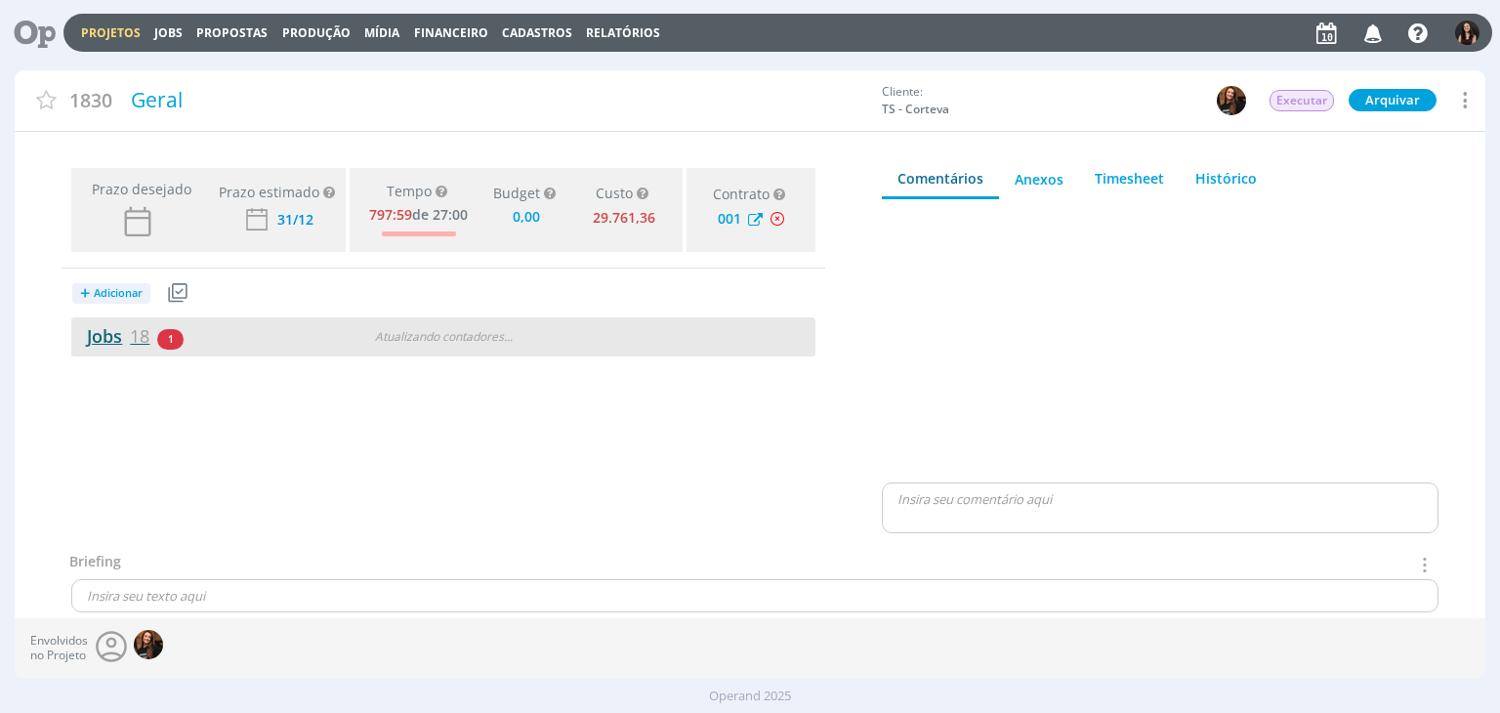
type input "0,00"
click at [111, 333] on link "Jobs 18" at bounding box center [110, 335] width 78 height 23
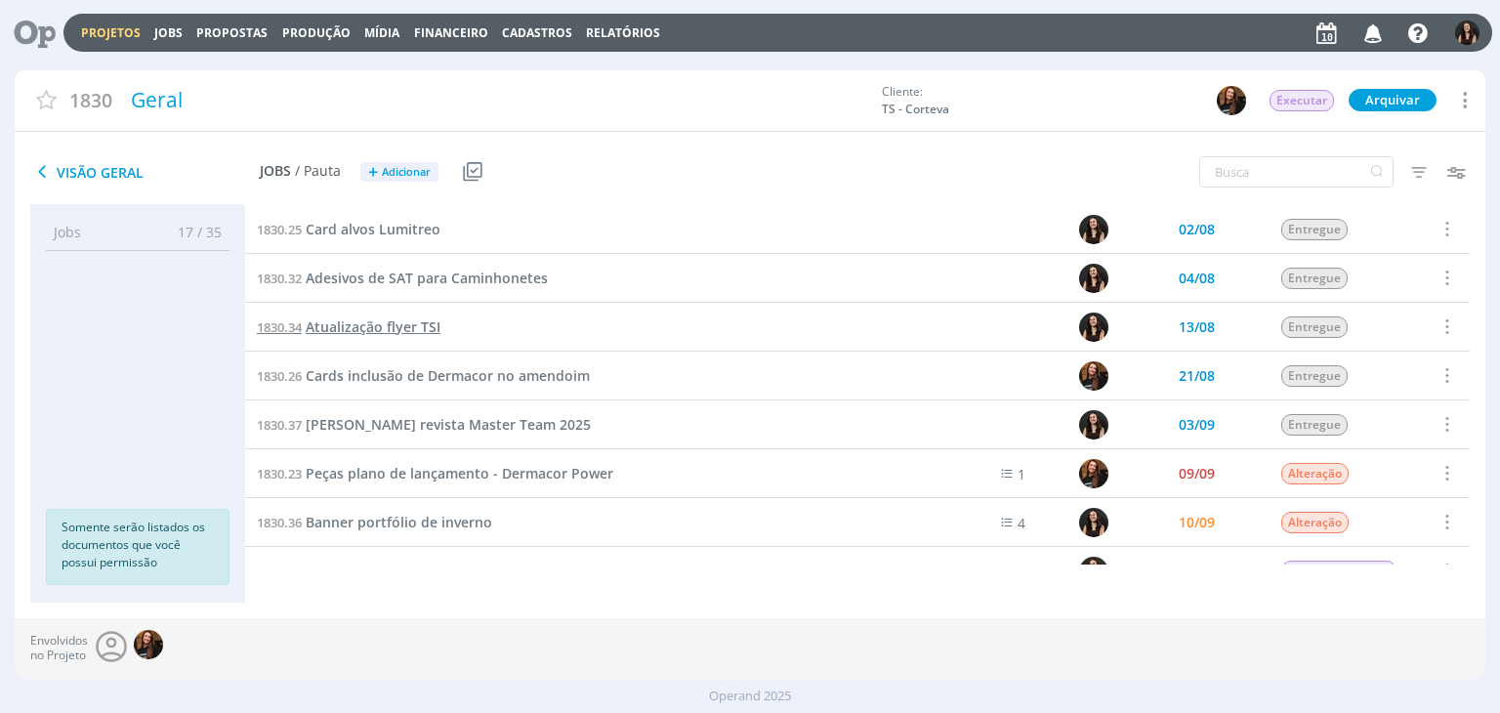
scroll to position [391, 0]
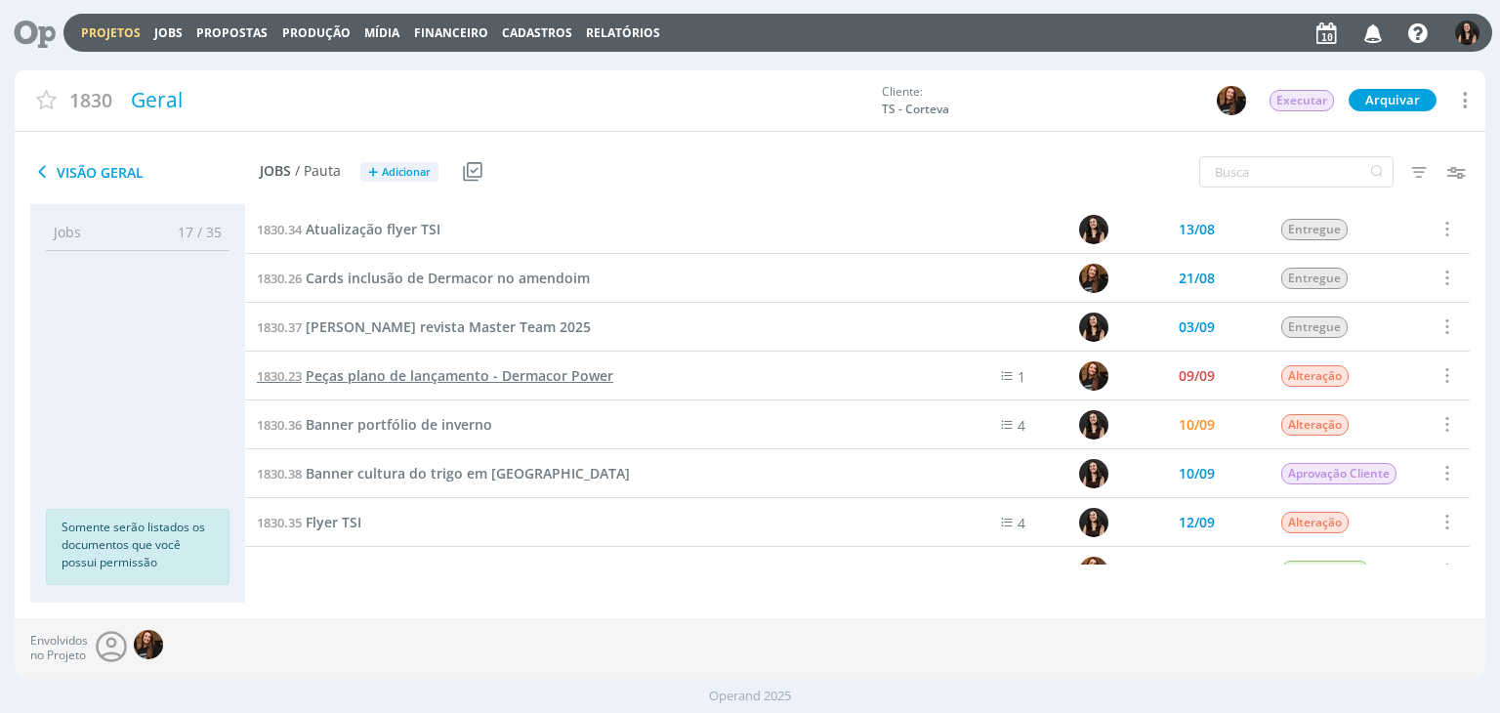
click at [400, 376] on span "Peças plano de lançamento - Dermacor Power" at bounding box center [460, 375] width 308 height 19
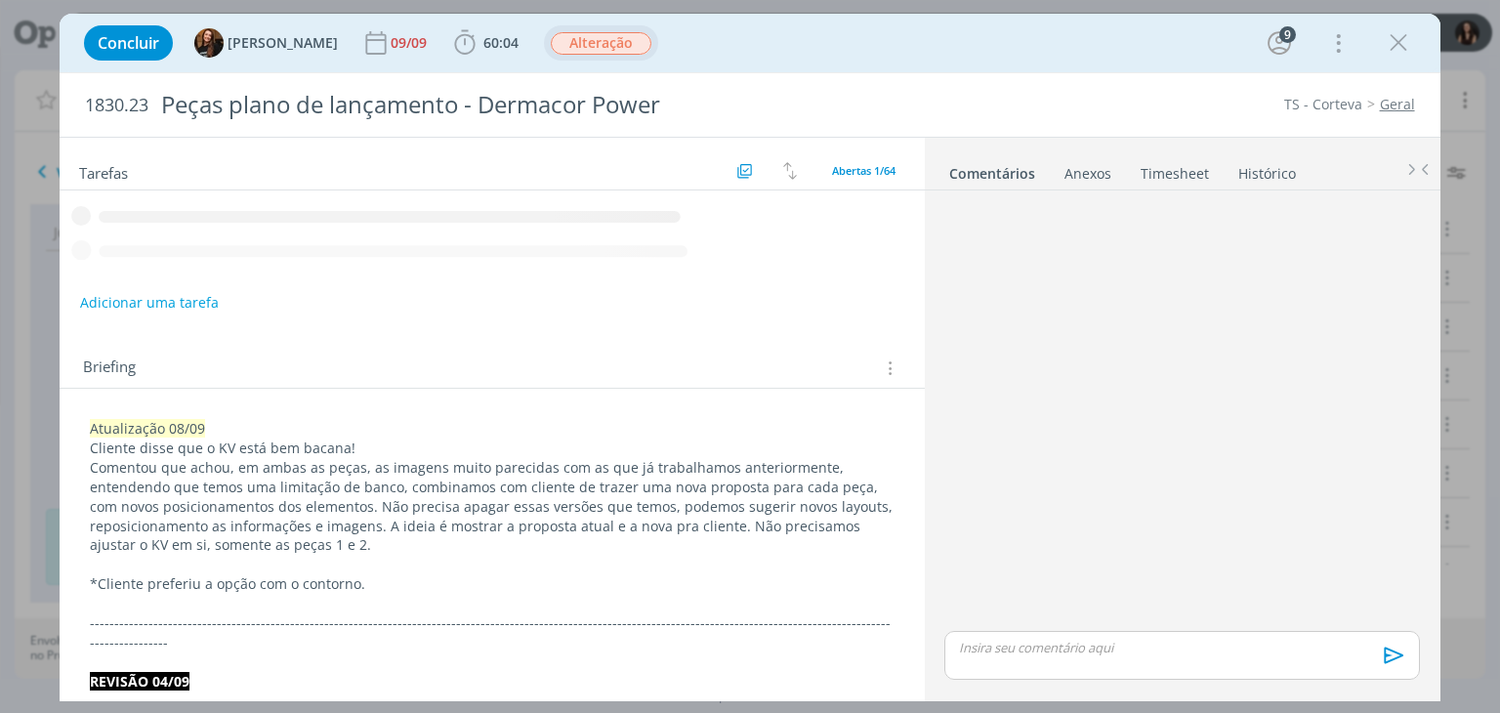
click at [551, 44] on span "Alteração" at bounding box center [601, 43] width 101 height 22
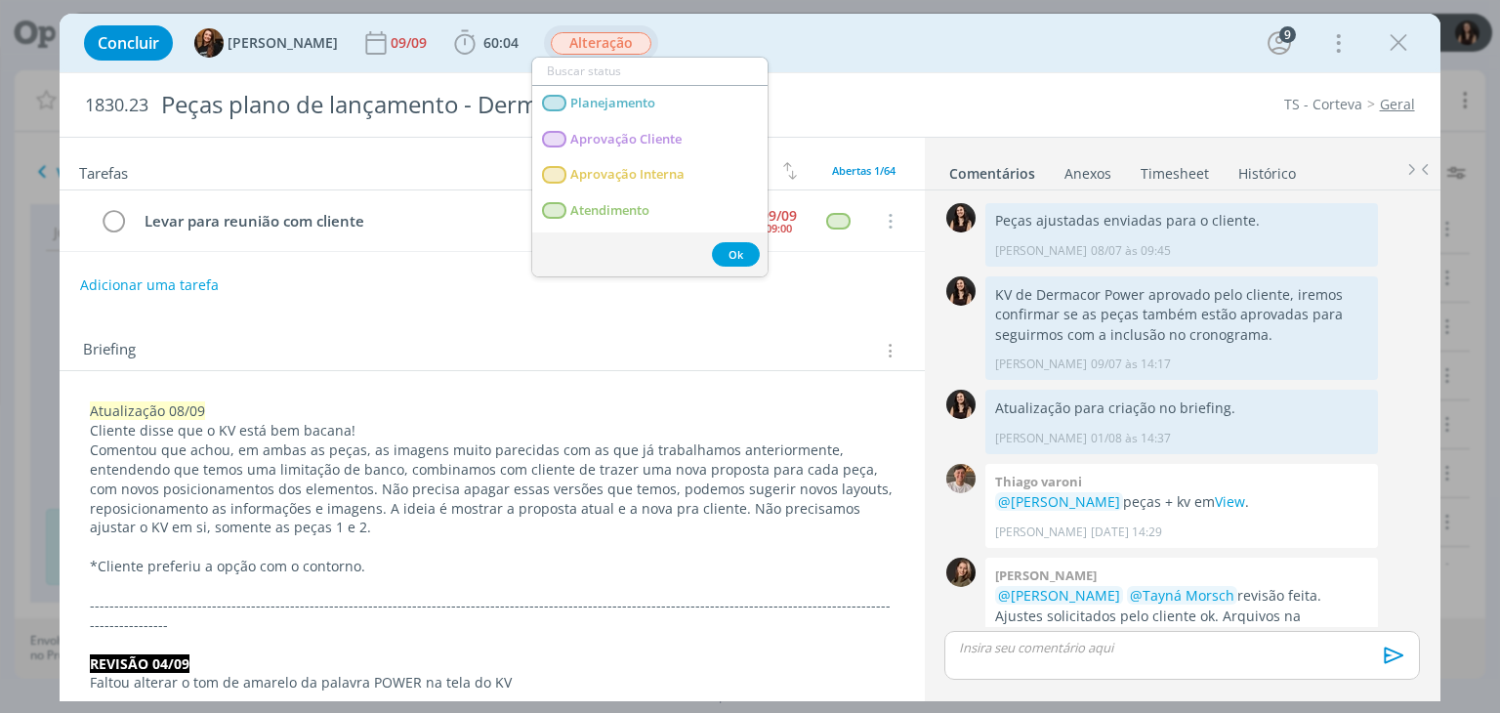
click at [551, 44] on span "Alteração" at bounding box center [601, 43] width 101 height 22
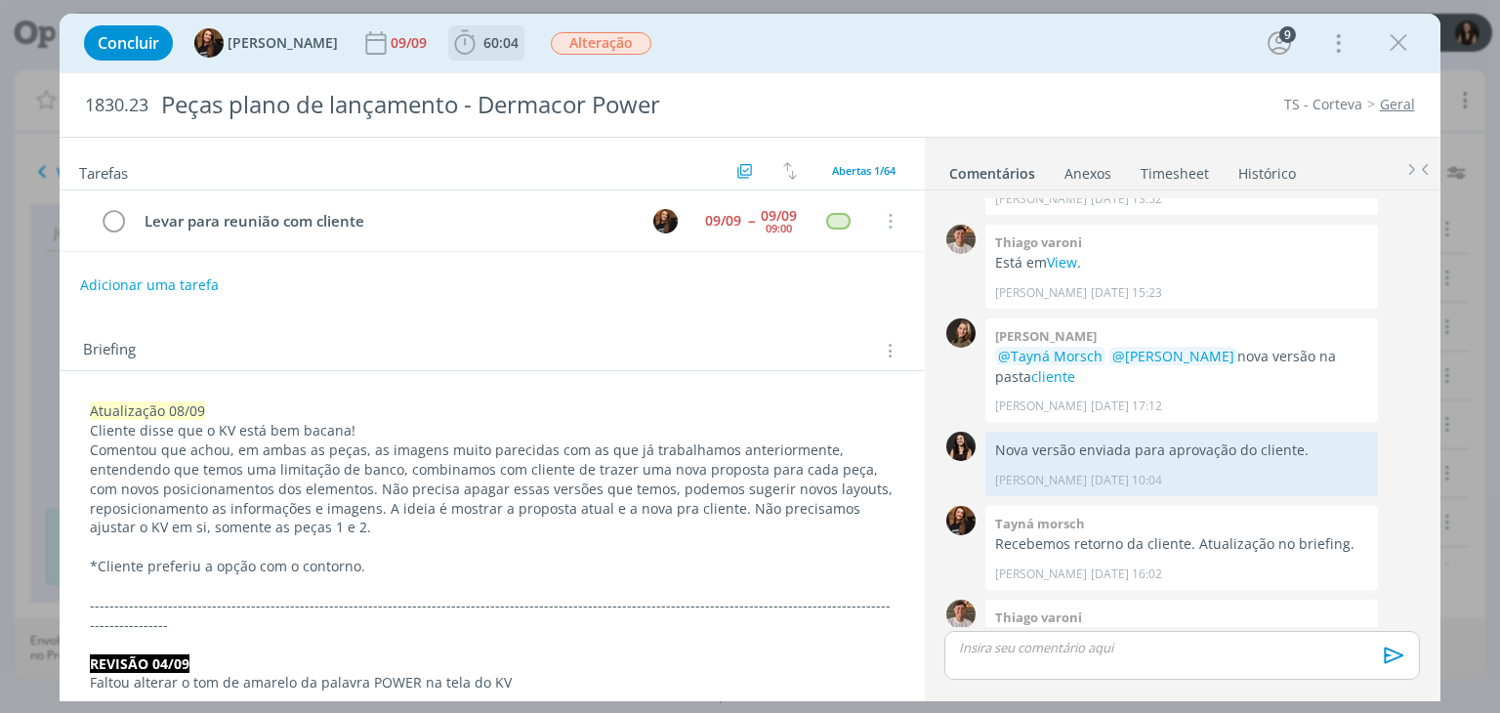
click at [483, 33] on span "60:04" at bounding box center [500, 42] width 35 height 19
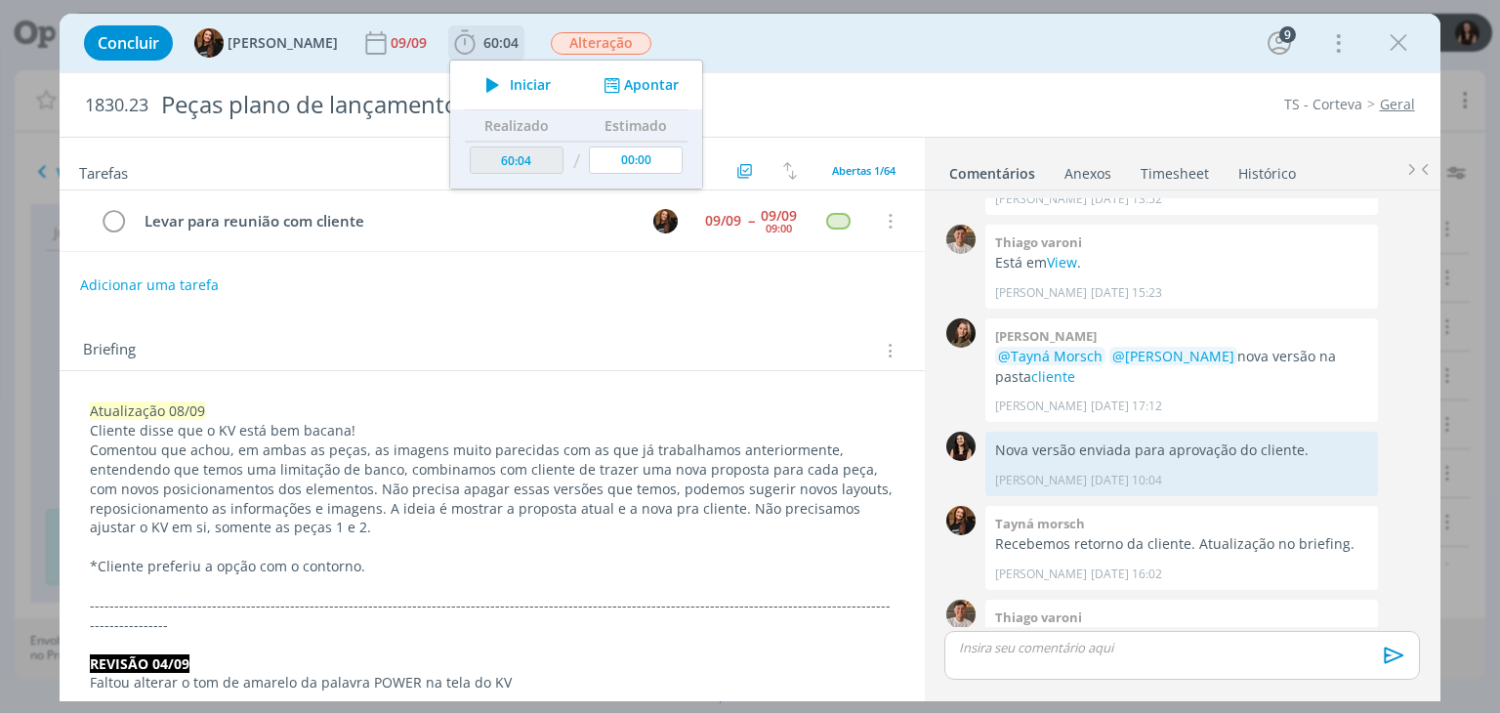
click at [490, 87] on icon "dialog" at bounding box center [493, 84] width 34 height 25
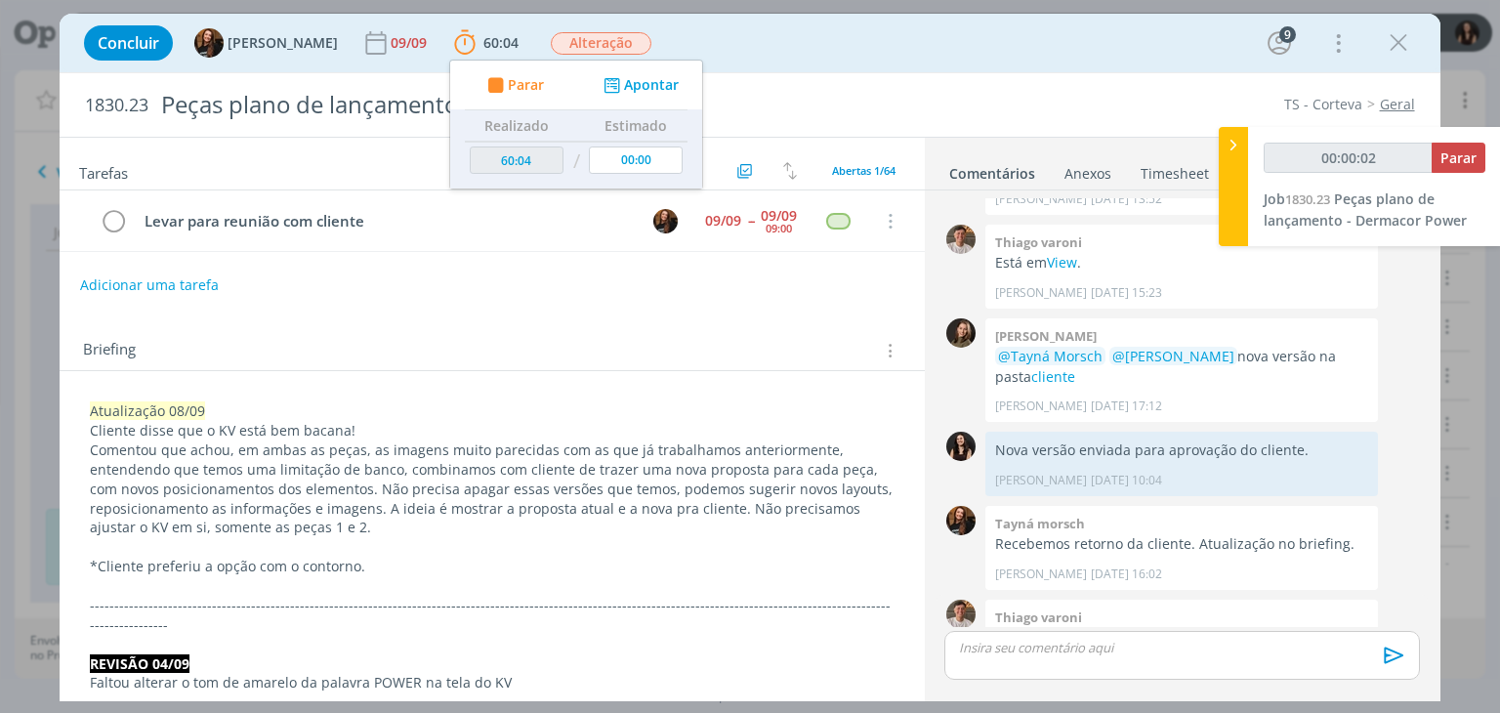
click at [1207, 628] on link "Novas Versões" at bounding box center [1246, 637] width 95 height 19
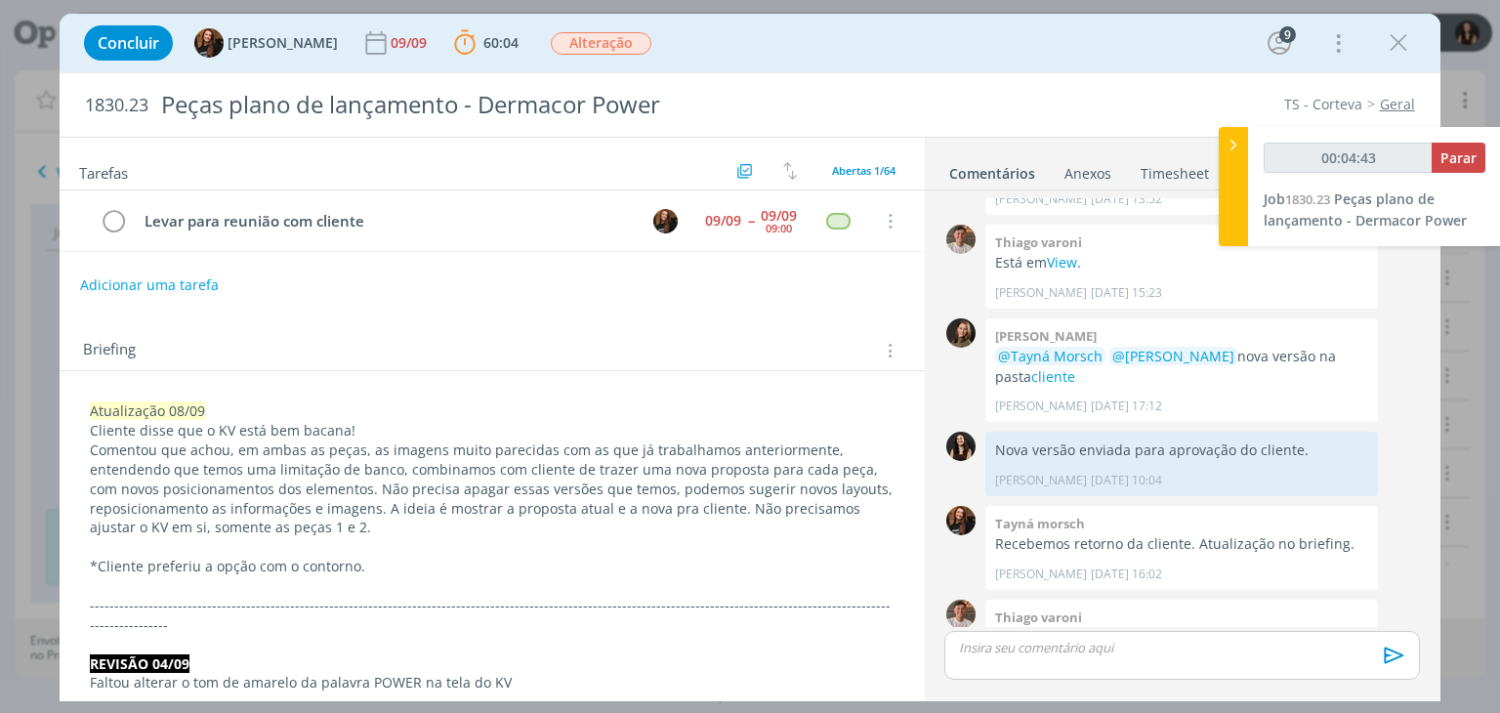
click at [1051, 657] on div "dialog" at bounding box center [1181, 655] width 475 height 49
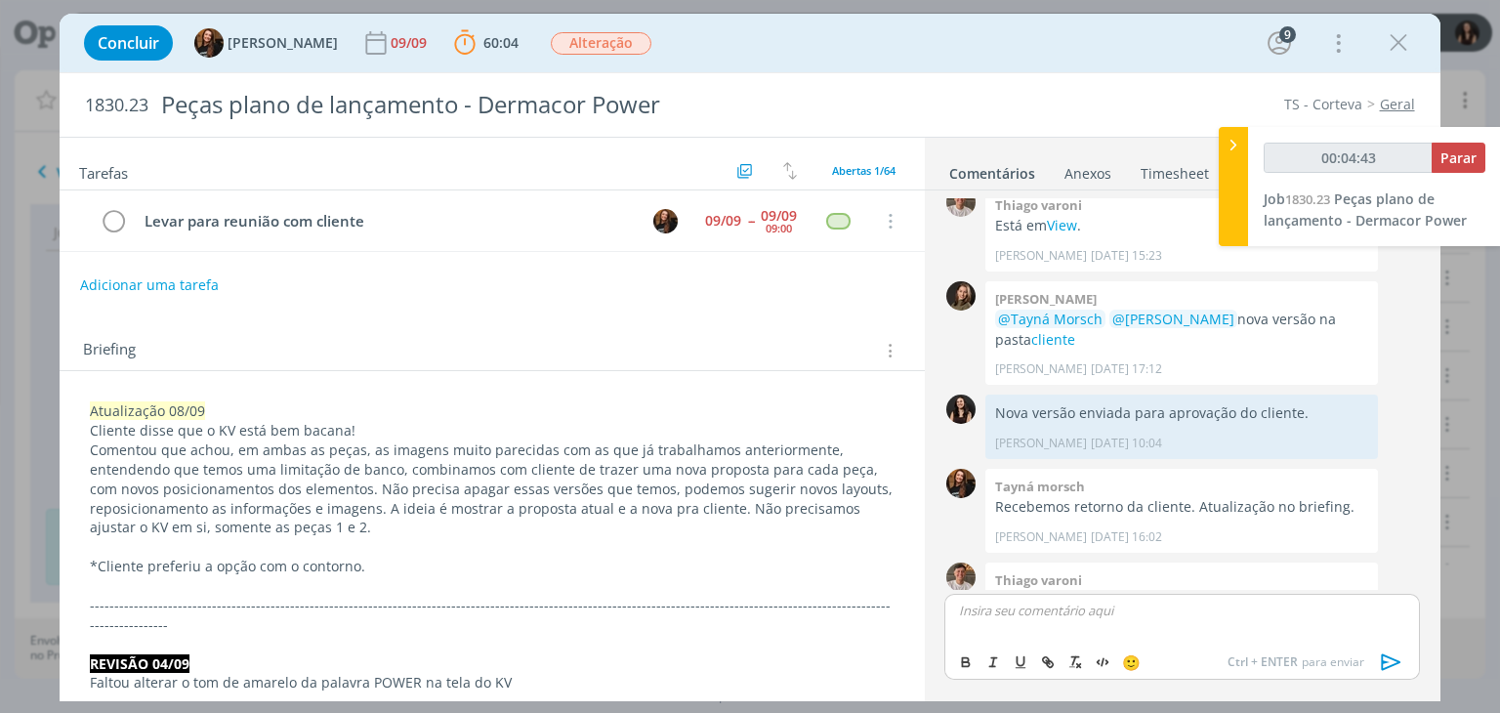
type input "00:04:44"
click at [1388, 662] on icon "dialog" at bounding box center [1391, 662] width 29 height 29
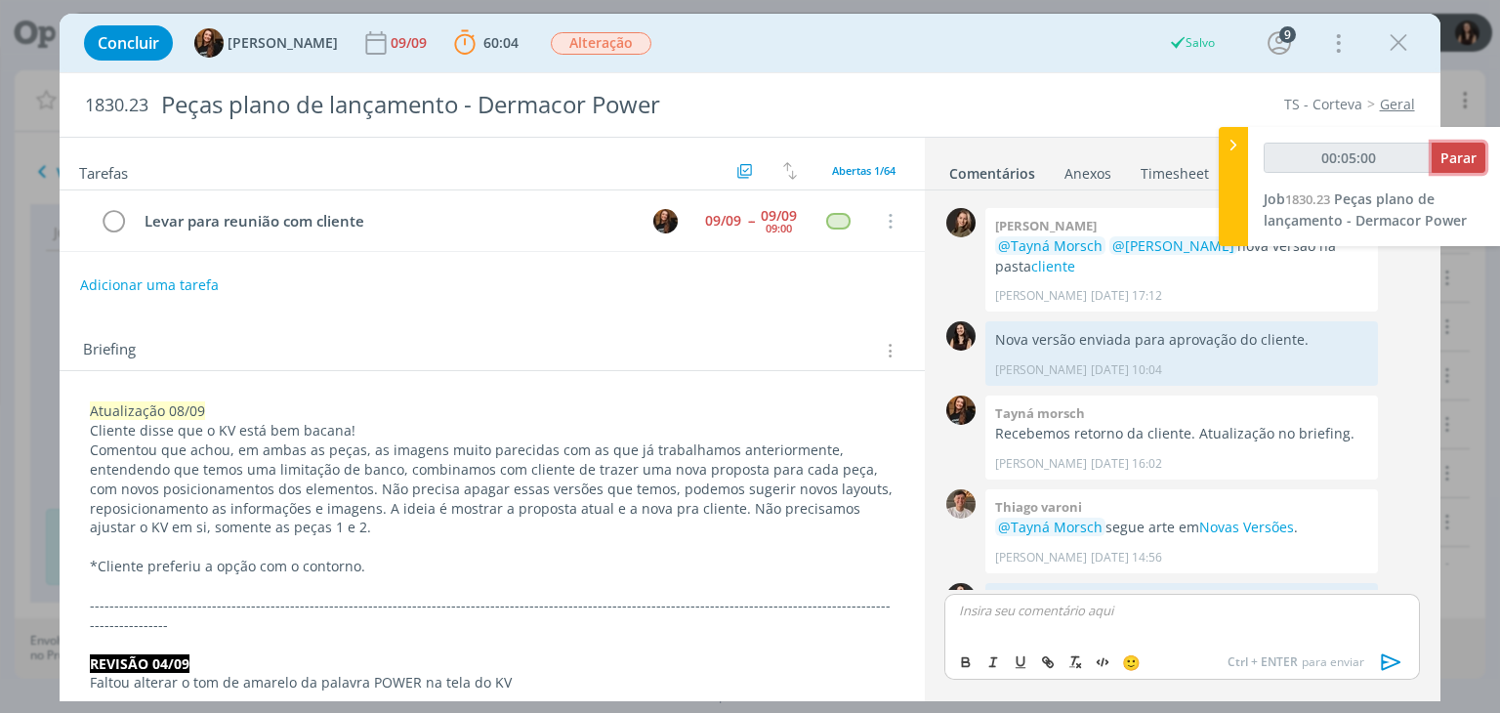
click at [1438, 153] on button "Parar" at bounding box center [1459, 158] width 54 height 30
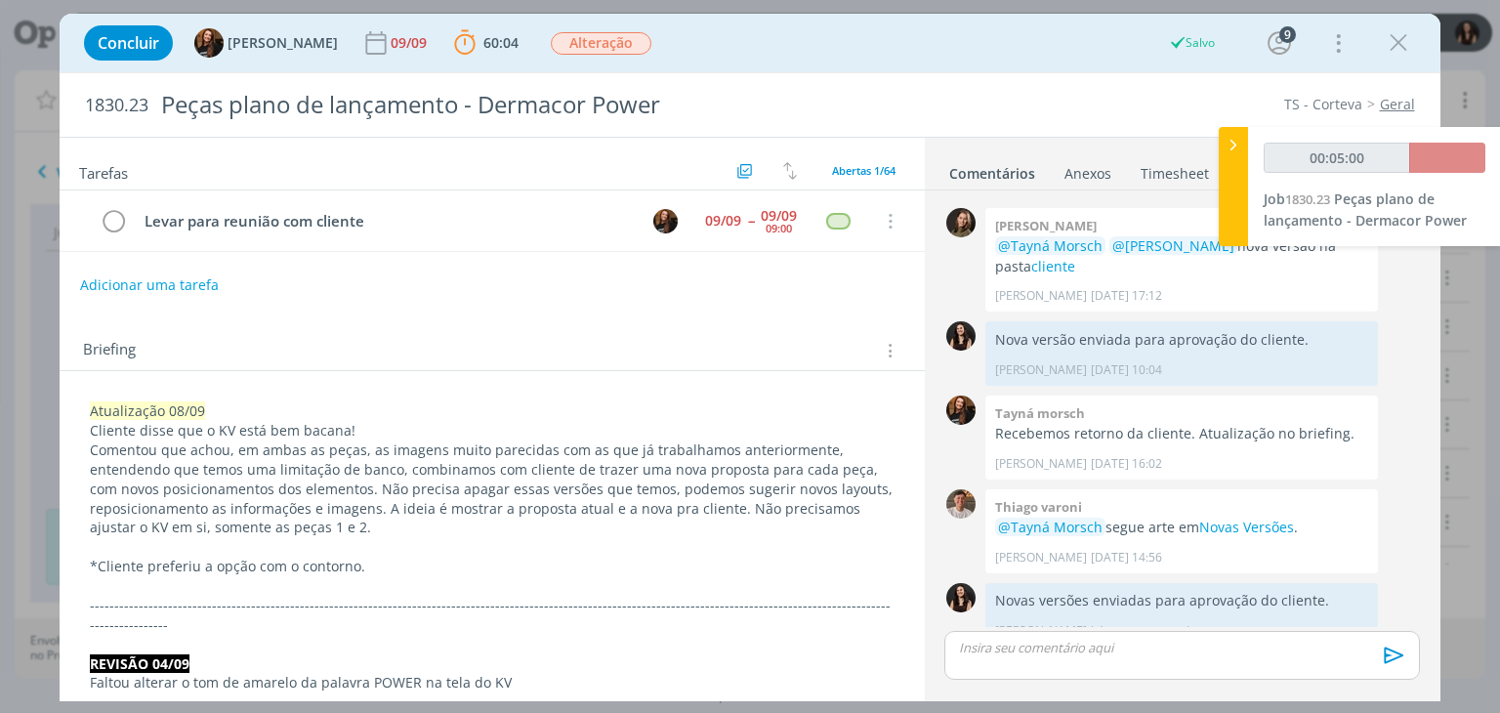
scroll to position [1918, 0]
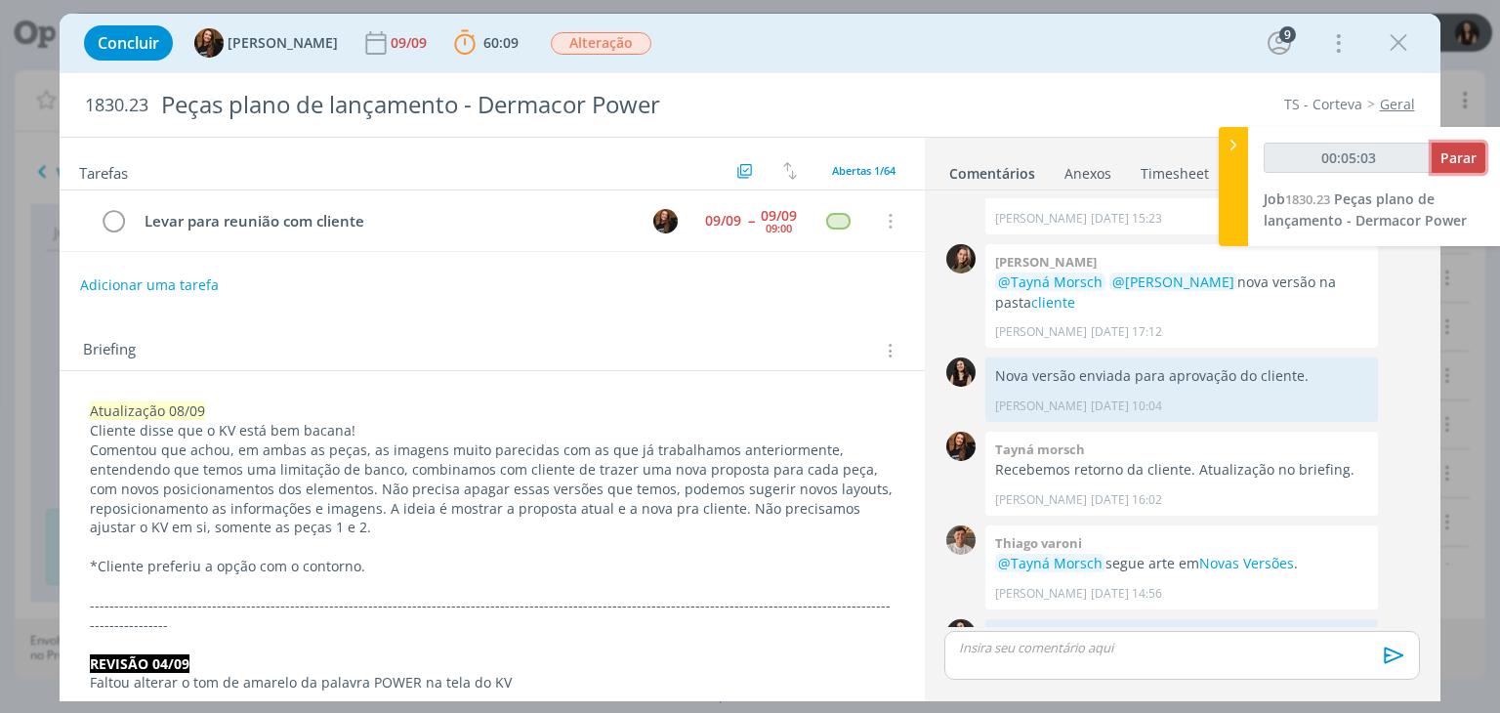
click at [1446, 156] on span "Parar" at bounding box center [1459, 157] width 36 height 19
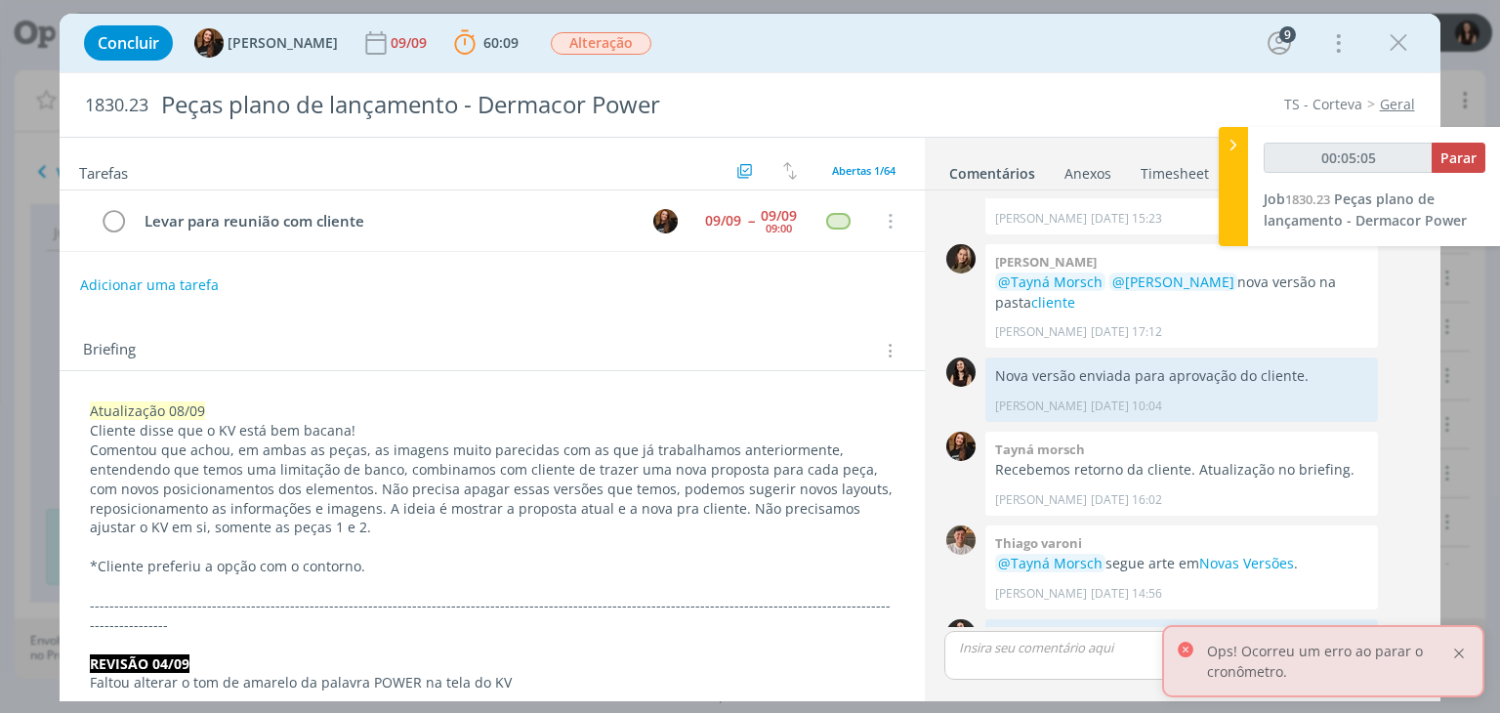
click at [1458, 652] on div at bounding box center [1459, 654] width 18 height 18
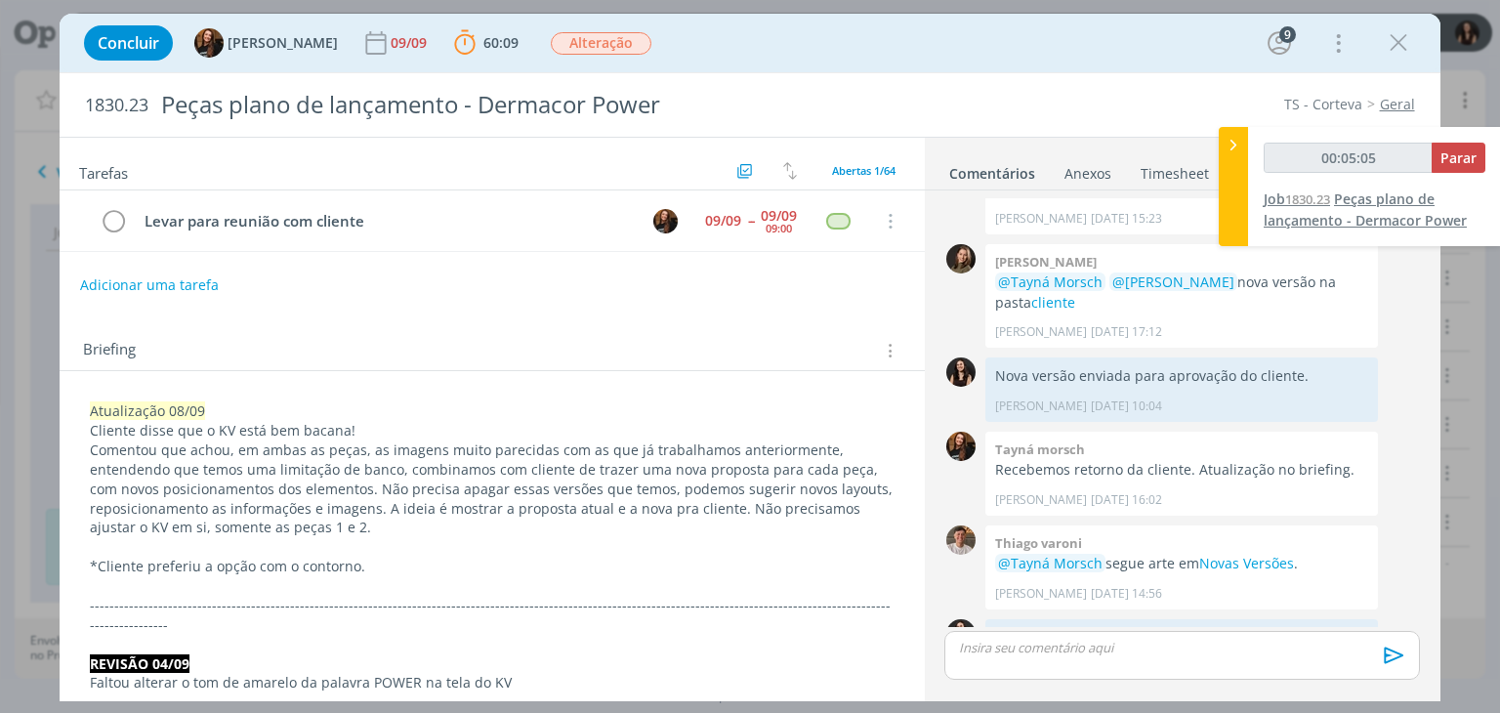
type input "00:05:00"
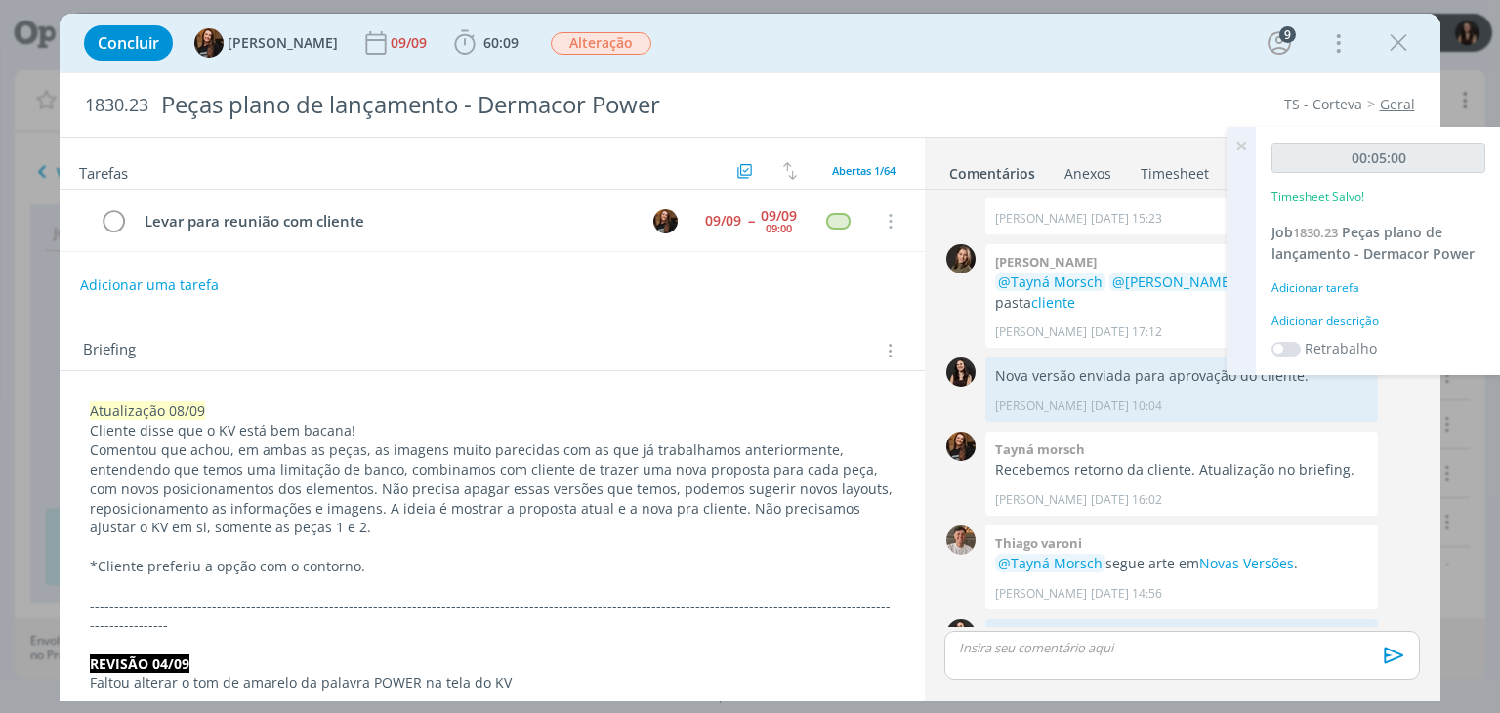
click at [1369, 325] on div "Adicionar descrição" at bounding box center [1379, 322] width 214 height 18
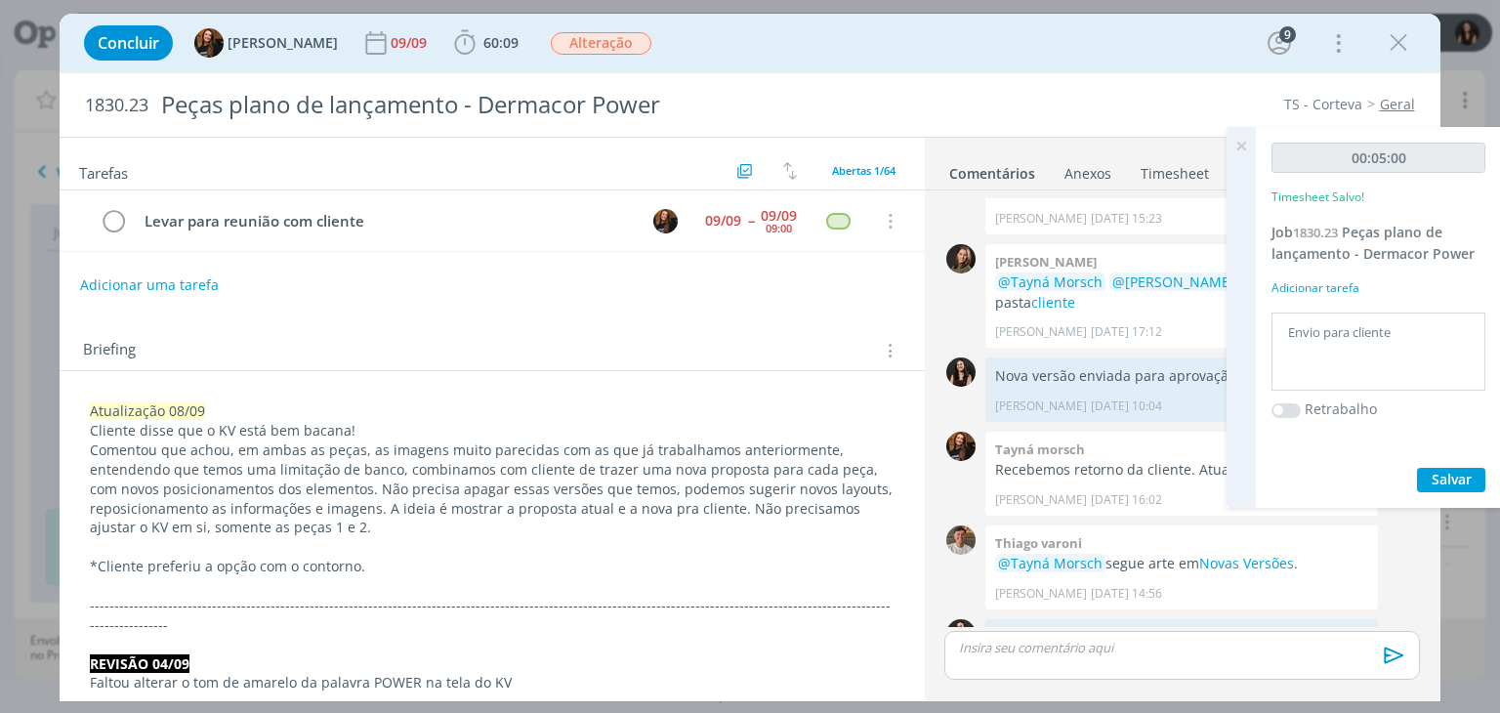
type textarea "Envio para cliente"
drag, startPoint x: 1444, startPoint y: 482, endPoint x: 1358, endPoint y: 259, distance: 238.7
click at [1445, 482] on span "Salvar" at bounding box center [1452, 479] width 40 height 19
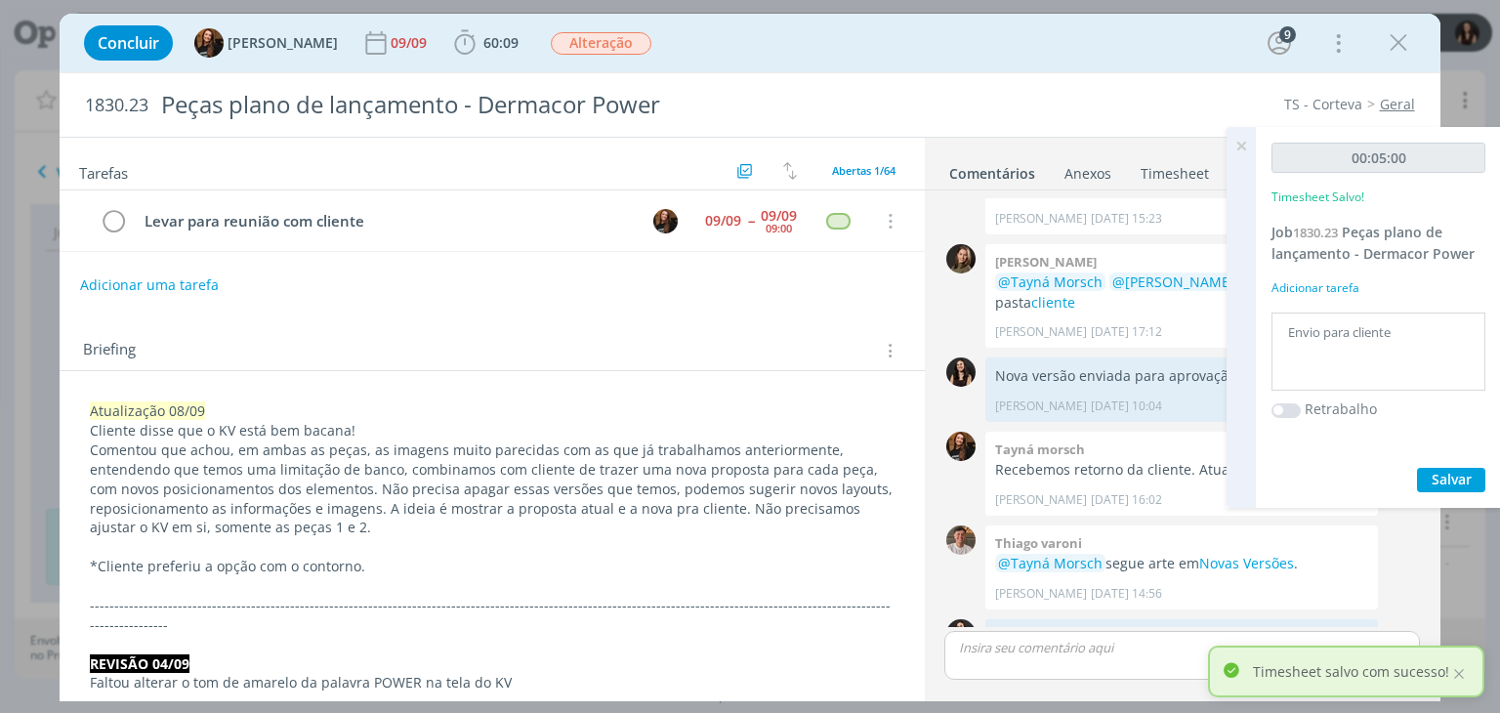
click at [1242, 148] on icon at bounding box center [1241, 146] width 35 height 38
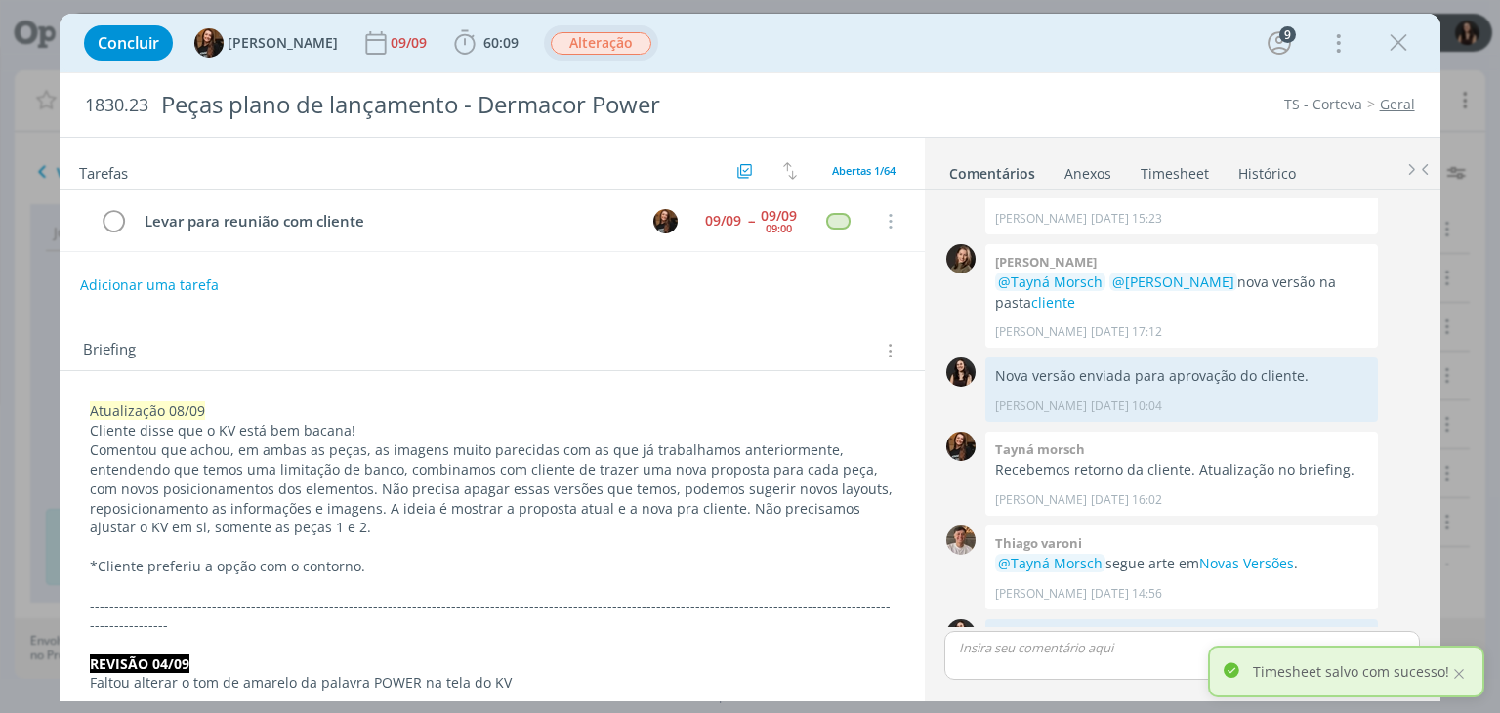
click at [572, 48] on span "Alteração" at bounding box center [601, 43] width 101 height 22
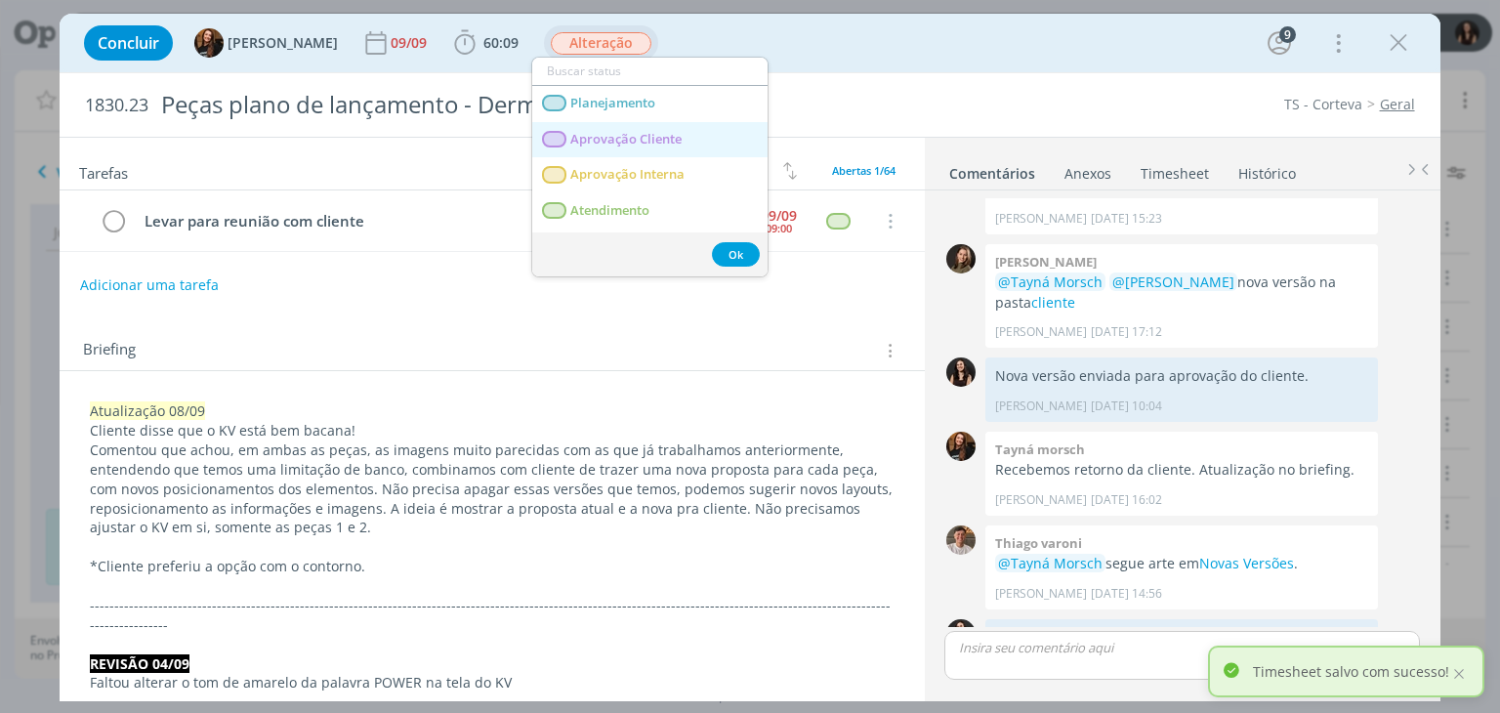
click at [582, 141] on span "Aprovação Cliente" at bounding box center [626, 140] width 111 height 16
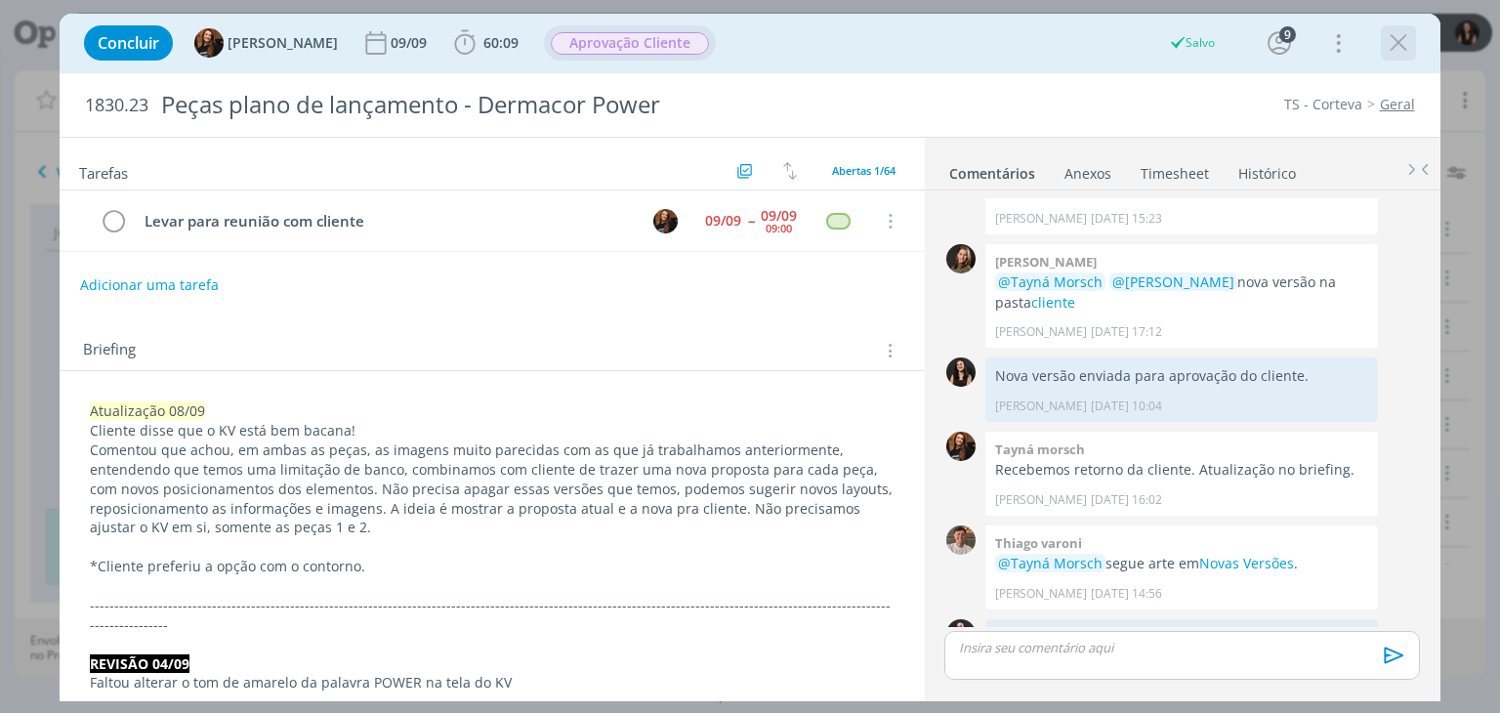
click at [1399, 40] on icon "dialog" at bounding box center [1398, 42] width 29 height 29
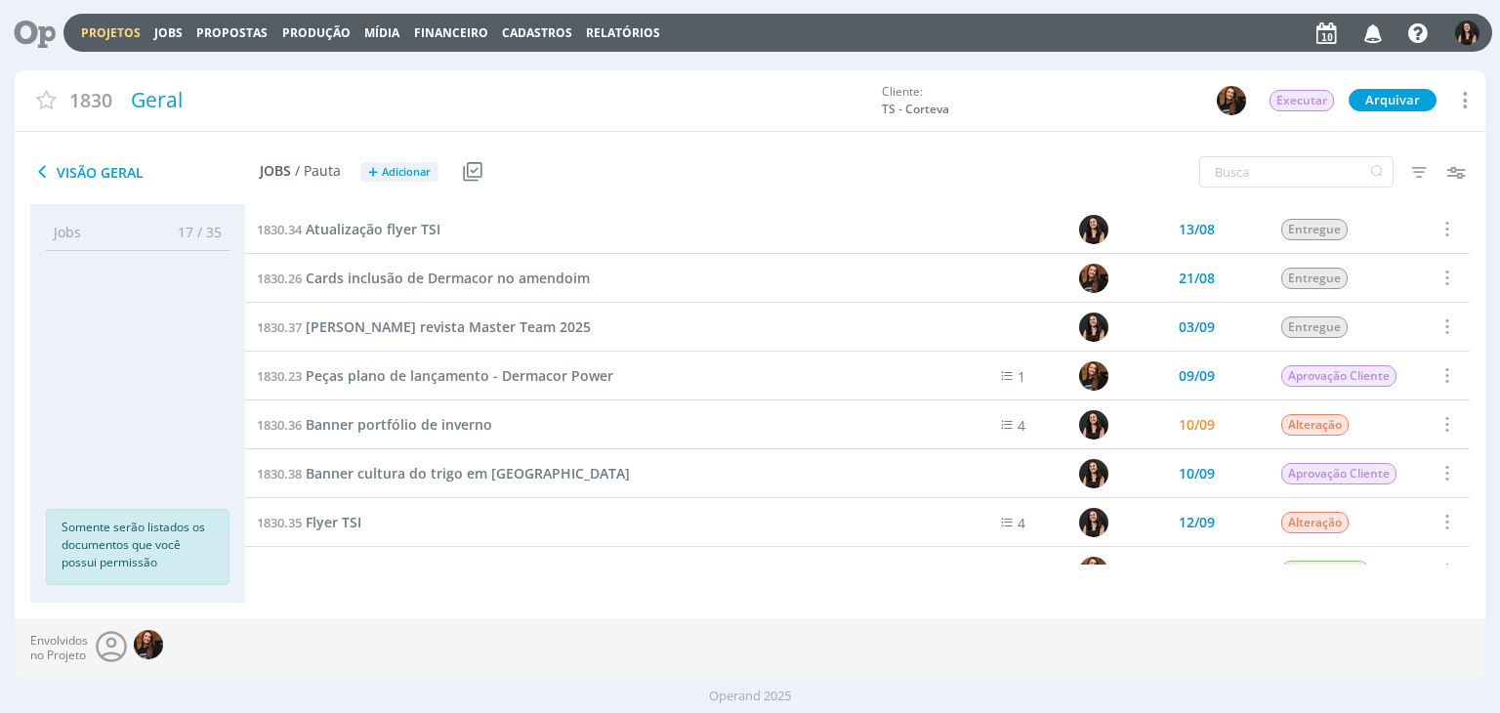
click at [98, 25] on link "Projetos" at bounding box center [111, 32] width 60 height 17
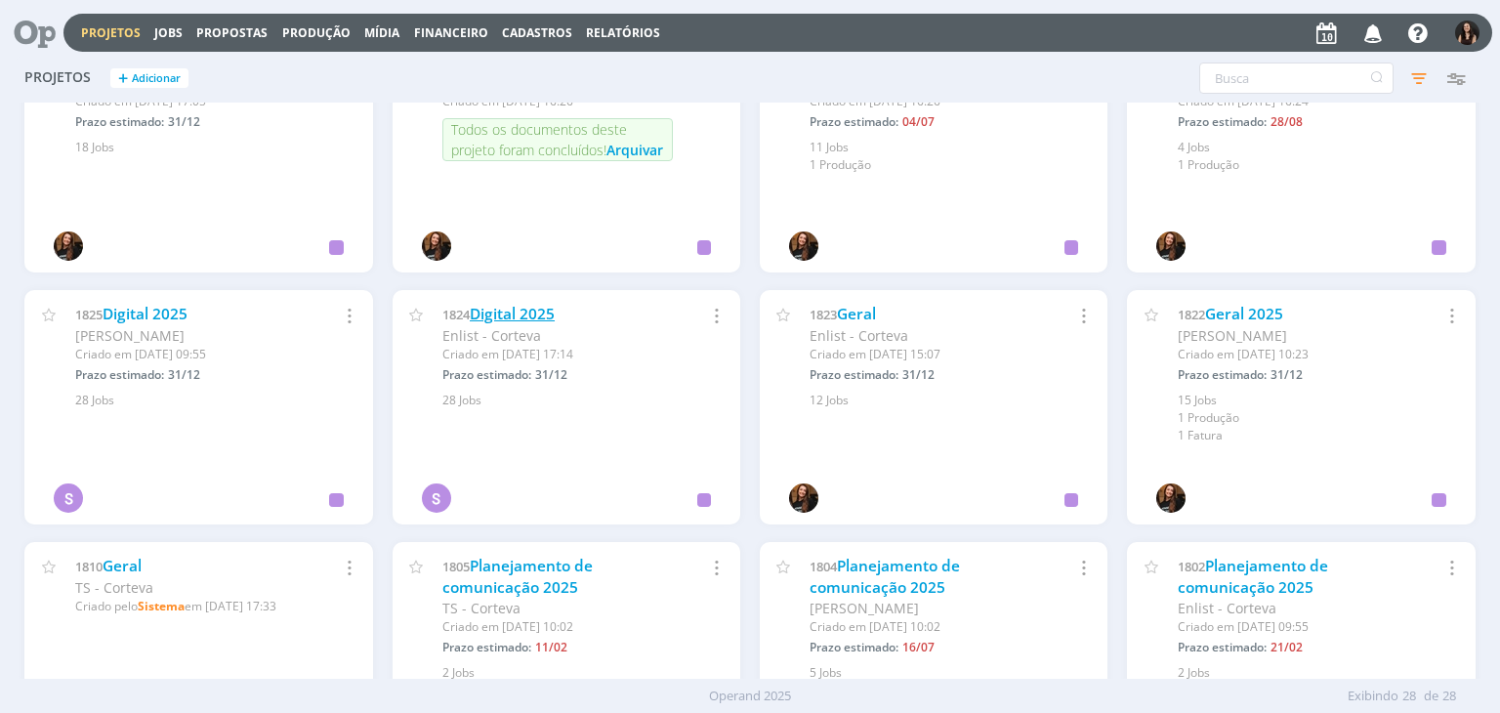
scroll to position [1074, 0]
click at [129, 316] on link "Digital 2025" at bounding box center [145, 313] width 85 height 21
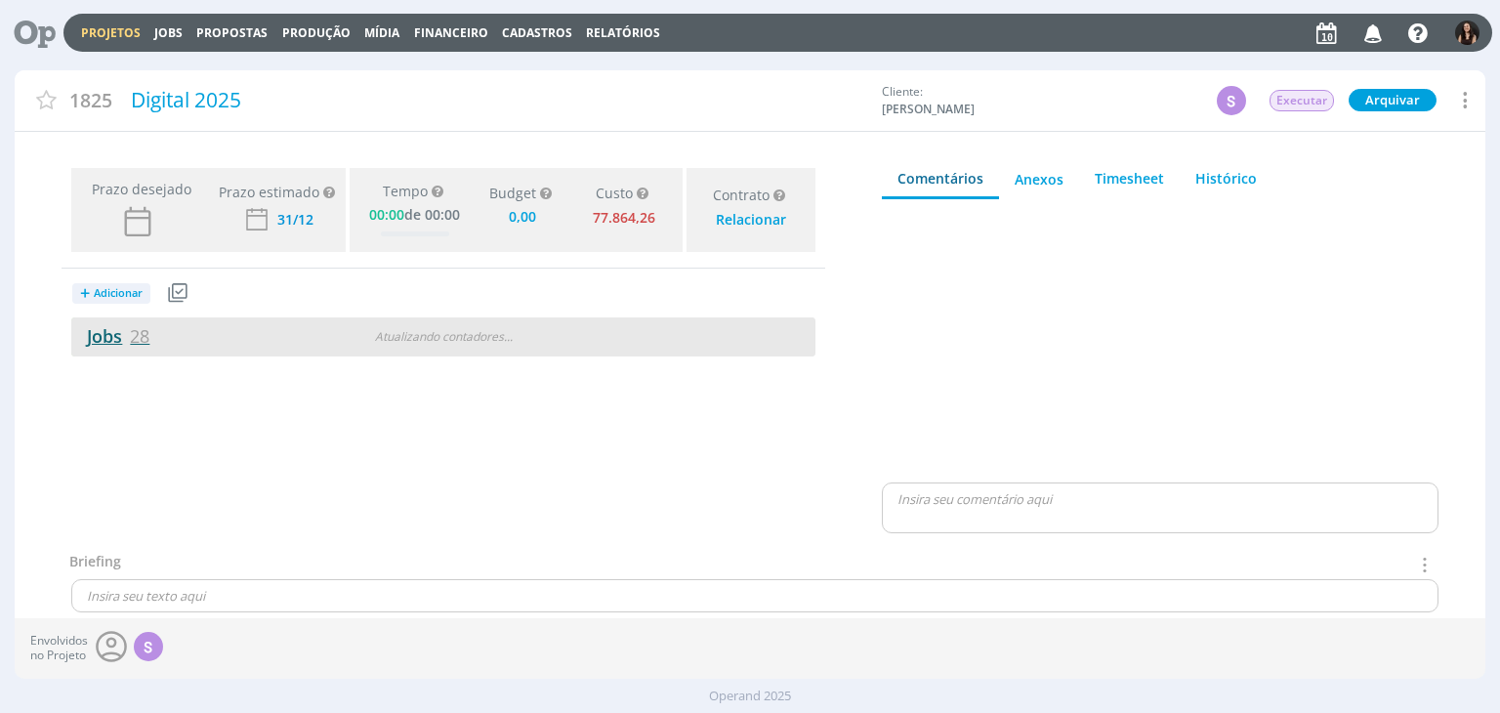
click at [123, 336] on link "Jobs 28" at bounding box center [110, 335] width 78 height 23
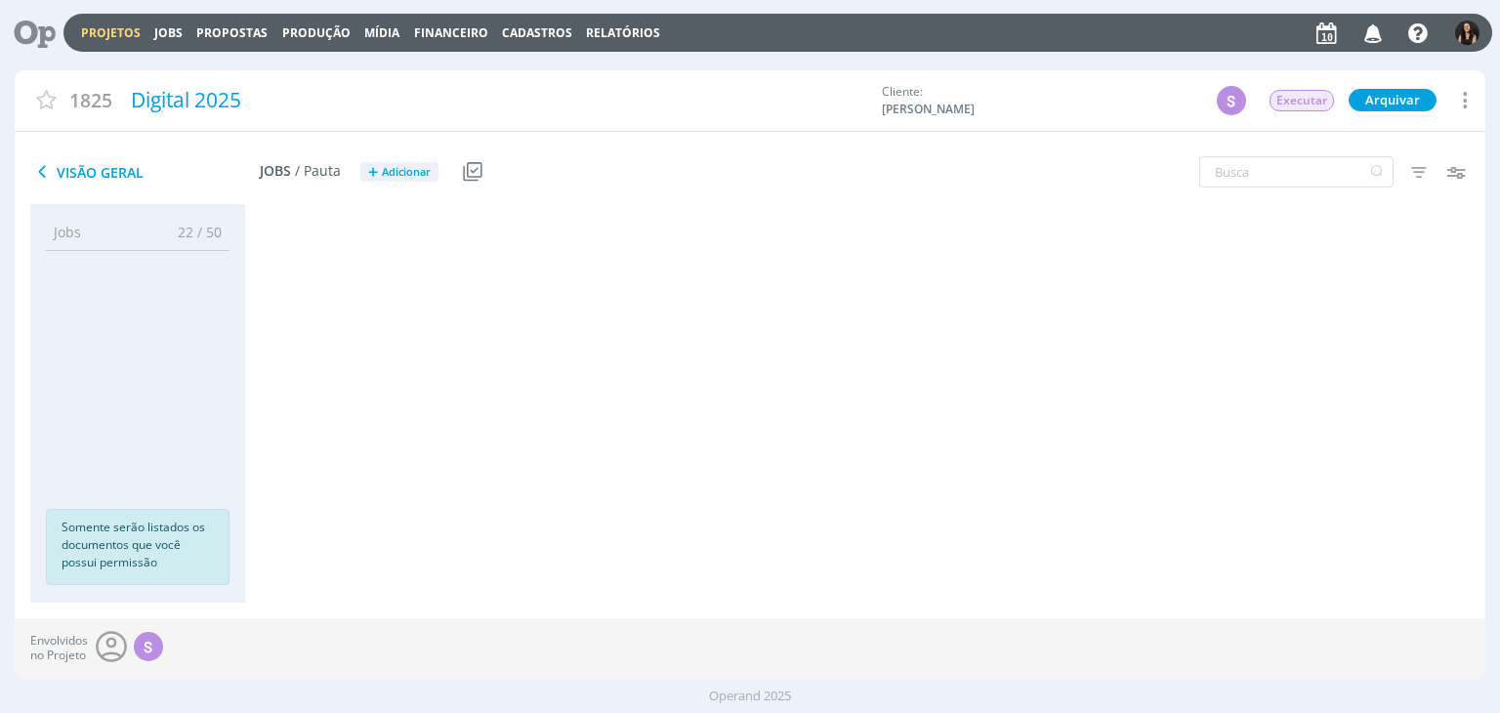
scroll to position [910, 0]
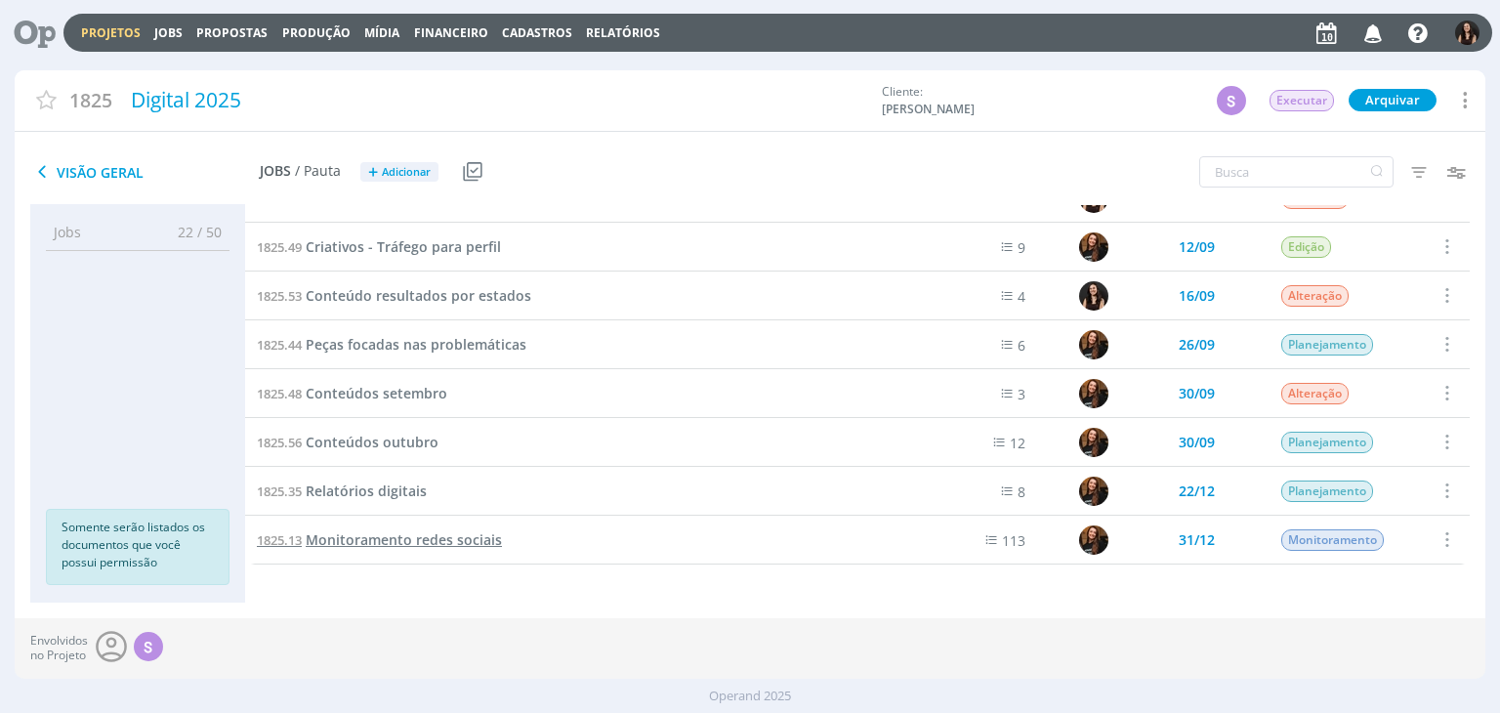
click at [411, 543] on span "Monitoramento redes sociais" at bounding box center [404, 539] width 196 height 19
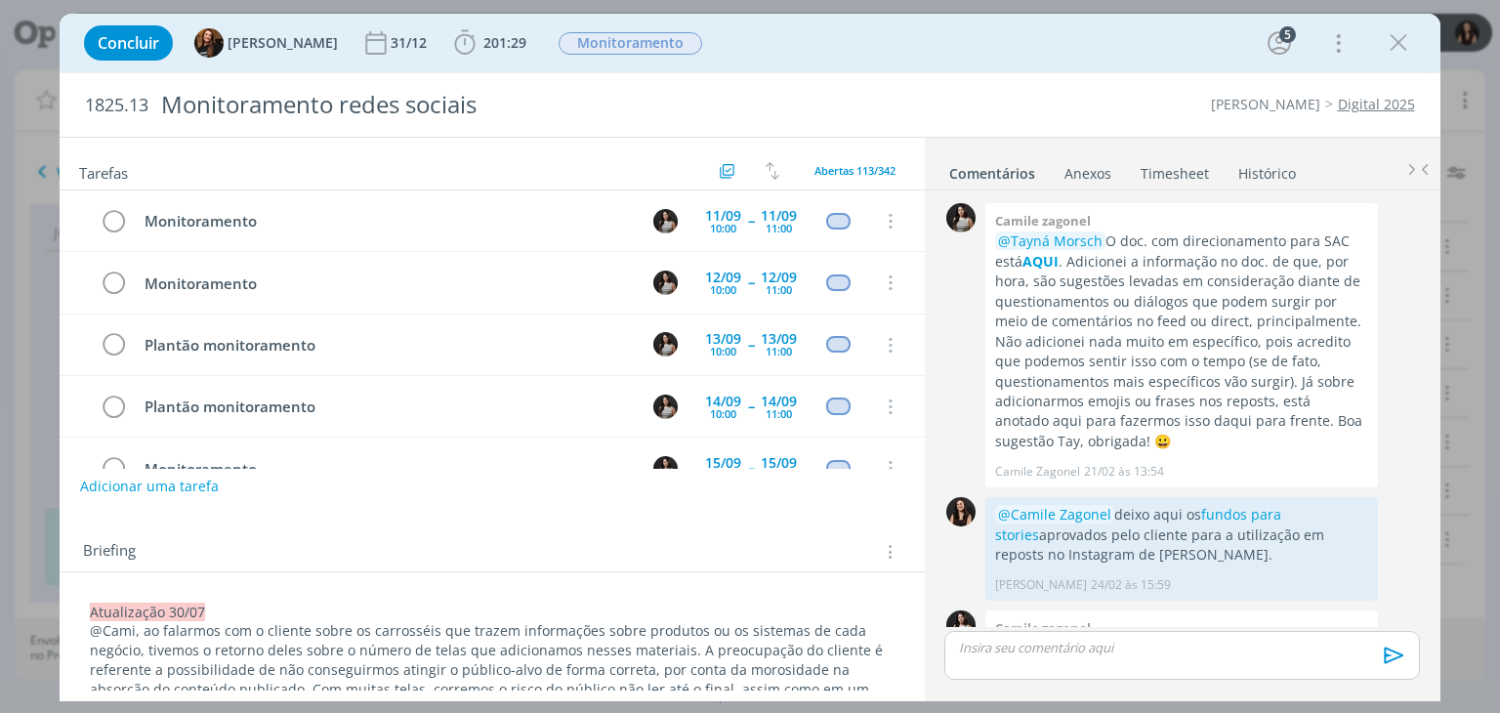
scroll to position [3243, 0]
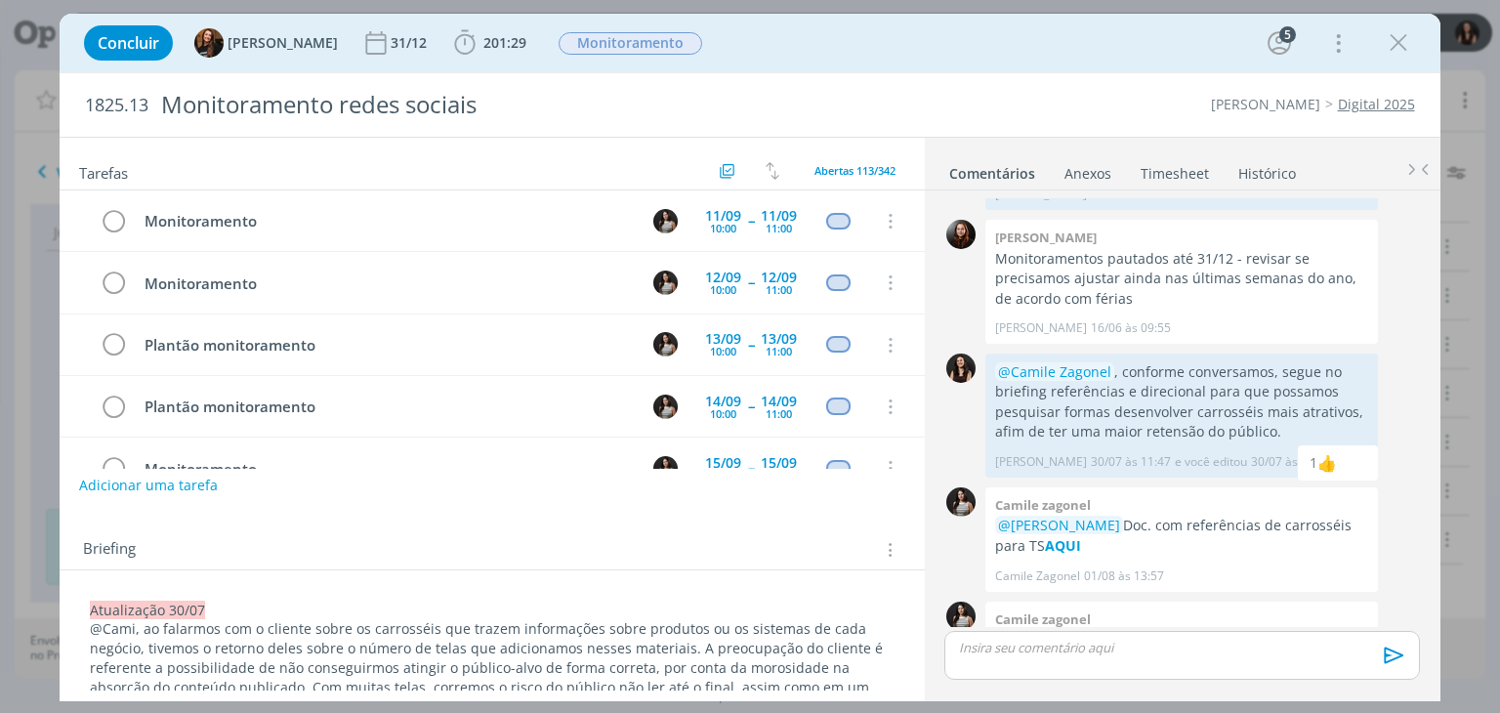
click at [141, 486] on button "Adicionar uma tarefa" at bounding box center [148, 485] width 139 height 33
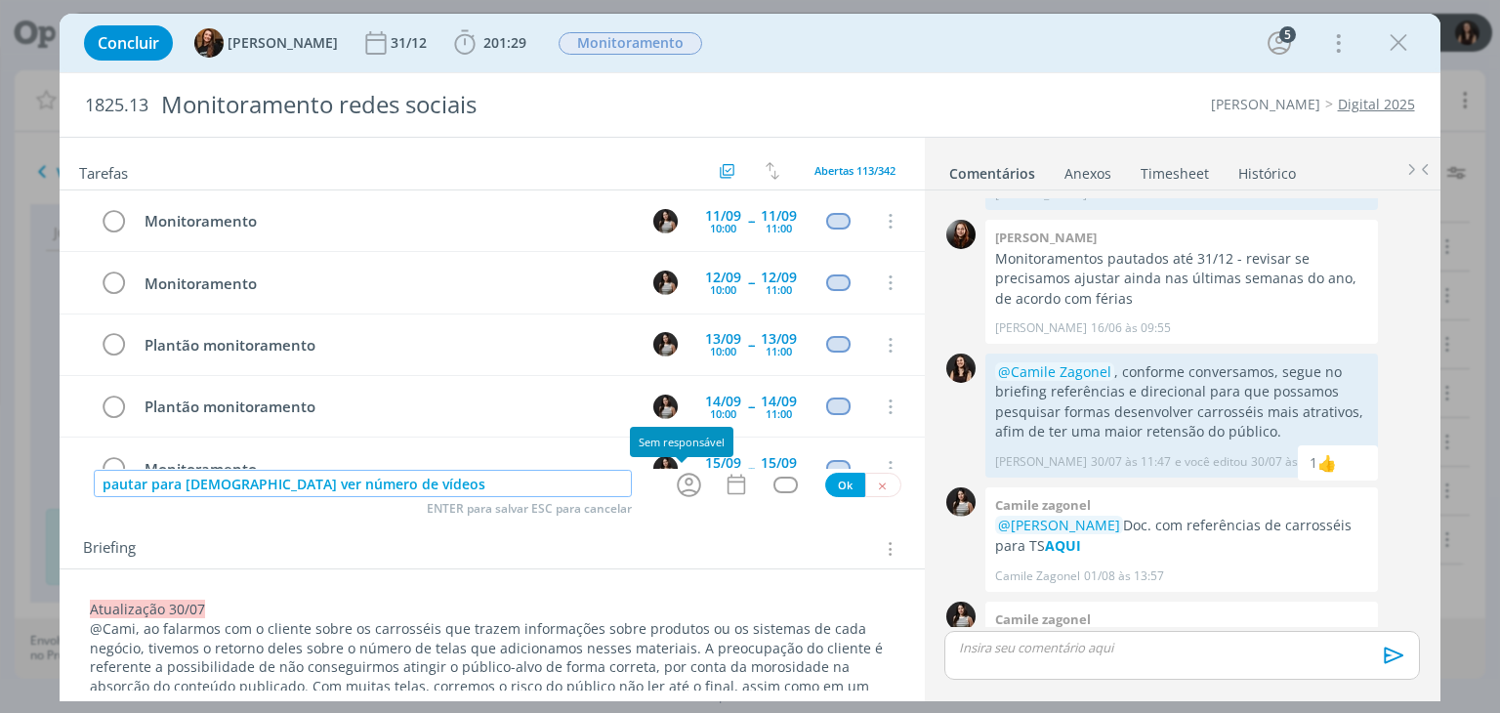
drag, startPoint x: 684, startPoint y: 489, endPoint x: 835, endPoint y: 608, distance: 192.1
click at [683, 490] on icon "dialog" at bounding box center [689, 485] width 30 height 30
type input "pautar para [DEMOGRAPHIC_DATA] ver número de vídeos"
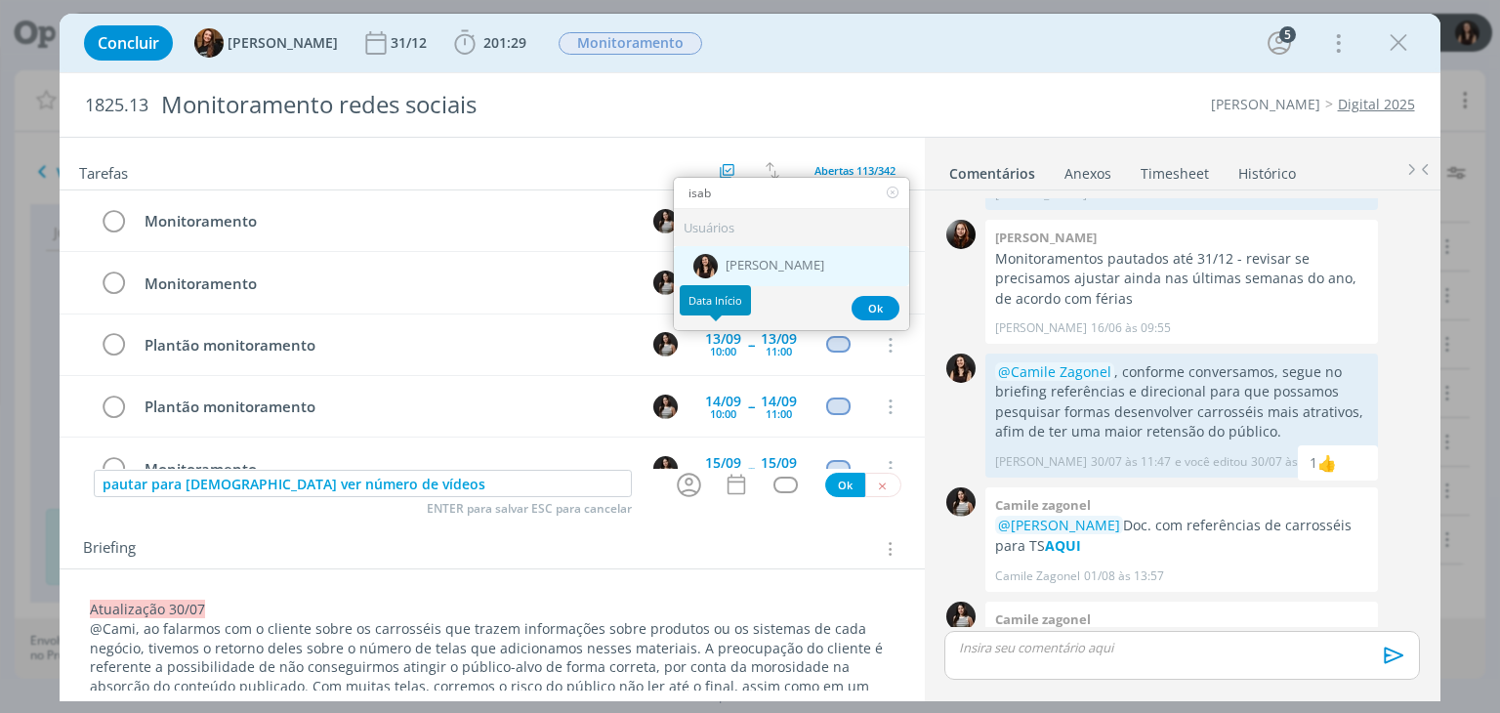
type input "isab"
click at [701, 272] on img "dialog" at bounding box center [705, 266] width 24 height 24
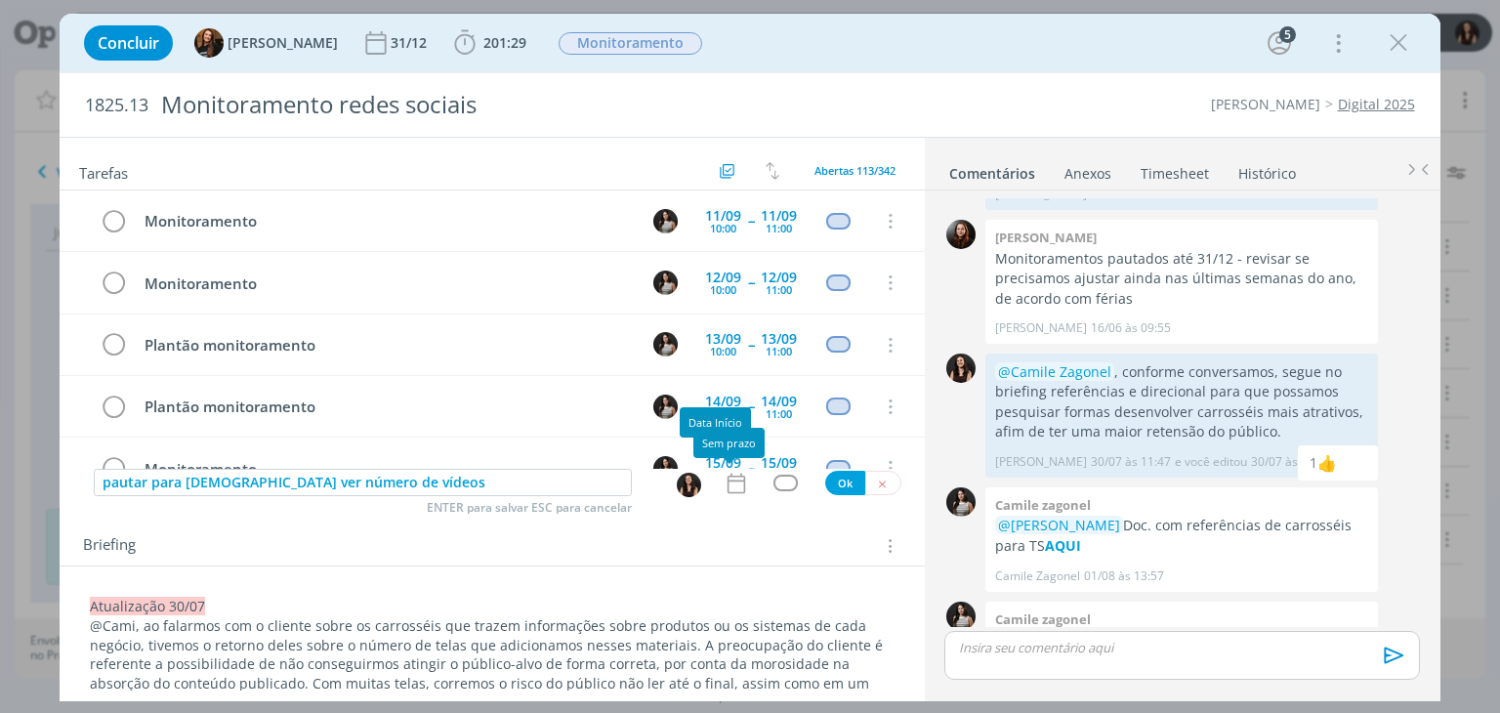
click at [731, 491] on icon "dialog" at bounding box center [736, 483] width 18 height 21
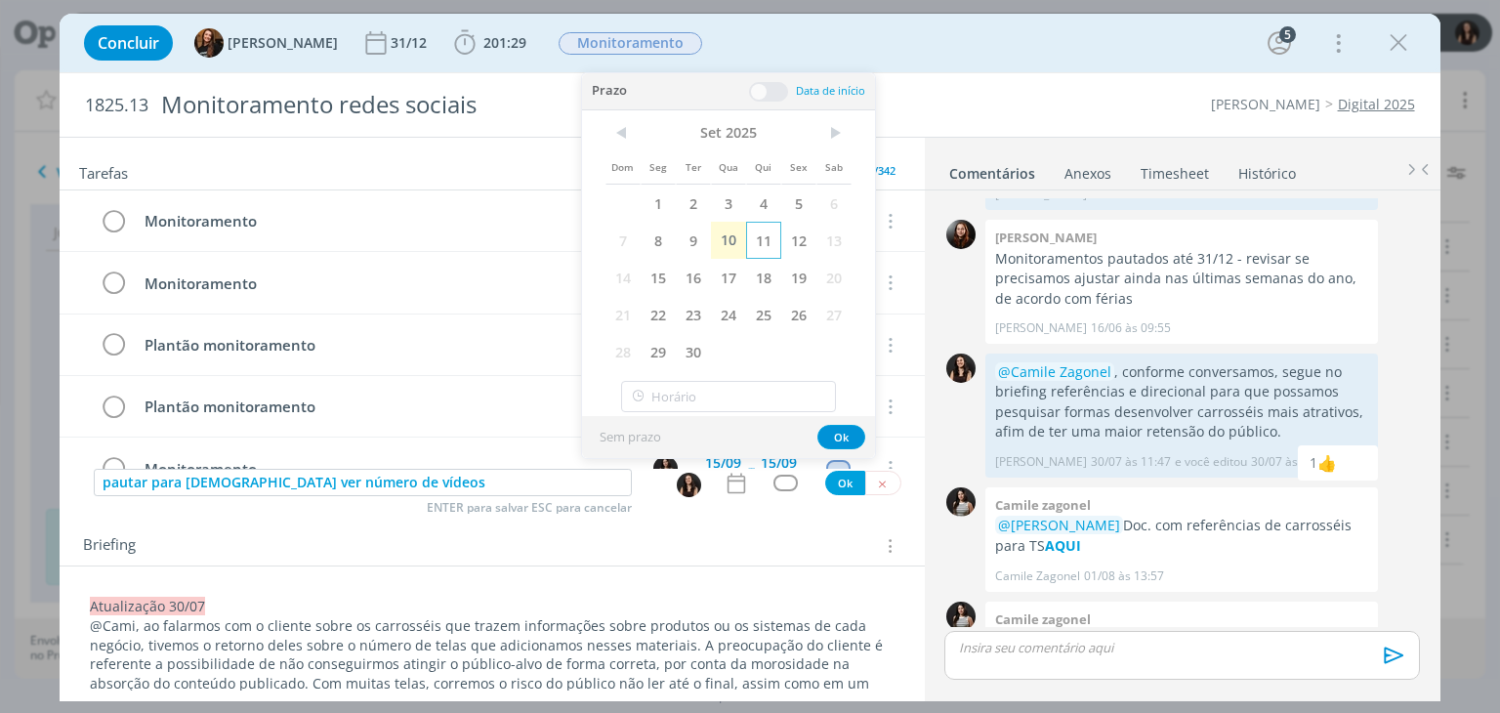
click at [766, 243] on span "11" at bounding box center [763, 240] width 35 height 37
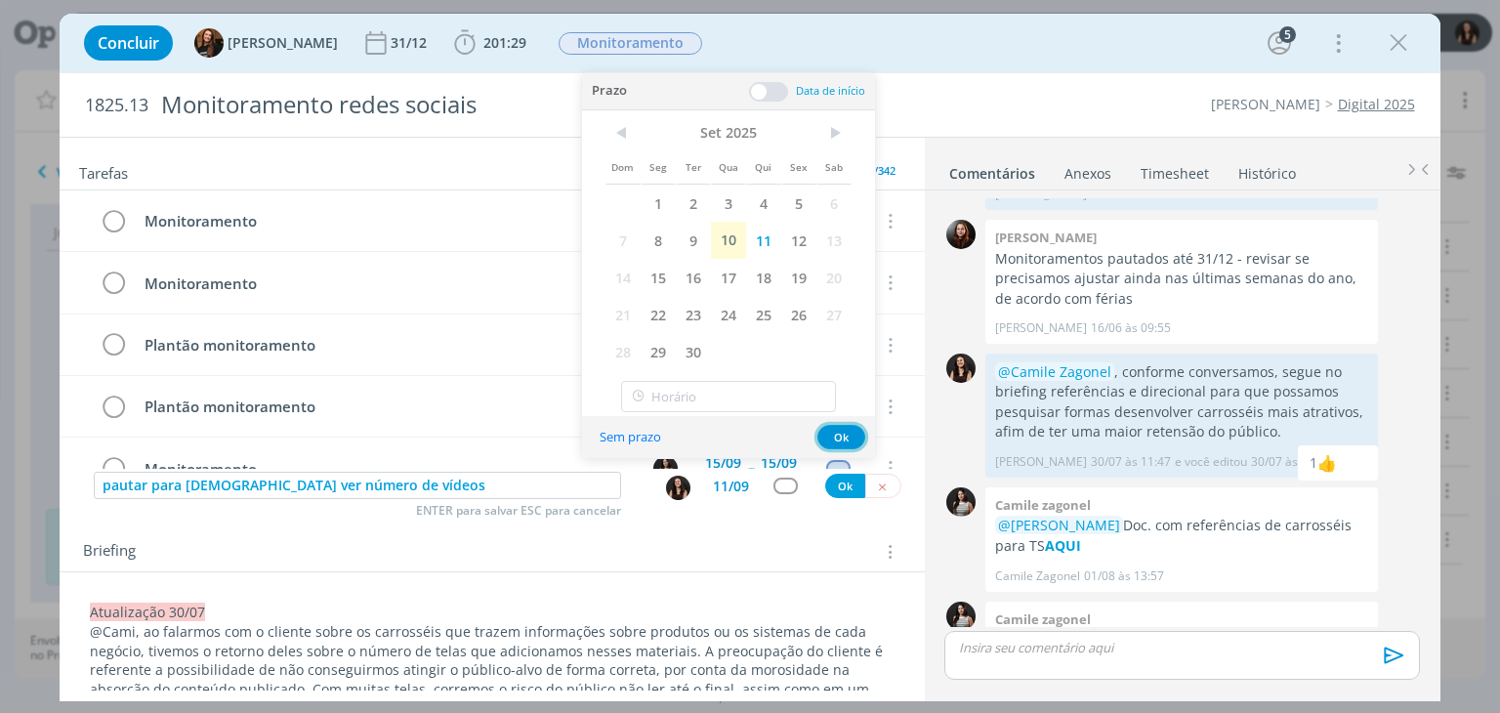
click at [839, 444] on button "Ok" at bounding box center [841, 437] width 48 height 24
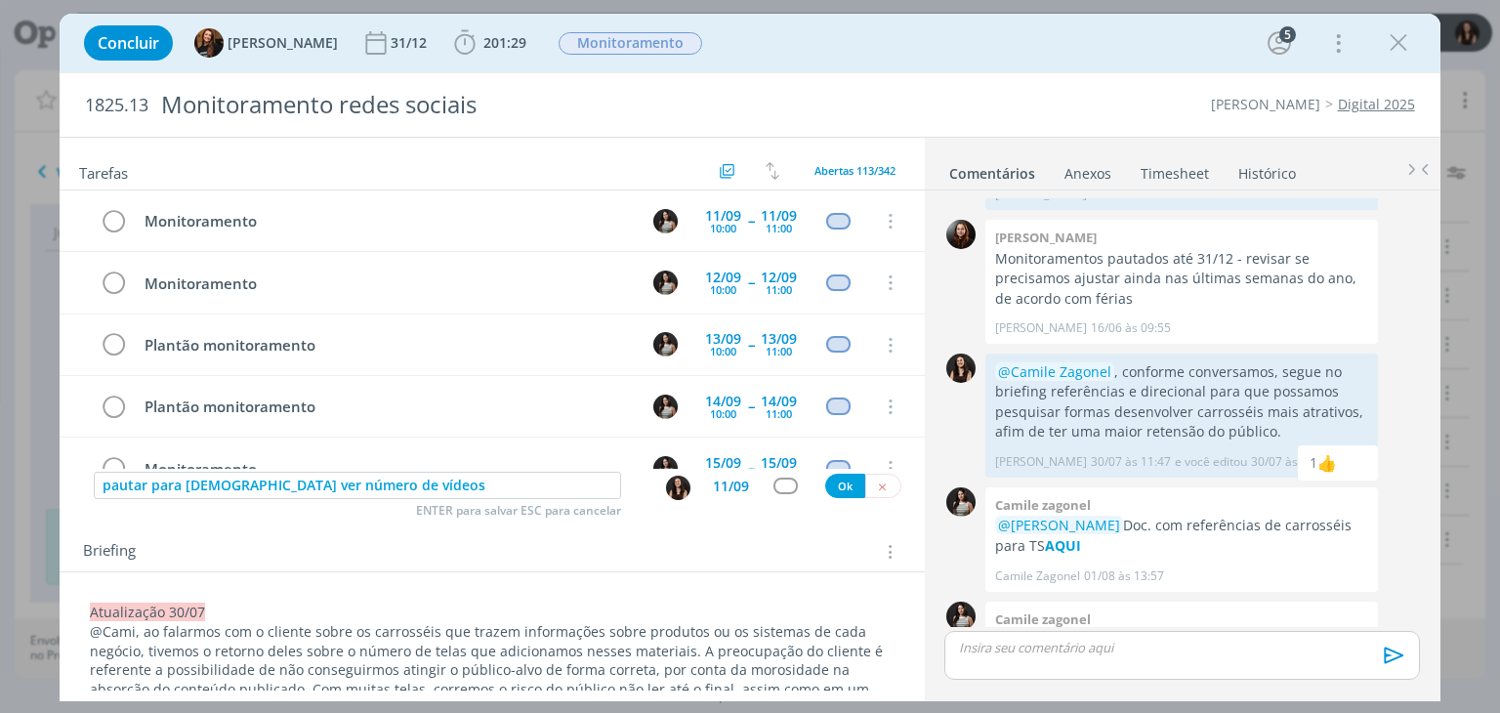
click at [777, 499] on div "pautar para cami ver número de vídeos ENTER para salvar ESC para cancelar 11/09…" at bounding box center [492, 486] width 864 height 35
click at [778, 492] on div "dialog" at bounding box center [786, 486] width 24 height 17
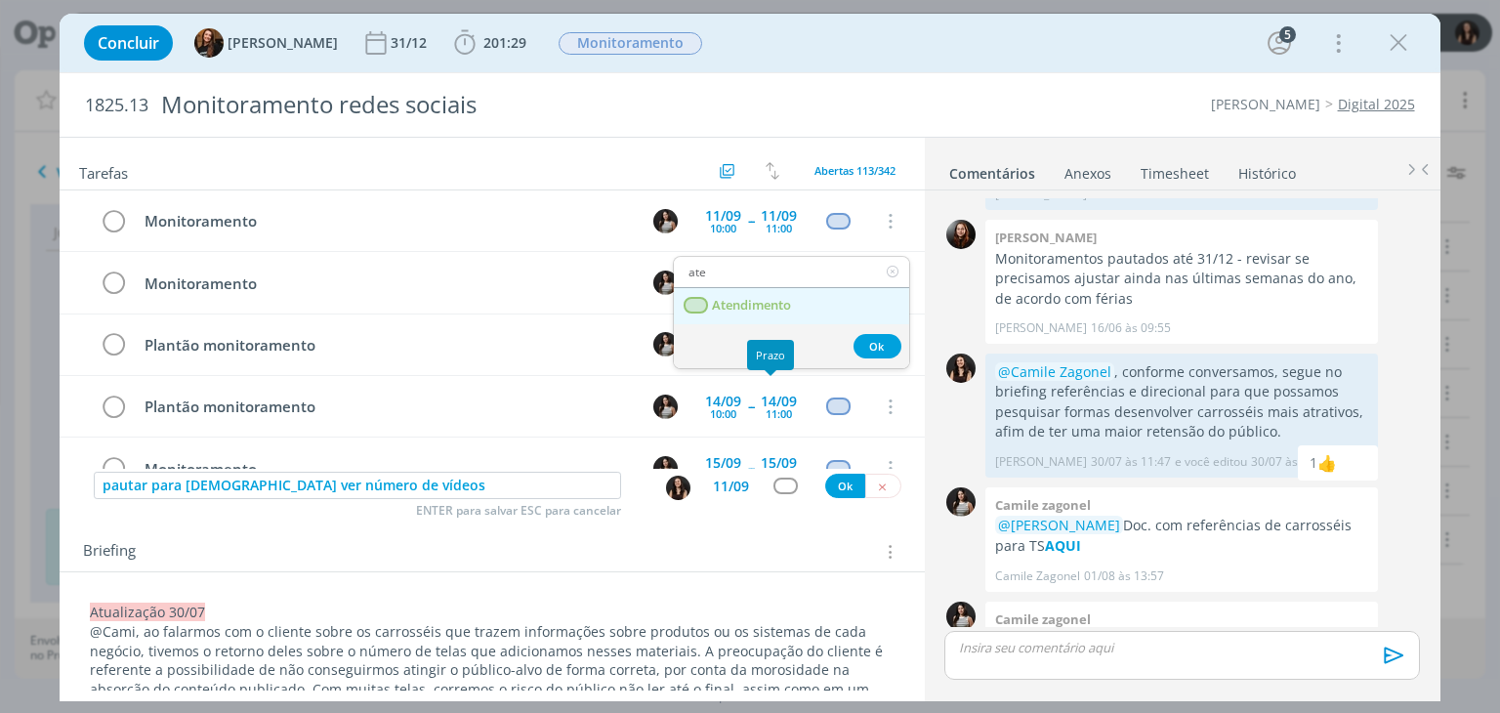
type input "ate"
click at [770, 302] on span "Atendimento" at bounding box center [752, 306] width 79 height 16
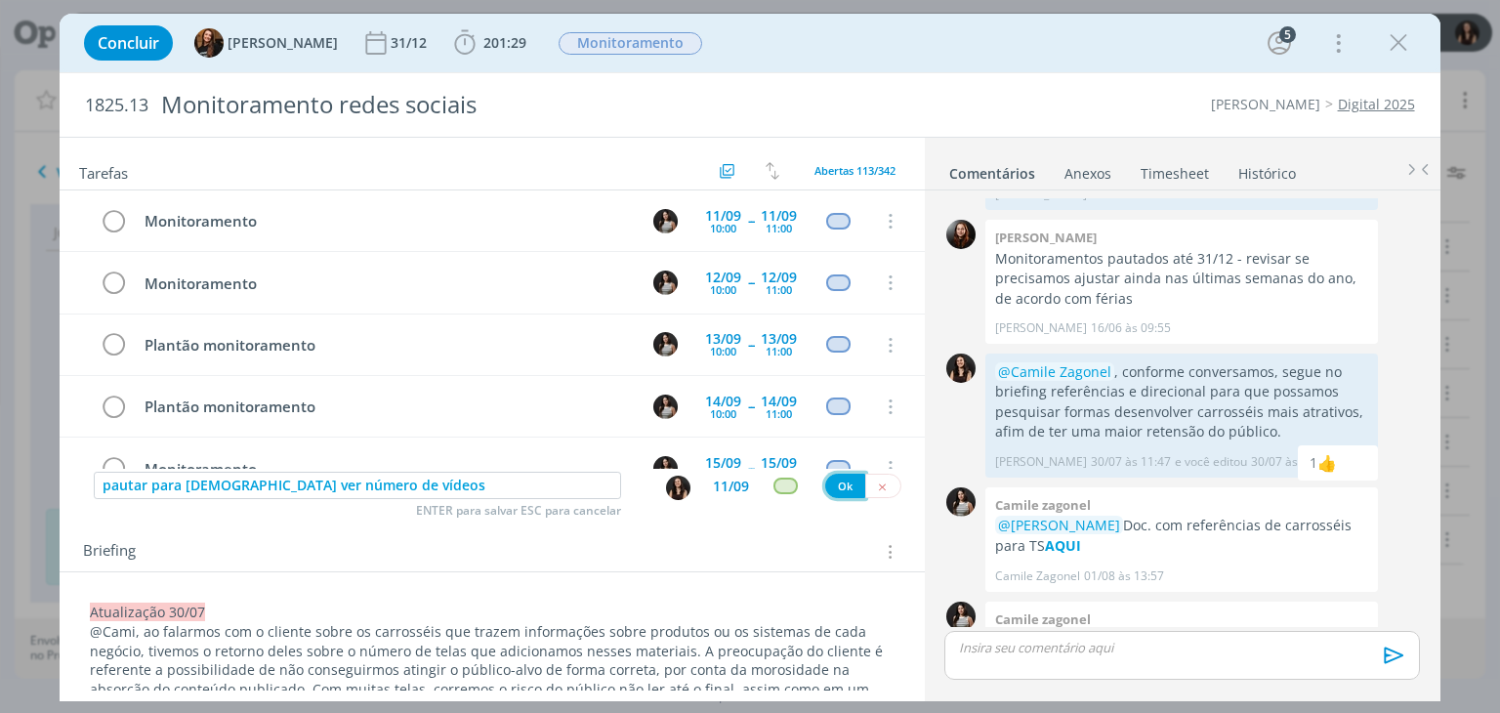
click at [838, 490] on button "Ok" at bounding box center [845, 486] width 40 height 24
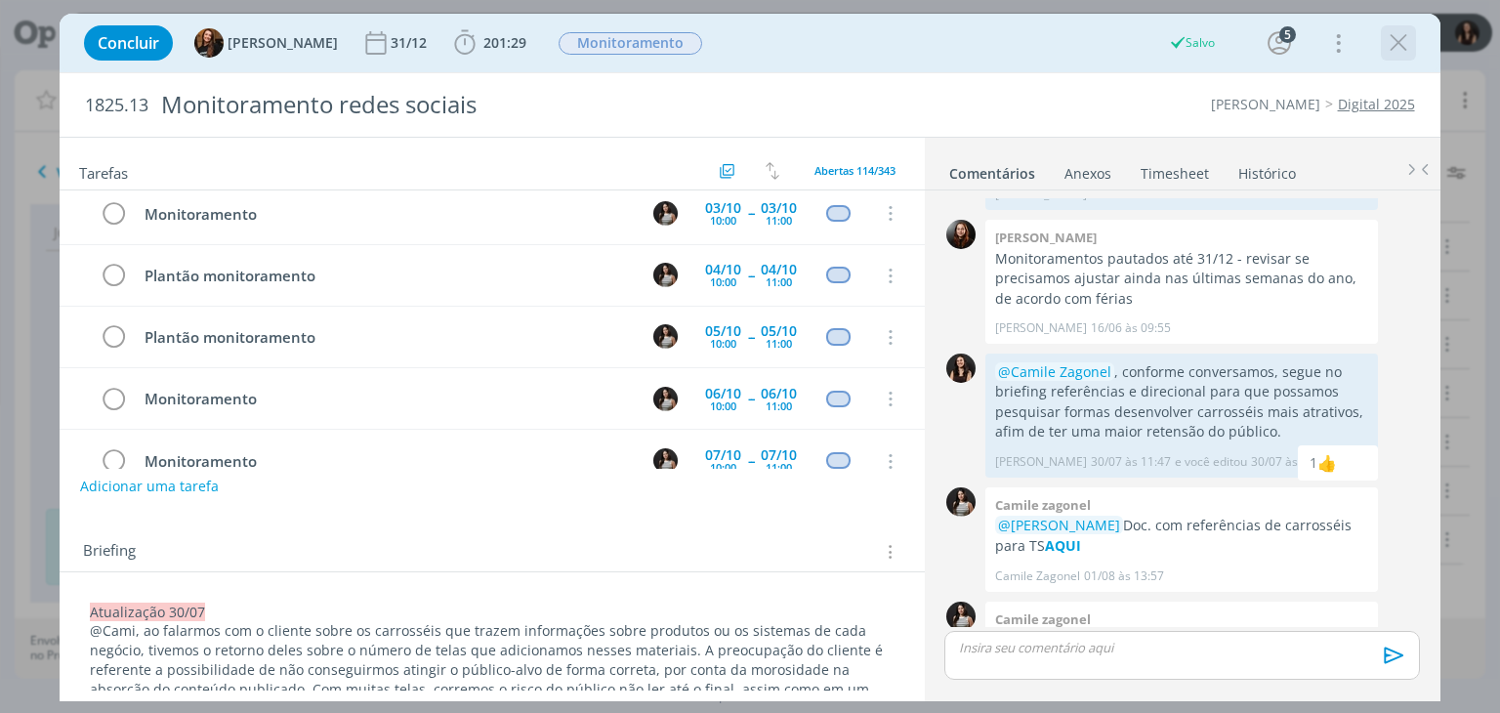
click at [1393, 52] on icon "dialog" at bounding box center [1398, 42] width 29 height 29
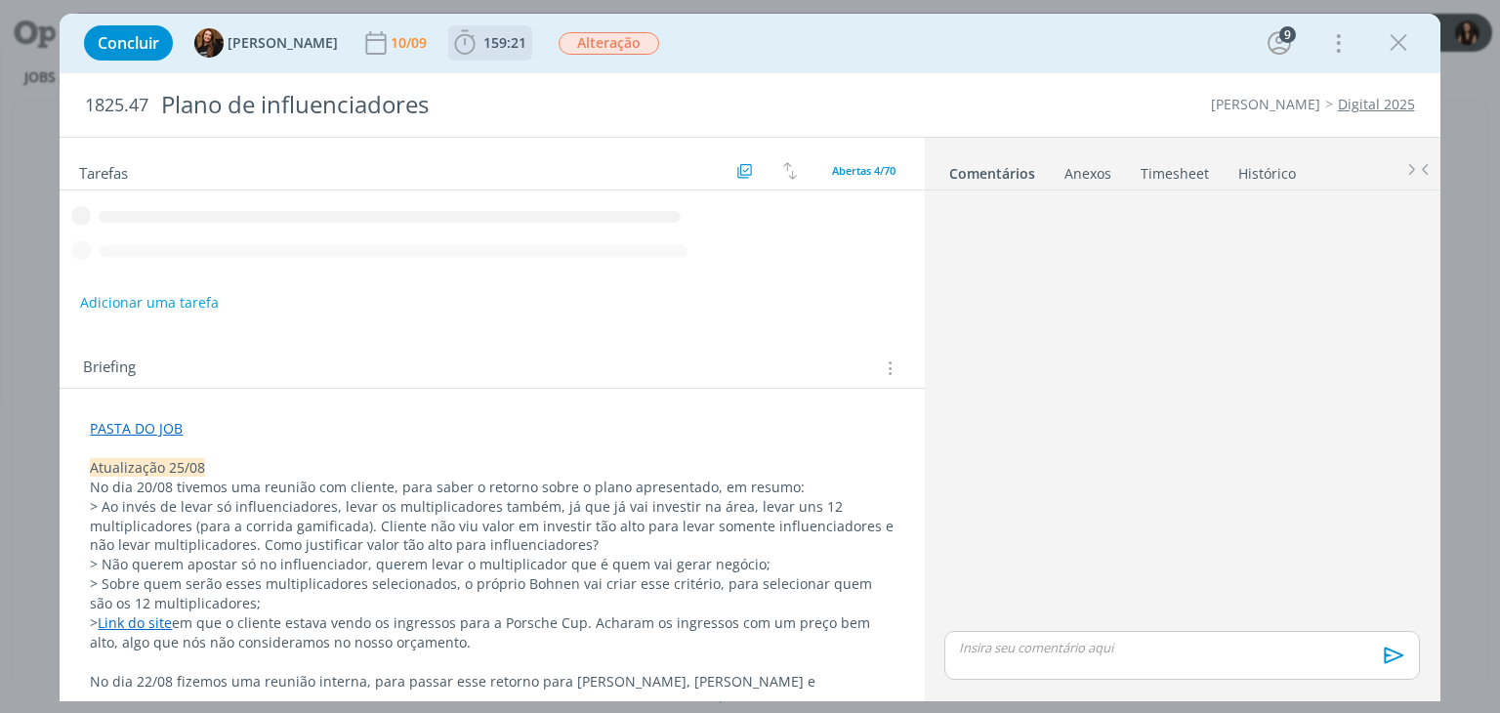
scroll to position [969, 0]
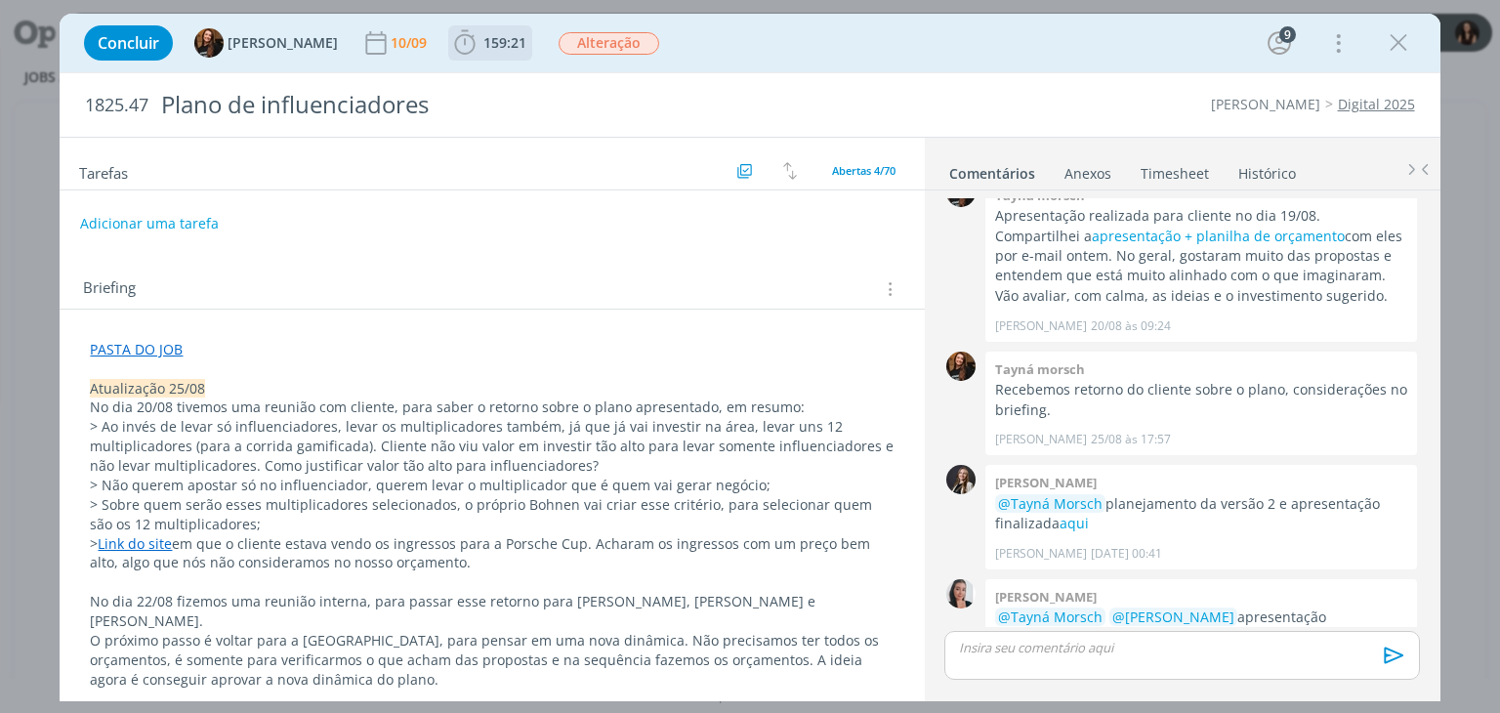
click at [484, 32] on span "159:21" at bounding box center [490, 42] width 80 height 29
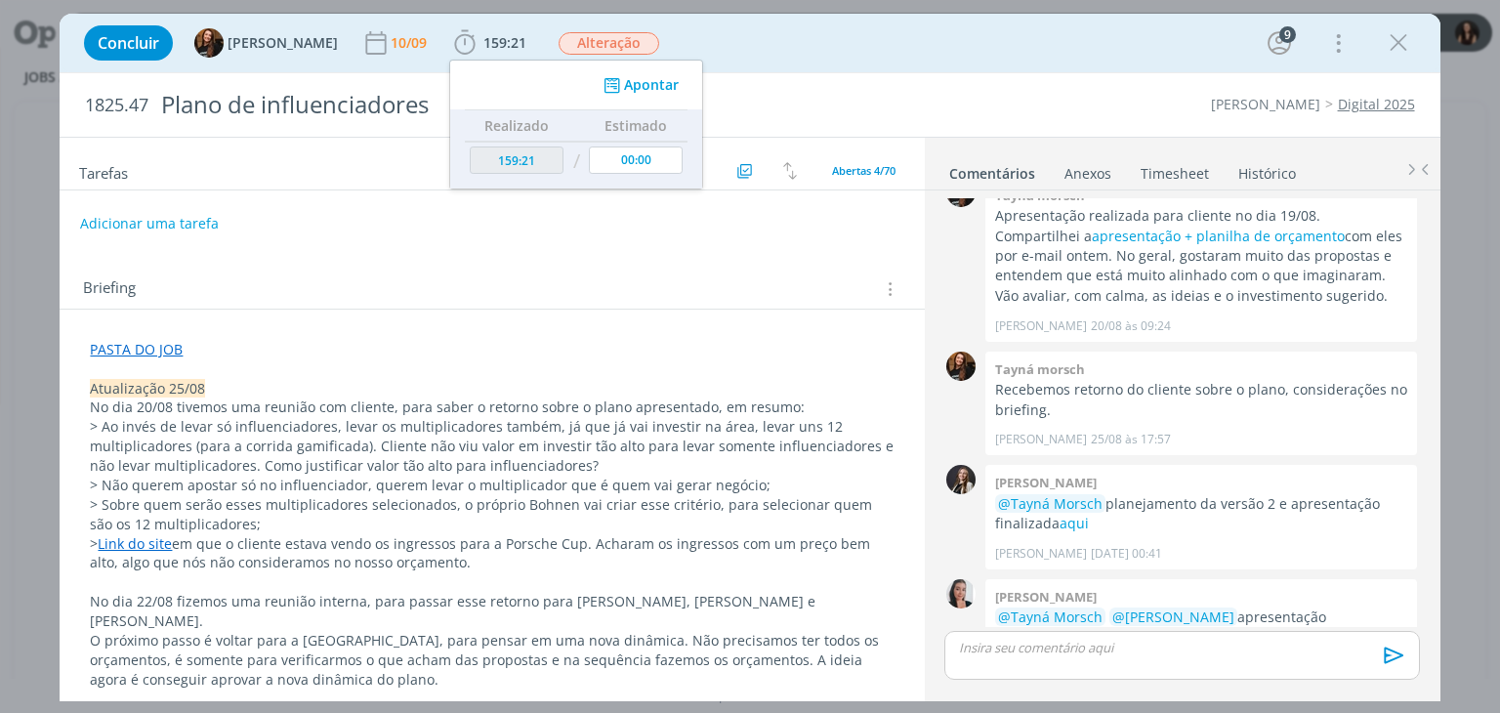
click at [793, 68] on div "Concluir Tayná Morsch 10/09 159:21 Apontar Data * [DATE] Horas * 00:00 Tarefa S…" at bounding box center [750, 43] width 1380 height 59
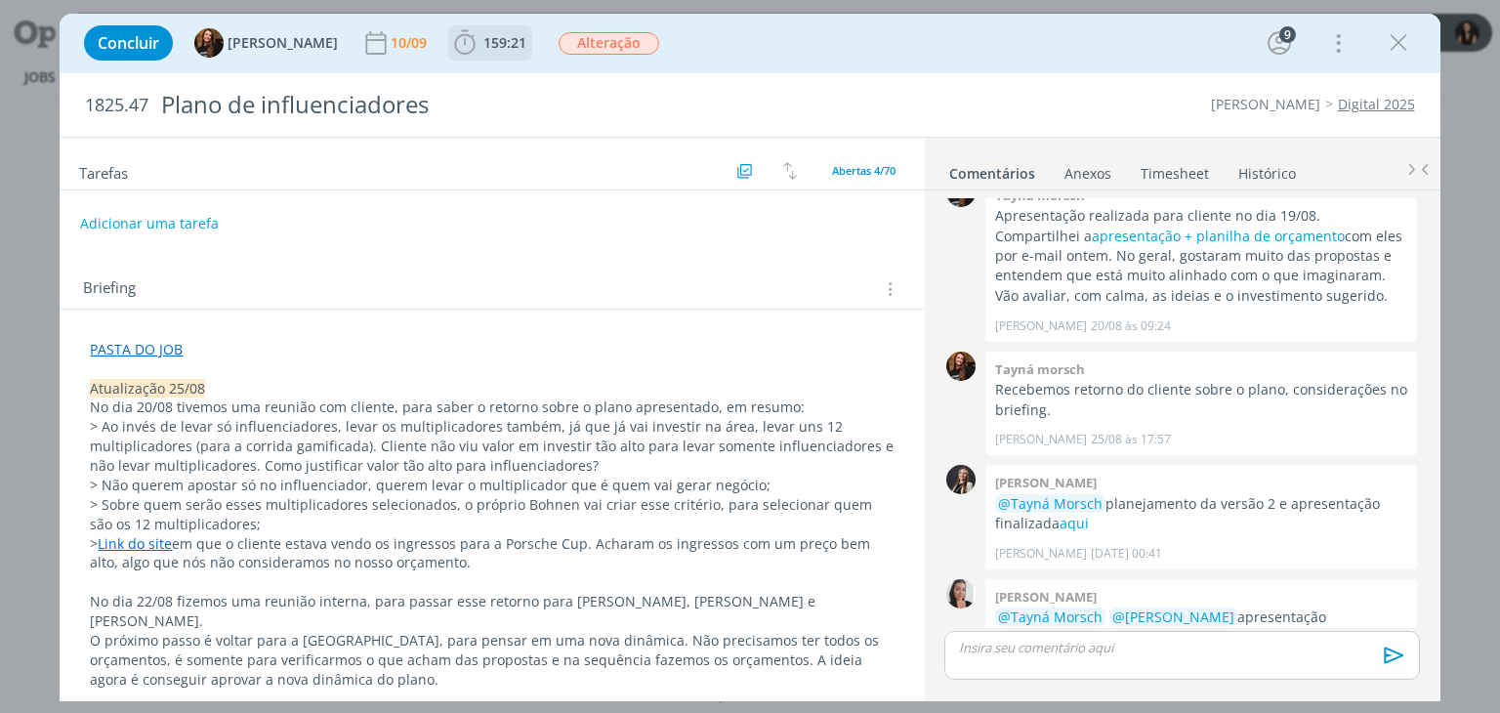
click at [469, 53] on span "159:21" at bounding box center [490, 42] width 80 height 29
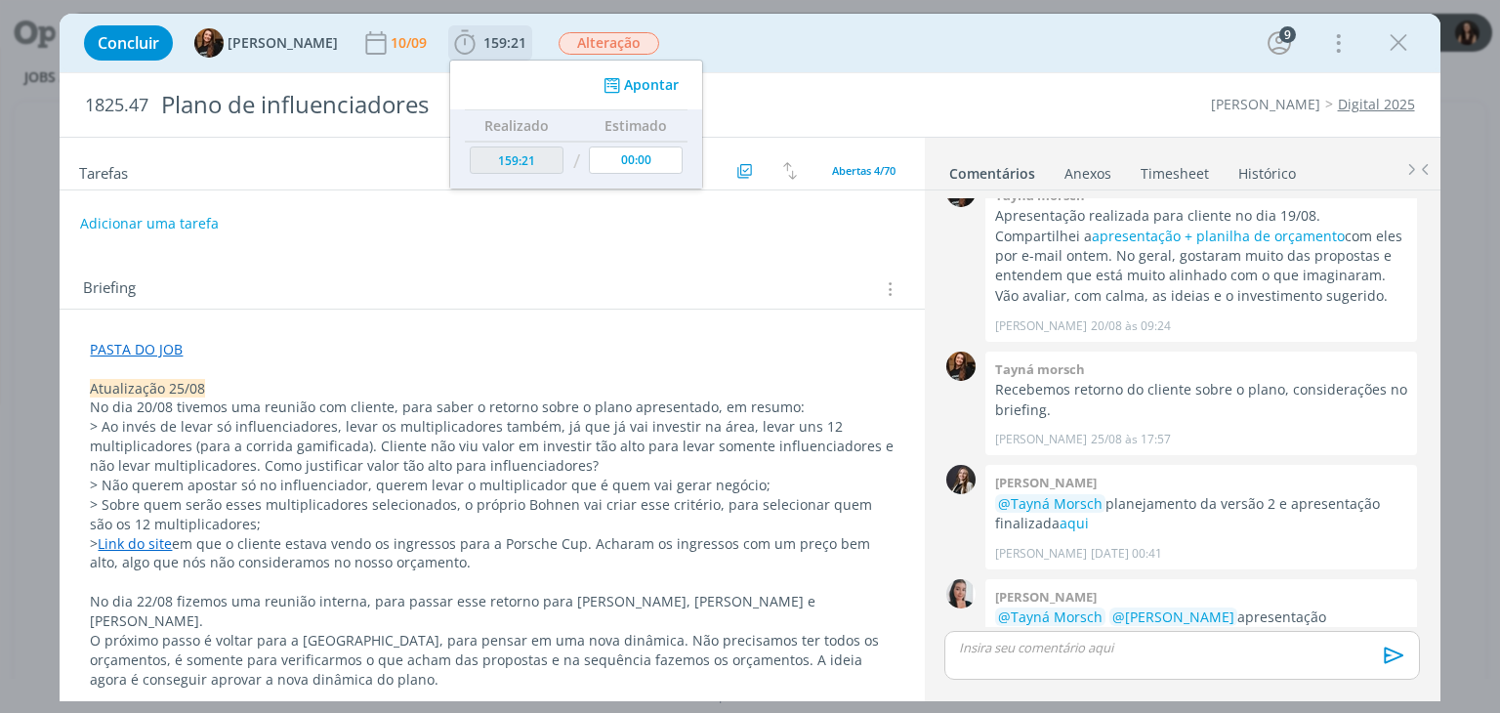
click at [484, 80] on div "dialog" at bounding box center [513, 85] width 59 height 10
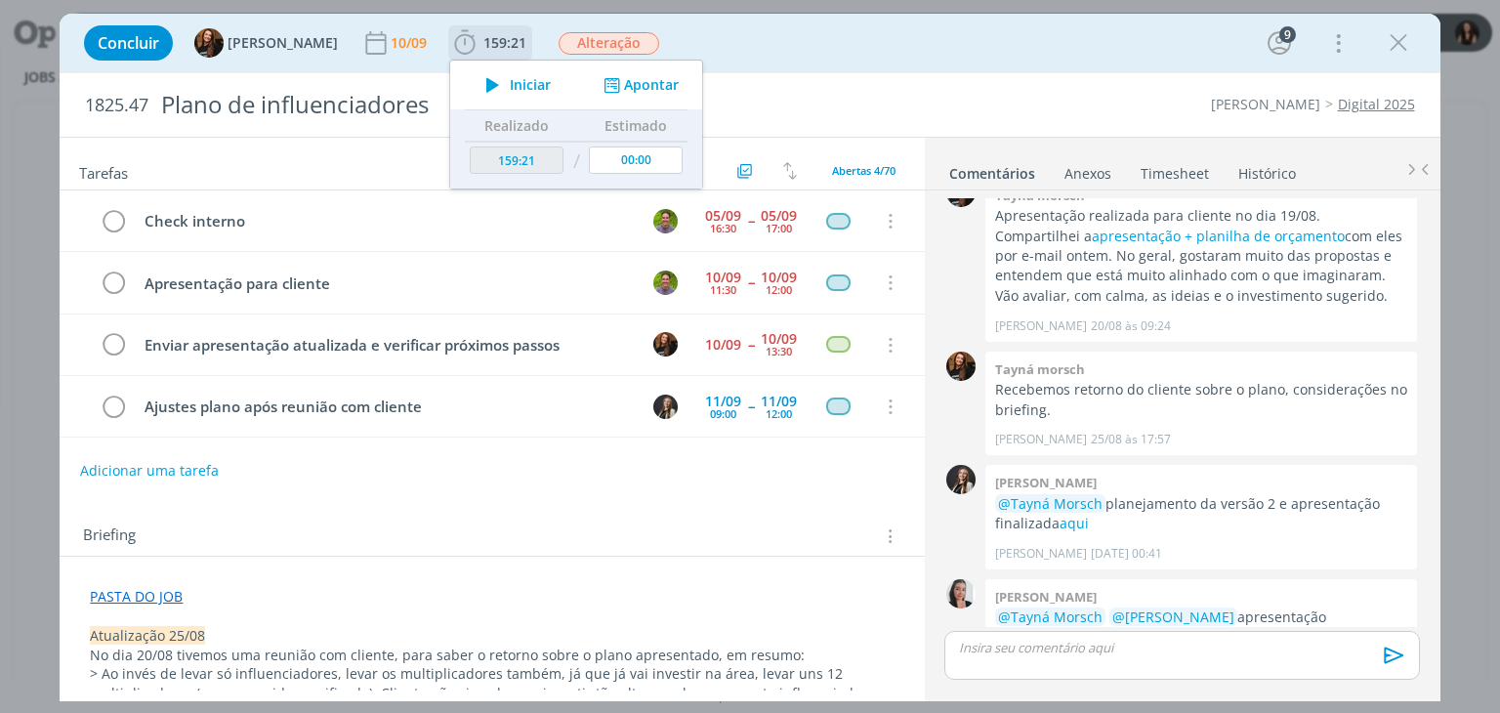
click at [476, 80] on icon "dialog" at bounding box center [493, 84] width 34 height 25
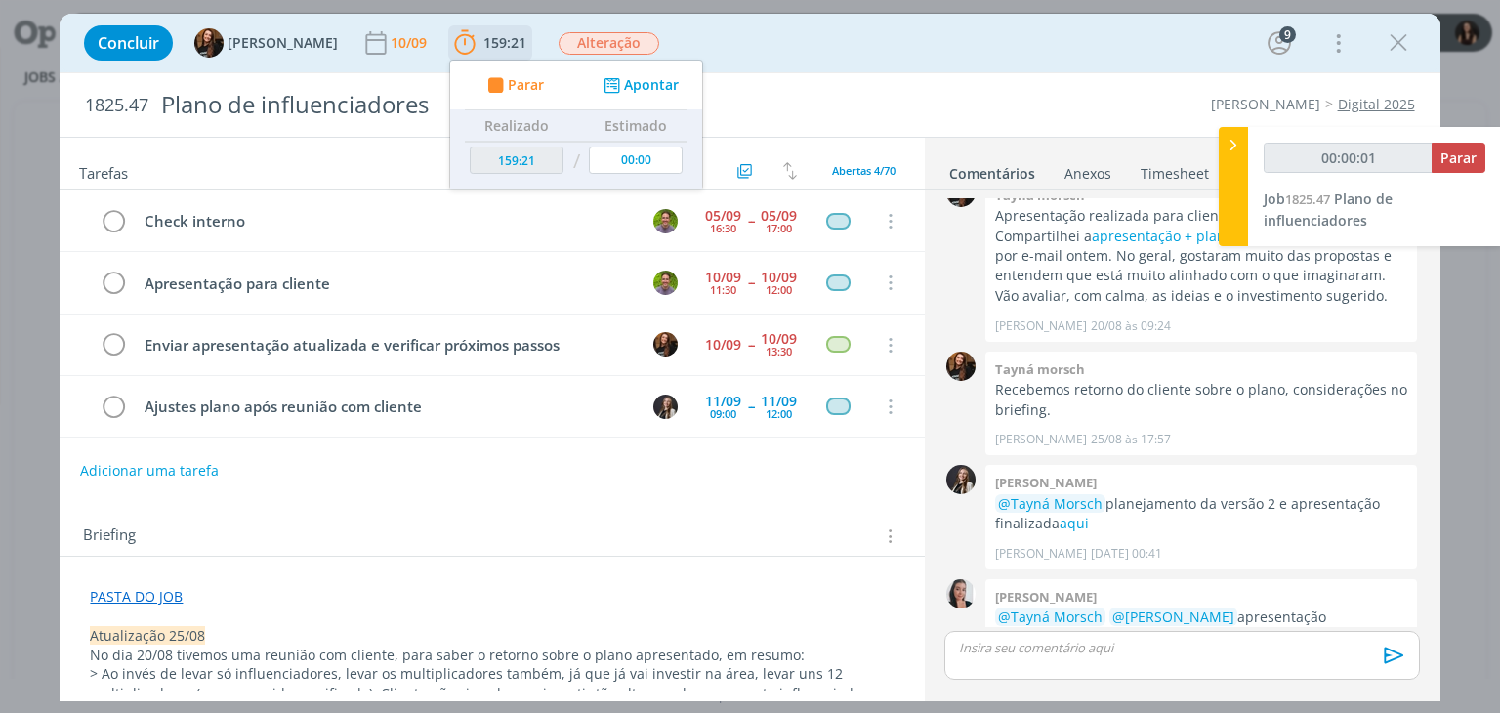
click at [1068, 653] on p "dialog" at bounding box center [1181, 648] width 443 height 18
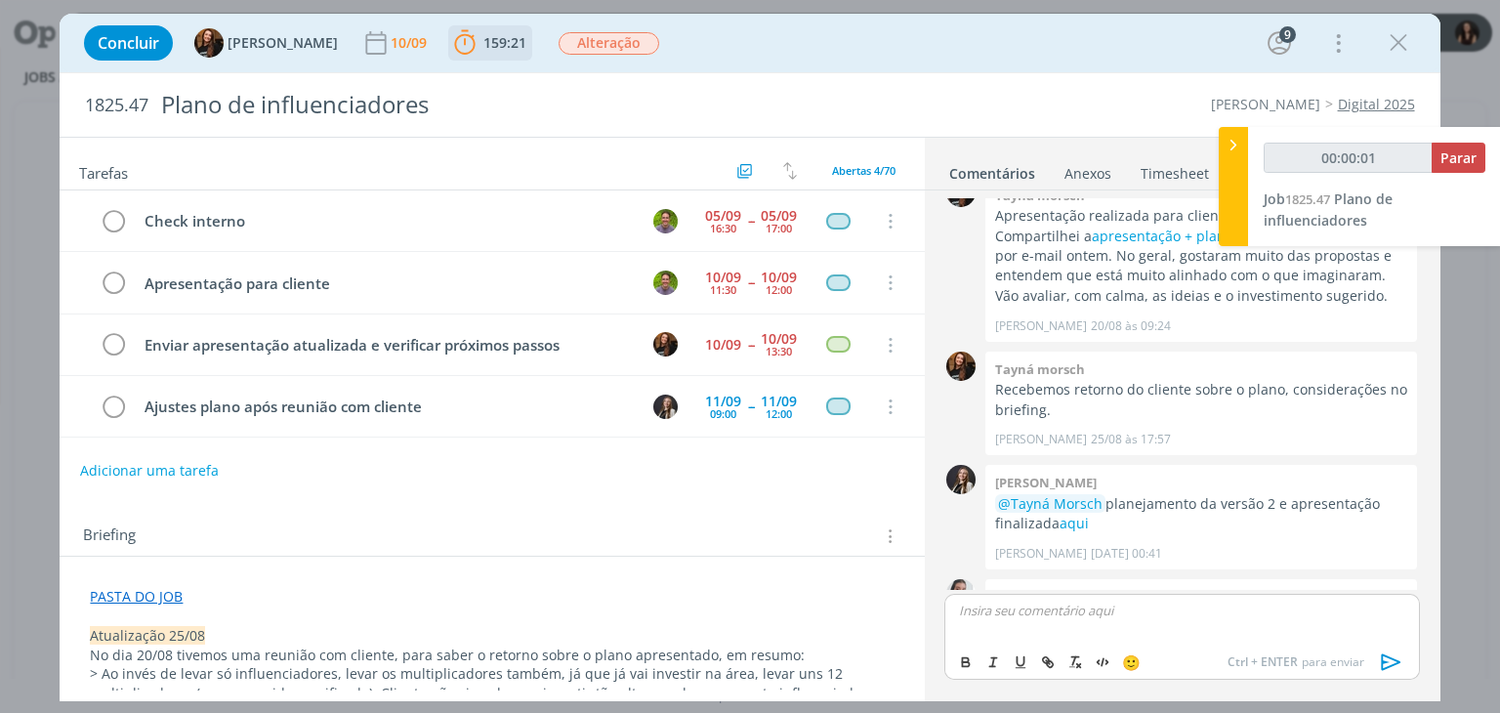
scroll to position [1005, 0]
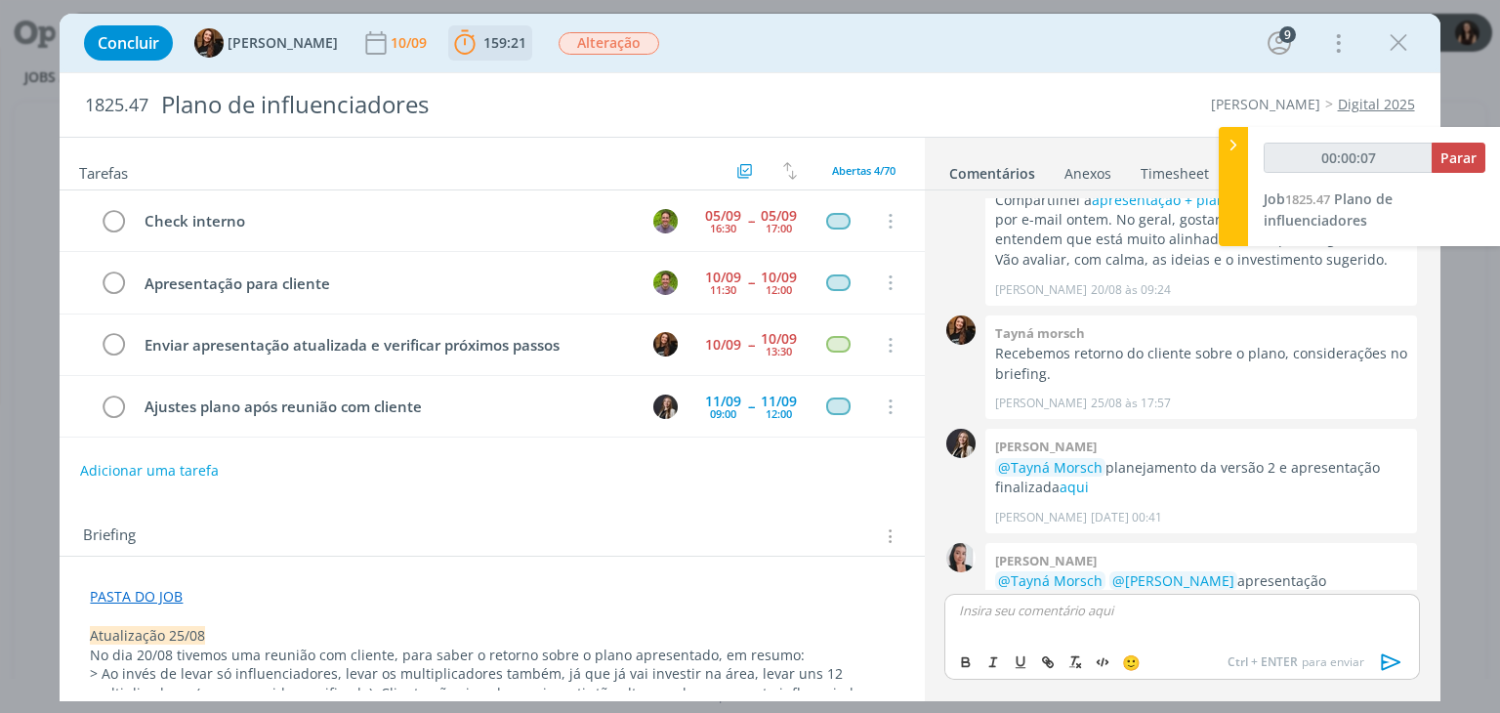
click at [1140, 614] on p "dialog" at bounding box center [1181, 611] width 443 height 18
click at [1094, 611] on p "dialog" at bounding box center [1181, 611] width 443 height 18
type input "00:00:18"
click at [1382, 603] on p "Apresentamos o plano para a cliente, que nos retornou com alguns ajhustes neces…" at bounding box center [1181, 619] width 443 height 36
click at [1049, 625] on p "Apresentamos o plano para a cliente, que nos retornou com alguns ajustes necess…" at bounding box center [1181, 619] width 443 height 36
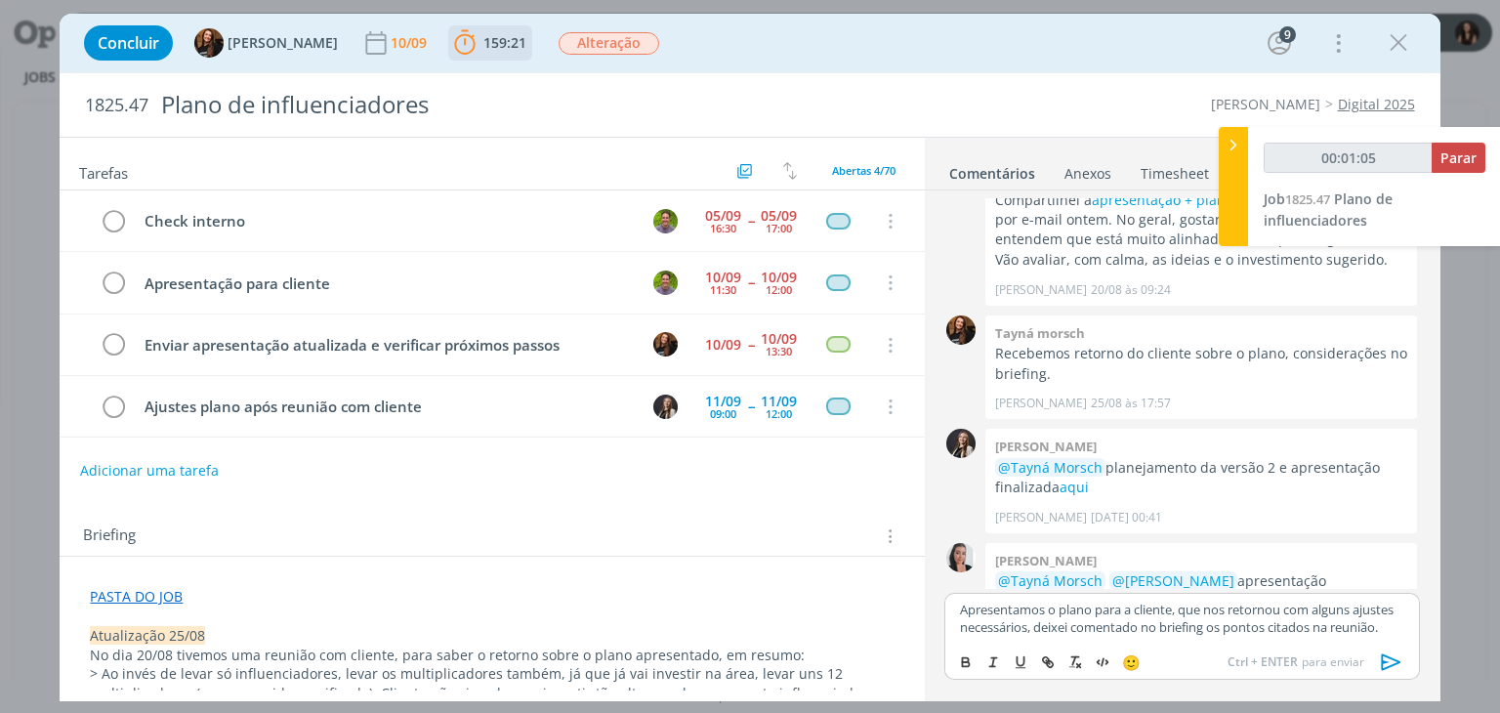
click at [1395, 664] on icon "dialog" at bounding box center [1391, 662] width 20 height 17
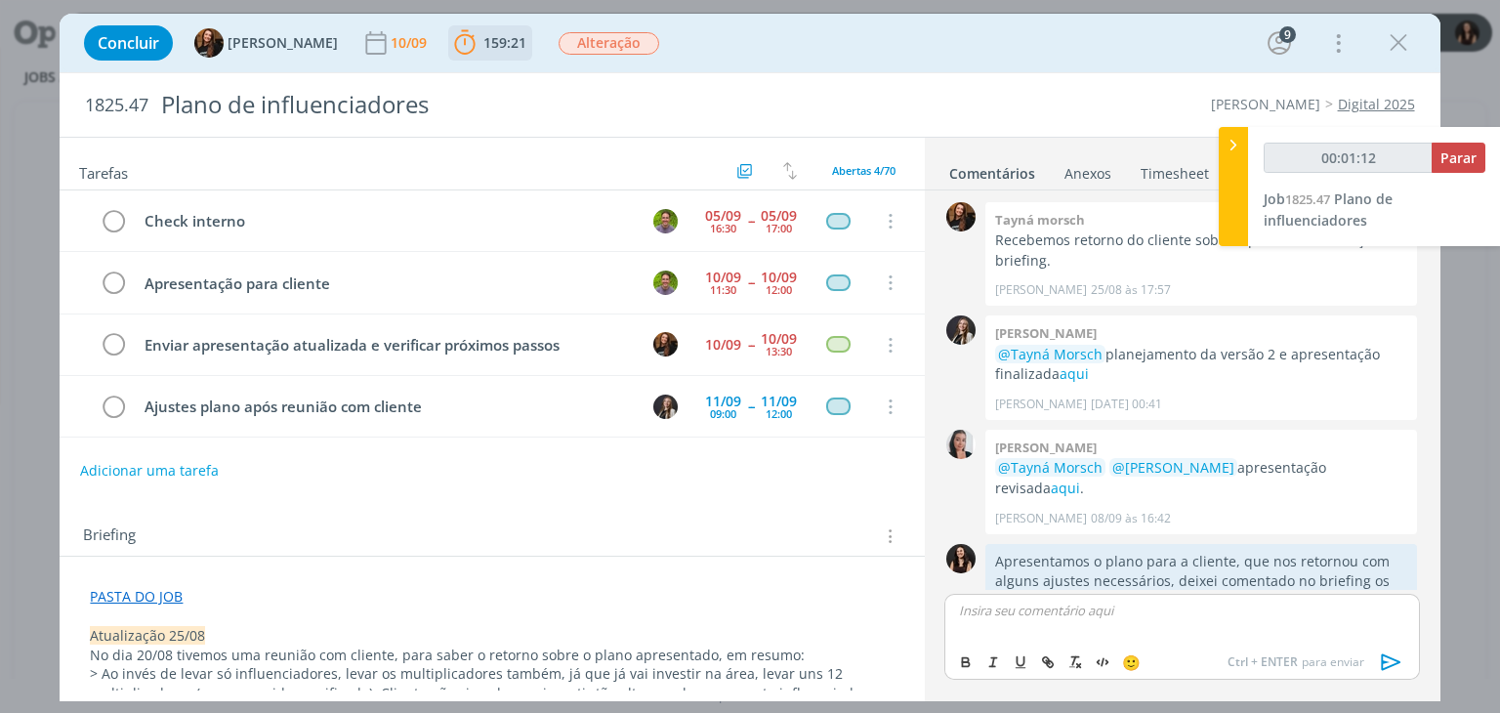
click at [256, 609] on p "dialog" at bounding box center [492, 617] width 804 height 20
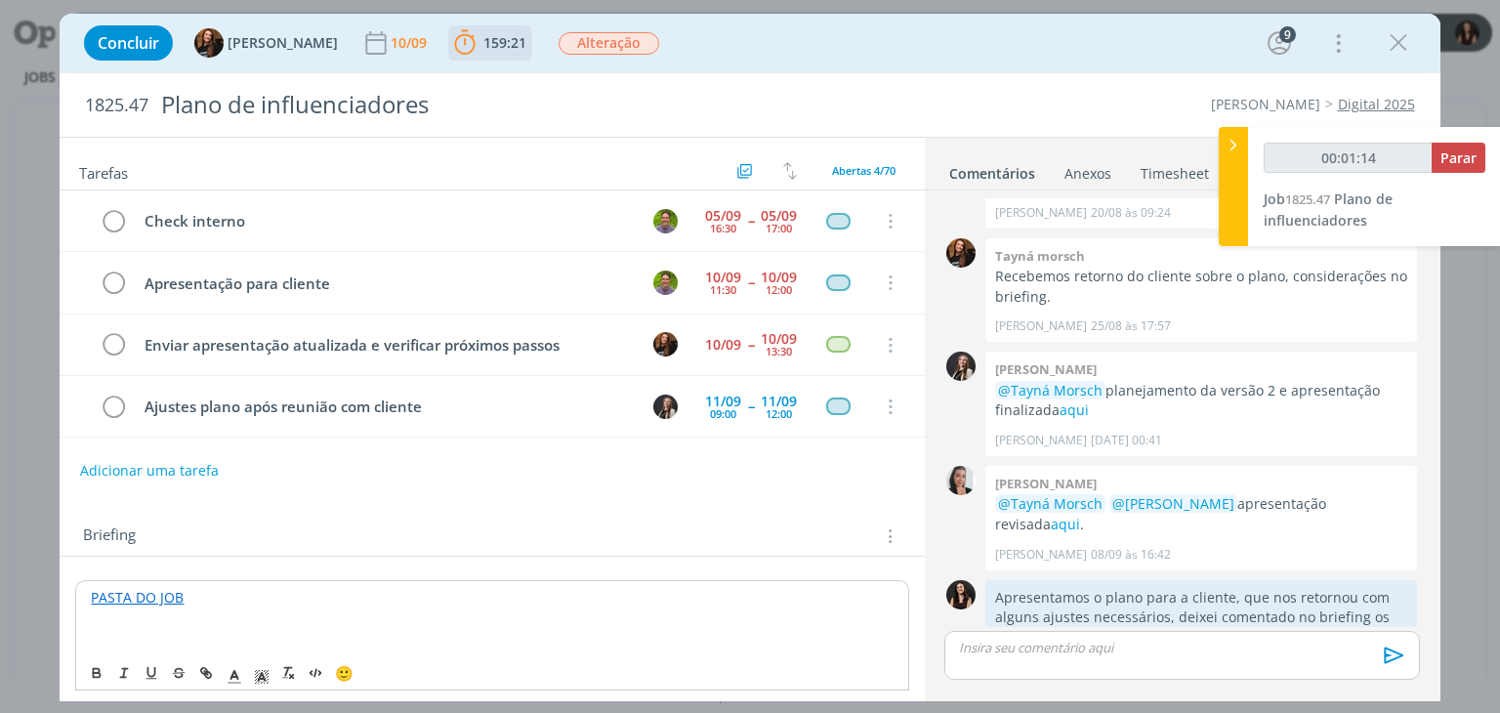
type input "00:01:15"
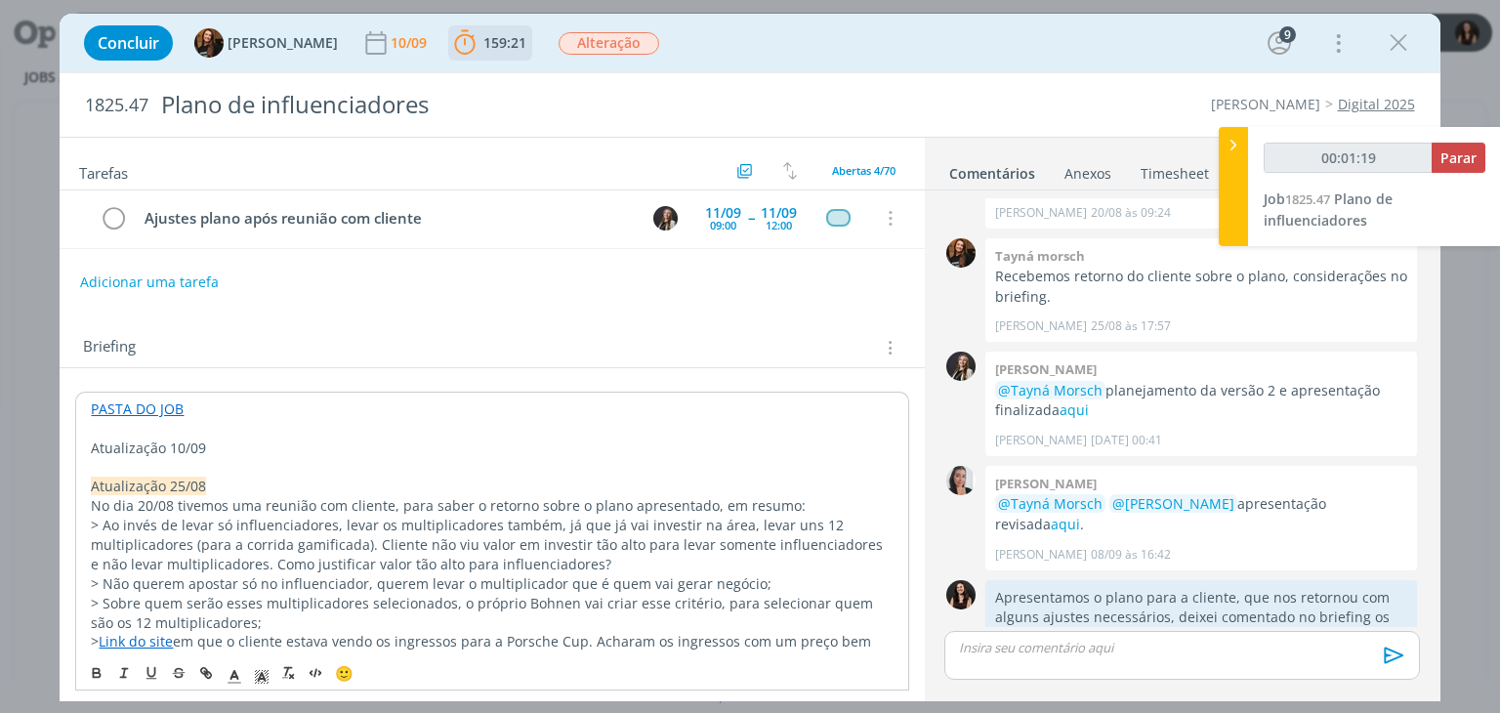
scroll to position [195, 0]
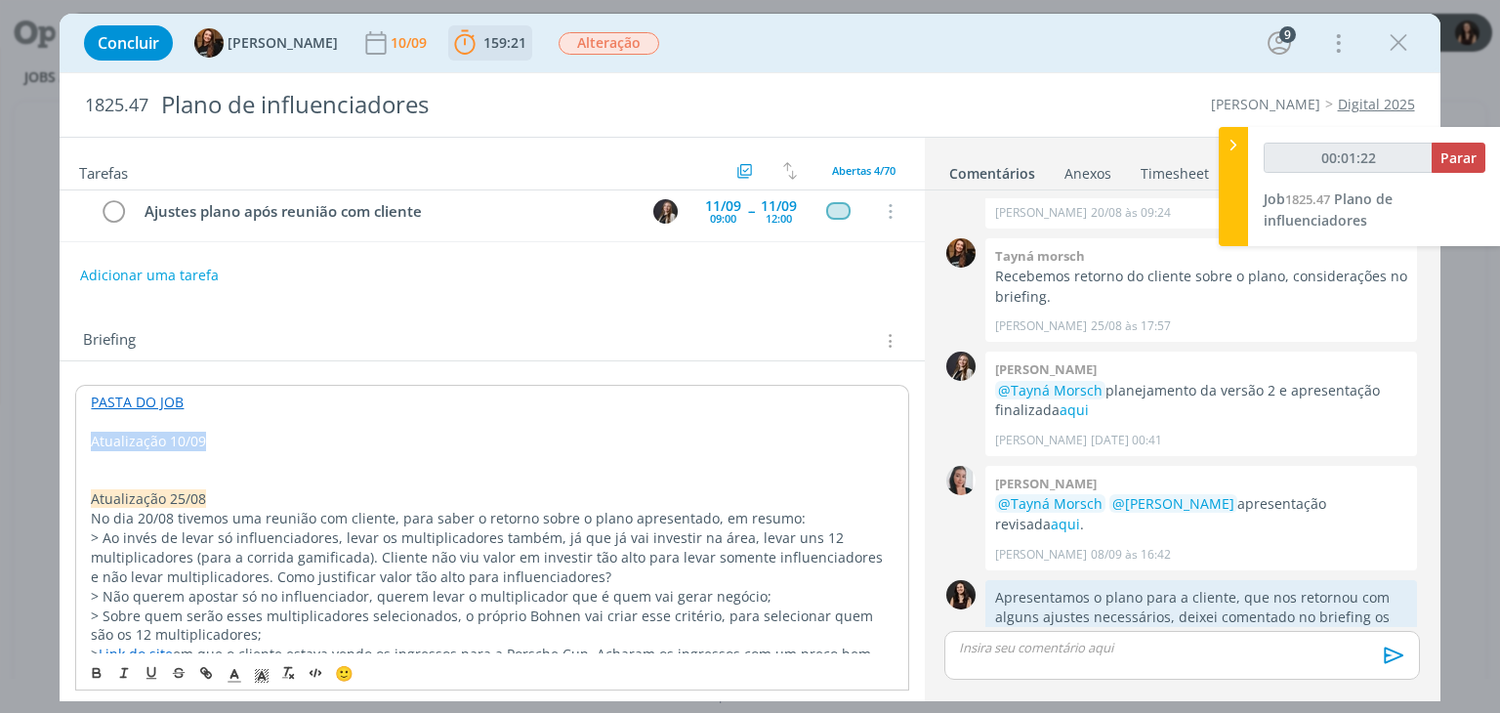
drag, startPoint x: 222, startPoint y: 432, endPoint x: 160, endPoint y: 563, distance: 144.6
click at [254, 673] on icon "dialog" at bounding box center [262, 676] width 18 height 18
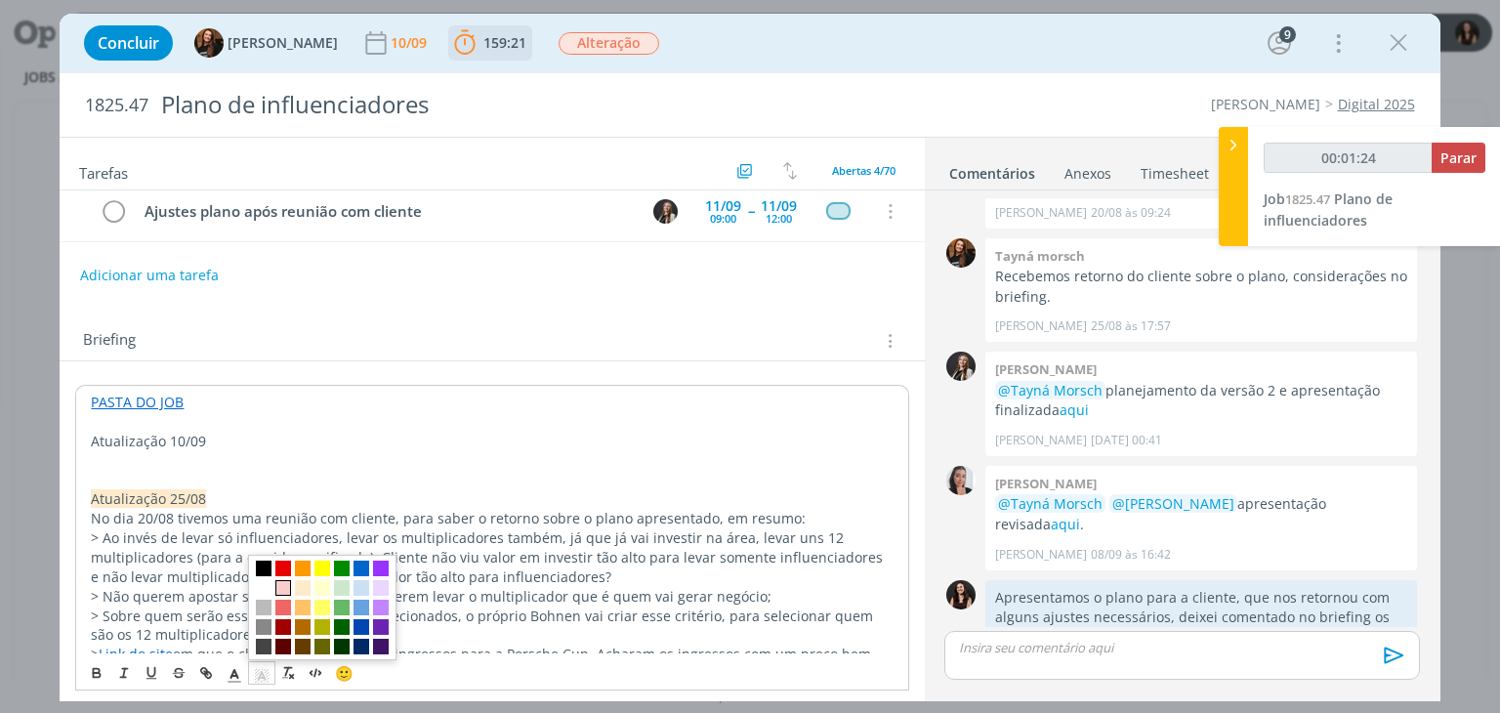
click at [279, 582] on span "dialog" at bounding box center [283, 588] width 16 height 16
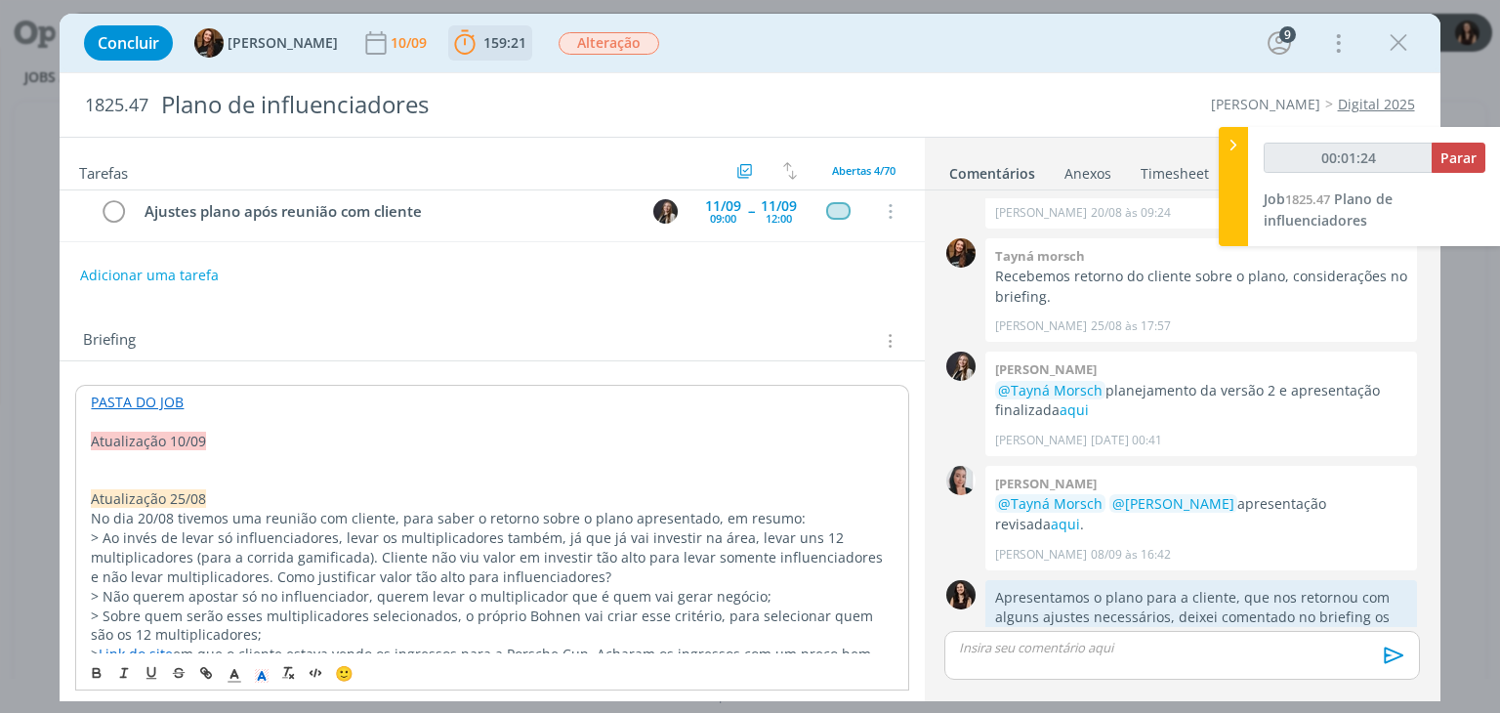
click at [161, 454] on p "dialog" at bounding box center [492, 461] width 802 height 20
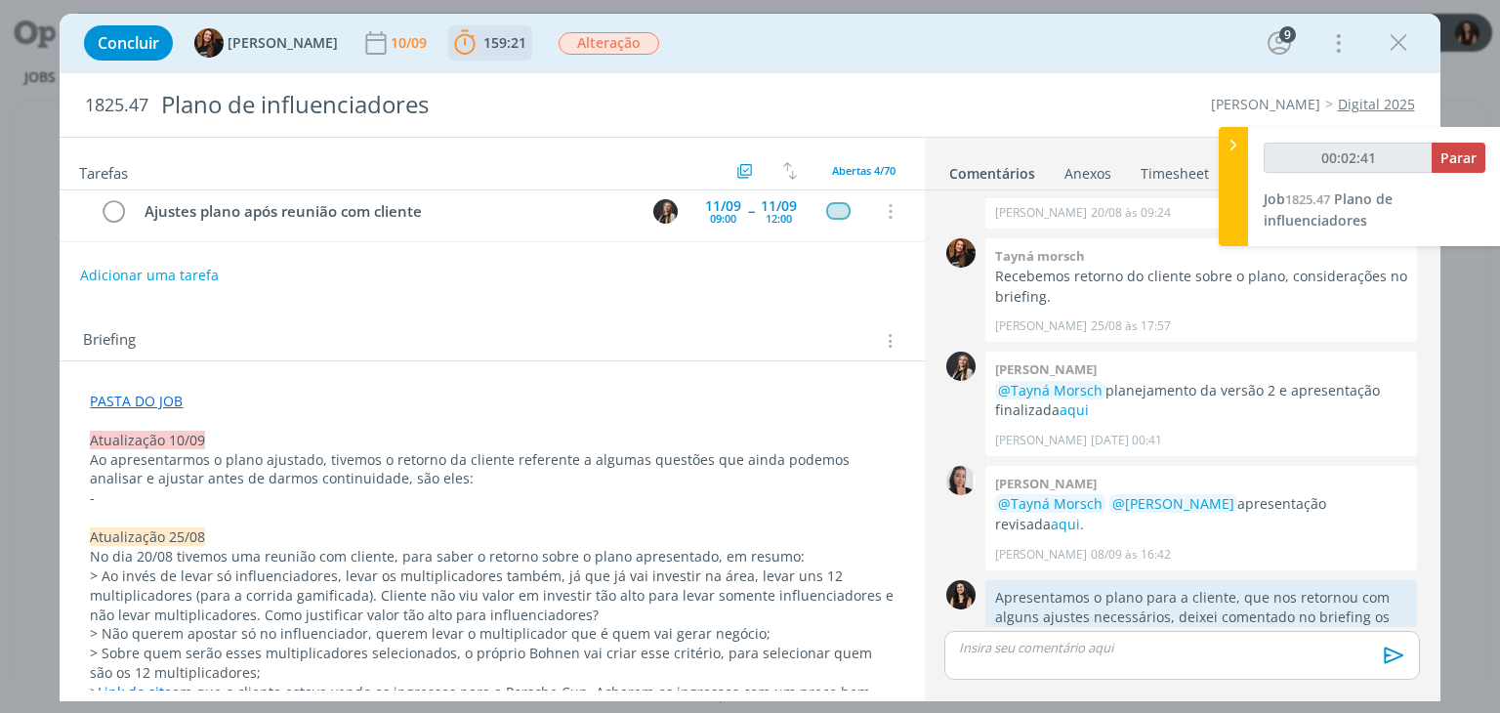
drag, startPoint x: 397, startPoint y: 482, endPoint x: 406, endPoint y: 497, distance: 18.4
click at [397, 482] on p "Ao apresentarmos o plano ajustado, tivemos o retorno da cliente referente a alg…" at bounding box center [492, 469] width 804 height 39
click at [410, 508] on p "dialog" at bounding box center [492, 518] width 804 height 20
click at [410, 500] on p "-" at bounding box center [492, 498] width 804 height 20
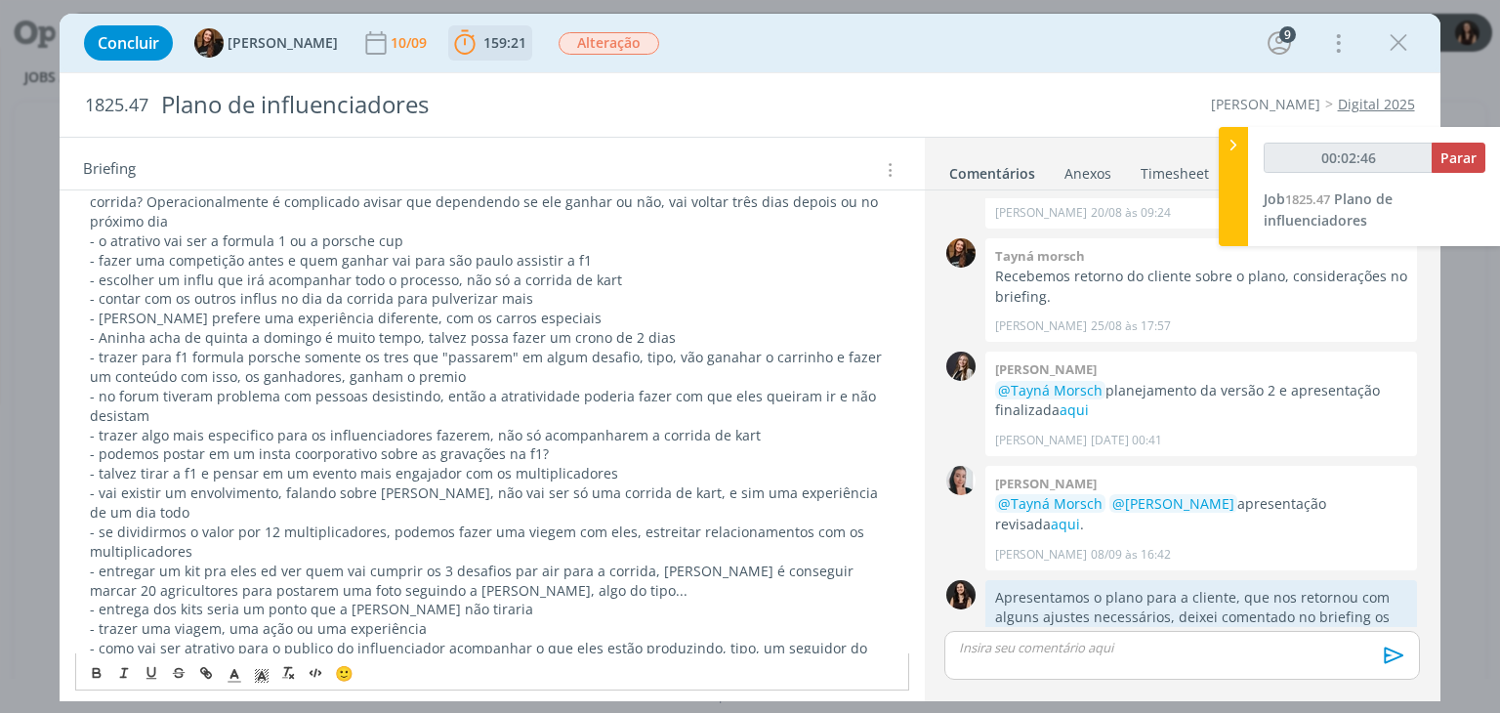
scroll to position [379, 0]
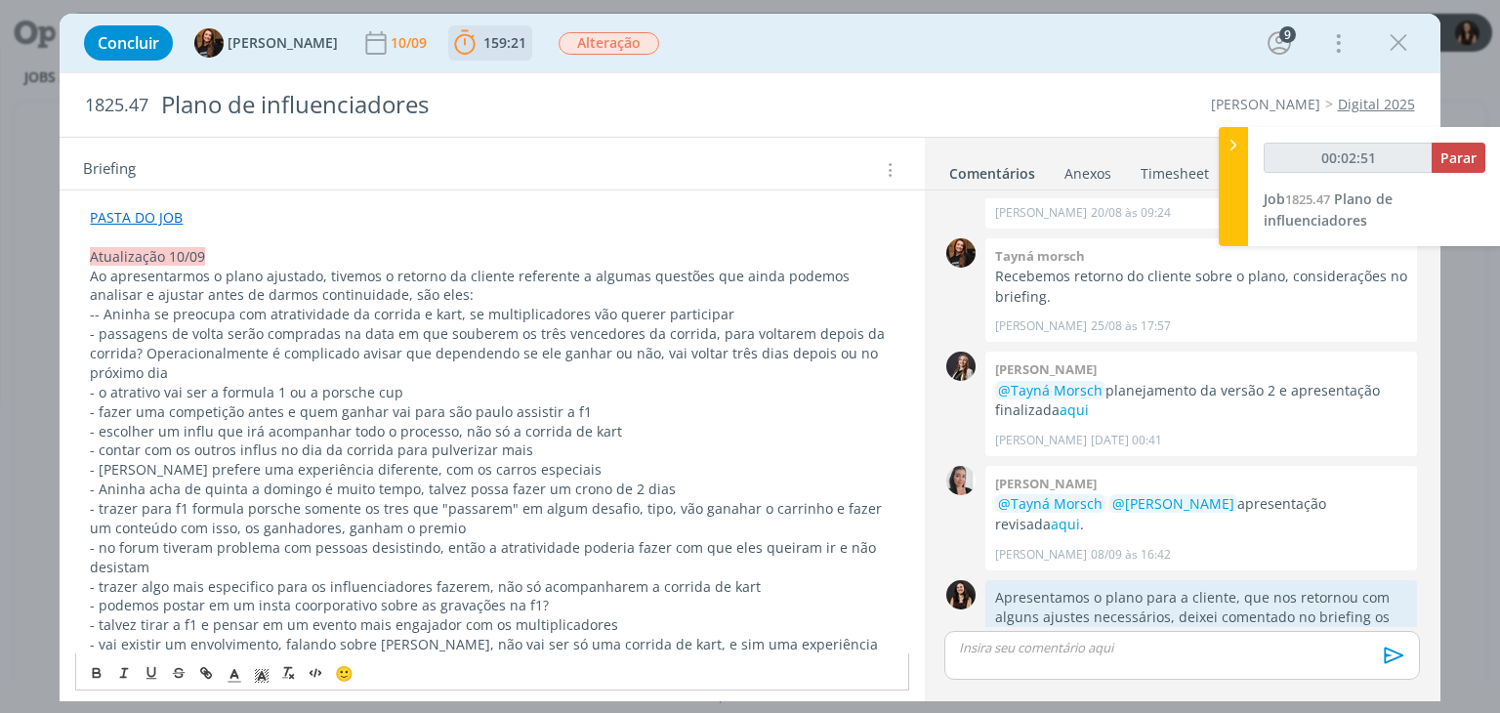
click at [102, 316] on p "-- Aninha se preocupa com atratividade da corrida e kart, se multiplicadores vã…" at bounding box center [492, 315] width 804 height 20
click at [343, 312] on p "- Aninha se preocupa com atratividade da corrida e kart, se multiplicadores vão…" at bounding box center [492, 315] width 804 height 20
click at [465, 314] on p "- Aninha se preocupa com atratividade que a corrida e kart, se multiplicadores …" at bounding box center [492, 315] width 804 height 20
click at [785, 309] on p "- Aninha se preocupa com atratividade que a corrida e kart pode ter, se multipl…" at bounding box center [492, 315] width 804 height 20
click at [707, 331] on p "- passagens de volta serão compradas na data em que souberem os três vencedores…" at bounding box center [492, 353] width 804 height 59
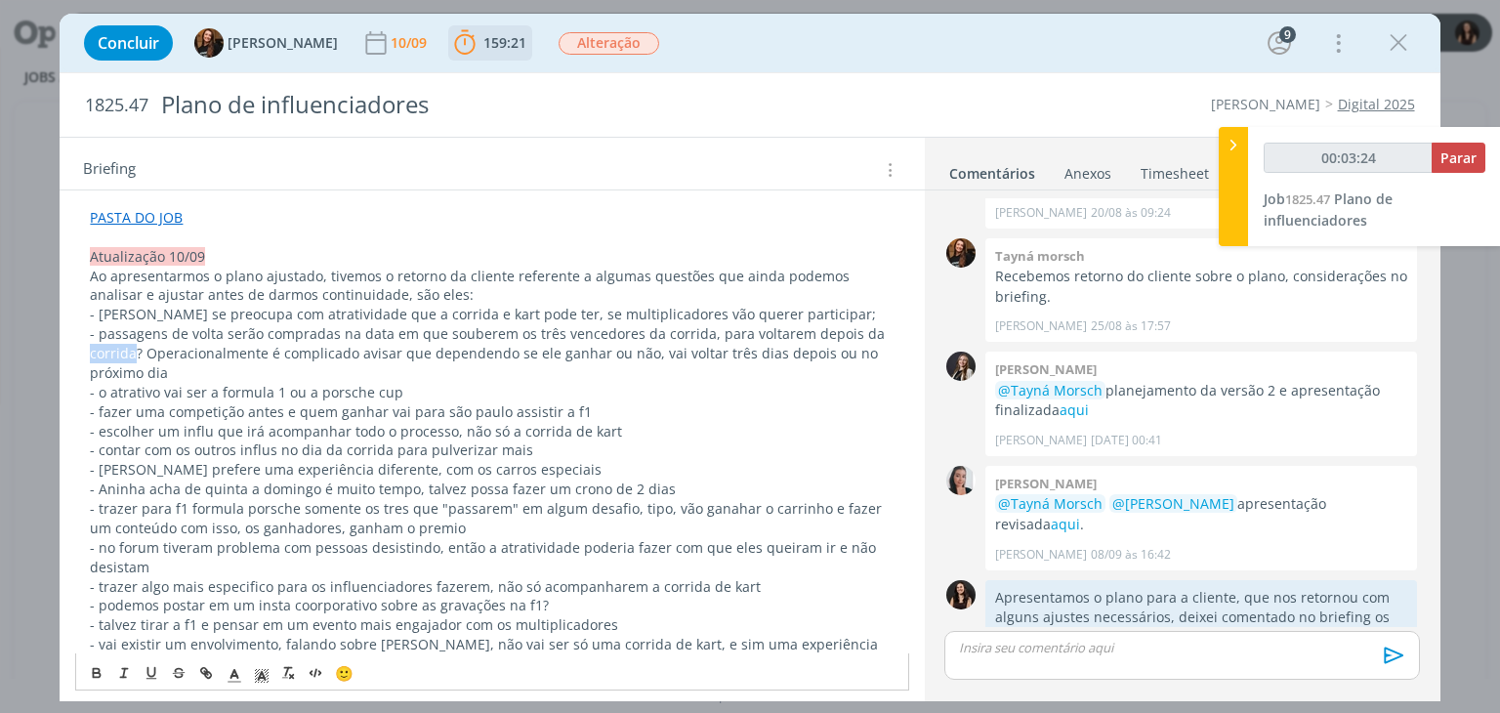
drag, startPoint x: 133, startPoint y: 348, endPoint x: 111, endPoint y: 323, distance: 32.5
click at [91, 345] on p "- passagens de volta serão compradas na data em que souberem os três vencedores…" at bounding box center [492, 353] width 804 height 59
click at [525, 360] on p "- passagens de volta serão compradas na data em que souberem os três vencedores…" at bounding box center [492, 353] width 804 height 59
click at [555, 350] on p "- passagens de volta serão compradas na data em que souberem os três vencedores…" at bounding box center [492, 353] width 804 height 59
click at [560, 349] on p "- passagens de volta serão compradas na data em que souberem os três vencedores…" at bounding box center [492, 353] width 804 height 59
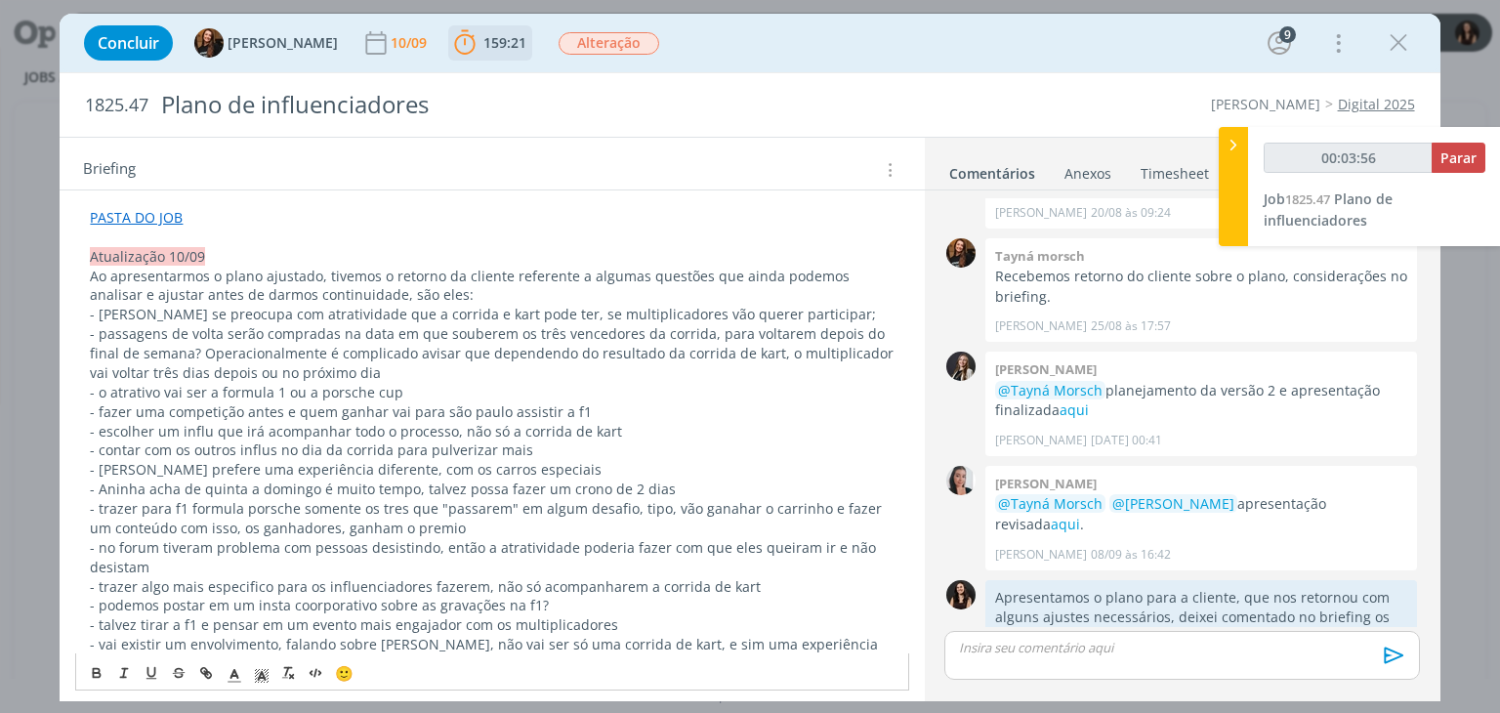
click at [367, 376] on p "- passagens de volta serão compradas na data em que souberem os três vencedores…" at bounding box center [492, 353] width 804 height 59
click at [323, 387] on p "- o atrativo vai ser a formula 1 ou a porsche cup" at bounding box center [492, 393] width 804 height 20
drag, startPoint x: 388, startPoint y: 388, endPoint x: 375, endPoint y: 380, distance: 14.9
click at [386, 386] on p "- o atrativo vai ser a formula 1 ou a Porsche cup" at bounding box center [492, 393] width 804 height 20
click at [375, 383] on p "- o atrativo vai ser a formula 1 ou a Porsche cup" at bounding box center [492, 393] width 804 height 20
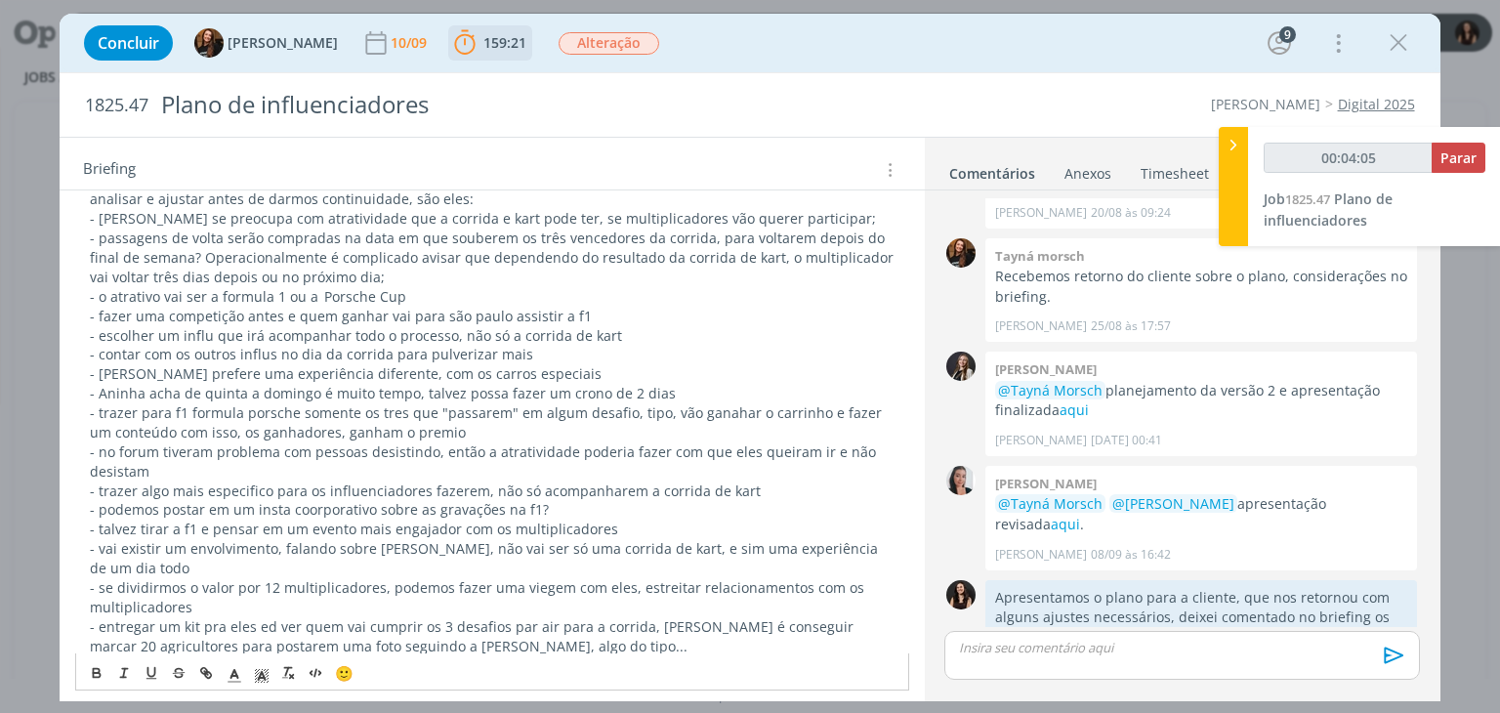
scroll to position [477, 0]
click at [223, 294] on p "- o atrativo vai ser a formula 1 ou a Porsche Cup" at bounding box center [492, 295] width 804 height 20
click at [107, 286] on p "- o atrativo vai ser a Formula 1 ou a Porsche Cup" at bounding box center [492, 295] width 804 height 20
drag, startPoint x: 204, startPoint y: 288, endPoint x: 166, endPoint y: 286, distance: 38.1
click at [166, 286] on p "- O atrativo vai ser a Formula 1 ou a Porsche Cup" at bounding box center [492, 295] width 804 height 20
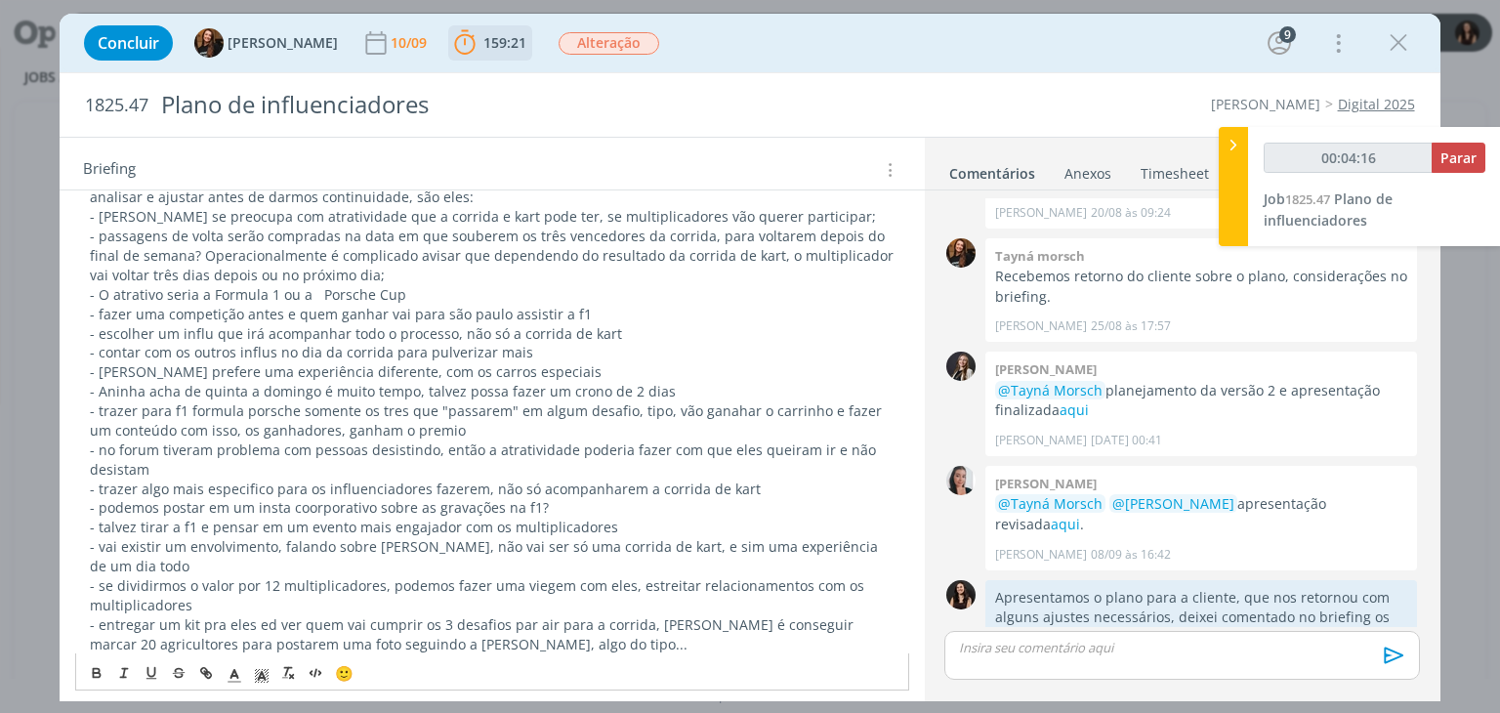
click at [443, 289] on p "- O atrativo seria a Formula 1 ou a Porsche Cup" at bounding box center [492, 295] width 804 height 20
click at [316, 294] on p "- O atrativo seria a Formula 1 ou a Porsche Cup" at bounding box center [492, 295] width 804 height 20
click at [406, 290] on p "- O atrativo seria a Formula 1 ou a Porsche Cup" at bounding box center [492, 295] width 804 height 20
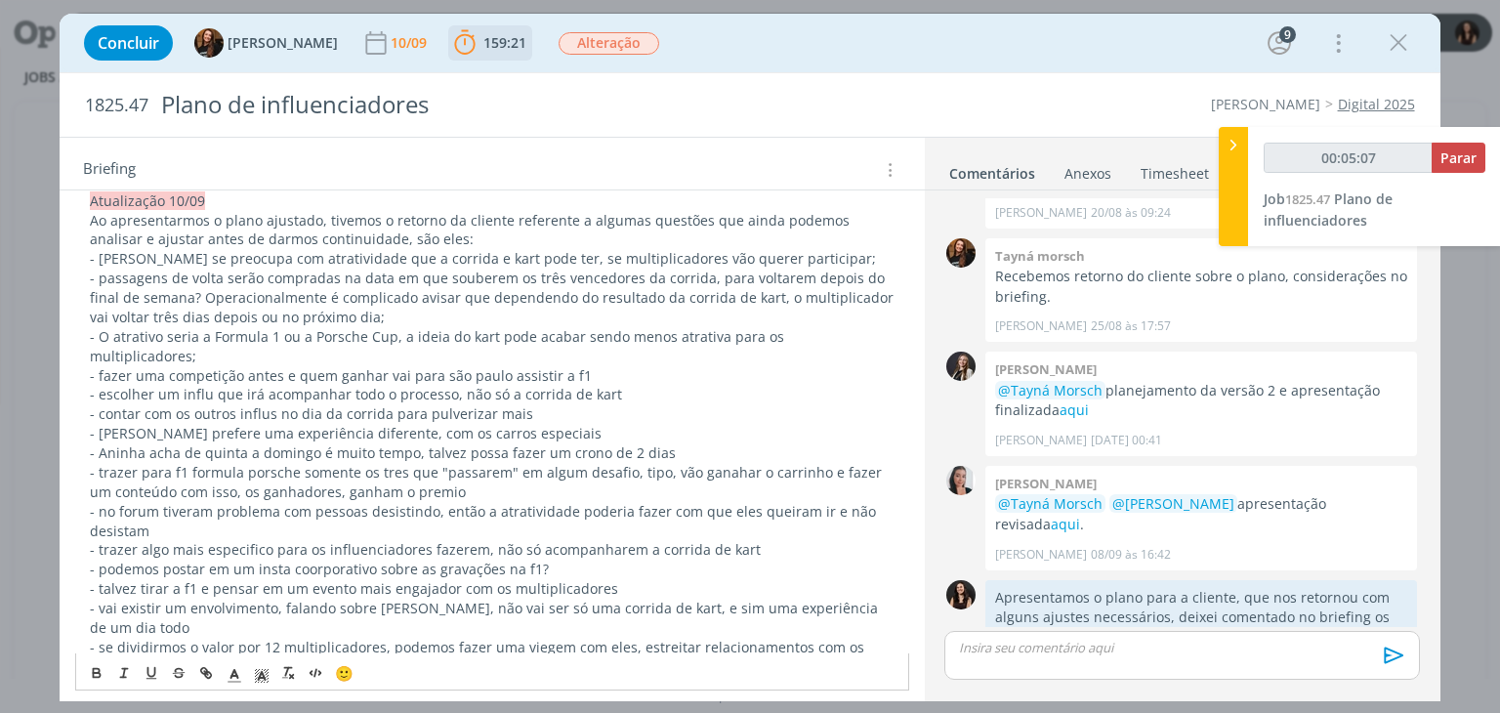
scroll to position [379, 0]
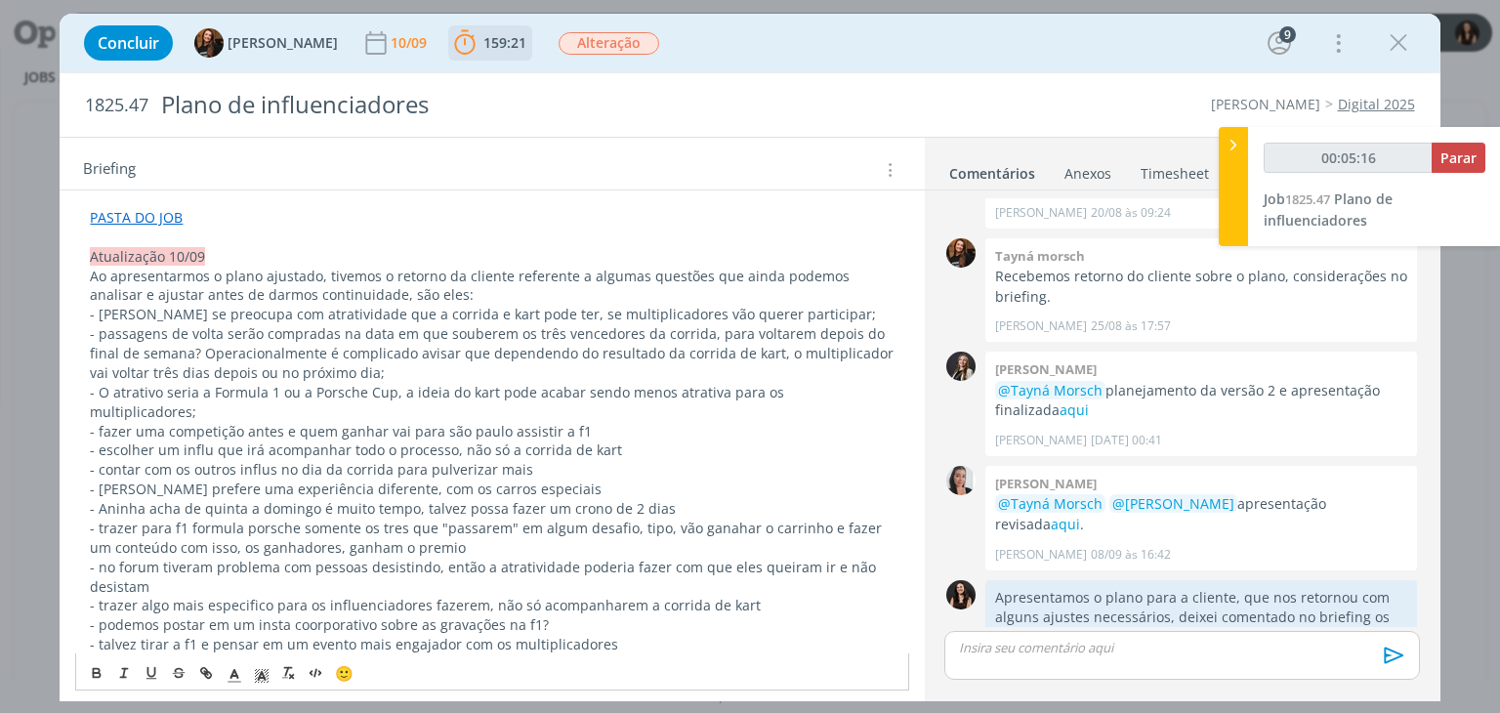
click at [99, 422] on p "- fazer uma competição antes e quem ganhar vai para são paulo assistir a f1" at bounding box center [492, 432] width 804 height 20
click at [578, 422] on p "- Podemos pensar em fazer uma competição antes e quem ganhar vai para são paulo…" at bounding box center [492, 432] width 804 height 20
click at [608, 422] on p "- Podemos pensar em fazer uma competição antes e quem ganhar vai para São paulo…" at bounding box center [492, 432] width 804 height 20
click at [734, 440] on p "- escolher um influ que irá acompanhar todo o processo, não só a corrida de kart" at bounding box center [492, 450] width 804 height 20
click at [732, 422] on p "- Podemos pensar em fazer uma competição antes e quem ganhar vai para São Paulo…" at bounding box center [492, 432] width 804 height 20
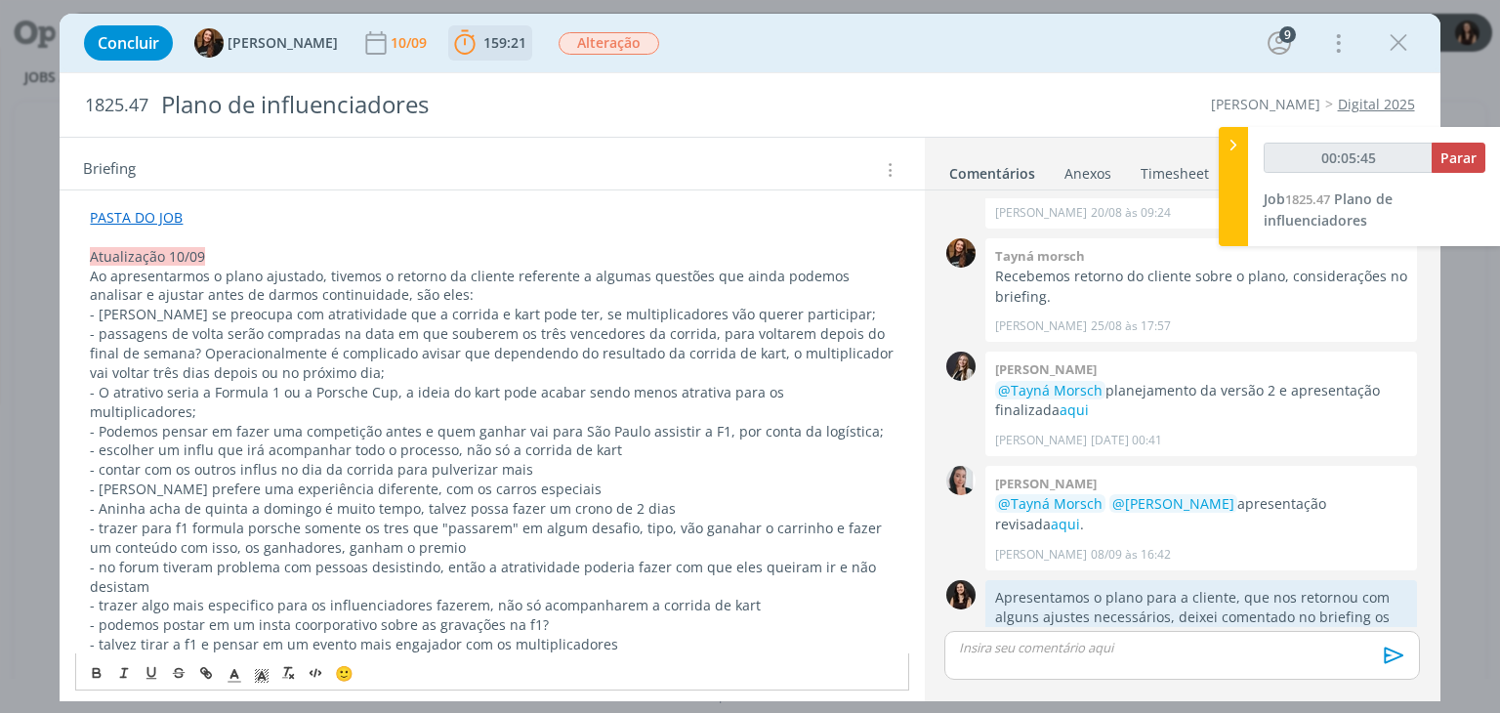
click at [634, 440] on p "- escolher um influ que irá acompanhar todo o processo, não só a corrida de kart" at bounding box center [492, 450] width 804 height 20
click at [205, 440] on p "- escolher um influ que irá acompanhar todo o processo, não só a corrida de kar…" at bounding box center [492, 450] width 804 height 20
click at [99, 440] on p "- escolher um influenciador que irá acompanhar todo o processo, não só a corrid…" at bounding box center [492, 450] width 804 height 20
click at [107, 440] on p "- escolher um influenciador que irá acompanhar todo o processo, não só a corrid…" at bounding box center [492, 450] width 804 height 20
click at [529, 460] on p "- contar com os outros influs no dia da corrida para pulverizar mais" at bounding box center [492, 470] width 804 height 20
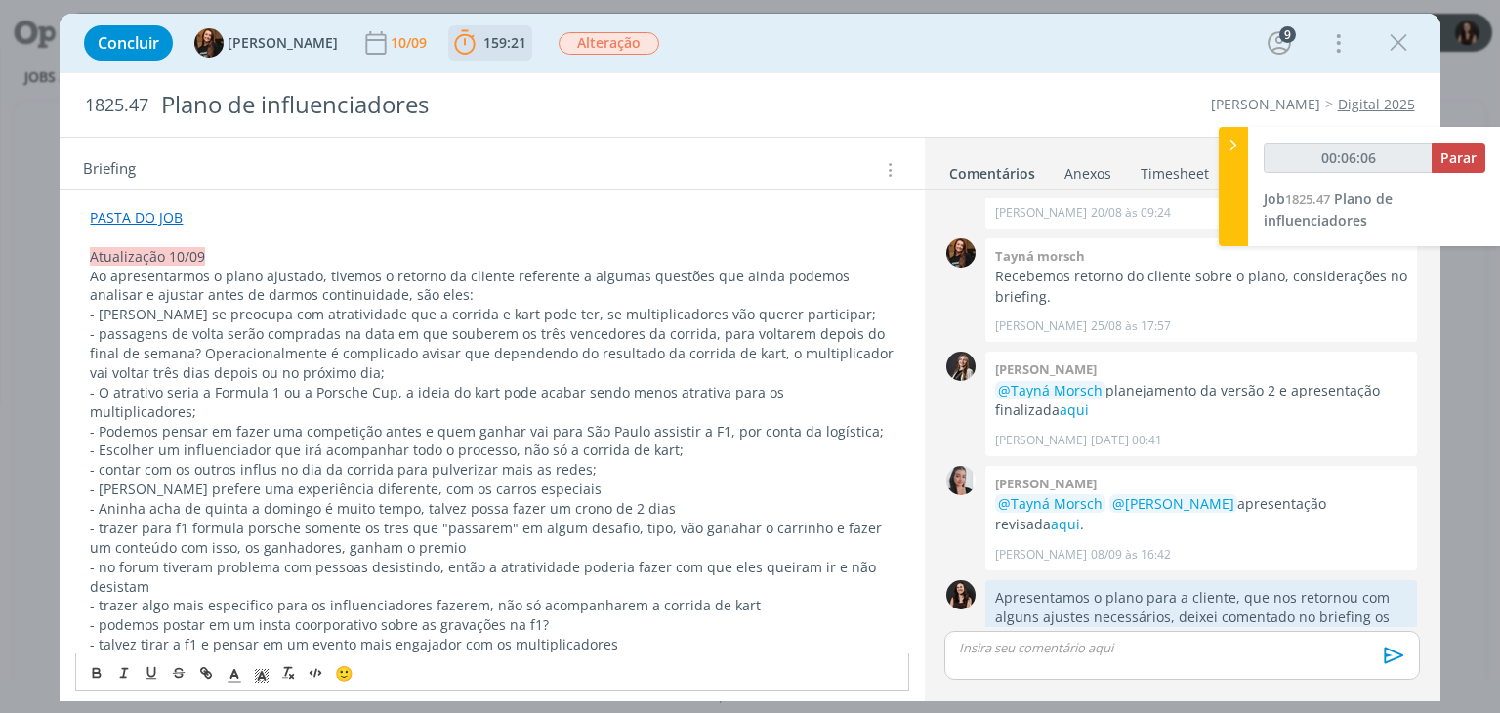
click at [107, 460] on p "- contar com os outros influs no dia da corrida para pulverizar mais as redes;" at bounding box center [492, 470] width 804 height 20
click at [272, 460] on p "- Contar com os outros influs no dia da corrida para pulverizar mais as redes;" at bounding box center [492, 470] width 804 height 20
click at [541, 480] on p "- Aninha prefere uma experiência diferente, com os carros especiais" at bounding box center [492, 490] width 804 height 20
click at [138, 499] on p "- Aninha acha de quinta a domingo é muito tempo, talvez possa fazer um crono de…" at bounding box center [492, 509] width 804 height 20
click at [176, 499] on p "- Cliente acha de quinta a domingo é muito tempo, talvez possa fazer um crono d…" at bounding box center [492, 509] width 804 height 20
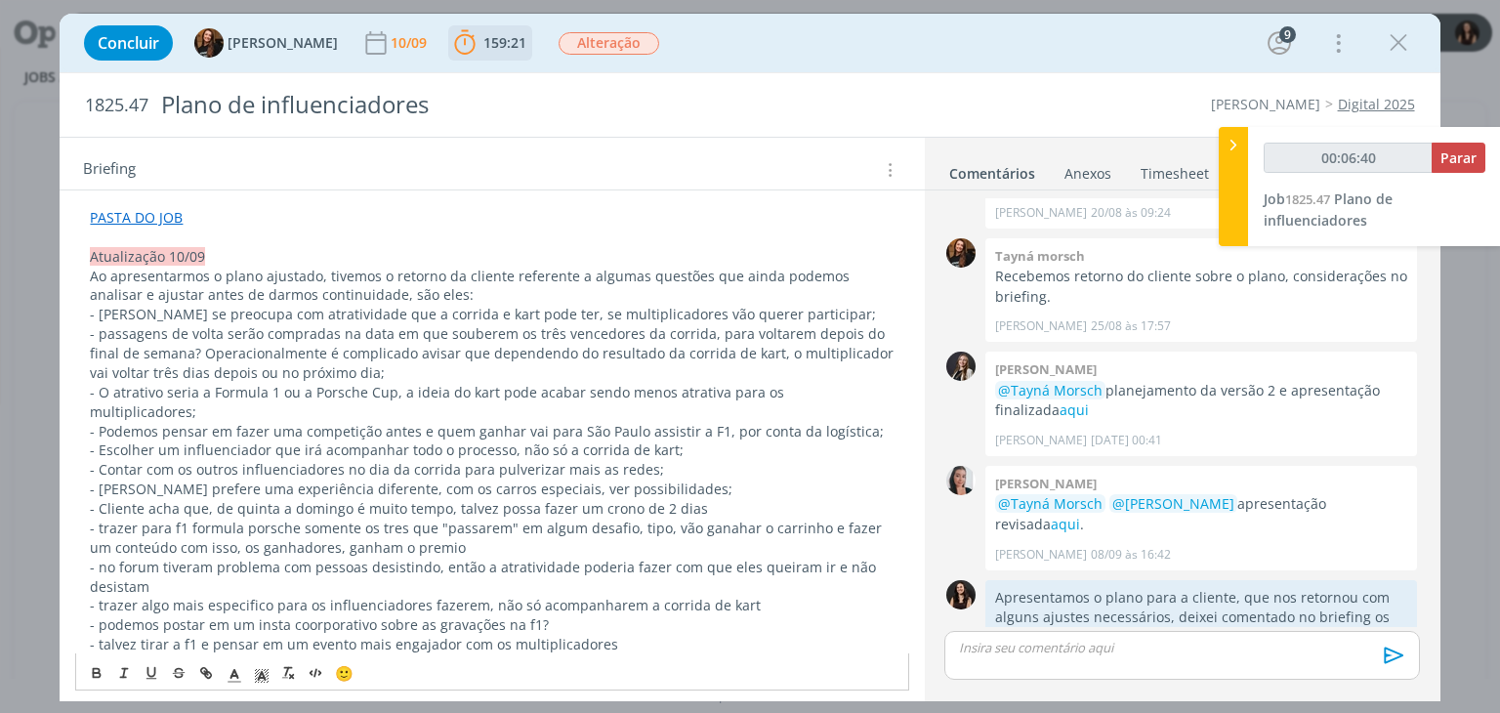
click at [715, 499] on p "- Cliente acha que, de quinta a domingo é muito tempo, talvez possa fazer um cr…" at bounding box center [492, 509] width 804 height 20
click at [688, 499] on p "- Cliente acha que, de quinta a domingo é muito tempo, talvez possa fazer um cr…" at bounding box center [492, 509] width 804 height 20
drag, startPoint x: 447, startPoint y: 522, endPoint x: 97, endPoint y: 497, distance: 351.5
click at [97, 519] on p "- trazer para f1 formula porsche somente os tres que "passarem" em algum desafi…" at bounding box center [492, 538] width 804 height 39
copy p "trazer para f1 formula porsche somente os tres que "passarem" em algum desafio,…"
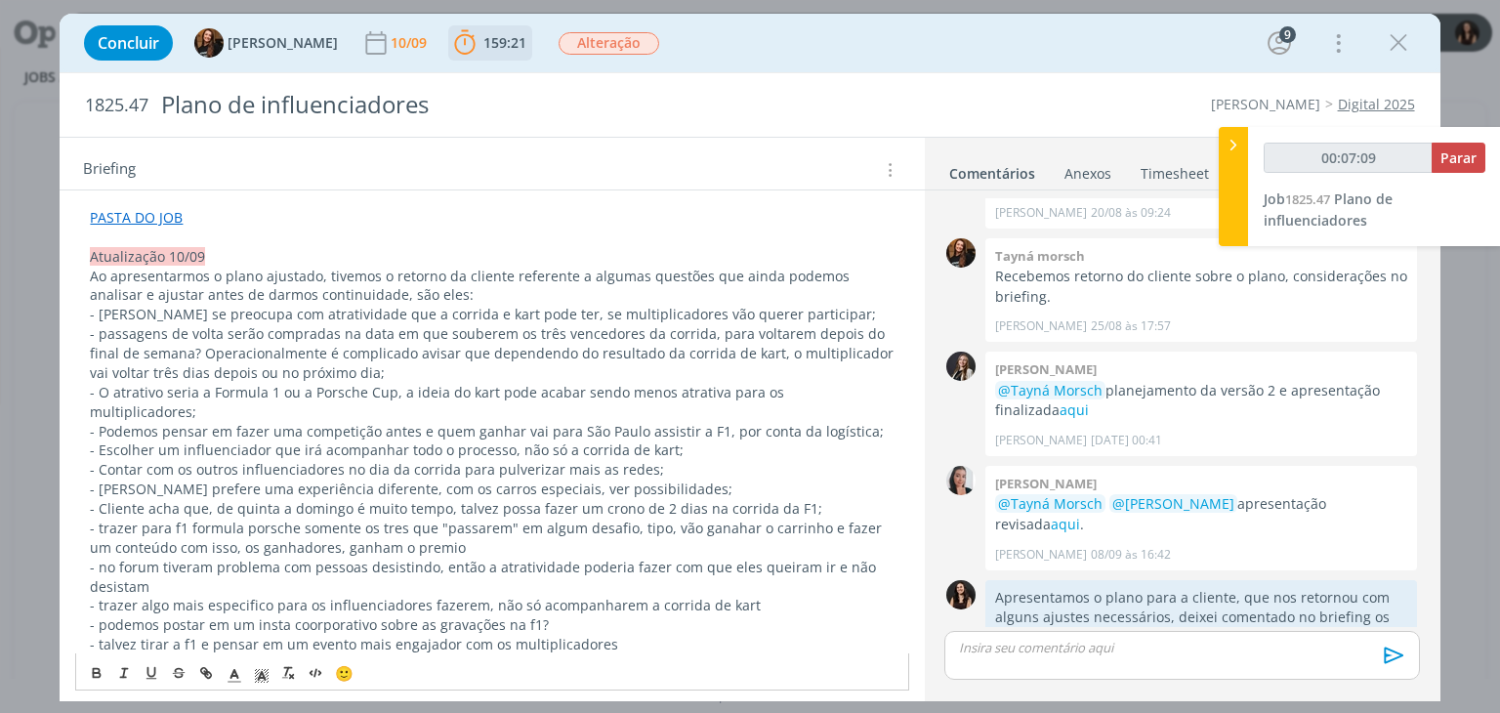
click at [856, 422] on p "- Podemos pensar em fazer uma competição antes e quem ganhar vai para São Paulo…" at bounding box center [492, 432] width 804 height 20
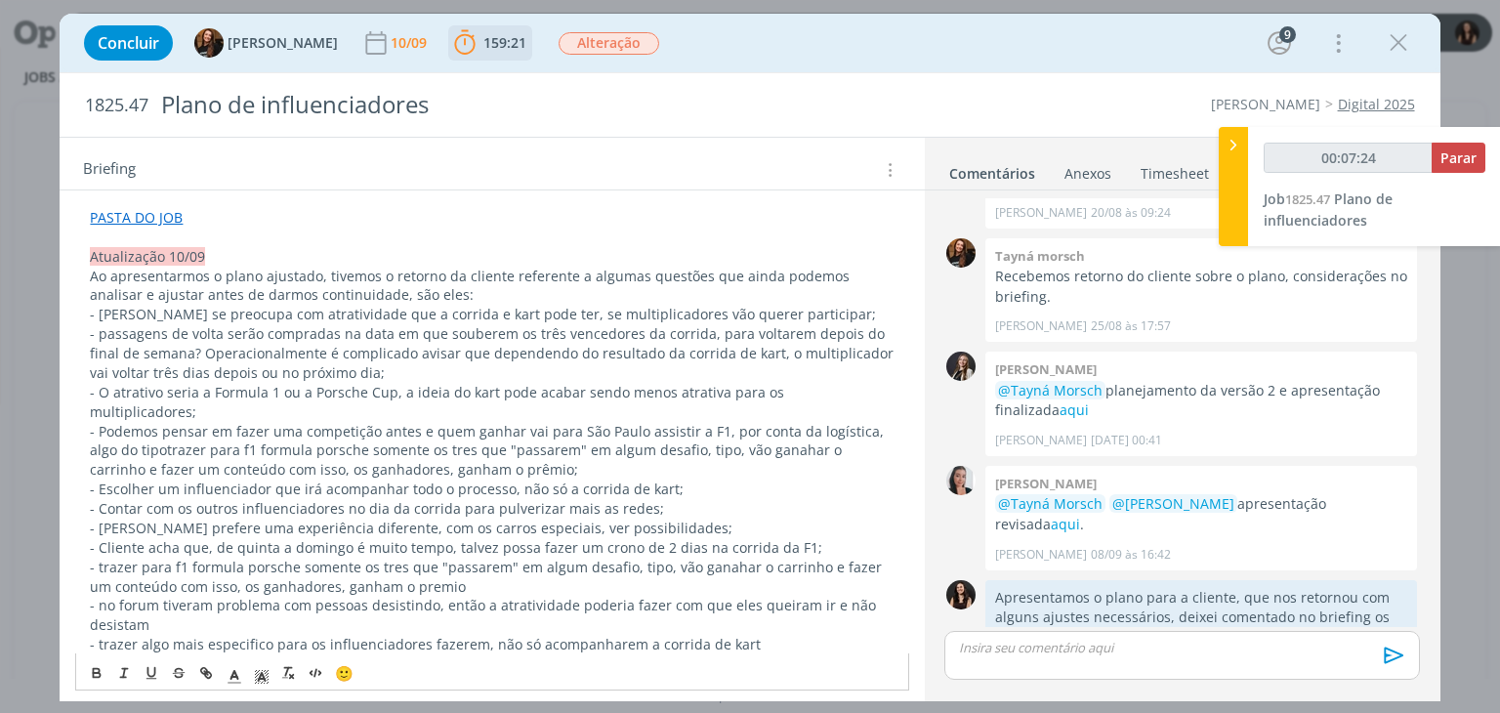
click at [800, 440] on span "trazer para f1 formula porsche somente os tres que "passarem" em algum desafio,…" at bounding box center [468, 459] width 756 height 38
click at [434, 440] on span "trazer para f1 formula porsche somente os tres que "passarem" em algum desafio,…" at bounding box center [494, 459] width 808 height 38
drag, startPoint x: 422, startPoint y: 430, endPoint x: 166, endPoint y: 423, distance: 256.0
click at [166, 423] on p "- Podemos pensar em fazer uma competição antes e quem ganhar vai para São Paulo…" at bounding box center [492, 451] width 804 height 59
click at [209, 440] on span "os tres que "passarem" em algum desafio, tipo, vão ganhar o carrinho e fazer um…" at bounding box center [474, 459] width 768 height 38
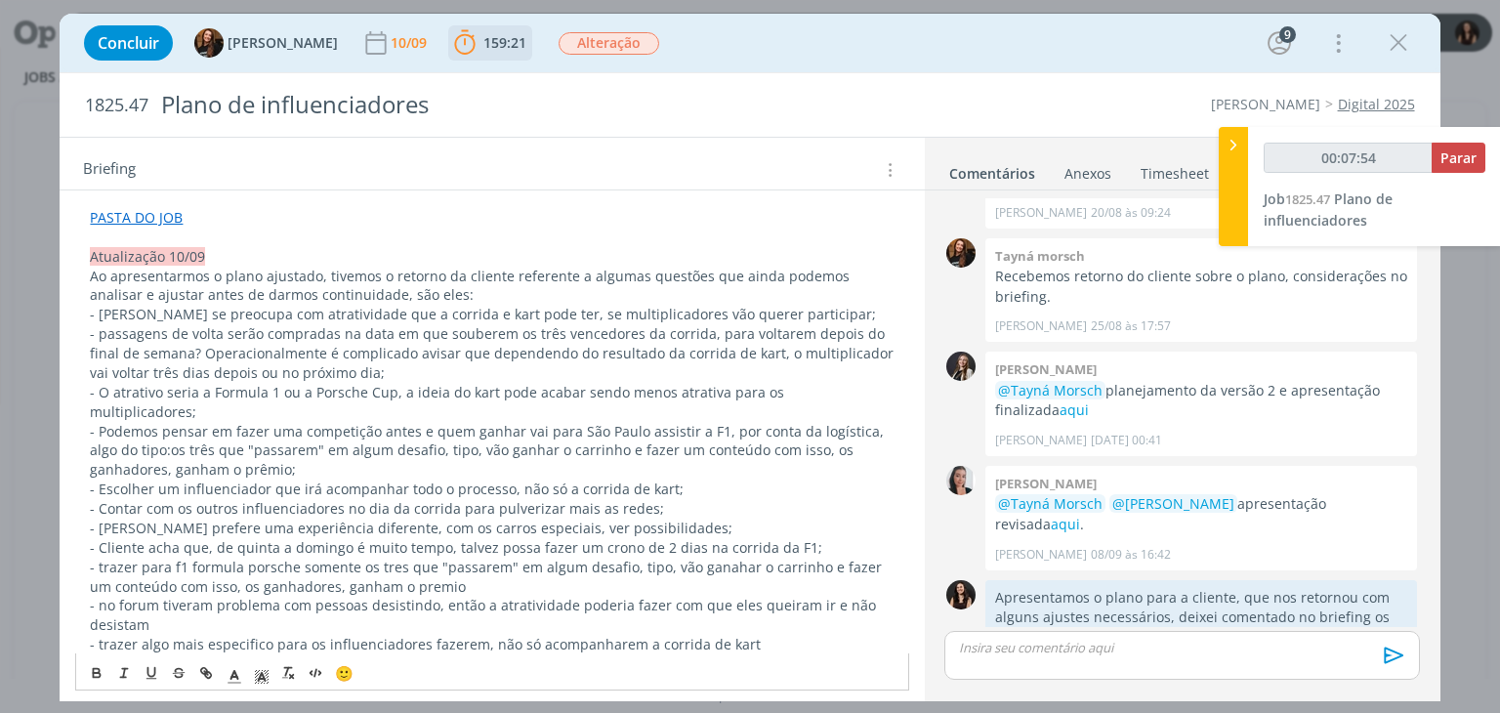
click at [294, 450] on p "- Podemos pensar em fazer uma competição antes e quem ganhar vai para São Paulo…" at bounding box center [492, 451] width 804 height 59
click at [465, 440] on span "os três que "passarem" em algum desafio, tipo, vão ganhar o carrinho e fazer um…" at bounding box center [474, 459] width 768 height 38
click at [470, 440] on span "os três que "passarem" em algum desafio, tipo, vão ganhar o carrinho e fazer um…" at bounding box center [474, 459] width 768 height 38
click at [594, 436] on p "- Podemos pensar em fazer uma competição antes e quem ganhar vai para São Paulo…" at bounding box center [492, 451] width 804 height 59
click at [602, 440] on span "os três que "passarem" em algum desafio, como por exemplo, vão ganhar o carrinh…" at bounding box center [480, 459] width 780 height 38
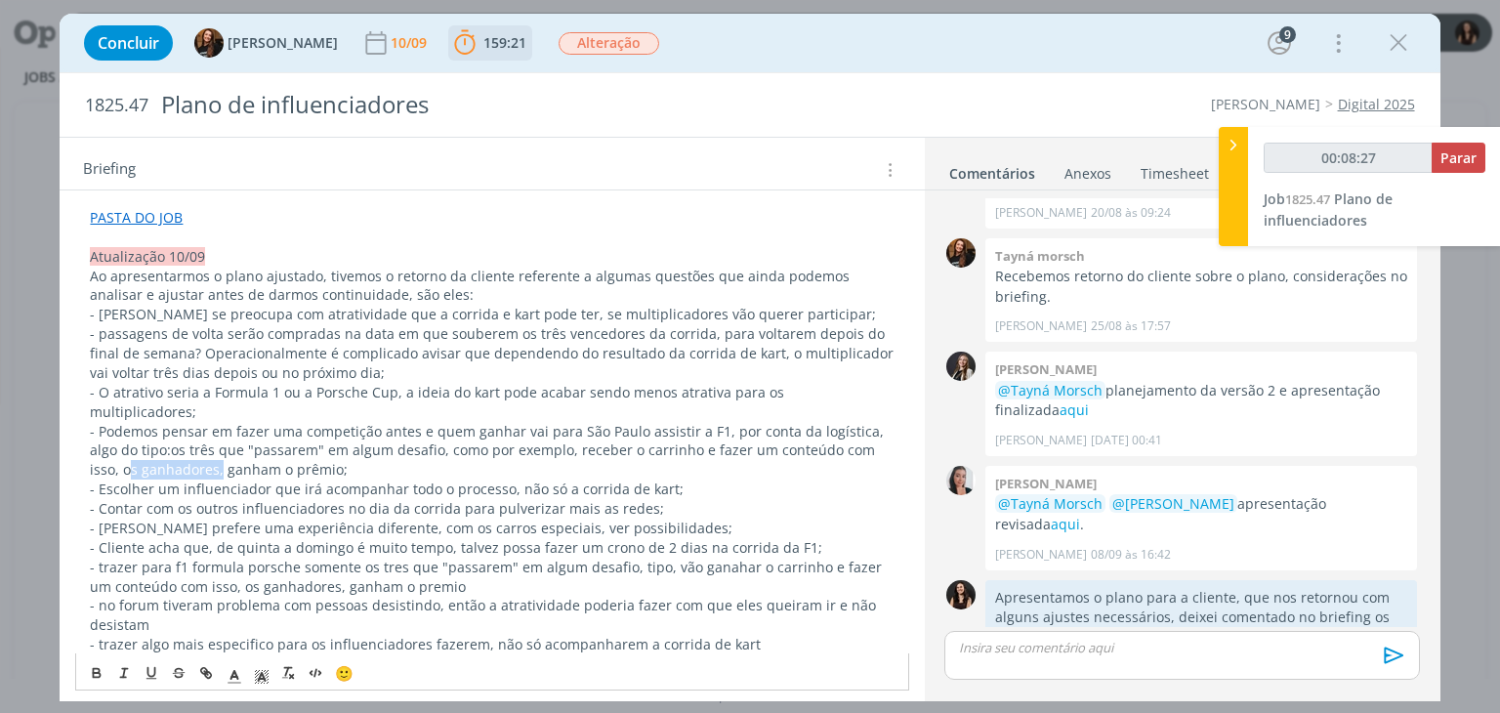
drag, startPoint x: 216, startPoint y: 443, endPoint x: 125, endPoint y: 445, distance: 90.9
click at [125, 445] on span "os três que "passarem" em algum desafio, como por exemplo, receber o carrinho e…" at bounding box center [484, 459] width 789 height 38
click at [234, 449] on span "os três que "passarem" em algum desafio, como por exemplo, receber o carrinho e…" at bounding box center [484, 459] width 789 height 38
drag, startPoint x: 473, startPoint y: 562, endPoint x: 78, endPoint y: 537, distance: 395.3
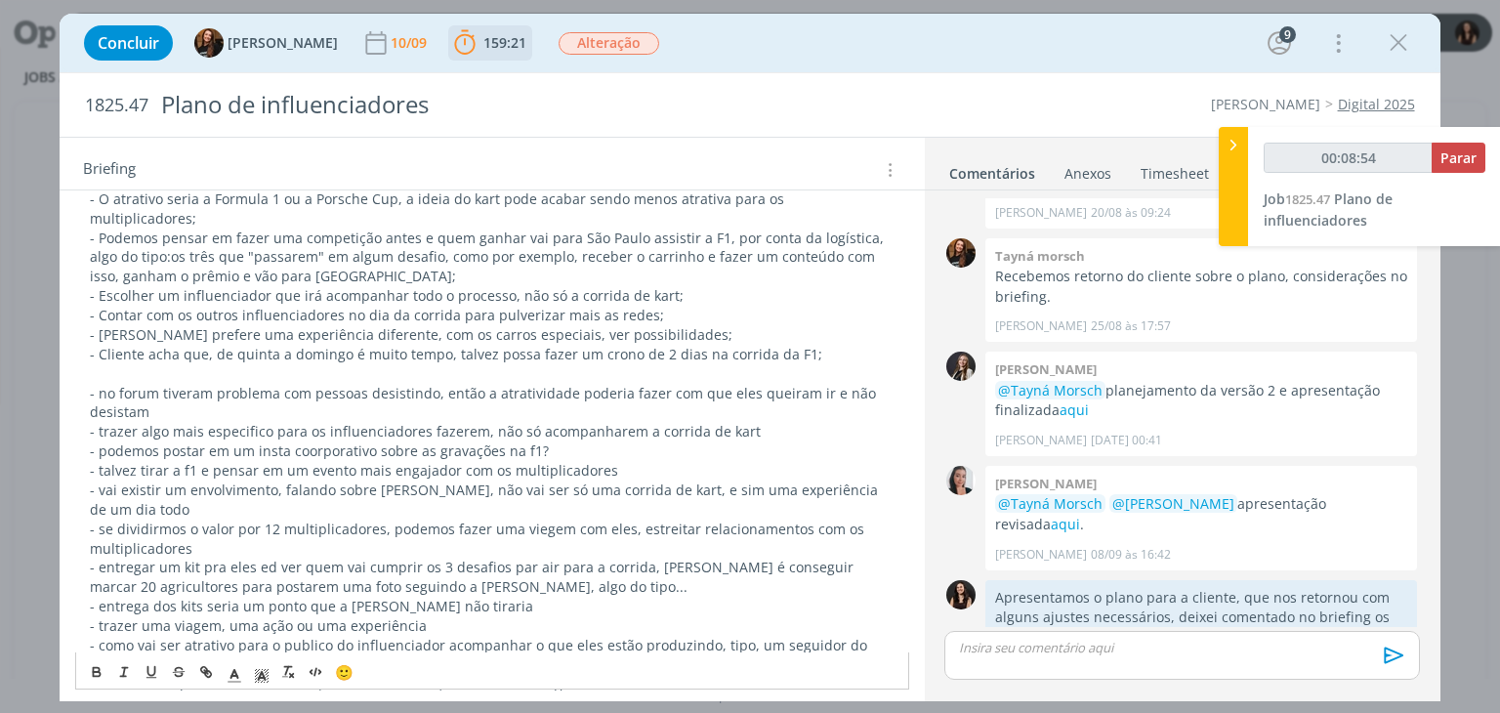
scroll to position [574, 0]
drag, startPoint x: 577, startPoint y: 377, endPoint x: 75, endPoint y: 366, distance: 502.1
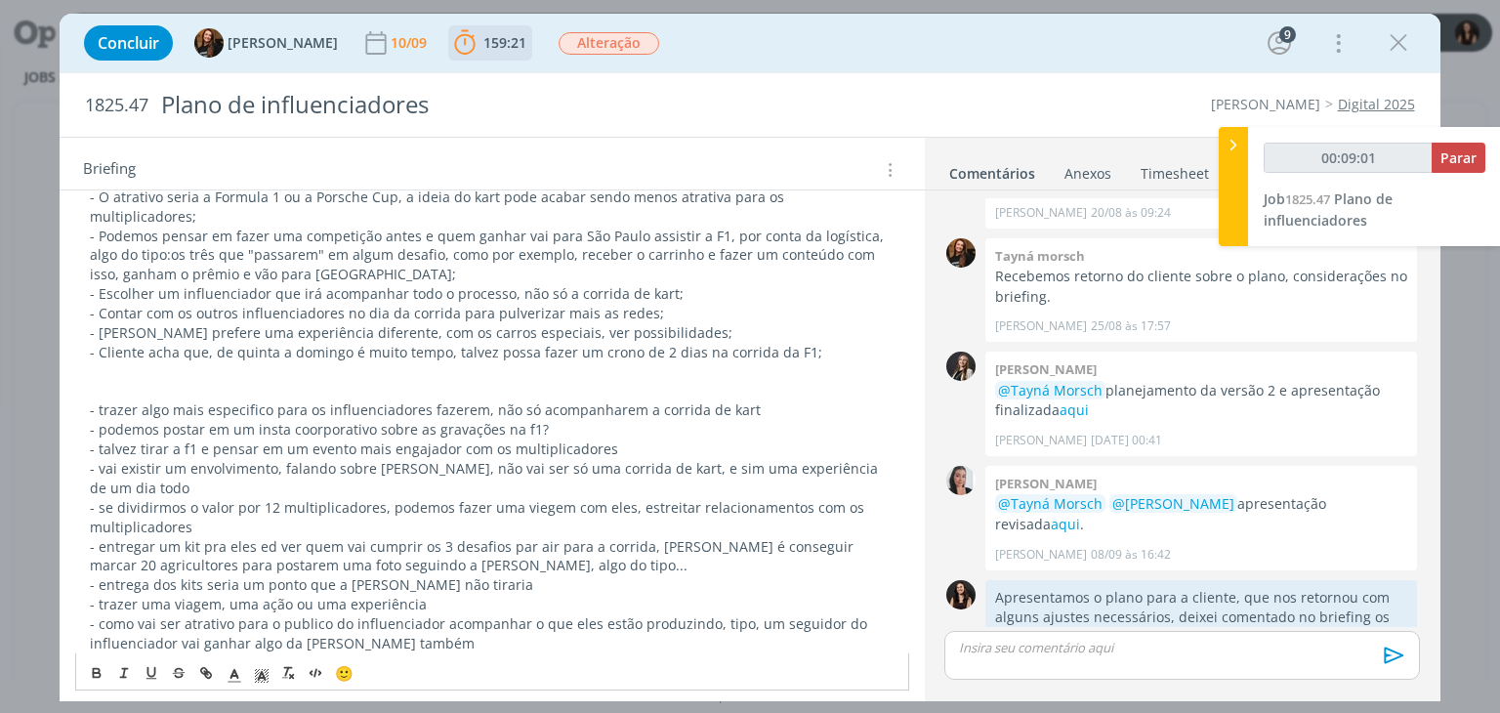
drag, startPoint x: 565, startPoint y: 406, endPoint x: 90, endPoint y: 380, distance: 475.4
click at [113, 420] on p "- podemos postar em um insta coorporativo sobre as gravações na f1?" at bounding box center [492, 430] width 804 height 20
click at [106, 420] on p "- podemos postar em um insta coorporativo sobre as gravações na f1?" at bounding box center [492, 430] width 804 height 20
click at [395, 420] on p "- Verificar a possibilidade de postar em um insta coorporativo sobre as gravaçõ…" at bounding box center [492, 430] width 804 height 20
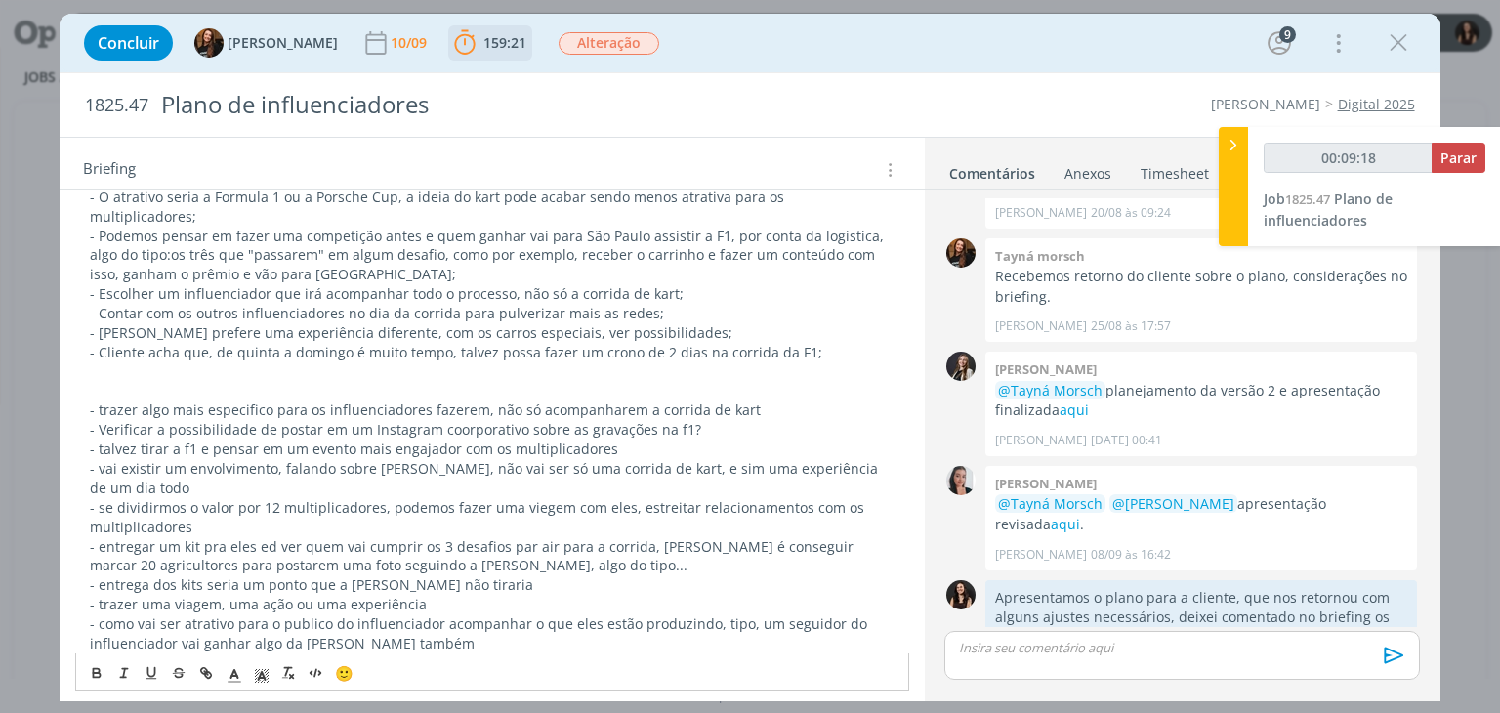
click at [693, 420] on p "- Verificar a possibilidade de postar em um Instagram coorporativo sobre as gra…" at bounding box center [492, 430] width 804 height 20
drag, startPoint x: 720, startPoint y: 386, endPoint x: 66, endPoint y: 345, distance: 654.7
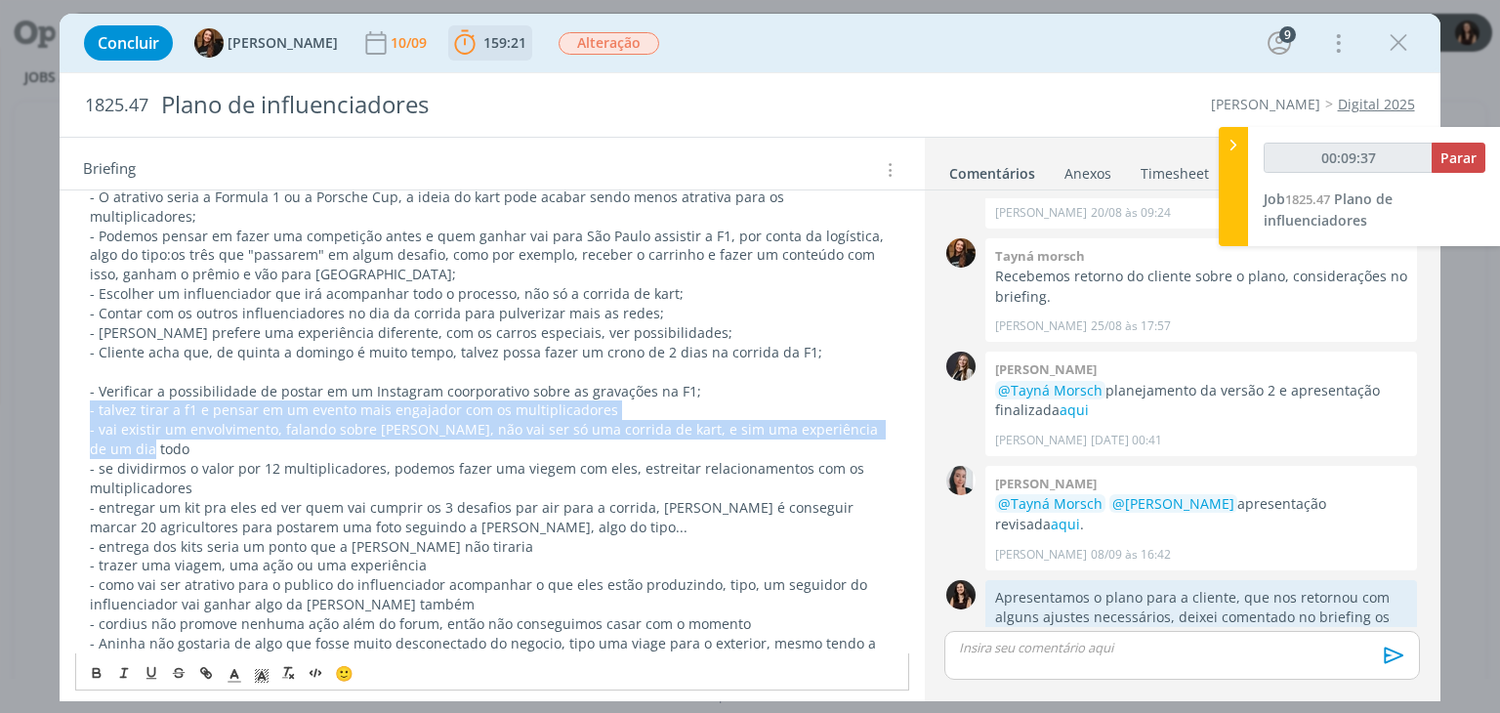
drag, startPoint x: 210, startPoint y: 422, endPoint x: 84, endPoint y: 387, distance: 130.8
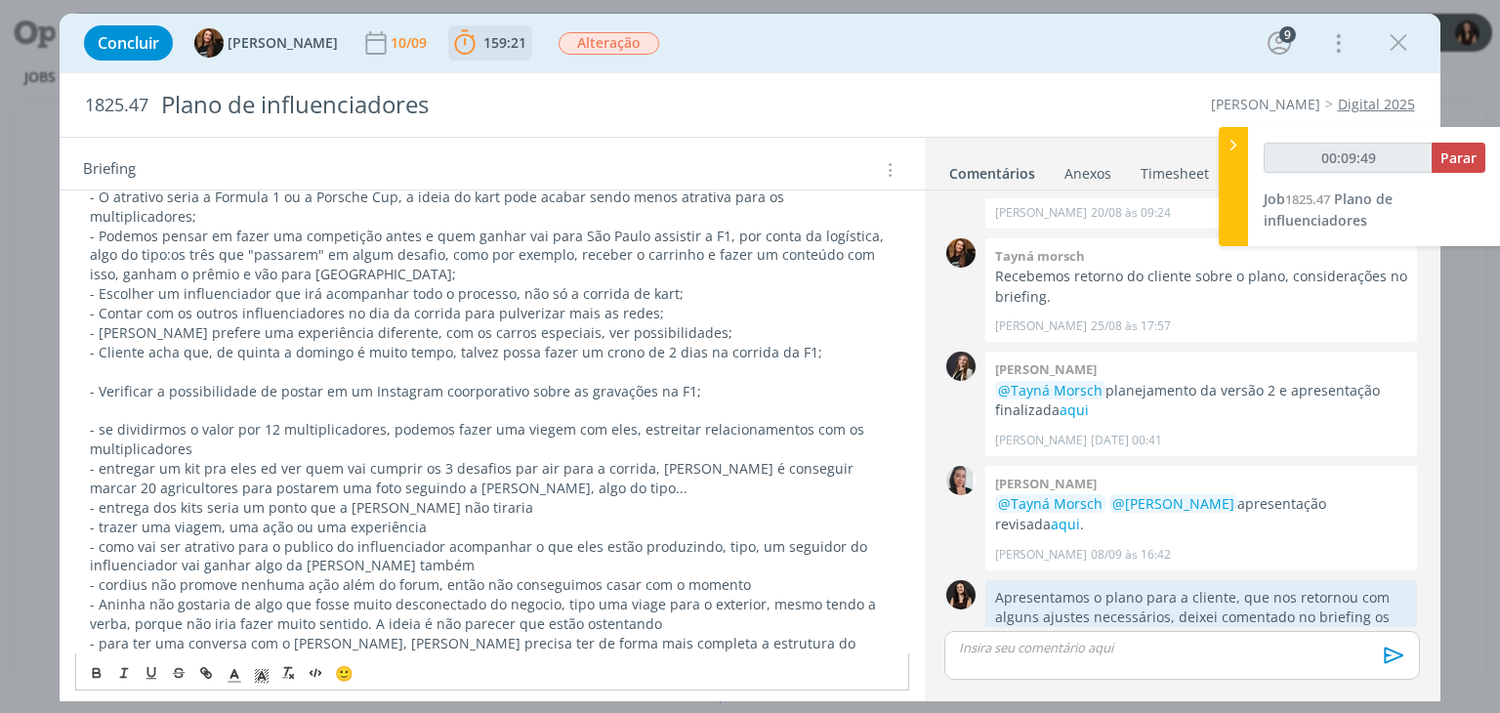
click at [196, 422] on p "- se dividirmos o valor por 12 multiplicadores, podemos fazer uma viegem com el…" at bounding box center [492, 439] width 804 height 39
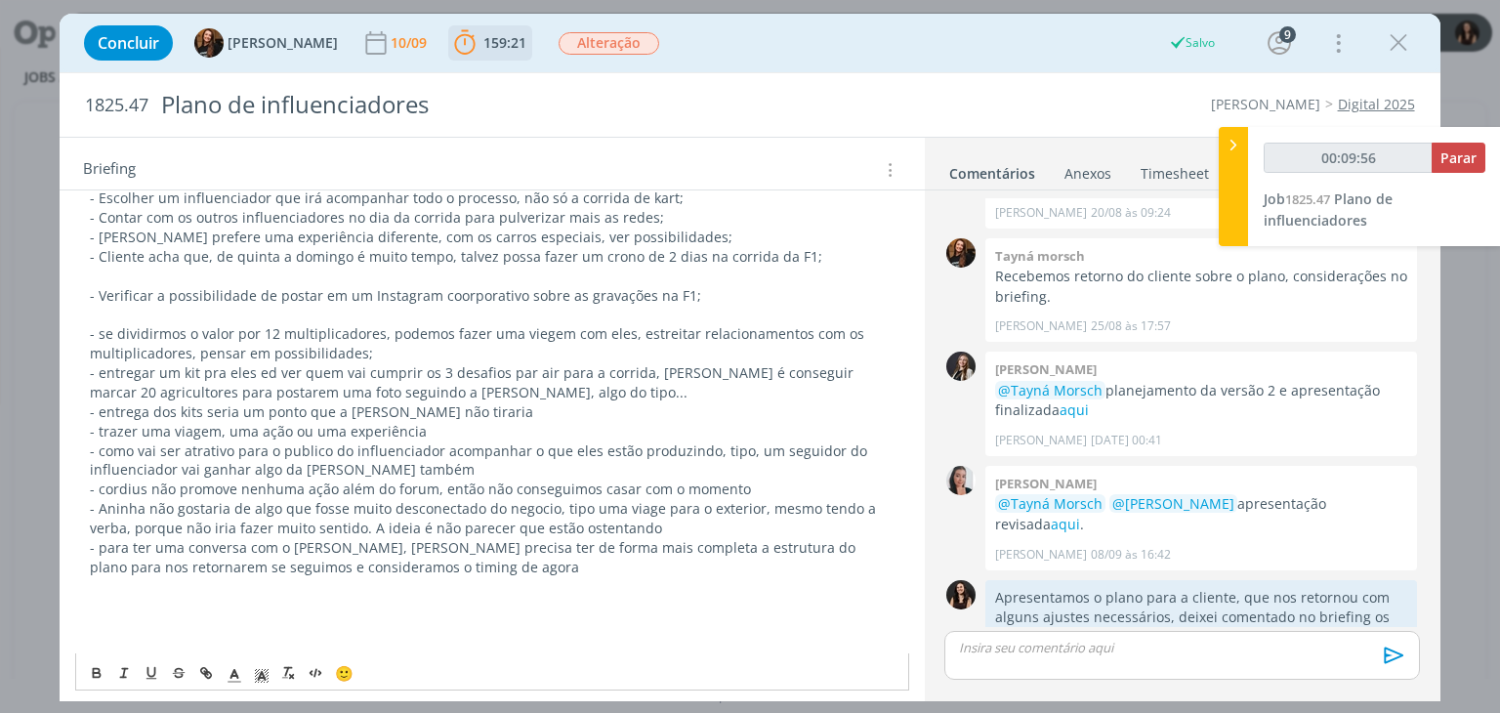
scroll to position [672, 0]
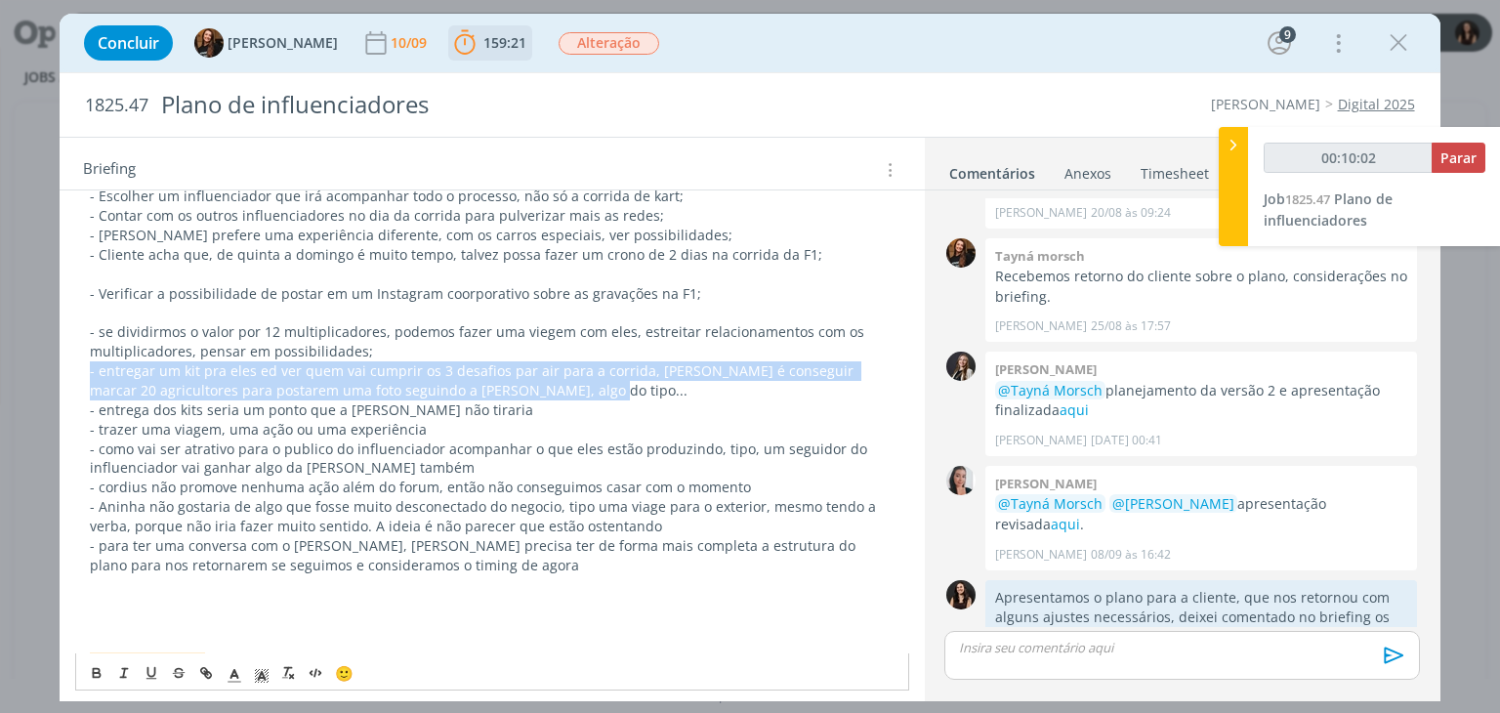
drag, startPoint x: 524, startPoint y: 365, endPoint x: 89, endPoint y: 354, distance: 435.8
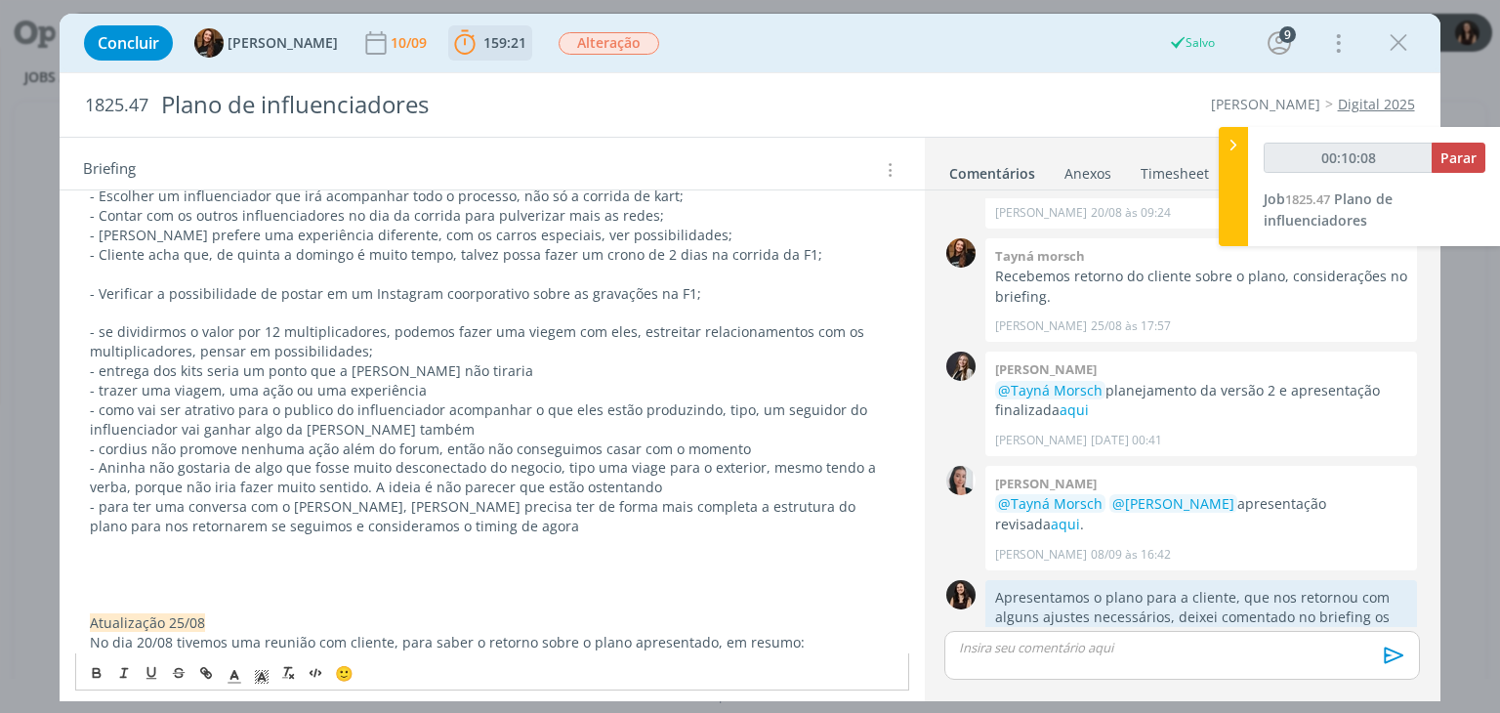
click at [106, 361] on p "- entrega dos kits seria um ponto que a Aninha não tiraria" at bounding box center [492, 371] width 804 height 20
click at [478, 361] on p "- A entrega dos kits seria um ponto que a Aninha não tiraria" at bounding box center [492, 371] width 804 height 20
click at [427, 381] on p "- trazer uma viagem, uma ação ou uma experiência" at bounding box center [492, 391] width 804 height 20
drag, startPoint x: 429, startPoint y: 374, endPoint x: 75, endPoint y: 370, distance: 353.6
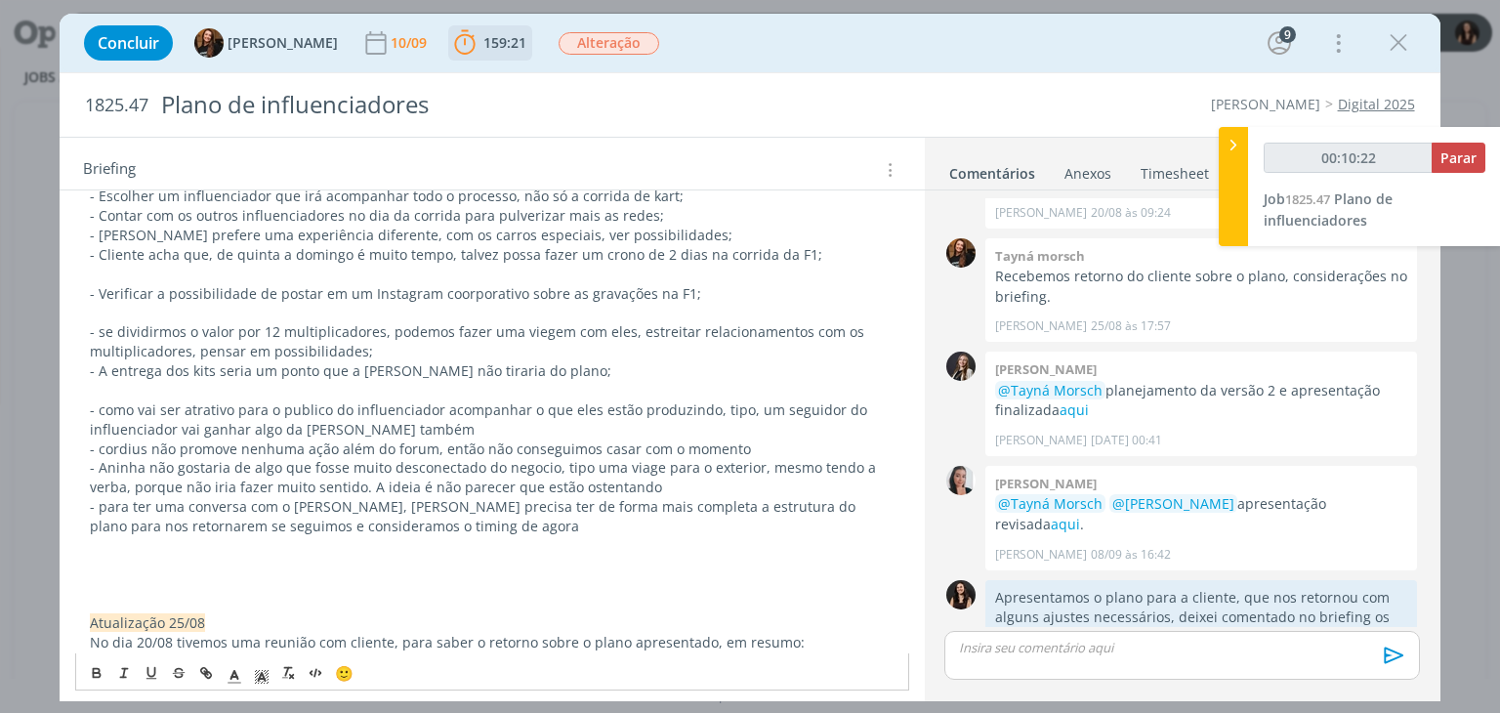
click at [125, 303] on p "dialog" at bounding box center [492, 313] width 804 height 20
click at [102, 322] on p "- se dividirmos o valor por 12 multiplicadores, podemos fazer uma viegem com el…" at bounding box center [492, 341] width 804 height 39
click at [235, 322] on p "- Se dividirmos o valor por 12 multiplicadores, podemos fazer uma viegem com el…" at bounding box center [492, 341] width 804 height 39
click at [563, 322] on p "- Se dividirmos o valor total por 12 multiplicadores, podemos fazer uma viegem …" at bounding box center [492, 341] width 804 height 39
click at [110, 400] on p "- como vai ser atrativo para o publico do influenciador acompanhar o que eles e…" at bounding box center [492, 419] width 804 height 39
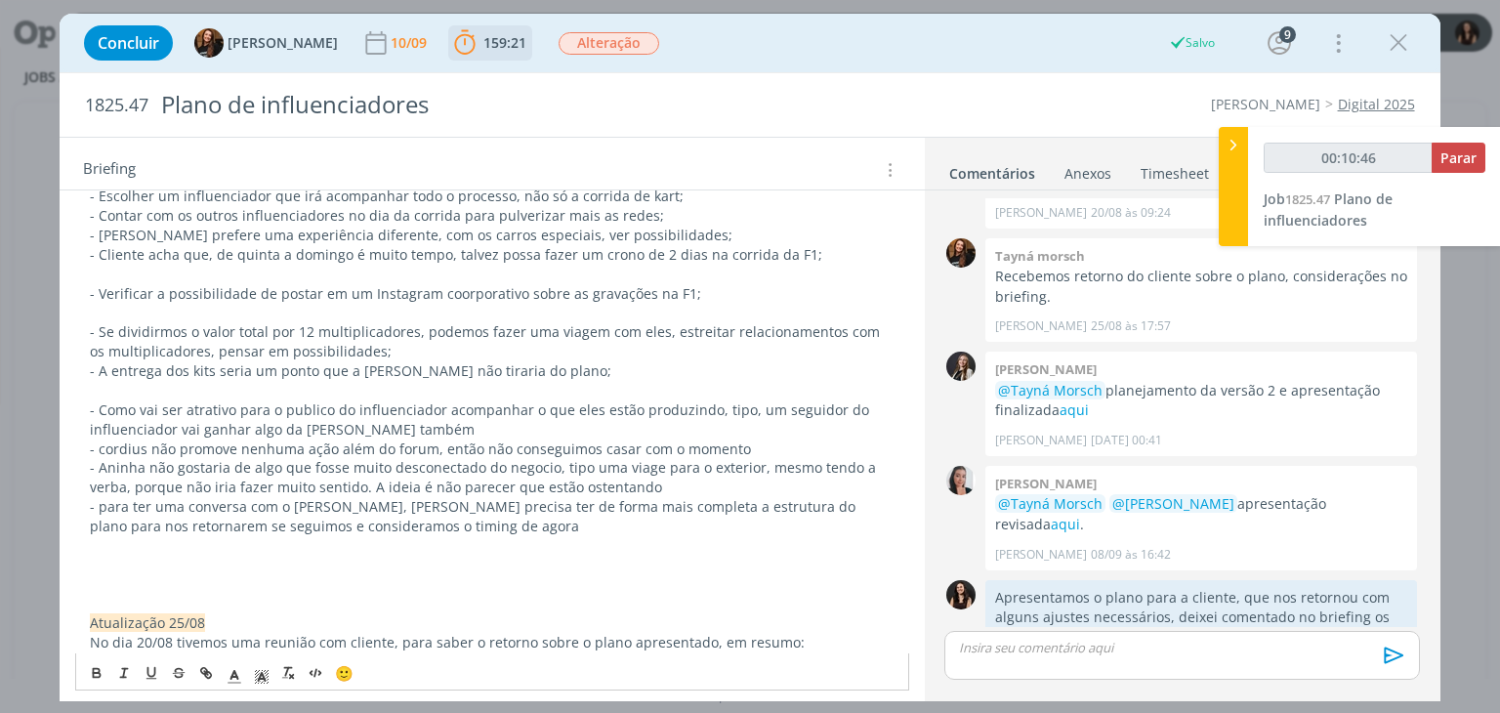
click at [137, 361] on p "- A entrega dos kits seria um ponto que a Aninha não tiraria do plano;" at bounding box center [492, 371] width 804 height 20
click at [133, 381] on p "dialog" at bounding box center [492, 391] width 804 height 20
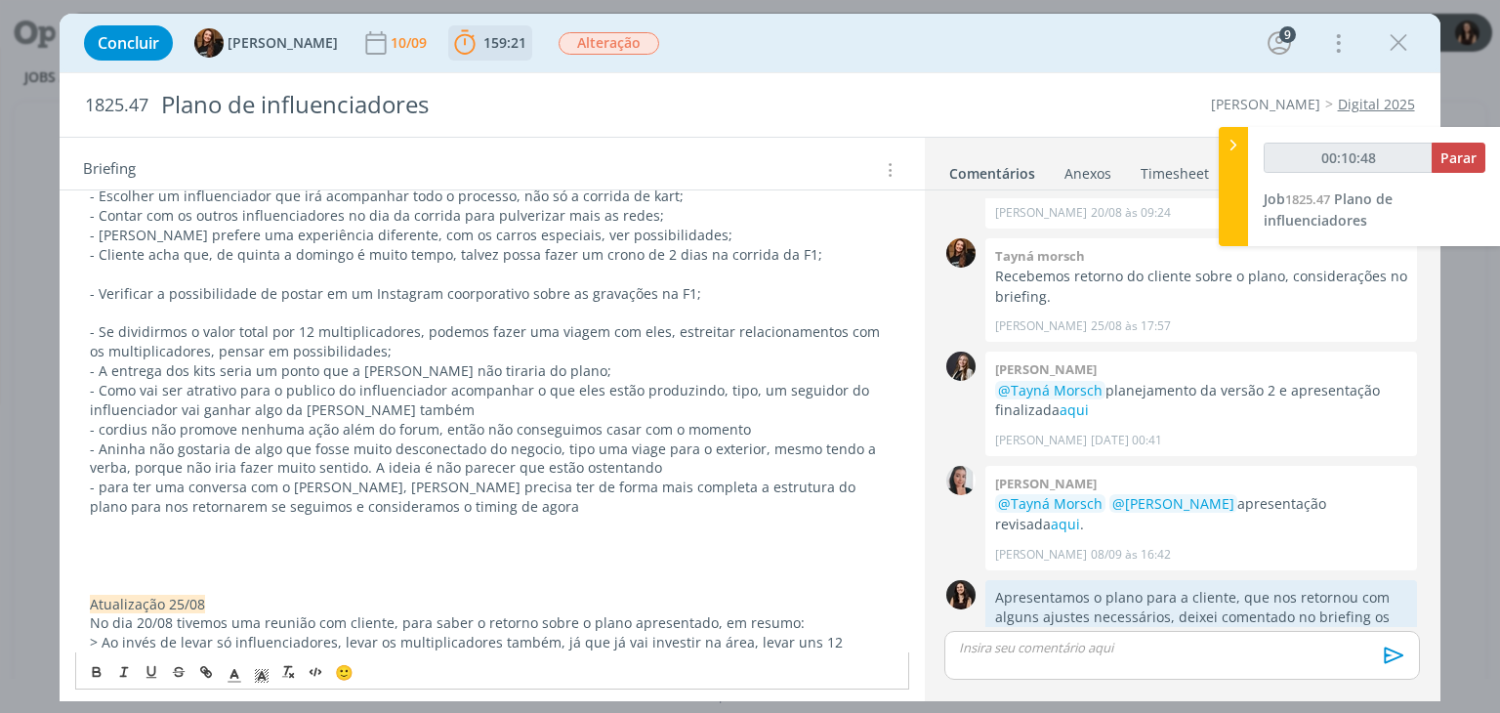
click at [293, 381] on p "- Como vai ser atrativo para o publico do influenciador acompanhar o que eles e…" at bounding box center [492, 400] width 804 height 39
click at [482, 381] on p "- Como vai ser atrativo para o público do influenciador acompanhar o que eles e…" at bounding box center [492, 400] width 804 height 39
click at [108, 381] on p "- Como vai ser atrativo para o público do influenciador acompanhar o que eles e…" at bounding box center [492, 400] width 804 height 39
drag, startPoint x: 534, startPoint y: 364, endPoint x: 617, endPoint y: 360, distance: 83.1
click at [617, 381] on p "- Verificar uma forma de ser atrativo para o público do influenciador acompanha…" at bounding box center [492, 400] width 804 height 39
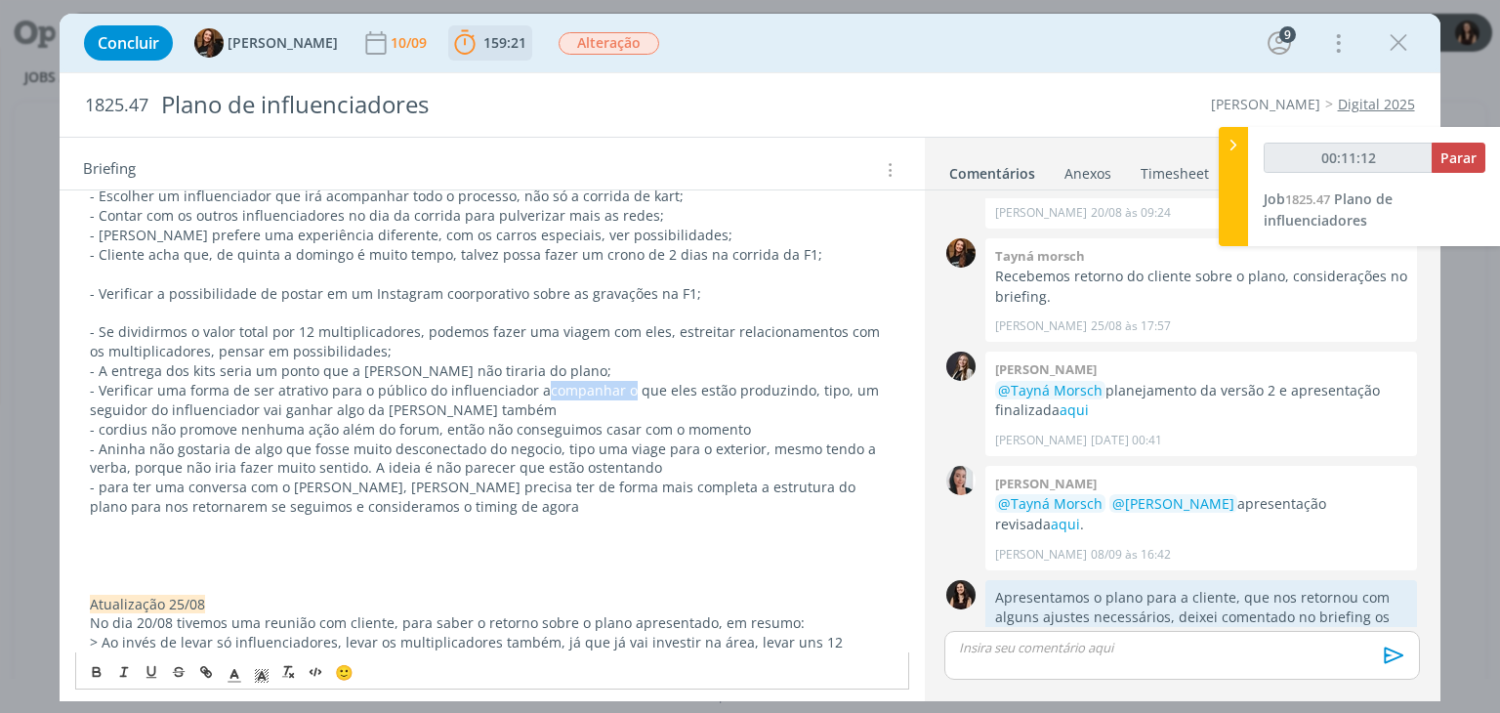
click at [575, 381] on p "- Verificar uma forma de ser atrativo para o público do influenciador acompanha…" at bounding box center [492, 400] width 804 height 39
click at [529, 381] on p "- Verificar uma forma de ser atrativo para o público do influenciador acompanha…" at bounding box center [492, 400] width 804 height 39
click at [421, 381] on p "- Verificar uma forma de ser atrativo para o público do influenciador acompanha…" at bounding box center [492, 400] width 804 height 39
click at [621, 381] on p "- Verificar uma forma de ser atrativo para o público que acompanha o influencia…" at bounding box center [492, 400] width 804 height 39
drag, startPoint x: 628, startPoint y: 360, endPoint x: 125, endPoint y: 381, distance: 503.4
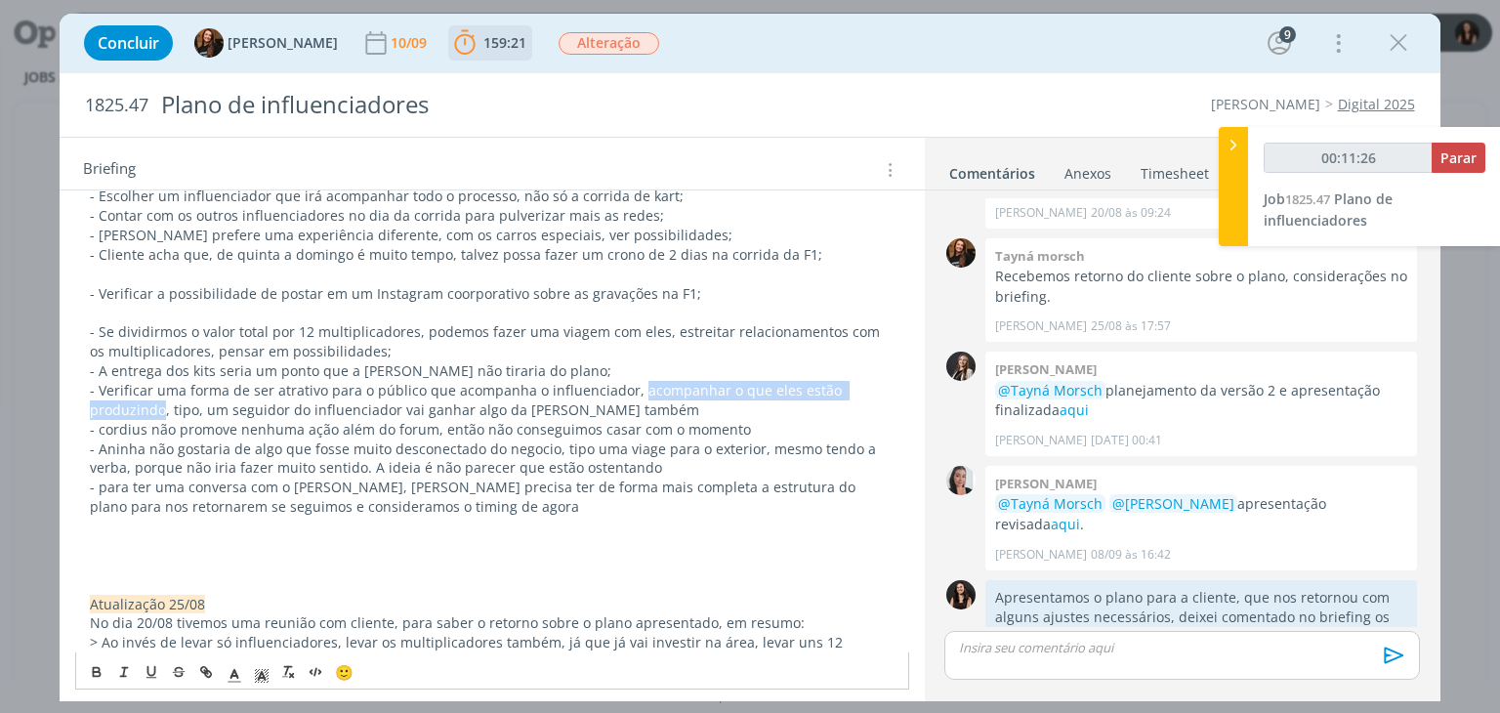
click at [125, 381] on p "- Verificar uma forma de ser atrativo para o público que acompanha o influencia…" at bounding box center [492, 400] width 804 height 39
click at [350, 383] on p "- Verificar uma forma de ser atrativo para o público que acompanha o influencia…" at bounding box center [492, 400] width 804 height 39
drag, startPoint x: 747, startPoint y: 405, endPoint x: 81, endPoint y: 413, distance: 666.2
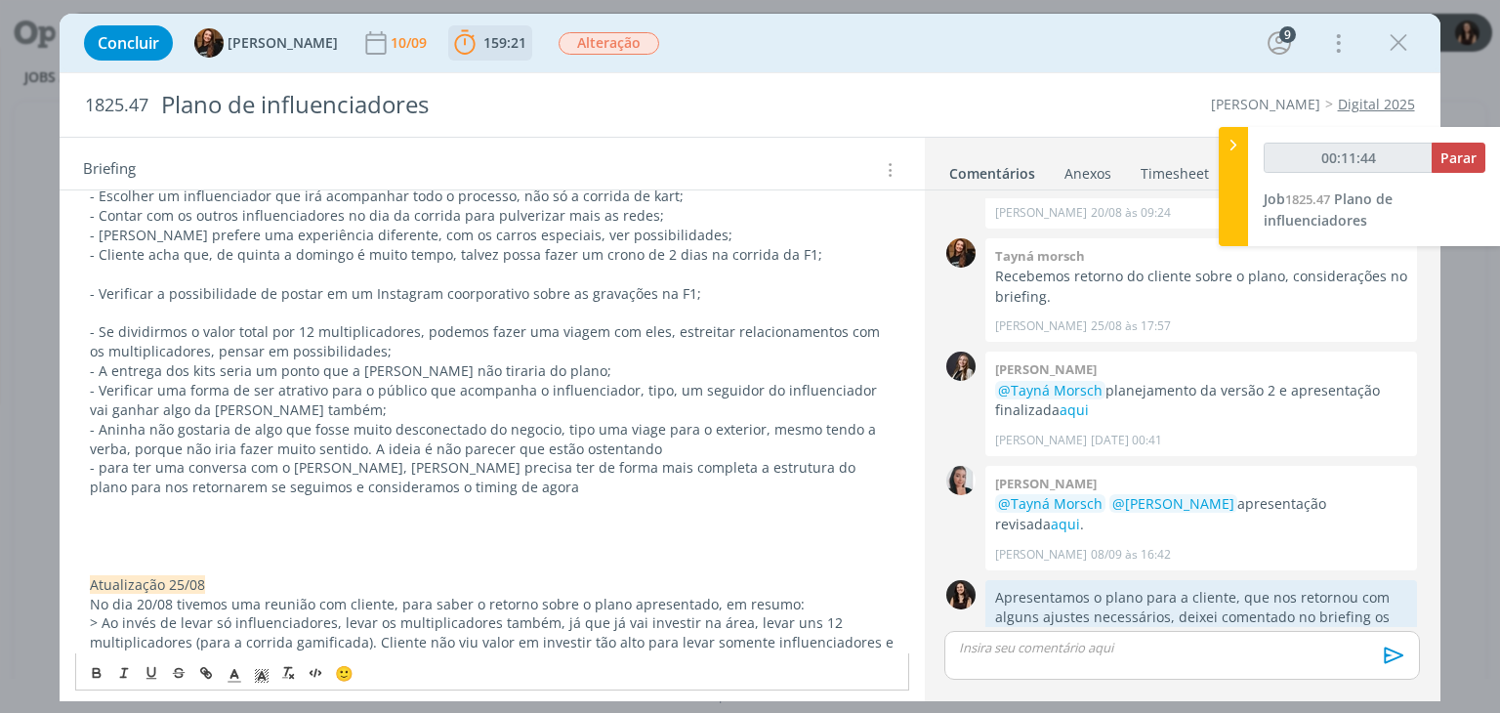
click at [104, 420] on p "- Aninha não gostaria de algo que fosse muito desconectado do negocio, tipo uma…" at bounding box center [492, 439] width 804 height 39
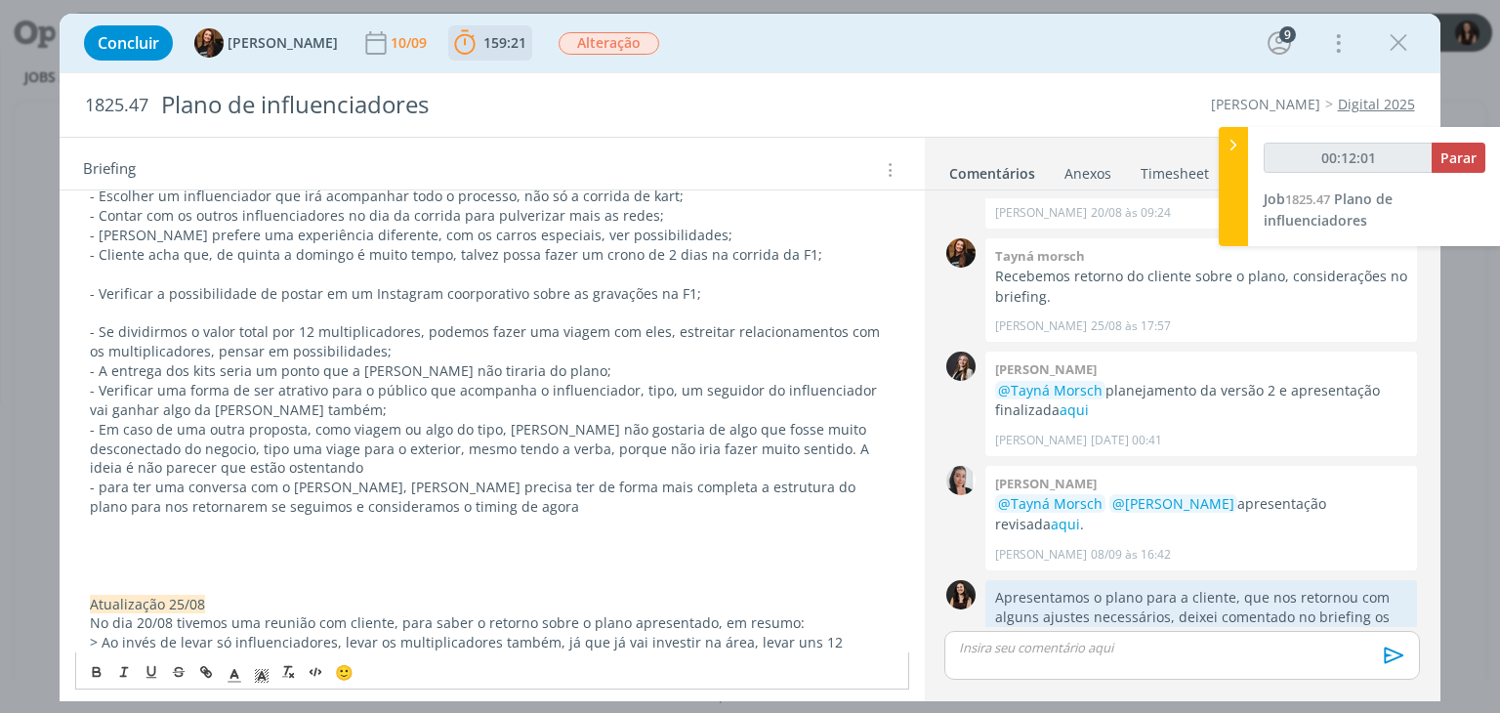
click at [138, 427] on p "- Em caso de uma outra proposta, como viagem ou algo do tipo, Aninha não gostar…" at bounding box center [492, 449] width 804 height 59
click at [254, 450] on p "- Em caso de uma outra proposta, como viagem ou algo do tipo, Aninha não gostar…" at bounding box center [492, 449] width 804 height 59
drag, startPoint x: 258, startPoint y: 428, endPoint x: 168, endPoint y: 431, distance: 89.9
click at [168, 431] on p "- Em caso de uma outra proposta, como viagem ou algo do tipo, Aninha não gostar…" at bounding box center [492, 449] width 804 height 59
click at [461, 448] on p "- Em caso de uma outra proposta, como viagem ou algo do tipo, Aninha não gostar…" at bounding box center [492, 449] width 804 height 59
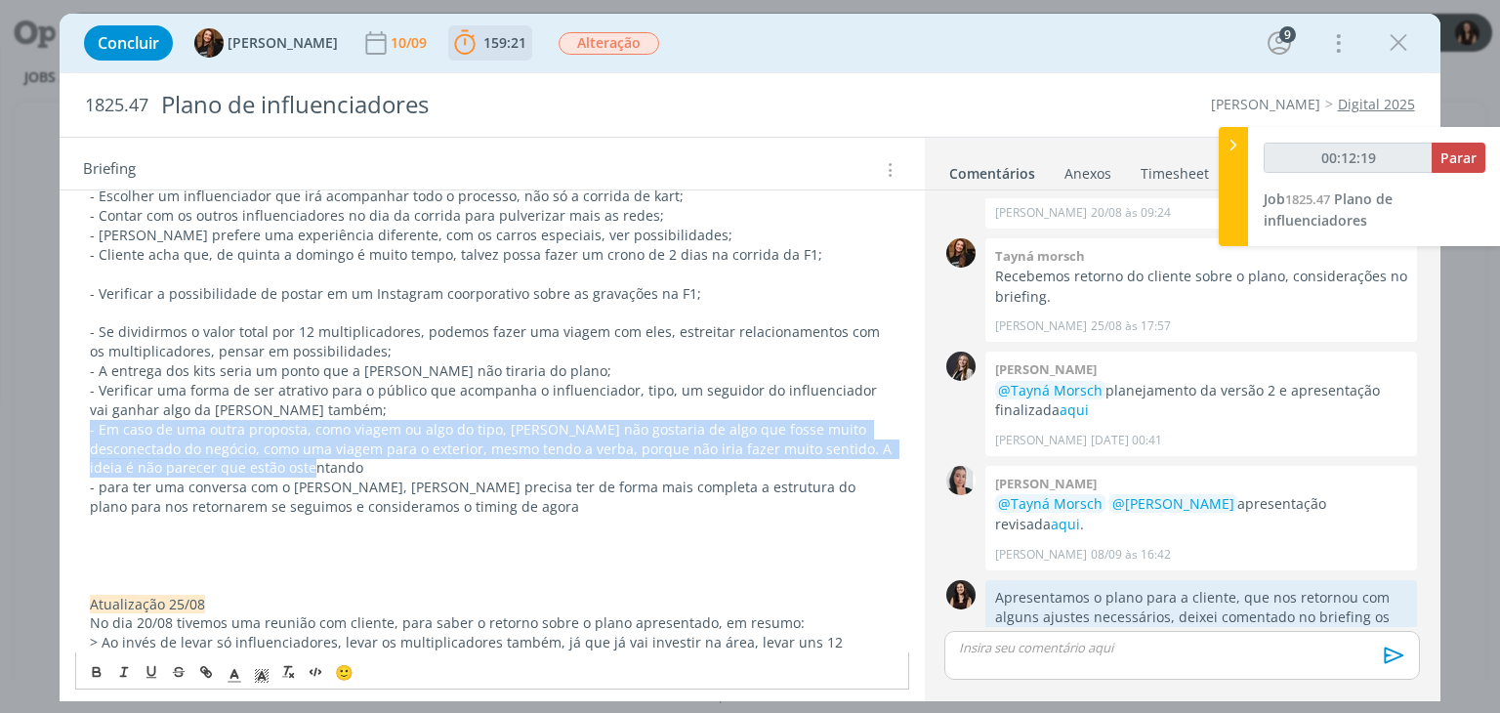
drag, startPoint x: 296, startPoint y: 441, endPoint x: 75, endPoint y: 403, distance: 224.0
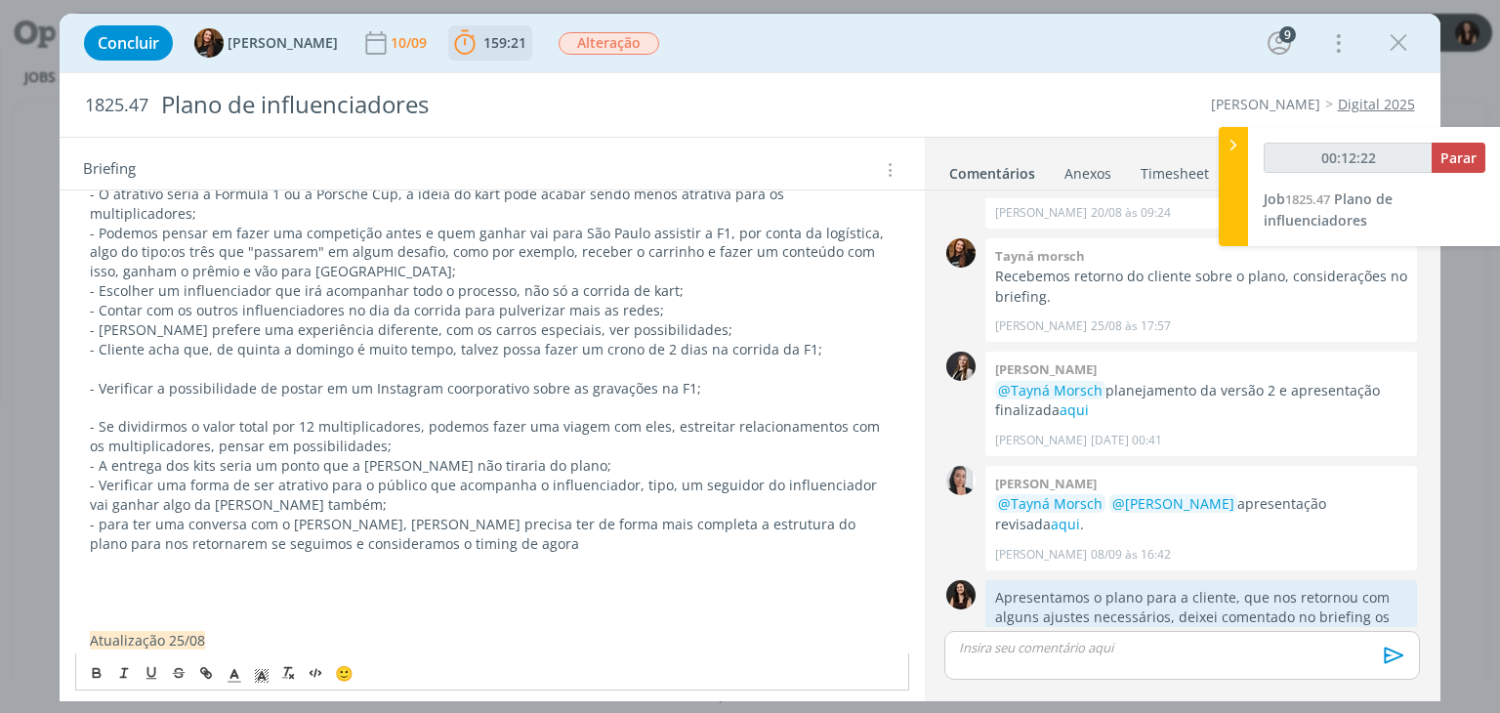
scroll to position [574, 0]
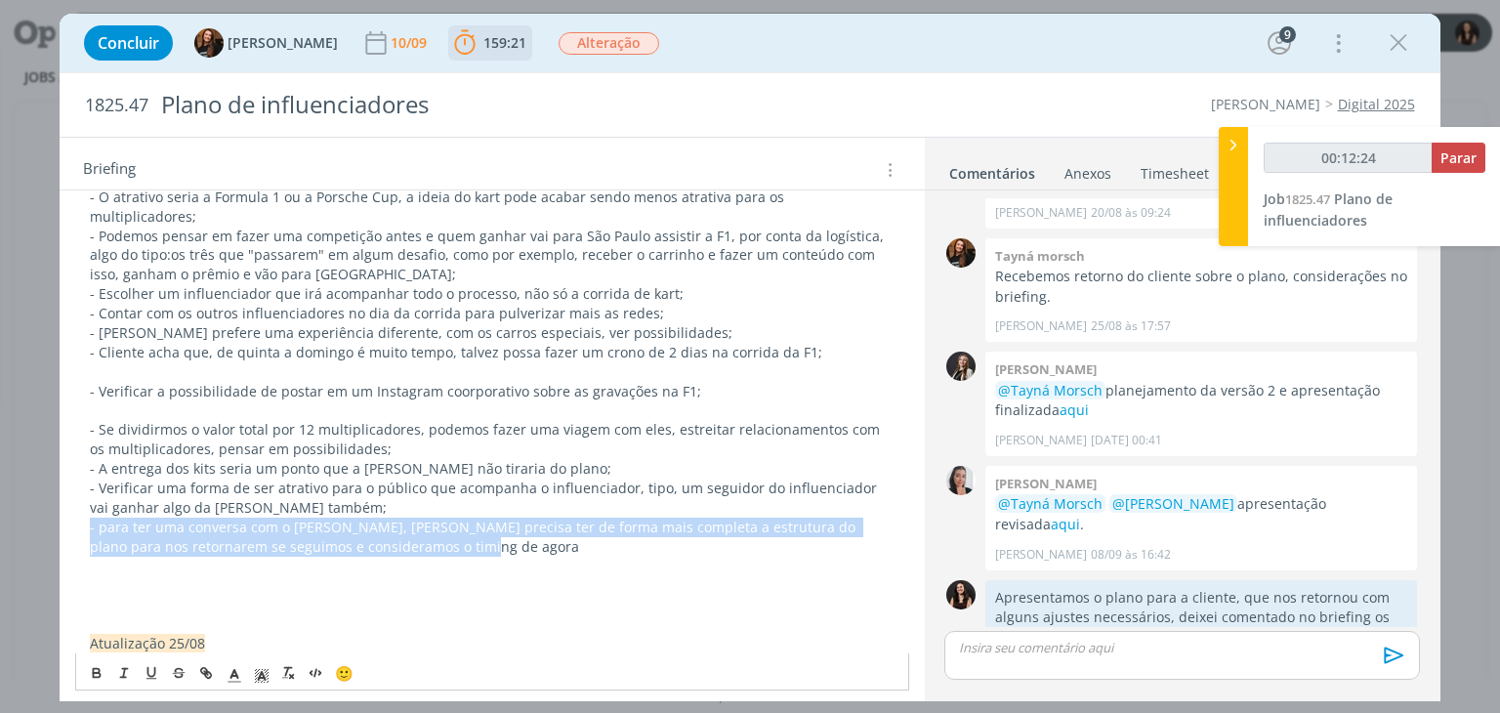
drag, startPoint x: 446, startPoint y: 520, endPoint x: 58, endPoint y: 511, distance: 388.8
click at [58, 511] on div "Concluir Tayná Morsch 10/09 159:21 Parar Apontar Data * 10/09/2025 Horas * 00:0…" at bounding box center [750, 356] width 1500 height 713
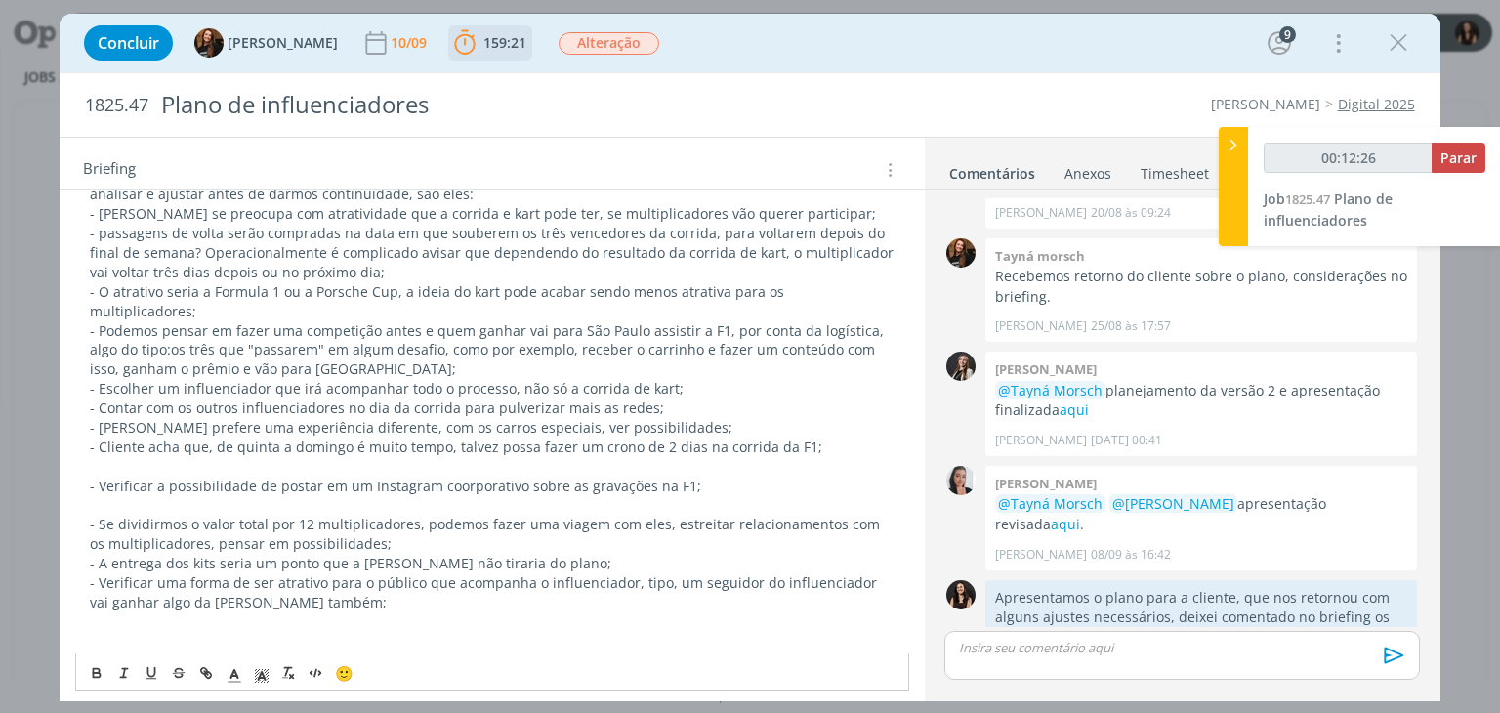
scroll to position [477, 0]
click at [221, 460] on p "dialog" at bounding box center [492, 470] width 804 height 20
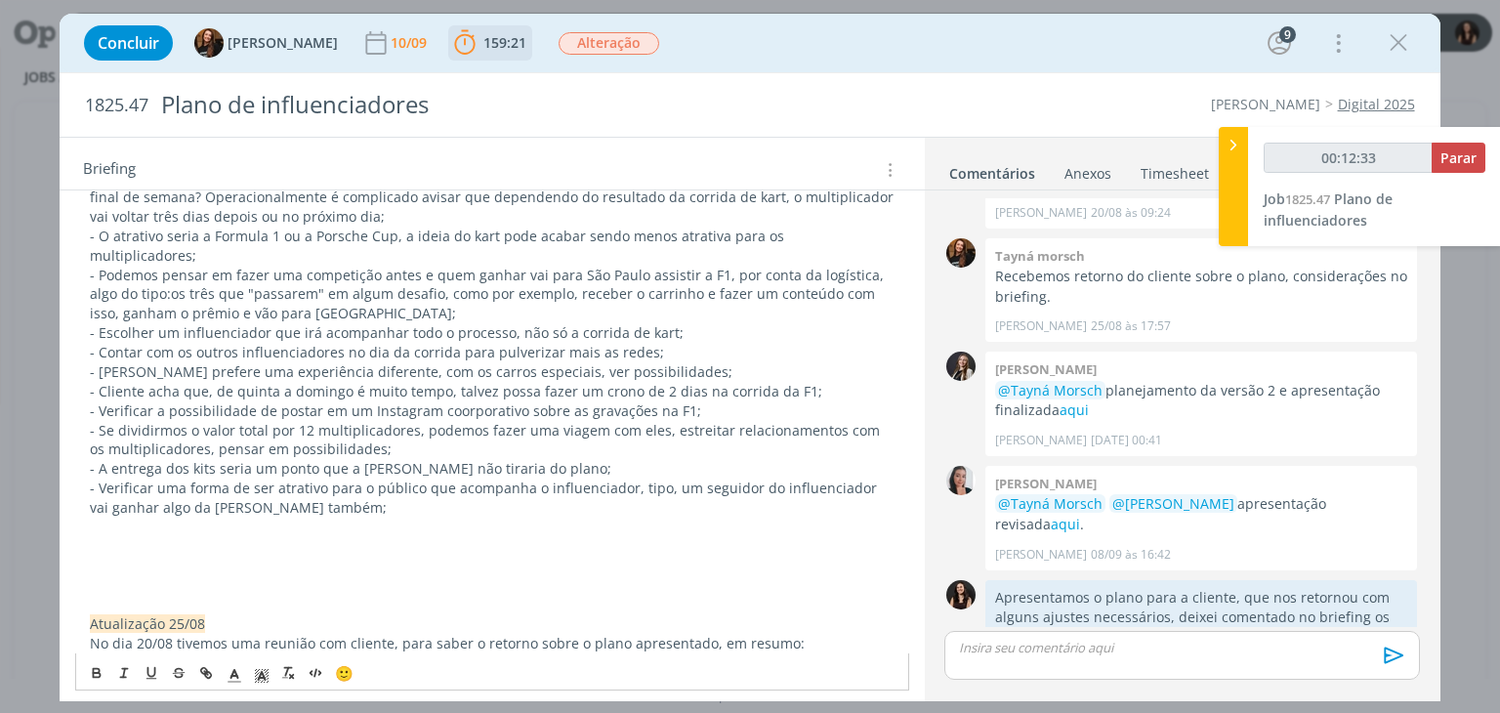
scroll to position [574, 0]
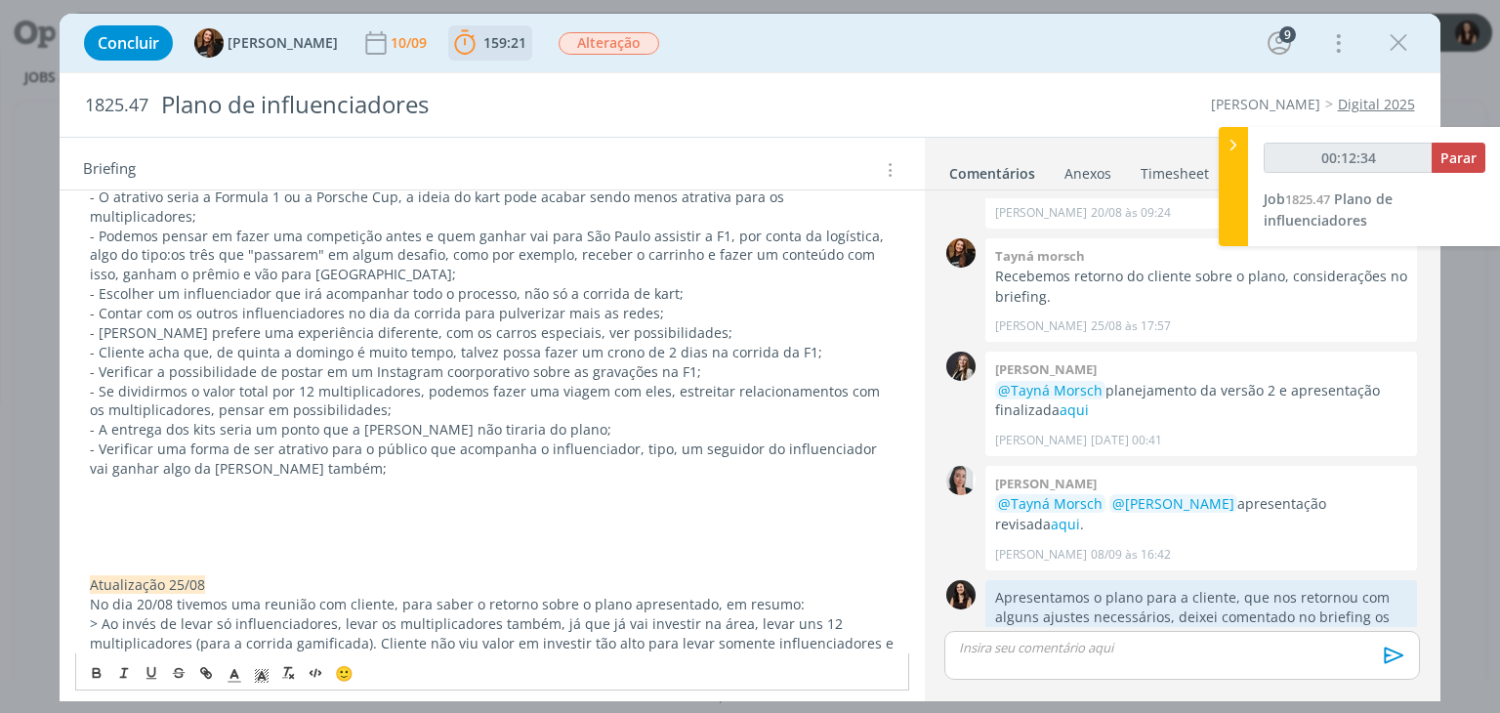
click at [254, 575] on p "Atualização 25/08" at bounding box center [492, 585] width 804 height 20
click at [246, 556] on p "dialog" at bounding box center [492, 566] width 804 height 20
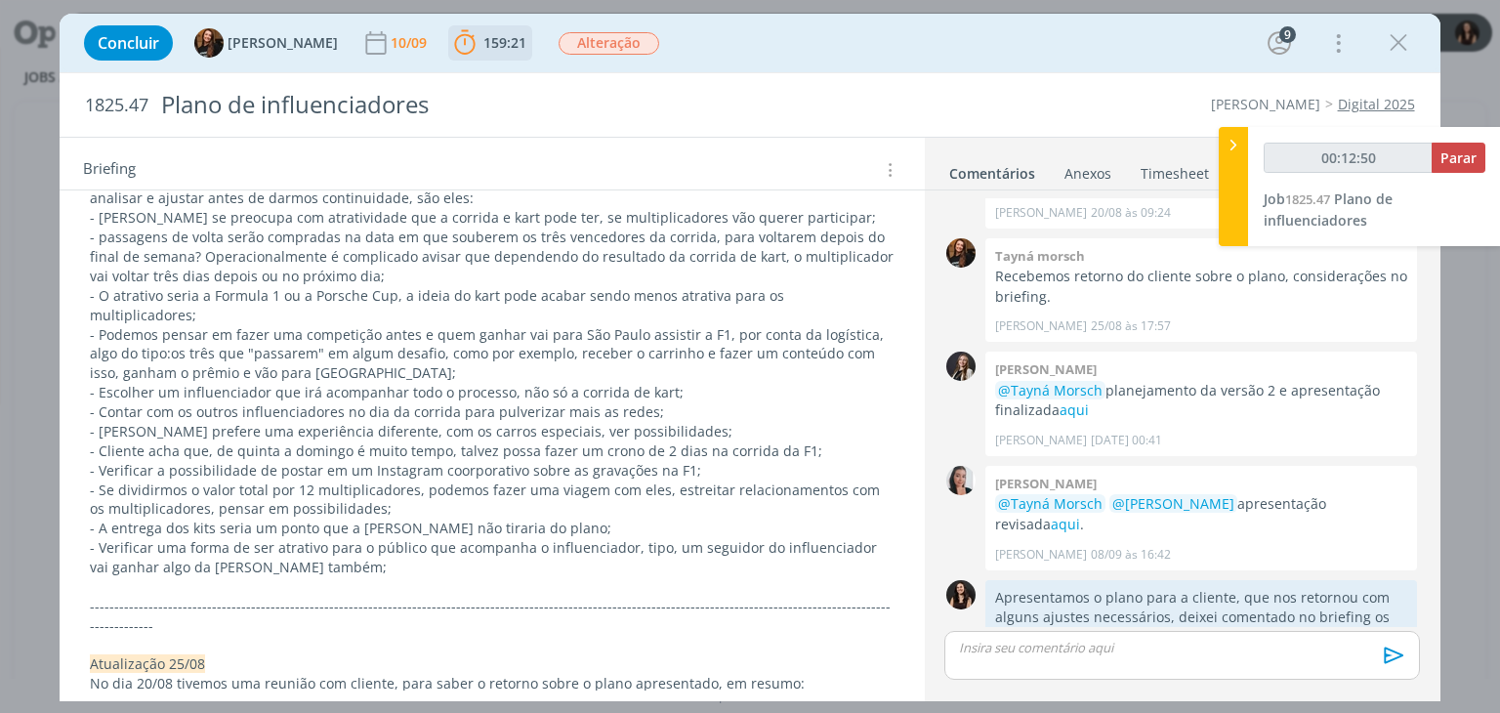
scroll to position [477, 0]
click at [107, 228] on p "- passagens de volta serão compradas na data em que souberem os três vencedores…" at bounding box center [492, 256] width 804 height 59
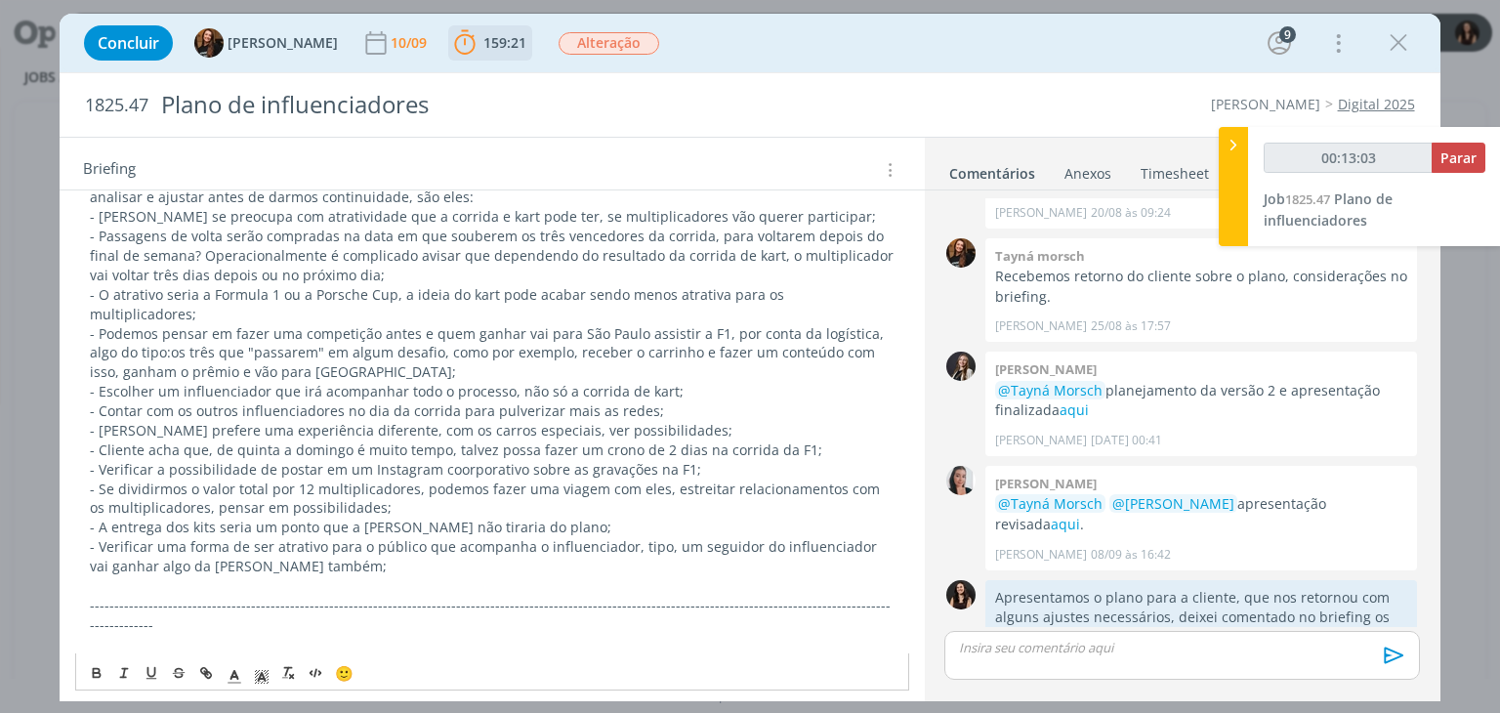
click at [383, 275] on p "- Passagens de volta serão compradas na data em que souberem os três vencedores…" at bounding box center [492, 256] width 804 height 59
click at [349, 270] on p "- Passagens de volta serão compradas na data em que souberem os três vencedores…" at bounding box center [492, 256] width 804 height 59
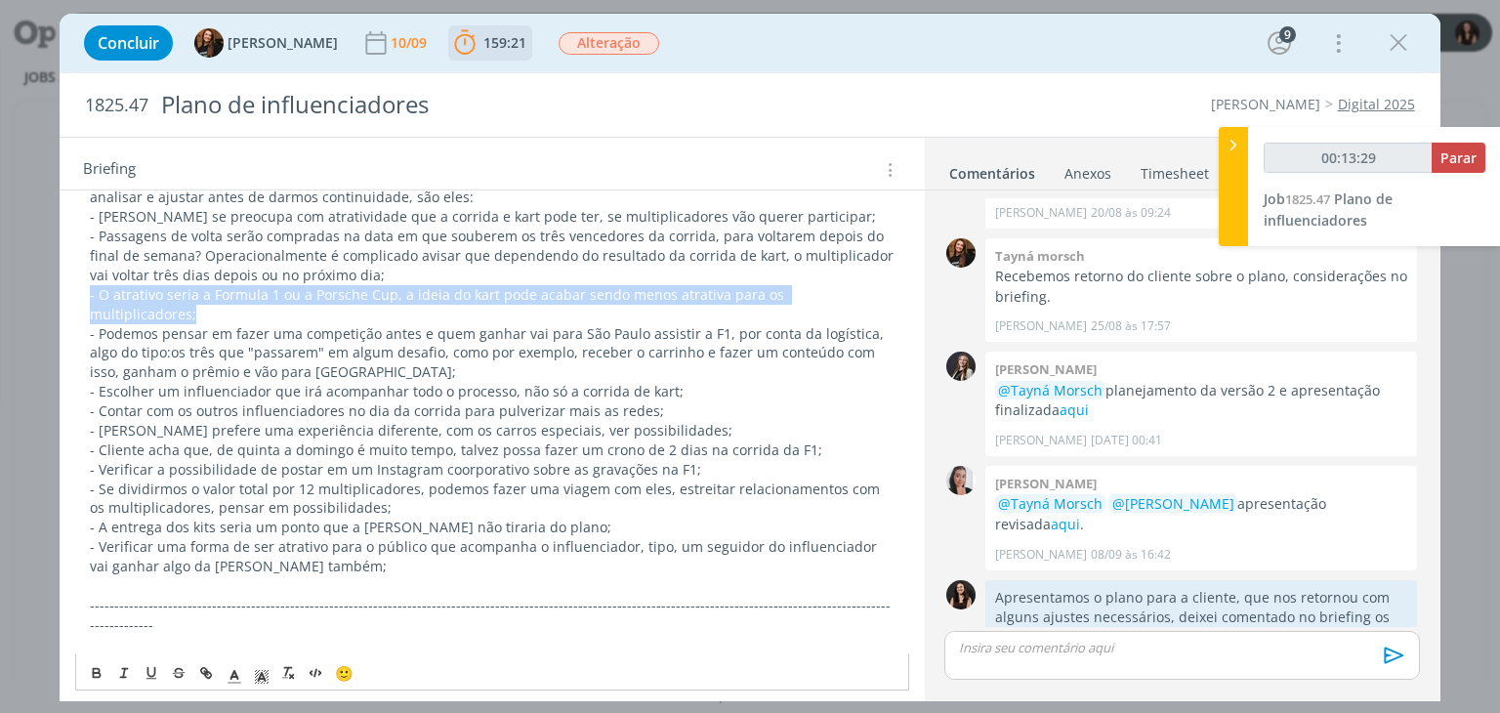
drag, startPoint x: 875, startPoint y: 294, endPoint x: 79, endPoint y: 294, distance: 796.0
copy p "- O atrativo seria a Formula 1 ou a Porsche Cup, a ideia do kart pode acabar se…"
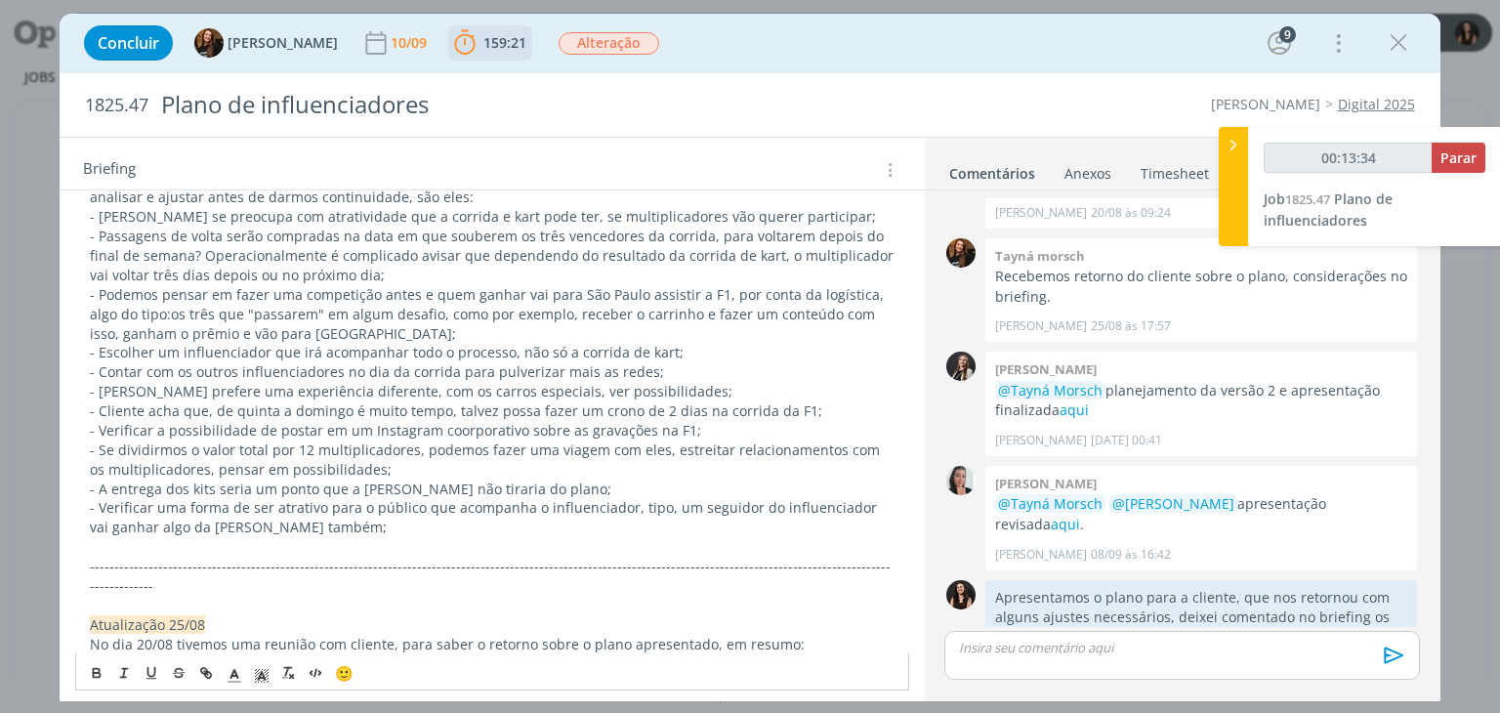
click at [823, 212] on p "- Aninha se preocupa com atratividade que a corrida e kart pode ter, se multipl…" at bounding box center [492, 217] width 804 height 20
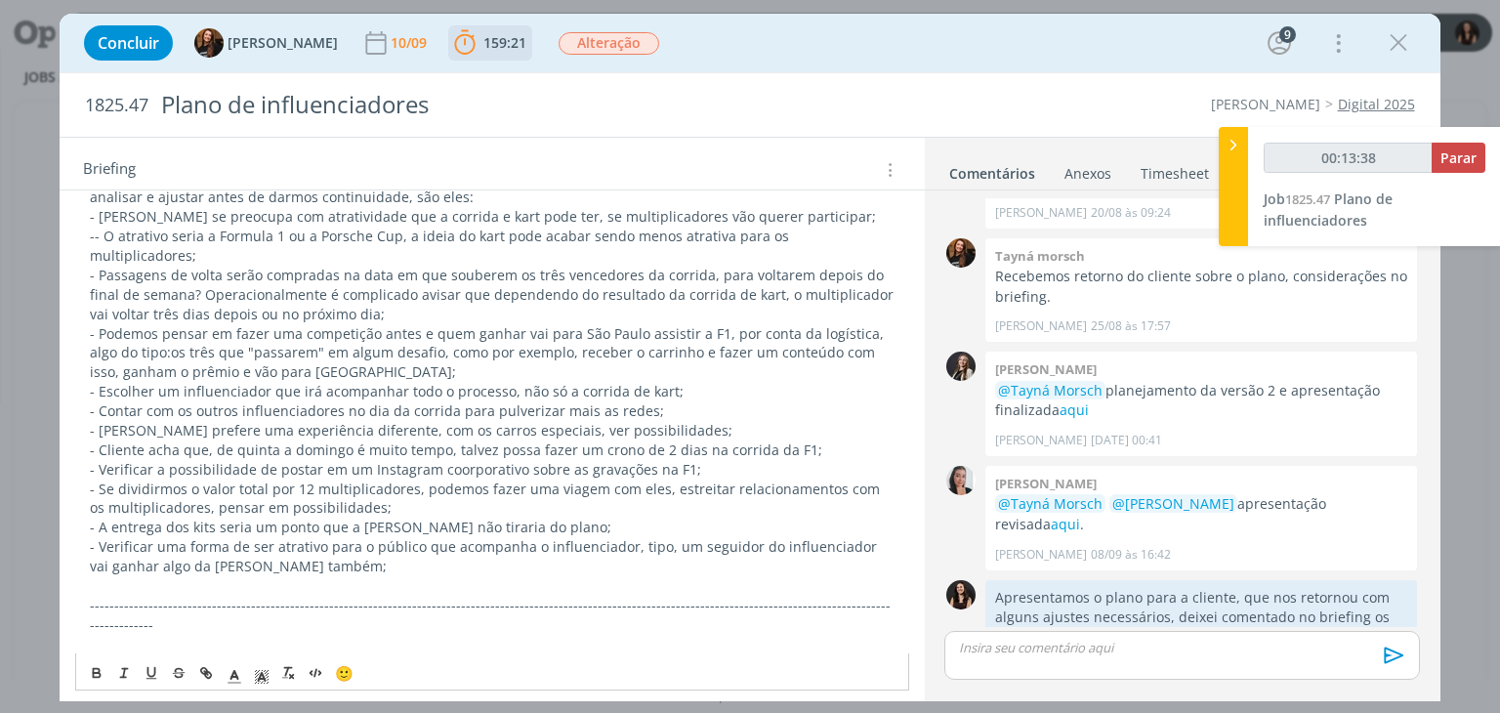
click at [105, 231] on span "- O atrativo seria a Formula 1 ou a Porsche Cup, a ideia do kart pode acabar se…" at bounding box center [441, 246] width 703 height 38
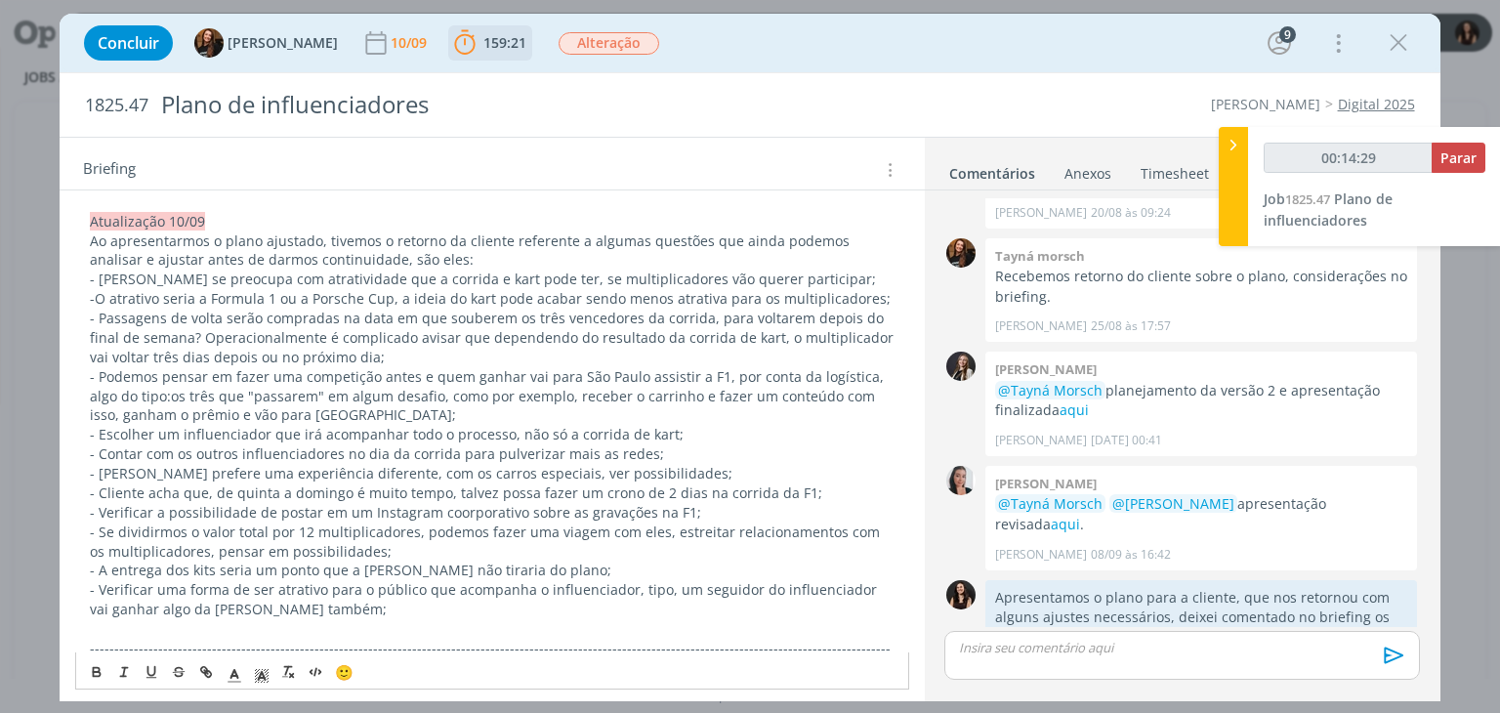
scroll to position [0, 0]
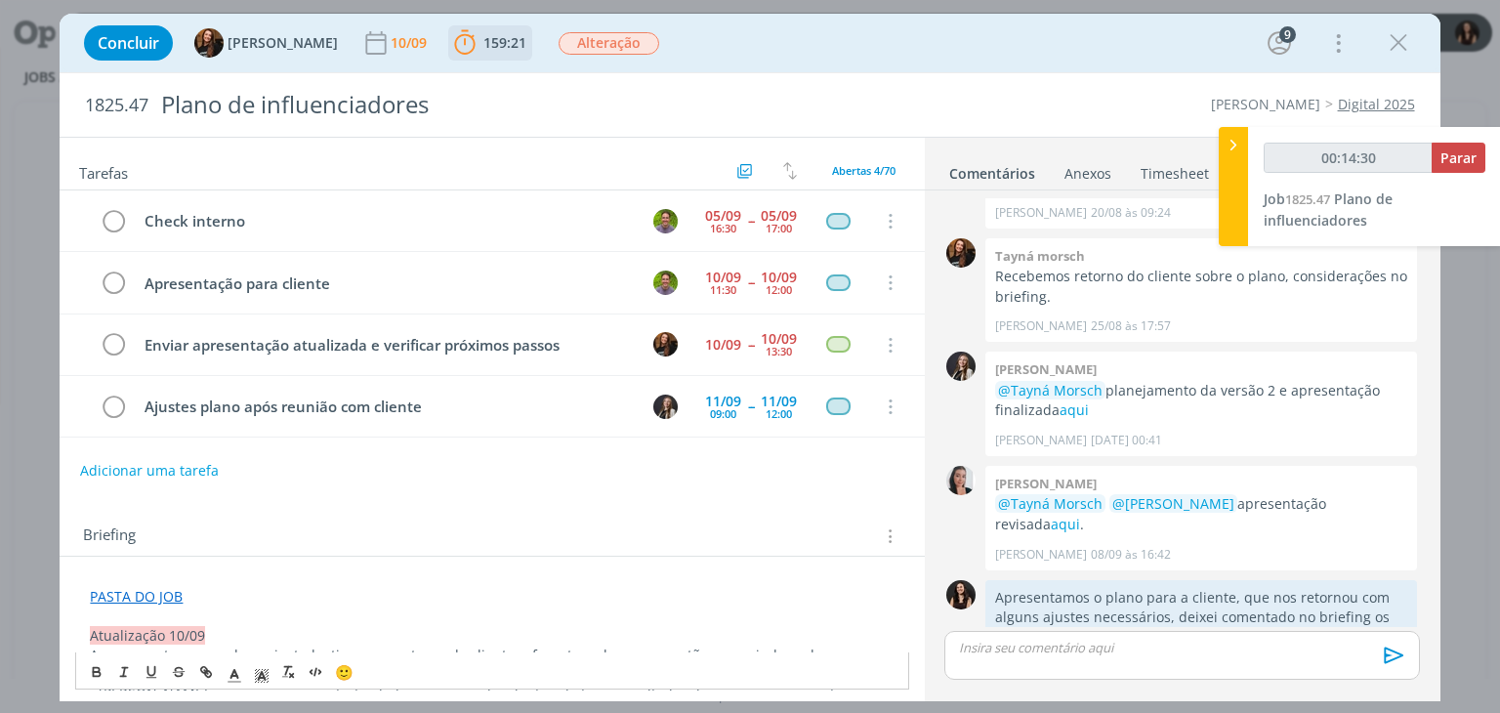
type input "00:14:31"
click at [1455, 155] on span "Parar" at bounding box center [1459, 157] width 36 height 19
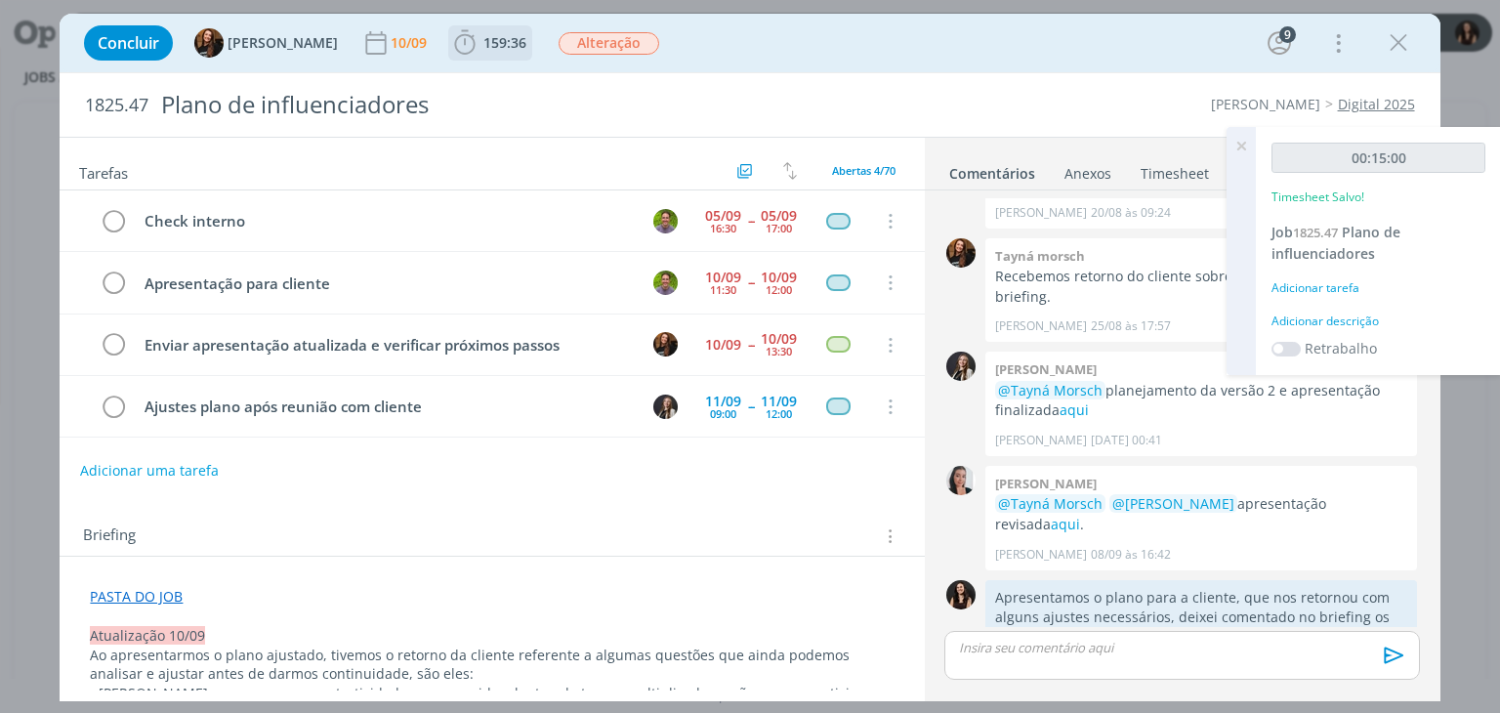
drag, startPoint x: 1348, startPoint y: 309, endPoint x: 1358, endPoint y: 324, distance: 18.4
click at [1348, 310] on div "00:15:00 Timesheet Salvo! Job 1825.47 Plano de influenciadores Adicionar tarefa…" at bounding box center [1378, 251] width 245 height 248
click at [1360, 324] on div "Adicionar descrição" at bounding box center [1379, 322] width 214 height 18
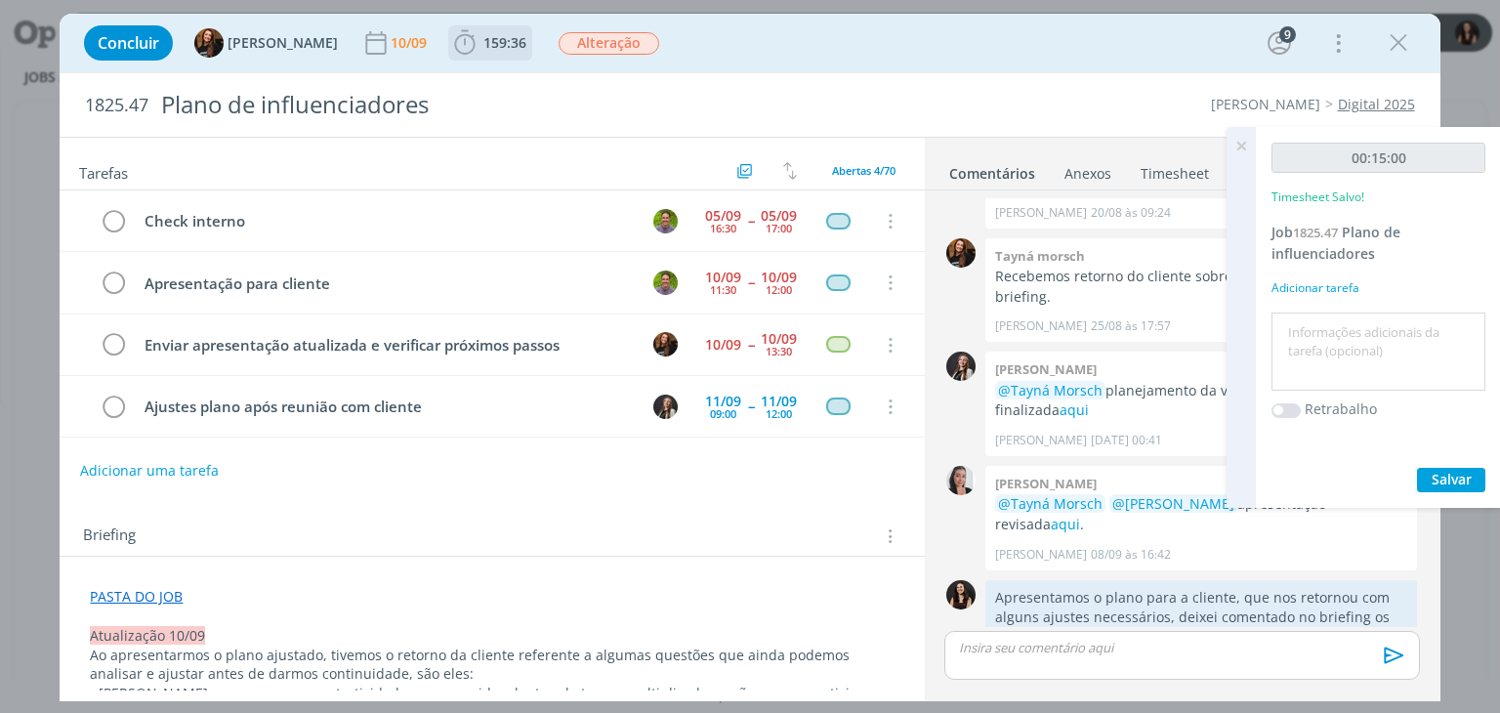
click at [1361, 325] on textarea at bounding box center [1379, 351] width 204 height 69
type textarea "Atualização briefing"
click at [1453, 486] on button "Salvar" at bounding box center [1451, 480] width 68 height 24
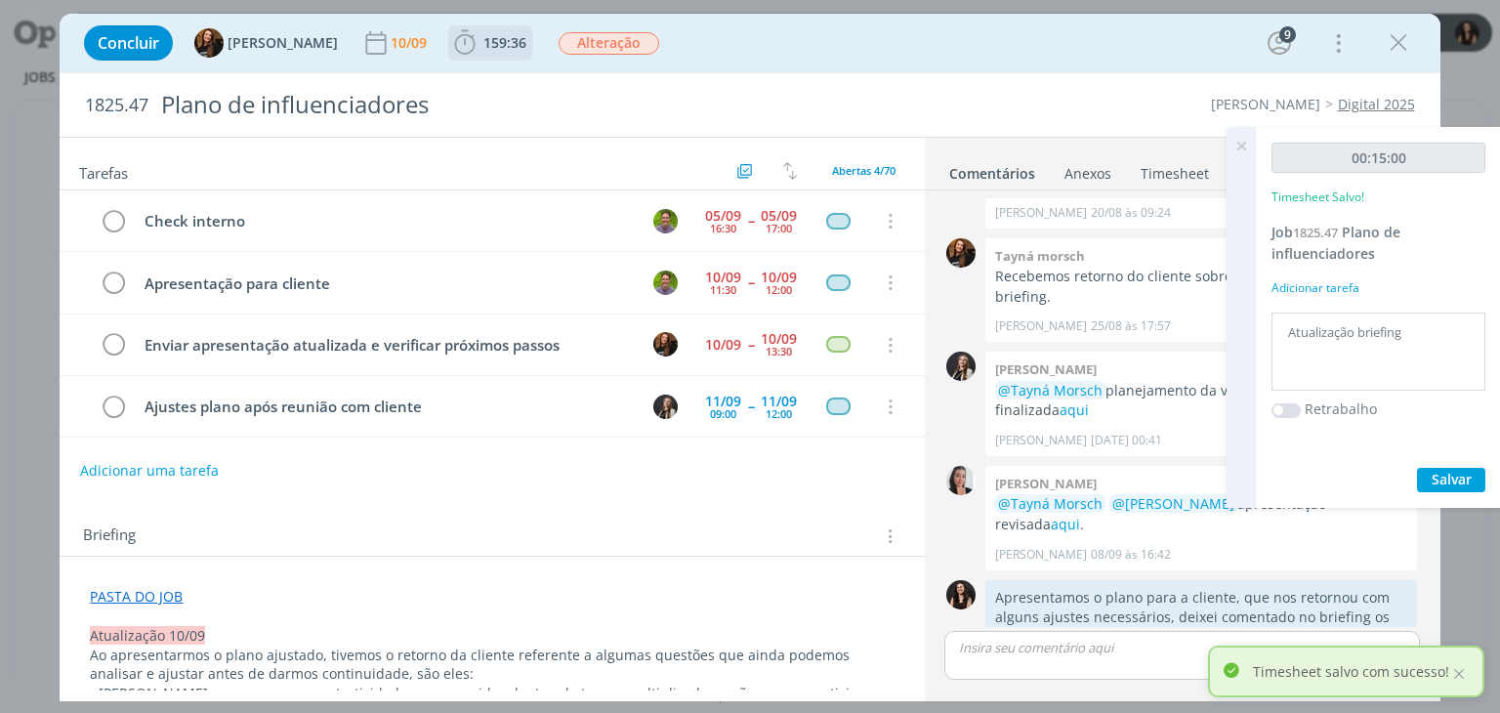
click at [1242, 149] on icon at bounding box center [1241, 146] width 35 height 38
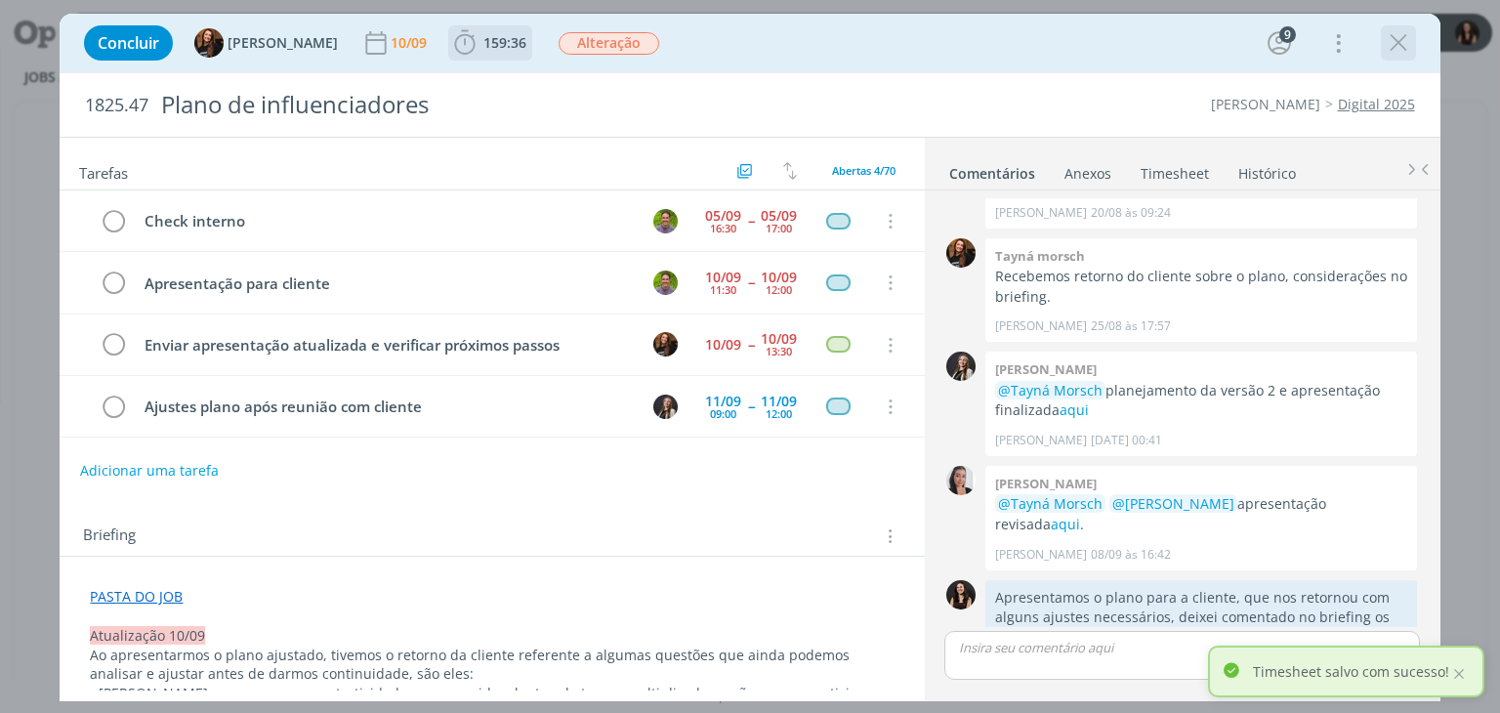
click at [1381, 44] on div "dialog" at bounding box center [1398, 42] width 35 height 35
click at [1401, 52] on icon "dialog" at bounding box center [1398, 42] width 29 height 29
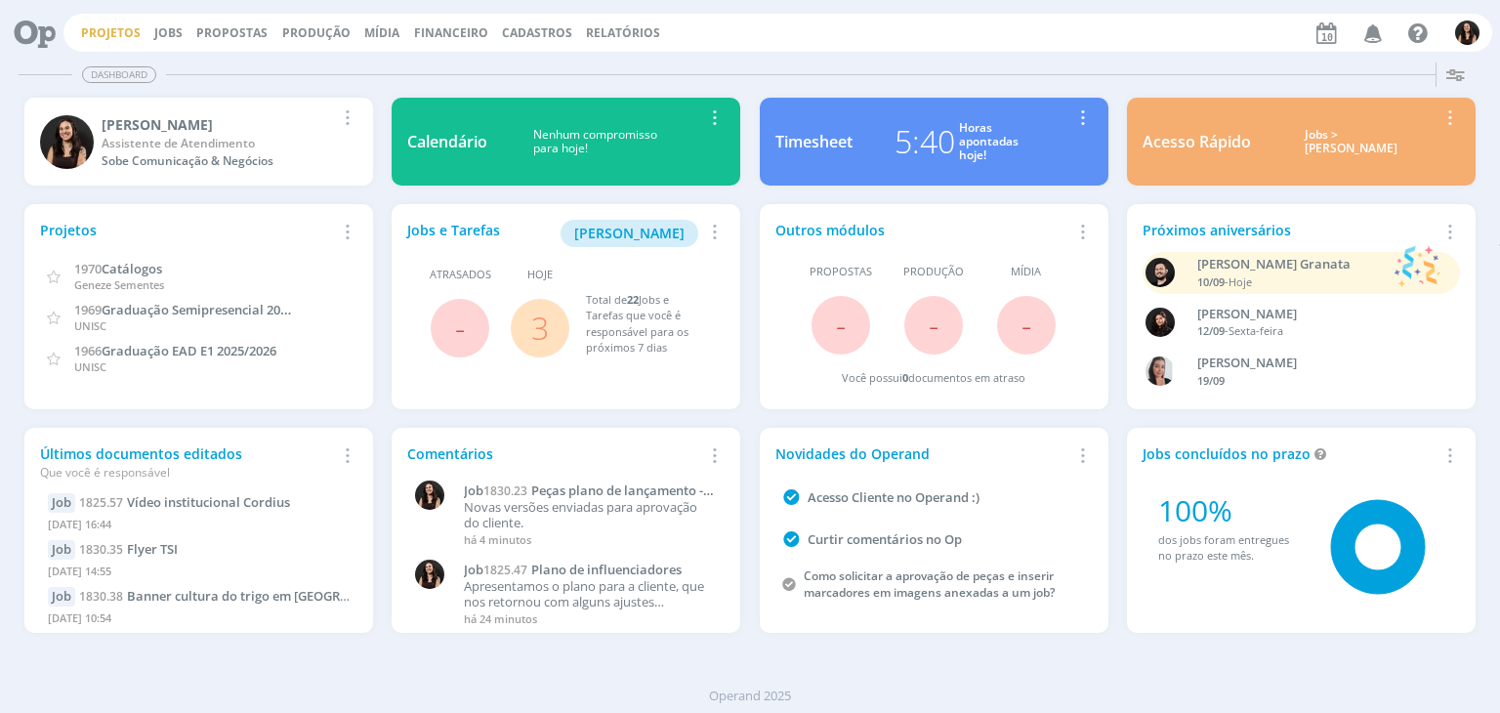
click at [110, 36] on link "Projetos" at bounding box center [111, 32] width 60 height 17
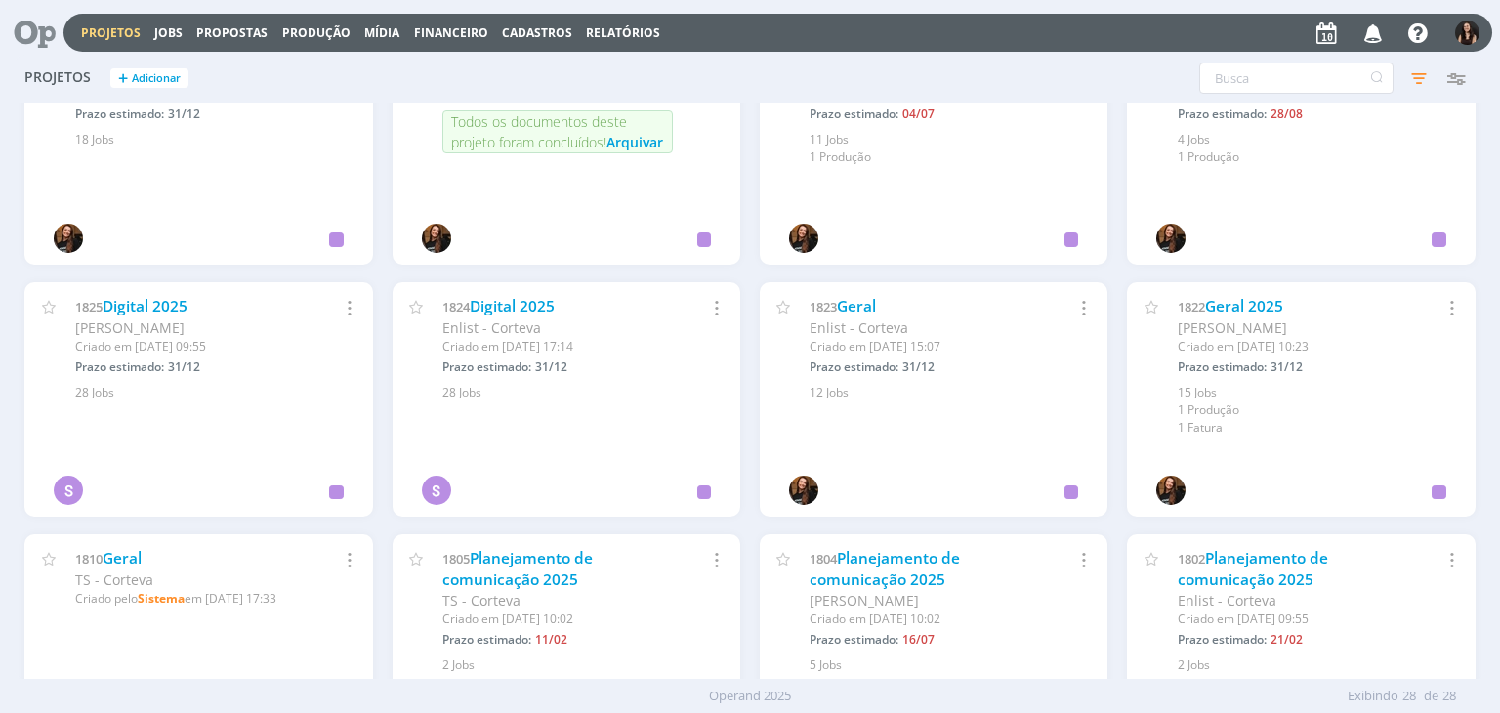
scroll to position [1083, 0]
click at [157, 290] on div "1825 Digital 2025 [PERSON_NAME] Criado em [DATE] 09:55 Prazo estimado: 31/12 Se…" at bounding box center [198, 339] width 348 height 119
click at [158, 291] on div "1825 Digital 2025 [PERSON_NAME] Criado em [DATE] 09:55 Prazo estimado: 31/12 Se…" at bounding box center [198, 339] width 348 height 119
click at [155, 297] on link "Digital 2025" at bounding box center [145, 304] width 85 height 21
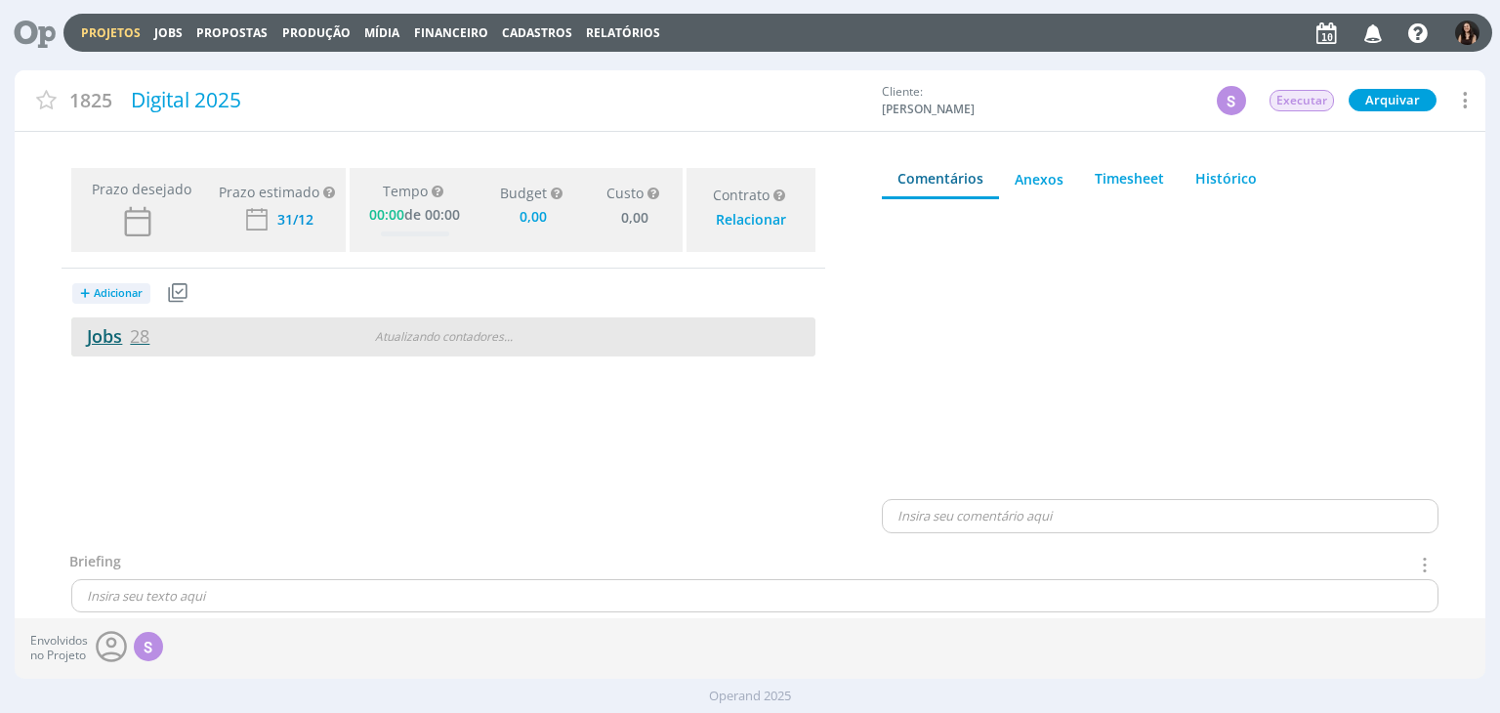
type input "0,00"
click at [120, 340] on link "Jobs 28" at bounding box center [110, 335] width 78 height 23
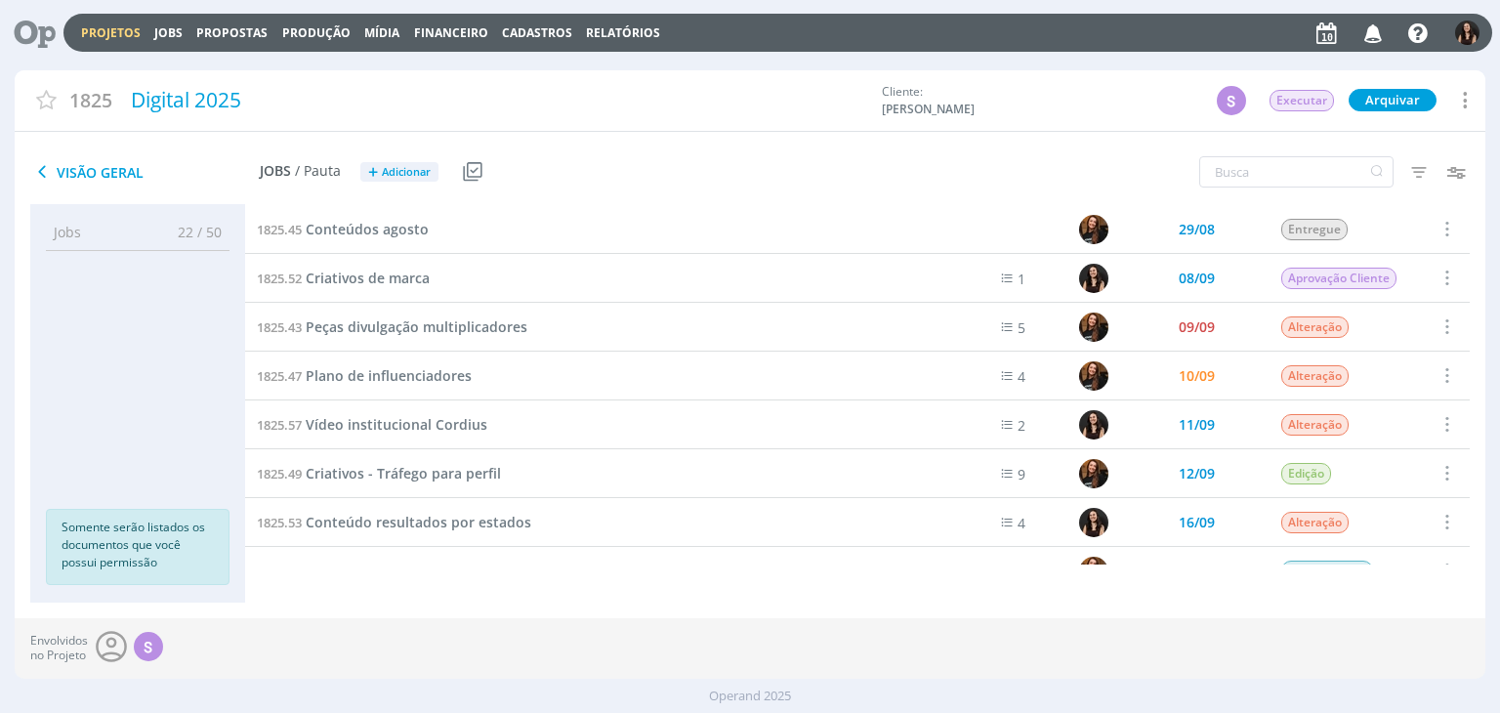
scroll to position [910, 0]
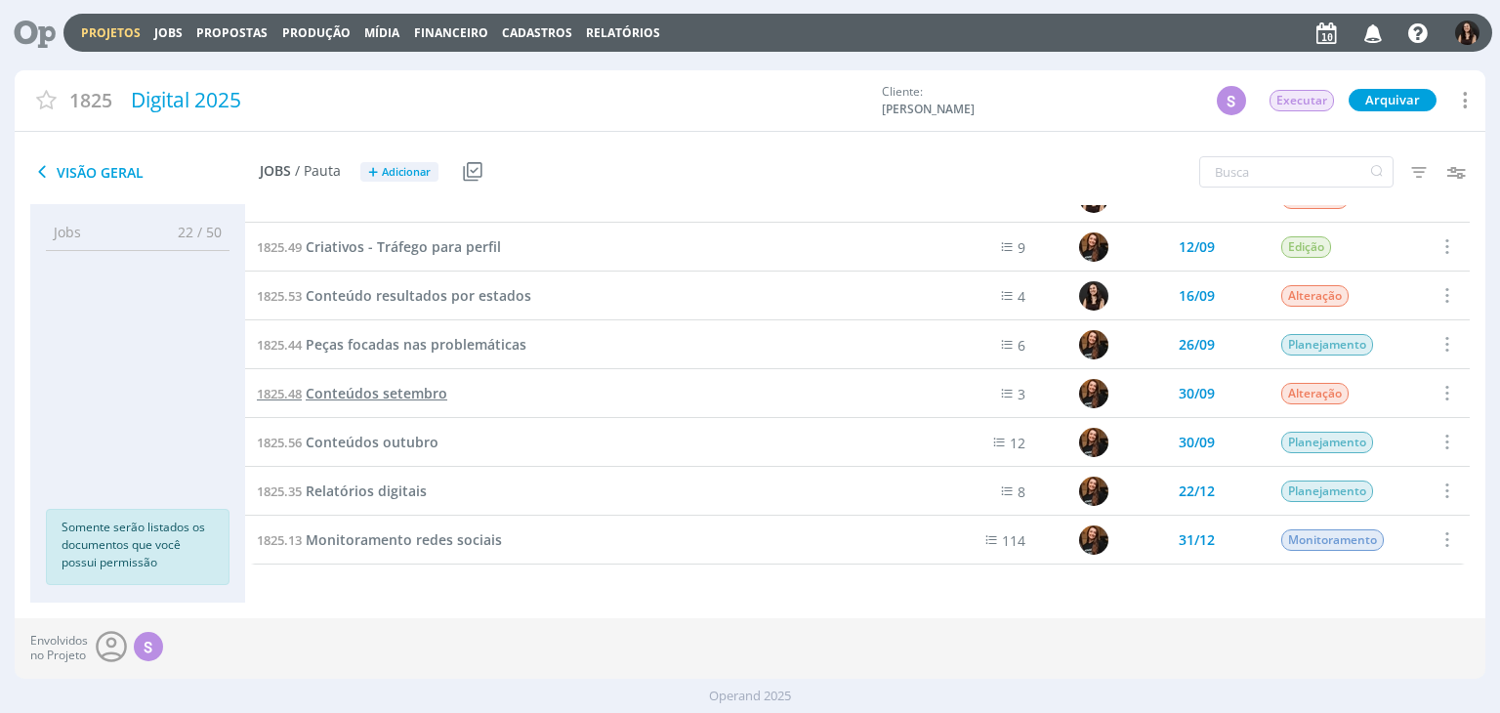
click at [407, 397] on span "Conteúdos setembro" at bounding box center [377, 393] width 142 height 19
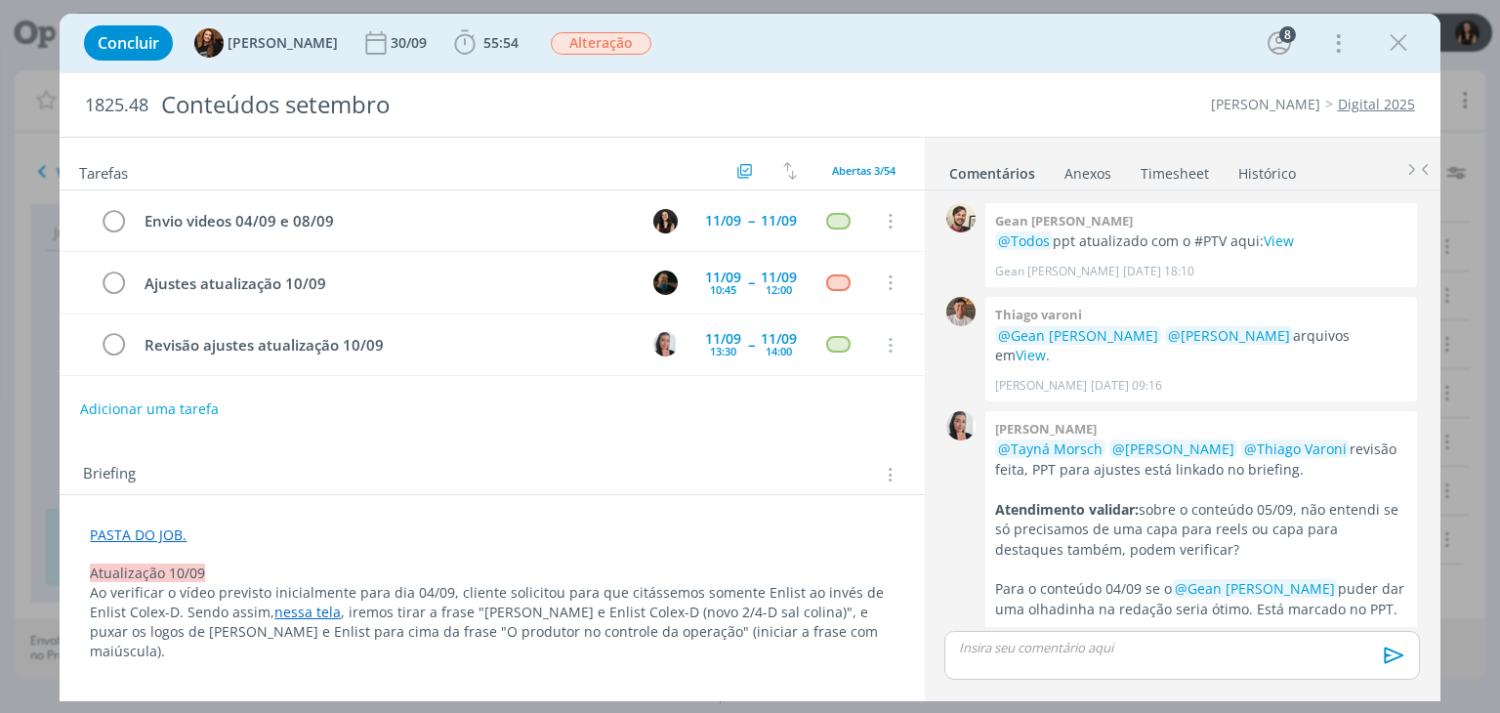
scroll to position [2035, 0]
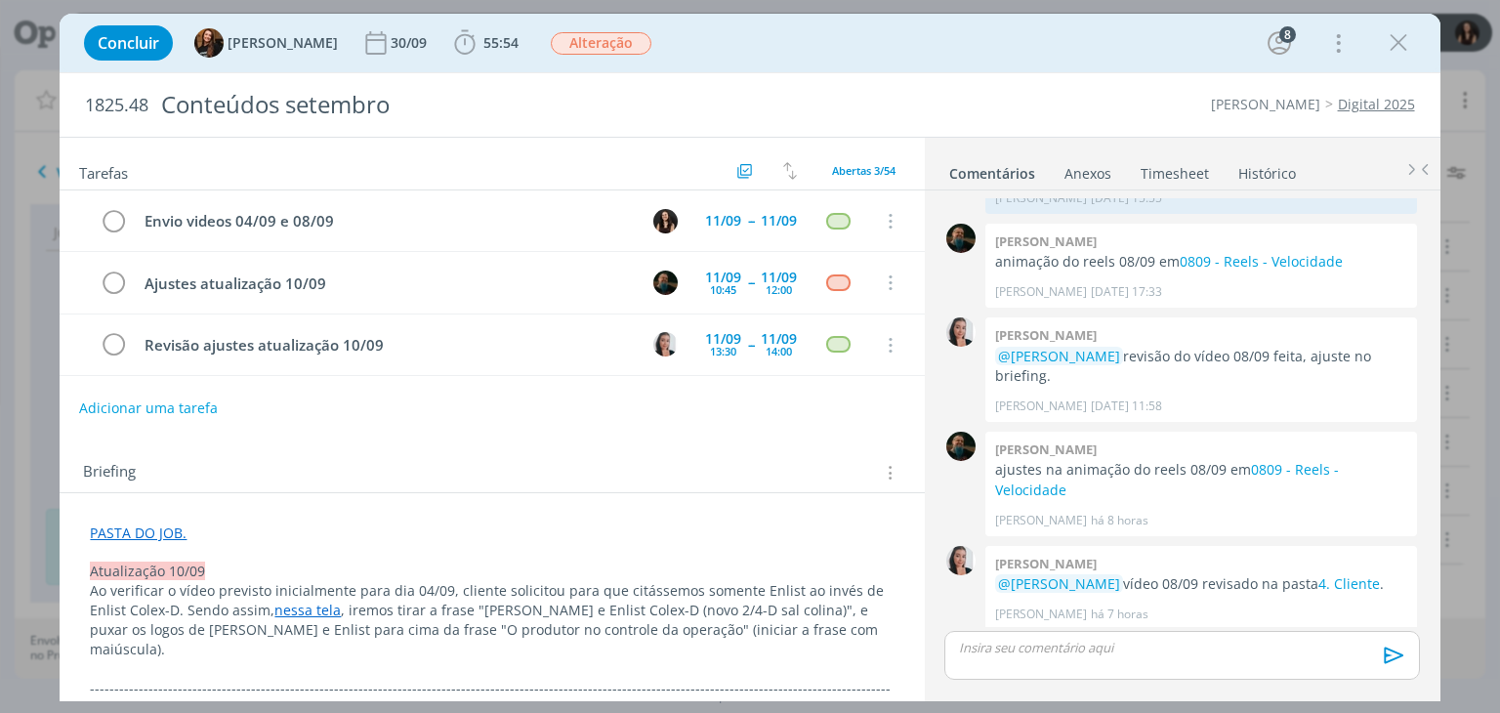
click at [152, 402] on button "Adicionar uma tarefa" at bounding box center [148, 408] width 139 height 33
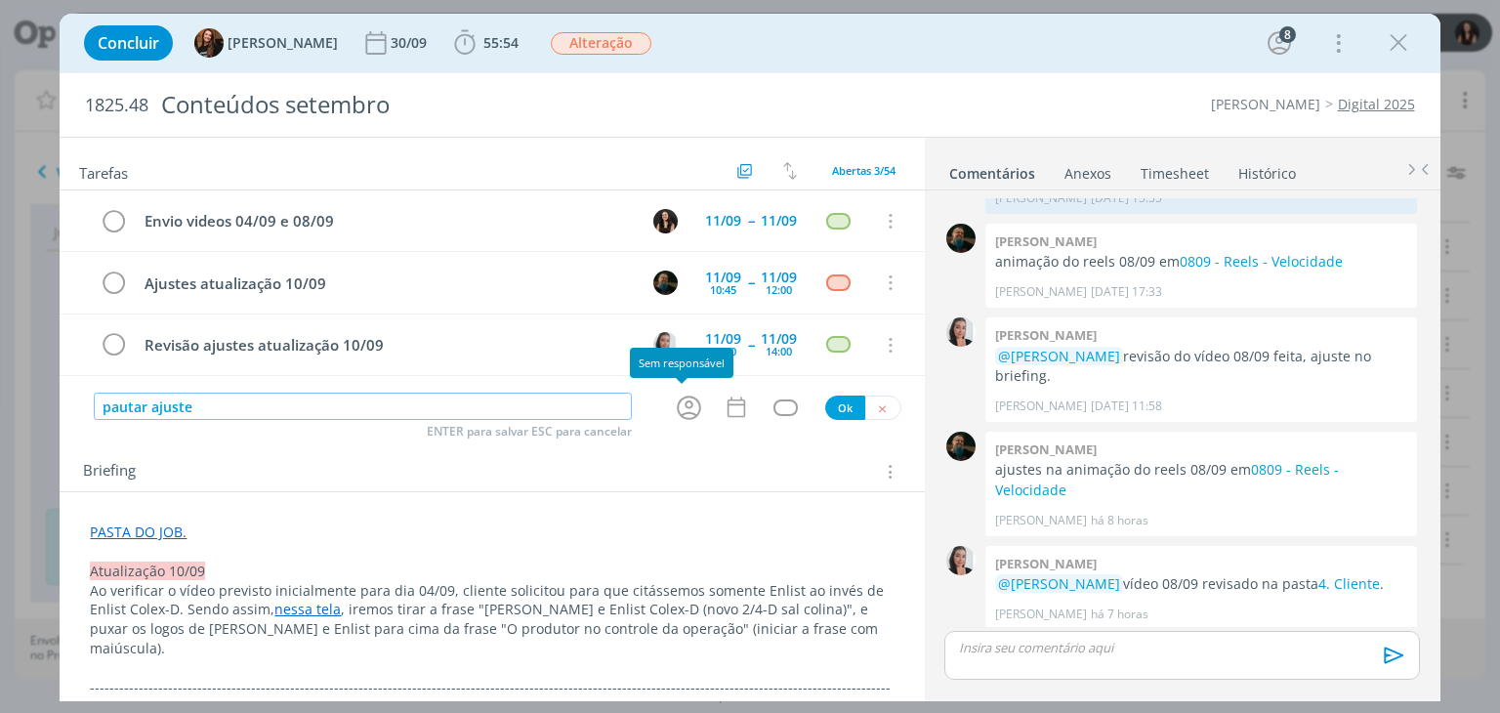
type input "pautar ajuste"
drag, startPoint x: 697, startPoint y: 411, endPoint x: 672, endPoint y: 403, distance: 26.6
click at [673, 403] on div "dialog" at bounding box center [692, 408] width 38 height 32
click at [674, 403] on icon "dialog" at bounding box center [689, 408] width 30 height 30
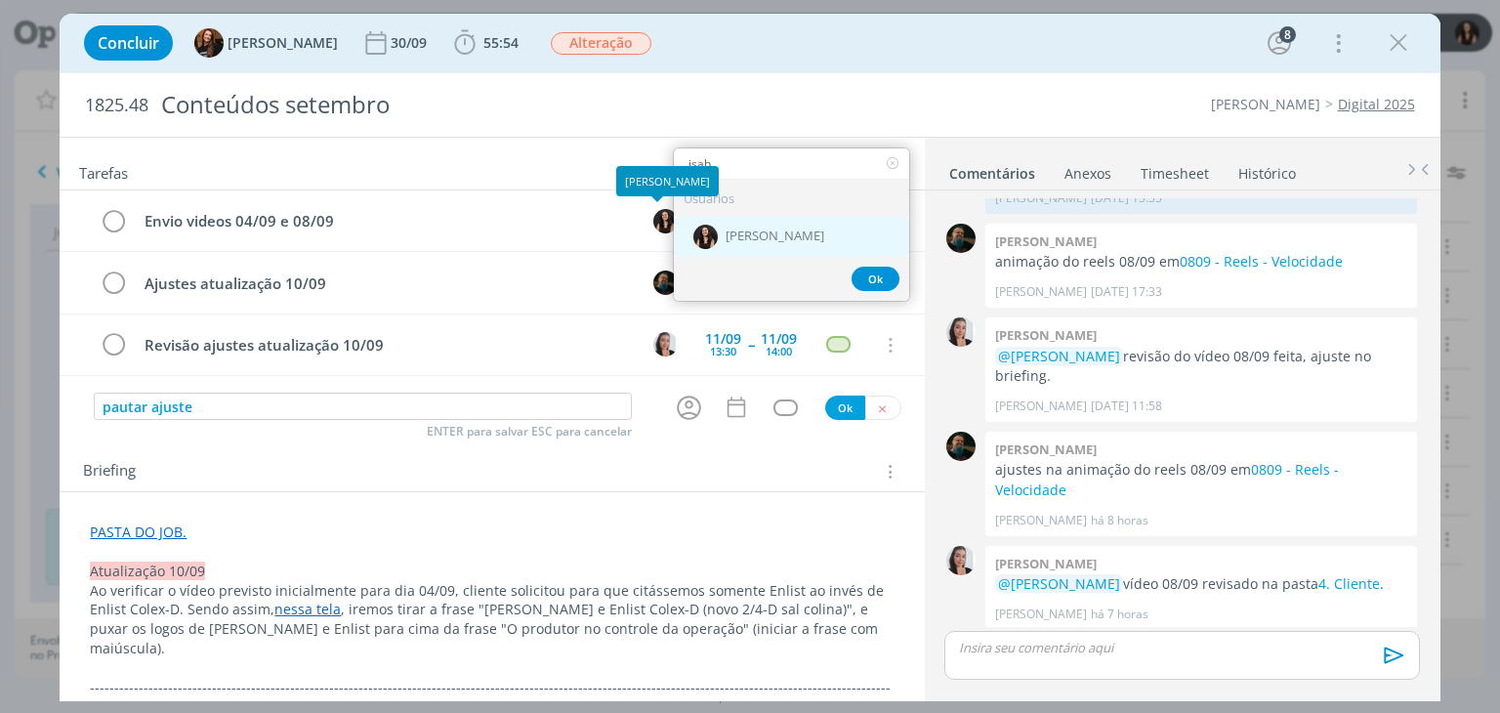
type input "isab"
click at [714, 217] on div "[PERSON_NAME]" at bounding box center [791, 237] width 235 height 40
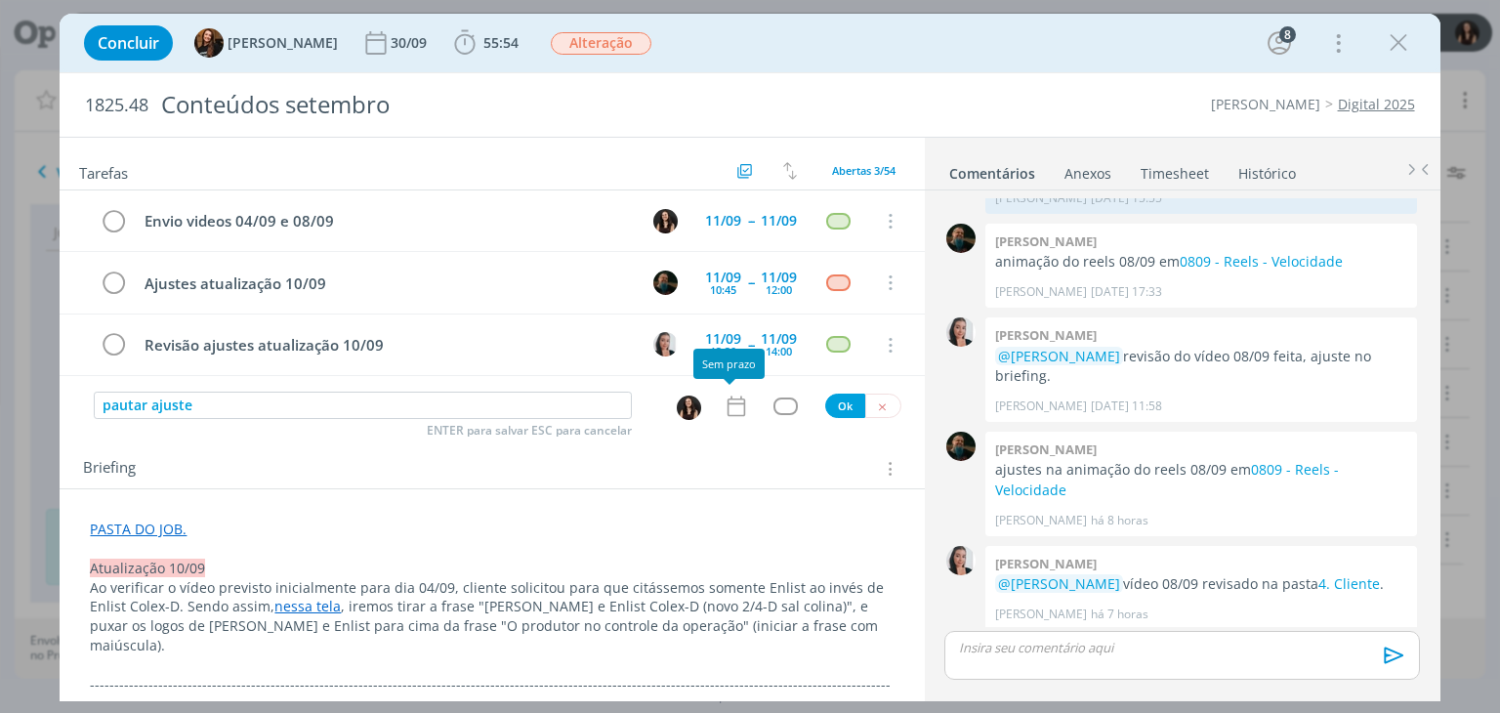
click at [724, 398] on icon "dialog" at bounding box center [736, 406] width 25 height 25
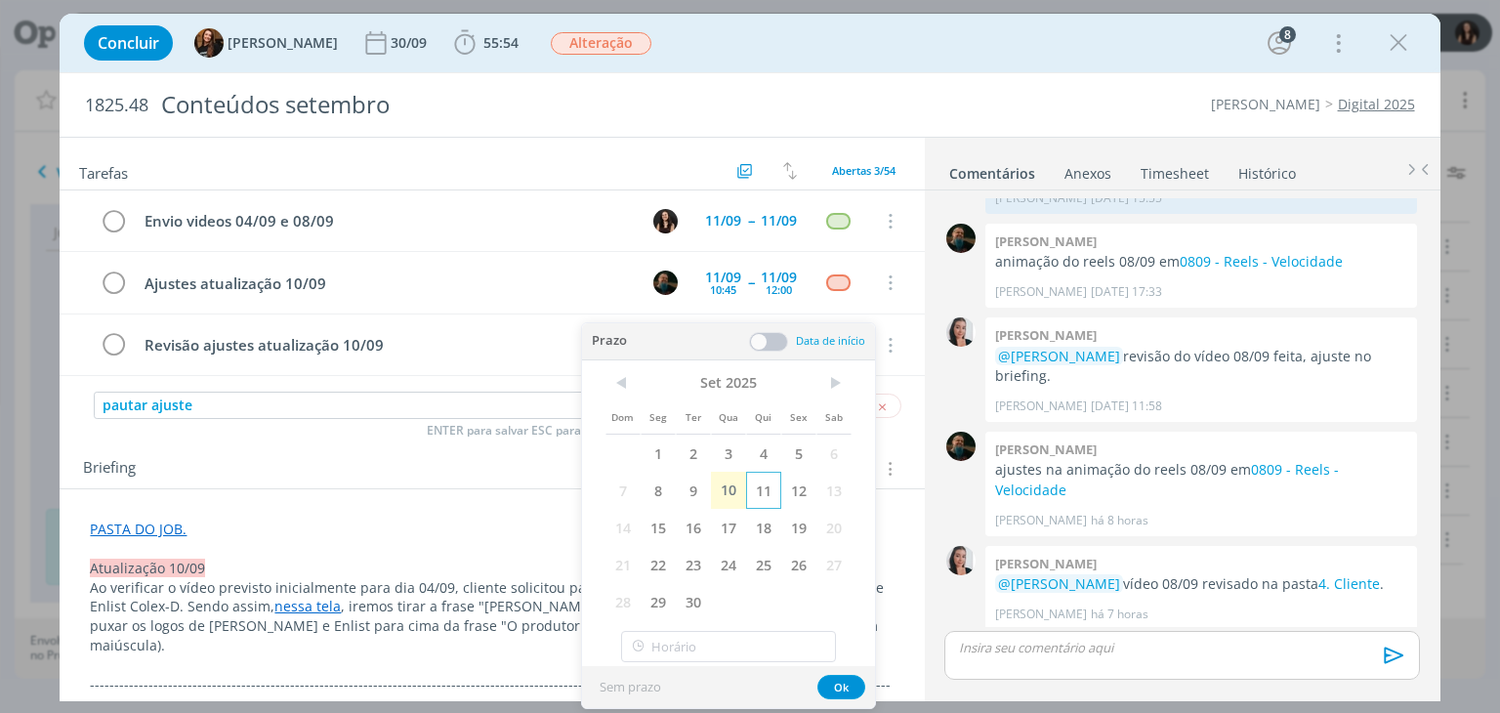
click at [778, 489] on span "11" at bounding box center [763, 490] width 35 height 37
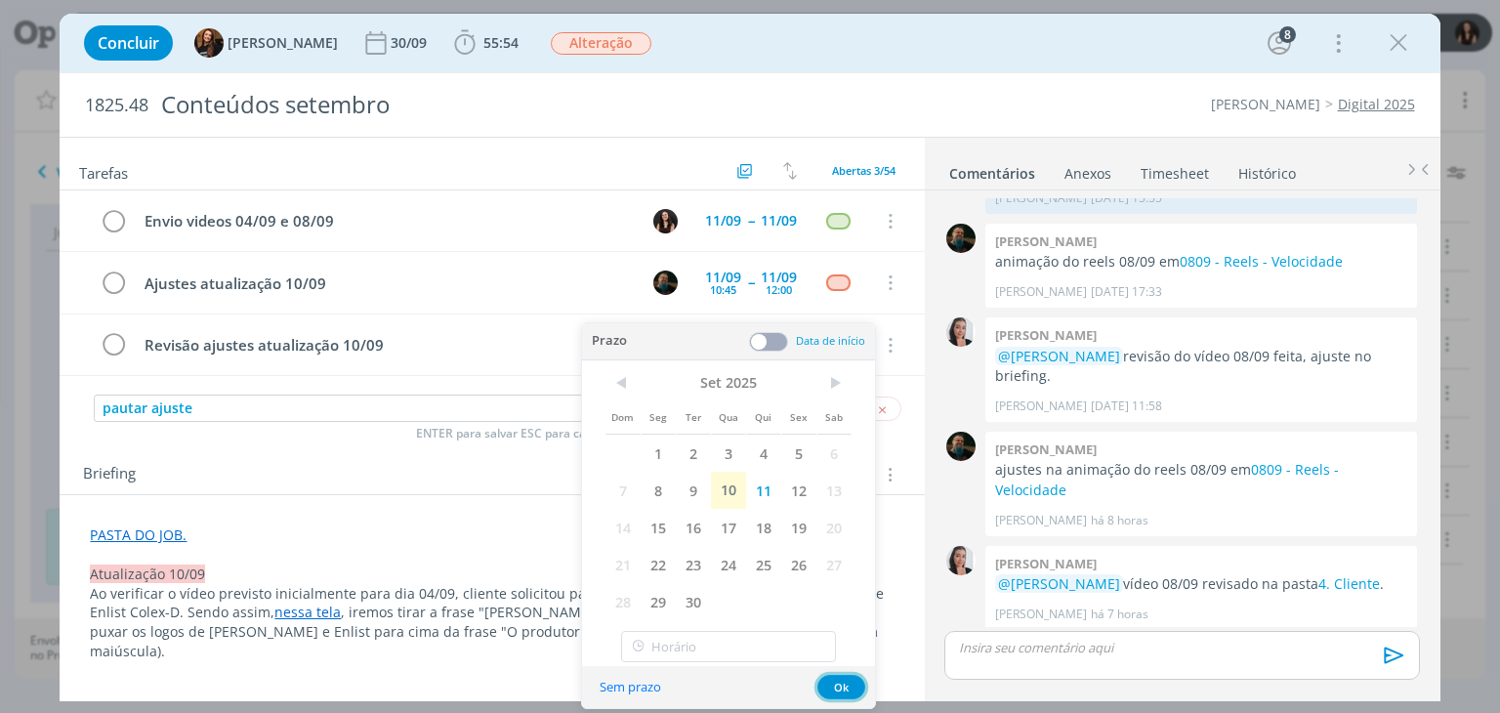
click at [840, 697] on button "Ok" at bounding box center [841, 687] width 48 height 24
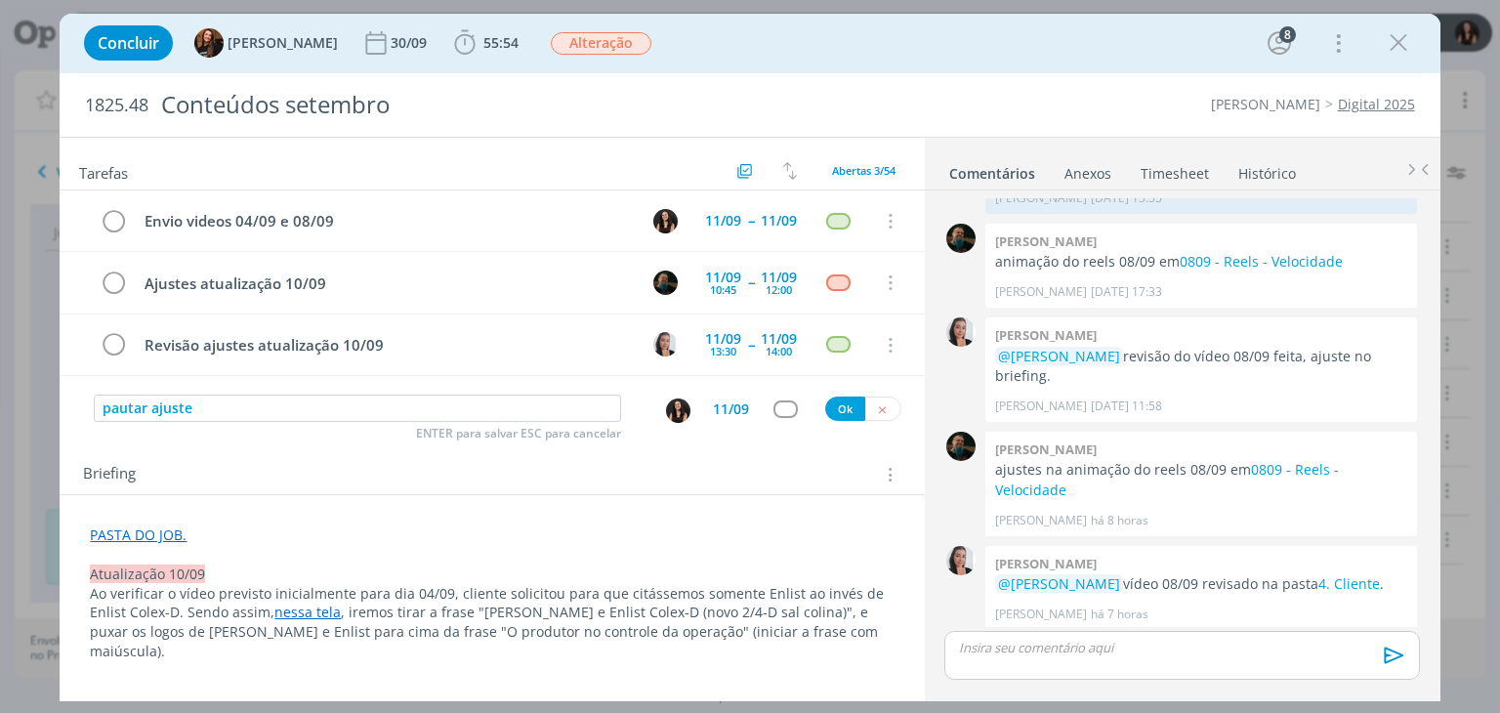
click at [774, 400] on div "dialog" at bounding box center [786, 408] width 24 height 17
click at [775, 402] on div "dialog" at bounding box center [786, 408] width 24 height 17
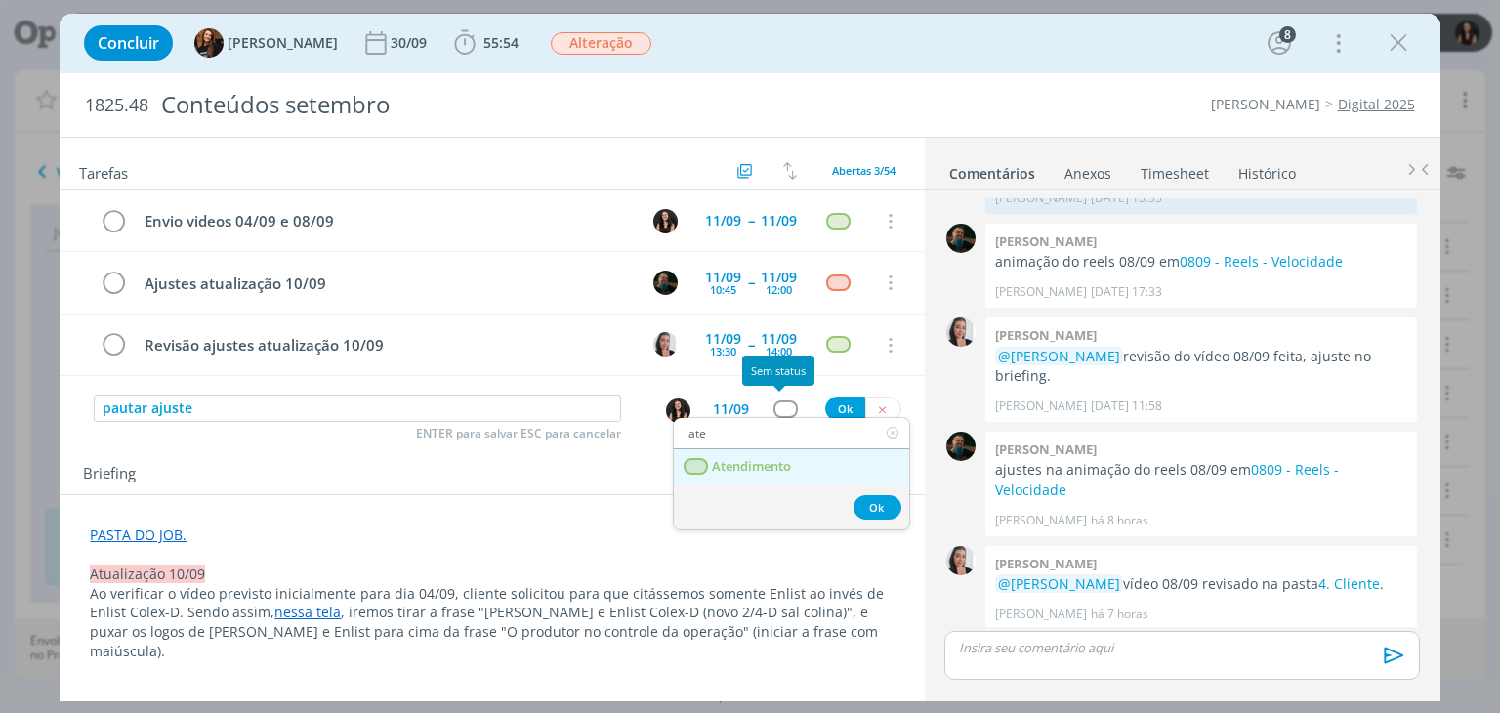
type input "ate"
drag, startPoint x: 790, startPoint y: 466, endPoint x: 803, endPoint y: 458, distance: 14.9
click at [790, 466] on span "Atendimento" at bounding box center [752, 467] width 79 height 16
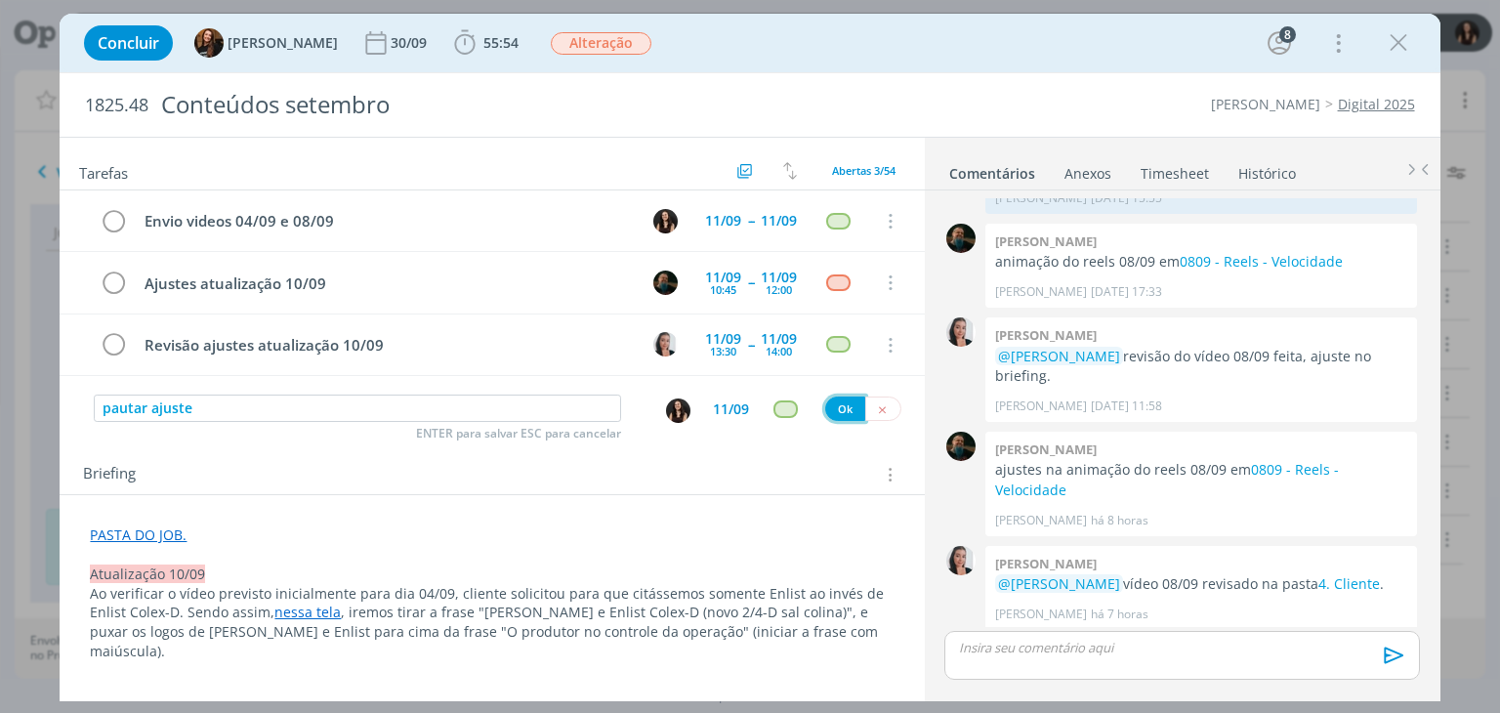
click at [836, 406] on button "Ok" at bounding box center [845, 409] width 40 height 24
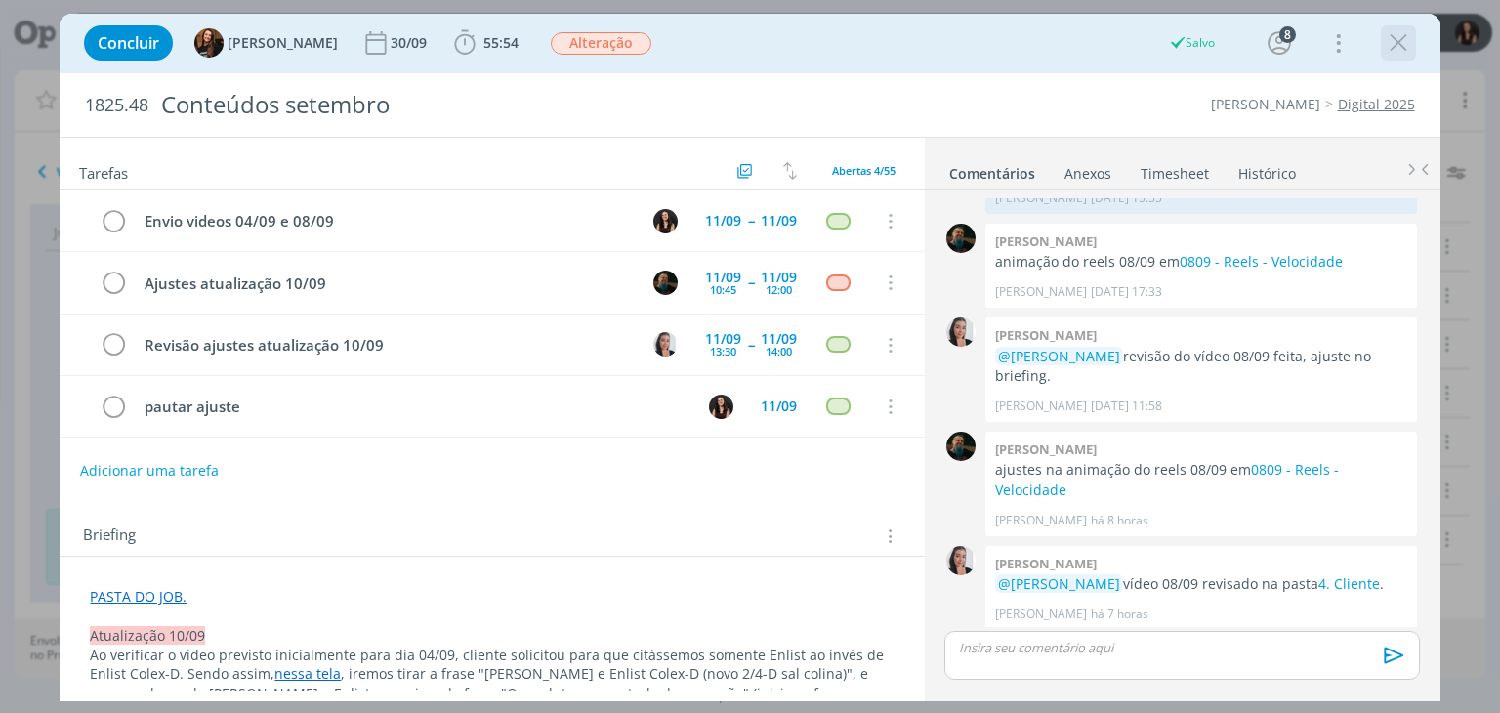
click at [1403, 39] on icon "dialog" at bounding box center [1398, 42] width 29 height 29
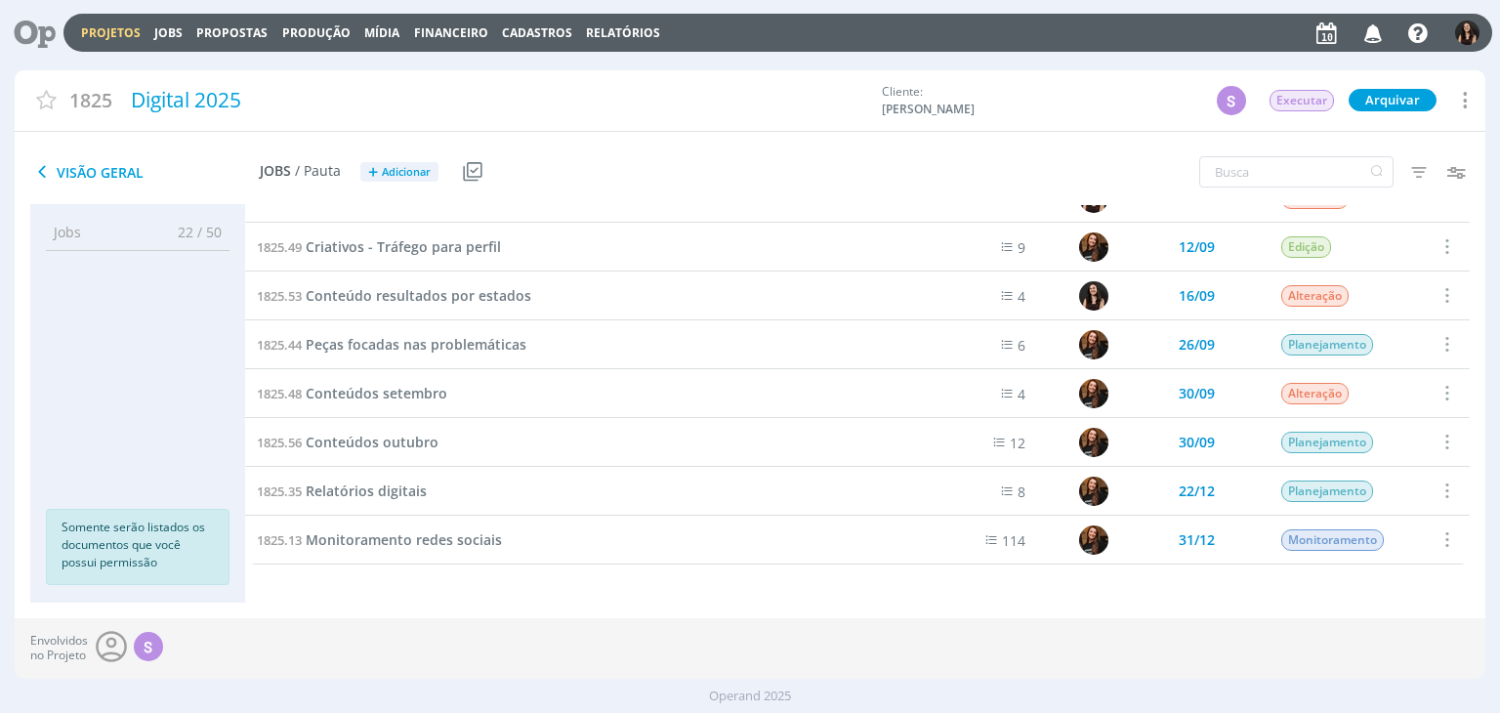
click at [99, 26] on link "Projetos" at bounding box center [111, 32] width 60 height 17
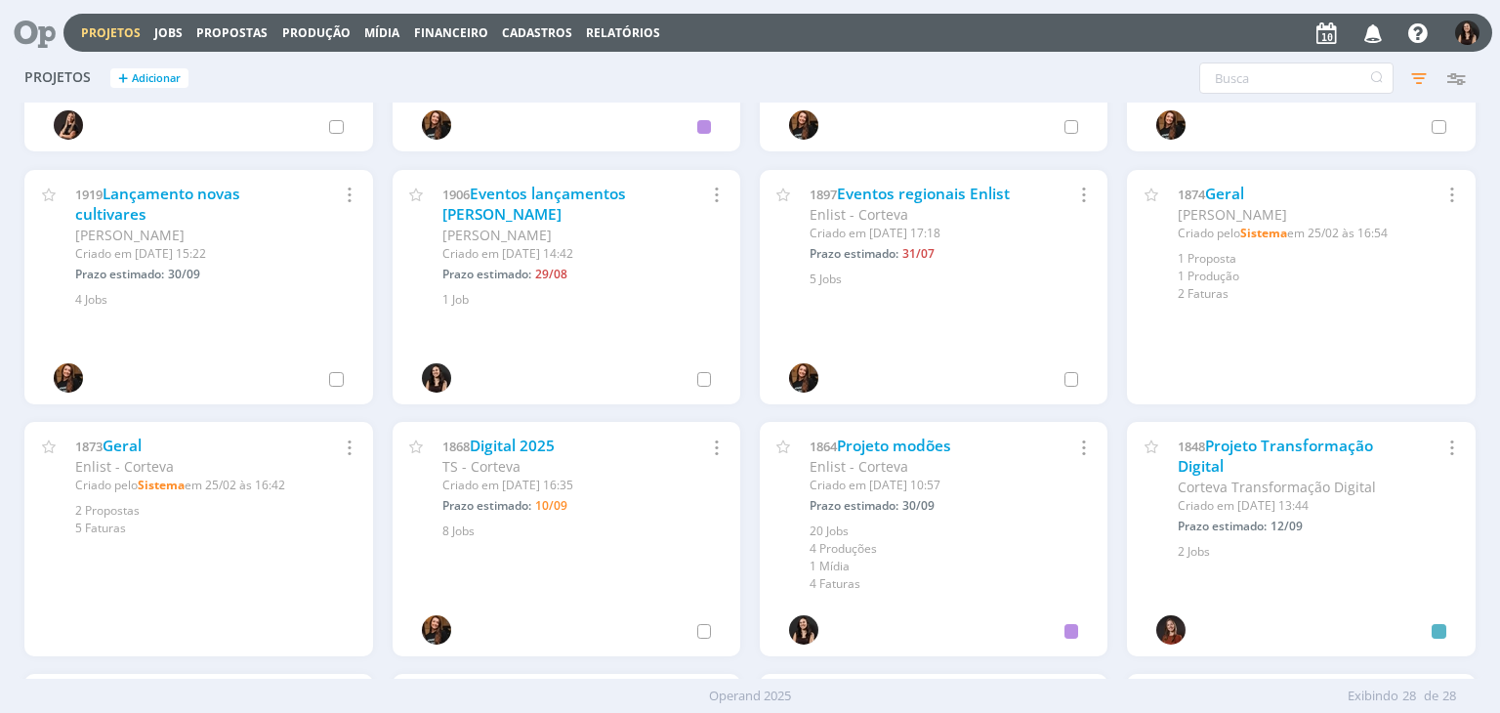
scroll to position [488, 0]
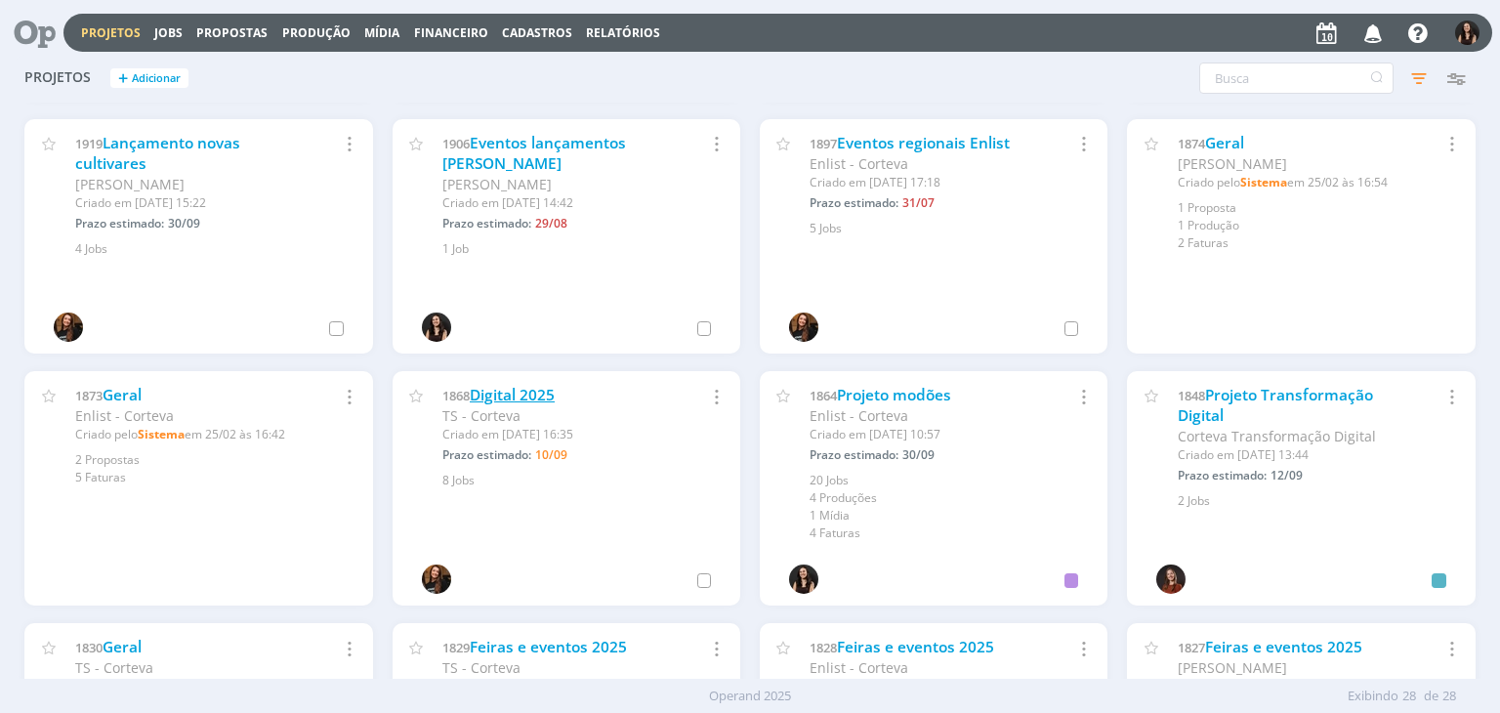
click at [555, 393] on link "Digital 2025" at bounding box center [512, 395] width 85 height 21
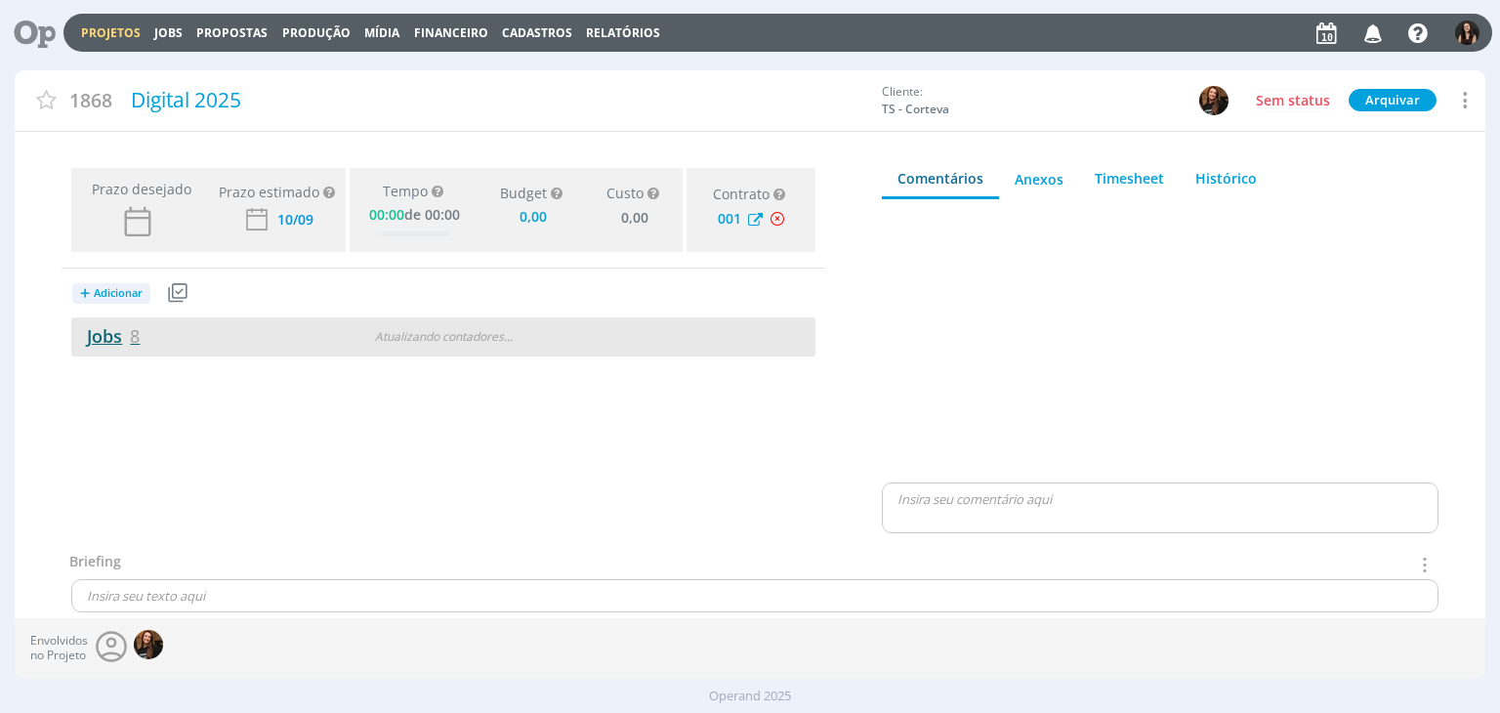
click at [117, 332] on link "Jobs 8" at bounding box center [105, 335] width 68 height 23
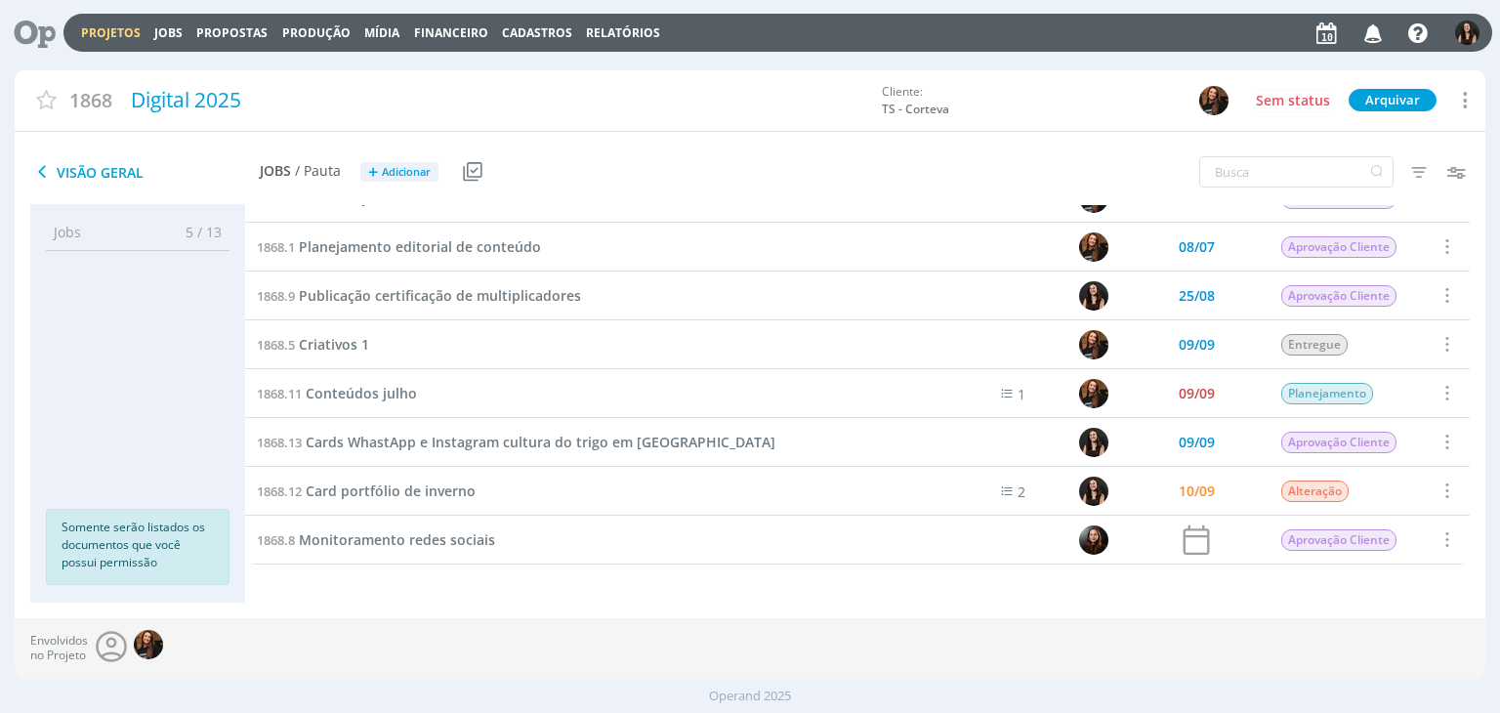
scroll to position [31, 0]
click at [437, 398] on div "1868.11 Conteúdos julho" at bounding box center [579, 393] width 668 height 48
click at [416, 446] on span "Cards WhastApp e Instagram cultura do trigo em [GEOGRAPHIC_DATA]" at bounding box center [541, 442] width 470 height 19
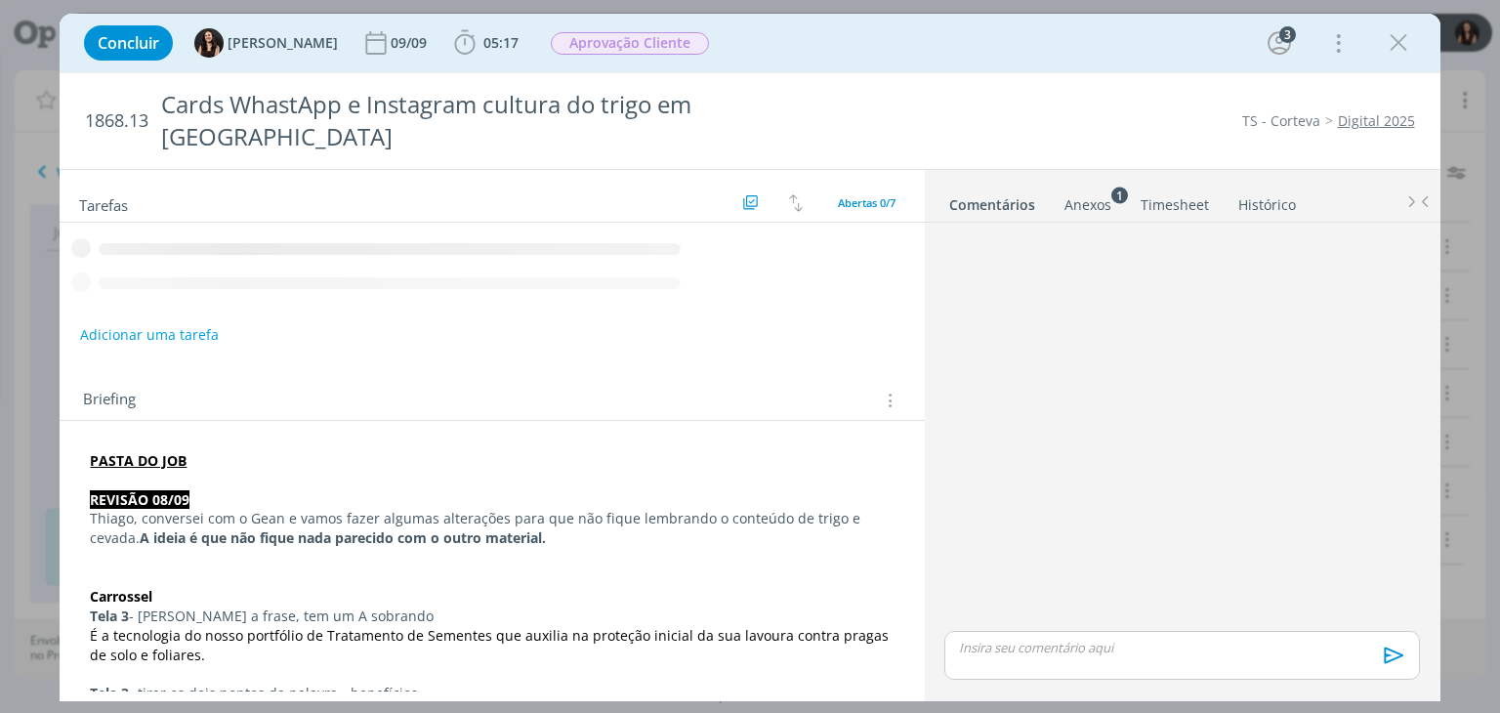
scroll to position [233, 0]
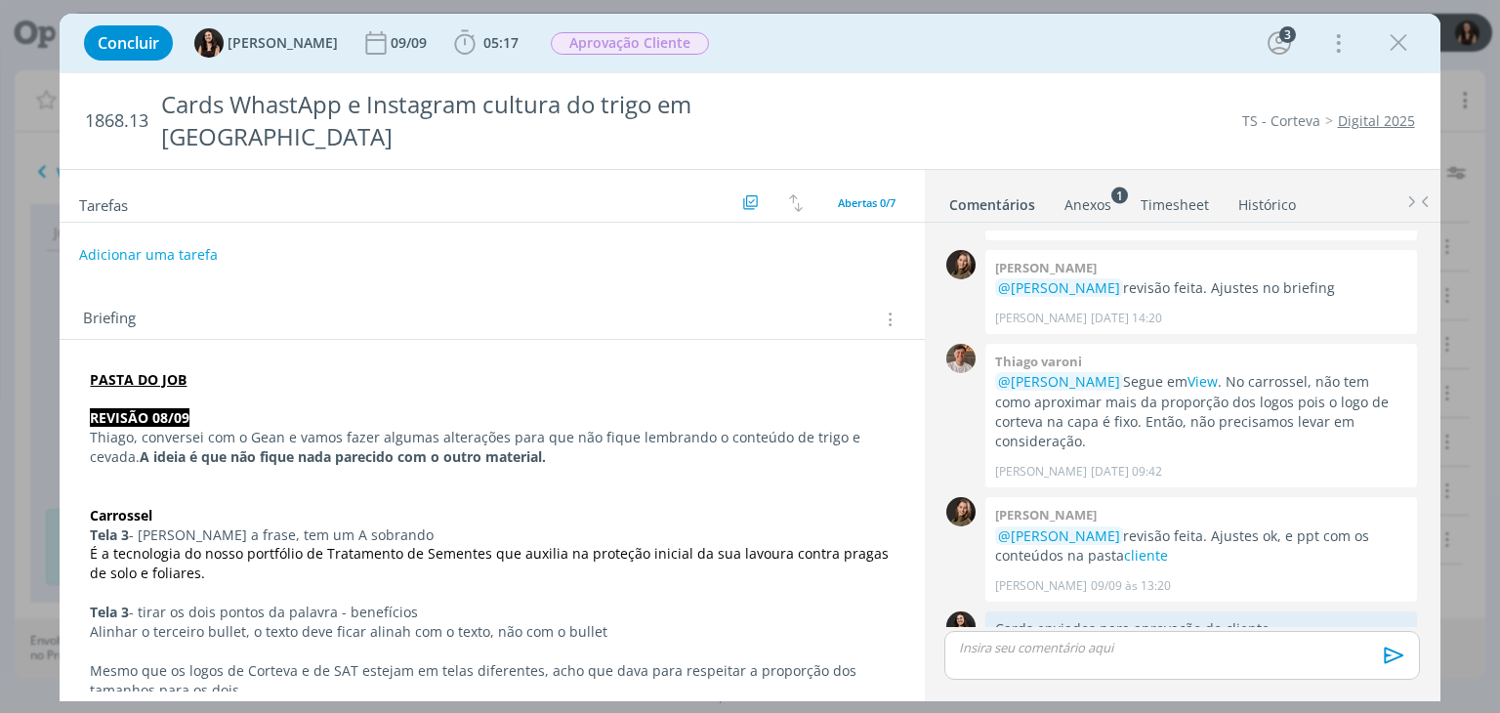
click at [148, 238] on button "Adicionar uma tarefa" at bounding box center [148, 254] width 139 height 33
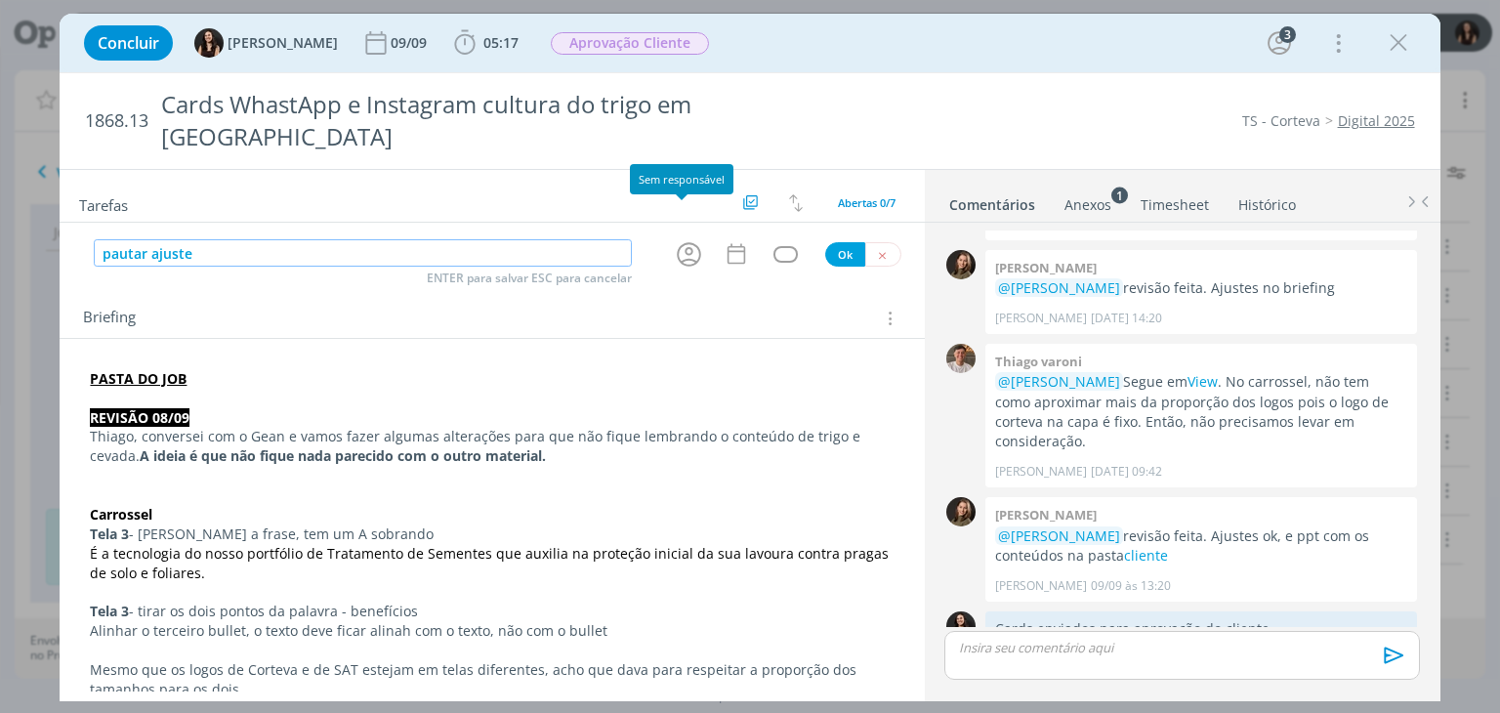
click at [688, 242] on icon "dialog" at bounding box center [689, 254] width 24 height 24
type input "pautar ajuste"
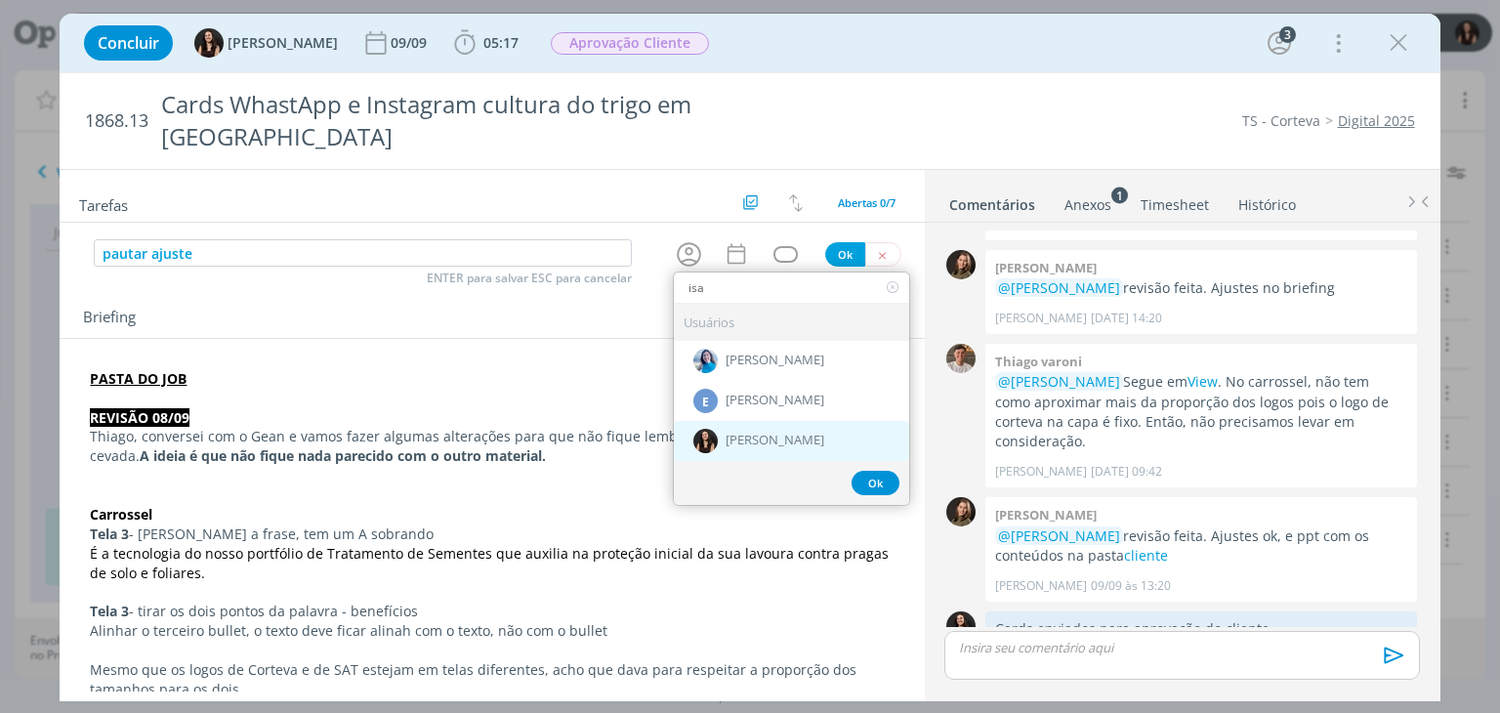
type input "isa"
click at [750, 433] on span "[PERSON_NAME]" at bounding box center [775, 441] width 99 height 16
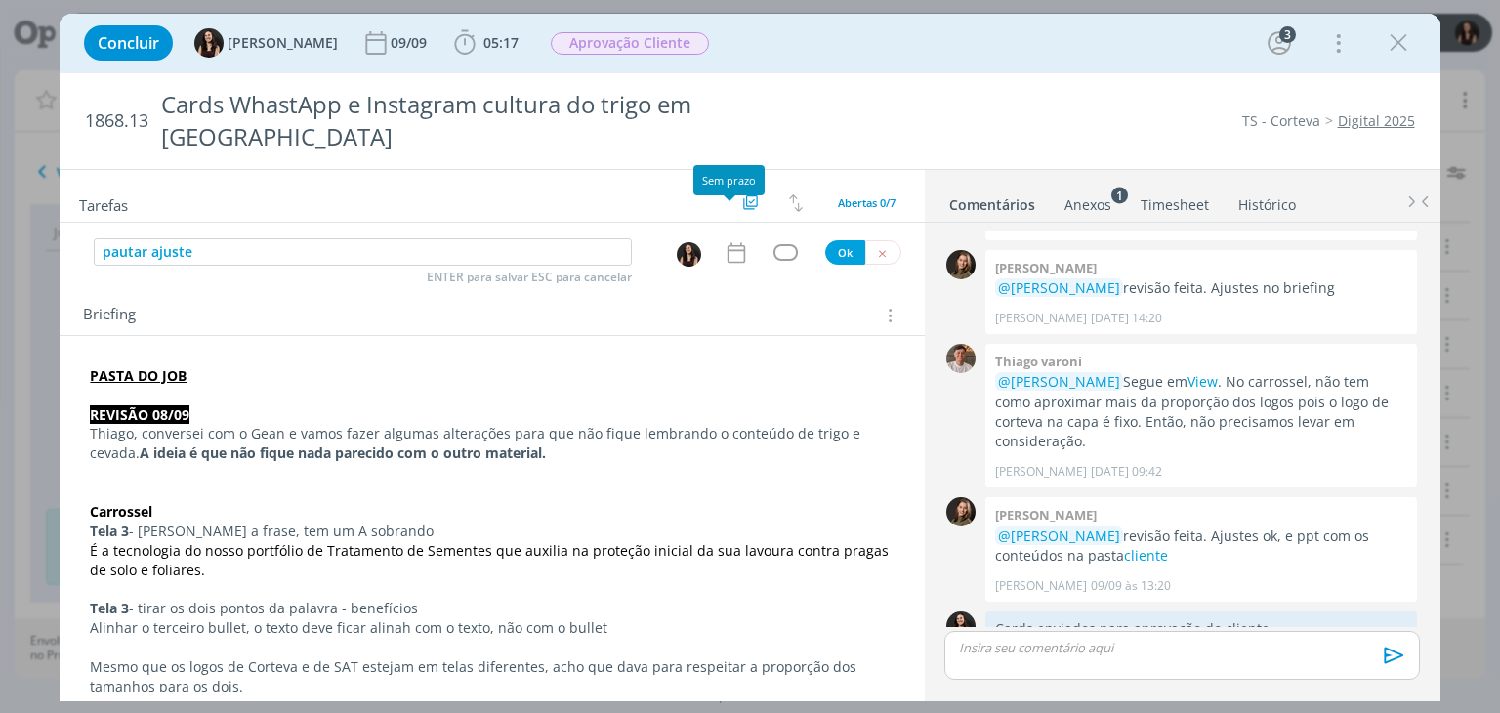
click at [730, 240] on icon "dialog" at bounding box center [736, 252] width 25 height 25
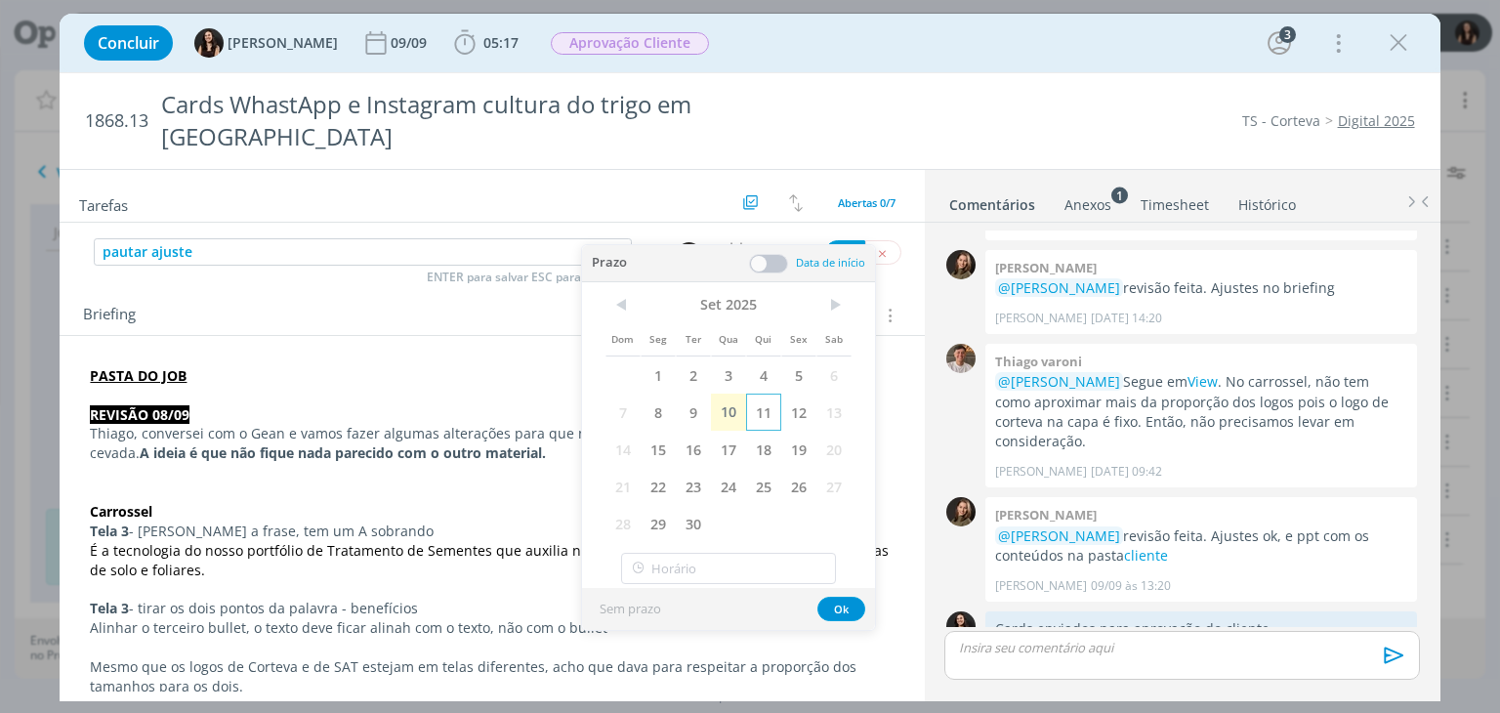
click at [770, 407] on span "11" at bounding box center [763, 412] width 35 height 37
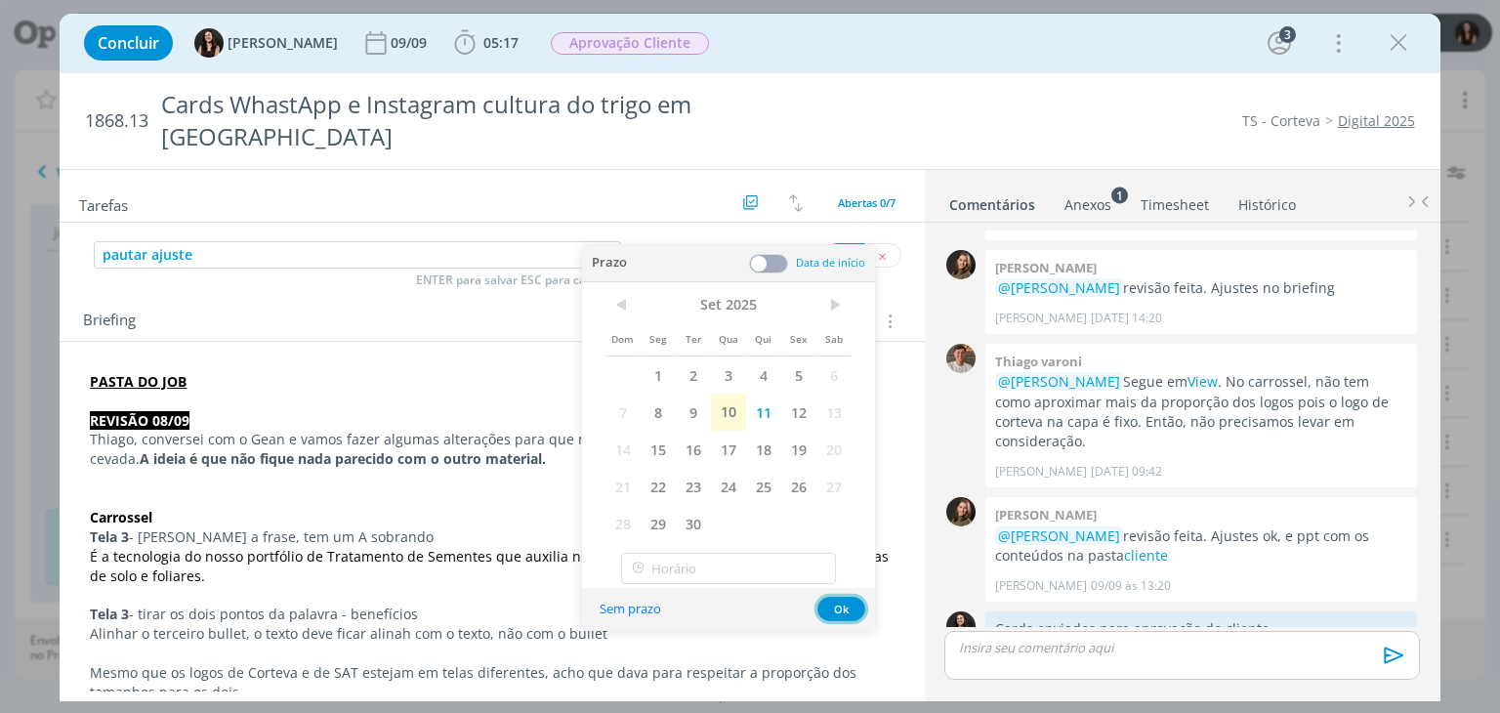
click at [834, 601] on button "Ok" at bounding box center [841, 609] width 48 height 24
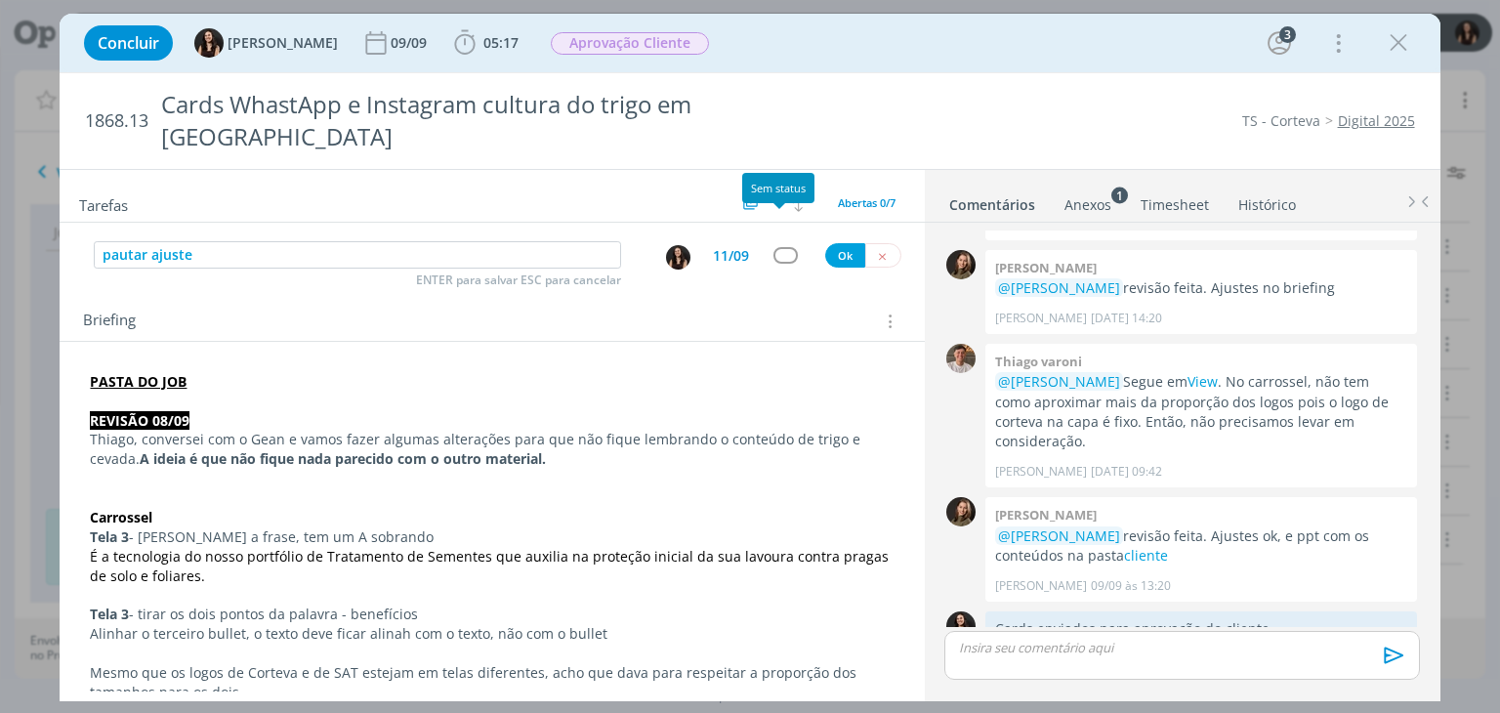
click at [774, 247] on div "dialog" at bounding box center [786, 255] width 24 height 17
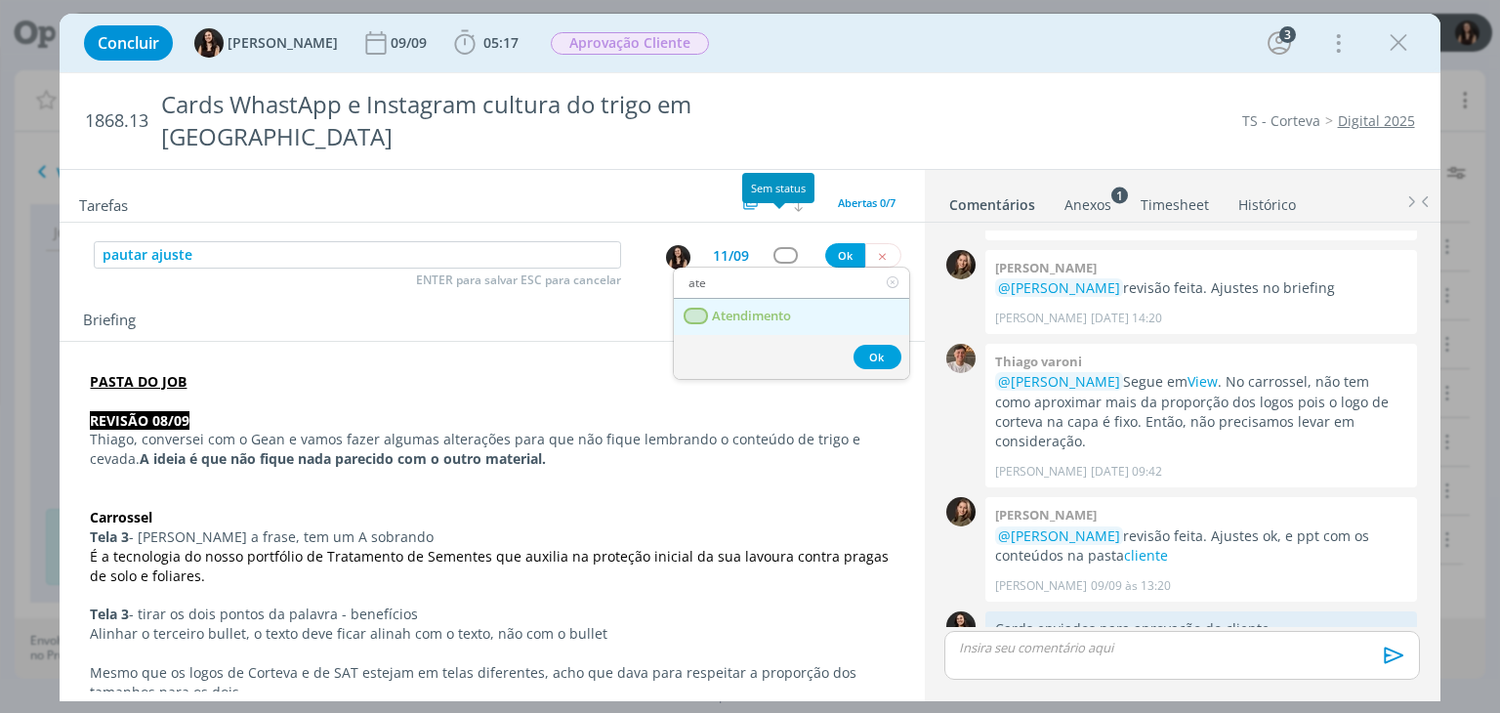
type input "ate"
click at [797, 299] on link "Atendimento" at bounding box center [791, 317] width 235 height 36
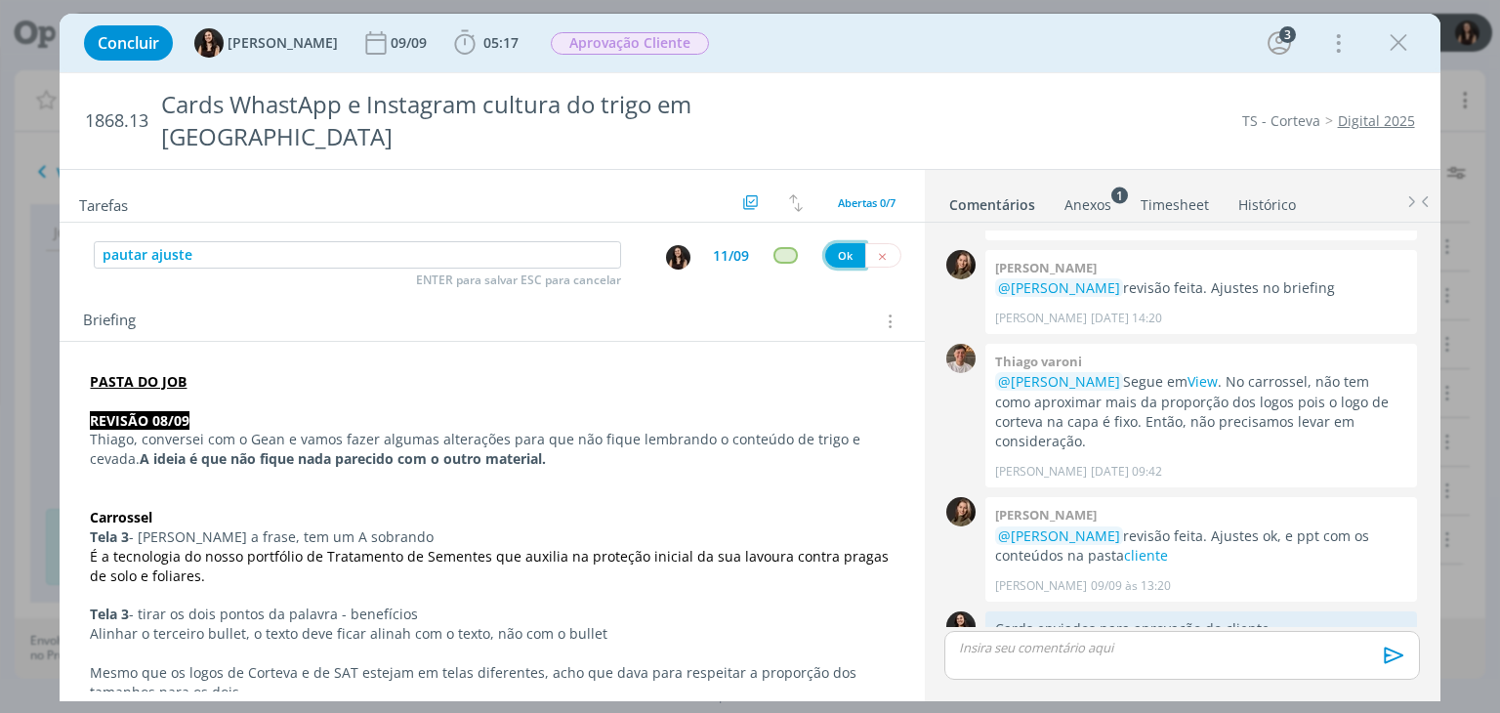
click at [832, 243] on button "Ok" at bounding box center [845, 255] width 40 height 24
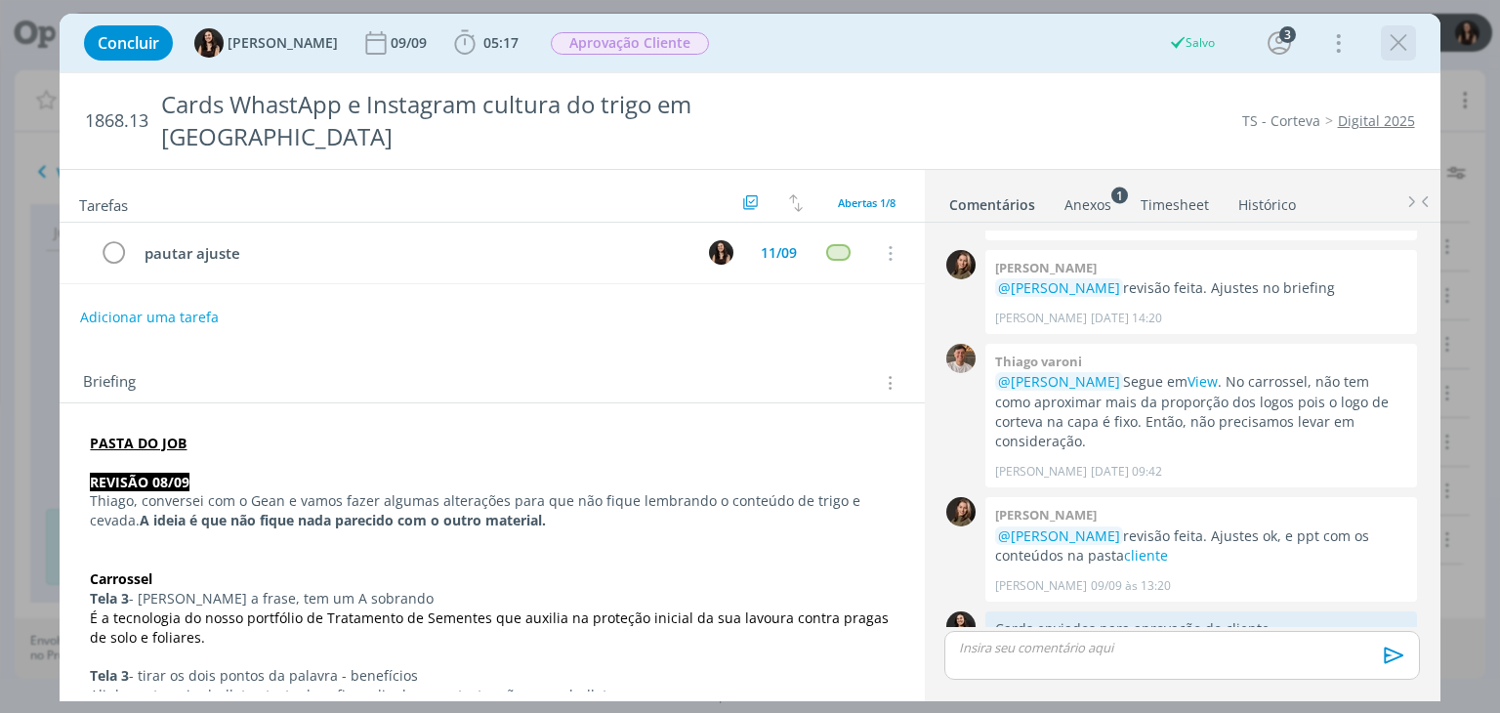
click at [1390, 43] on icon "dialog" at bounding box center [1398, 42] width 29 height 29
